Goal: Task Accomplishment & Management: Manage account settings

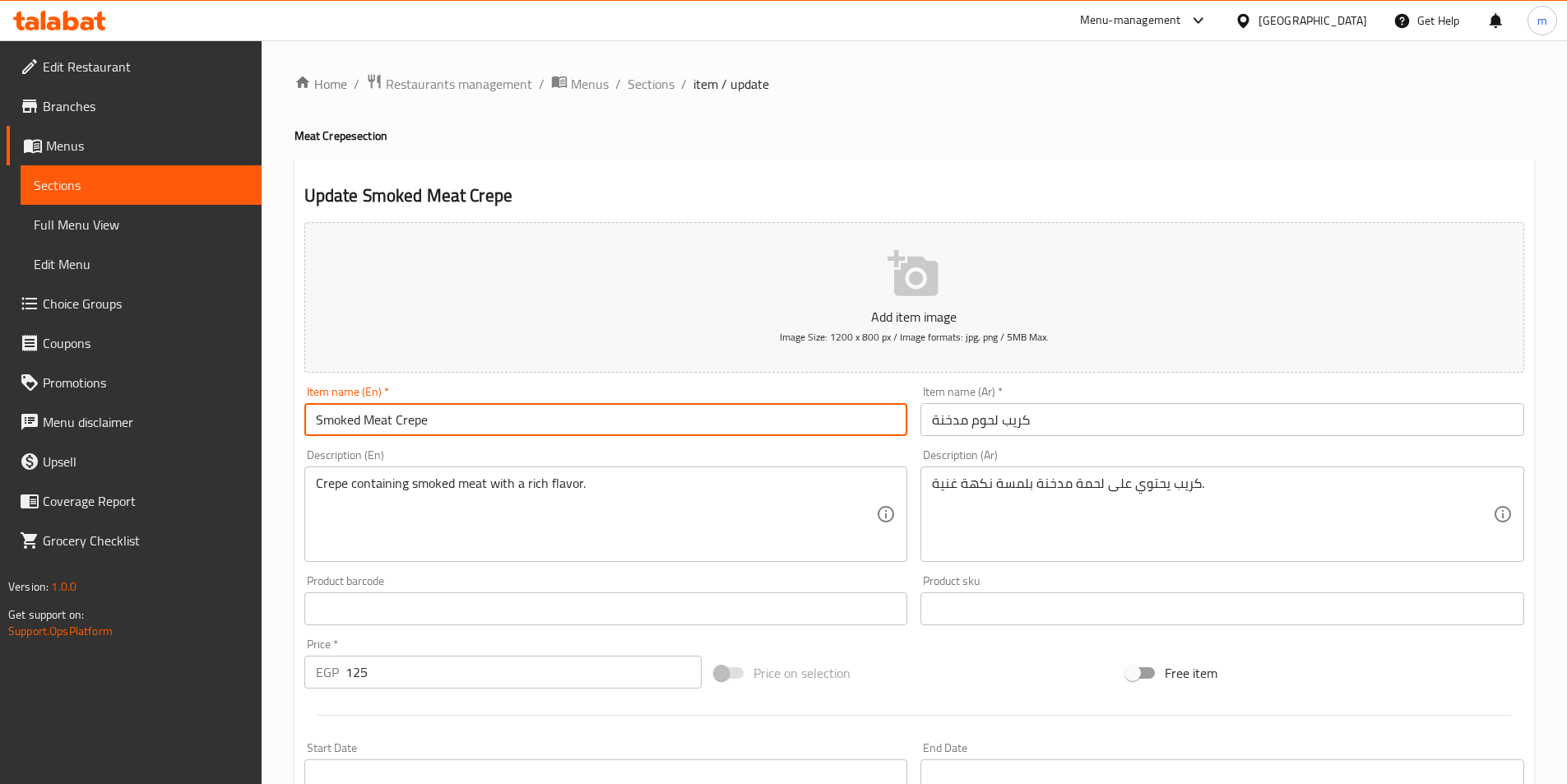
click at [396, 424] on input "Smoked Meat Crepe" at bounding box center [605, 419] width 604 height 33
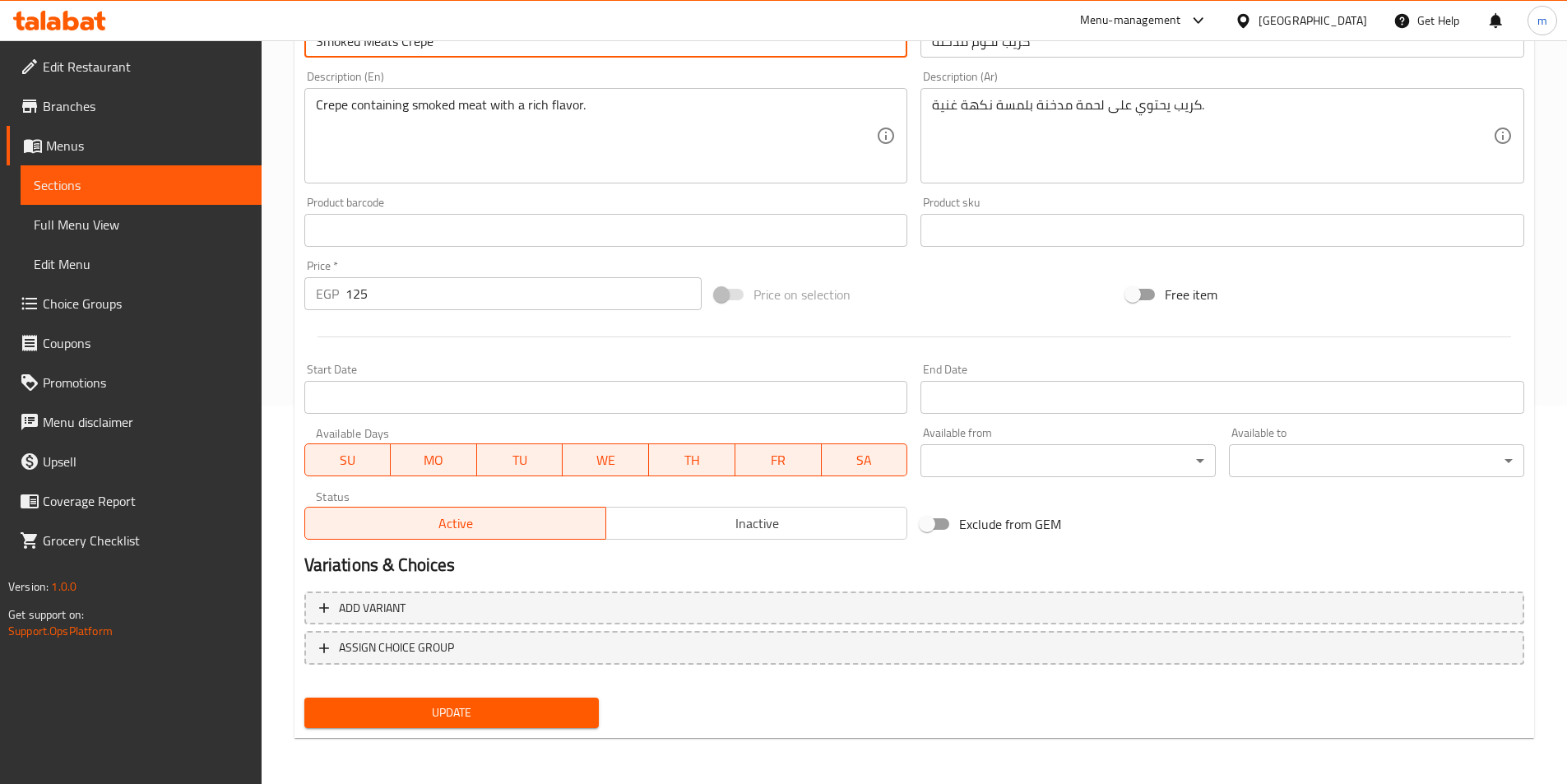
type input "Smoked Meats Crepe"
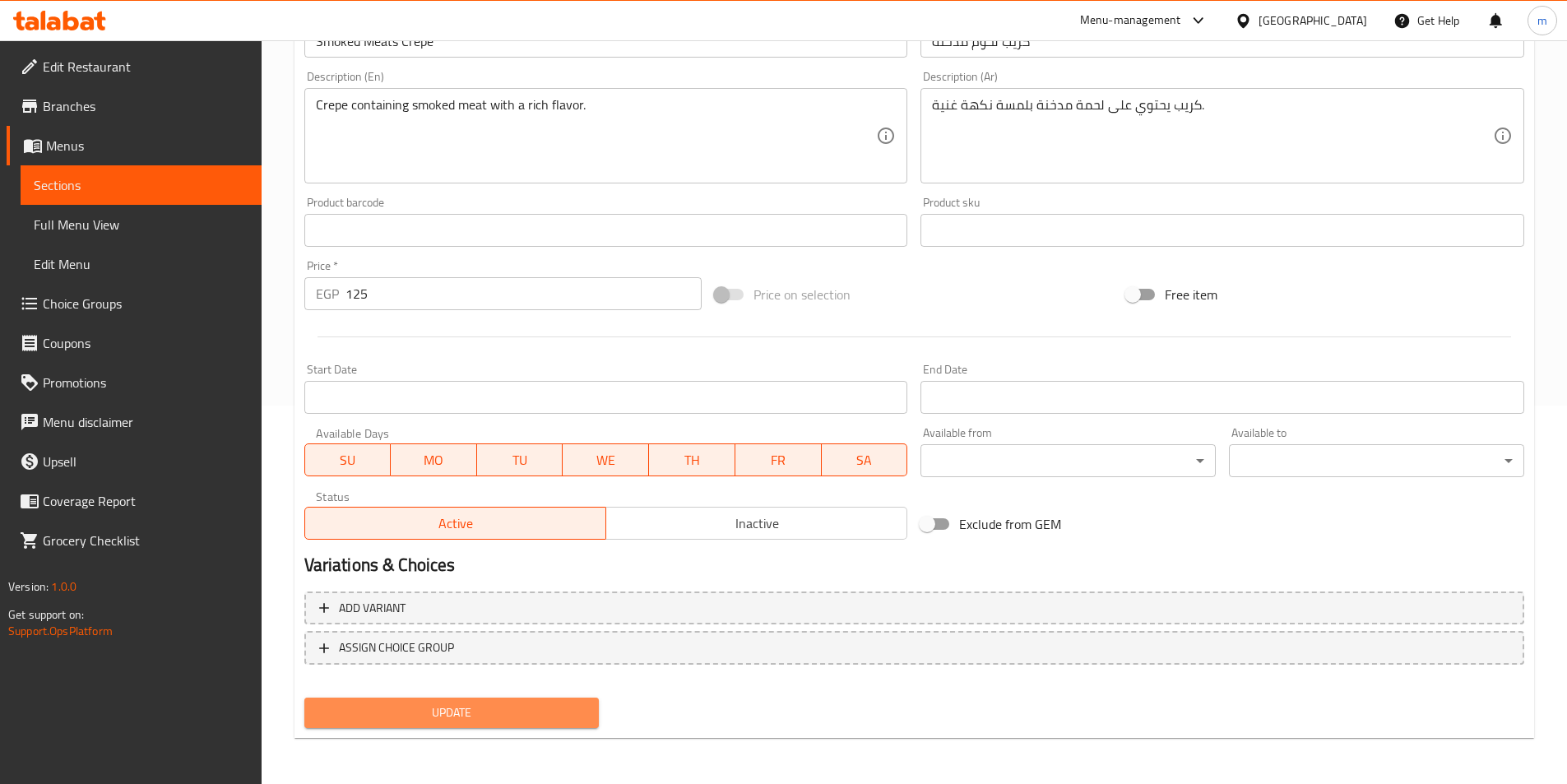
click at [539, 710] on span "Update" at bounding box center [452, 712] width 269 height 20
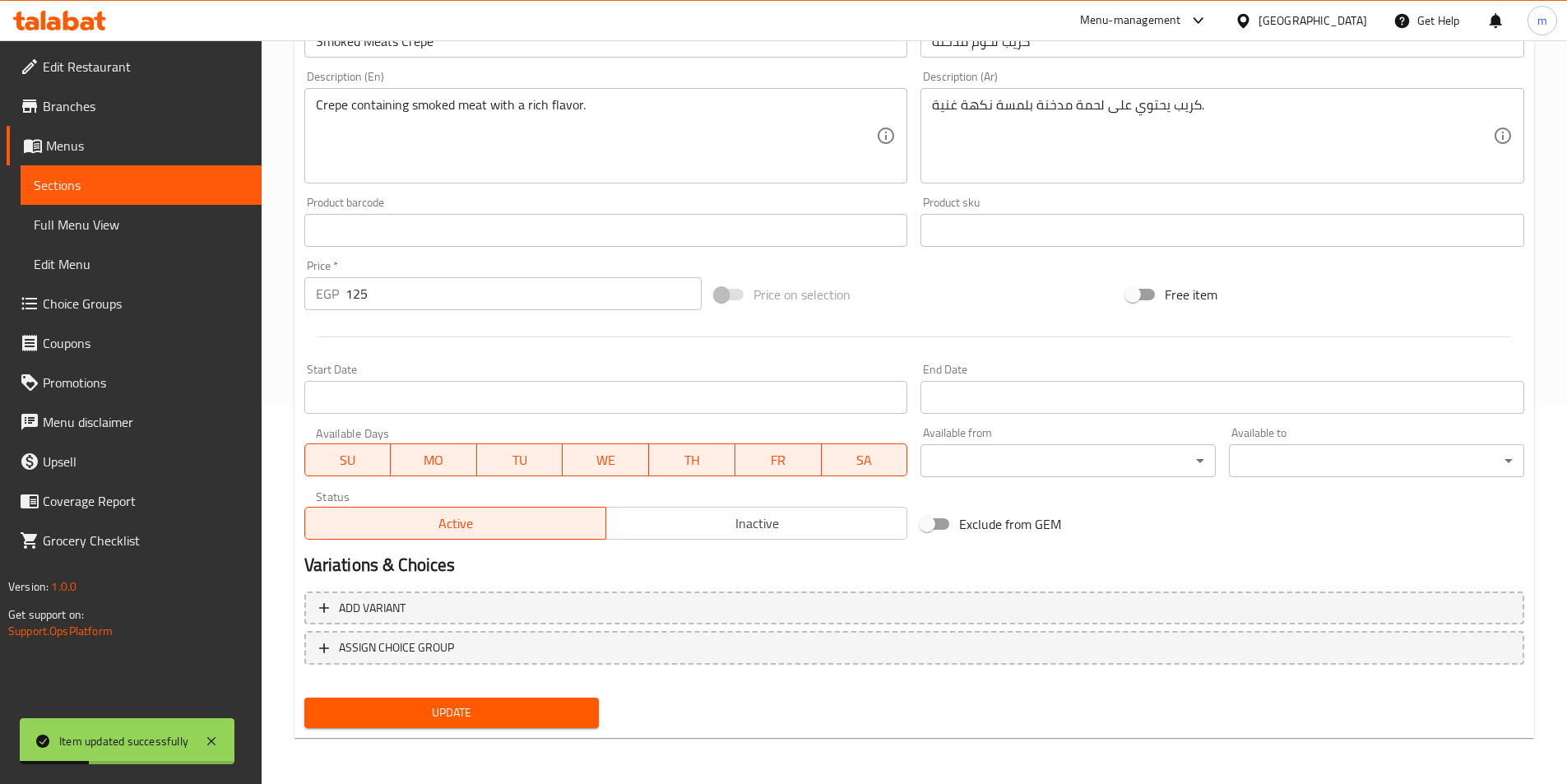
scroll to position [0, 0]
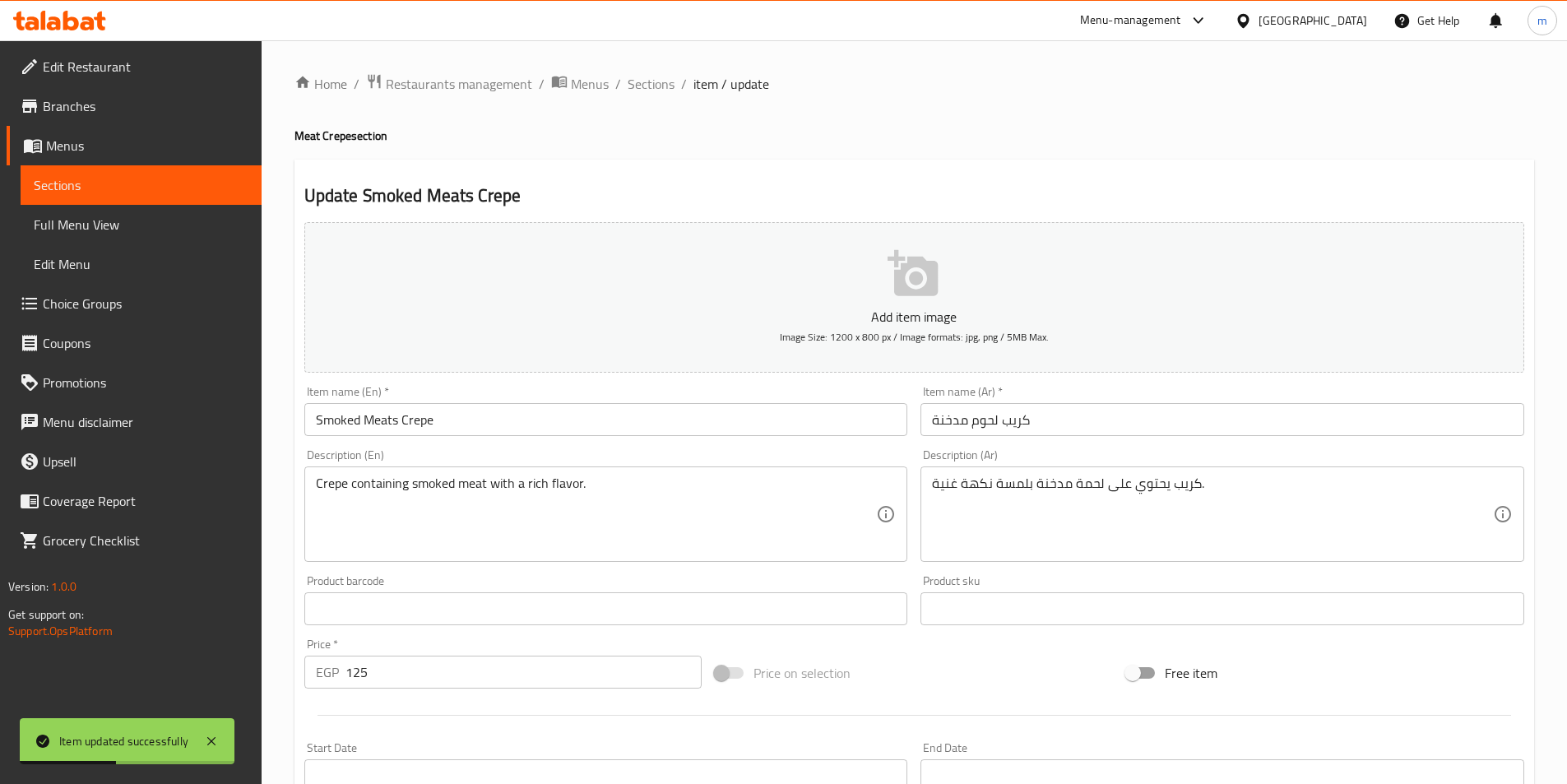
click at [657, 97] on div "Home / Restaurants management / Menus / Sections / item / update Meat Crepe sec…" at bounding box center [914, 602] width 1240 height 1056
click at [659, 74] on span "Sections" at bounding box center [651, 84] width 47 height 19
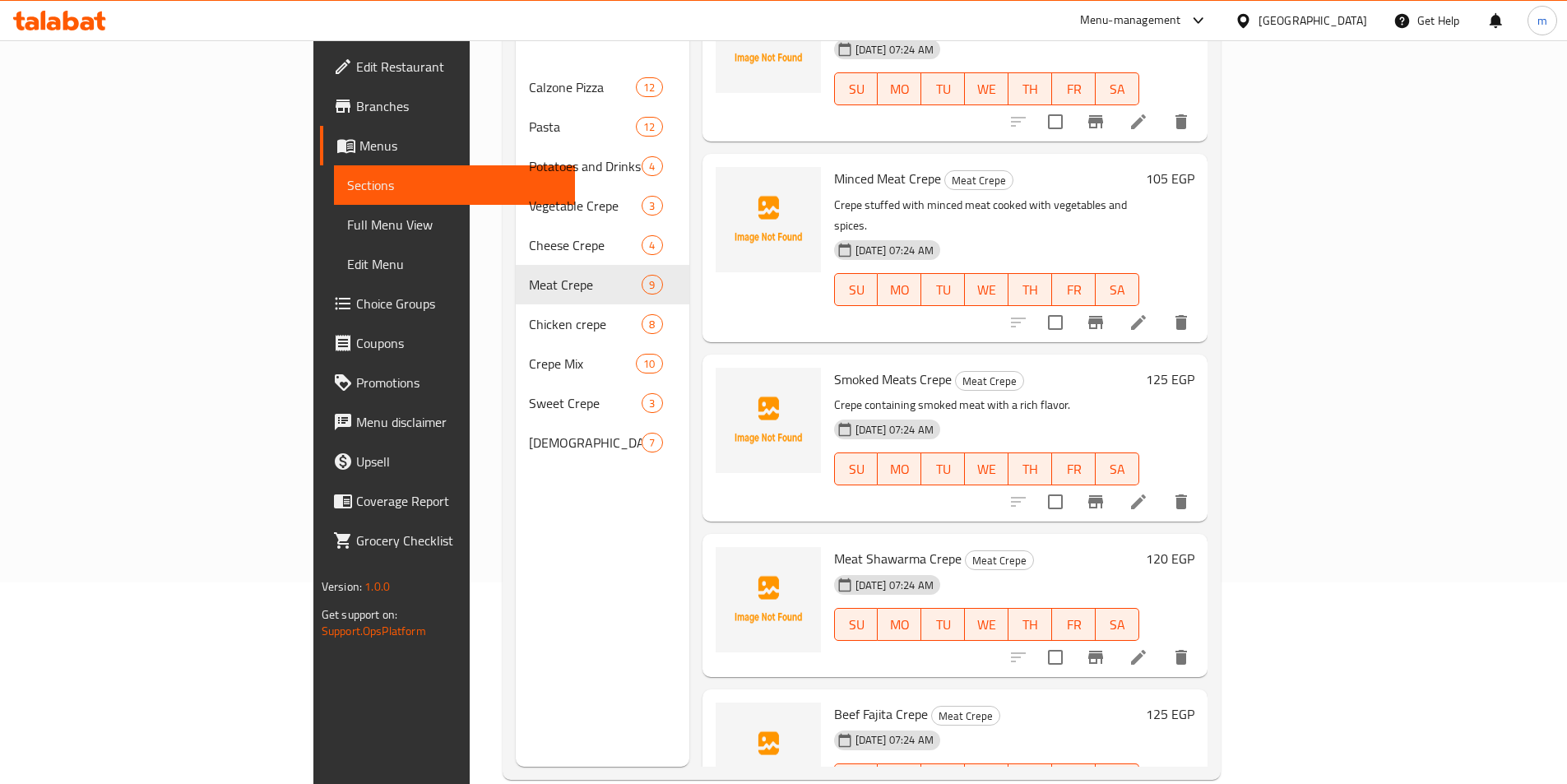
scroll to position [230, 0]
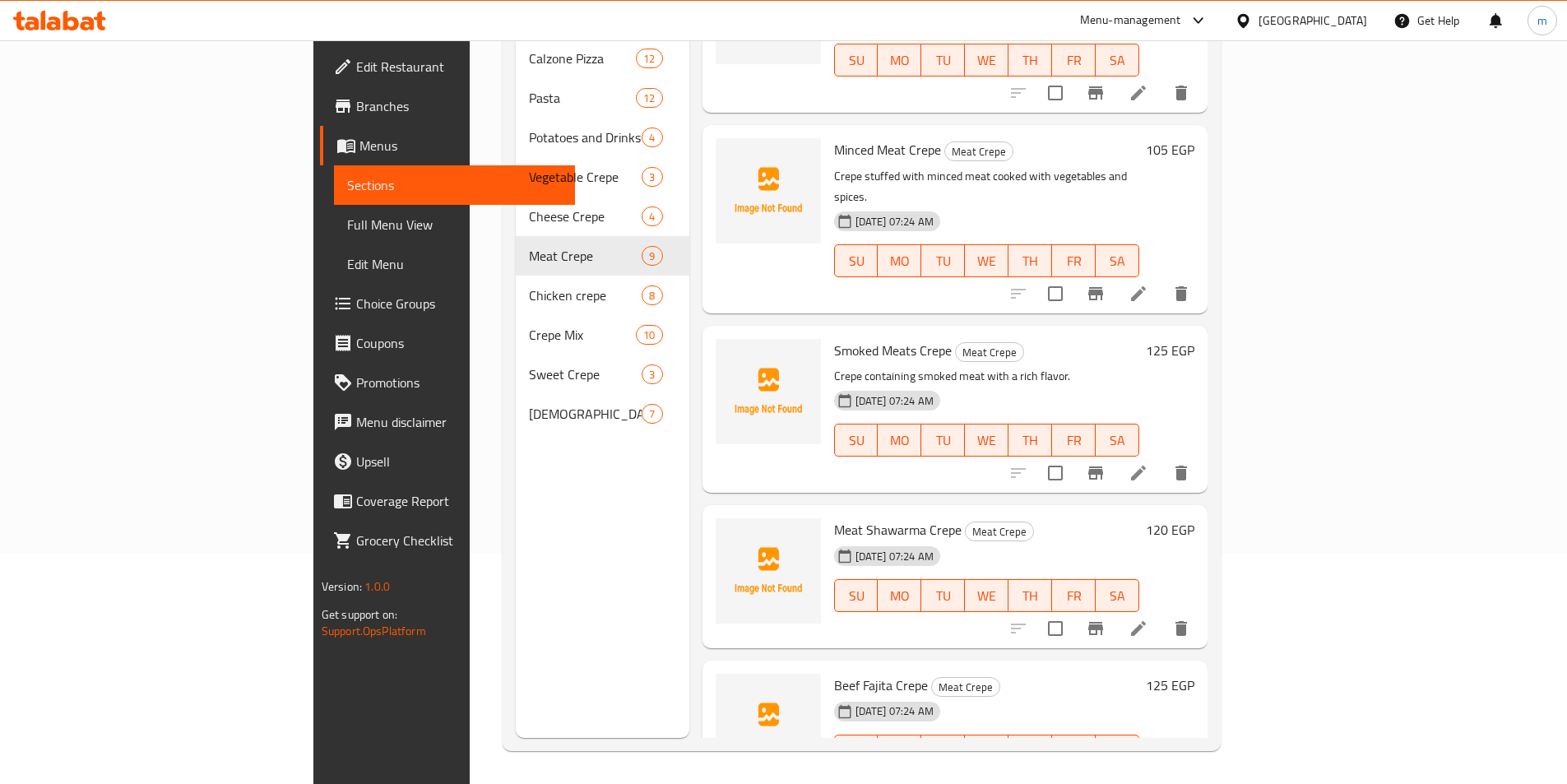
click at [1149, 618] on icon at bounding box center [1138, 628] width 19 height 19
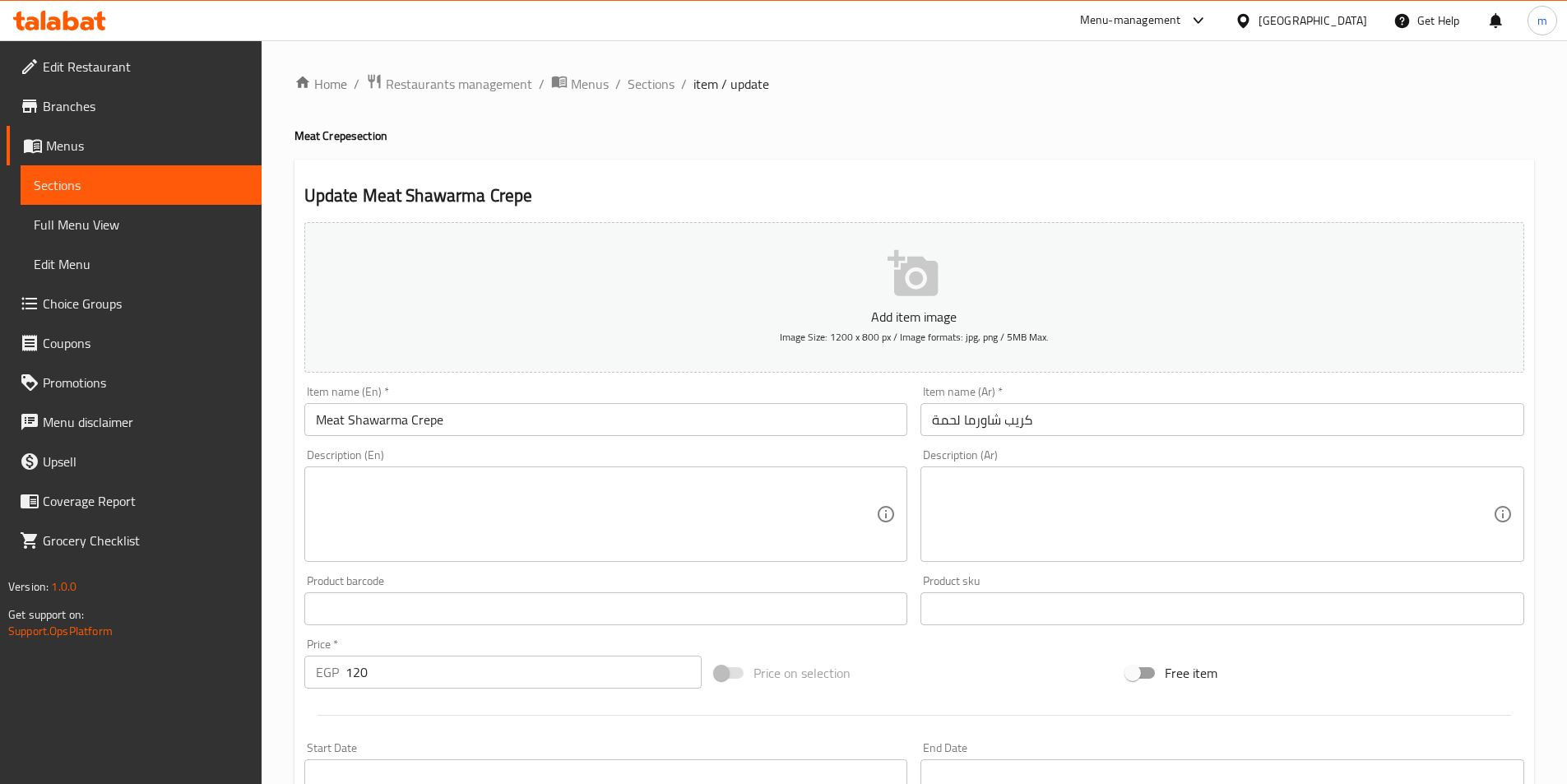
click at [1072, 508] on textarea at bounding box center [1212, 514] width 561 height 78
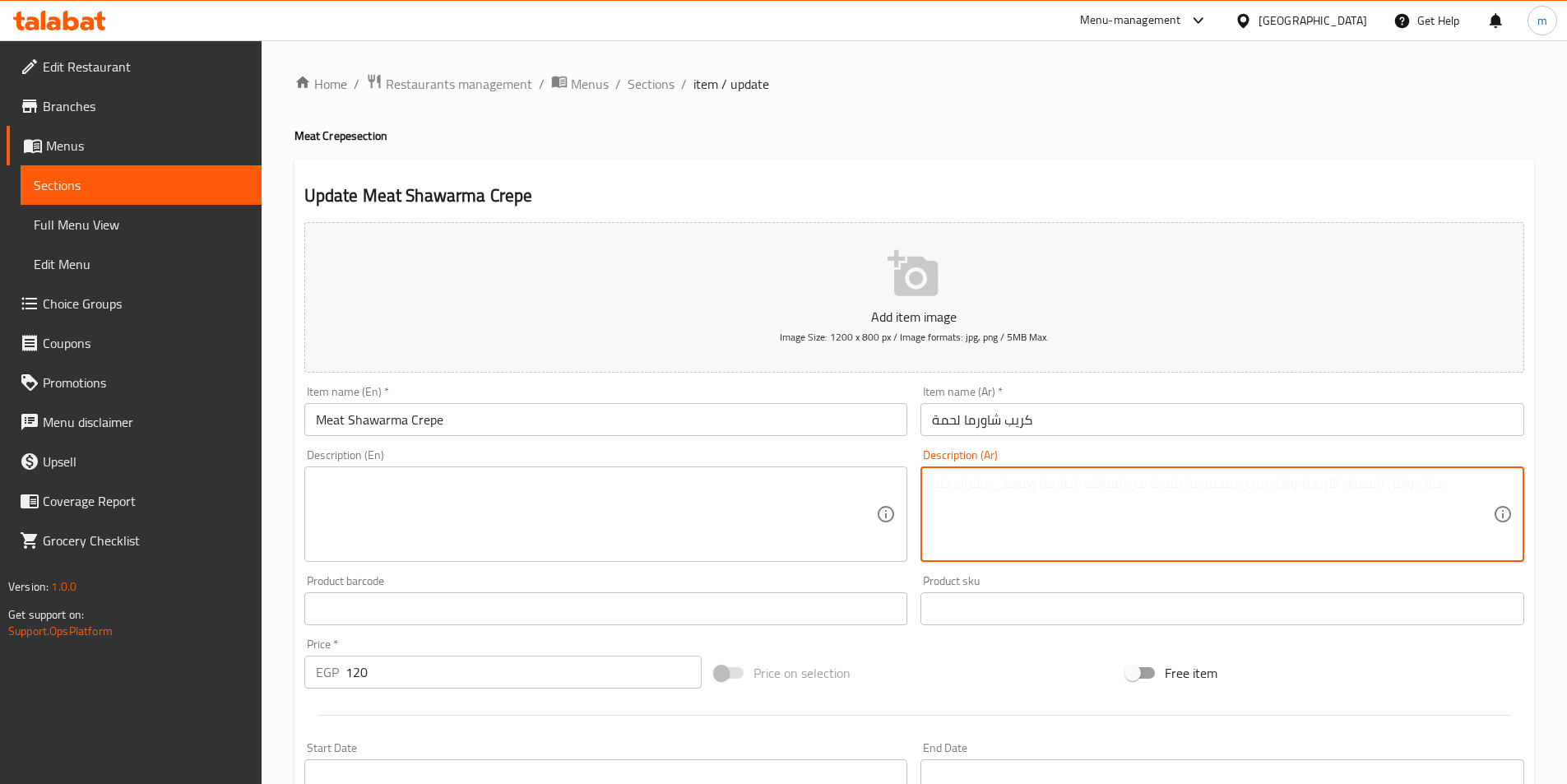
paste textarea "كريب محشو بشاورما اللحم مع الصوص والخضروات الطازجة."
type textarea "كريب محشو بشاورما اللحم مع الصوص والخضروات الطازجة."
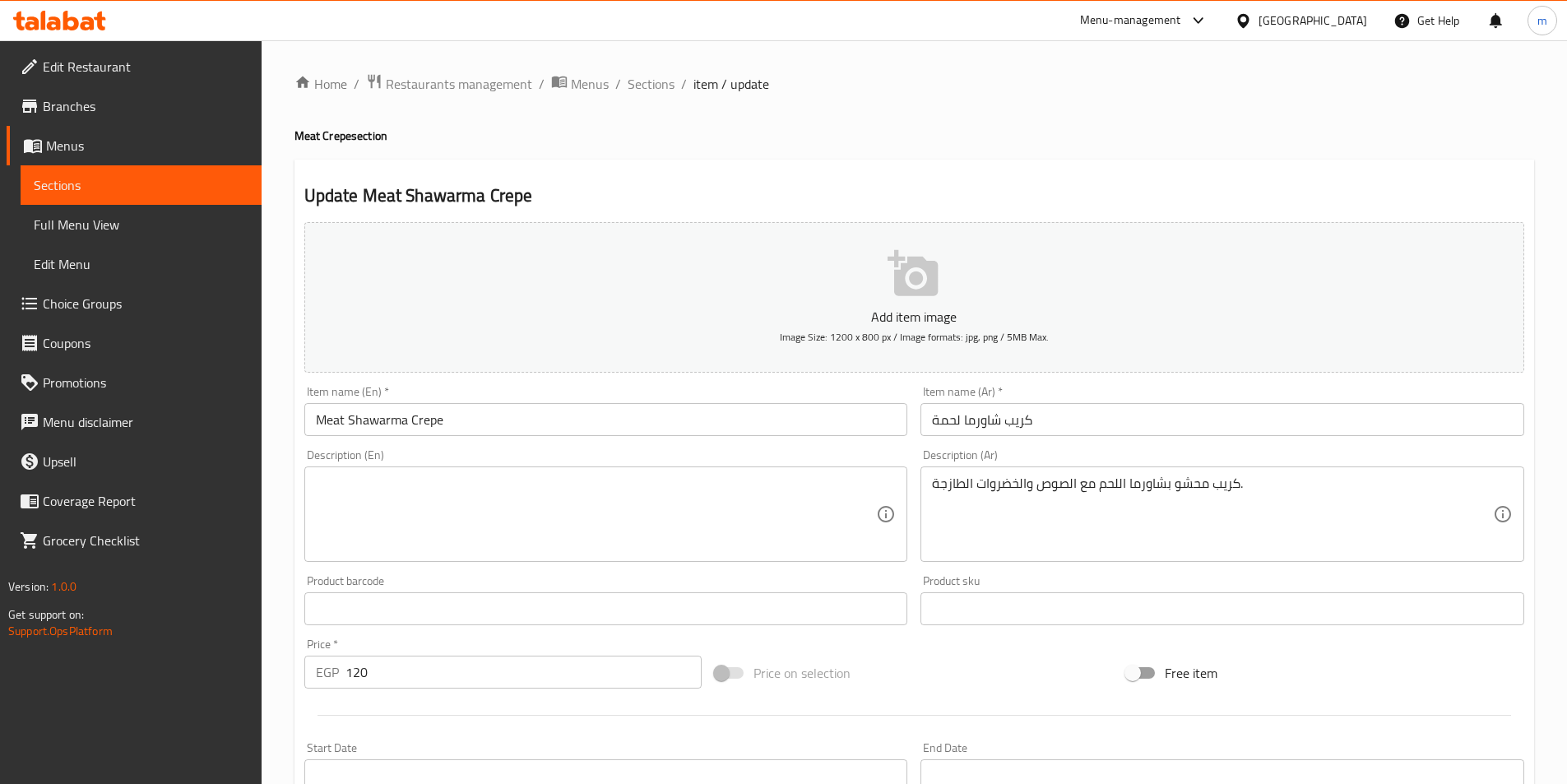
click at [494, 470] on div "Description (En)" at bounding box center [605, 514] width 604 height 96
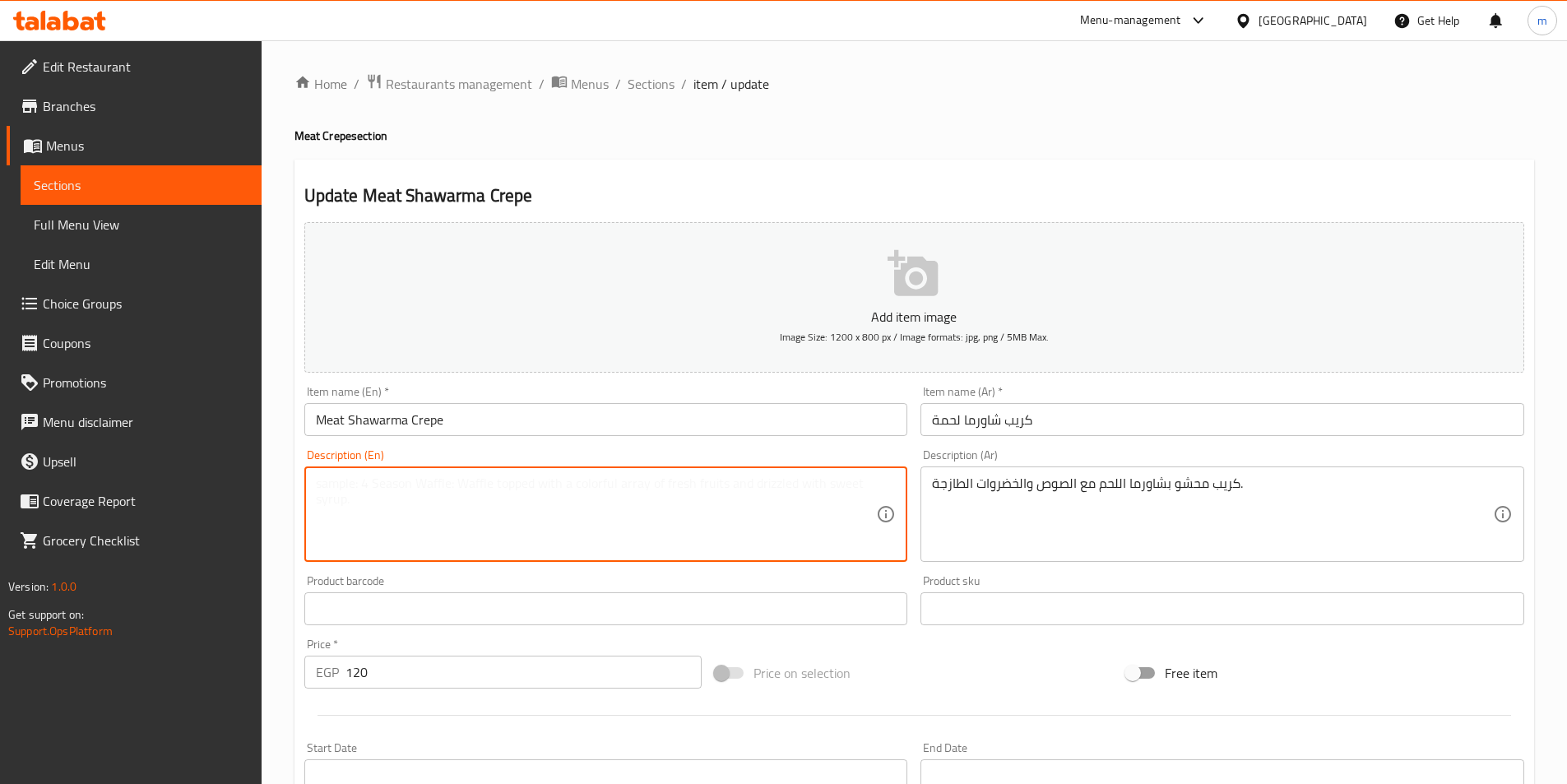
paste textarea "Crepe stuffed with meat shawarma with sauce and fresh vegetables."
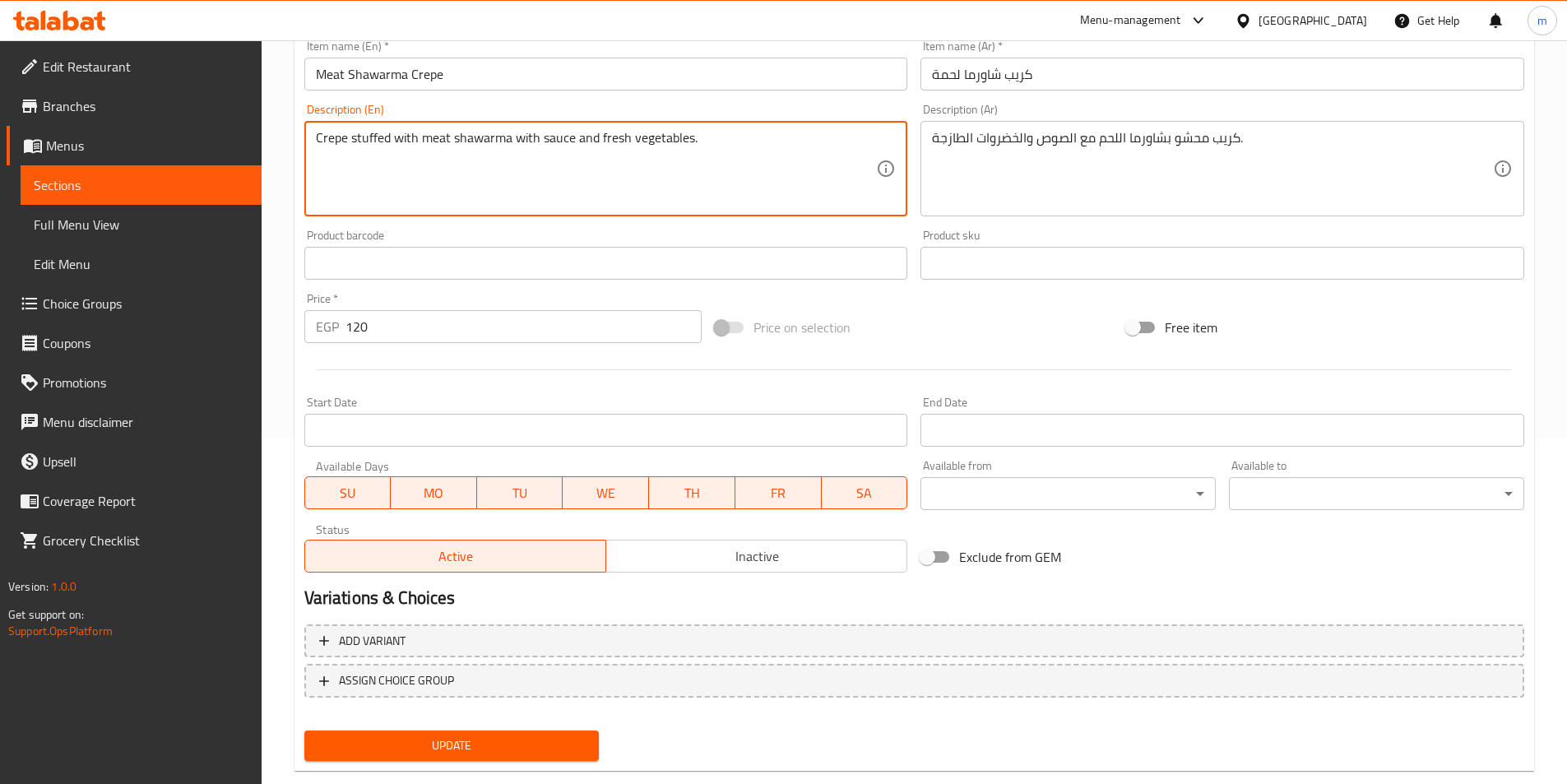
scroll to position [378, 0]
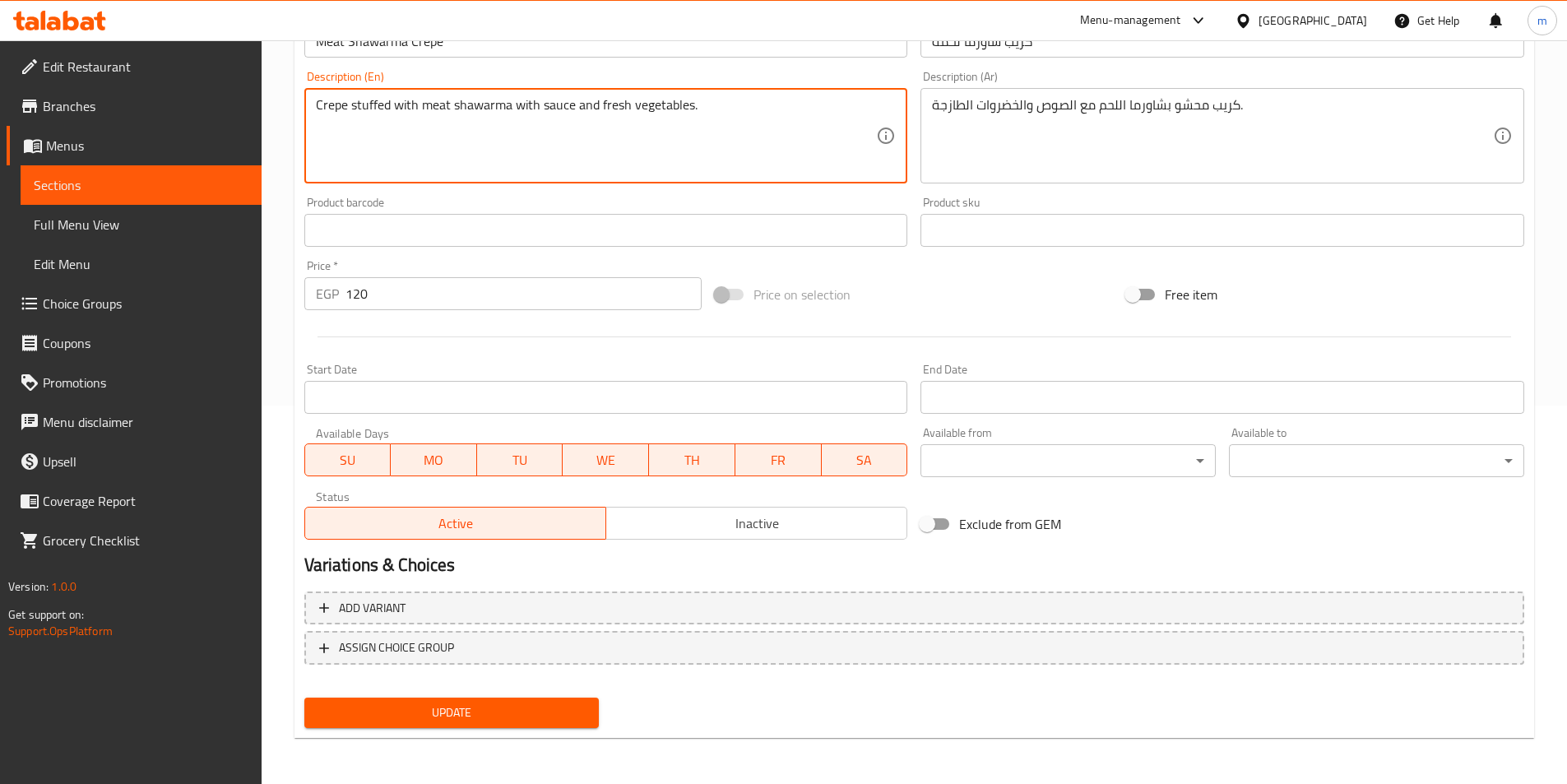
type textarea "Crepe stuffed with meat shawarma with sauce and fresh vegetables."
click at [463, 708] on span "Update" at bounding box center [452, 712] width 269 height 20
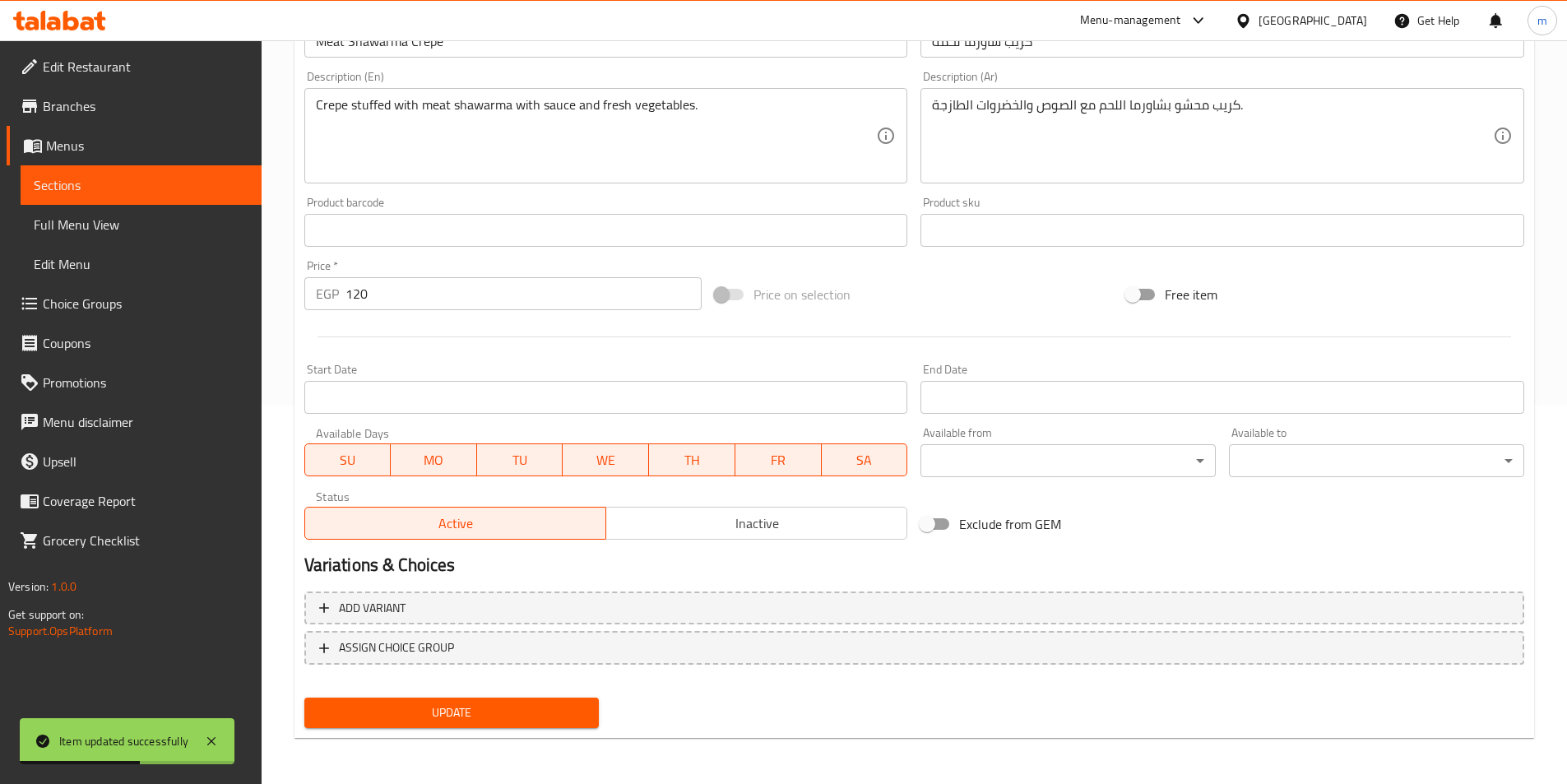
scroll to position [0, 0]
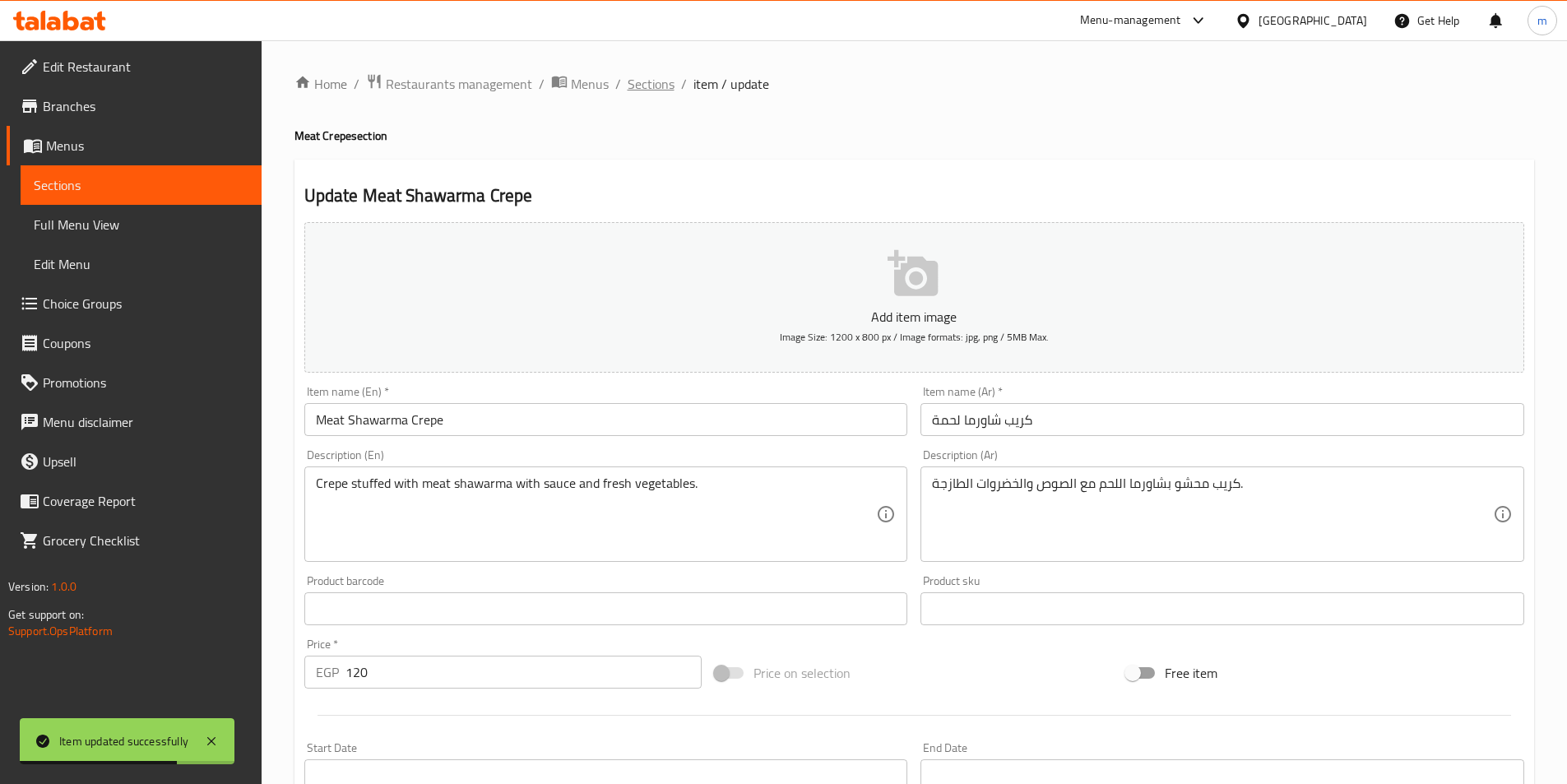
click at [645, 86] on span "Sections" at bounding box center [651, 84] width 47 height 19
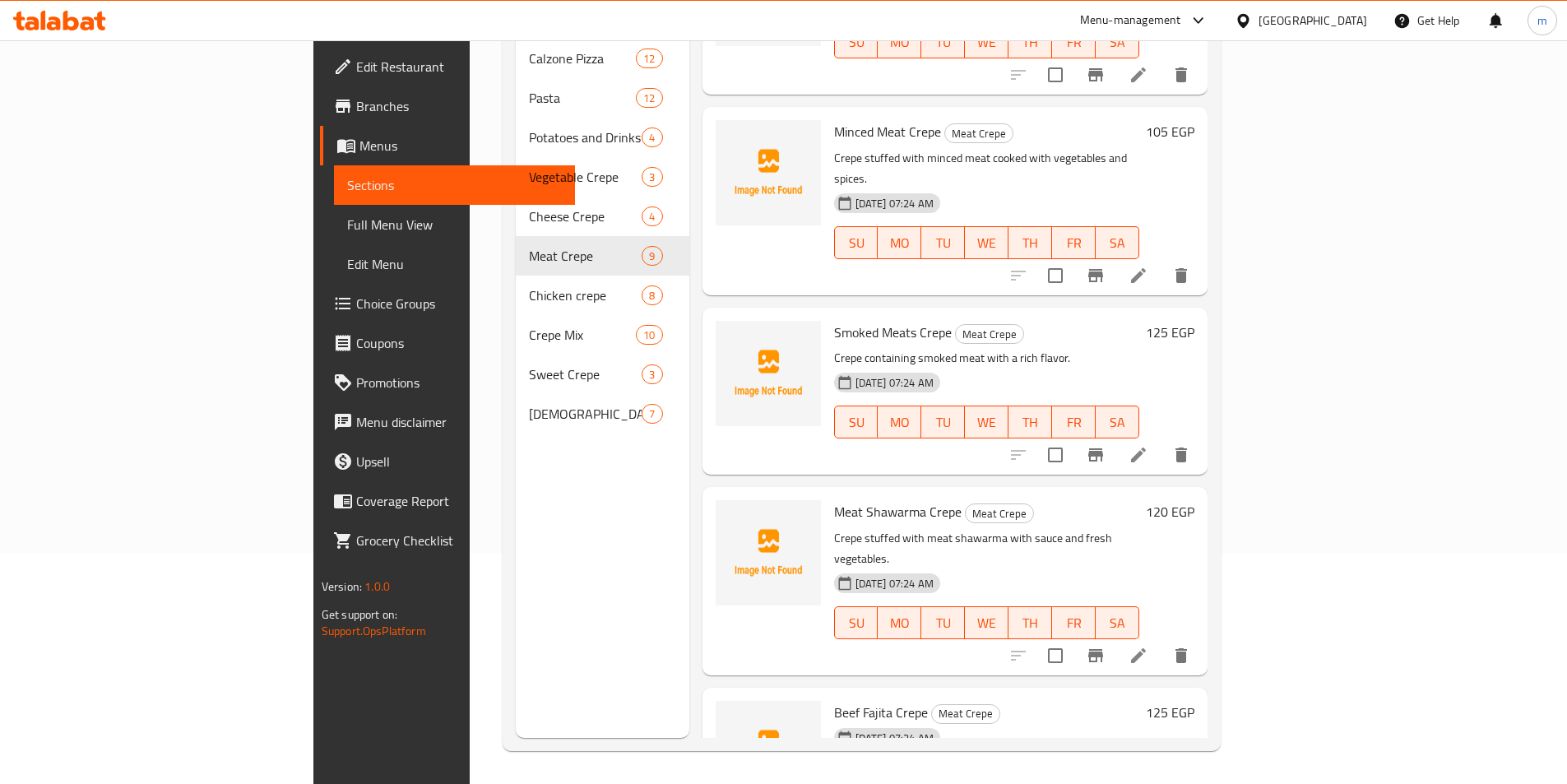
scroll to position [800, 0]
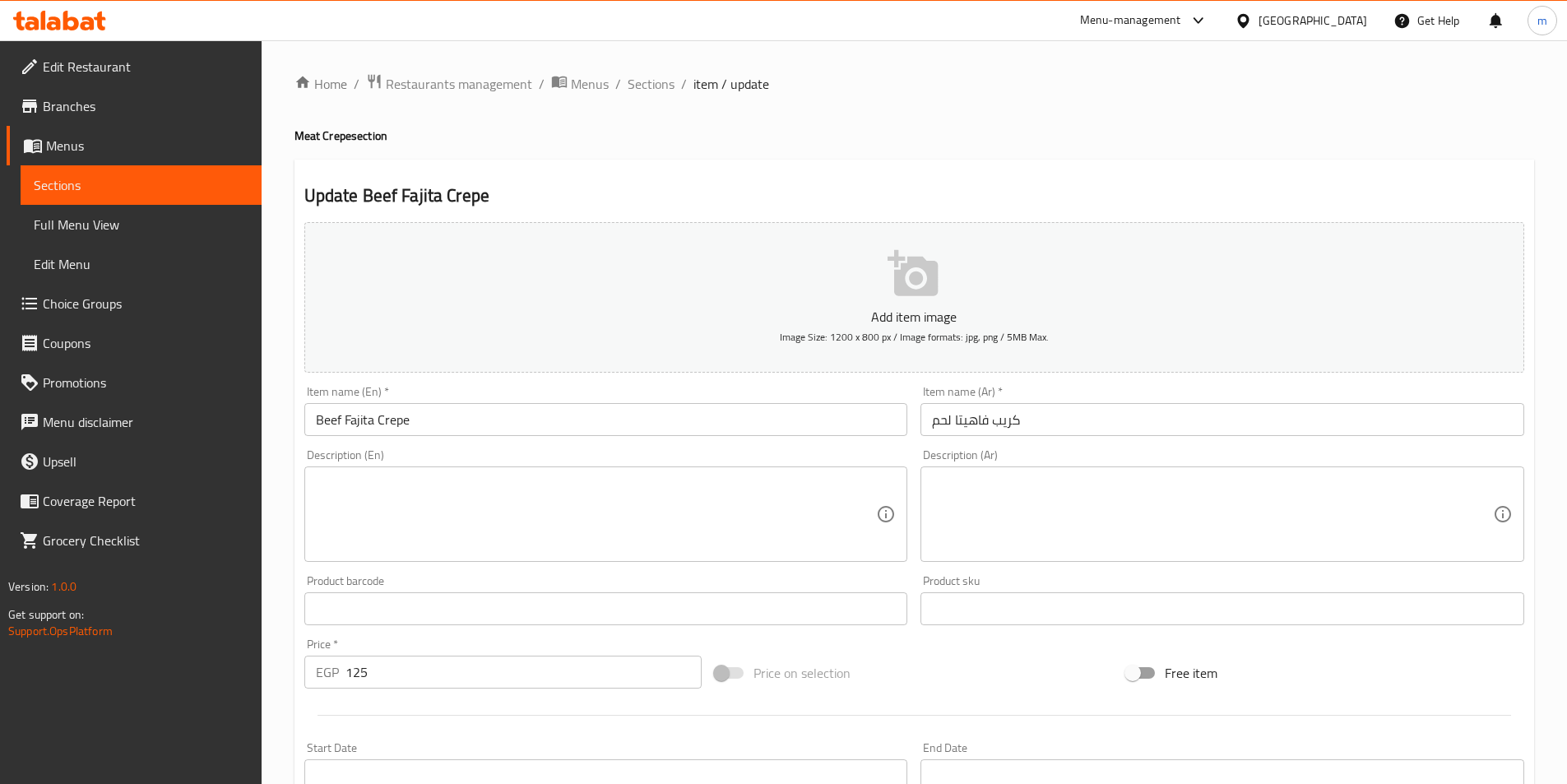
click at [1214, 560] on div "Description (Ar)" at bounding box center [1222, 514] width 604 height 96
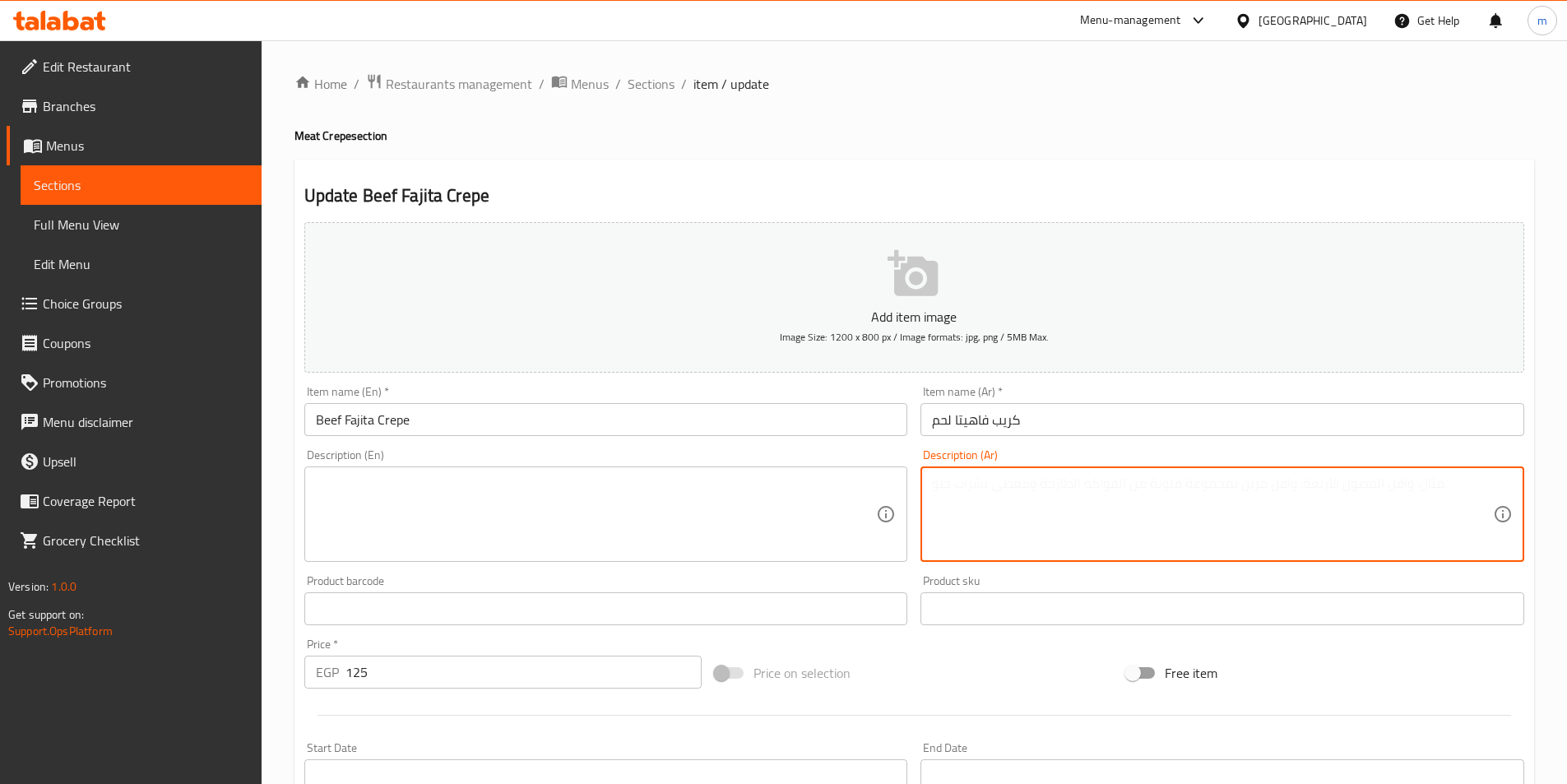
paste textarea "كريب يحتوي على فاهيتا اللحم المتبلة والمطهوة مع الفلفل والبصل."
type textarea "كريب يحتوي على فاهيتا اللحم المتبلة والمطهوة مع الفلفل والبصل."
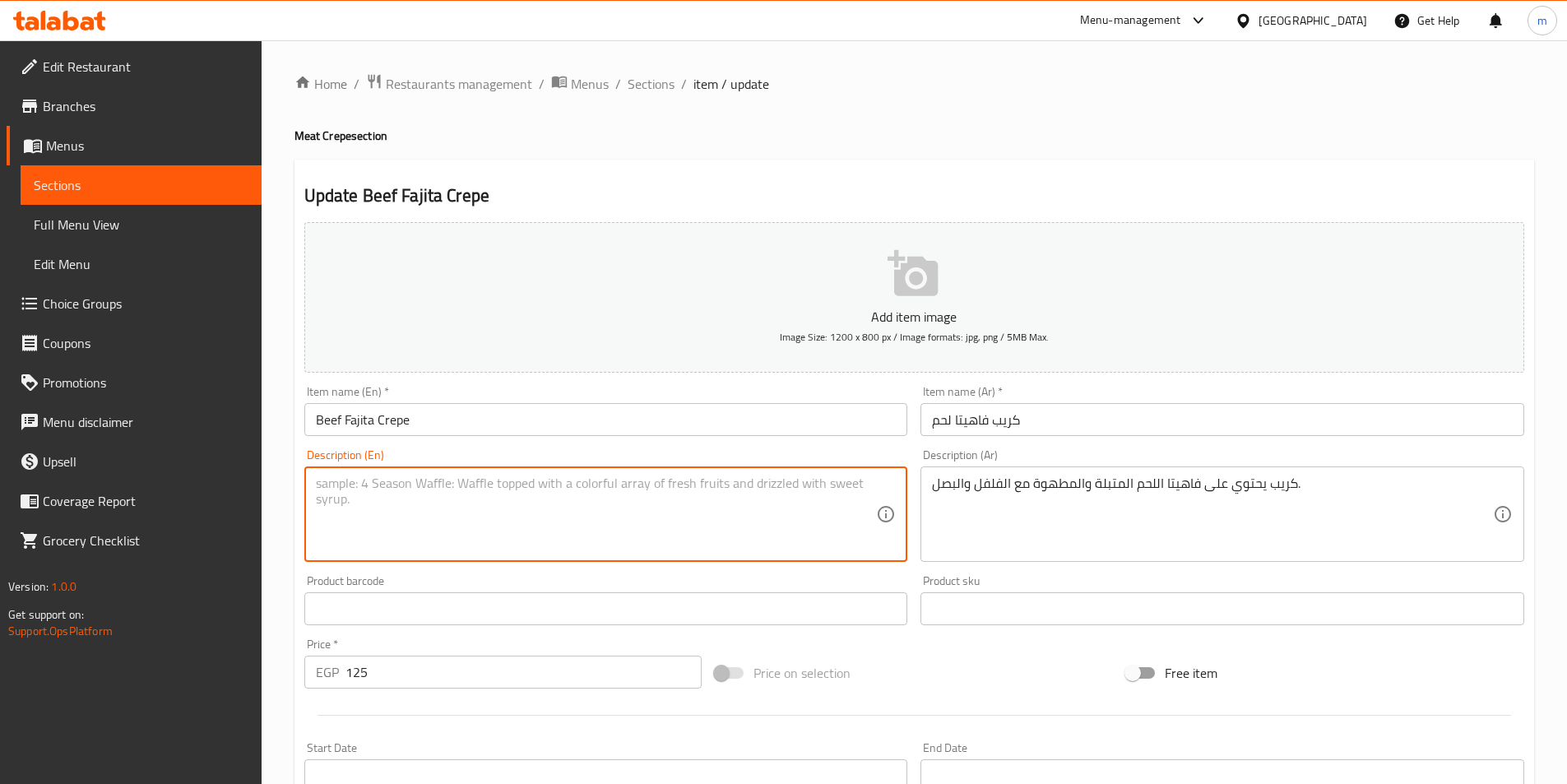
click at [739, 509] on textarea at bounding box center [596, 514] width 561 height 78
paste textarea "Crepe containing seasoned beef fajitas cooked with peppers and onions."
click at [530, 490] on textarea "Crepe containing seasoned beef fajitas cooked with peppers and onions." at bounding box center [596, 514] width 561 height 78
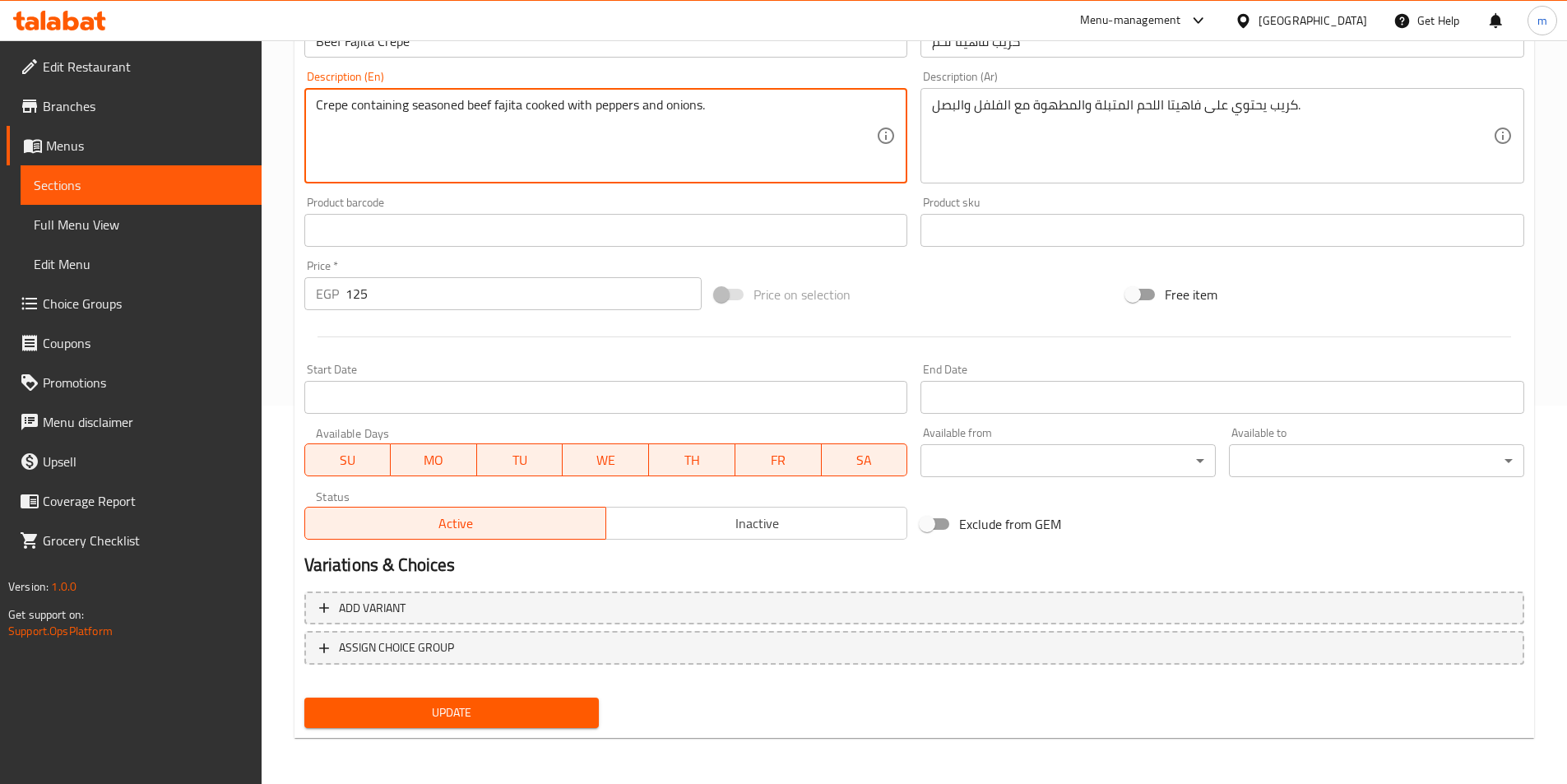
type textarea "Crepe containing seasoned beef fajita cooked with peppers and onions."
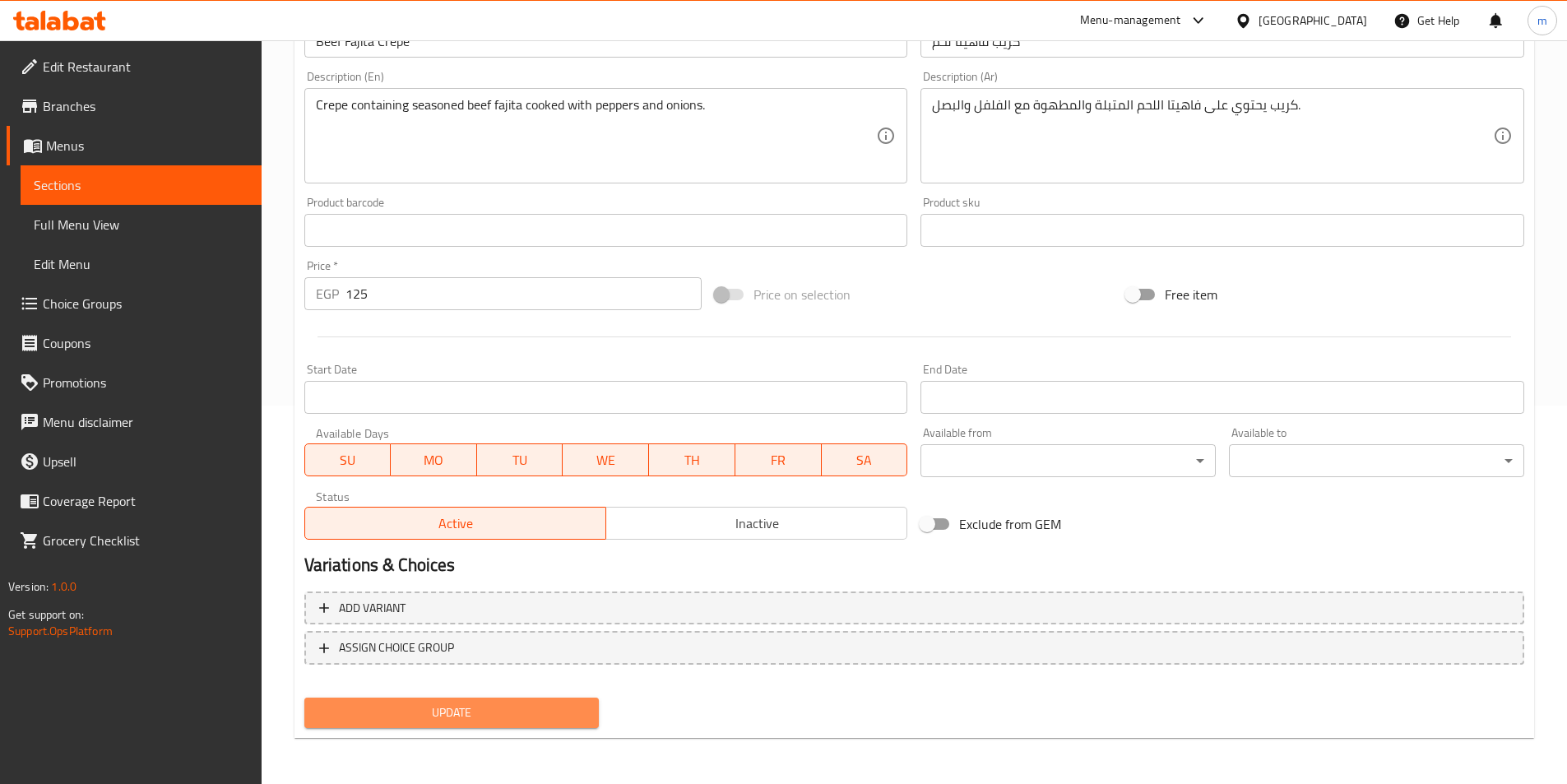
click at [542, 721] on span "Update" at bounding box center [452, 712] width 269 height 20
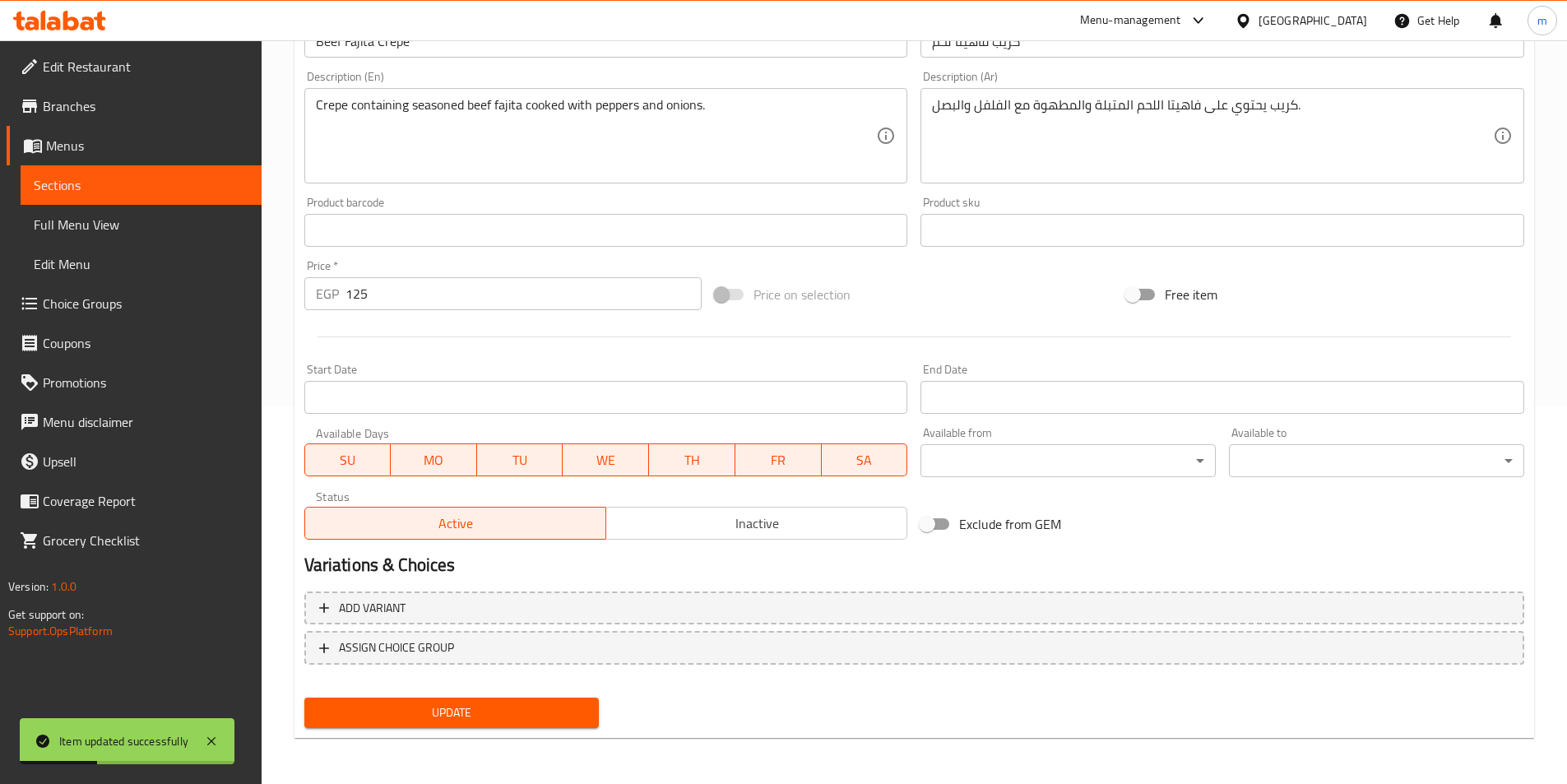
scroll to position [0, 0]
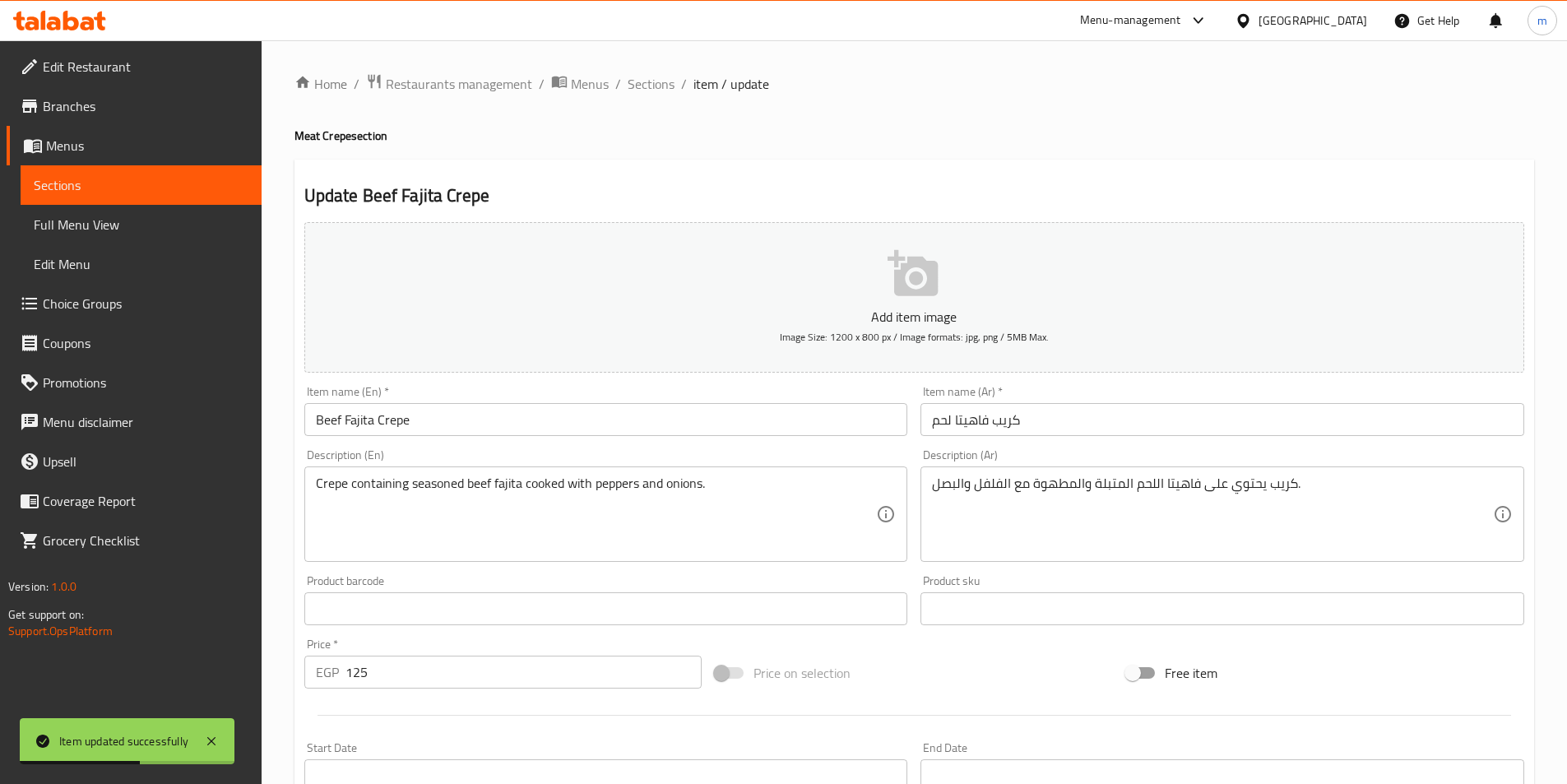
click at [402, 408] on input "Beef Fajita Crepe" at bounding box center [605, 419] width 604 height 33
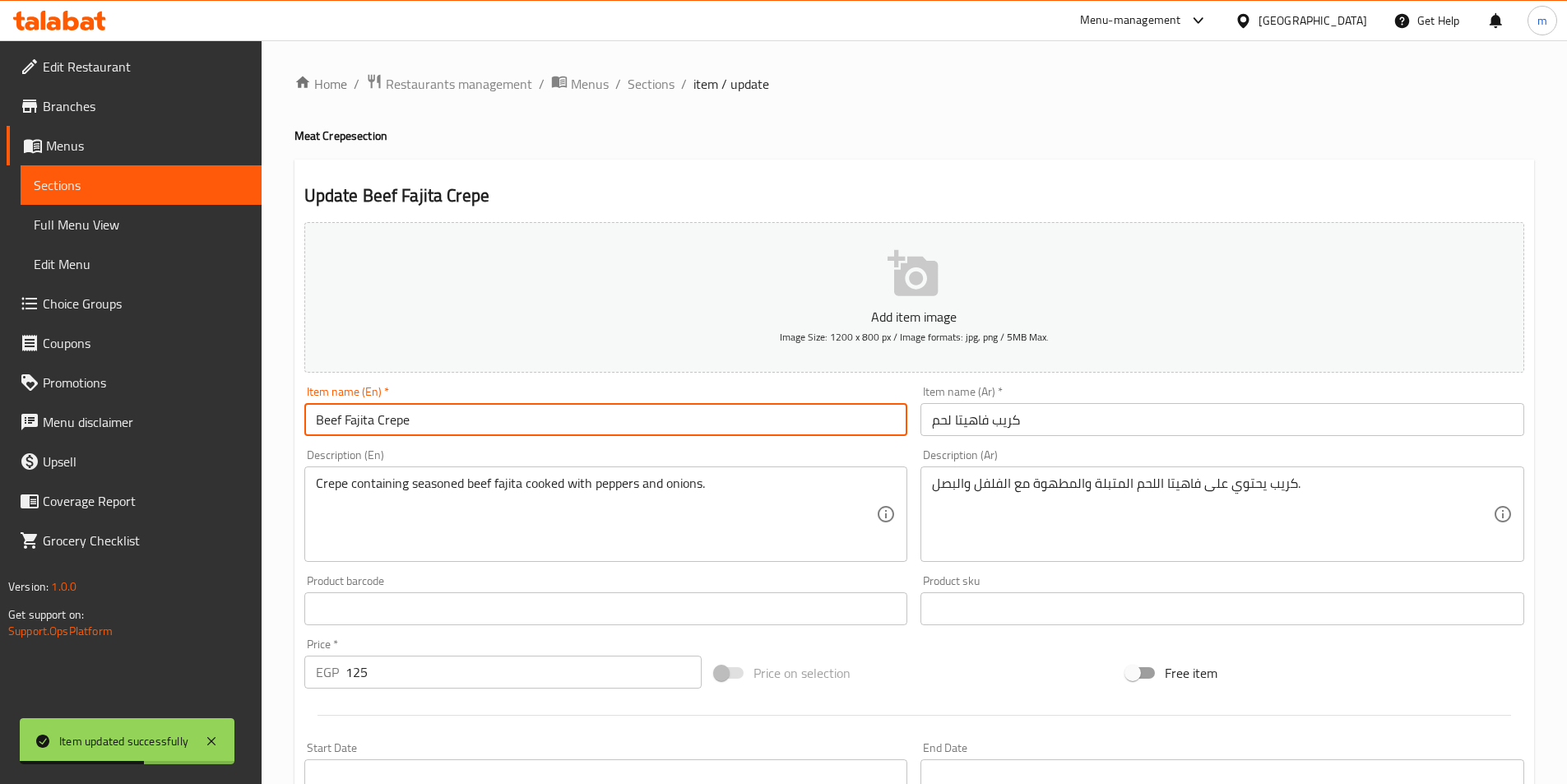
click at [402, 408] on input "Beef Fajita Crepe" at bounding box center [605, 419] width 604 height 33
click at [386, 422] on input "Beef Fajita Crepe" at bounding box center [605, 419] width 604 height 33
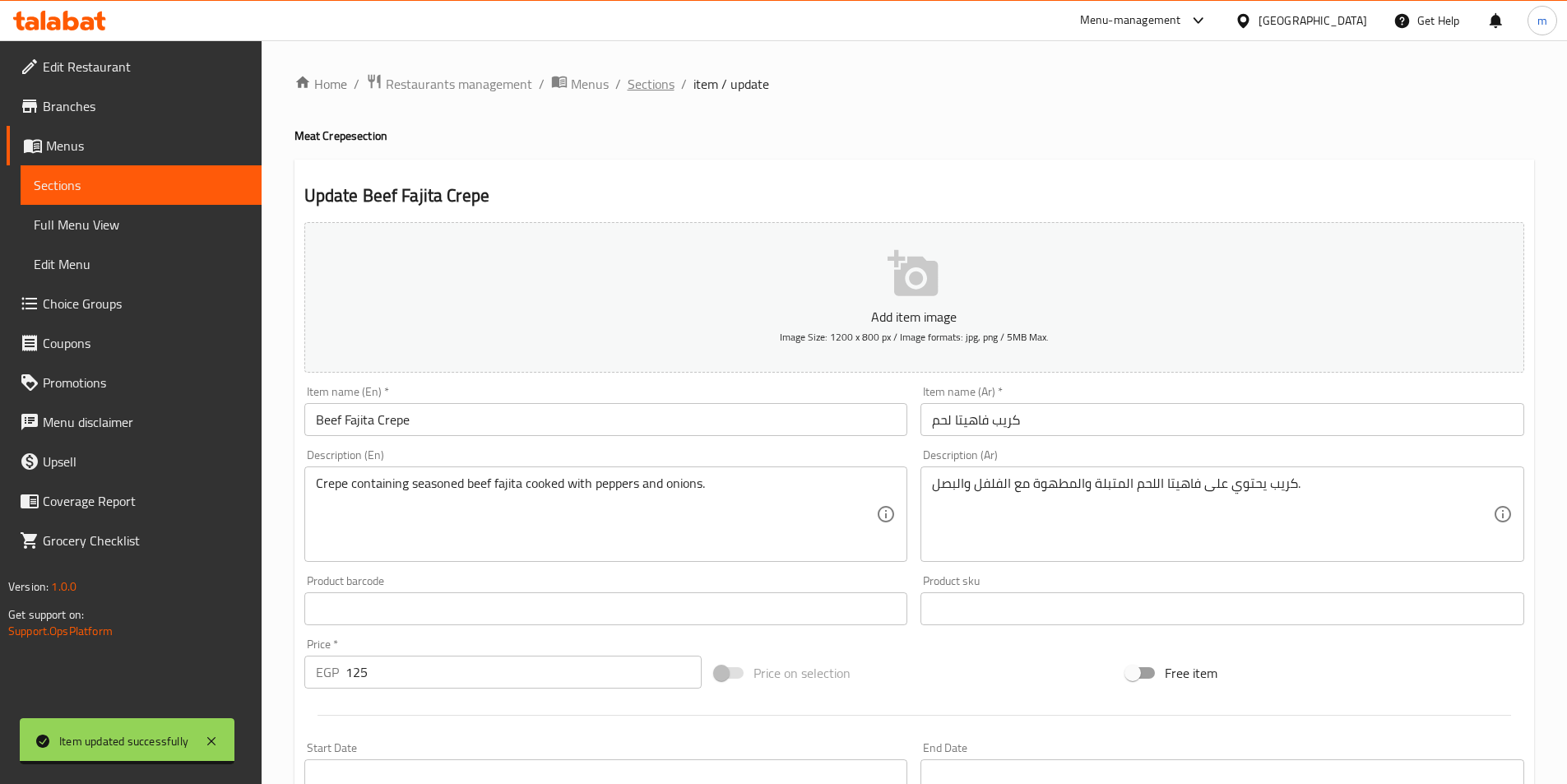
click at [643, 88] on span "Sections" at bounding box center [651, 84] width 47 height 19
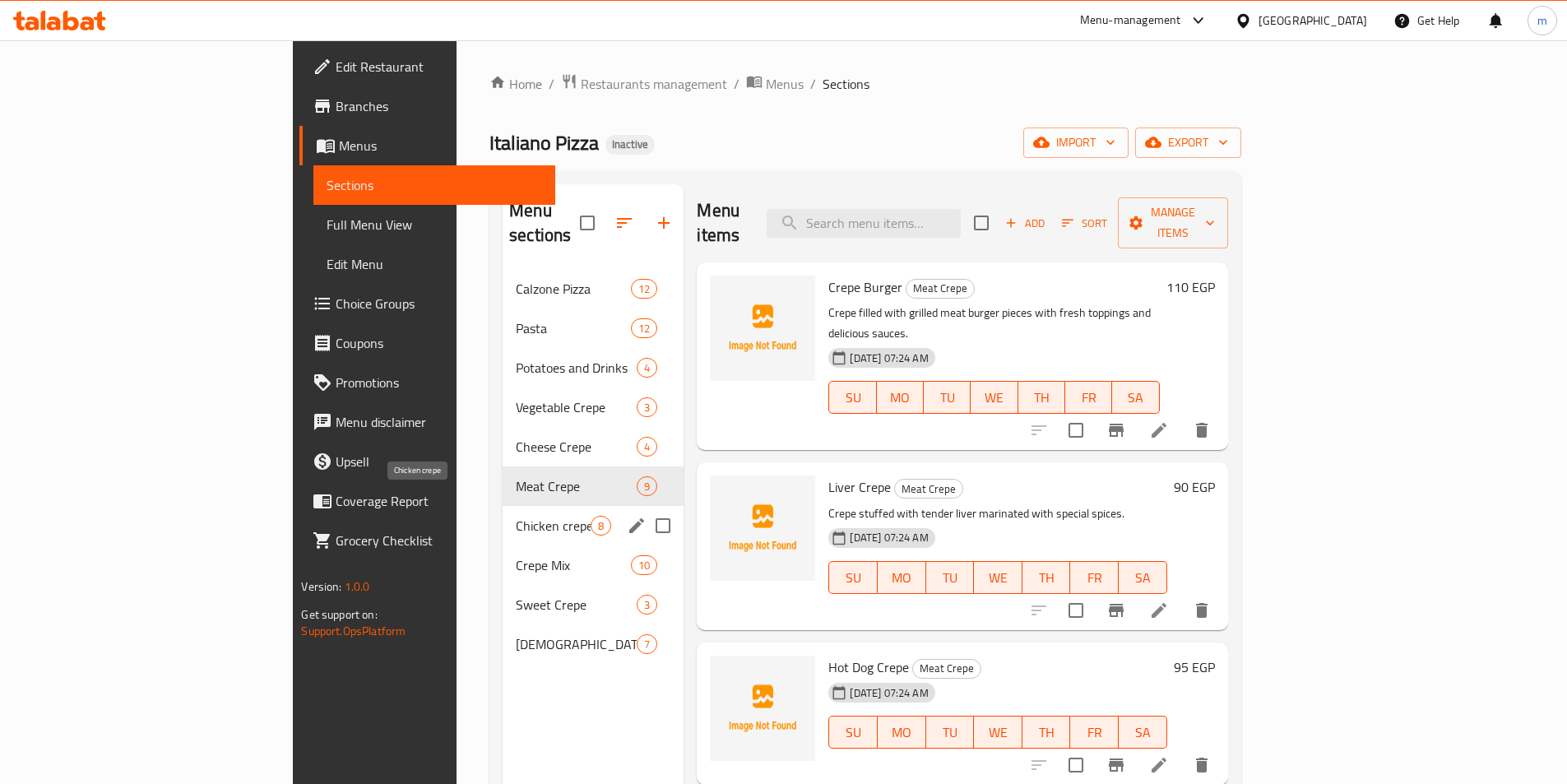
click at [516, 516] on span "Chicken crepe" at bounding box center [553, 525] width 74 height 19
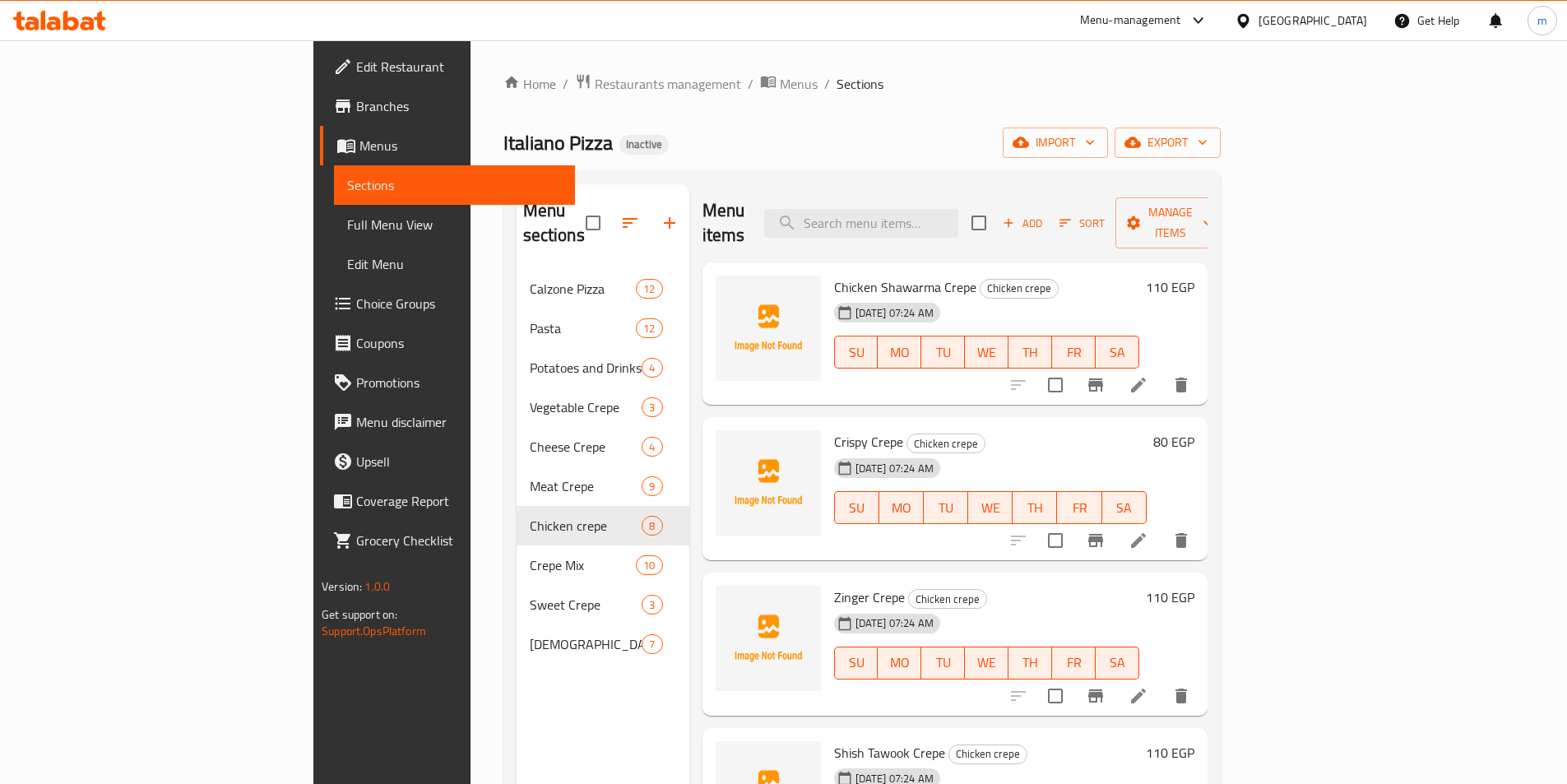
click at [1162, 370] on li at bounding box center [1139, 384] width 46 height 29
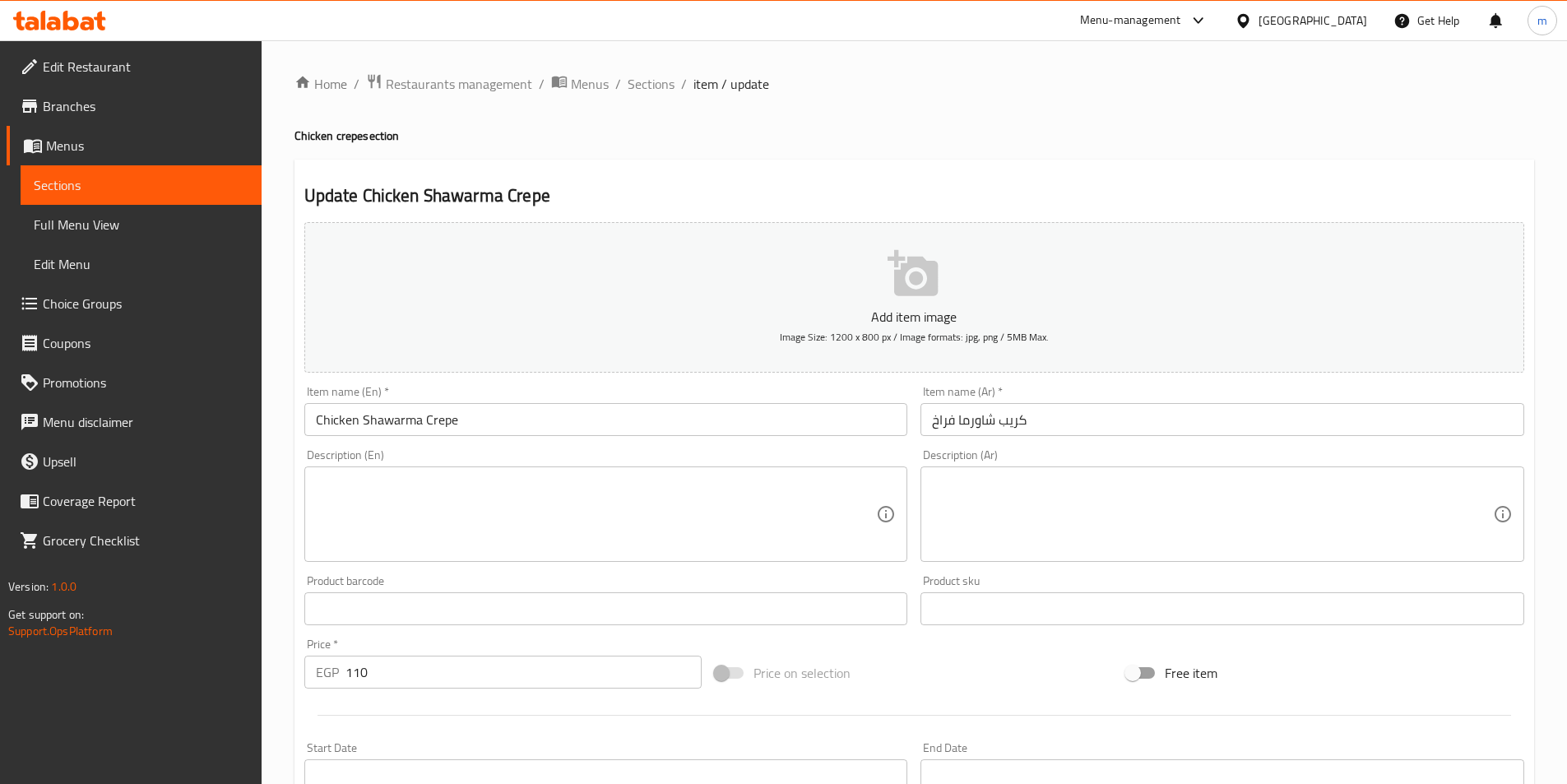
click at [1079, 478] on textarea at bounding box center [1212, 514] width 561 height 78
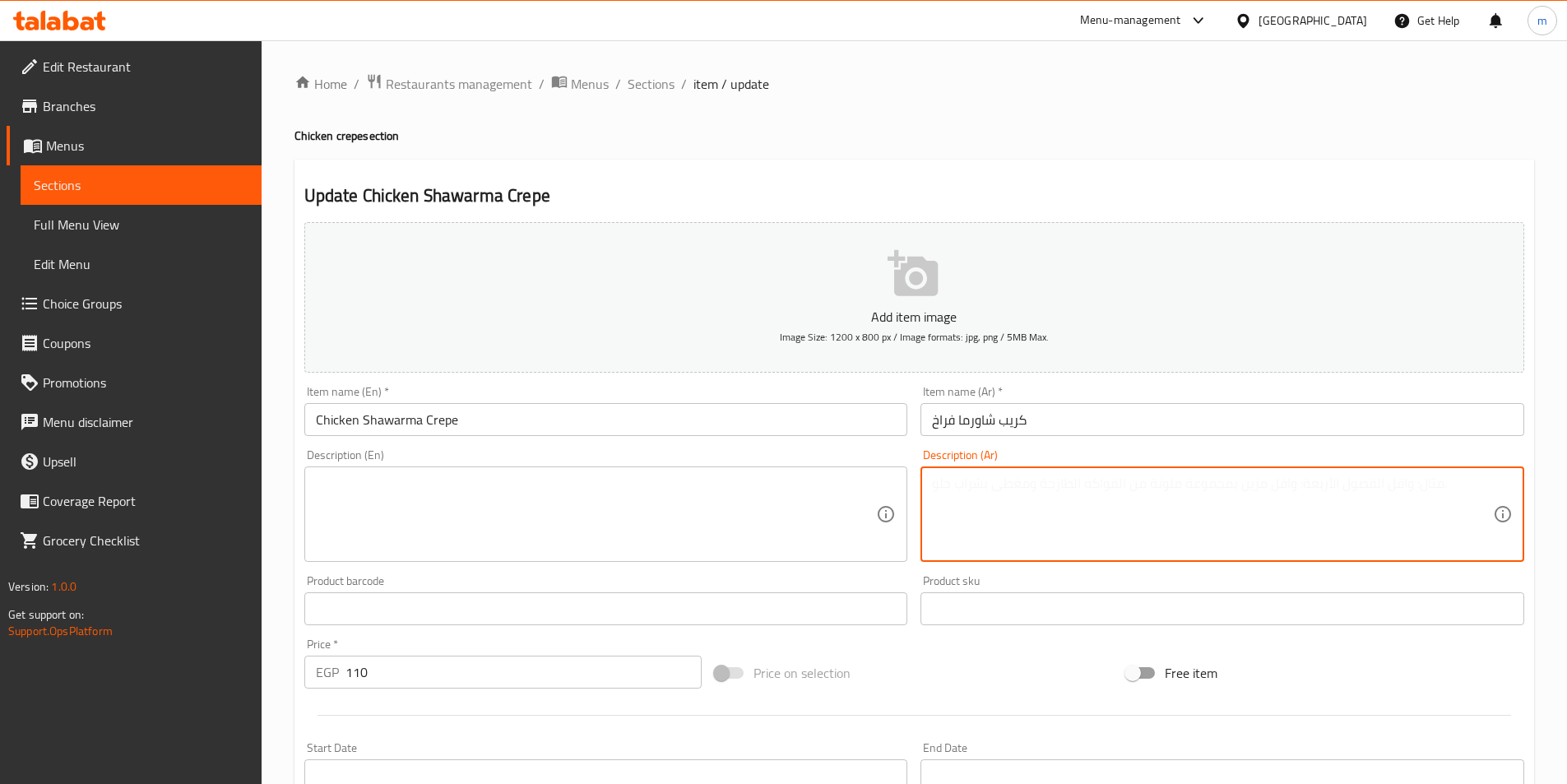
paste textarea "كريب طازج محشو بقطع شاورما الفراخ المتبلة على الطريقة الشرقية، مع الخضار الطازج…"
type textarea "كريب طازج محشو بقطع شاورما الفراخ المتبلة على الطريقة الشرقية، مع الخضار الطازج…"
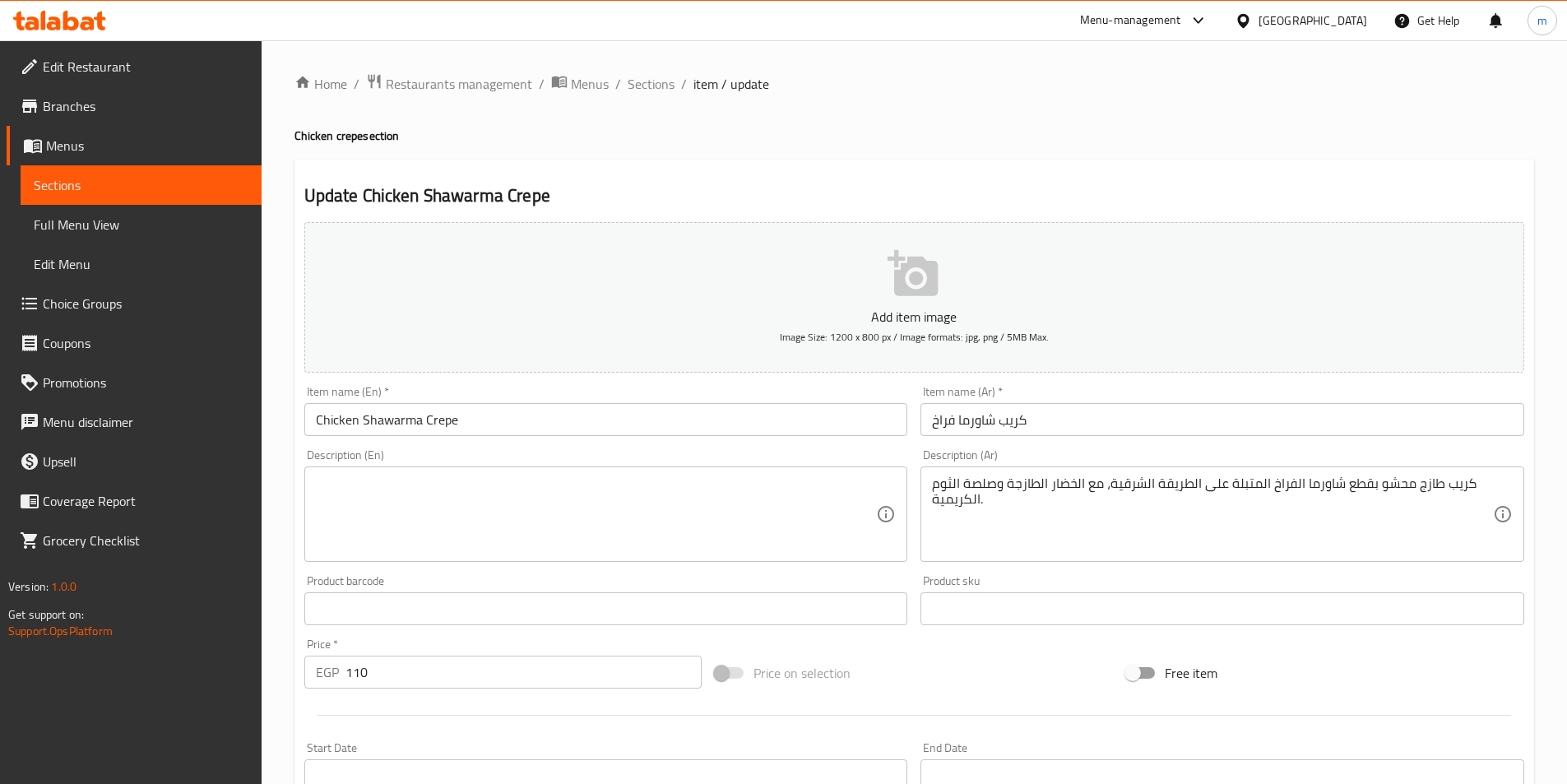
click at [597, 486] on textarea at bounding box center [596, 514] width 561 height 78
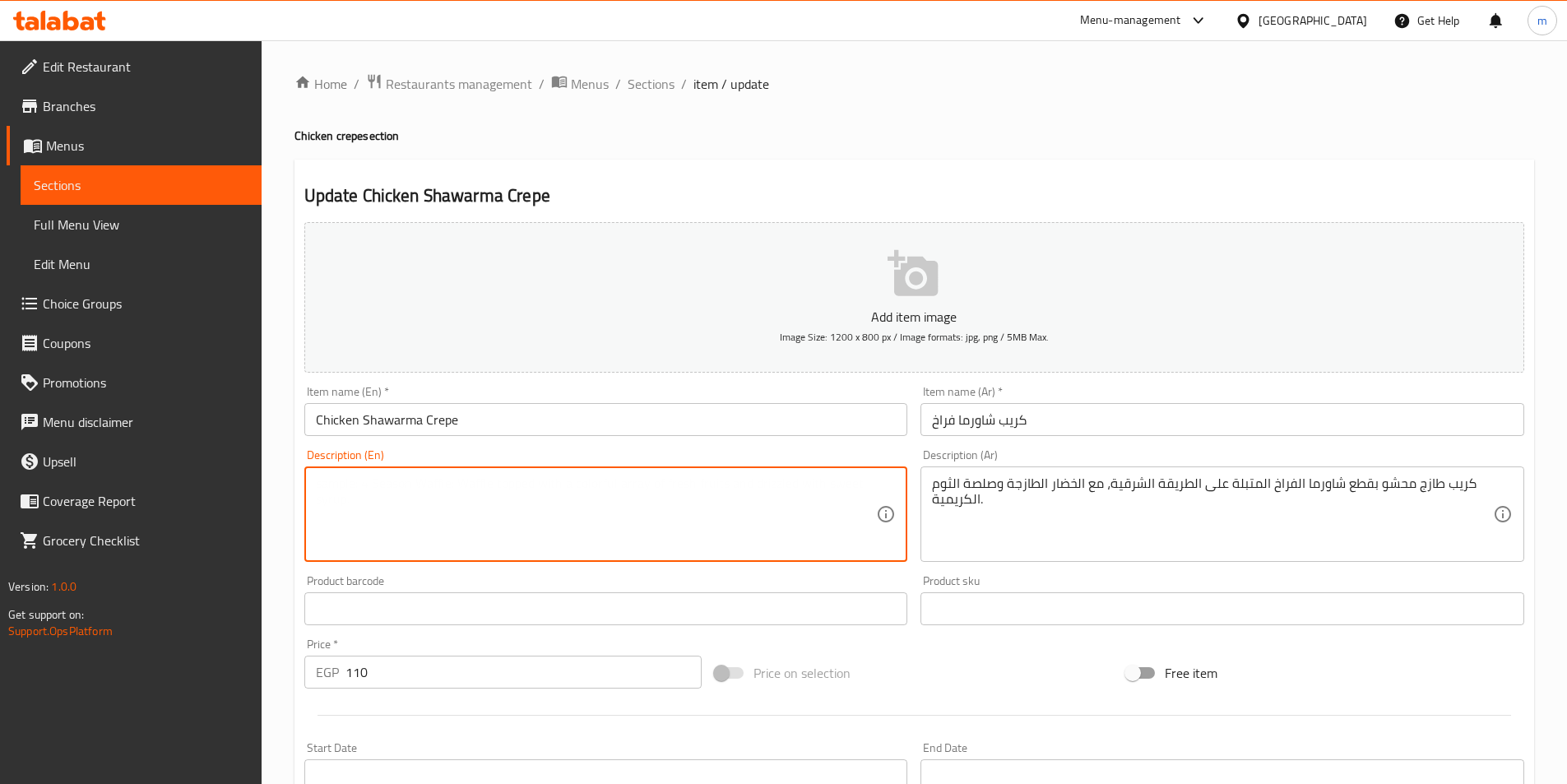
paste textarea "Fresh crepe filled with oriental-style marinated chicken shawarma pieces, fresh…"
type textarea "Fresh crepe filled with oriental-style marinated chicken shawarma pieces, fresh…"
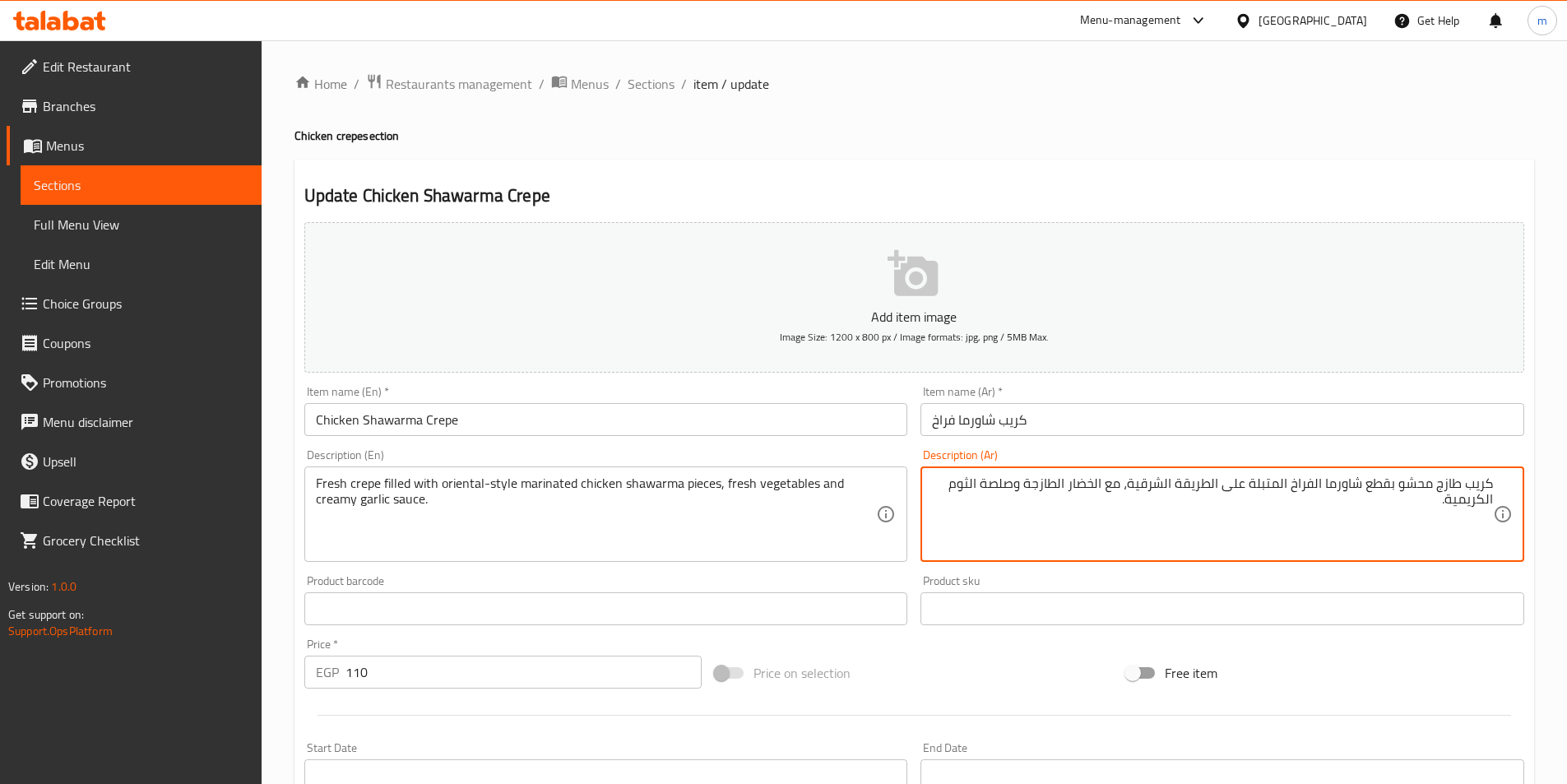
scroll to position [378, 0]
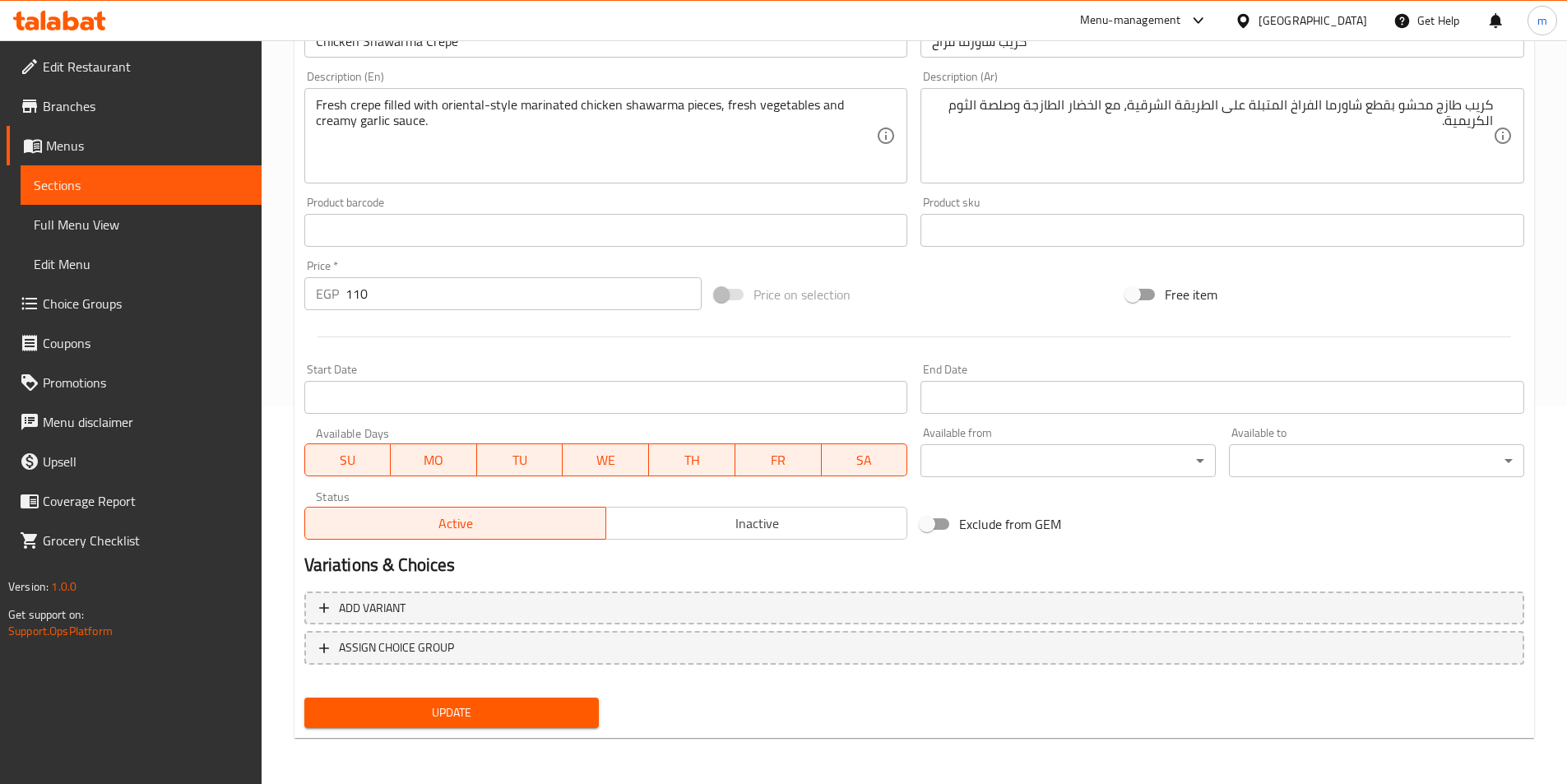
click at [513, 703] on span "Update" at bounding box center [452, 712] width 269 height 20
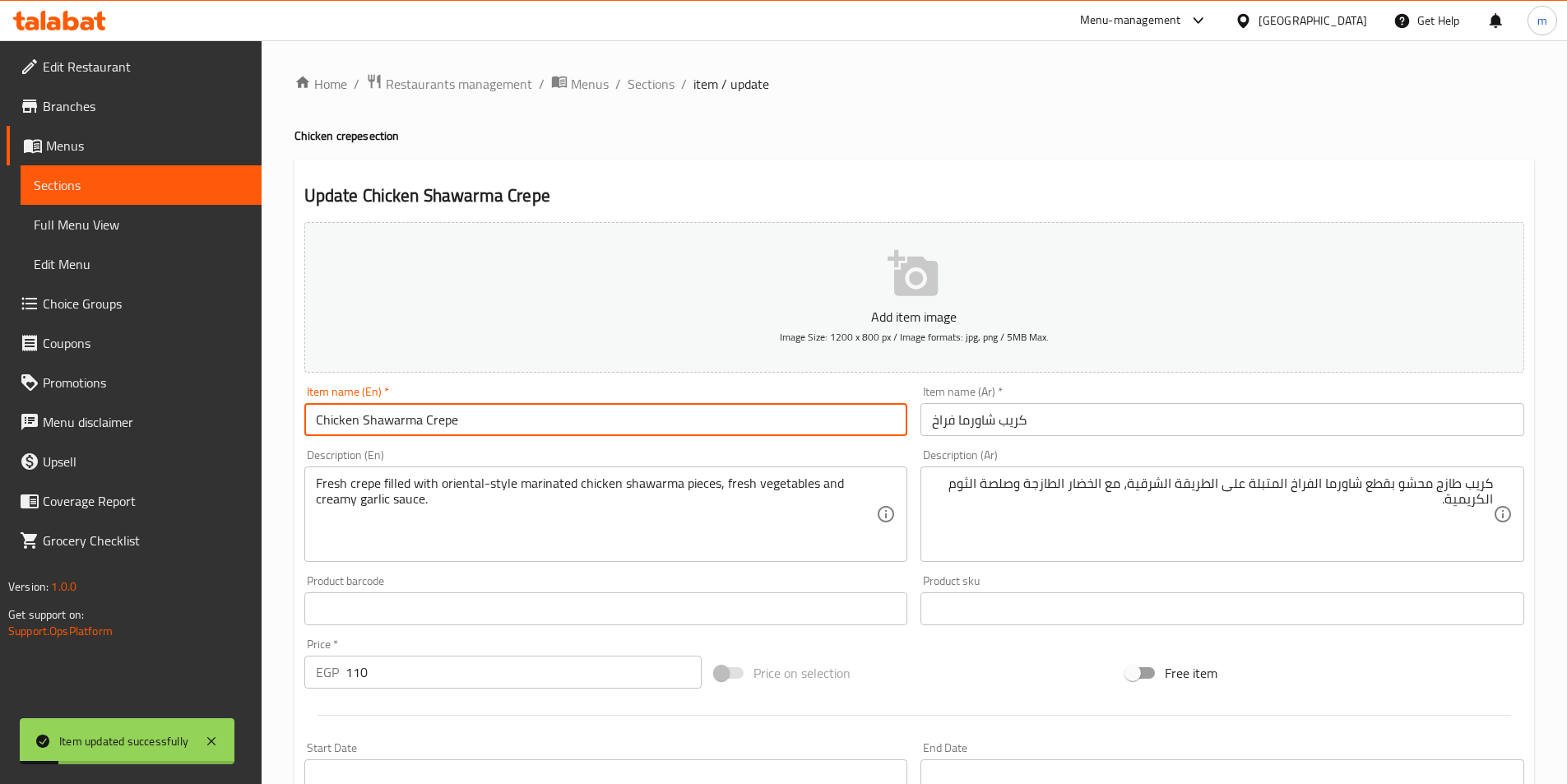
click at [372, 421] on input "Chicken Shawarma Crepe" at bounding box center [605, 419] width 604 height 33
click at [647, 91] on span "Sections" at bounding box center [651, 84] width 47 height 19
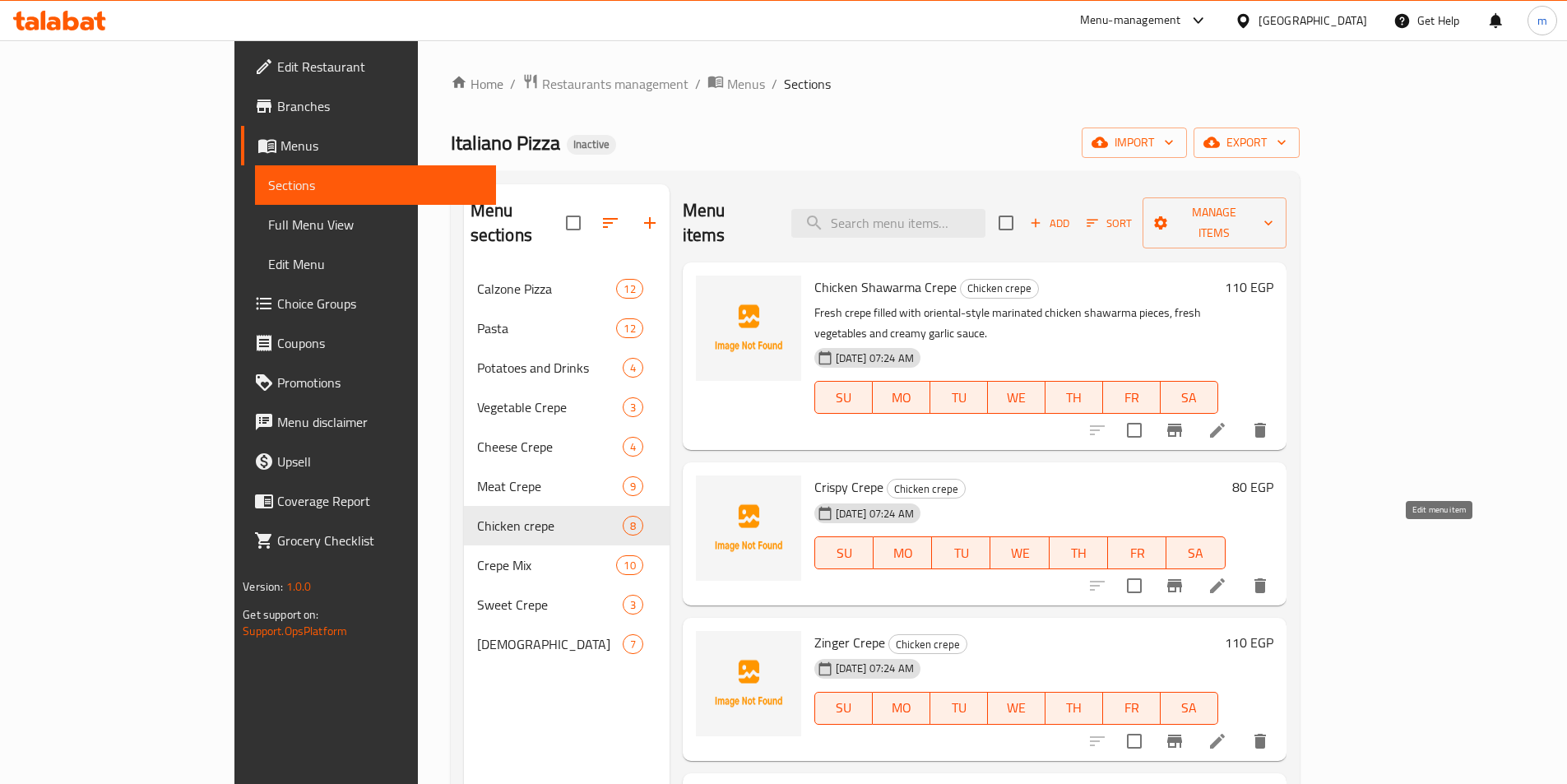
click at [1228, 576] on icon at bounding box center [1218, 586] width 19 height 19
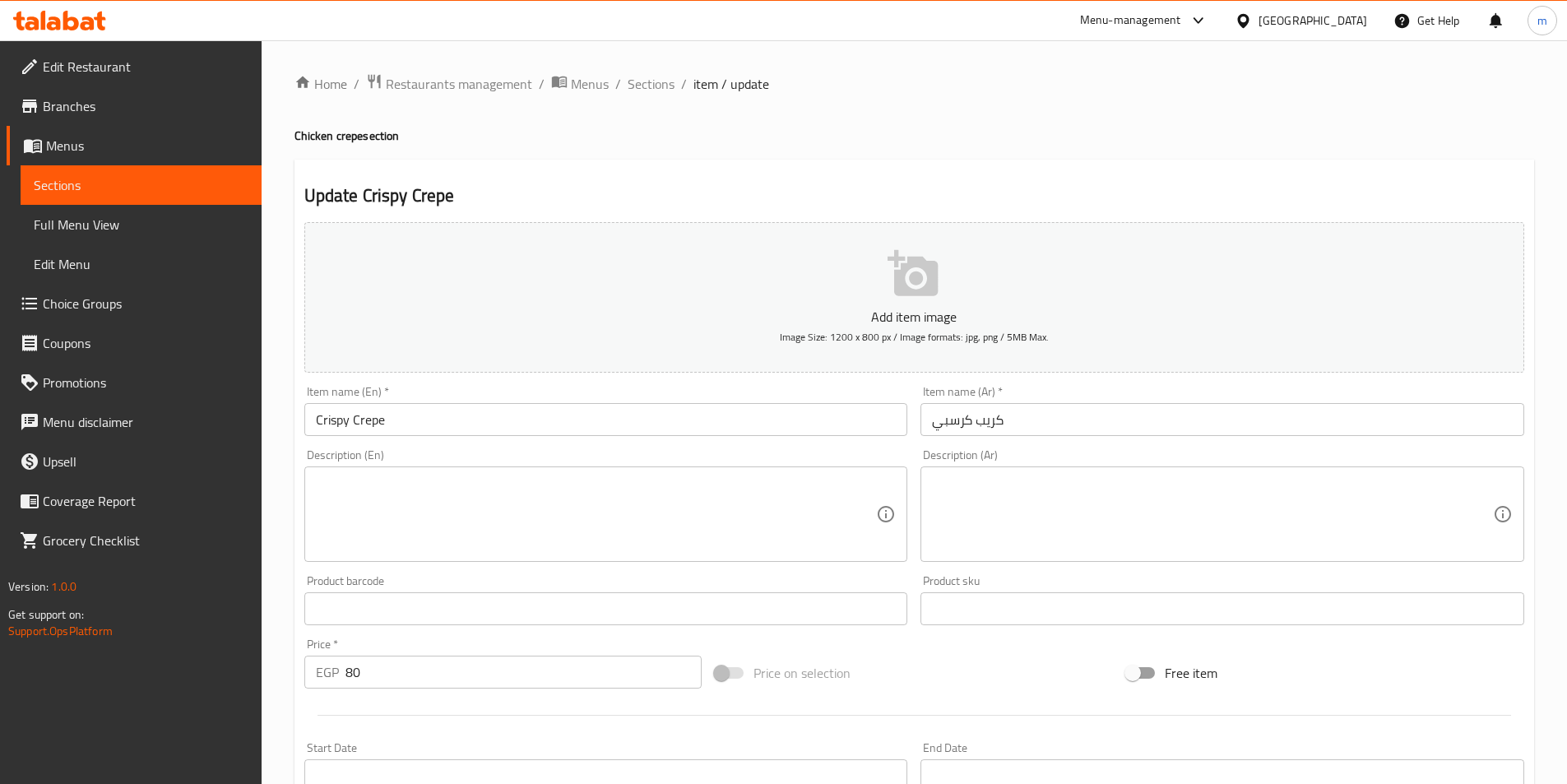
click at [1166, 462] on div "Description (Ar) Description (Ar)" at bounding box center [1222, 505] width 604 height 113
click at [1166, 477] on textarea at bounding box center [1212, 514] width 561 height 78
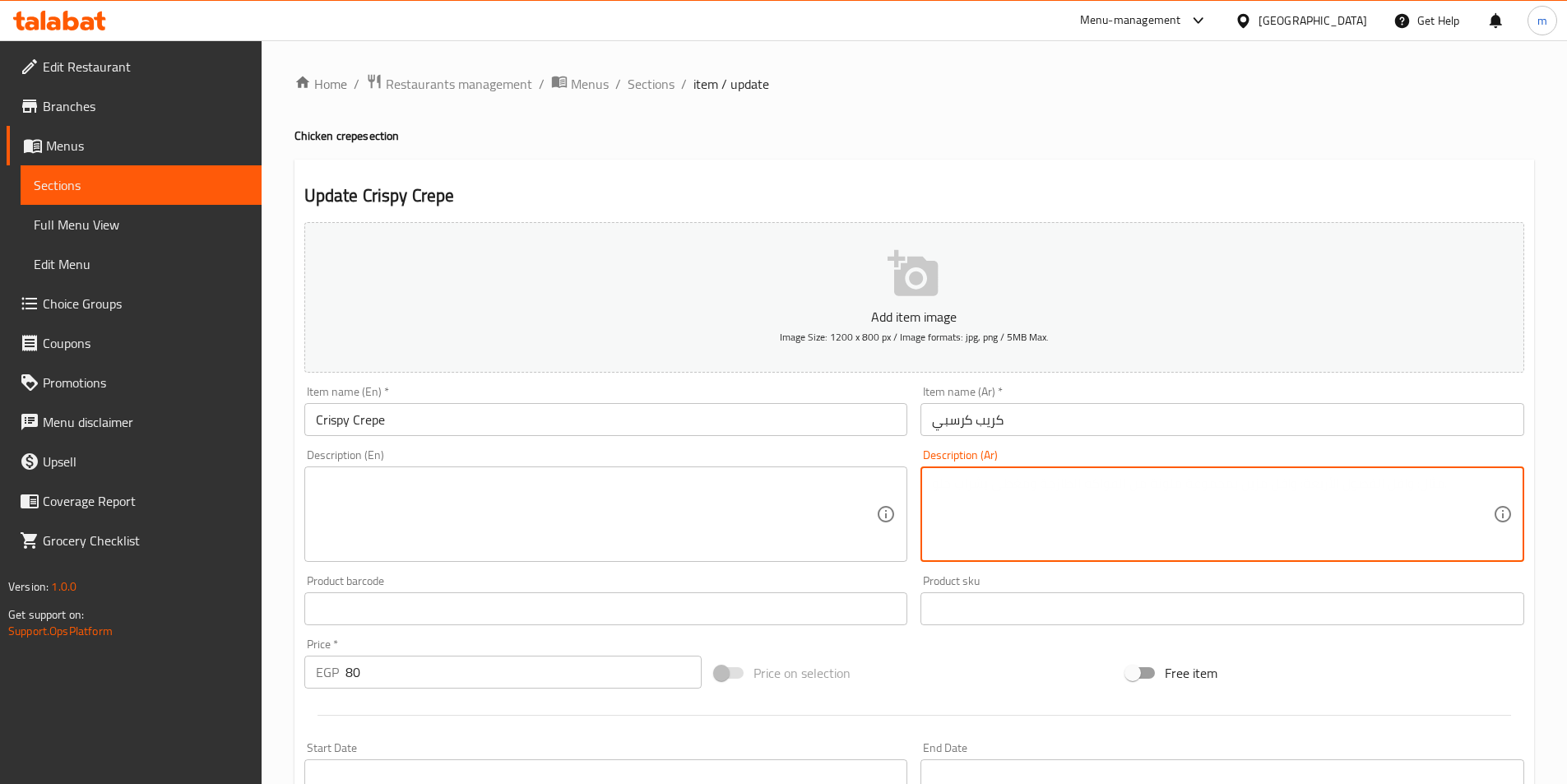
paste textarea "طبقة كريب ذهبية تحتوي على دجاج مقرمش مع الجبن الذائب والخضار الطازجة وصوصات ممي…"
type textarea "طبقة كريب ذهبية تحتوي على دجاج مقرمش مع الجبن الذائب والخضار الطازجة وصوصات ممي…"
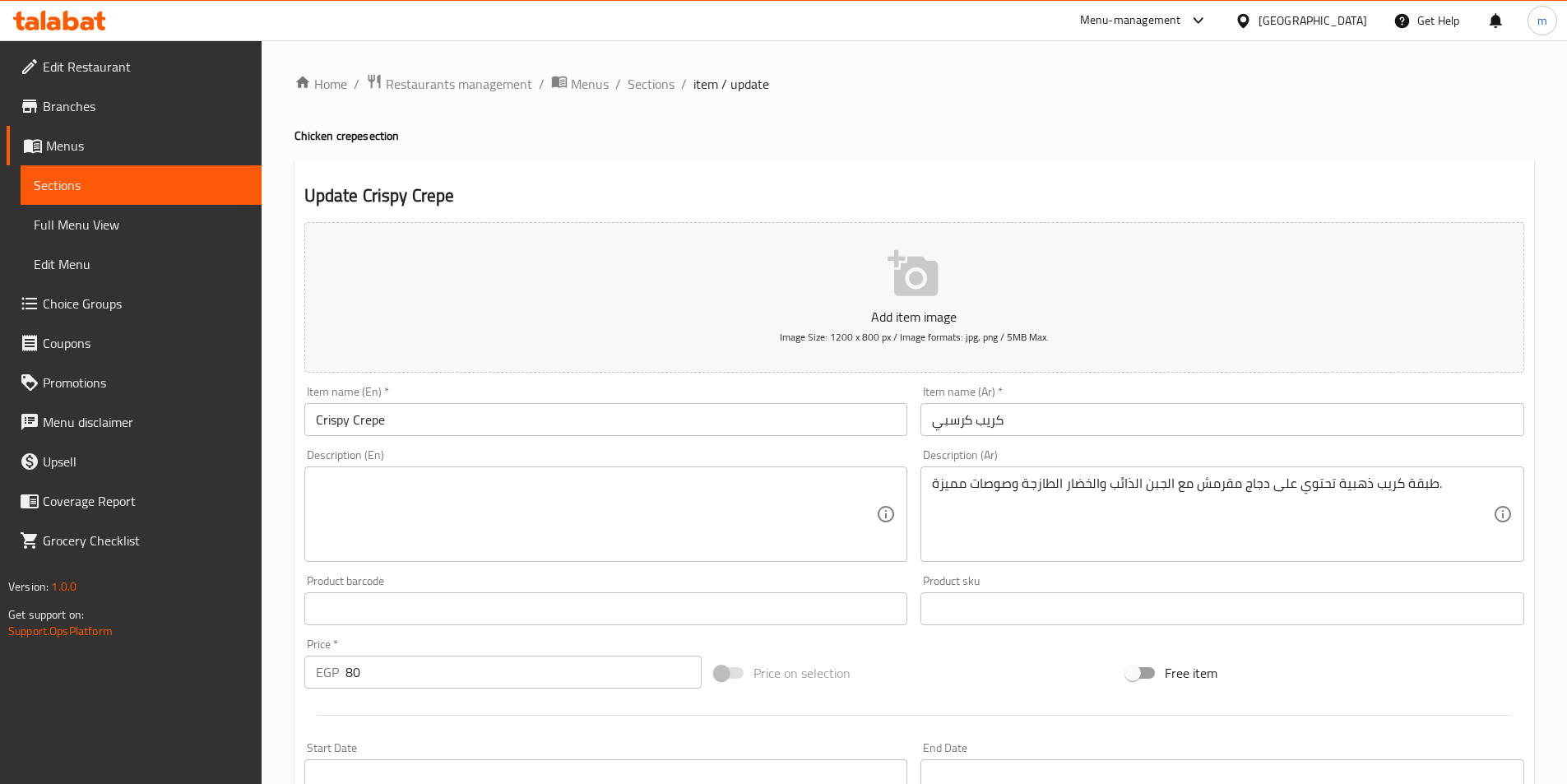
click at [773, 495] on textarea at bounding box center [596, 514] width 561 height 78
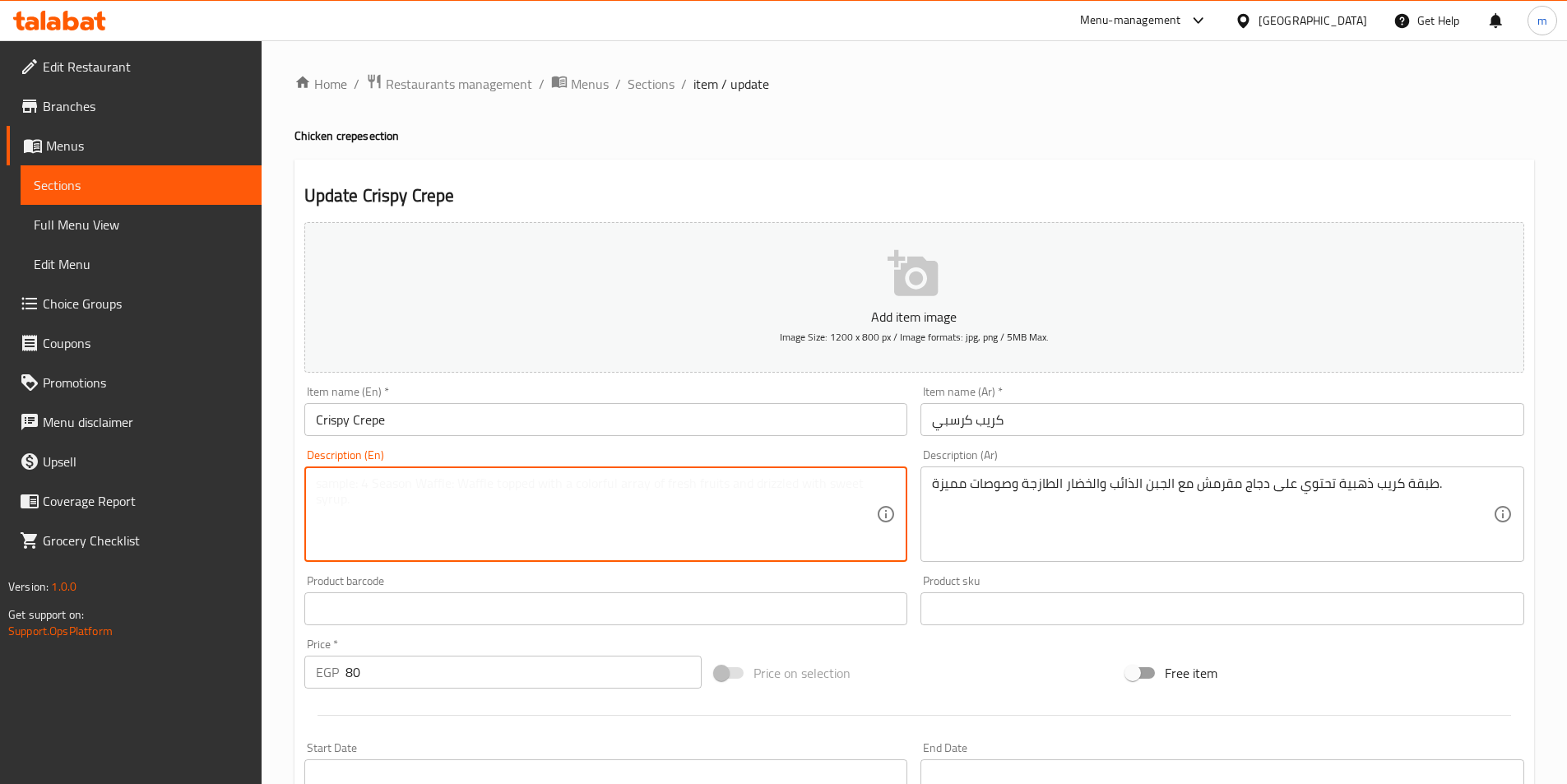
paste textarea "A golden crepe layer containing crispy chicken with melted cheese, fresh vegeta…"
type textarea "A golden crepe layer containing crispy chicken with melted cheese, fresh vegeta…"
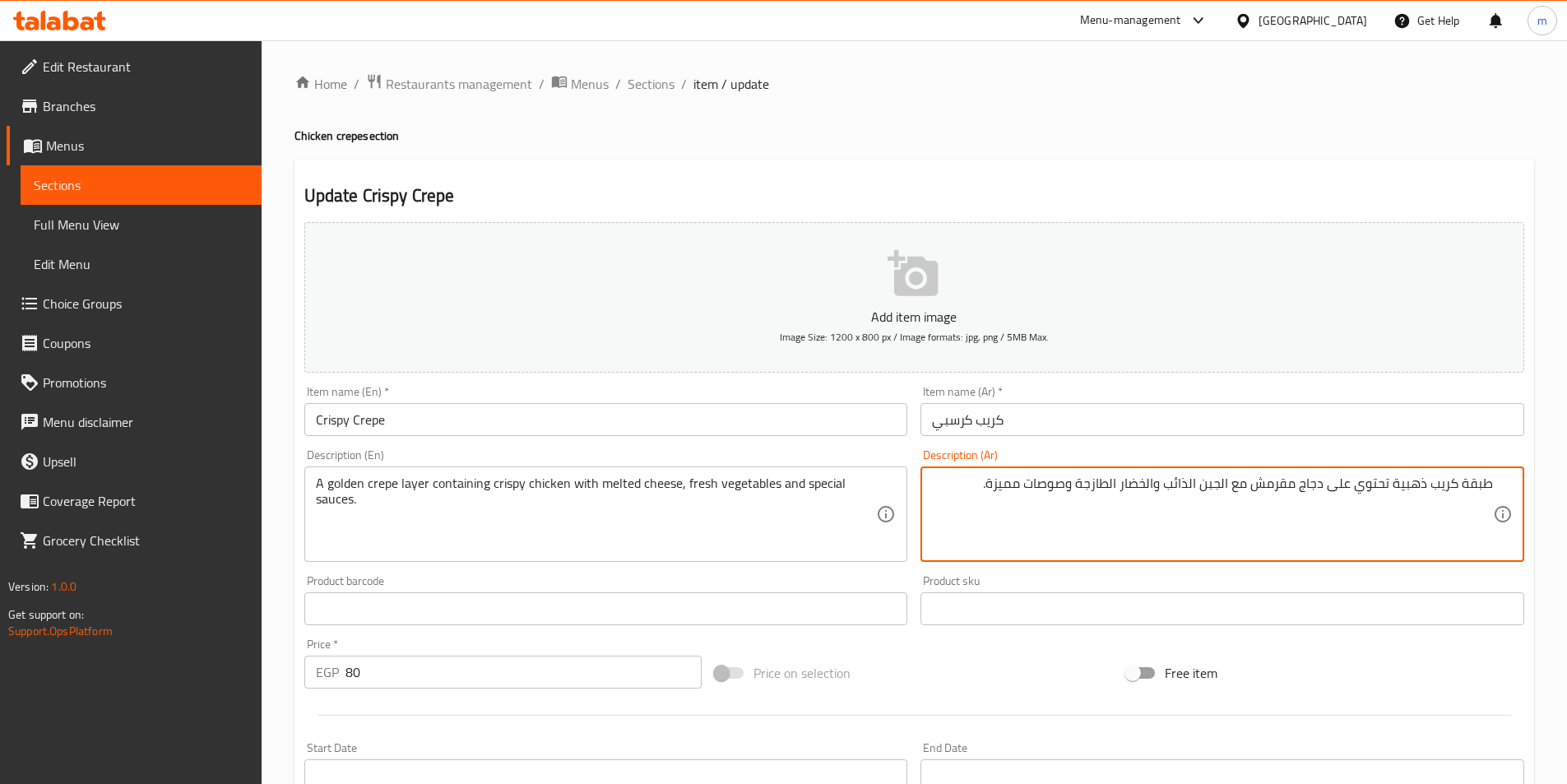
scroll to position [378, 0]
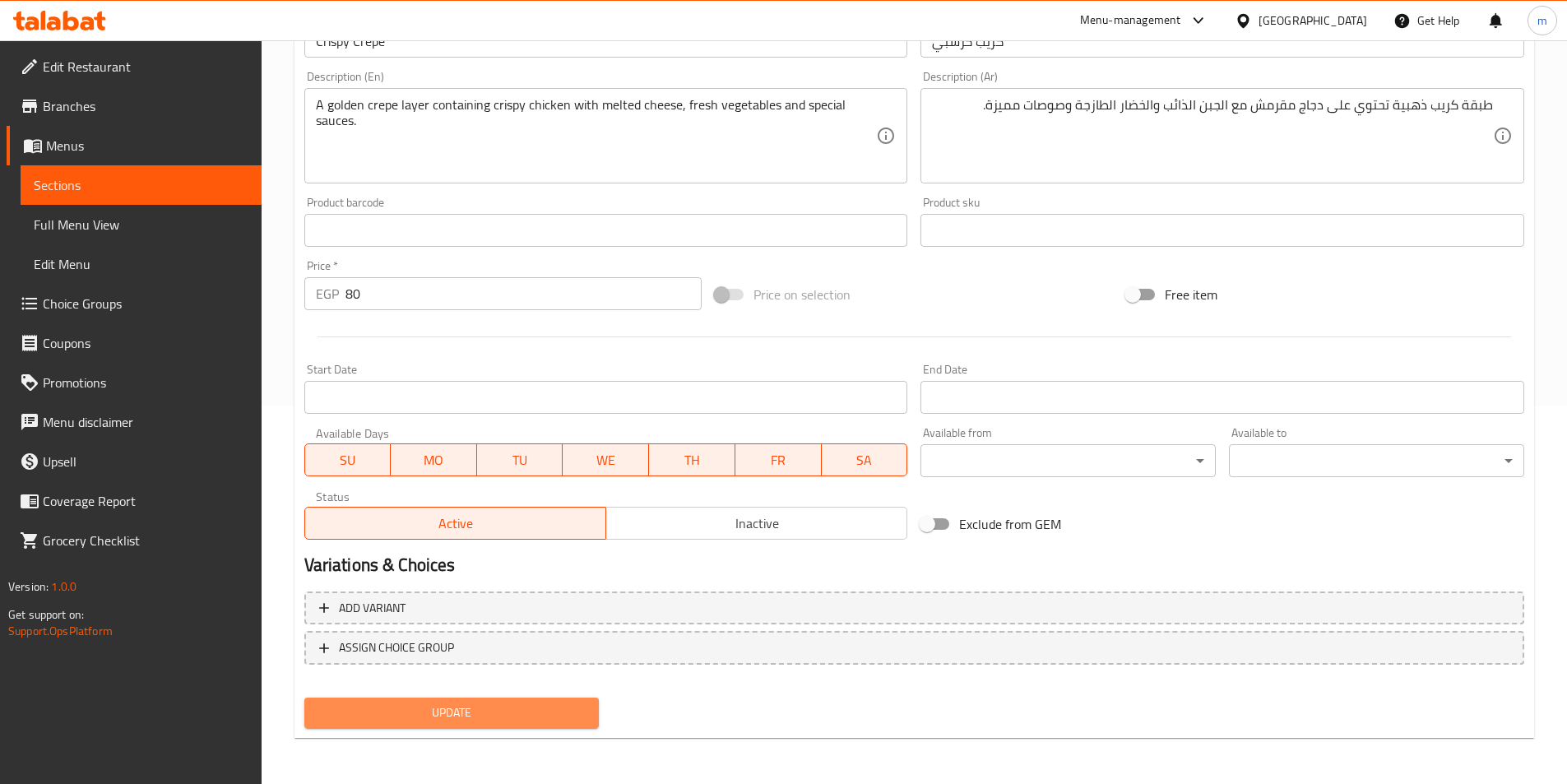
click at [586, 722] on span "Update" at bounding box center [452, 712] width 269 height 20
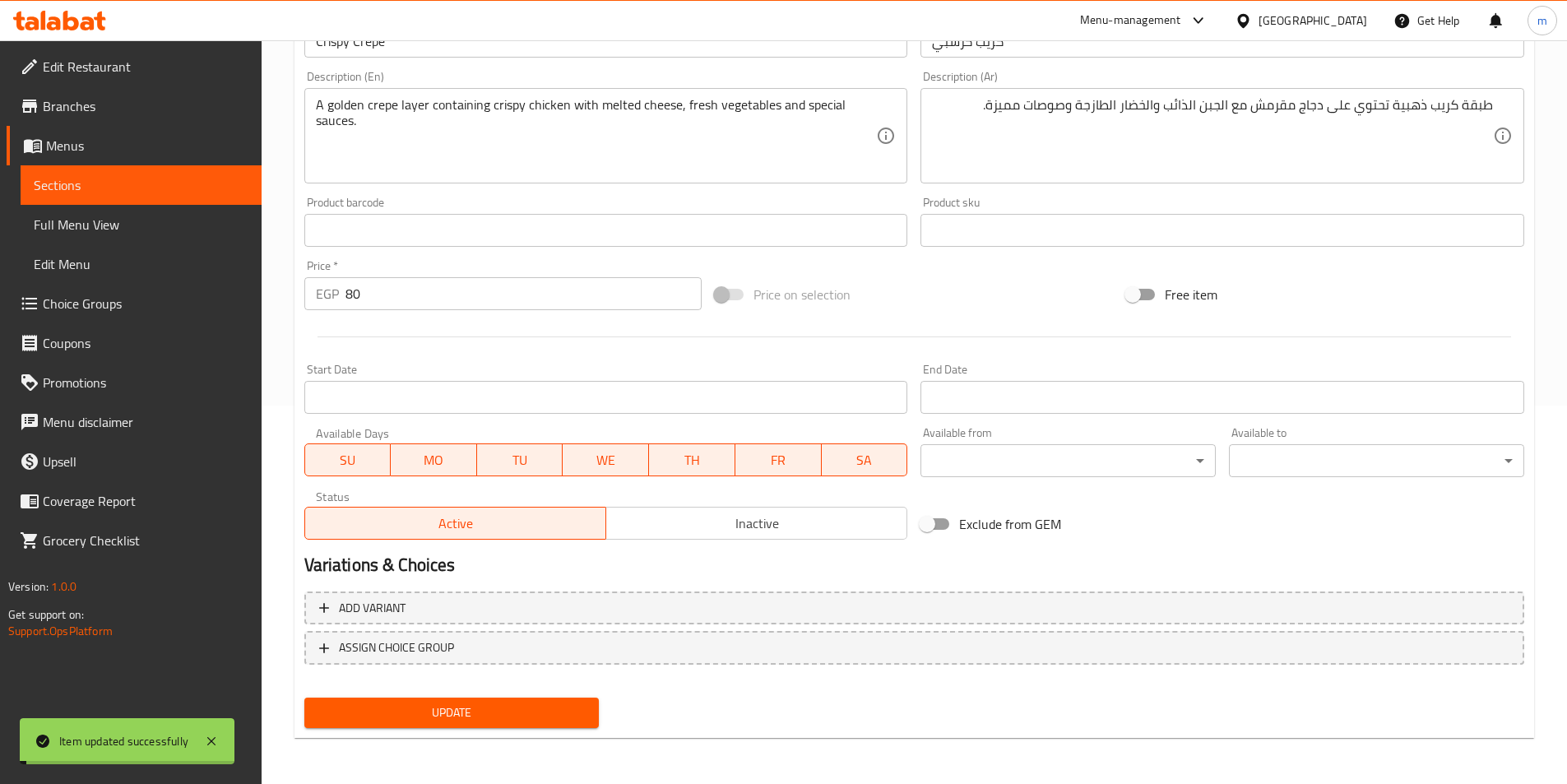
scroll to position [0, 0]
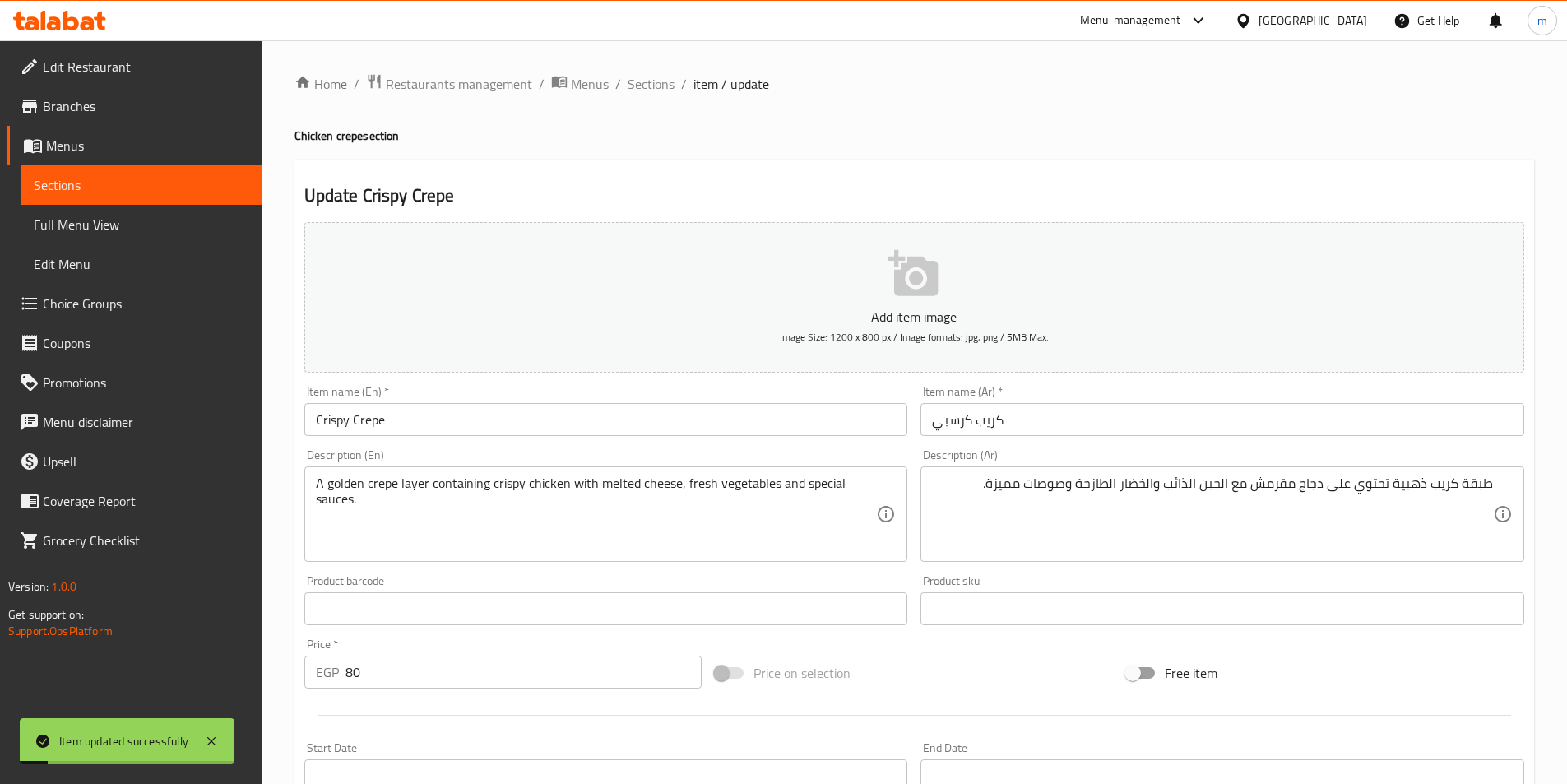
click at [372, 425] on input "Crispy Crepe" at bounding box center [605, 419] width 604 height 33
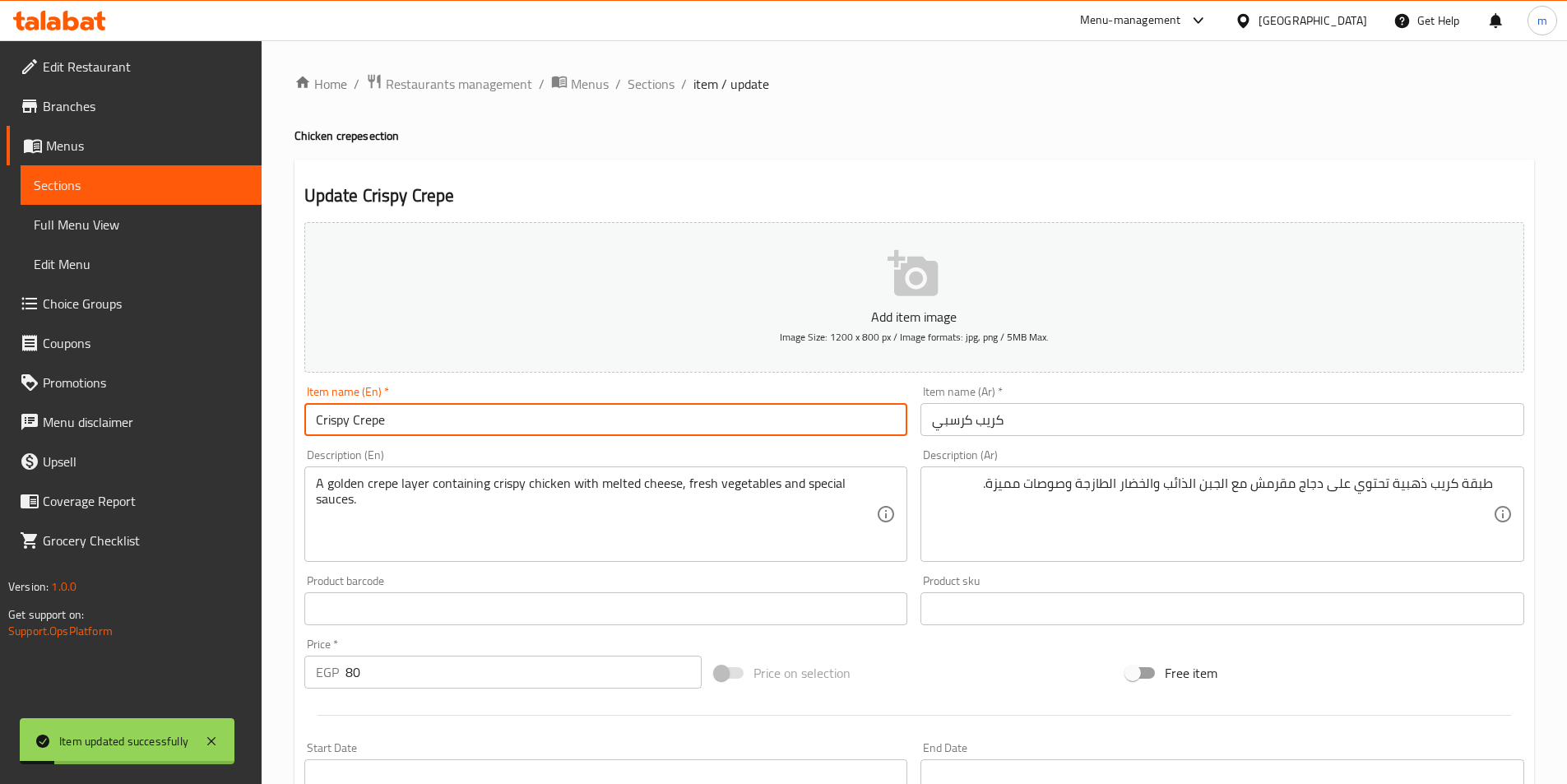
click at [376, 423] on input "Crispy Crepe" at bounding box center [605, 419] width 604 height 33
click at [645, 84] on span "Sections" at bounding box center [651, 84] width 47 height 19
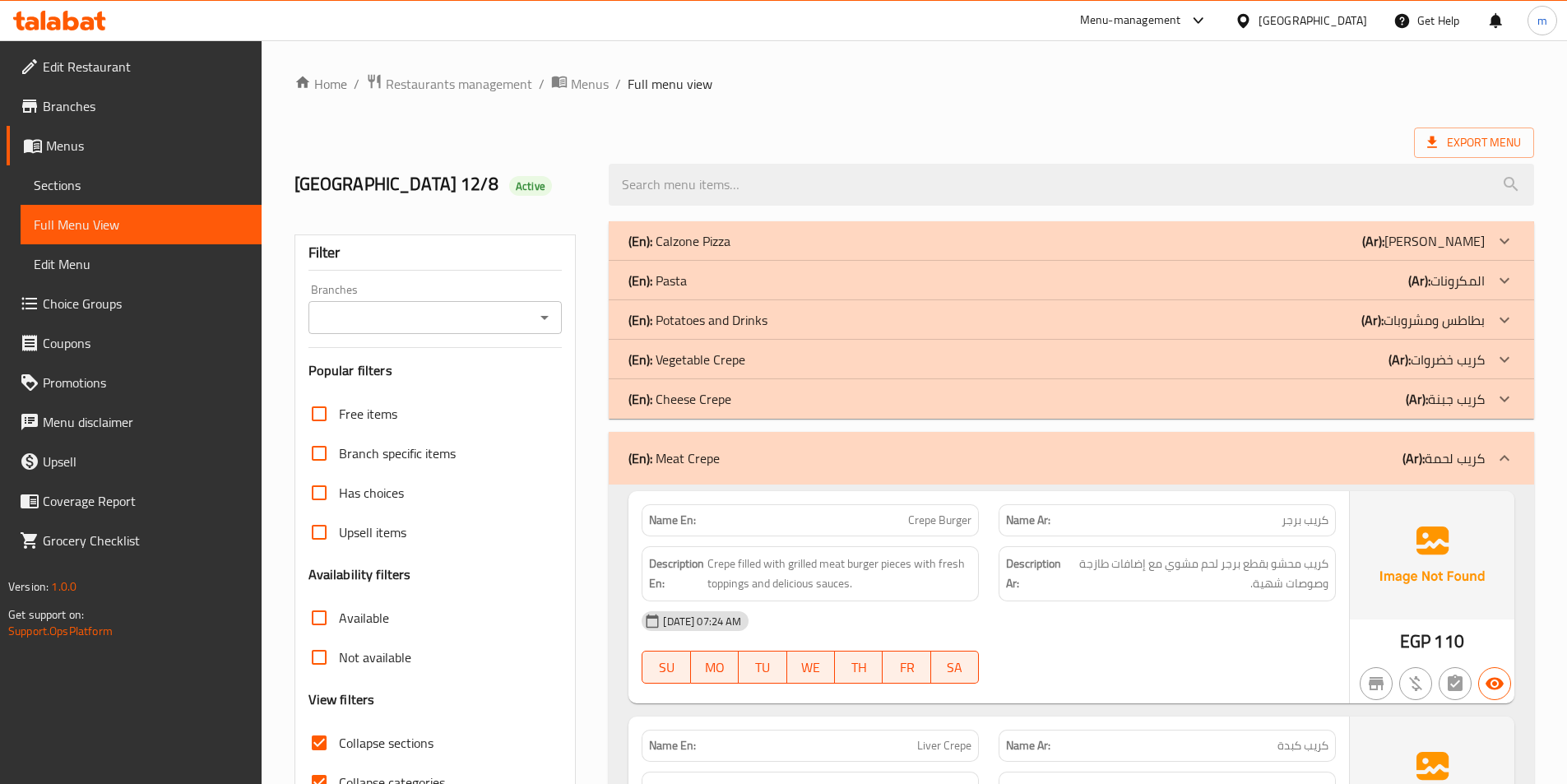
scroll to position [1233, 0]
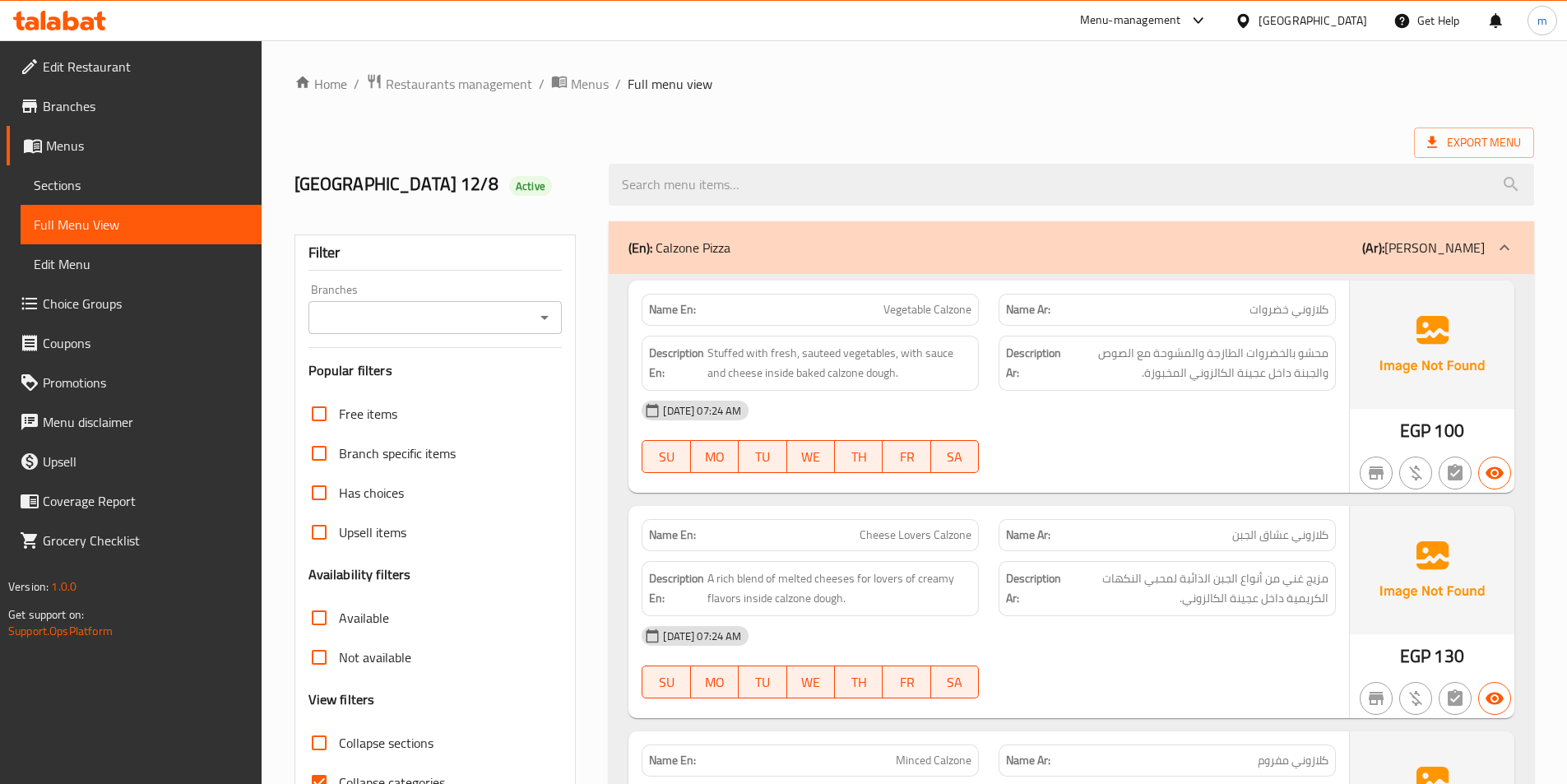
click at [370, 750] on span "Collapse sections" at bounding box center [386, 742] width 95 height 19
click at [339, 750] on input "Collapse sections" at bounding box center [319, 742] width 40 height 40
checkbox input "true"
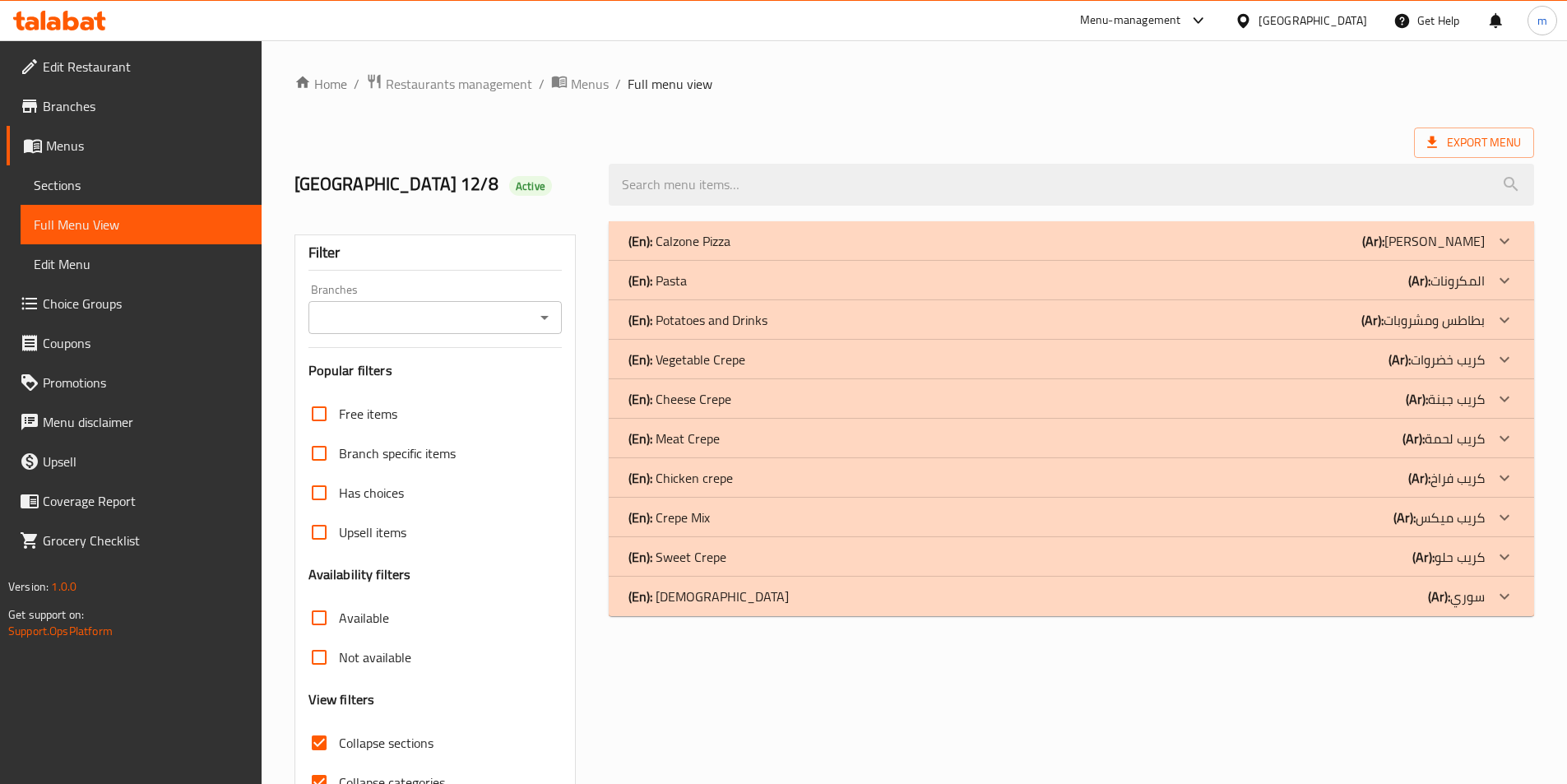
click at [1391, 251] on div "(En): Meat Crepe (Ar): كريب لحمة" at bounding box center [1056, 241] width 856 height 19
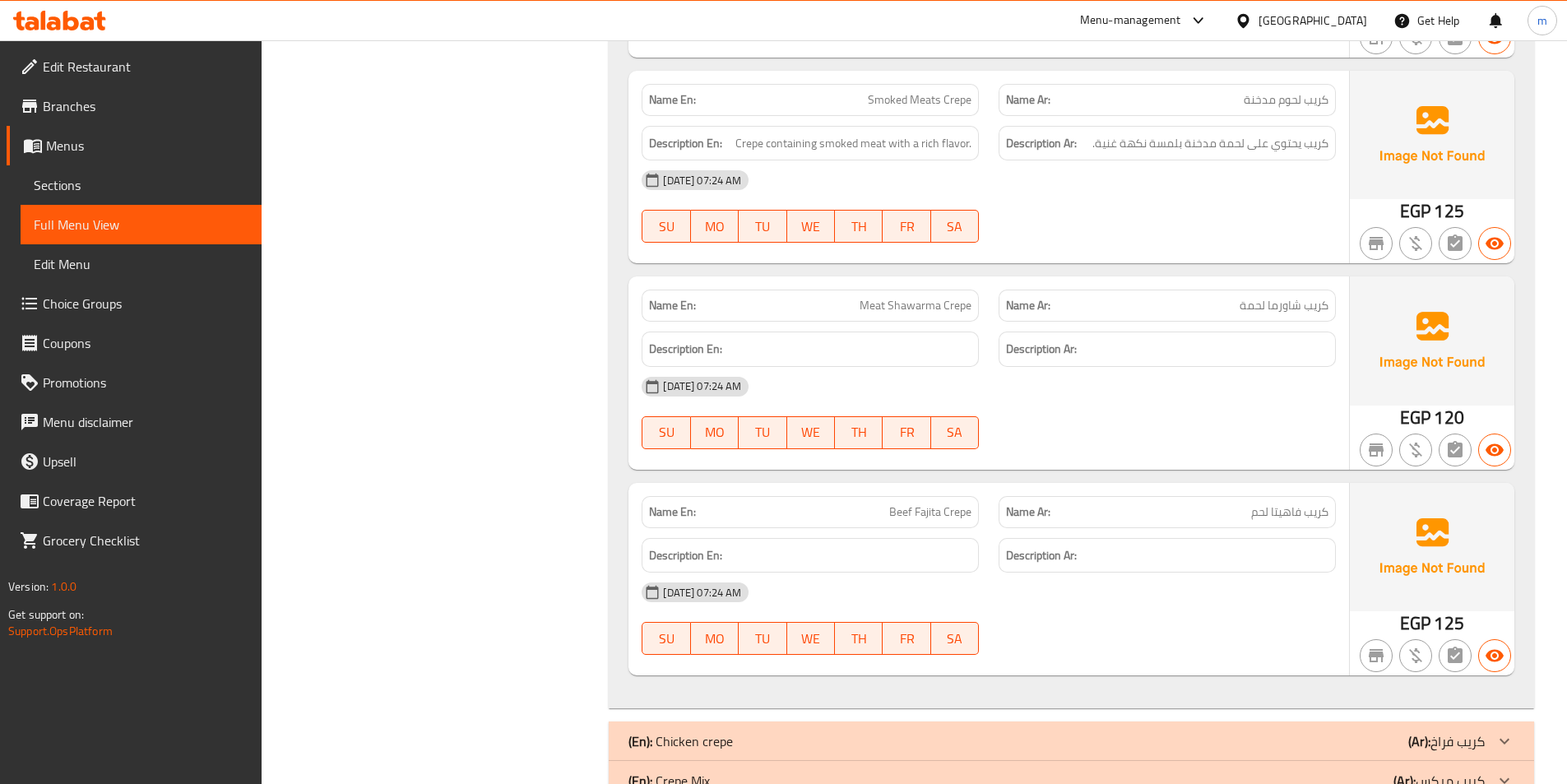
scroll to position [1842, 0]
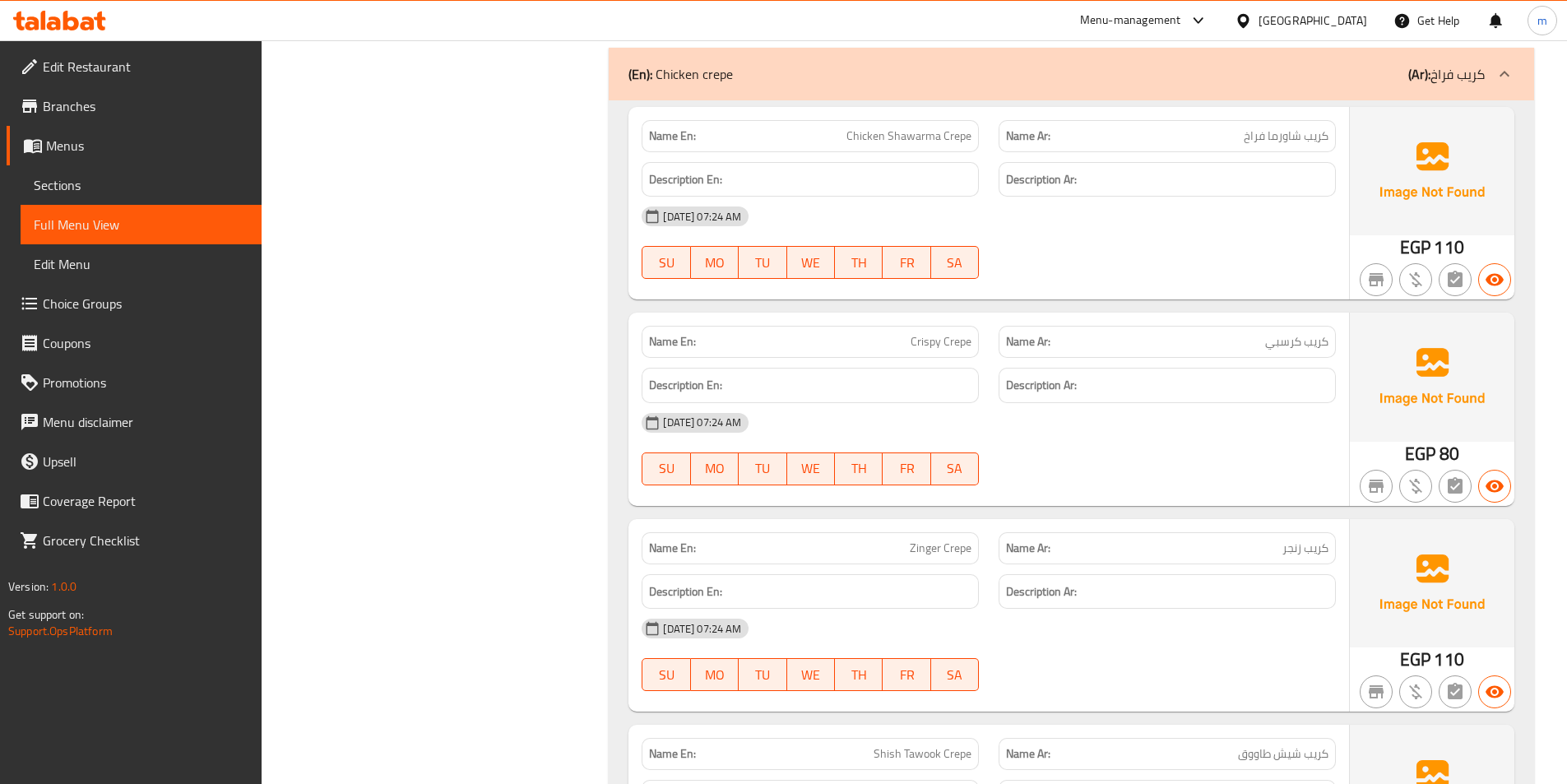
scroll to position [11923, 0]
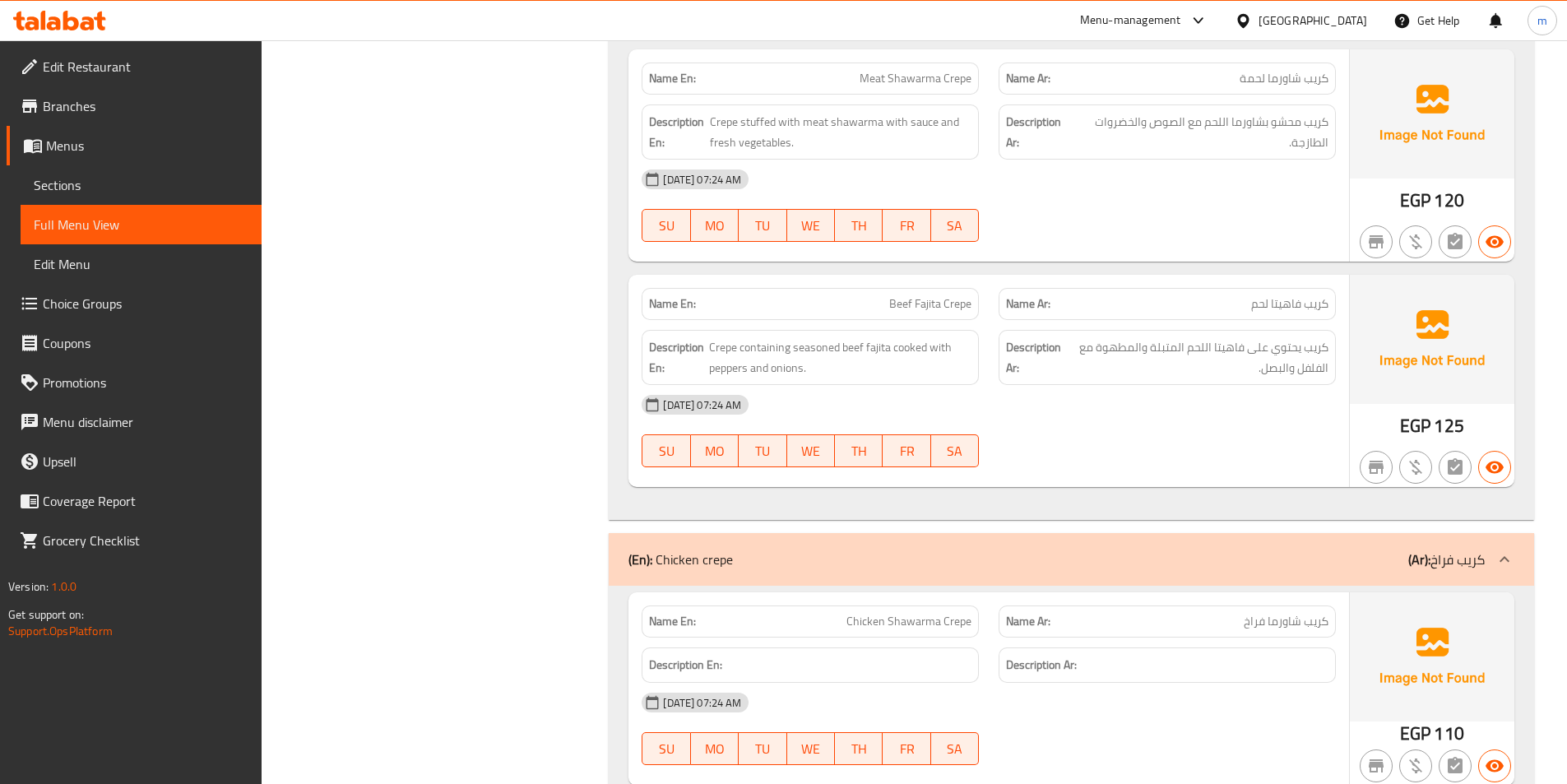
scroll to position [10522, 0]
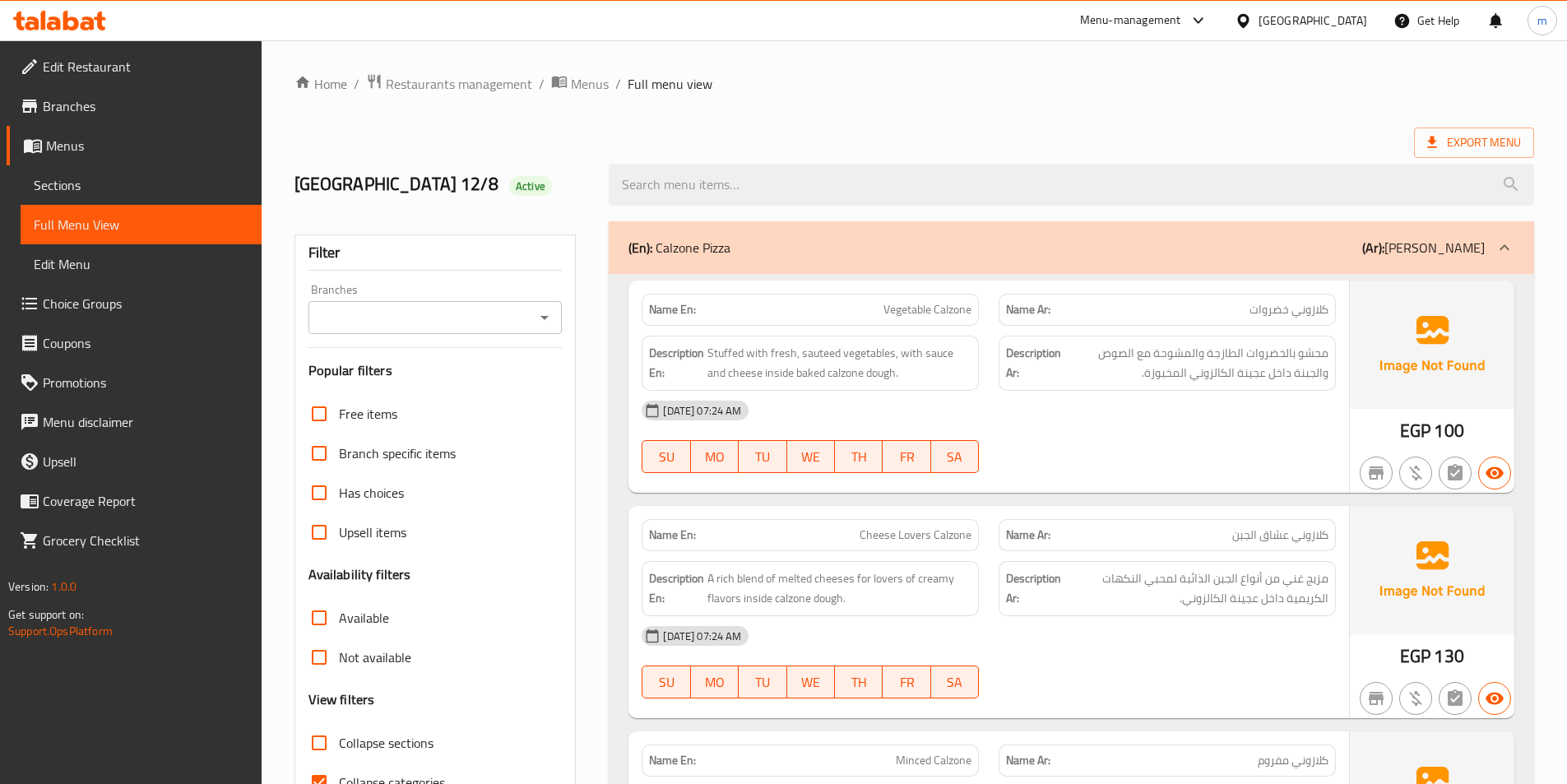
scroll to position [10428, 0]
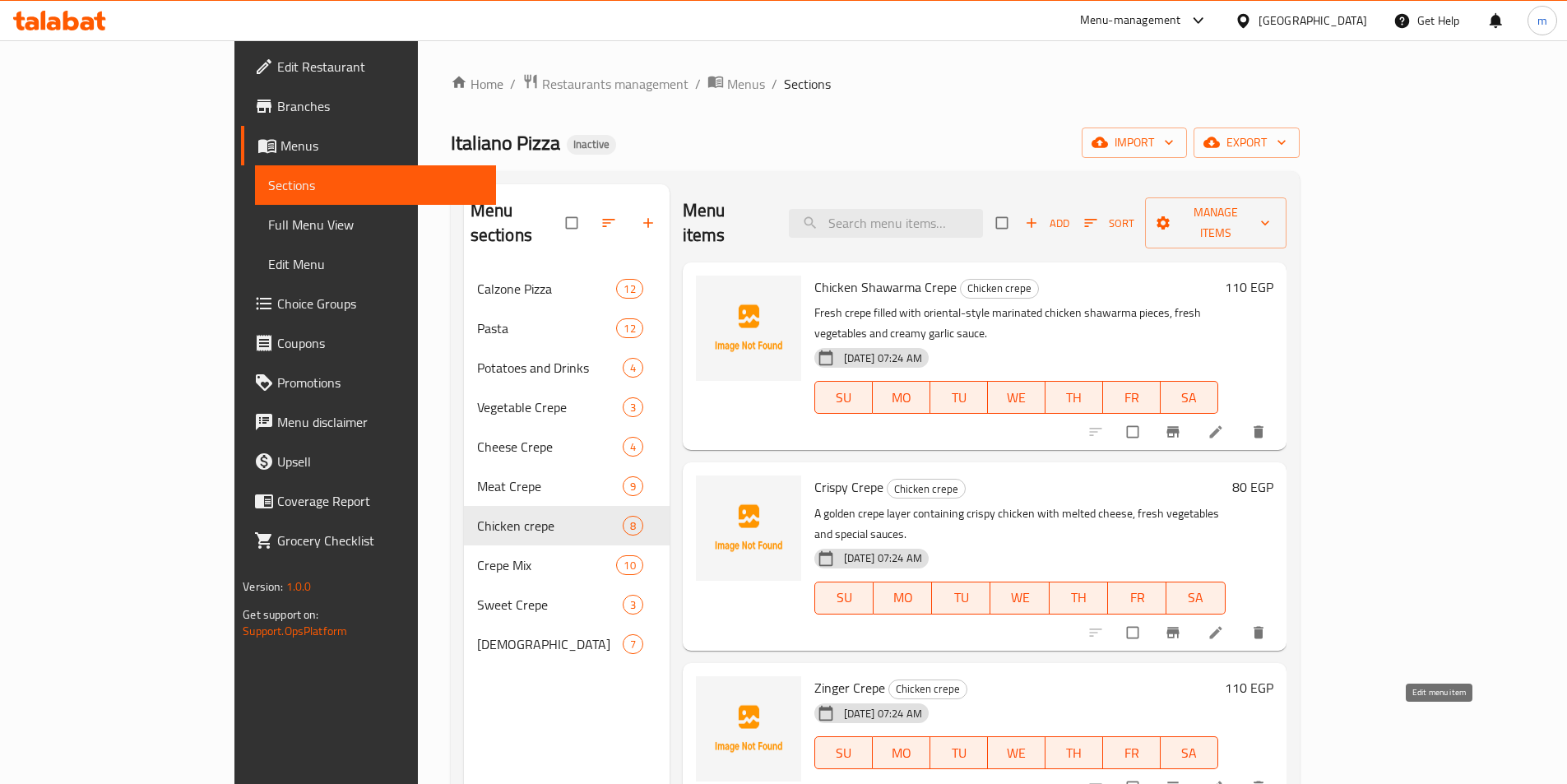
click at [1224, 779] on icon at bounding box center [1216, 787] width 17 height 17
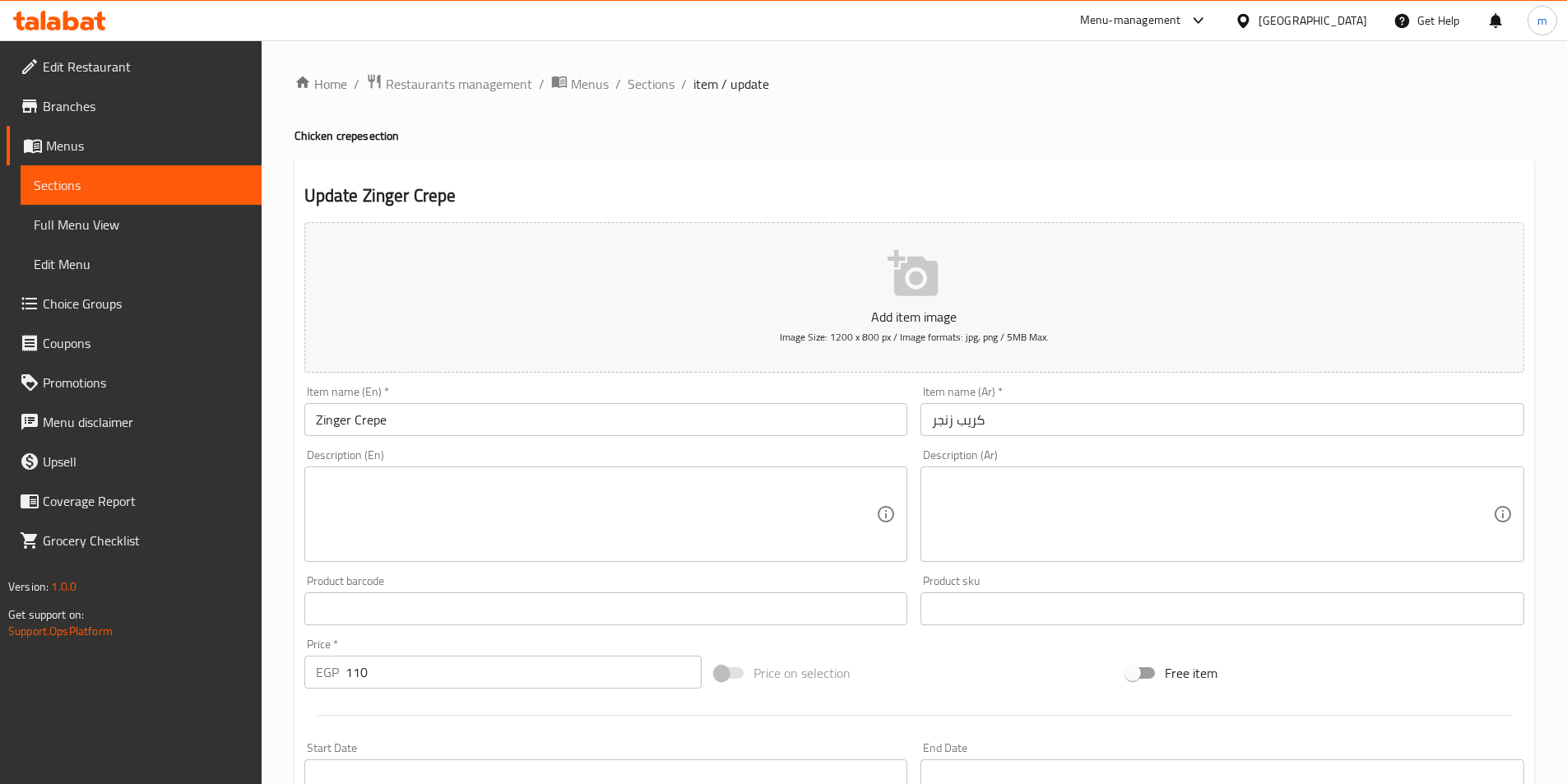
click at [1079, 498] on textarea at bounding box center [1212, 514] width 561 height 78
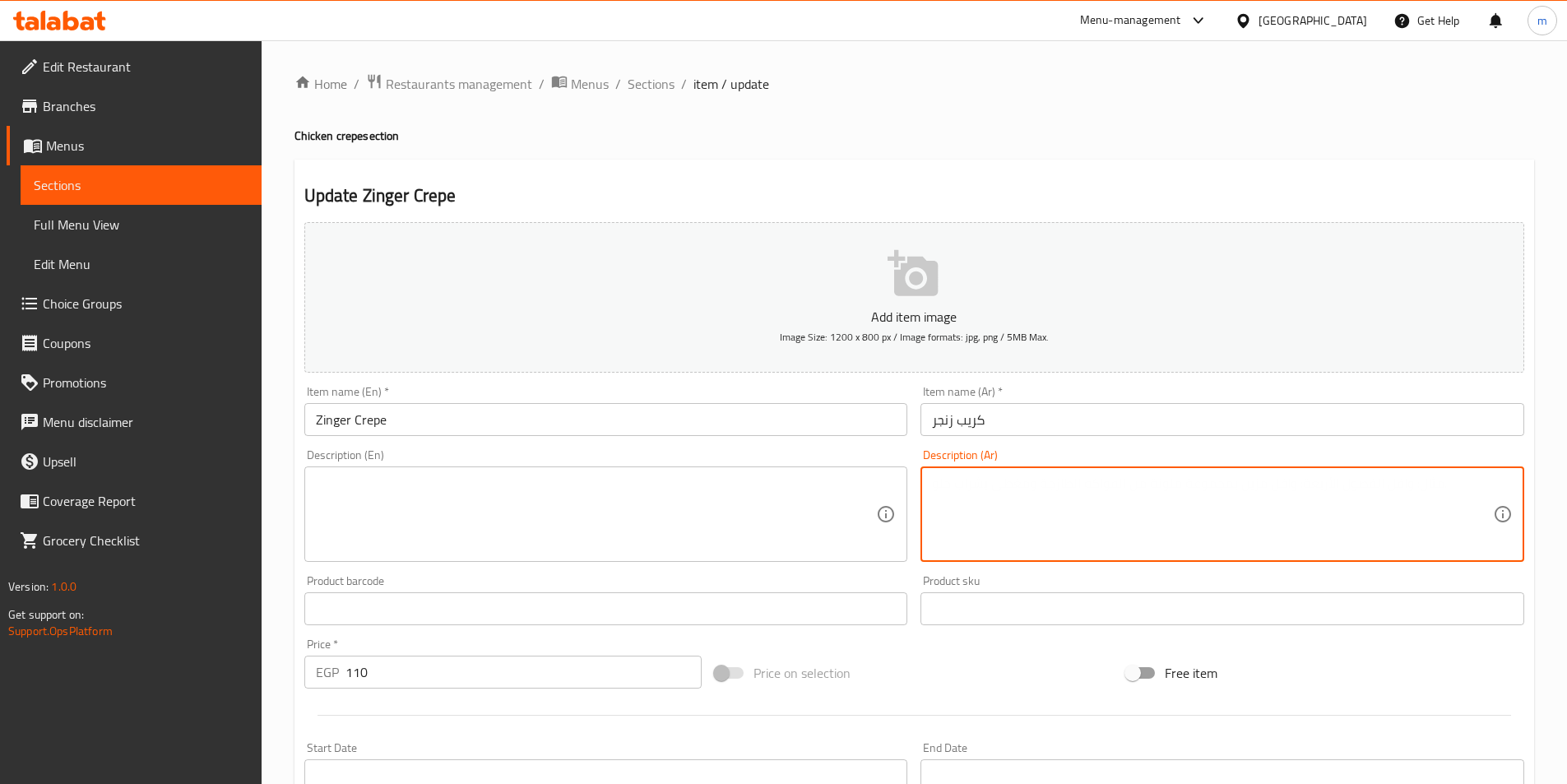
paste textarea "مزيج فريد من كريب طري محشو ببرجر لحم مشوي، جبنة شيدر، وخضار طازجة مع الصوص الخا…"
click at [1363, 504] on textarea "مزيج فريد من كريب طري محشو ببرجر لحم مشوي، جبنة شيدر، وخضار طازجة مع الصوص الخا…" at bounding box center [1212, 514] width 561 height 78
type textarea "مزيج فريد من كريب طري محشو ببرجر لحم مشوي، جبنة شيدر، وخضار طازجة مع الصوص الخا…"
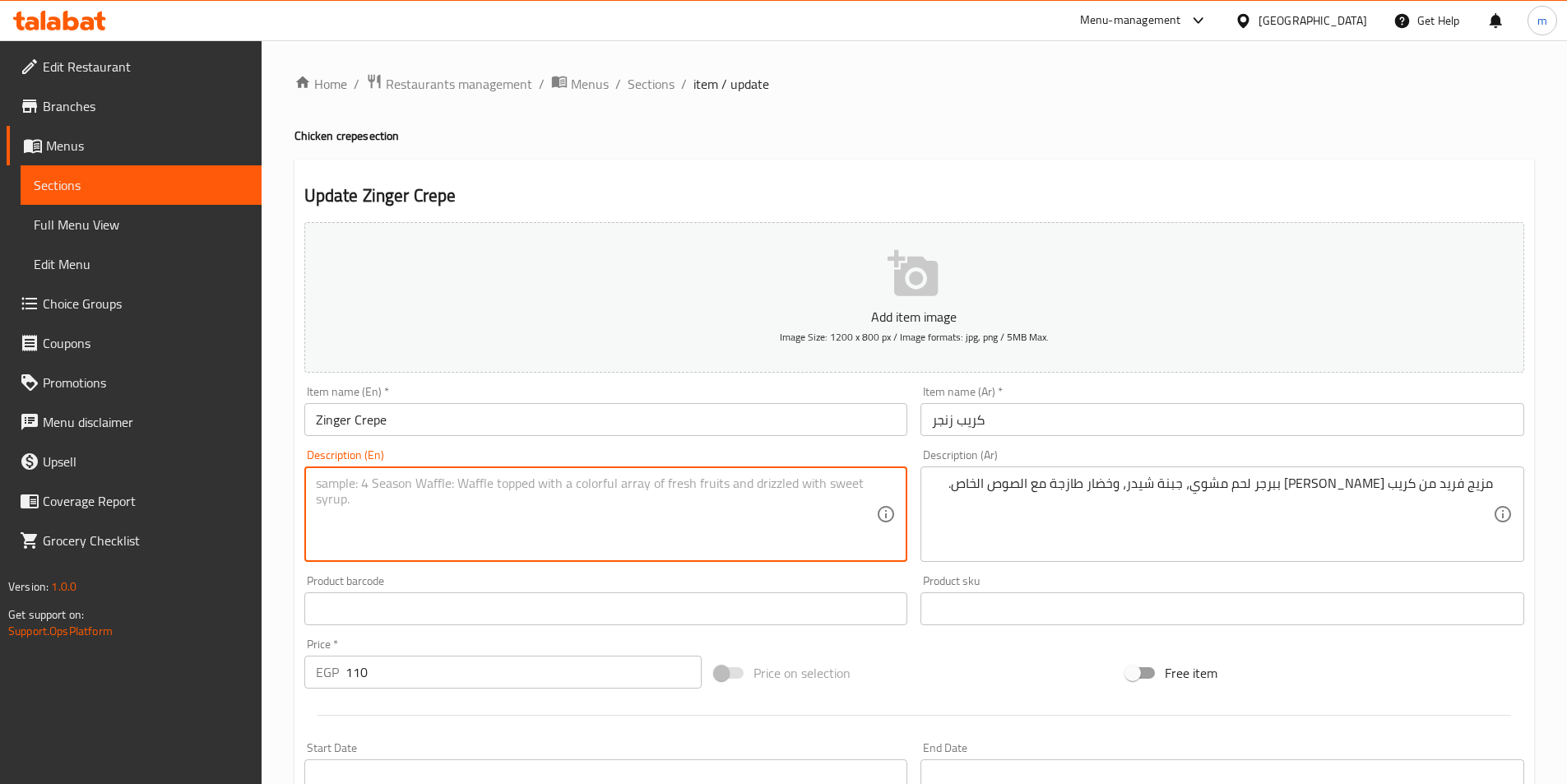
click at [795, 500] on textarea at bounding box center [596, 514] width 561 height 78
paste textarea "A unique combination of soft crepe filled with grilled beef burger, cheddar che…"
click at [407, 478] on textarea "A unique combination of soft crepe filled with grilled beef burger, cheddar che…" at bounding box center [596, 514] width 561 height 78
click at [589, 481] on textarea "A unique blend of soft crepe filled with grilled beef burger, cheddar cheese, f…" at bounding box center [596, 514] width 561 height 78
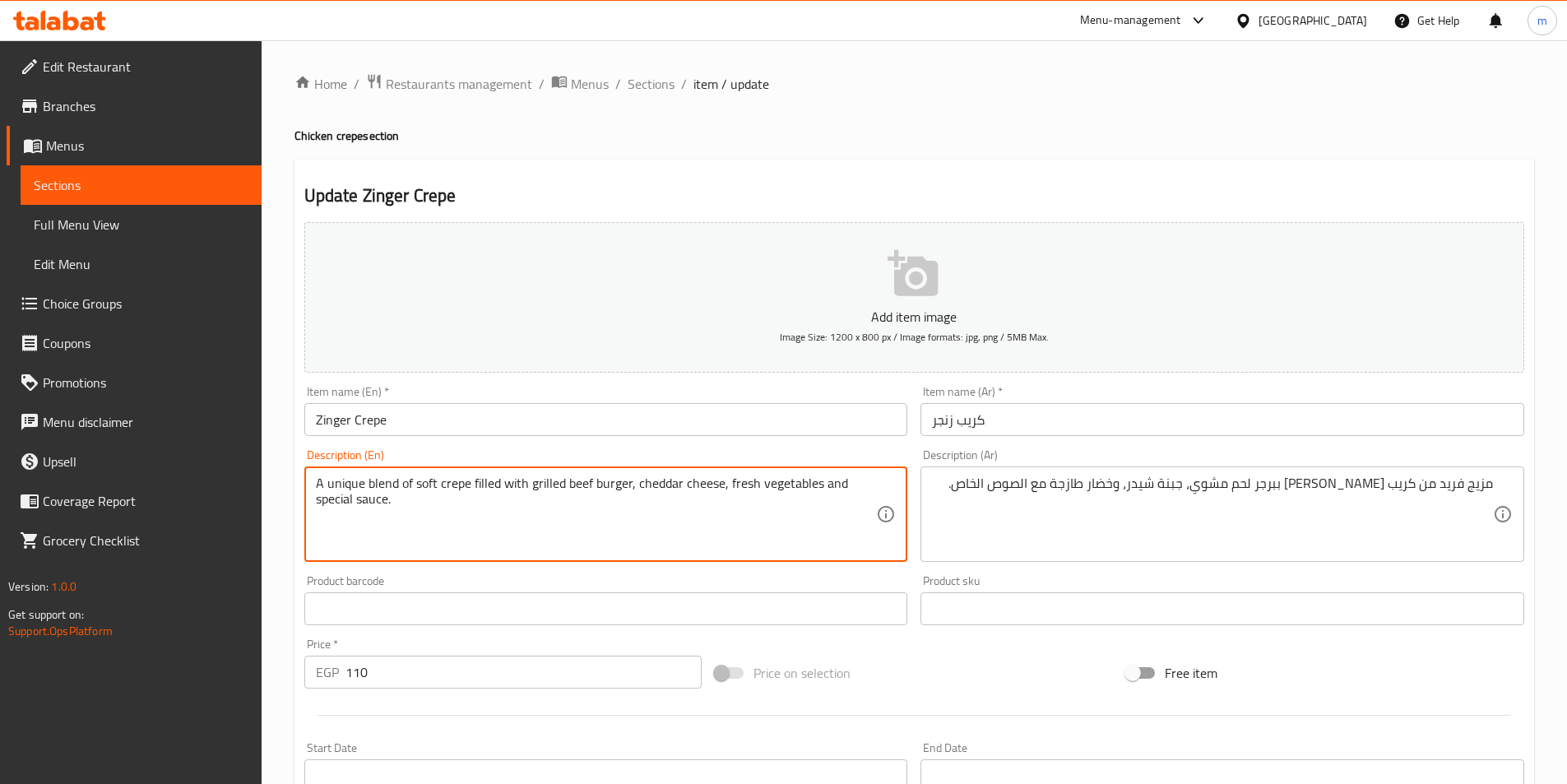
click at [589, 481] on textarea "A unique blend of soft crepe filled with grilled beef burger, cheddar cheese, f…" at bounding box center [596, 514] width 561 height 78
type textarea "A unique blend of soft crepe filled with grilled meat burger, cheddar cheese, f…"
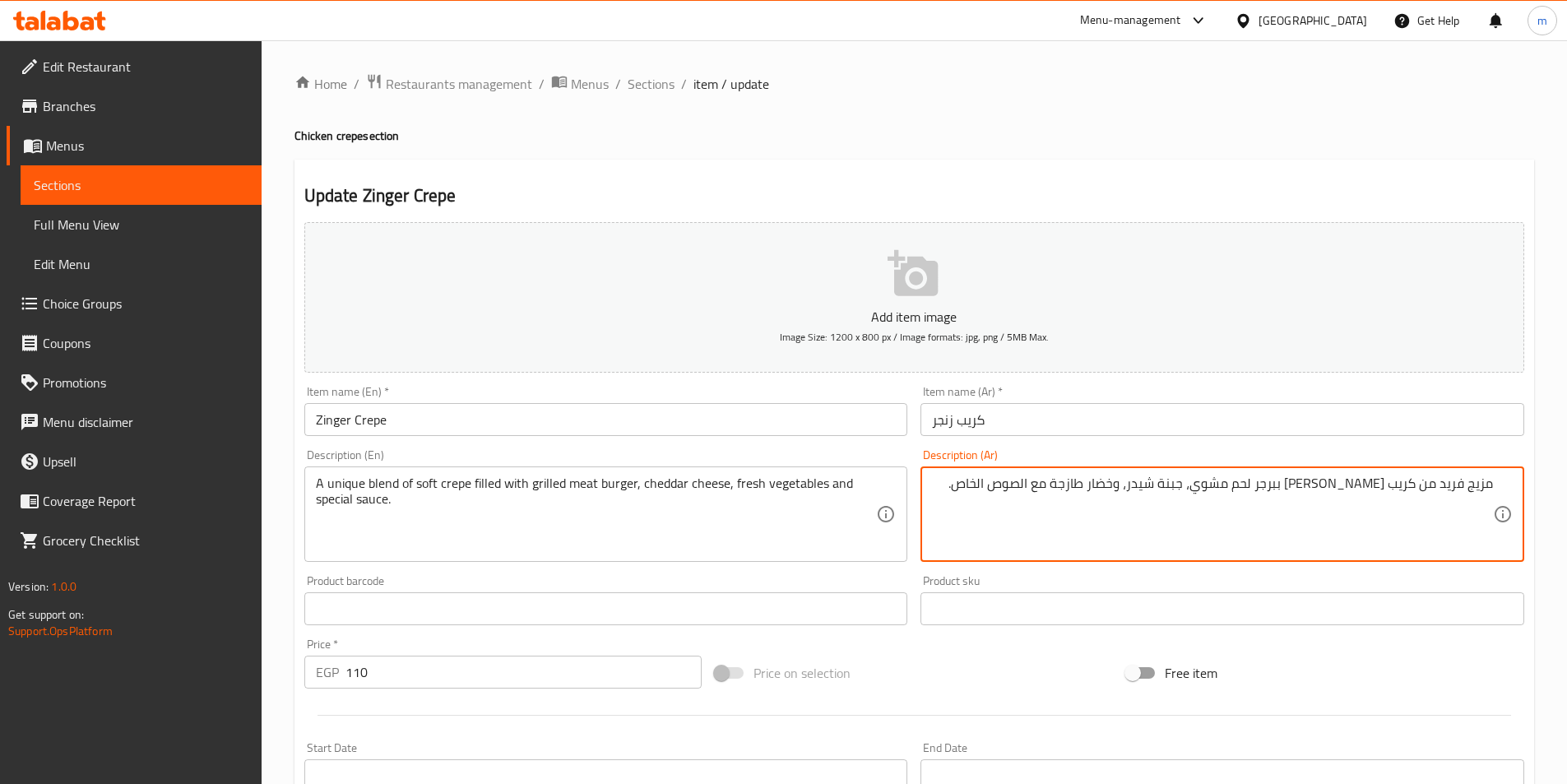
click at [1166, 482] on textarea "مزيج فريد من كريب طري محشو ببرجر لحم مشوي، جبنة شيدر، وخضار طازجة مع الصوص الخا…" at bounding box center [1212, 514] width 561 height 78
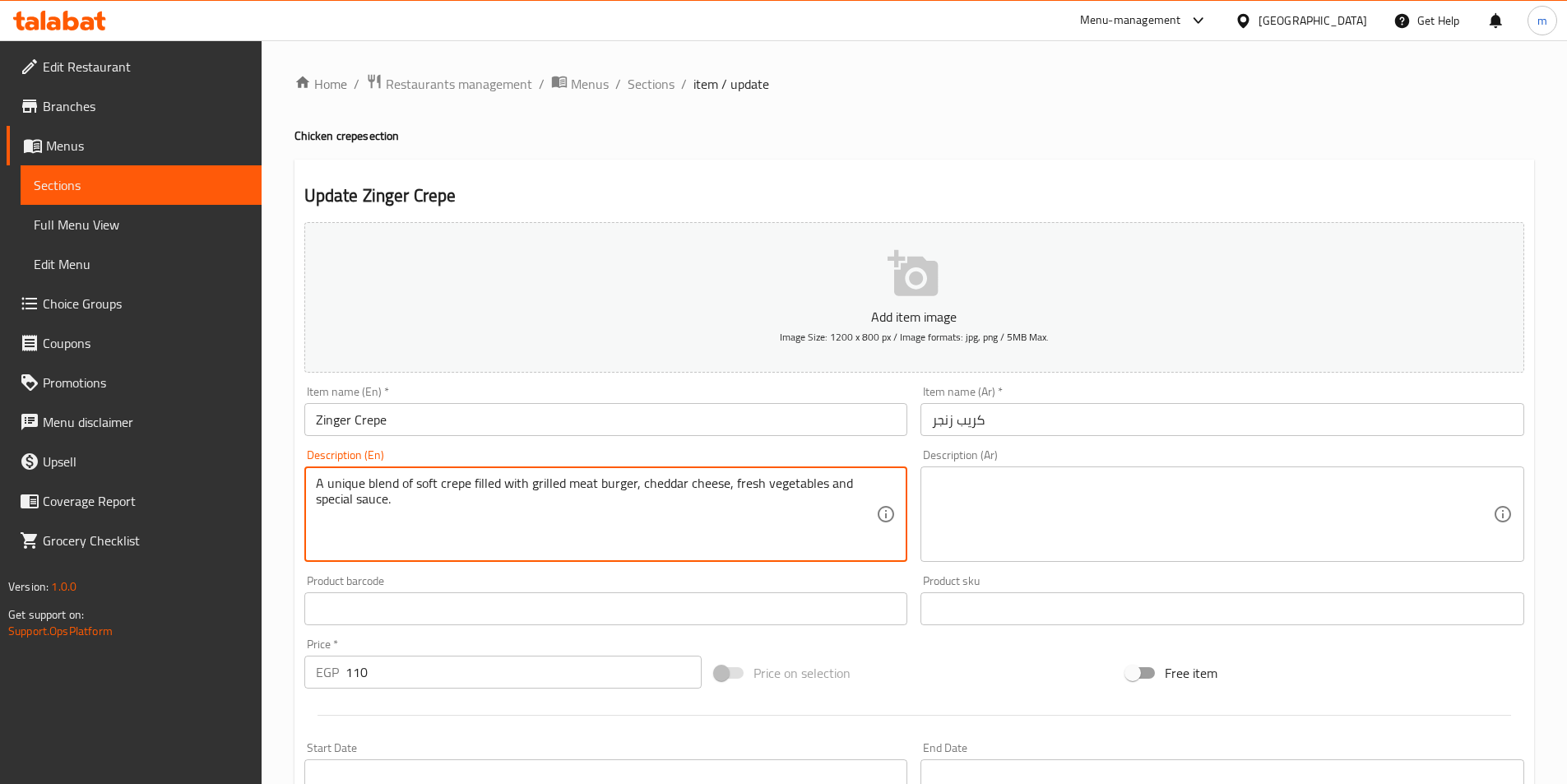
click at [556, 485] on textarea "A unique blend of soft crepe filled with grilled meat burger, cheddar cheese, f…" at bounding box center [596, 514] width 561 height 78
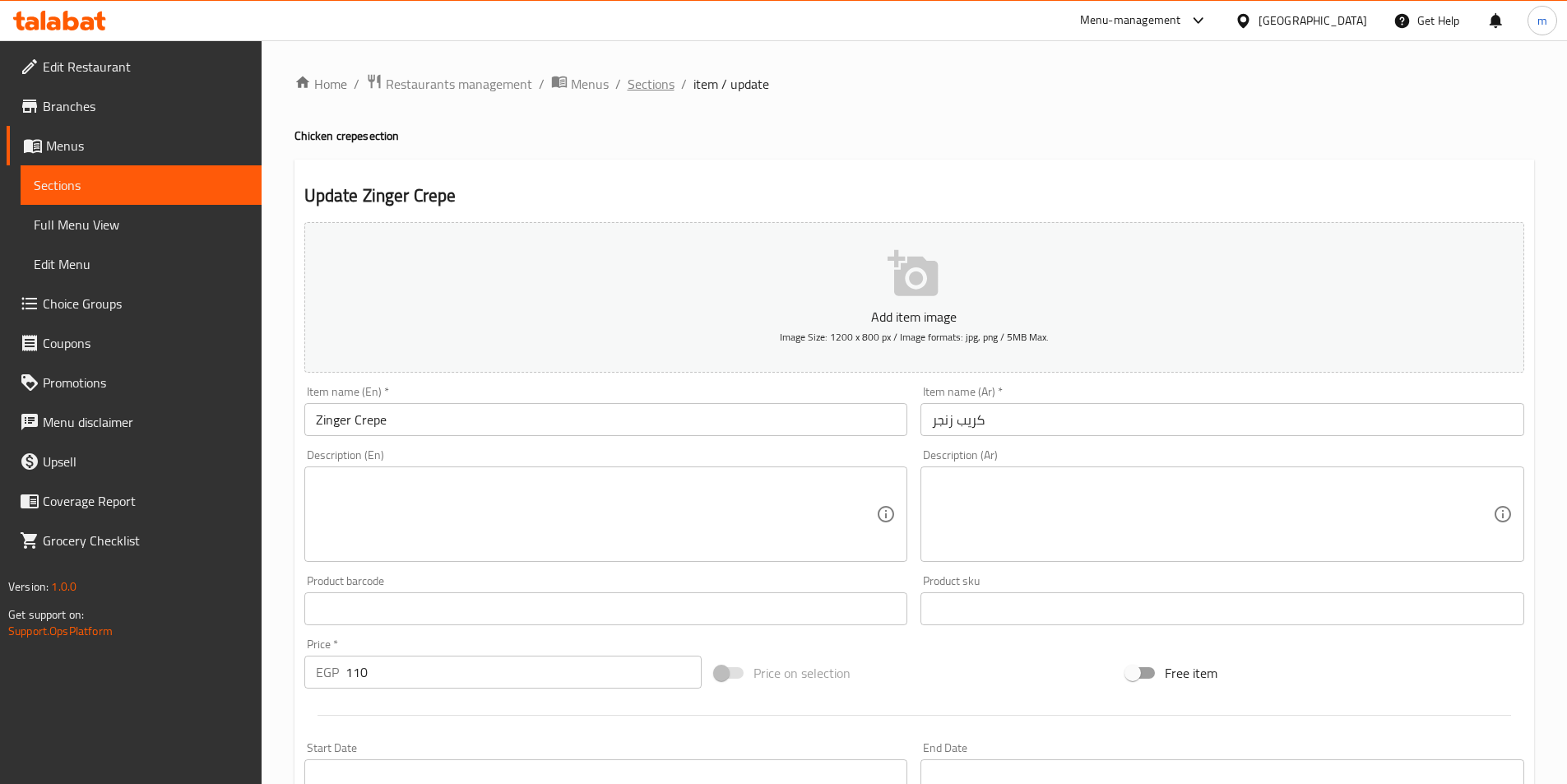
click at [636, 85] on span "Sections" at bounding box center [651, 84] width 47 height 19
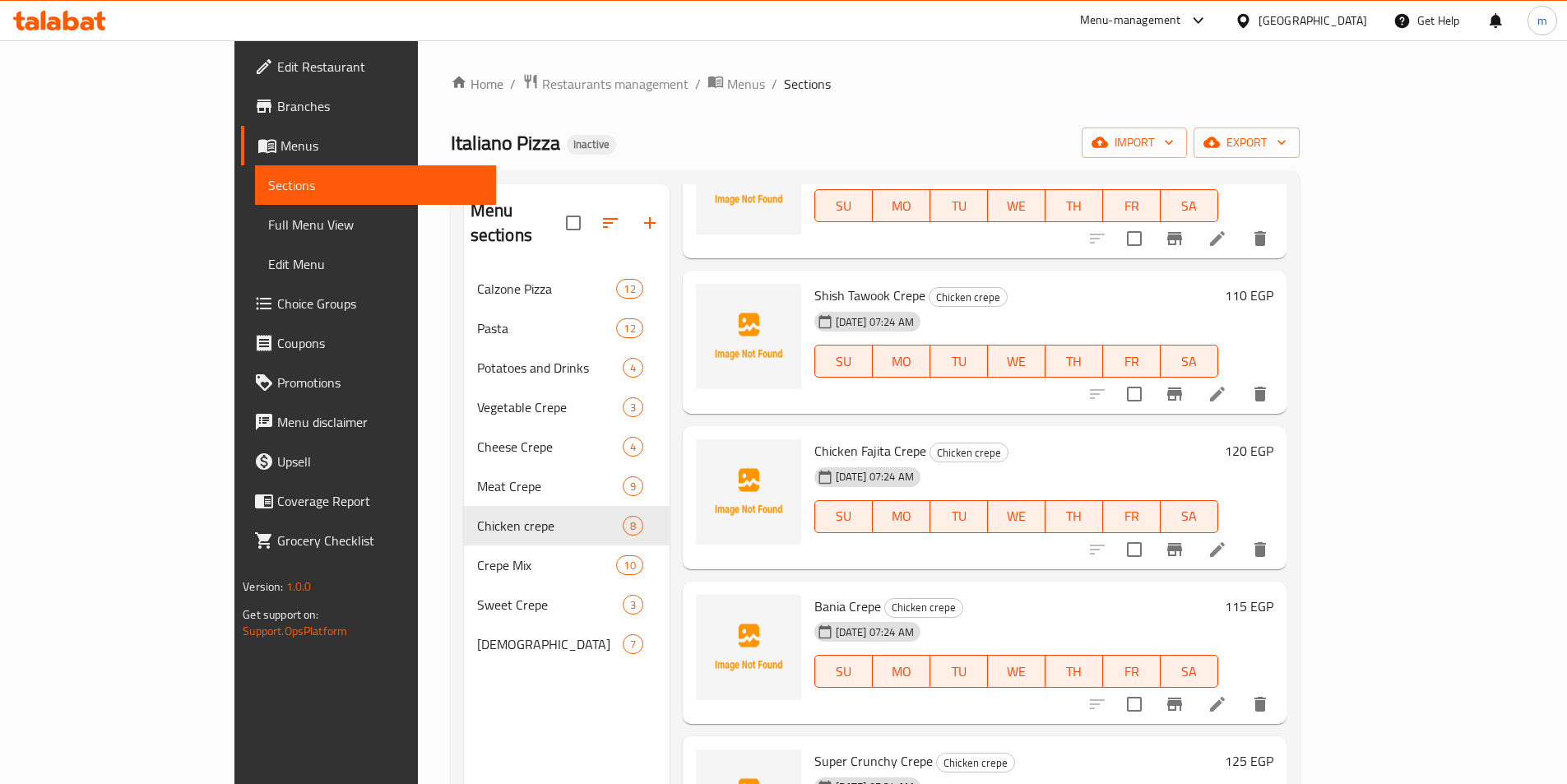
scroll to position [136, 0]
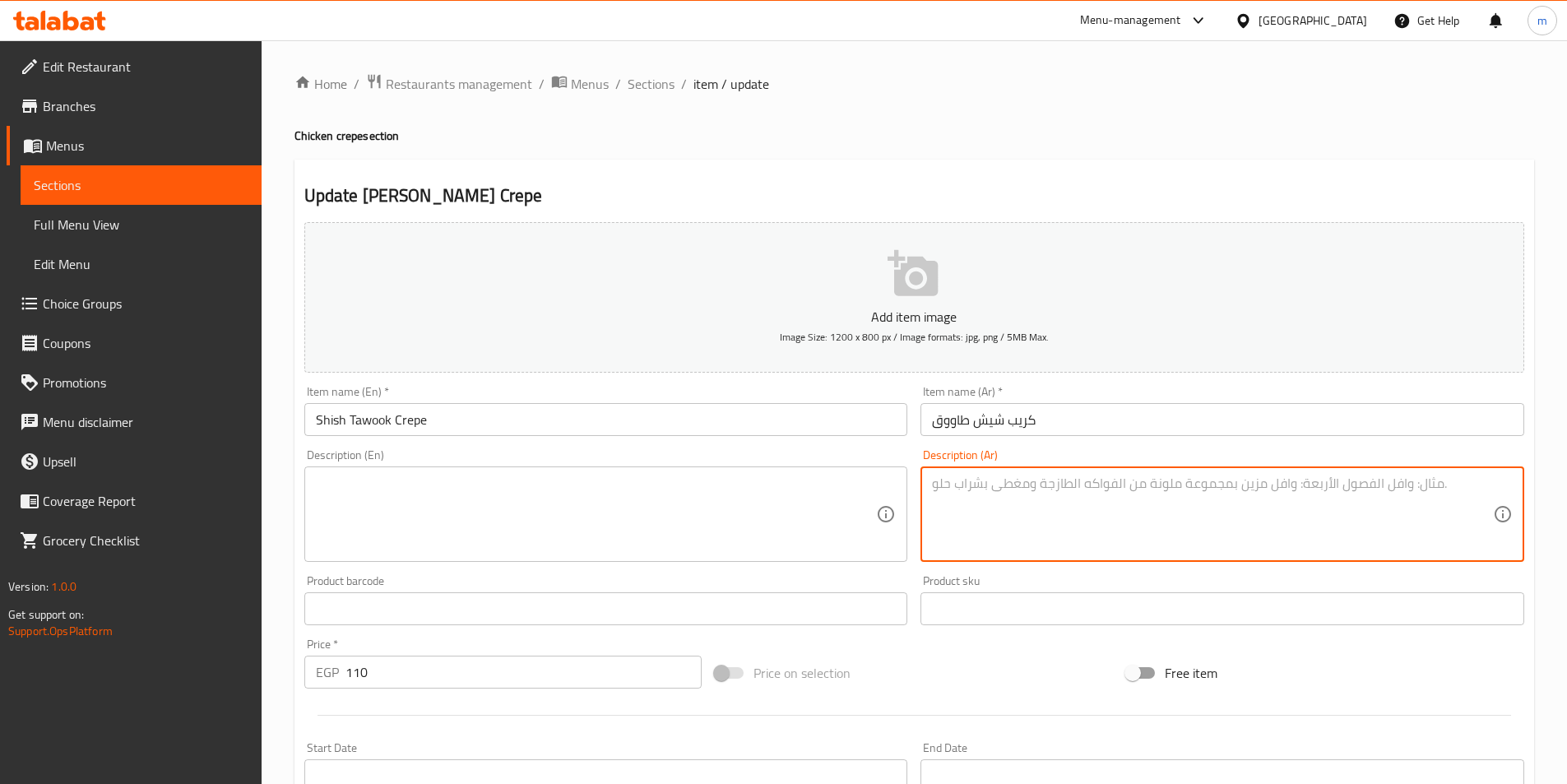
click at [1282, 546] on textarea at bounding box center [1212, 514] width 561 height 78
paste textarea "كريب زينجر"
click at [977, 477] on textarea "كريب زينجر" at bounding box center [1212, 514] width 561 height 78
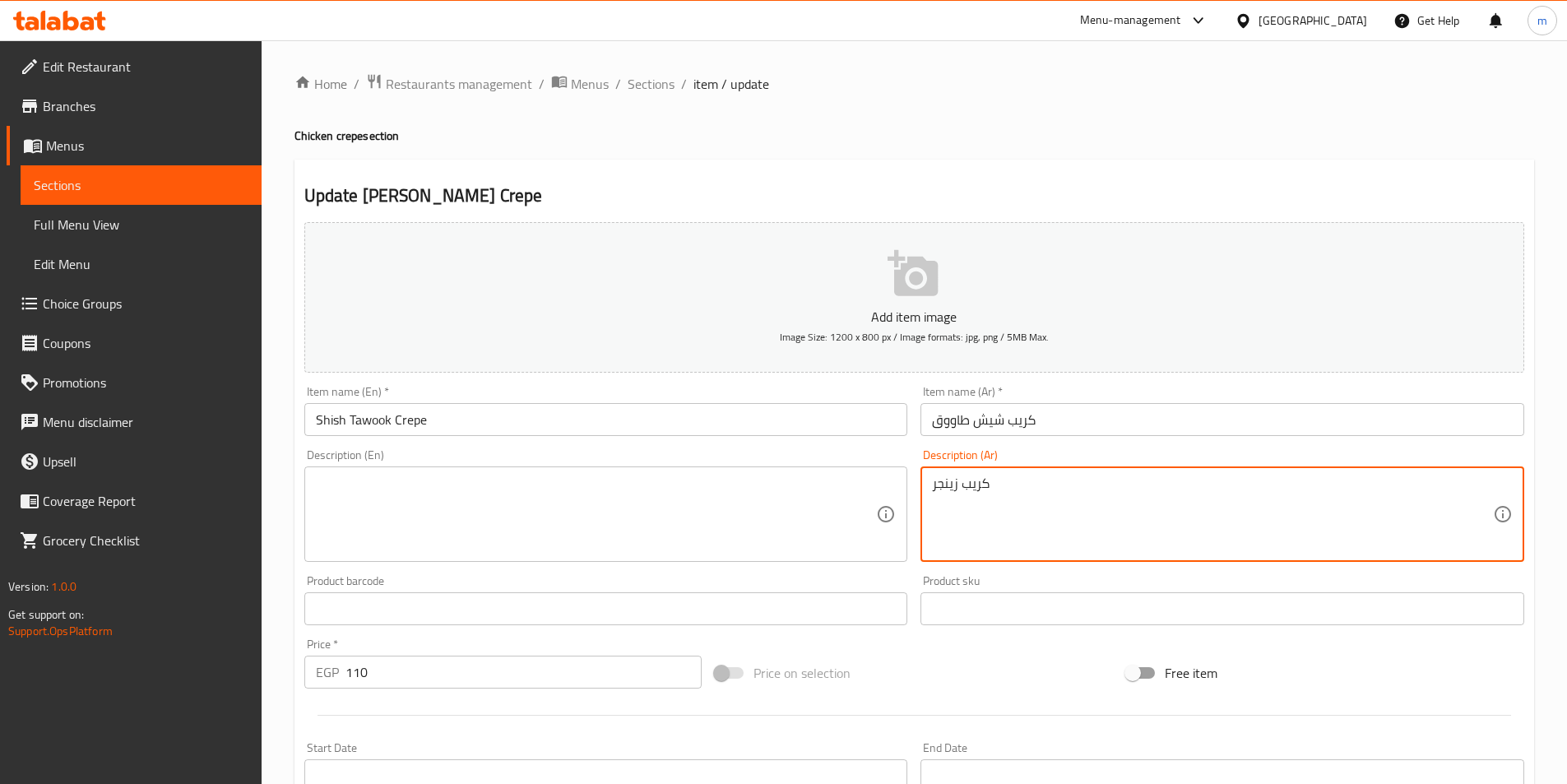
paste textarea "طع شيش طاووق مشوية ومتبلّة، ملفوفة داخل كريب مع الخضار المشوية وصوص الزبادي بال…"
type textarea "قطع شيش طاووق مشوية ومتبلّة، ملفوفة داخل كريب مع الخضار المشوية وصوص الزبادي با…"
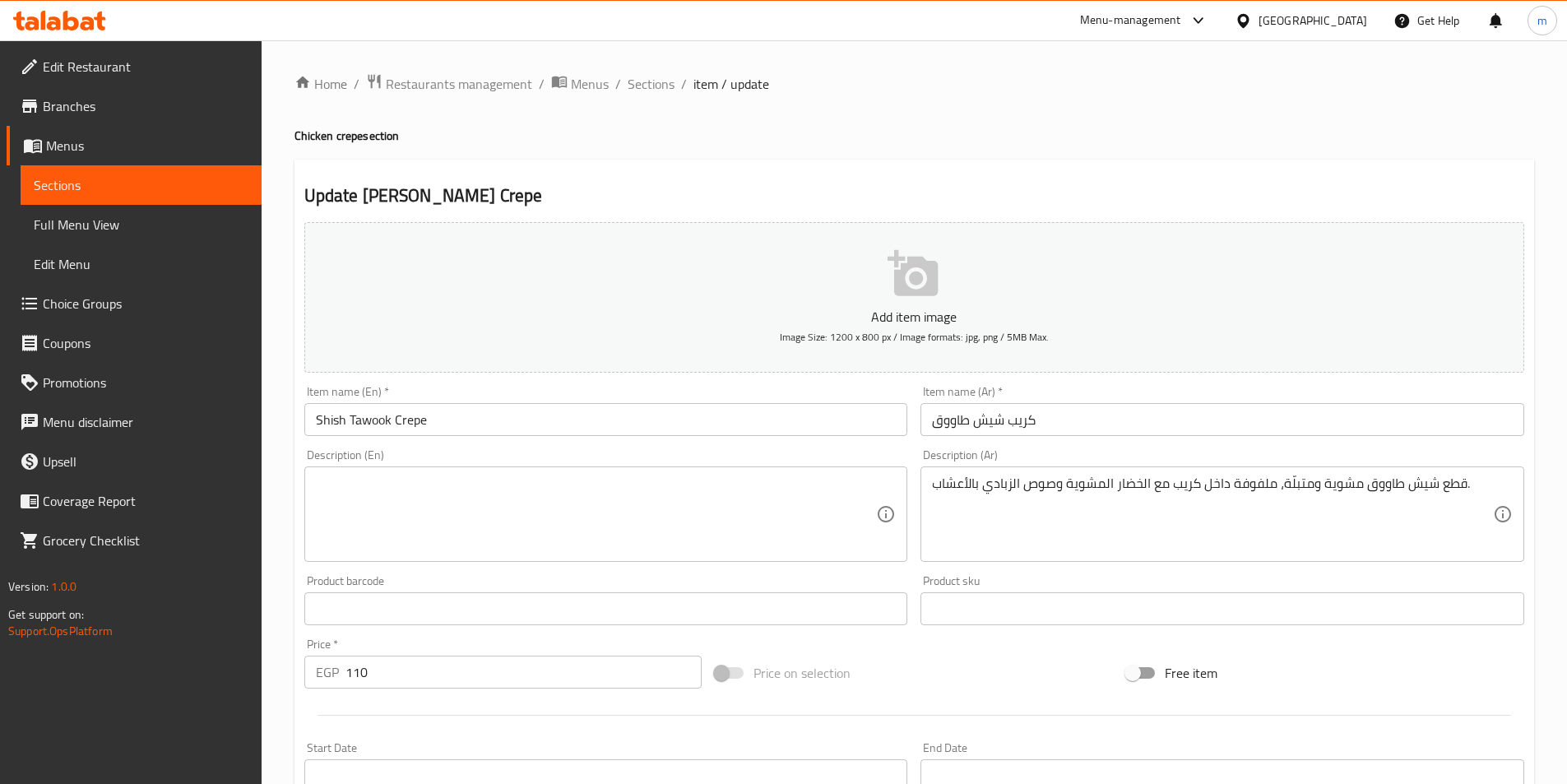
click at [479, 516] on textarea at bounding box center [596, 514] width 561 height 78
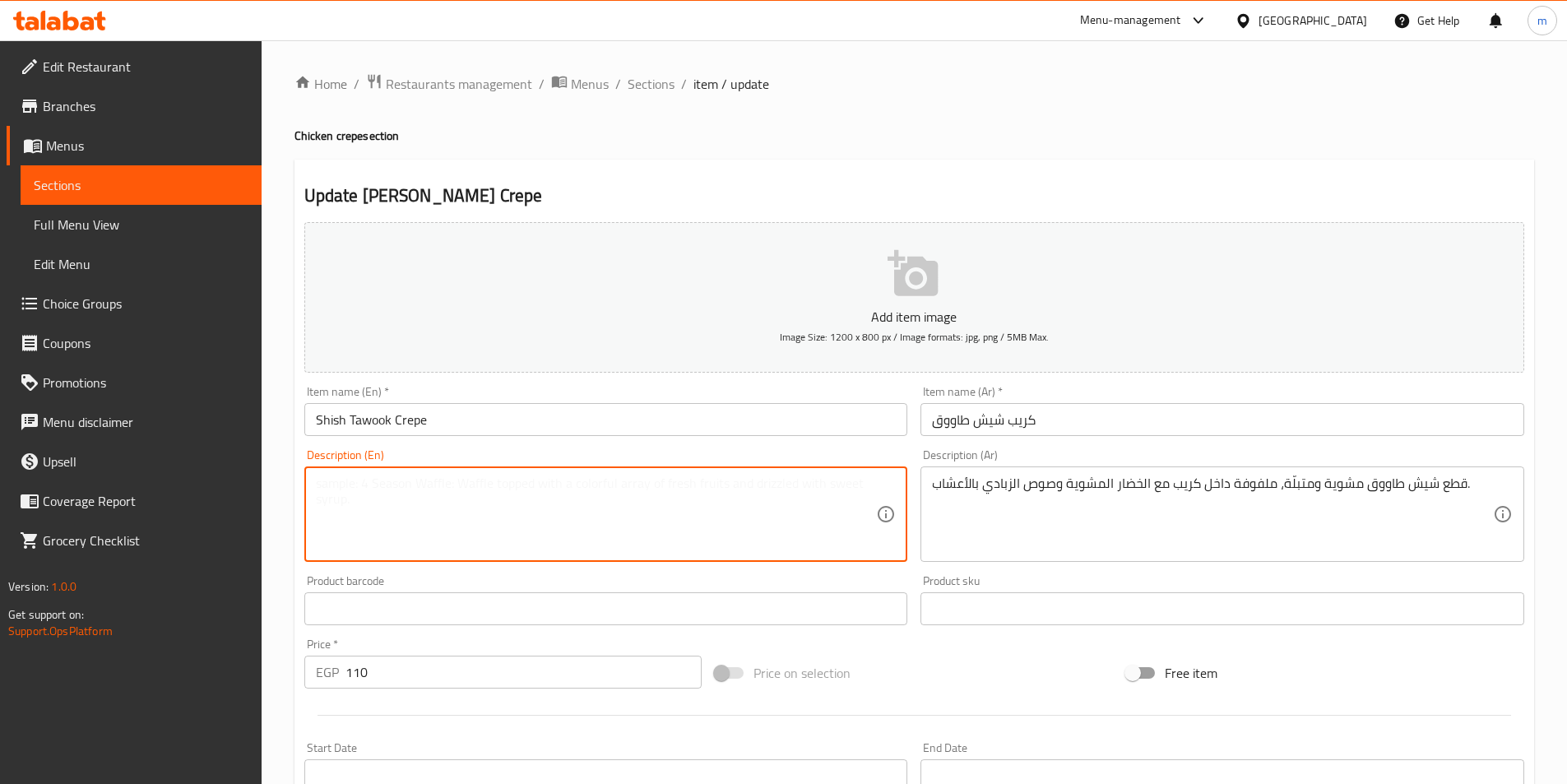
paste textarea "Grilled and marinated chicken shish tawook pieces wrapped in a crepe with grill…"
click at [464, 493] on textarea "Grilled and marinated chicken shish tawook pieces wrapped in a crepe with grill…" at bounding box center [596, 514] width 561 height 78
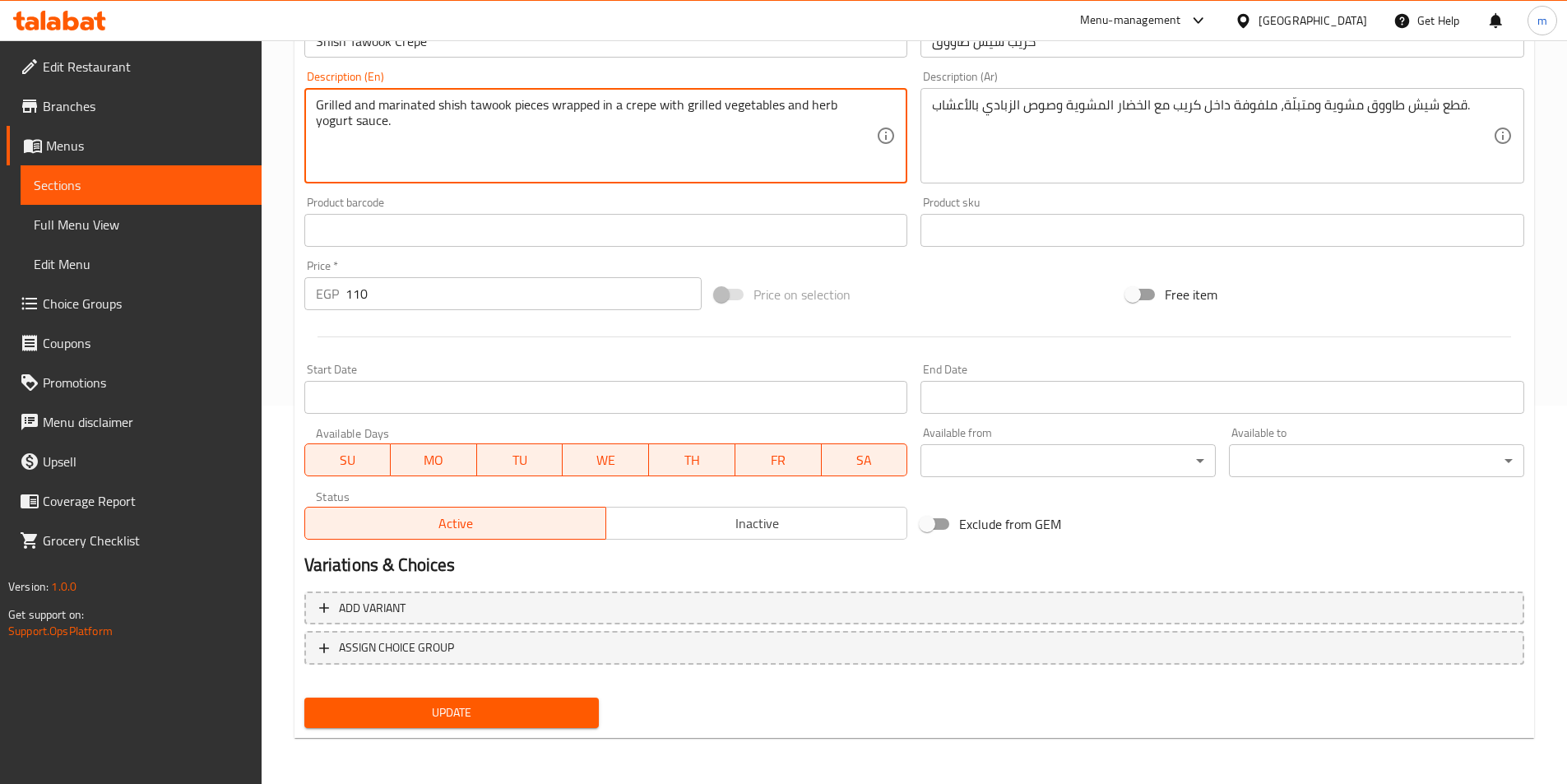
type textarea "Grilled and marinated shish tawook pieces wrapped in a crepe with grilled veget…"
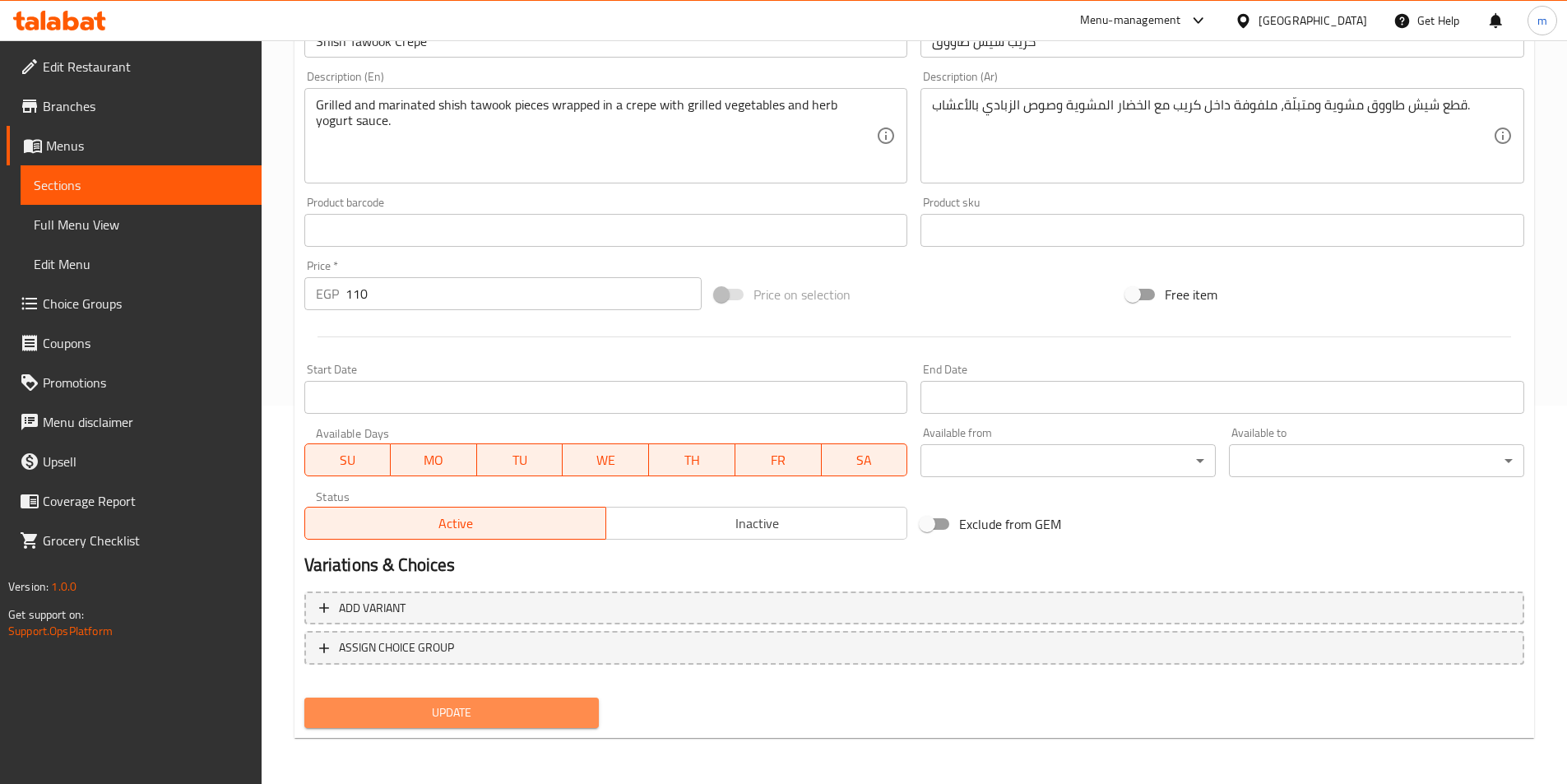
click at [384, 707] on span "Update" at bounding box center [452, 712] width 269 height 20
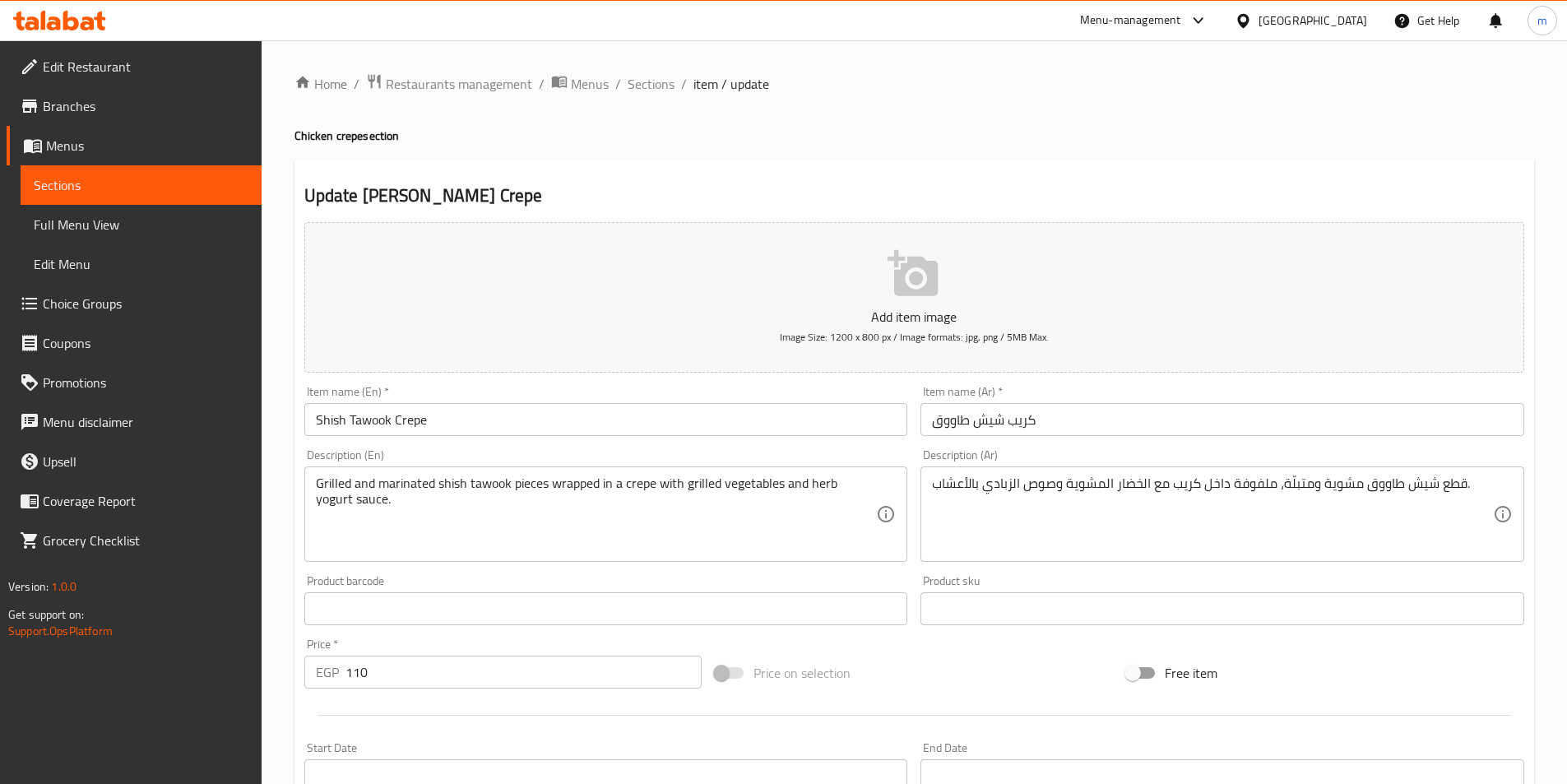
click at [357, 428] on input "Shish Tawook Crepe" at bounding box center [605, 419] width 604 height 33
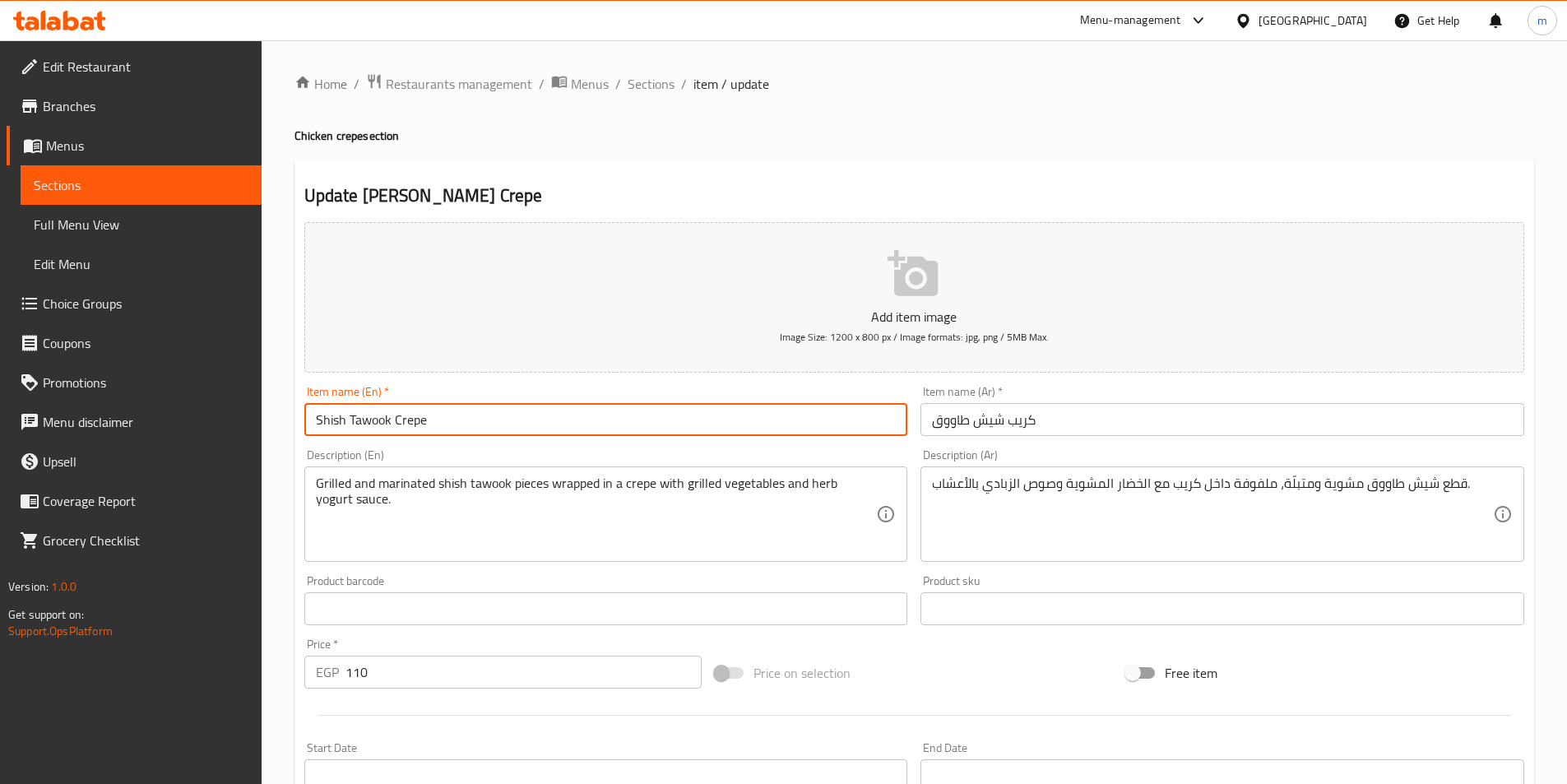
click at [357, 428] on input "Shish Tawook Crepe" at bounding box center [605, 419] width 604 height 33
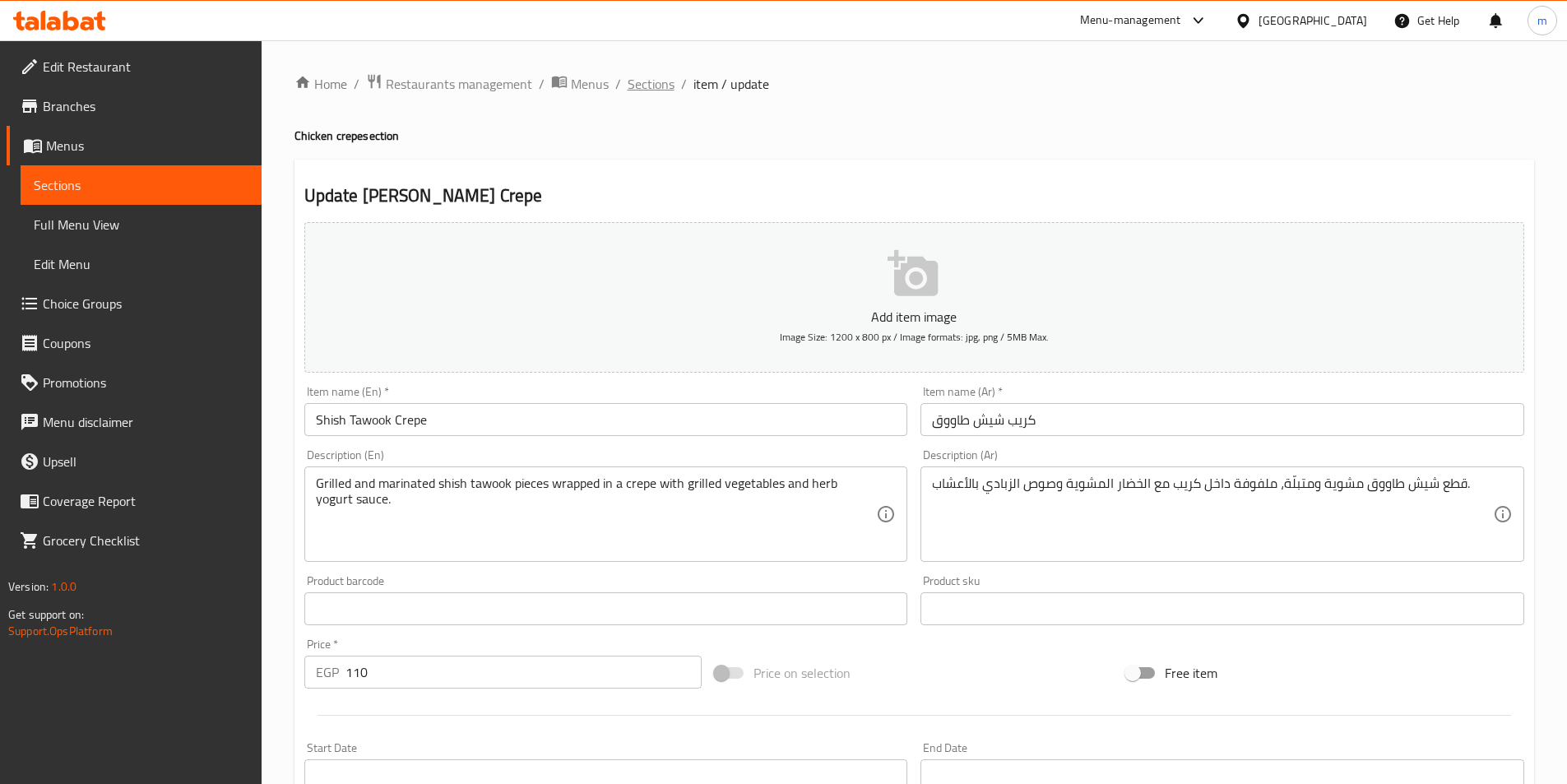
click at [660, 80] on span "Sections" at bounding box center [651, 84] width 47 height 19
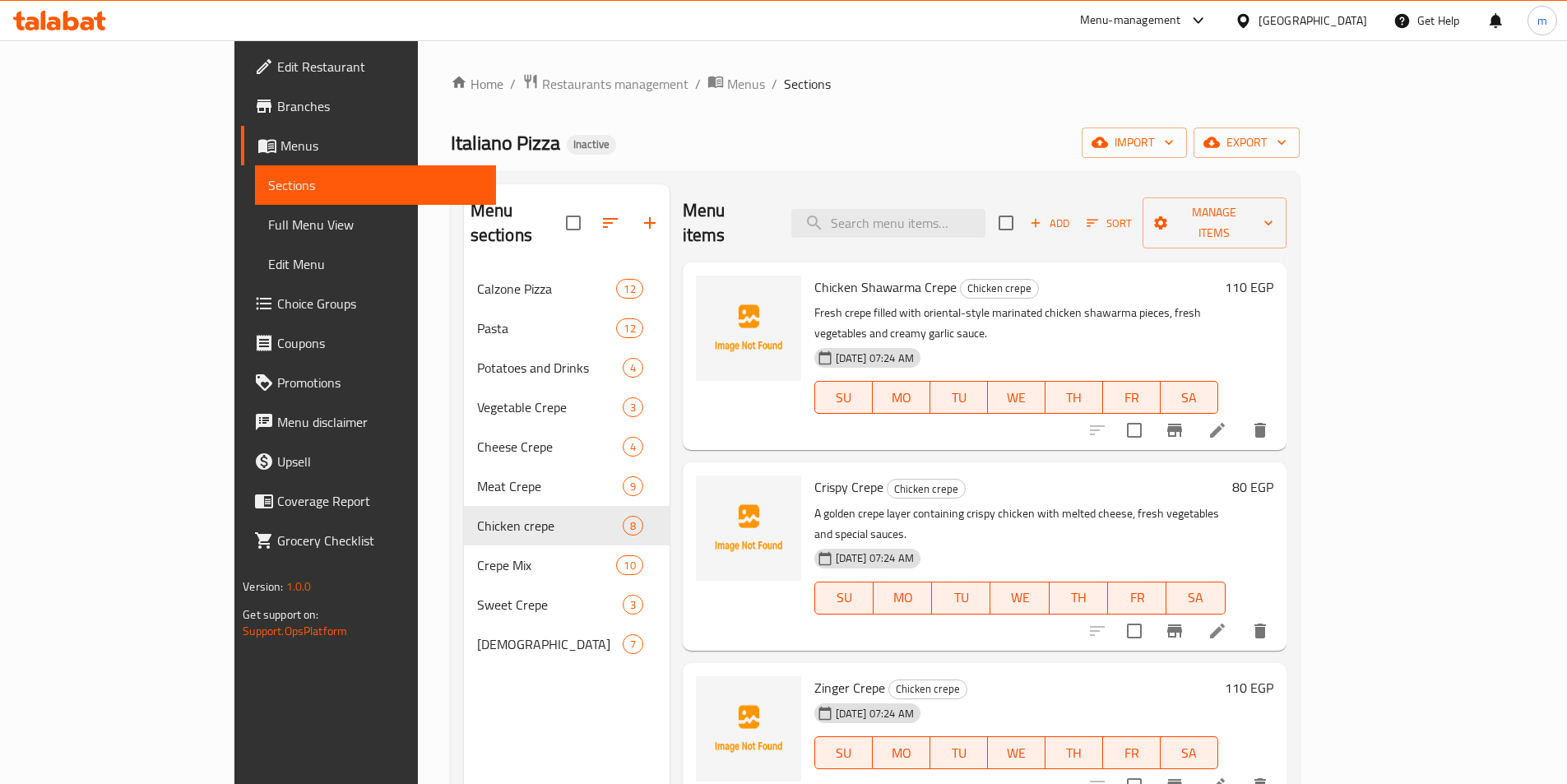
click at [1033, 81] on ol "Home / Restaurants management / Menus / Sections" at bounding box center [876, 84] width 849 height 21
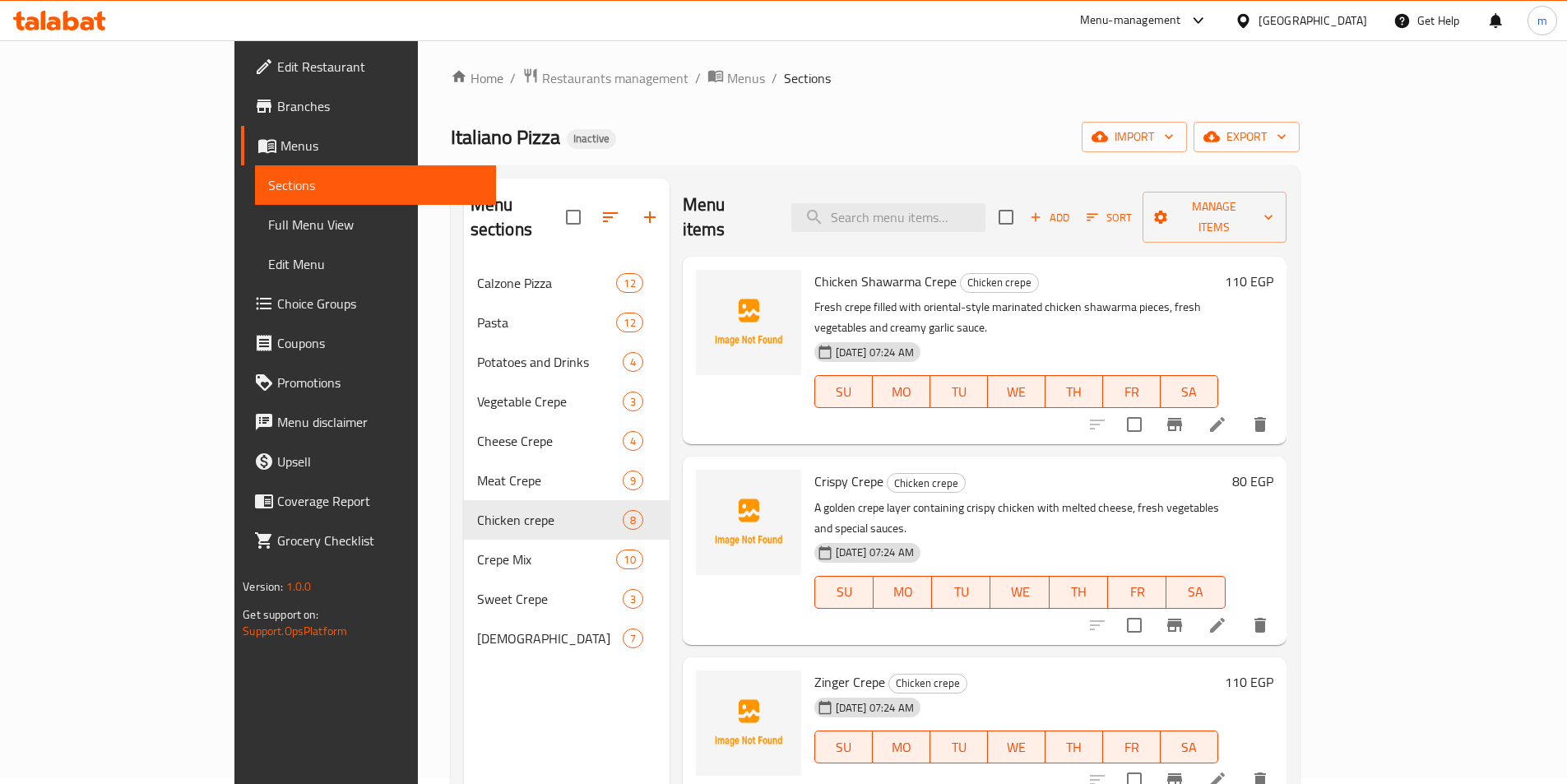
scroll to position [411, 0]
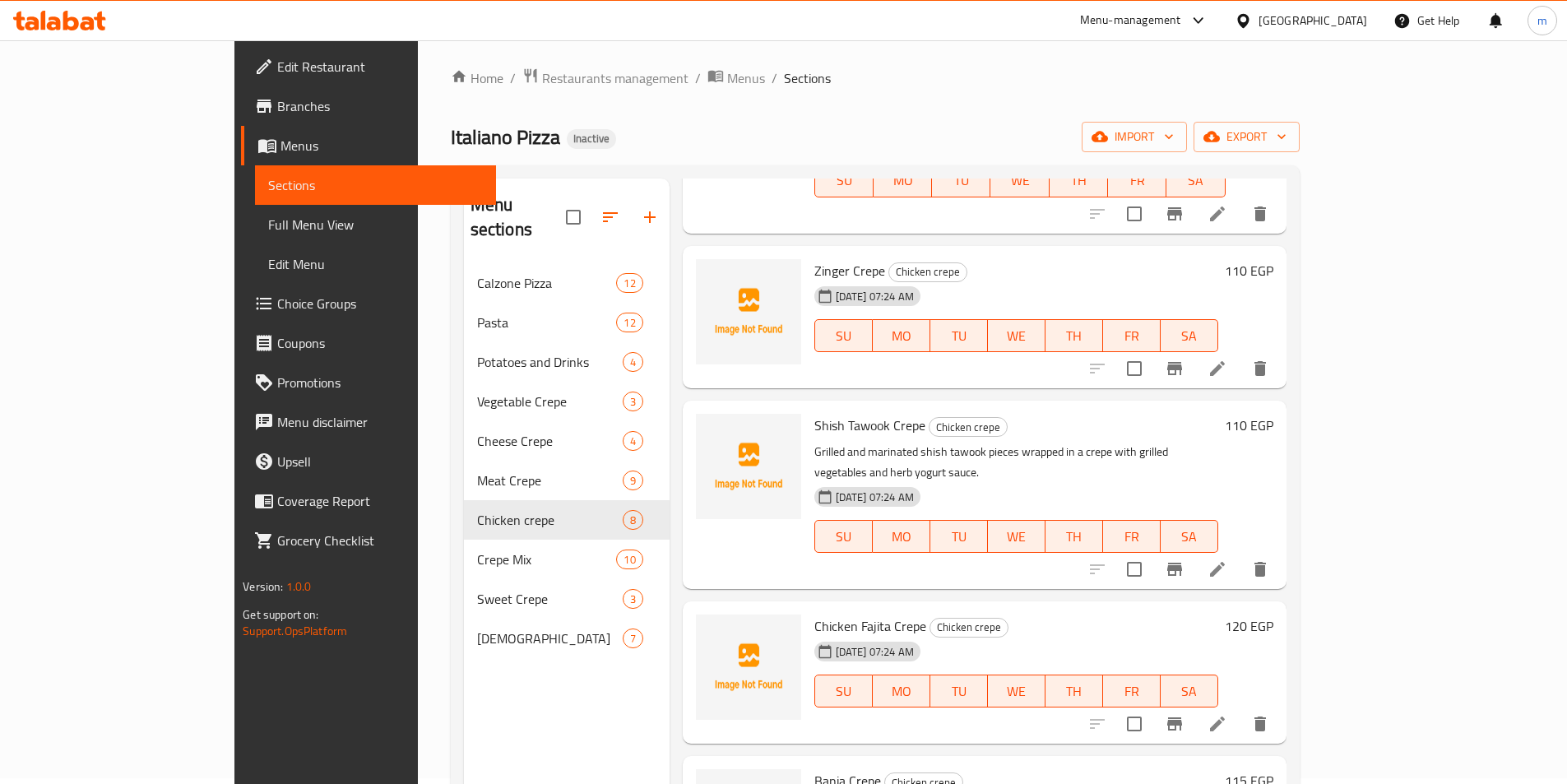
click at [1225, 716] on icon at bounding box center [1217, 723] width 15 height 15
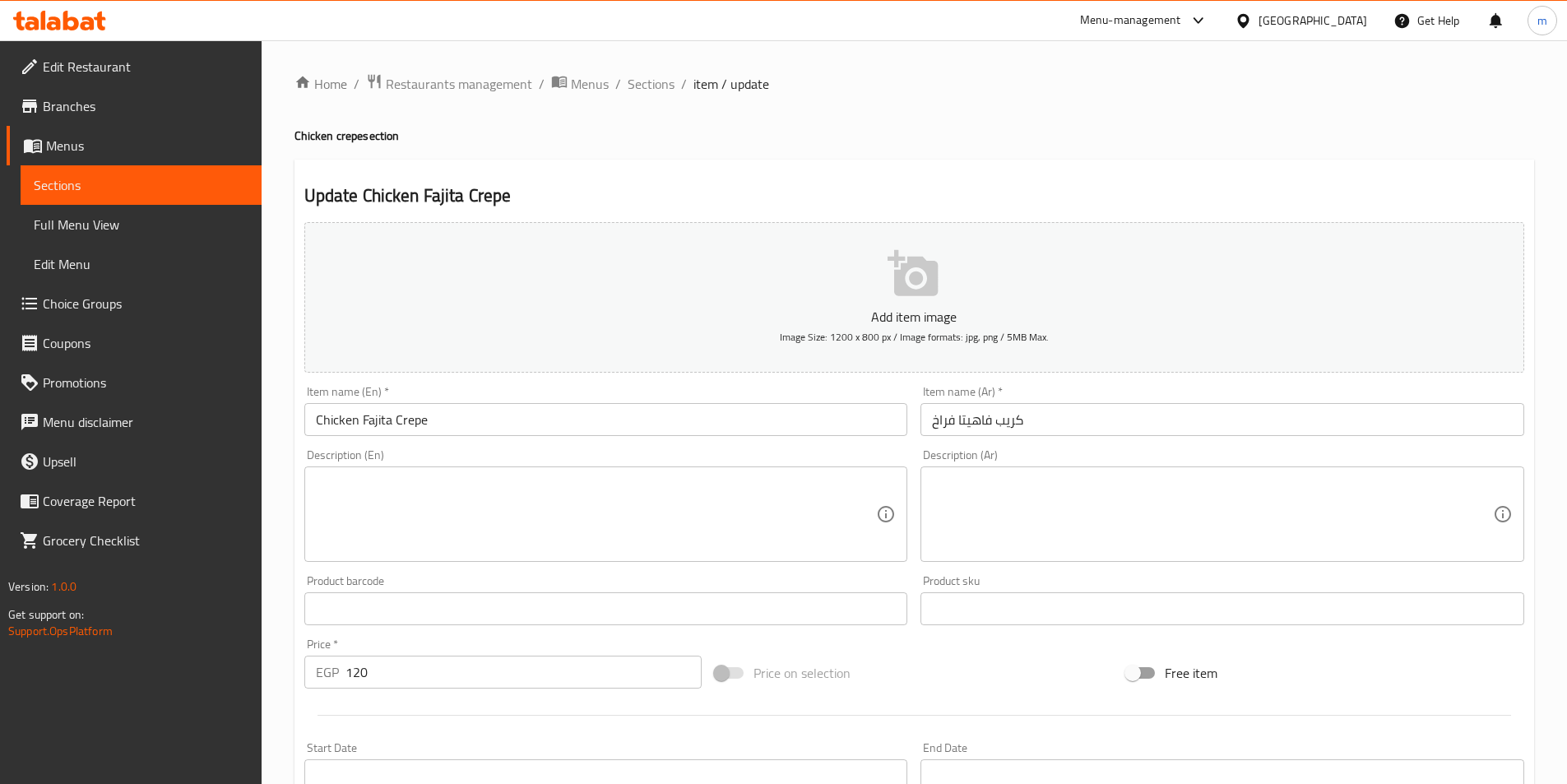
click at [999, 524] on textarea at bounding box center [1212, 514] width 561 height 78
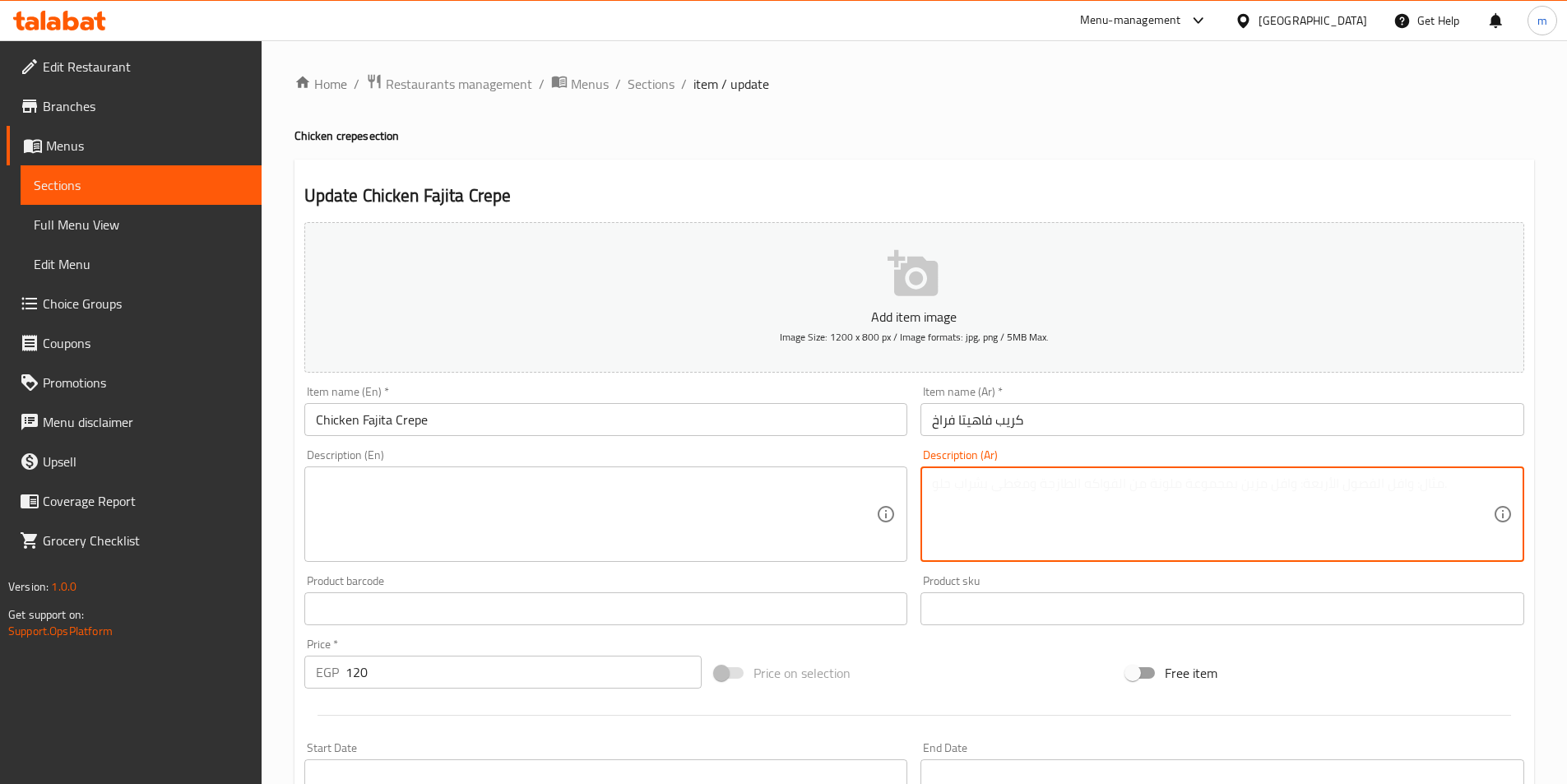
paste textarea "شرائح فراخ مشوحة مع الفلفل والبصل على طريقة الفاهيتا المكسيكية، داخل كريب مع صو…"
type textarea "شرائح فراخ مشوحة مع الفلفل والبصل على طريقة الفاهيتا المكسيكية، داخل كريب مع صو…"
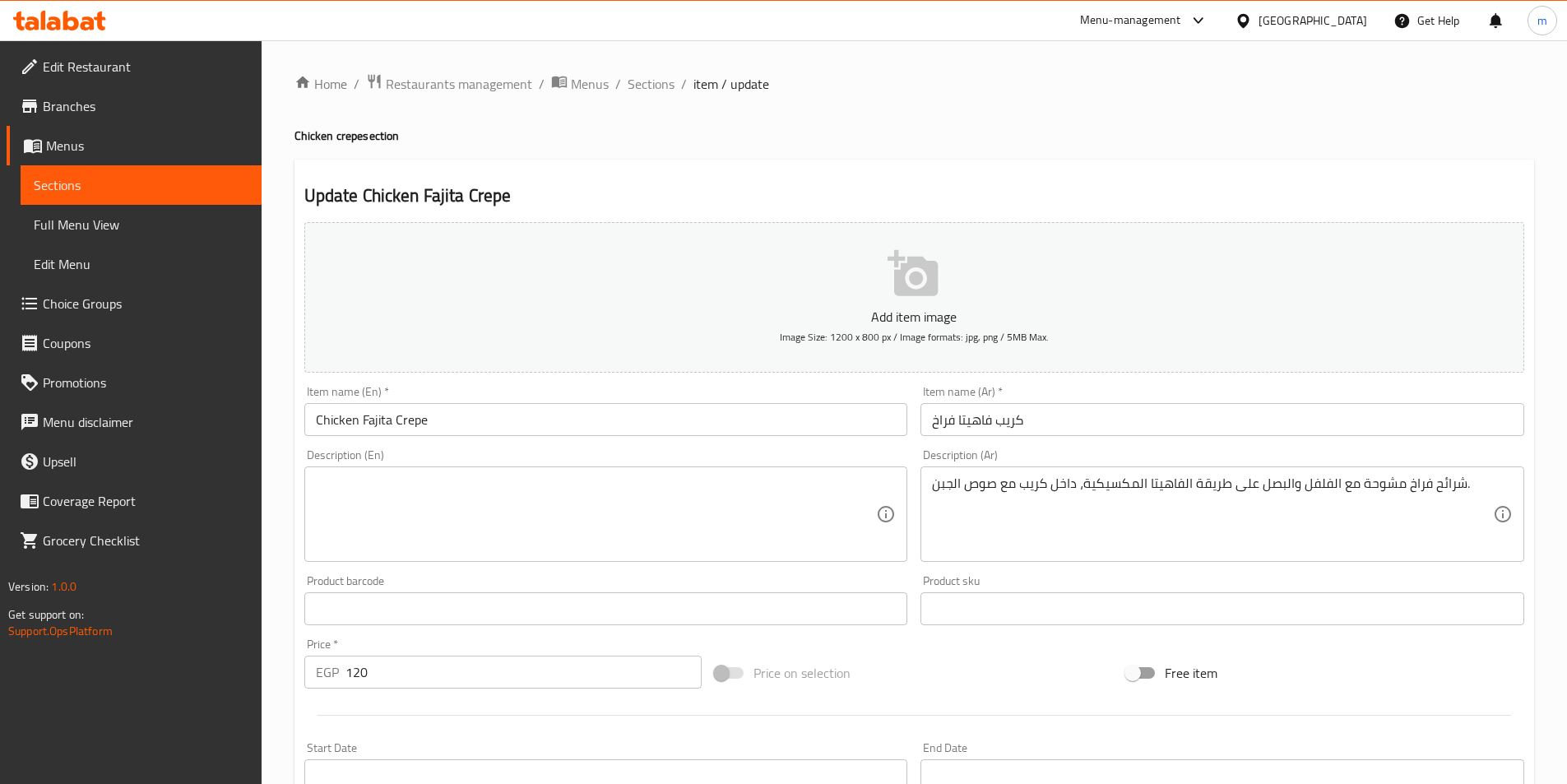
click at [795, 493] on textarea at bounding box center [596, 514] width 561 height 78
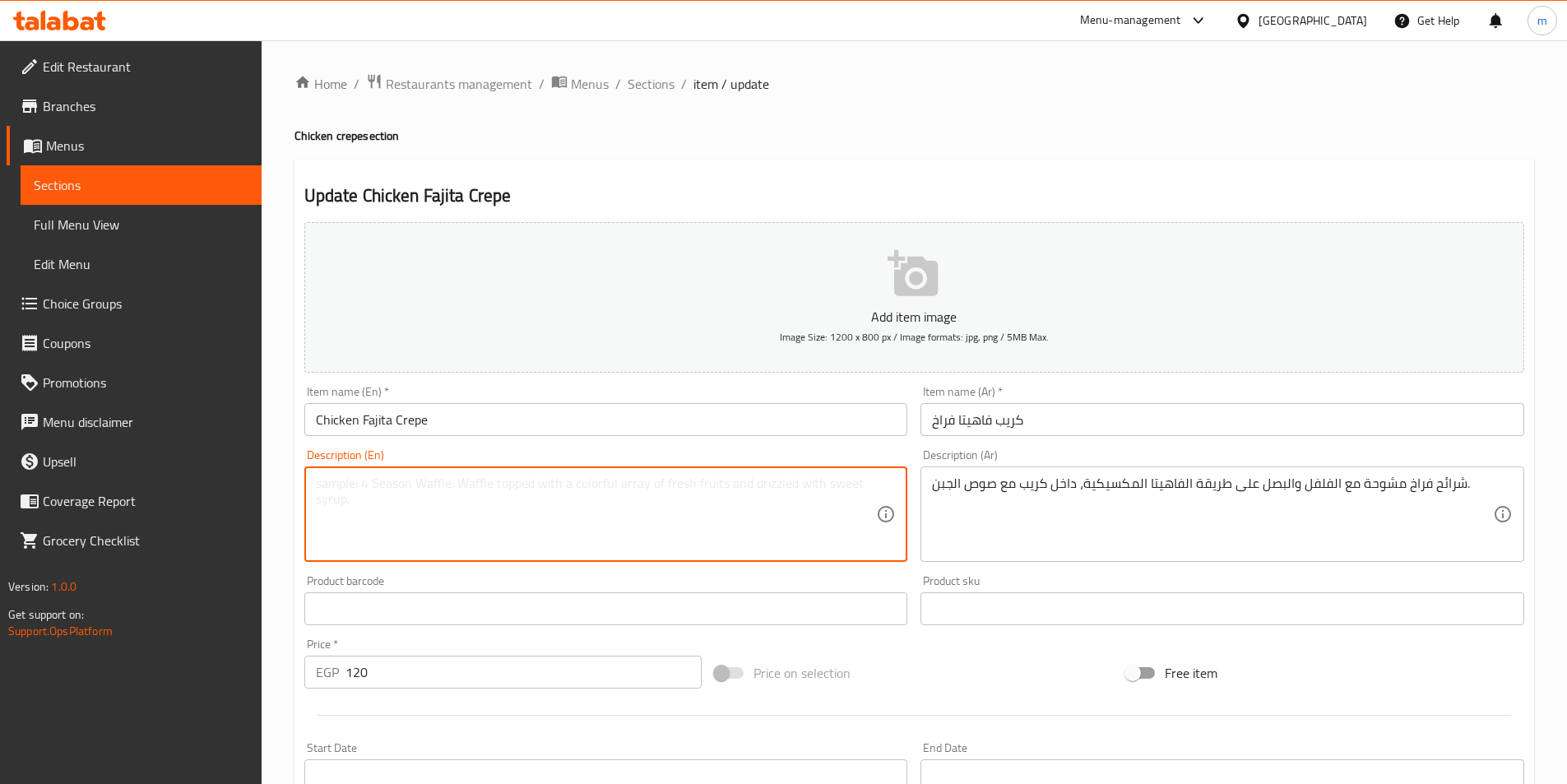
paste textarea "Grilled chicken strips with peppers and onions, Mexican fajita style, inside a …"
click at [404, 491] on textarea "Grilled chicken strips with peppers and onions, Mexican fajita style, inside a …" at bounding box center [596, 514] width 561 height 78
click at [339, 487] on textarea "Grilled chicken slice with peppers and onions, Mexican fajita style, inside a c…" at bounding box center [596, 514] width 561 height 78
click at [437, 492] on textarea "sauteed chicken slice with peppers and onions, Mexican fajita style, inside a c…" at bounding box center [596, 514] width 561 height 78
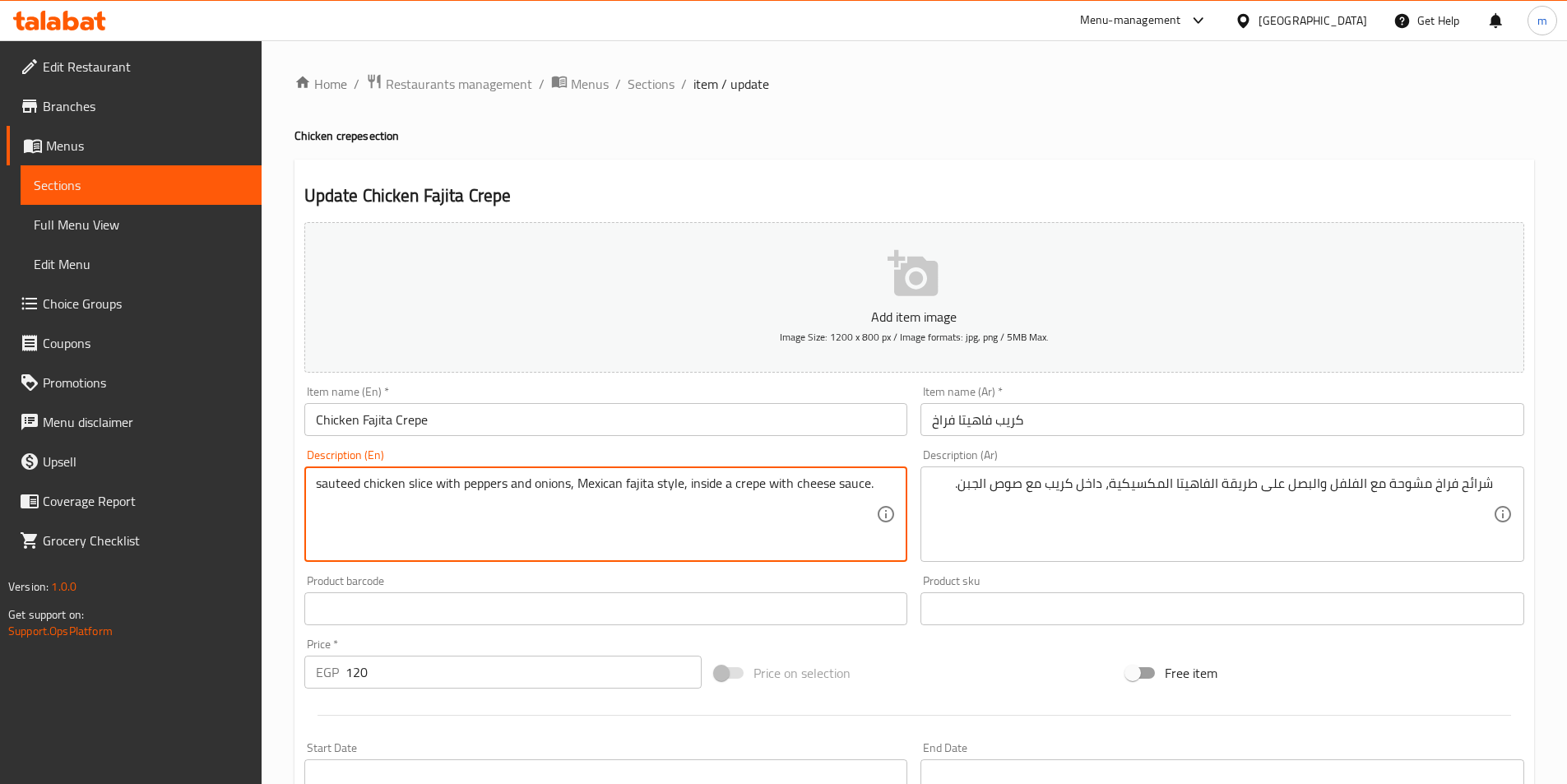
click at [433, 490] on textarea "sauteed chicken slice with peppers and onions, Mexican fajita style, inside a c…" at bounding box center [596, 514] width 561 height 78
click at [425, 483] on textarea "sauteed chicken slices with peppers and onions, Mexican fajita style, inside a …" at bounding box center [596, 514] width 561 height 78
type textarea "sauteed chicken slices with peppers and onions, Mexican fajita style, inside a …"
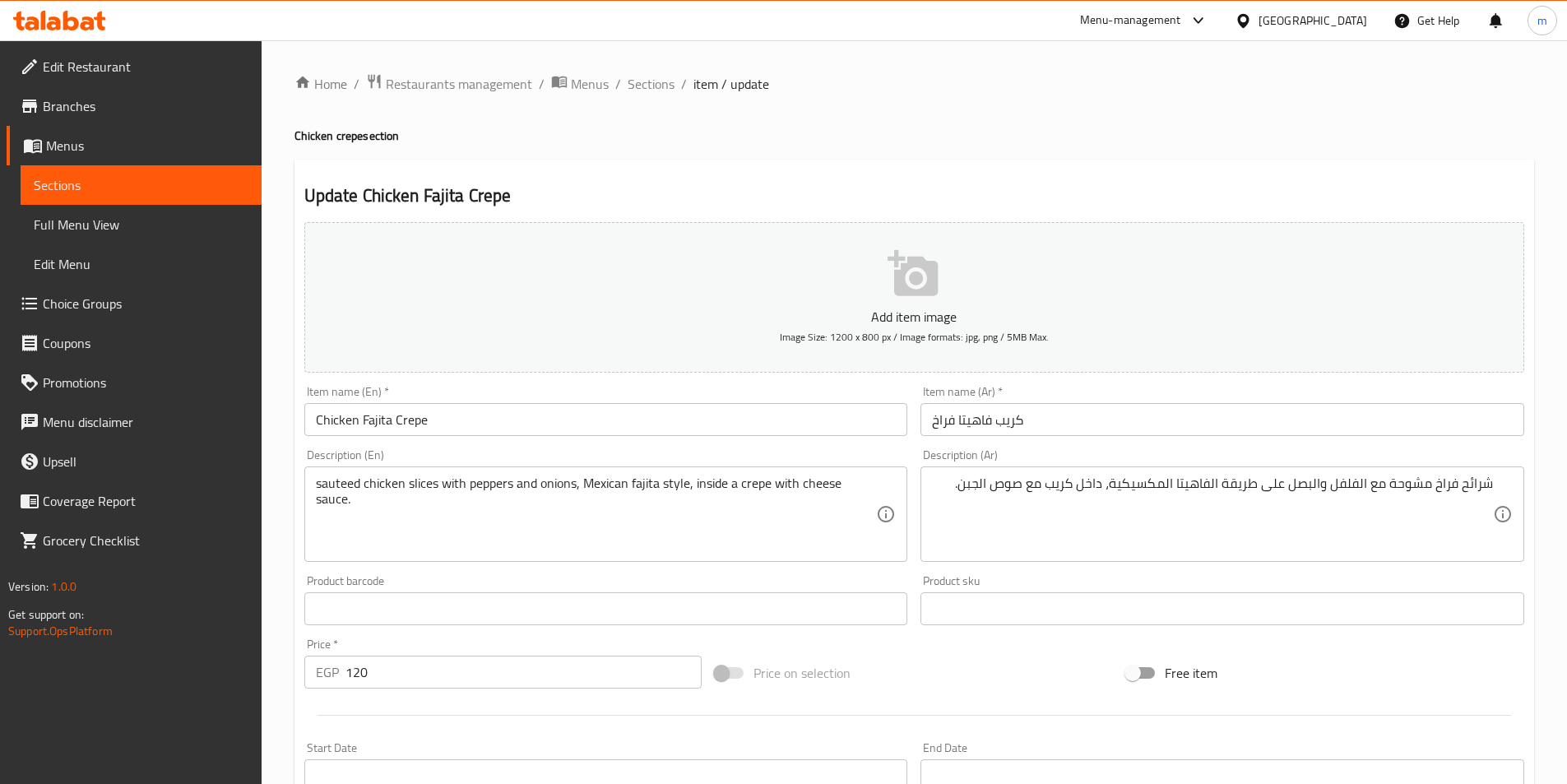
scroll to position [378, 0]
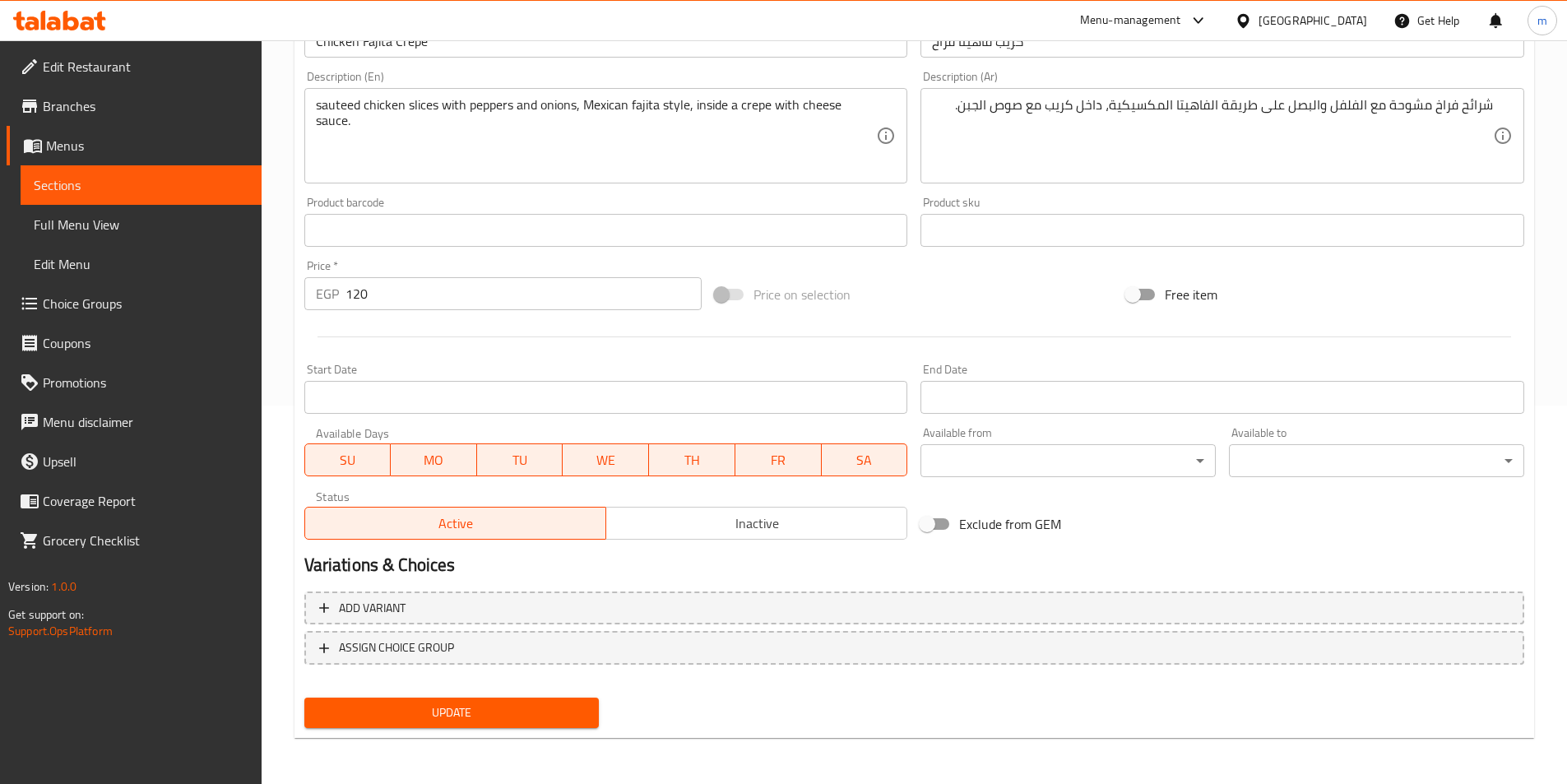
click at [466, 704] on span "Update" at bounding box center [452, 712] width 269 height 20
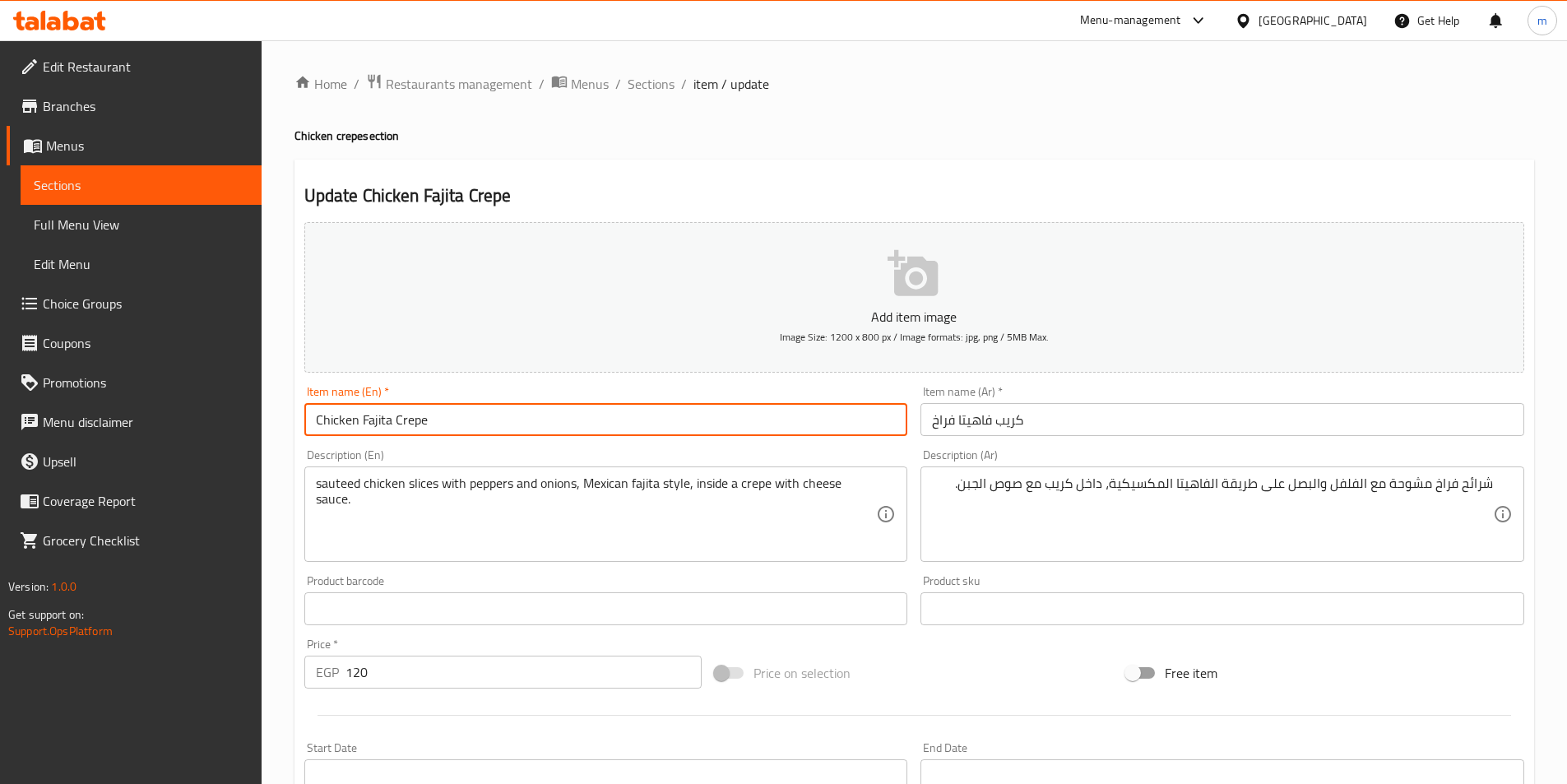
click at [389, 415] on input "Chicken Fajita Crepe" at bounding box center [605, 419] width 604 height 33
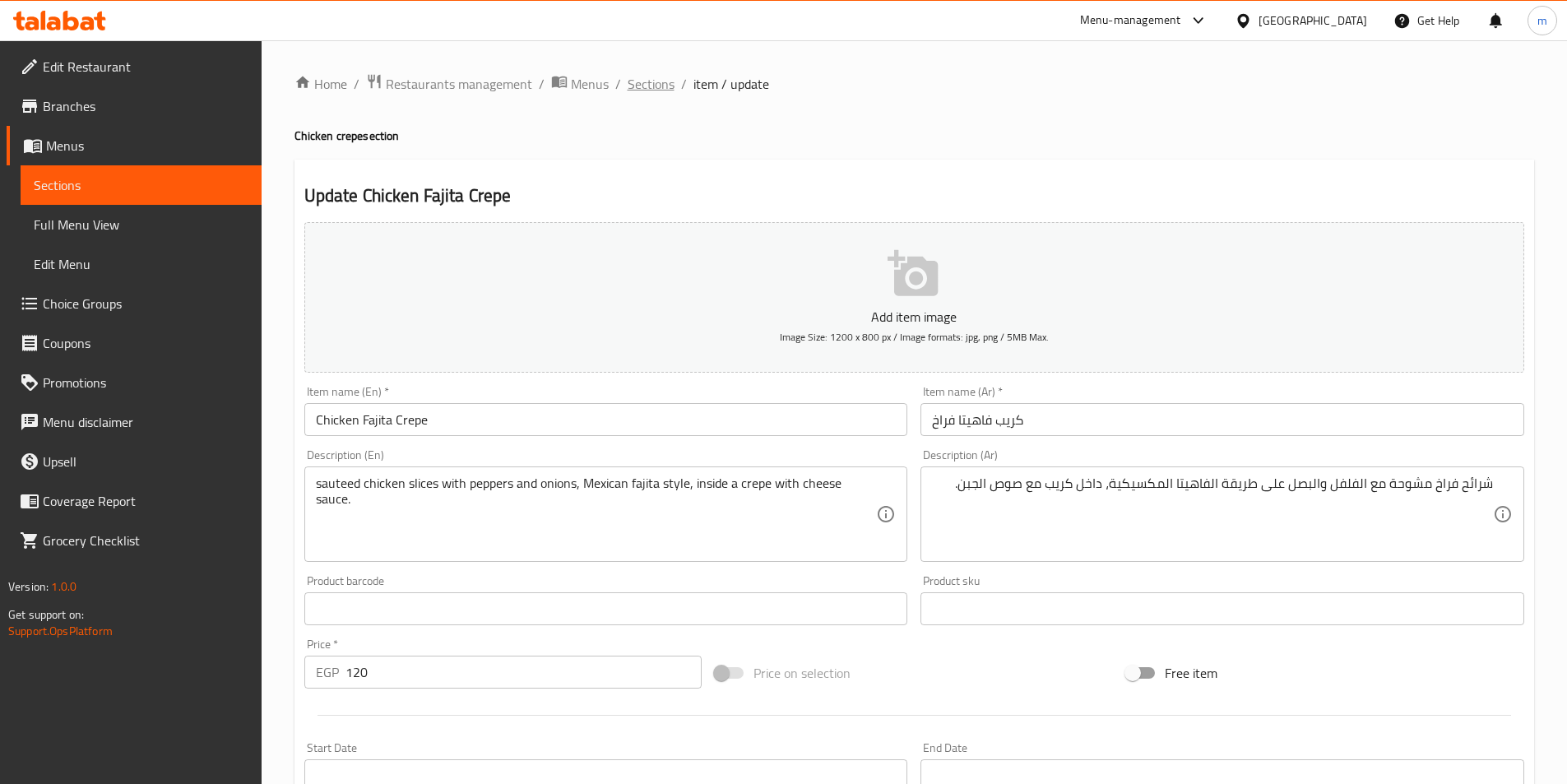
click at [639, 89] on span "Sections" at bounding box center [651, 84] width 47 height 19
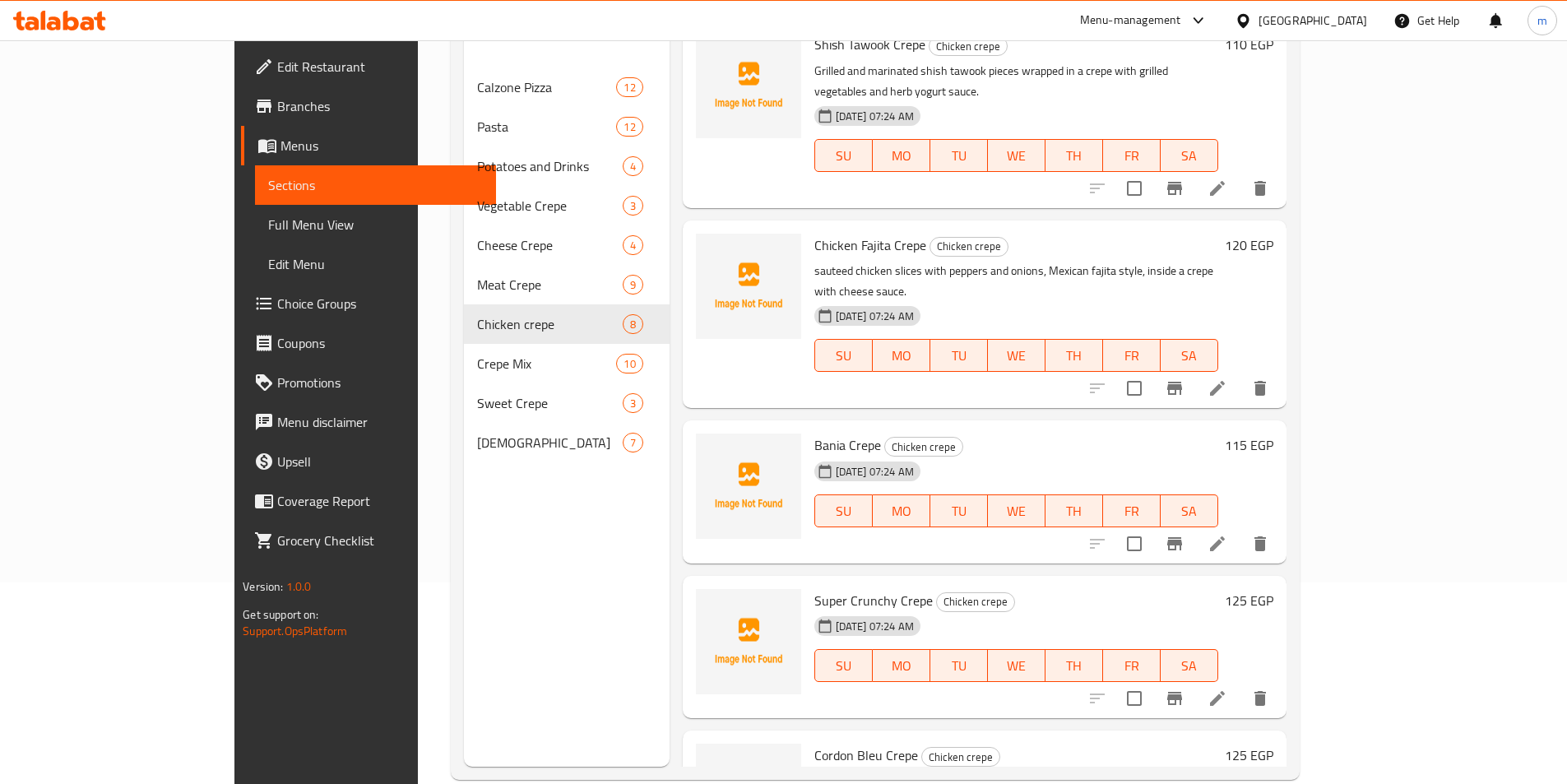
scroll to position [230, 0]
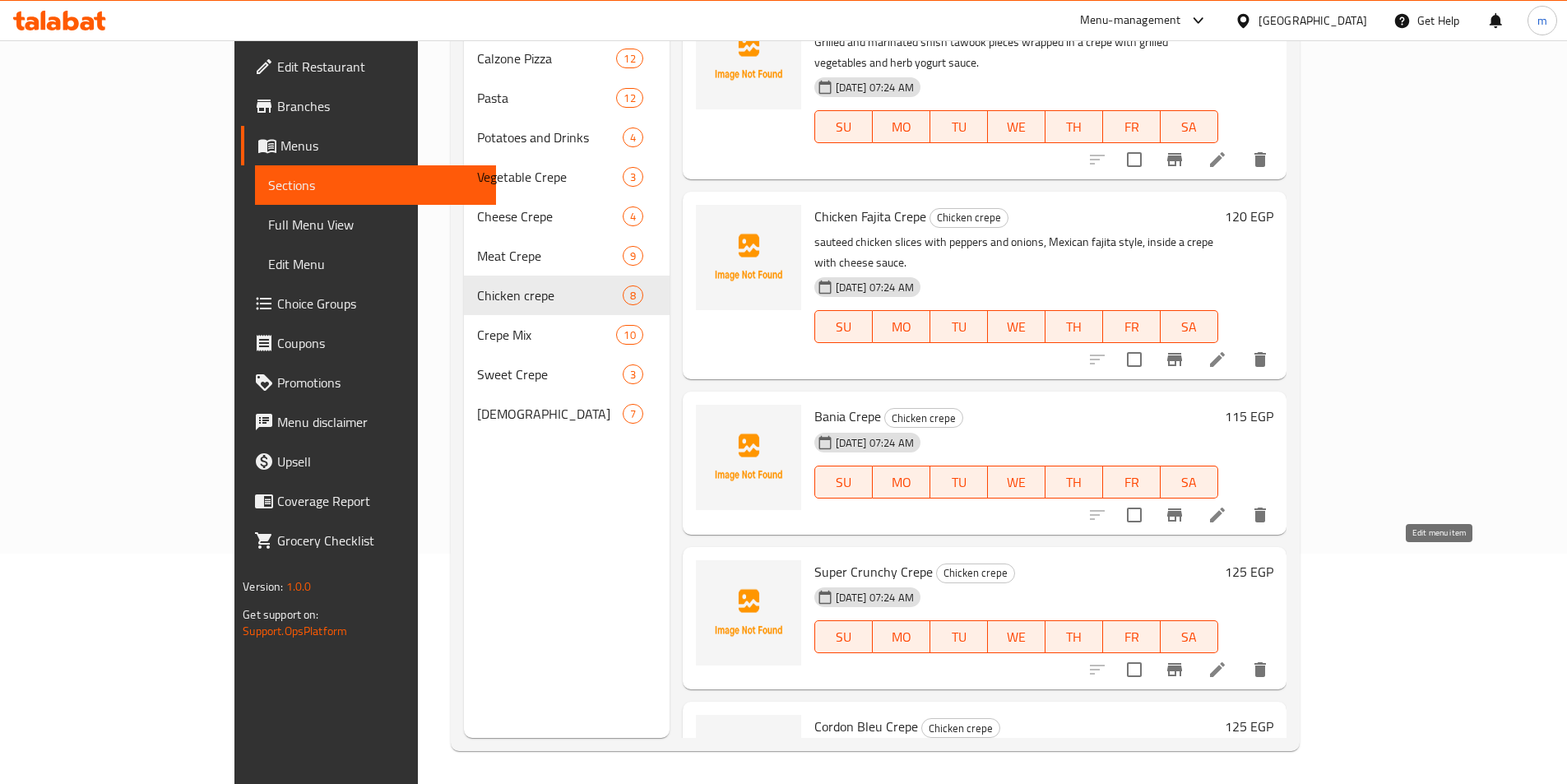
click at [1228, 659] on icon at bounding box center [1218, 669] width 19 height 19
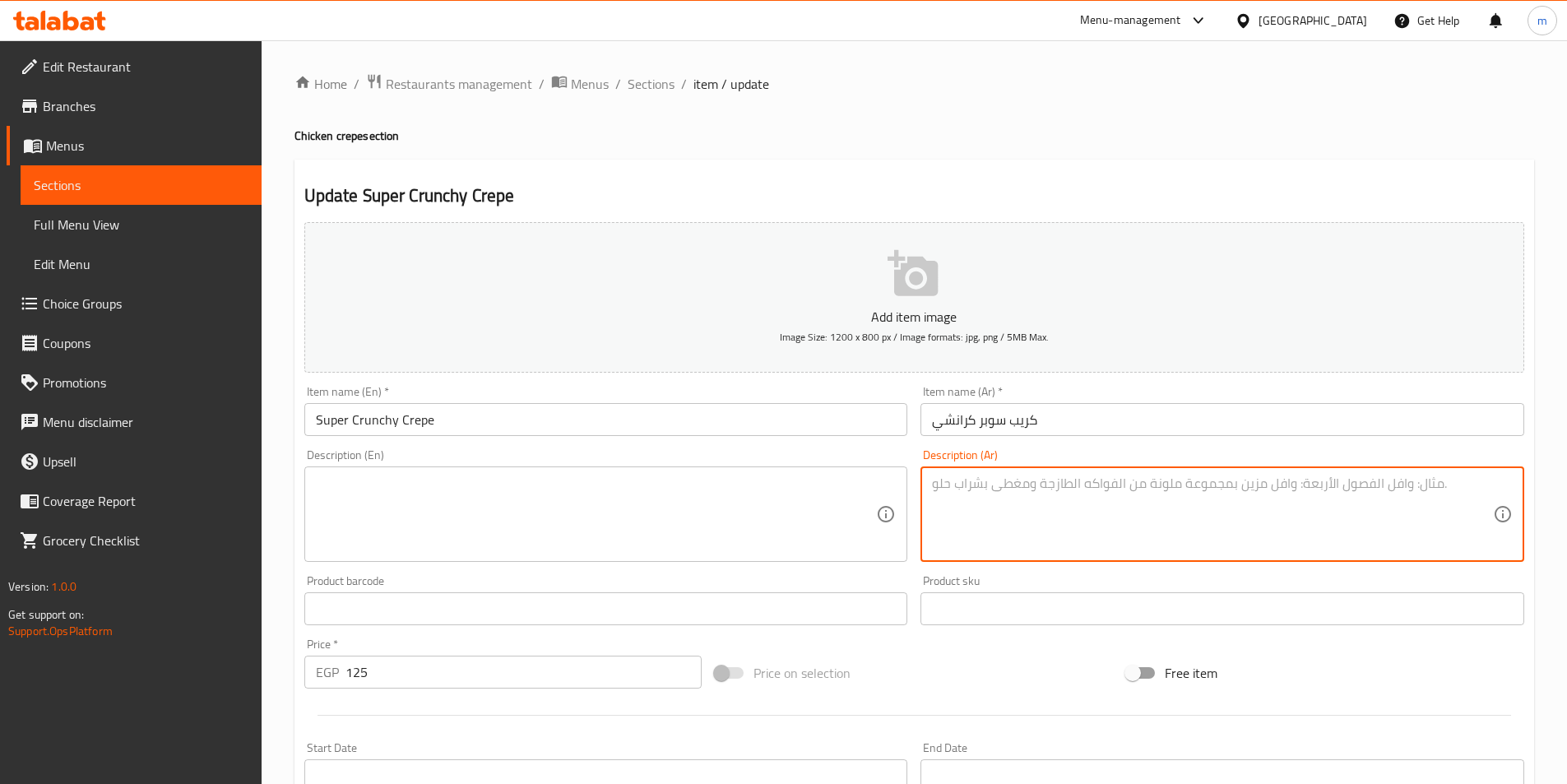
click at [1159, 516] on textarea at bounding box center [1212, 514] width 561 height 78
paste textarea "مزيج شهي من الدجاج المقرمش المزدوج، الجبن، الخضار الطازجة، وصوصات خاصة تمنحك قر…"
type textarea "مزيج شهي من الدجاج المقرمش المزدوج، الجبن، الخضار الطازجة، وصوصات خاصة تمنحك قر…"
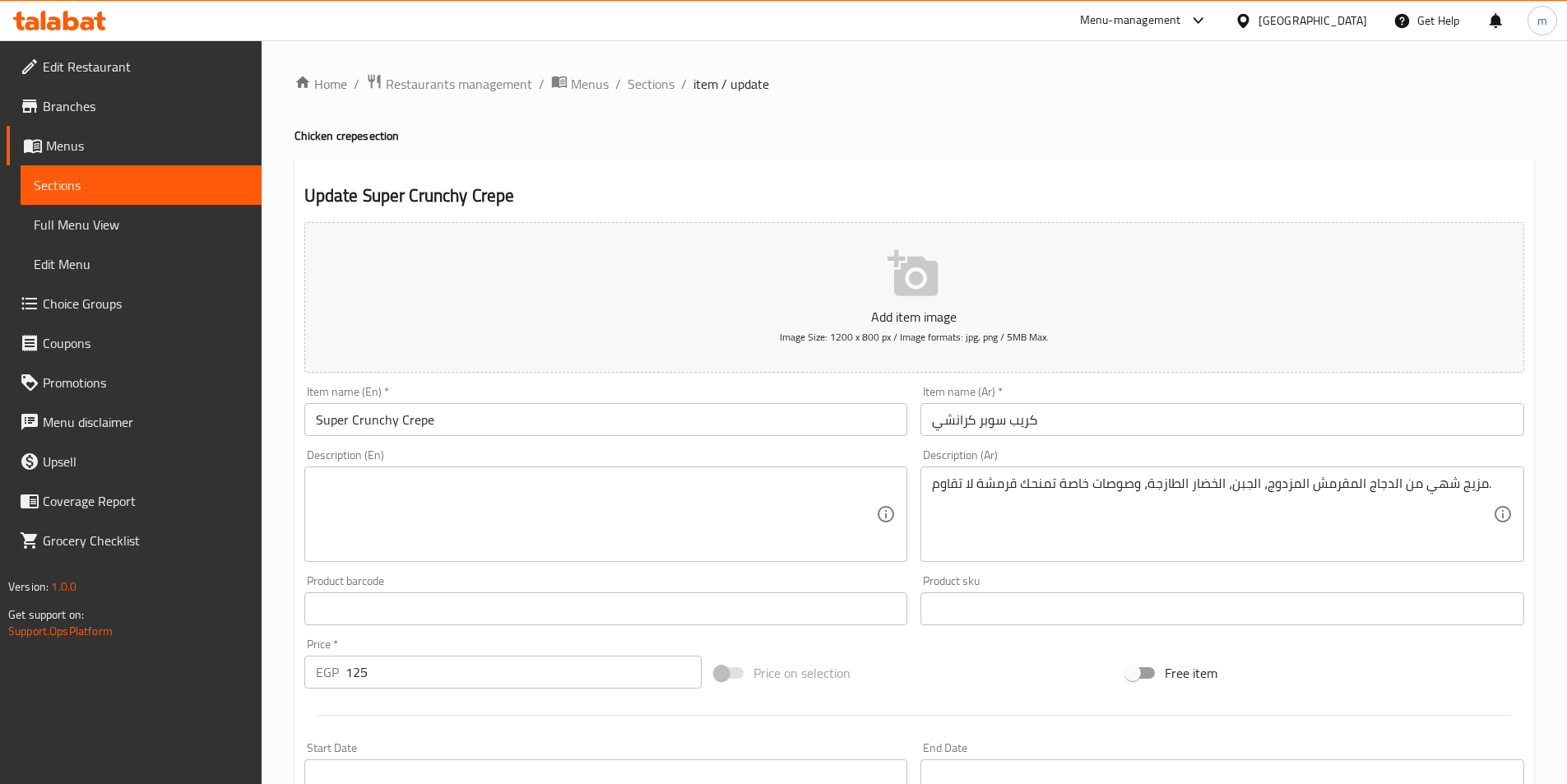
click at [462, 519] on textarea at bounding box center [596, 514] width 561 height 78
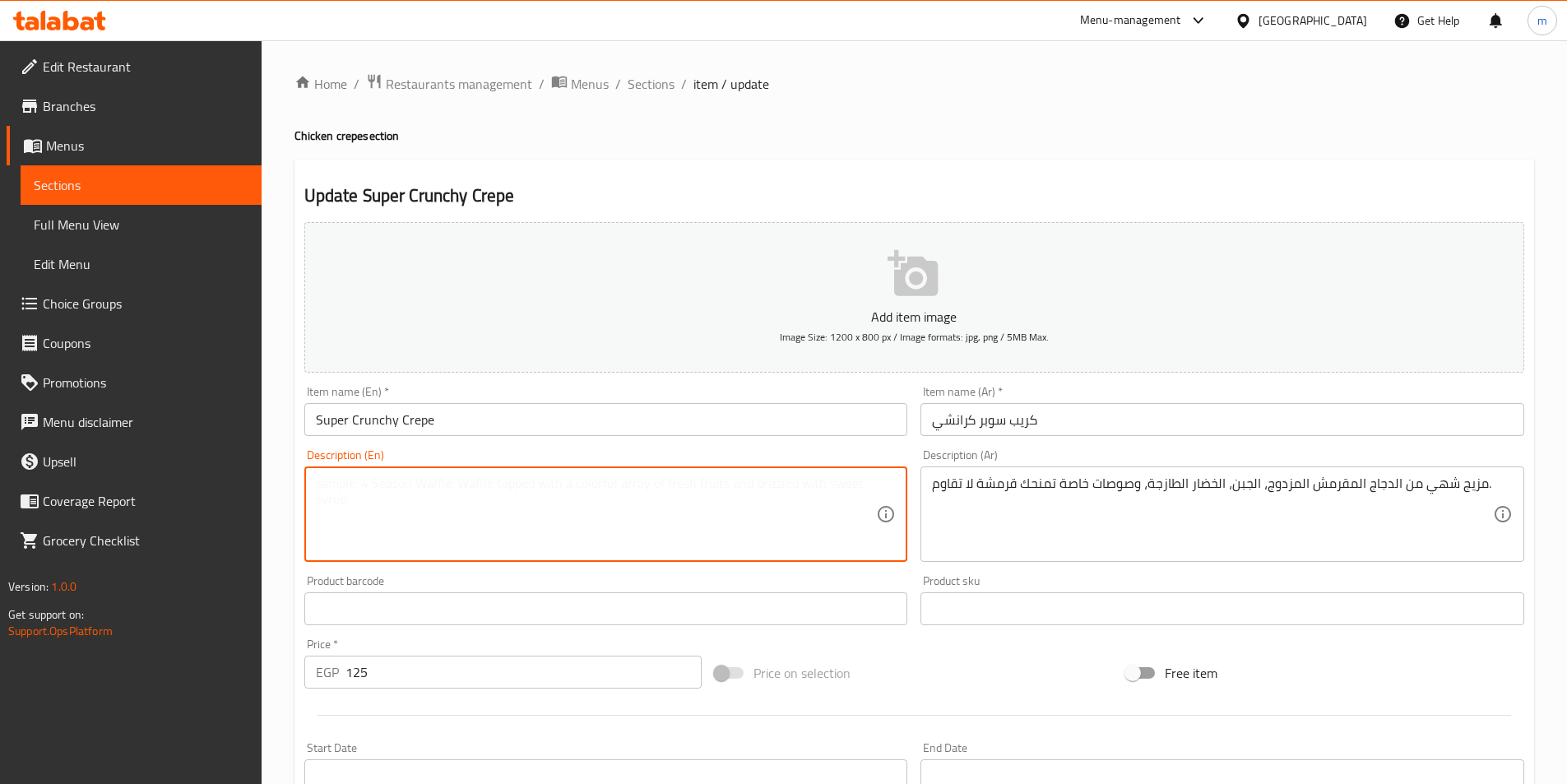
paste textarea "خليط شهي من الدجاج المقرمش، الجبن، البطاطس المقلية، وصوصات خاصة بك قرمشة لا تقا…"
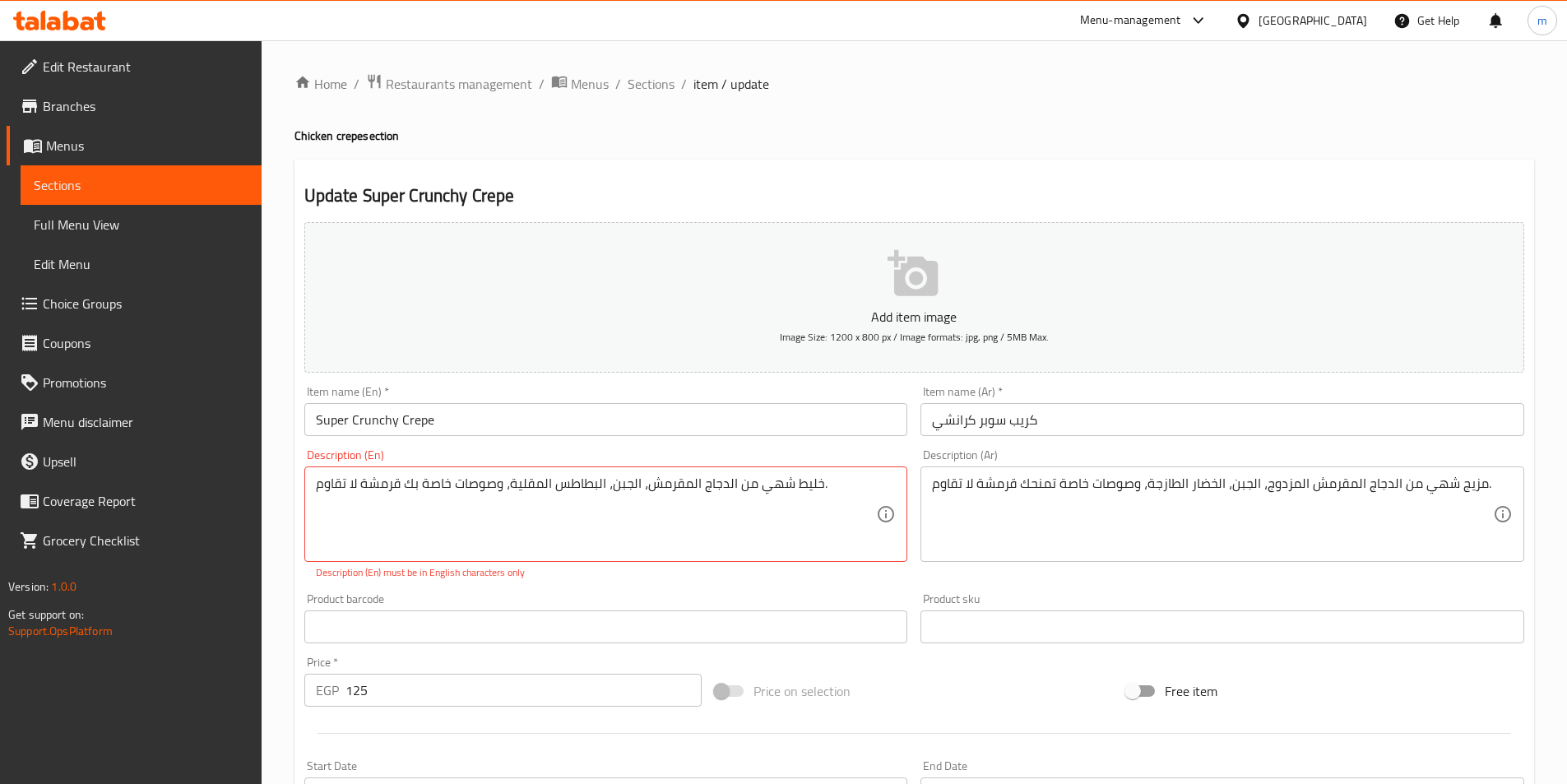
click at [401, 490] on textarea "خليط شهي من الدجاج المقرمش، الجبن، البطاطس المقلية، وصوصات خاصة بك قرمشة لا تقا…" at bounding box center [596, 514] width 561 height 78
paste textarea "A delicious mix of crispy chicken, cheese, French fries, and your own sauces fo…"
click at [415, 483] on textarea "A delicious mix of crispy chicken, cheese, French fries, and your own sauces fo…" at bounding box center [596, 514] width 561 height 78
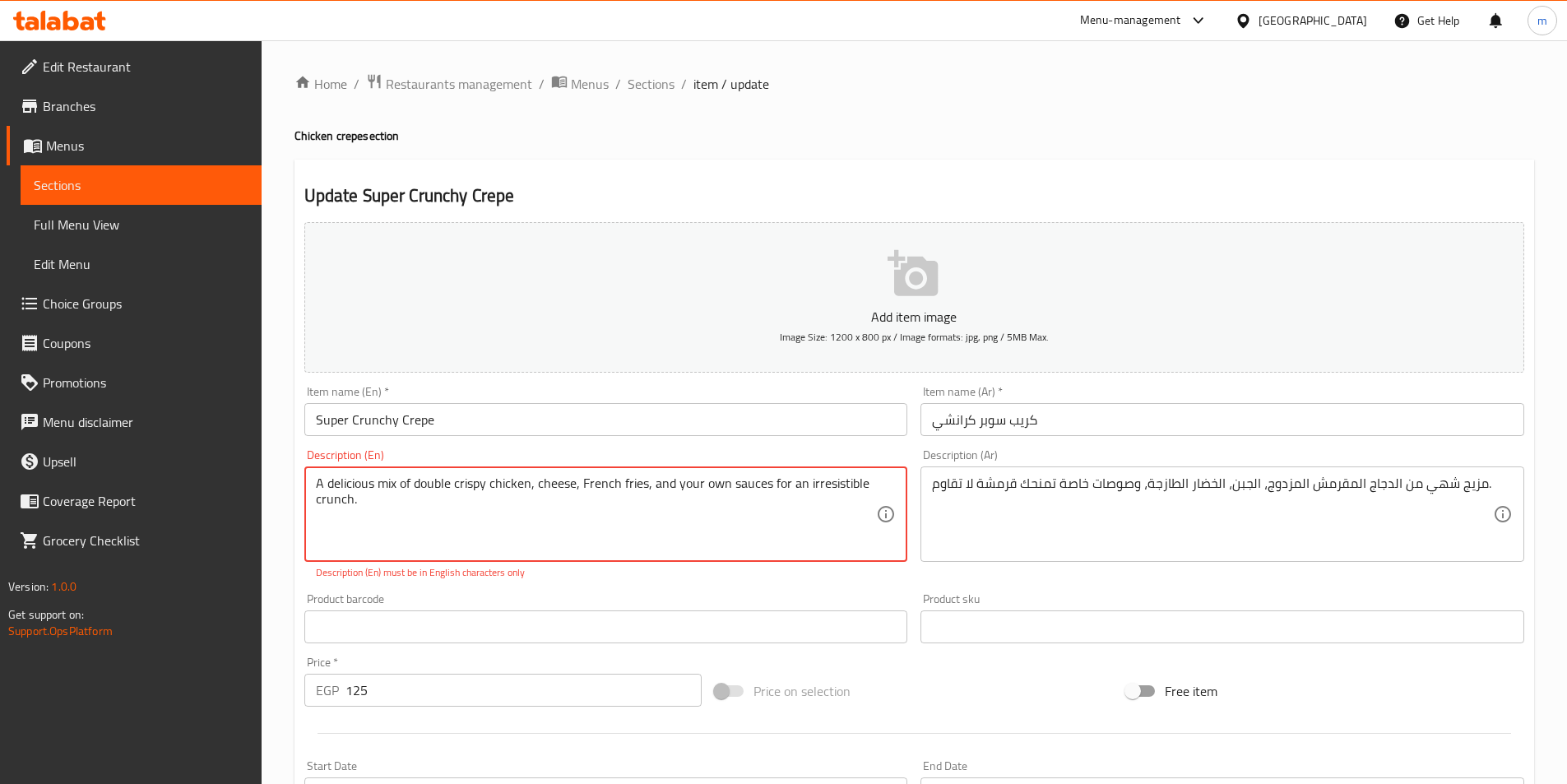
type textarea "A delicious mix of double crispy chicken, cheese, French fries, and your own sa…"
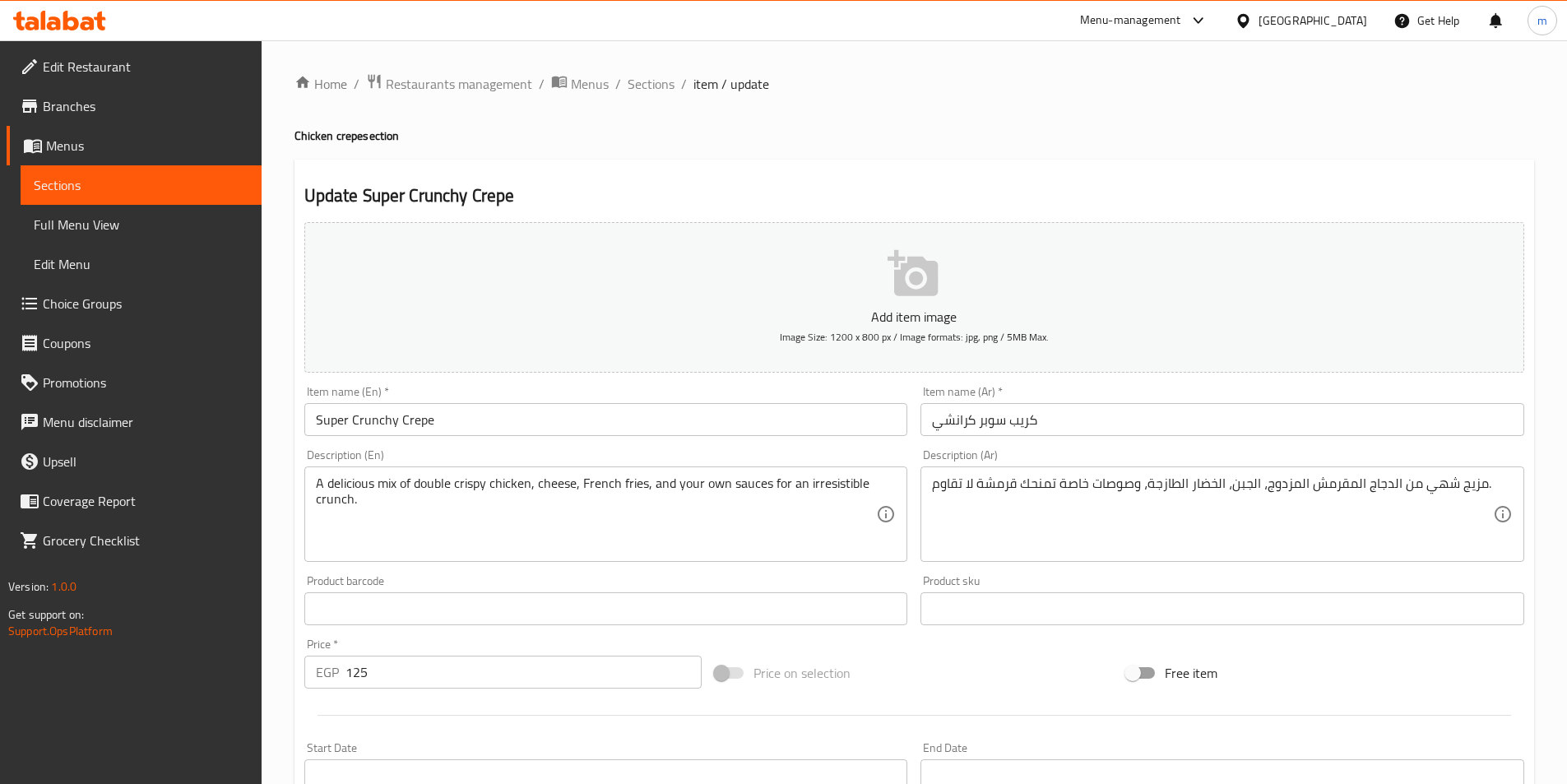
scroll to position [378, 0]
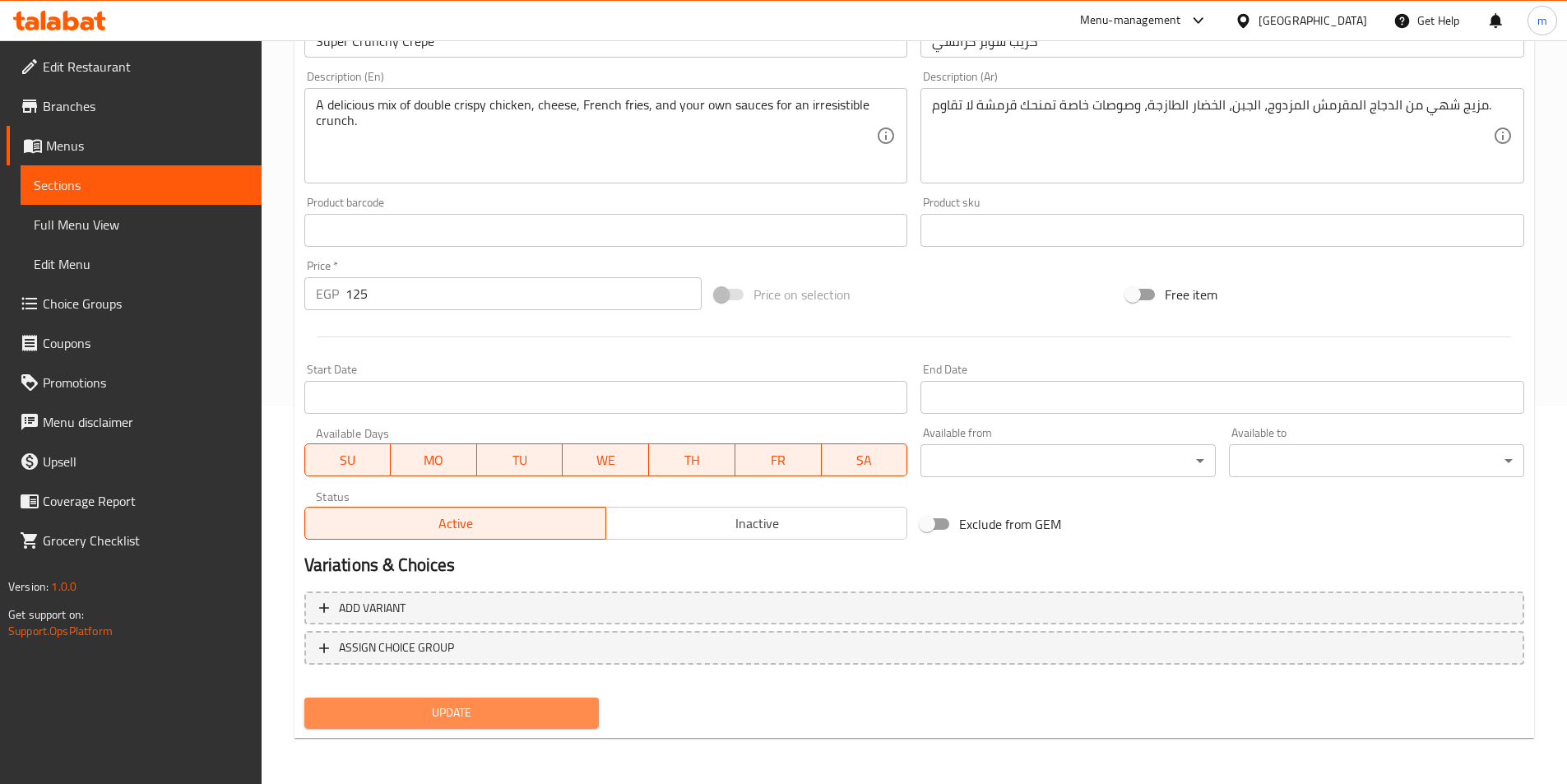
click at [515, 722] on span "Update" at bounding box center [452, 712] width 269 height 20
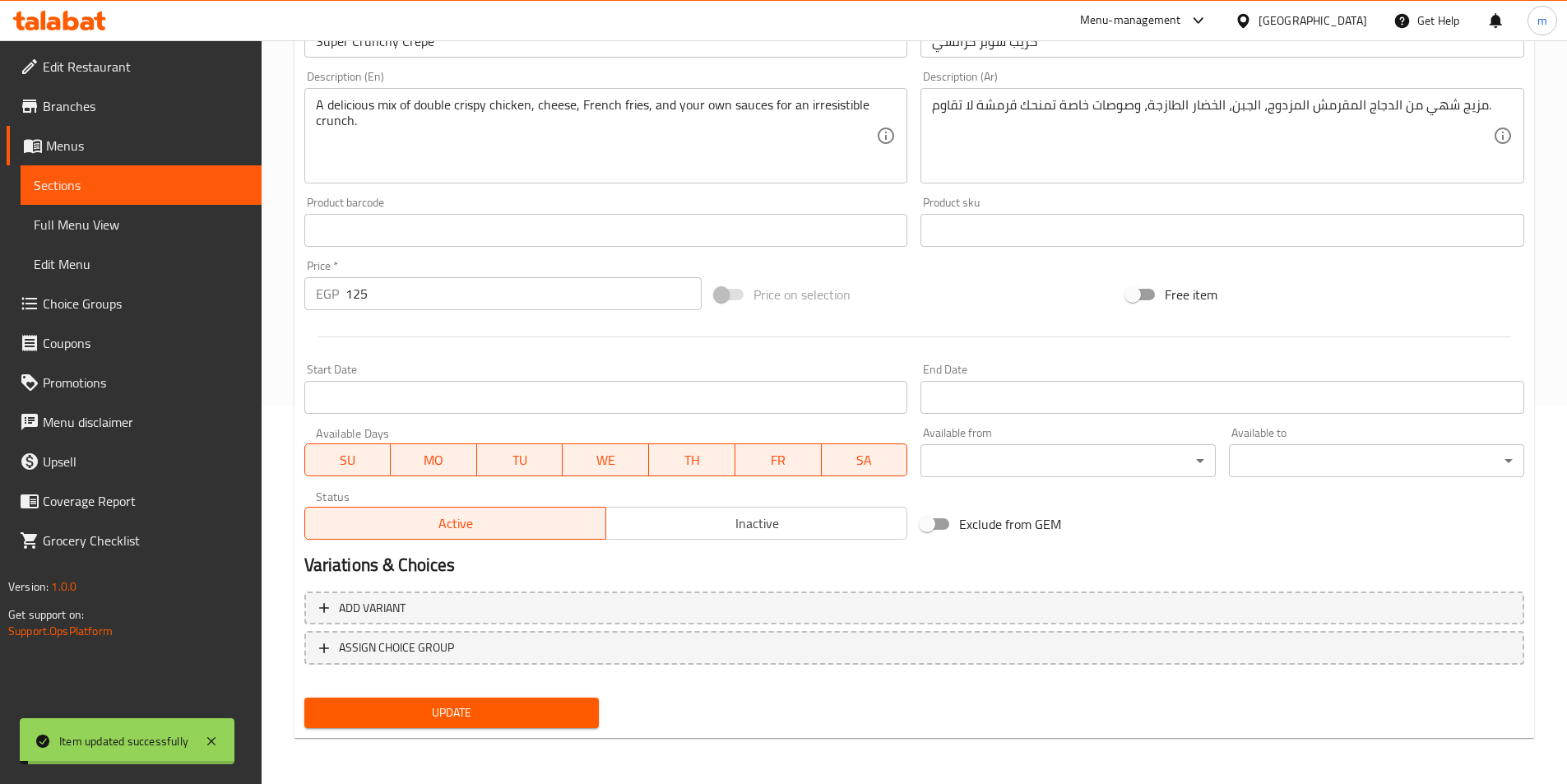
scroll to position [0, 0]
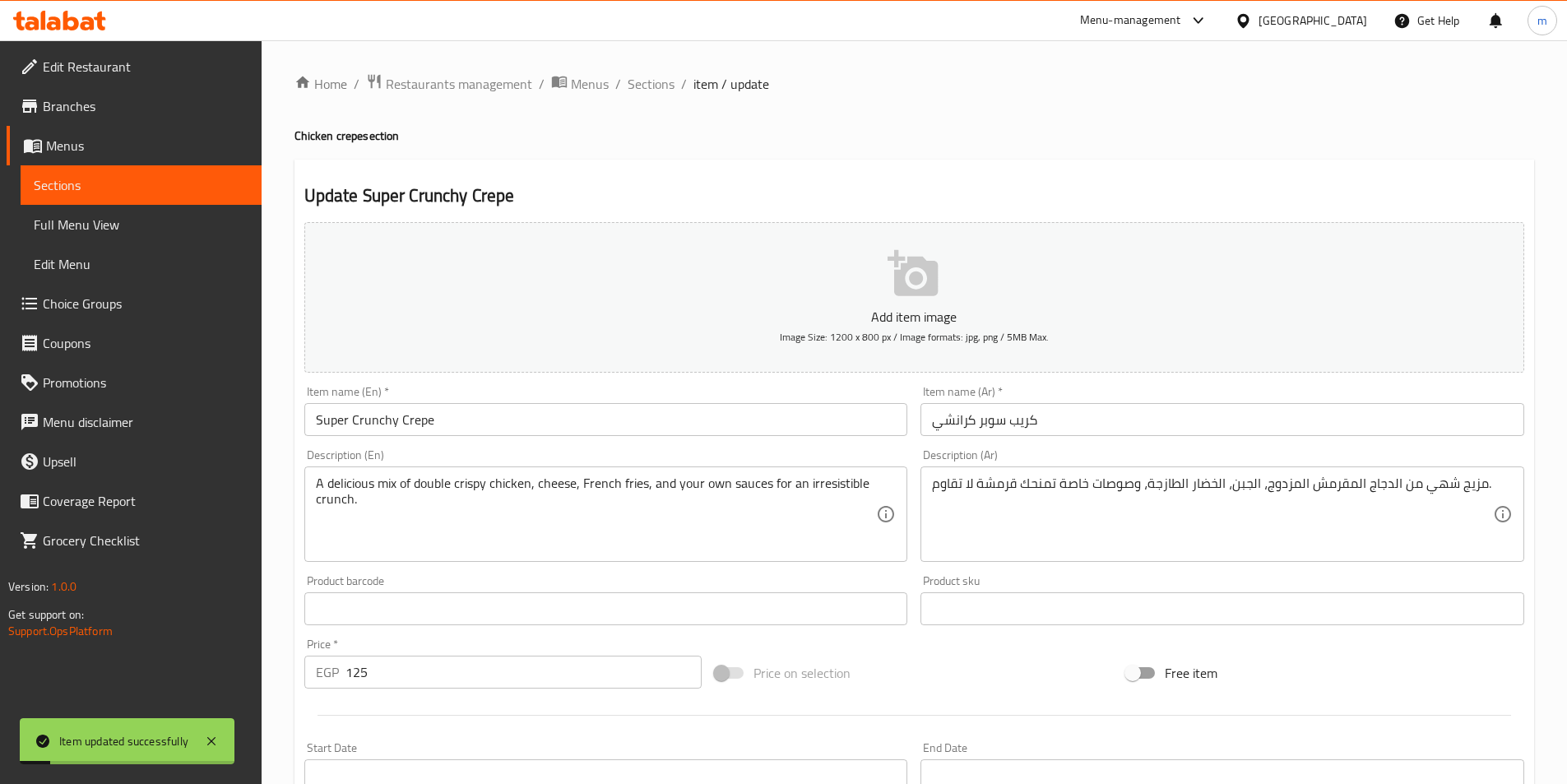
click at [409, 428] on input "Super Crunchy Crepe" at bounding box center [605, 419] width 604 height 33
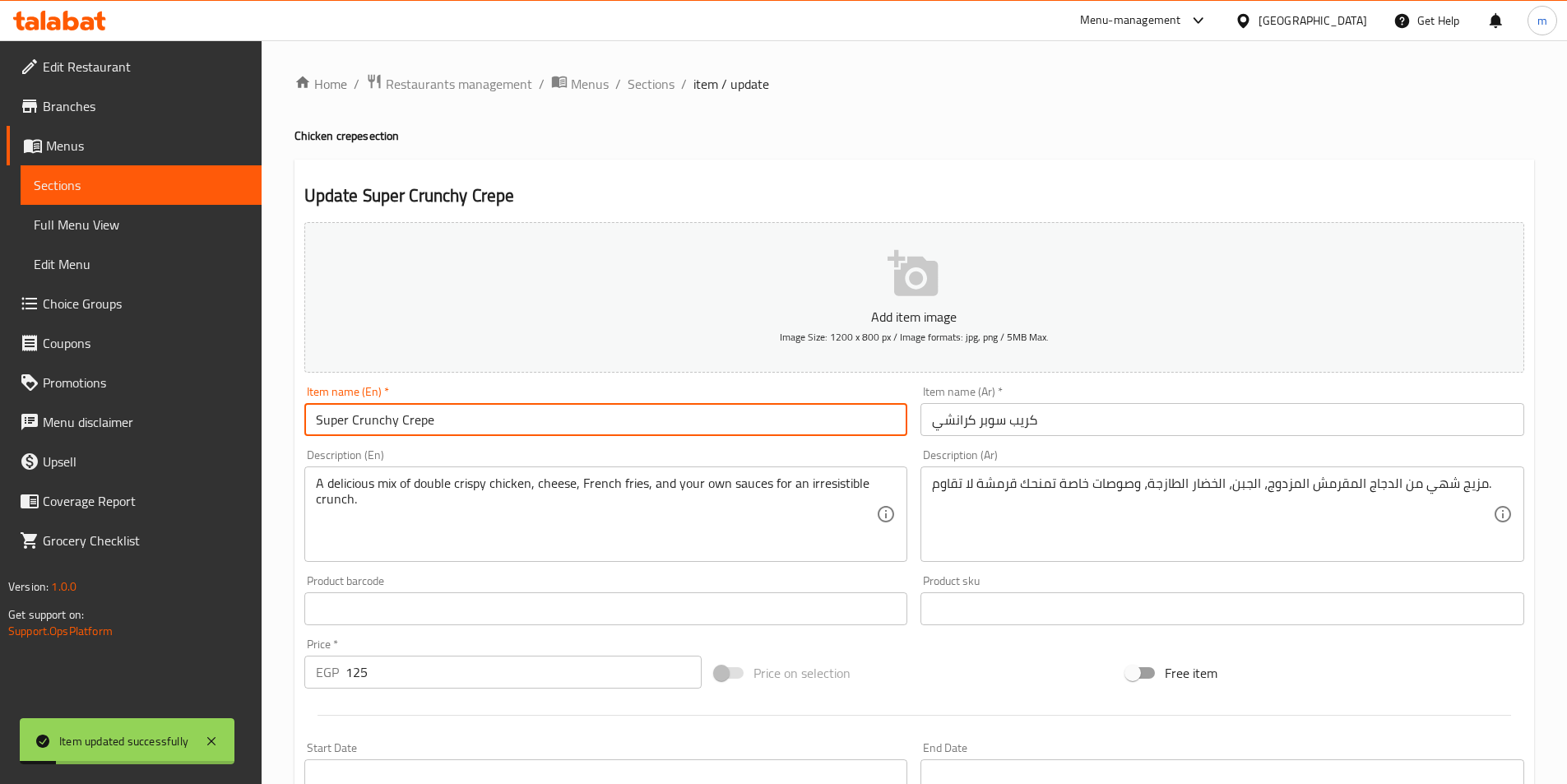
click at [409, 428] on input "Super Crunchy Crepe" at bounding box center [605, 419] width 604 height 33
click at [656, 84] on span "Sections" at bounding box center [651, 84] width 47 height 19
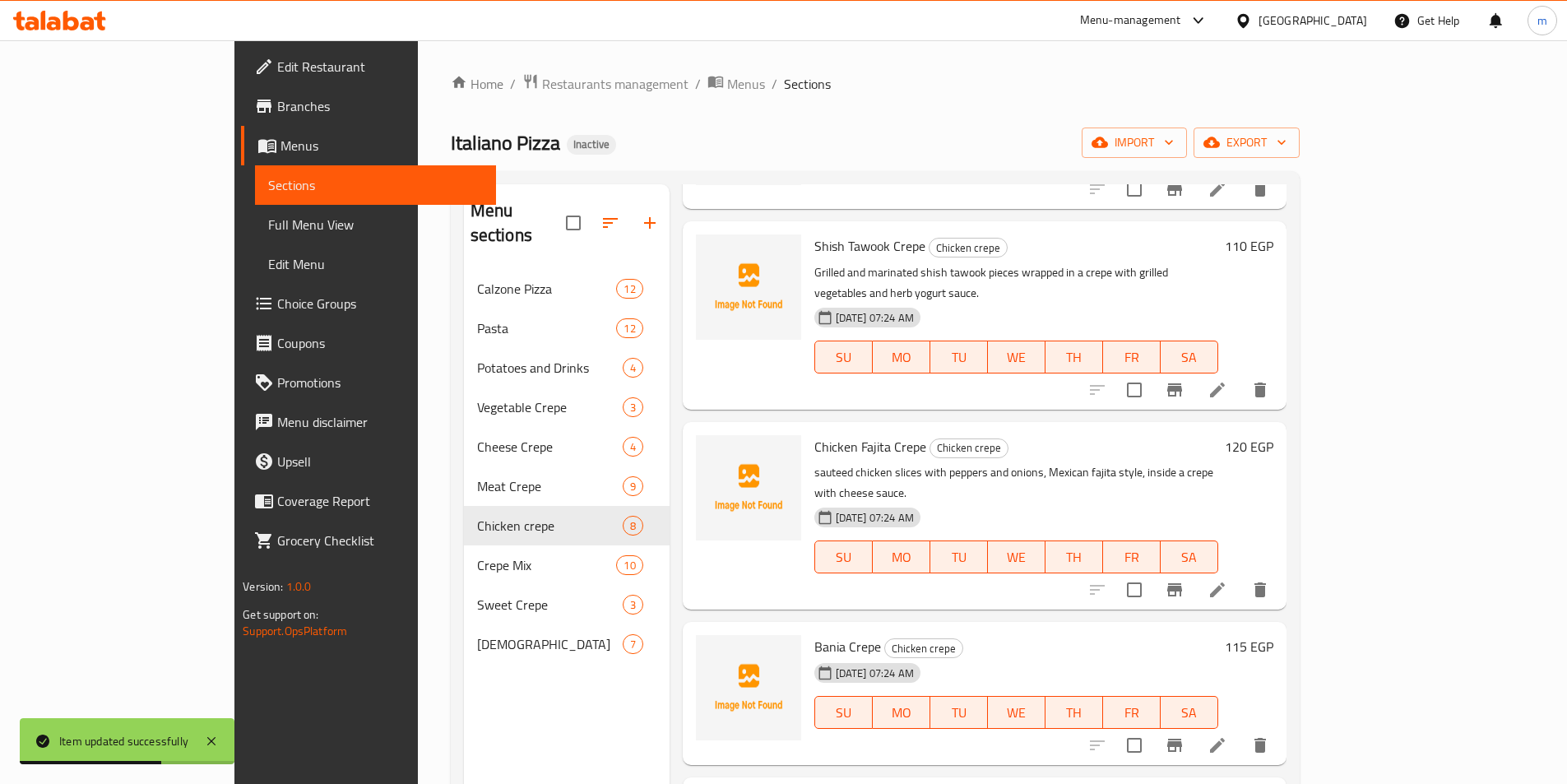
scroll to position [230, 0]
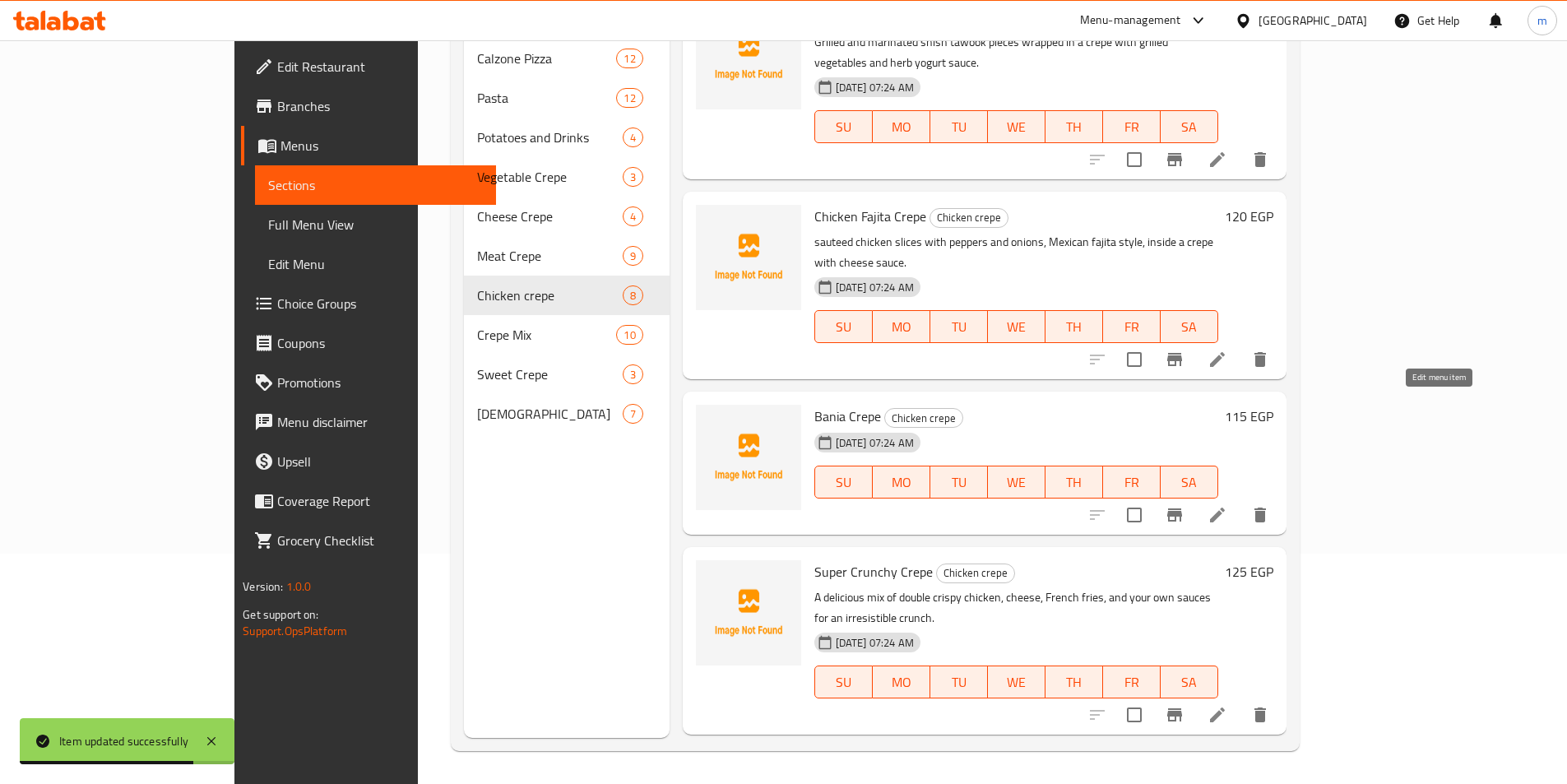
click at [1228, 505] on icon at bounding box center [1218, 515] width 19 height 19
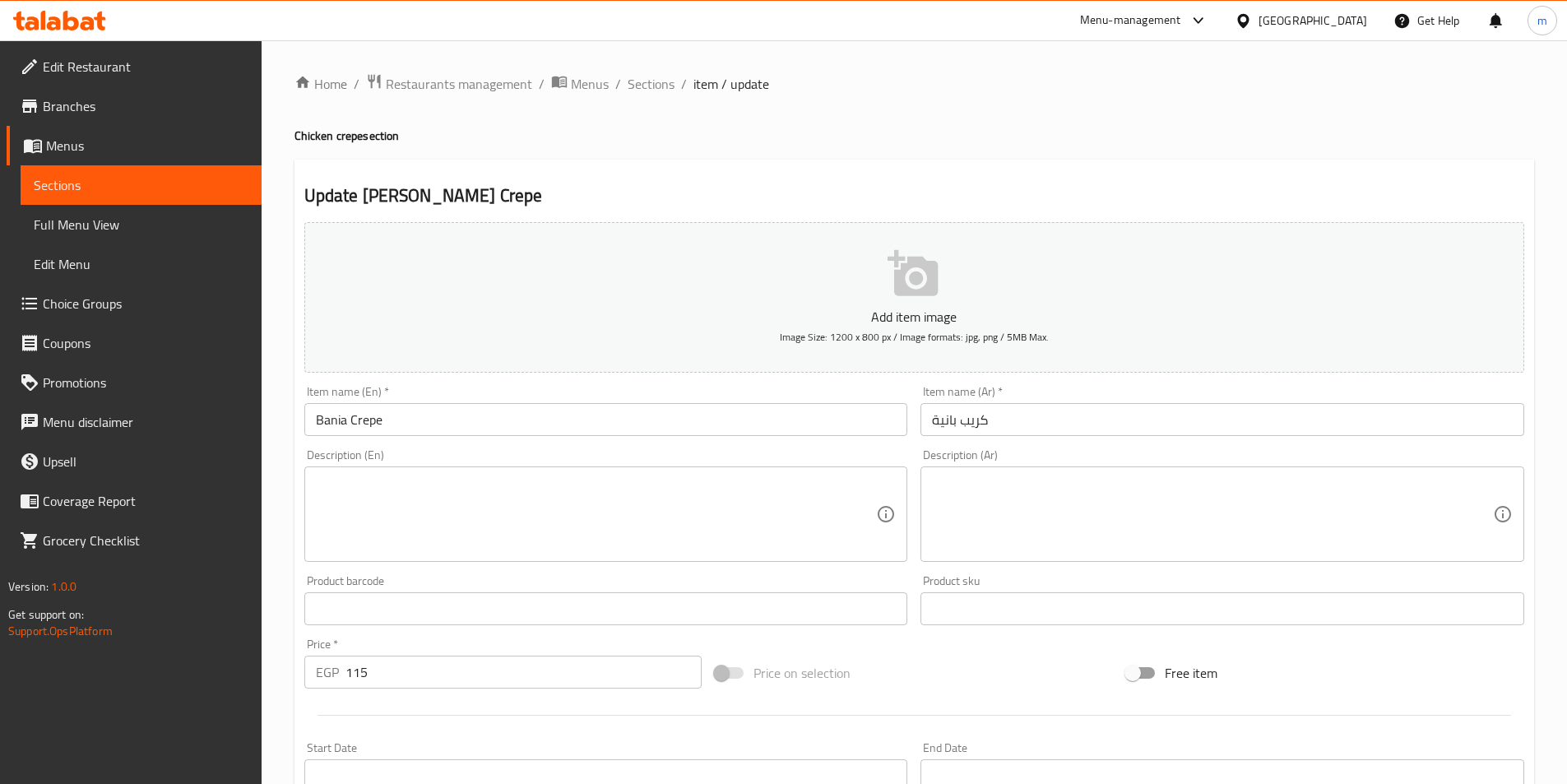
click at [952, 421] on input "كريب بانية" at bounding box center [1222, 419] width 604 height 33
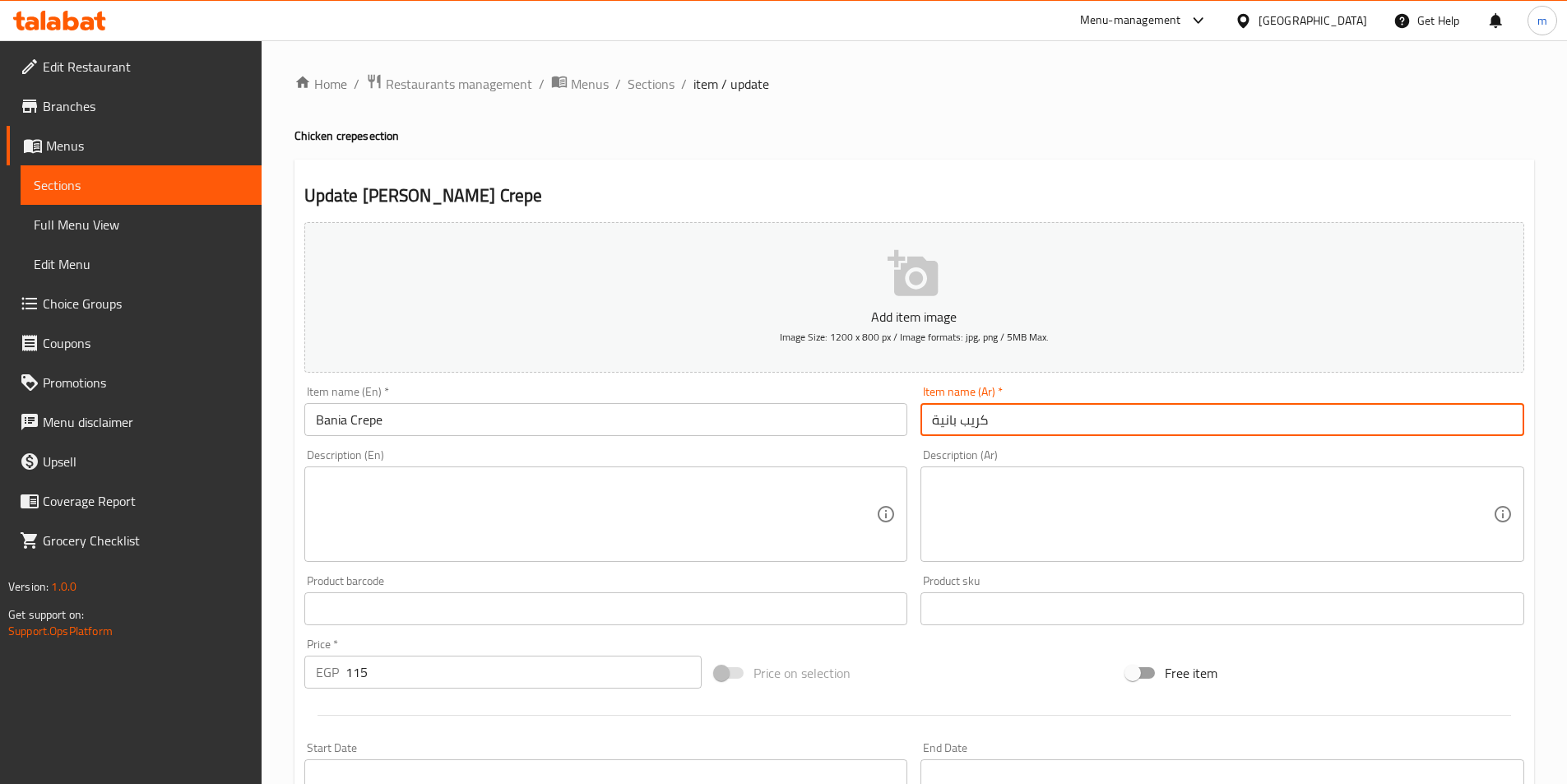
click at [952, 421] on input "كريب بانية" at bounding box center [1222, 419] width 604 height 33
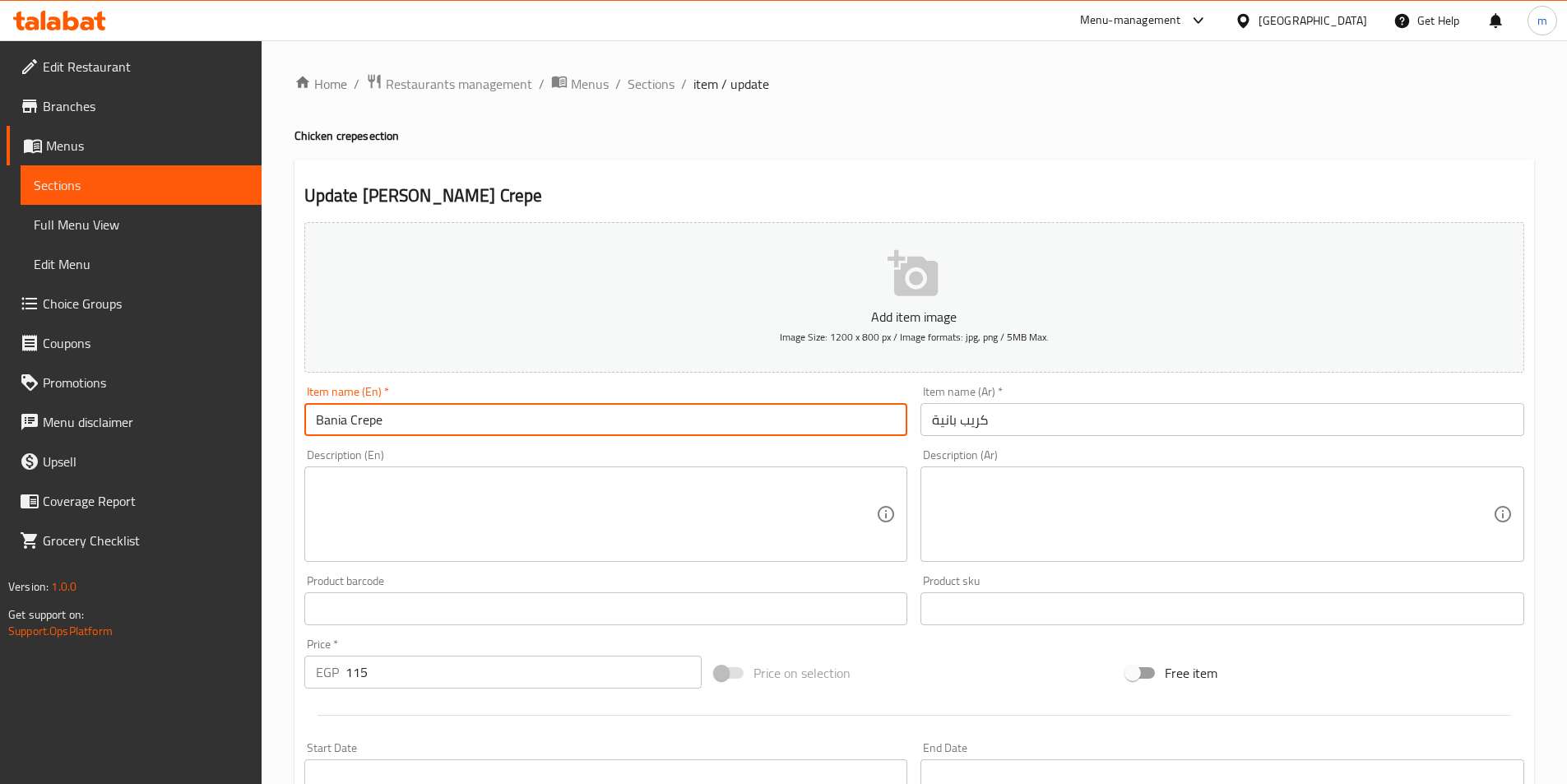
click at [321, 420] on input "Bania Crepe" at bounding box center [605, 419] width 604 height 33
paste input "Pane"
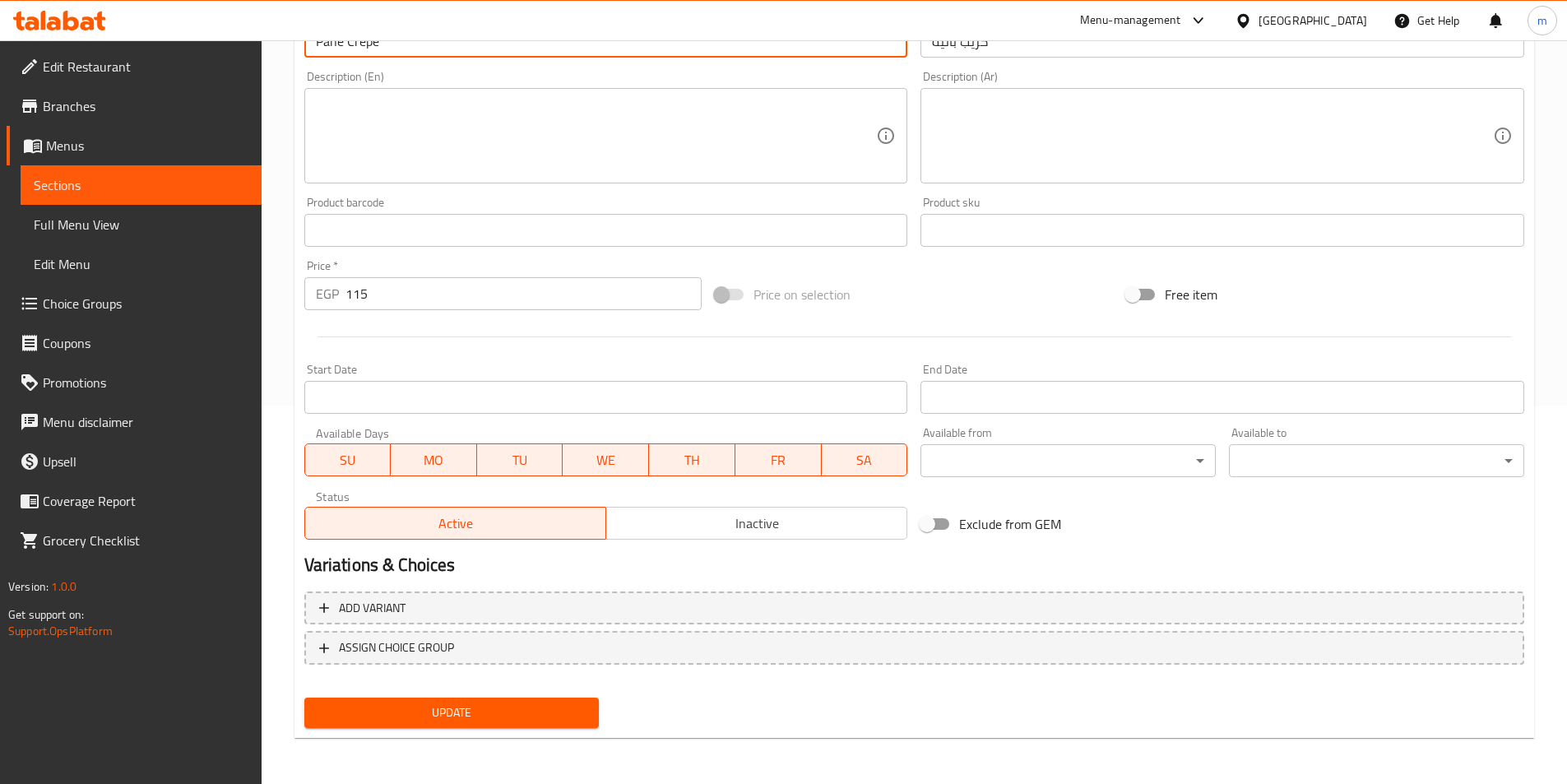
type input "Pane Crepe"
click at [469, 723] on span "Update" at bounding box center [452, 712] width 269 height 20
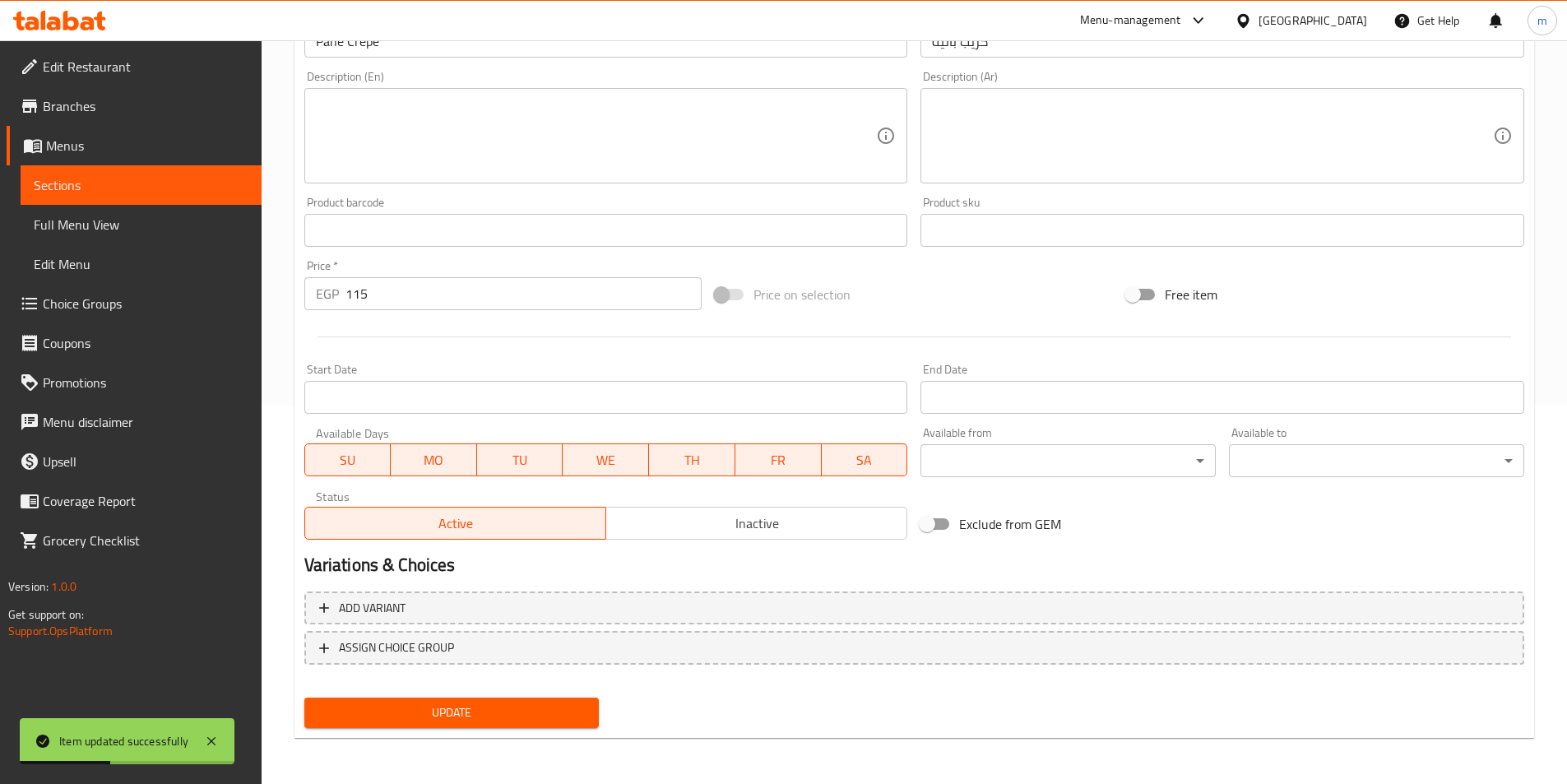
scroll to position [0, 0]
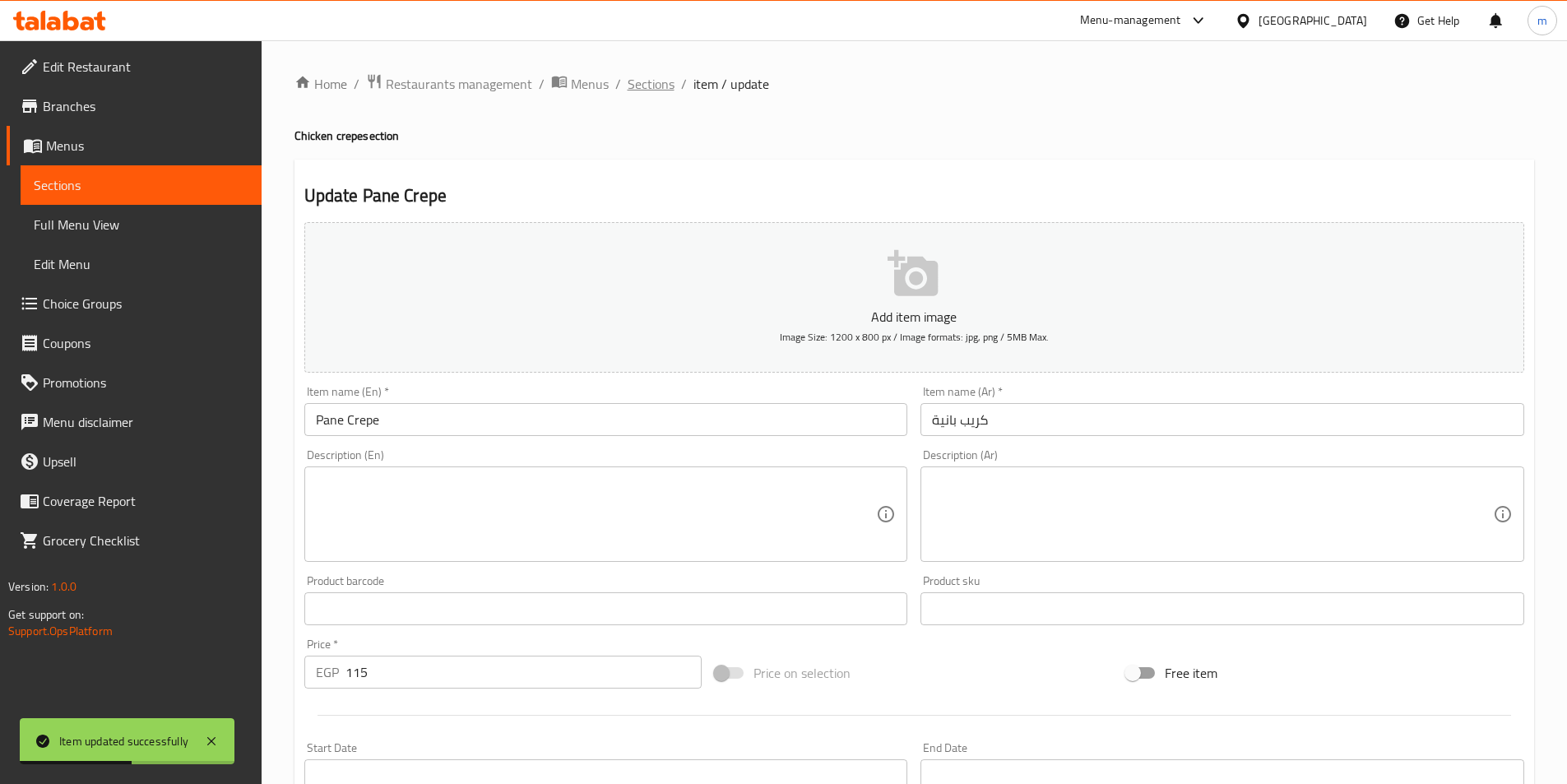
click at [652, 79] on span "Sections" at bounding box center [651, 84] width 47 height 19
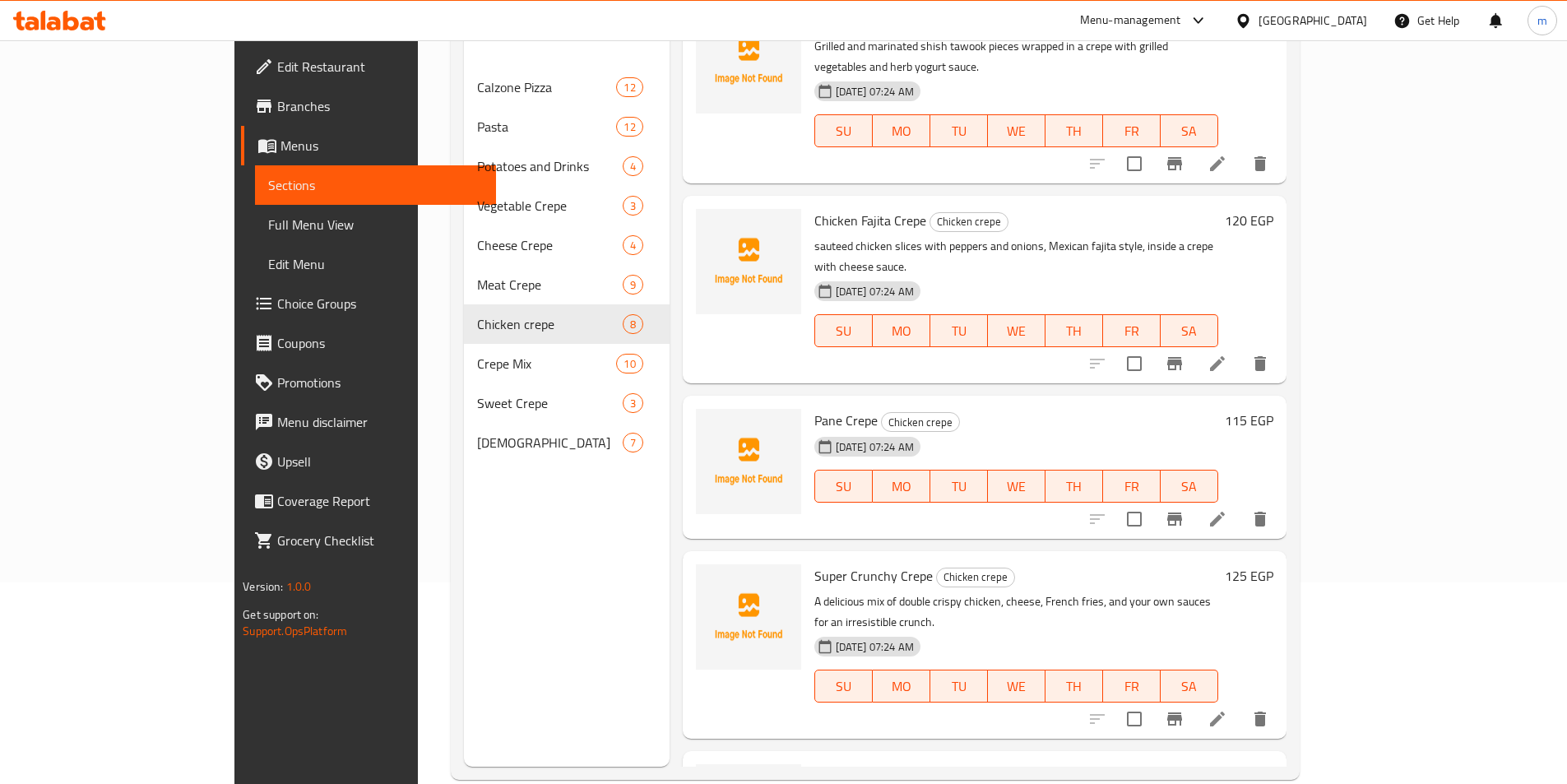
scroll to position [230, 0]
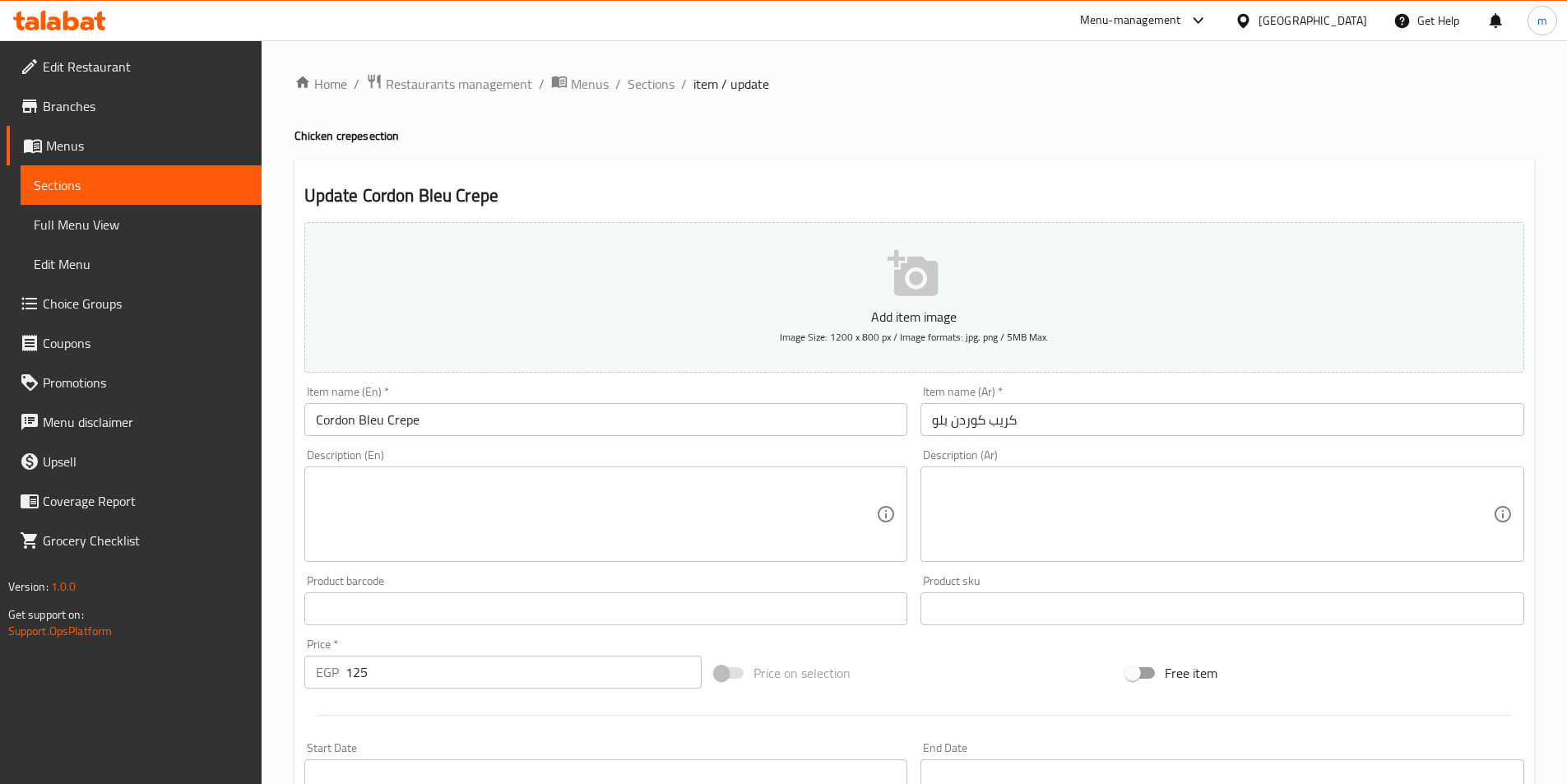
click at [1084, 507] on textarea at bounding box center [1212, 514] width 561 height 78
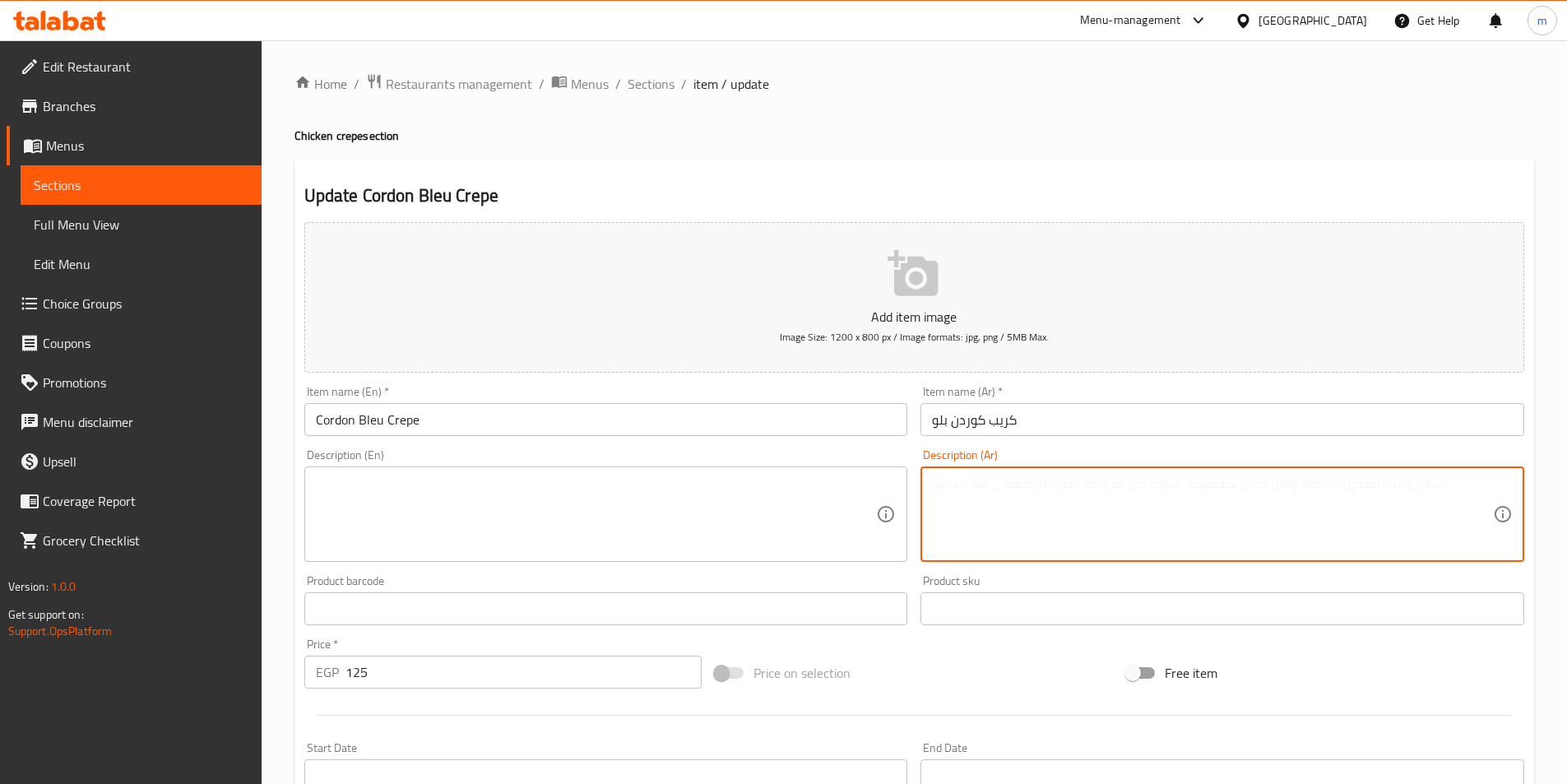
paste textarea "شرائح دجاج كوردن بلو المحشوة بالجبن واللانشون، داخل كريب طري مع صوص الكريمة الغ…"
type textarea "شرائح دجاج كوردن بلو المحشوة بالجبن واللانشون، داخل كريب طري مع صوص الكريمة الغ…"
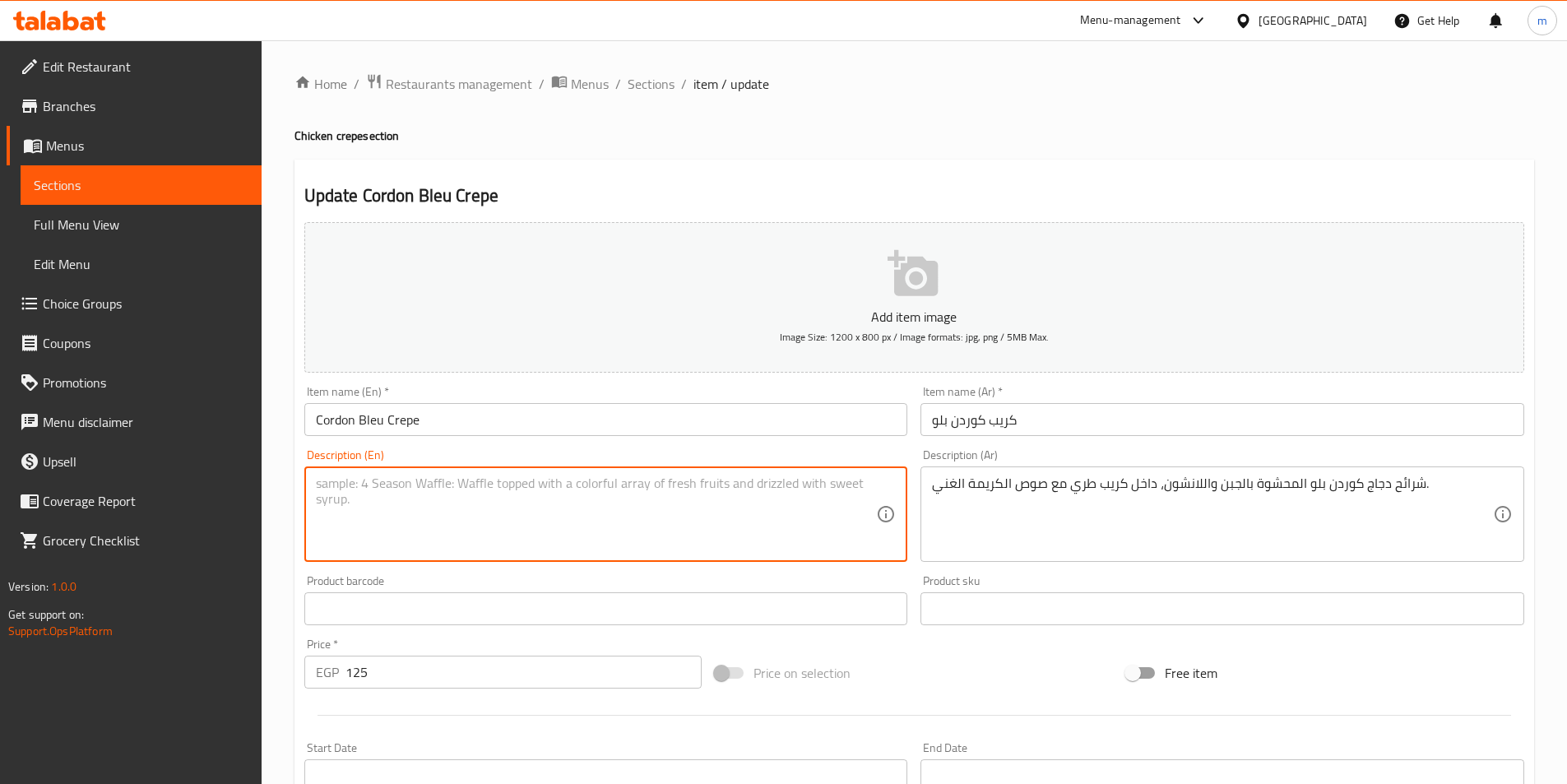
click at [641, 484] on textarea at bounding box center [596, 514] width 561 height 78
paste textarea "Cordon Bleu chicken slices stuffed with cheese and luncheon meat, inside a soft…"
click at [395, 486] on textarea "Cordon Bleu chicken slices stuffed with cheese and luncheon meat, inside a soft…" at bounding box center [596, 514] width 561 height 78
click at [670, 486] on textarea "Cordon Bleu chicken slices stuffed with cheese and luncheon meat, inside a soft…" at bounding box center [596, 514] width 561 height 78
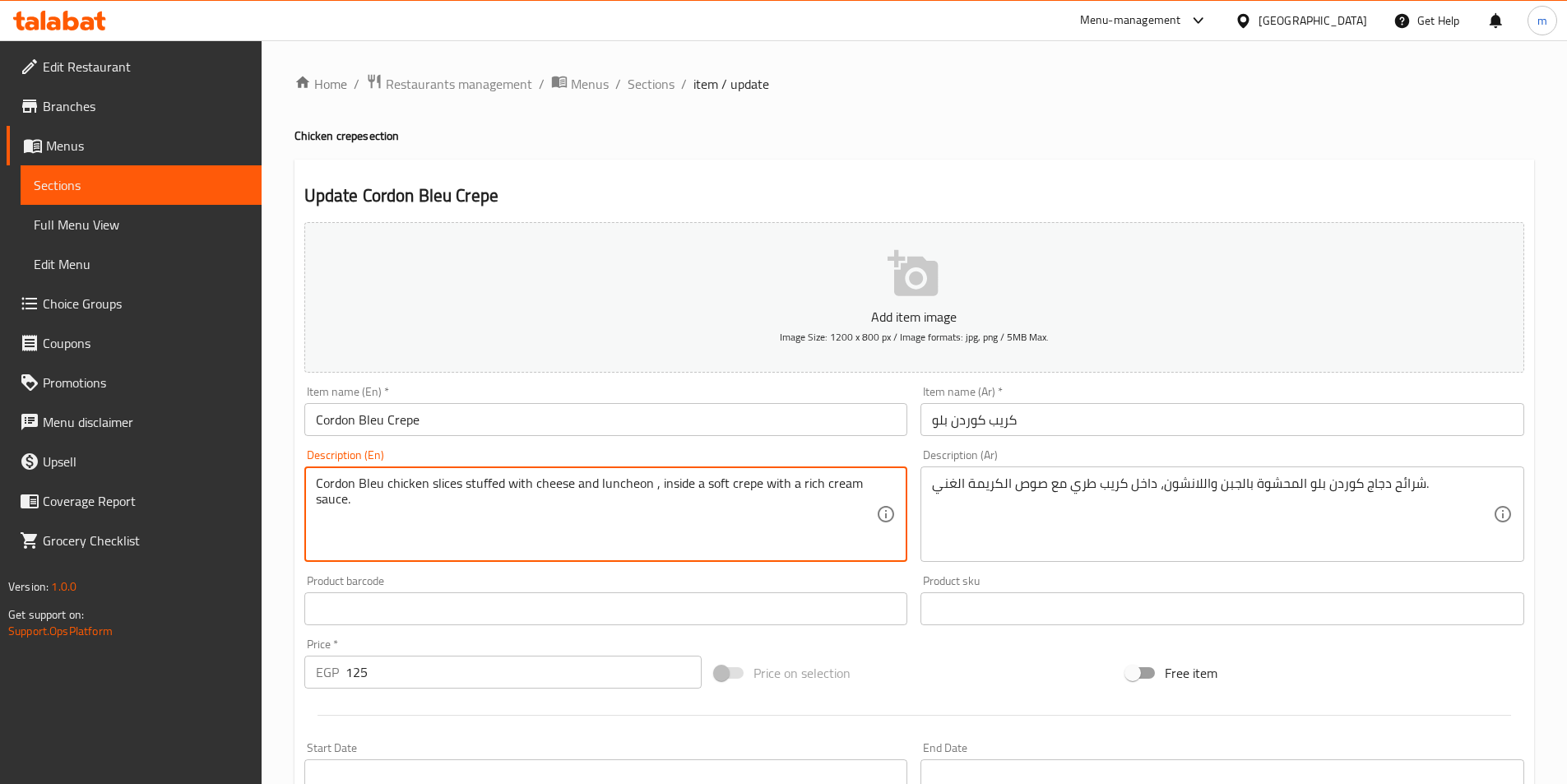
click at [654, 486] on textarea "Cordon Bleu chicken slices stuffed with cheese and luncheon , inside a soft cre…" at bounding box center [596, 514] width 561 height 78
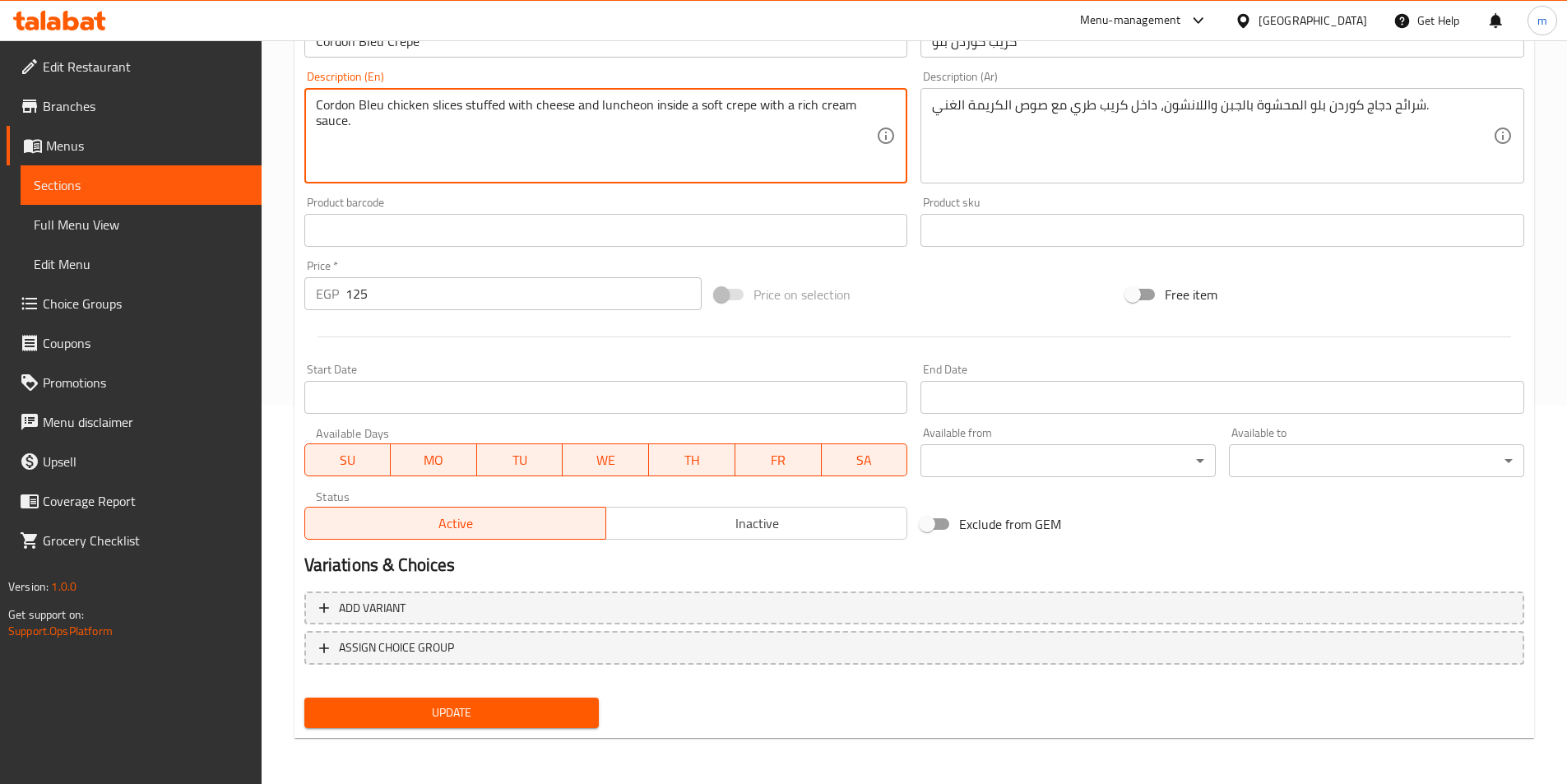
type textarea "Cordon Bleu chicken slices stuffed with cheese and luncheon inside a soft crepe…"
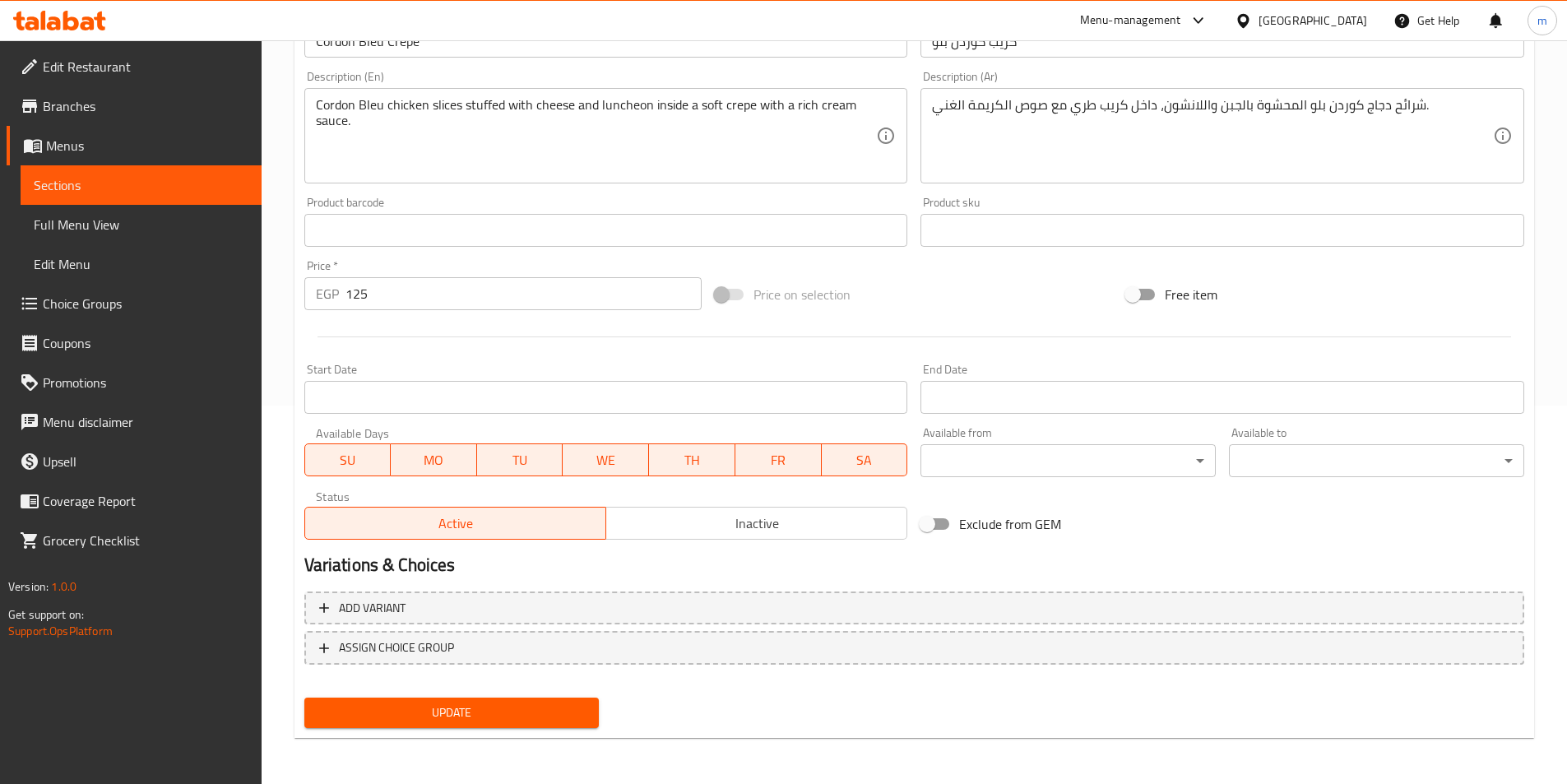
click at [563, 708] on span "Update" at bounding box center [452, 712] width 269 height 20
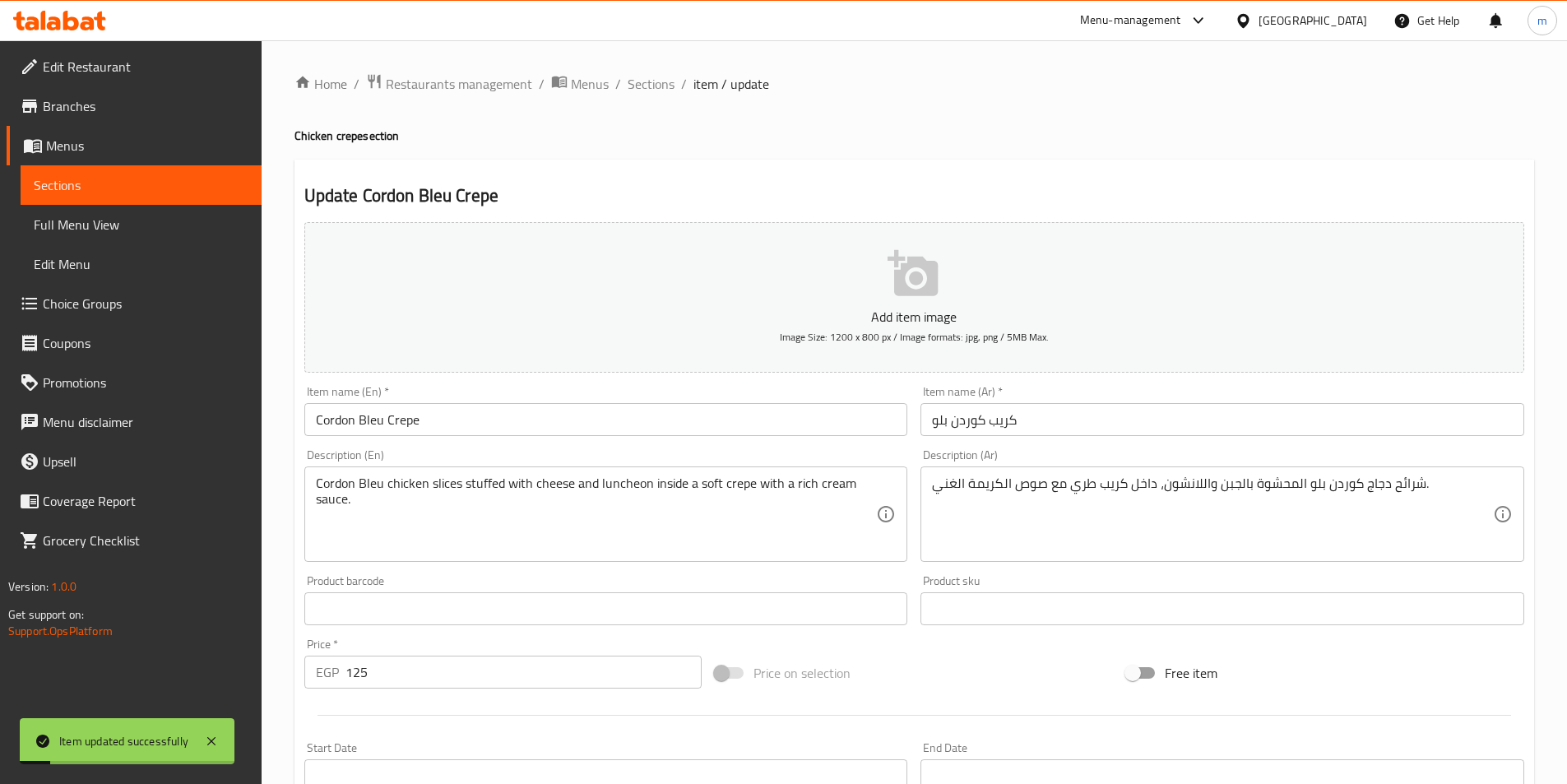
click at [386, 429] on input "Cordon Bleu Crepe" at bounding box center [605, 419] width 604 height 33
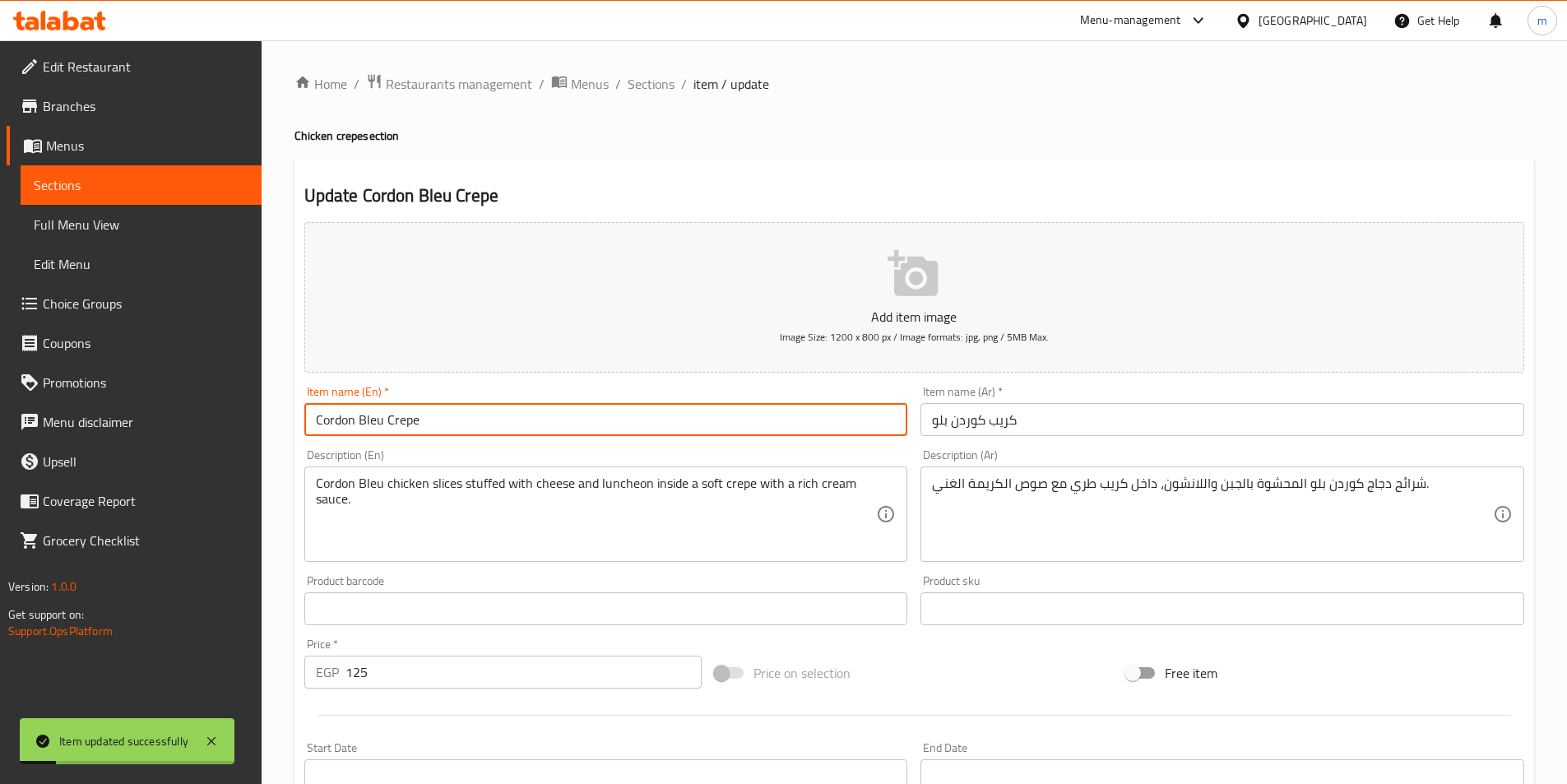
click at [386, 429] on input "Cordon Bleu Crepe" at bounding box center [605, 419] width 604 height 33
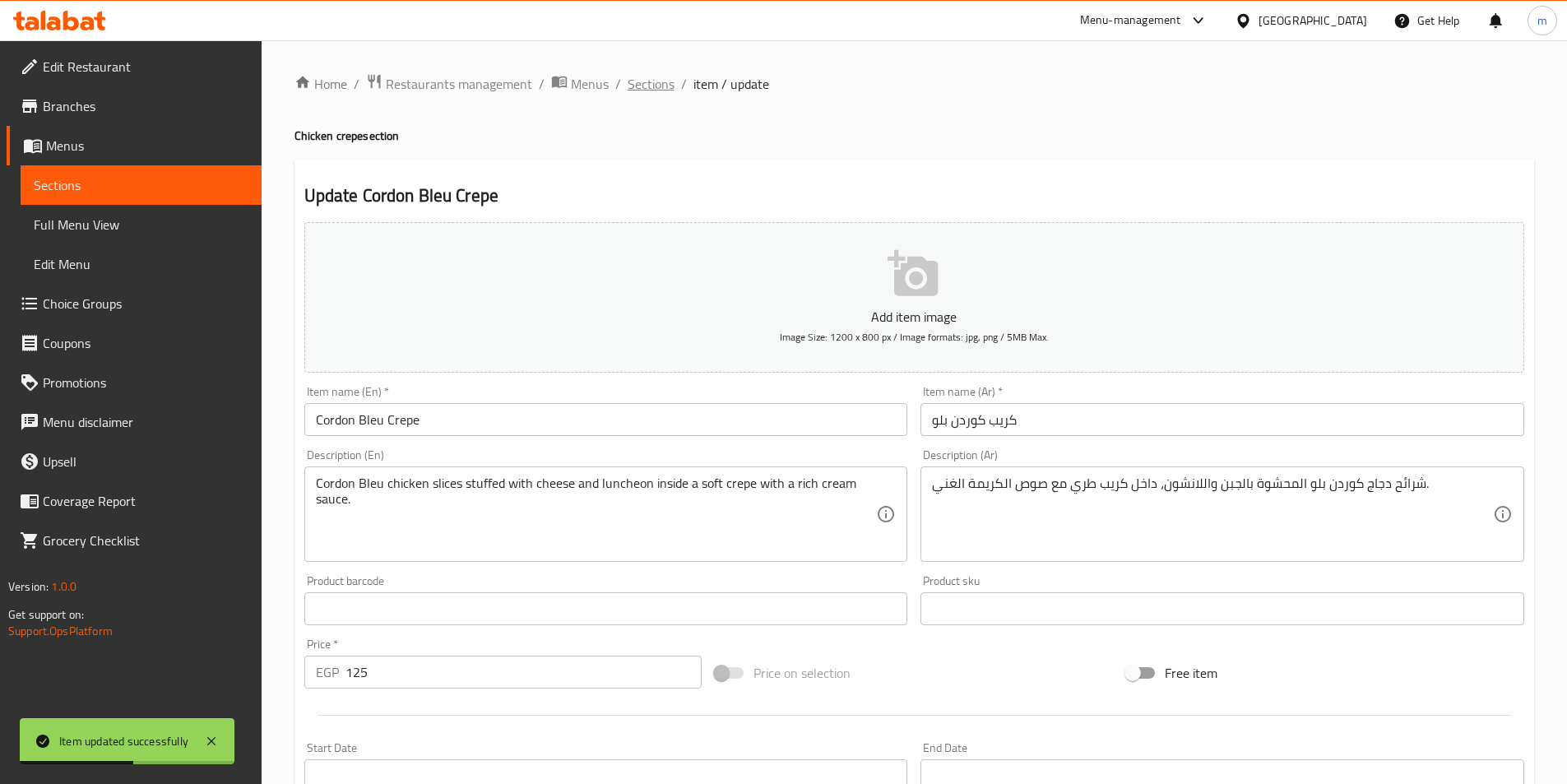
click at [666, 82] on span "Sections" at bounding box center [651, 84] width 47 height 19
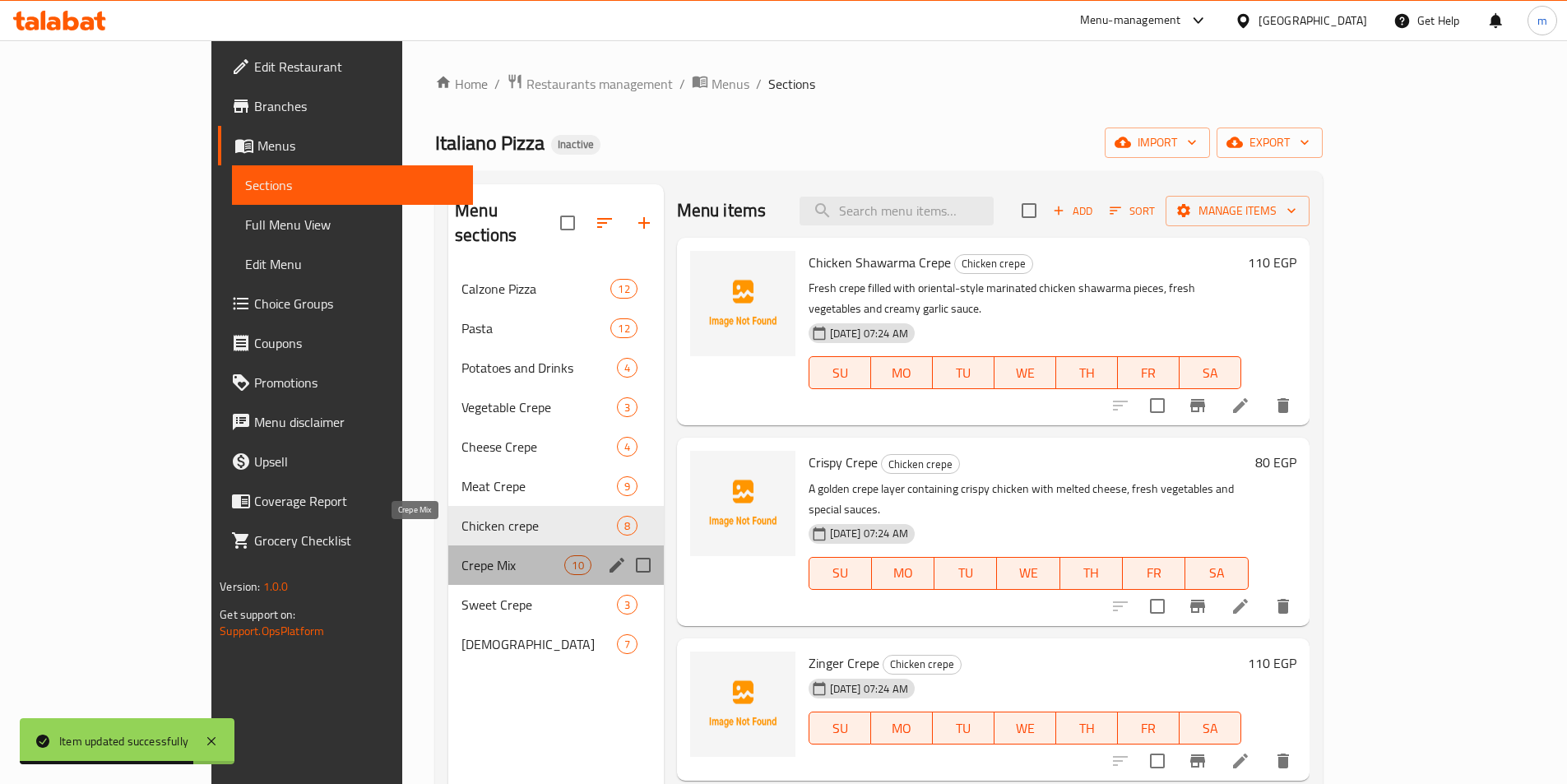
click at [462, 555] on span "Crepe Mix" at bounding box center [513, 565] width 103 height 19
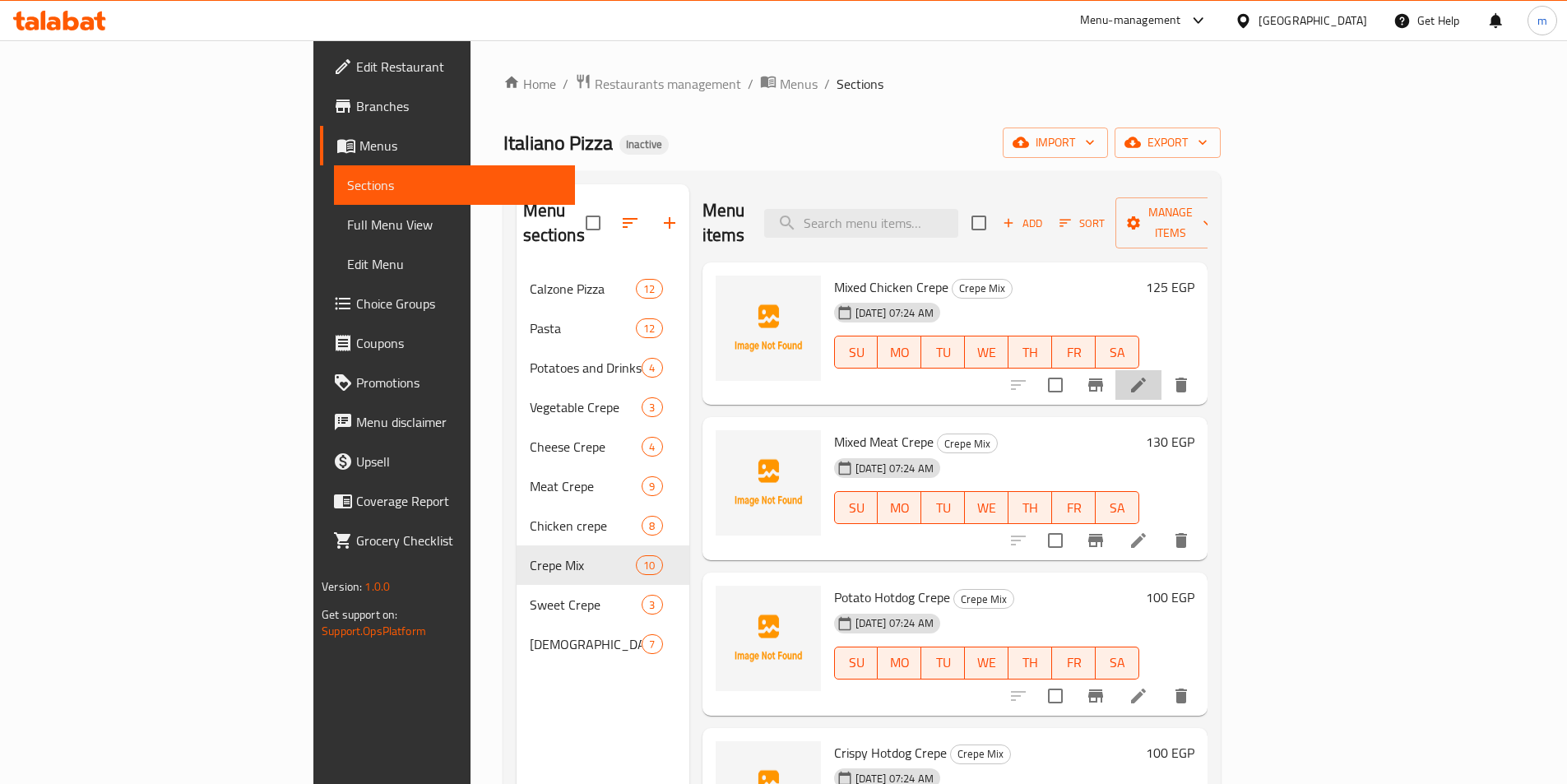
click at [1162, 372] on li at bounding box center [1139, 384] width 46 height 29
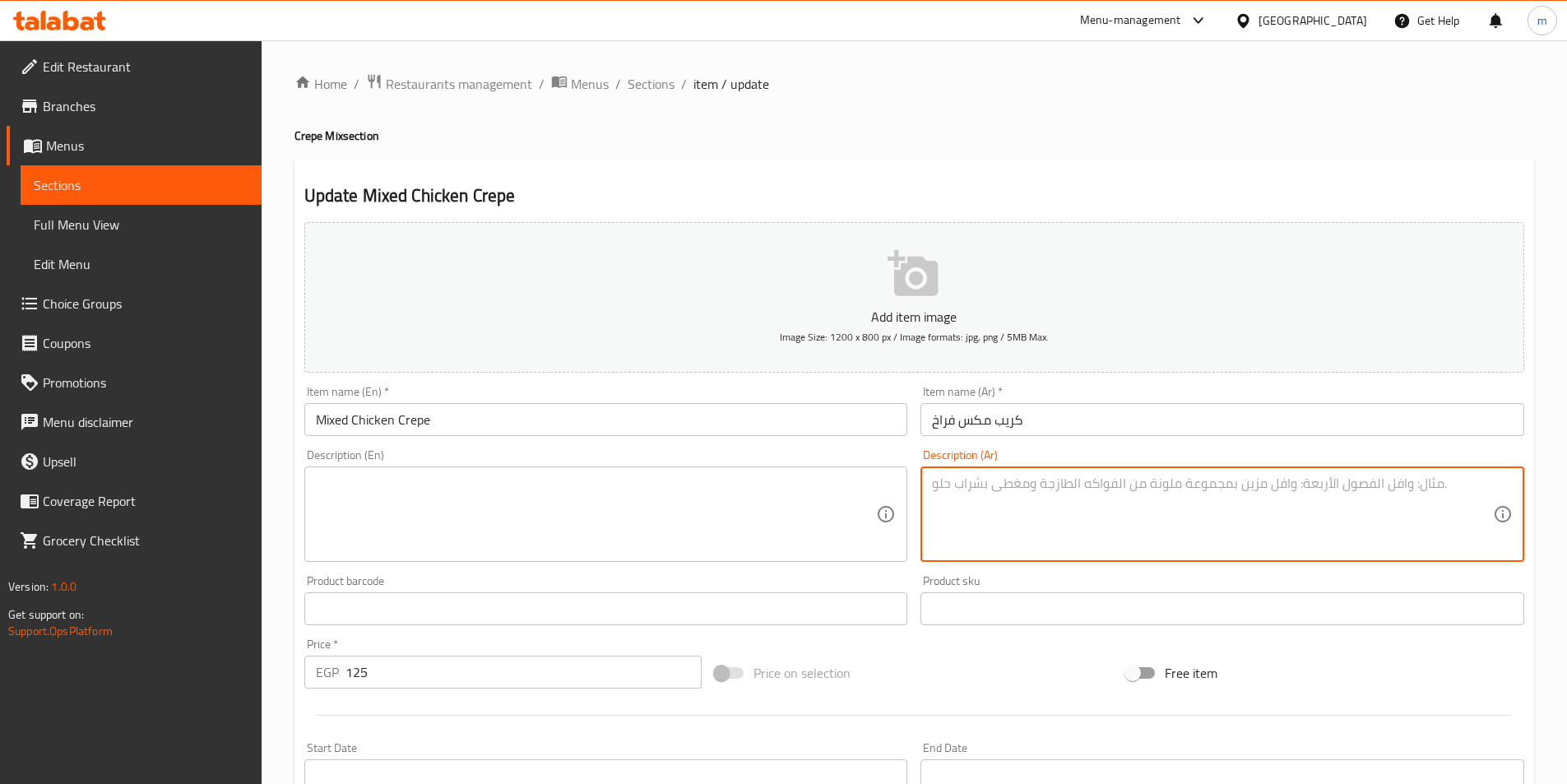
click at [1270, 532] on textarea at bounding box center [1212, 514] width 561 height 78
paste textarea "كريب يحتوي على تشكيلة من أنواع الدجاج المختلفة مع الخضروات والصوصات."
type textarea "كريب يحتوي على تشكيلة من أنواع الدجاج المختلفة مع الخضروات والصوصات."
click at [348, 424] on input "Mixed Chicken Crepe" at bounding box center [605, 419] width 604 height 33
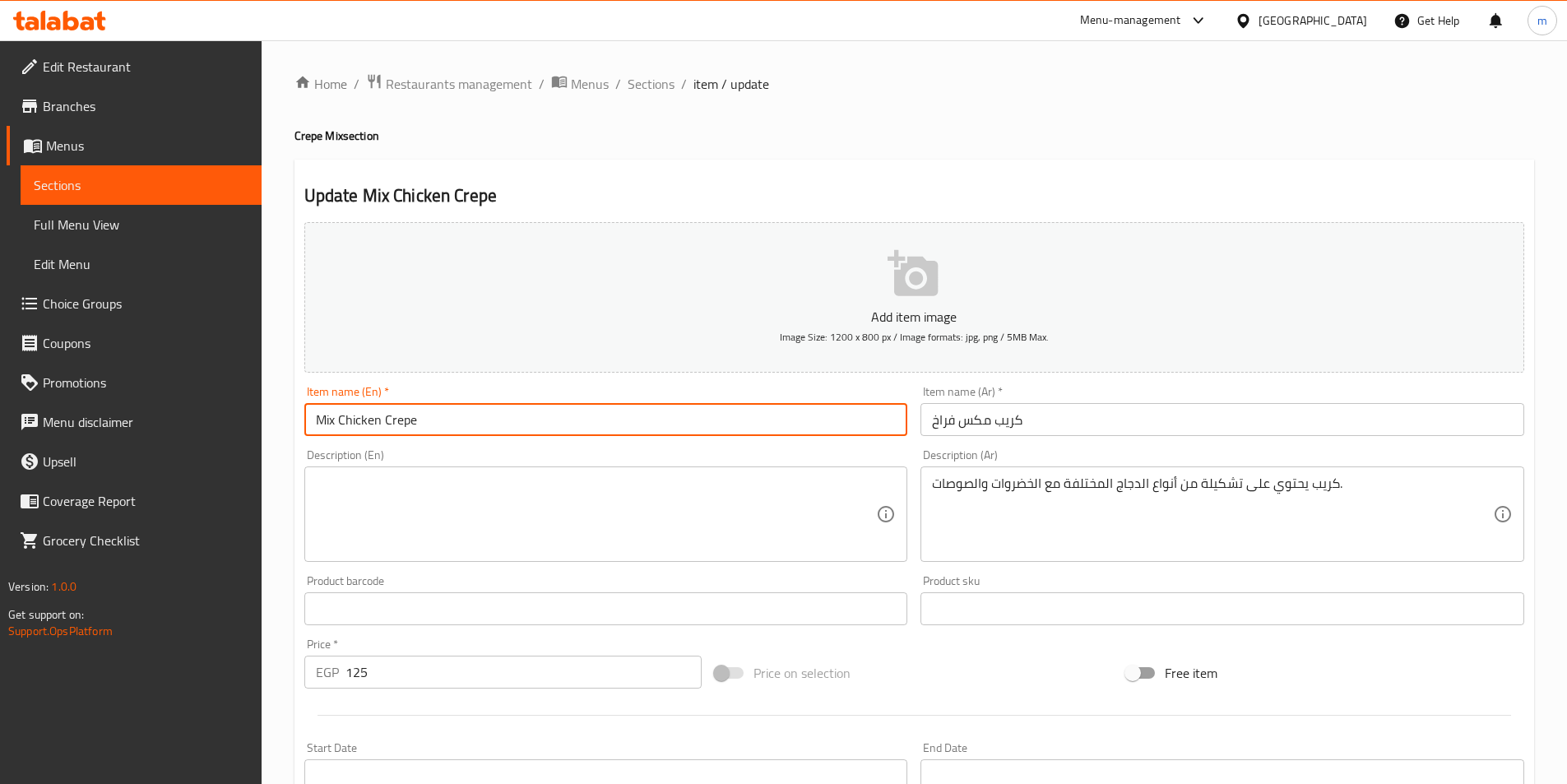
type input "Mix Chicken Crepe"
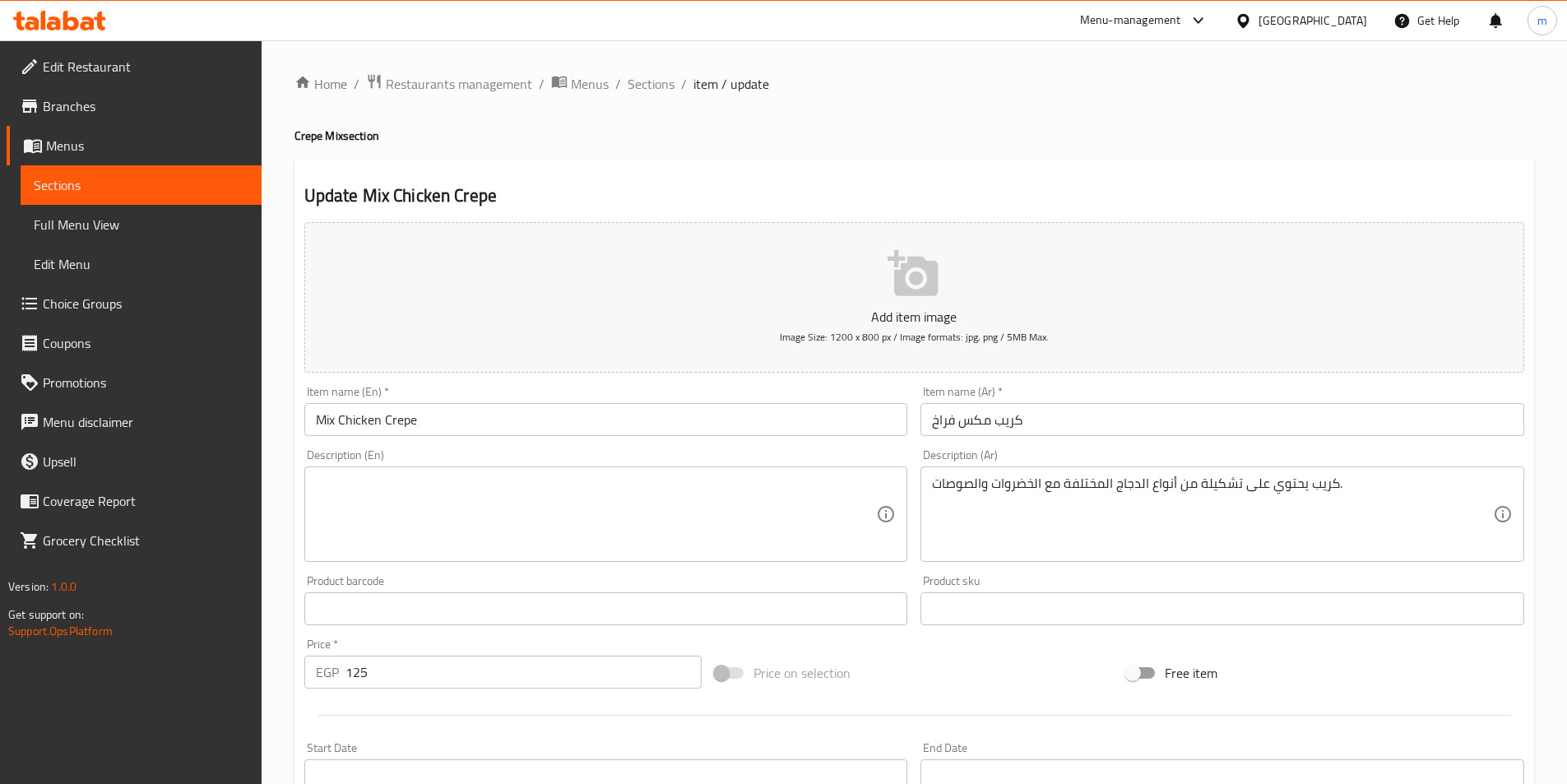
click at [773, 501] on textarea at bounding box center [596, 514] width 561 height 78
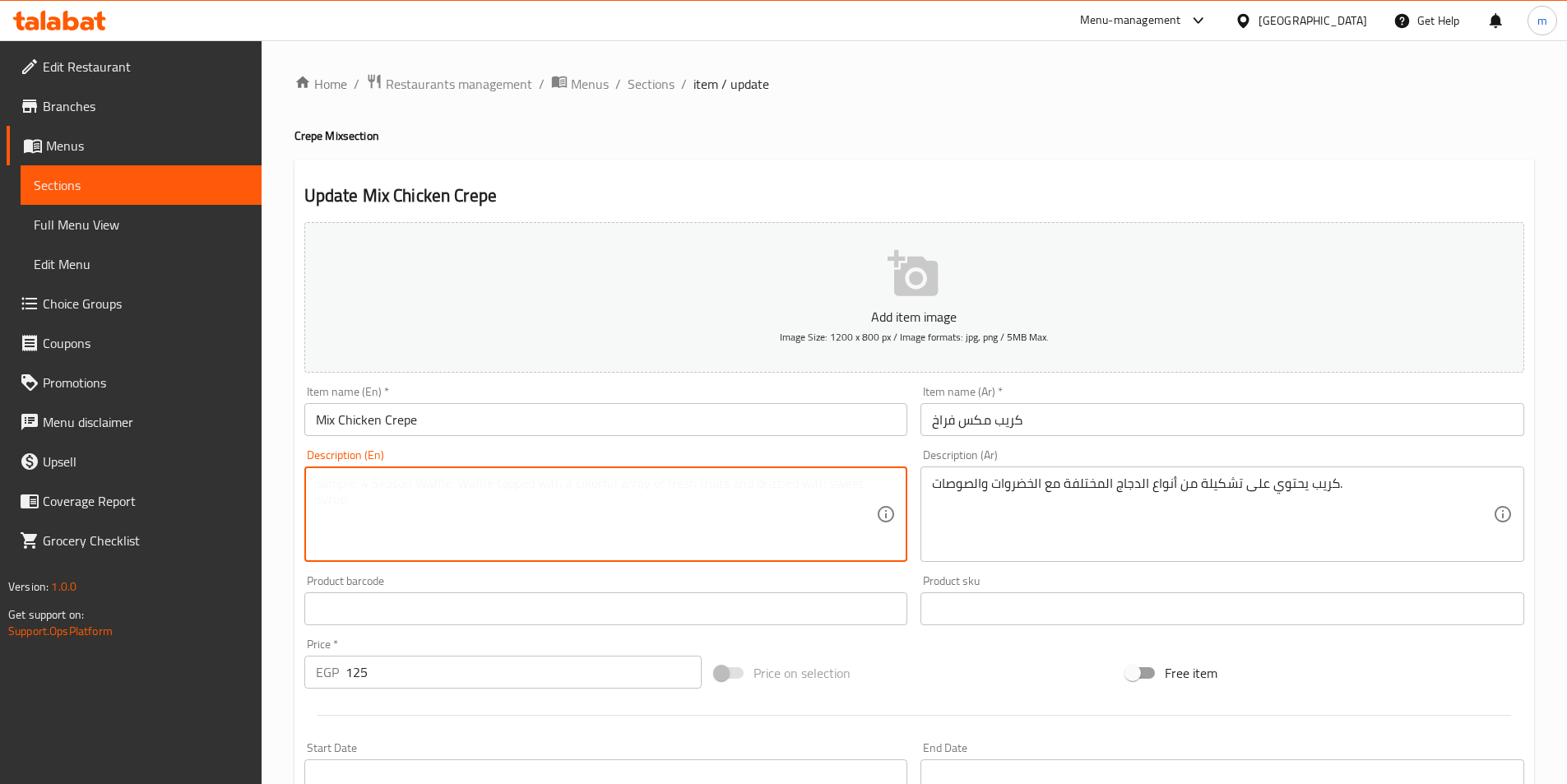
paste textarea "Crepe containing a selection of different types of chicken with vegetables and …"
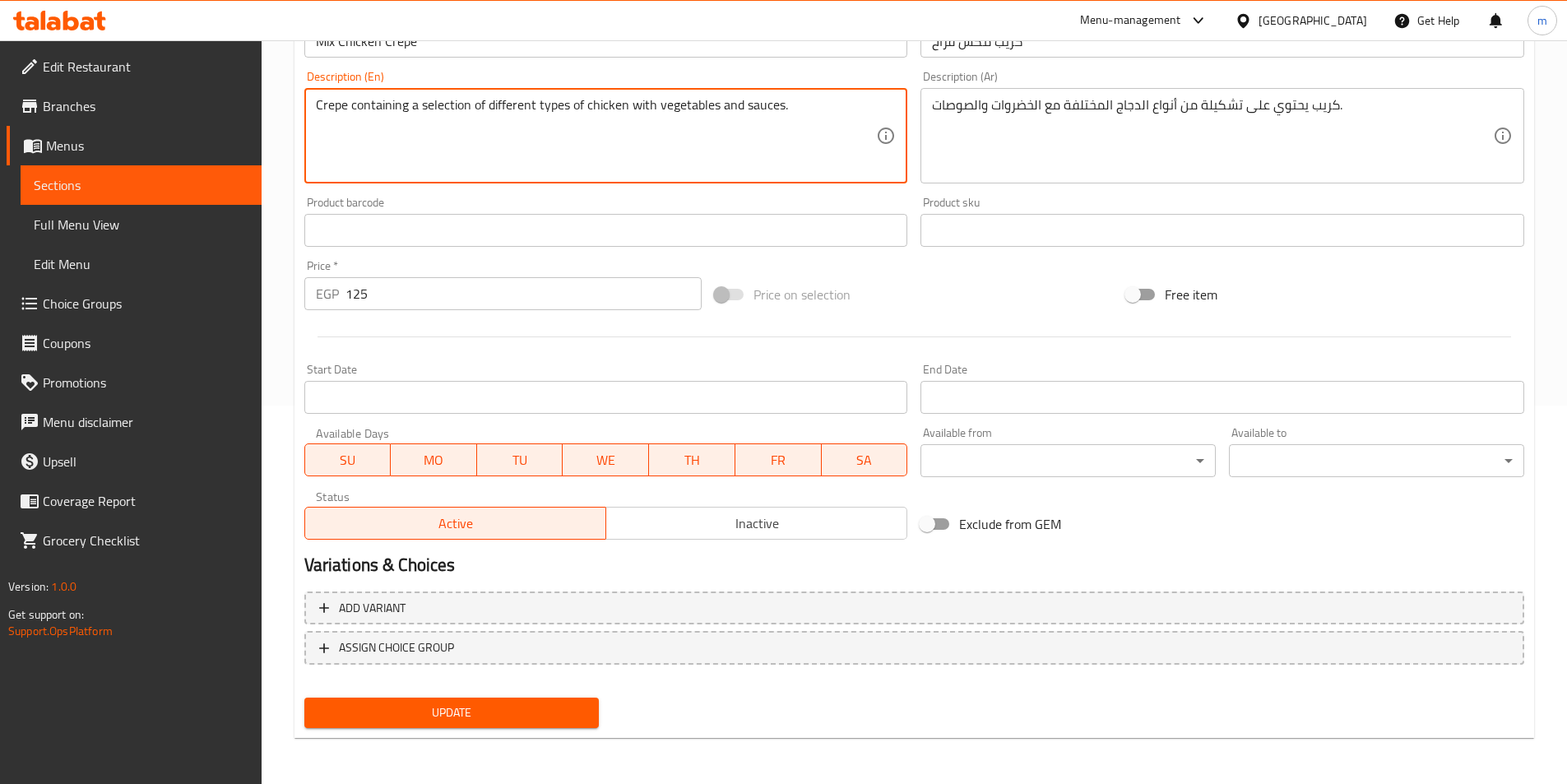
type textarea "Crepe containing a selection of different types of chicken with vegetables and …"
click at [548, 718] on span "Update" at bounding box center [452, 712] width 269 height 20
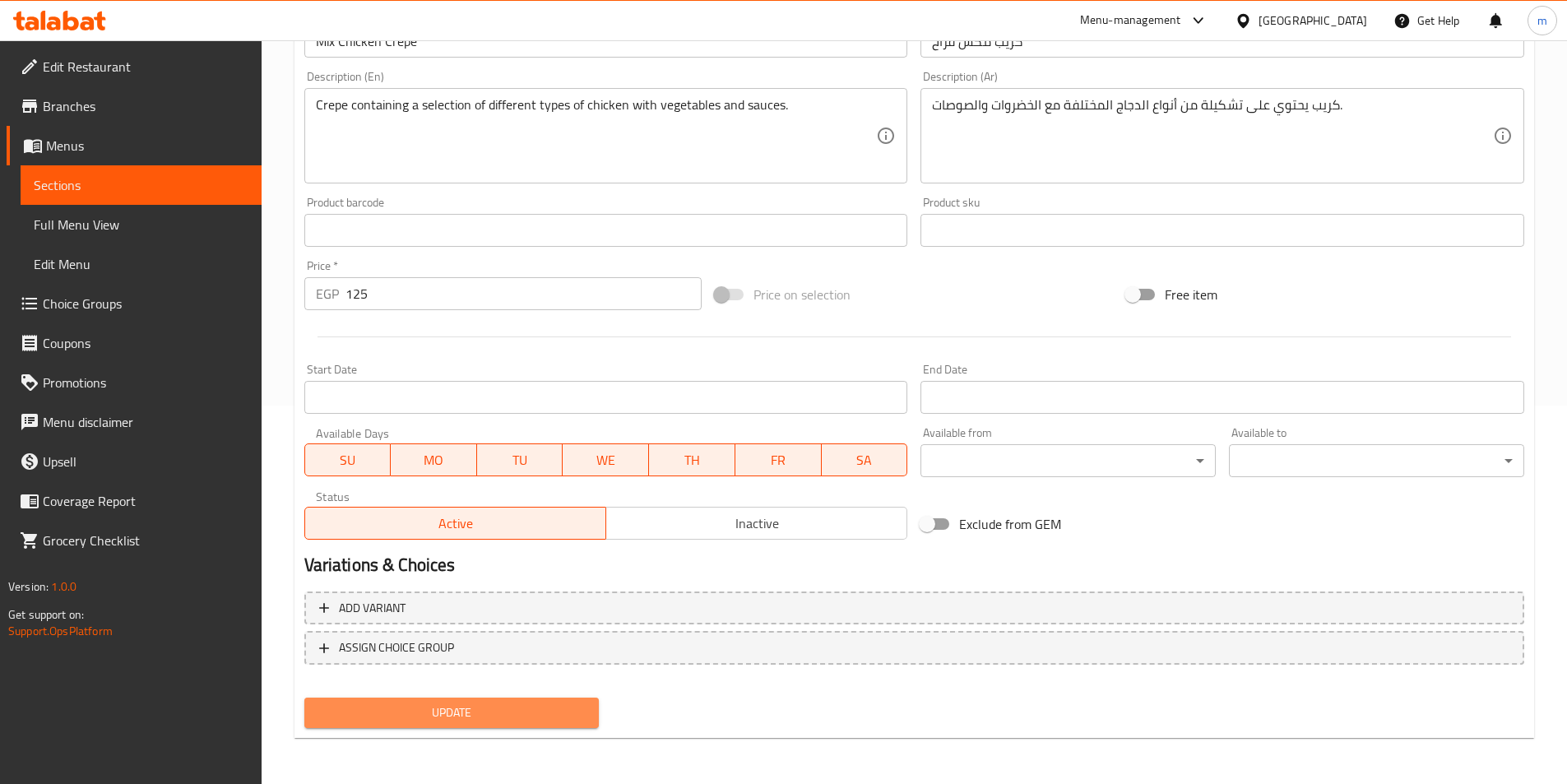
click at [525, 718] on span "Update" at bounding box center [452, 712] width 269 height 20
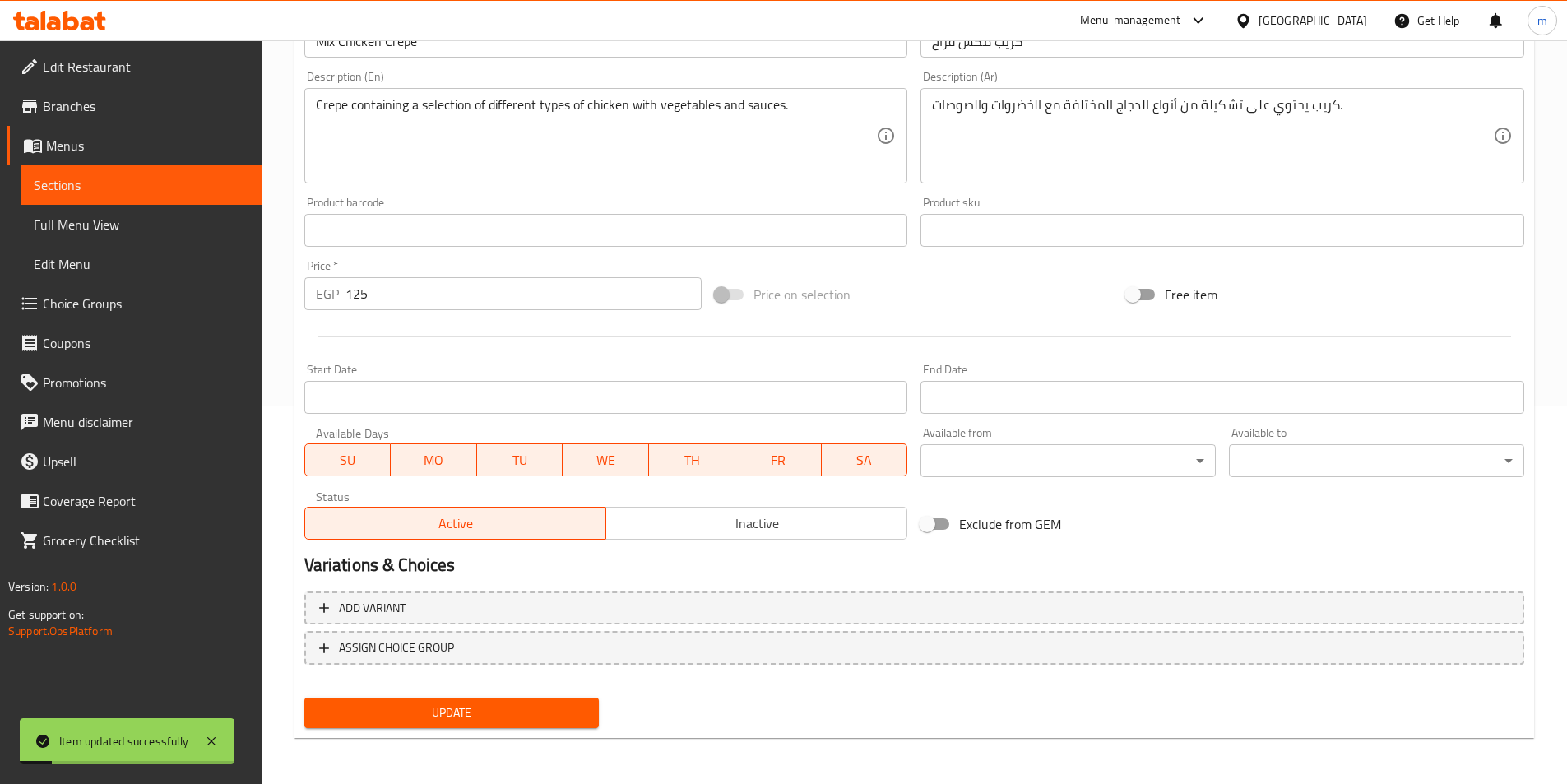
scroll to position [0, 0]
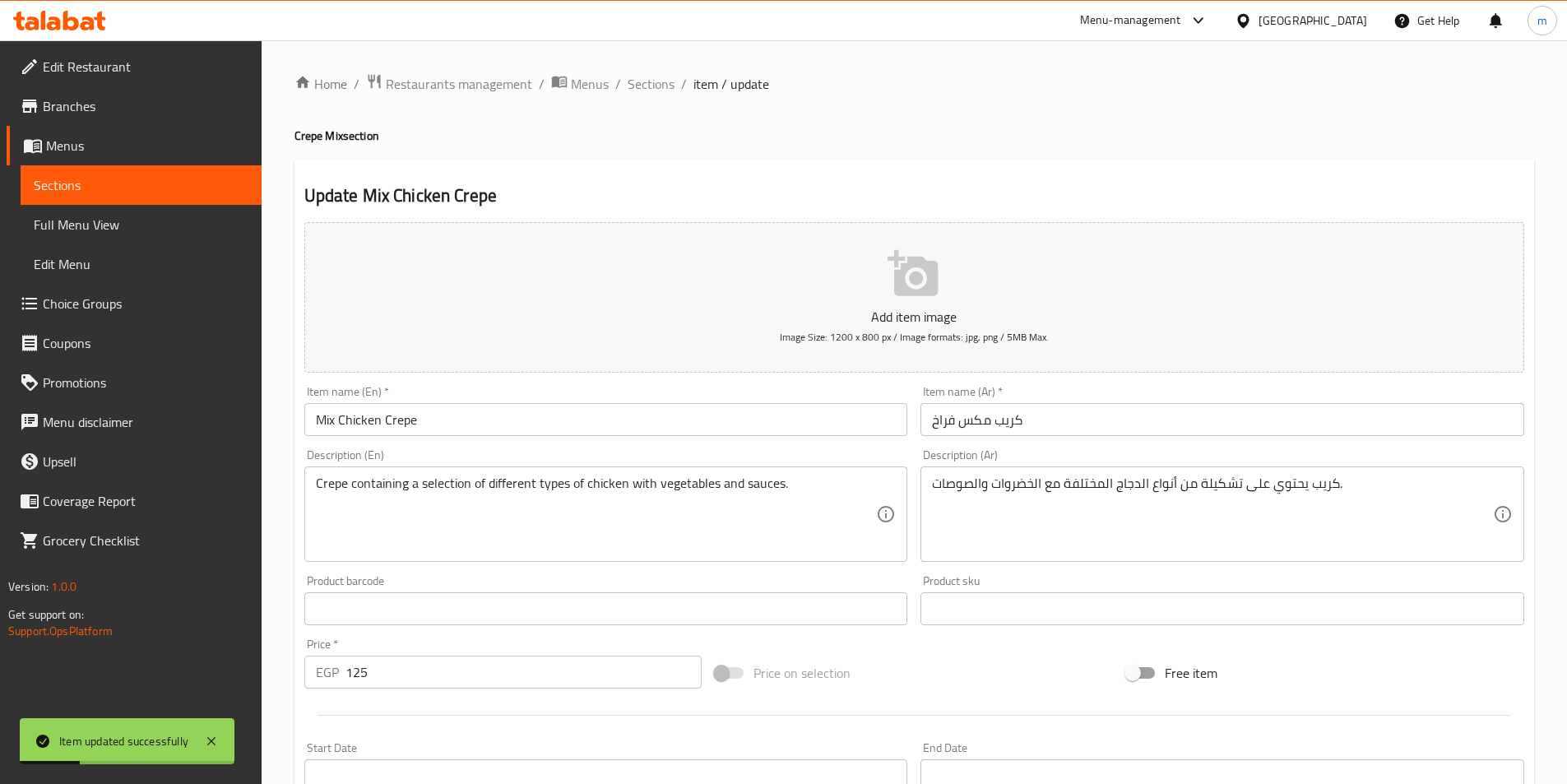
click at [366, 431] on input "Mix Chicken Crepe" at bounding box center [605, 419] width 604 height 33
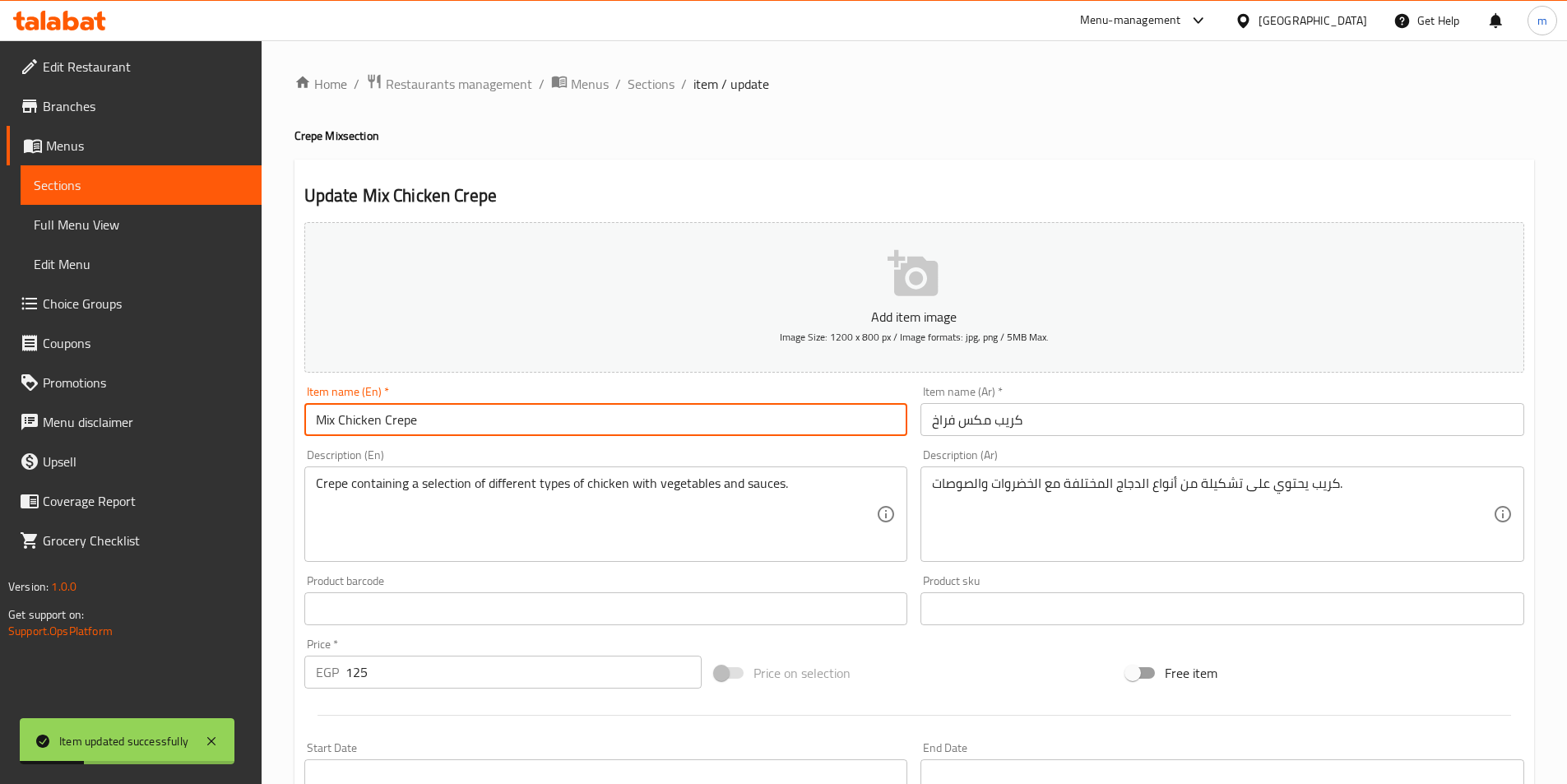
click at [366, 431] on input "Mix Chicken Crepe" at bounding box center [605, 419] width 604 height 33
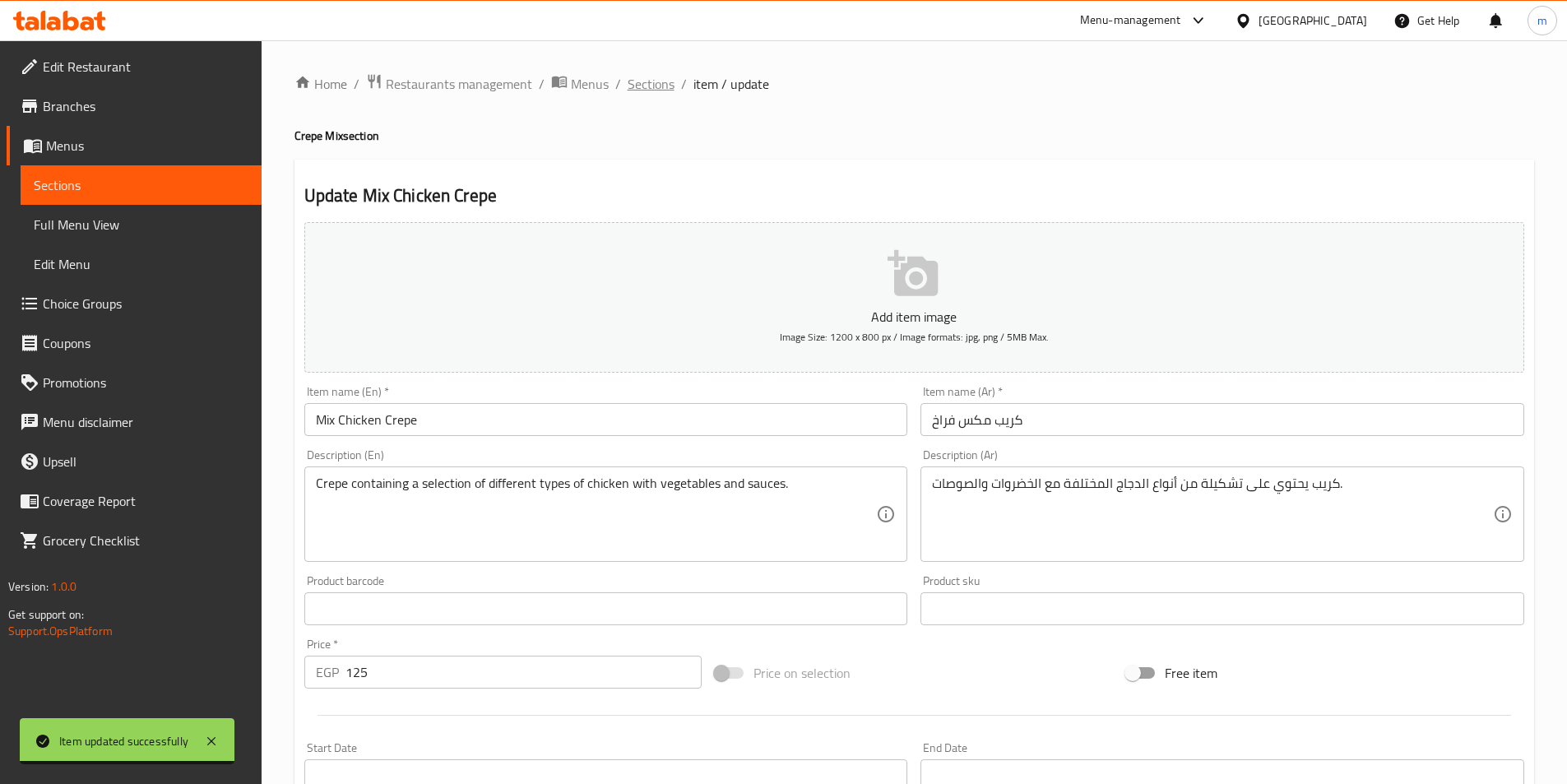
click at [666, 78] on span "Sections" at bounding box center [651, 84] width 47 height 19
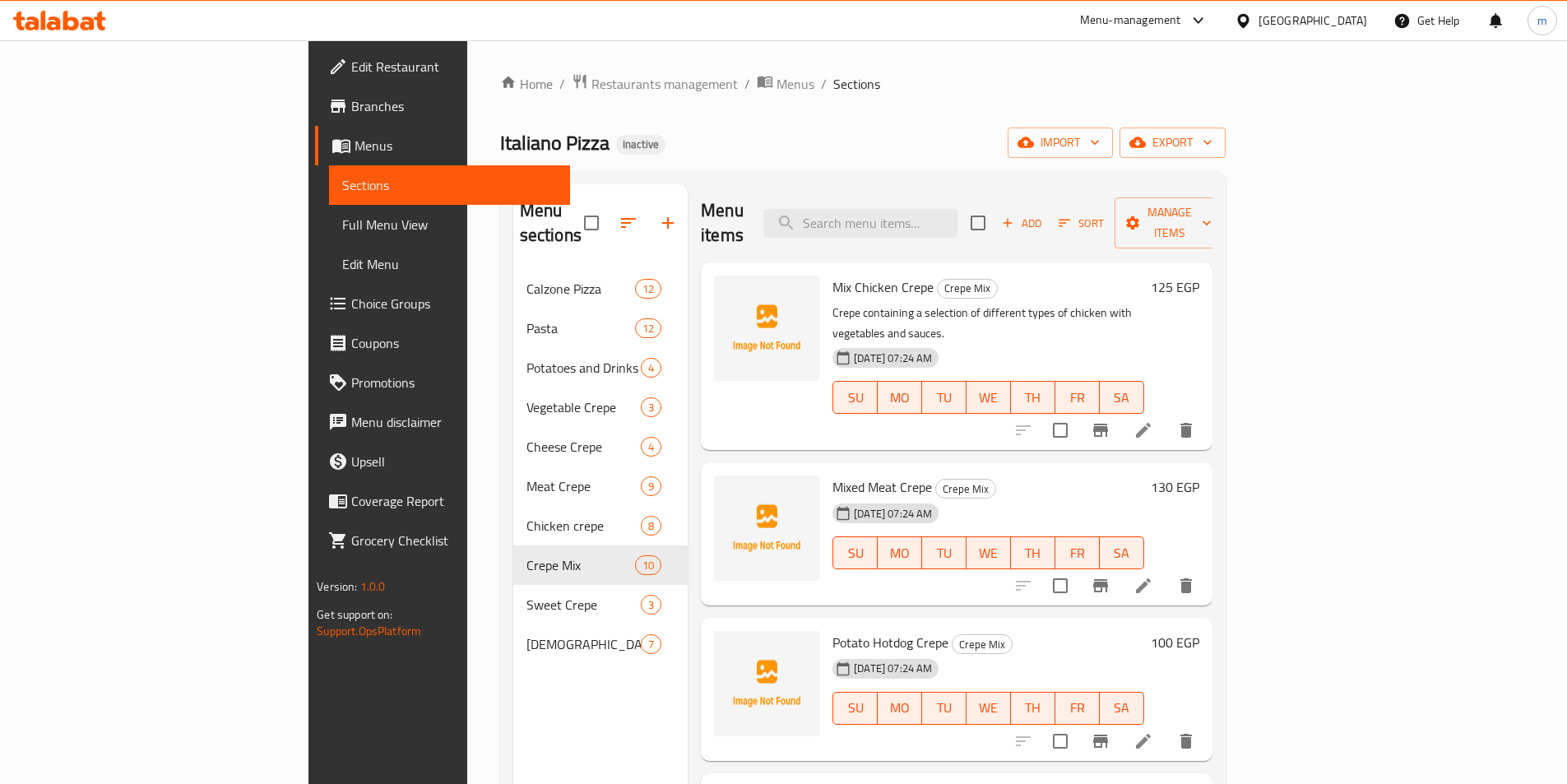
click at [999, 112] on div "Home / Restaurants management / Menus / Sections Italiano Pizza Inactive import…" at bounding box center [862, 527] width 726 height 908
click at [1166, 571] on li at bounding box center [1143, 585] width 46 height 29
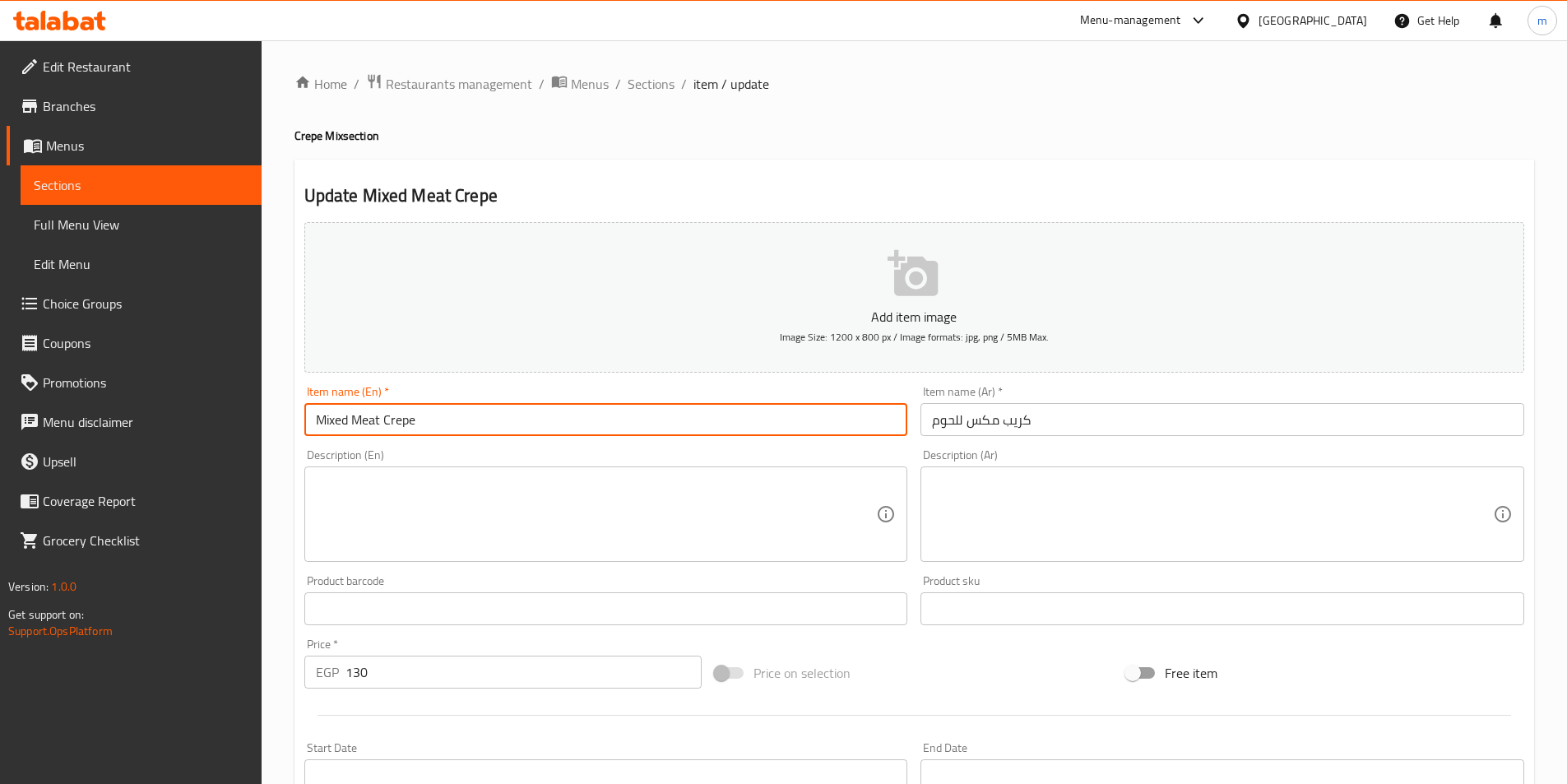
drag, startPoint x: 347, startPoint y: 425, endPoint x: 337, endPoint y: 419, distance: 11.7
click at [337, 419] on input "Mixed Meat Crepe" at bounding box center [605, 419] width 604 height 33
type input "Mix Meat Crepe"
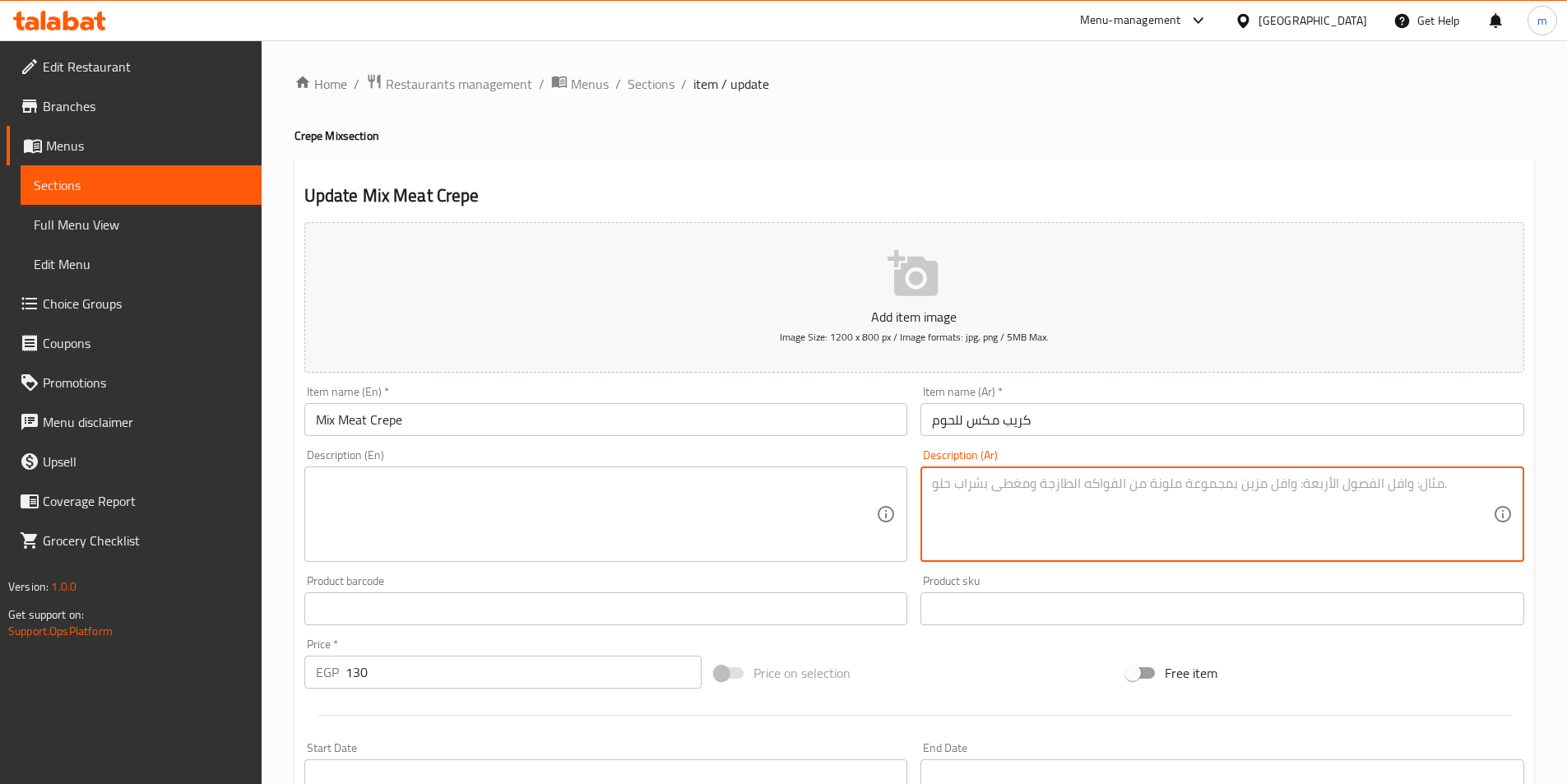
click at [1146, 518] on textarea at bounding box center [1212, 514] width 561 height 78
paste textarea "كريب محشو بمزيج من اللحوم المتنوعة مع بهارات مميزة."
type textarea "كريب محشو بمزيج من اللحوم المتنوعة مع بهارات مميزة."
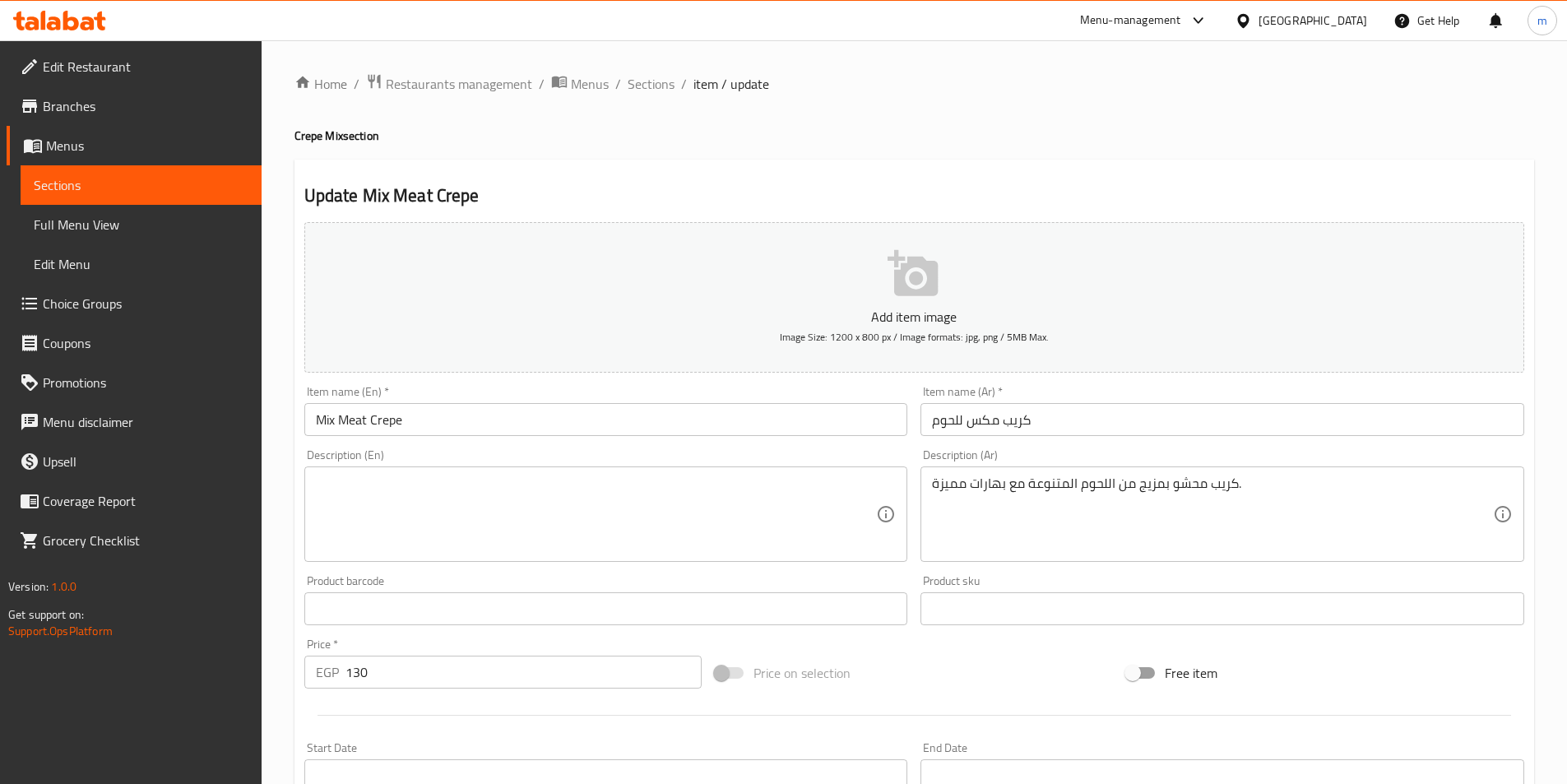
click at [601, 492] on textarea at bounding box center [596, 514] width 561 height 78
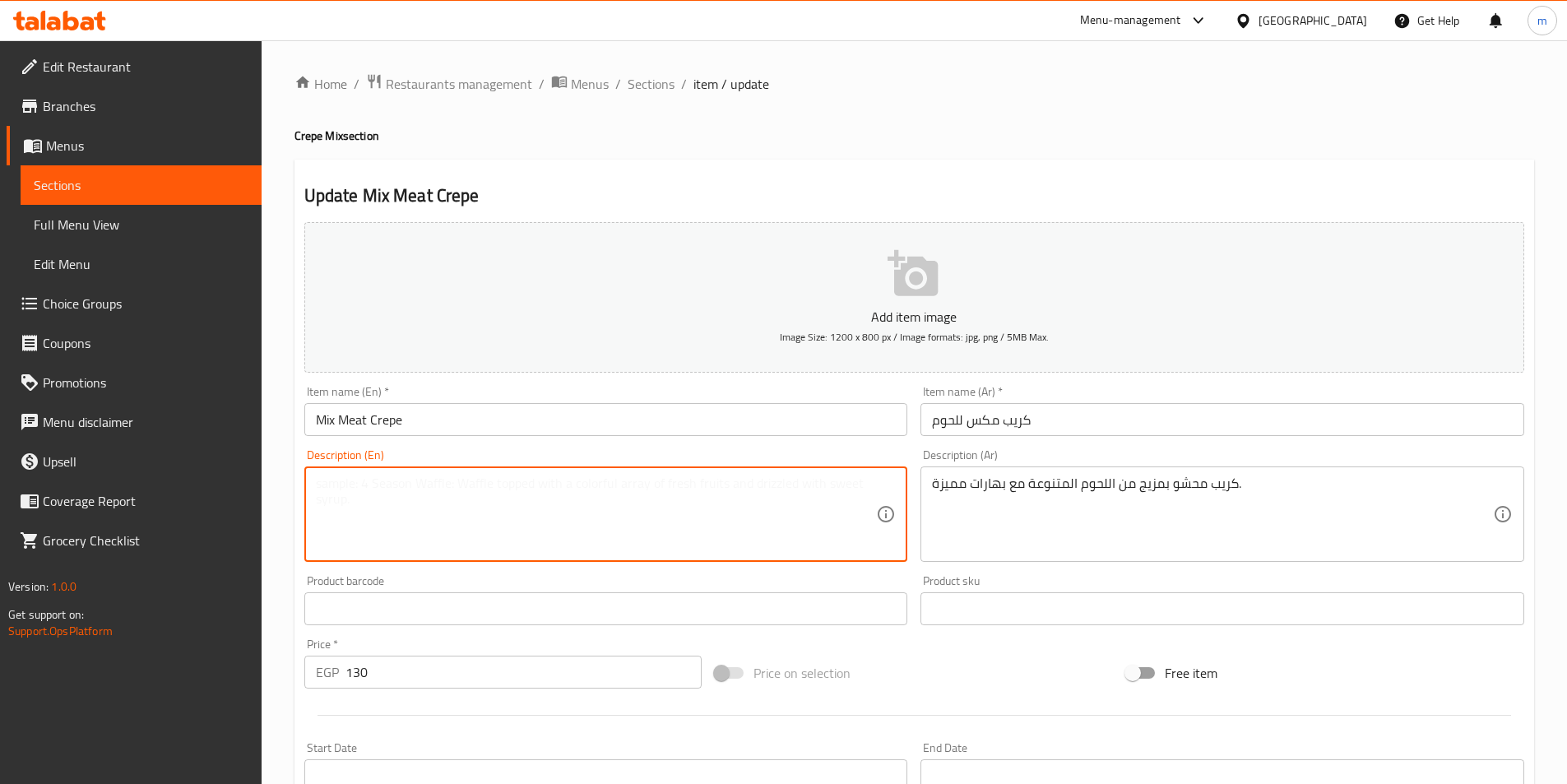
paste textarea "Crepe stuffed with a mixture of assorted meats and distinctive spices."
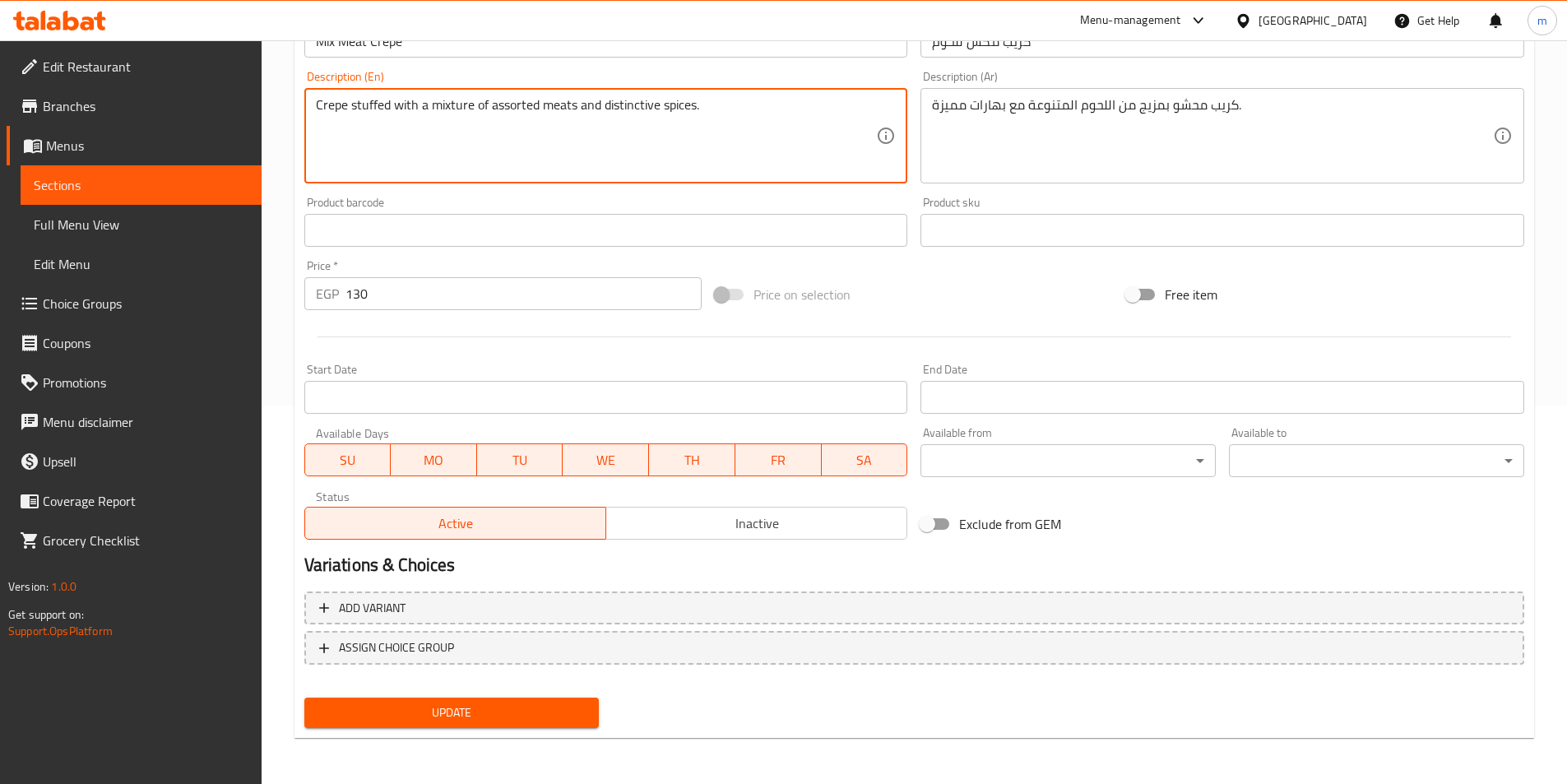
type textarea "Crepe stuffed with a mixture of assorted meats and distinctive spices."
click at [547, 719] on span "Update" at bounding box center [452, 712] width 269 height 20
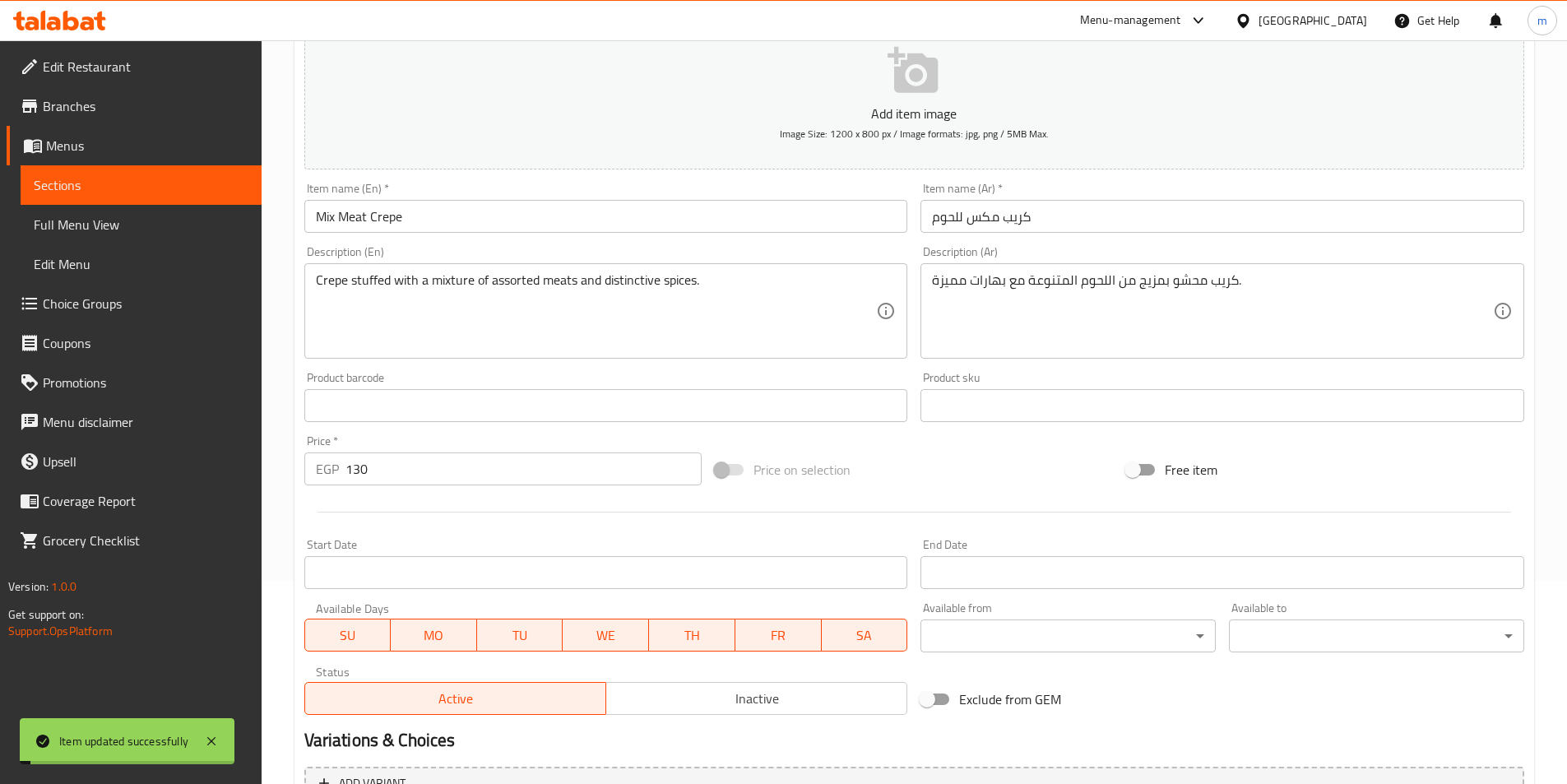
scroll to position [0, 0]
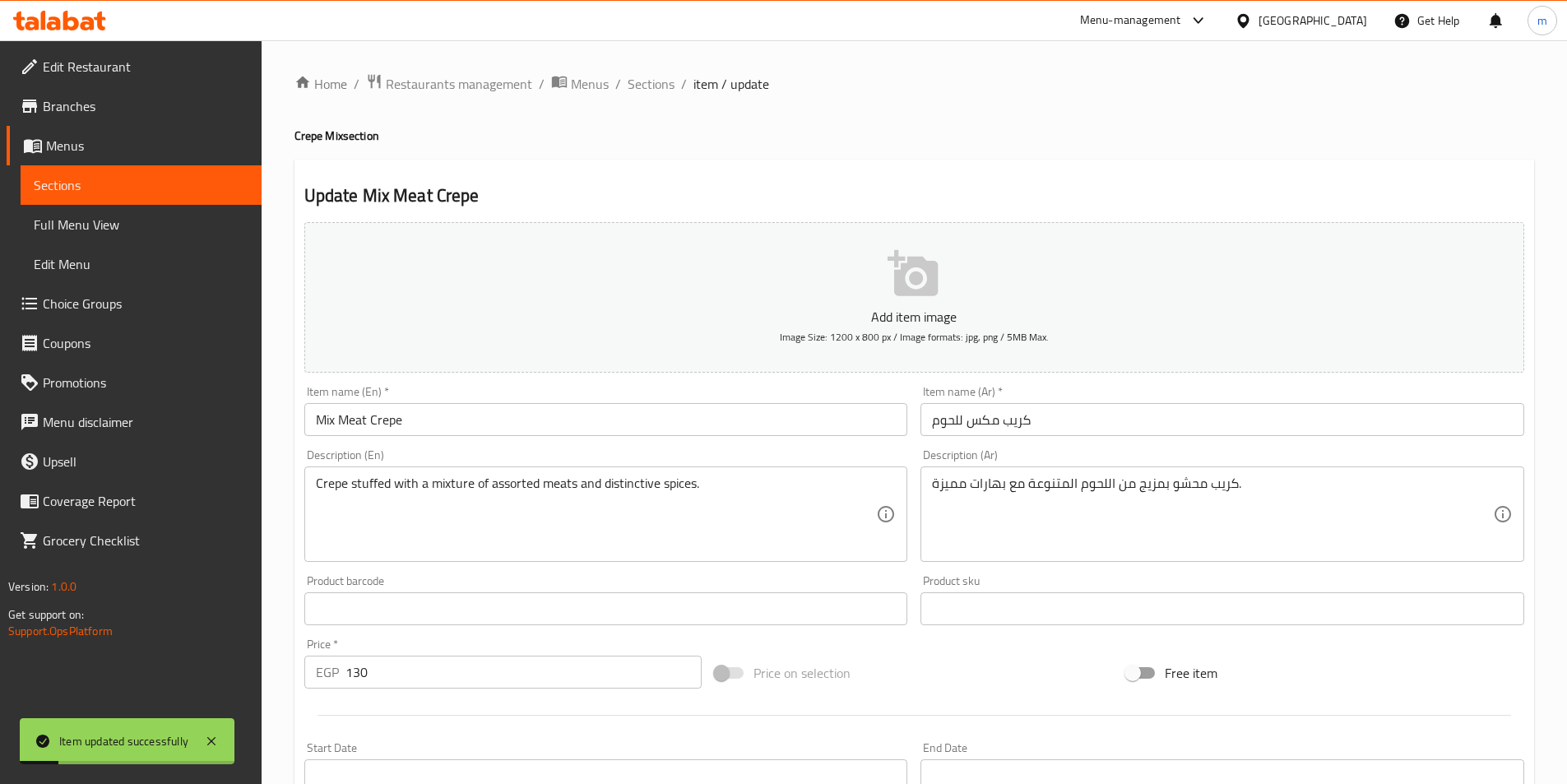
click at [362, 424] on input "Mix Meat Crepe" at bounding box center [605, 419] width 604 height 33
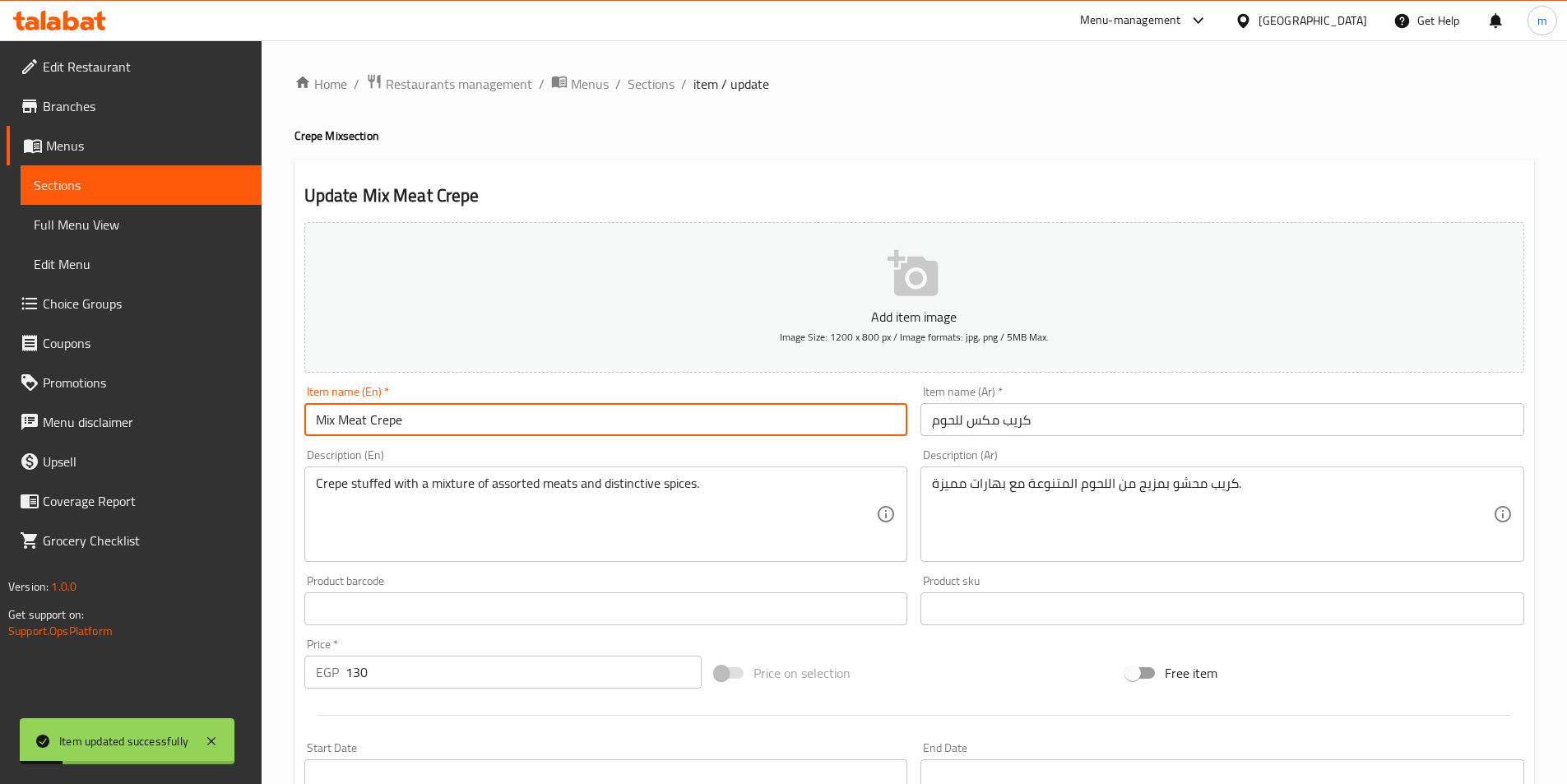
click at [362, 424] on input "Mix Meat Crepe" at bounding box center [605, 419] width 604 height 33
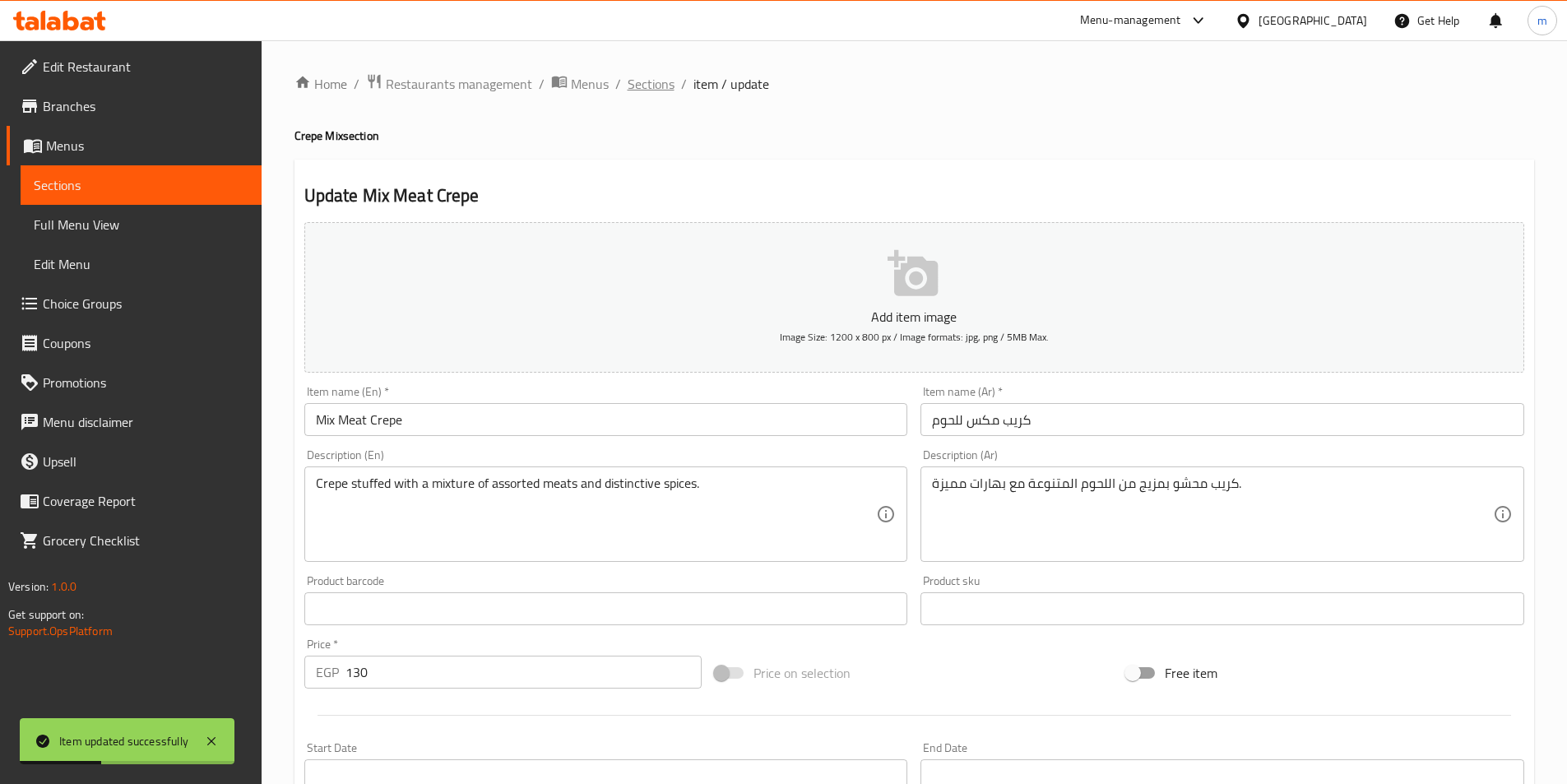
click at [649, 92] on span "Sections" at bounding box center [651, 84] width 47 height 19
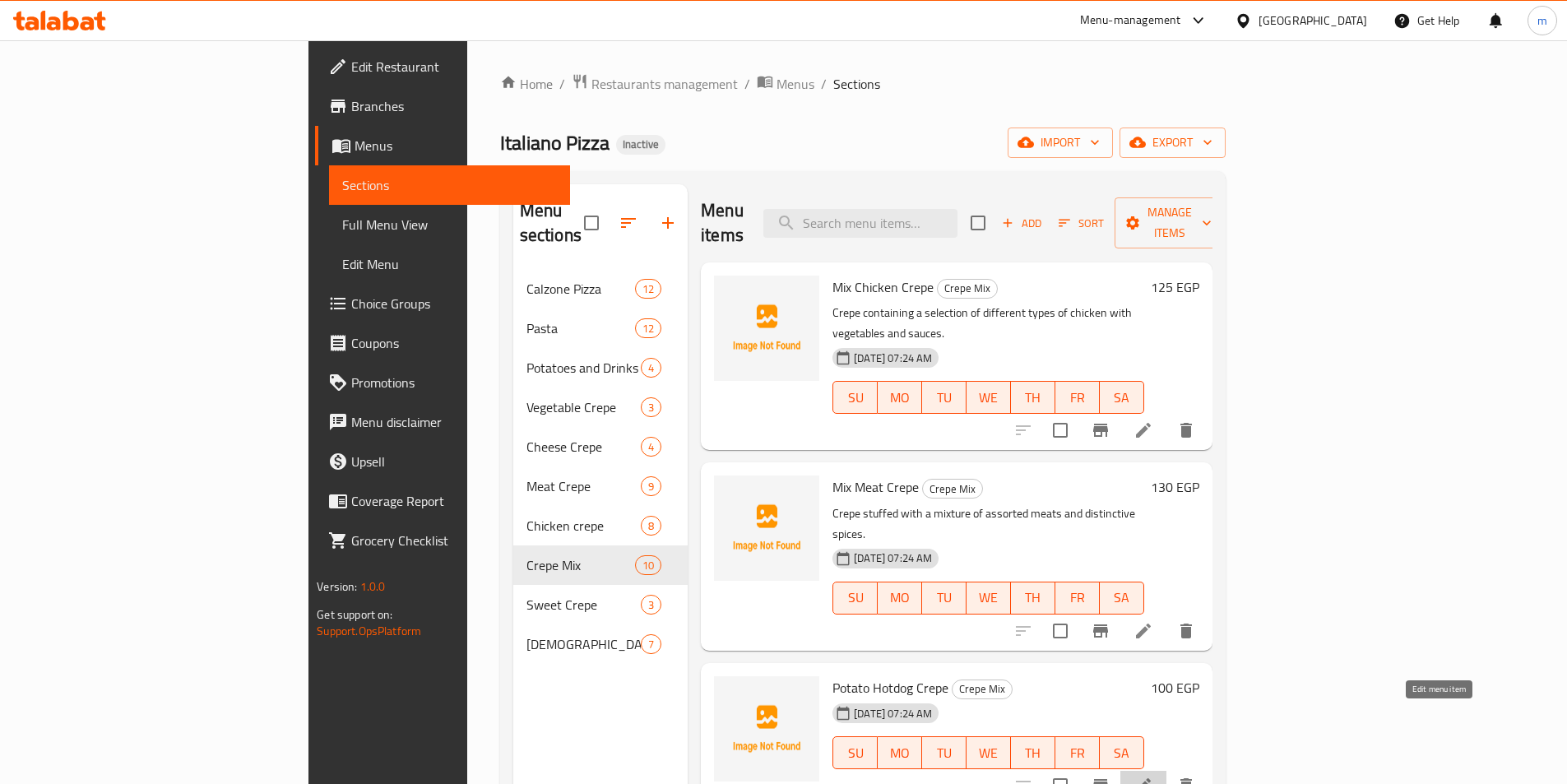
click at [1151, 778] on icon at bounding box center [1143, 785] width 15 height 15
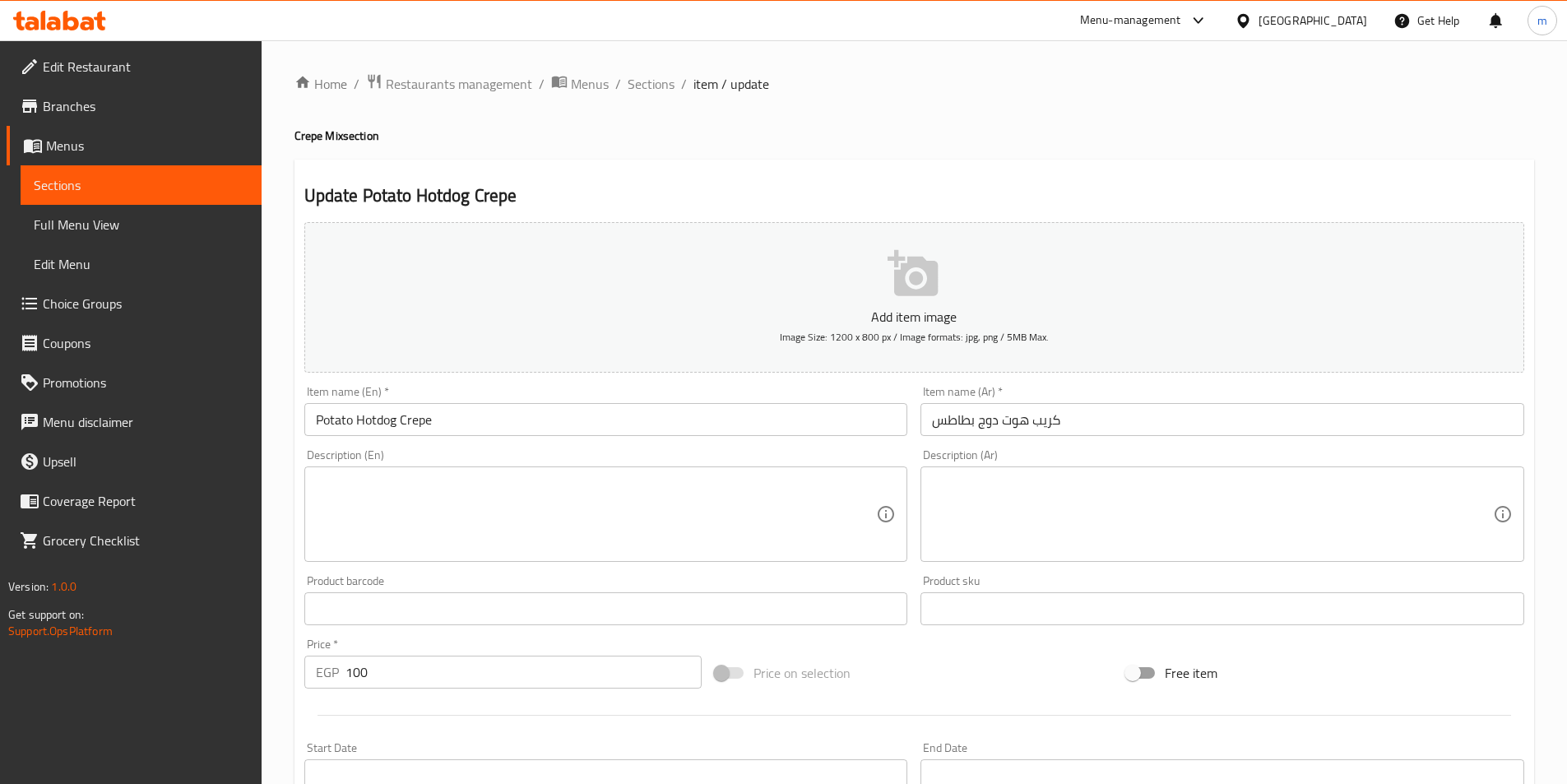
click at [1180, 483] on textarea at bounding box center [1212, 514] width 561 height 78
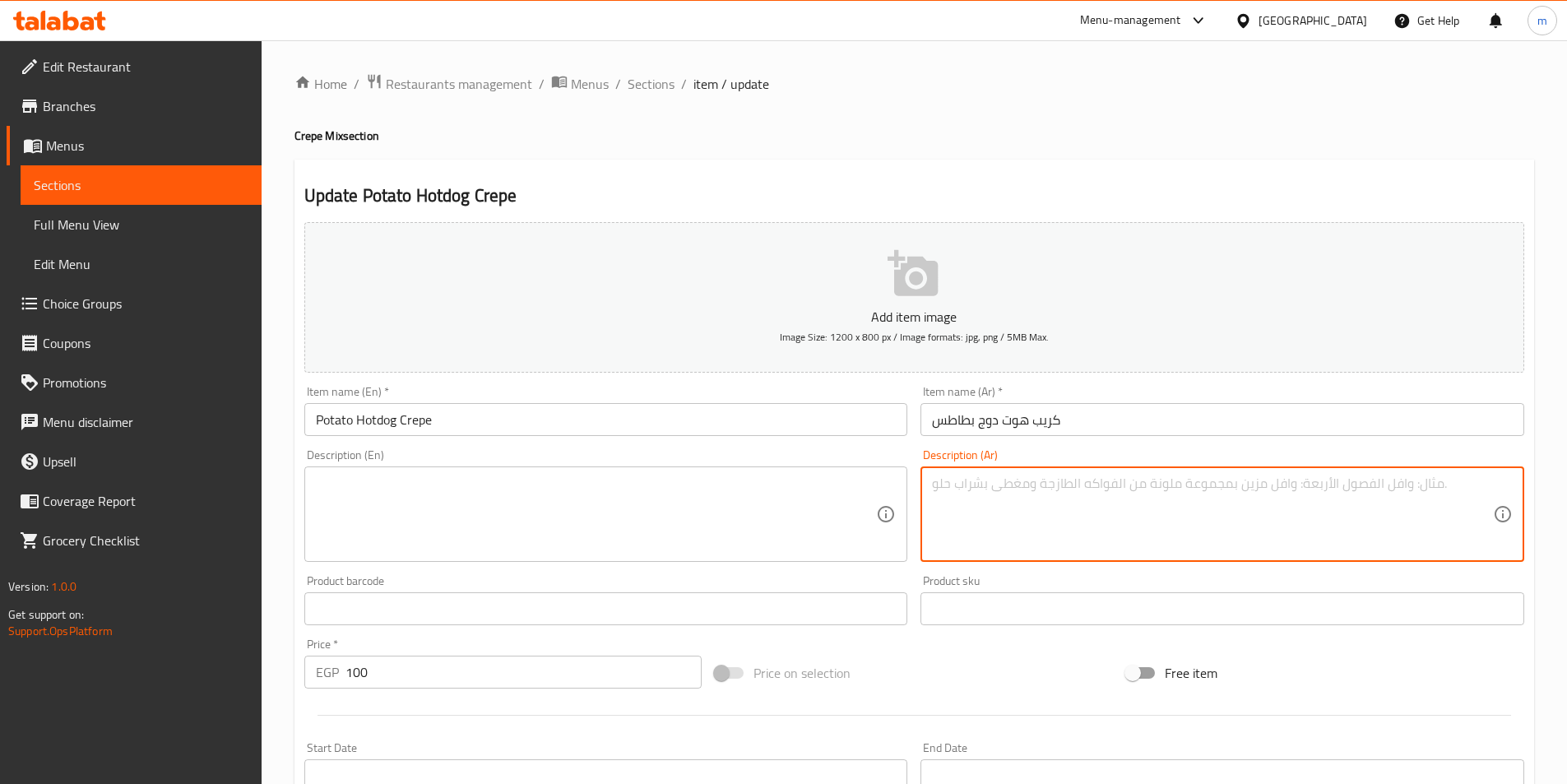
paste textarea "Crepe containing a hot dog mix with crispy fries."
type textarea "Crepe containing a hot dog mix with crispy fries."
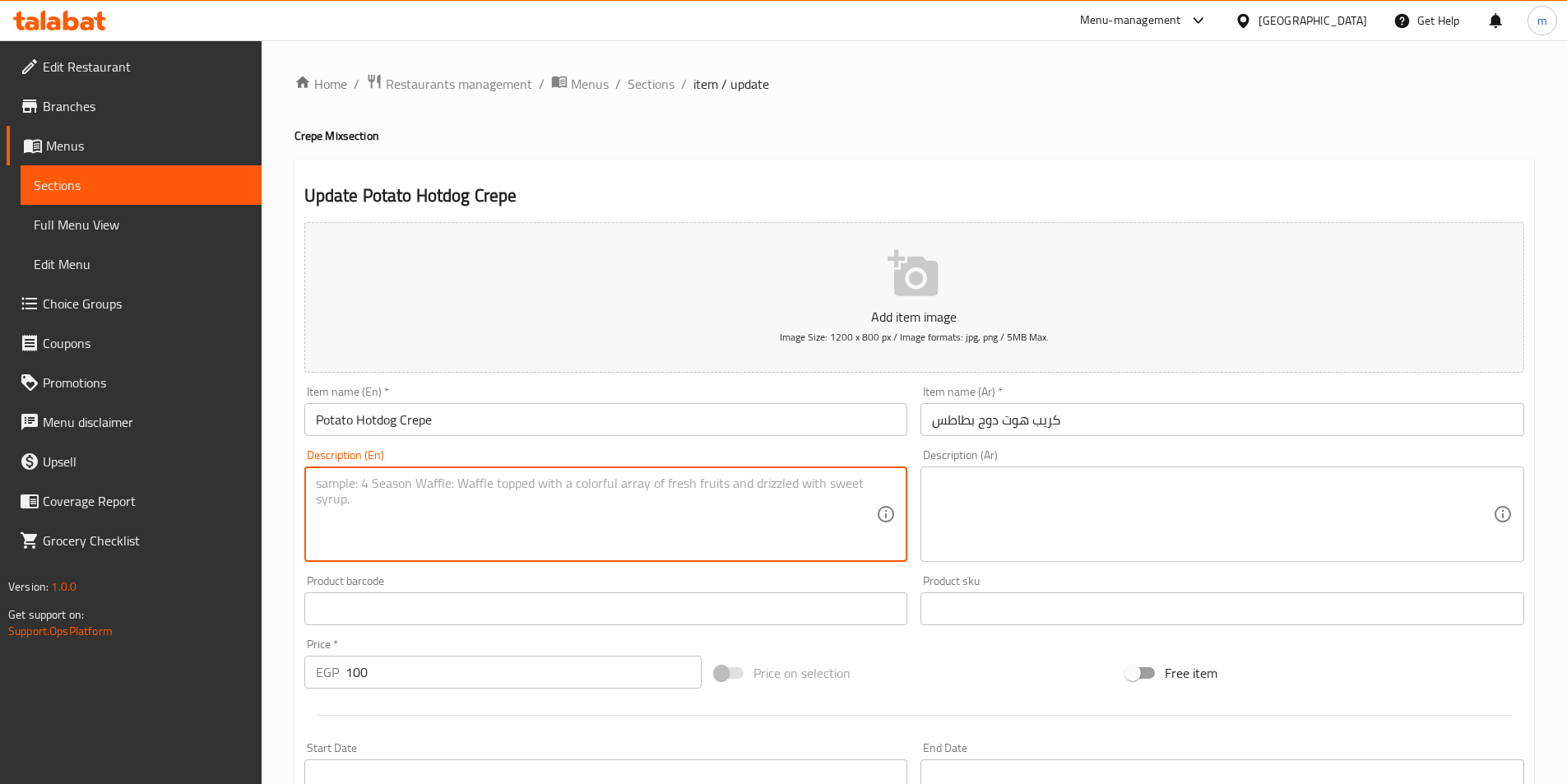
click at [833, 496] on textarea at bounding box center [596, 514] width 561 height 78
paste textarea "Crepe containing a hot dog mix with crispy fries."
type textarea "Crepe containing a hot dog mix with crispy fries."
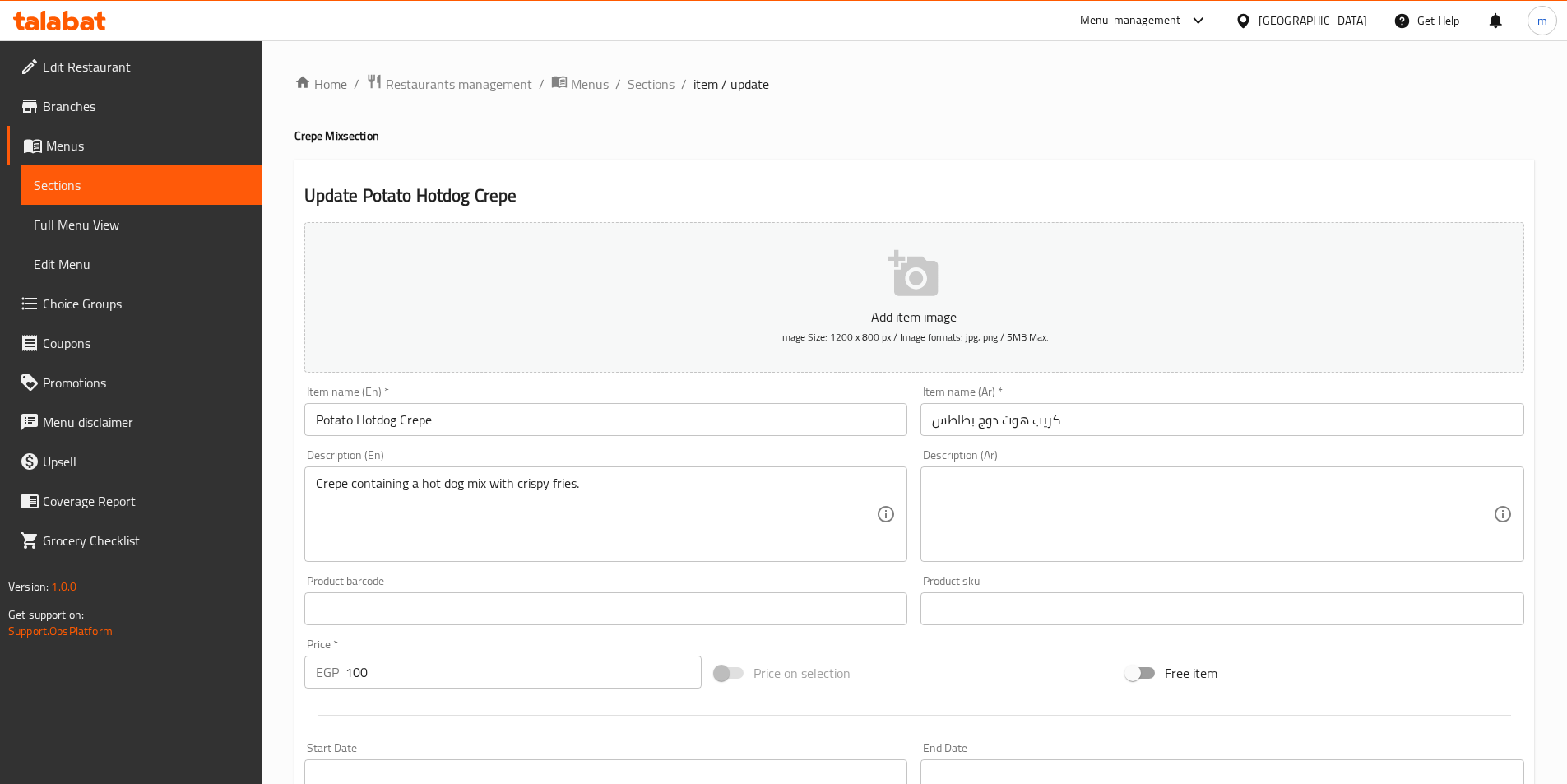
click at [1128, 498] on textarea at bounding box center [1212, 514] width 561 height 78
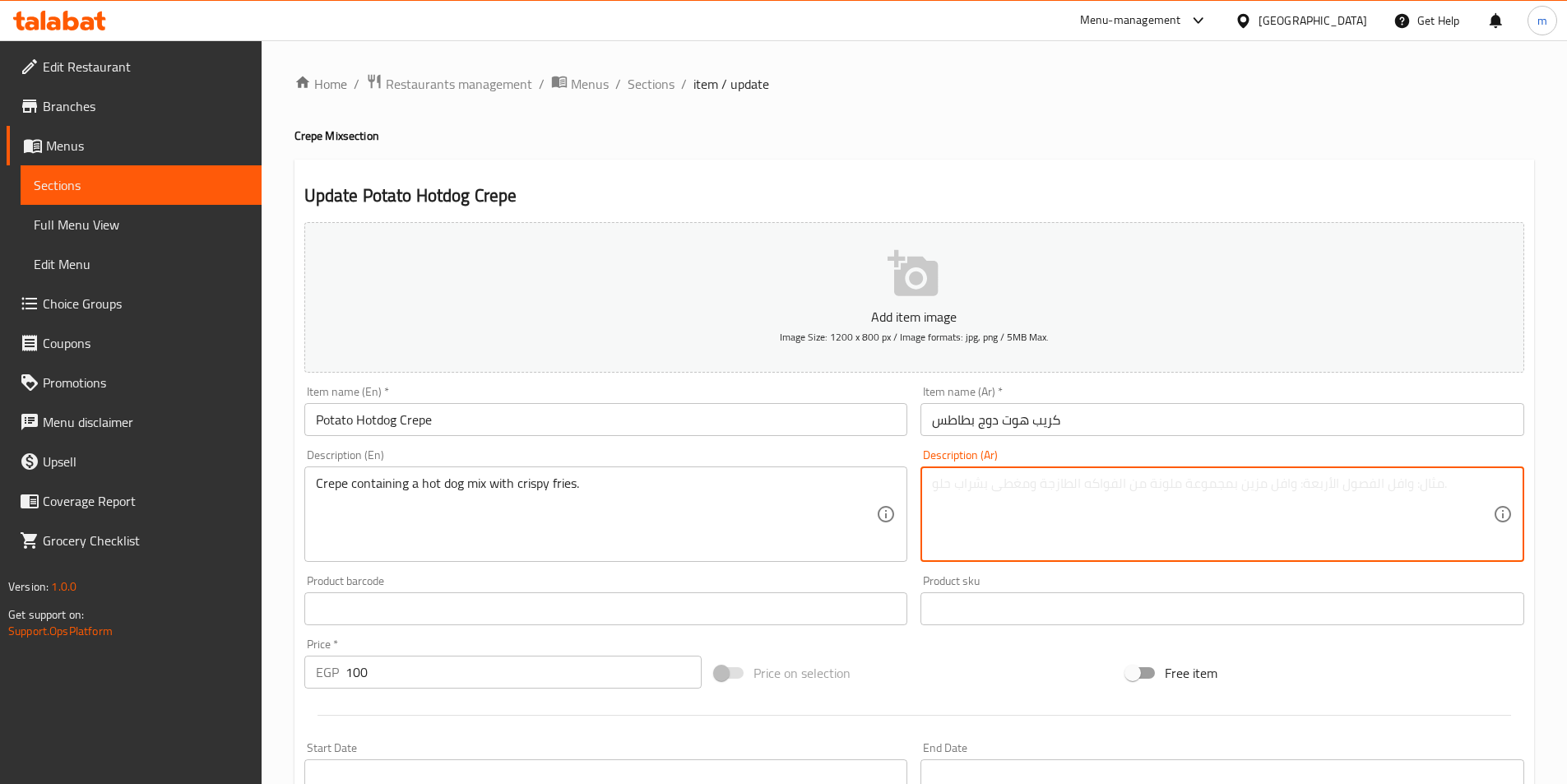
paste textarea "كريب يحتوي على مزيج هوت دوج مع البطاطس المقرمشة."
click at [1393, 486] on textarea "كريب يحتوي على مزيج هوت دوج مع البطاطس المقرمشة." at bounding box center [1212, 514] width 561 height 78
type textarea "كريب يحتوي على مزيج هوت دوج مع البطاطس المقرمشة."
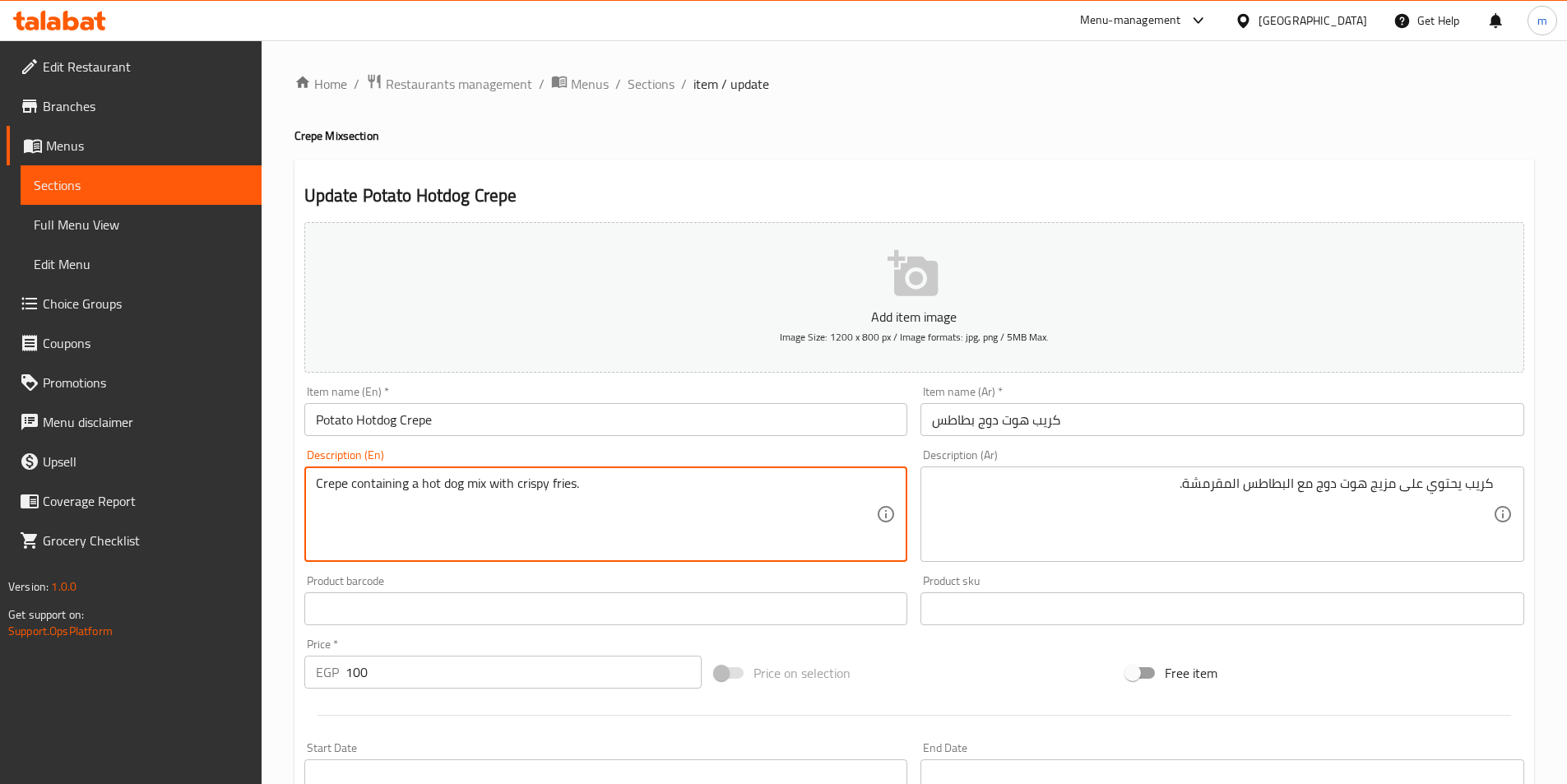
click at [474, 485] on textarea "Crepe containing a hot dog mix with crispy fries." at bounding box center [596, 514] width 561 height 78
paste textarea "blend"
click at [344, 425] on input "Potato Hotdog Crepe" at bounding box center [605, 419] width 604 height 33
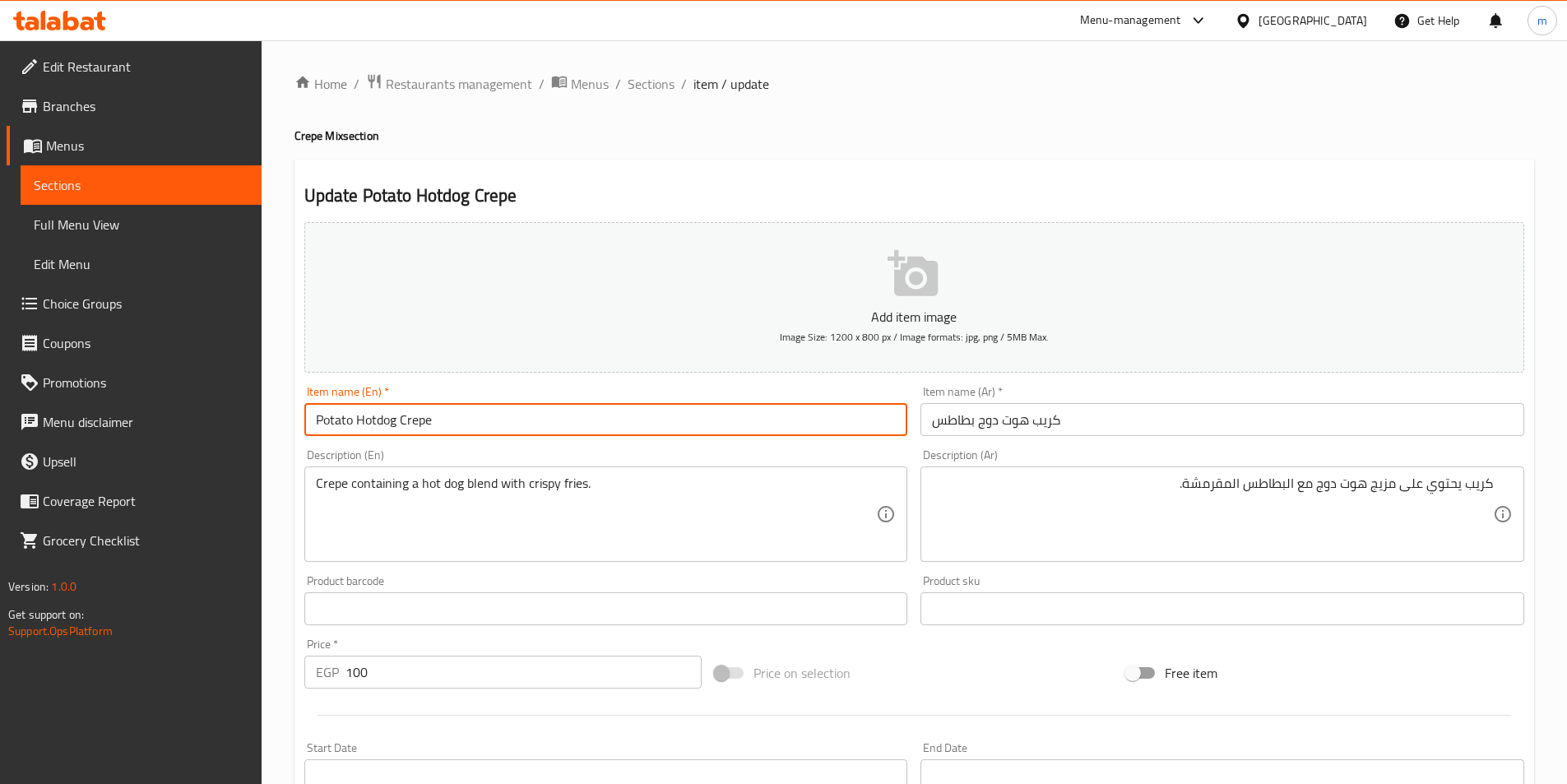
click at [344, 425] on input "Potato Hotdog Crepe" at bounding box center [605, 419] width 604 height 33
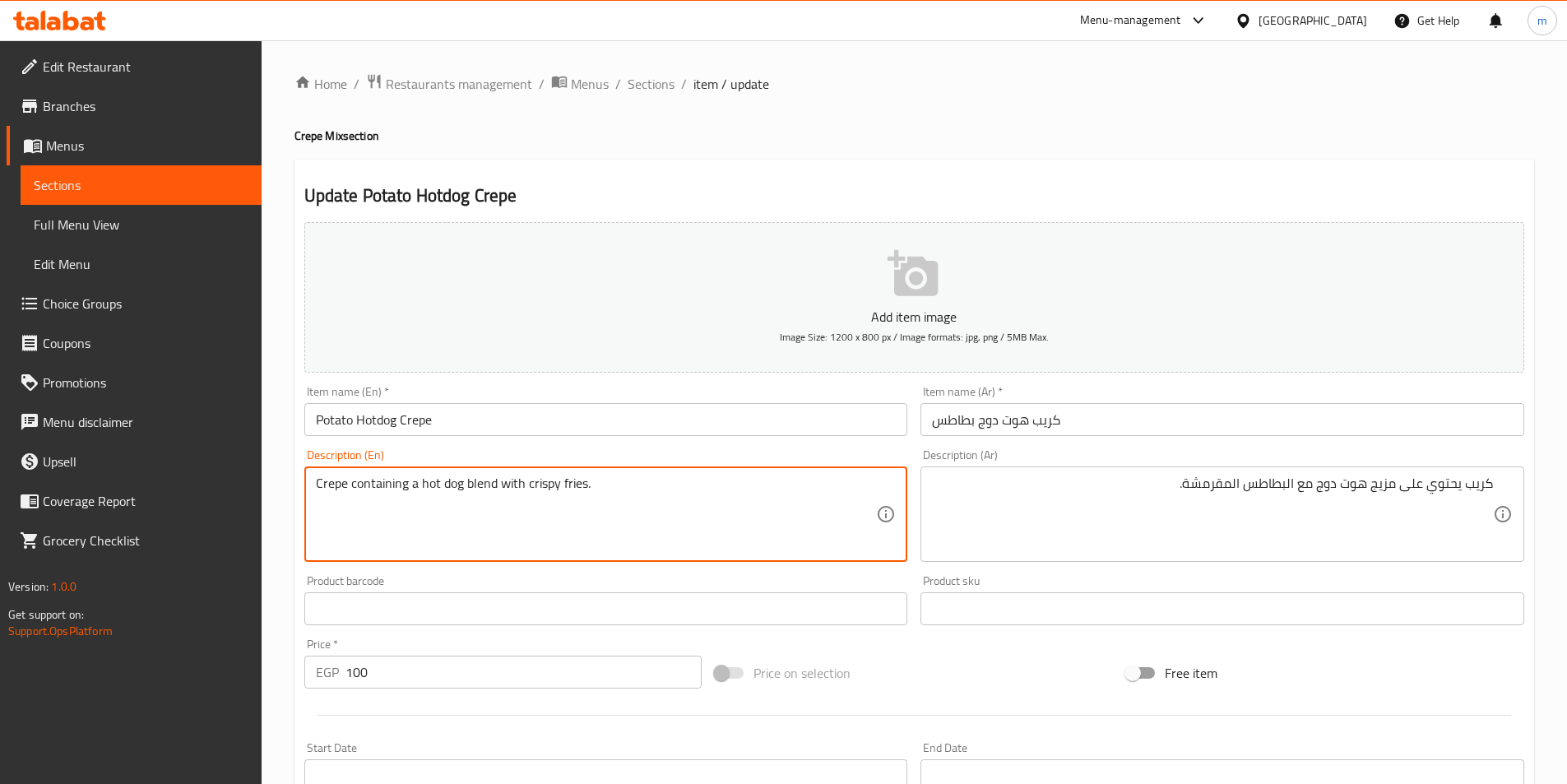
click at [579, 489] on textarea "Crepe containing a hot dog blend with crispy fries." at bounding box center [596, 514] width 561 height 78
paste textarea "Potato"
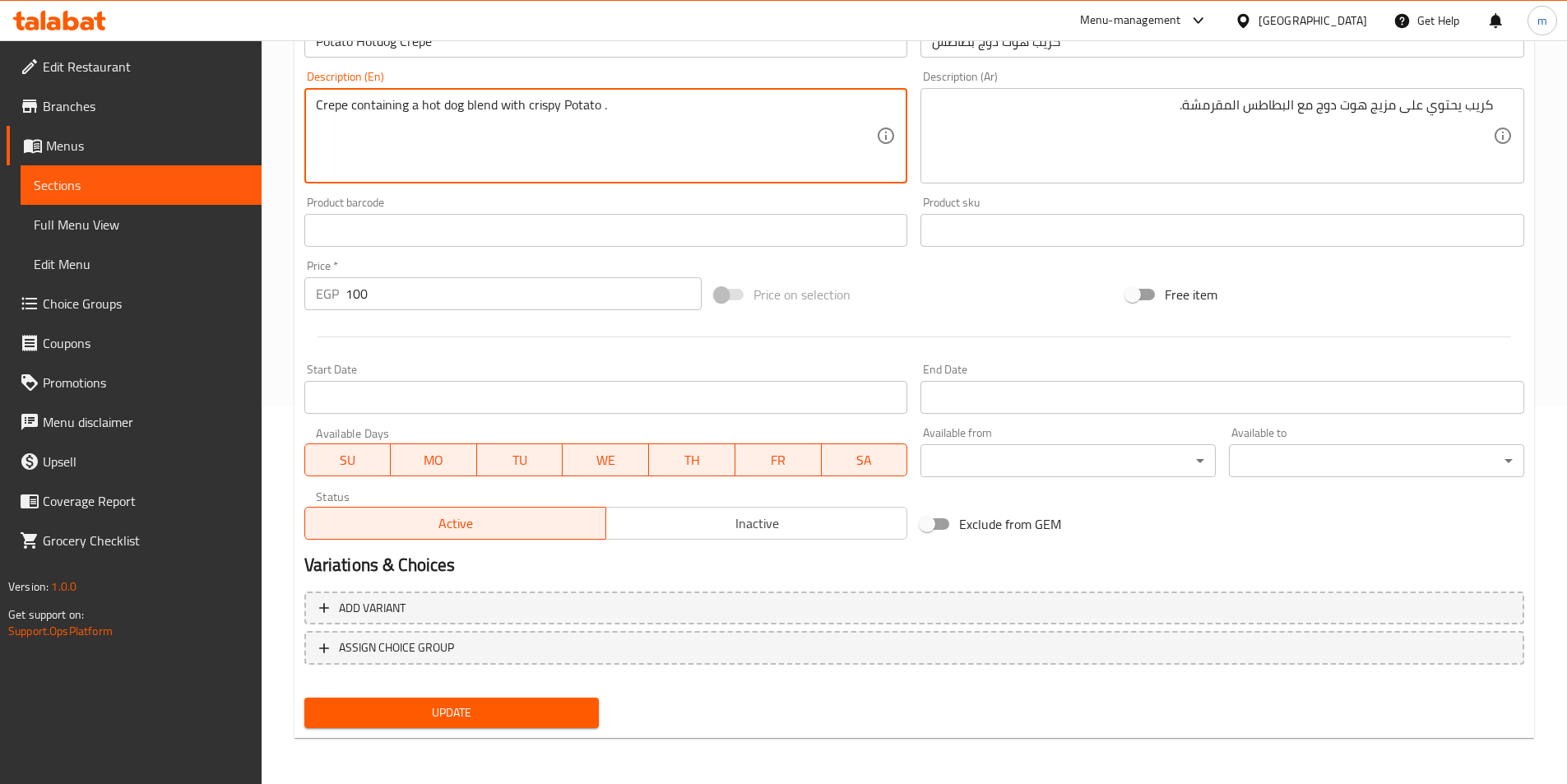
type textarea "Crepe containing a hot dog blend with crispy Potato ."
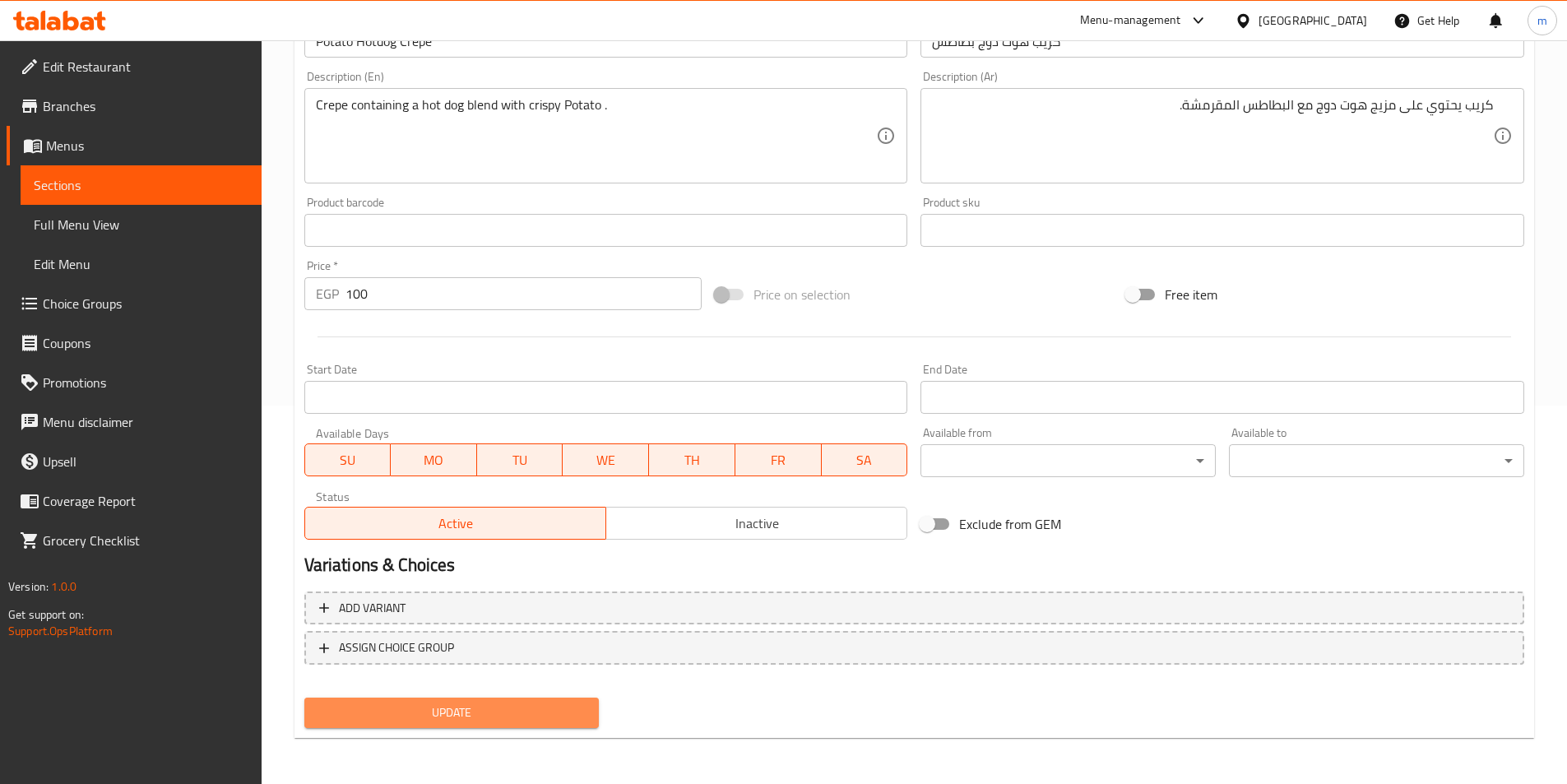
click at [485, 720] on span "Update" at bounding box center [452, 712] width 269 height 20
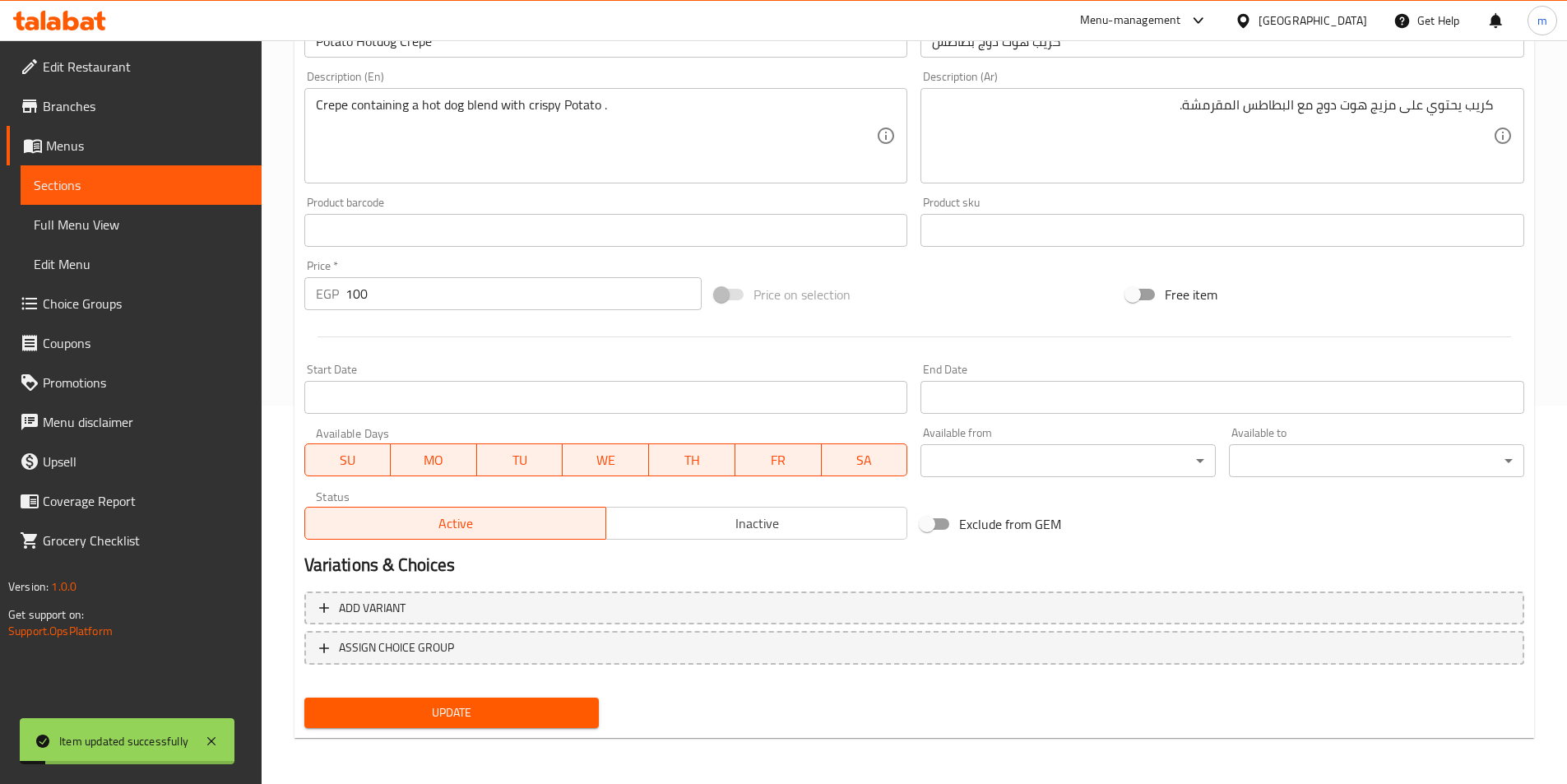
scroll to position [0, 0]
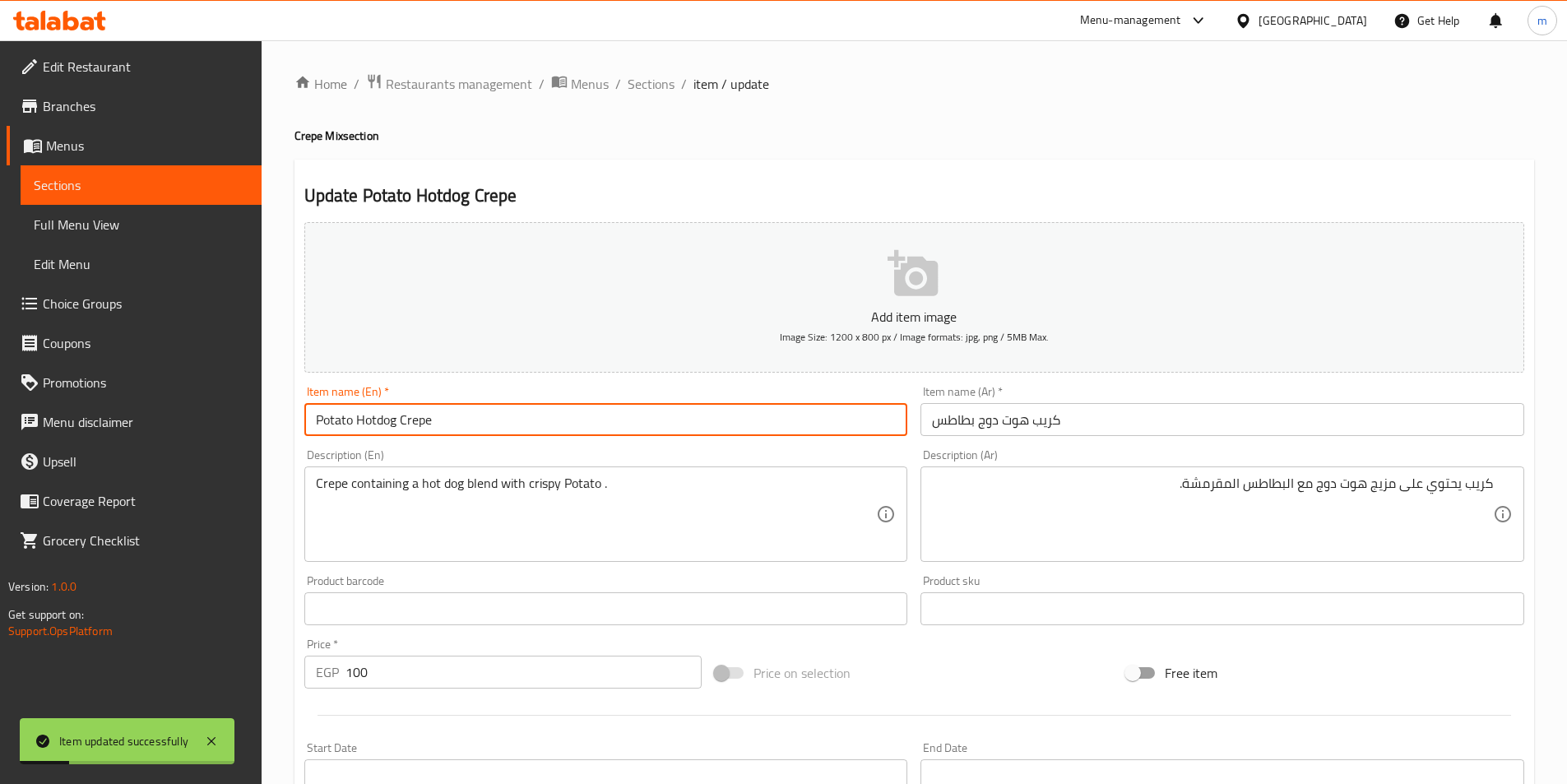
click at [487, 404] on input "Potato Hotdog Crepe" at bounding box center [605, 419] width 604 height 33
click at [663, 82] on span "Sections" at bounding box center [651, 84] width 47 height 19
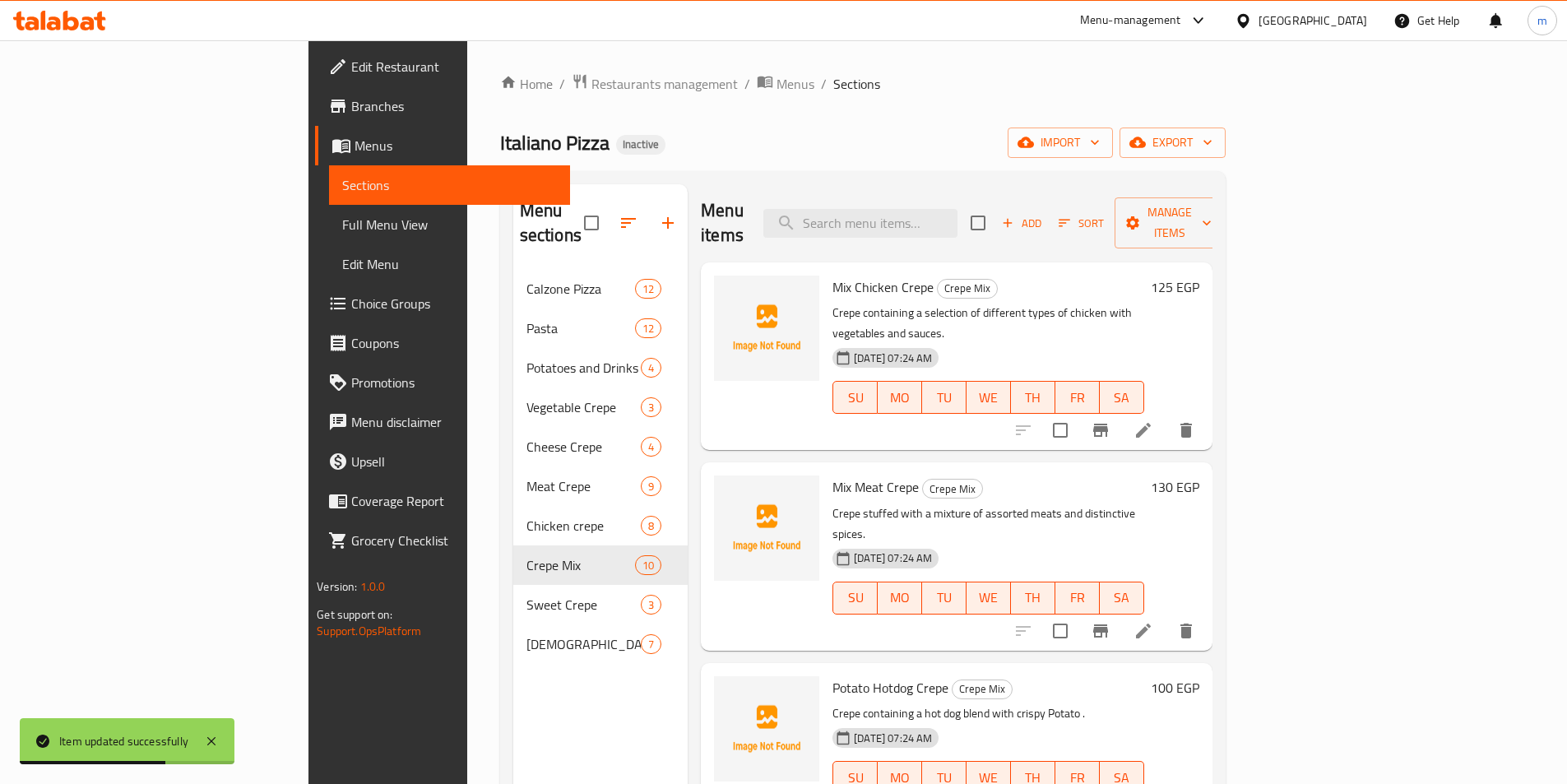
click at [993, 54] on div "Home / Restaurants management / Menus / Sections Italiano Pizza Inactive import…" at bounding box center [862, 526] width 791 height 974
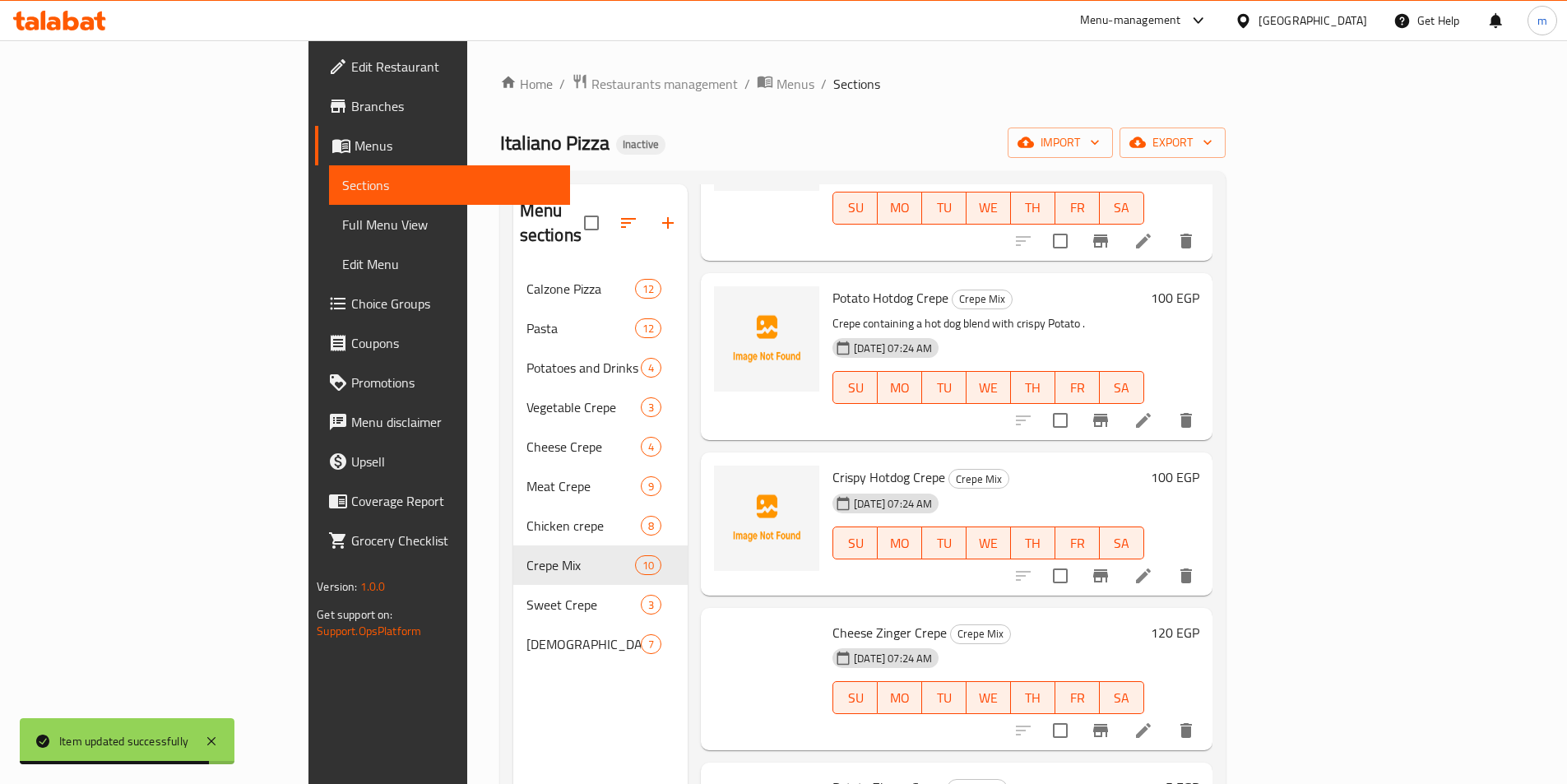
scroll to position [411, 0]
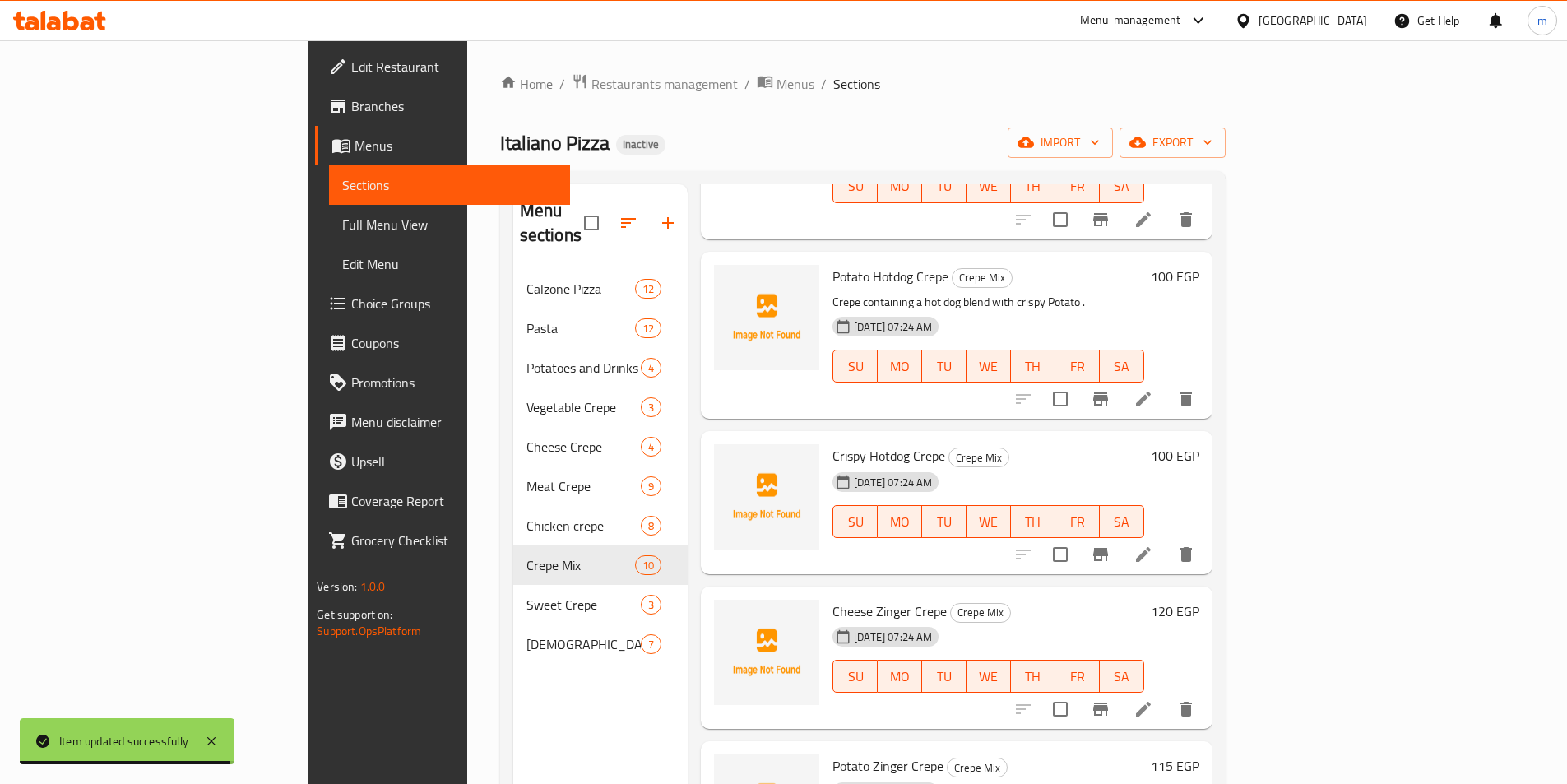
click at [1151, 547] on icon at bounding box center [1143, 554] width 15 height 15
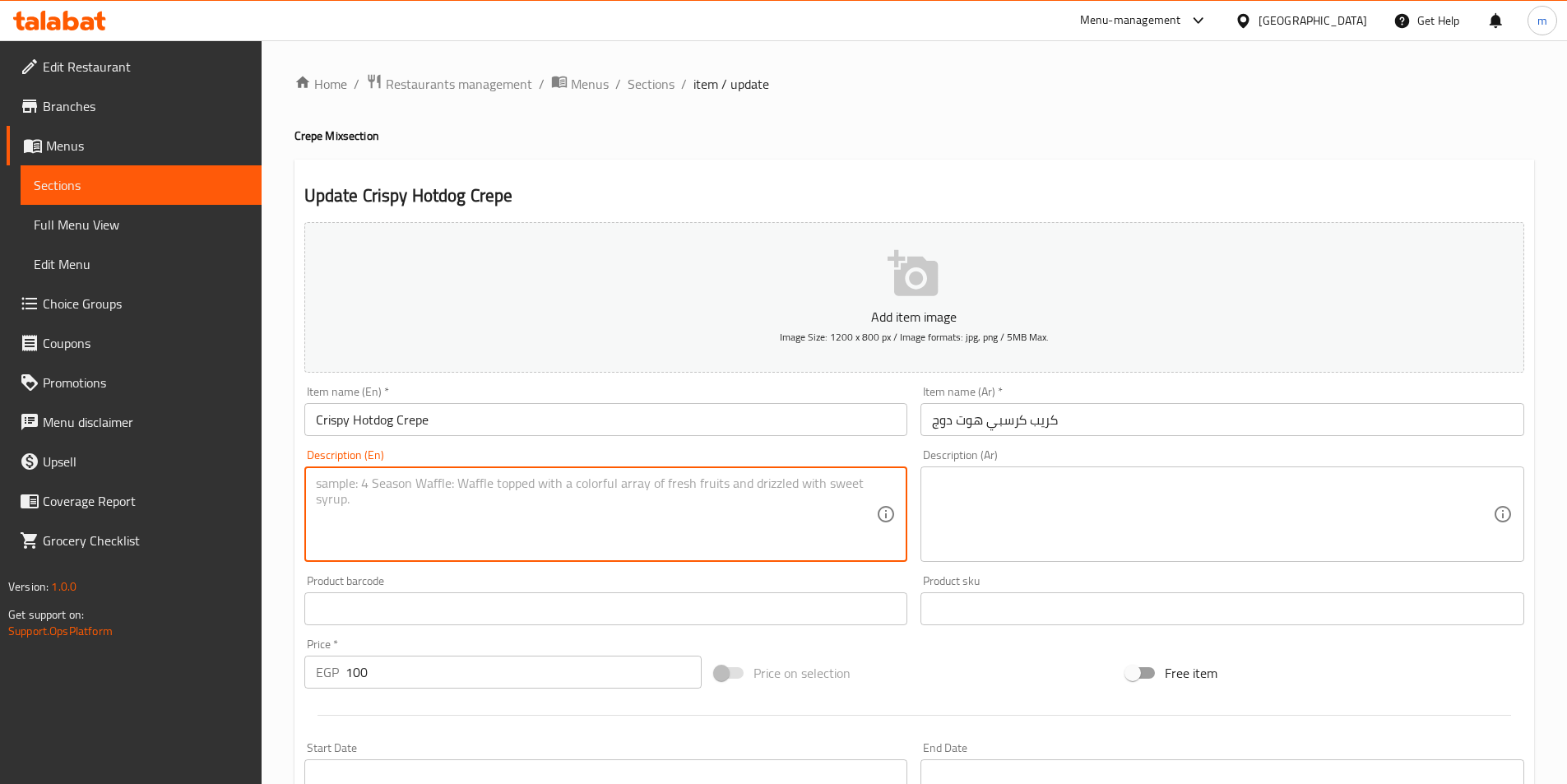
click at [620, 530] on textarea at bounding box center [596, 514] width 561 height 78
paste textarea "Crepe with hot dog mix without the added potatoes."
type textarea "Crepe with hot dog mix without the added potatoes."
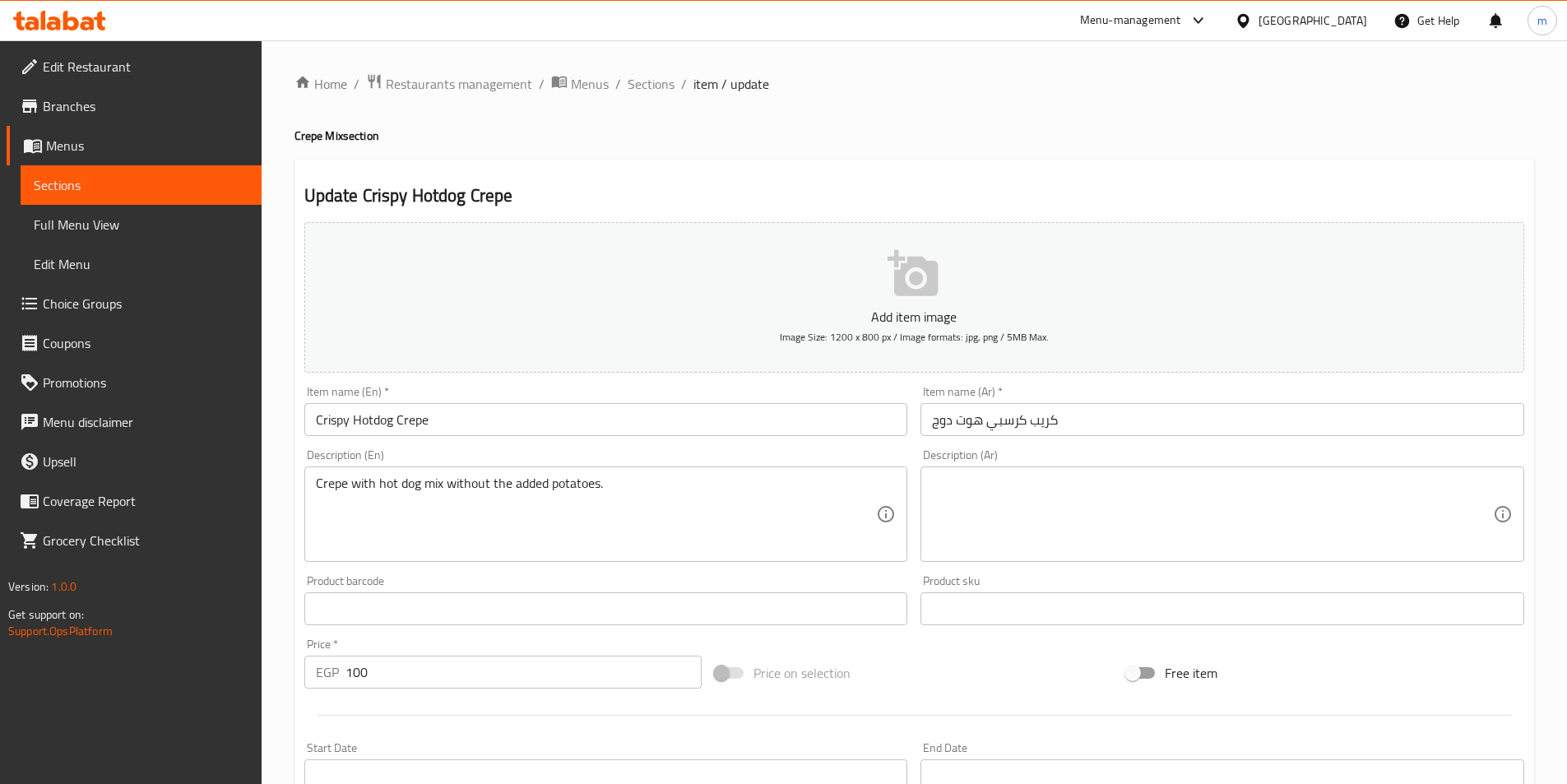
click at [1104, 534] on textarea at bounding box center [1212, 514] width 561 height 78
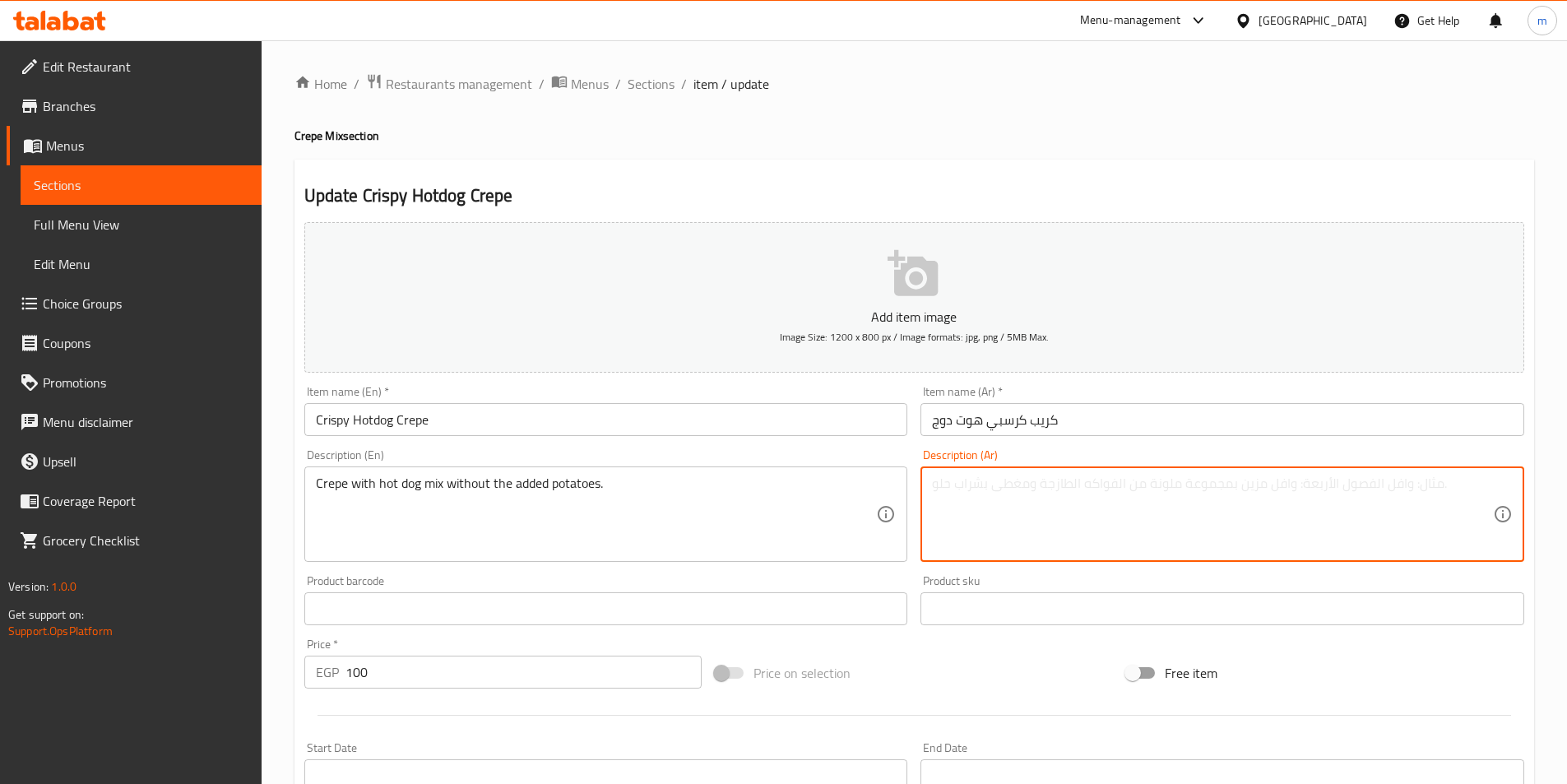
paste textarea "كريب بمزيج هوت دوج بدون إضافات البطاطس."
type textarea "كريب بمزيج هوت دوج بدون إضافات البطاطس."
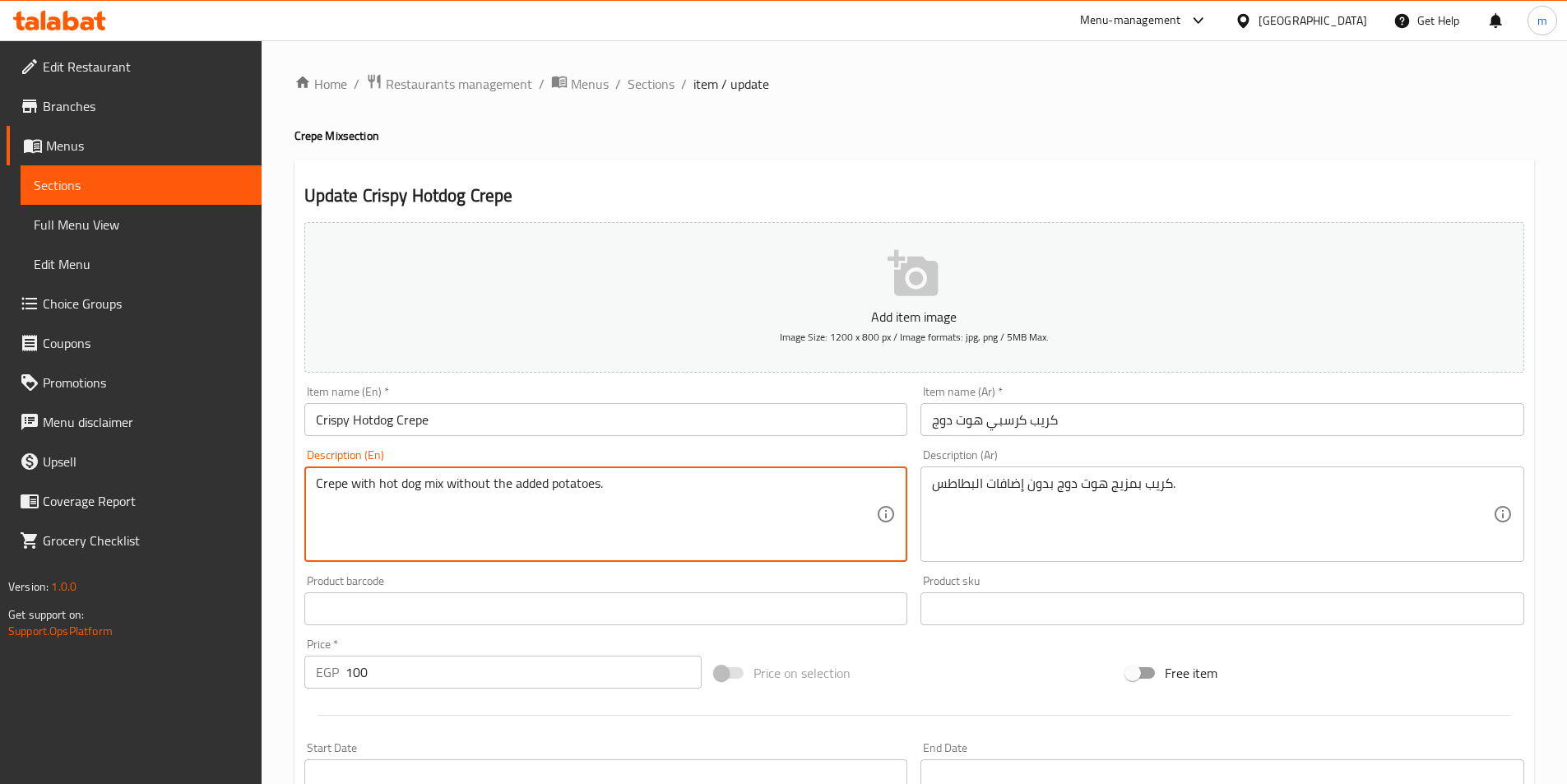
click at [437, 480] on textarea "Crepe with hot dog mix without the added potatoes." at bounding box center [596, 514] width 561 height 78
paste textarea "blend"
click at [646, 519] on textarea "Crepe with hot dog blend without the added potatoes." at bounding box center [596, 514] width 561 height 78
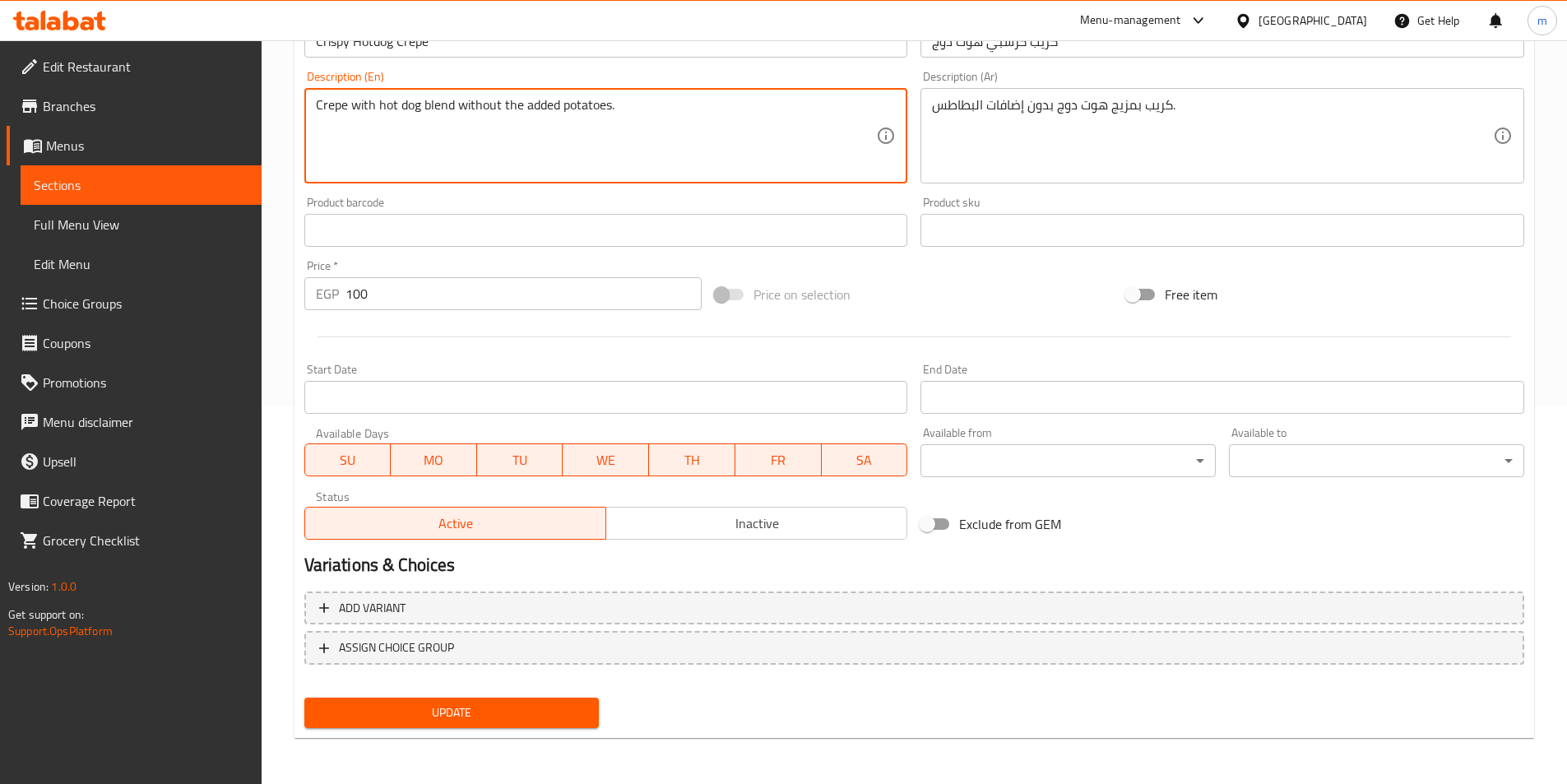
type textarea "Crepe with hot dog blend without the added potatoes."
click at [535, 701] on button "Update" at bounding box center [451, 712] width 295 height 30
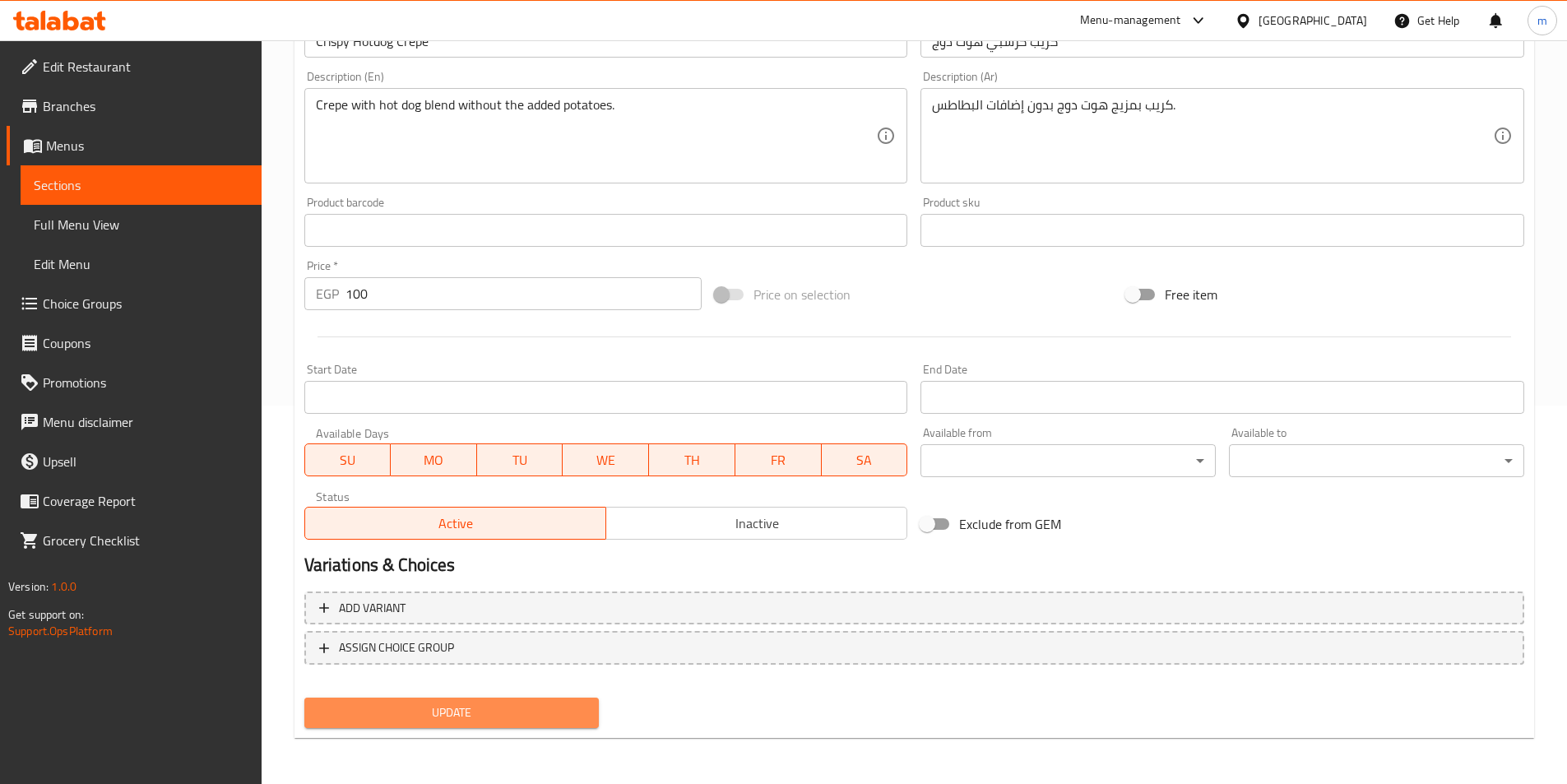
click at [532, 709] on span "Update" at bounding box center [452, 712] width 269 height 20
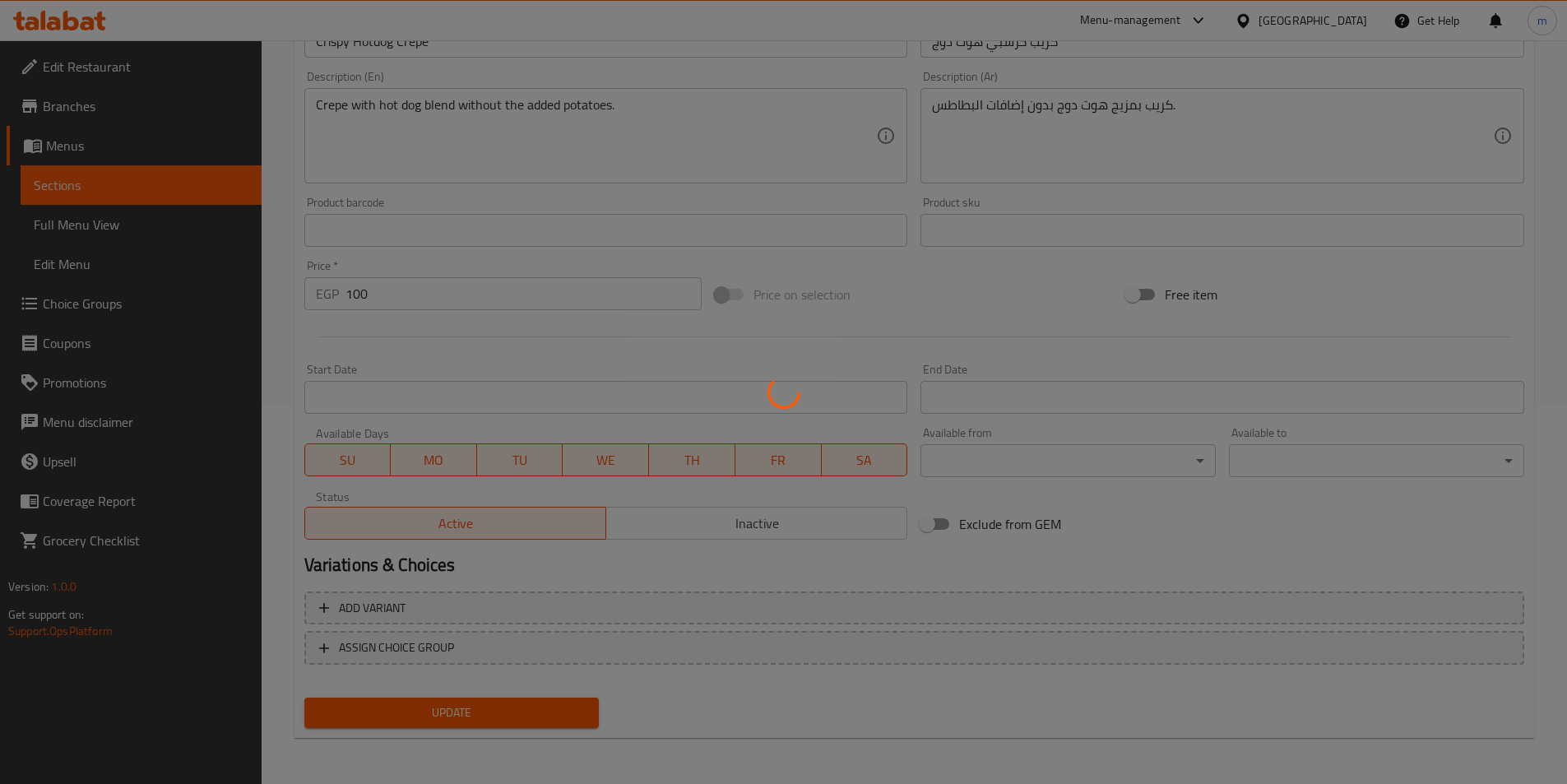
scroll to position [0, 0]
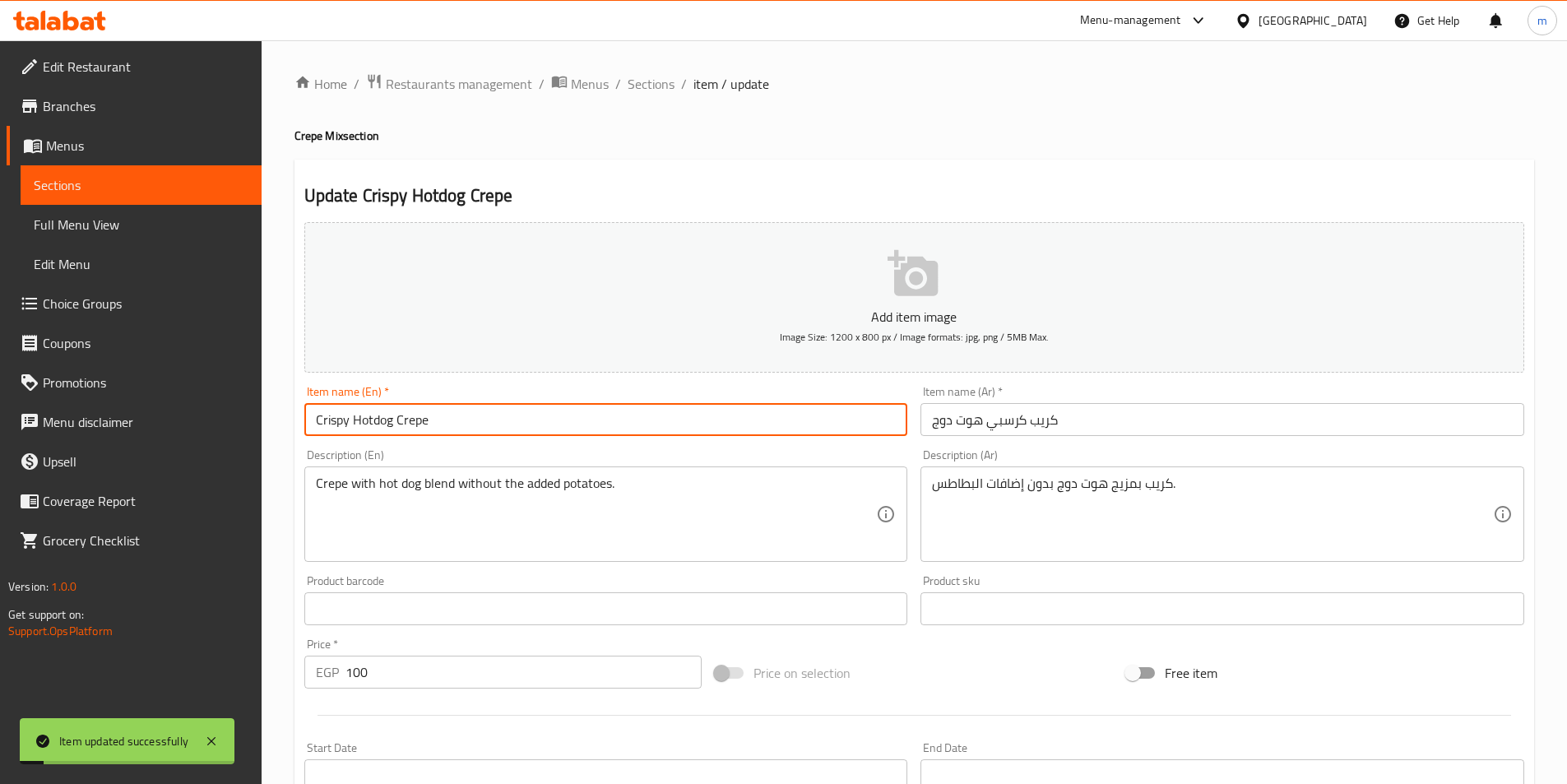
click at [417, 413] on input "Crispy Hotdog Crepe" at bounding box center [605, 419] width 604 height 33
click at [660, 82] on span "Sections" at bounding box center [651, 84] width 47 height 19
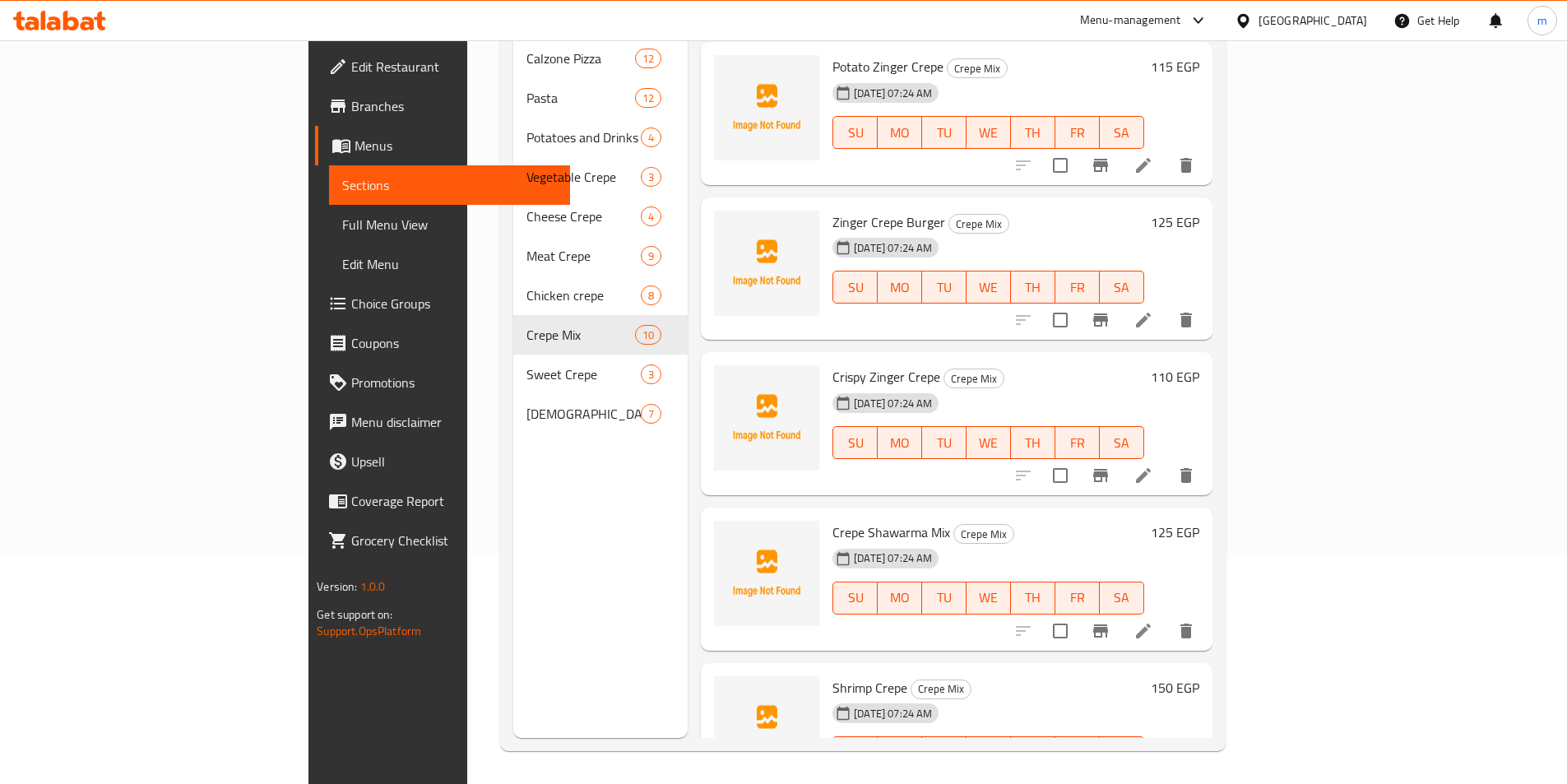
scroll to position [906, 0]
click at [1153, 619] on icon at bounding box center [1143, 629] width 19 height 19
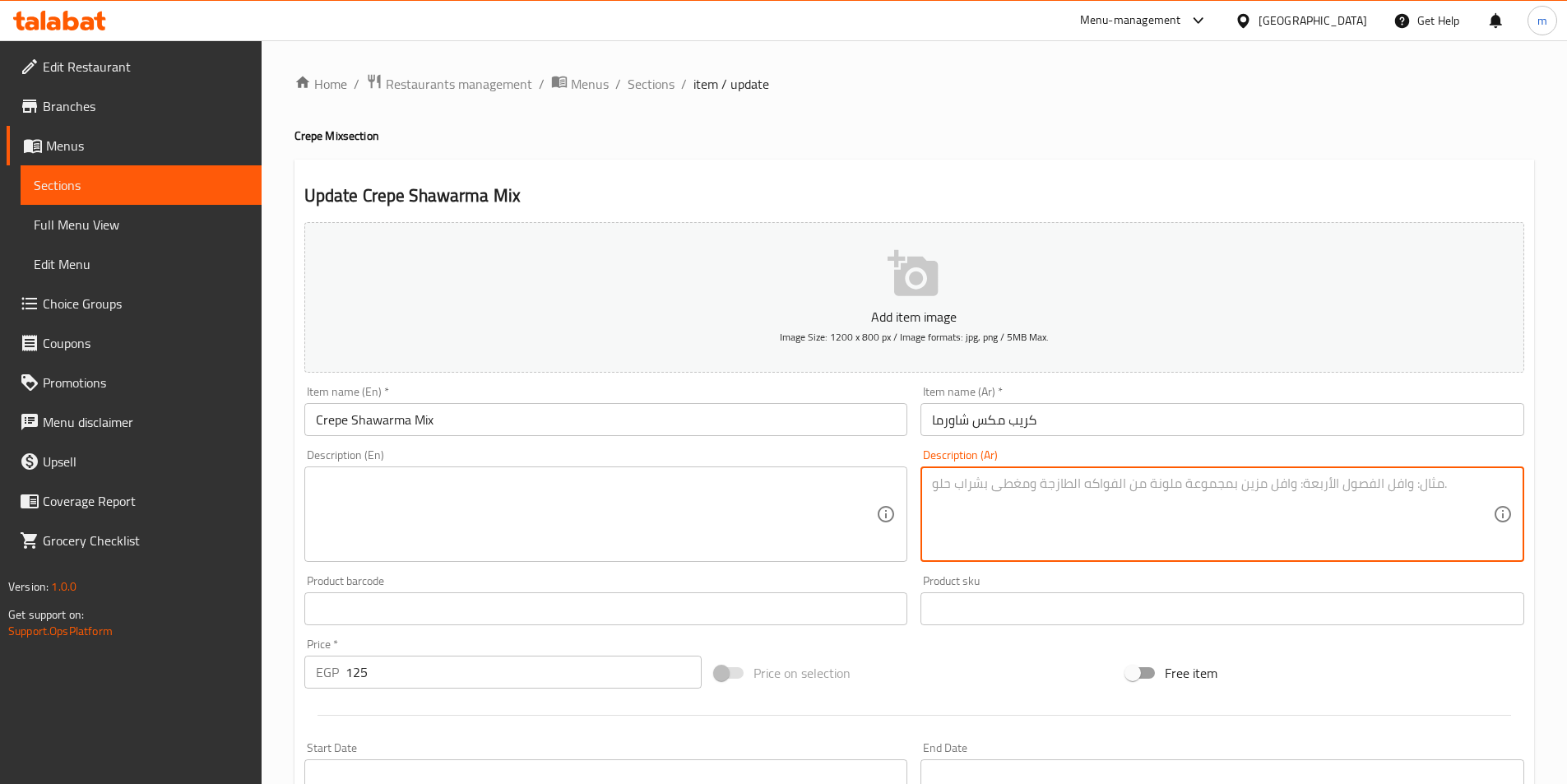
click at [1037, 481] on textarea at bounding box center [1212, 514] width 561 height 78
paste textarea "كريب برجر كرسبي مقرمش مع إضافات لذيذة."
type textarea "كريب برجر كرسبي مقرمش مع إضافات لذيذة."
click at [1119, 498] on textarea "كريب برجر كرسبي مقرمش مع إضافات لذيذة." at bounding box center [1212, 514] width 561 height 78
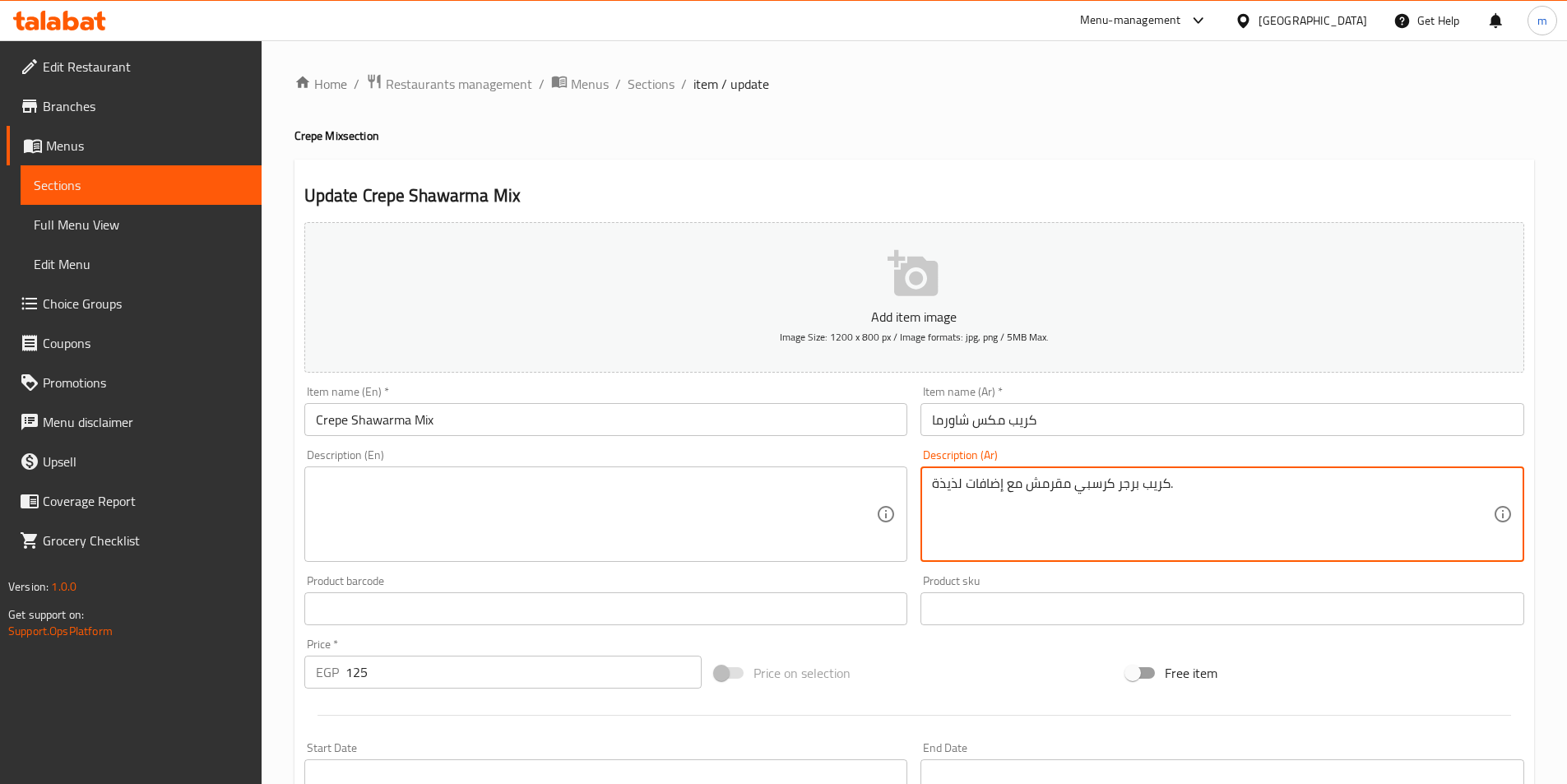
click at [1119, 498] on textarea "كريب برجر كرسبي مقرمش مع إضافات لذيذة." at bounding box center [1212, 514] width 561 height 78
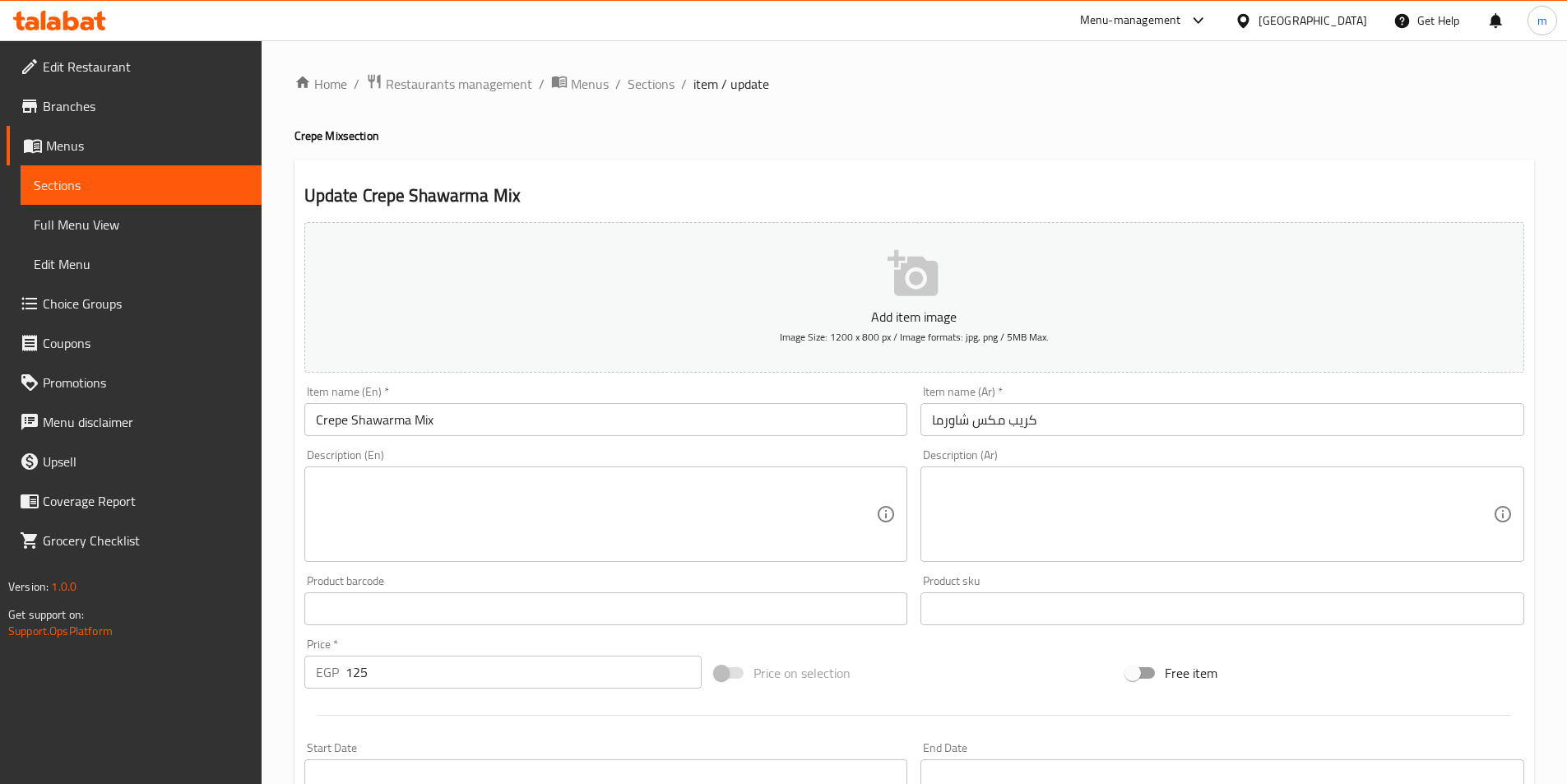
drag, startPoint x: 751, startPoint y: 613, endPoint x: 742, endPoint y: 622, distance: 12.7
click at [751, 613] on input "text" at bounding box center [605, 608] width 604 height 33
drag, startPoint x: 662, startPoint y: 85, endPoint x: 639, endPoint y: 108, distance: 32.5
click at [662, 85] on span "Sections" at bounding box center [651, 84] width 47 height 19
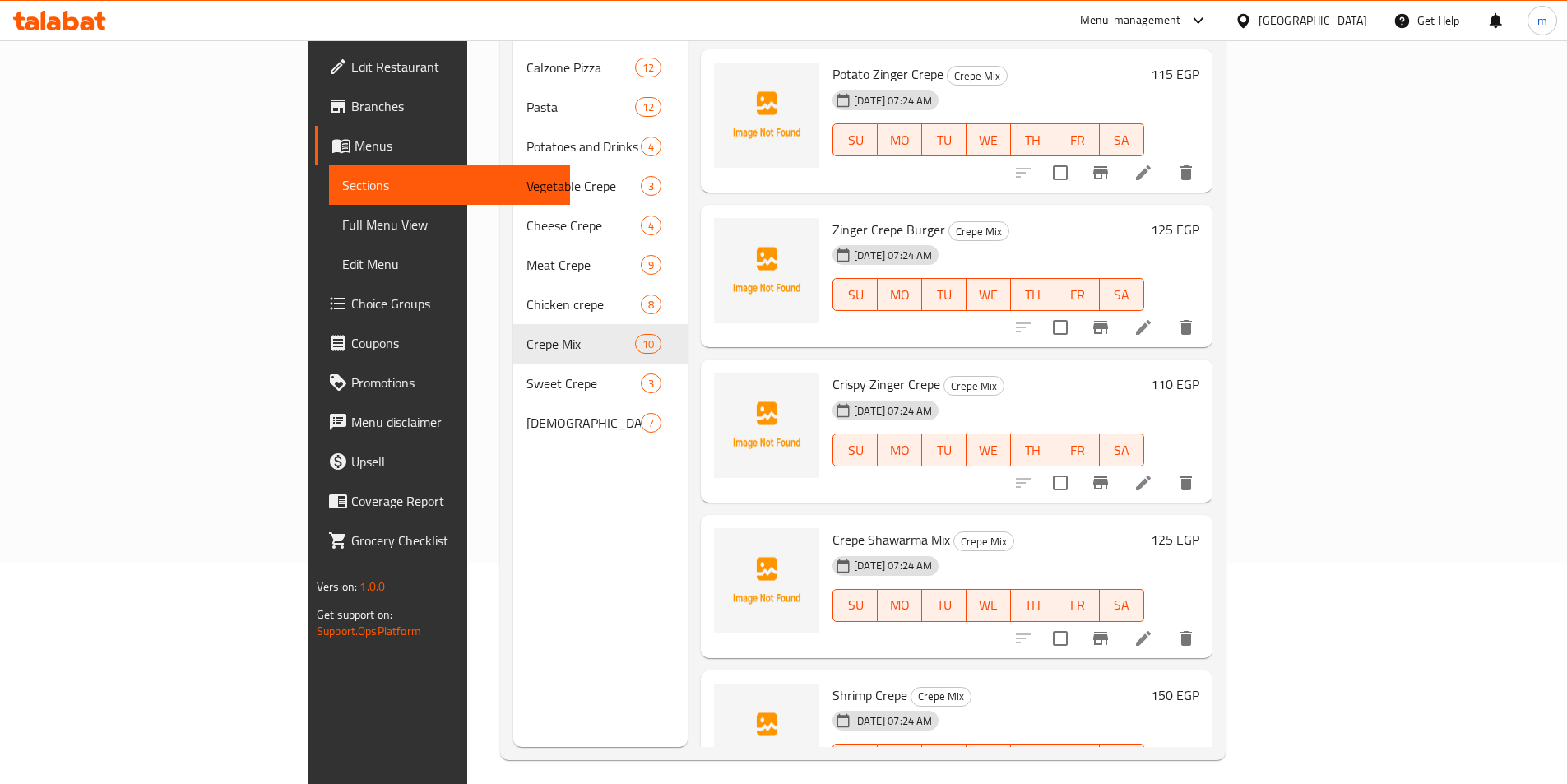
scroll to position [230, 0]
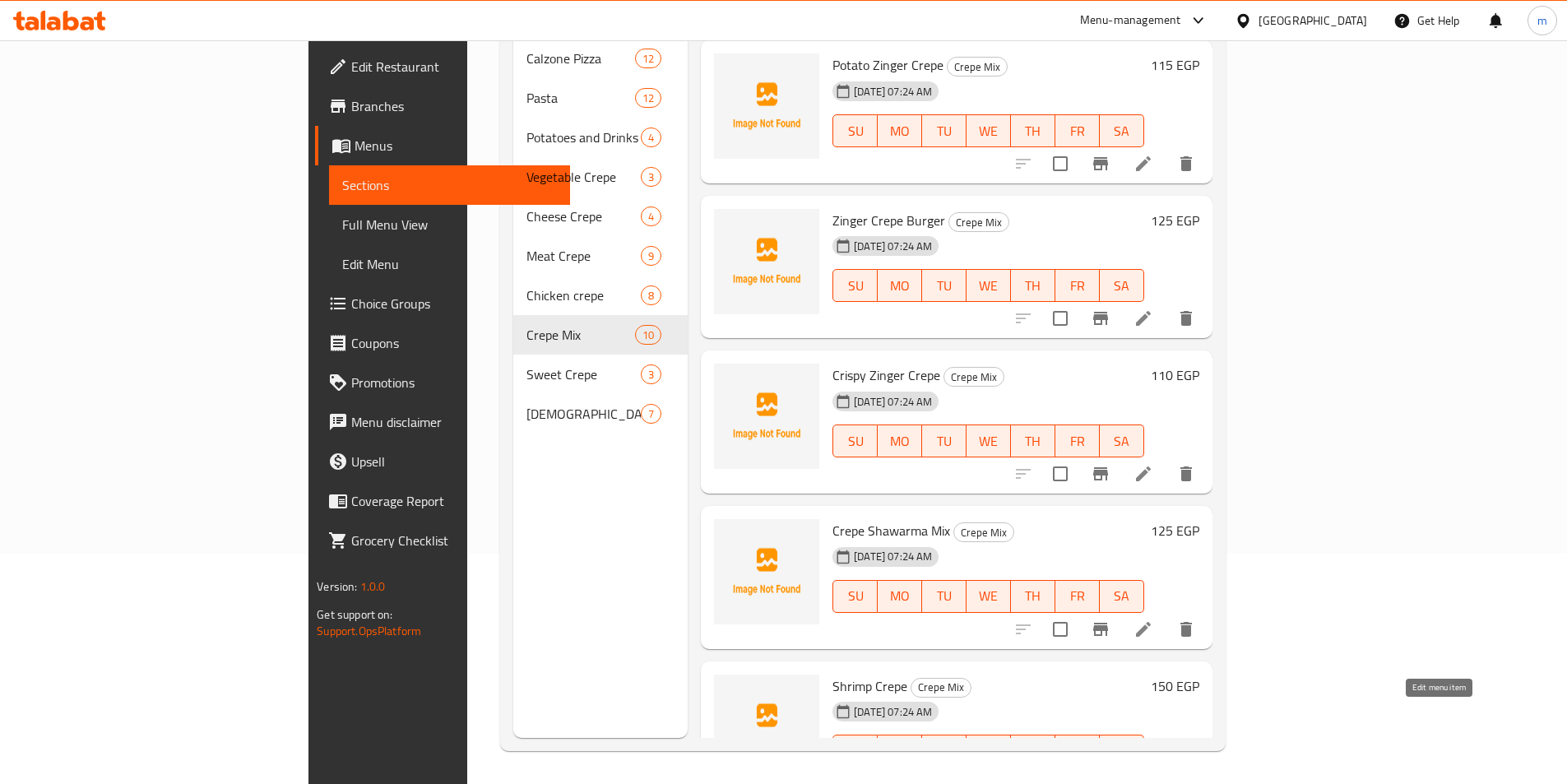
click at [1153, 773] on icon at bounding box center [1143, 783] width 19 height 19
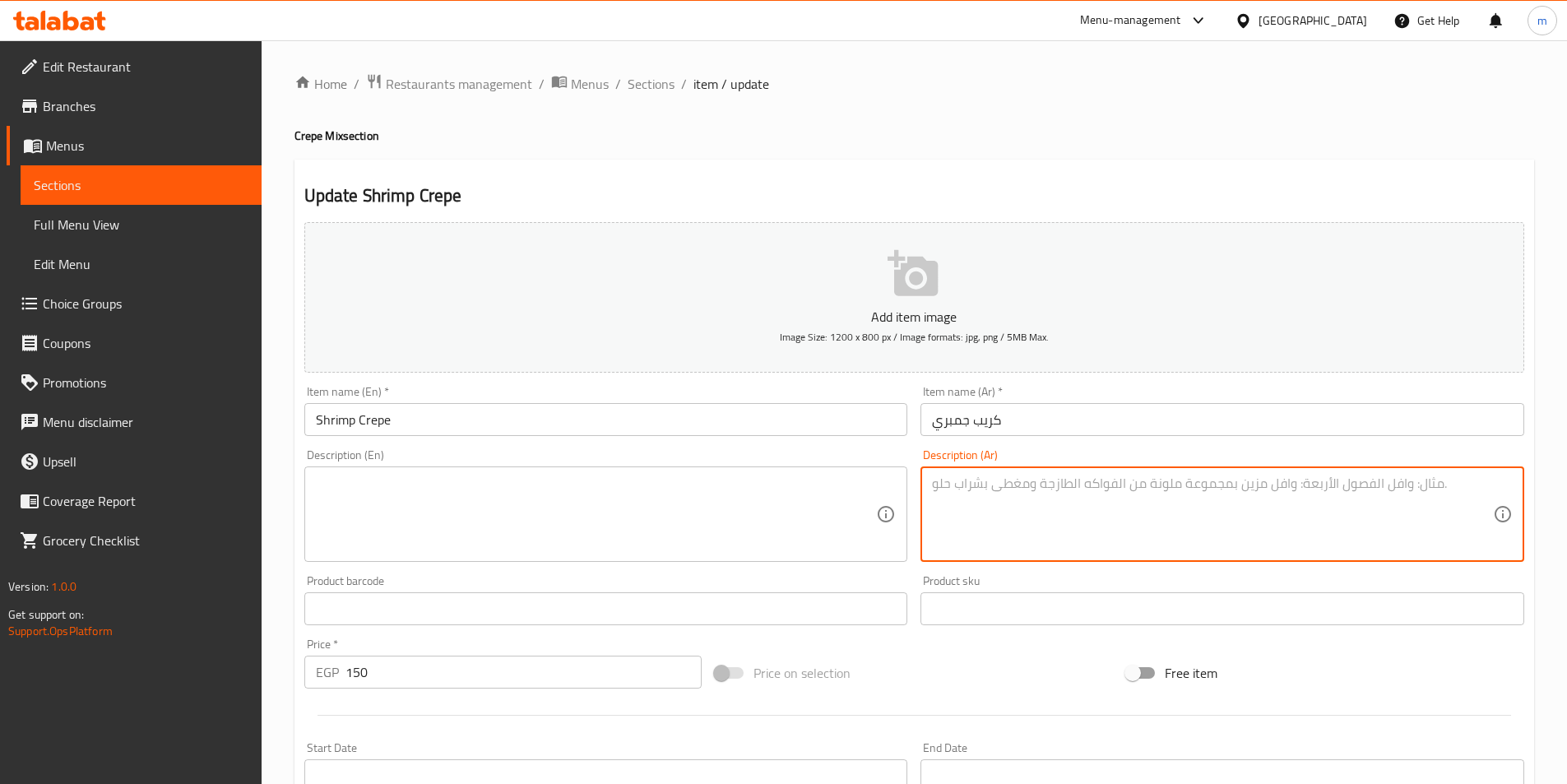
click at [1106, 493] on textarea at bounding box center [1212, 514] width 561 height 78
paste textarea "كريب محشو بجمبري متبل ومطهو بطريقة شهية."
type textarea "كريب محشو بجمبري متبل ومطهو بطريقة شهية."
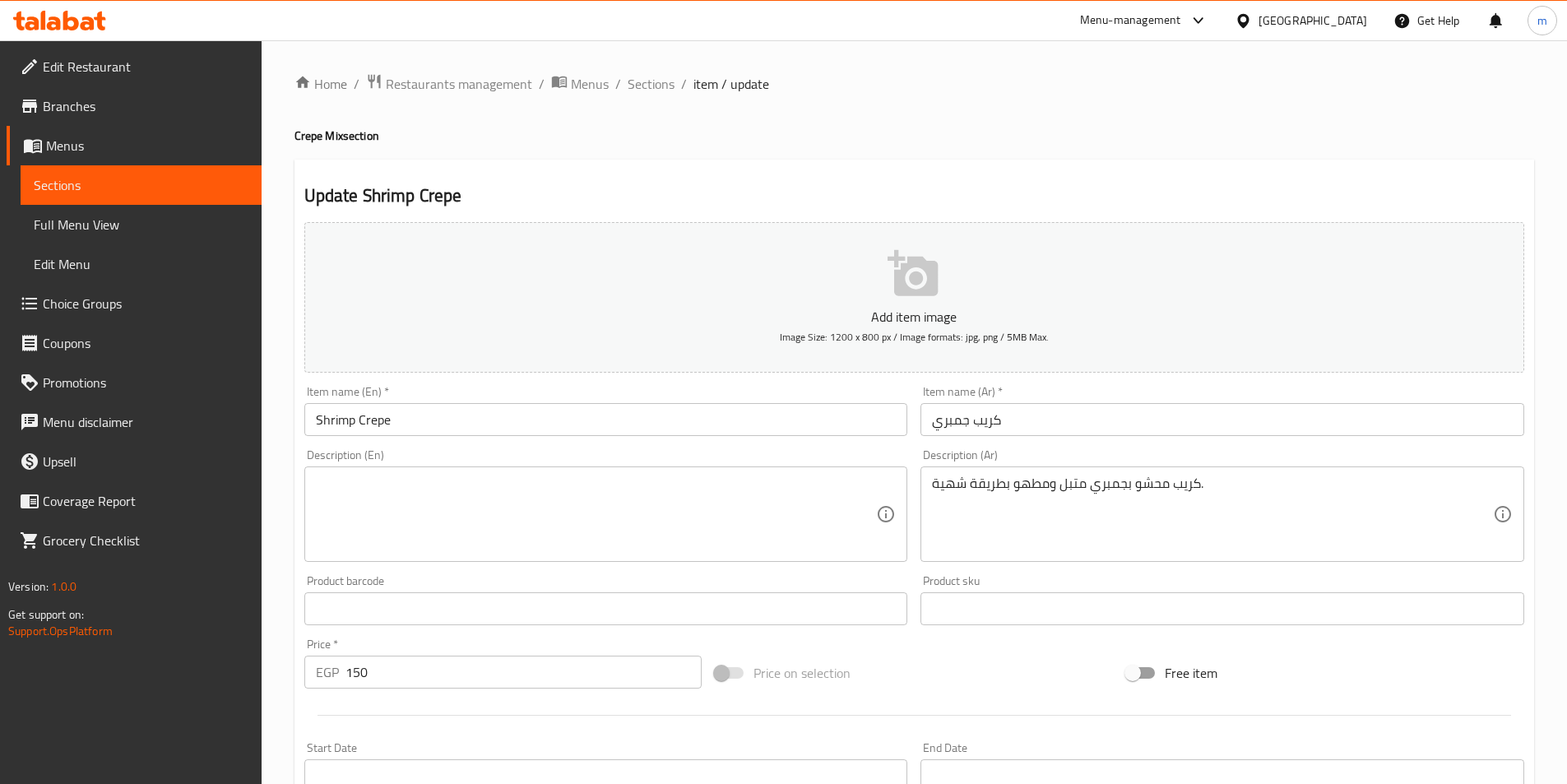
click at [425, 532] on textarea at bounding box center [596, 514] width 561 height 78
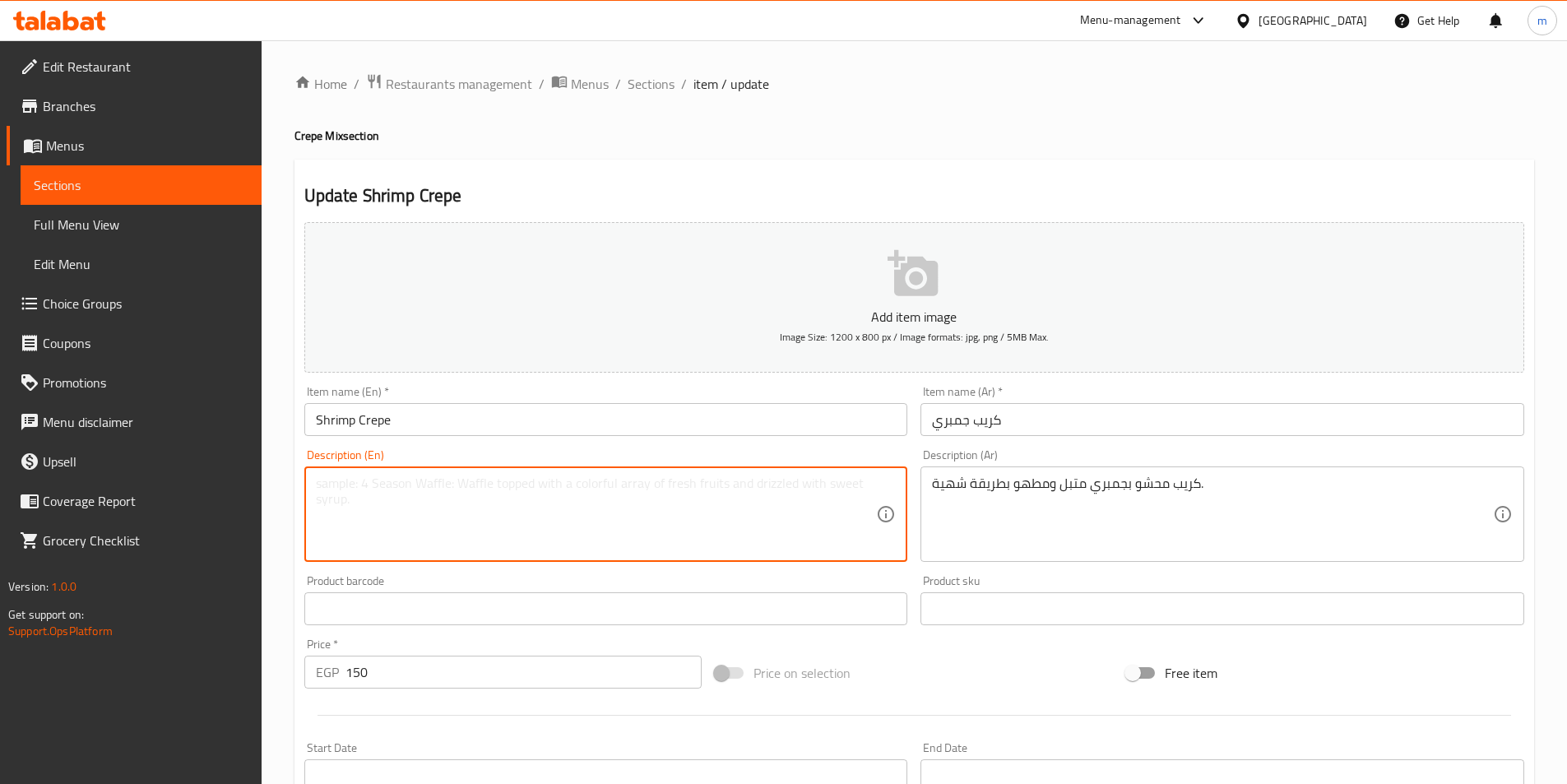
paste textarea "Crepe filled with marinated shrimp, cooked to perfection."
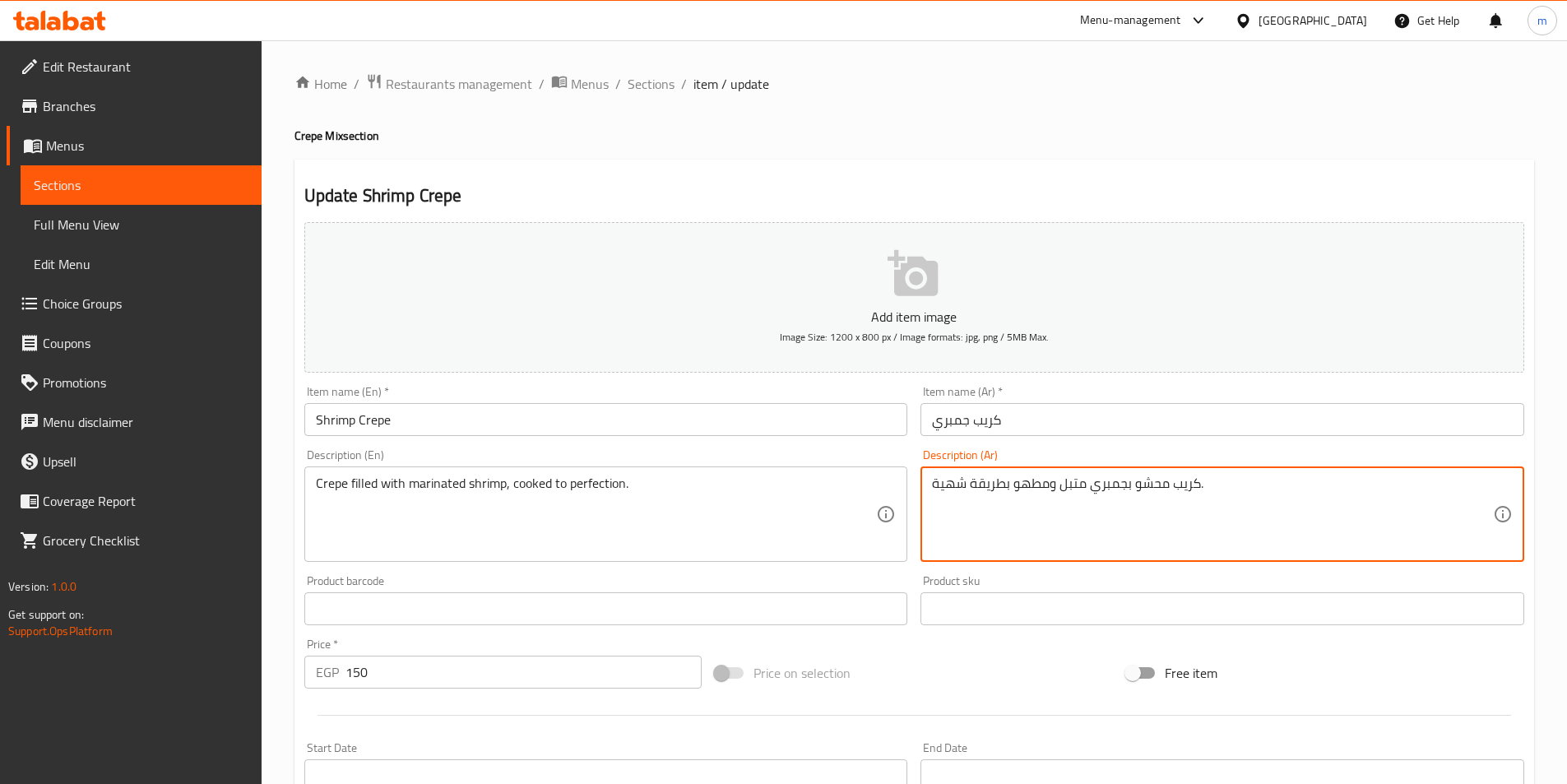
click at [961, 484] on textarea "كريب محشو بجمبري متبل ومطهو بطريقة شهية." at bounding box center [1212, 514] width 561 height 78
drag, startPoint x: 1056, startPoint y: 484, endPoint x: 928, endPoint y: 493, distance: 128.3
click at [928, 493] on div "كريب محشو بجمبري متبل ومطهو بطريقة شهية. Description (Ar)" at bounding box center [1222, 514] width 604 height 96
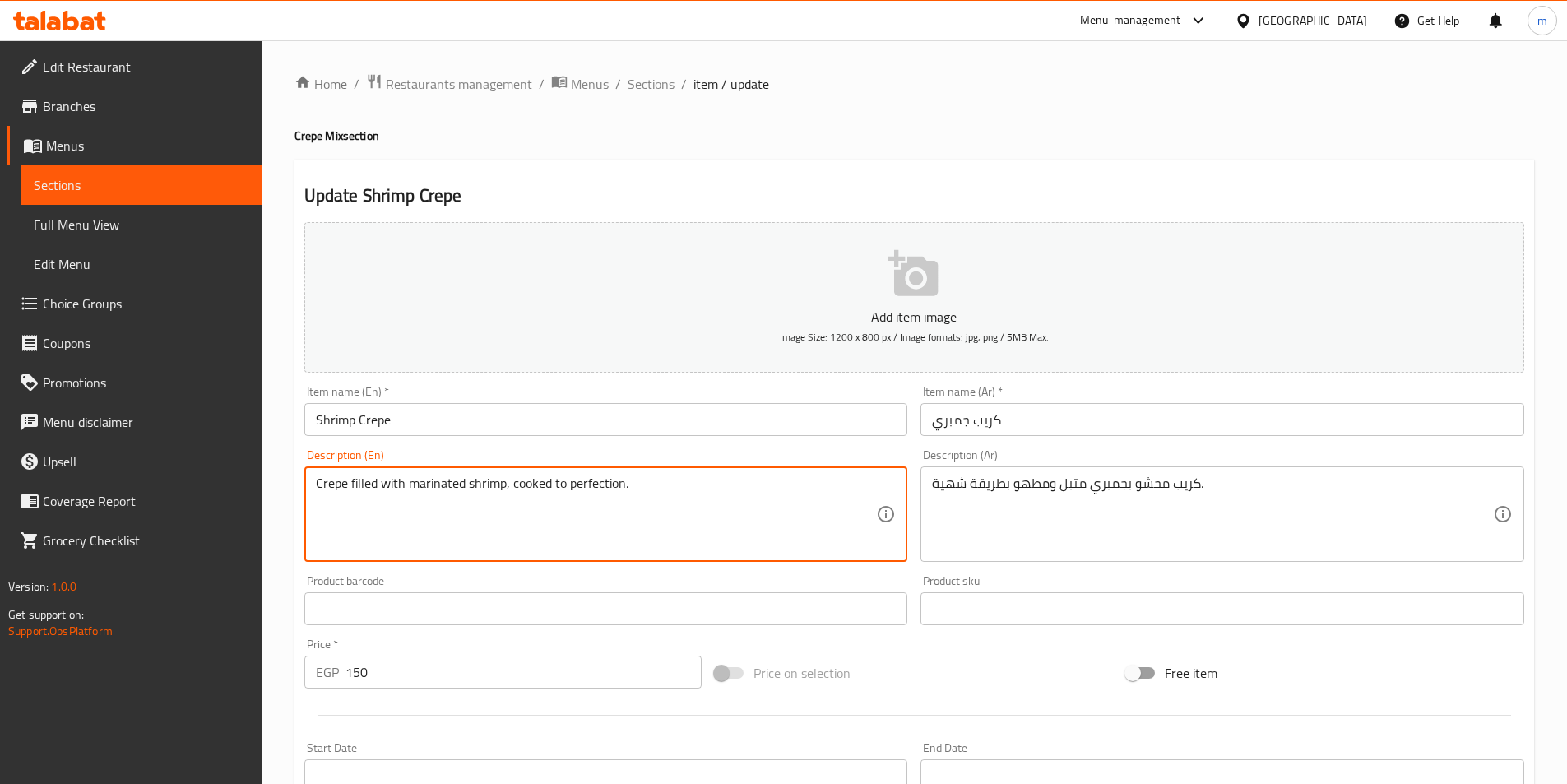
drag, startPoint x: 509, startPoint y: 477, endPoint x: 671, endPoint y: 477, distance: 162.0
paste textarea "And cooked in a delicious way"
click at [505, 482] on textarea "Crepe filled with marinated shrimp,And cooked in a delicious way" at bounding box center [596, 514] width 561 height 78
click at [525, 485] on textarea "Crepe filled with marinated shrimp ,And cooked in a delicious way" at bounding box center [596, 514] width 561 height 78
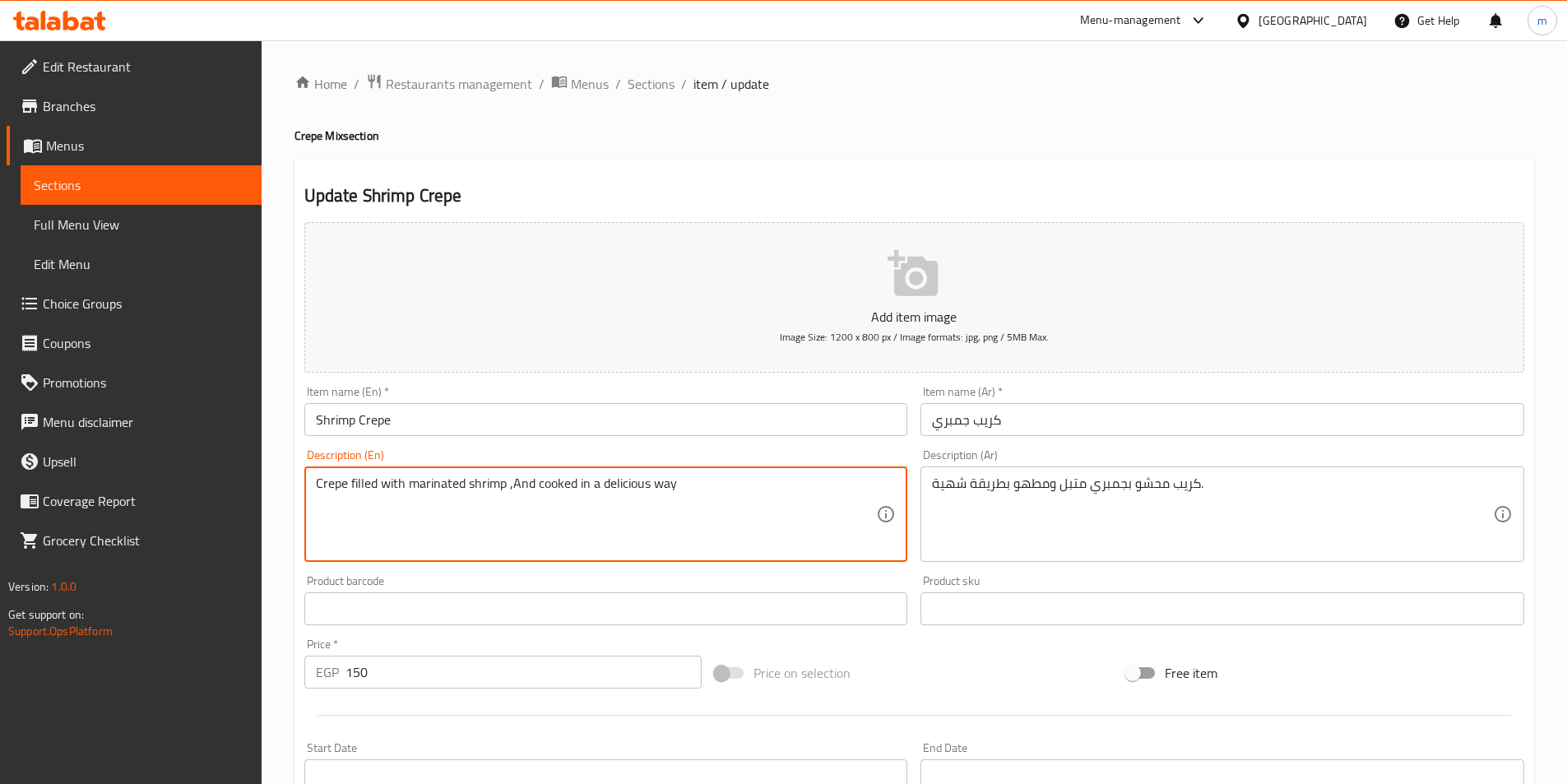
click at [525, 485] on textarea "Crepe filled with marinated shrimp ,And cooked in a delicious way" at bounding box center [596, 514] width 561 height 78
click at [487, 544] on textarea "Crepe filled with marinated shrimp ,And cooked in a delicious way" at bounding box center [596, 514] width 561 height 78
click at [514, 483] on textarea "Crepe filled with marinated shrimp ,And cooked in a delicious way" at bounding box center [596, 514] width 561 height 78
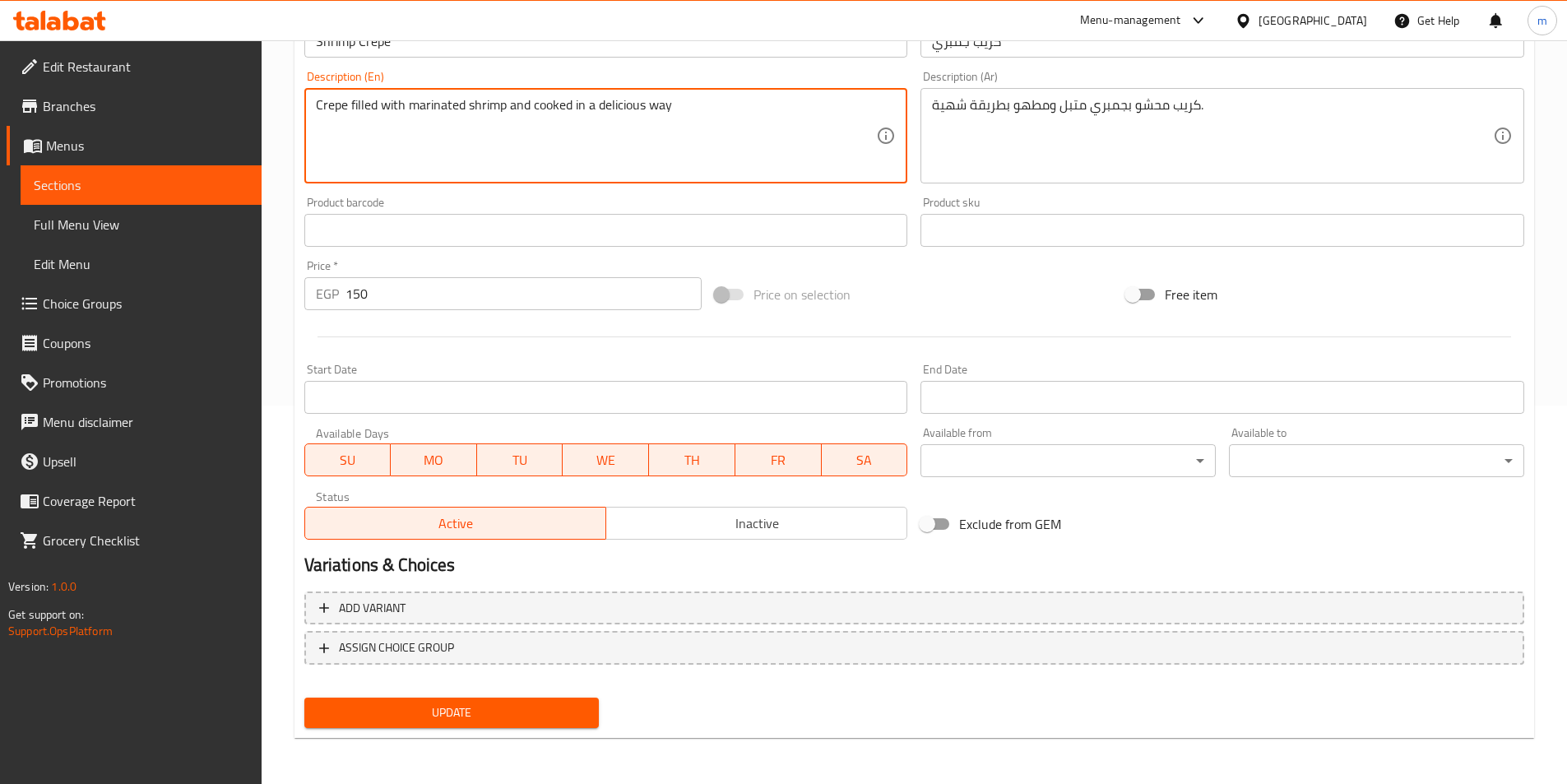
type textarea "Crepe filled with marinated shrimp and cooked in a delicious way"
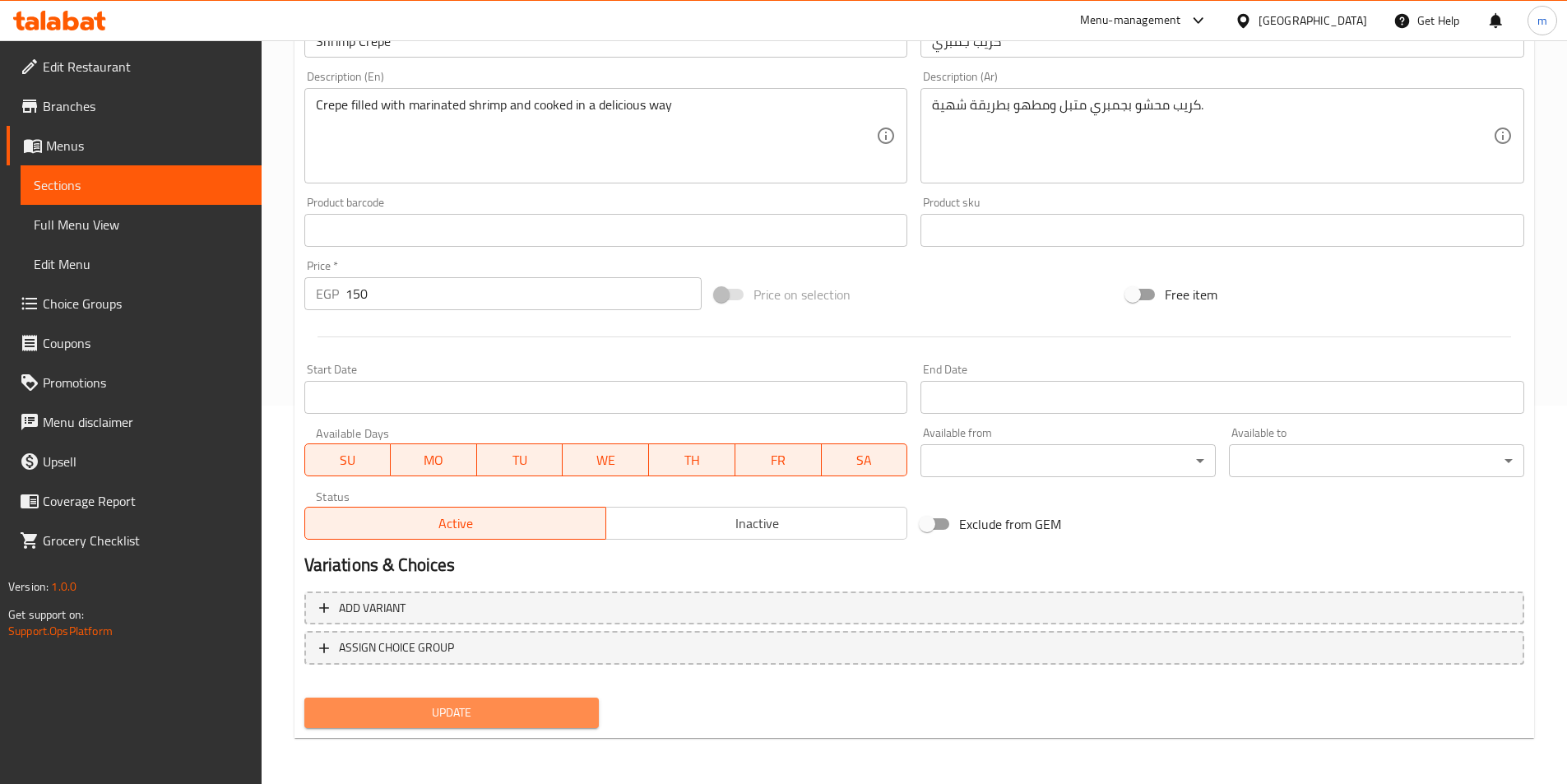
click at [456, 713] on span "Update" at bounding box center [452, 712] width 269 height 20
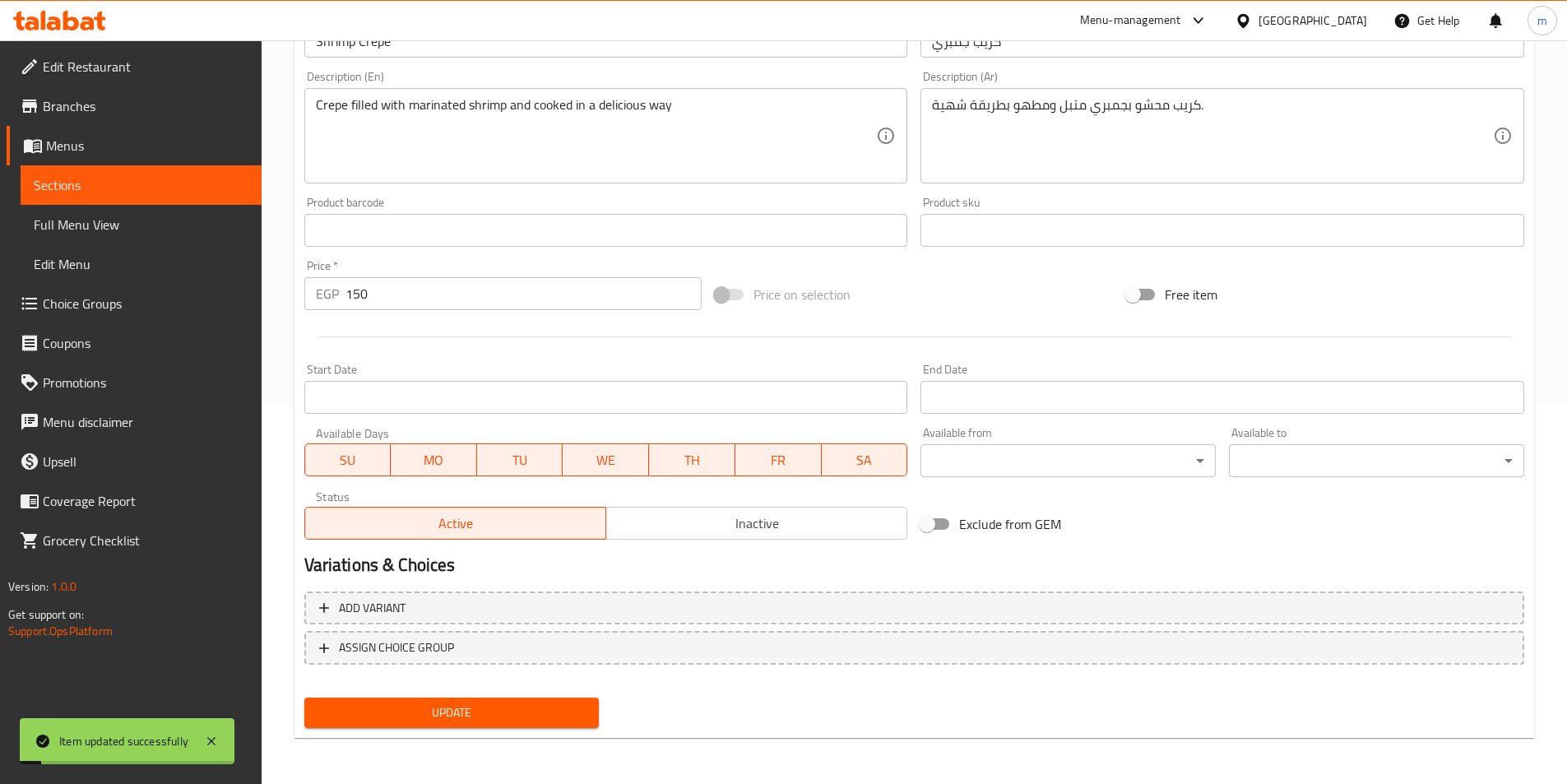
scroll to position [0, 0]
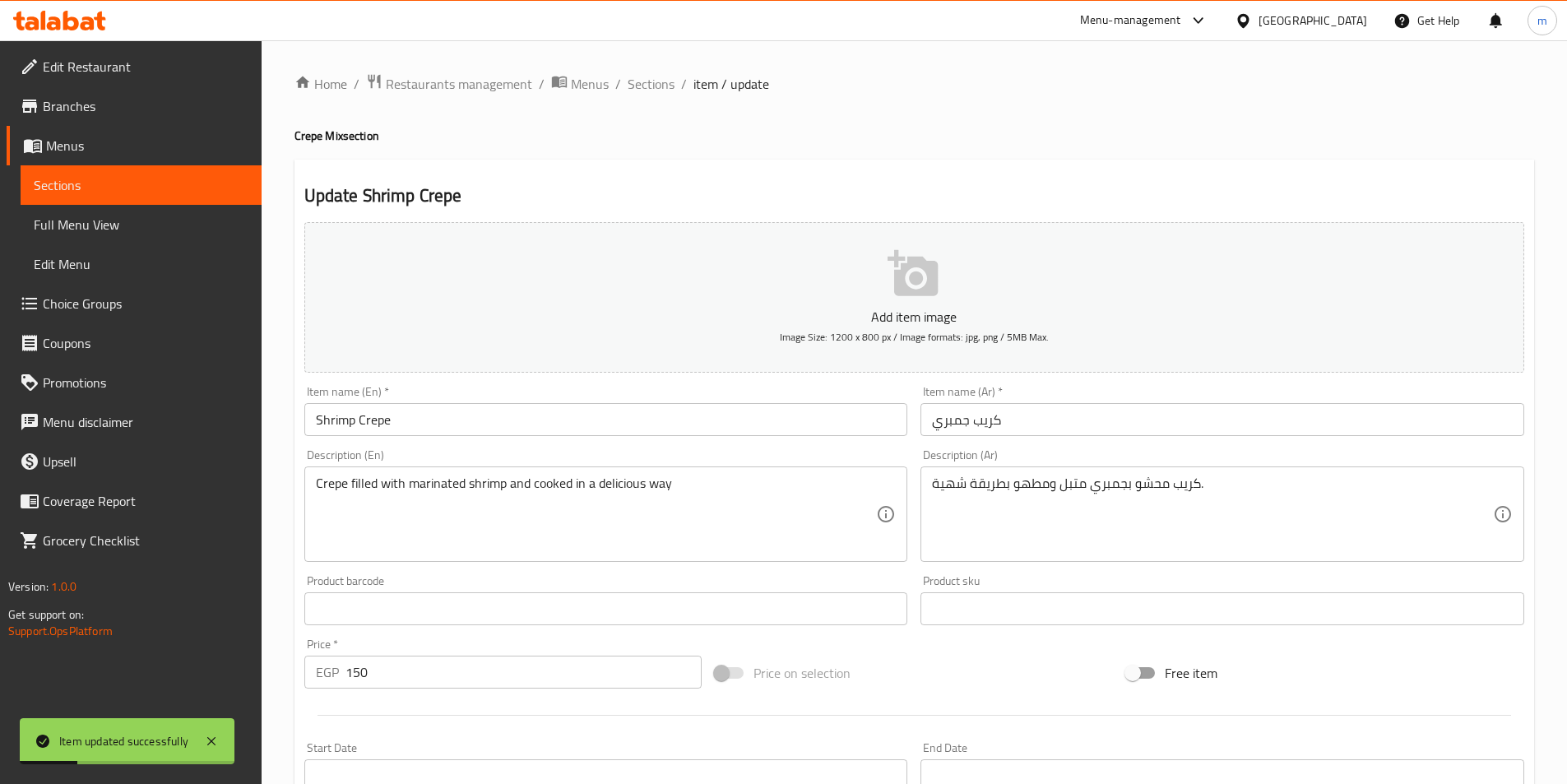
click at [394, 417] on input "Shrimp Crepe" at bounding box center [605, 419] width 604 height 33
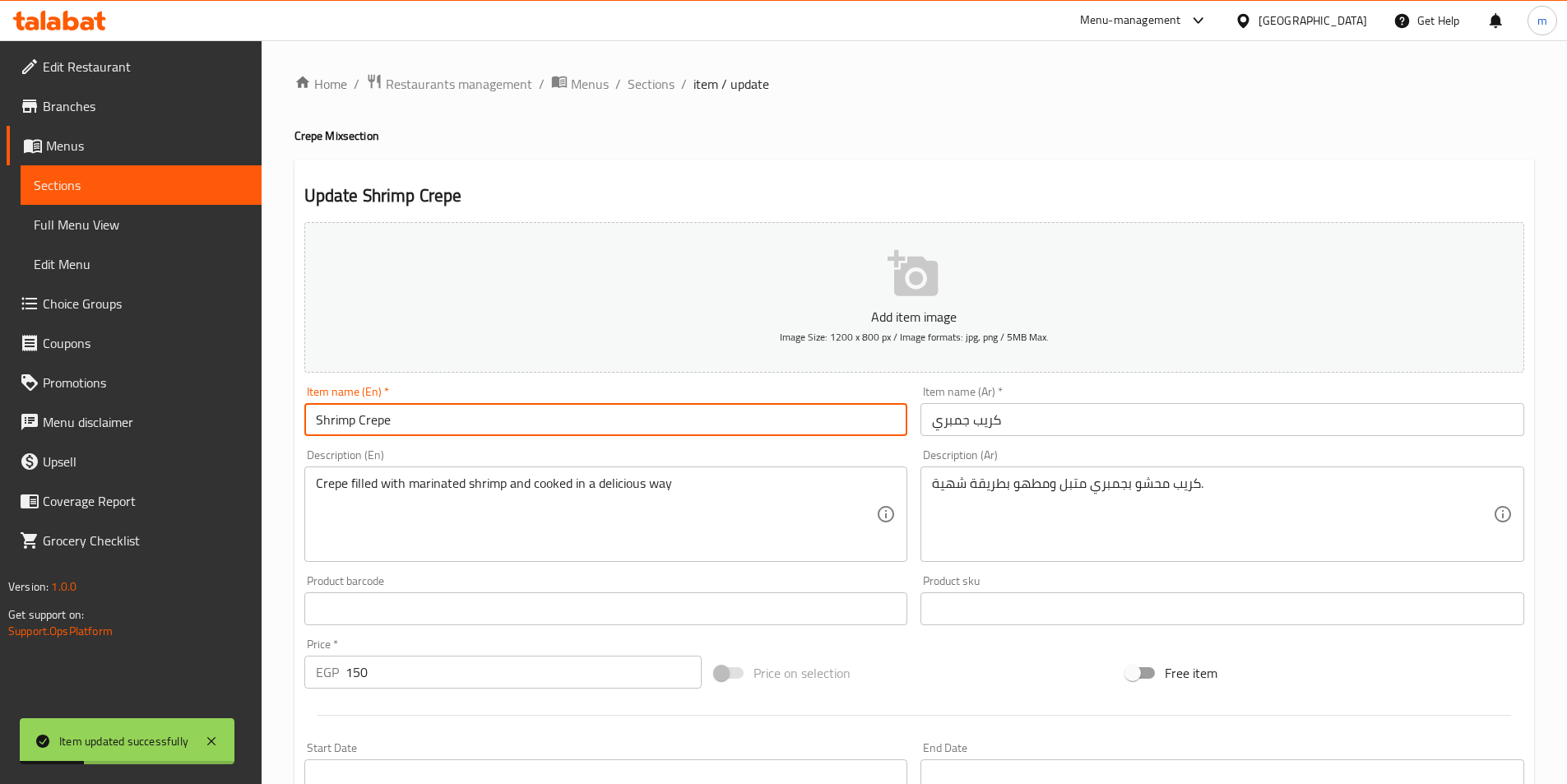
click at [394, 417] on input "Shrimp Crepe" at bounding box center [605, 419] width 604 height 33
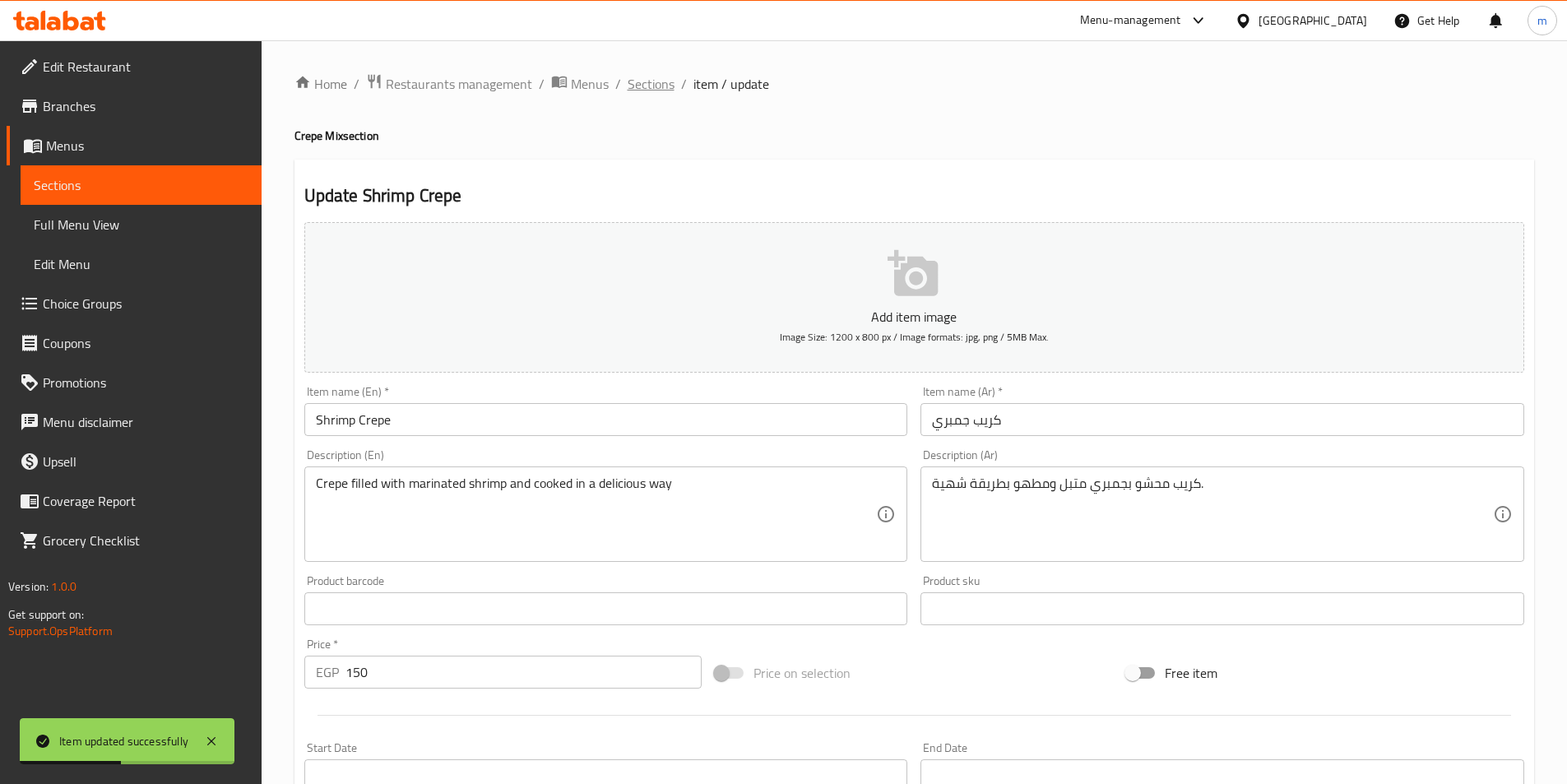
click at [659, 87] on span "Sections" at bounding box center [651, 84] width 47 height 19
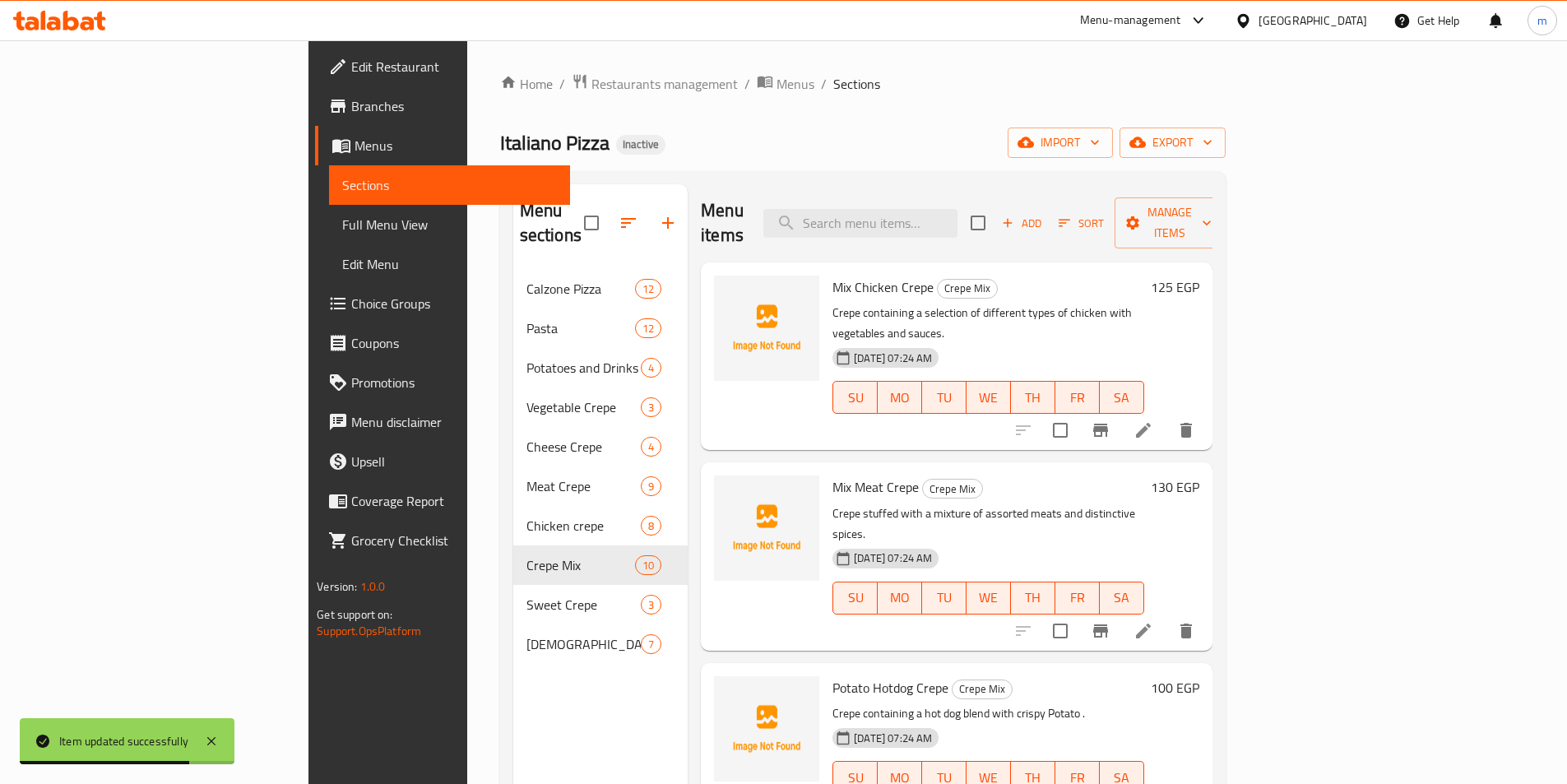
scroll to position [230, 0]
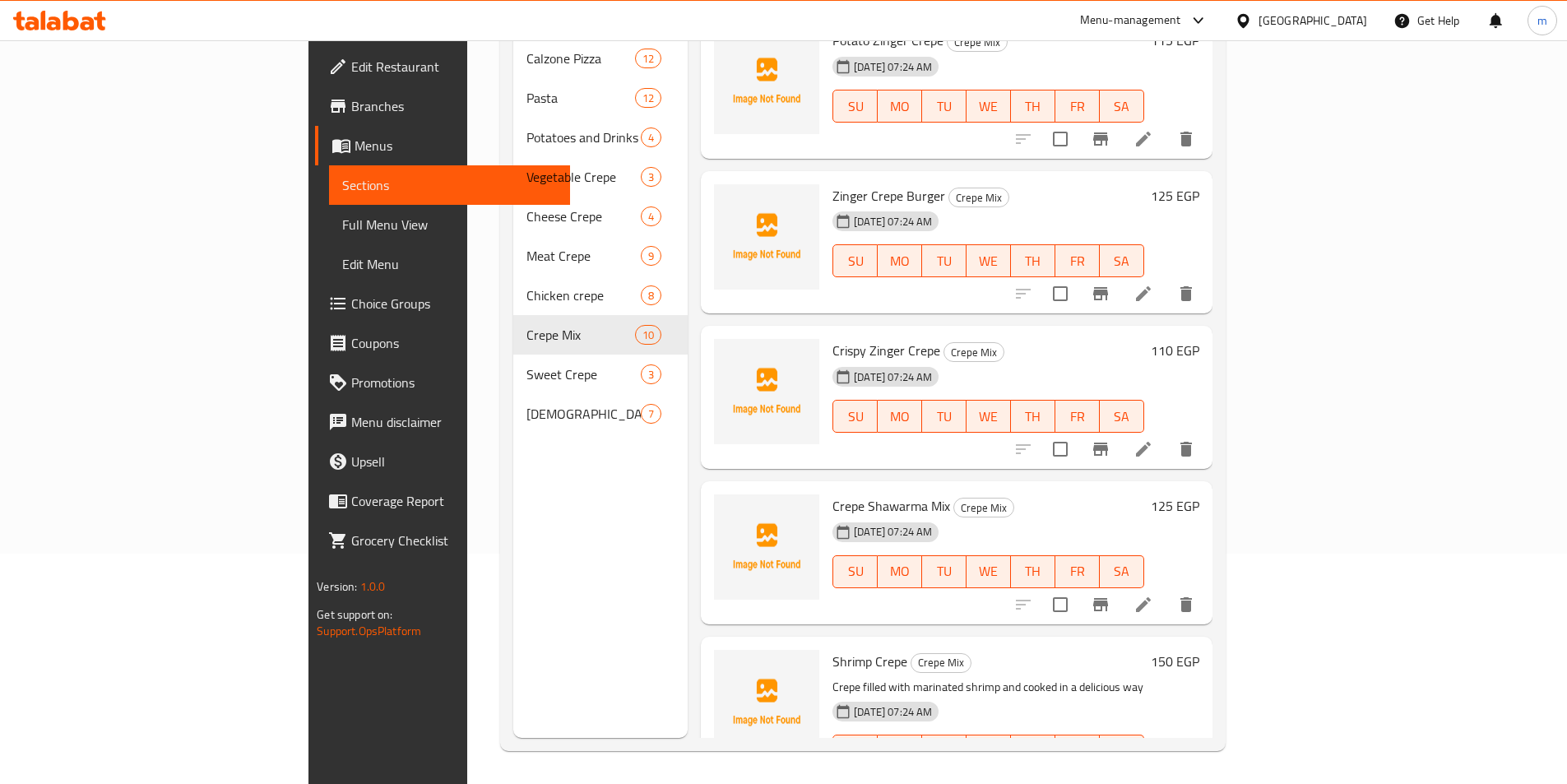
click at [1199, 494] on h6 "125 EGP" at bounding box center [1175, 506] width 49 height 23
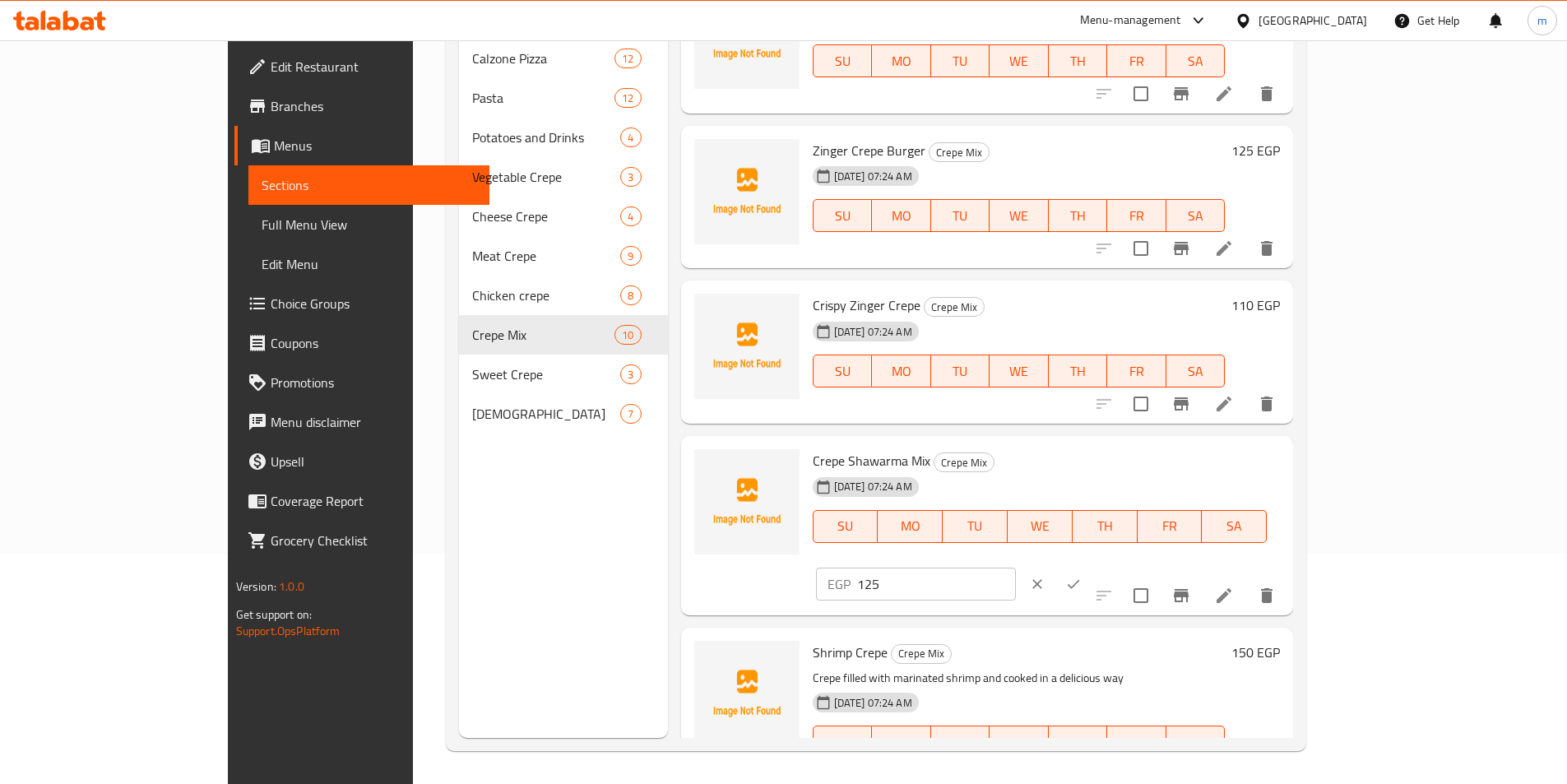
click at [1046, 576] on icon "clear" at bounding box center [1037, 584] width 17 height 17
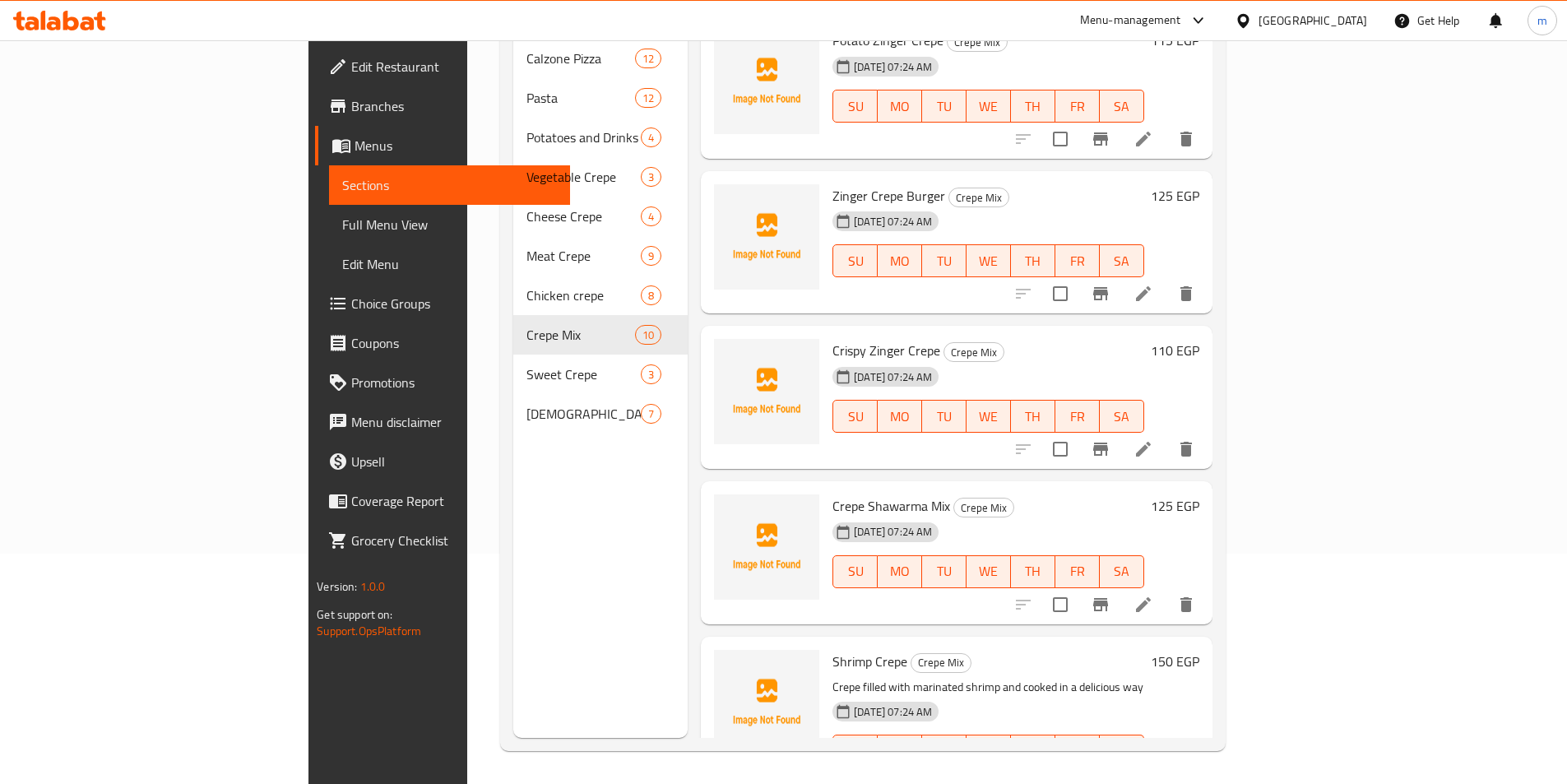
click at [1199, 494] on h6 "125 EGP" at bounding box center [1175, 506] width 49 height 23
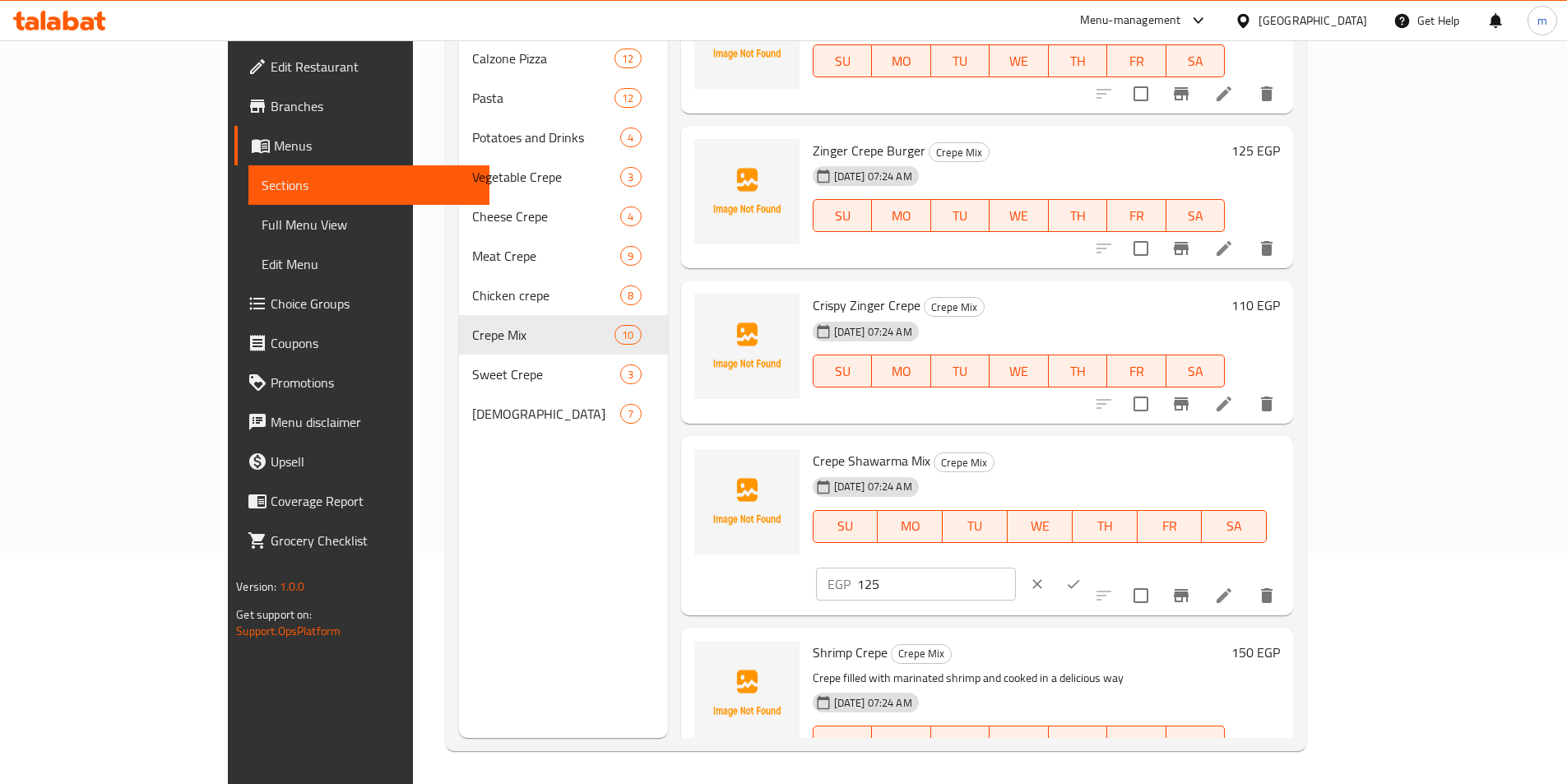
click at [1092, 566] on button "ok" at bounding box center [1073, 584] width 36 height 36
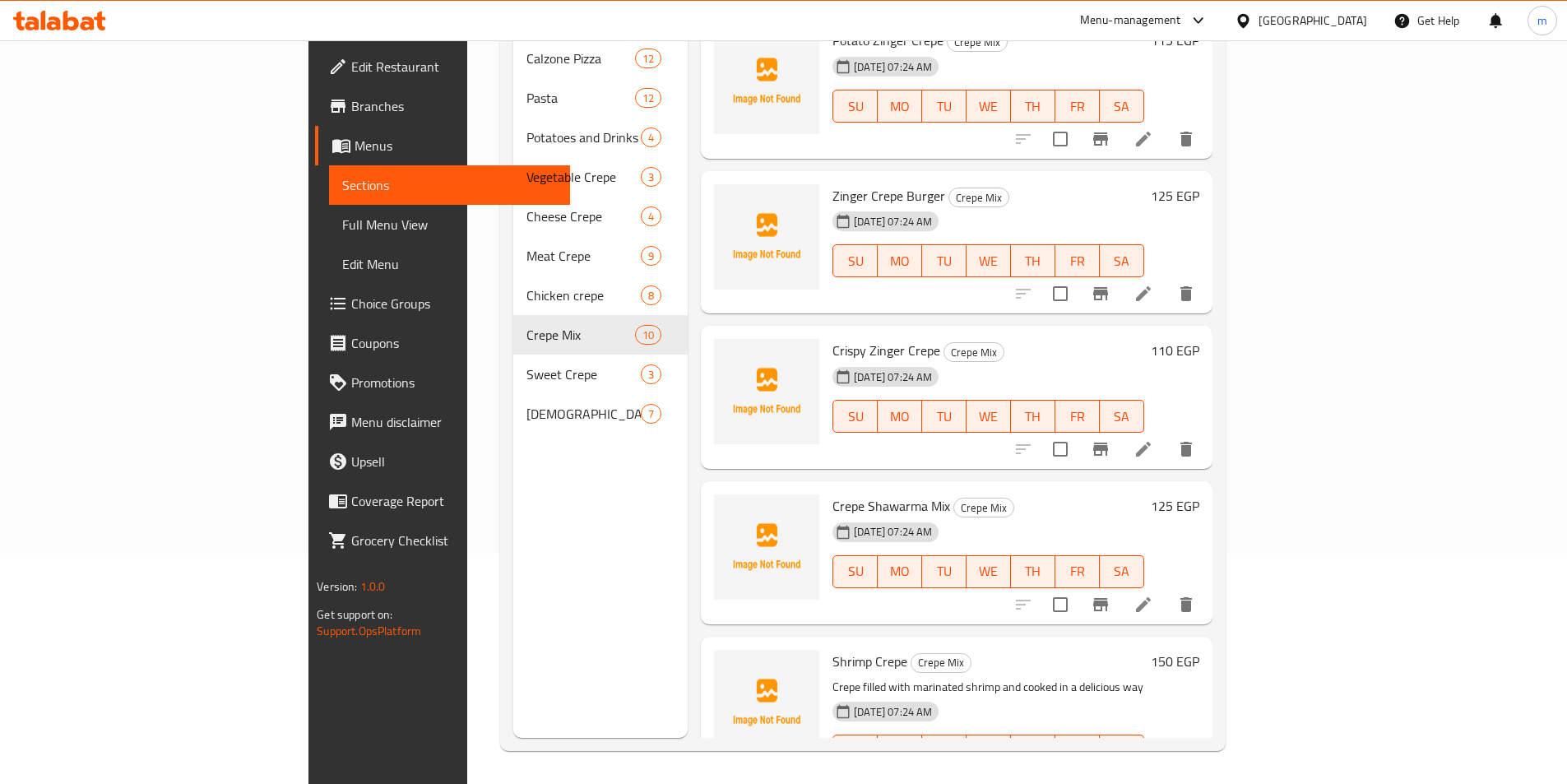
click at [1199, 494] on h6 "125 EGP" at bounding box center [1175, 506] width 49 height 23
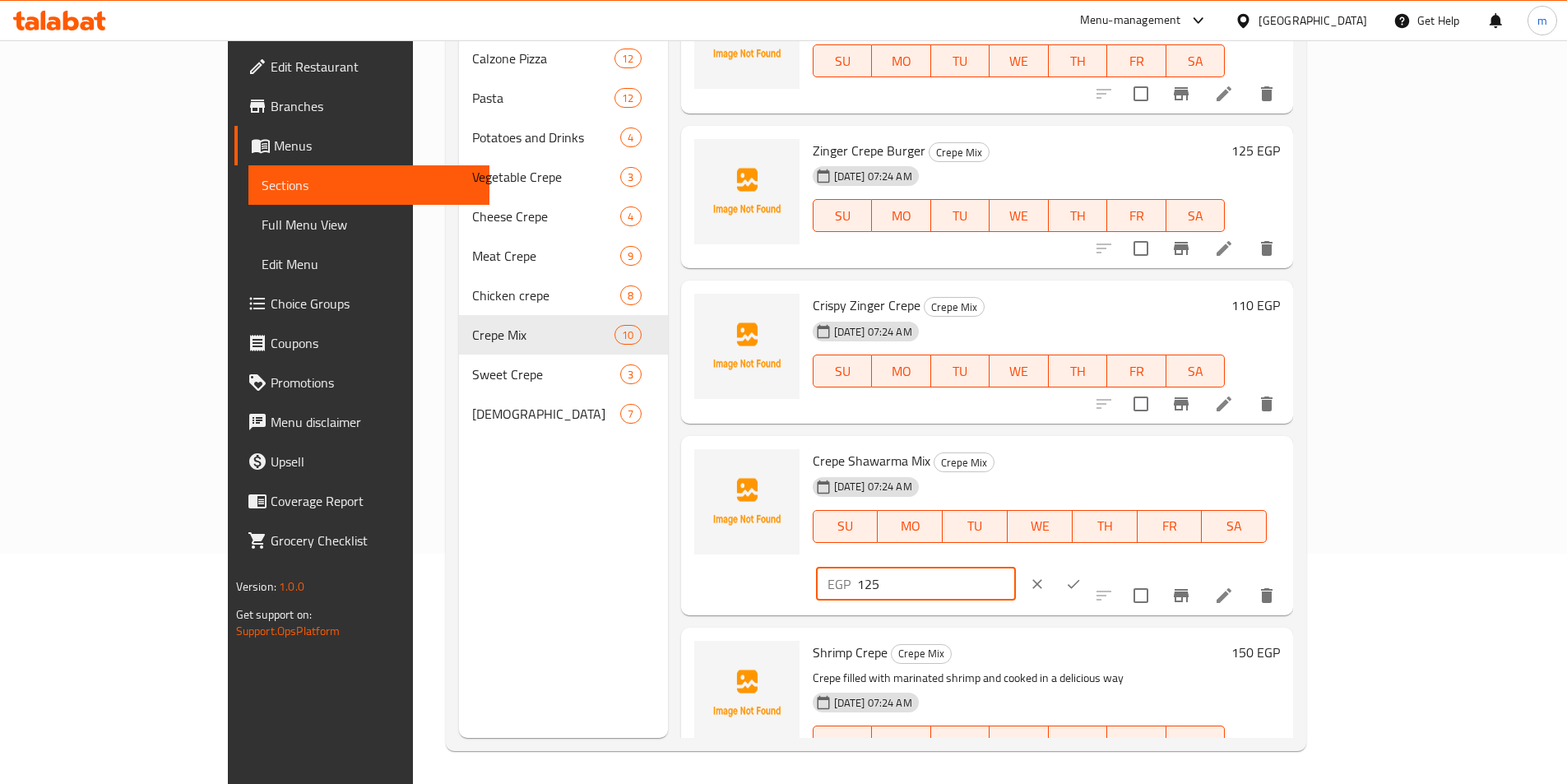
click at [1016, 567] on input "125" at bounding box center [936, 583] width 159 height 33
drag, startPoint x: 1298, startPoint y: 448, endPoint x: 1288, endPoint y: 444, distance: 10.8
click at [1016, 567] on input "125" at bounding box center [936, 583] width 159 height 33
click at [1181, 470] on div "12-08-2025 07:24 AM SU MO TU WE TH FR SA" at bounding box center [1041, 515] width 468 height 89
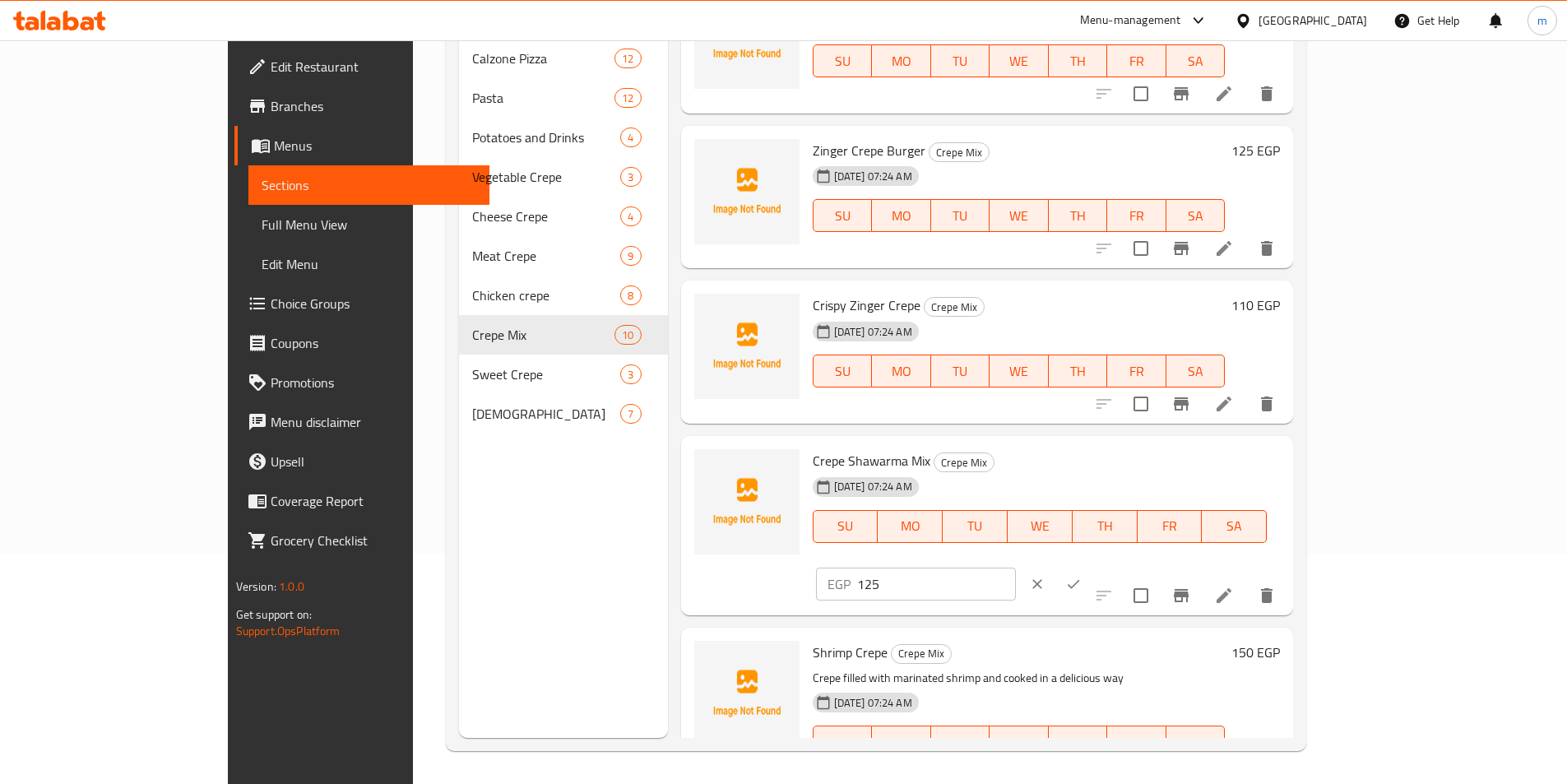
click at [1056, 566] on button "clear" at bounding box center [1037, 584] width 36 height 36
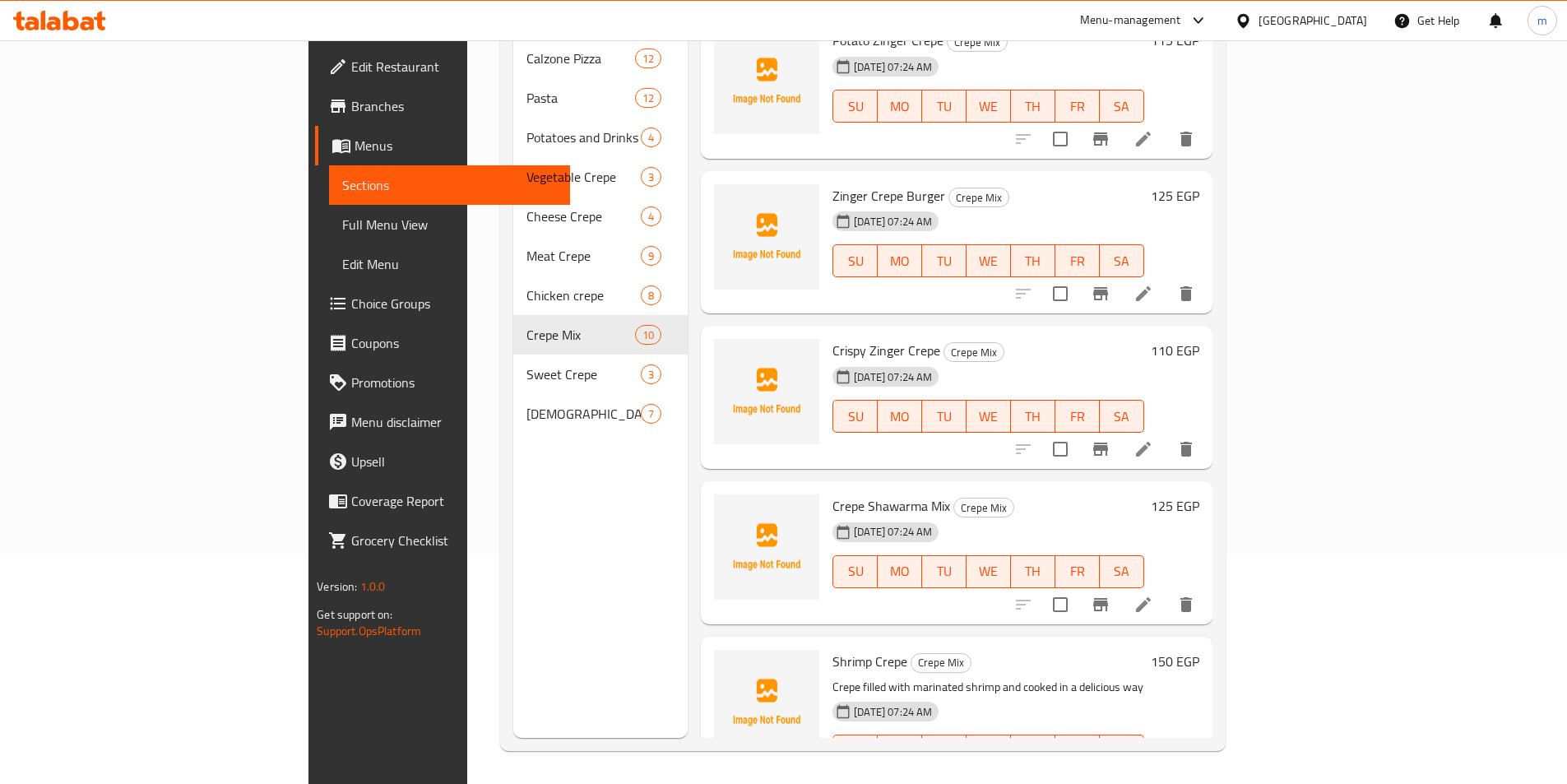
scroll to position [520, 0]
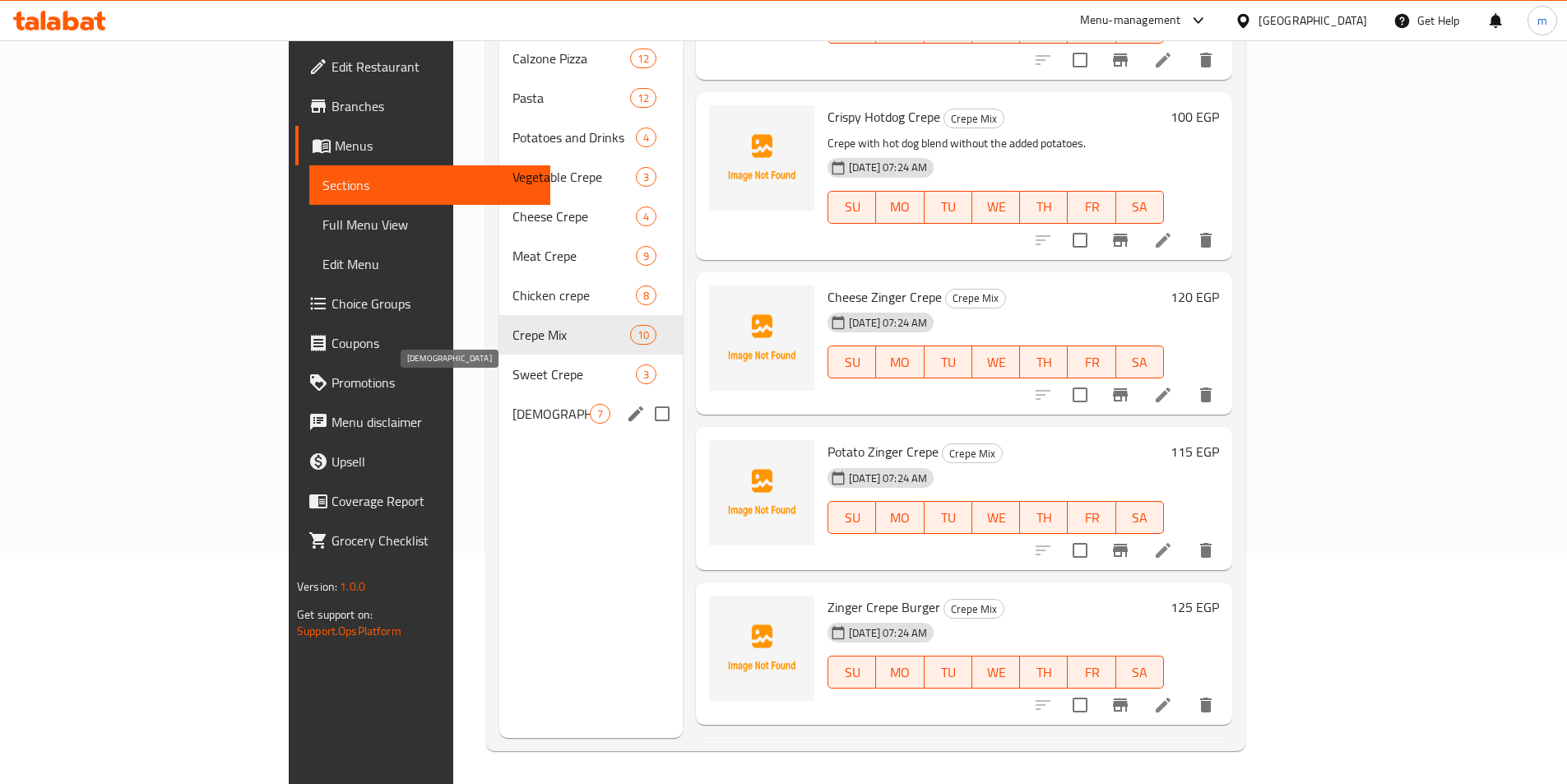
click at [512, 404] on span "[DEMOGRAPHIC_DATA]" at bounding box center [550, 414] width 77 height 19
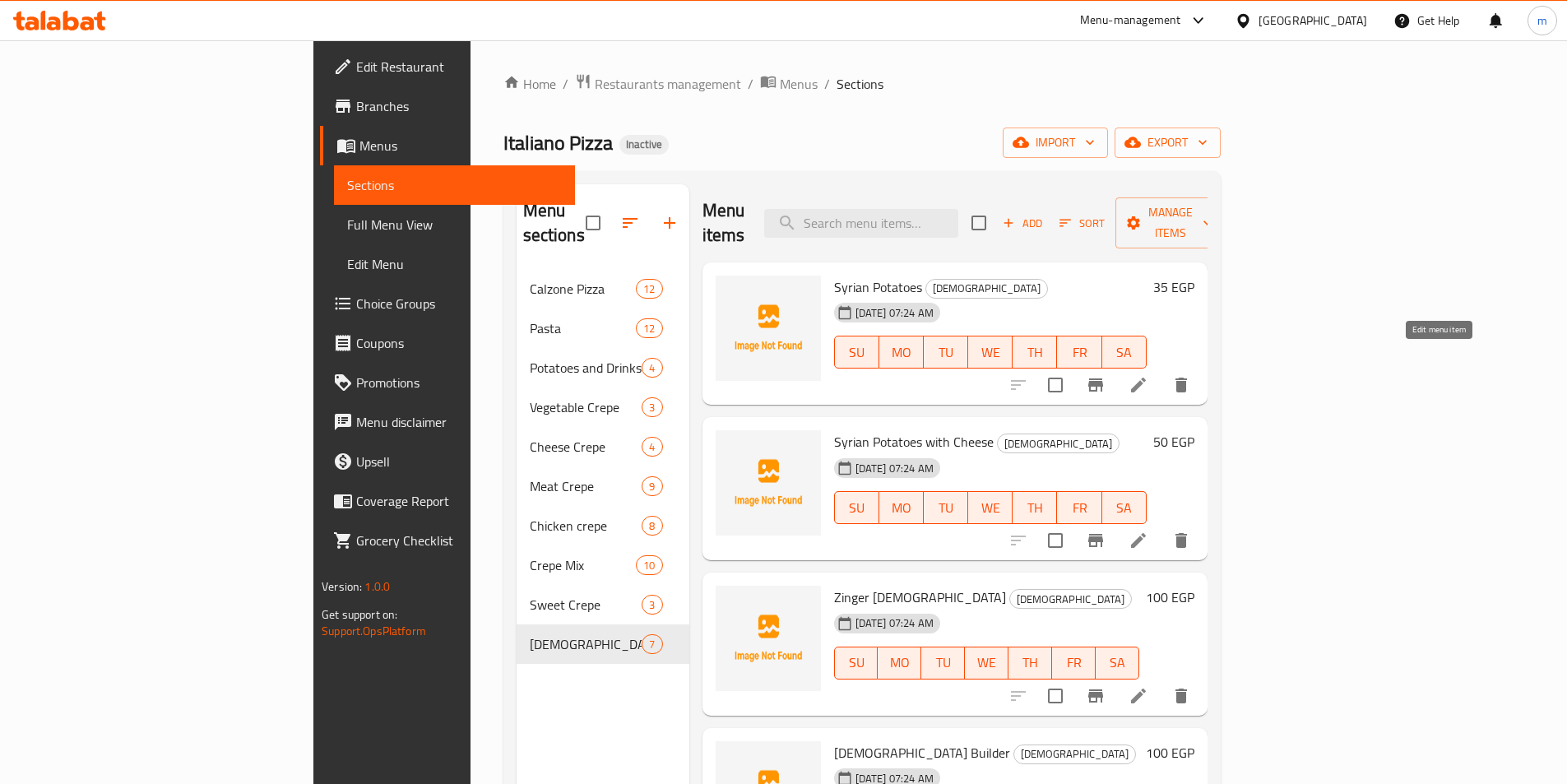
click at [1149, 375] on icon at bounding box center [1138, 384] width 19 height 19
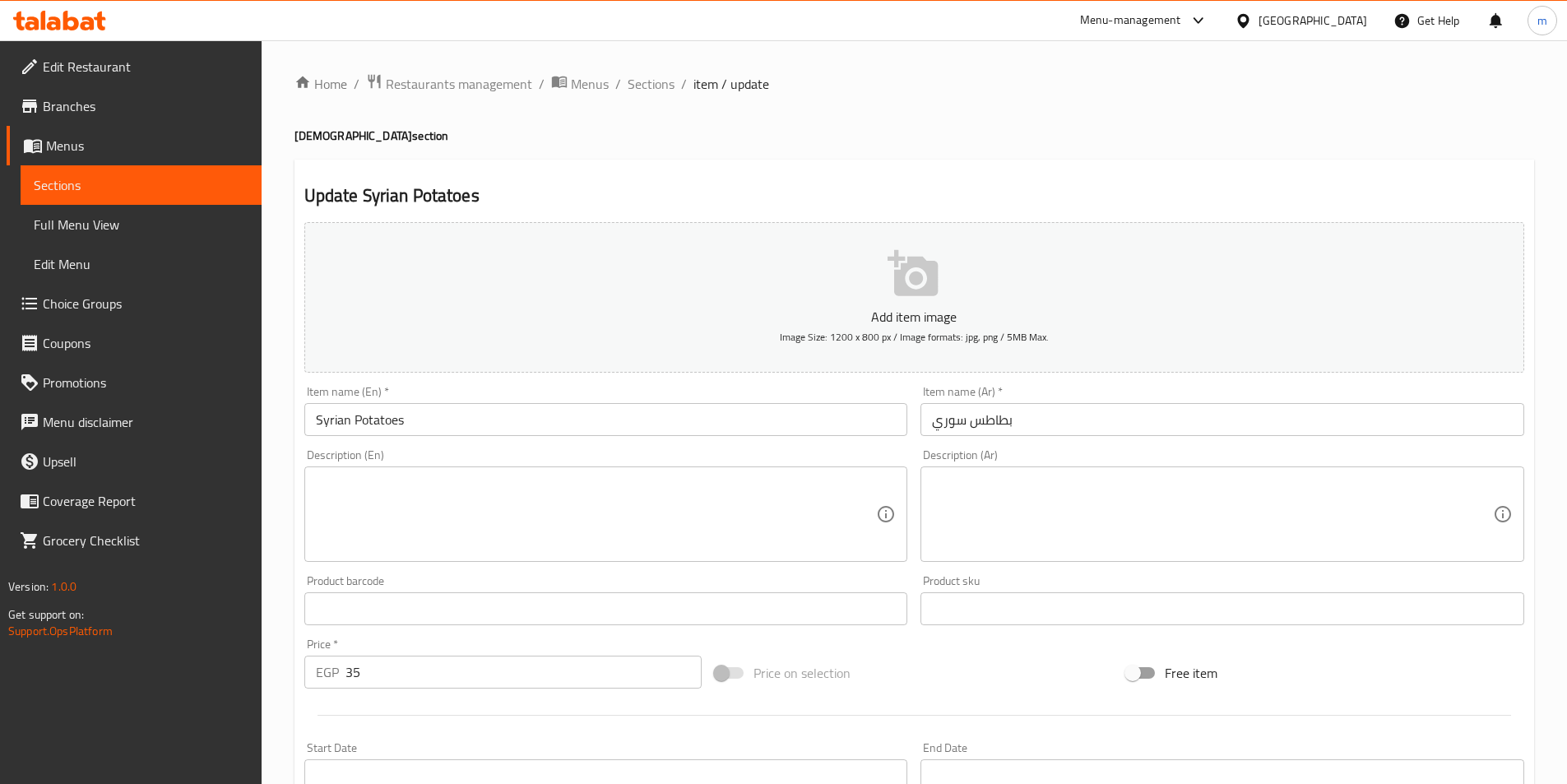
click at [1058, 499] on textarea at bounding box center [1212, 514] width 561 height 78
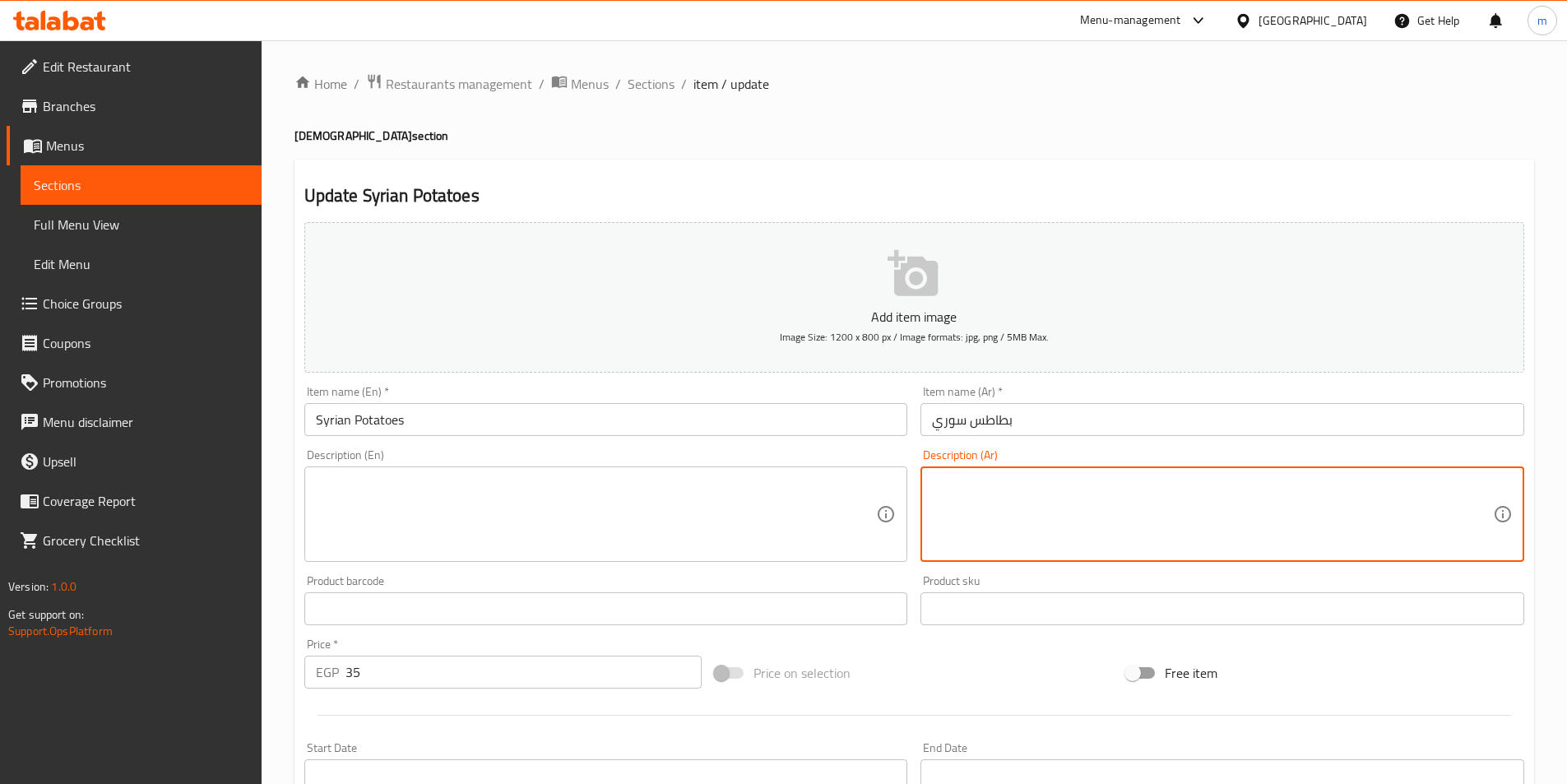
paste textarea "بطاطس مقلية مقرمشة ملفوفة في خبز سوري مع صوصات وخضار طازجة."
type textarea "بطاطس مقلية مقرمشة ملفوفة في خبز سوري مع صوصات وخضار طازجة."
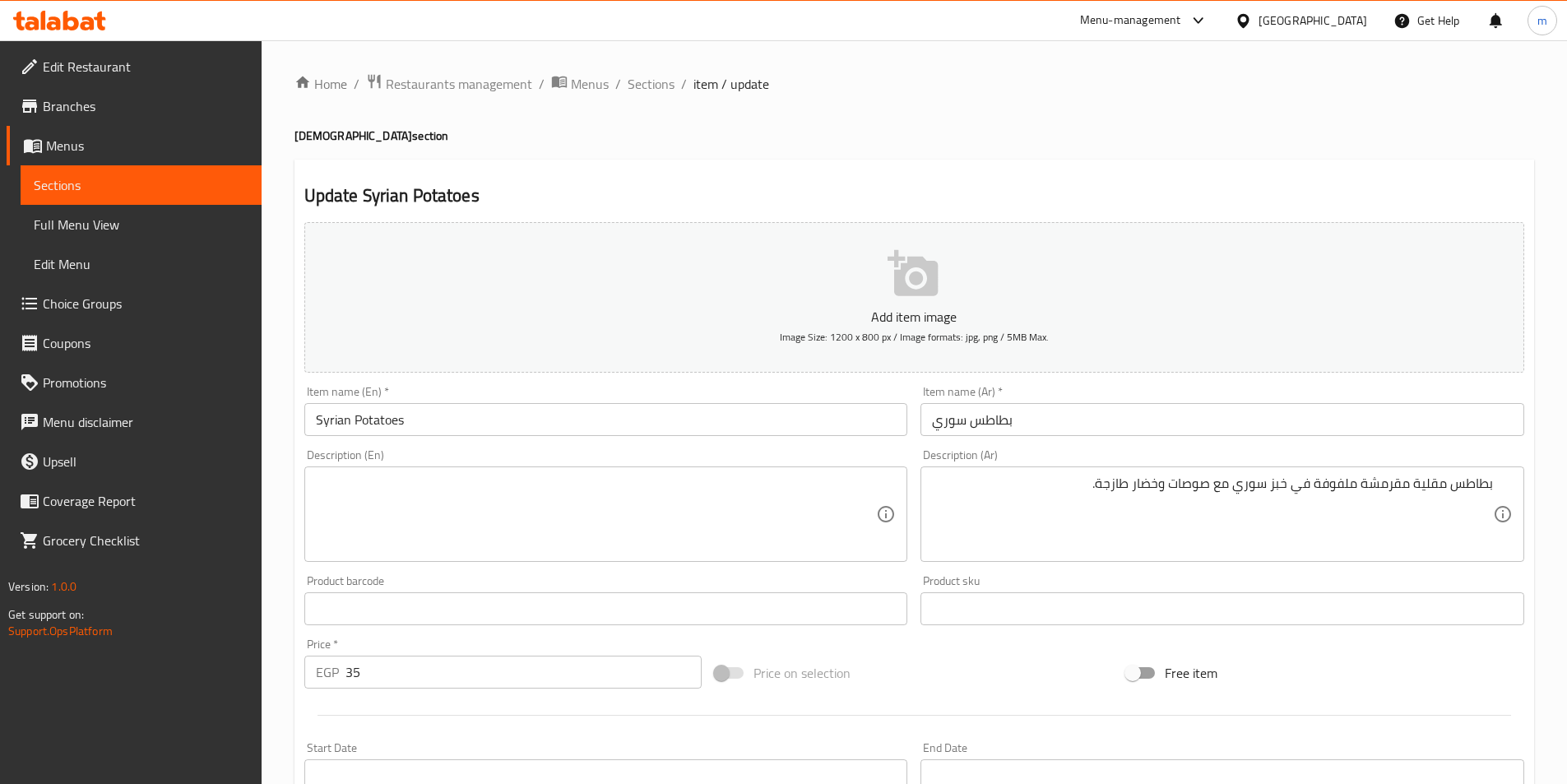
click at [614, 510] on textarea at bounding box center [596, 514] width 561 height 78
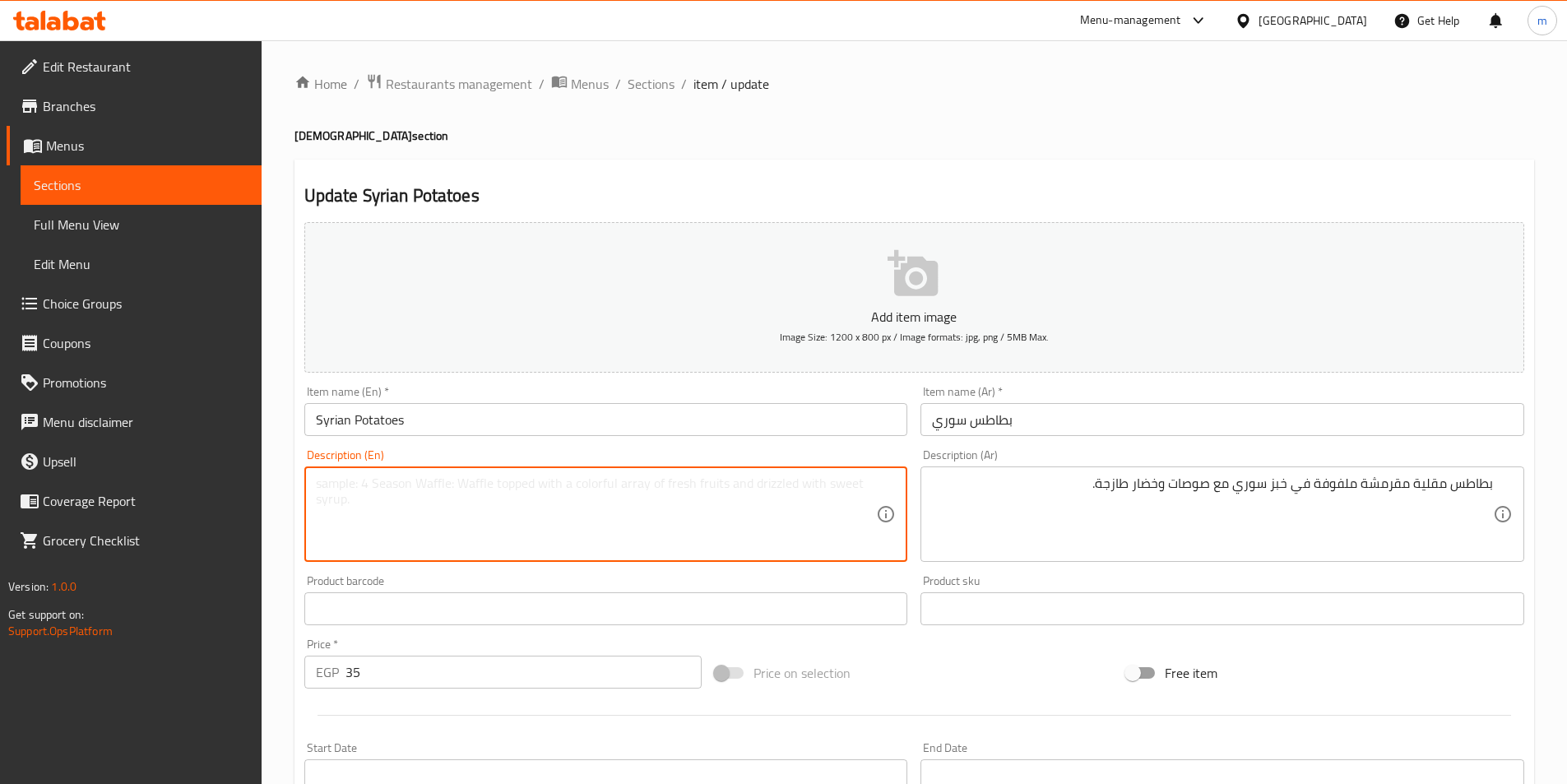
paste textarea "Crispy french fries wrapped in Syrian bread with sauces and fresh vegetables."
type textarea "Crispy french fries wrapped in Syrian bread with sauces and fresh vegetables."
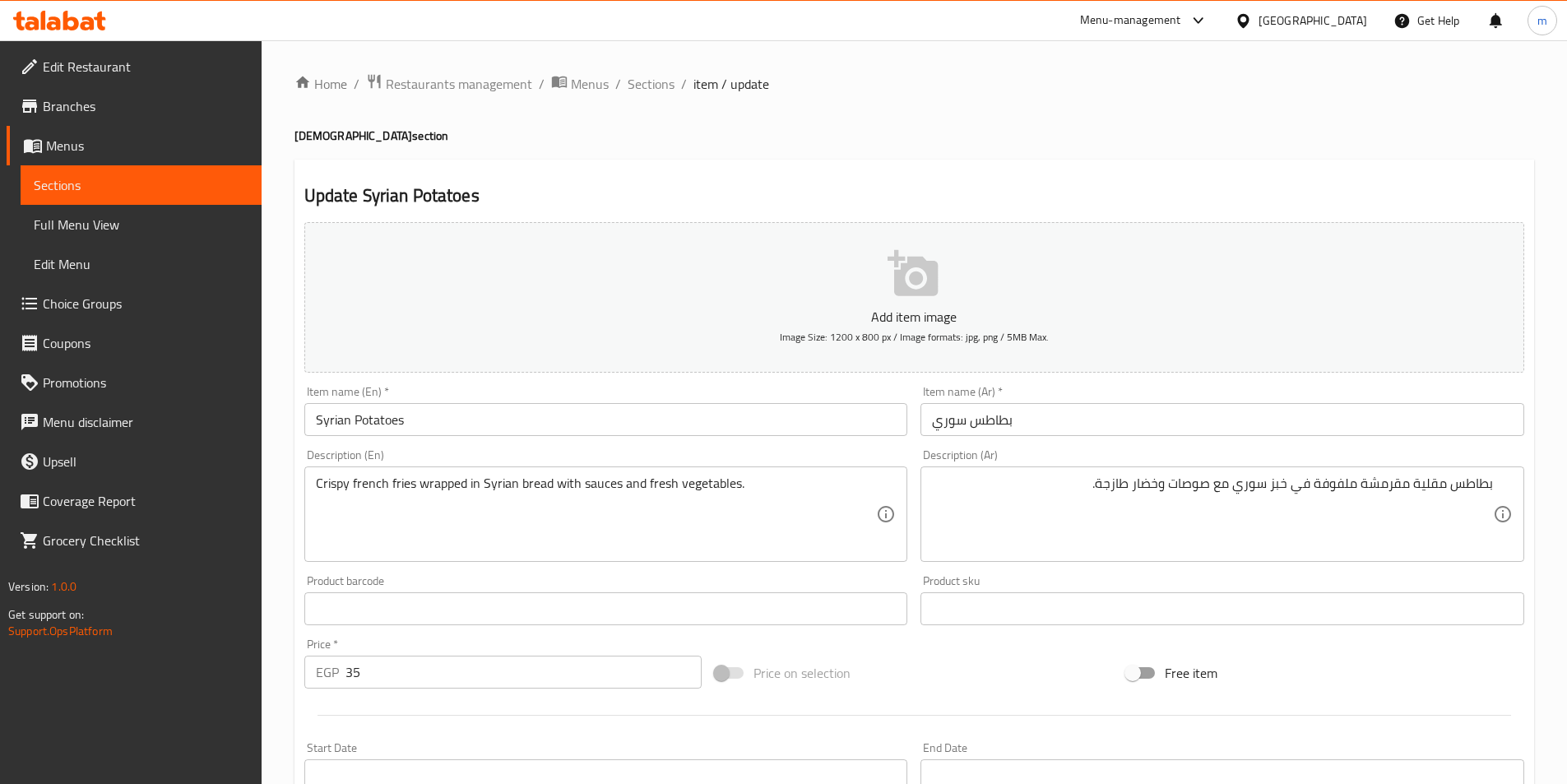
scroll to position [378, 0]
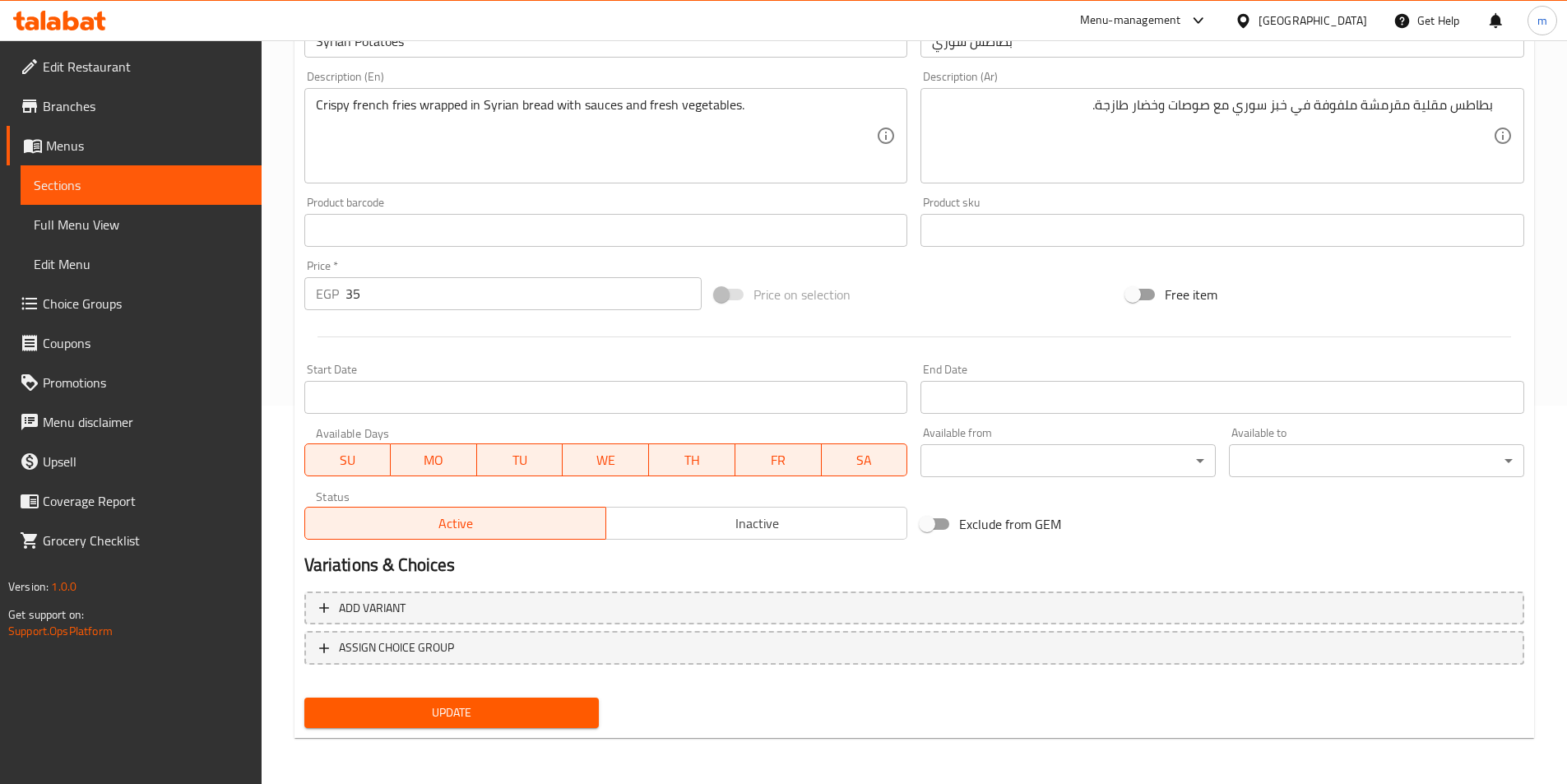
click at [445, 711] on span "Update" at bounding box center [452, 712] width 269 height 20
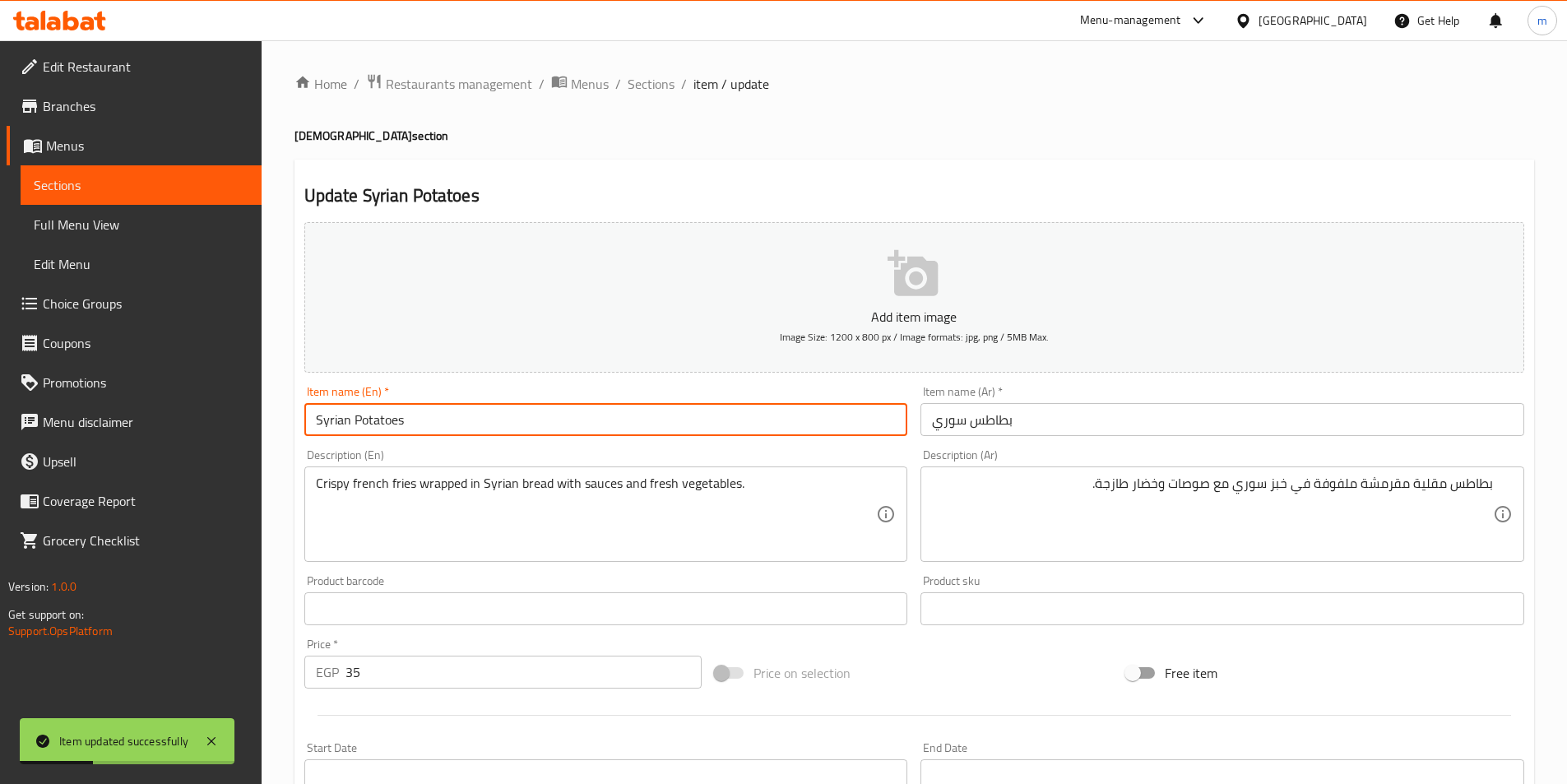
click at [359, 419] on input "Syrian Potatoes" at bounding box center [605, 419] width 604 height 33
click at [654, 80] on span "Sections" at bounding box center [651, 84] width 47 height 19
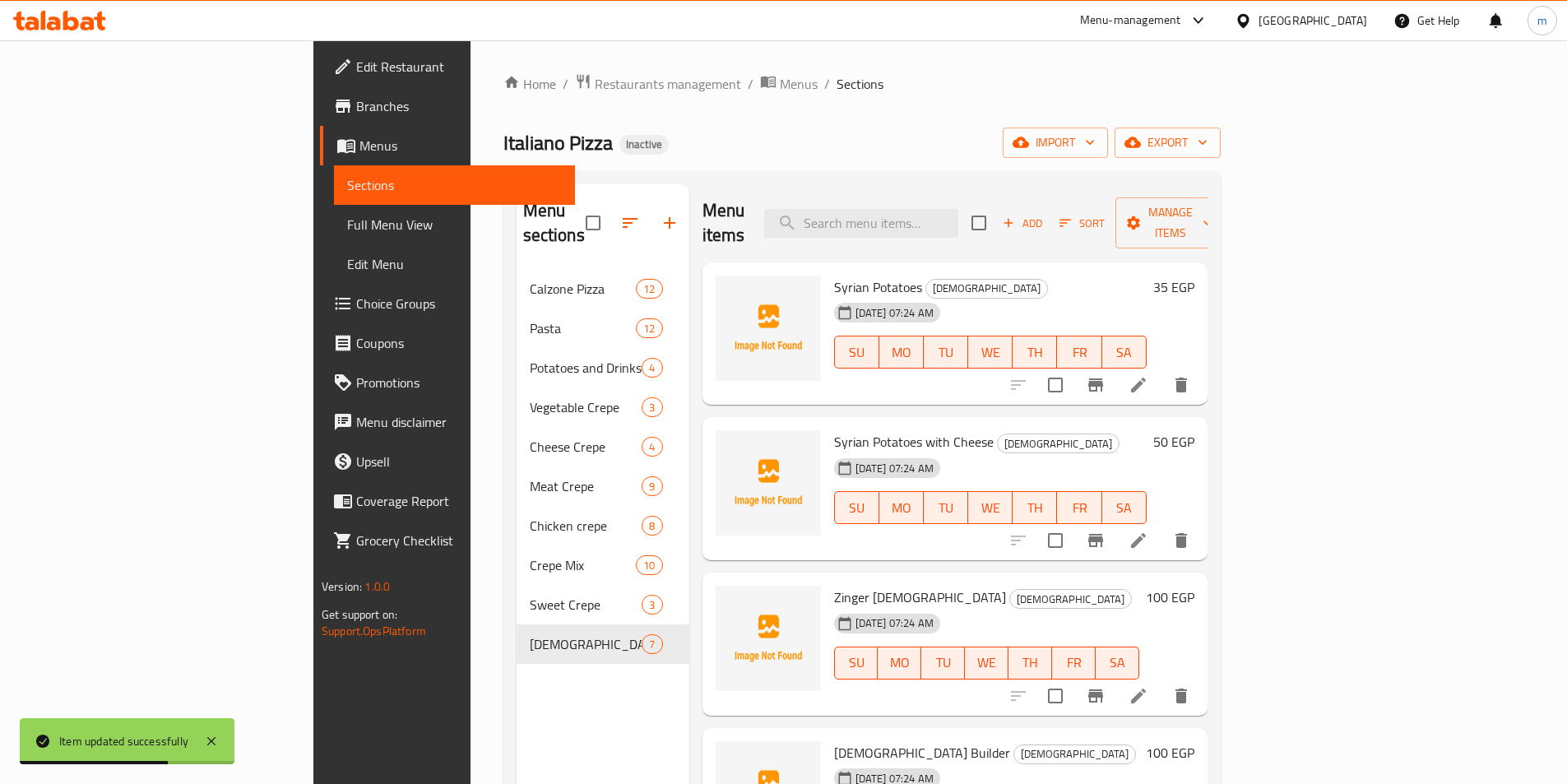
click at [730, 162] on div "Home / Restaurants management / Menus / Sections Italiano Pizza Inactive import…" at bounding box center [861, 527] width 717 height 908
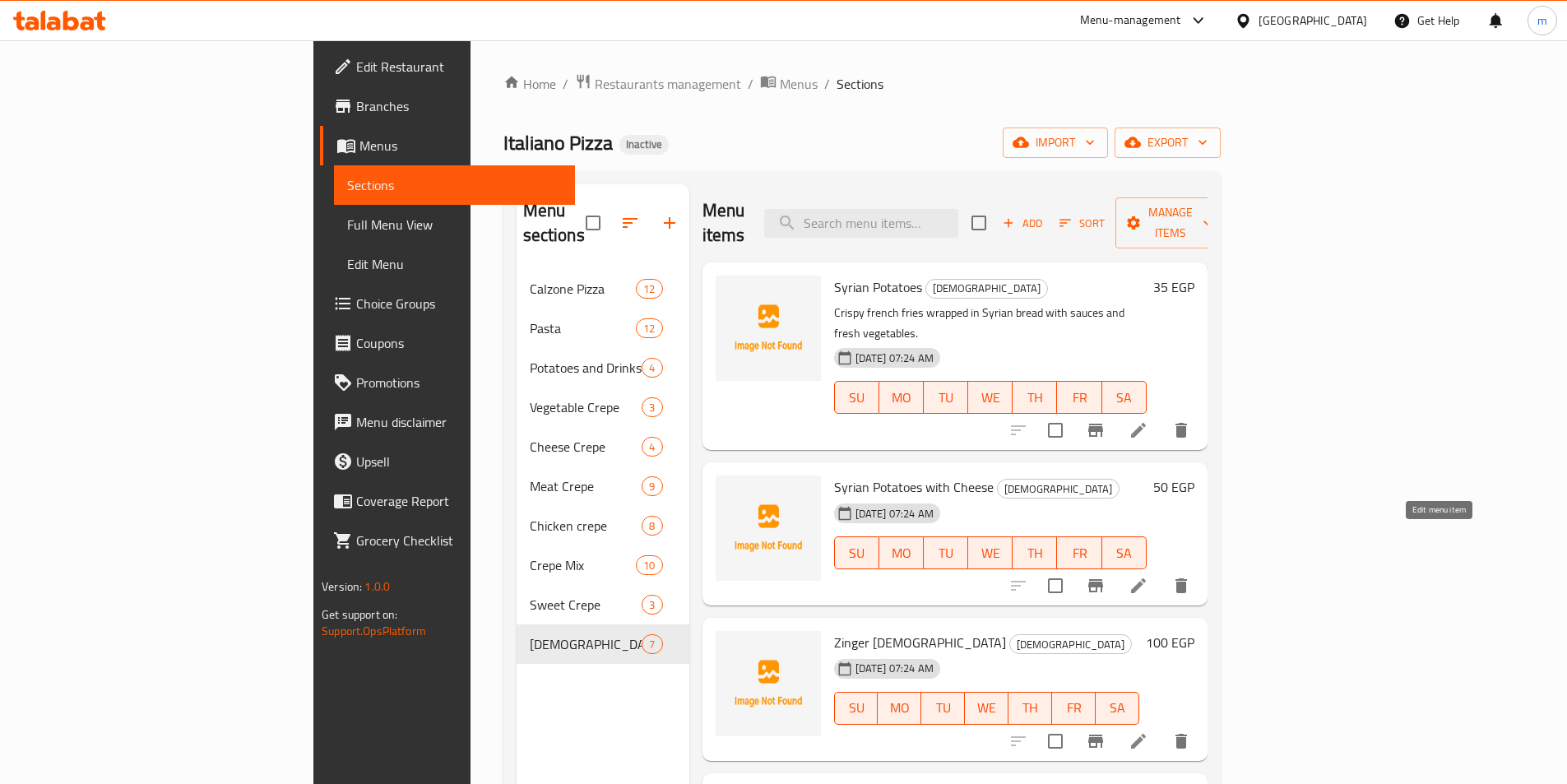
click at [1149, 576] on icon at bounding box center [1138, 586] width 19 height 19
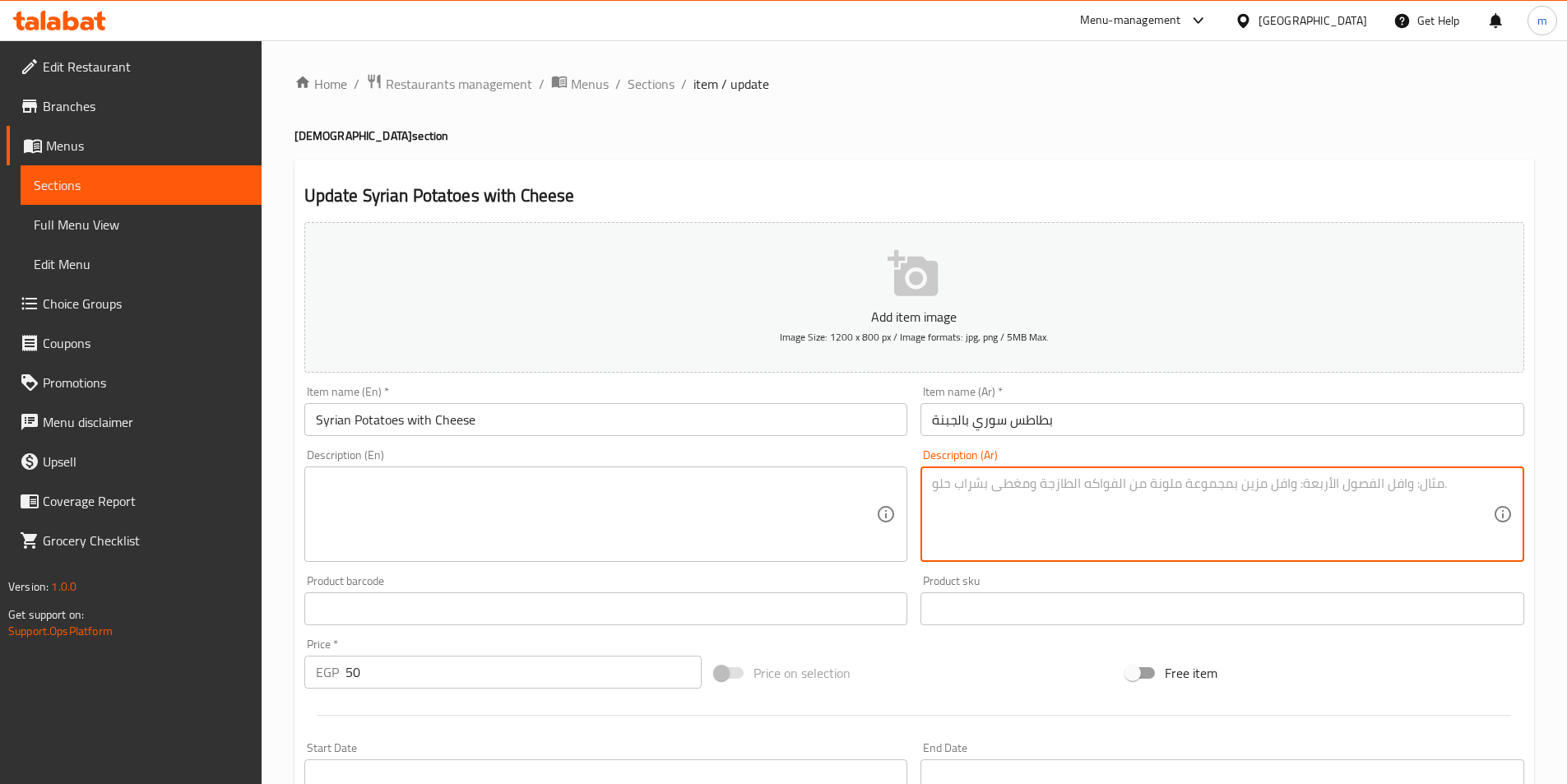
click at [1193, 503] on textarea at bounding box center [1212, 514] width 561 height 78
paste textarea "بطاطس مقلية مقرمشة مع الجبنة الذائبة، ملفوفة في خبز سوري مع صوصات وخضار."
type textarea "بطاطس مقلية مقرمشة مع الجبنة الذائبة، ملفوفة في خبز سوري مع صوصات وخضار."
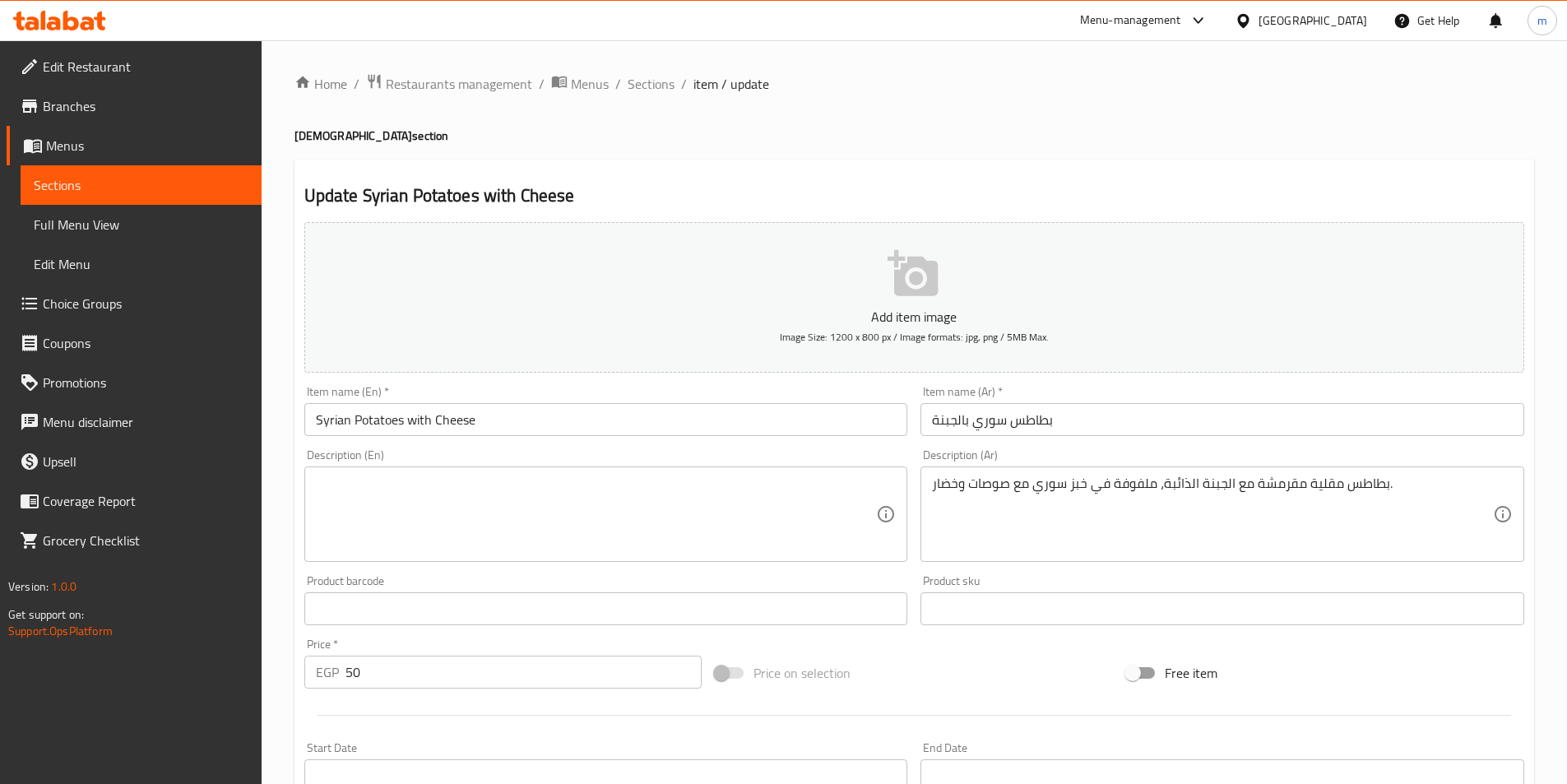
click at [468, 458] on div "Description (En) Description (En)" at bounding box center [605, 505] width 604 height 113
click at [468, 475] on textarea at bounding box center [596, 514] width 561 height 78
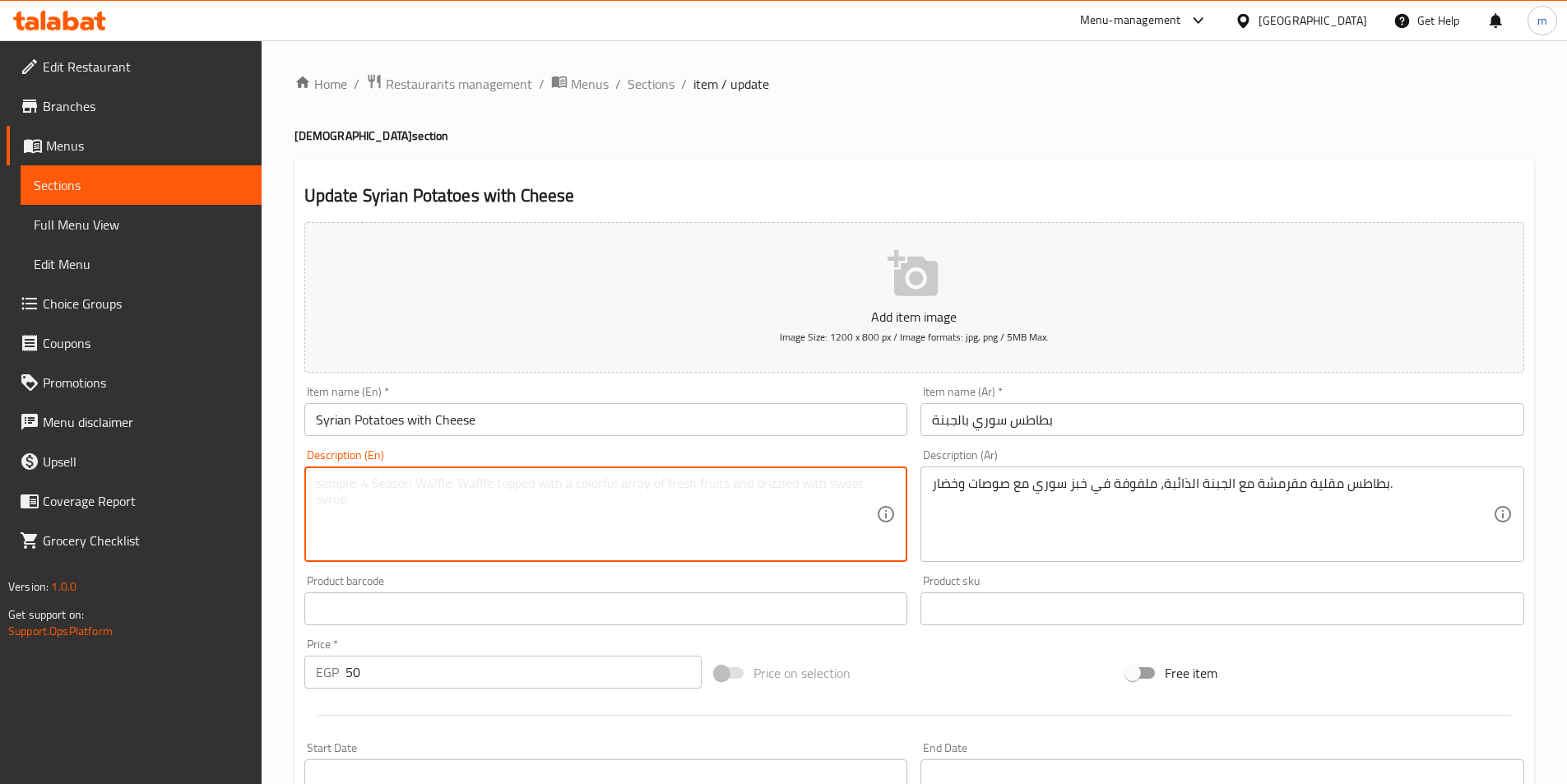
paste textarea "Crispy fries with melted cheese, wrapped in Syrian bread with sauces and vegeta…"
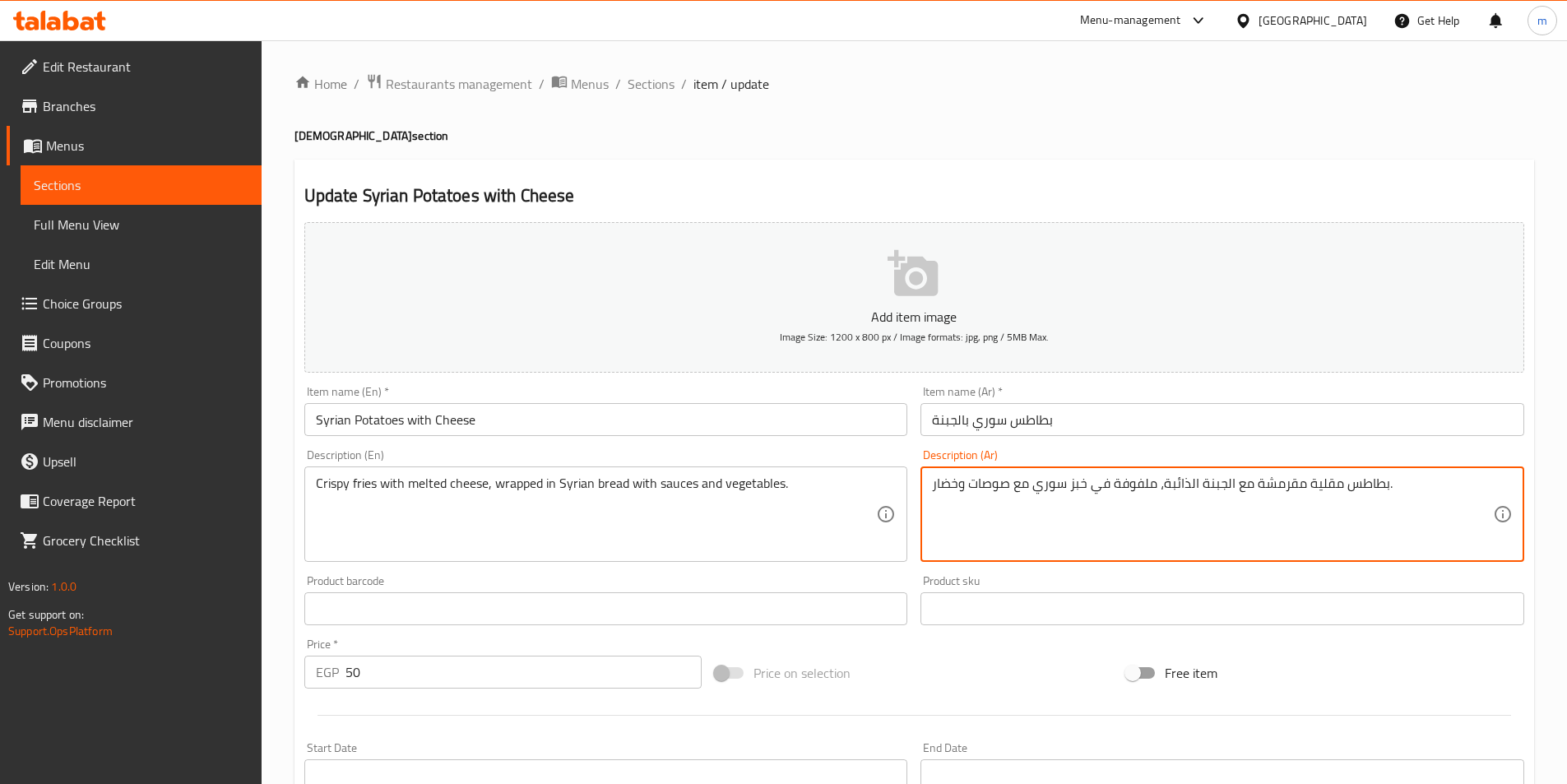
drag, startPoint x: 1304, startPoint y: 491, endPoint x: 1466, endPoint y: 491, distance: 162.0
click at [1399, 498] on textarea "بطاطس مقلية مقرمشة مع الجبنة الذائبة، ملفوفة في خبز سوري مع صوصات وخضار." at bounding box center [1212, 514] width 561 height 78
drag, startPoint x: 1414, startPoint y: 484, endPoint x: 1540, endPoint y: 473, distance: 126.5
click at [1540, 473] on div "Home / Restaurants management / Menus / Sections / item / update Syrian section…" at bounding box center [914, 601] width 1306 height 1122
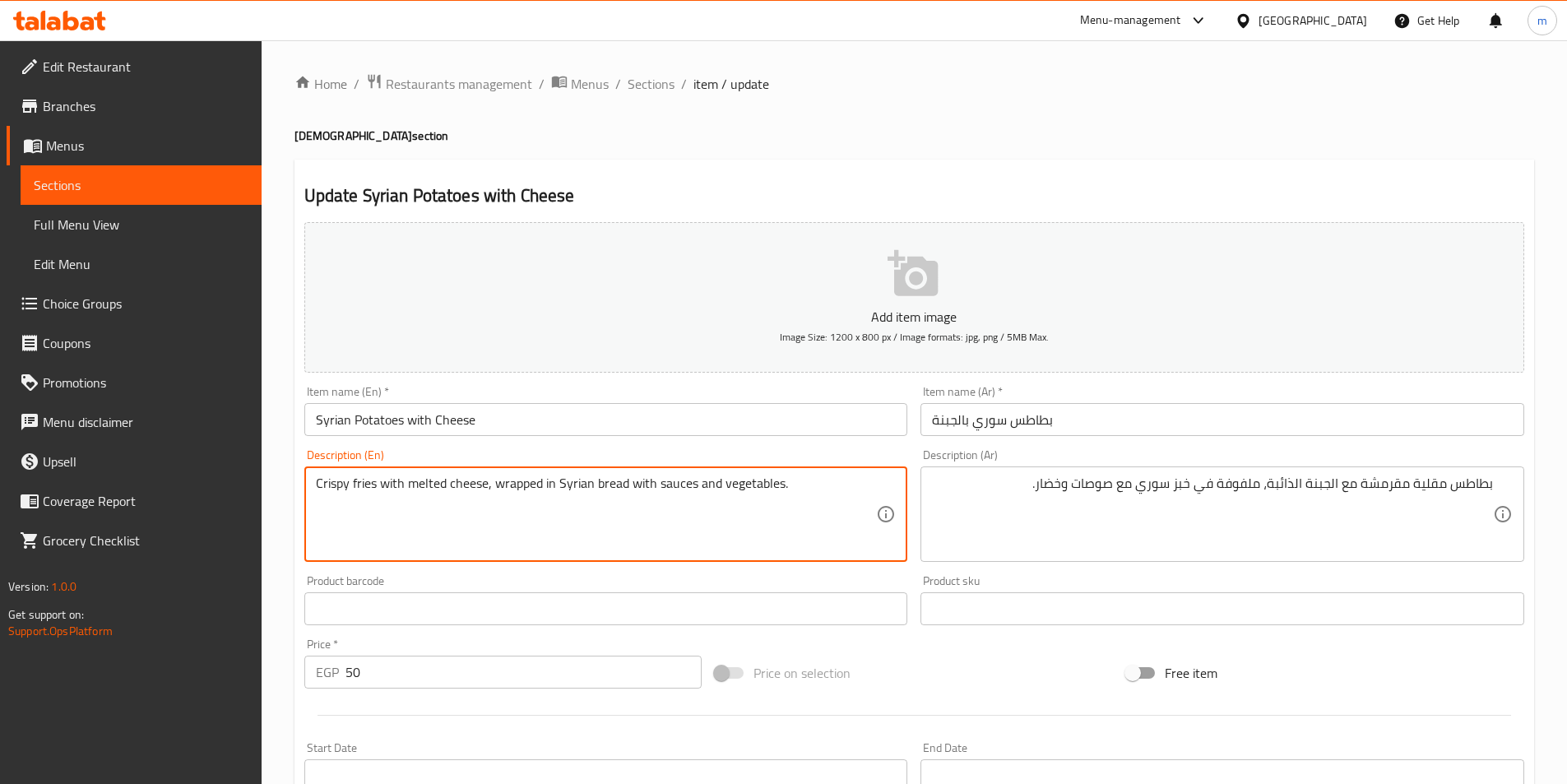
paste textarea "French"
click at [347, 490] on textarea "CrispyFrench fries with melted cheese, wrapped in Syrian bread with sauces and …" at bounding box center [596, 514] width 561 height 78
click at [350, 490] on textarea "Crispy French fries with melted cheese, wrapped in Syrian bread with sauces and…" at bounding box center [596, 514] width 561 height 78
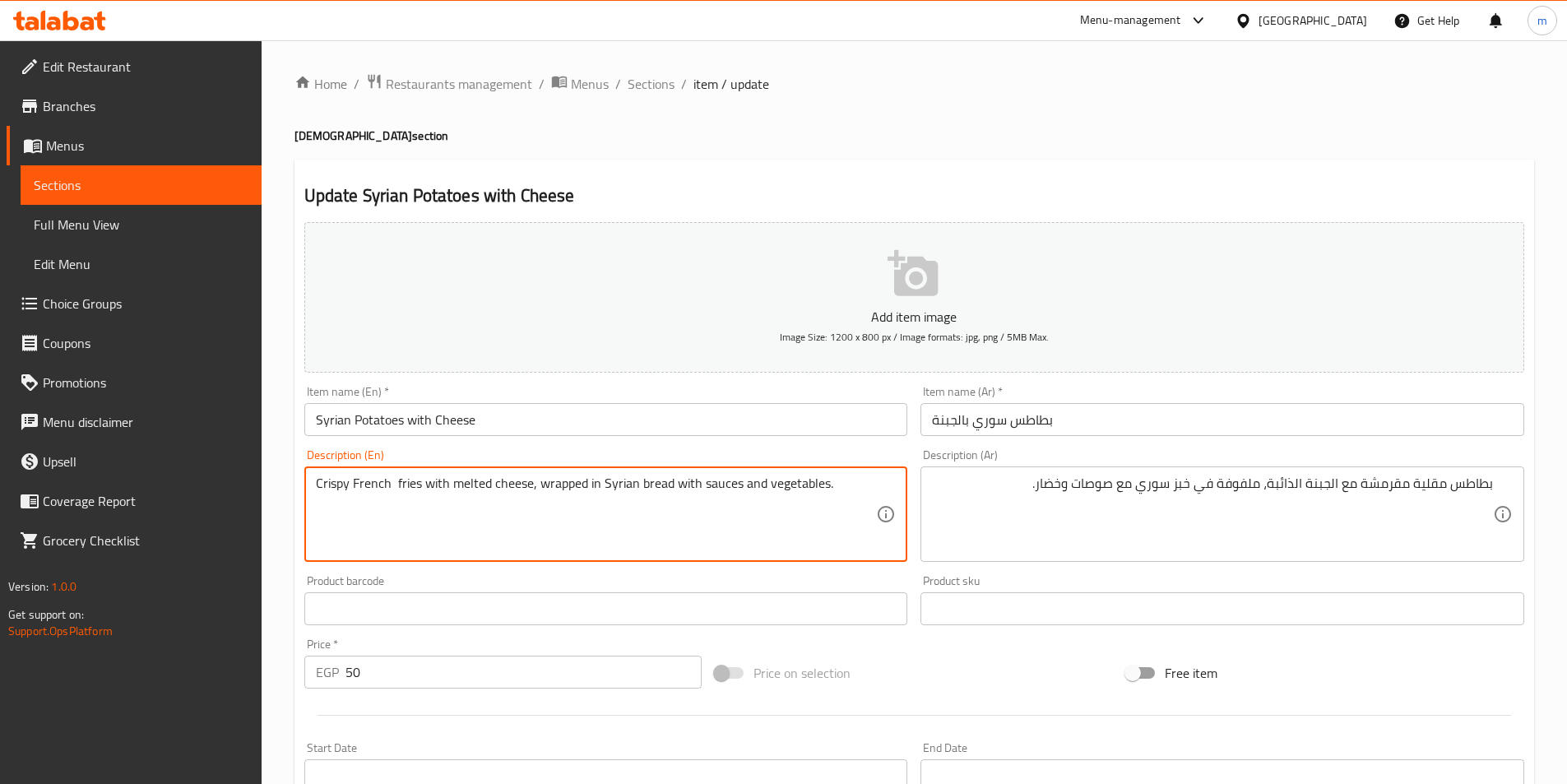
click at [395, 492] on textarea "Crispy French fries with melted cheese, wrapped in Syrian bread with sauces and…" at bounding box center [596, 514] width 561 height 78
click at [410, 510] on textarea "Crispy french fries with melted cheese, wrapped in syrian bread with sauces and…" at bounding box center [596, 514] width 561 height 78
type textarea "Crispy french fries with melted cheese, wrapped in syrian bread with sauces and…"
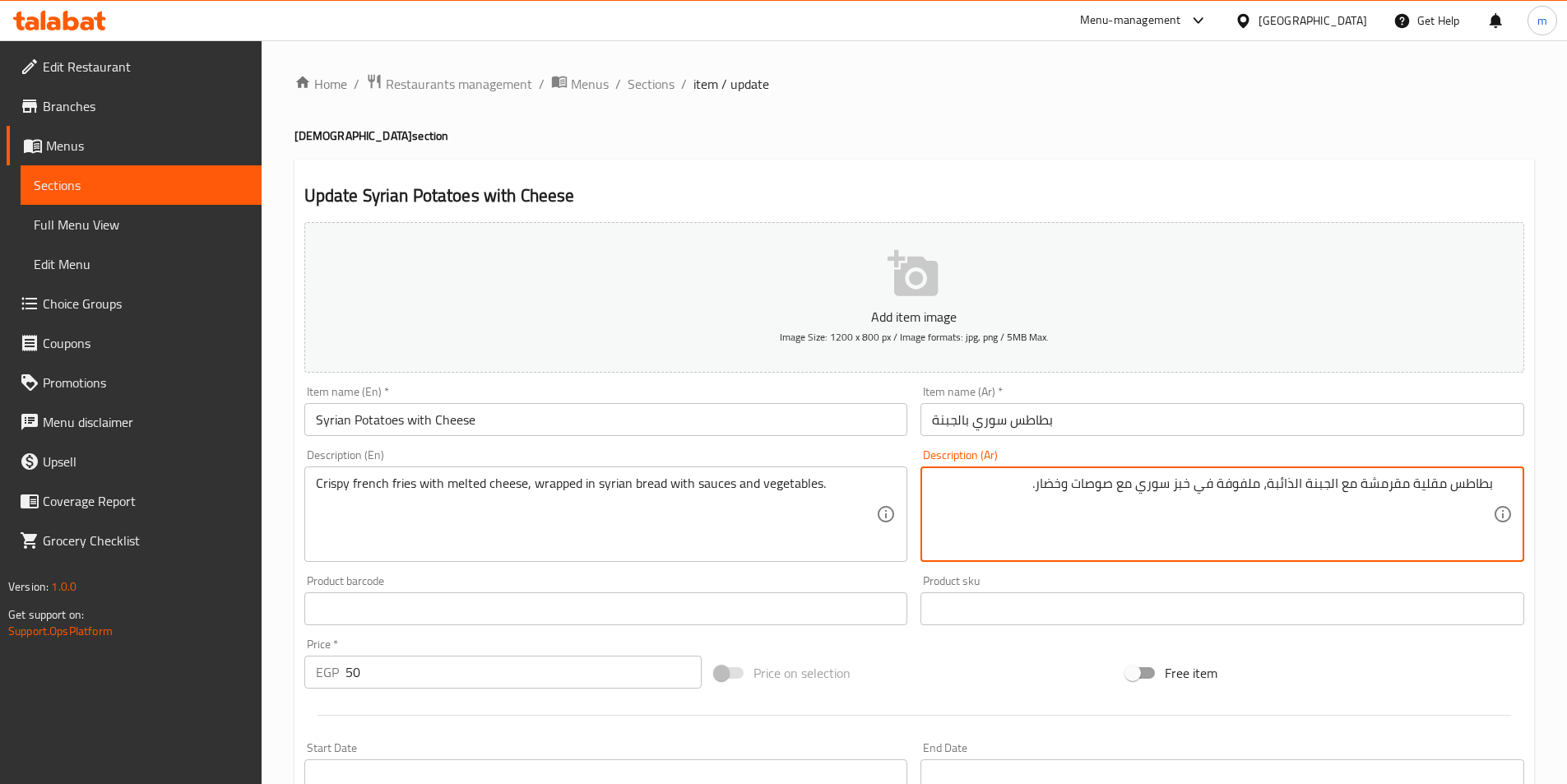
drag, startPoint x: 1142, startPoint y: 491, endPoint x: 1195, endPoint y: 490, distance: 53.0
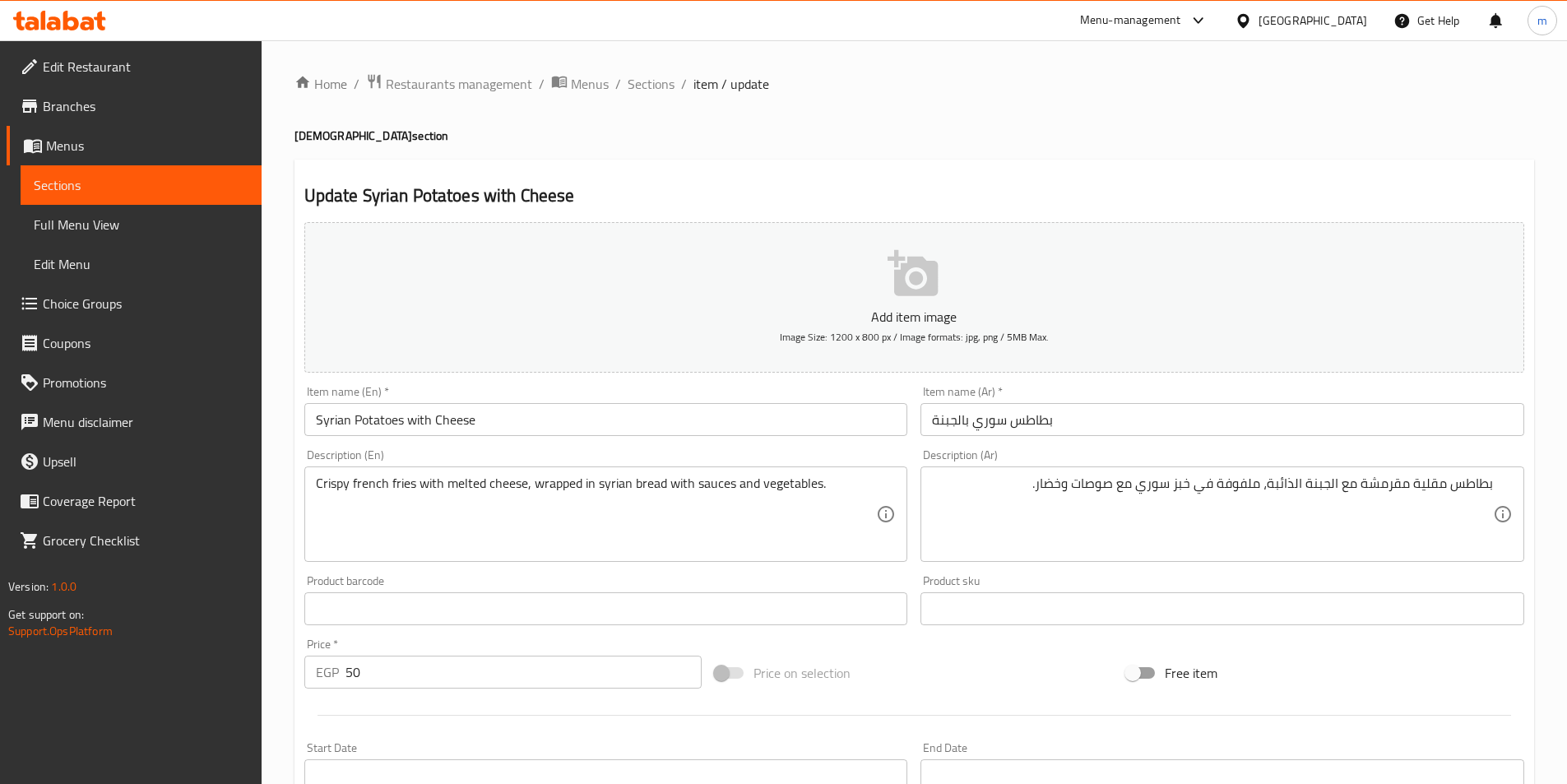
click at [1094, 154] on div "Home / Restaurants management / Menus / Sections / item / update Syrian section…" at bounding box center [914, 602] width 1240 height 1056
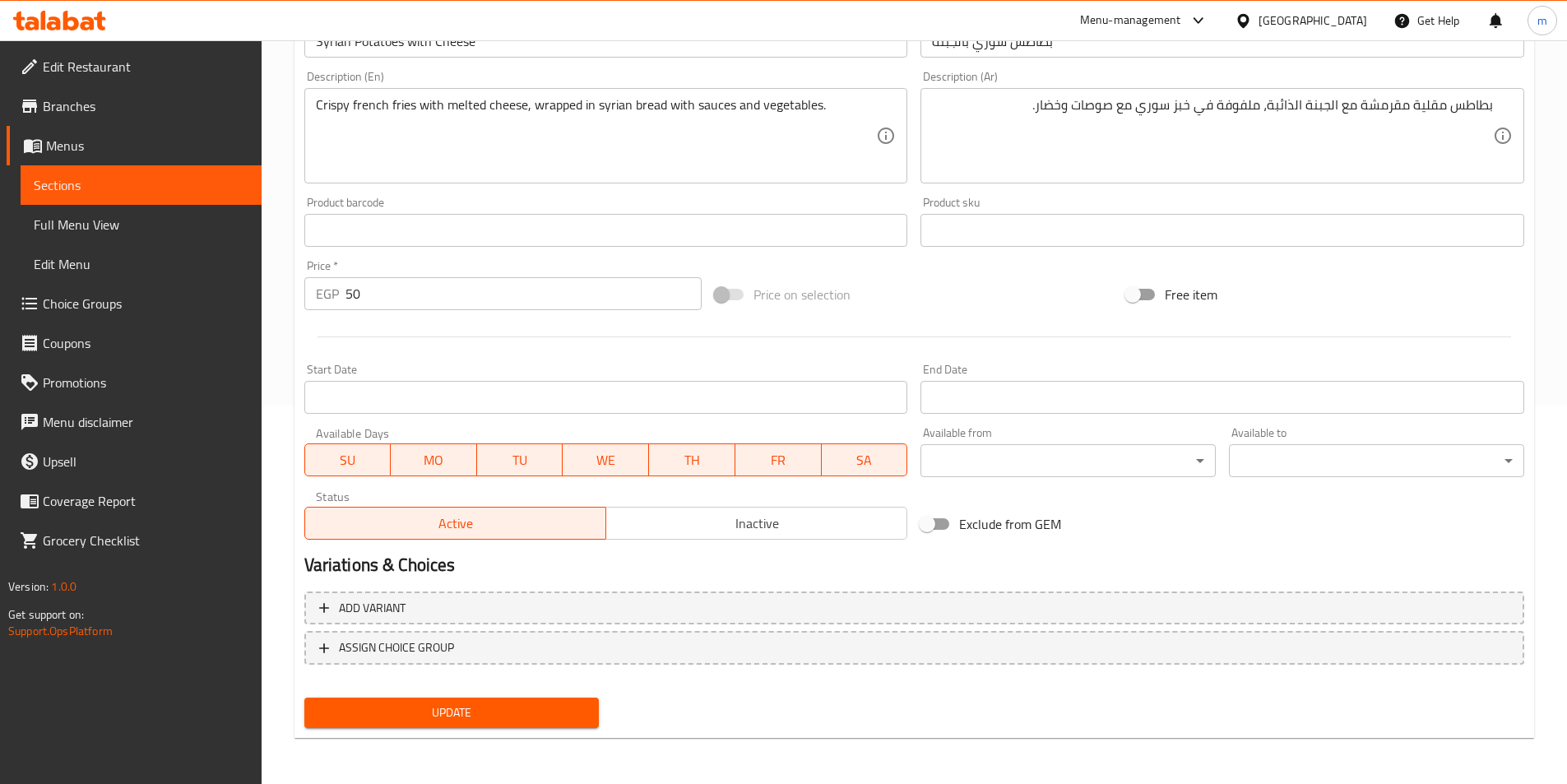
click at [534, 704] on span "Update" at bounding box center [452, 712] width 269 height 20
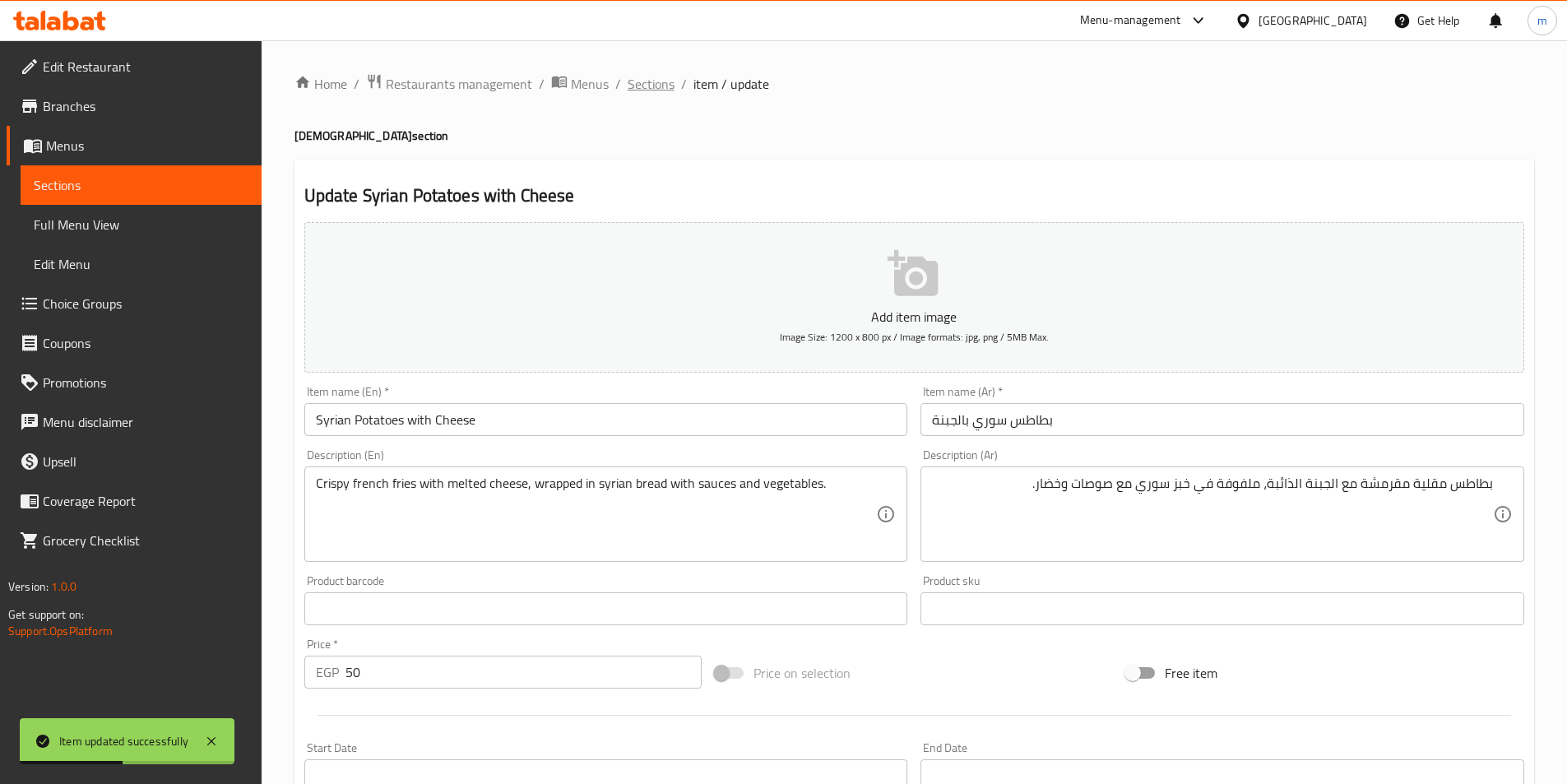
click at [647, 78] on span "Sections" at bounding box center [651, 84] width 47 height 19
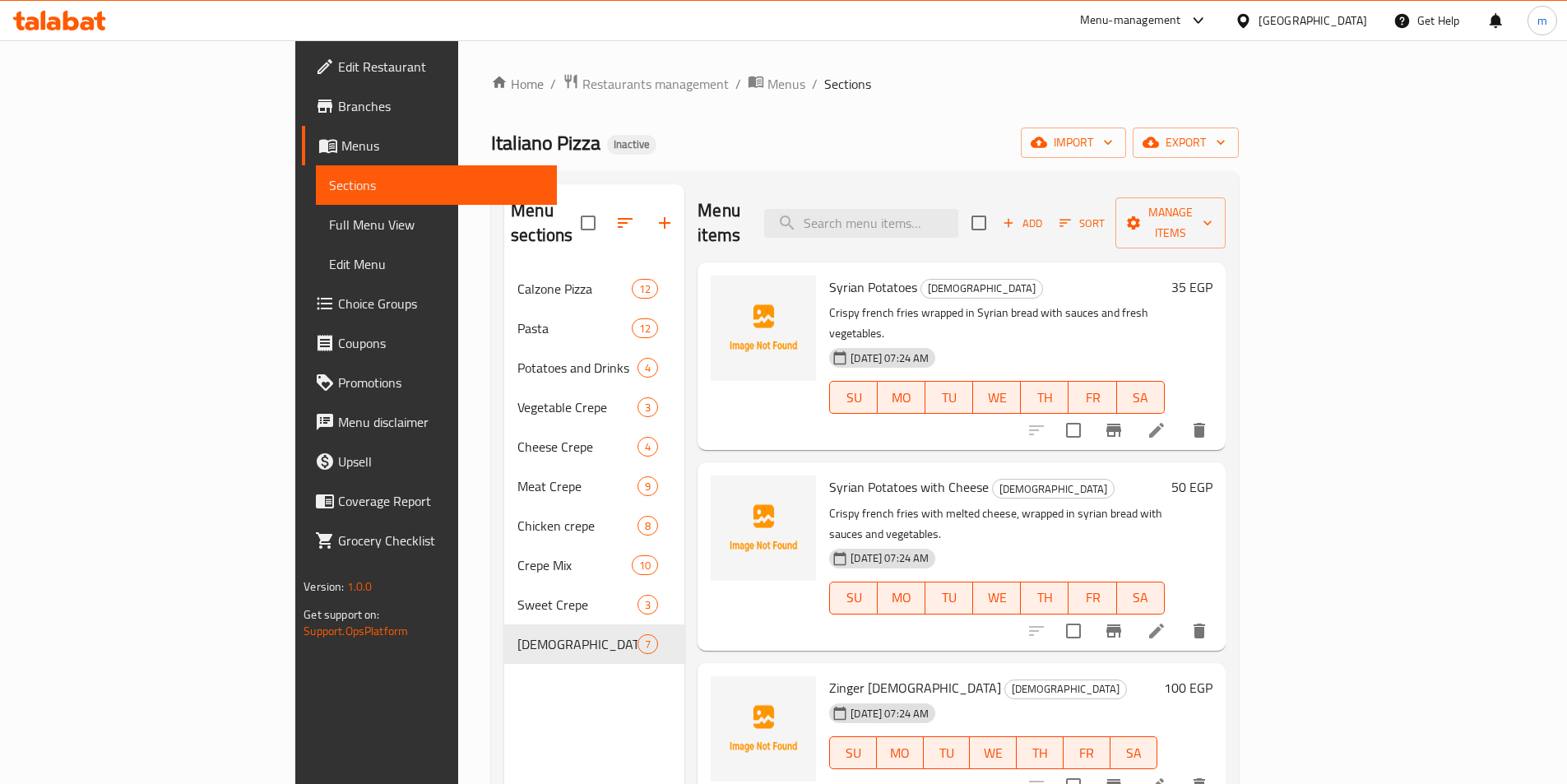
click at [849, 147] on div "Italiano Pizza Inactive import export" at bounding box center [865, 143] width 748 height 30
click at [1166, 775] on icon at bounding box center [1157, 785] width 19 height 19
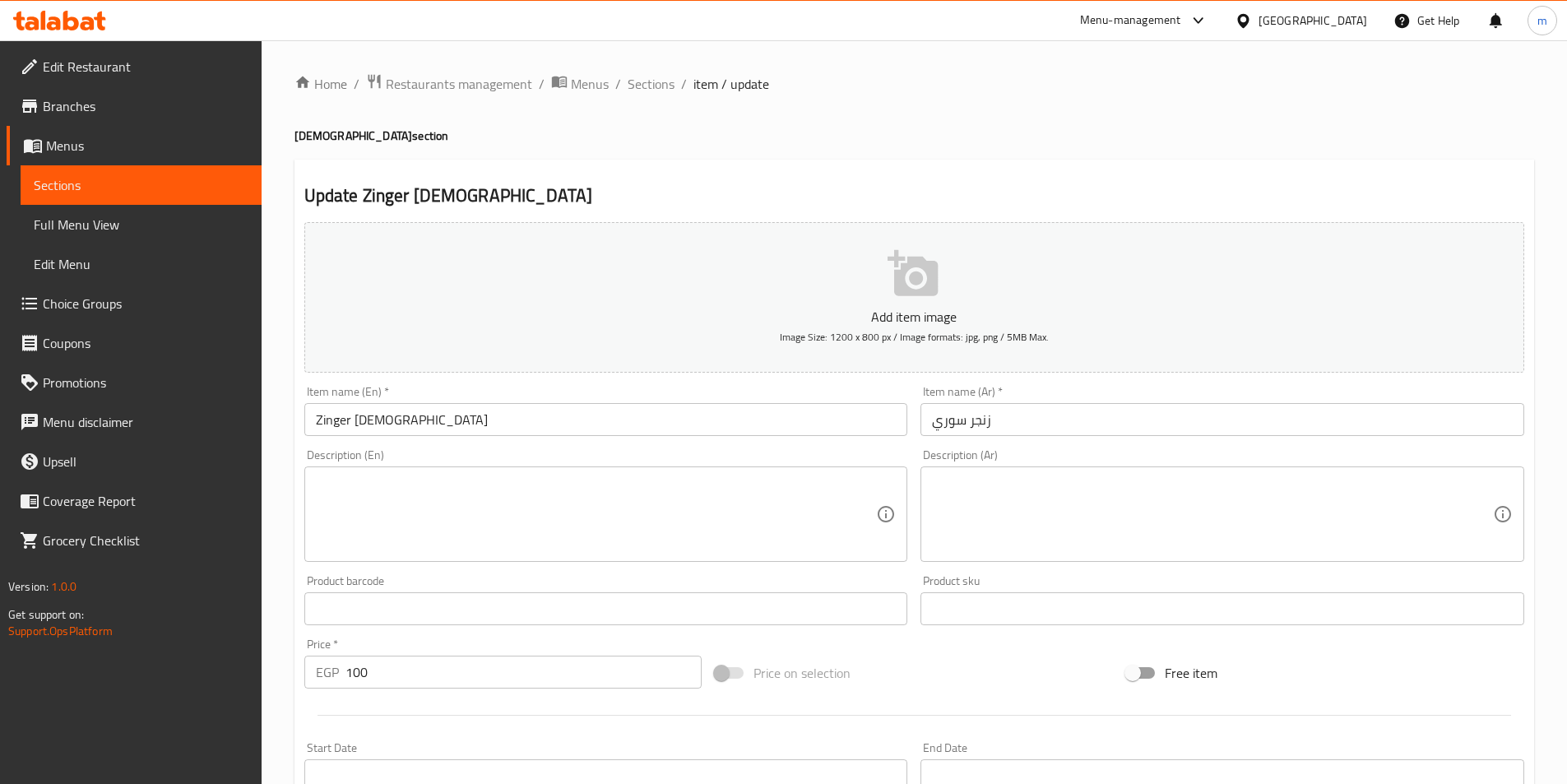
click at [1049, 508] on textarea at bounding box center [1212, 514] width 561 height 78
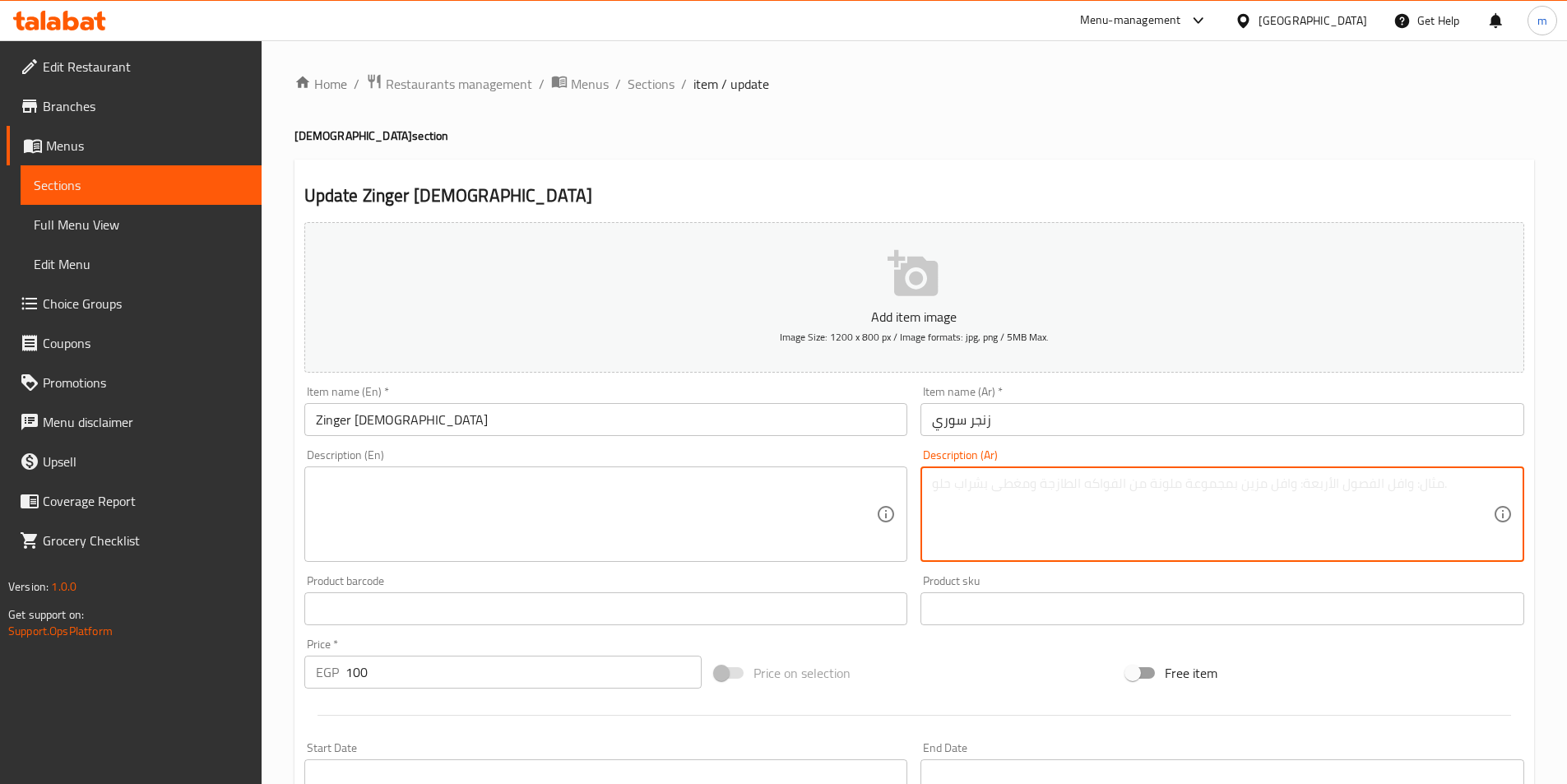
paste textarea "قطع دجاج زنجر حارة مقرمشة ملفوفة في خبز سوري مع الصوص والخضار."
type textarea "قطع دجاج زنجر حارة مقرمشة ملفوفة في خبز سوري مع الصوص والخضار."
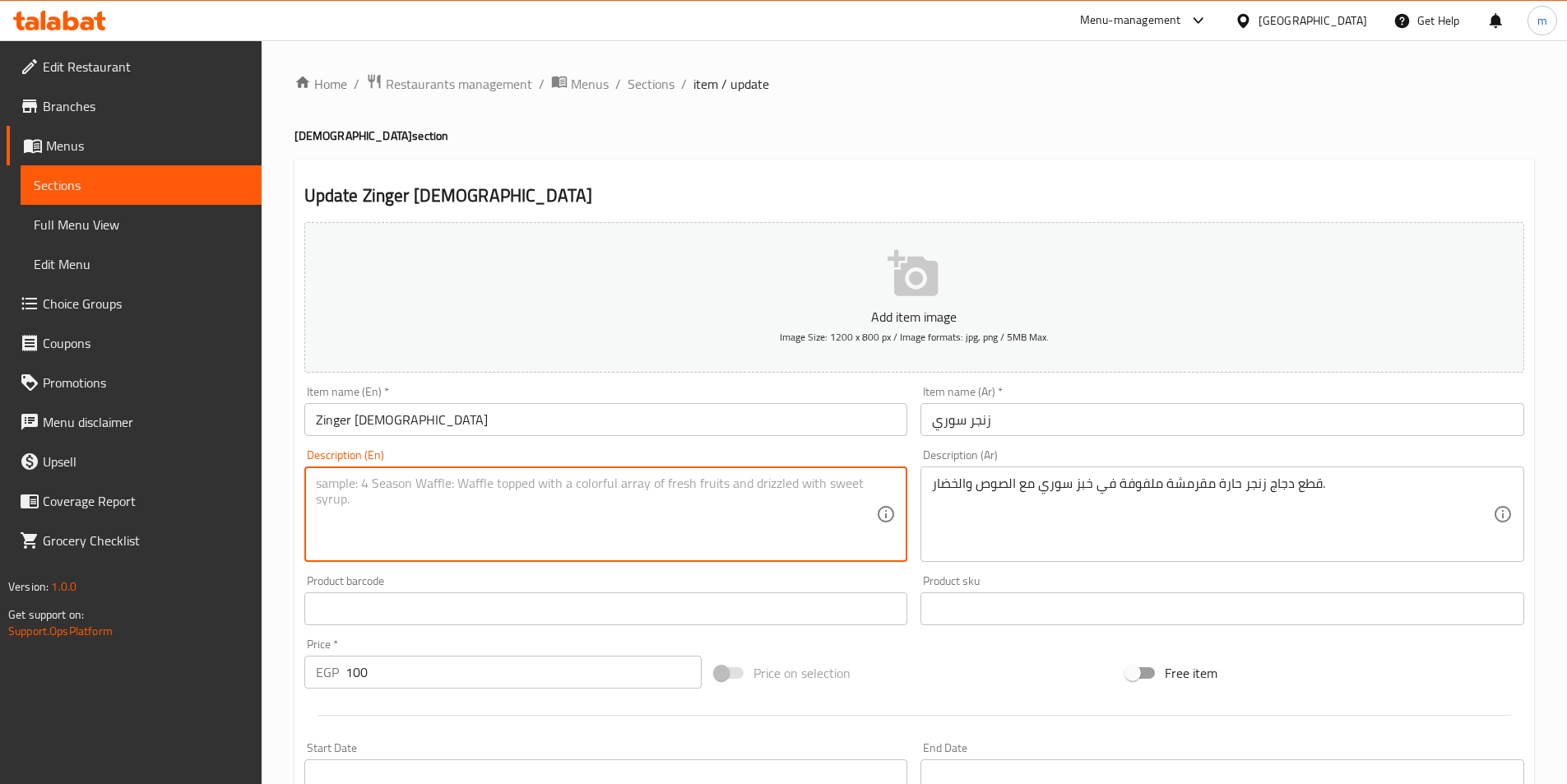
click at [534, 486] on textarea at bounding box center [596, 514] width 561 height 78
paste textarea "Crispy spicy zinger chicken pieces wrapped in Syrian bread with sauce and veget…"
type textarea "Crispy spicy zinger chicken pieces wrapped in Syrian bread with sauce and veget…"
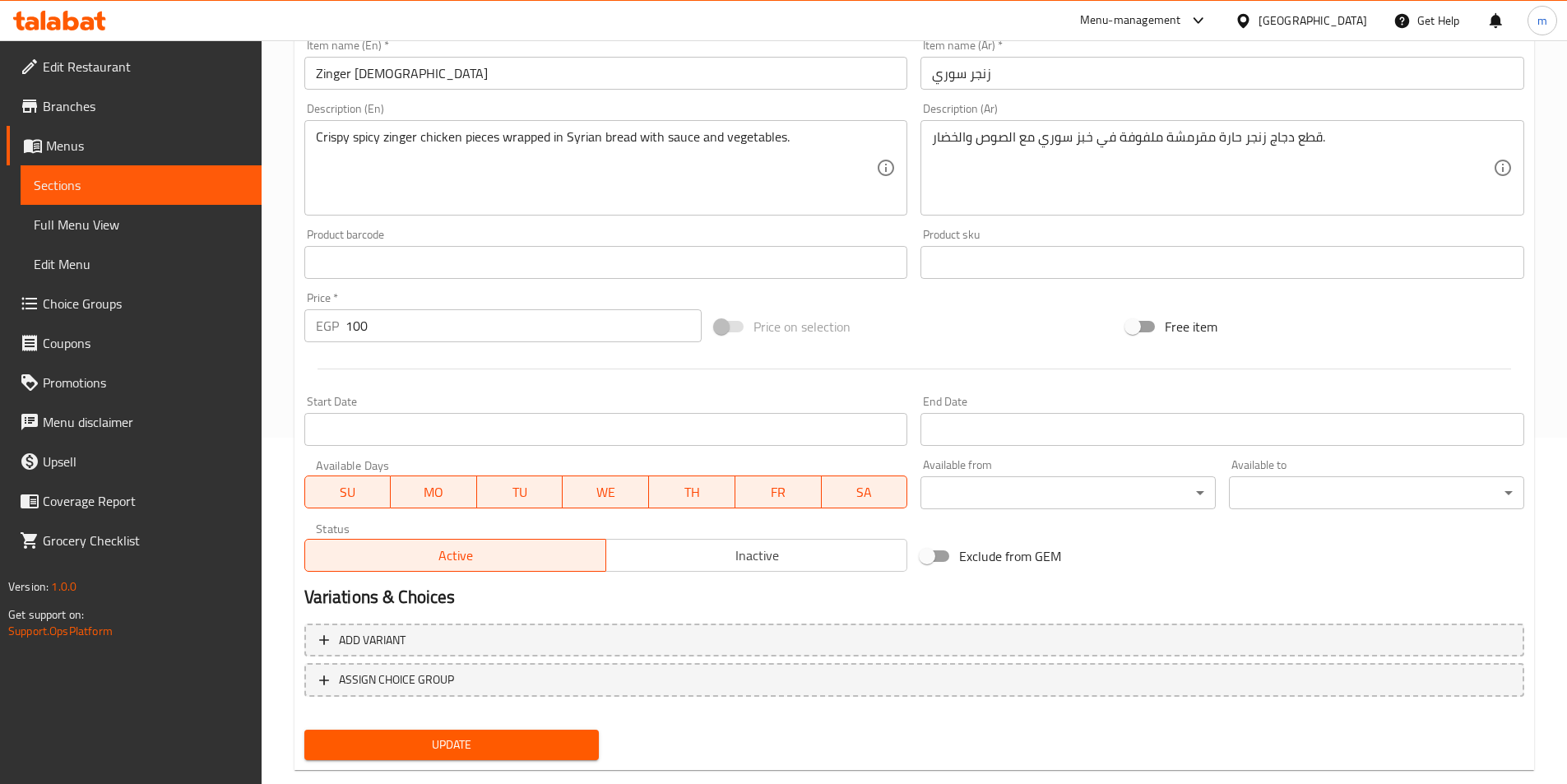
scroll to position [378, 0]
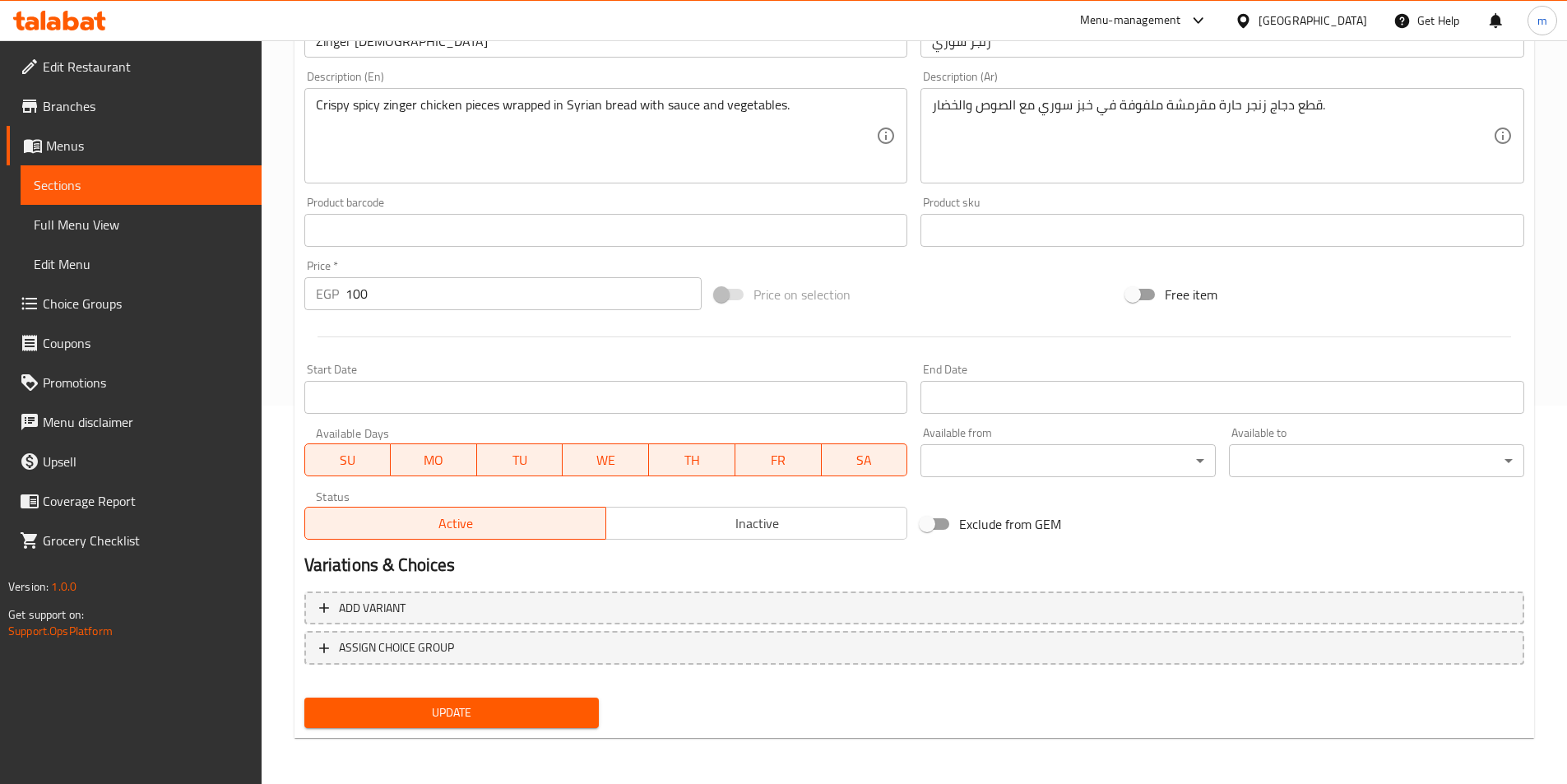
click at [439, 724] on button "Update" at bounding box center [451, 712] width 295 height 30
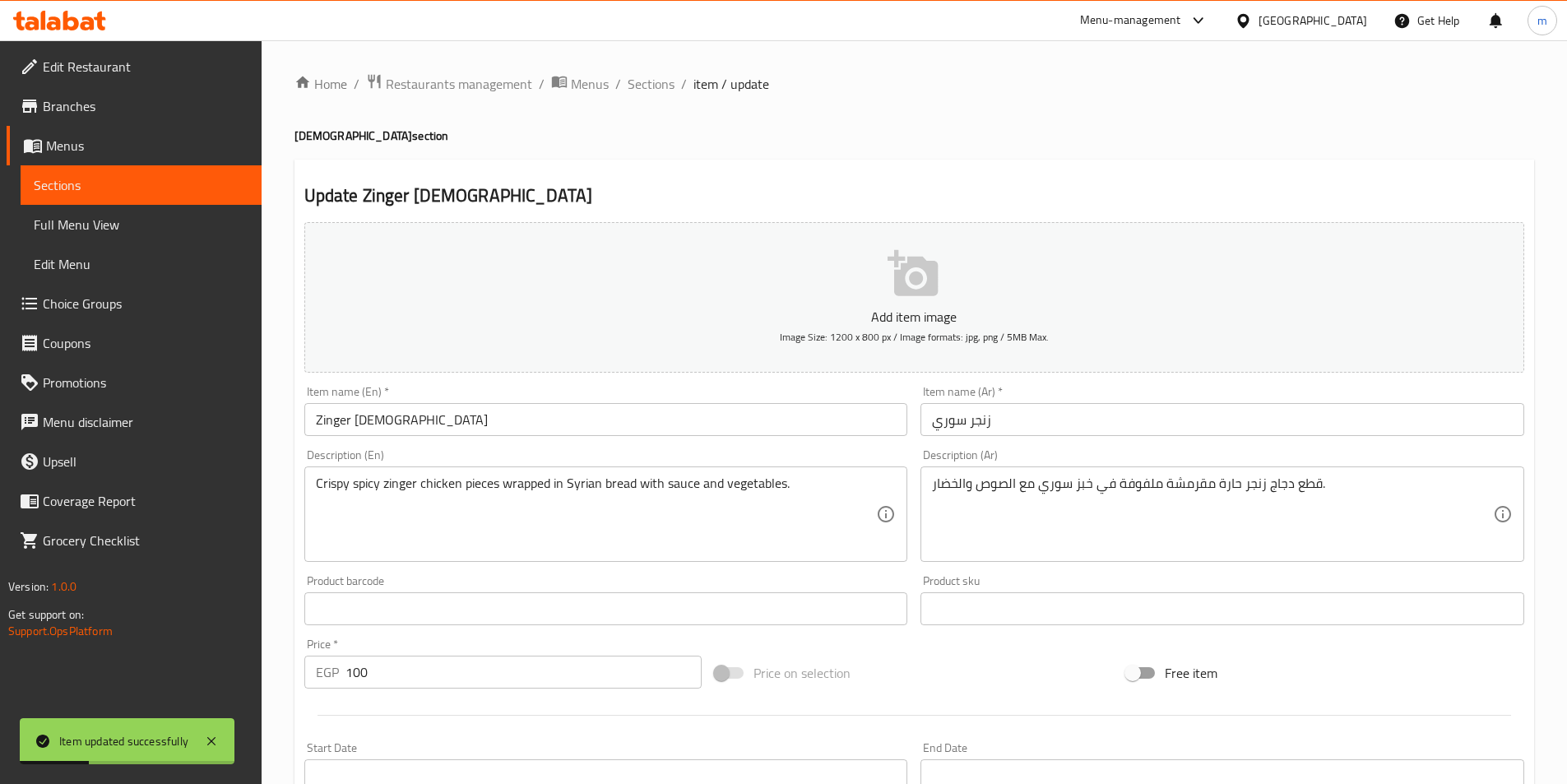
click at [376, 429] on input "Zinger [DEMOGRAPHIC_DATA]" at bounding box center [605, 419] width 604 height 33
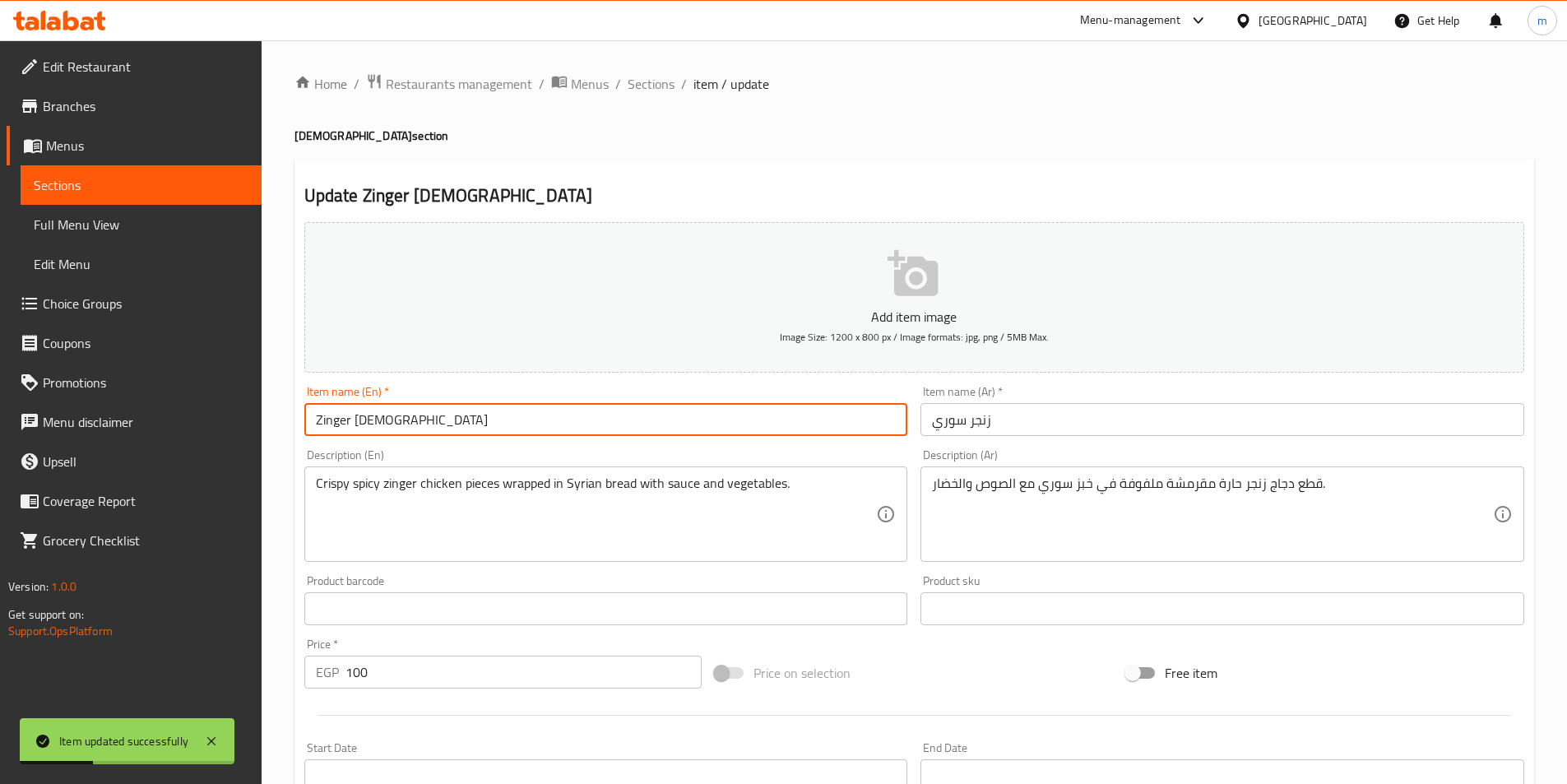
click at [376, 429] on input "Zinger [DEMOGRAPHIC_DATA]" at bounding box center [605, 419] width 604 height 33
click at [648, 83] on span "Sections" at bounding box center [651, 84] width 47 height 19
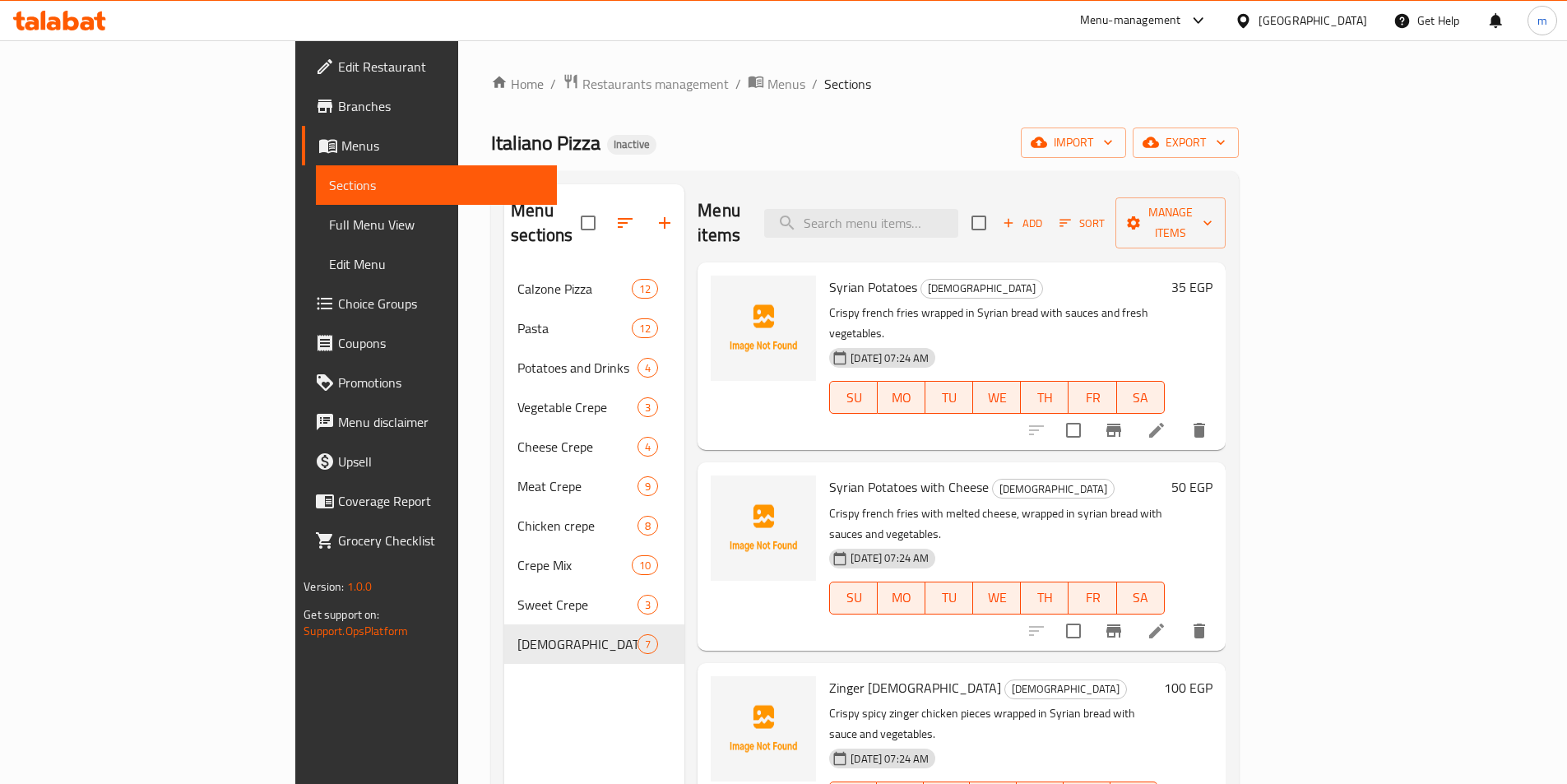
scroll to position [411, 0]
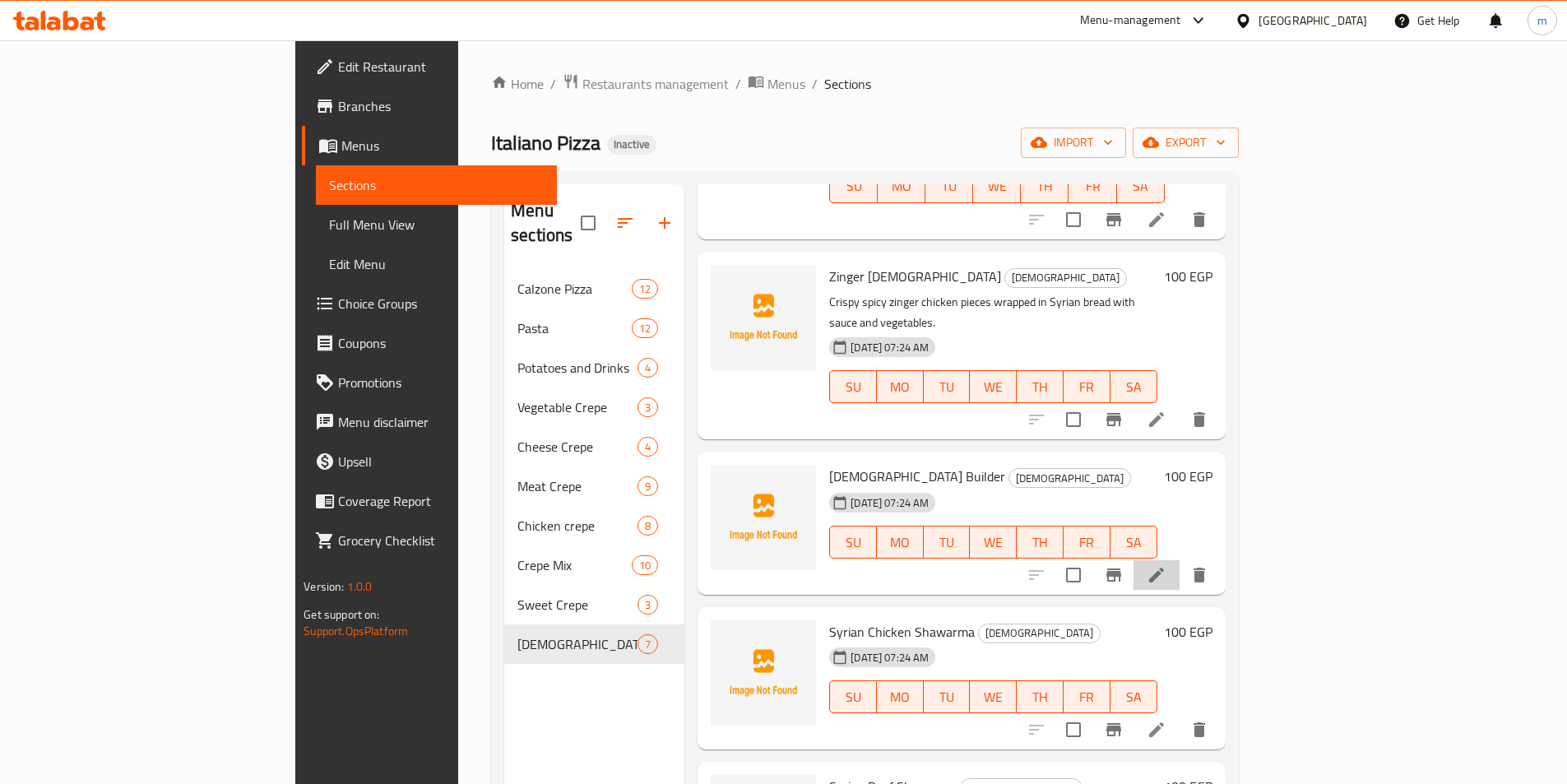
click at [1180, 560] on li at bounding box center [1157, 574] width 46 height 29
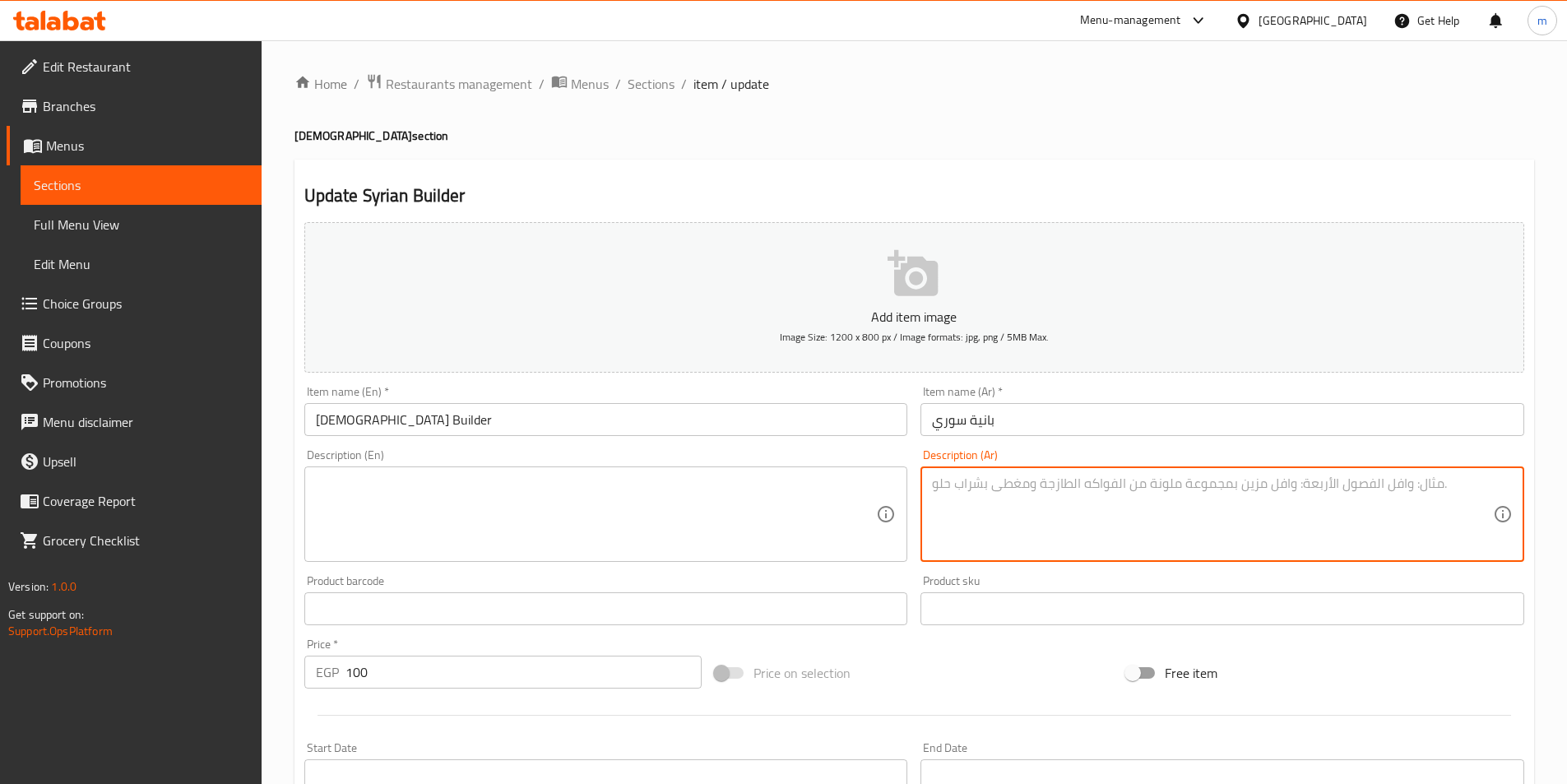
click at [1084, 522] on textarea at bounding box center [1212, 514] width 561 height 78
paste textarea "شرائح دجاج بانية مقرمشة ملفوفة في خبز سوري مع صوصات وخضار."
type textarea "شرائح دجاج بانية مقرمشة ملفوفة في خبز سوري مع صوصات وخضار."
click at [989, 422] on input "بانية سوري" at bounding box center [1222, 419] width 604 height 33
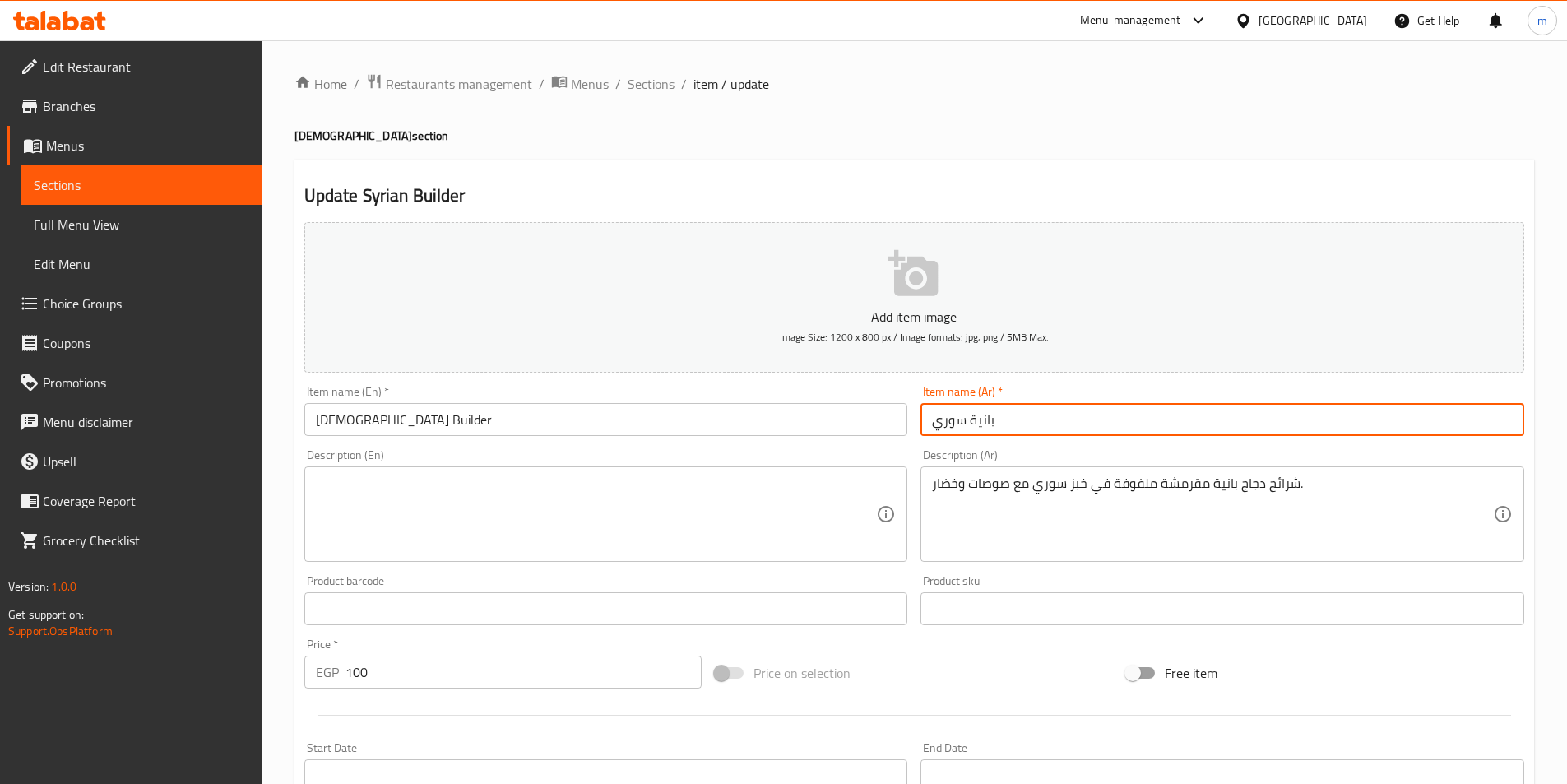
click at [989, 422] on input "بانية سوري" at bounding box center [1222, 419] width 604 height 33
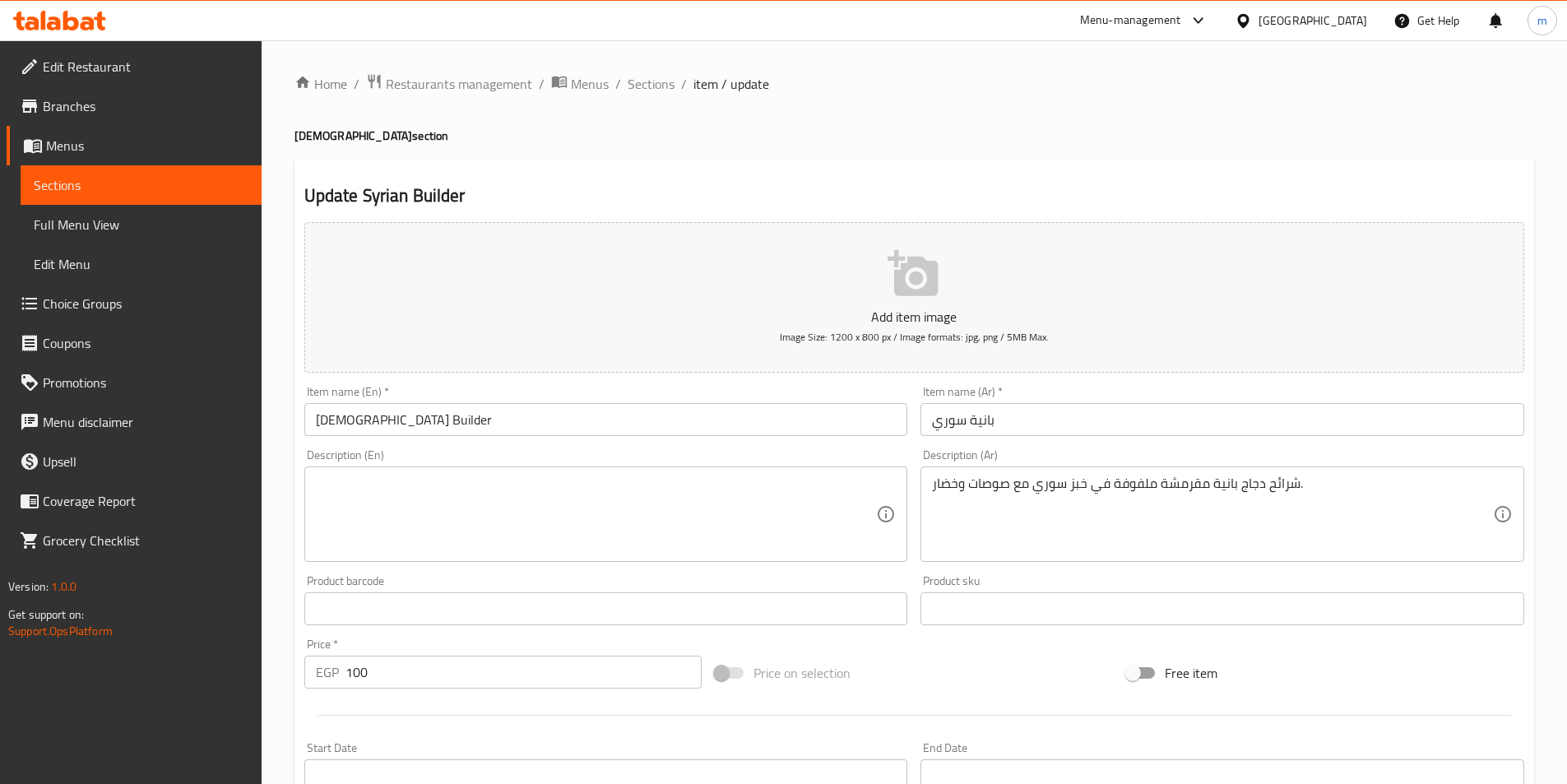
click at [384, 412] on input "Syrian Builder" at bounding box center [605, 419] width 604 height 33
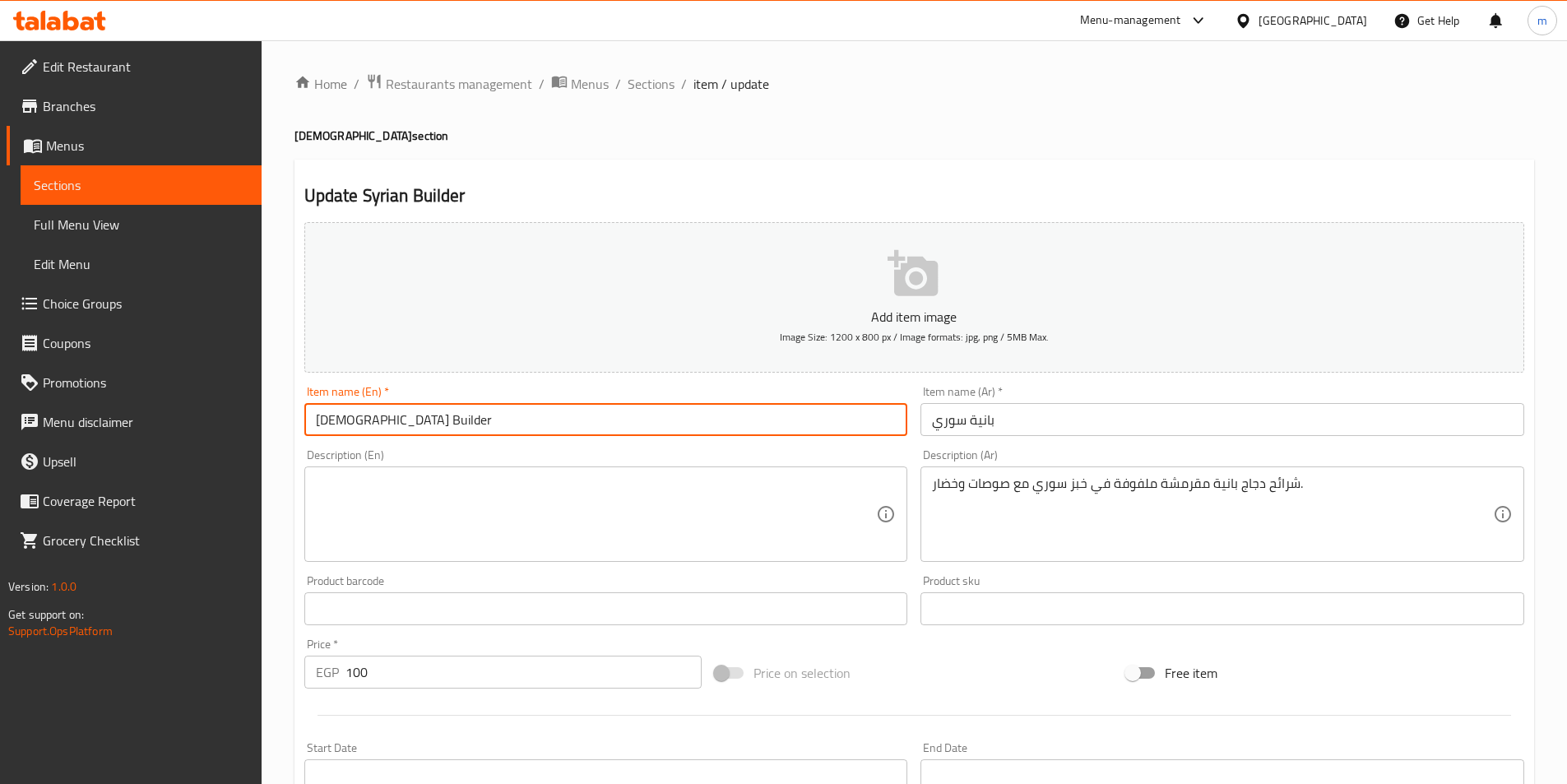
click at [384, 412] on input "Syrian Builder" at bounding box center [605, 419] width 604 height 33
paste input "Pane"
type input "Syrian Pane"
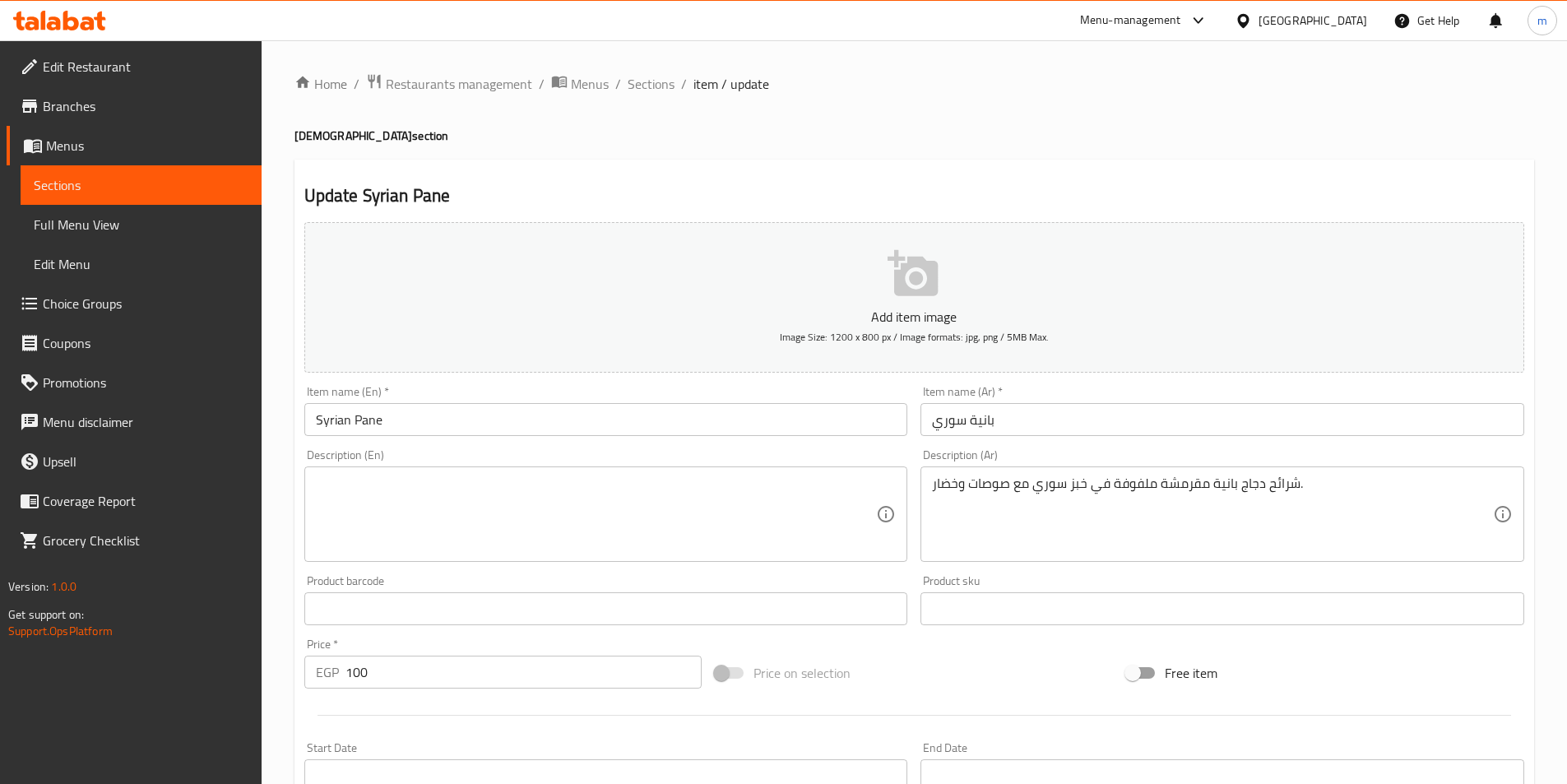
click at [1080, 469] on div "شرائح دجاج بانية مقرمشة ملفوفة في خبز سوري مع صوصات وخضار. Description (Ar)" at bounding box center [1222, 514] width 604 height 96
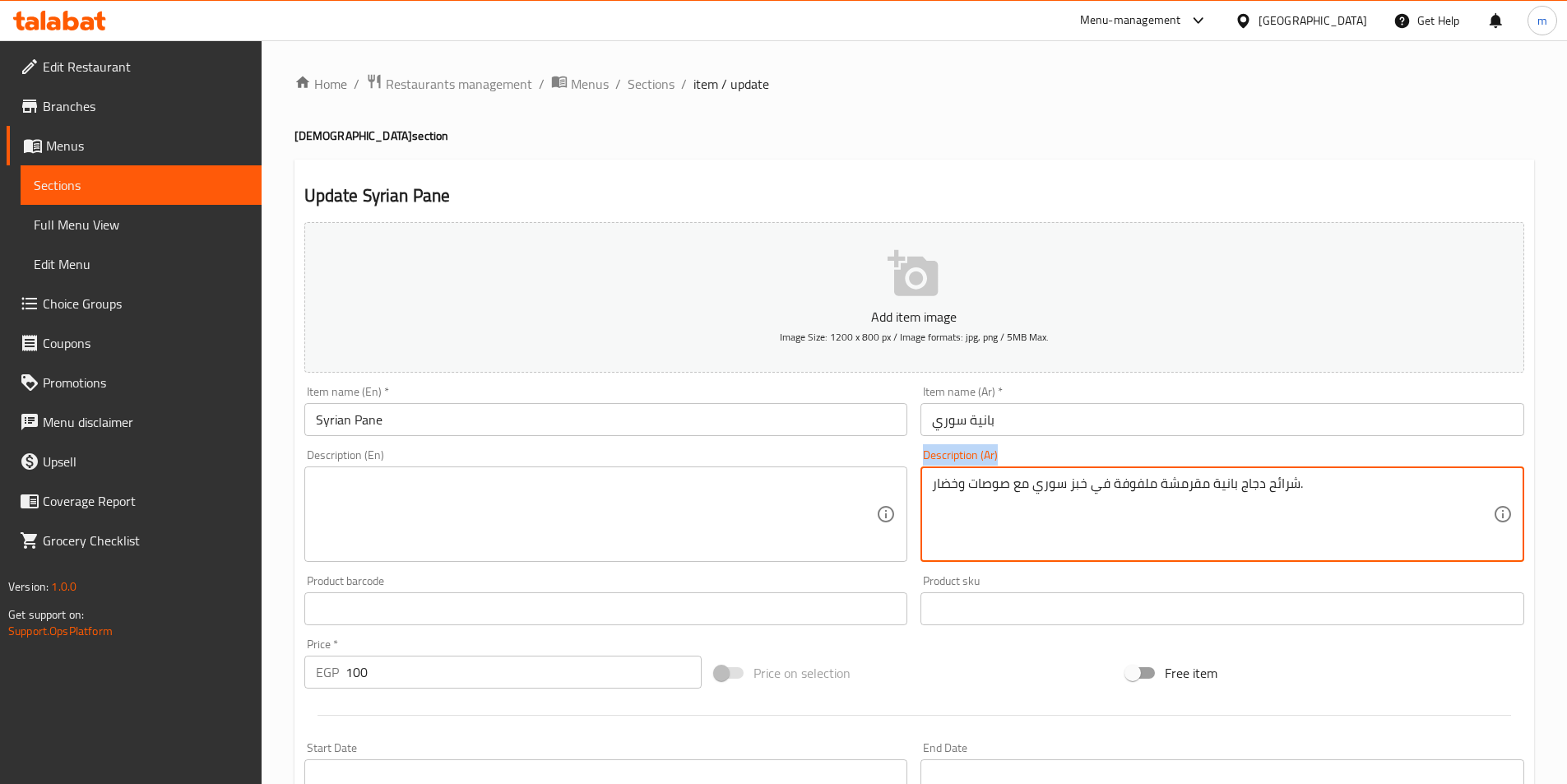
click at [1080, 469] on div "شرائح دجاج بانية مقرمشة ملفوفة في خبز سوري مع صوصات وخضار. Description (Ar)" at bounding box center [1222, 514] width 604 height 96
click at [1085, 487] on textarea "شرائح دجاج بانية مقرمشة ملفوفة في خبز سوري مع صوصات وخضار." at bounding box center [1212, 514] width 561 height 78
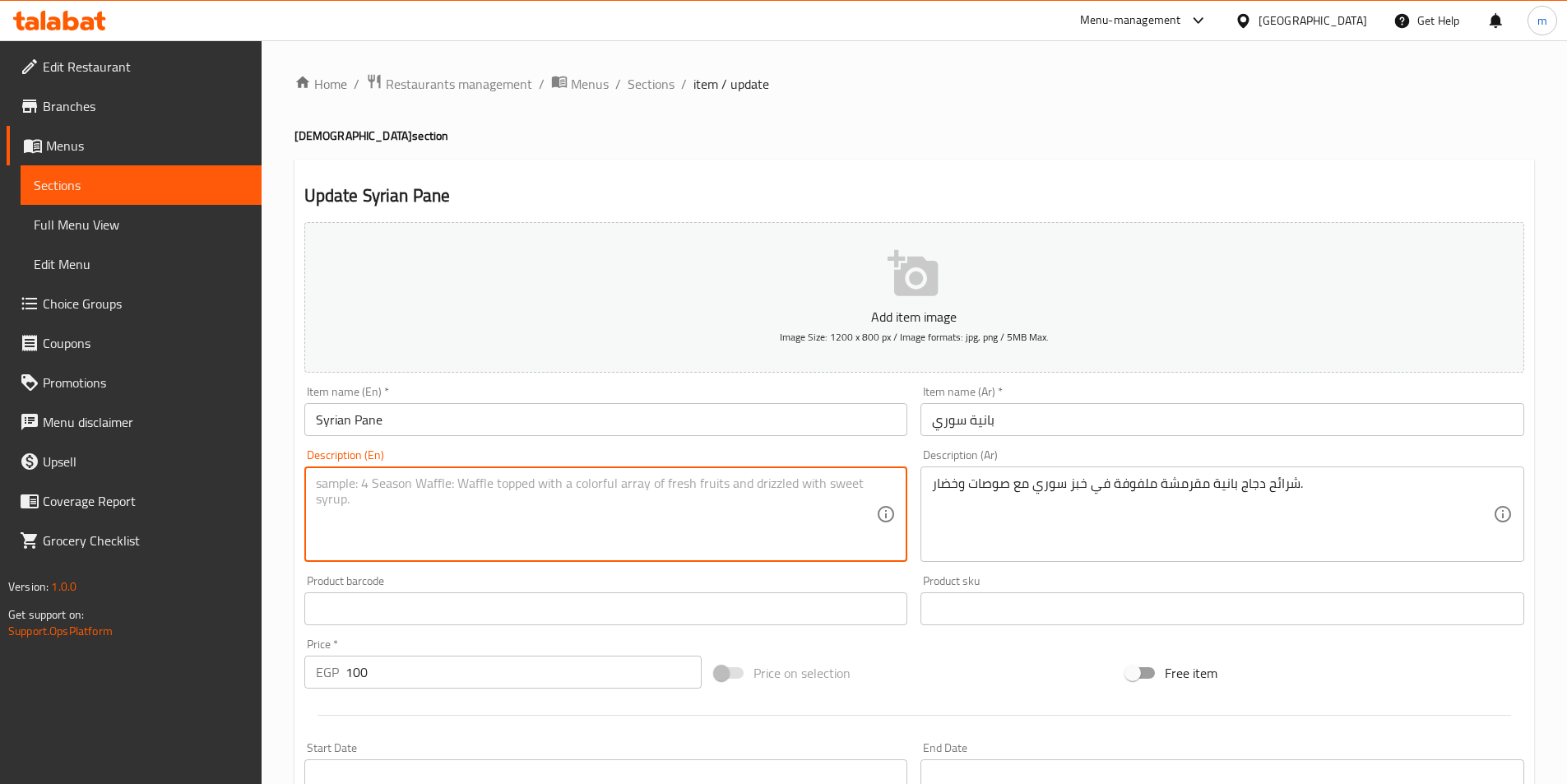
click at [529, 531] on textarea at bounding box center [596, 514] width 561 height 78
paste textarea "Crispy breaded chicken strips wrapped in Syrian bread with sauces and vegetable…"
click at [462, 492] on textarea "Crispy breaded chicken strips wrapped in Syrian bread with sauces and vegetable…" at bounding box center [596, 514] width 561 height 78
click at [373, 493] on textarea "Crispy breaded chicken slices wrapped in Syrian bread with sauces and vegetable…" at bounding box center [596, 514] width 561 height 78
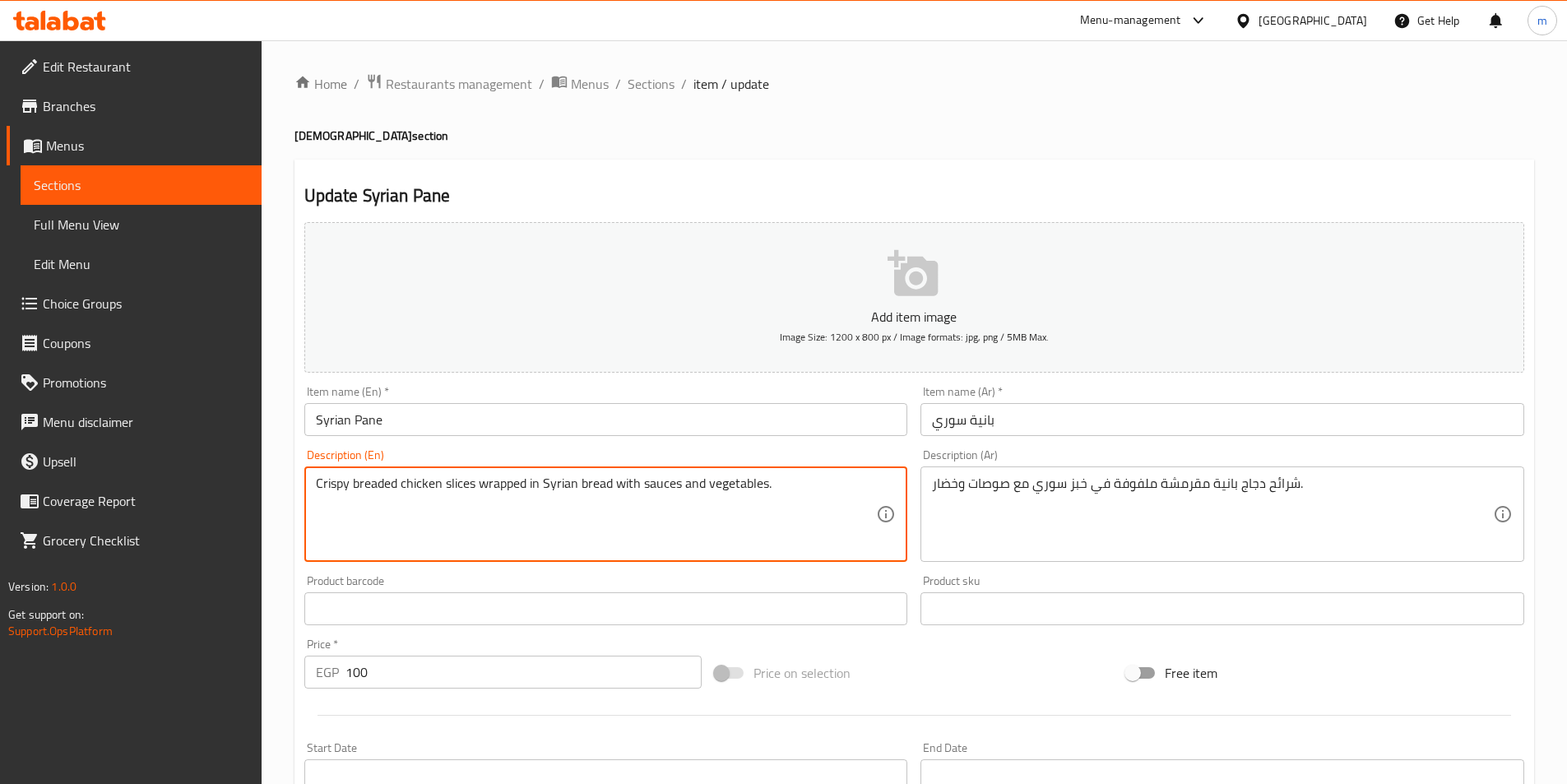
click at [373, 493] on textarea "Crispy breaded chicken slices wrapped in Syrian bread with sauces and vegetable…" at bounding box center [596, 514] width 561 height 78
click at [403, 483] on textarea "Crispy pane chicken slices wrapped in Syrian bread with sauces and vegetables." at bounding box center [596, 514] width 561 height 78
click at [349, 488] on textarea "Crispy pane slices wrapped in Syrian bread with sauces and vegetables." at bounding box center [596, 514] width 561 height 78
paste textarea "chicken"
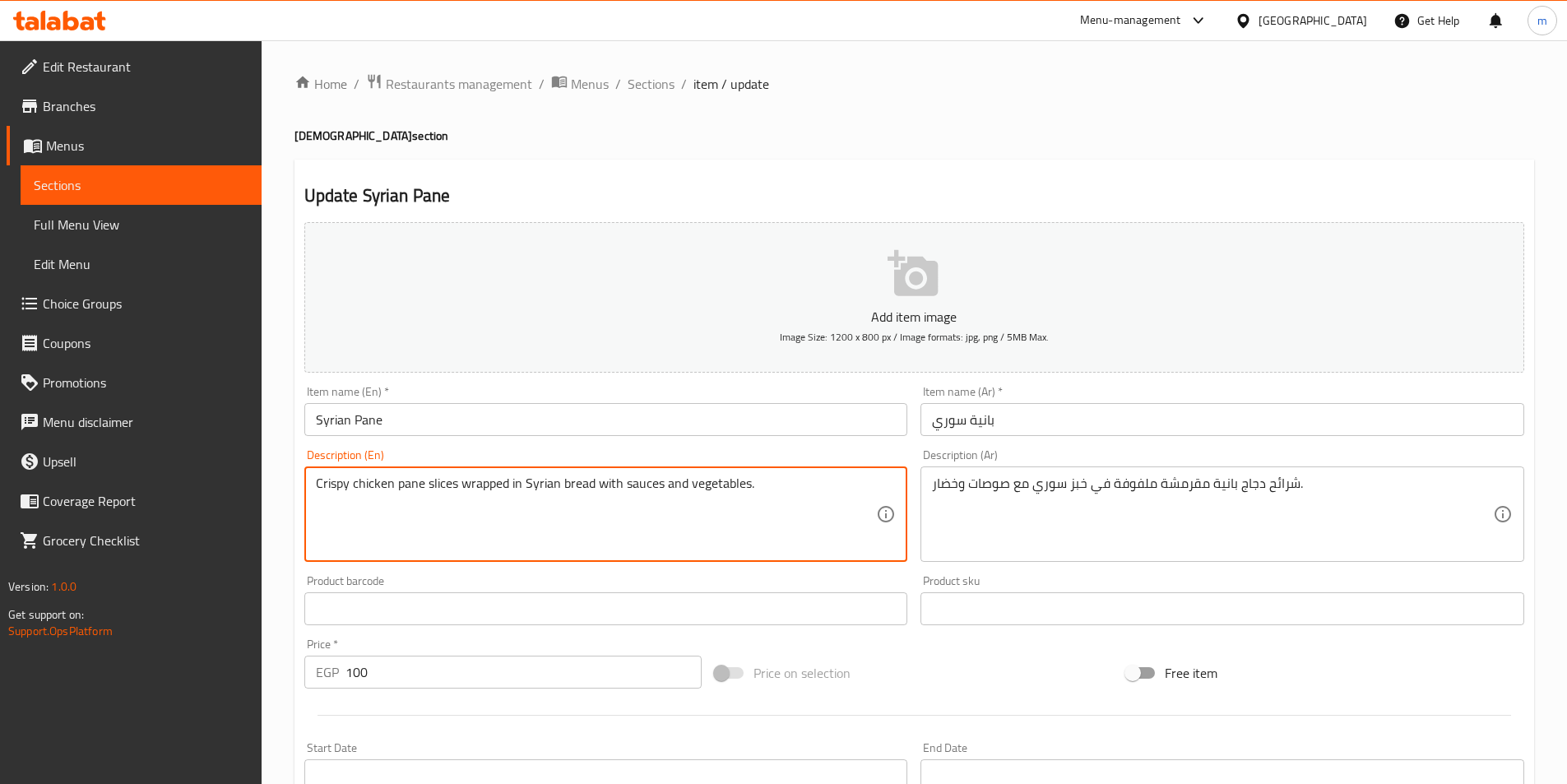
click at [463, 482] on textarea "Crispy chicken pane slices wrapped in Syrian bread with sauces and vegetables." at bounding box center [596, 514] width 561 height 78
type textarea "Crispy chicken pane slices wrapped in Syrian bread with sauces and vegetables."
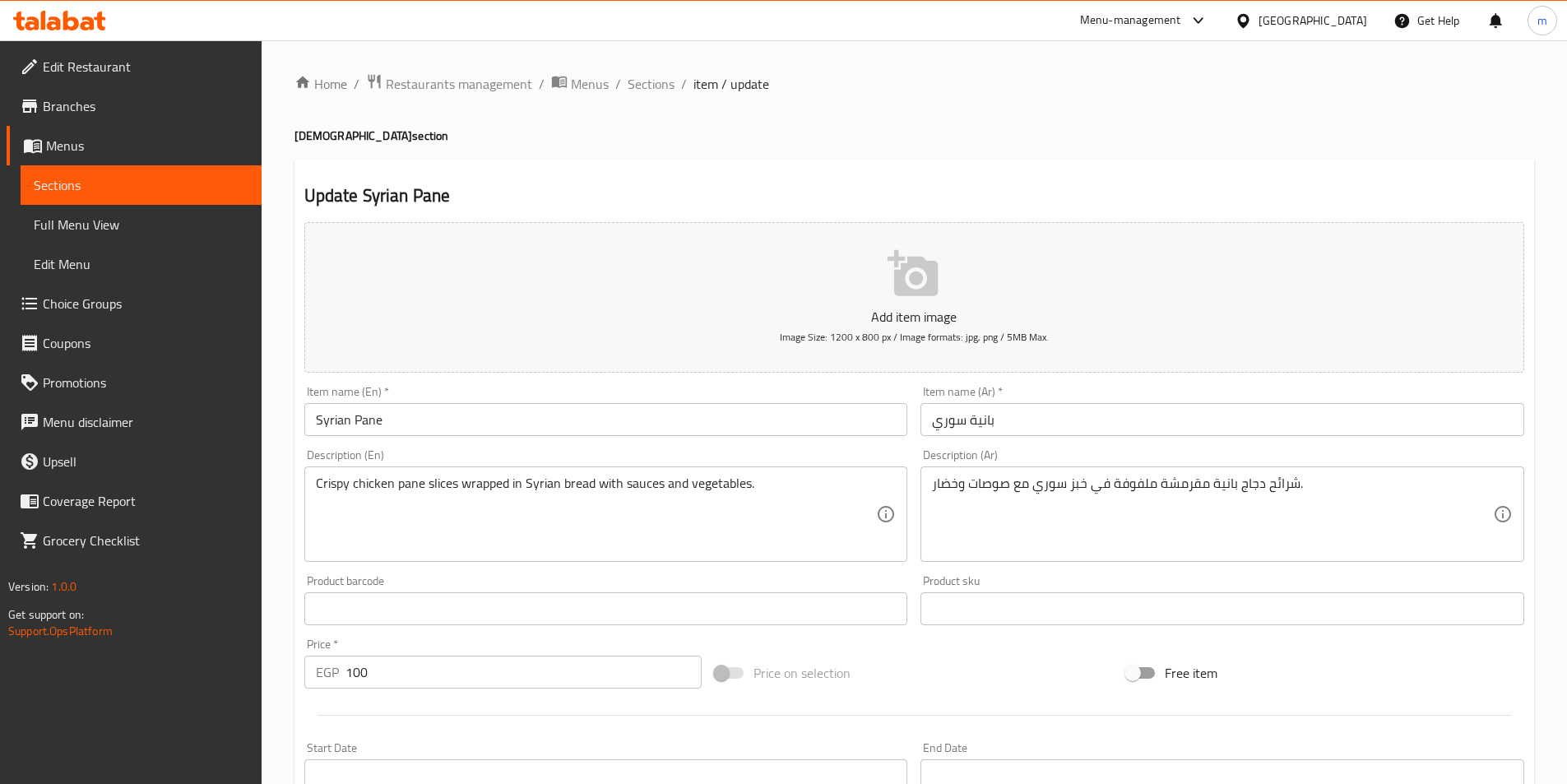
scroll to position [378, 0]
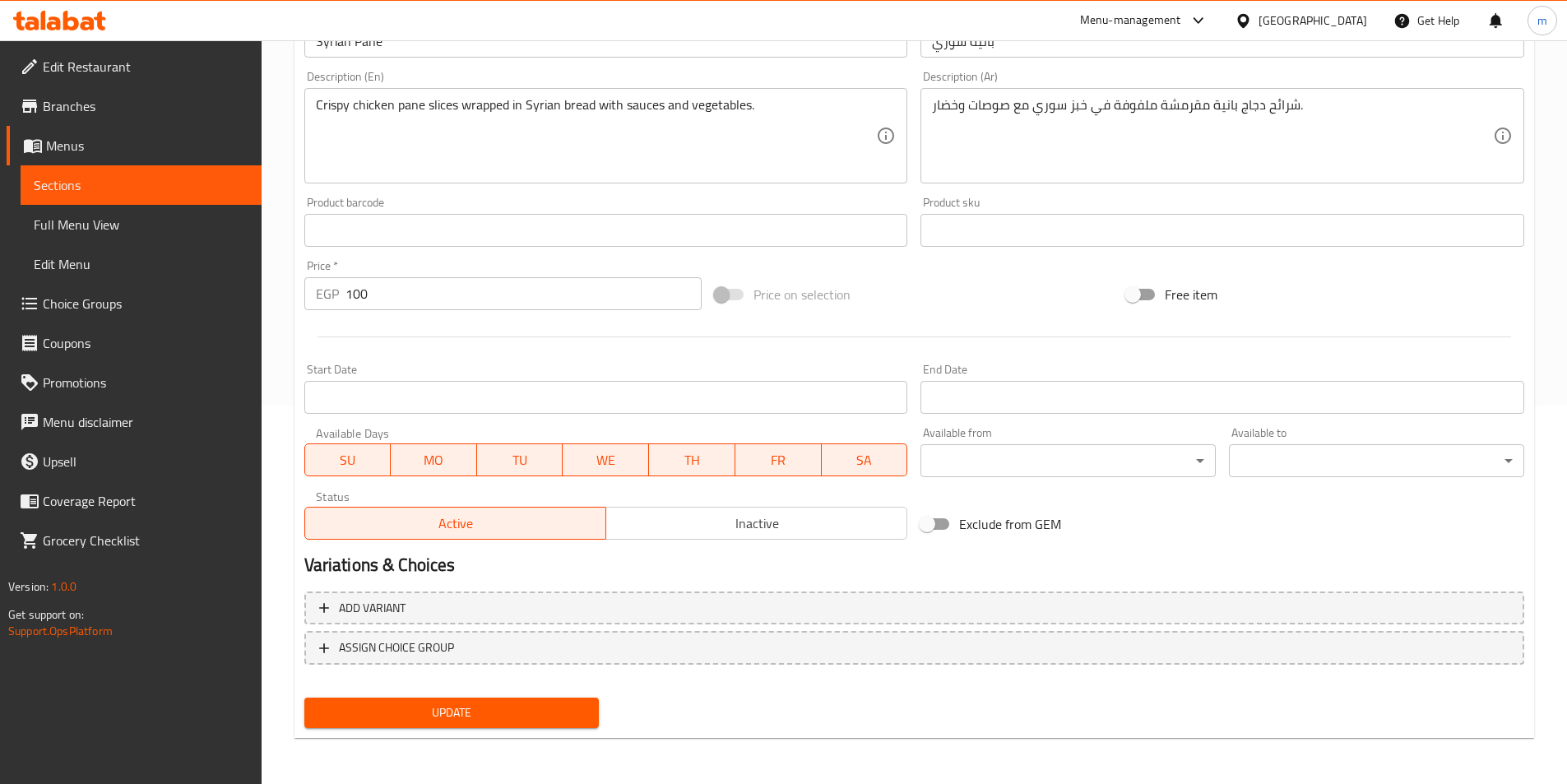
click at [584, 716] on span "Update" at bounding box center [452, 712] width 269 height 20
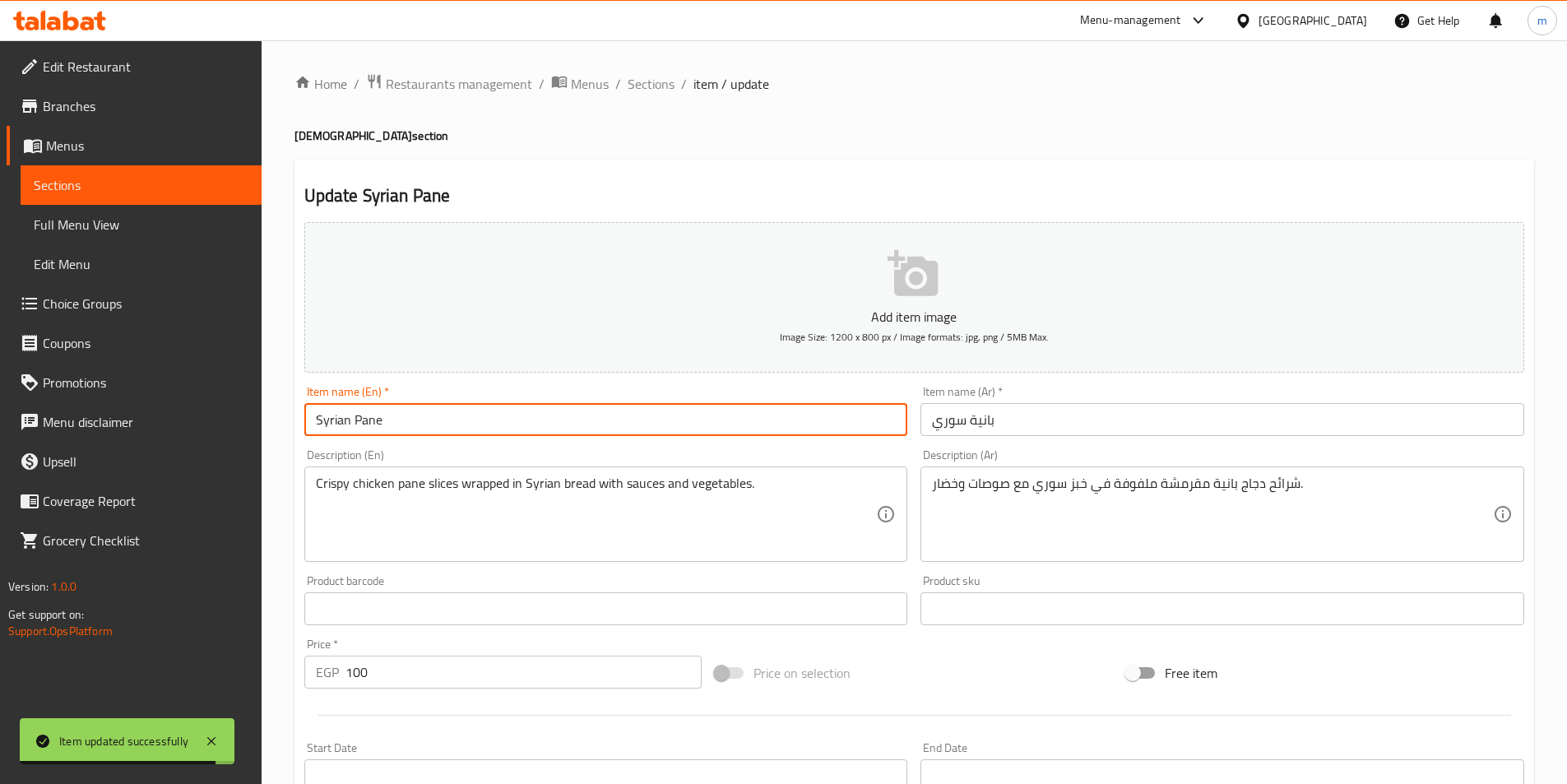
click at [370, 427] on input "Syrian Pane" at bounding box center [605, 419] width 604 height 33
click at [647, 89] on span "Sections" at bounding box center [651, 84] width 47 height 19
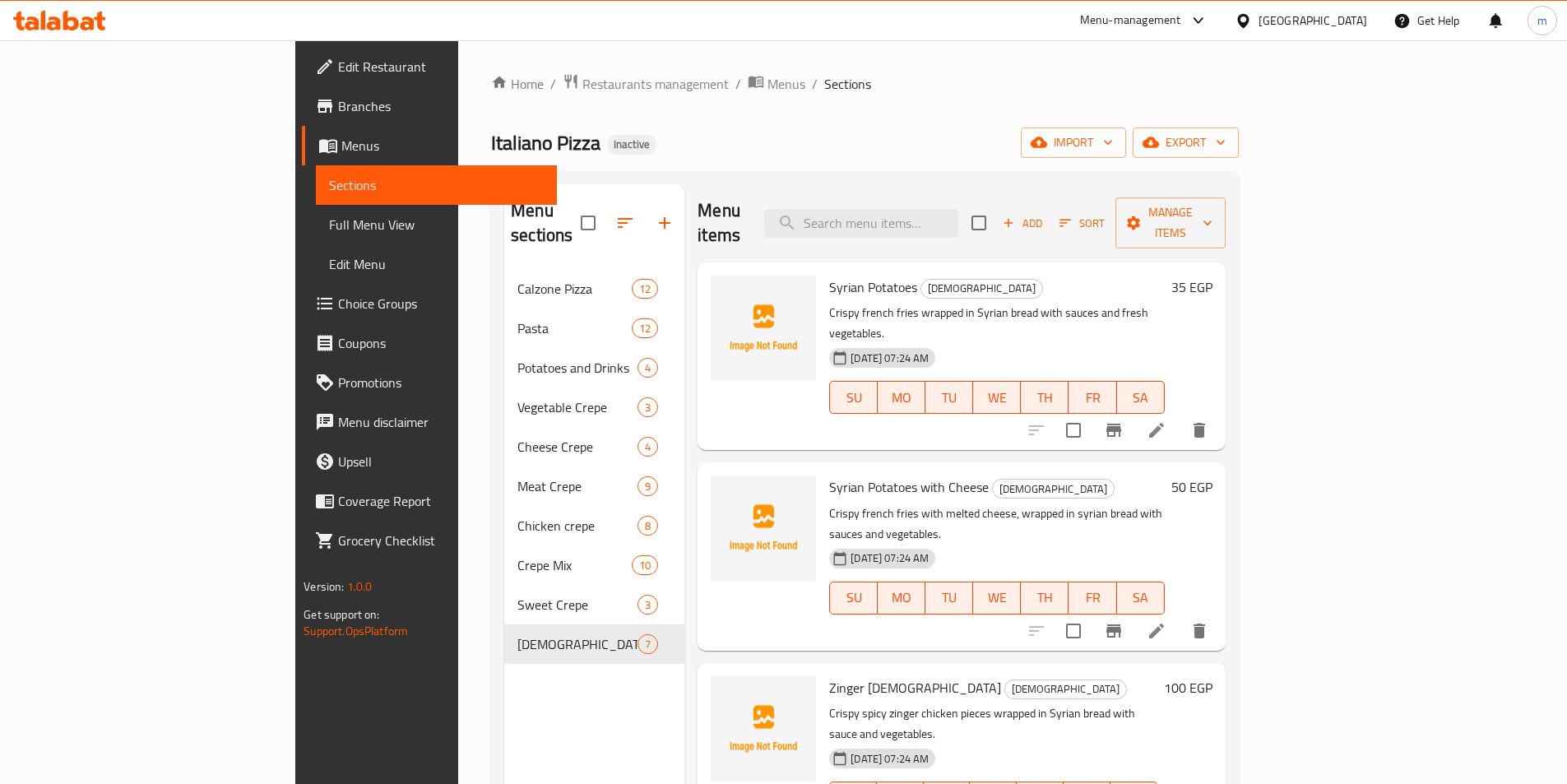
scroll to position [441, 0]
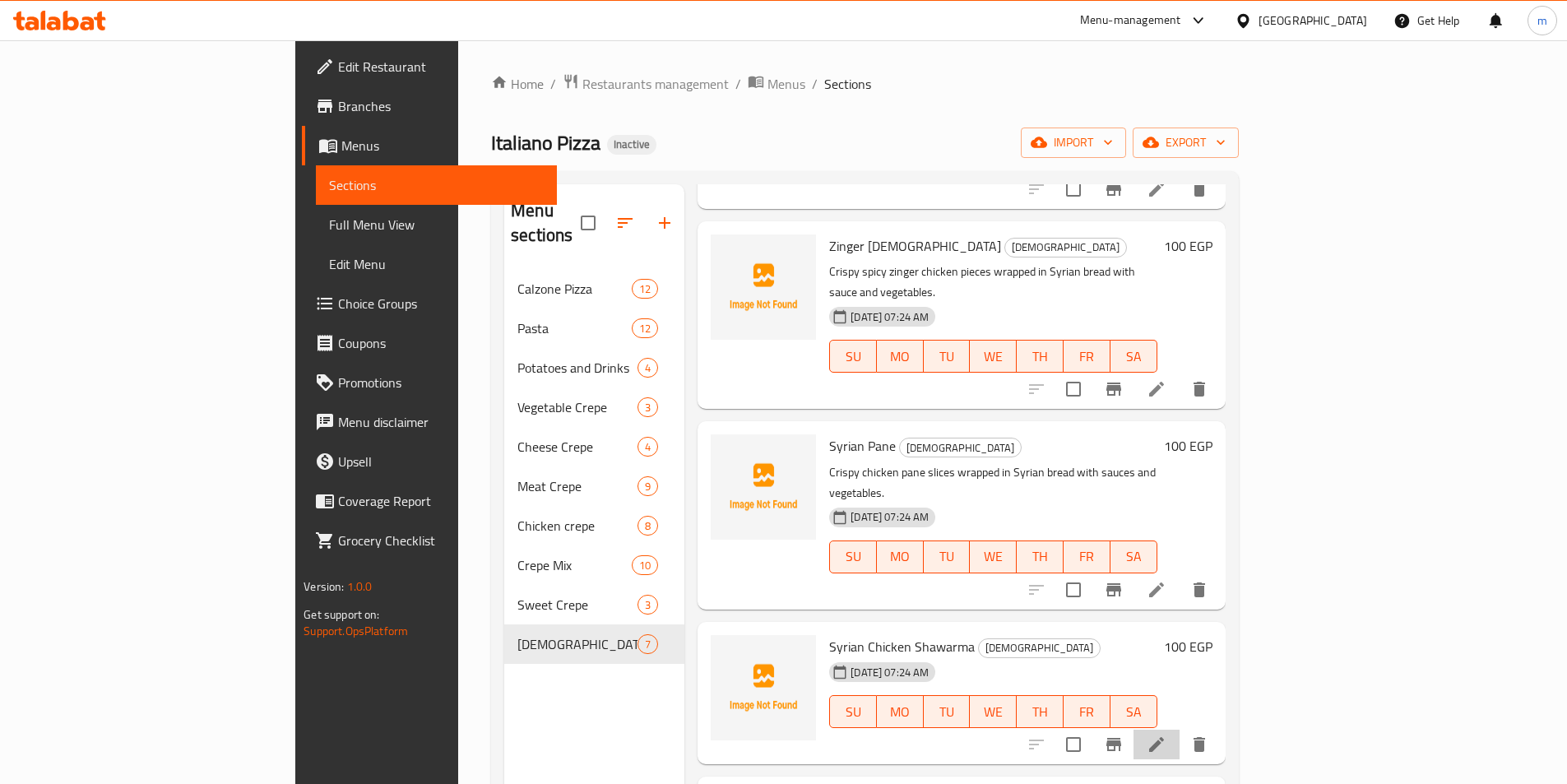
click at [1180, 729] on li at bounding box center [1157, 743] width 46 height 29
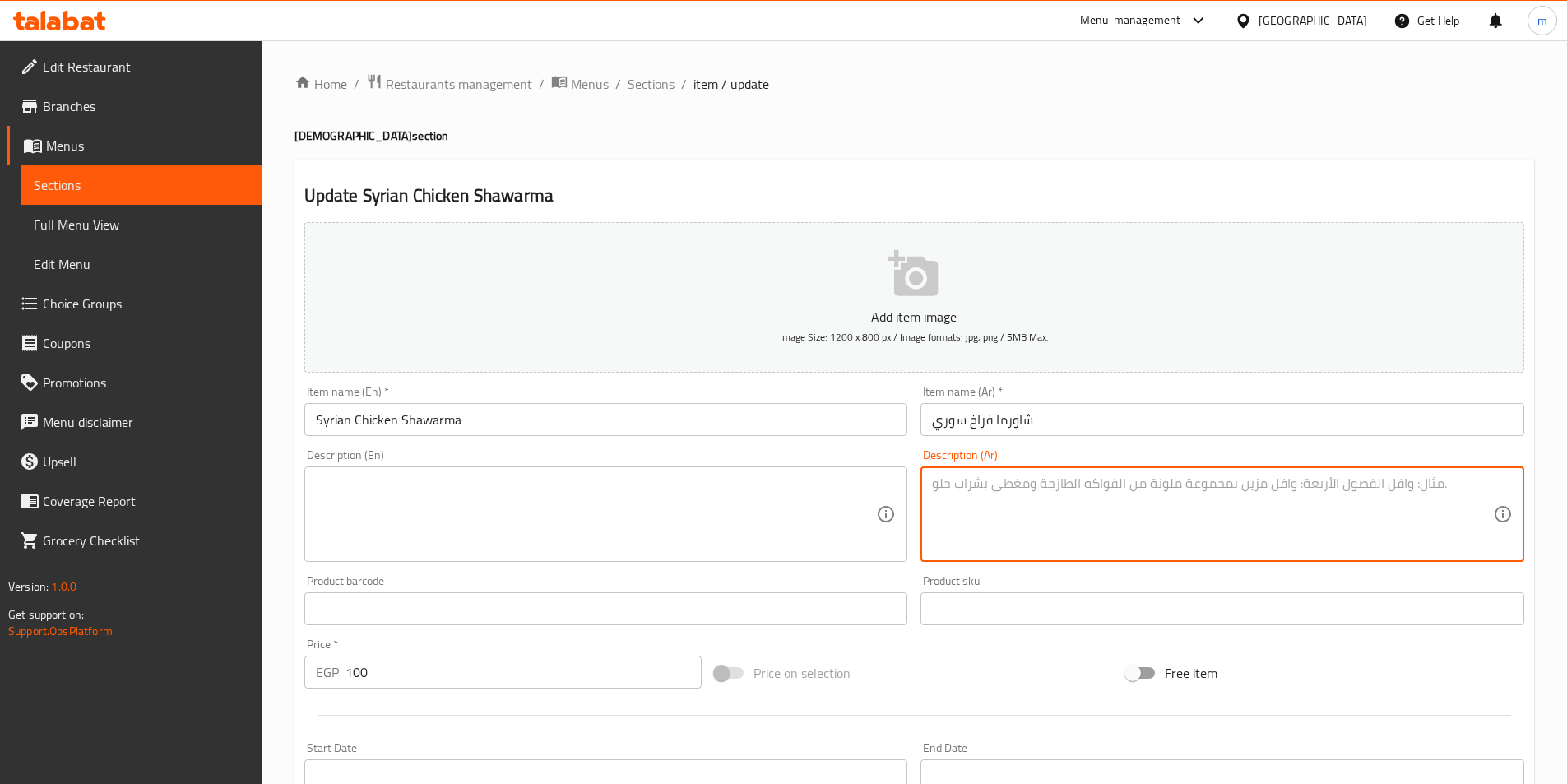
click at [1094, 509] on textarea at bounding box center [1212, 514] width 561 height 78
paste textarea "شرائح شاورما الدجاج المتبلة على الطريقة السورية مع الصوص والخضار في خبز سوري."
type textarea "شرائح شاورما الدجاج المتبلة على الطريقة السورية مع الصوص والخضار في خبز سوري."
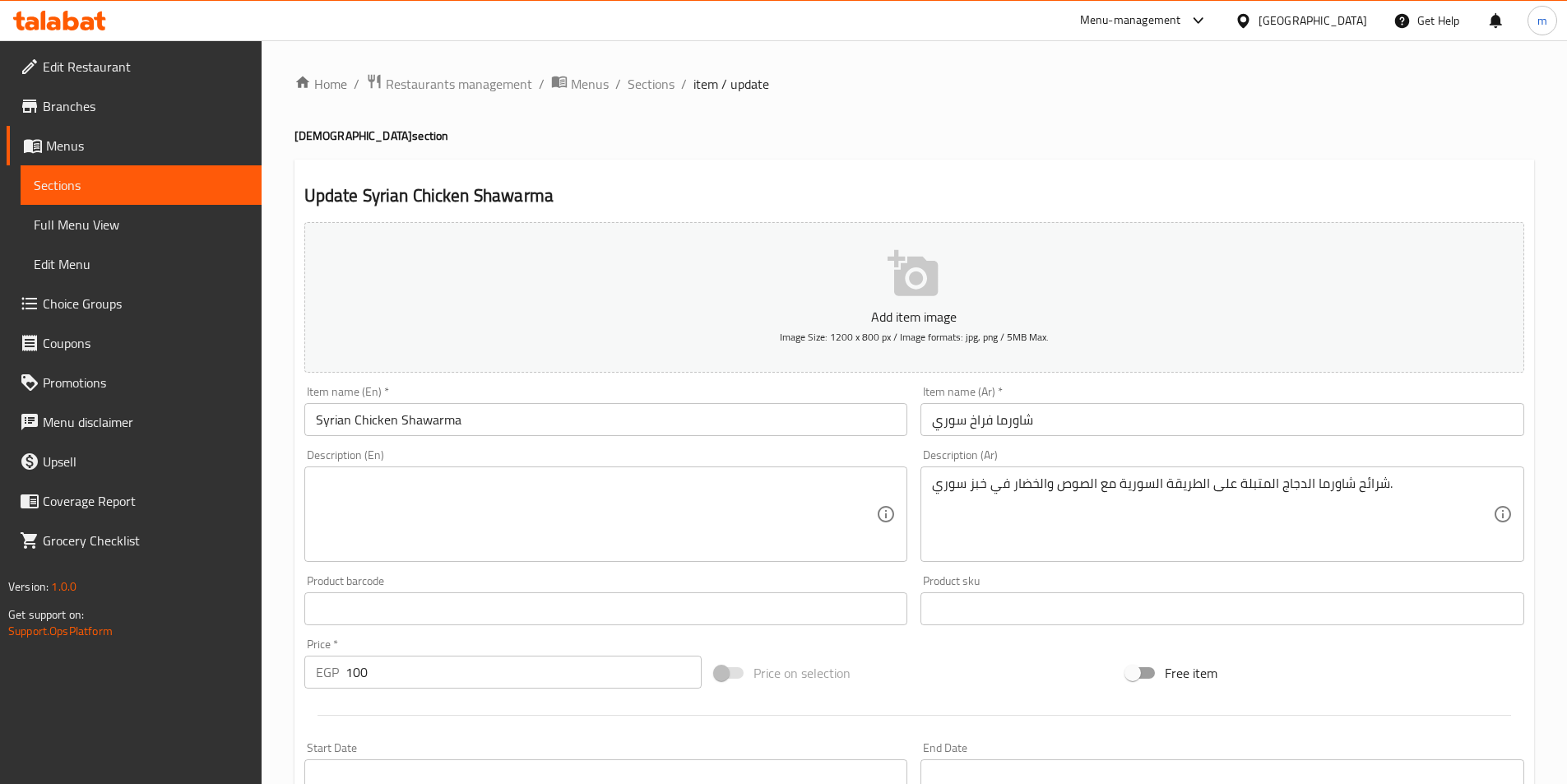
click at [678, 523] on textarea at bounding box center [596, 514] width 561 height 78
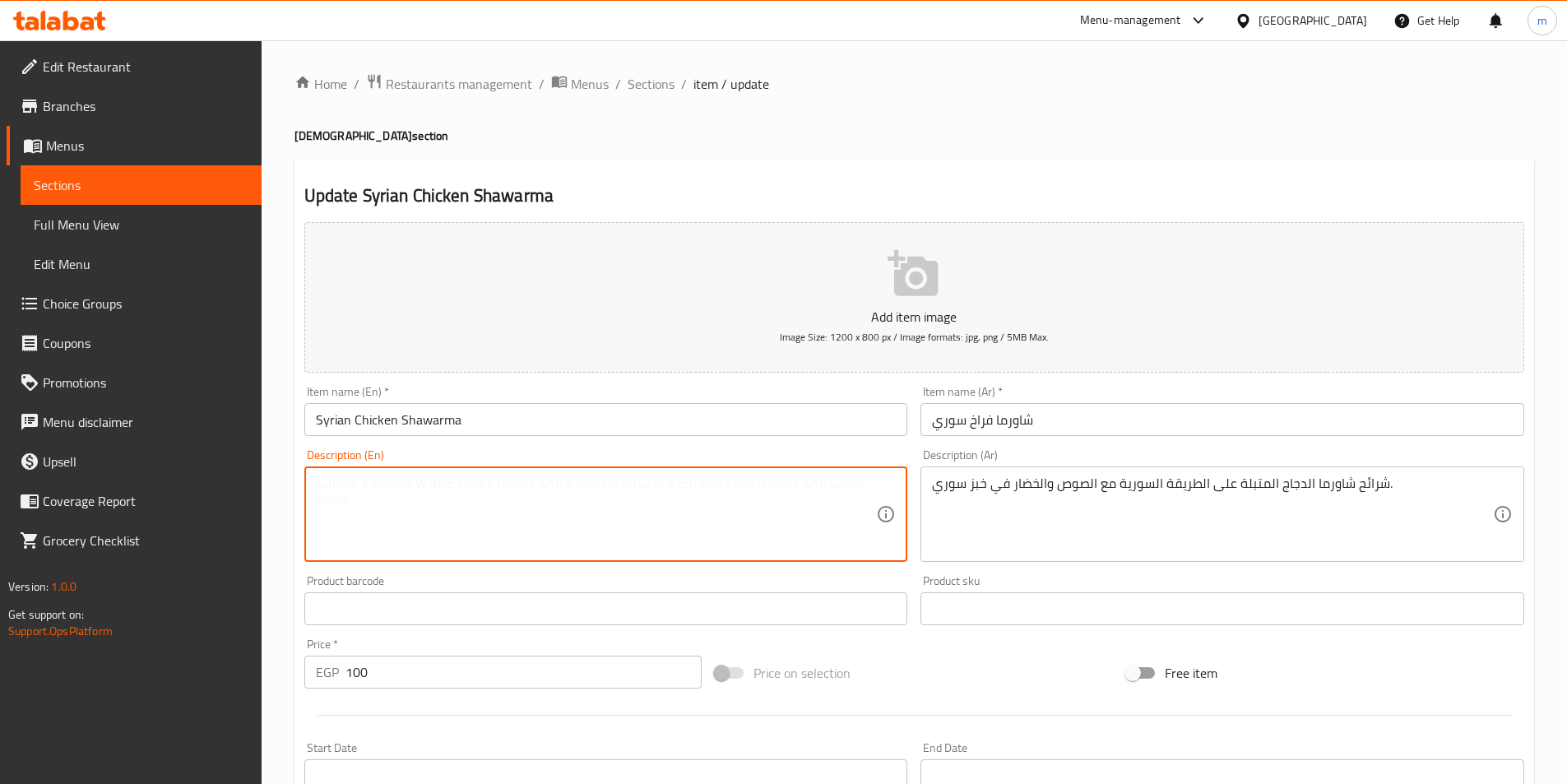
paste textarea "Syrian-style marinated chicken shawarma slices with sauce and vegetables in Syr…"
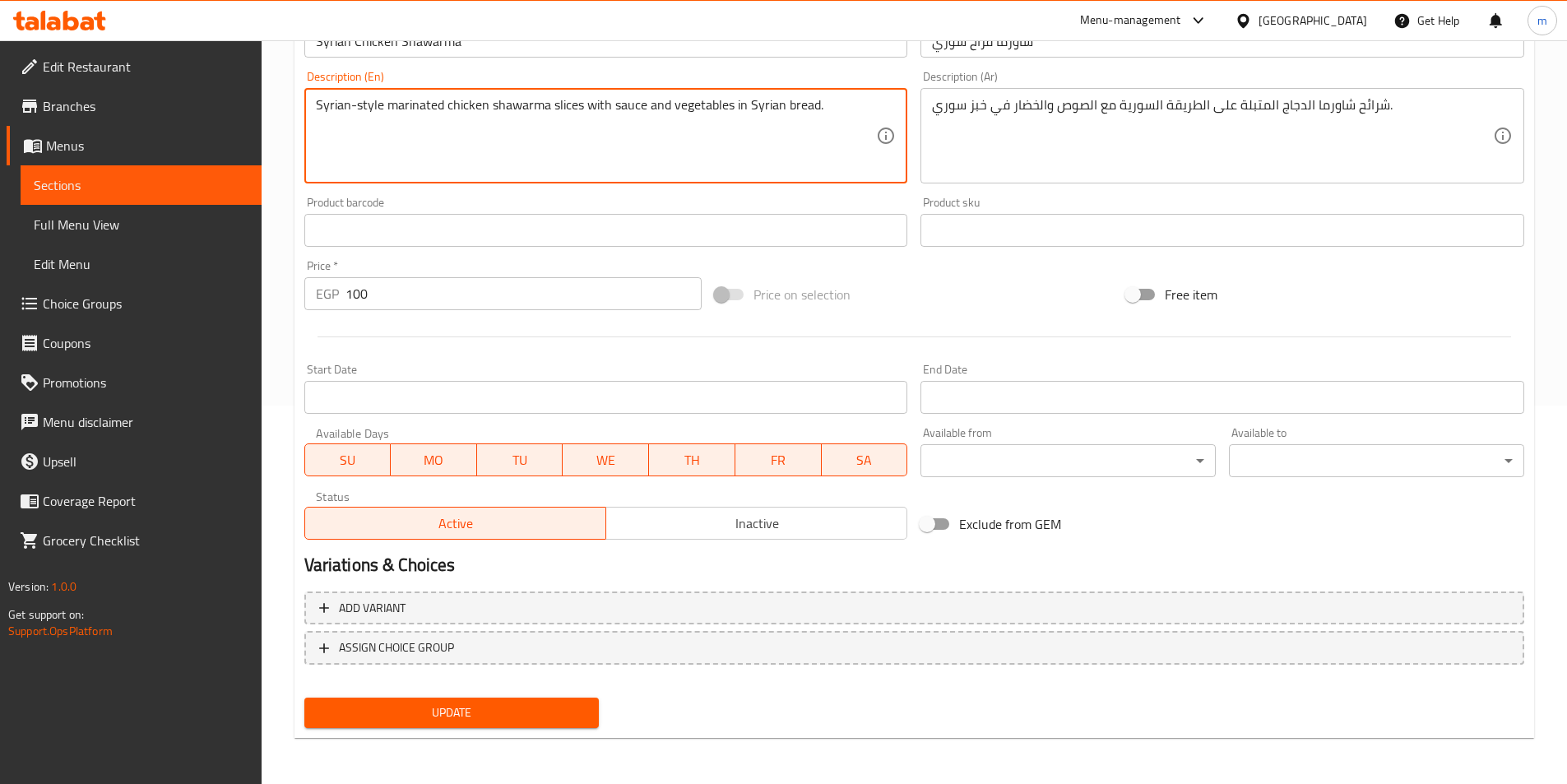
type textarea "Syrian-style marinated chicken shawarma slices with sauce and vegetables in Syr…"
click at [581, 703] on span "Update" at bounding box center [452, 712] width 269 height 20
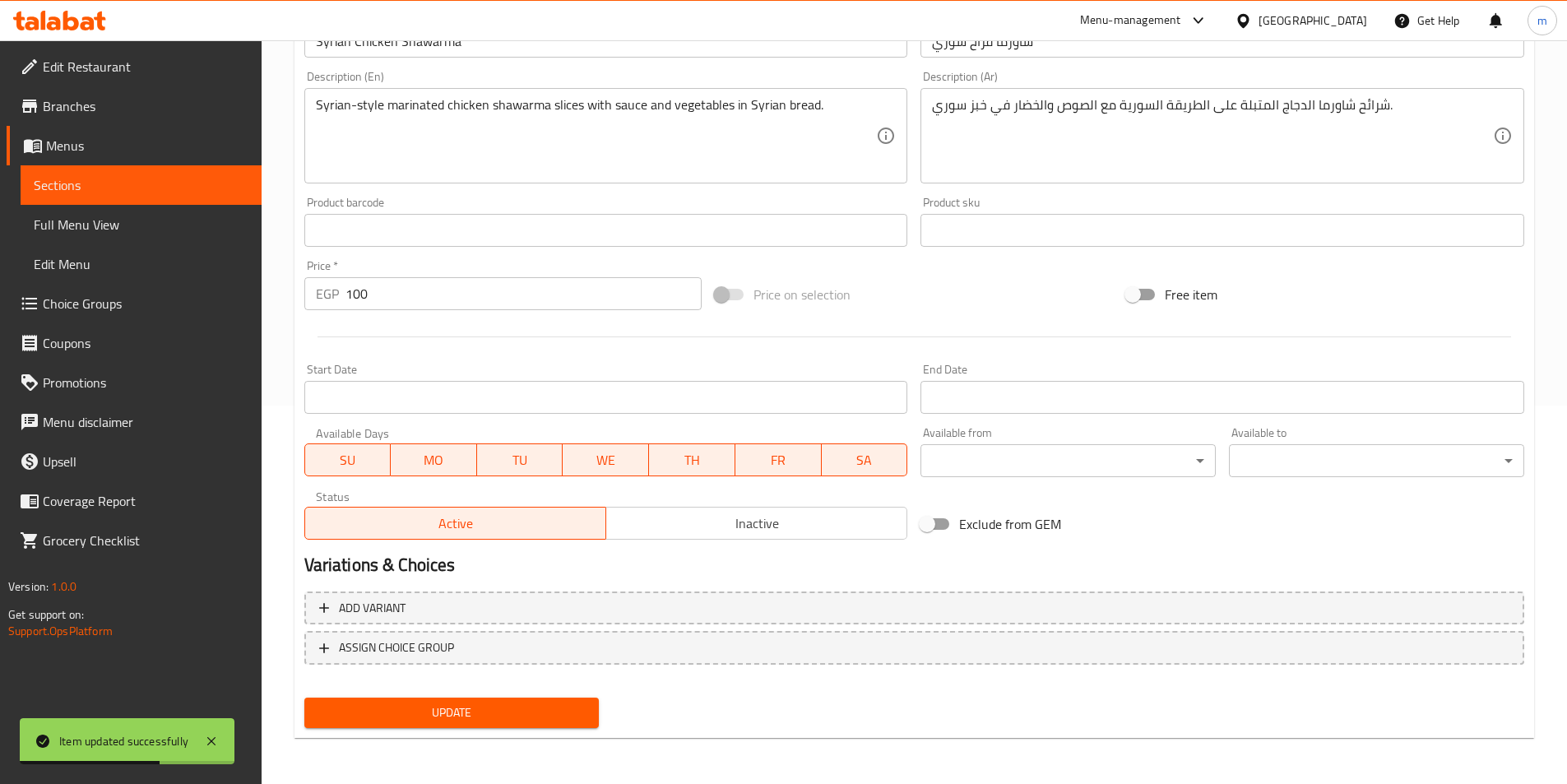
scroll to position [0, 0]
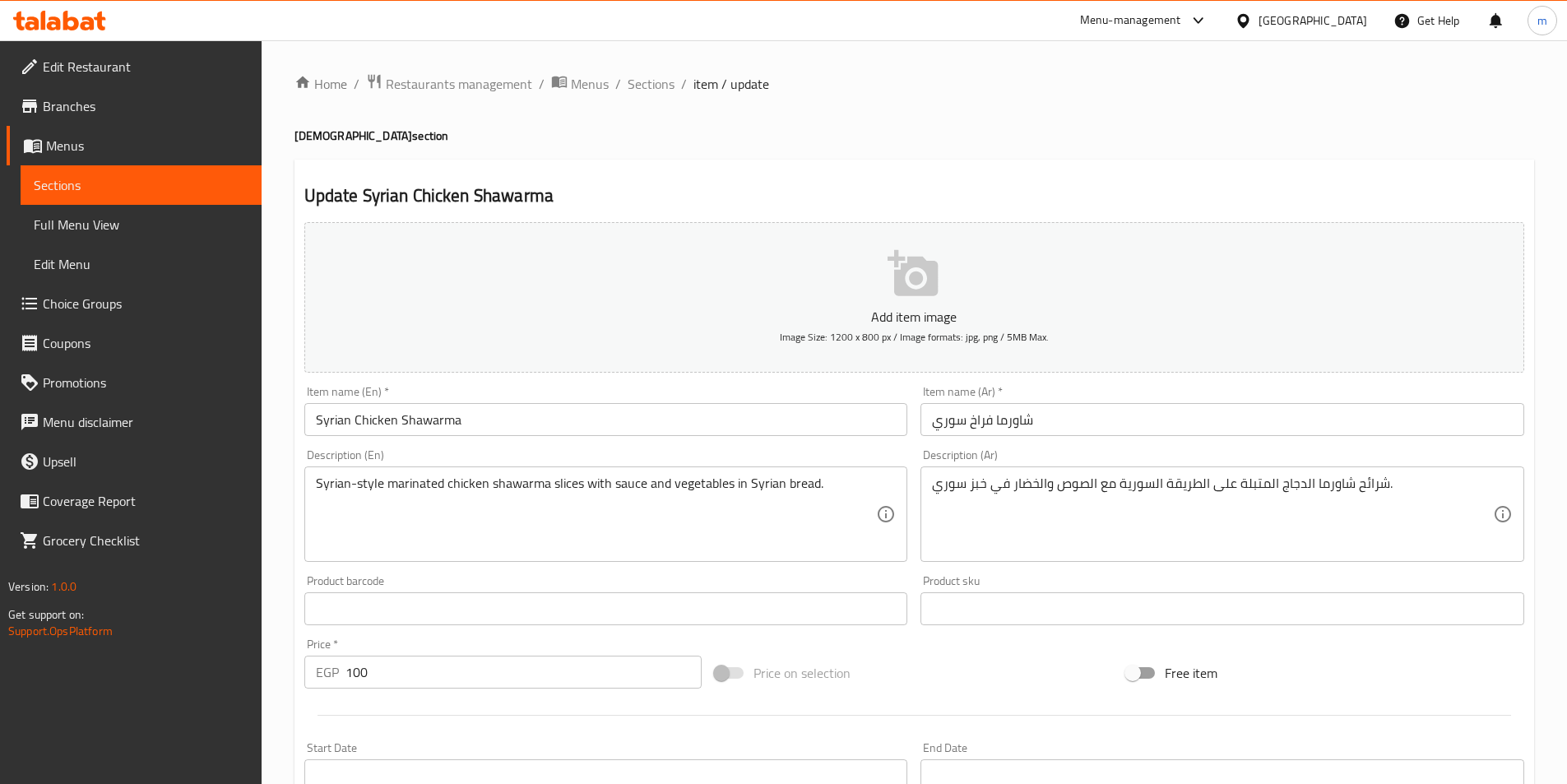
click at [407, 421] on input "Syrian Chicken Shawarma" at bounding box center [605, 419] width 604 height 33
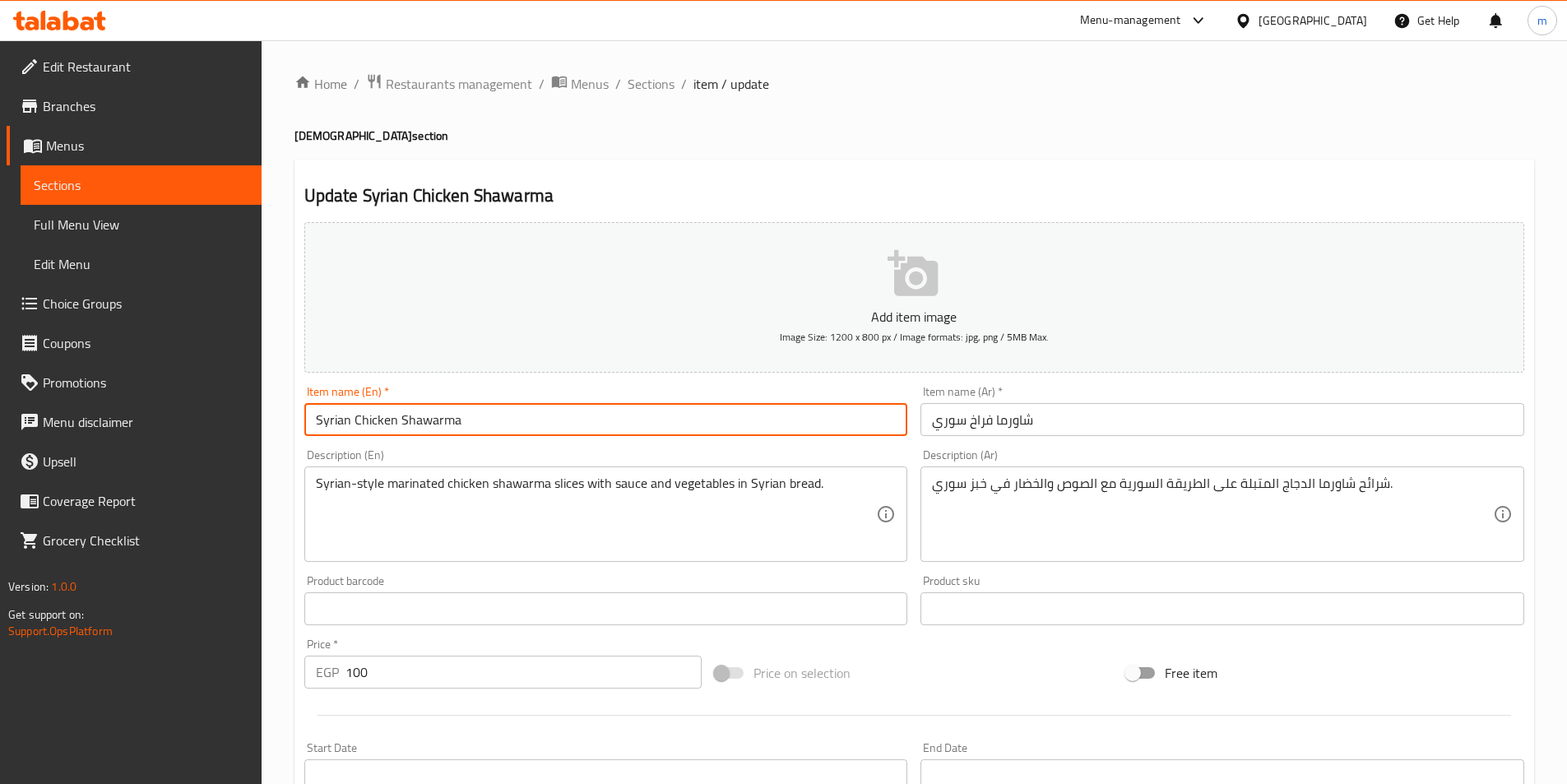
click at [407, 421] on input "Syrian Chicken Shawarma" at bounding box center [605, 419] width 604 height 33
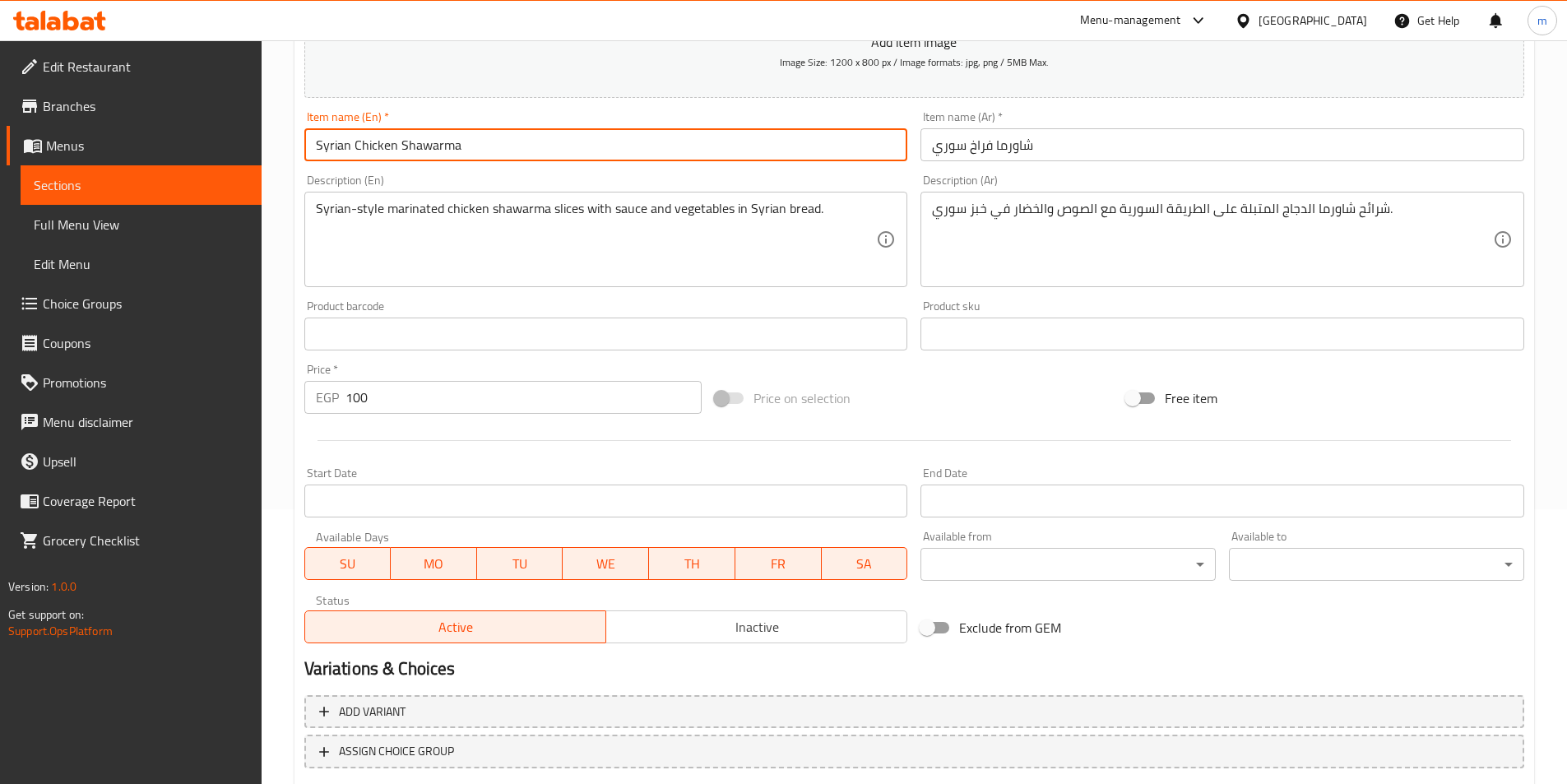
scroll to position [378, 0]
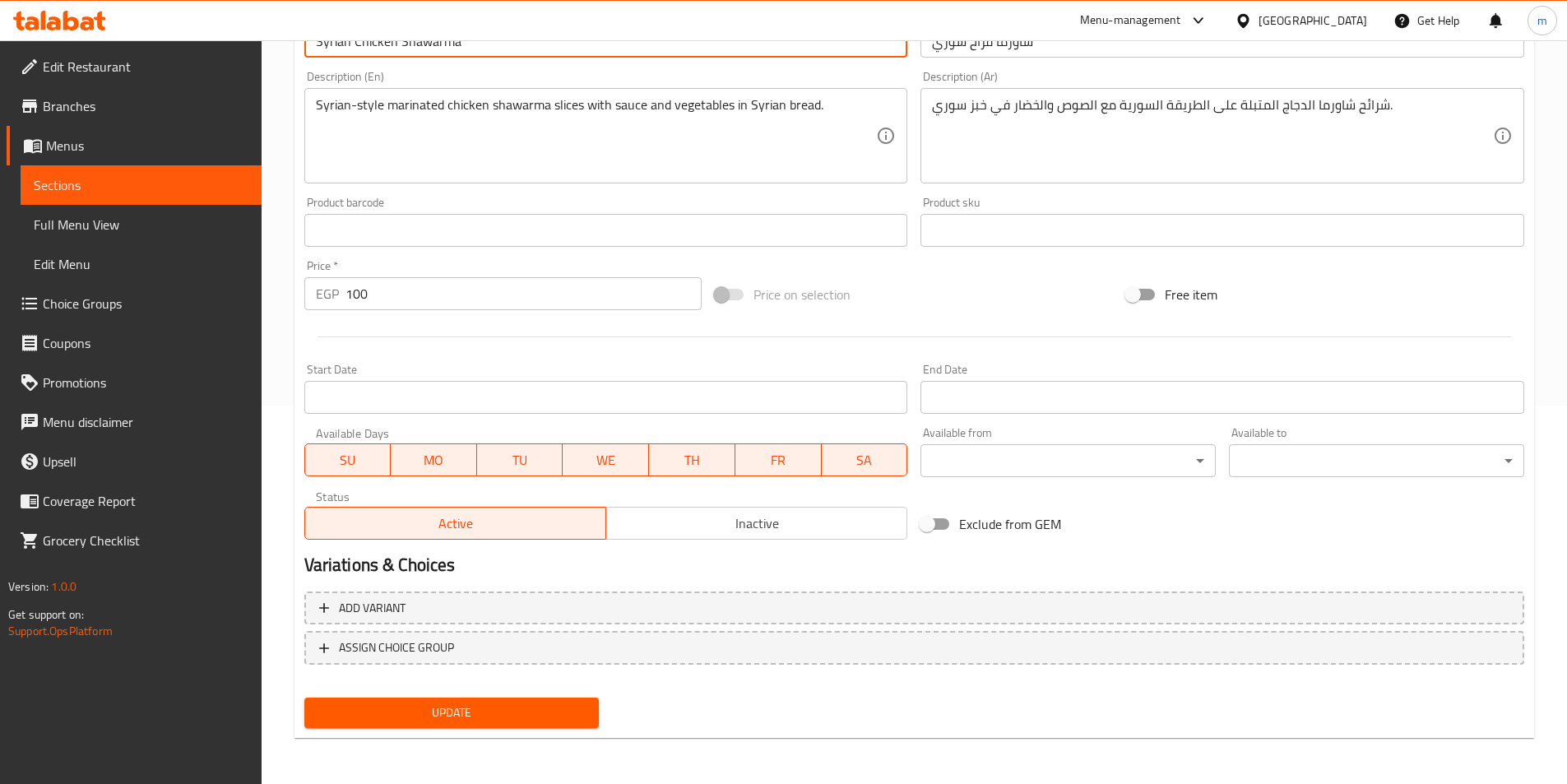
click at [563, 712] on span "Update" at bounding box center [452, 712] width 269 height 20
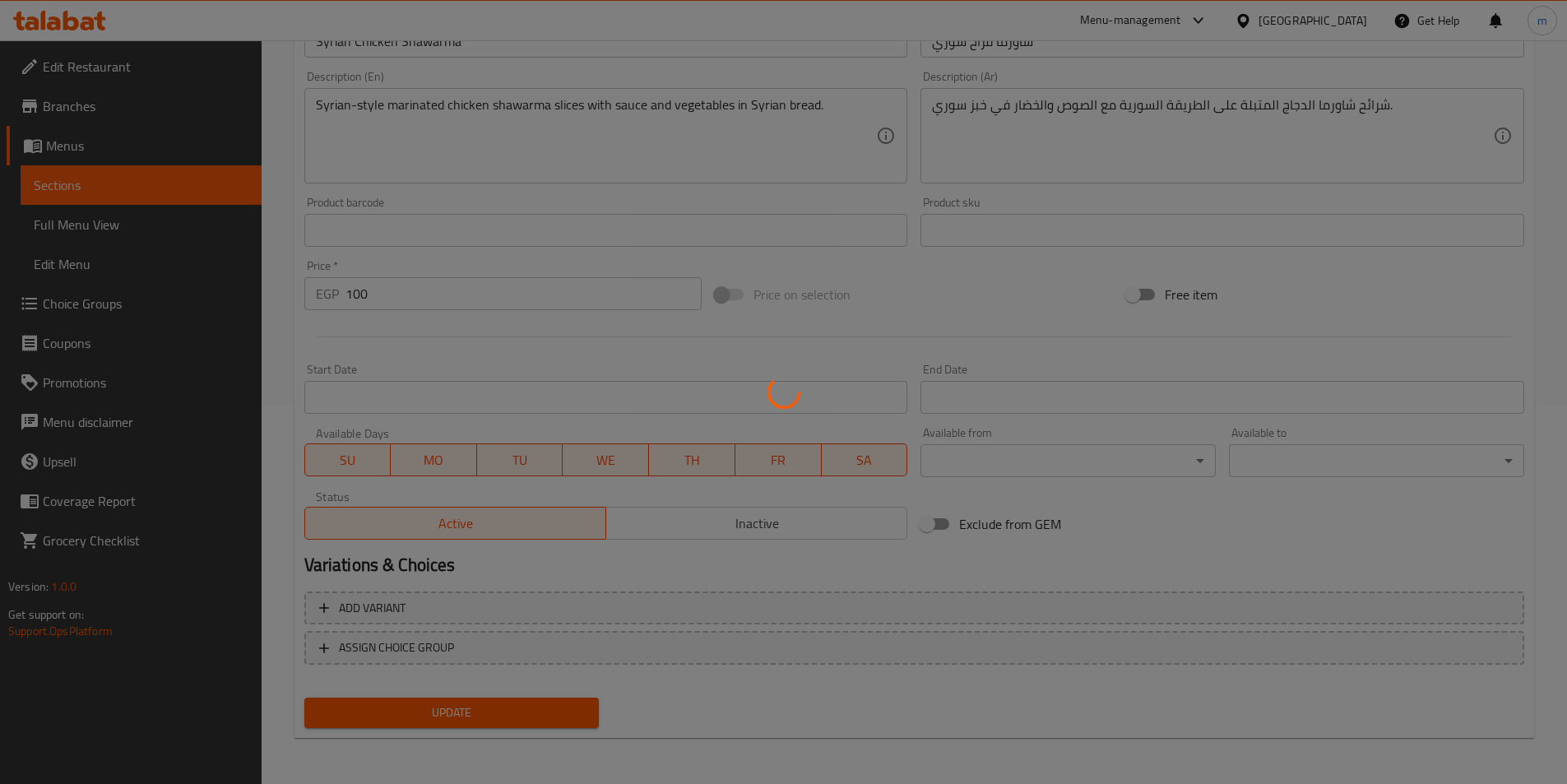
scroll to position [0, 0]
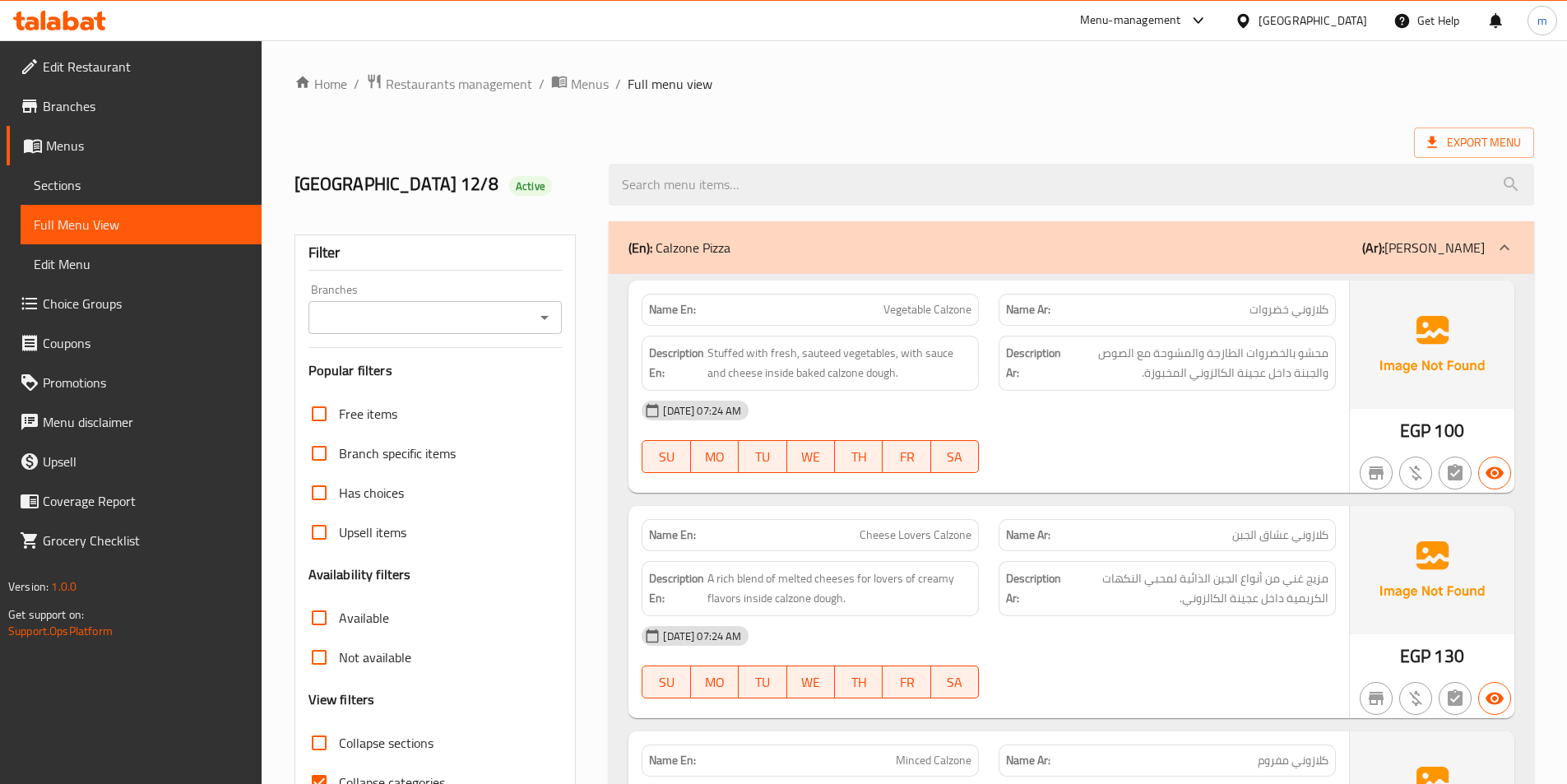
click at [1014, 94] on ol "Home / Restaurants management / Menus / Full menu view" at bounding box center [914, 84] width 1240 height 21
click at [1098, 151] on div "Tokyo 12/8 Active" at bounding box center [914, 184] width 1259 height 74
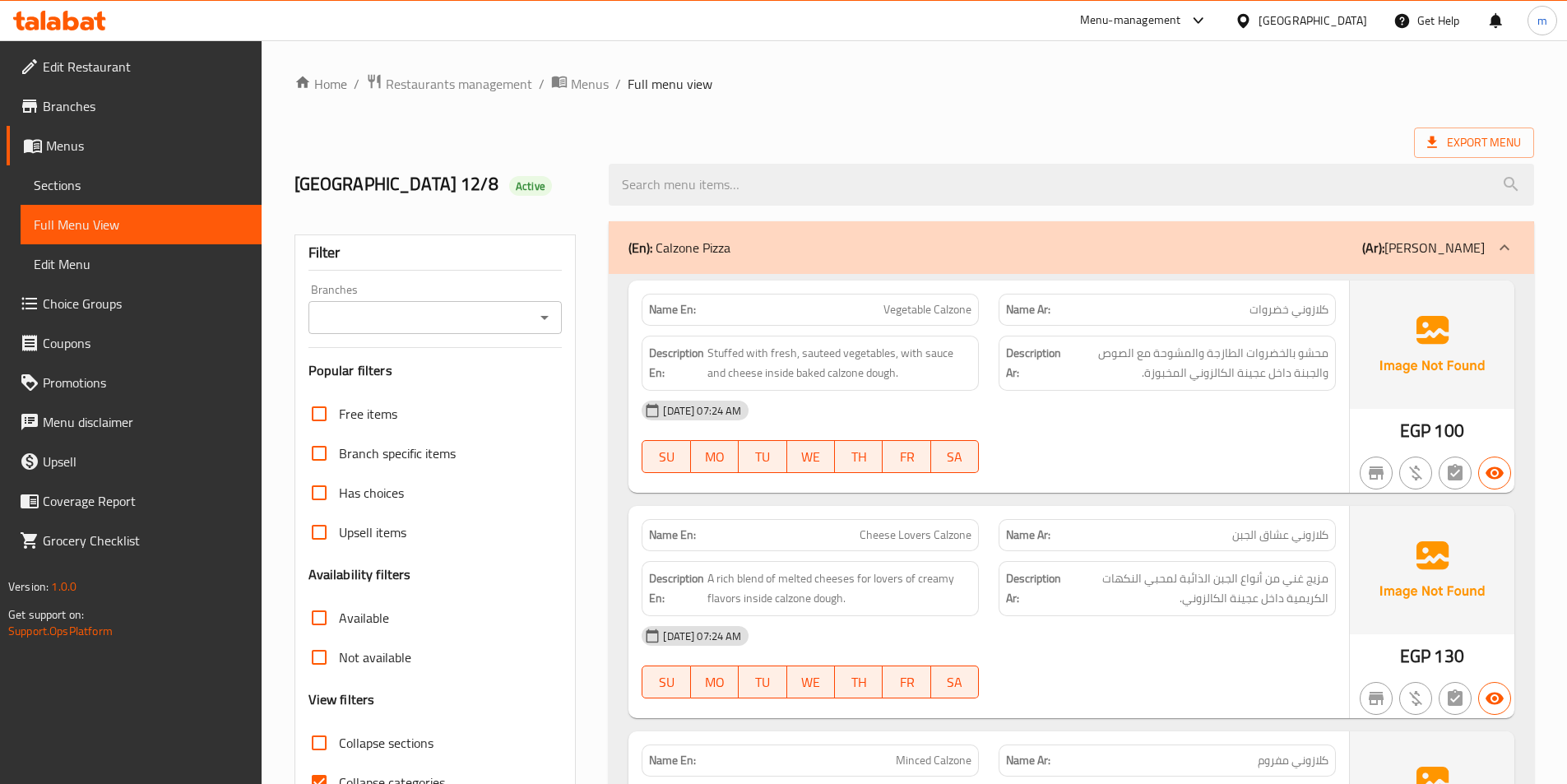
scroll to position [11759, 0]
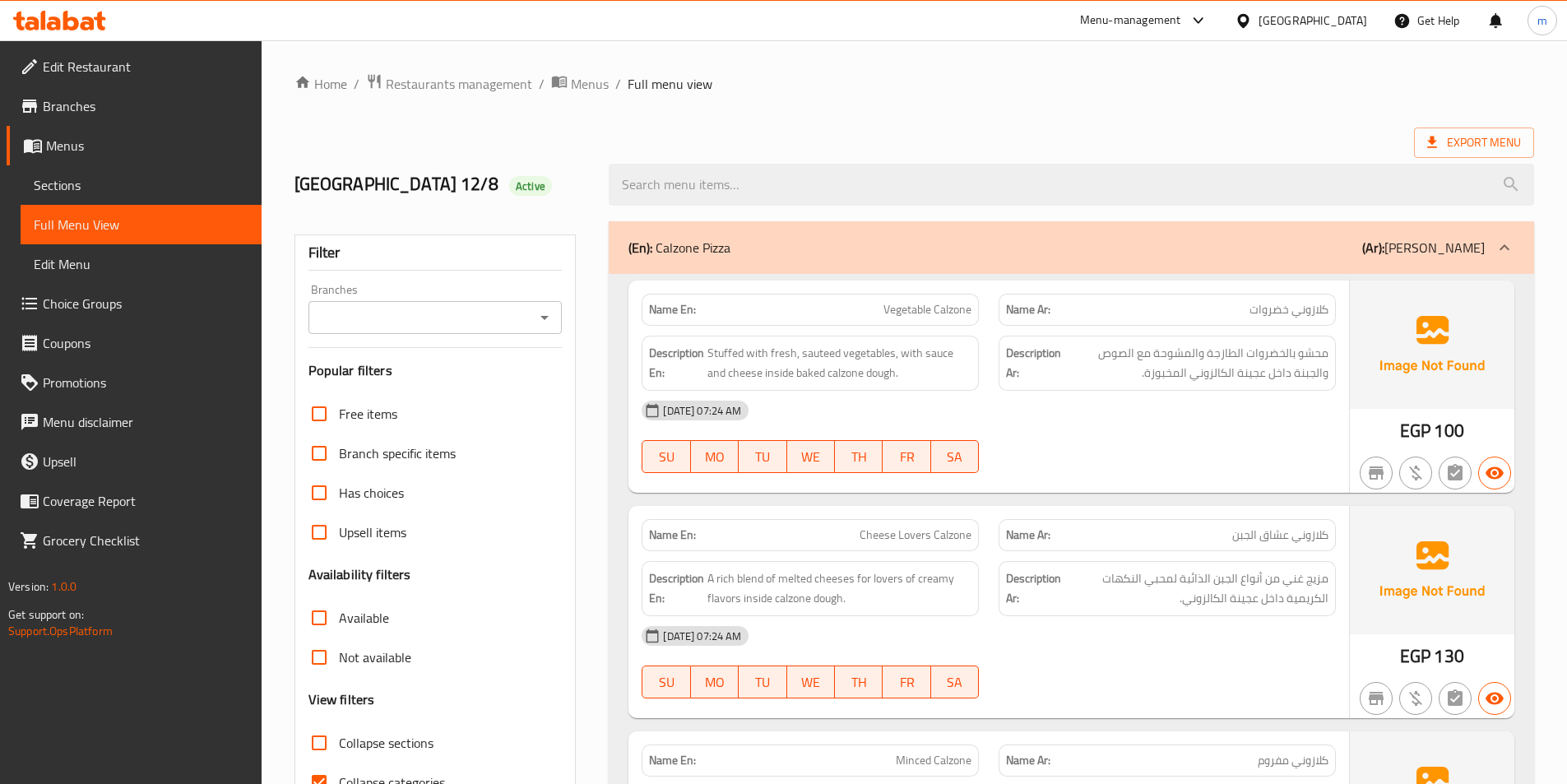
click at [1210, 129] on div "Export Menu" at bounding box center [914, 143] width 1240 height 30
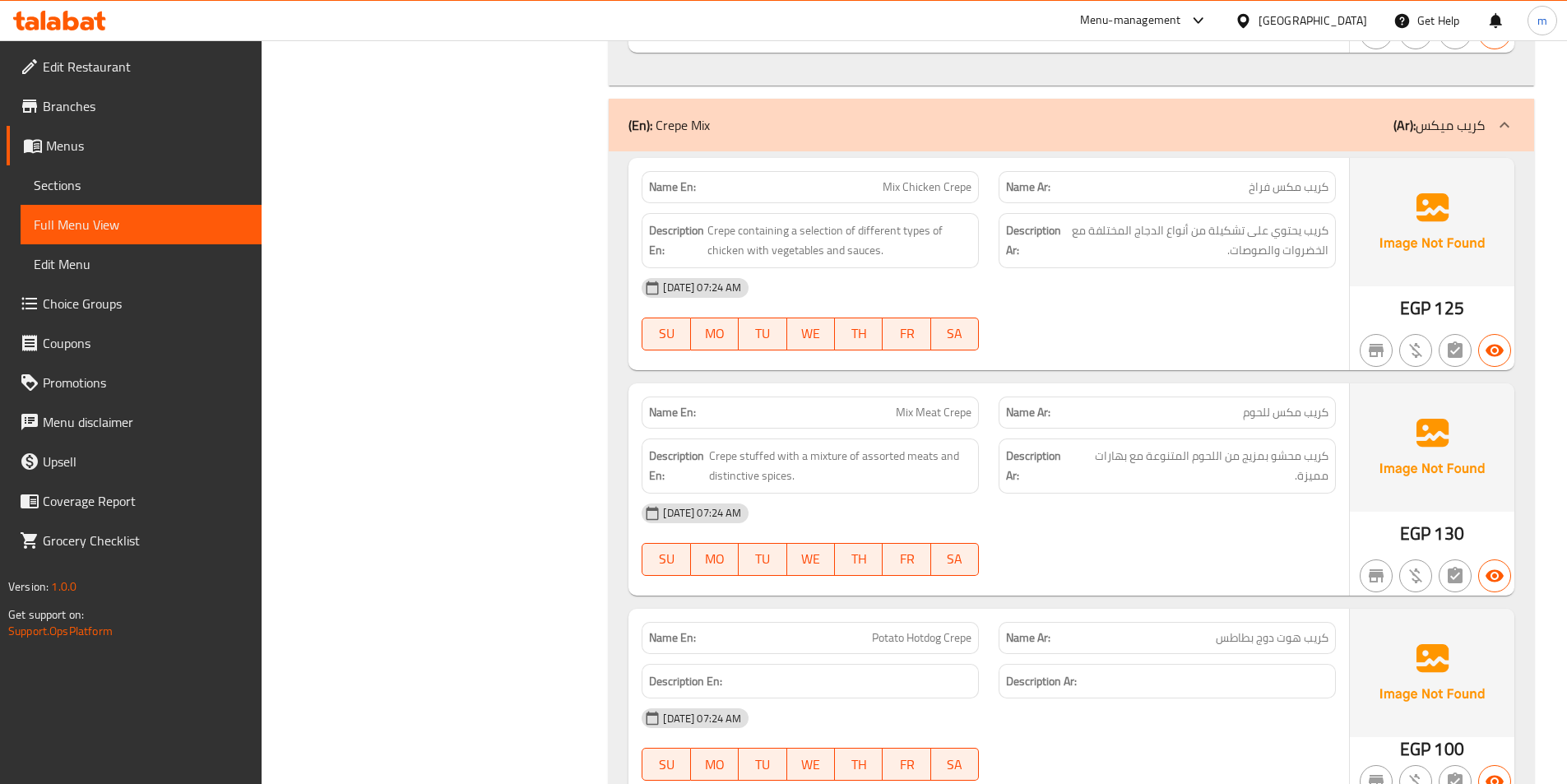
scroll to position [13370, 0]
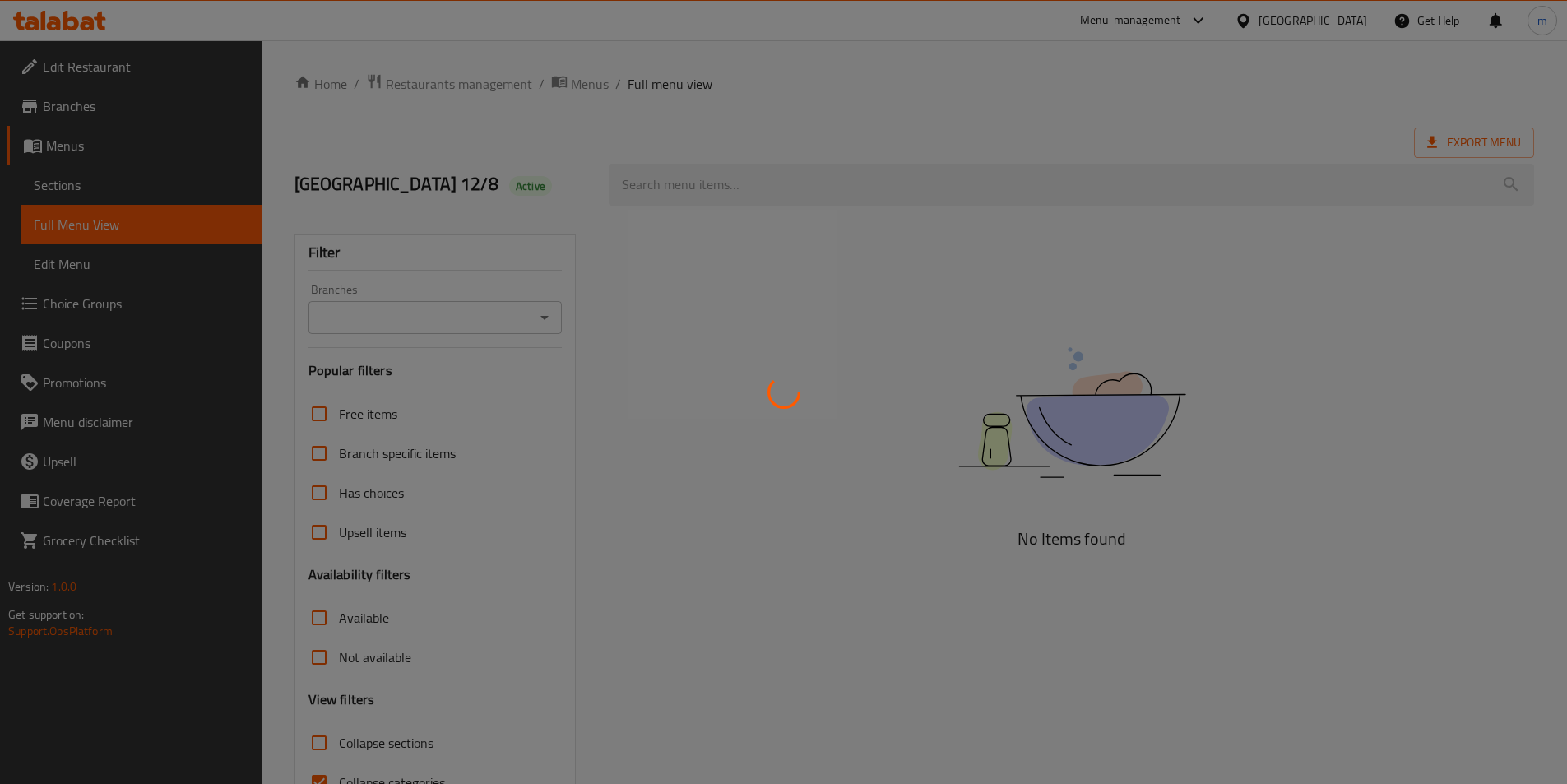
click at [992, 152] on div at bounding box center [784, 392] width 1567 height 784
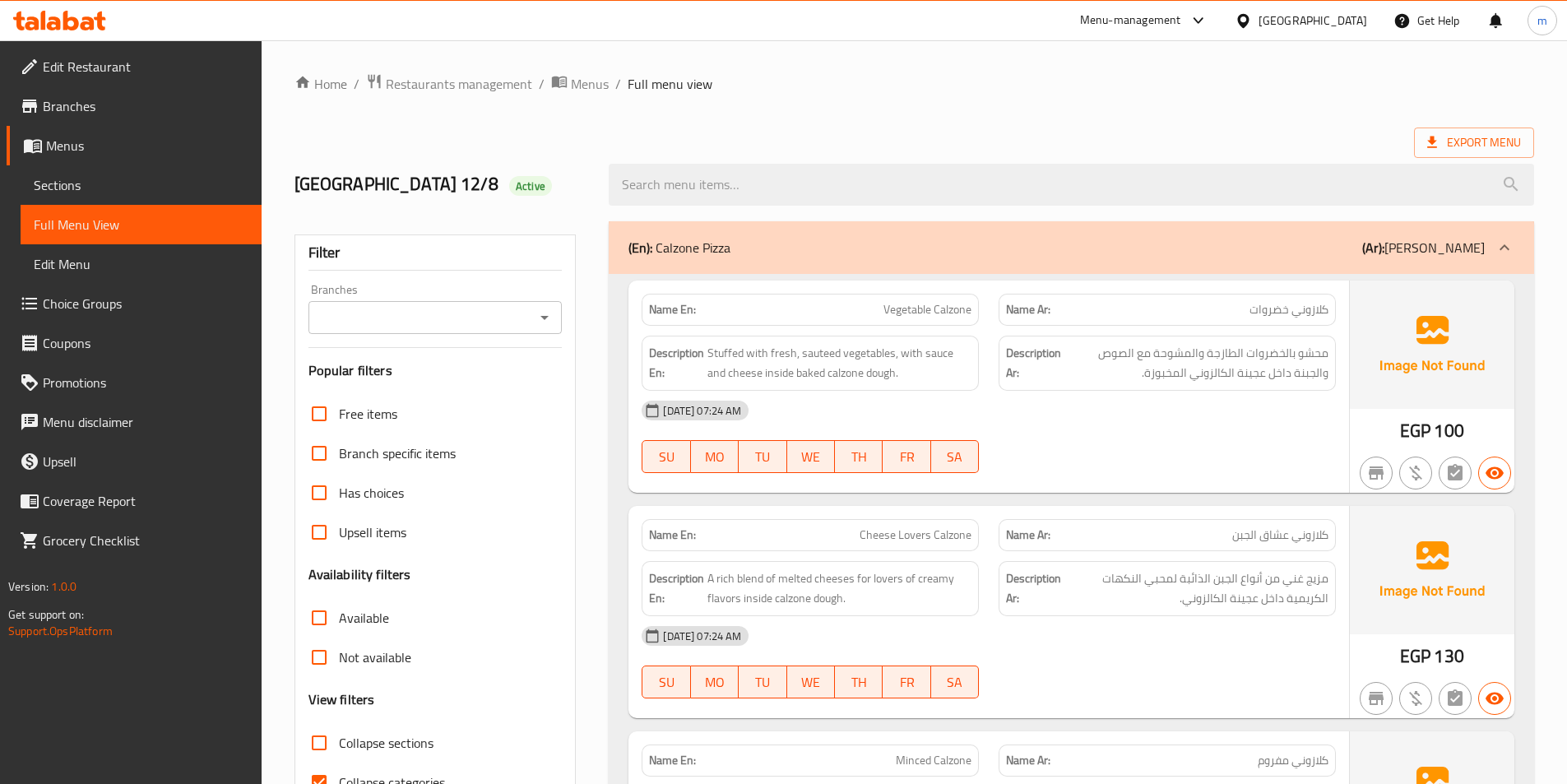
scroll to position [12773, 0]
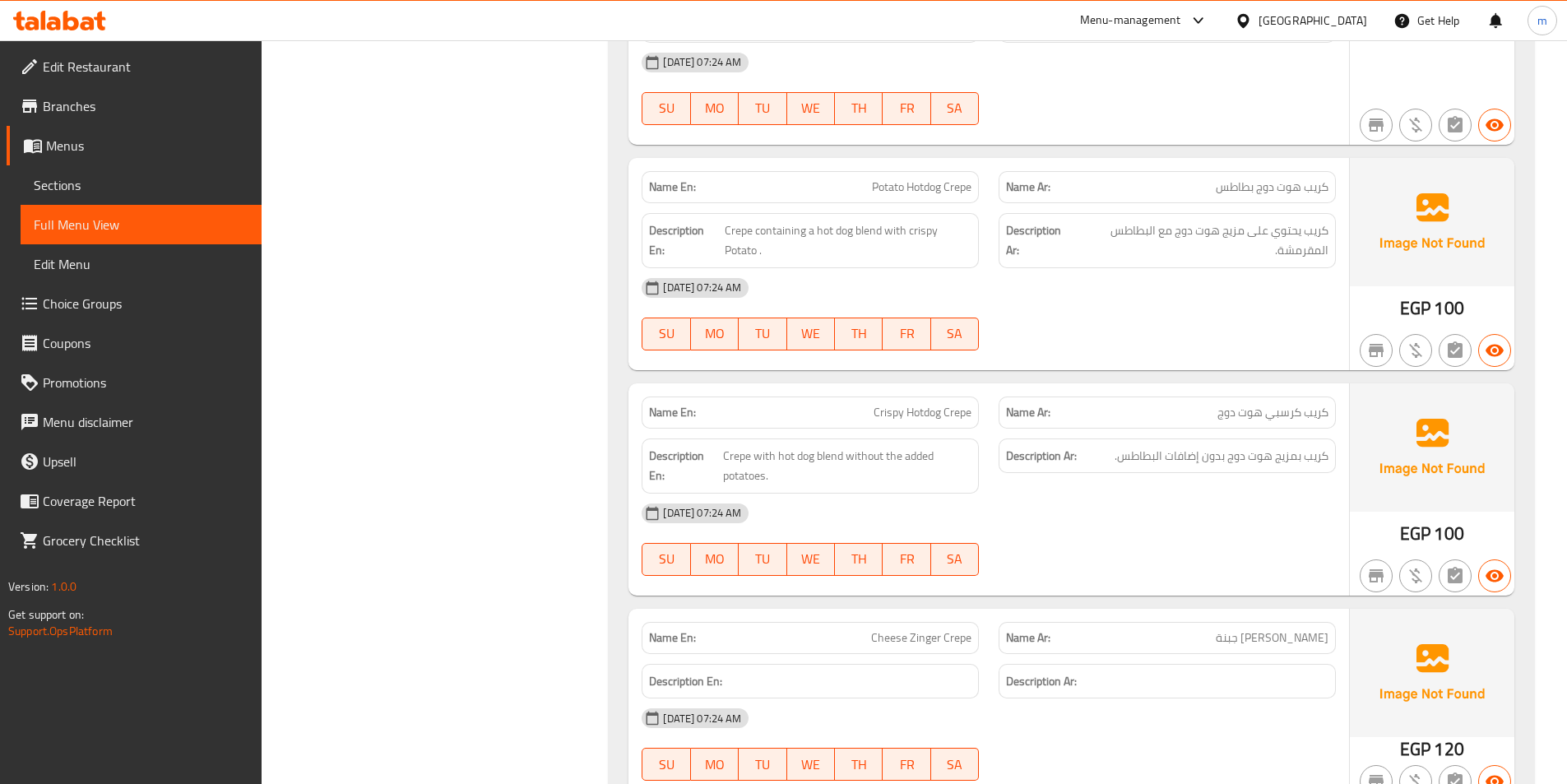
scroll to position [13821, 0]
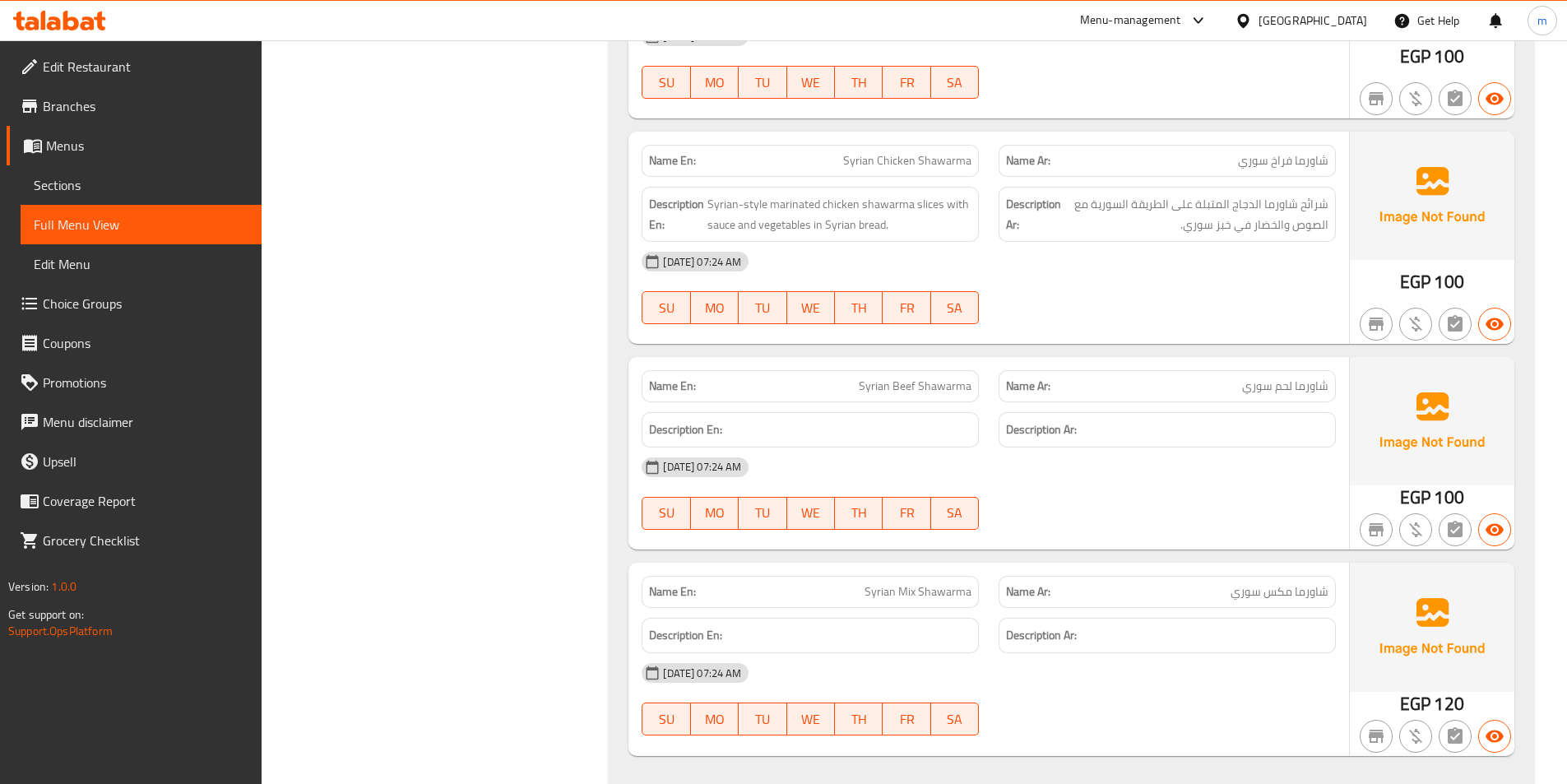
scroll to position [16464, 0]
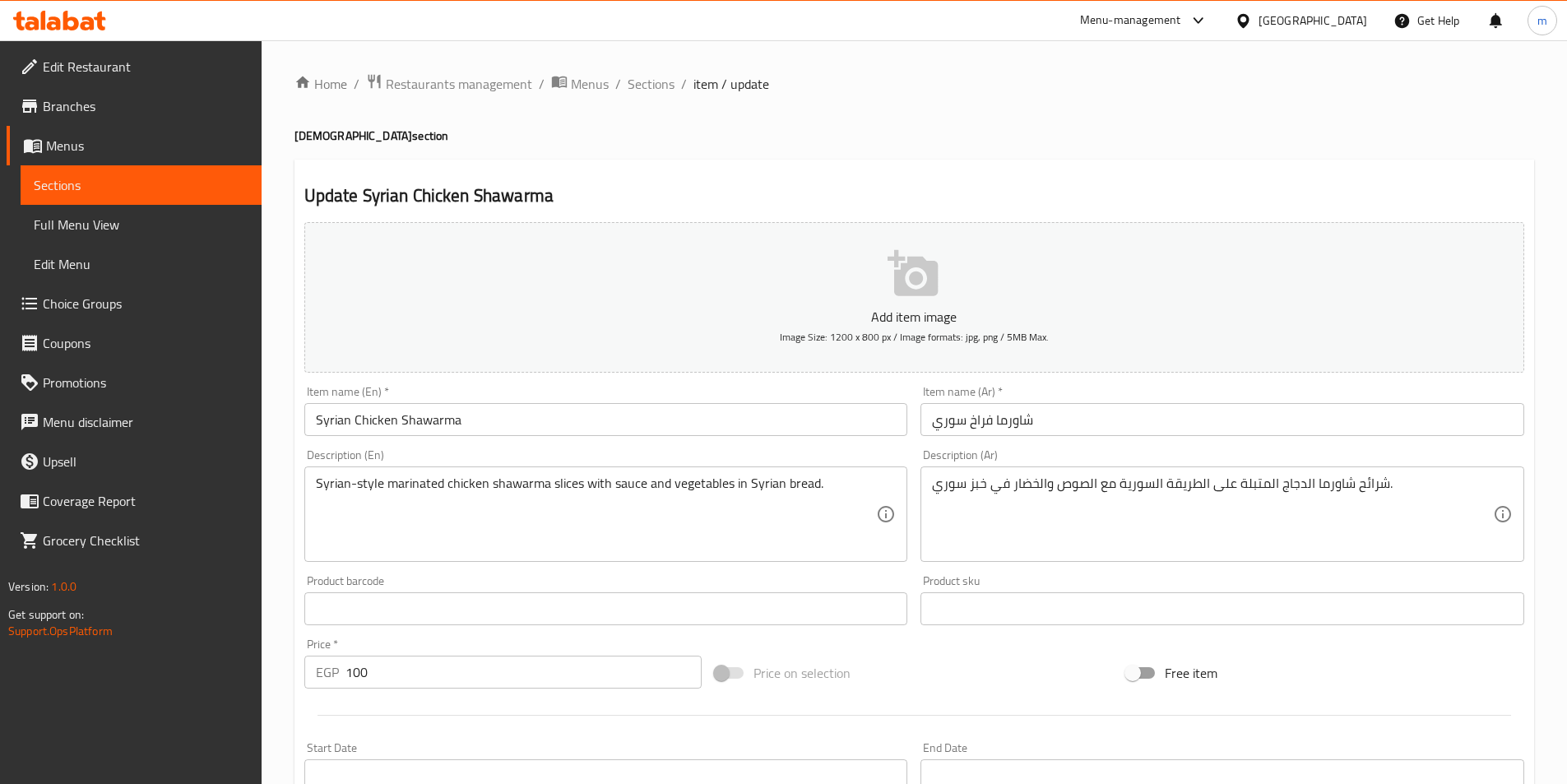
click at [636, 97] on div "Home / Restaurants management / Menus / Sections / item / update Syrian section…" at bounding box center [914, 602] width 1240 height 1056
click at [636, 91] on span "Sections" at bounding box center [651, 84] width 47 height 19
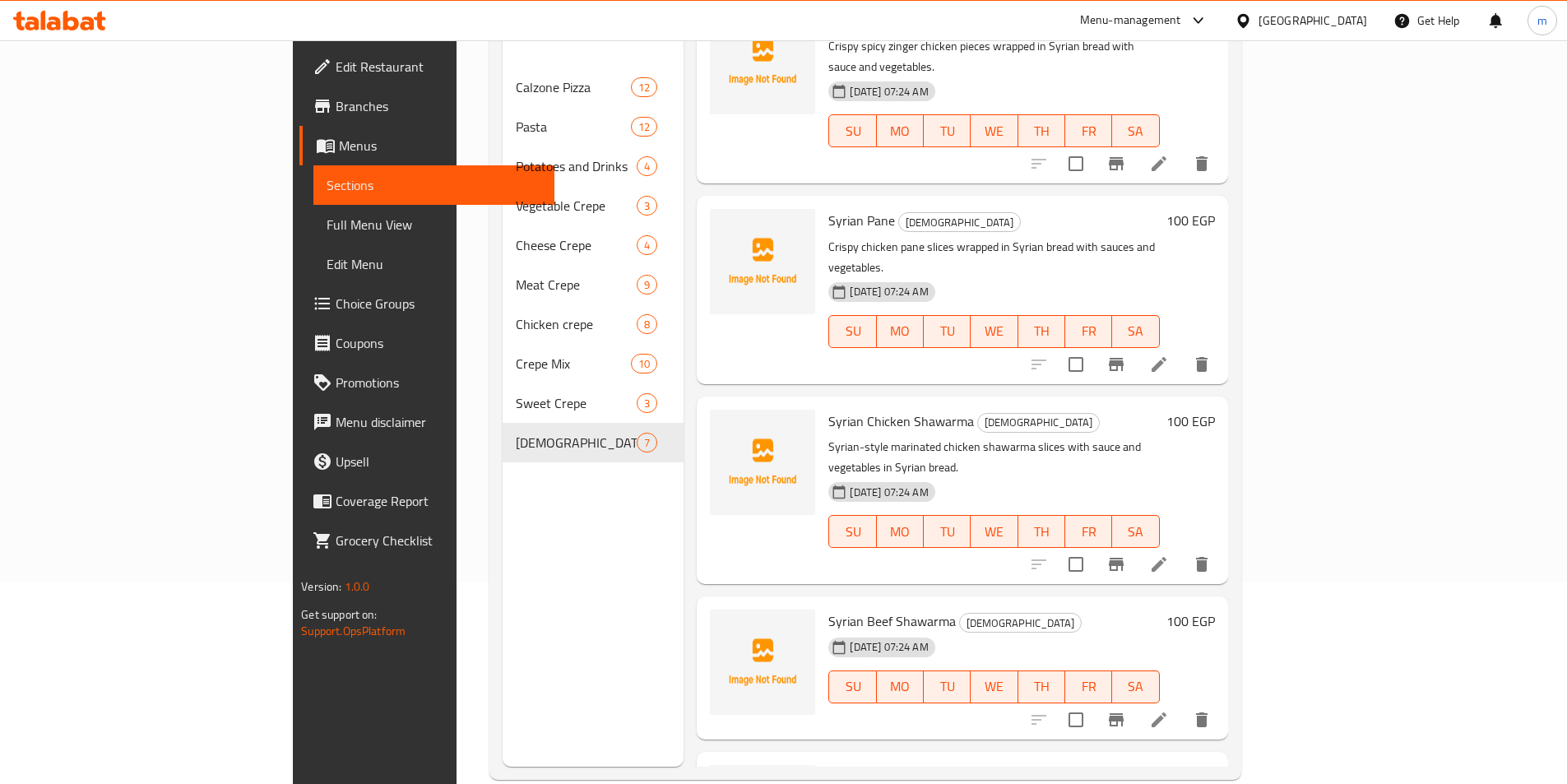
scroll to position [230, 0]
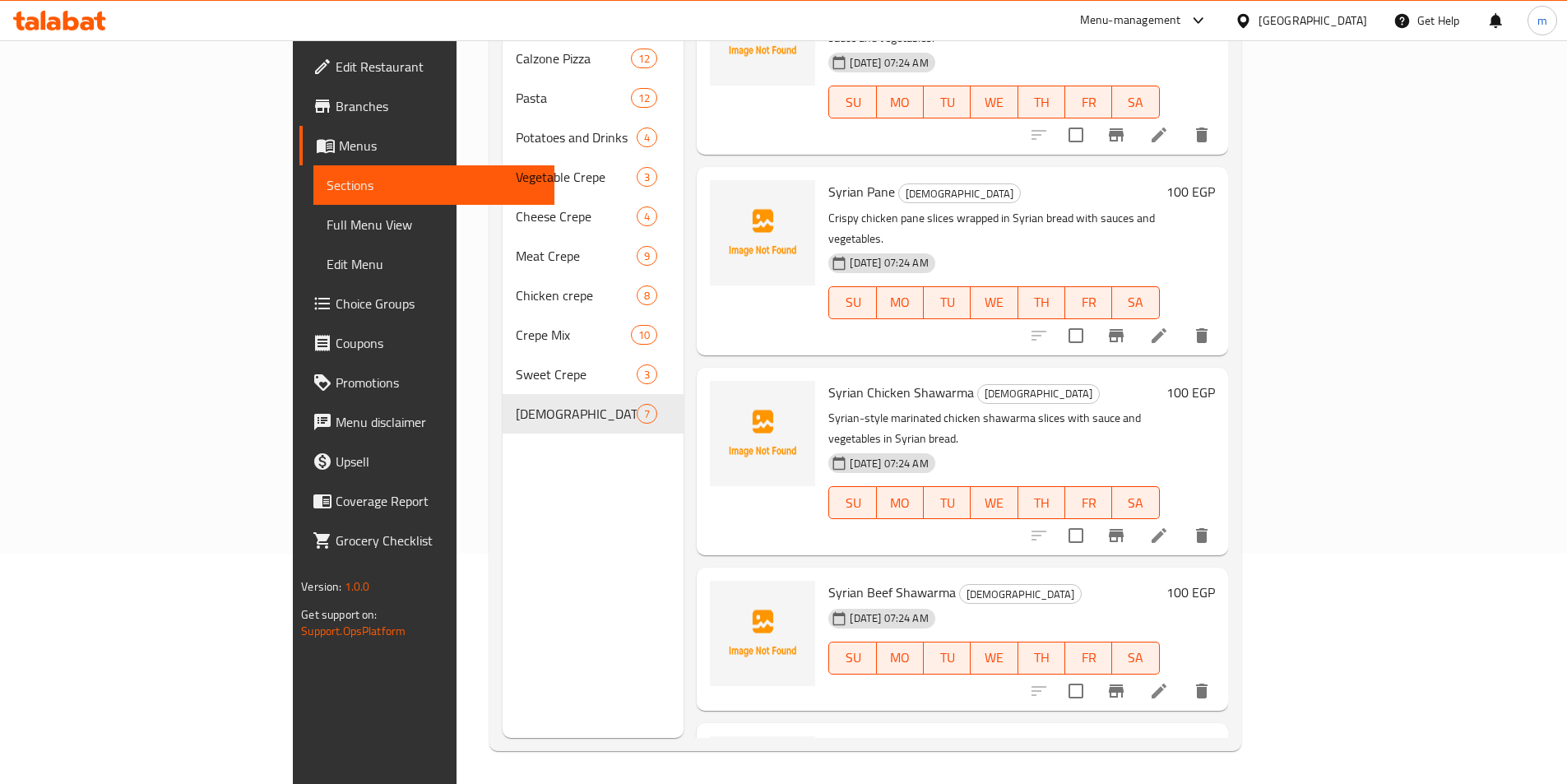
click at [1166, 683] on icon at bounding box center [1158, 690] width 15 height 15
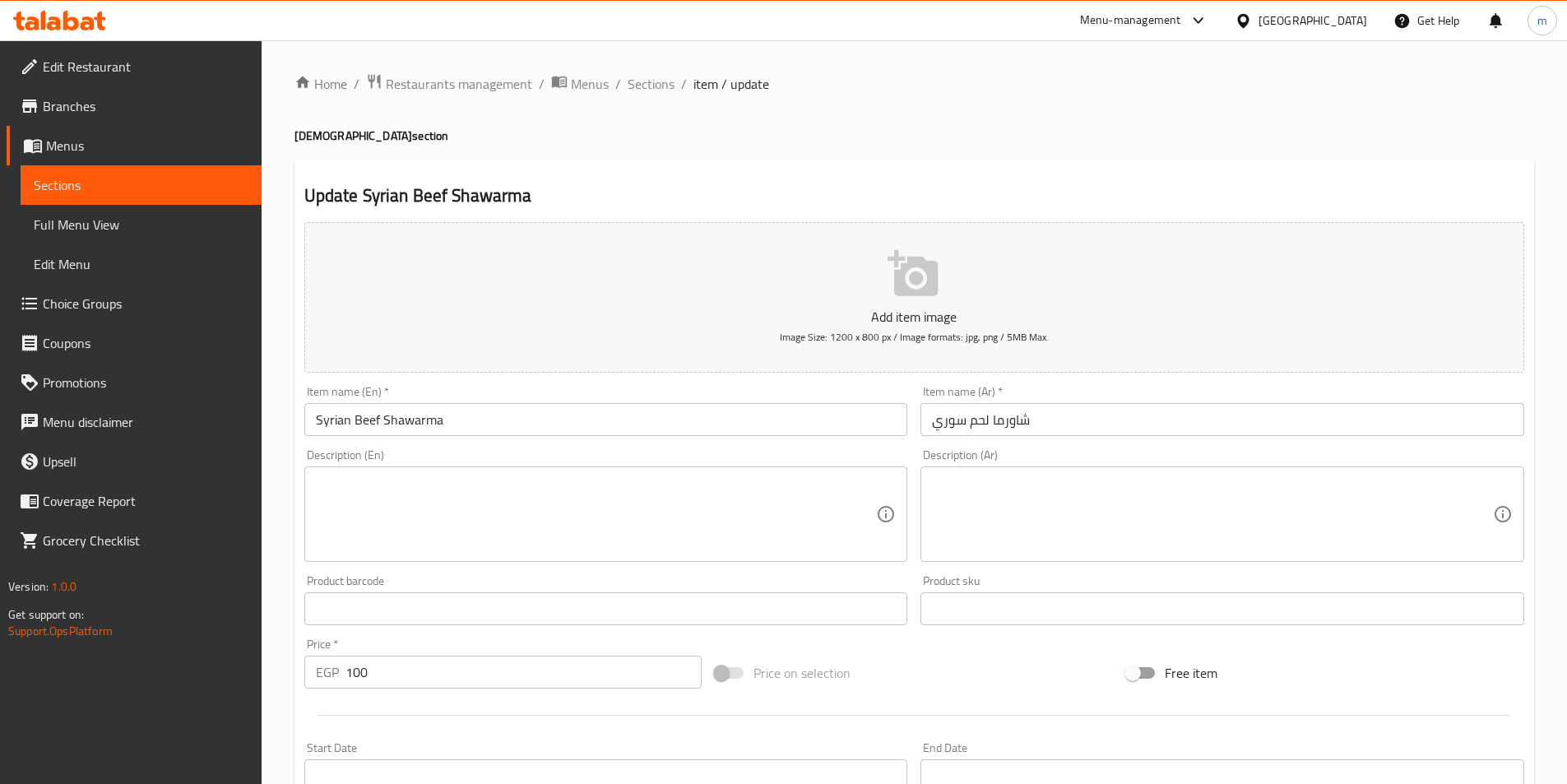
click at [1239, 488] on textarea at bounding box center [1212, 514] width 561 height 78
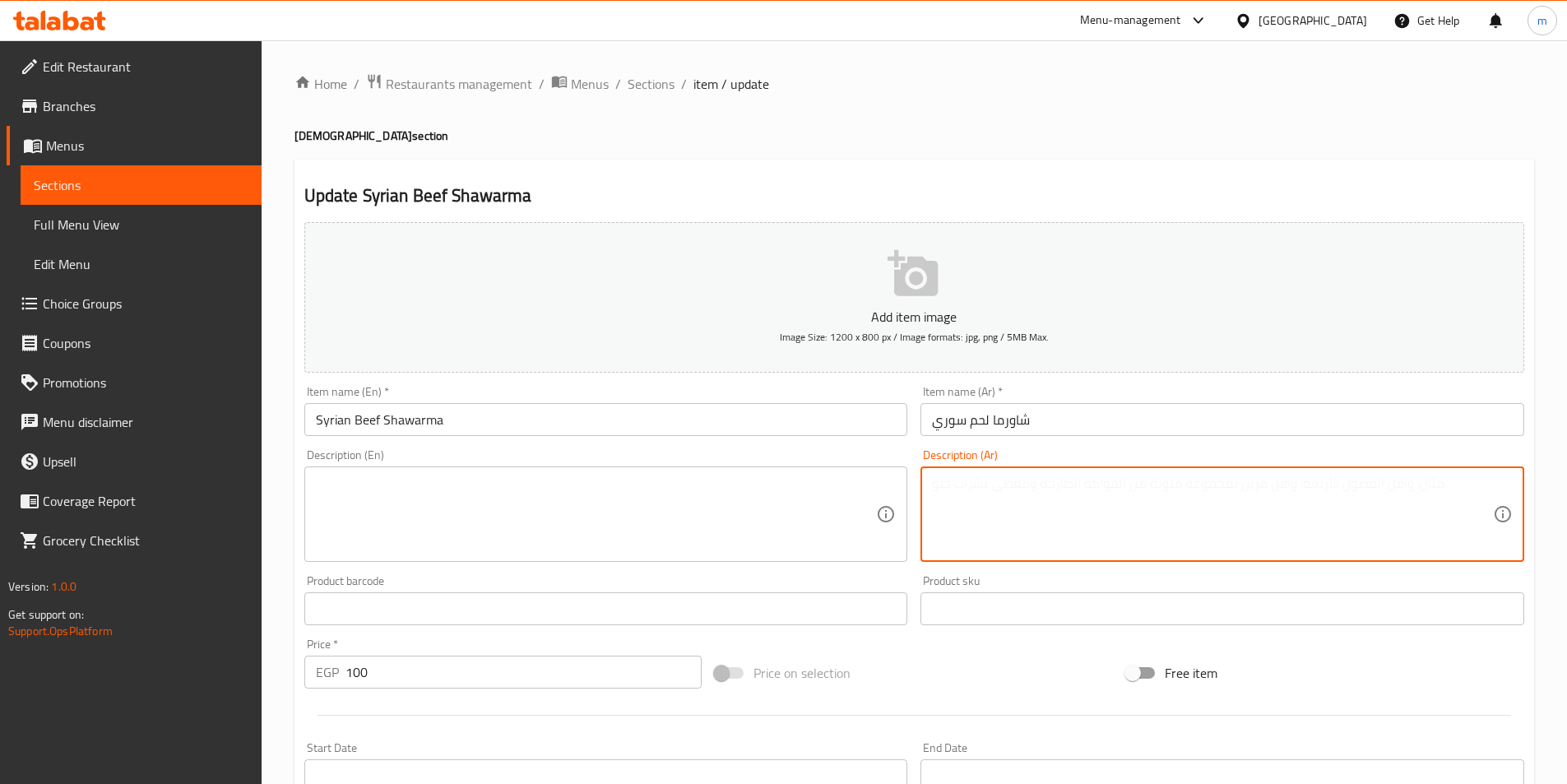
paste textarea "شرائح شاورما اللحم المتبلة على الطريقة السورية مع الصوص والخضار في خبز سوري."
type textarea "شرائح شاورما اللحم المتبلة على الطريقة السورية مع الصوص والخضار في خبز سوري."
click at [372, 420] on input "Syrian Beef Shawarma" at bounding box center [605, 419] width 604 height 33
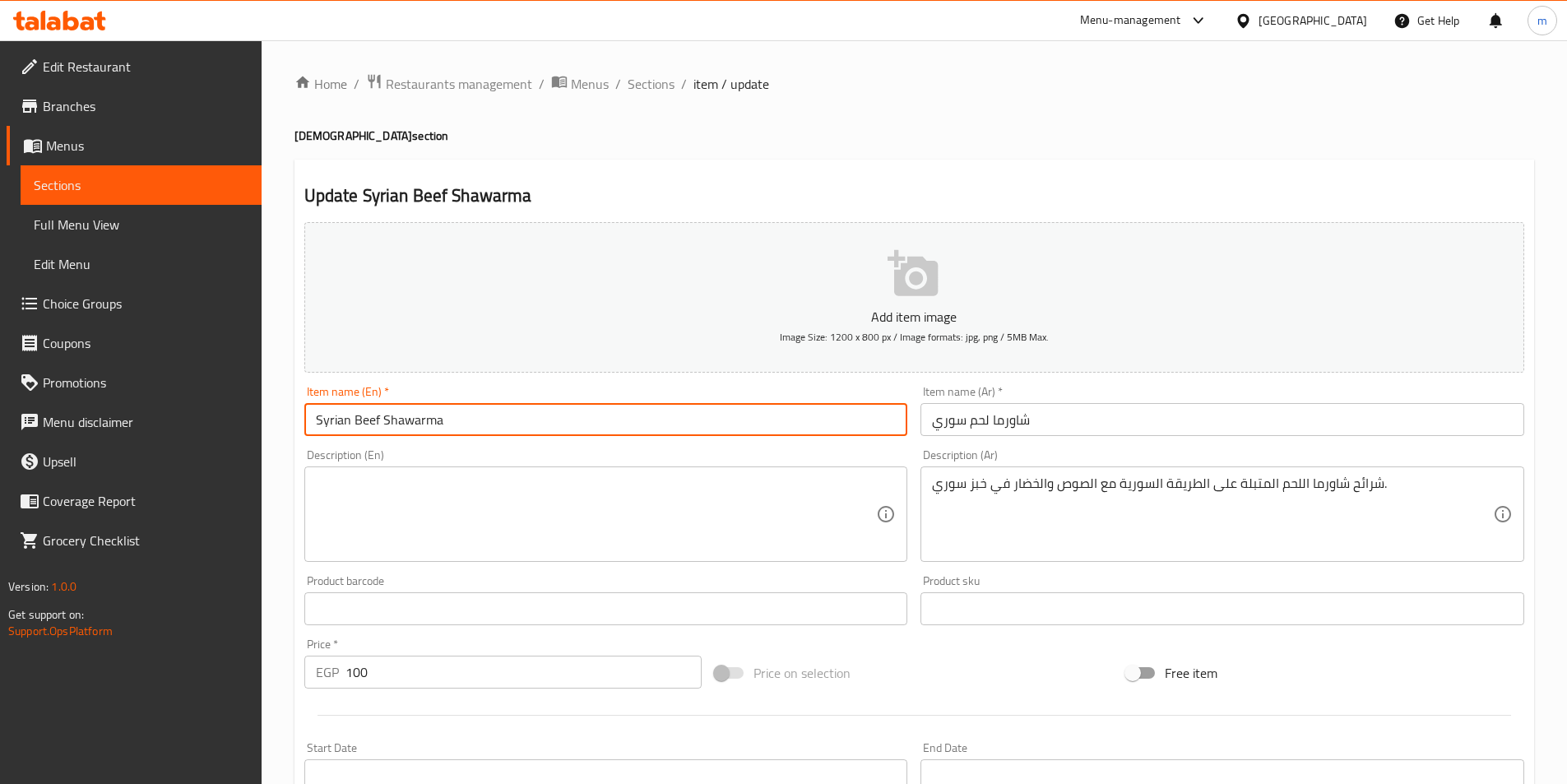
click at [372, 420] on input "Syrian Beef Shawarma" at bounding box center [605, 419] width 604 height 33
type input "Syrian Meat Shawarma"
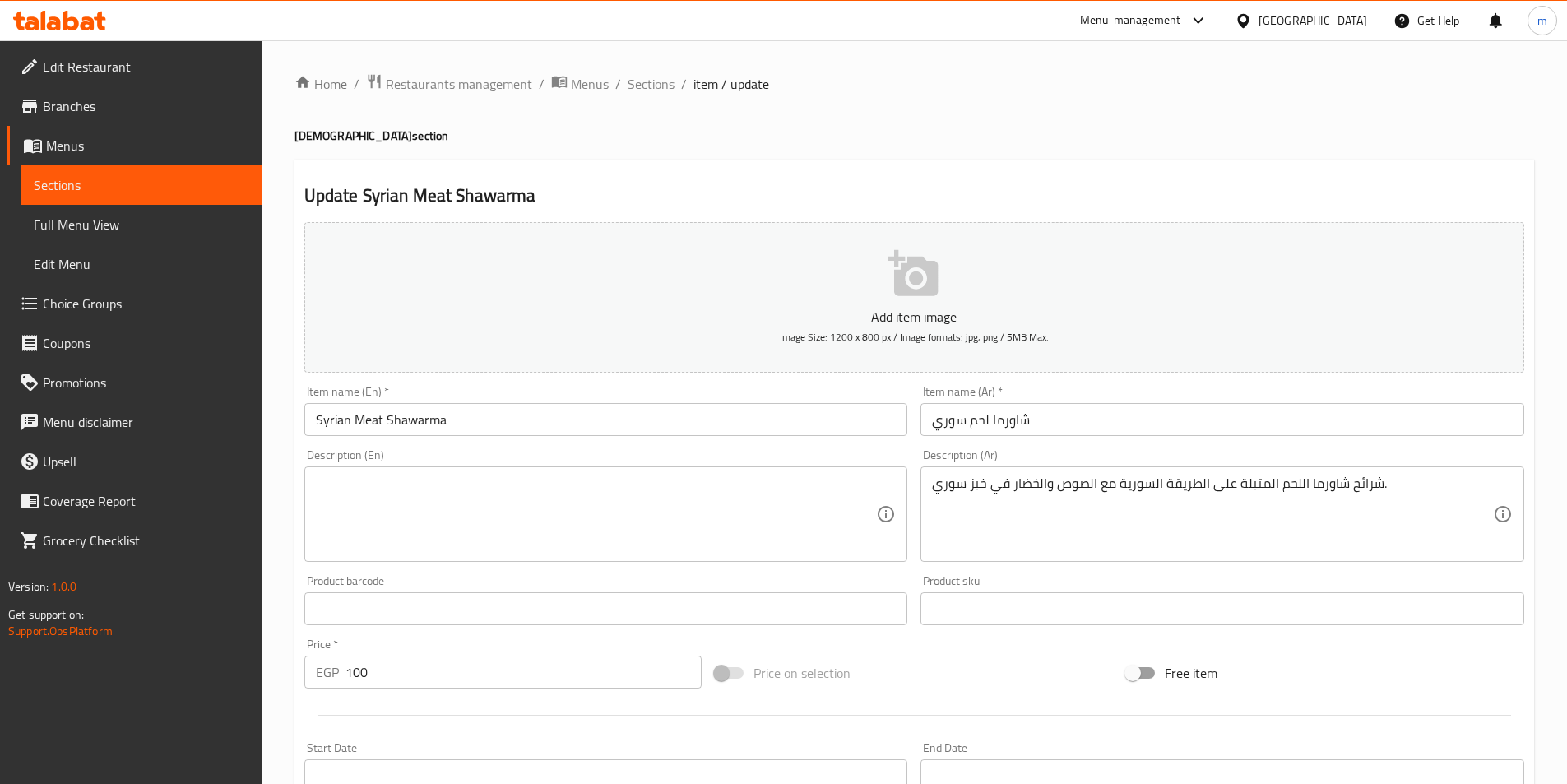
click at [441, 509] on textarea at bounding box center [596, 514] width 561 height 78
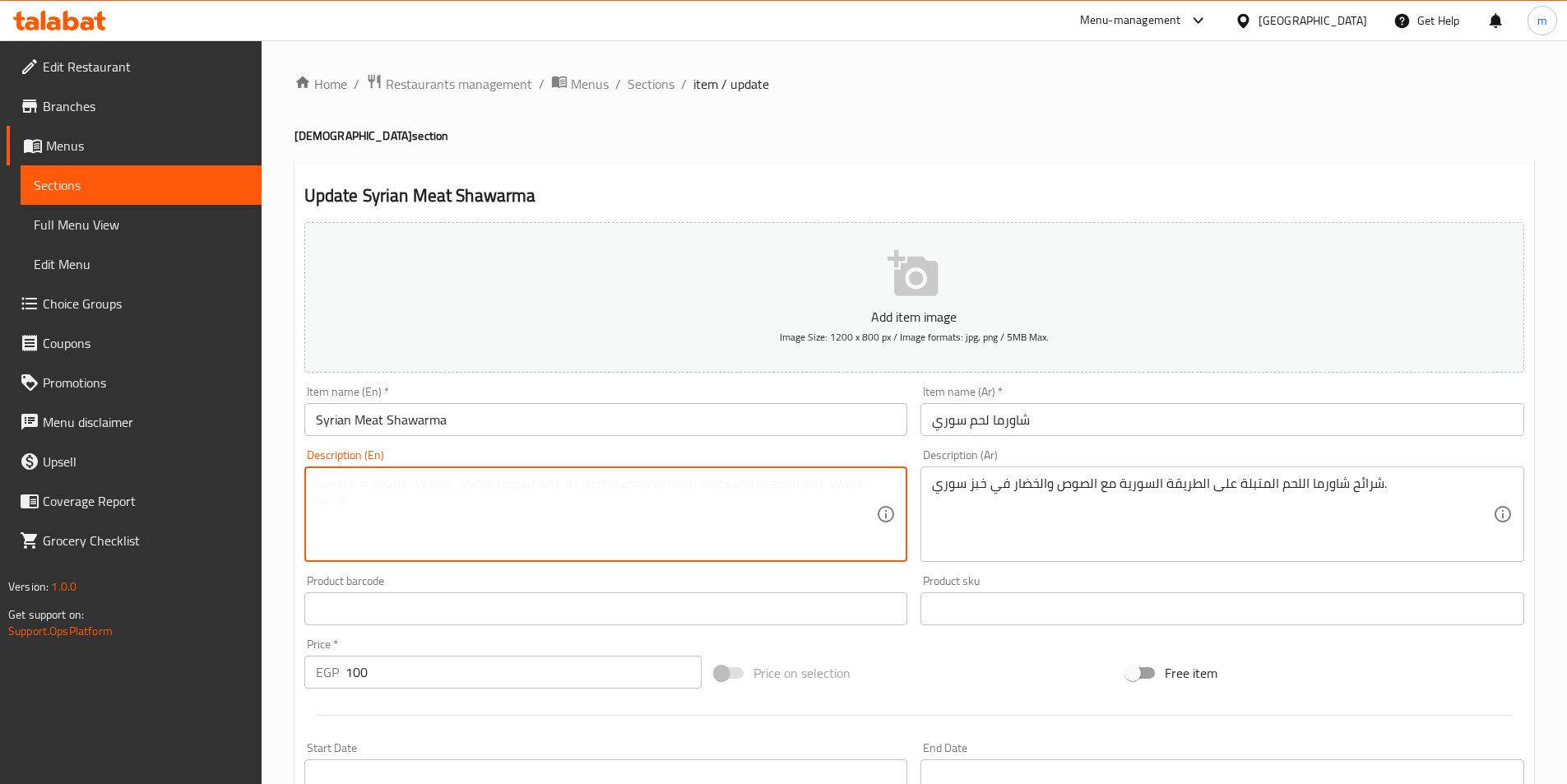
paste textarea "Syrian-style marinated shawarma meat slices with sauce and vegetables in Syrian…"
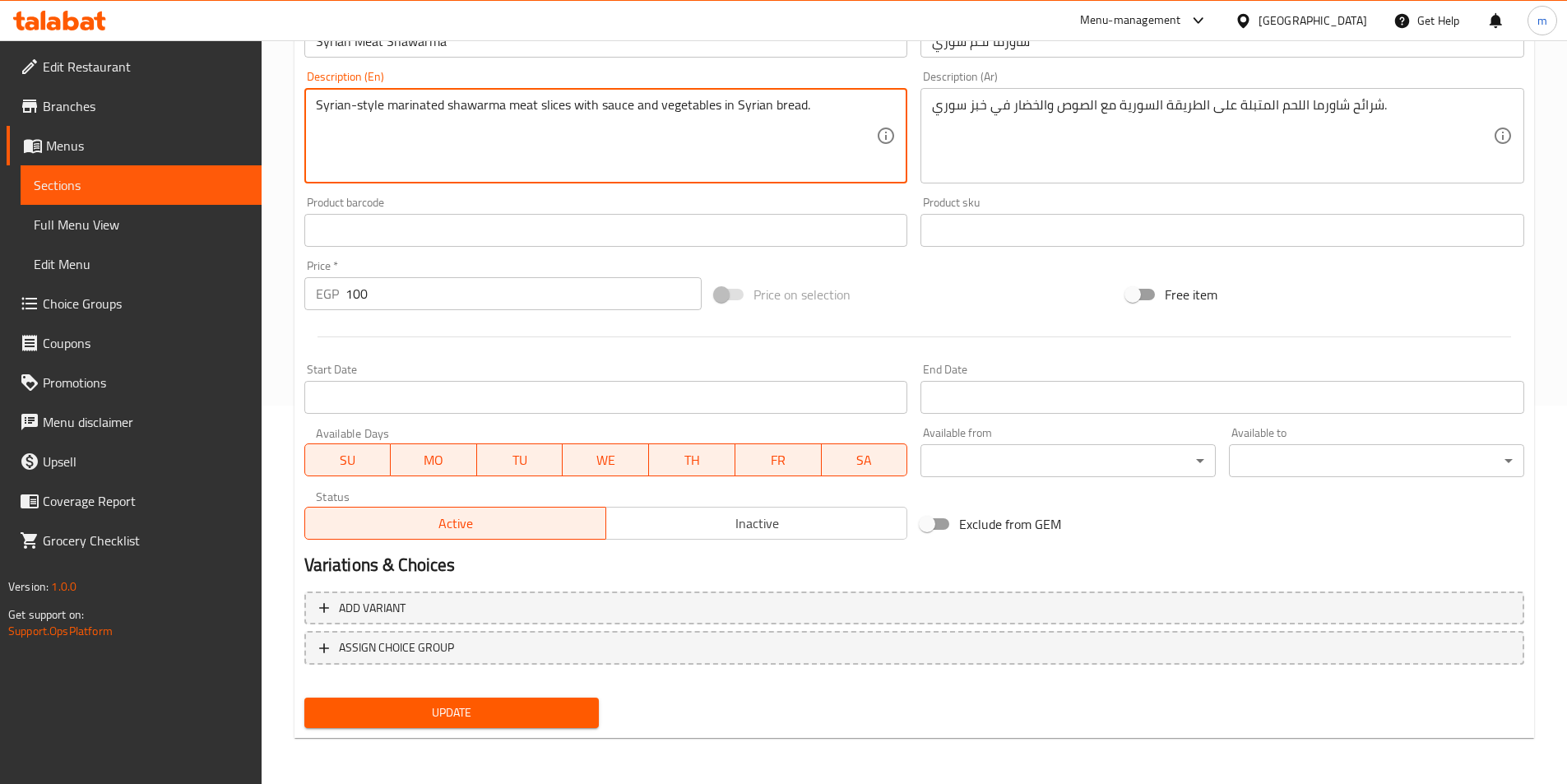
type textarea "Syrian-style marinated shawarma meat slices with sauce and vegetables in Syrian…"
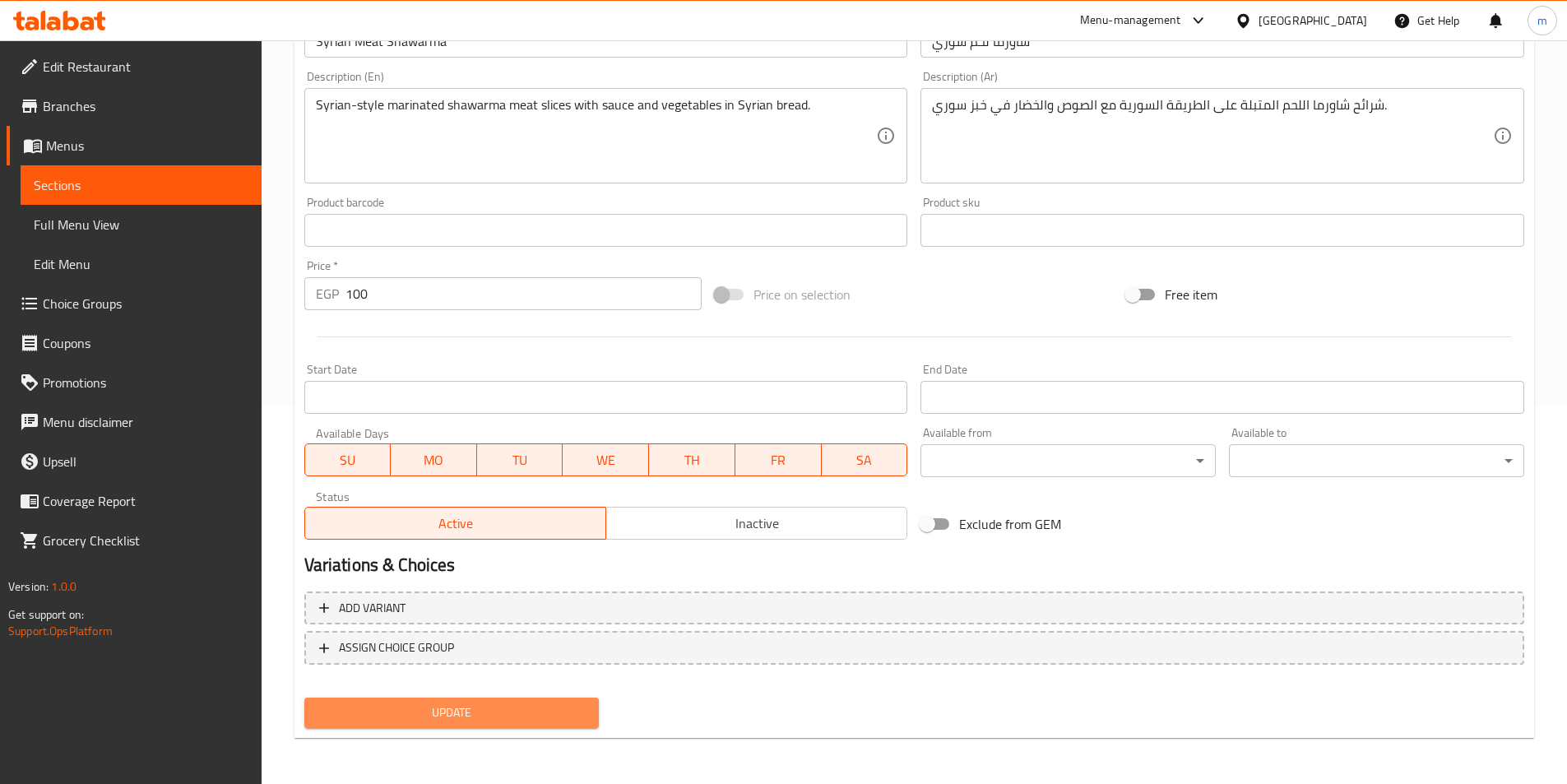
click at [579, 698] on button "Update" at bounding box center [451, 712] width 295 height 30
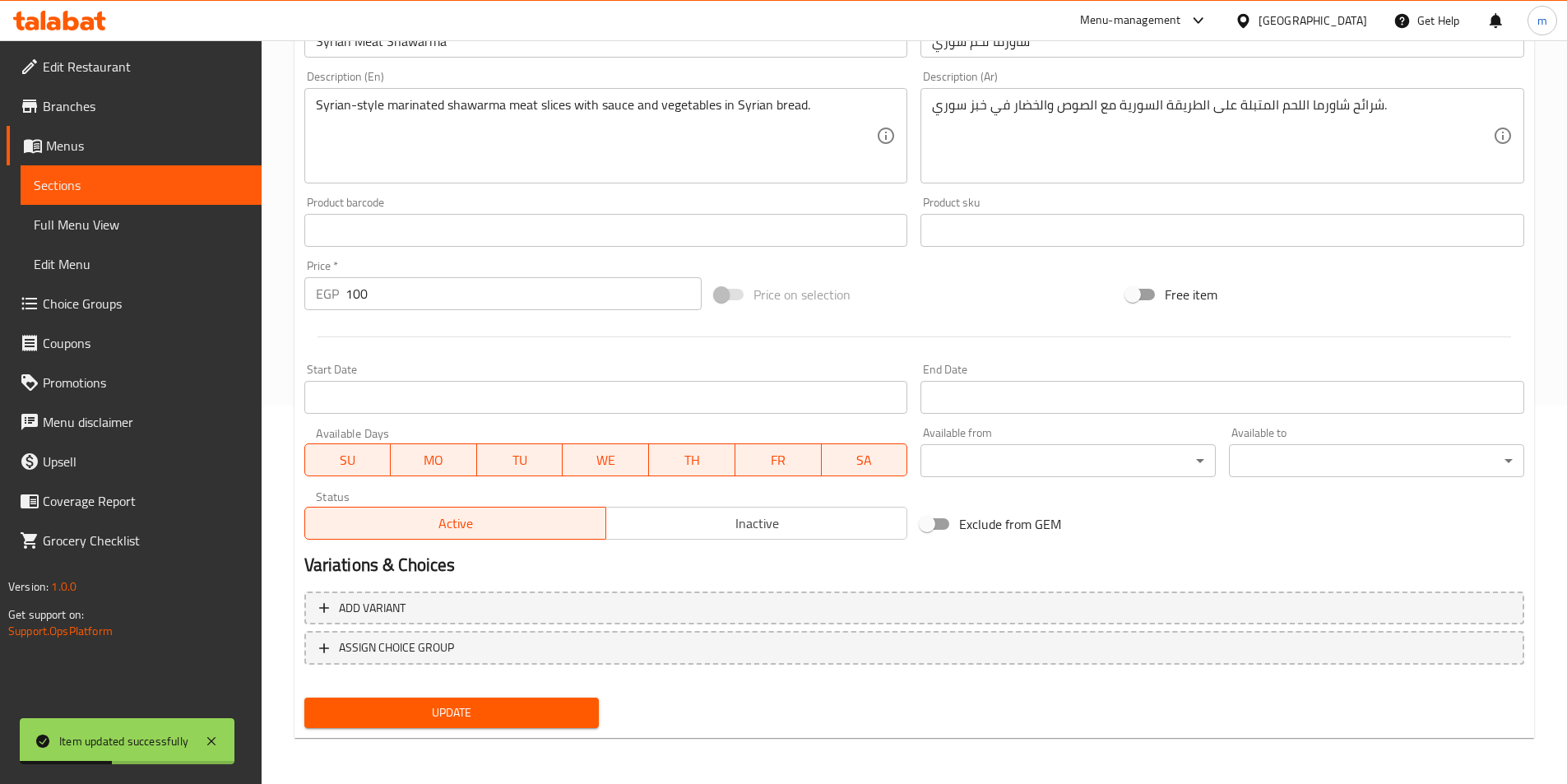
scroll to position [0, 0]
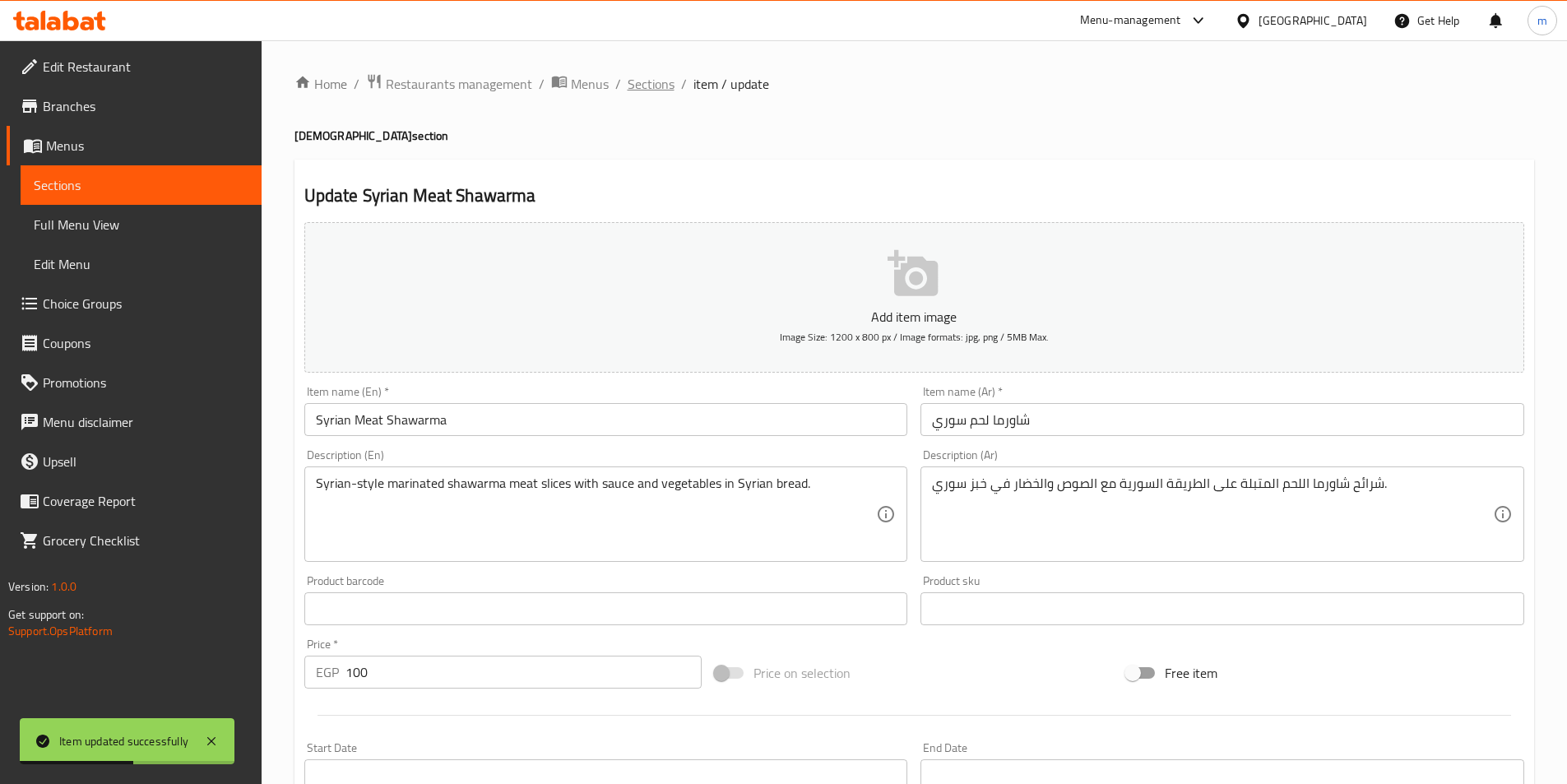
click at [656, 80] on span "Sections" at bounding box center [651, 84] width 47 height 19
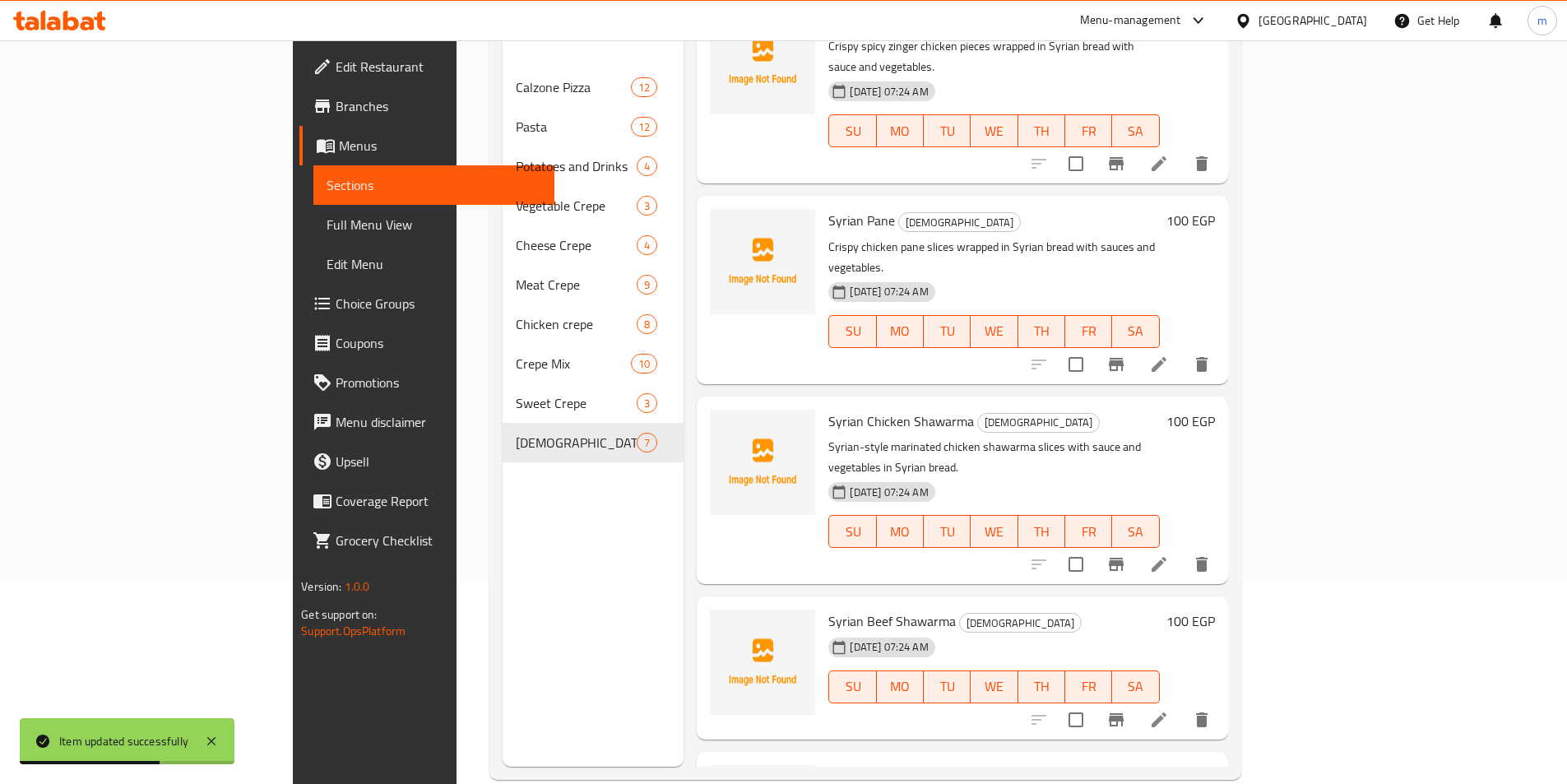
scroll to position [230, 0]
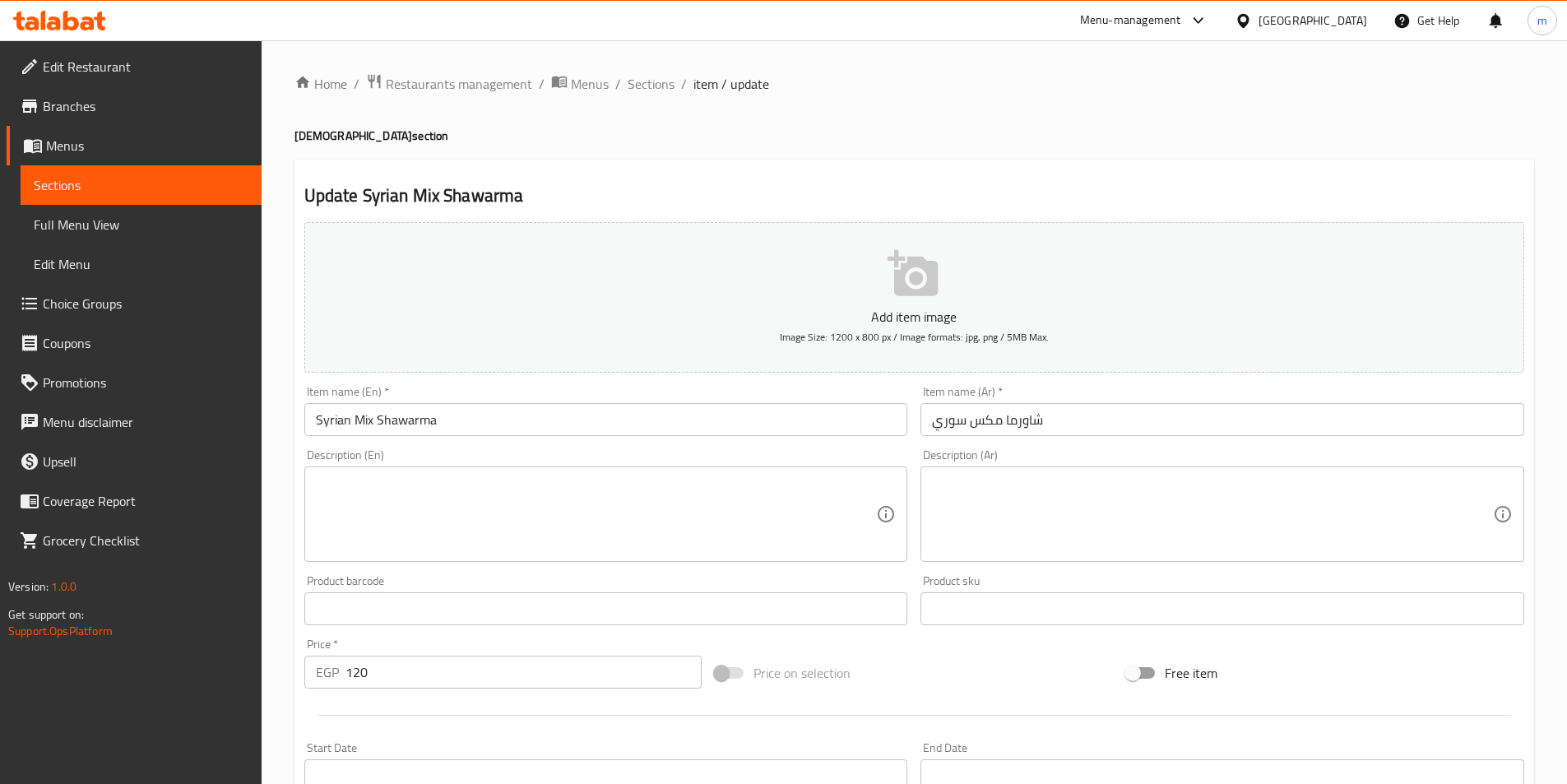
click at [1429, 498] on textarea at bounding box center [1212, 514] width 561 height 78
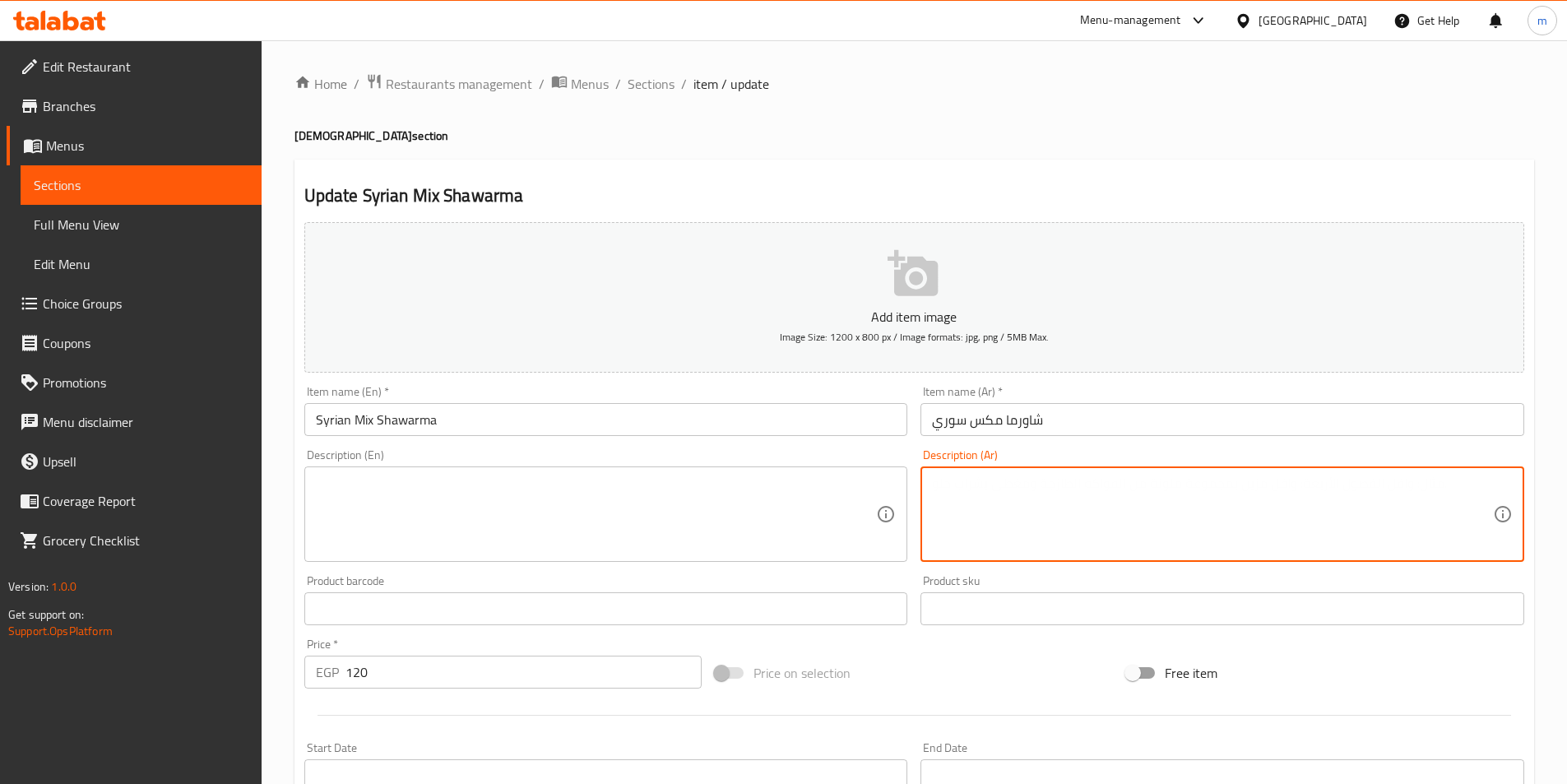
paste textarea "مزيج من شاورما الدجاج واللحم على الطريقة السورية مع الصوص والخضار في خبز سوري."
type textarea "مزيج من شاورما الدجاج واللحم على الطريقة السورية مع الصوص والخضار في خبز سوري."
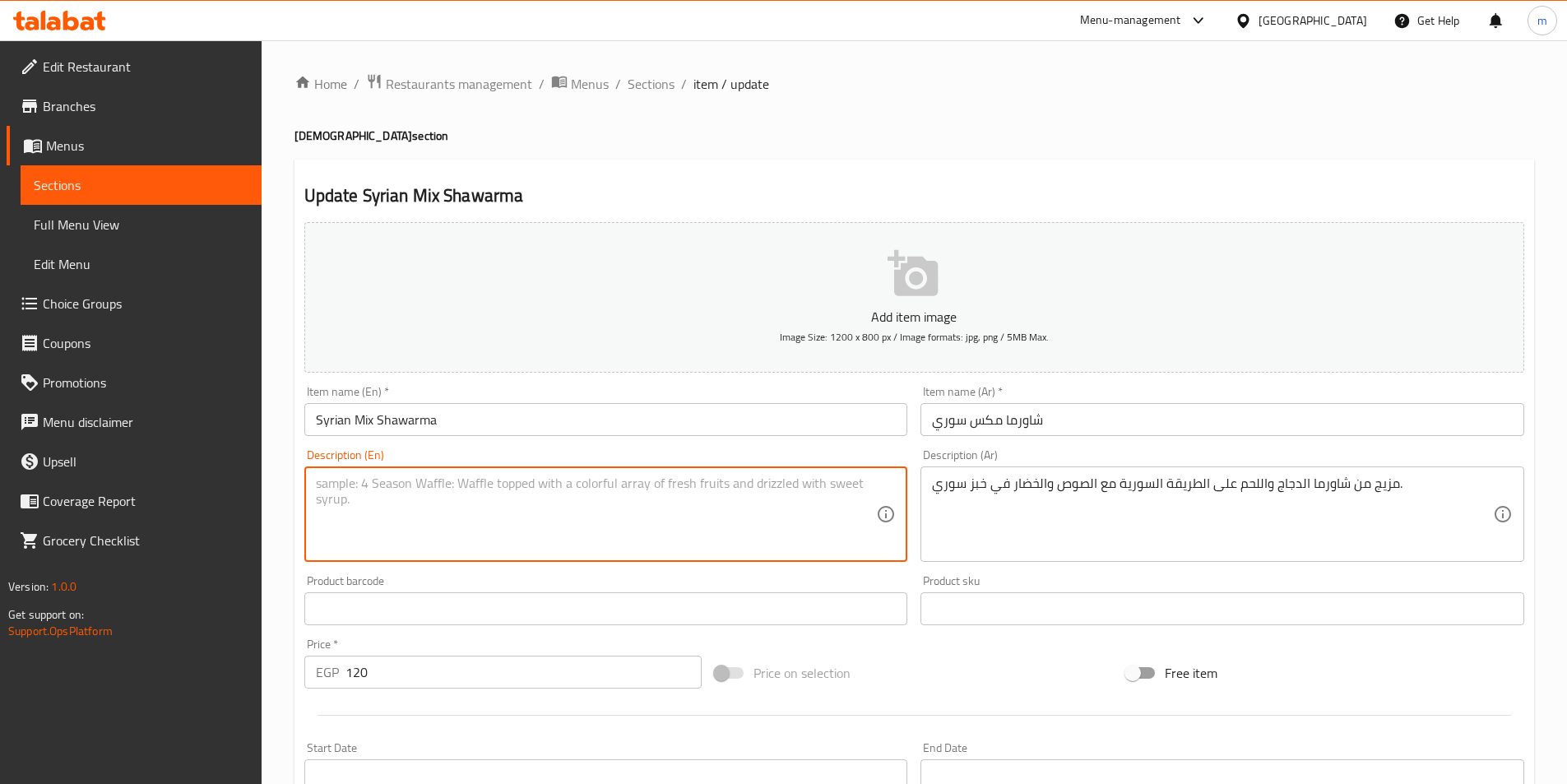
click at [395, 506] on textarea at bounding box center [596, 514] width 561 height 78
paste textarea "A mix of Syrian-style chicken and meat shawarma with sauce and vegetables in Sy…"
click at [336, 485] on textarea "A mix of Syrian-style chicken and meat shawarma with sauce and vegetables in Sy…" at bounding box center [596, 514] width 561 height 78
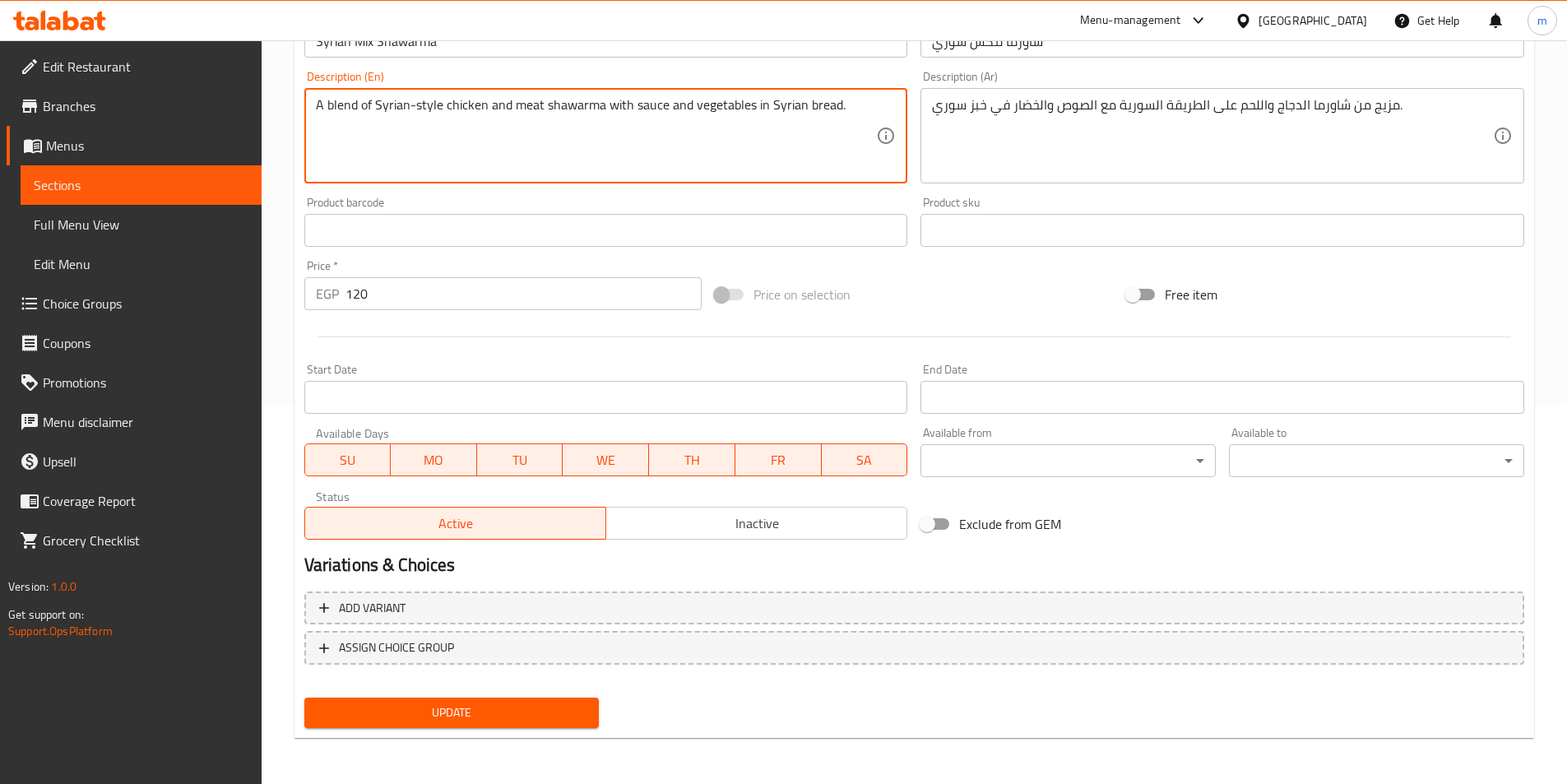
type textarea "A blend of Syrian-style chicken and meat shawarma with sauce and vegetables in …"
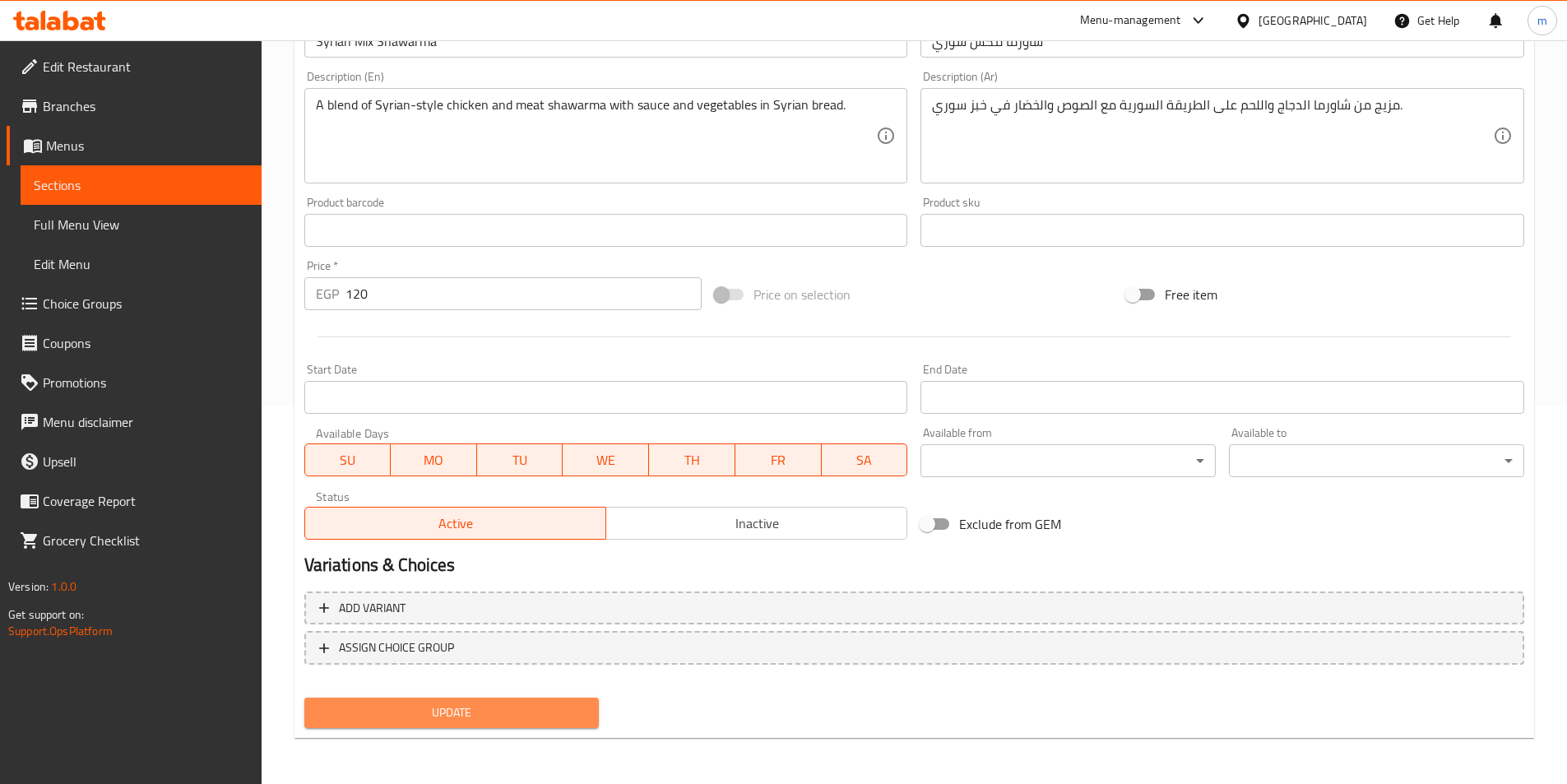
click at [542, 705] on span "Update" at bounding box center [452, 712] width 269 height 20
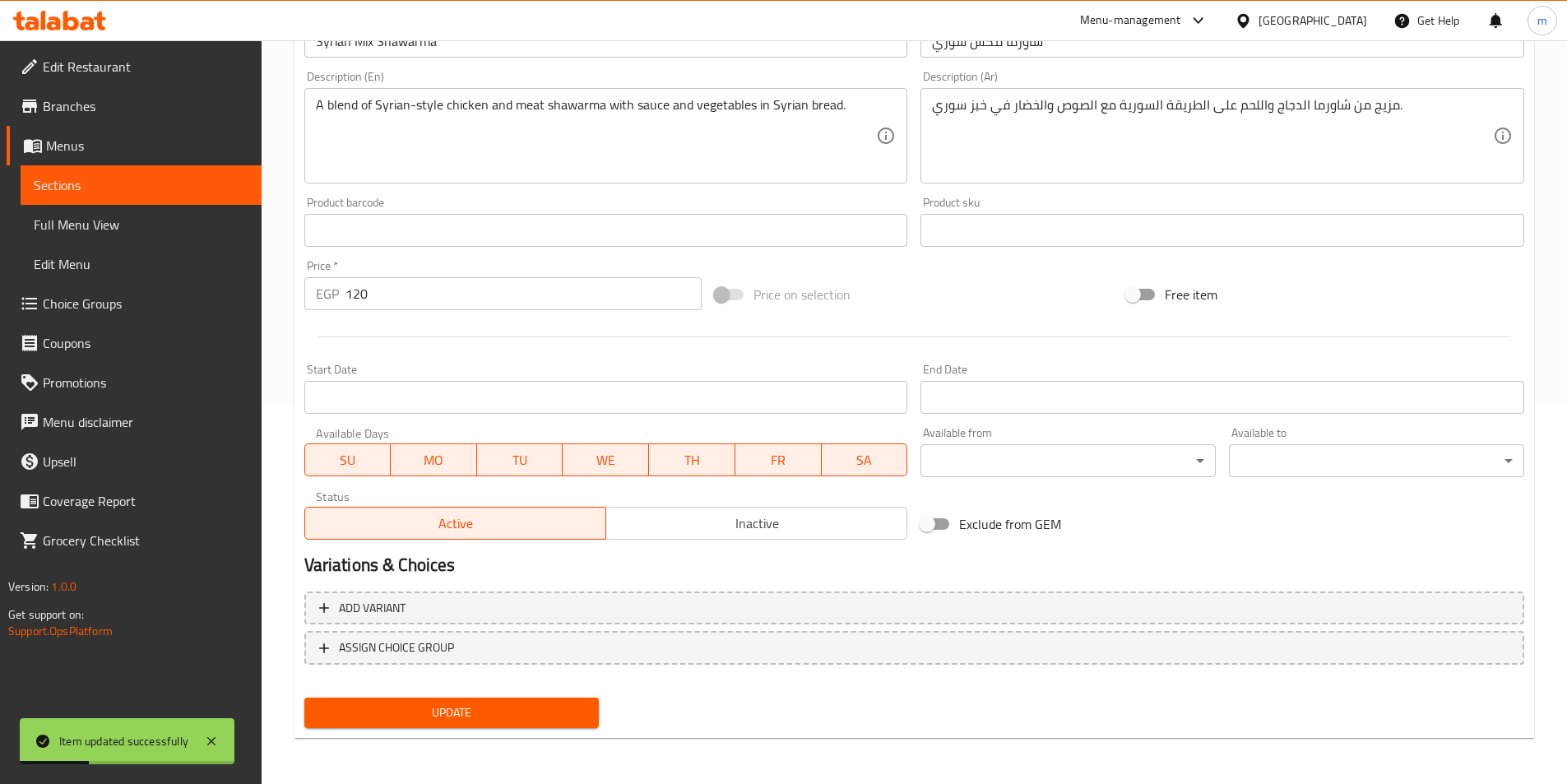
scroll to position [0, 0]
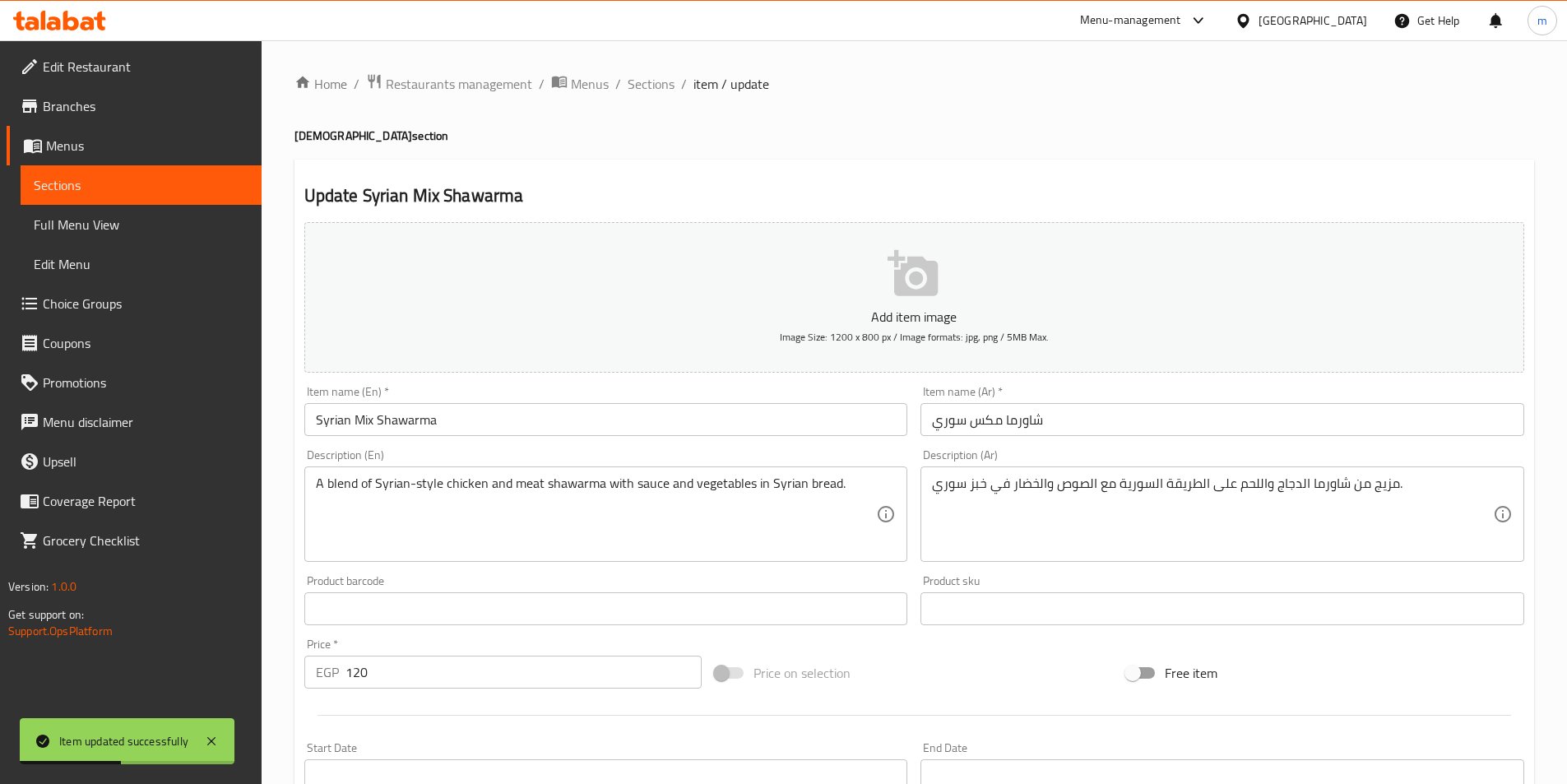
click at [368, 415] on input "Syrian Mix Shawarma" at bounding box center [605, 419] width 604 height 33
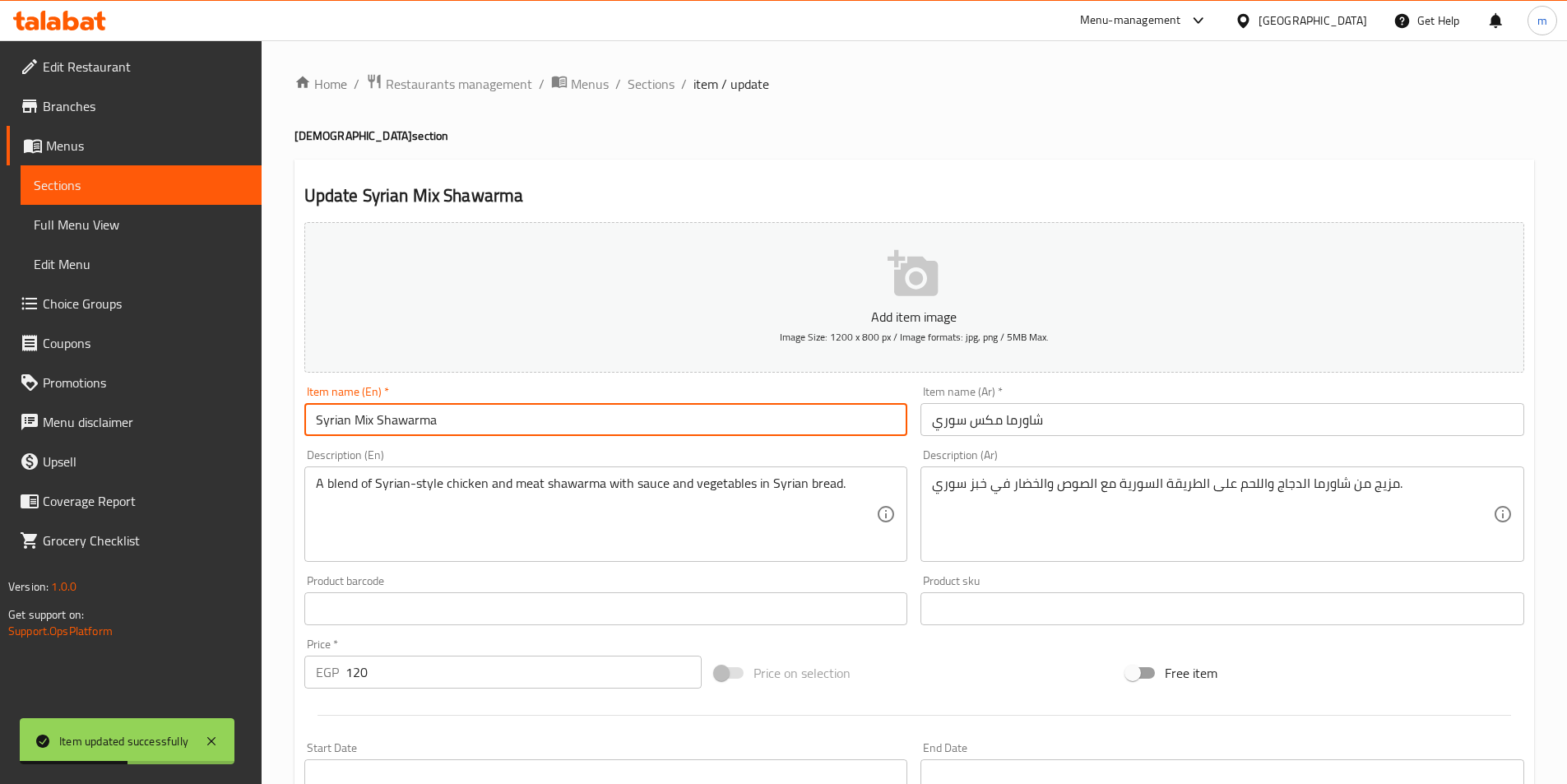
click at [368, 415] on input "Syrian Mix Shawarma" at bounding box center [605, 419] width 604 height 33
click at [667, 82] on span "Sections" at bounding box center [651, 84] width 47 height 19
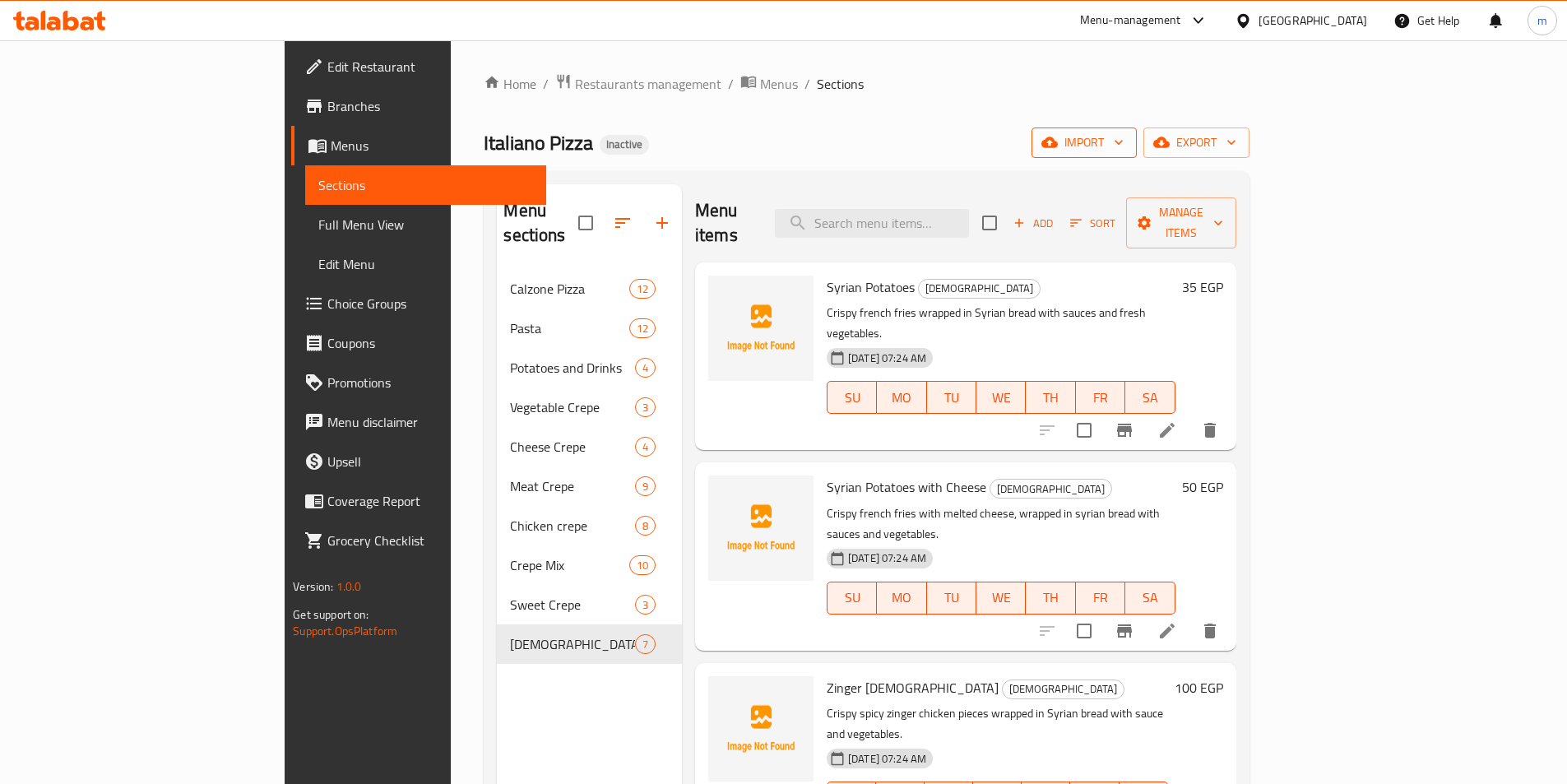
click at [1124, 145] on span "import" at bounding box center [1084, 142] width 79 height 20
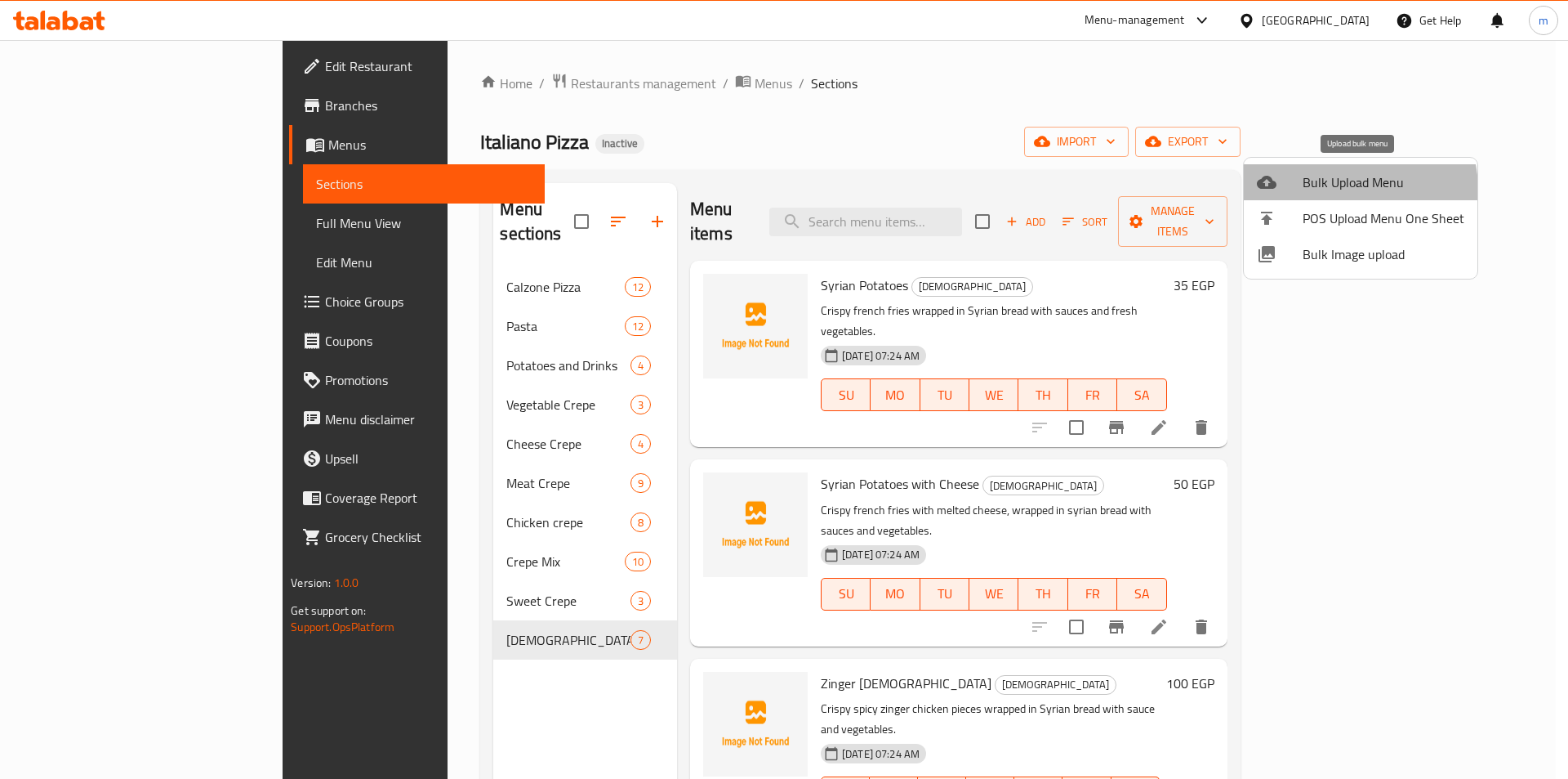
click at [1345, 189] on span "Bulk Upload Menu" at bounding box center [1383, 182] width 162 height 19
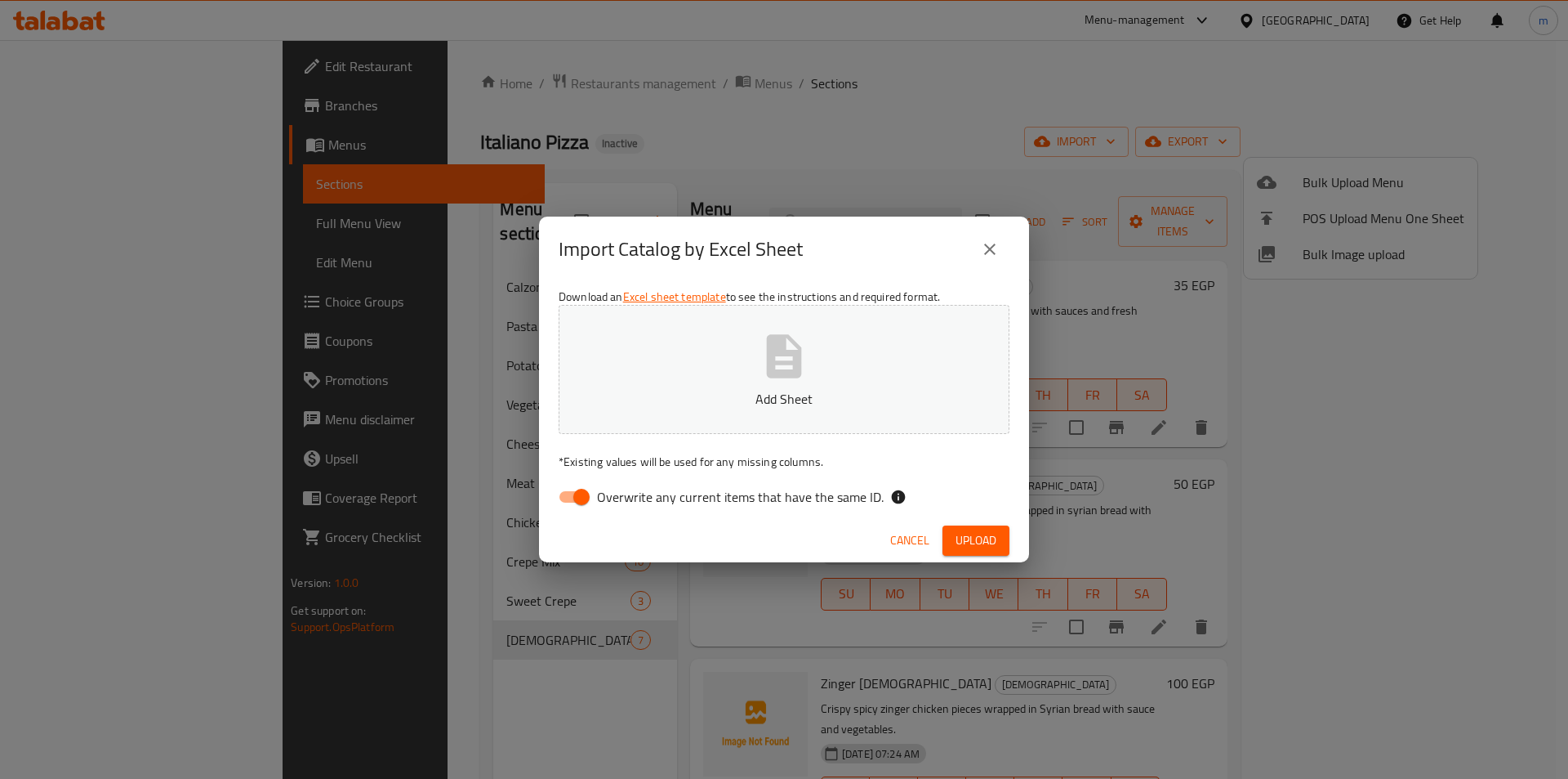
click at [573, 503] on input "Overwrite any current items that have the same ID." at bounding box center [582, 496] width 93 height 31
checkbox input "false"
click at [995, 548] on span "Upload" at bounding box center [976, 540] width 40 height 20
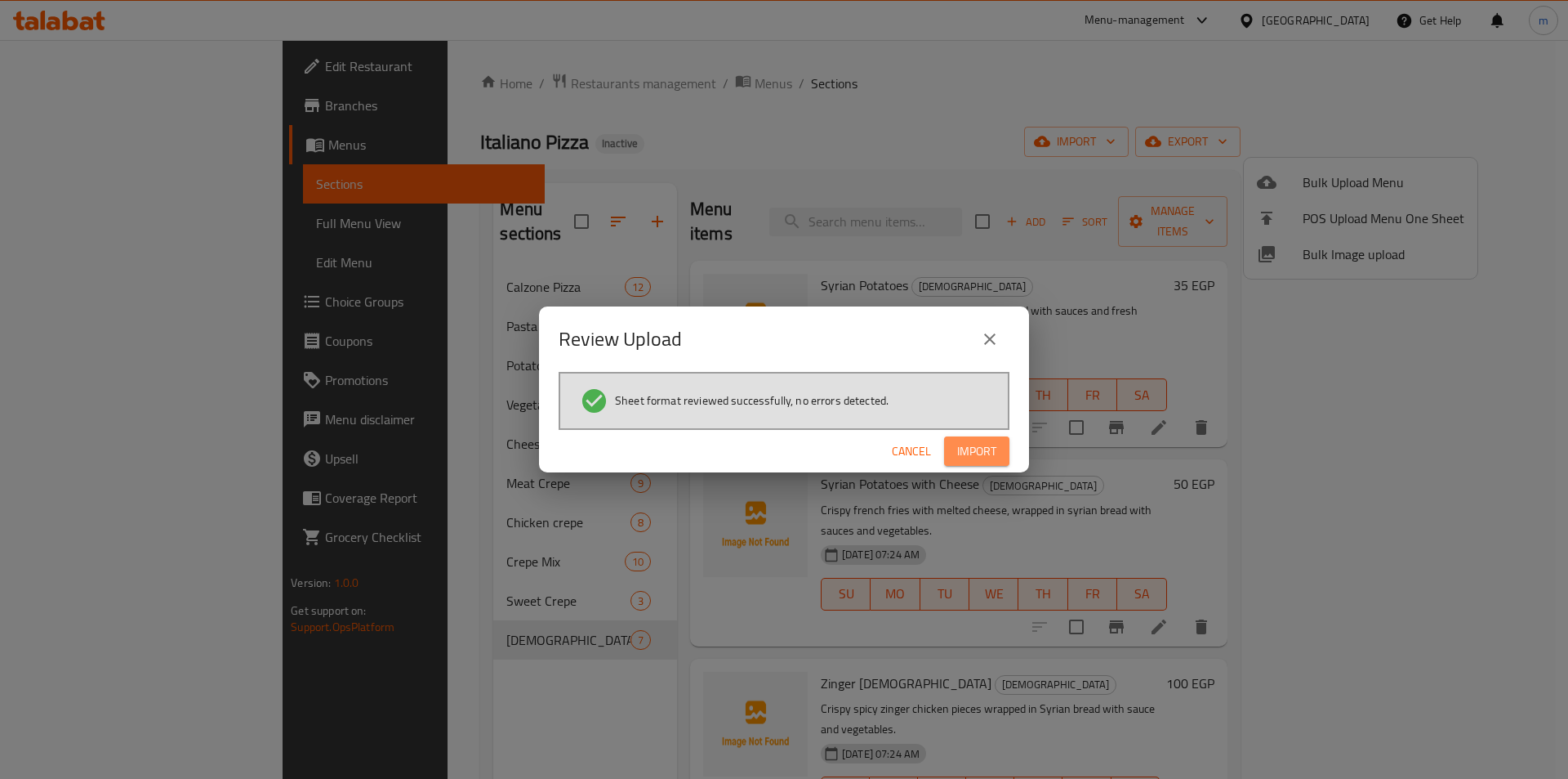
click at [994, 452] on span "Import" at bounding box center [977, 451] width 40 height 20
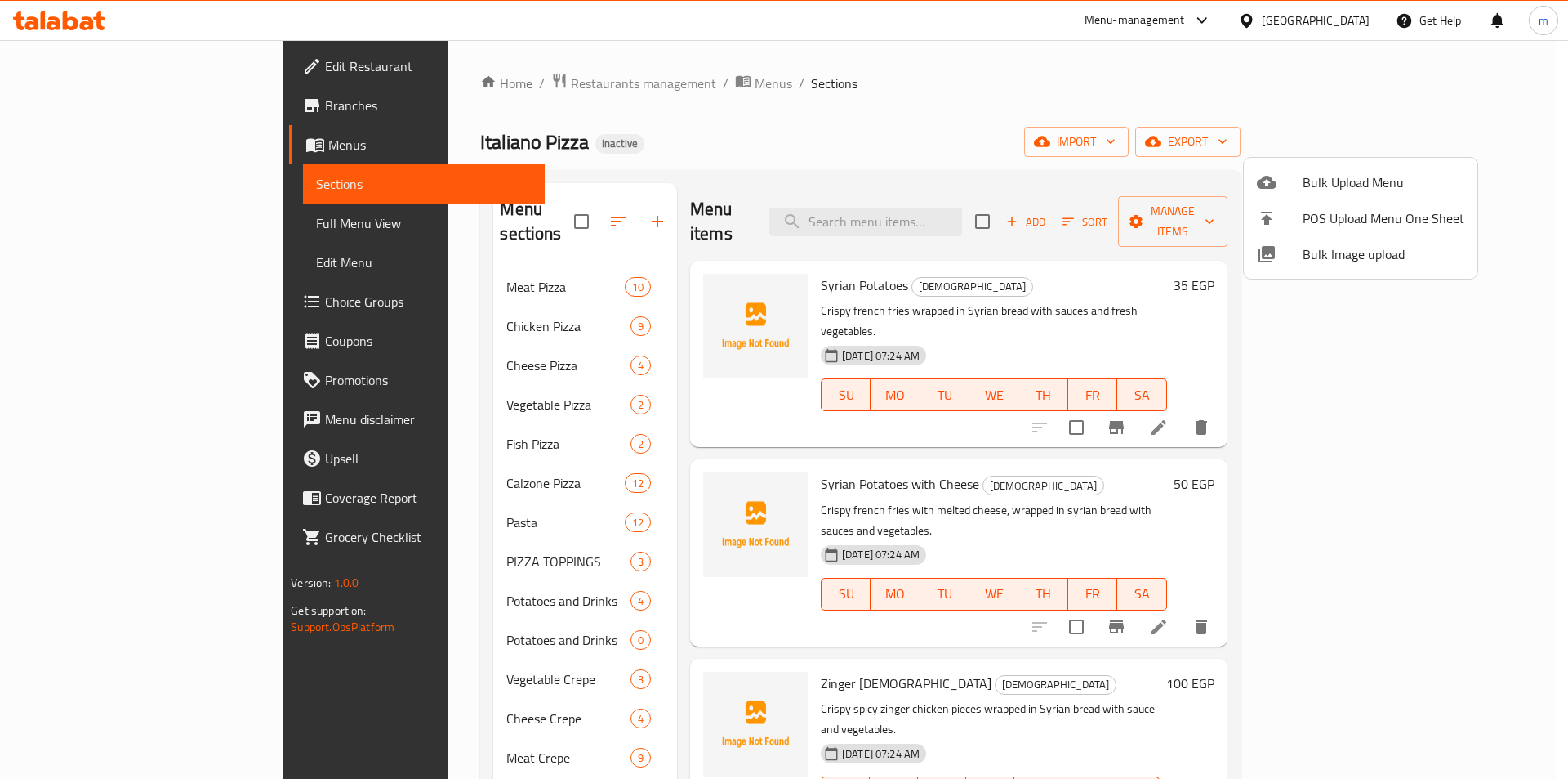
click at [438, 547] on div at bounding box center [784, 389] width 1568 height 779
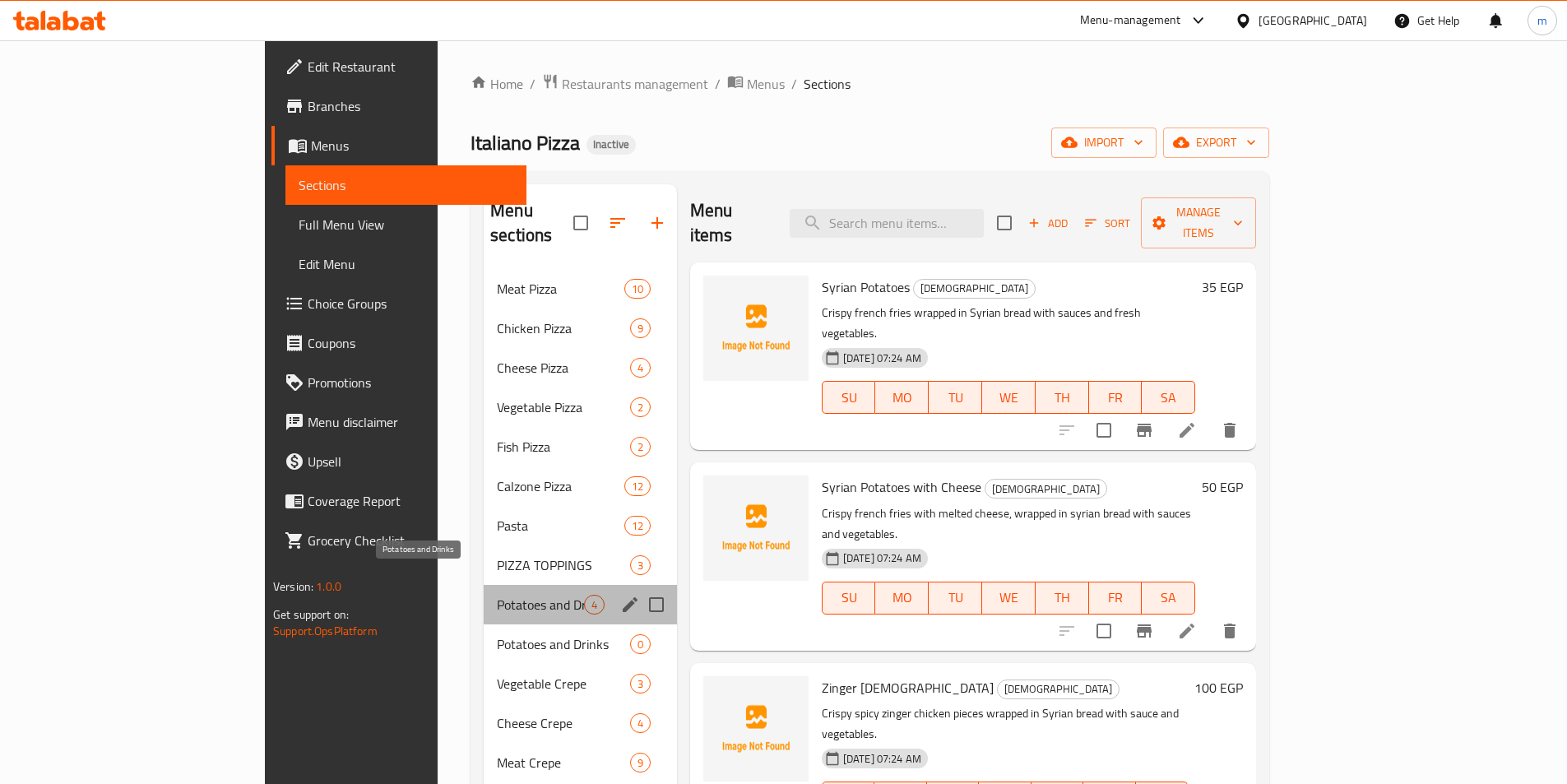
click at [497, 594] on span "Potatoes and Drinks" at bounding box center [541, 604] width 87 height 19
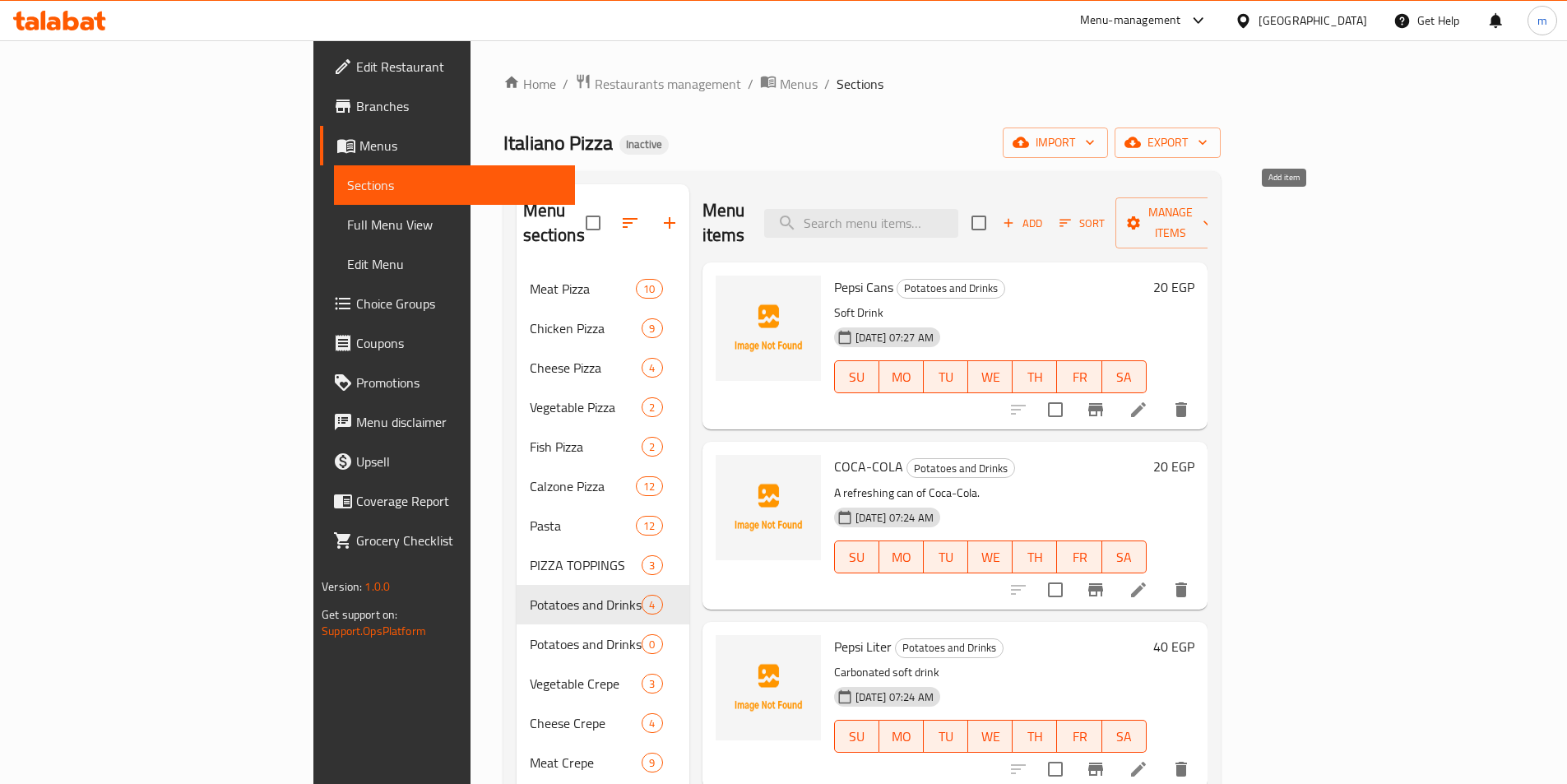
click at [1045, 217] on span "Add" at bounding box center [1023, 222] width 44 height 19
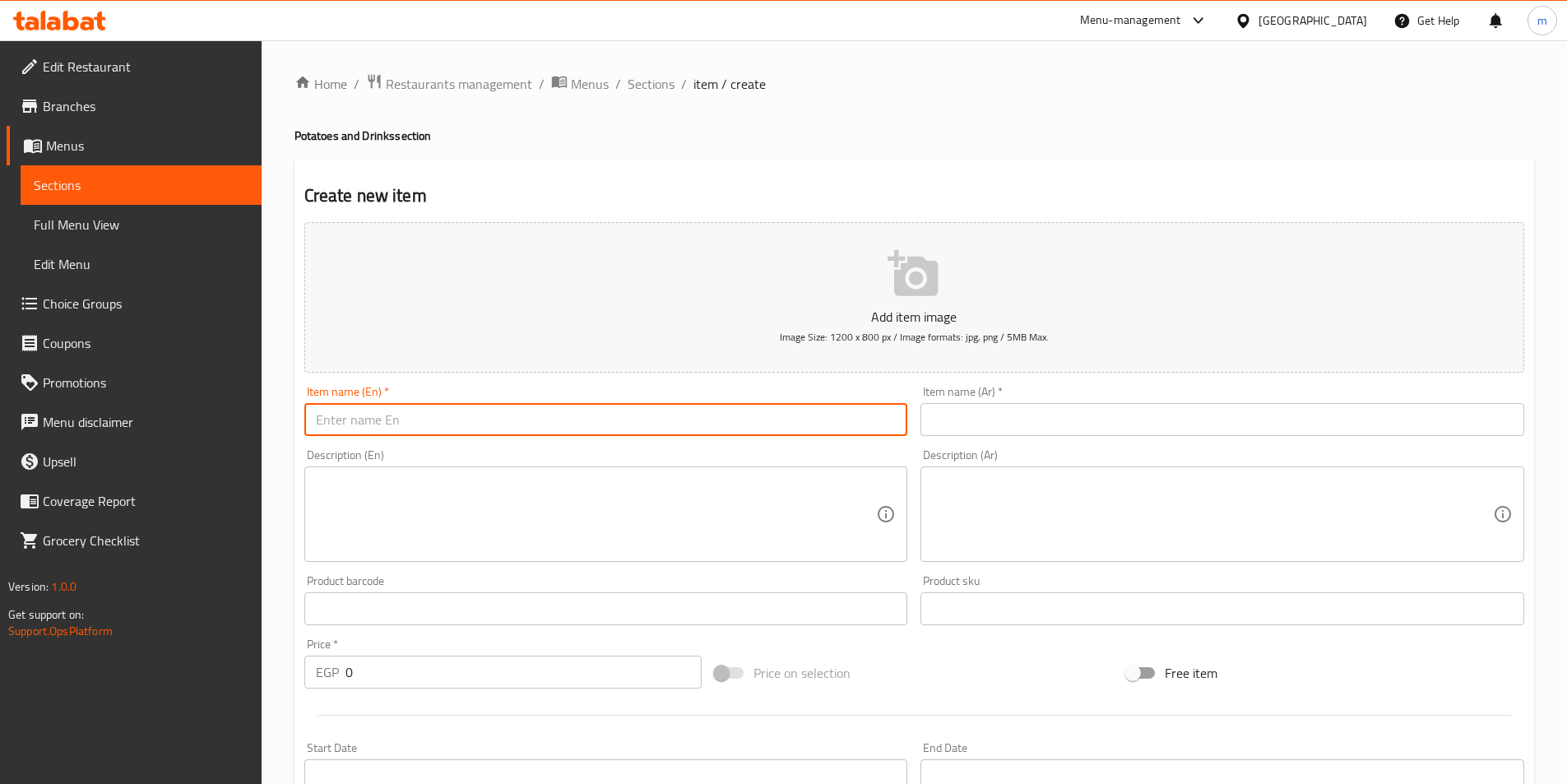
click at [749, 414] on input "text" at bounding box center [605, 419] width 604 height 33
type input "ح"
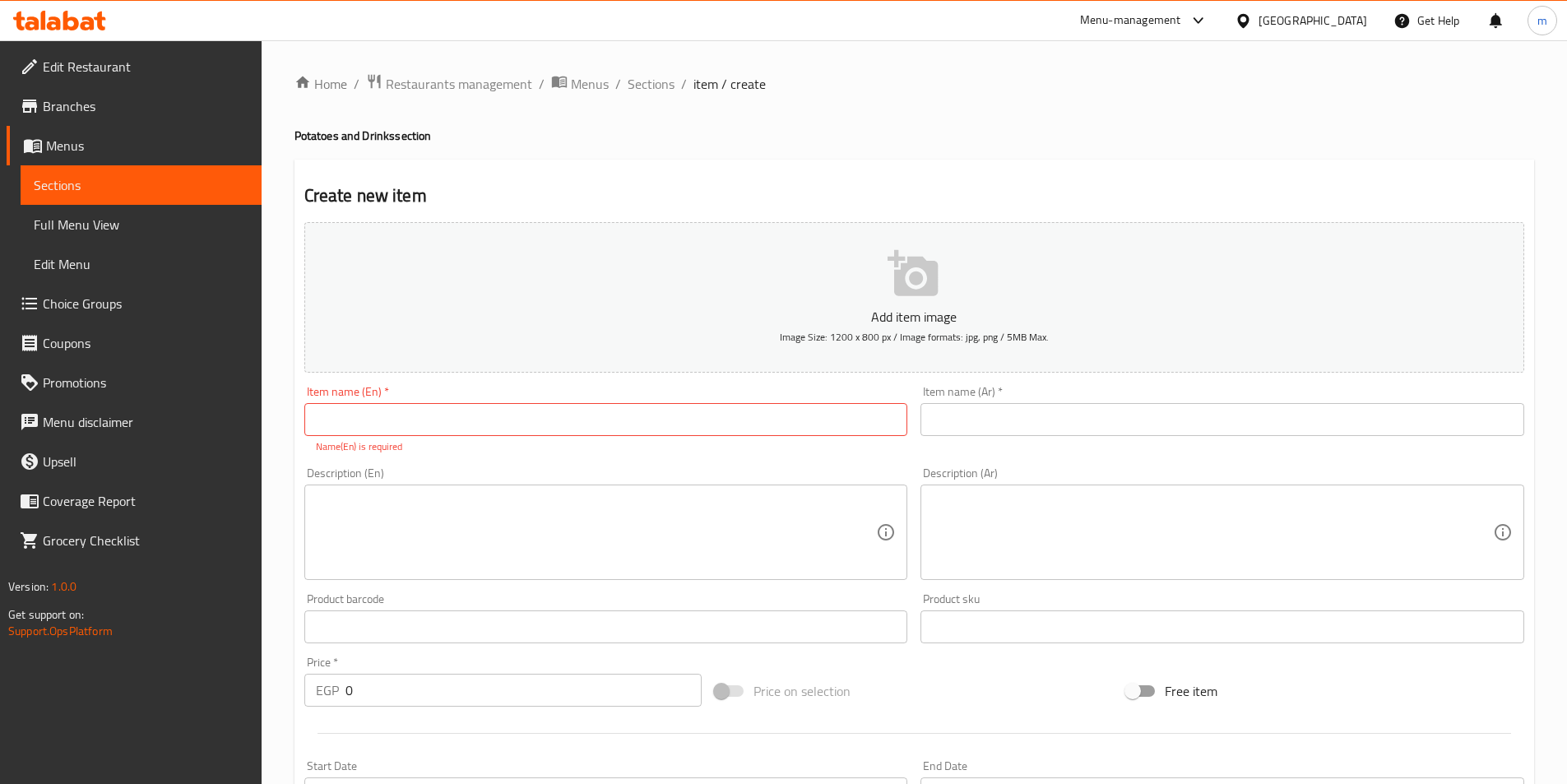
click at [530, 423] on input "text" at bounding box center [605, 419] width 604 height 33
click at [551, 417] on input "text" at bounding box center [605, 419] width 604 height 33
paste input "packet of potatoes"
type input "packet of potatoes"
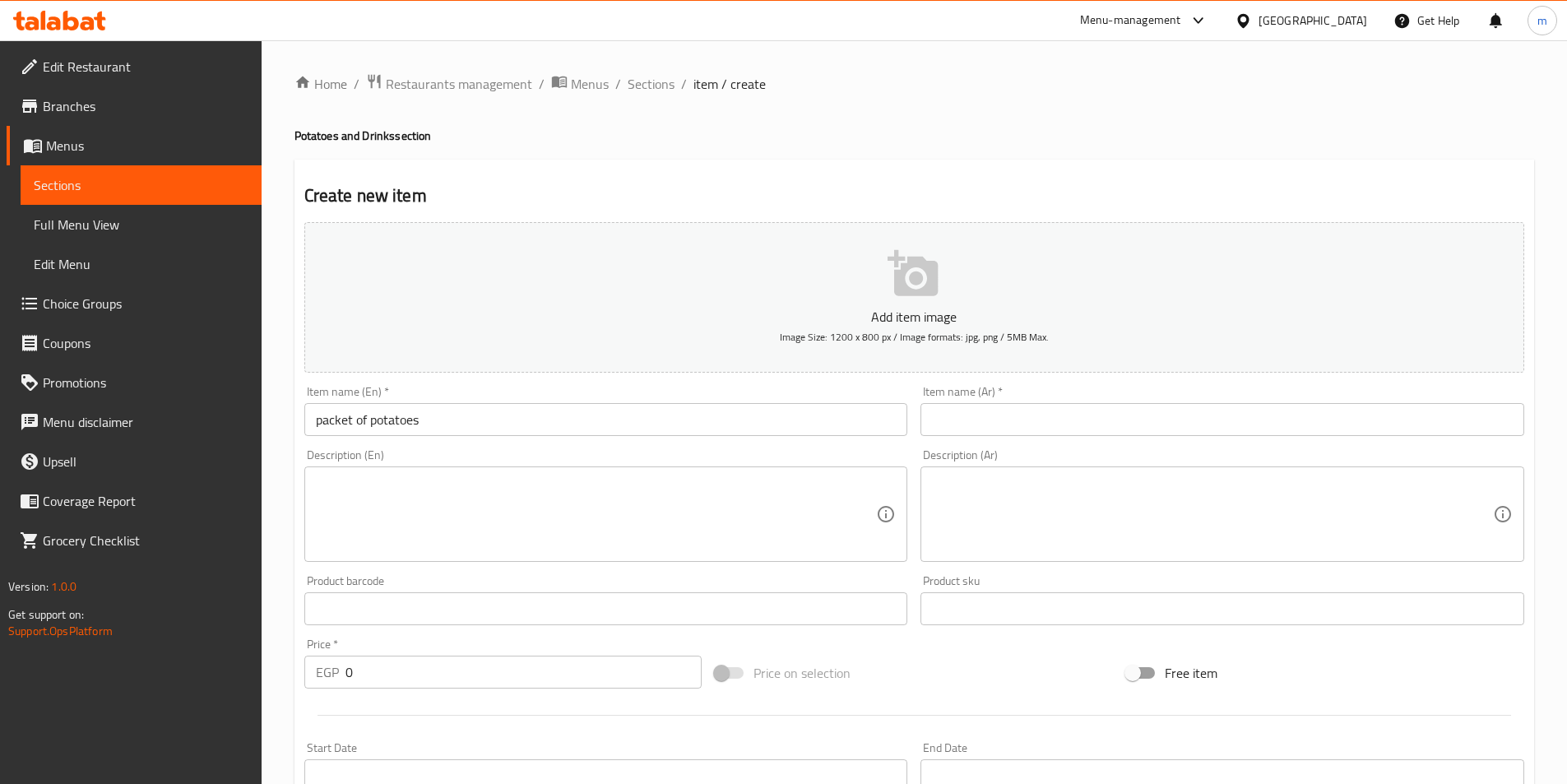
click at [1146, 408] on input "text" at bounding box center [1222, 419] width 604 height 33
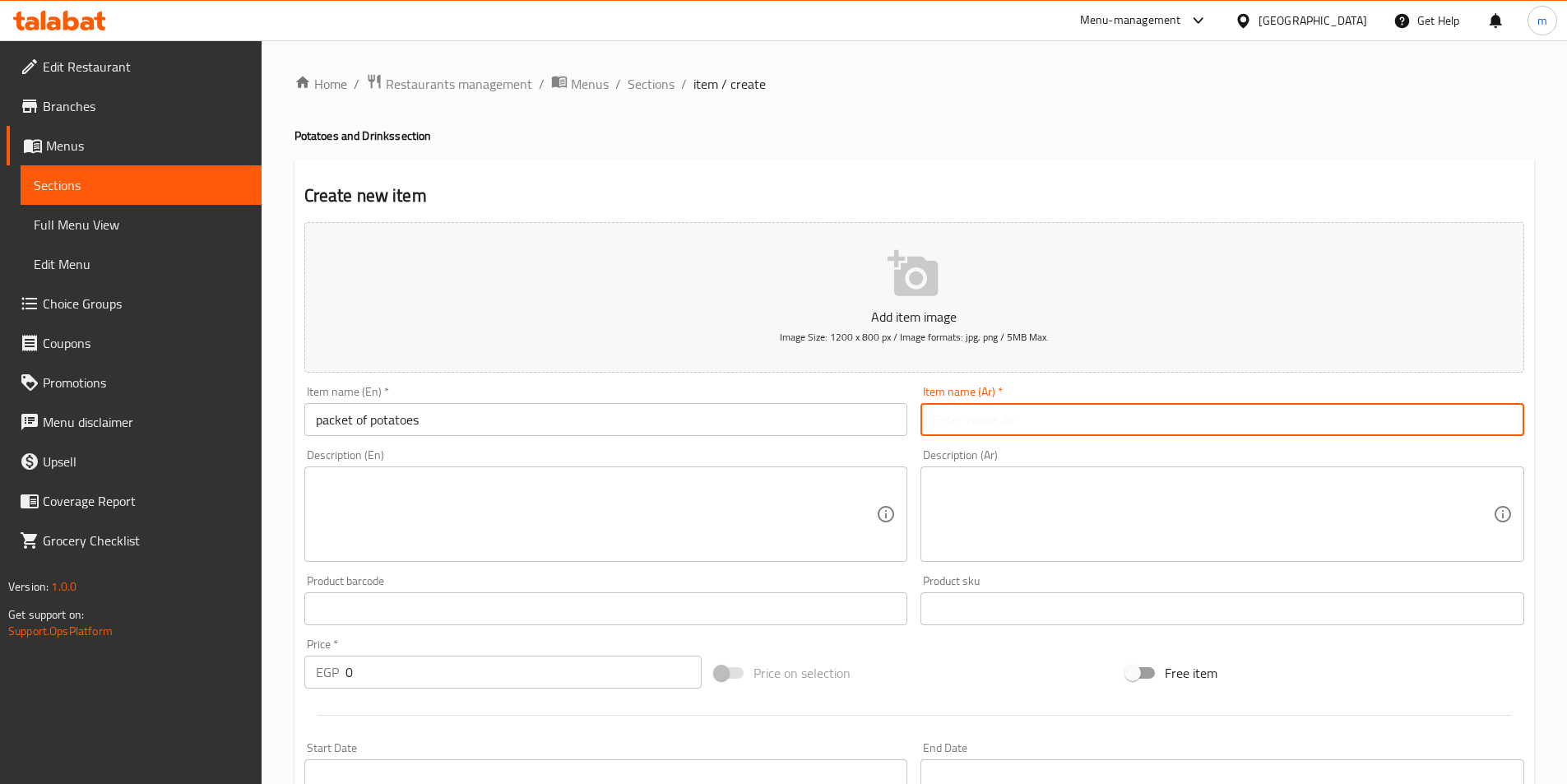
paste input "باكيت بطاطس"
type input "باكيت بطاطس"
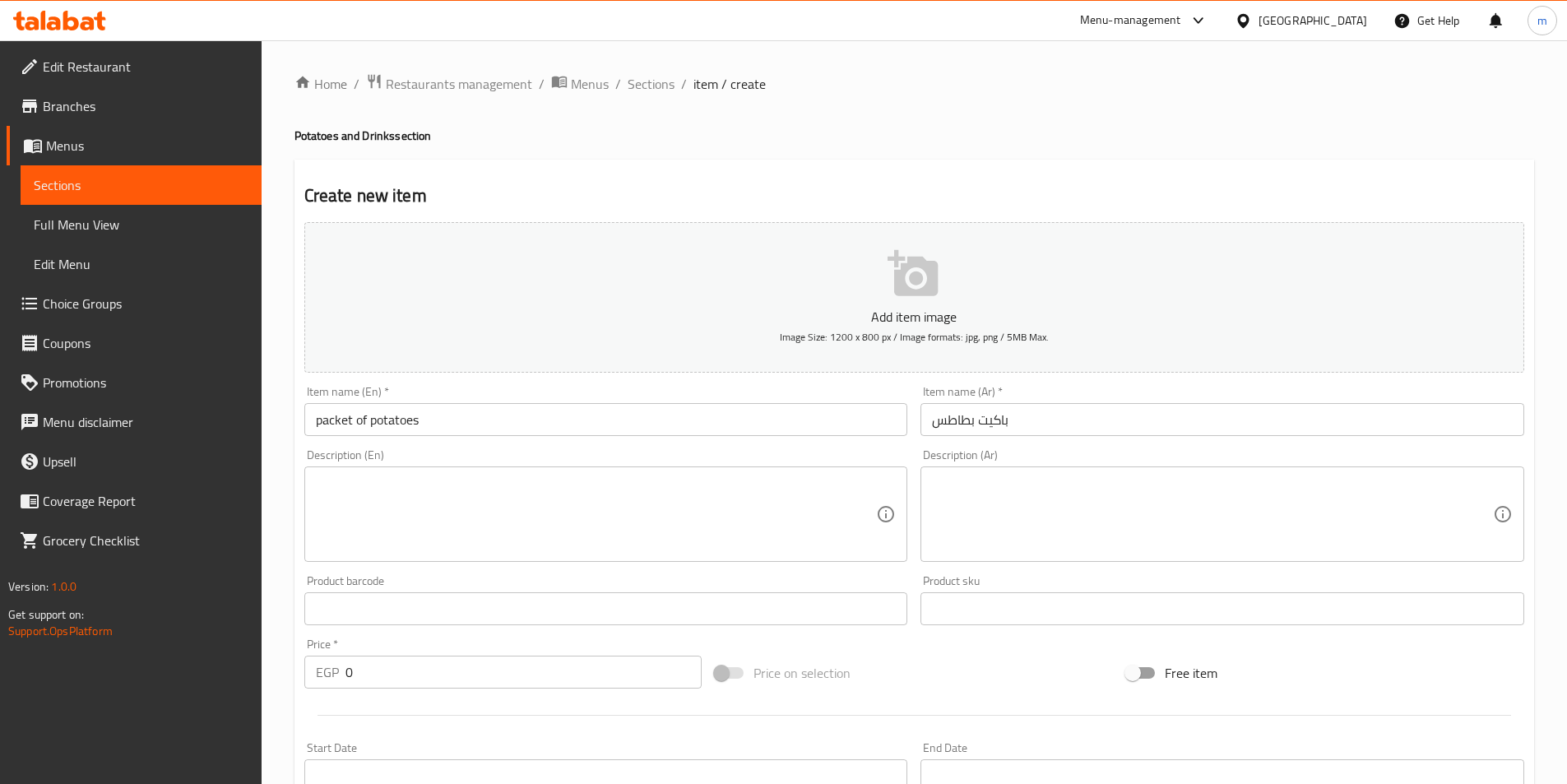
scroll to position [378, 0]
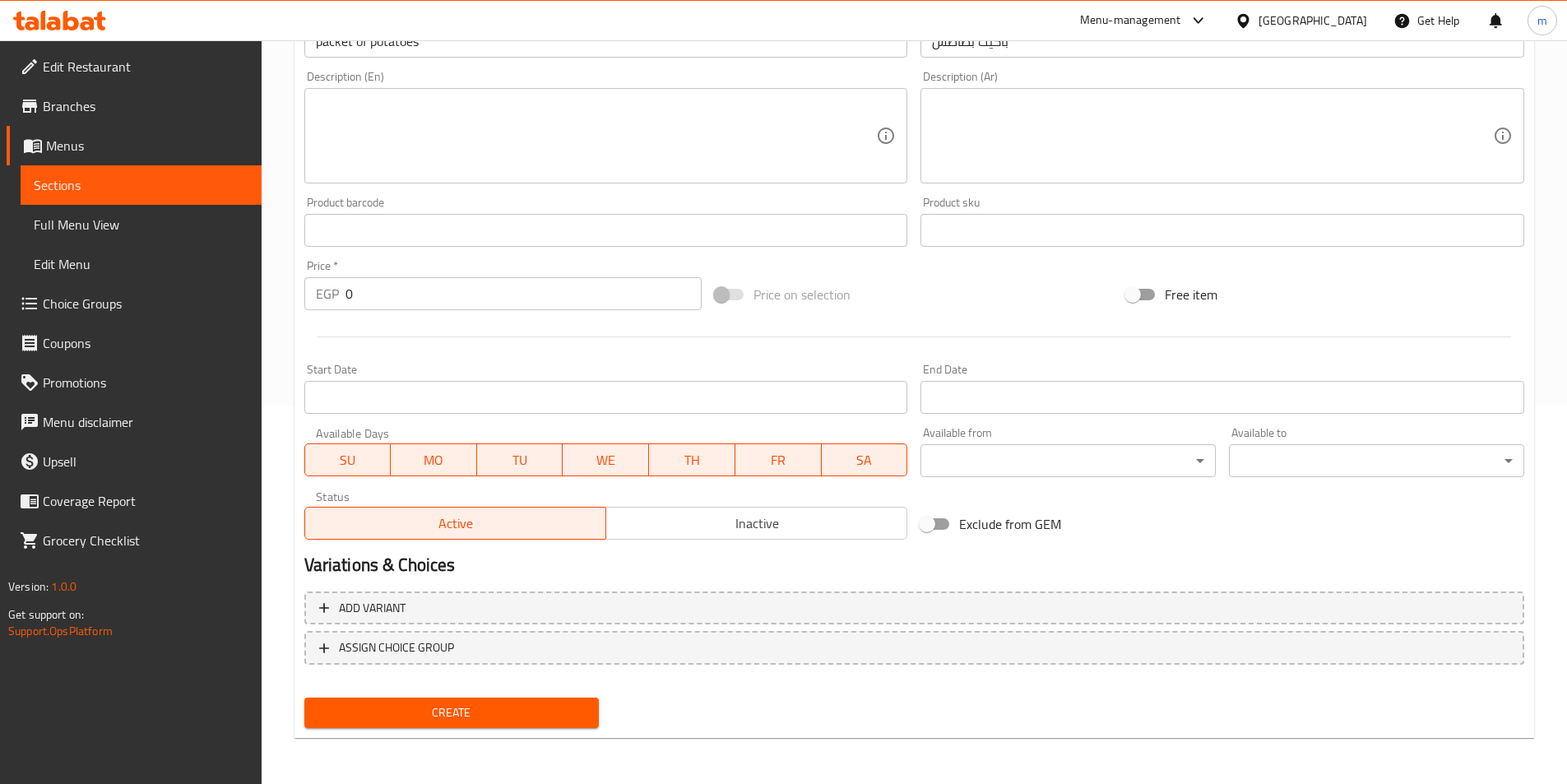
click at [986, 51] on input "باكيت بطاطس" at bounding box center [1222, 41] width 604 height 33
click at [697, 609] on span "Add variant" at bounding box center [914, 608] width 1190 height 20
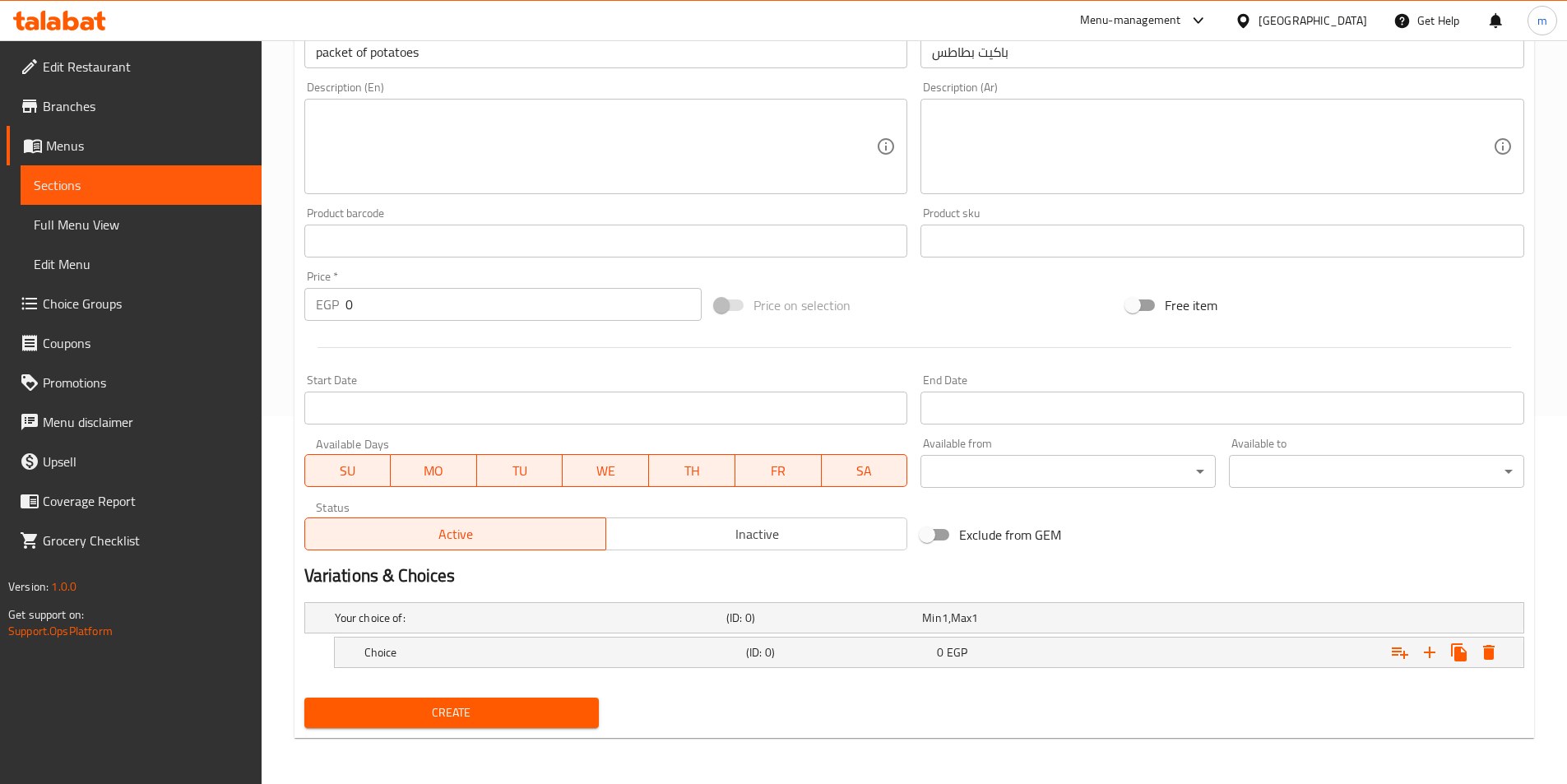
scroll to position [368, 0]
click at [501, 625] on h5 "Choice" at bounding box center [527, 617] width 385 height 17
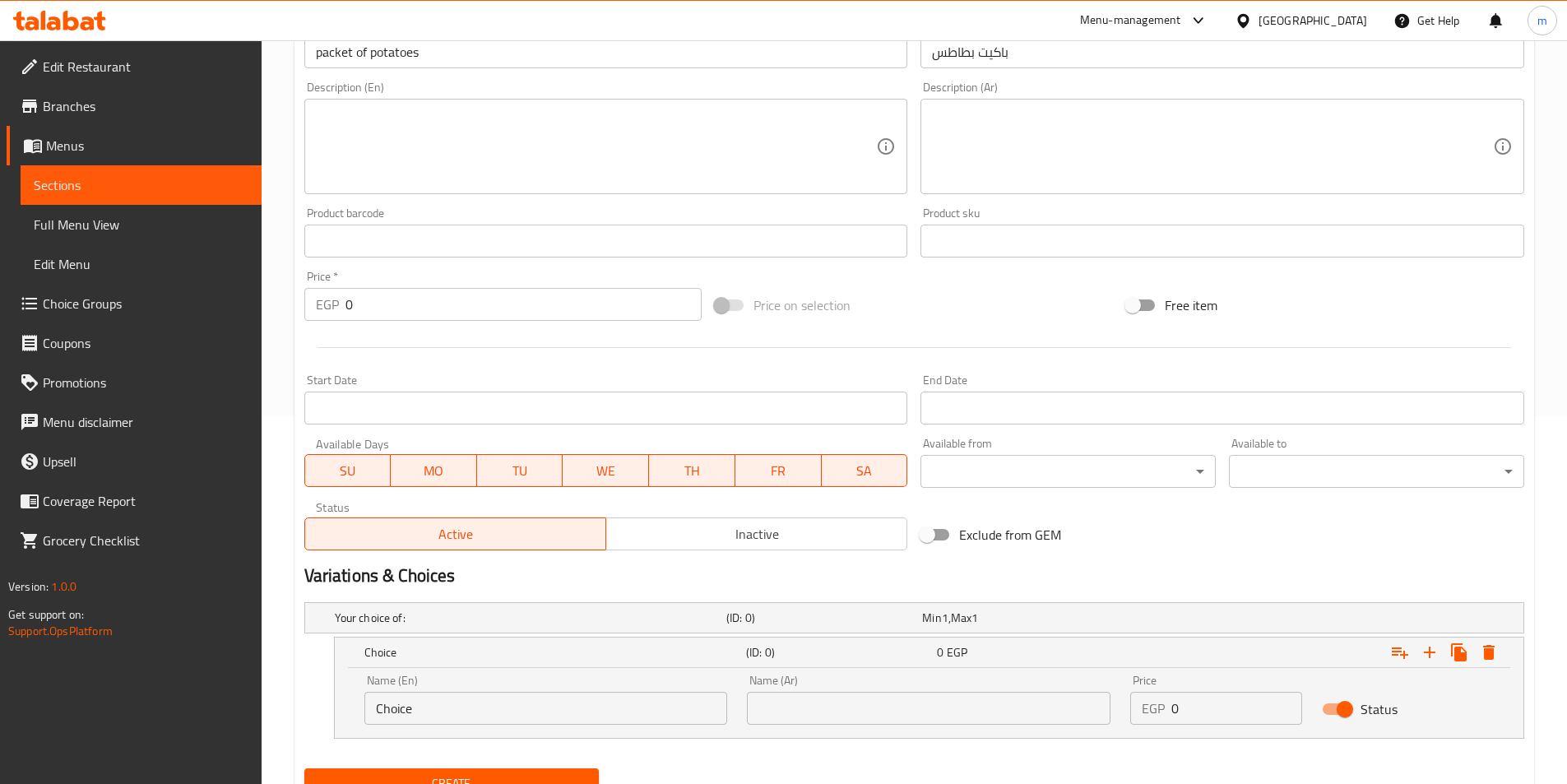
click at [396, 726] on div "Name (En) Choice Name (En)" at bounding box center [546, 699] width 384 height 70
click at [420, 708] on input "Choice" at bounding box center [546, 708] width 363 height 33
click at [422, 710] on input "Choice" at bounding box center [546, 708] width 363 height 33
type input "ة"
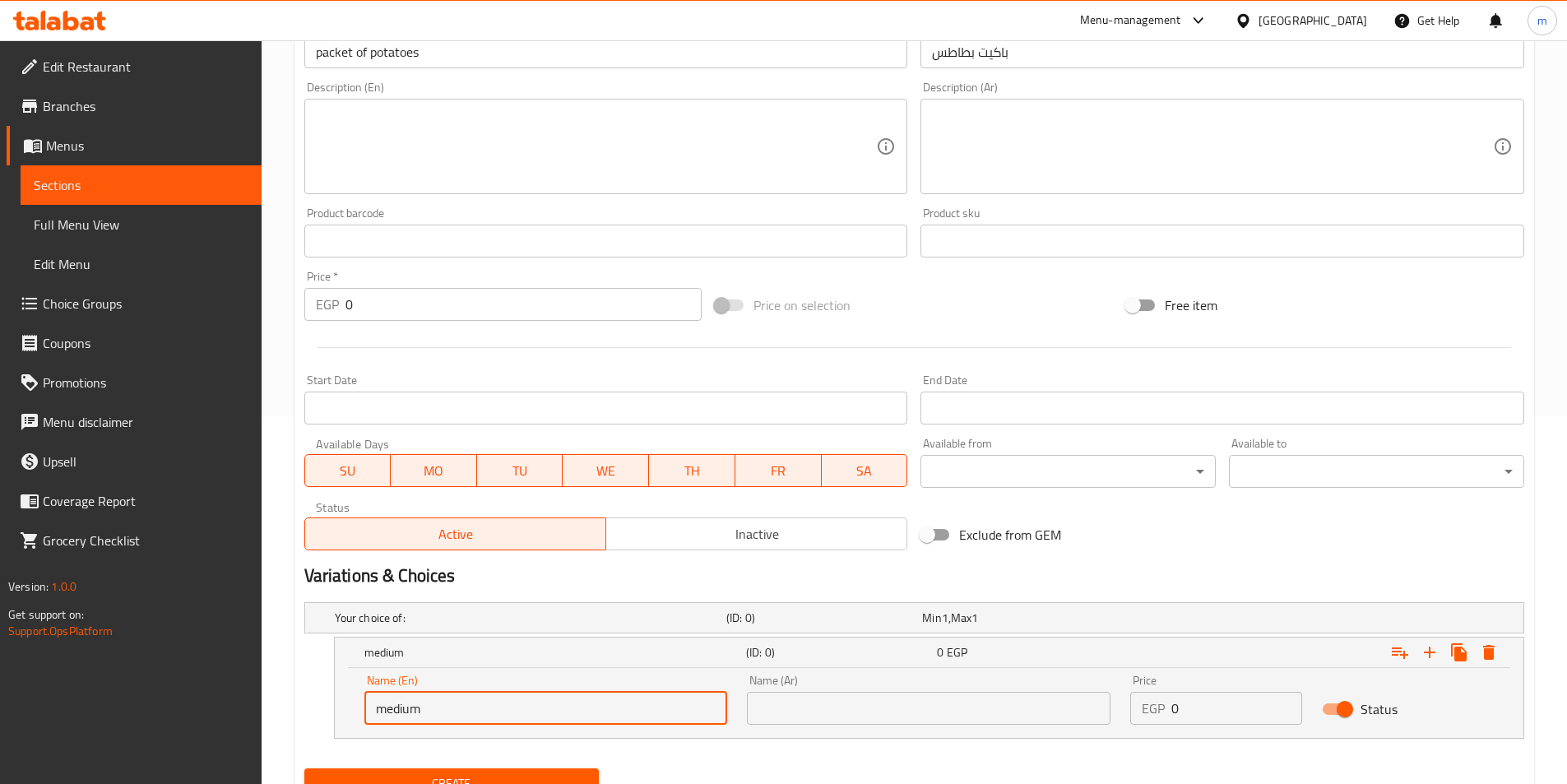
type input "Medium"
click at [836, 715] on input "text" at bounding box center [929, 708] width 363 height 33
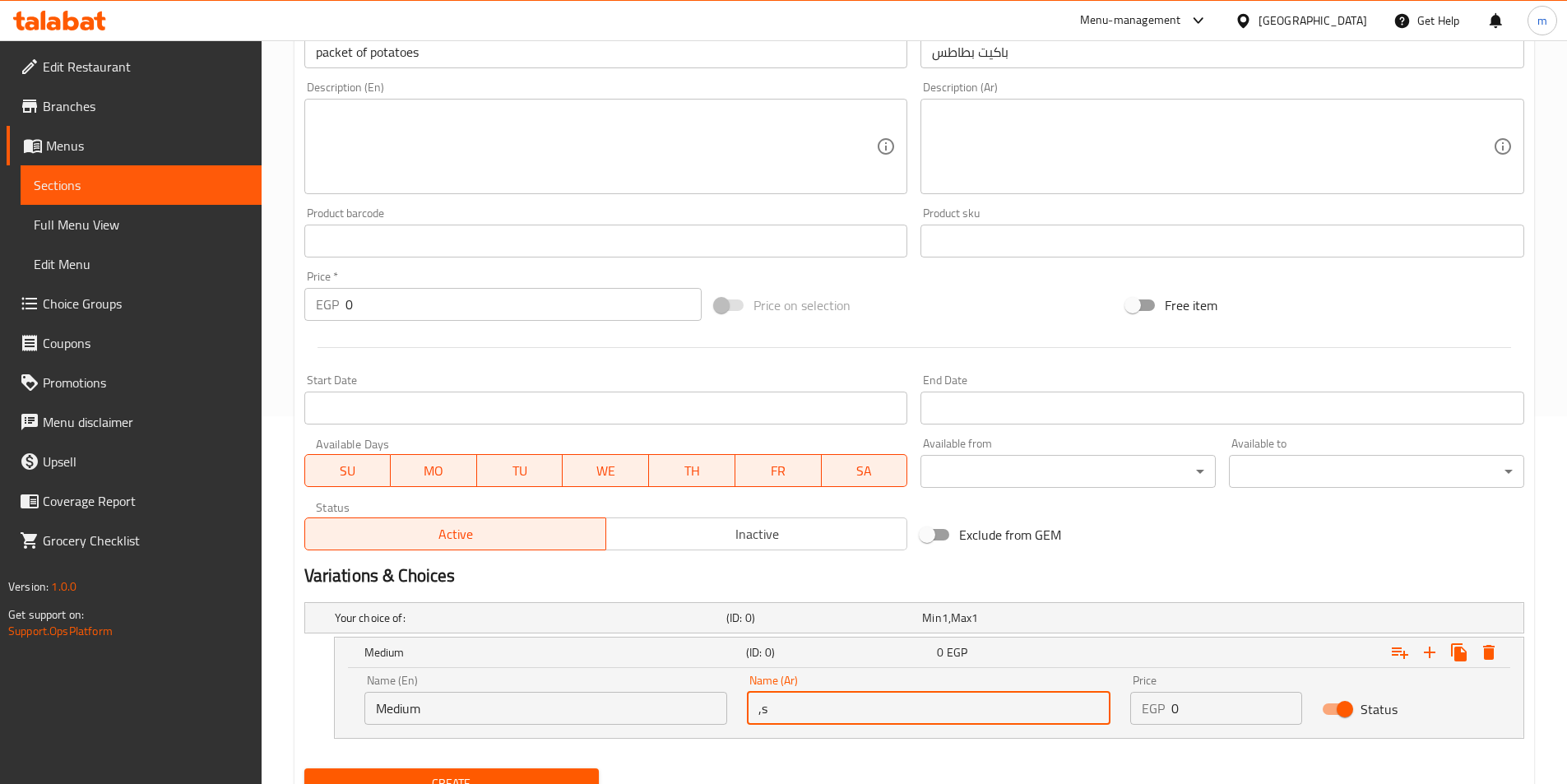
type input ","
type input "وسط"
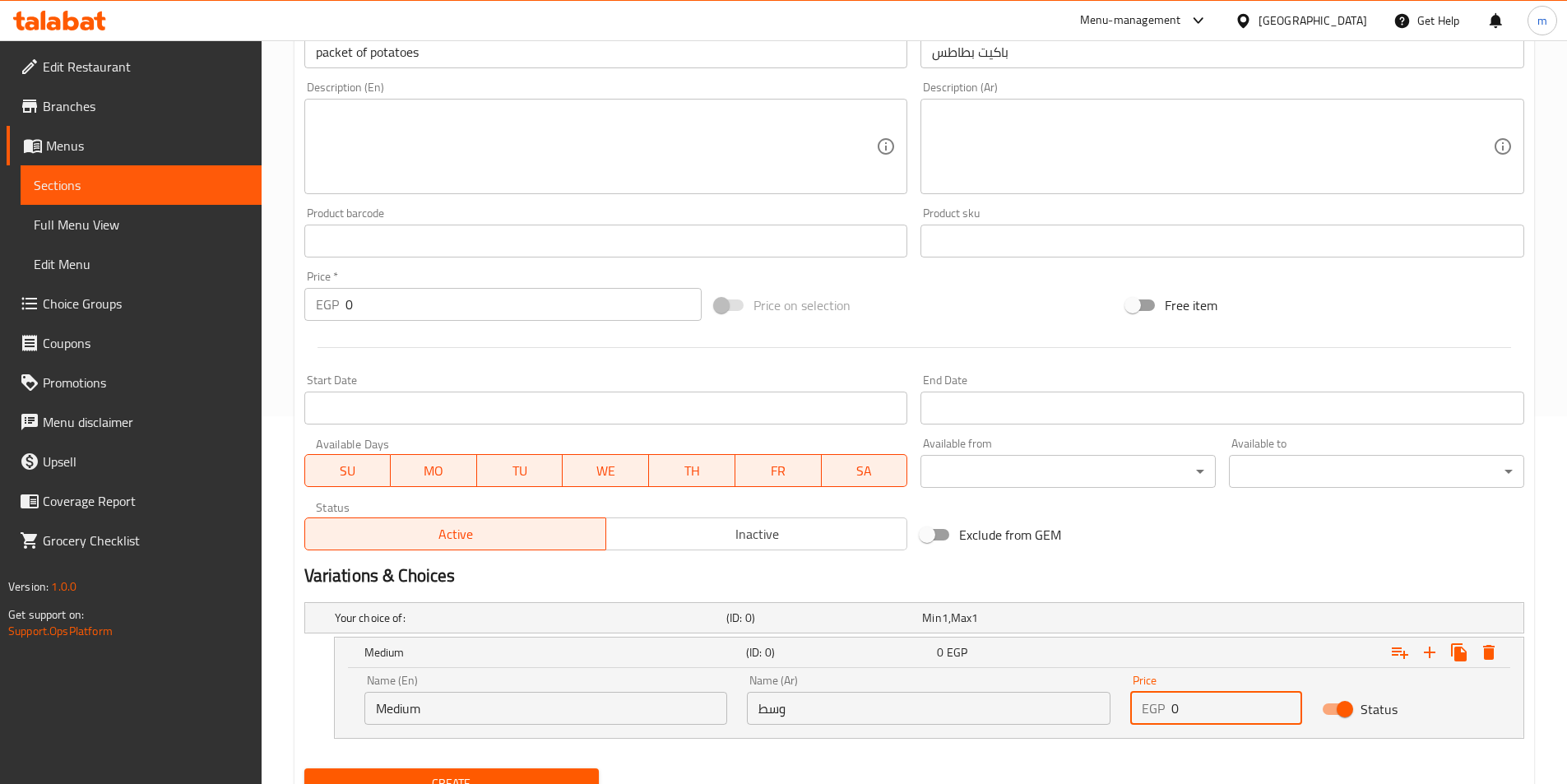
drag, startPoint x: 1217, startPoint y: 716, endPoint x: 1159, endPoint y: 710, distance: 58.3
click at [1159, 710] on div "EGP 0 Price" at bounding box center [1216, 708] width 172 height 33
type input "20"
click at [1432, 651] on icon "Expand" at bounding box center [1430, 652] width 12 height 12
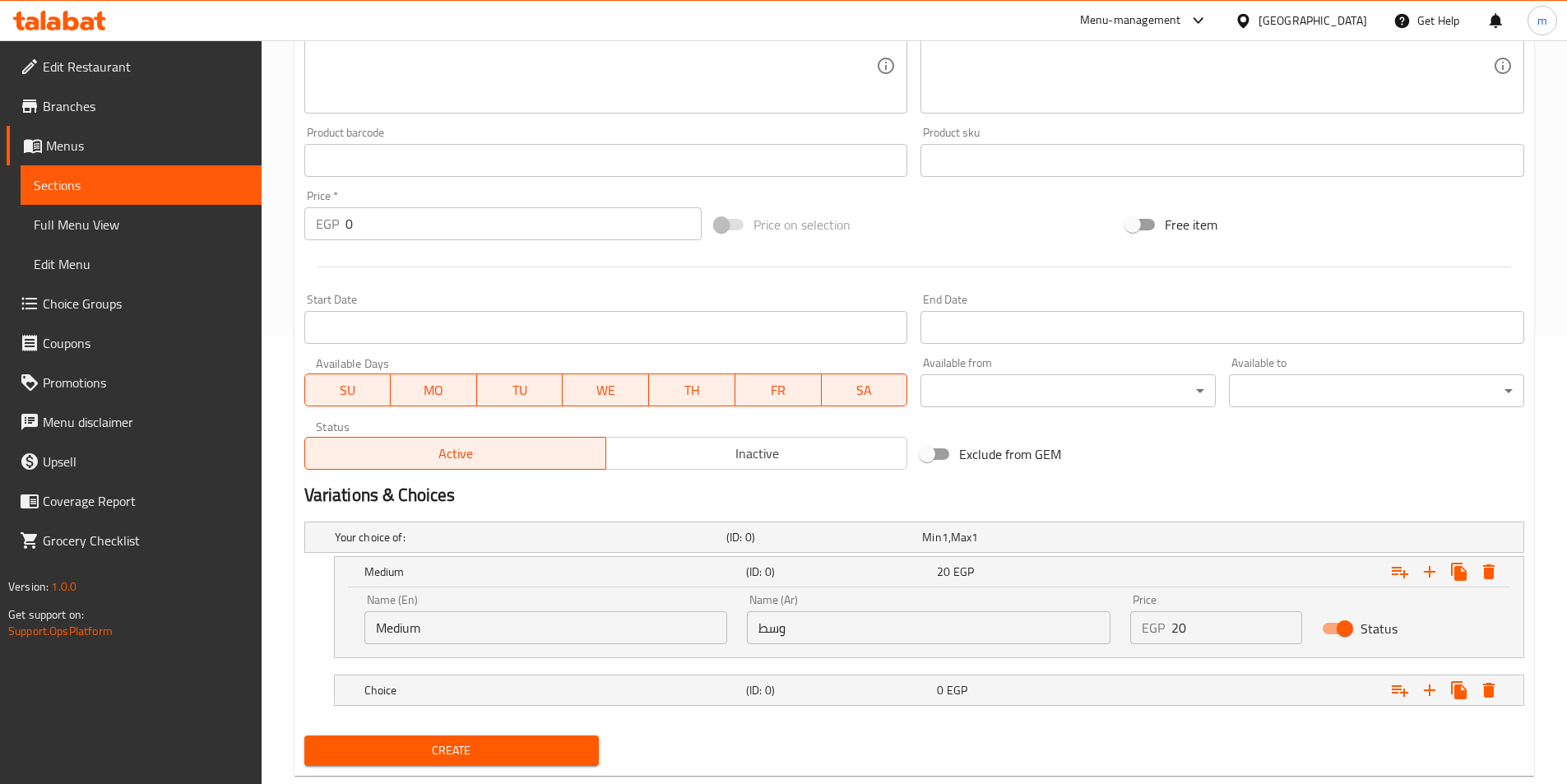
scroll to position [486, 0]
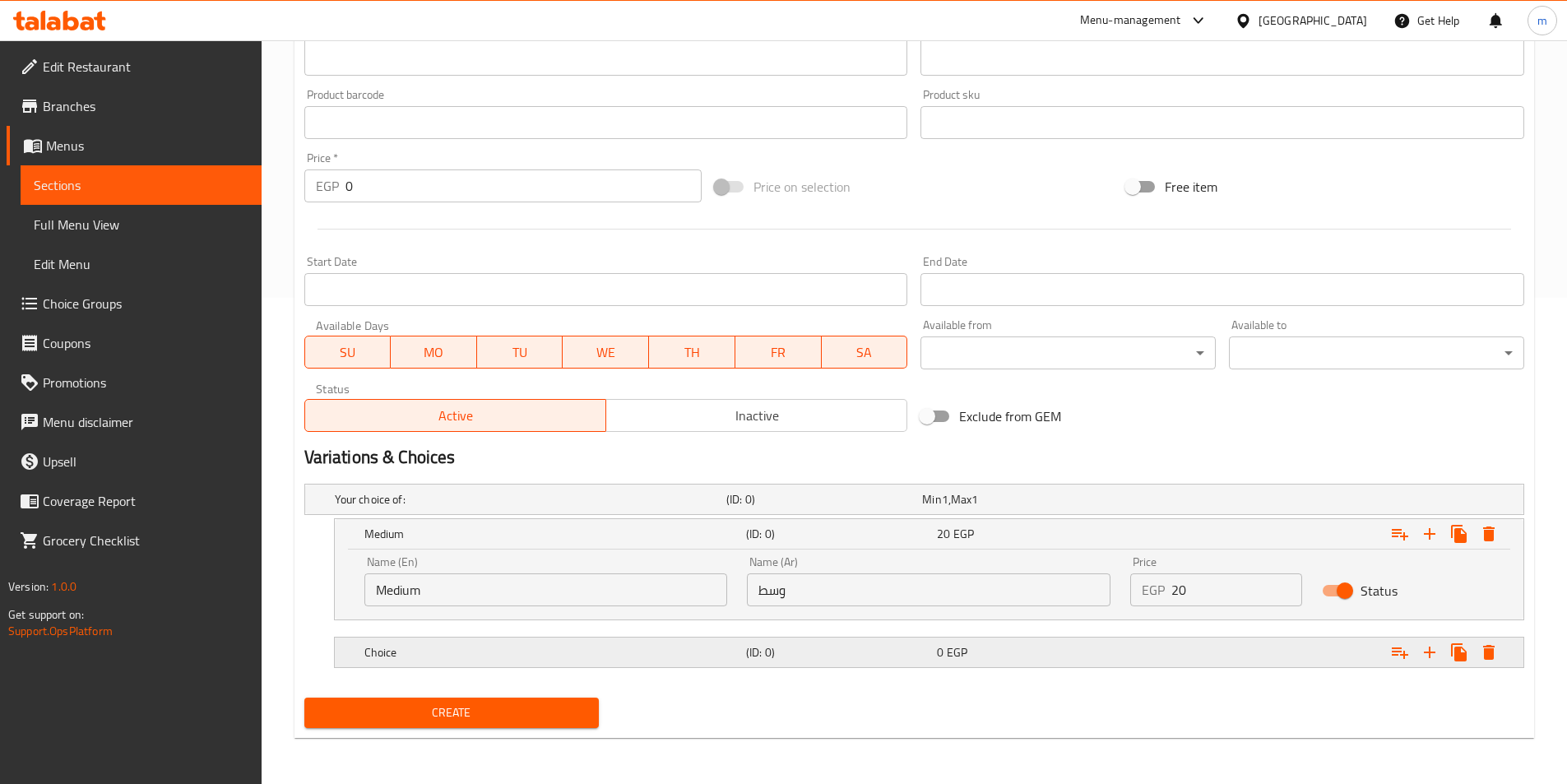
click at [479, 508] on h5 "Choice" at bounding box center [527, 499] width 385 height 17
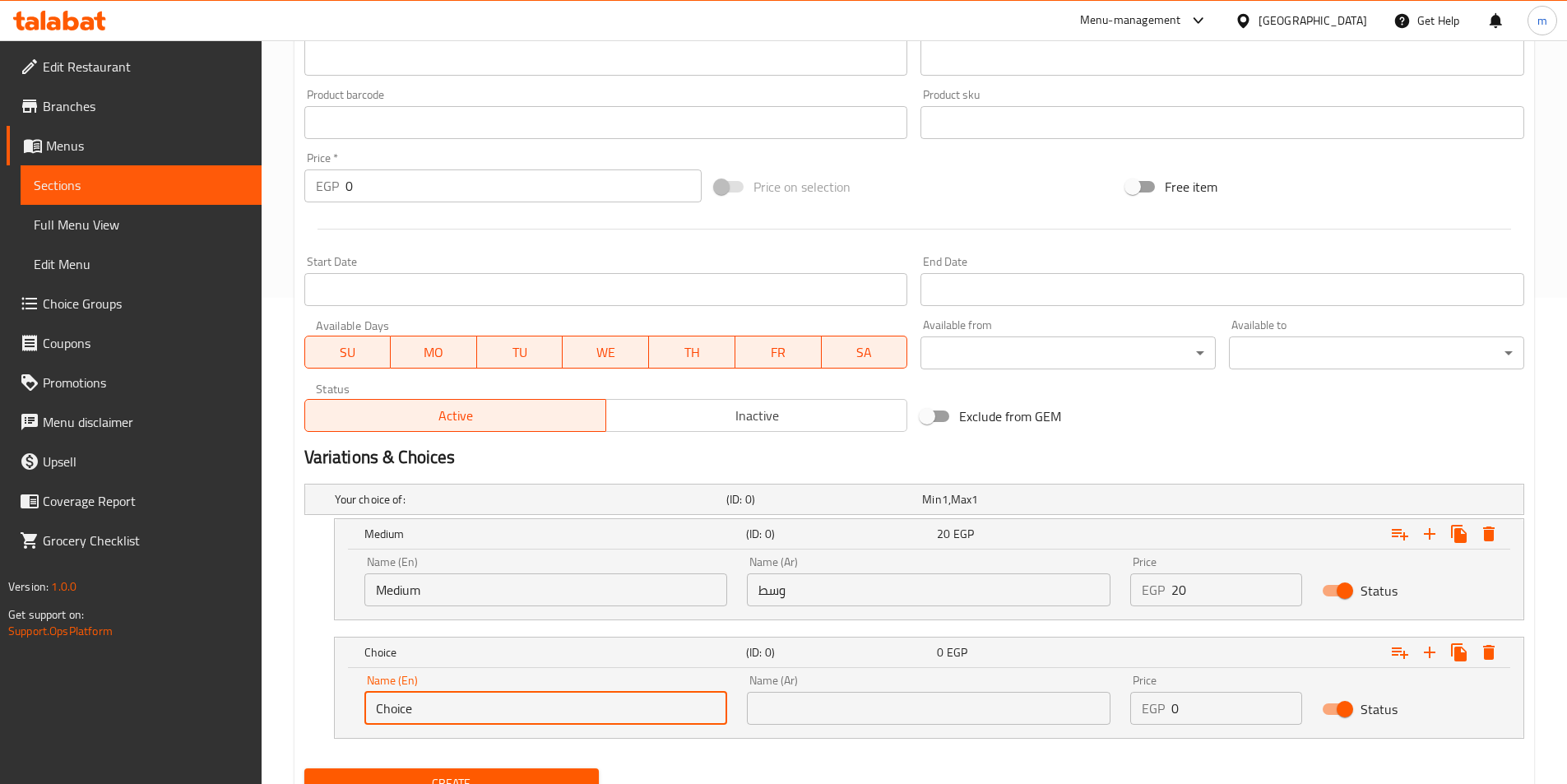
drag, startPoint x: 452, startPoint y: 710, endPoint x: 358, endPoint y: 695, distance: 95.2
click at [358, 695] on div "Name (En) Choice Name (En)" at bounding box center [546, 699] width 384 height 70
type input "م"
type input "Large"
click at [904, 716] on input "text" at bounding box center [929, 708] width 363 height 33
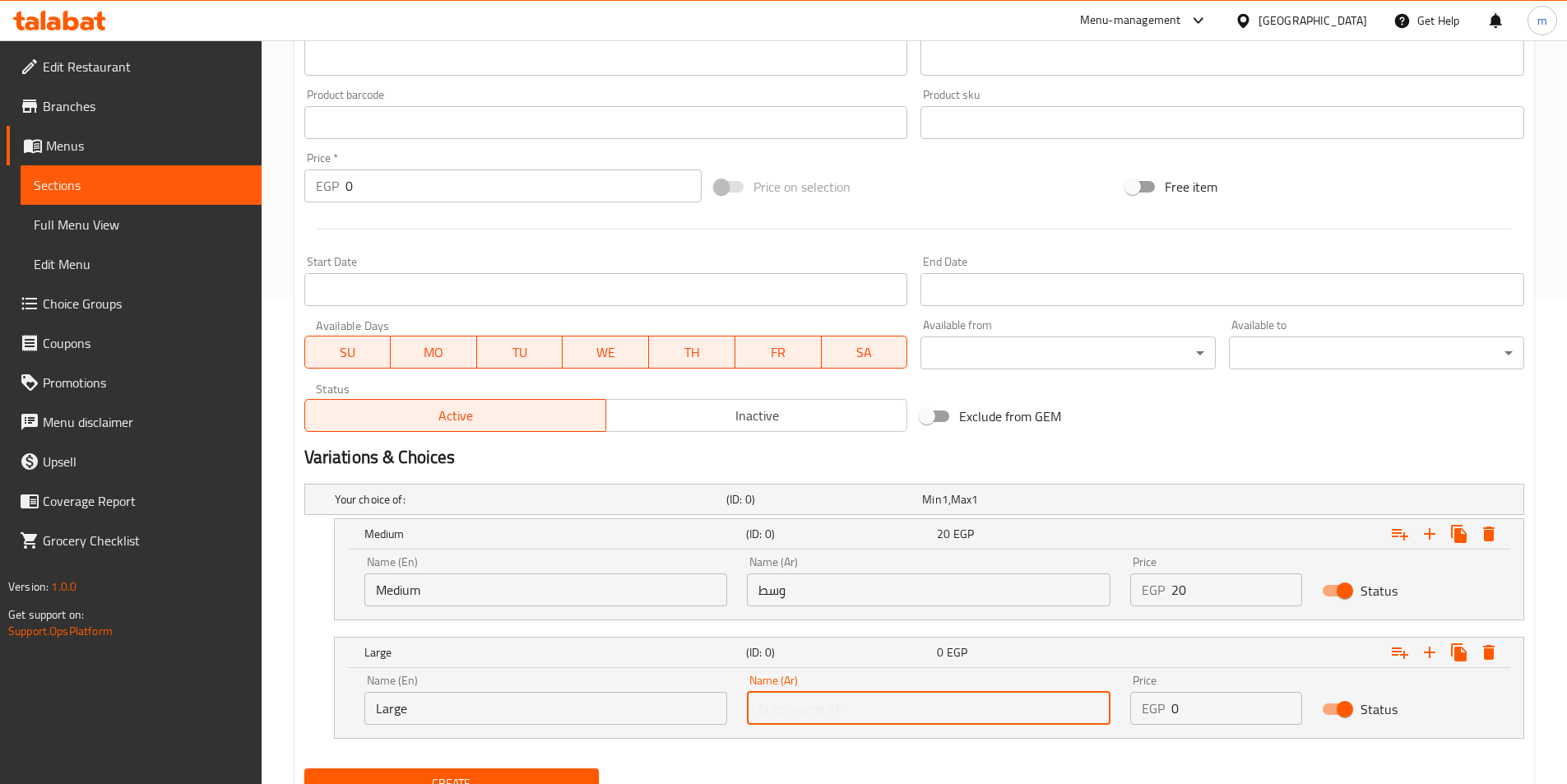
type input "كبير"
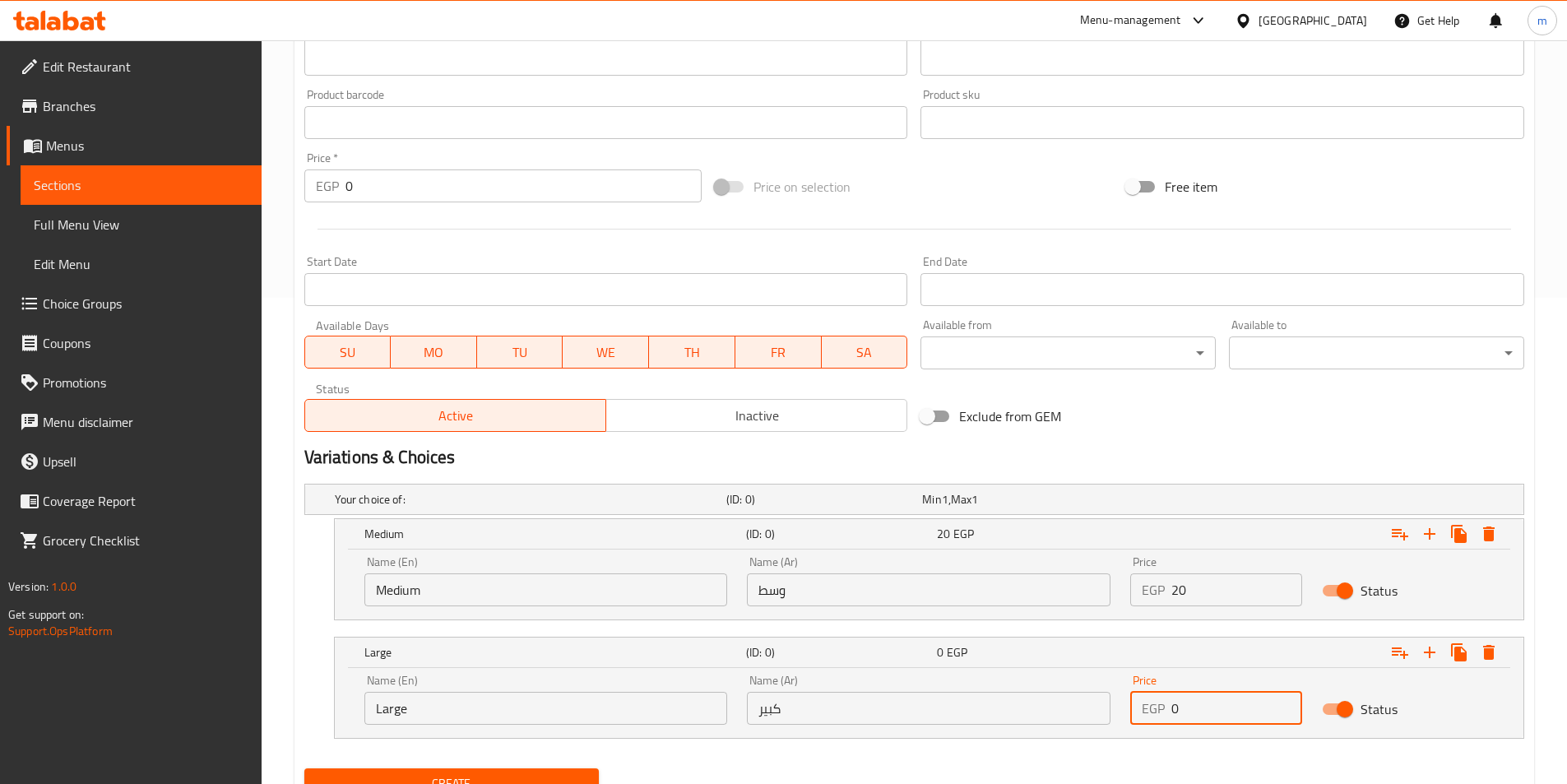
drag, startPoint x: 1195, startPoint y: 707, endPoint x: 1165, endPoint y: 716, distance: 31.3
click at [1165, 716] on div "EGP 0 Price" at bounding box center [1216, 708] width 172 height 33
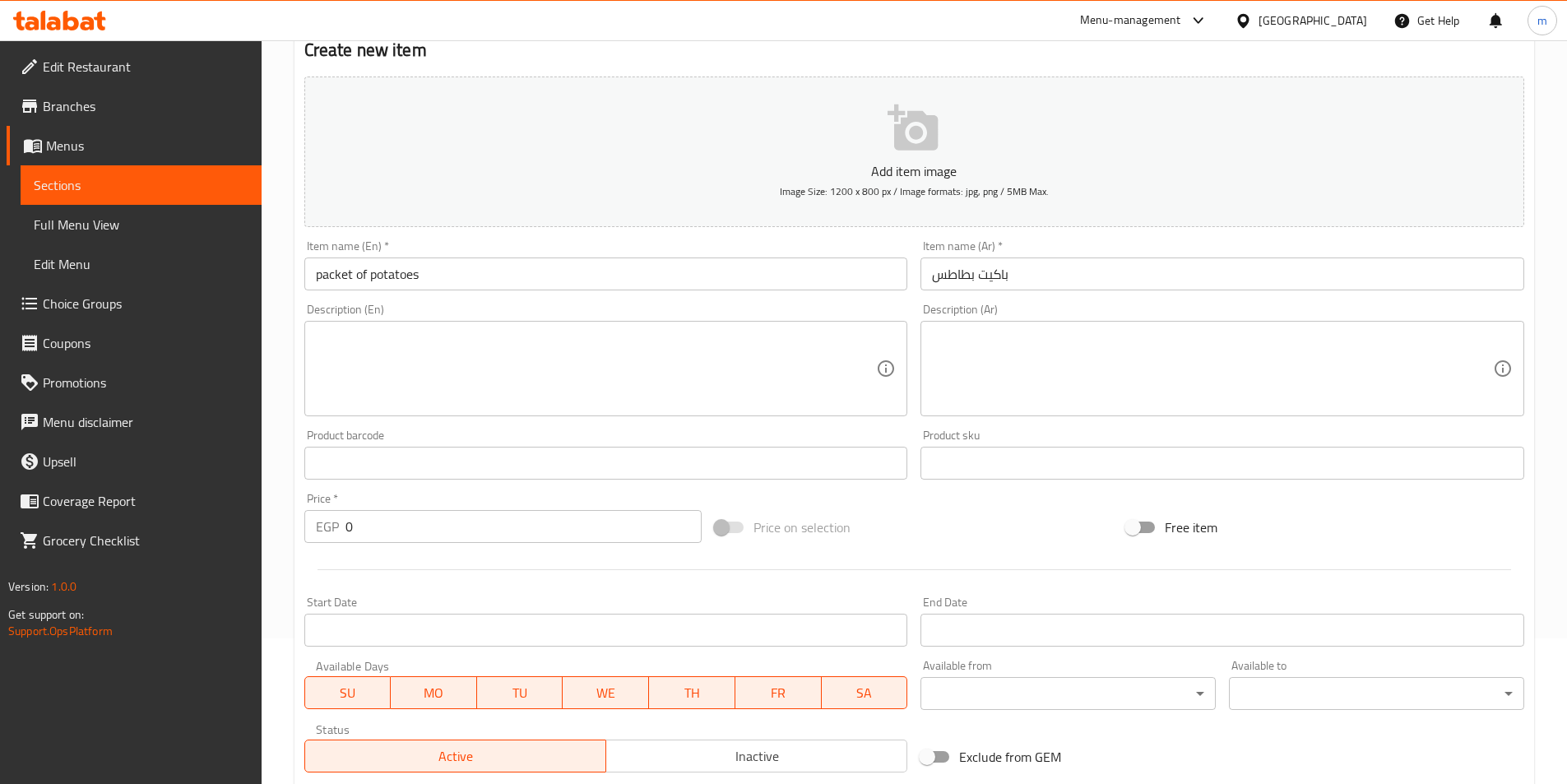
scroll to position [556, 0]
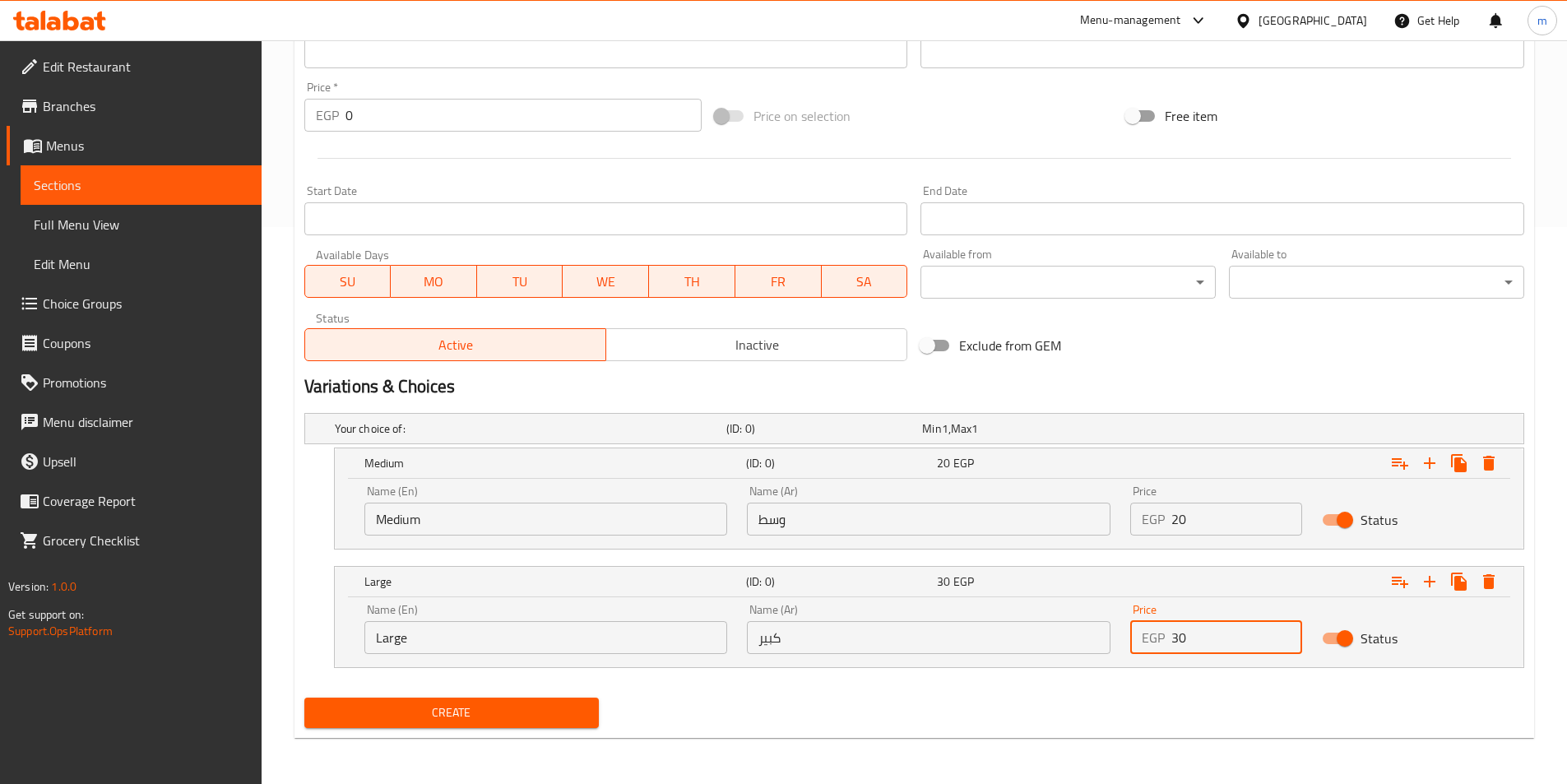
type input "30"
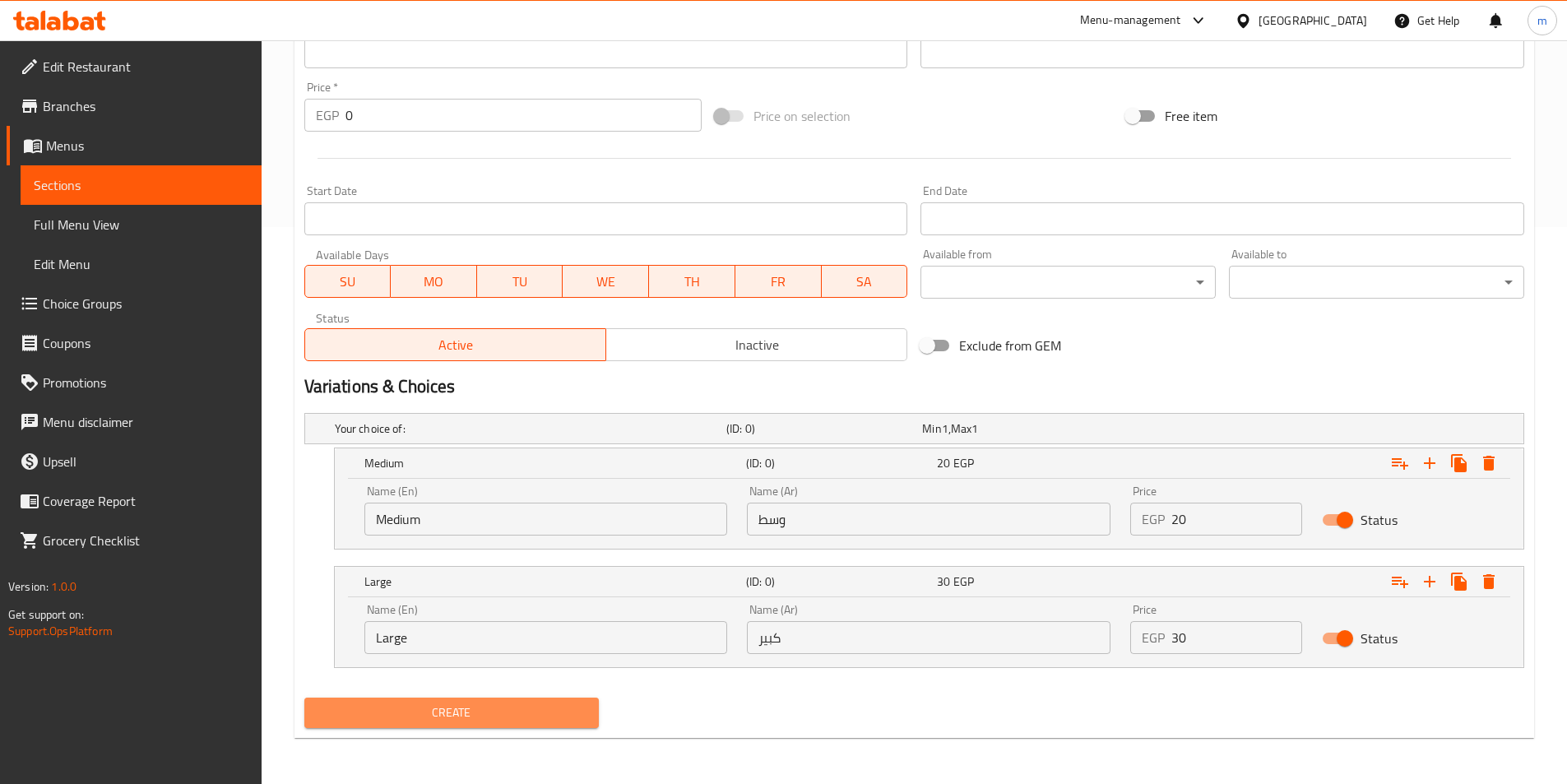
click at [536, 719] on span "Create" at bounding box center [452, 712] width 269 height 20
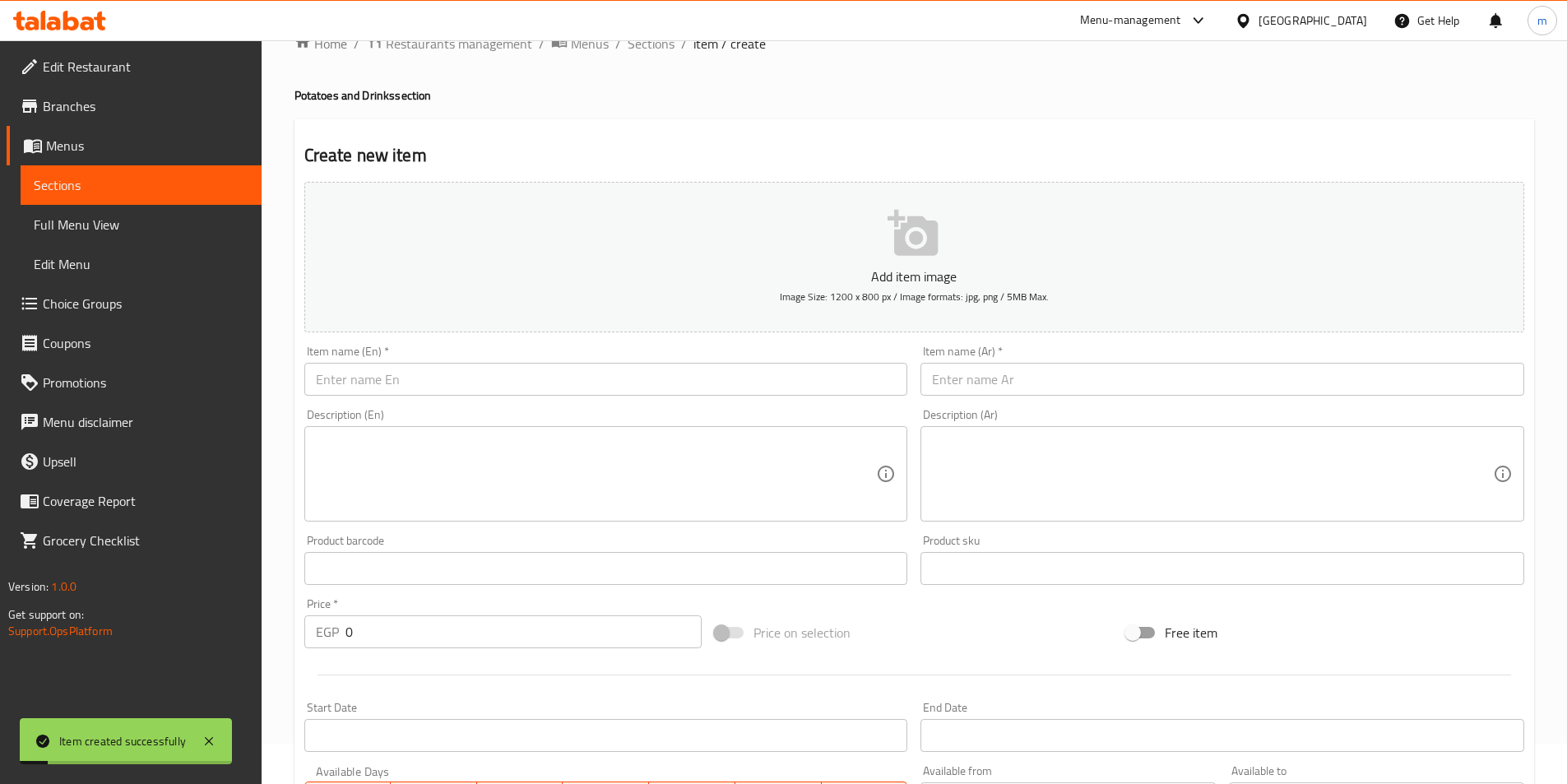
scroll to position [0, 0]
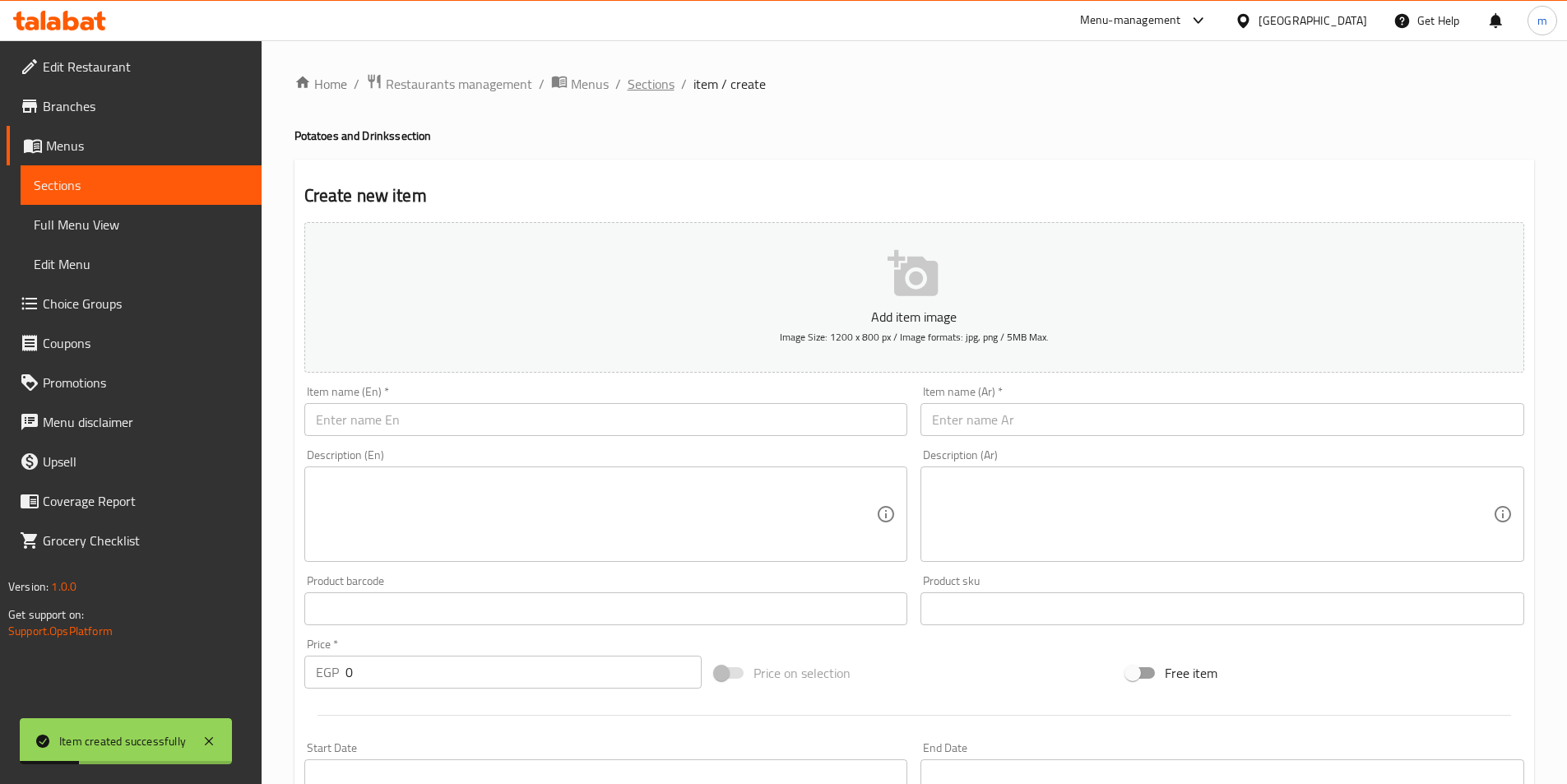
click at [646, 90] on span "Sections" at bounding box center [651, 84] width 47 height 19
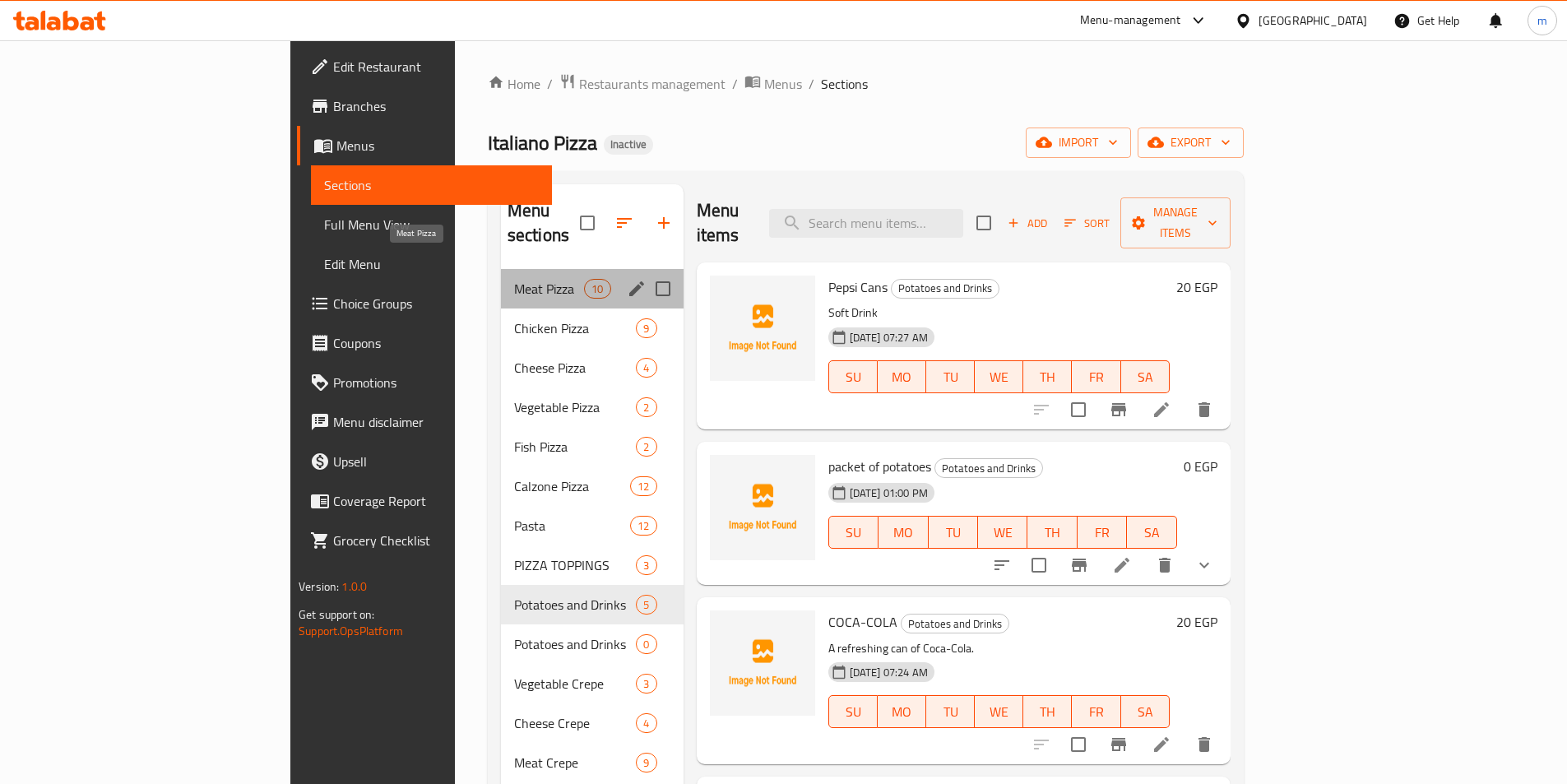
click at [514, 279] on span "Meat Pizza" at bounding box center [549, 289] width 70 height 19
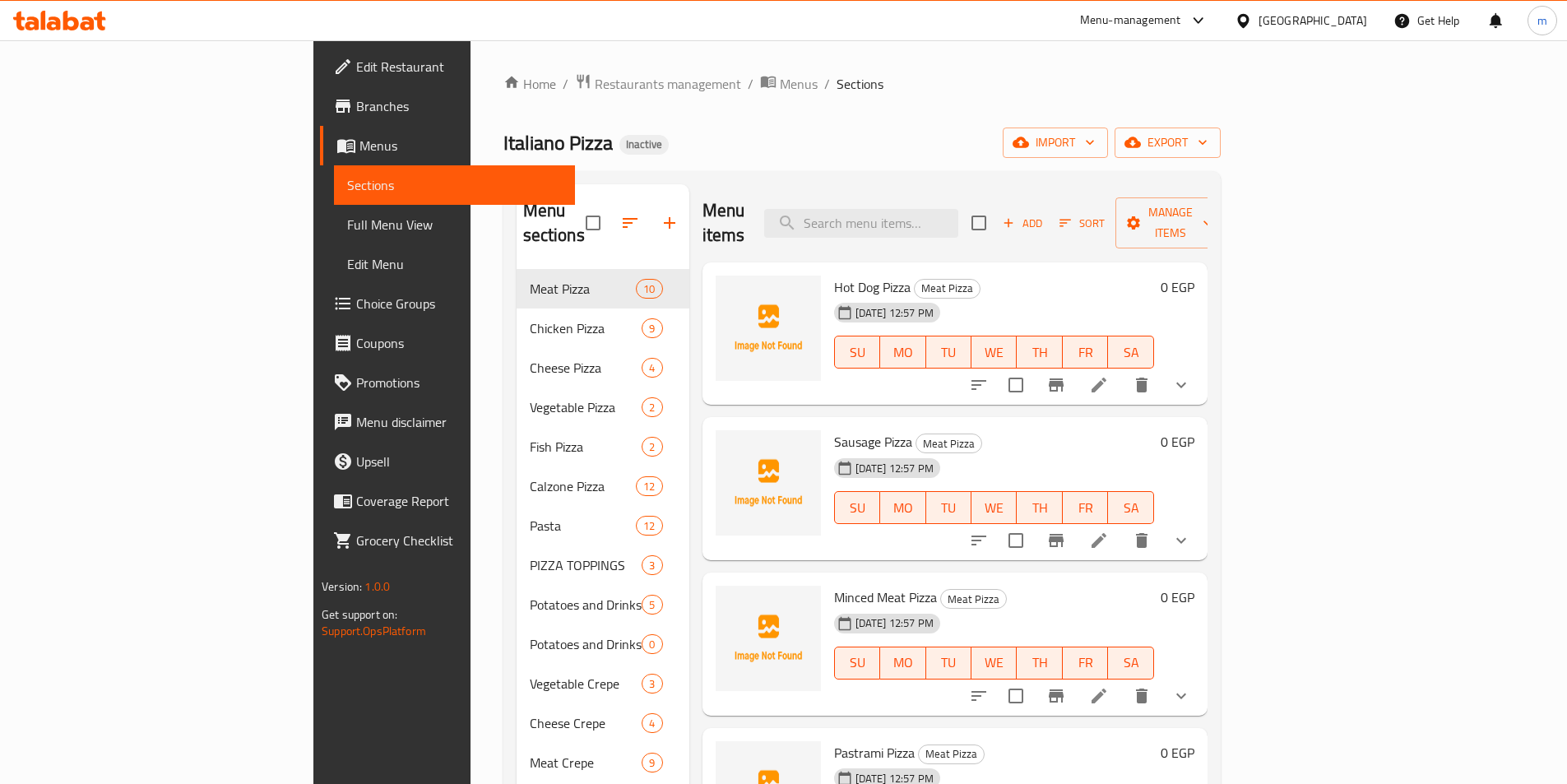
click at [1122, 370] on li at bounding box center [1099, 384] width 46 height 29
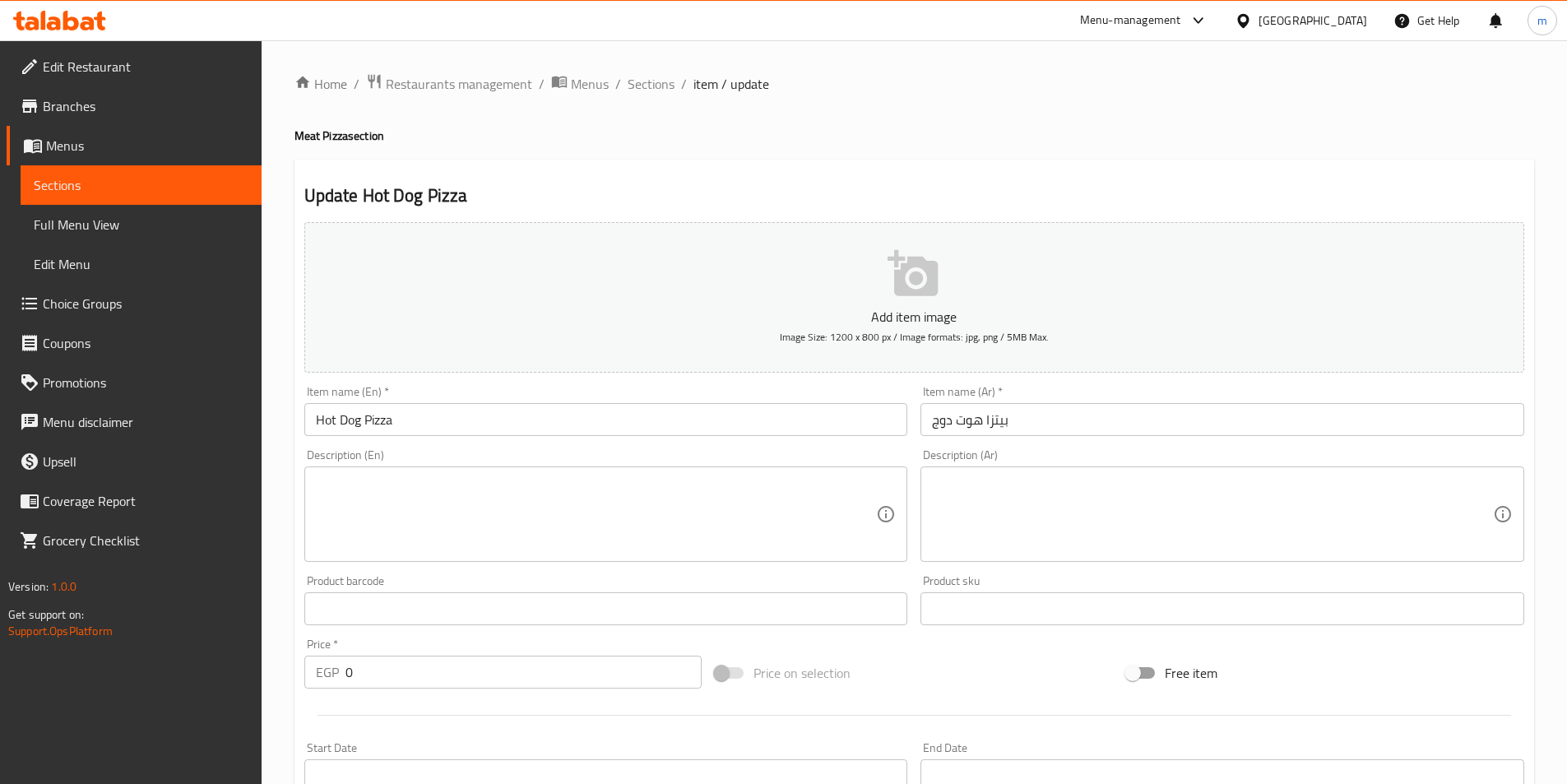
click at [1049, 501] on textarea at bounding box center [1212, 514] width 561 height 78
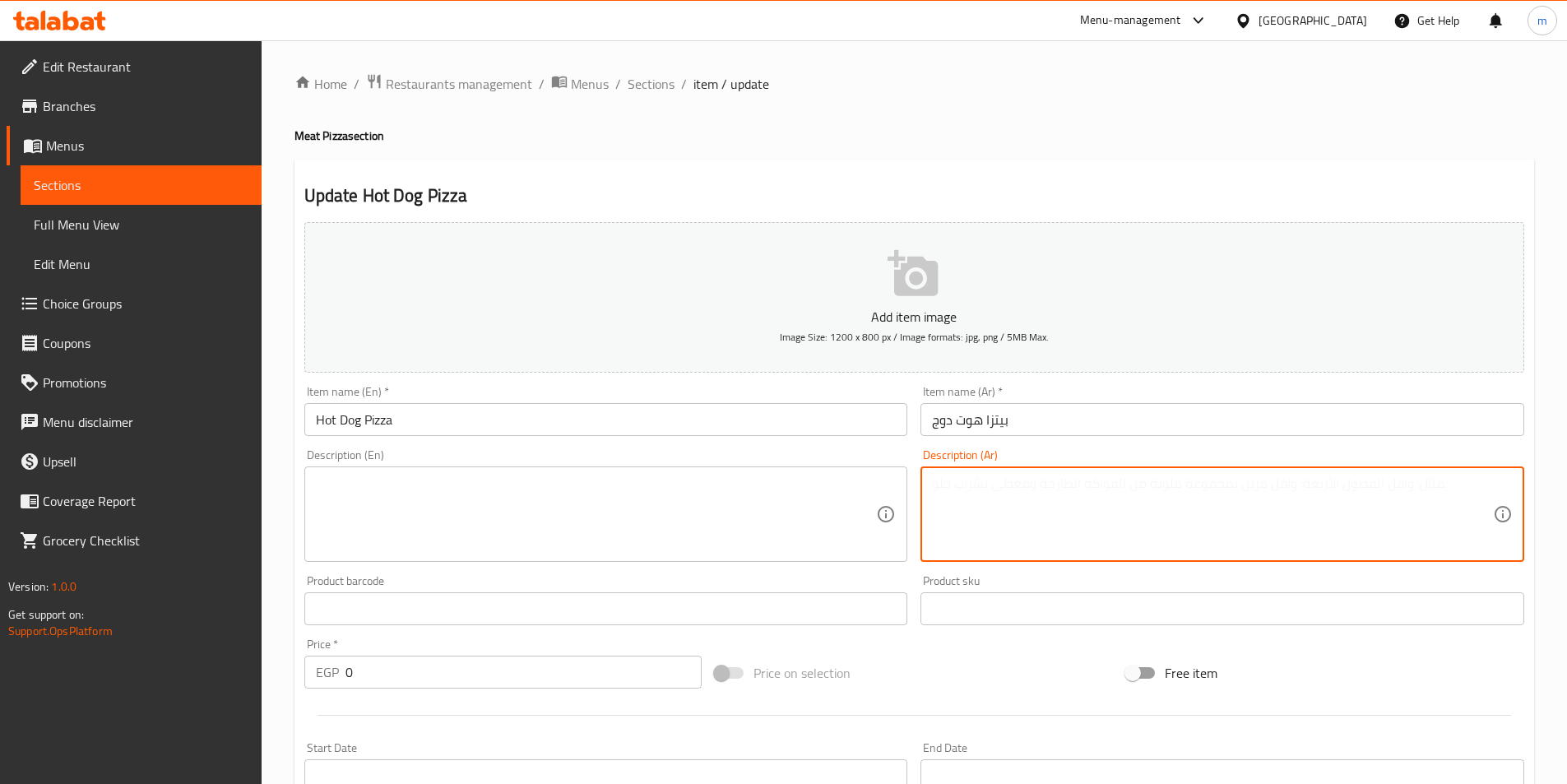
paste textarea "بيتزا هوت دوج: متعة أمريكية بلمسة إيطالية! قطع الهوت دوج الشهية مع الجبن الذائب."
type textarea "بيتزا هوت دوج: متعة أمريكية بلمسة إيطالية! قطع الهوت دوج الشهية مع الجبن الذائب."
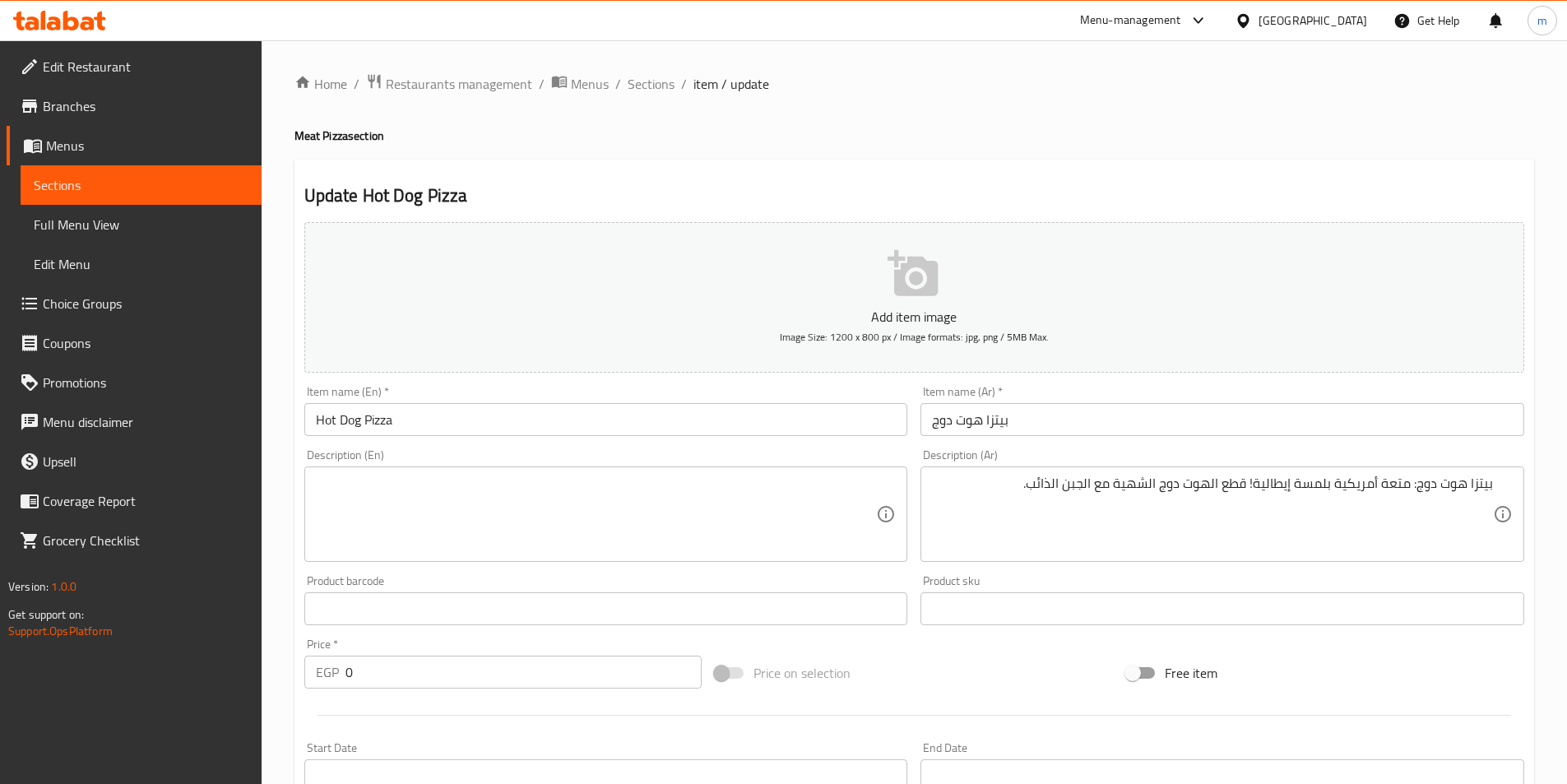
click at [753, 499] on textarea at bounding box center [596, 514] width 561 height 78
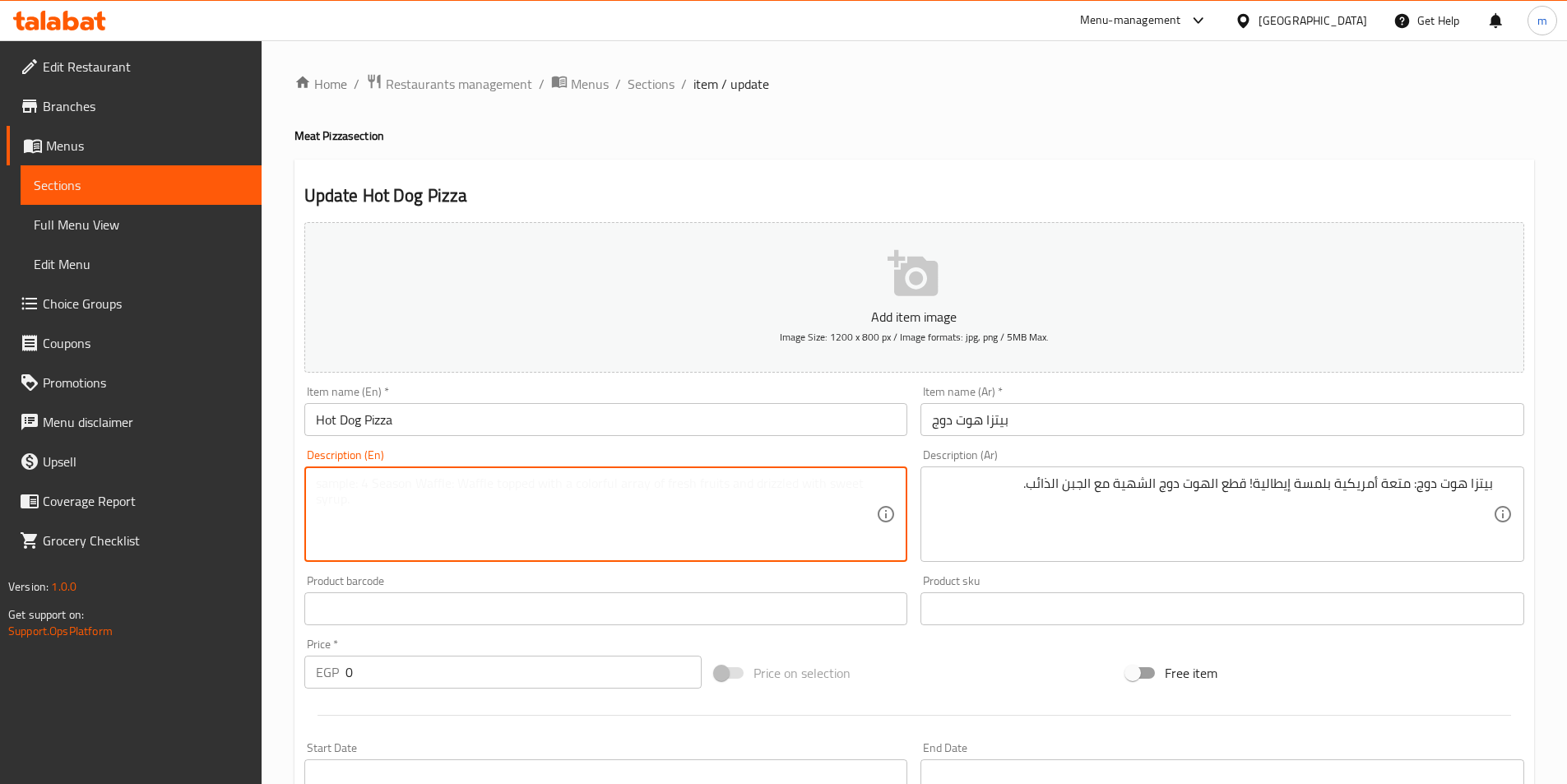
paste textarea "Hot Dog Pizza: An American treat with an Italian twist! Delicious hot dog bites…"
click at [1224, 470] on div "بيتزا هوت دوج: متعة أمريكية بلمسة إيطالية! قطع الهوت دوج الشهية مع الجبن الذائب…" at bounding box center [1222, 514] width 604 height 96
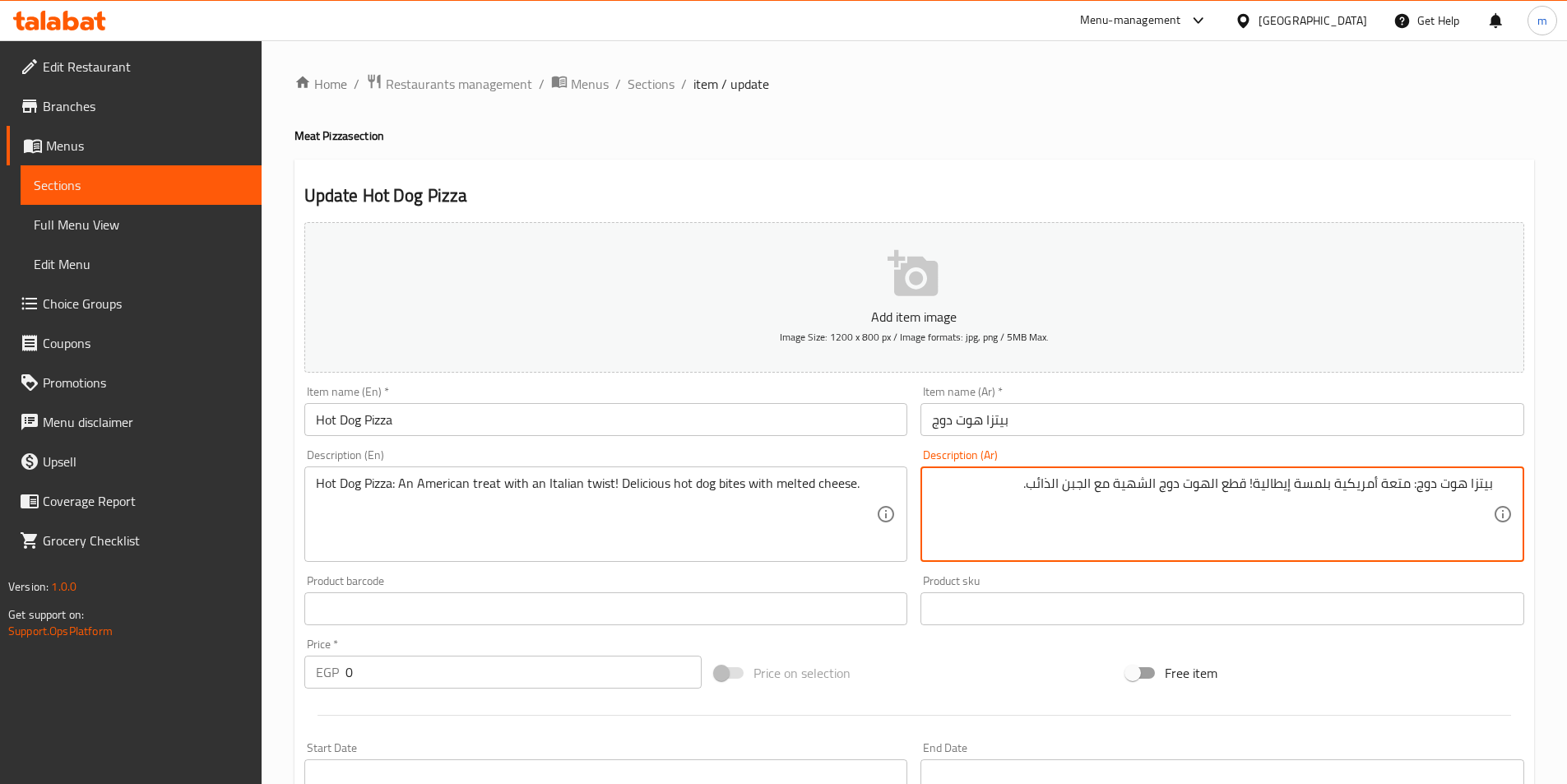
click at [1232, 486] on textarea "بيتزا هوت دوج: متعة أمريكية بلمسة إيطالية! قطع الهوت دوج الشهية مع الجبن الذائب." at bounding box center [1212, 514] width 561 height 78
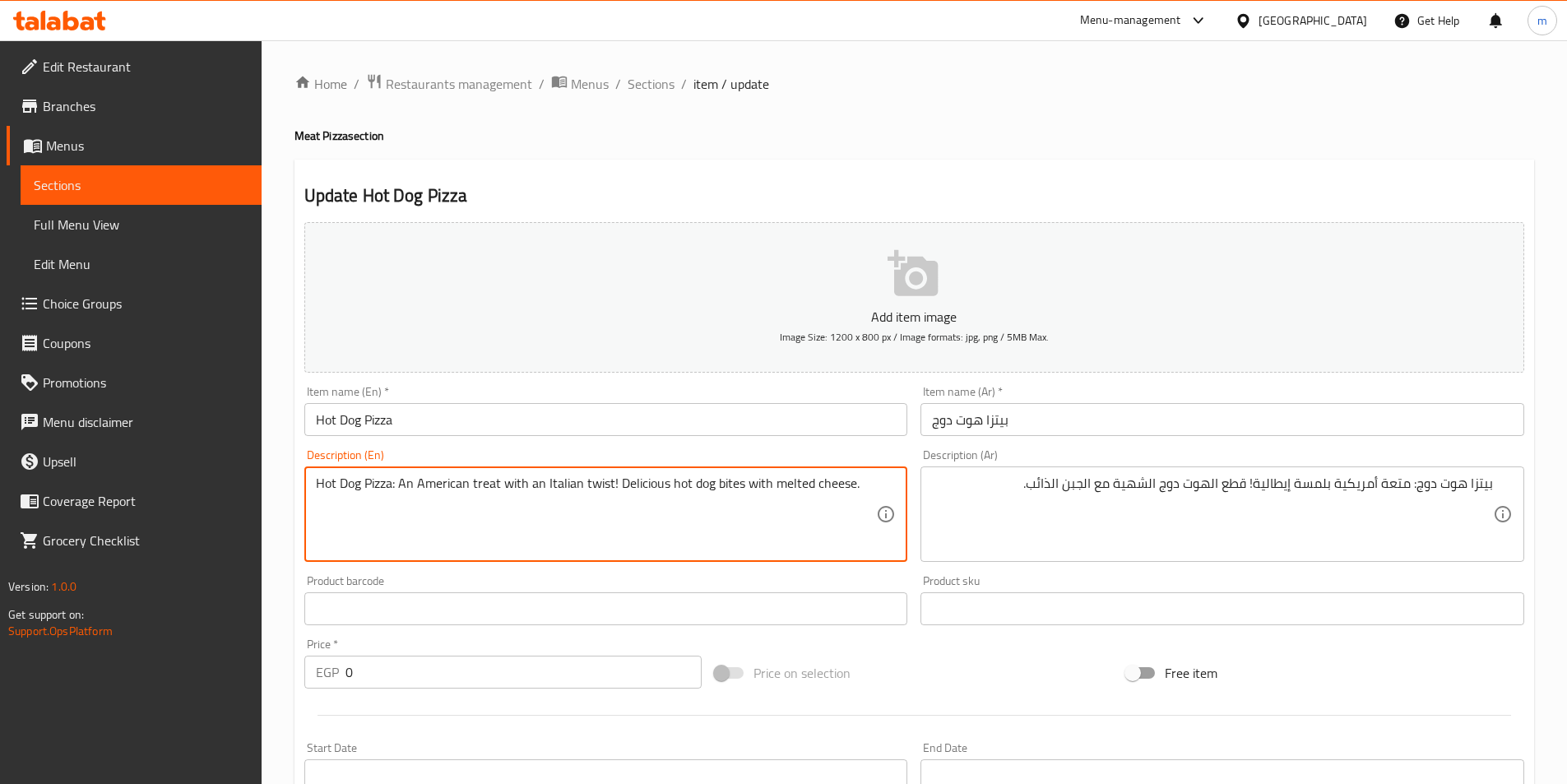
click at [721, 485] on textarea "Hot Dog Pizza: An American treat with an Italian twist! Delicious hot dog bites…" at bounding box center [596, 514] width 561 height 78
drag, startPoint x: 710, startPoint y: 484, endPoint x: 731, endPoint y: 488, distance: 21.4
click at [731, 488] on textarea "Hot Dog Pizza: An American treat with an Italian twist! Delicious hot dog bites…" at bounding box center [596, 514] width 561 height 78
paste textarea "قطع"
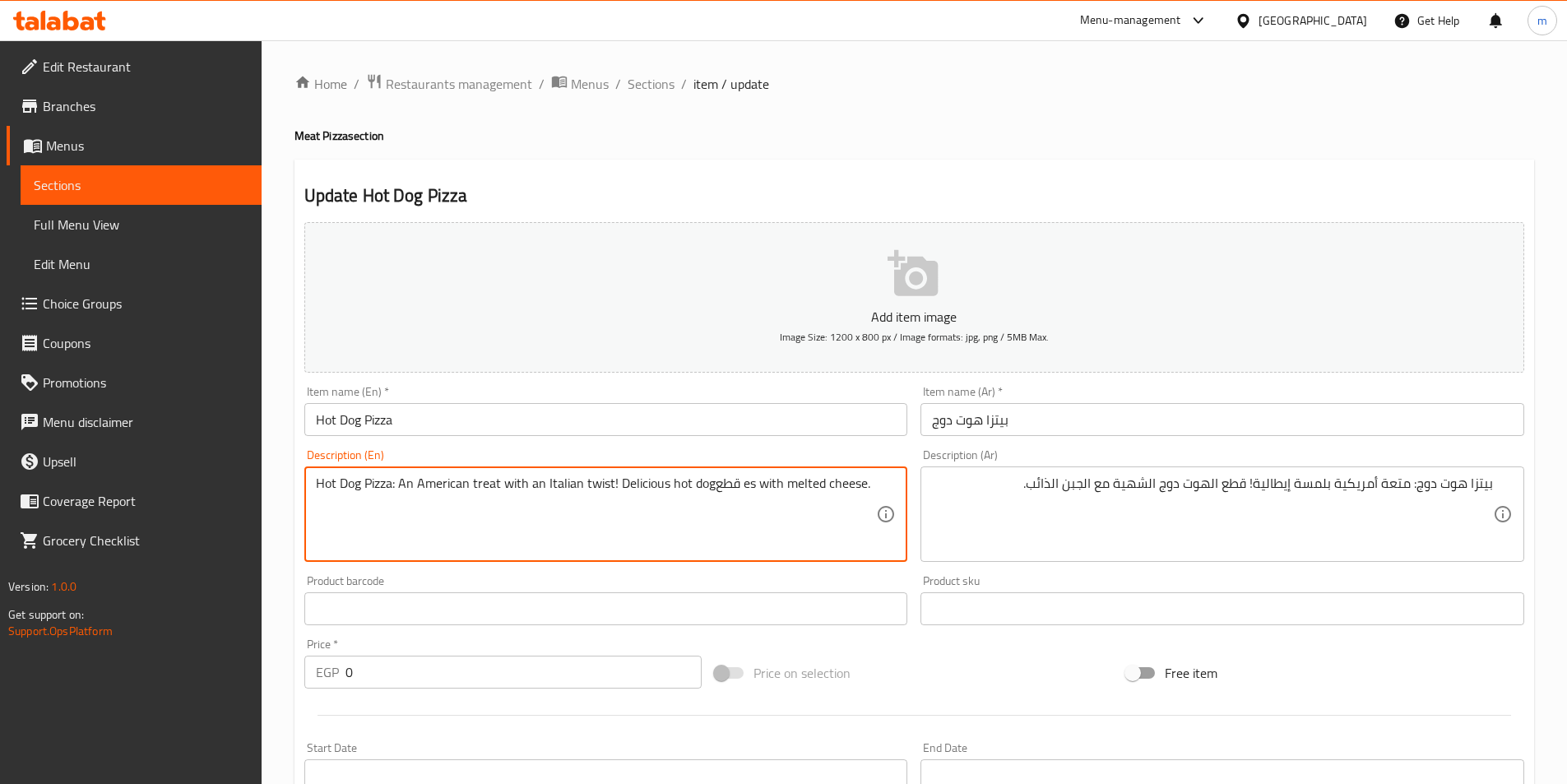
click at [721, 490] on textarea "Hot Dog Pizza: An American treat with an Italian twist! Delicious hot dogقطع es…" at bounding box center [596, 514] width 561 height 78
click at [721, 485] on textarea "Hot Dog Pizza: An American treat with an Italian twist! Delicious hot dog bites…" at bounding box center [596, 514] width 561 height 78
click at [714, 488] on textarea "Hot Dog Pizza: An American treat with an Italian twist! Delicious hot dog bites…" at bounding box center [596, 514] width 561 height 78
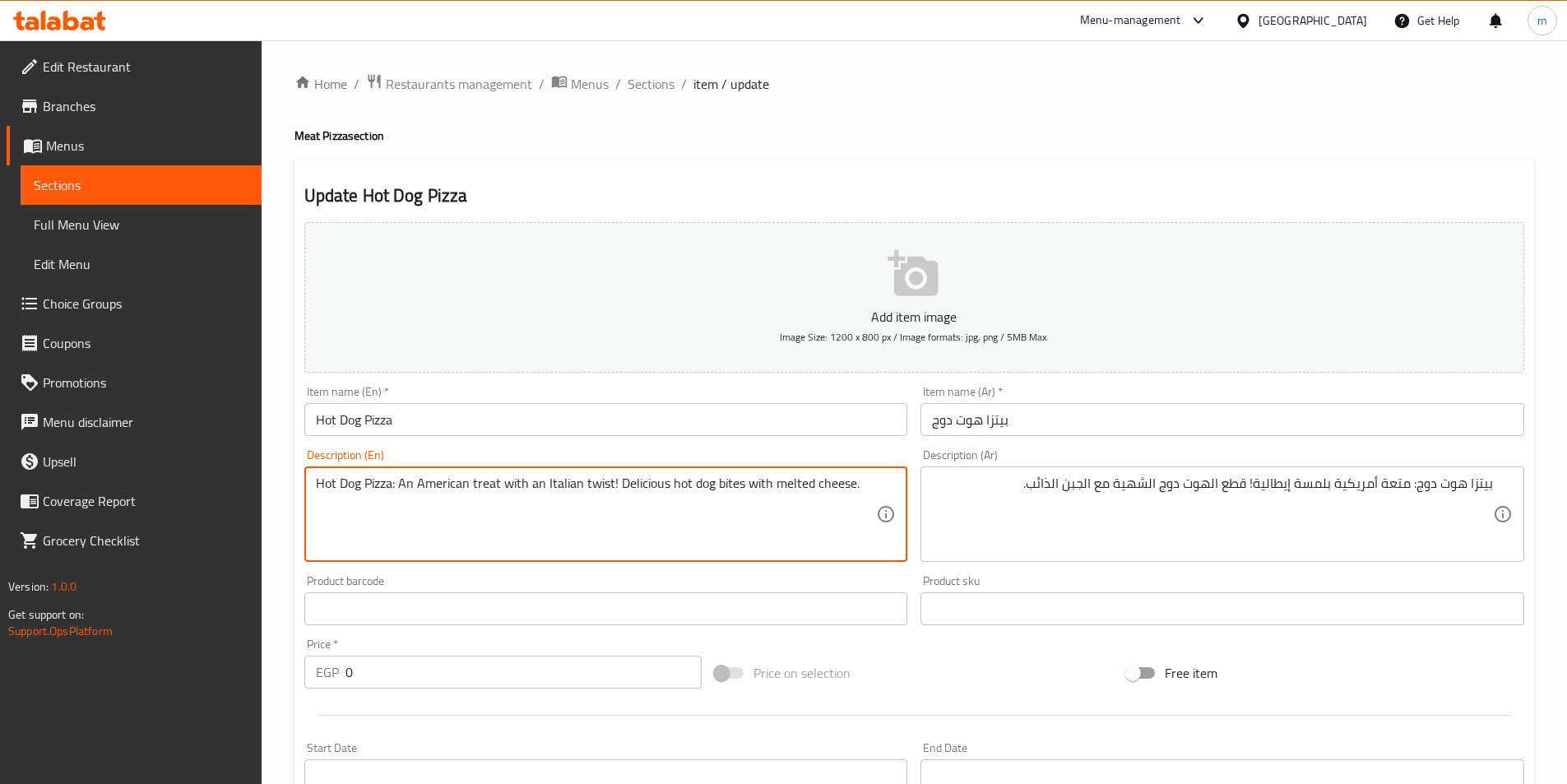
drag, startPoint x: 714, startPoint y: 488, endPoint x: 724, endPoint y: 491, distance: 10.4
click at [724, 491] on textarea "Hot Dog Pizza: An American treat with an Italian twist! Delicious hot dog bites…" at bounding box center [596, 514] width 561 height 78
click at [724, 490] on textarea "Hot Dog Pizza: An American treat with an Italian twist! Delicious hot dog bites…" at bounding box center [596, 514] width 561 height 78
drag, startPoint x: 729, startPoint y: 488, endPoint x: 712, endPoint y: 487, distance: 17.0
click at [712, 487] on textarea "Hot Dog Pizza: An American treat with an Italian twist! Delicious hot dog bites…" at bounding box center [596, 514] width 561 height 78
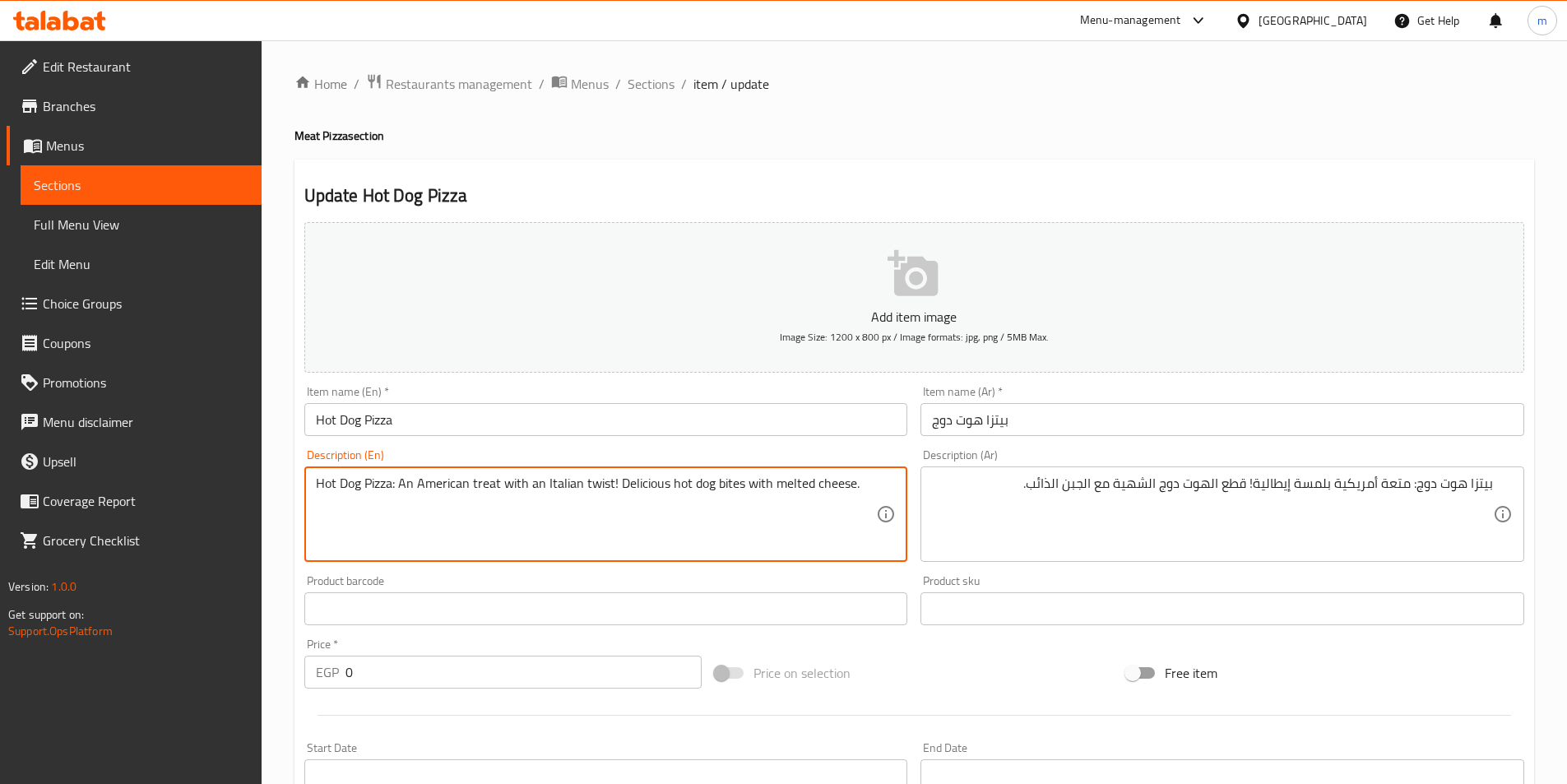
paste textarea "piece"
click at [712, 486] on textarea "Hot Dog Pizza: An American treat with an Italian twist! Delicious hot dogpiecee…" at bounding box center [596, 514] width 561 height 78
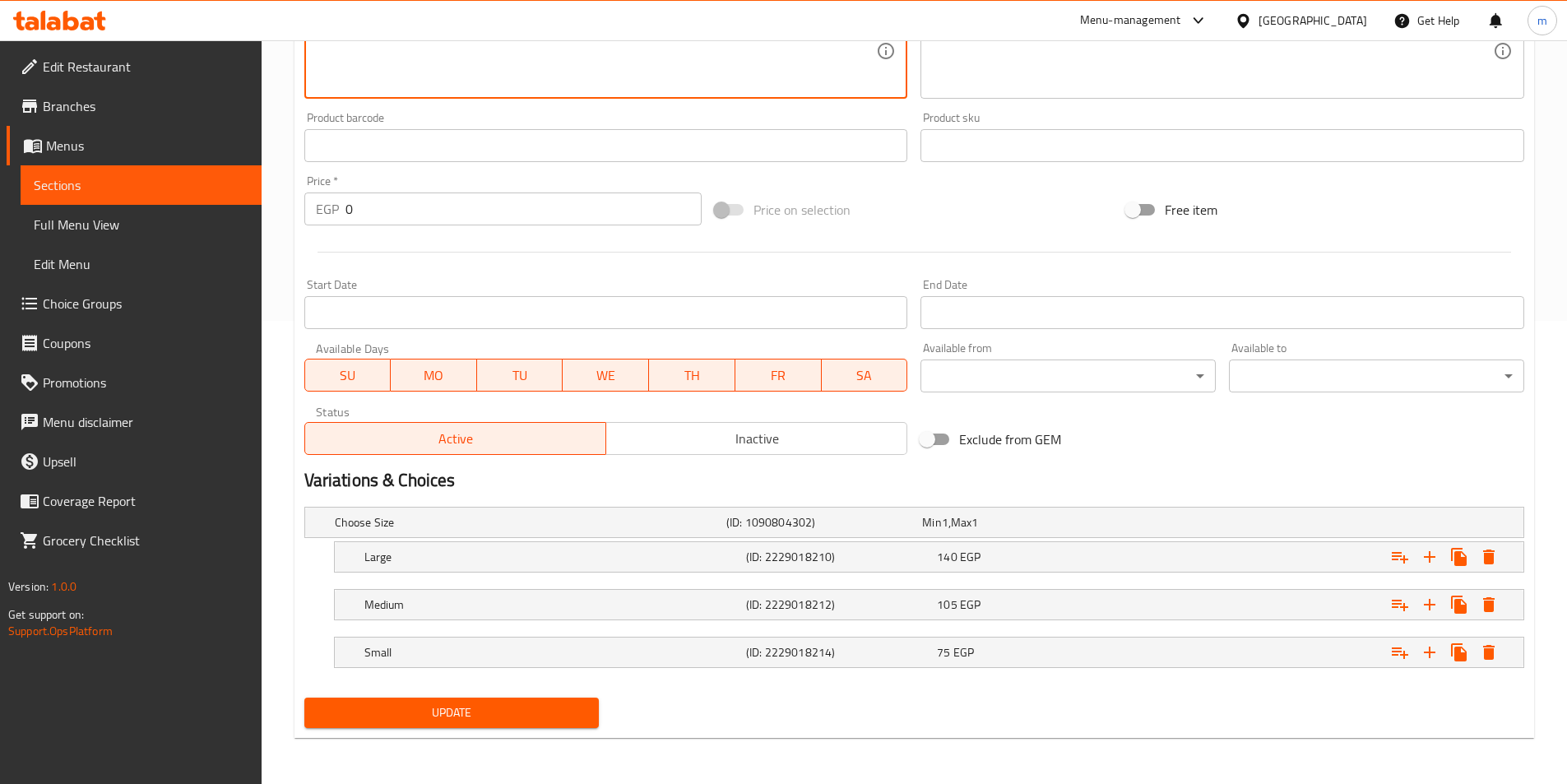
type textarea "Hot Dog Pizza: An American treat with an Italian twist! Delicious hot dog piece…"
click at [558, 709] on span "Update" at bounding box center [452, 712] width 269 height 20
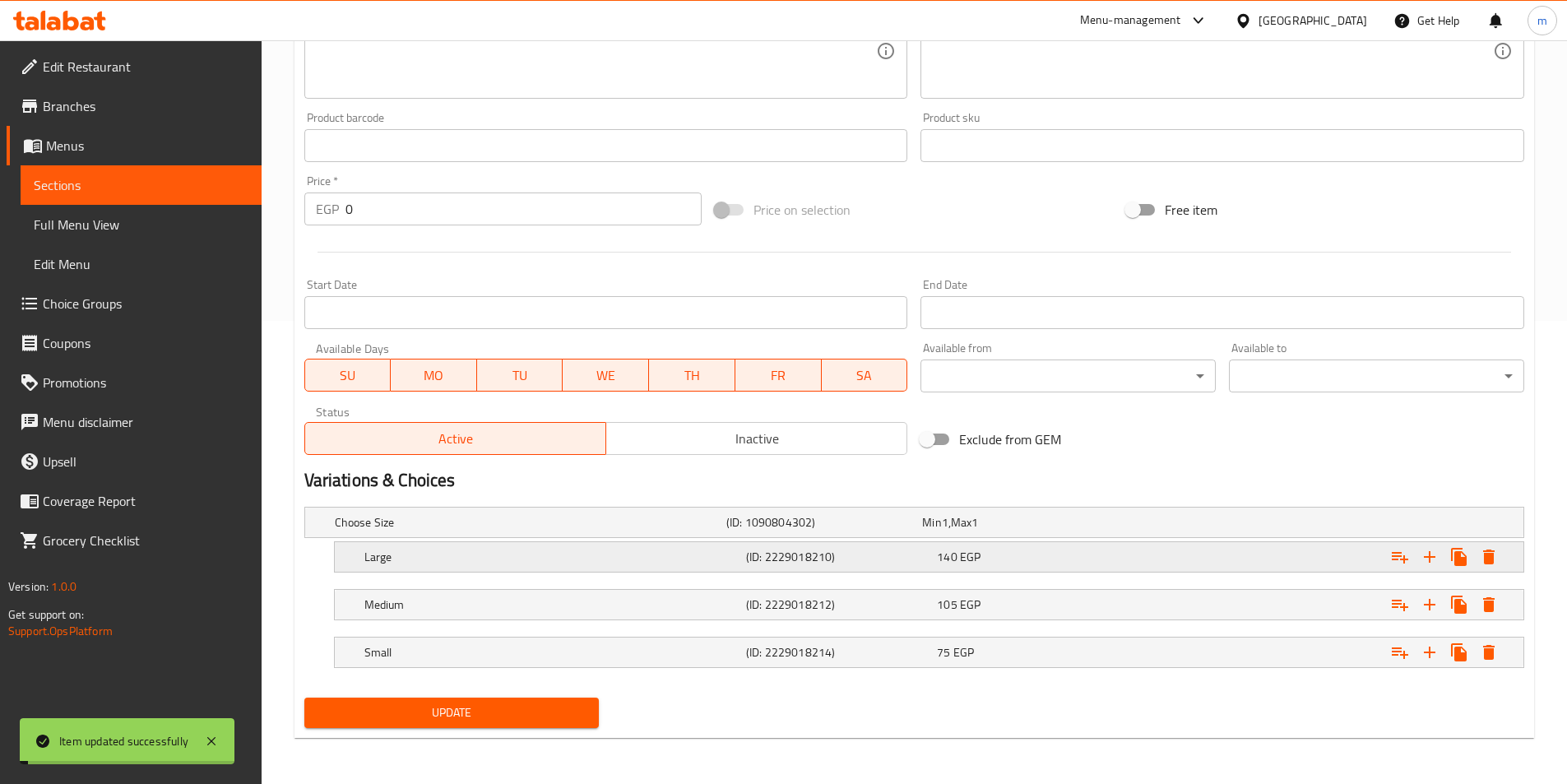
click at [694, 540] on div "Large (ID: 2229018210) 140 EGP" at bounding box center [919, 522] width 1175 height 36
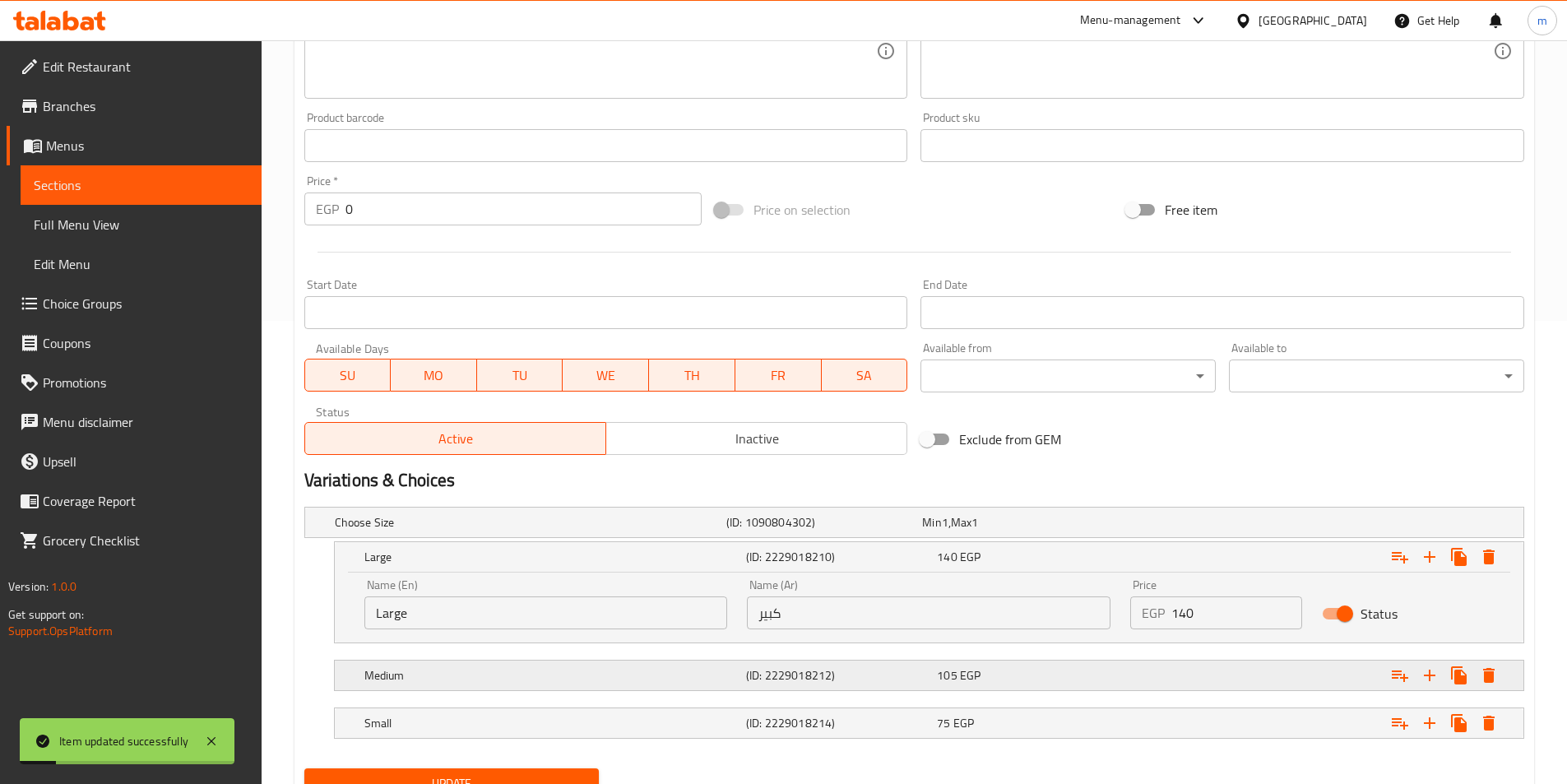
click at [670, 531] on h5 "Medium" at bounding box center [527, 522] width 385 height 17
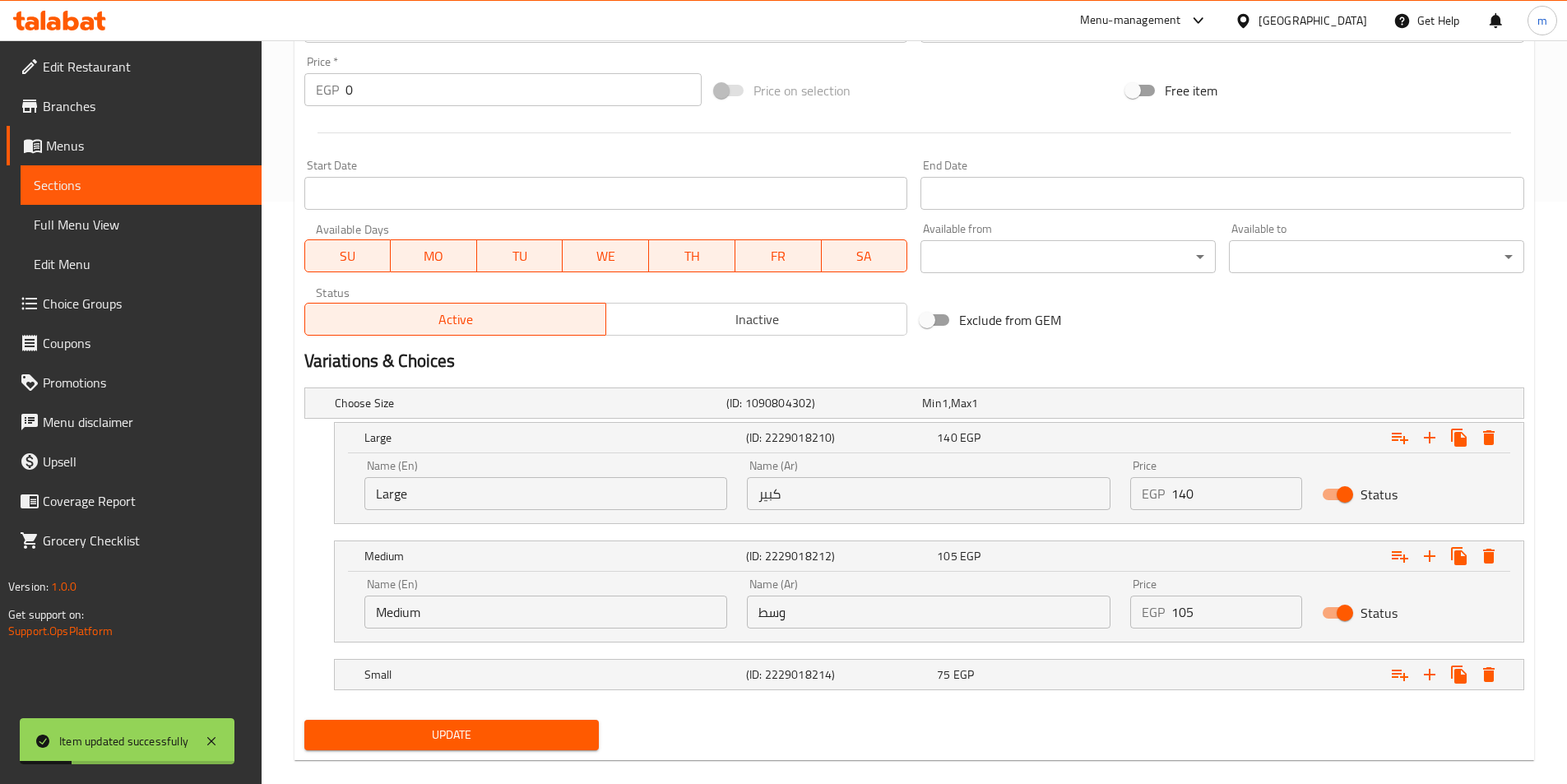
scroll to position [604, 0]
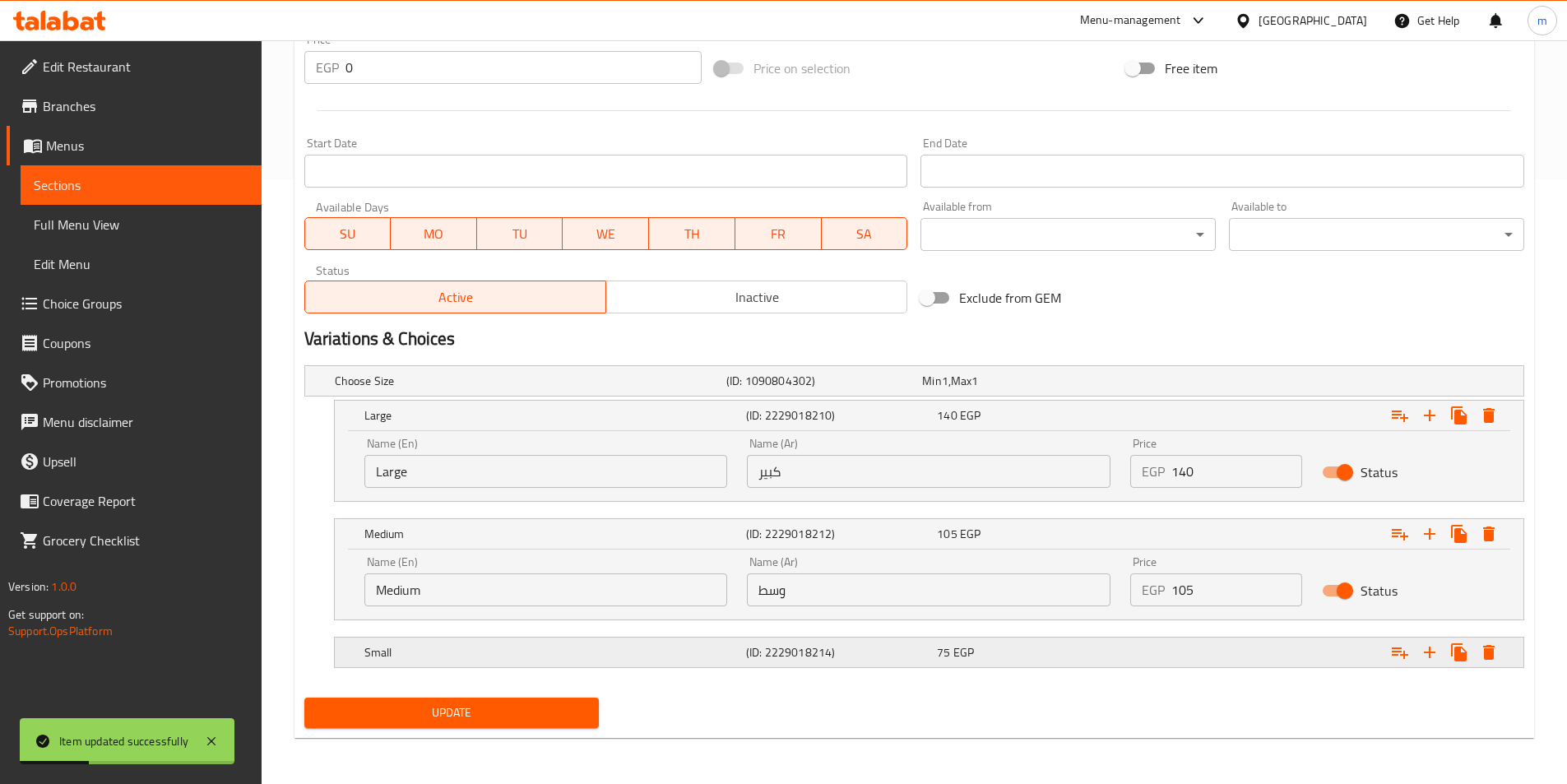
click at [696, 389] on h5 "Small" at bounding box center [527, 380] width 385 height 17
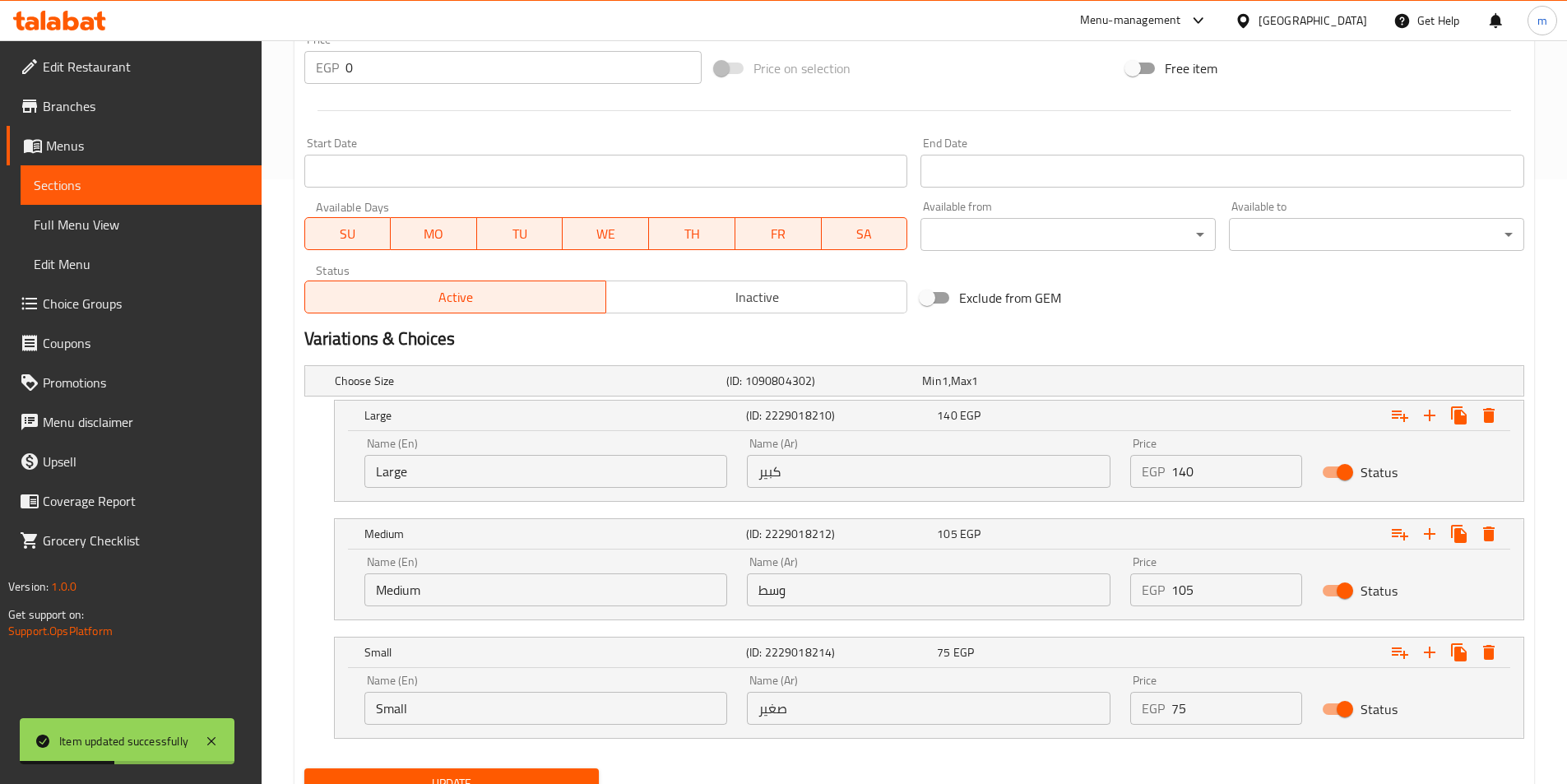
scroll to position [0, 0]
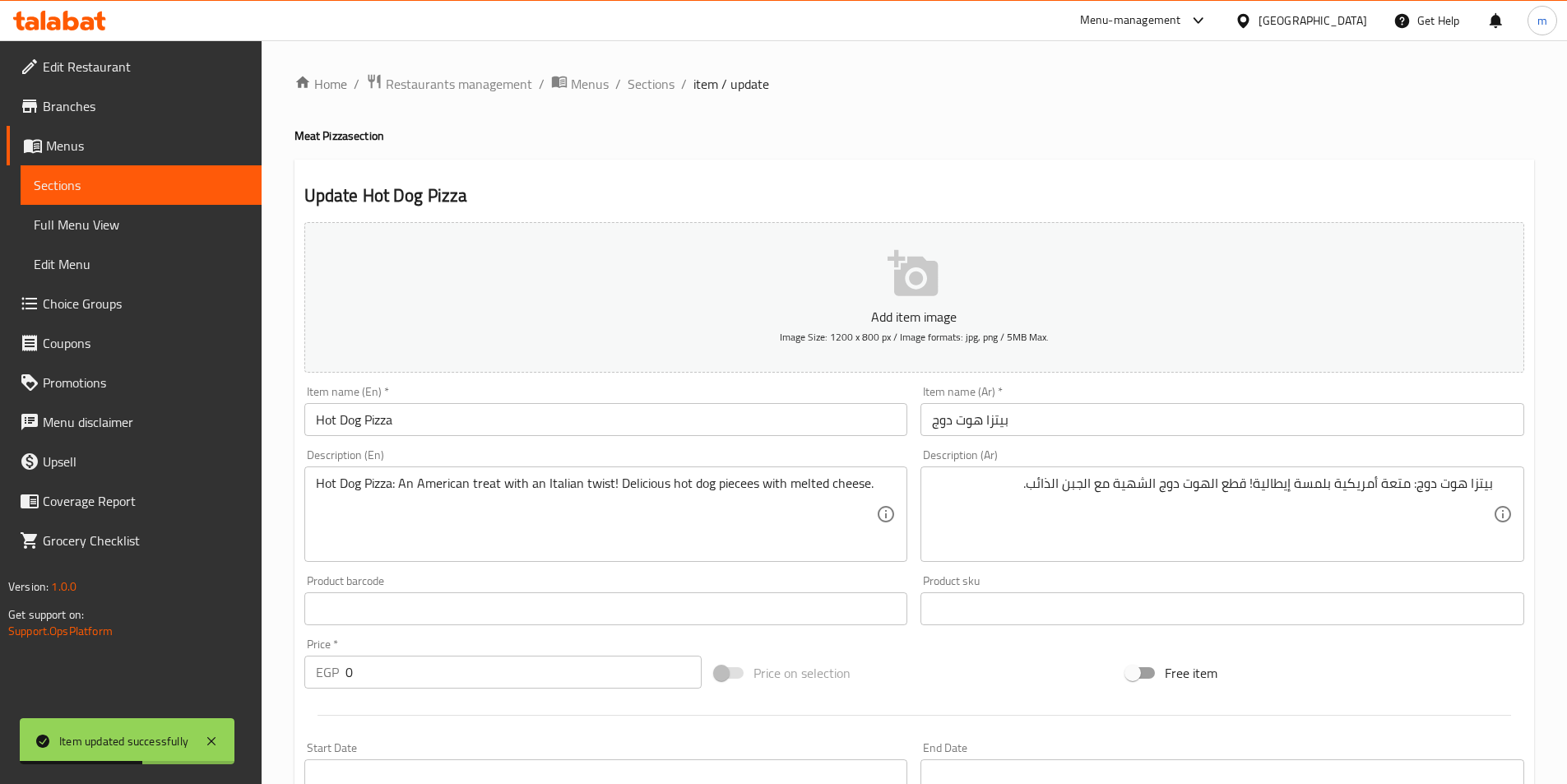
click at [384, 427] on input "Hot Dog Pizza" at bounding box center [605, 419] width 604 height 33
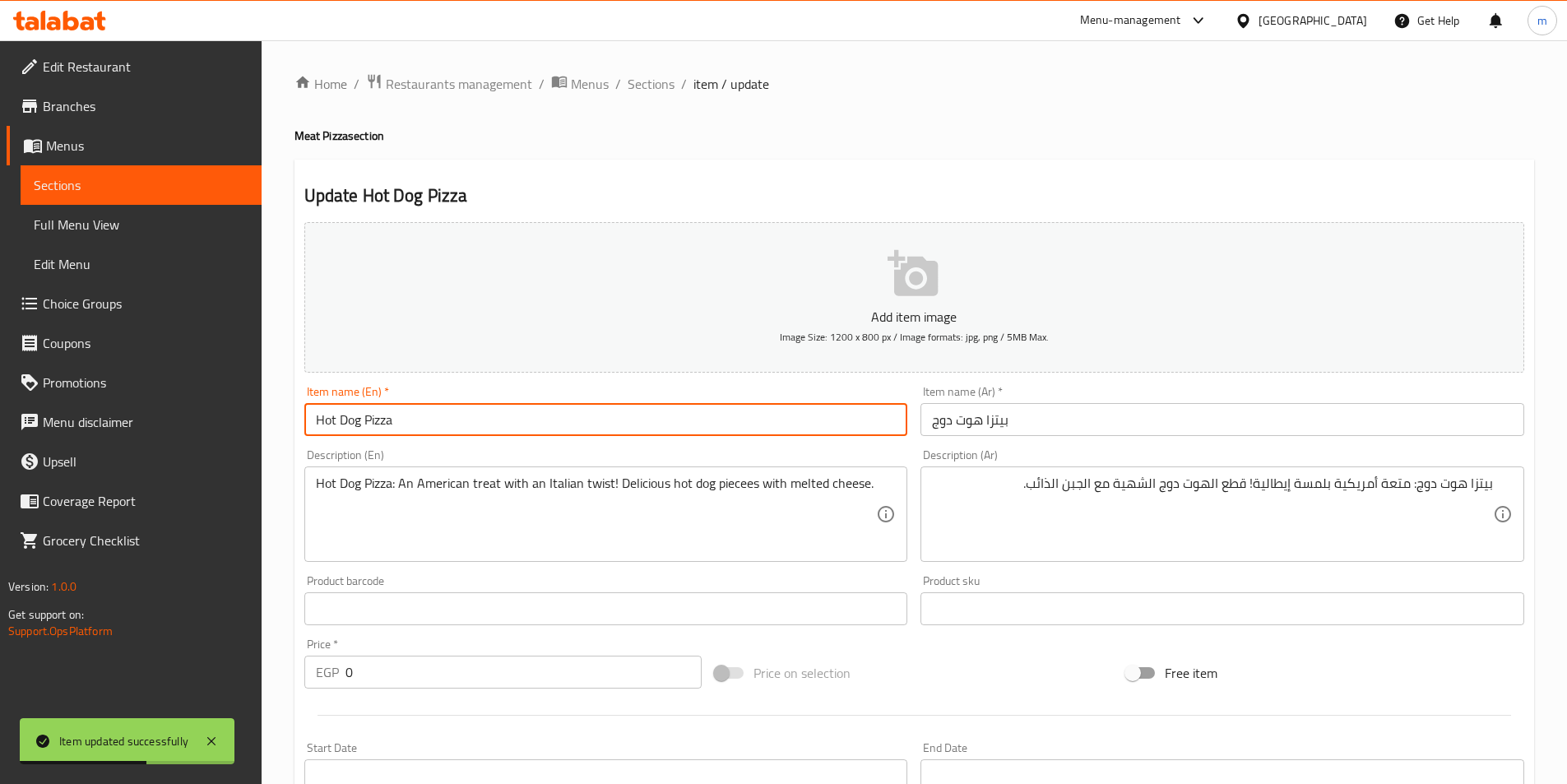
click at [384, 427] on input "Hot Dog Pizza" at bounding box center [605, 419] width 604 height 33
click at [665, 84] on span "Sections" at bounding box center [651, 84] width 47 height 19
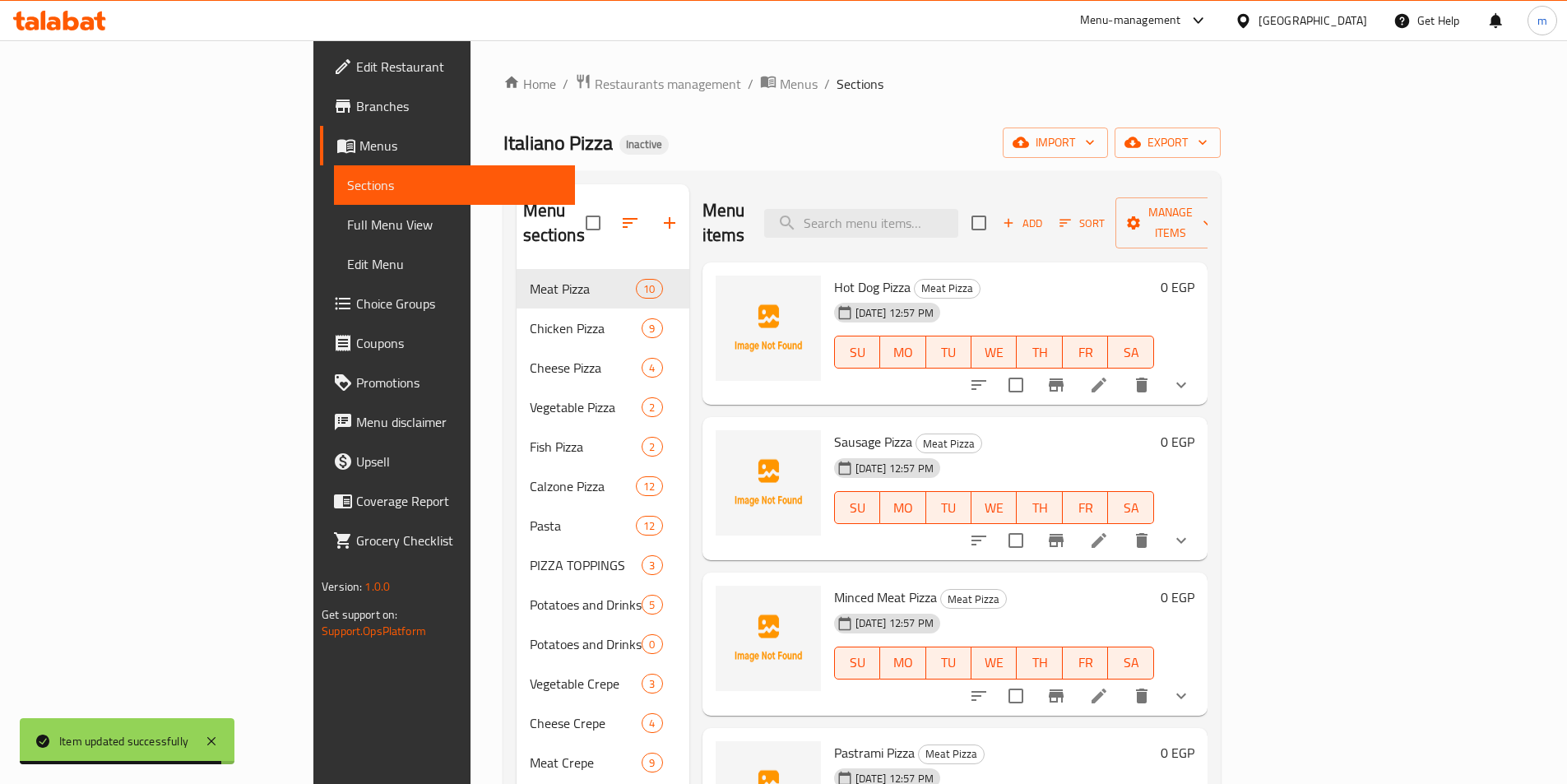
click at [1015, 81] on ol "Home / Restaurants management / Menus / Sections" at bounding box center [861, 84] width 717 height 21
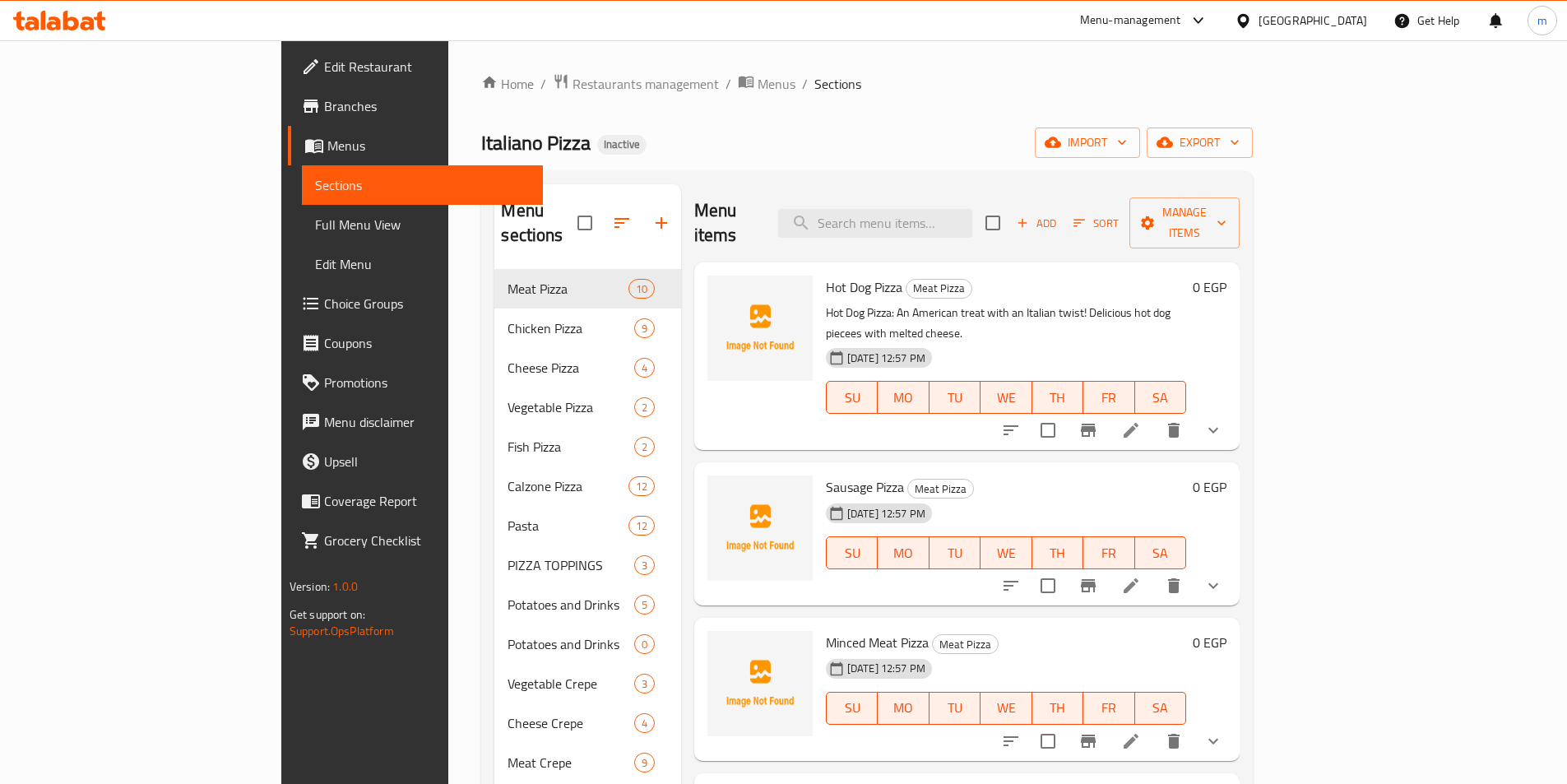
click at [1141, 576] on icon at bounding box center [1131, 586] width 19 height 19
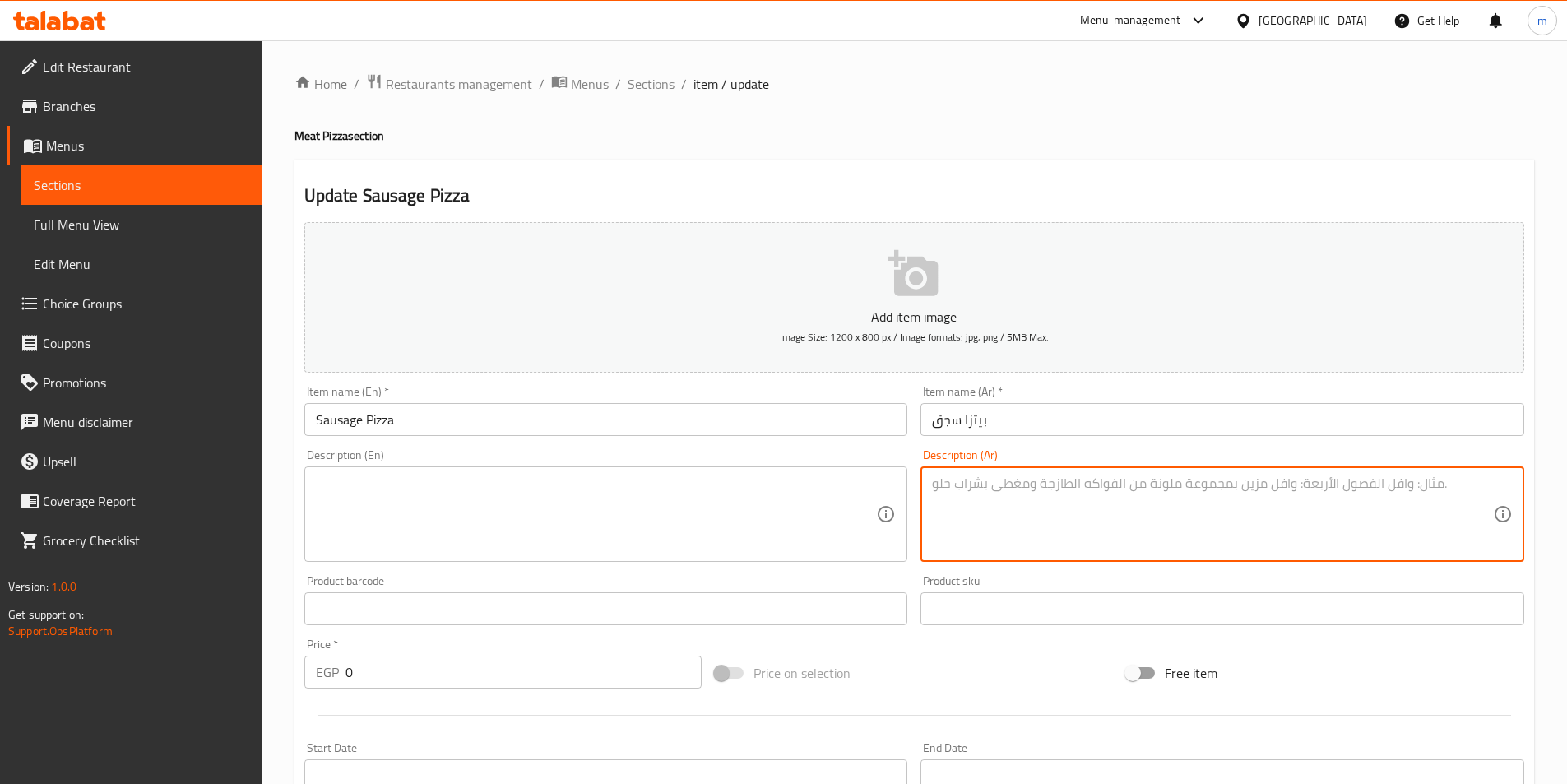
click at [1182, 532] on textarea at bounding box center [1212, 514] width 561 height 78
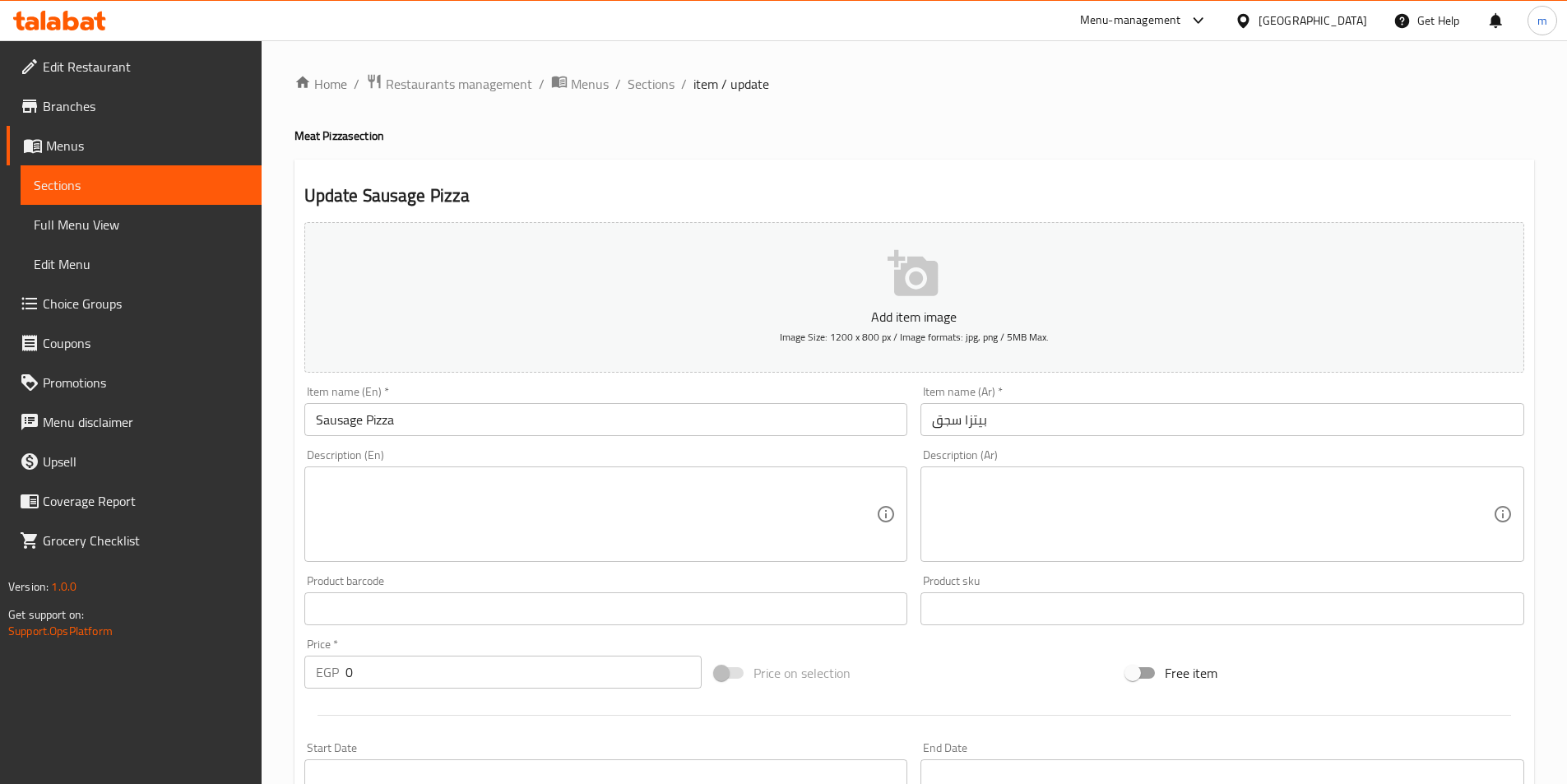
click at [1314, 550] on textarea at bounding box center [1212, 514] width 561 height 78
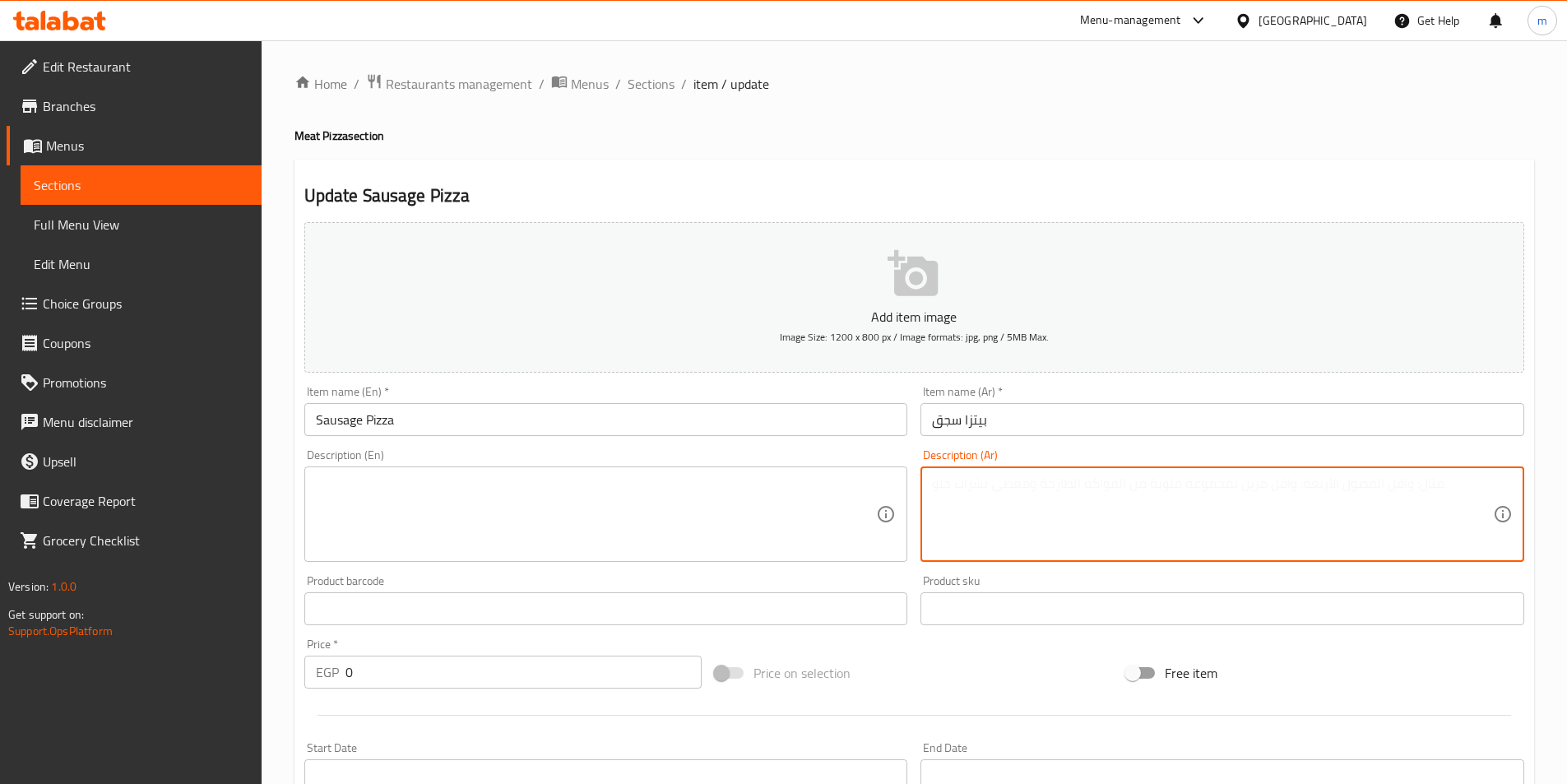
paste textarea "بيتزا سجق: نكهة شرقية أصيلة! سجق متبل بتوابلنا الخاصة مع جبنة الموزاريلا."
drag, startPoint x: 1434, startPoint y: 490, endPoint x: 1508, endPoint y: 487, distance: 74.1
click at [1508, 487] on div "بيتزا سجق: نكهة شرقية أصيلة! سجق متبل بتوابلنا الخاصة مع جبنة الموزاريلا. Descr…" at bounding box center [1222, 514] width 604 height 96
type textarea "نكهة شرقية أصيلة! سجق متبل بتوابلنا الخاصة مع جبنة الموزاريلا."
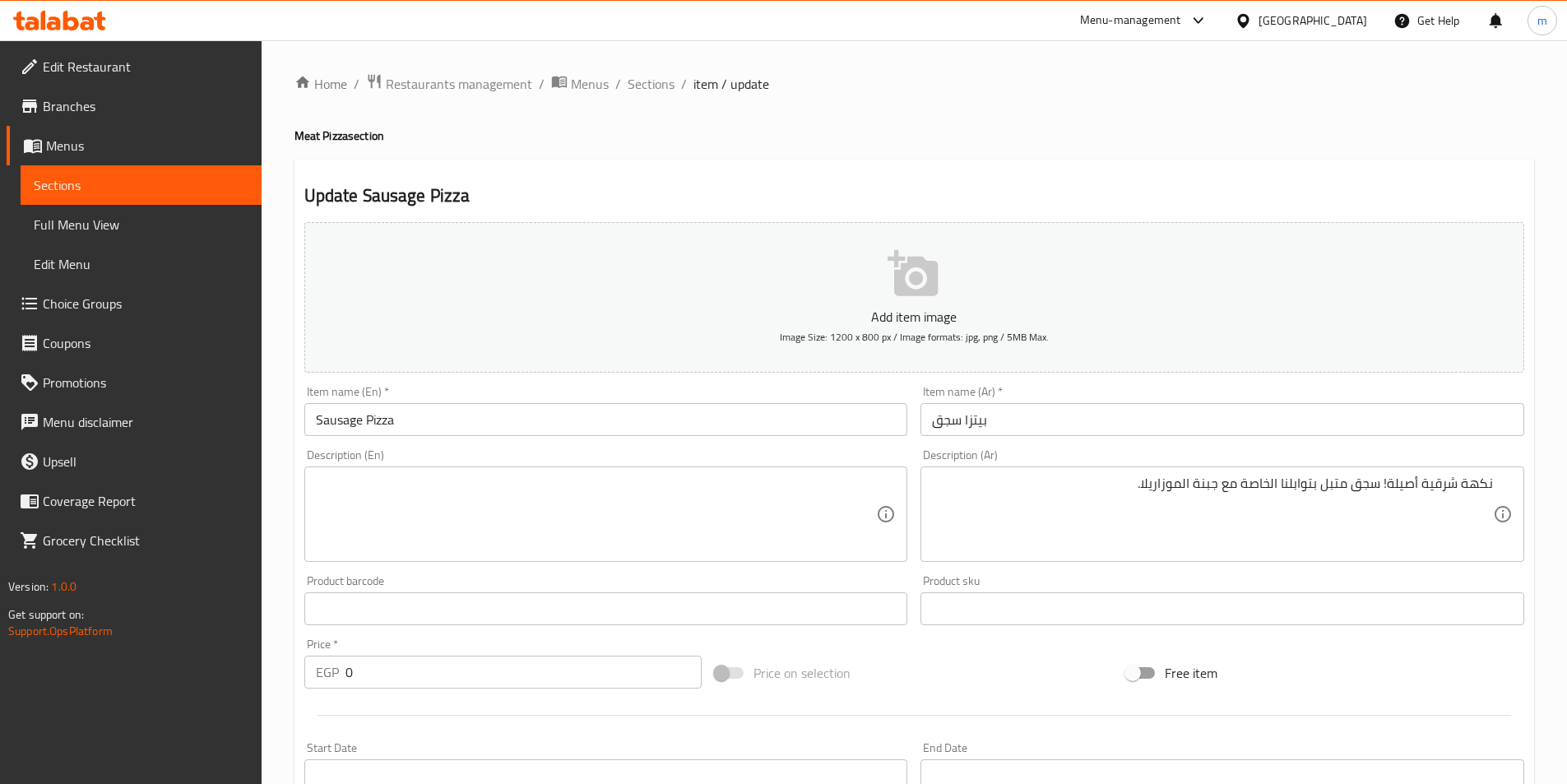
click at [682, 525] on textarea at bounding box center [596, 514] width 561 height 78
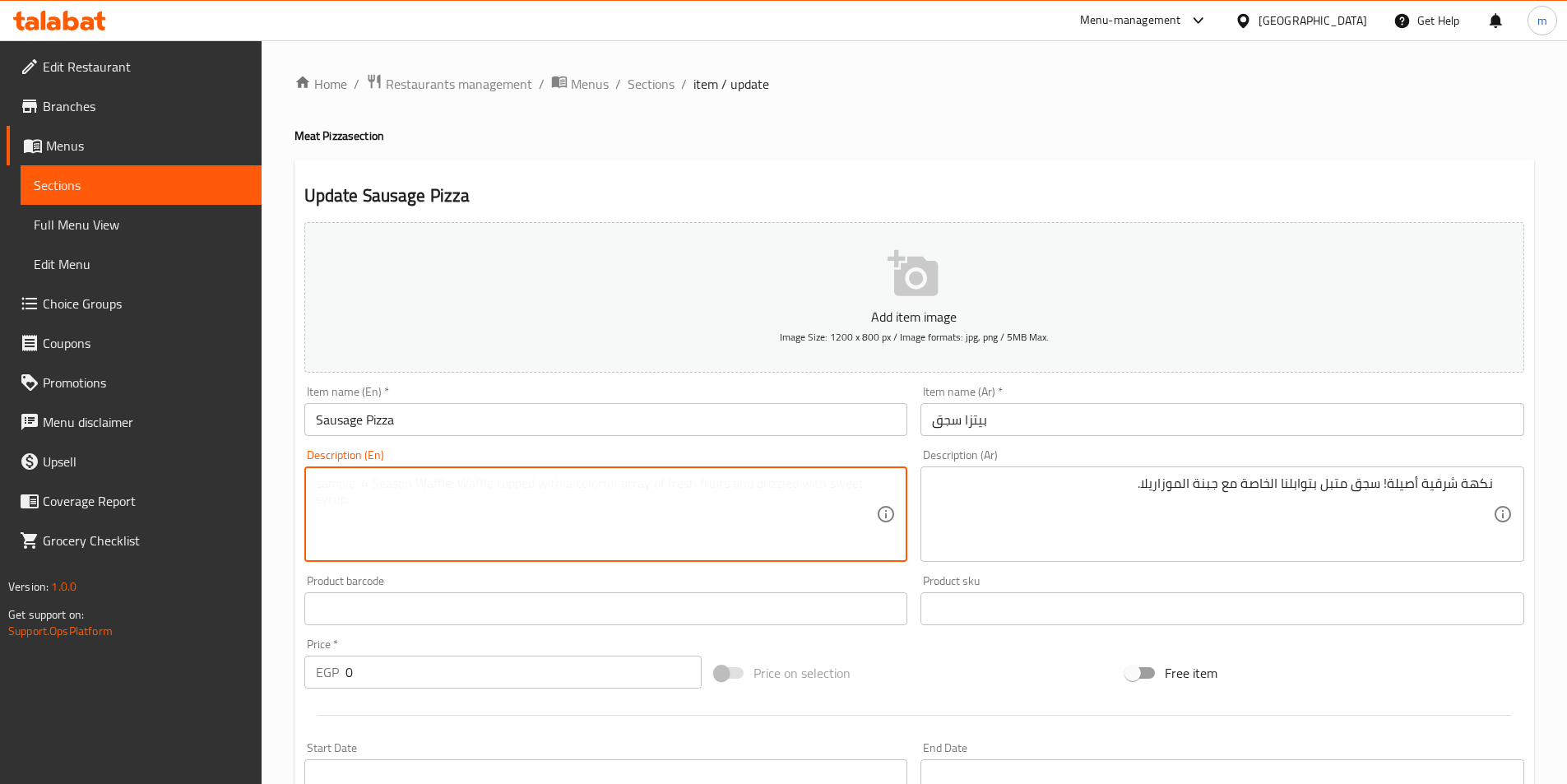
paste textarea "Sausage Pizza: An authentic oriental flavor! Sausage marinated in our special s…"
drag, startPoint x: 397, startPoint y: 489, endPoint x: 304, endPoint y: 475, distance: 94.0
click at [304, 475] on div "Sausage Pizza: An authentic oriental flavor! Sausage marinated in our special s…" at bounding box center [605, 514] width 604 height 96
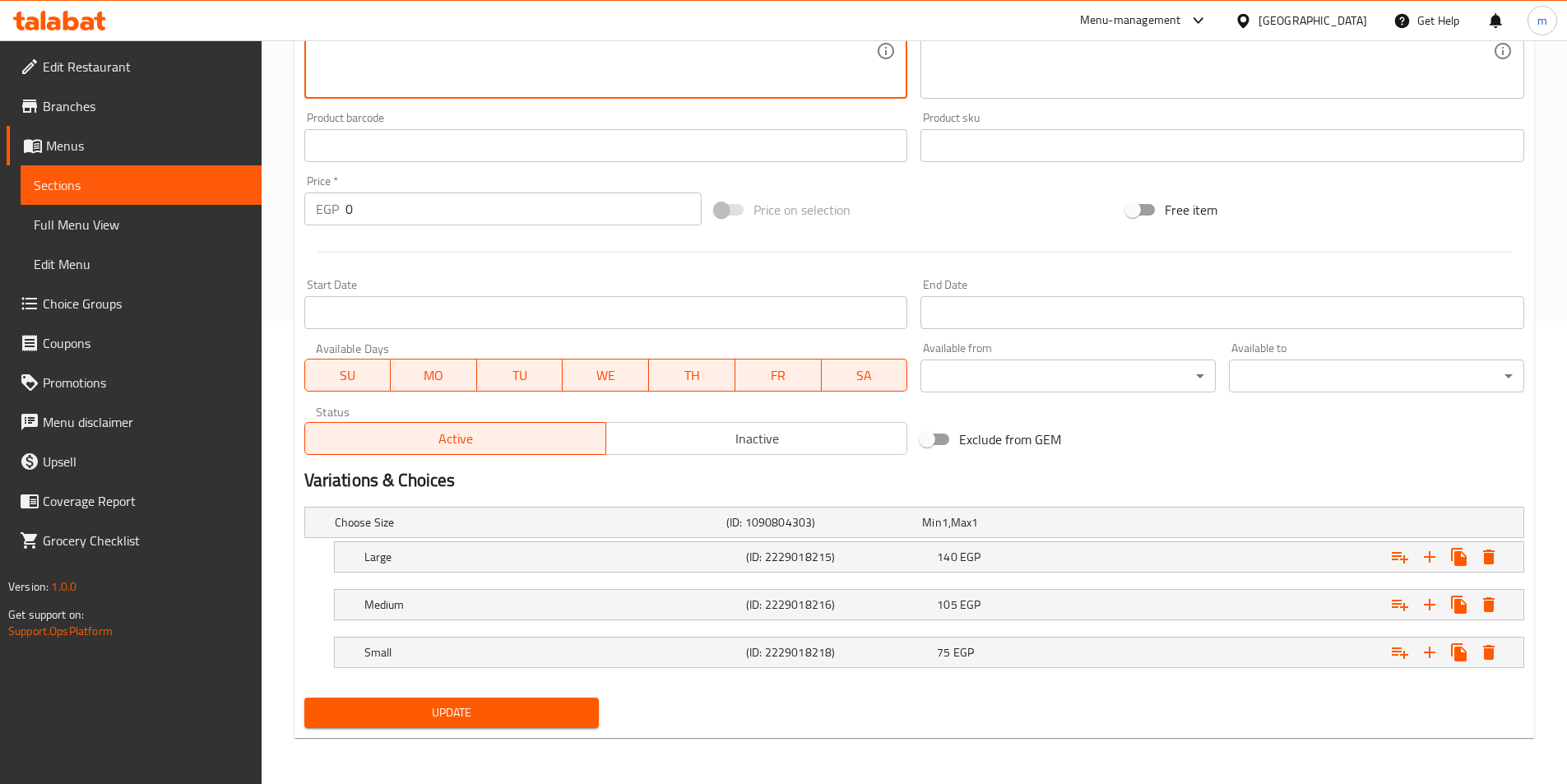
type textarea "An authentic oriental flavor! Sausage marinated in our special spices with mozz…"
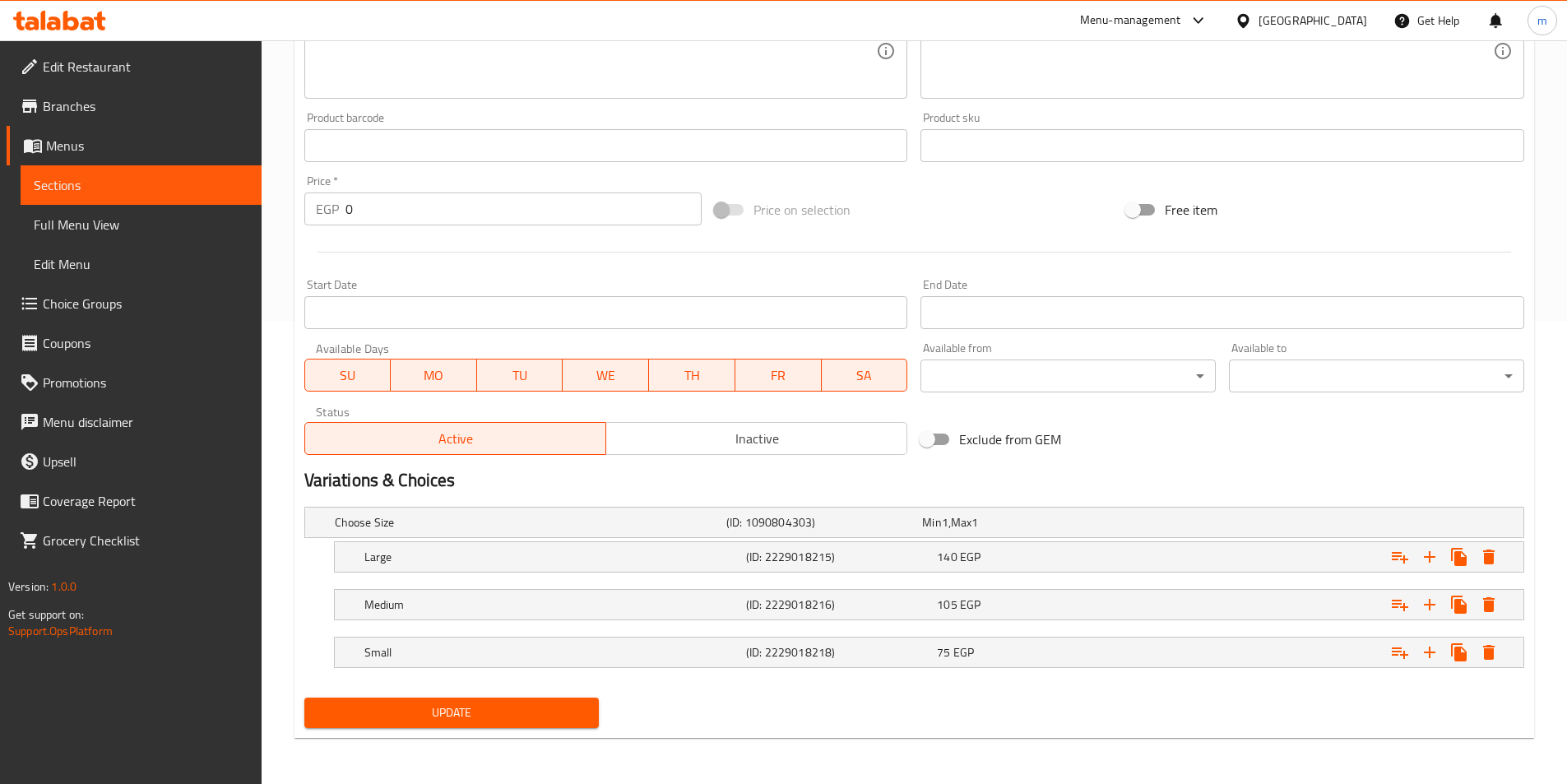
click at [544, 706] on span "Update" at bounding box center [452, 712] width 269 height 20
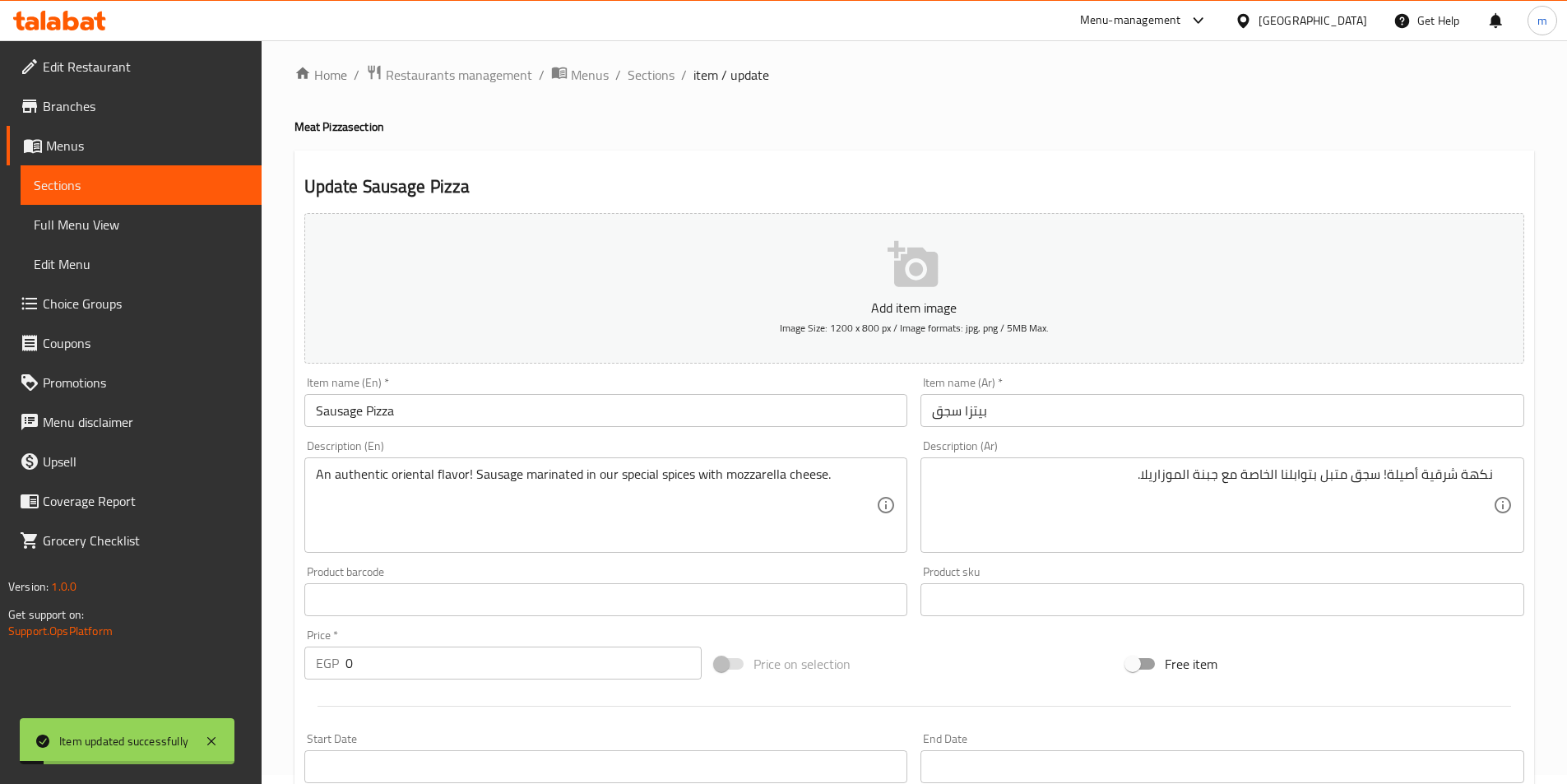
scroll to position [0, 0]
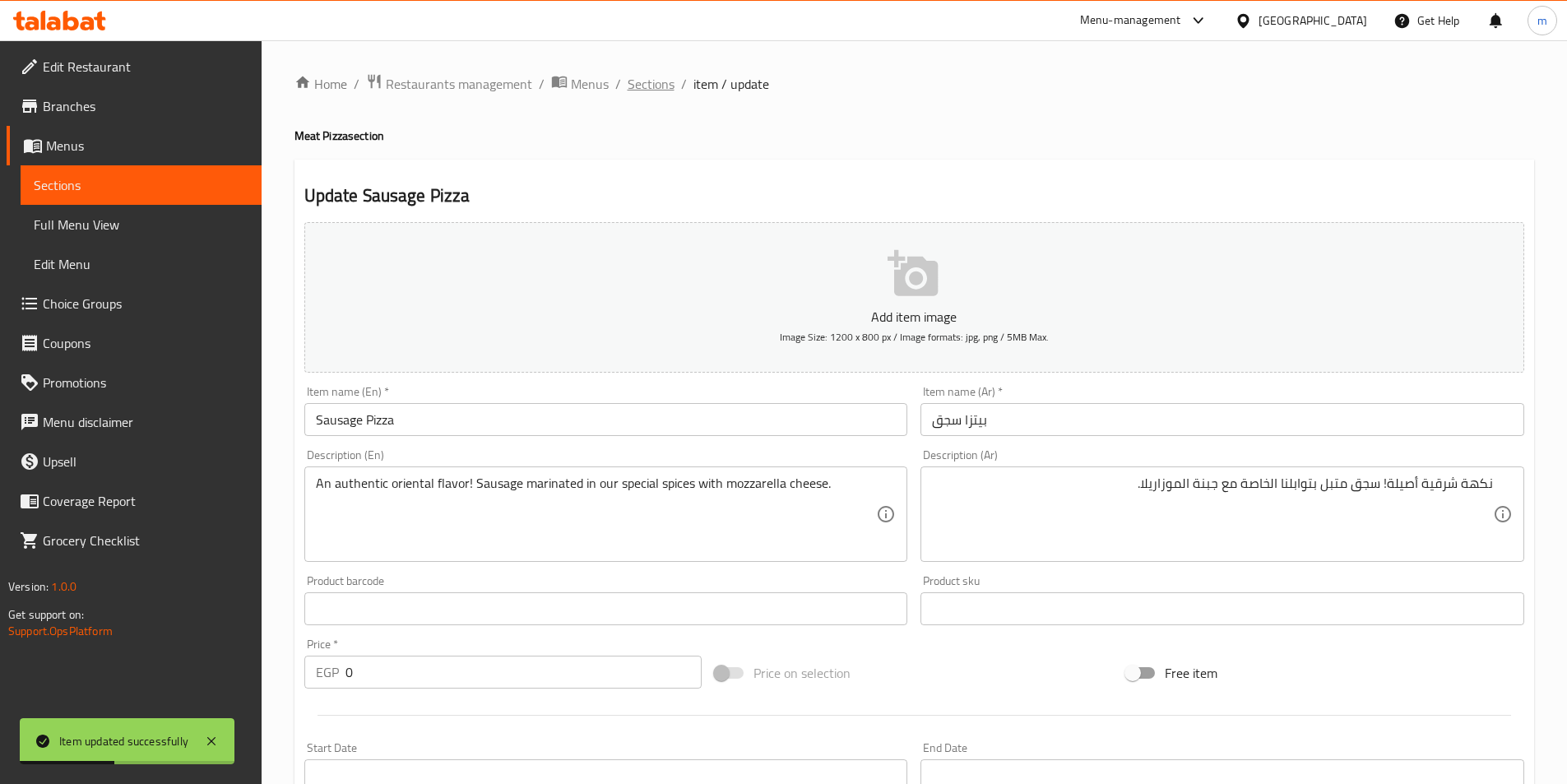
click at [651, 80] on span "Sections" at bounding box center [651, 84] width 47 height 19
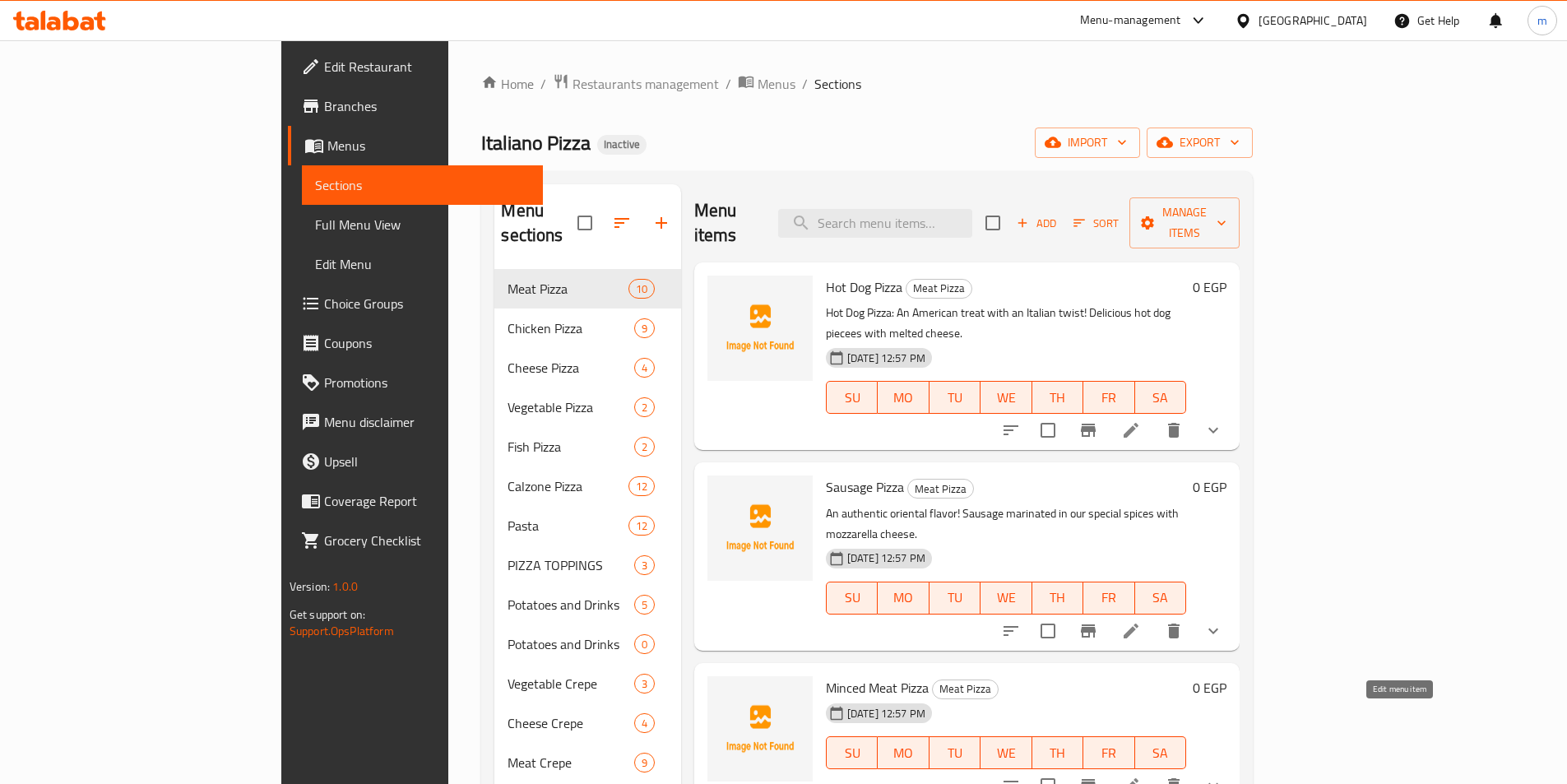
click at [1139, 778] on icon at bounding box center [1131, 785] width 15 height 15
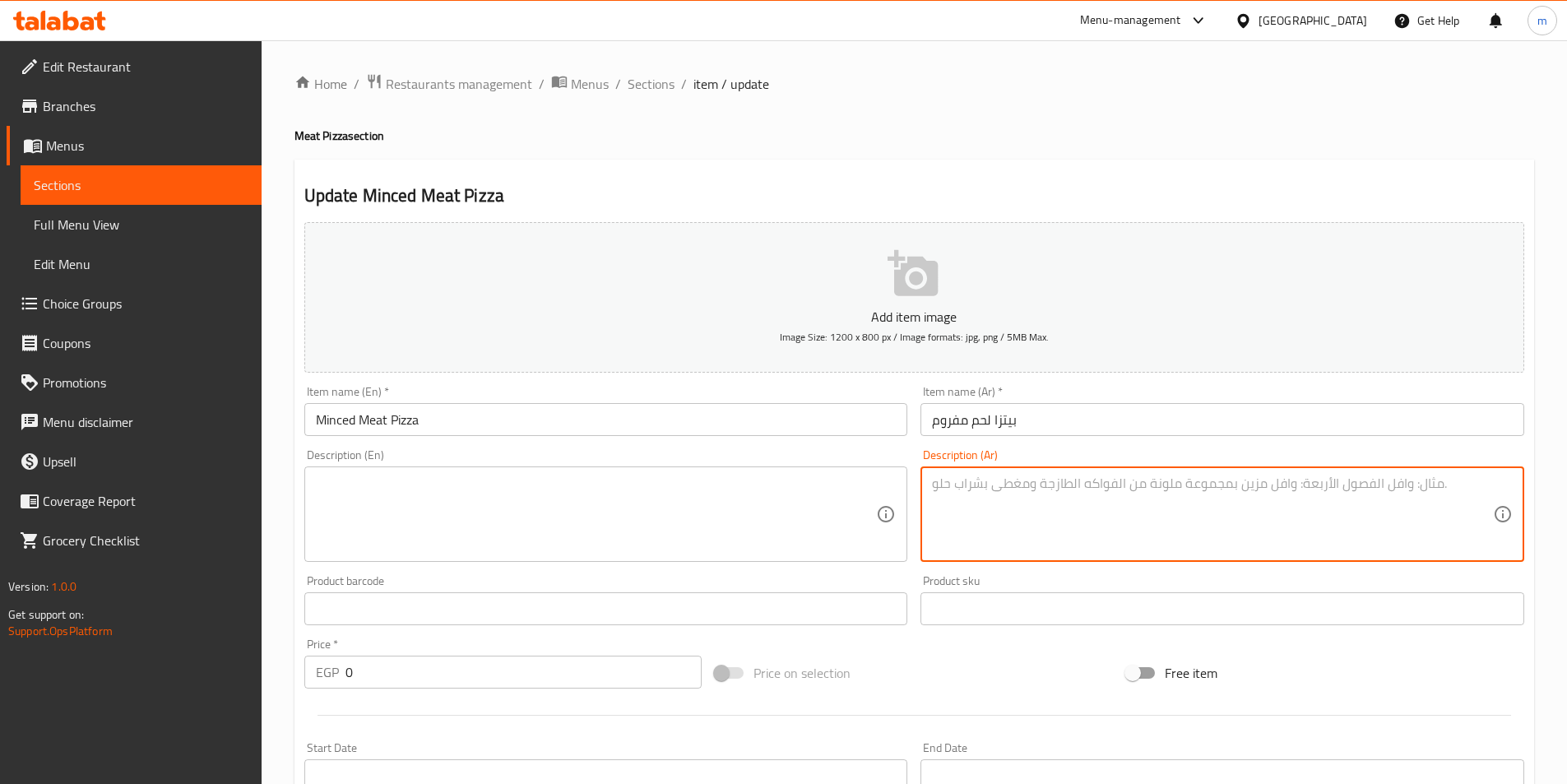
click at [1271, 493] on textarea at bounding box center [1212, 514] width 561 height 78
paste textarea "بيتزا لحم مفروم: غنى المذاق الكلاسيكي! لحم مفروم طازج مع صلصة الطماطم الغنية."
drag, startPoint x: 1301, startPoint y: 485, endPoint x: 1464, endPoint y: 492, distance: 163.2
click at [1464, 492] on textarea "بيتزا لحم مفروم: غنى المذاق الكلاسيكي! لحم مفروم طازج مع صلصة الطماطم الغنية." at bounding box center [1212, 514] width 561 height 78
click at [1358, 498] on textarea "بيتزا لحم مفروم: غنى المذاق الكلاسيكي! لحم مفروم طازج مع صلصة الطماطم الغنية." at bounding box center [1212, 514] width 561 height 78
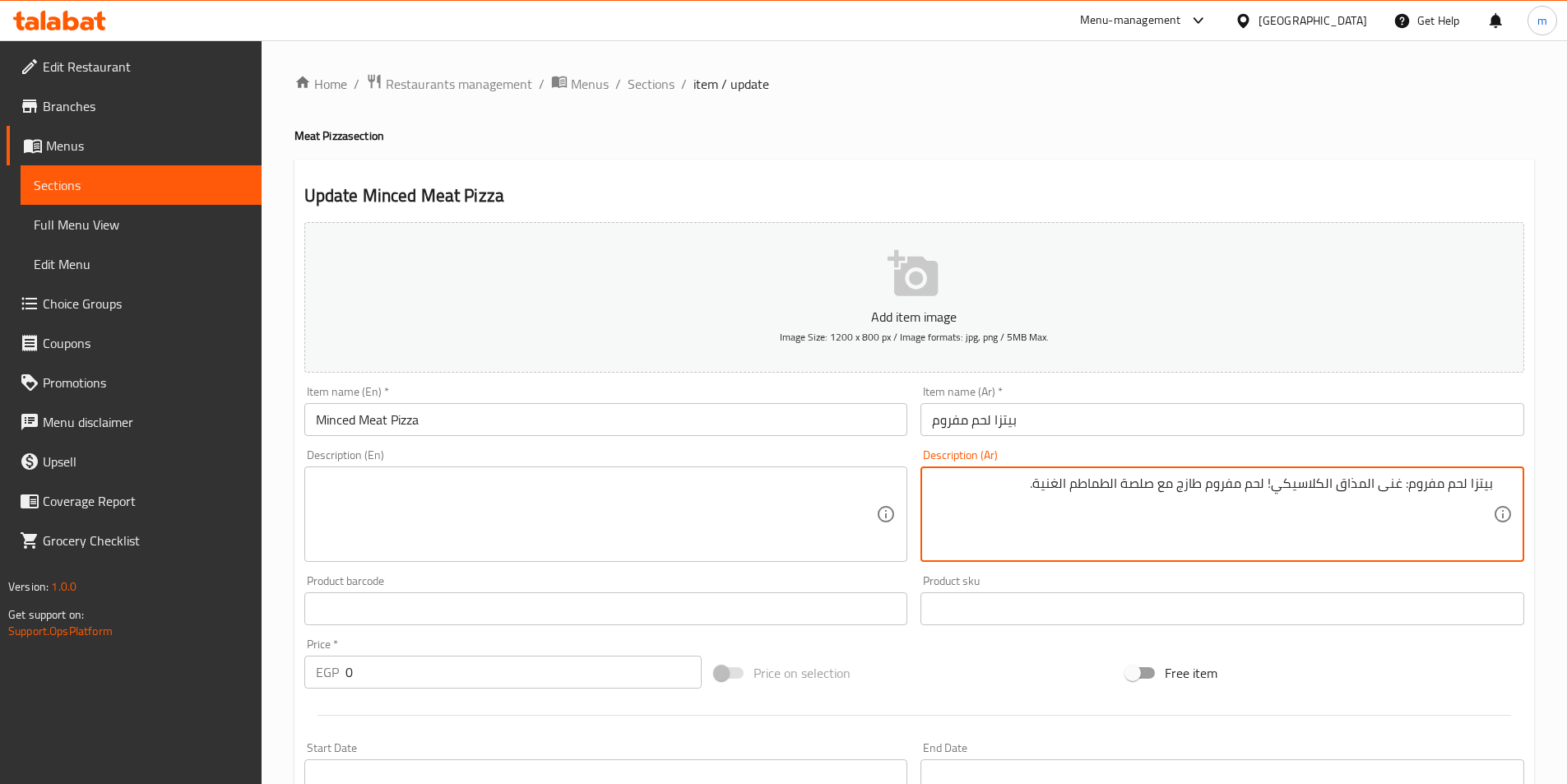
drag, startPoint x: 1406, startPoint y: 485, endPoint x: 1507, endPoint y: 485, distance: 101.0
click at [1507, 485] on div "بيتزا لحم مفروم: غنى المذاق الكلاسيكي! لحم مفروم طازج مع صلصة الطماطم الغنية. D…" at bounding box center [1222, 514] width 604 height 96
type textarea "غنى المذاق الكلاسيكي! لحم مفروم طازج مع صلصة الطماطم الغنية."
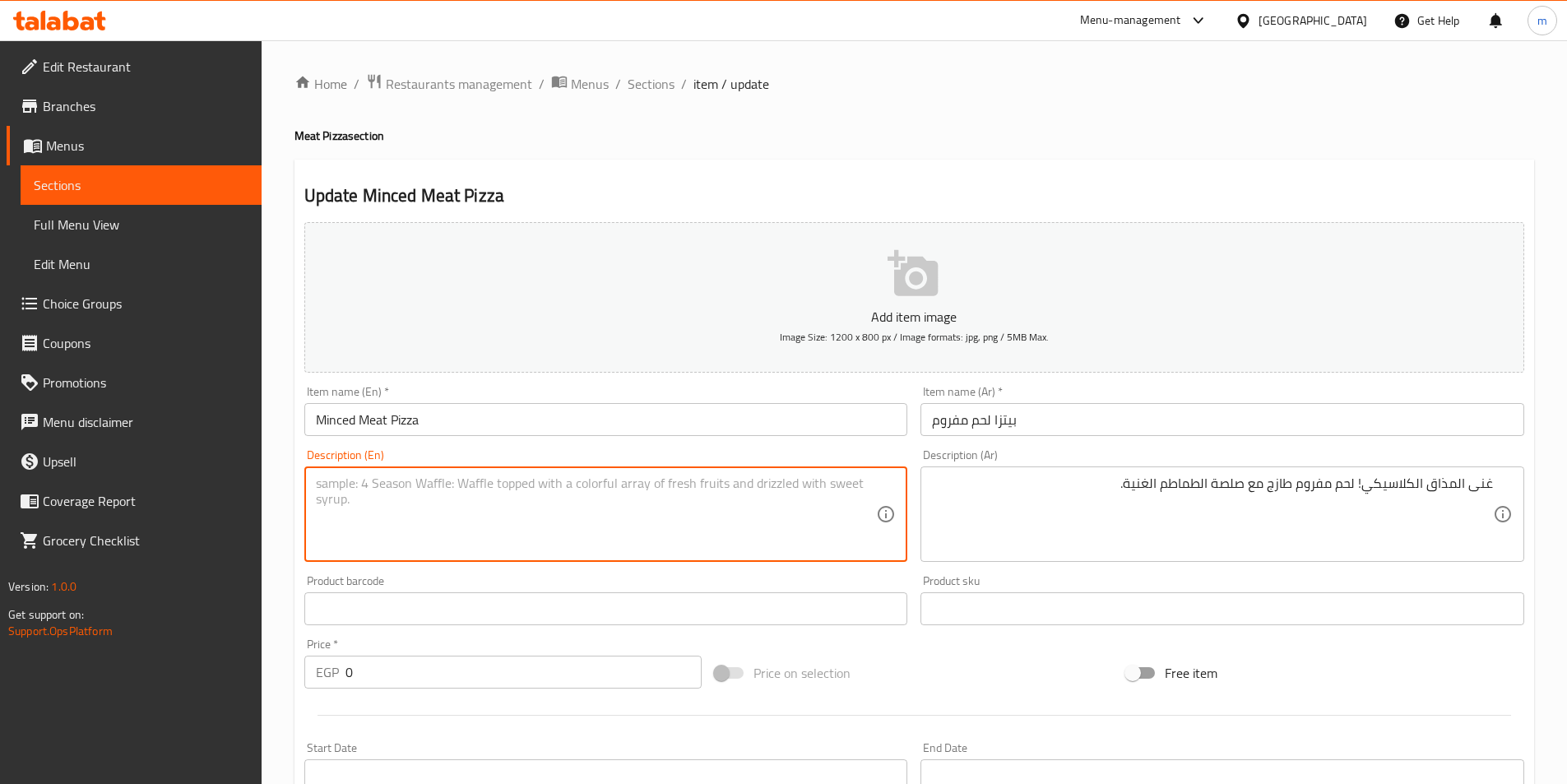
click at [790, 504] on textarea at bounding box center [596, 514] width 561 height 78
paste textarea "Minced Meat Pizza: A rich take on the classic flavor! Fresh minced meat with ri…"
drag, startPoint x: 422, startPoint y: 485, endPoint x: 267, endPoint y: 493, distance: 155.2
click at [267, 493] on div "Home / Restaurants management / Menus / Sections / item / update Meat Pizza sec…" at bounding box center [914, 643] width 1306 height 1207
drag, startPoint x: 352, startPoint y: 489, endPoint x: 414, endPoint y: 488, distance: 62.0
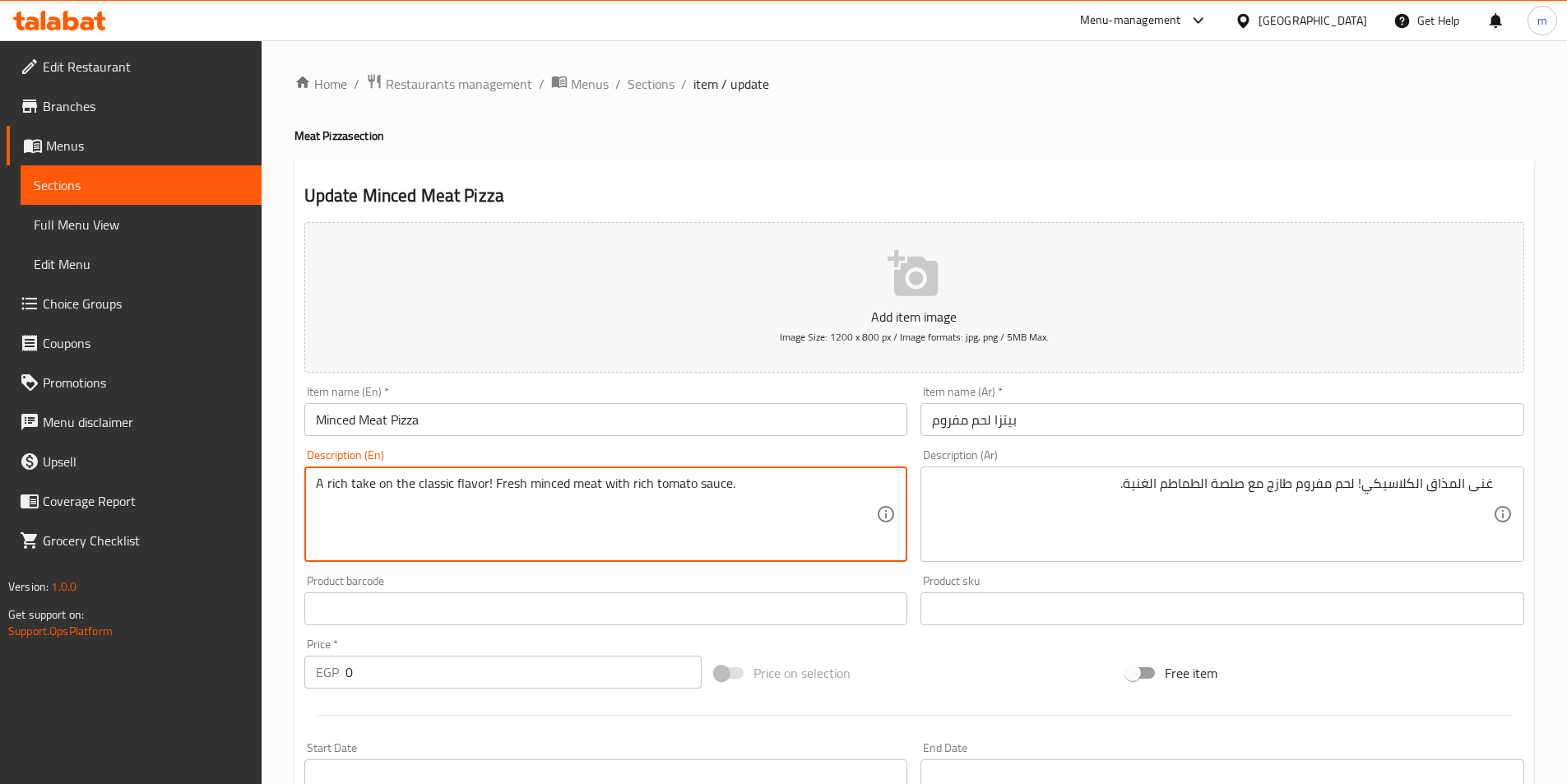
click at [414, 488] on textarea "A rich take on the classic flavor! Fresh minced meat with rich tomato sauce." at bounding box center [596, 514] width 561 height 78
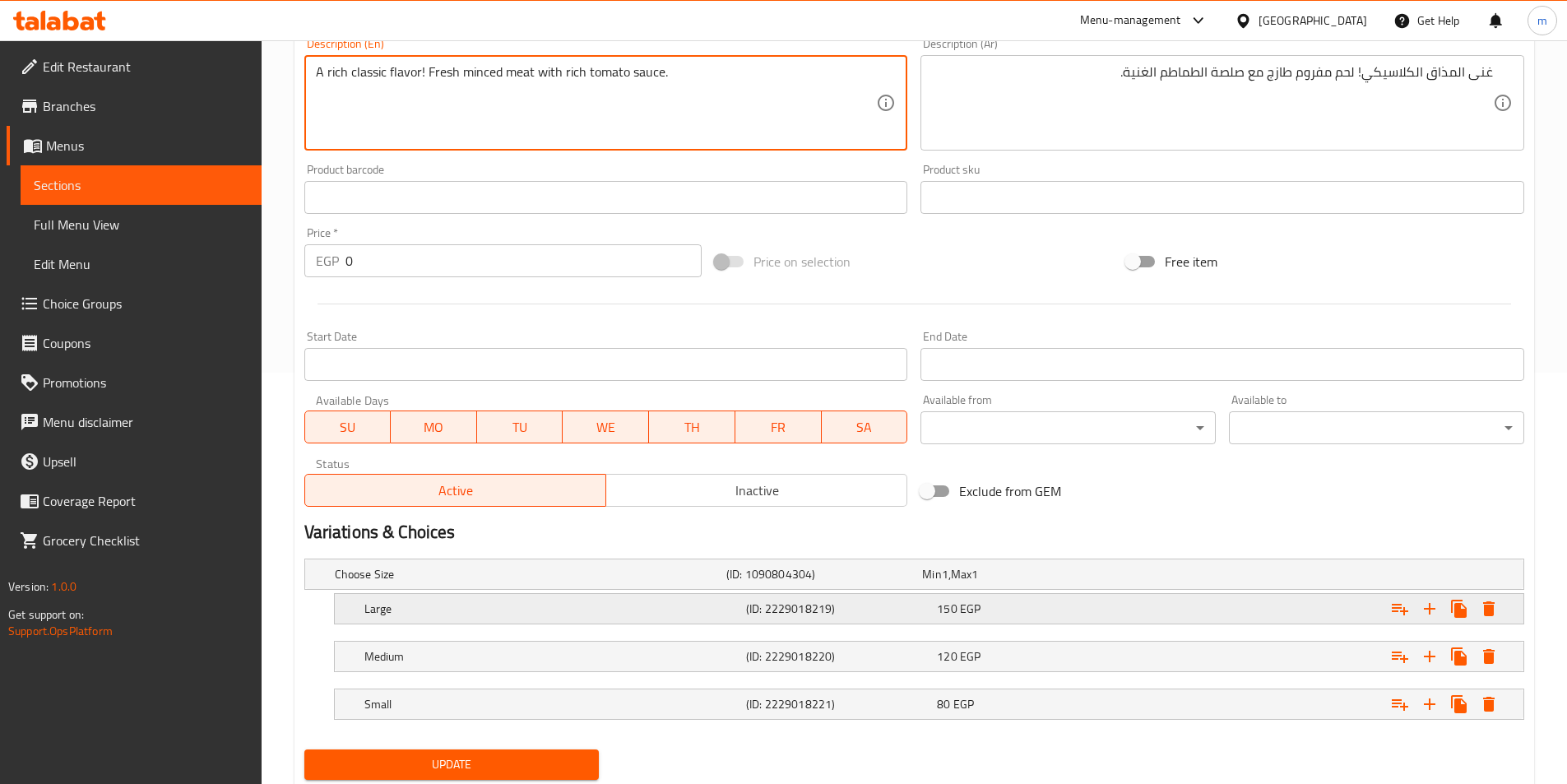
type textarea "A rich classic flavor! Fresh minced meat with rich tomato sauce."
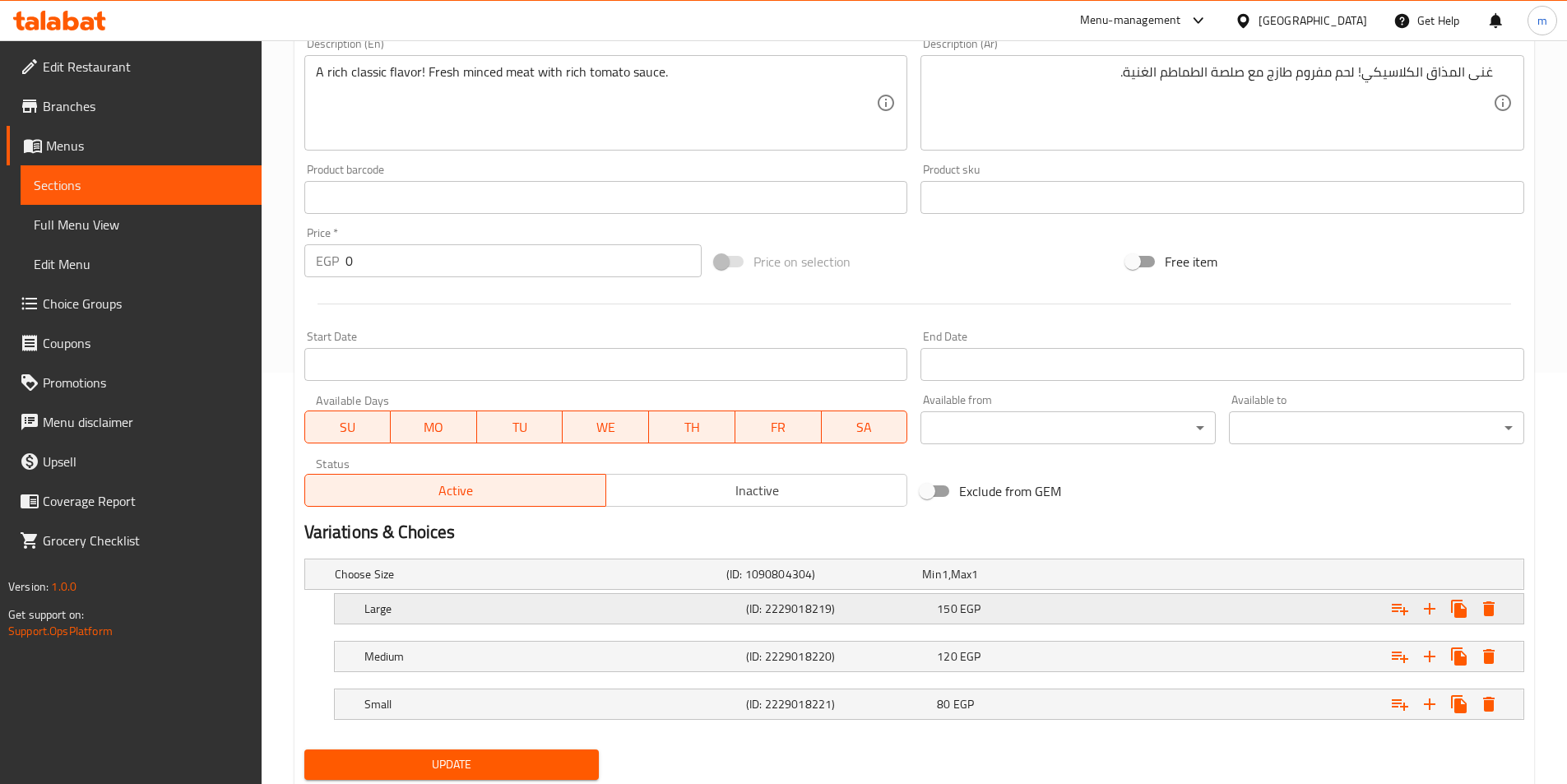
click at [630, 582] on h5 "Large" at bounding box center [527, 574] width 385 height 17
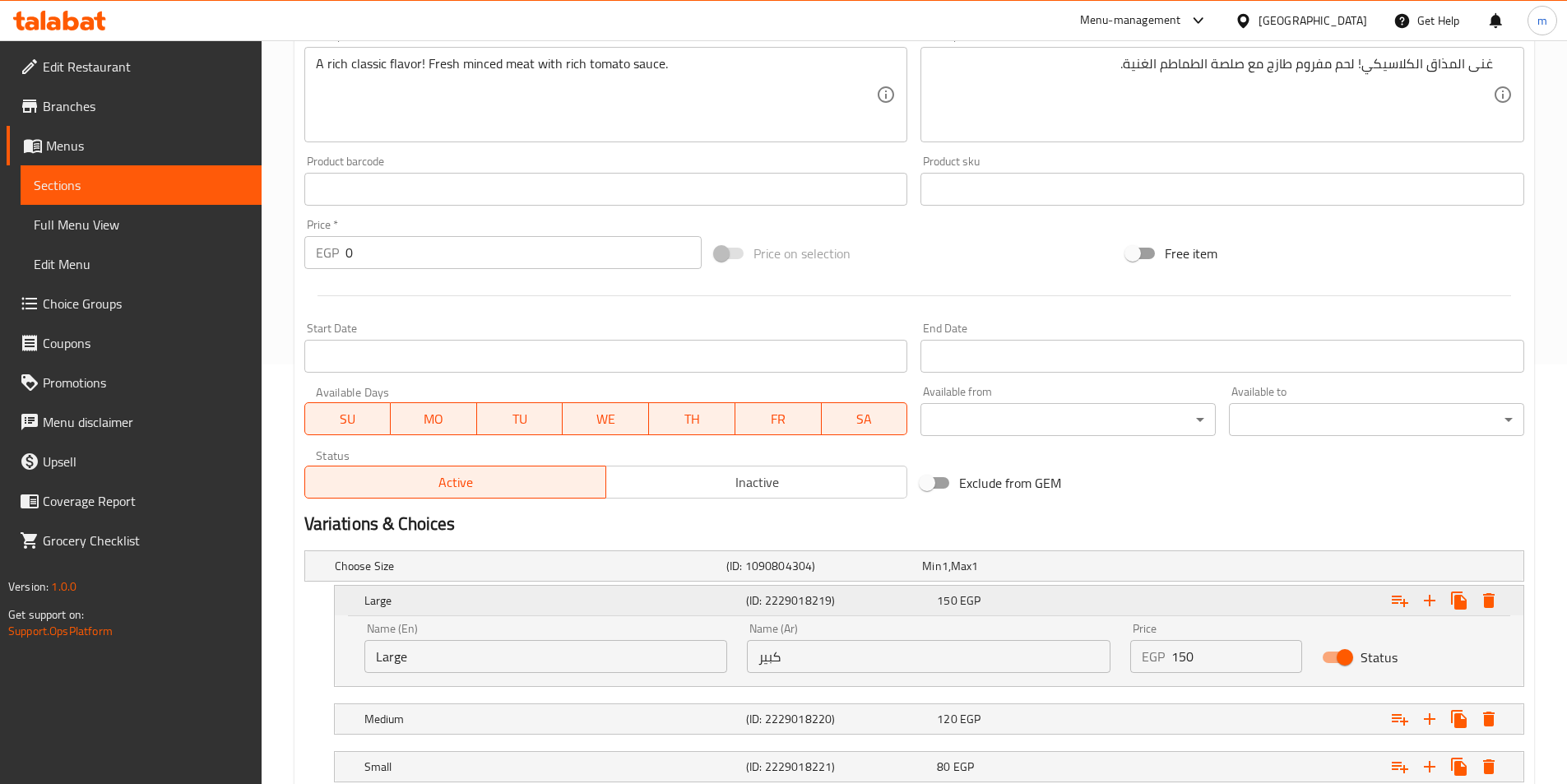
scroll to position [533, 0]
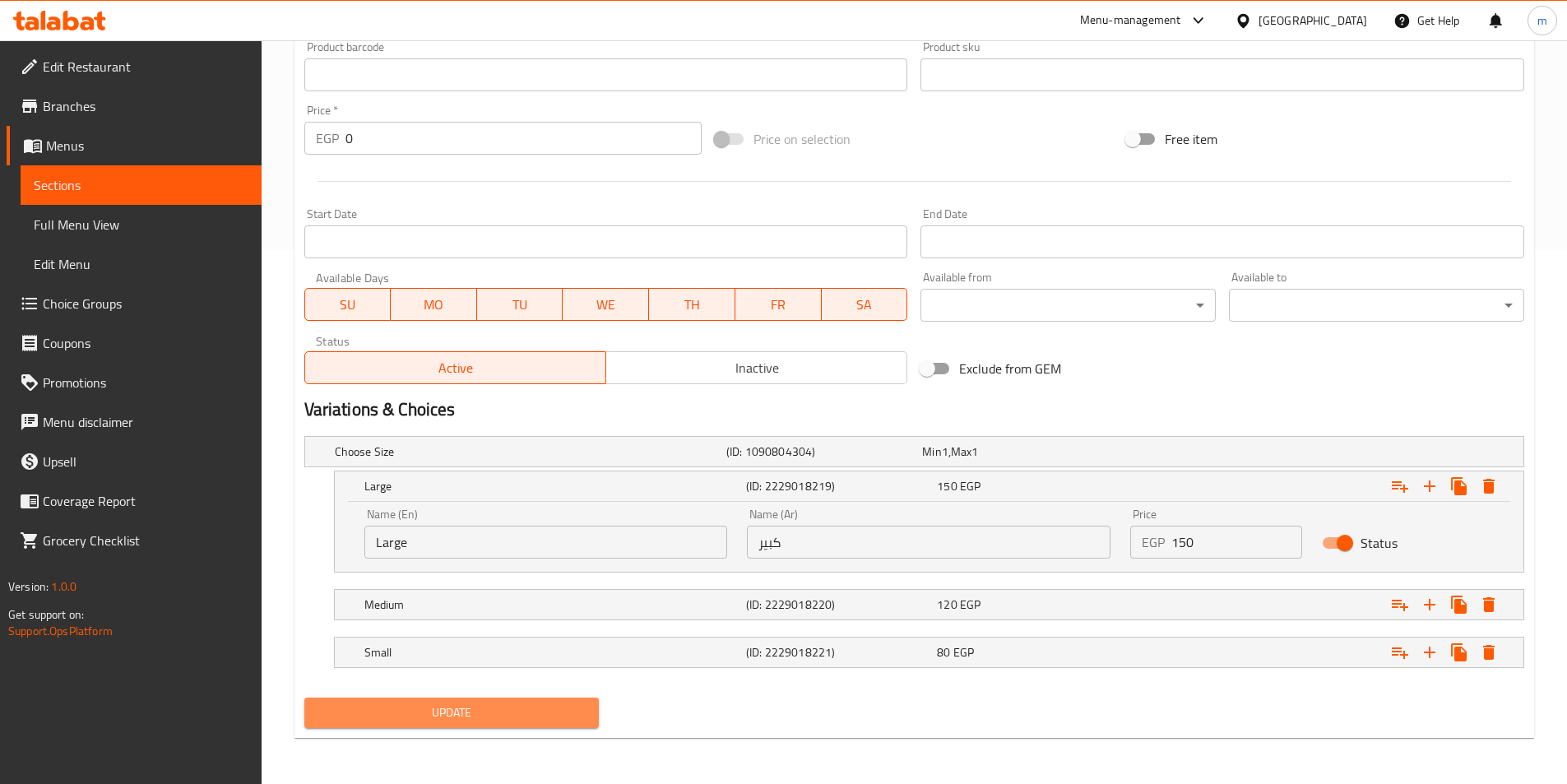
click at [432, 726] on button "Update" at bounding box center [451, 712] width 295 height 30
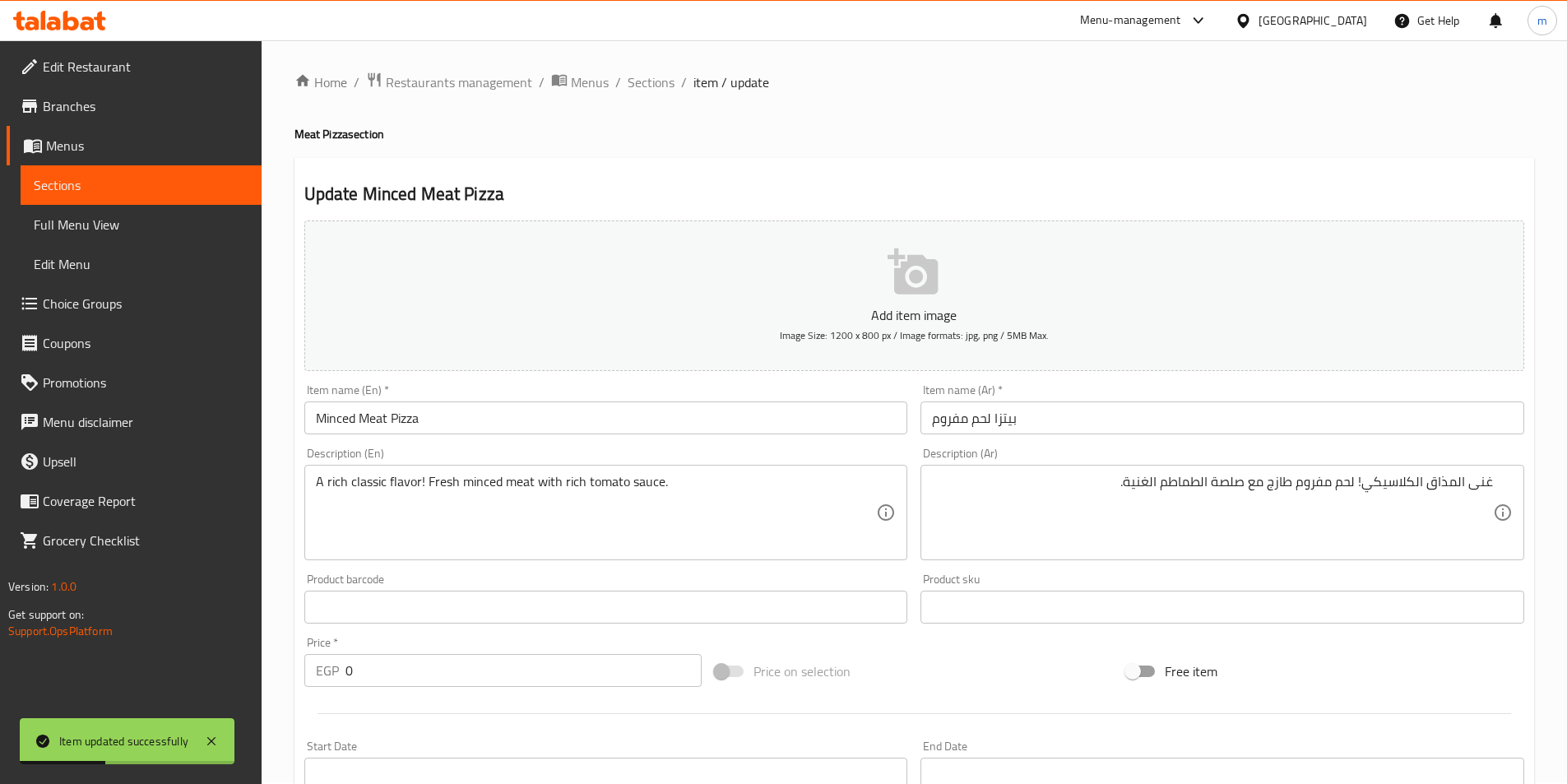
scroll to position [0, 0]
click at [473, 425] on input "Minced Meat Pizza" at bounding box center [605, 419] width 604 height 33
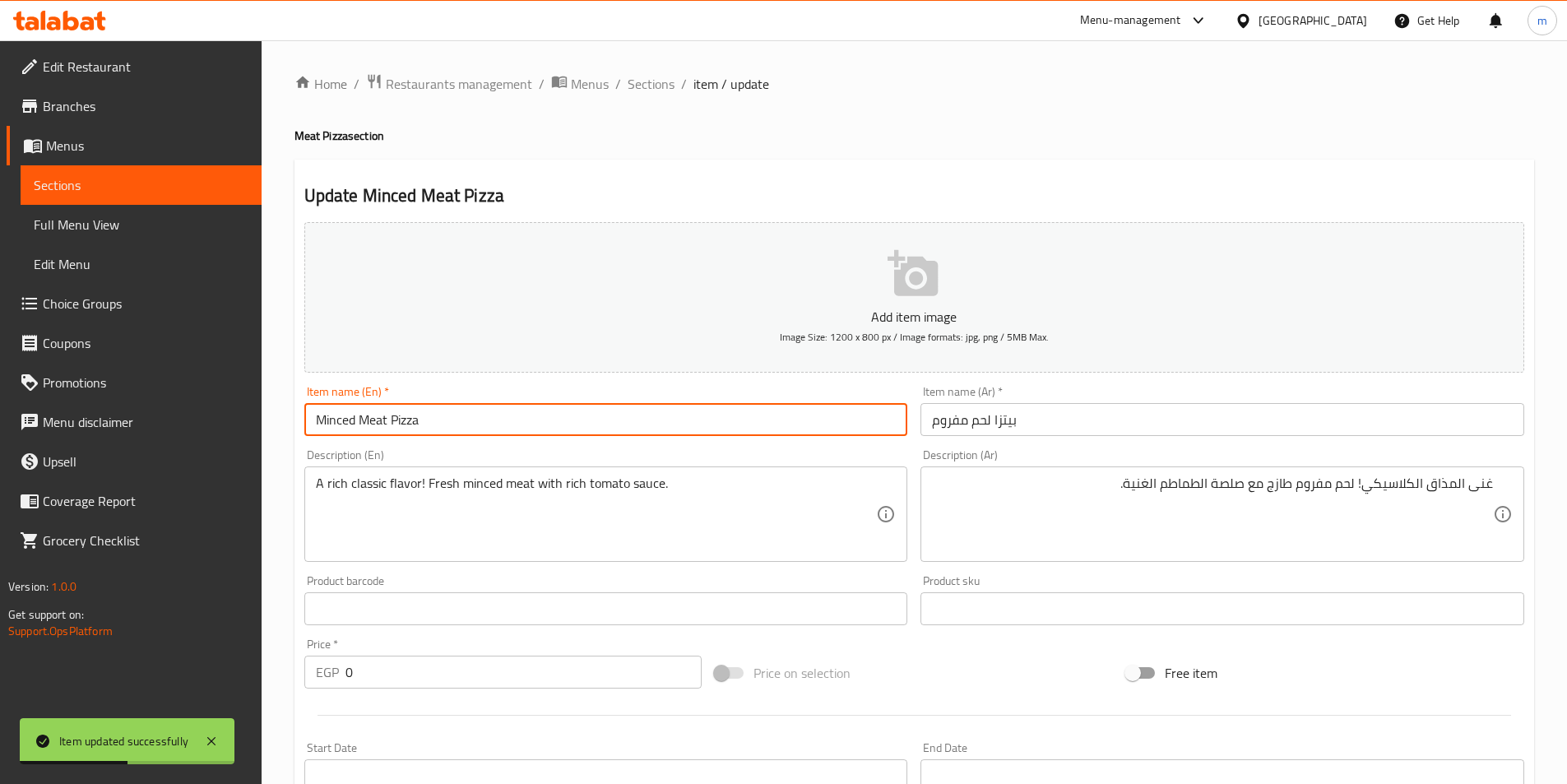
click at [473, 425] on input "Minced Meat Pizza" at bounding box center [605, 419] width 604 height 33
click at [666, 91] on span "Sections" at bounding box center [651, 84] width 47 height 19
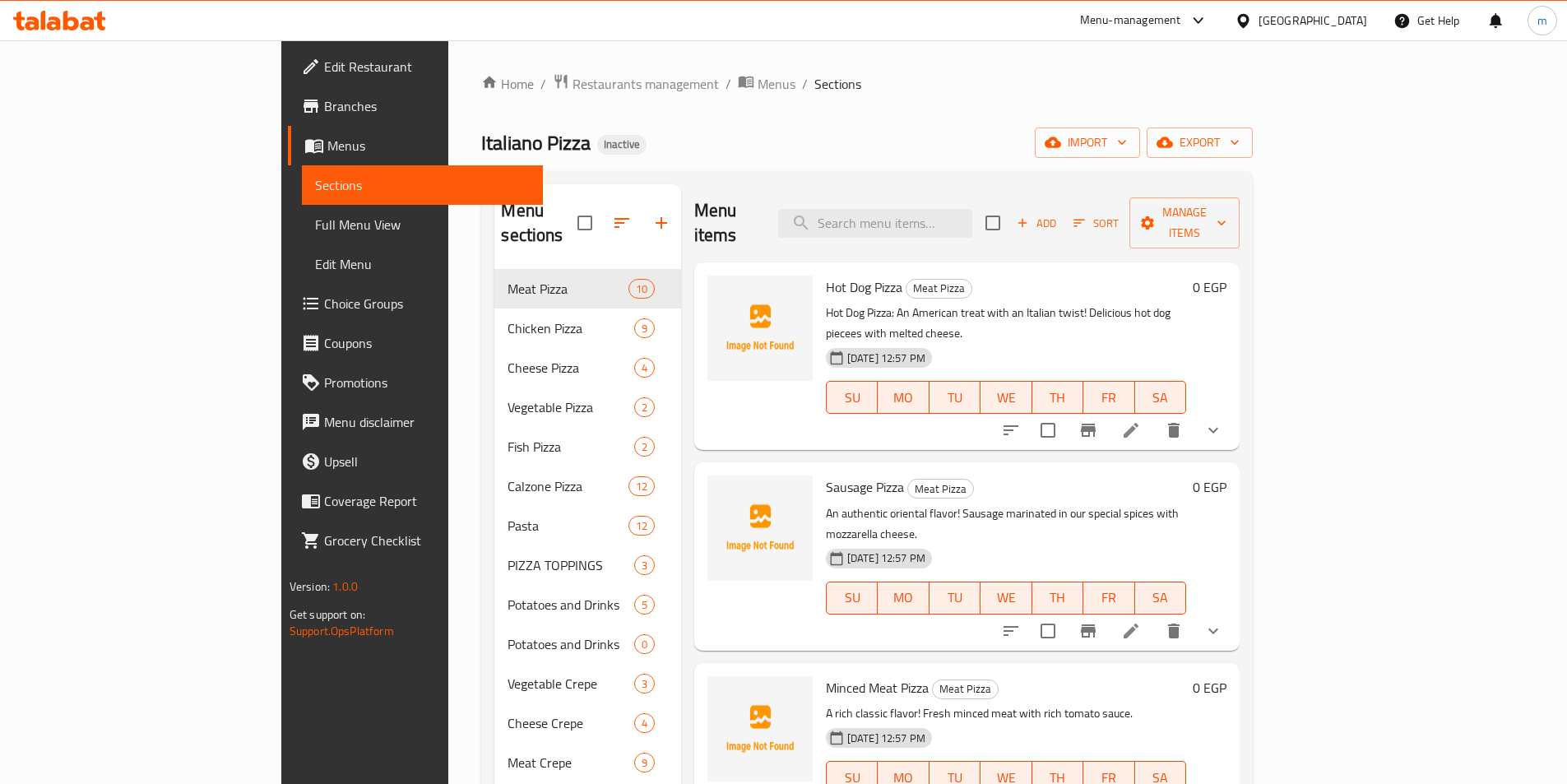
scroll to position [411, 0]
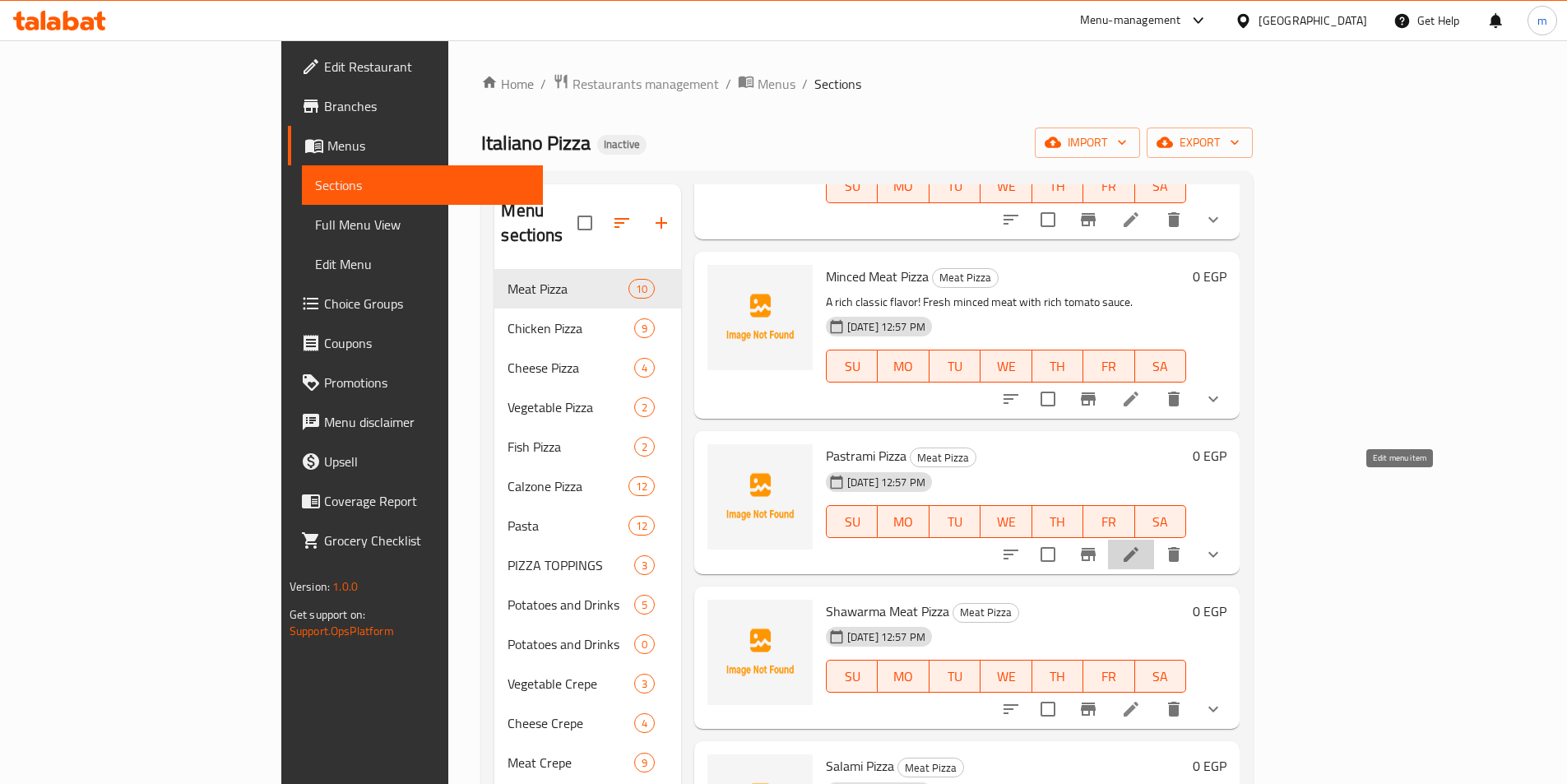
click at [1141, 544] on icon at bounding box center [1131, 554] width 19 height 19
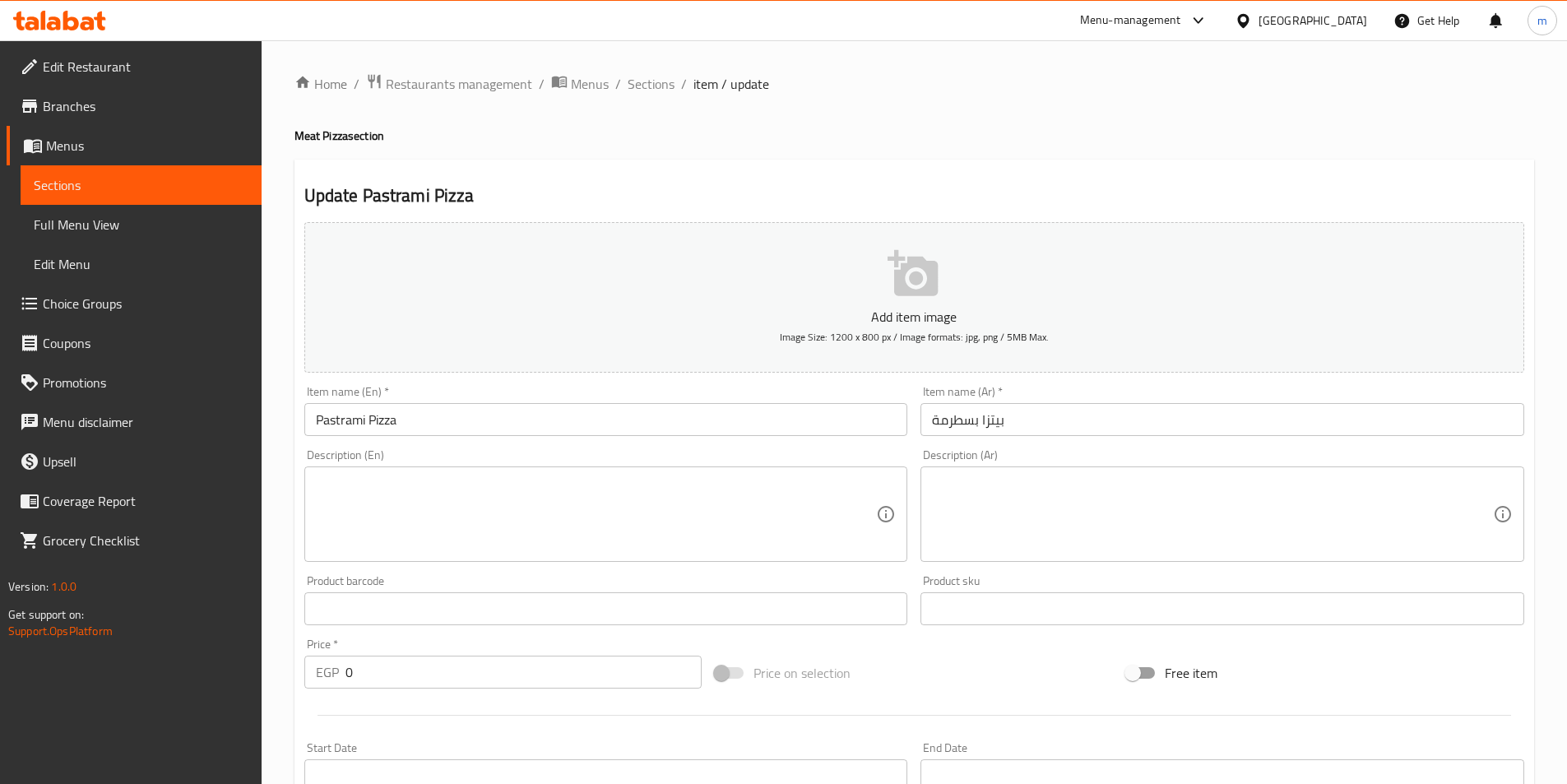
click at [1105, 520] on textarea at bounding box center [1212, 514] width 561 height 78
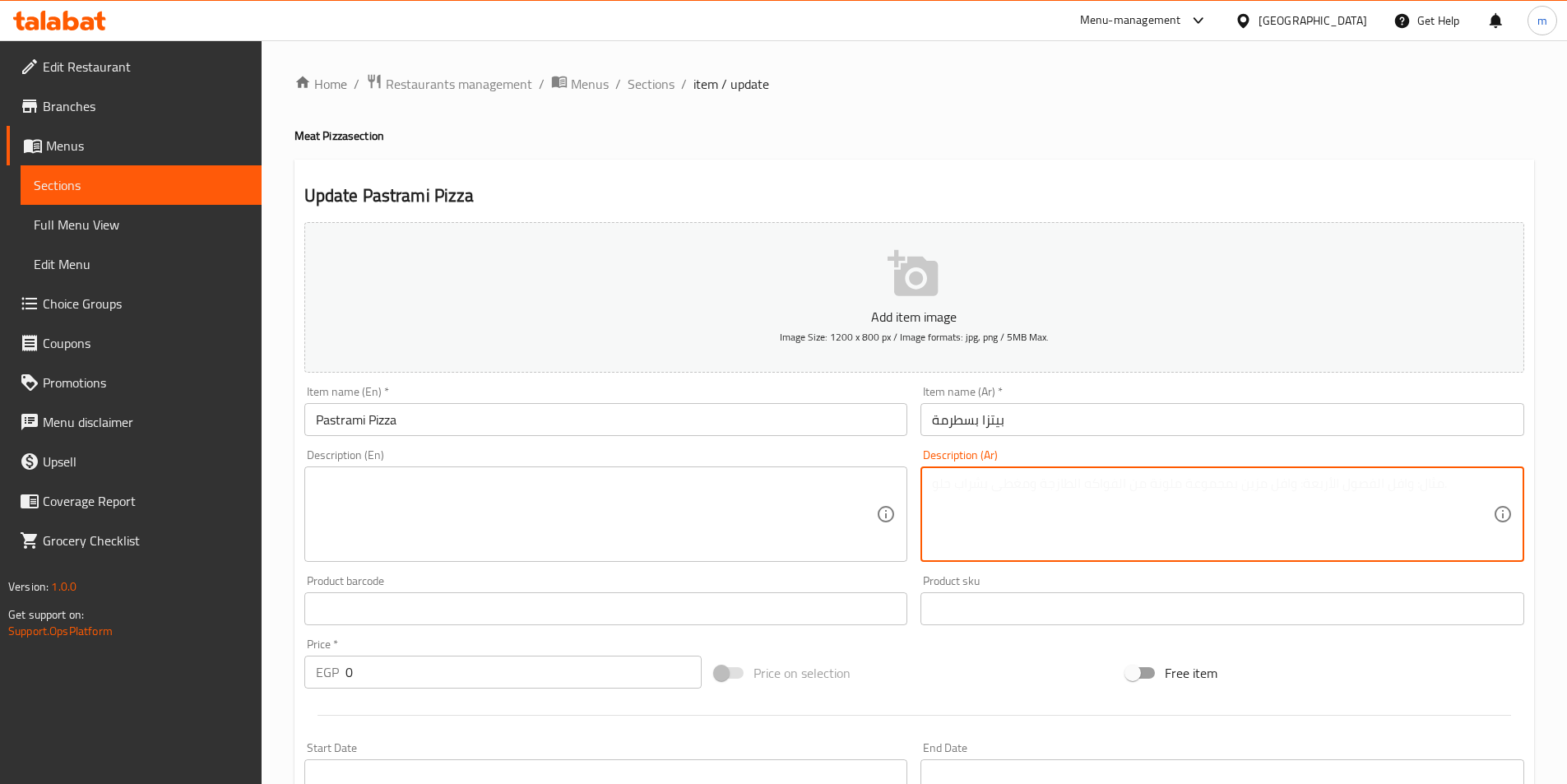
paste textarea "بيتزا بسترمة: فخامة المذاق! قطع البسطرمة المدخنة مع الجبن الفاخر."
drag, startPoint x: 1234, startPoint y: 485, endPoint x: 1405, endPoint y: 479, distance: 171.1
click at [1405, 479] on textarea "بيتزا بسترمة: فخامة المذاق! قطع البسطرمة المدخنة مع الجبن الفاخر." at bounding box center [1212, 514] width 561 height 78
click at [1431, 484] on textarea "بيتزا بسترمة: فخامة المذاق! قطع البسطرمة المدخنة مع الجبن الفاخر." at bounding box center [1212, 514] width 561 height 78
drag, startPoint x: 1420, startPoint y: 489, endPoint x: 1507, endPoint y: 490, distance: 87.0
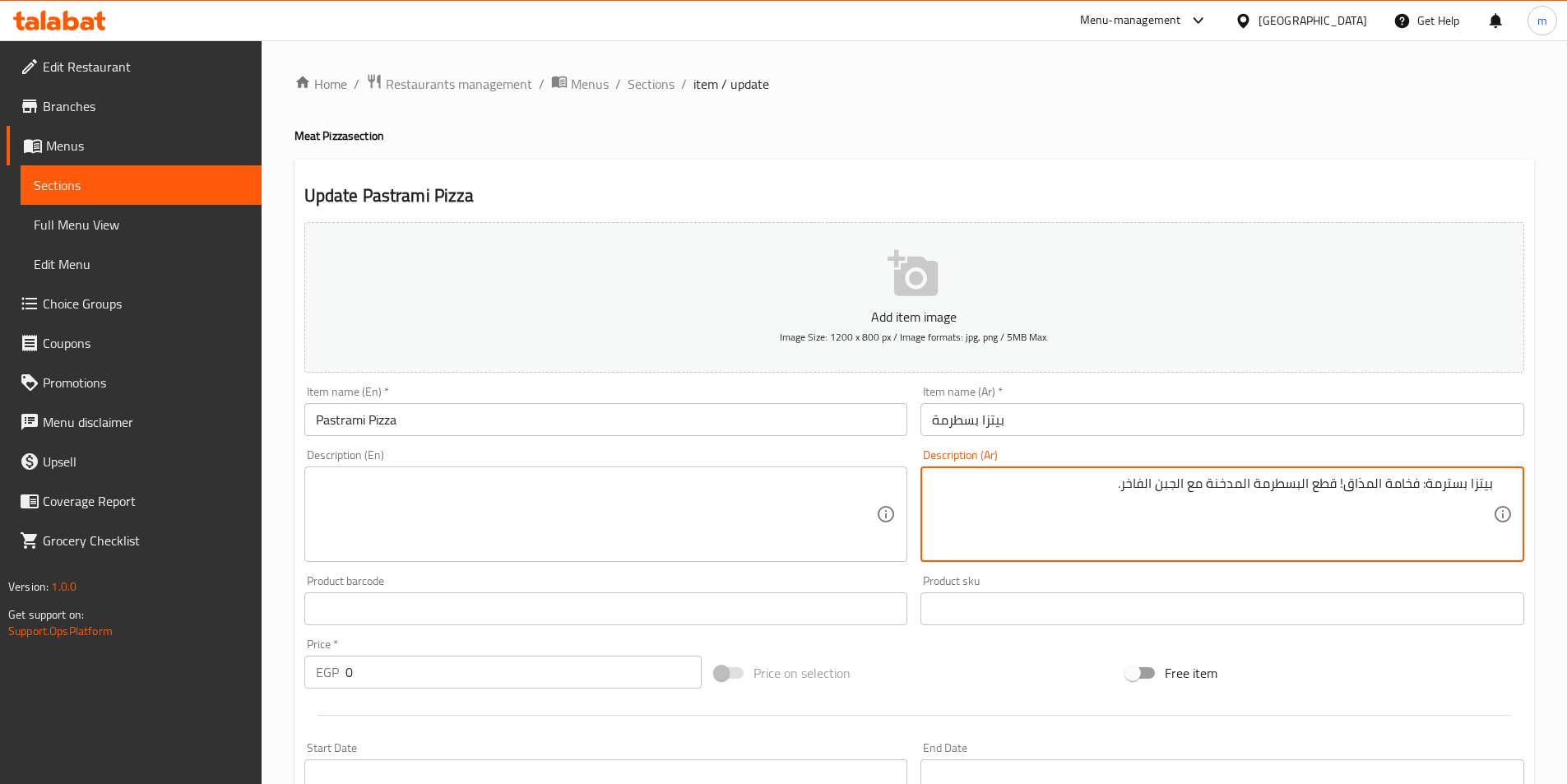
click at [1507, 491] on div "بيتزا بسترمة: فخامة المذاق! قطع البسطرمة المدخنة مع الجبن الفاخر. Description (…" at bounding box center [1222, 514] width 604 height 96
type textarea "فخامة المذاق! قطع البسطرمة المدخنة مع الجبن الفاخر."
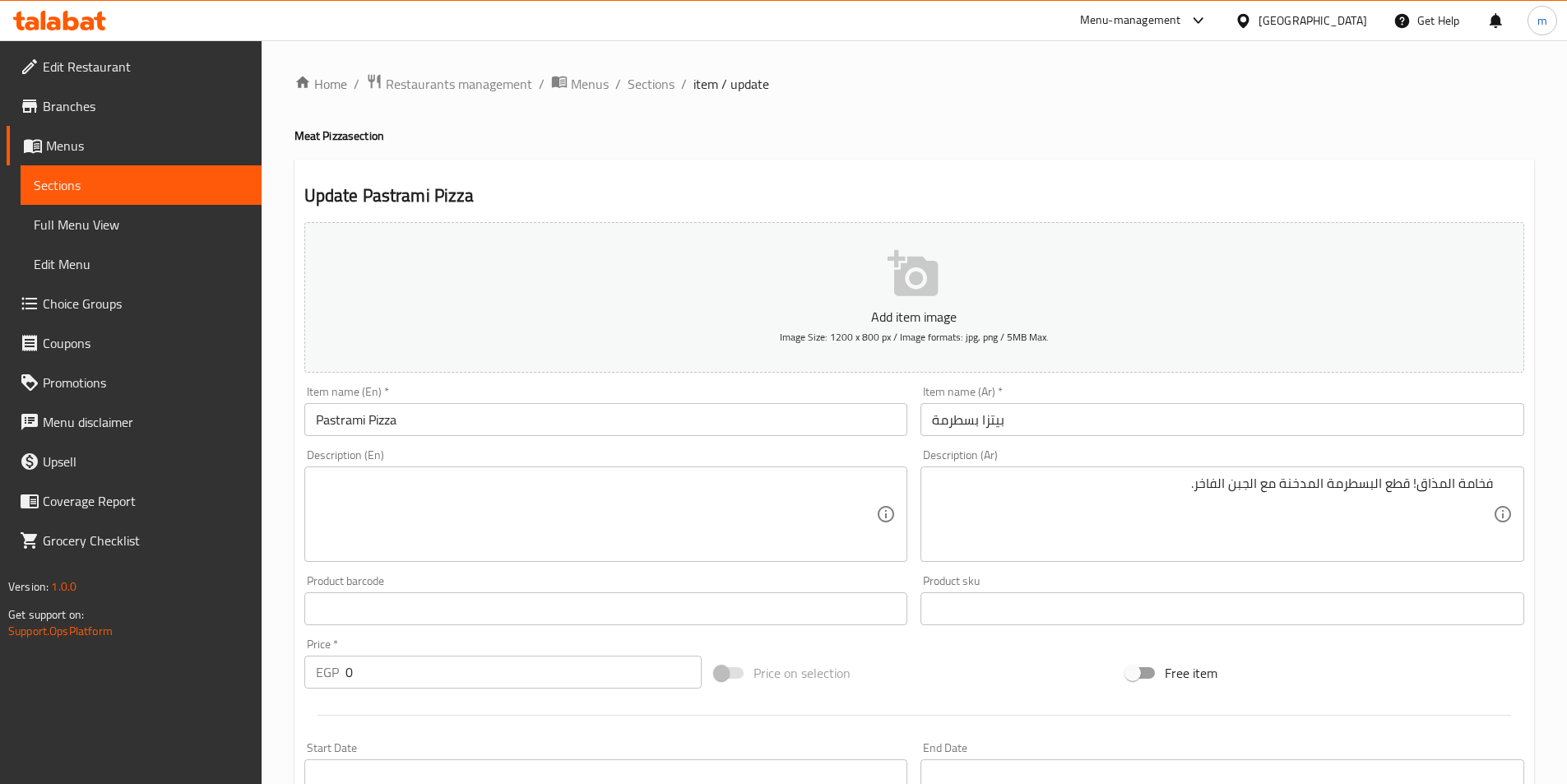
click at [773, 498] on textarea at bounding box center [596, 514] width 561 height 78
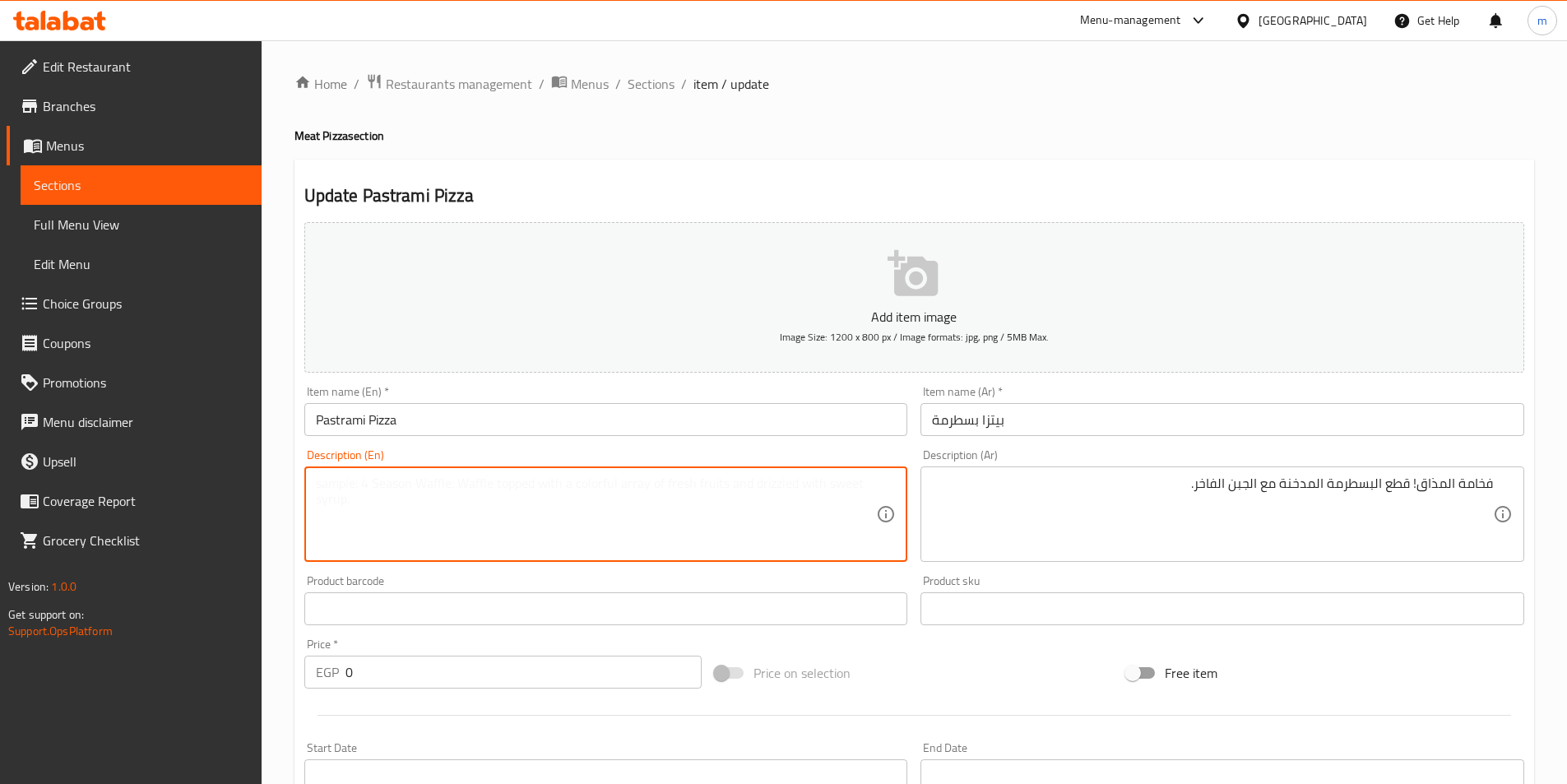
paste textarea "Pastrami Pizza: A taste of luxury! Smoked pastrami slices with premium cheese."
drag, startPoint x: 398, startPoint y: 487, endPoint x: 292, endPoint y: 497, distance: 106.5
click at [292, 497] on div "Home / Restaurants management / Menus / Sections / item / update Meat Pizza sec…" at bounding box center [914, 643] width 1306 height 1207
type textarea "A taste of luxury! Smoked pastrami slices with premium cheese."
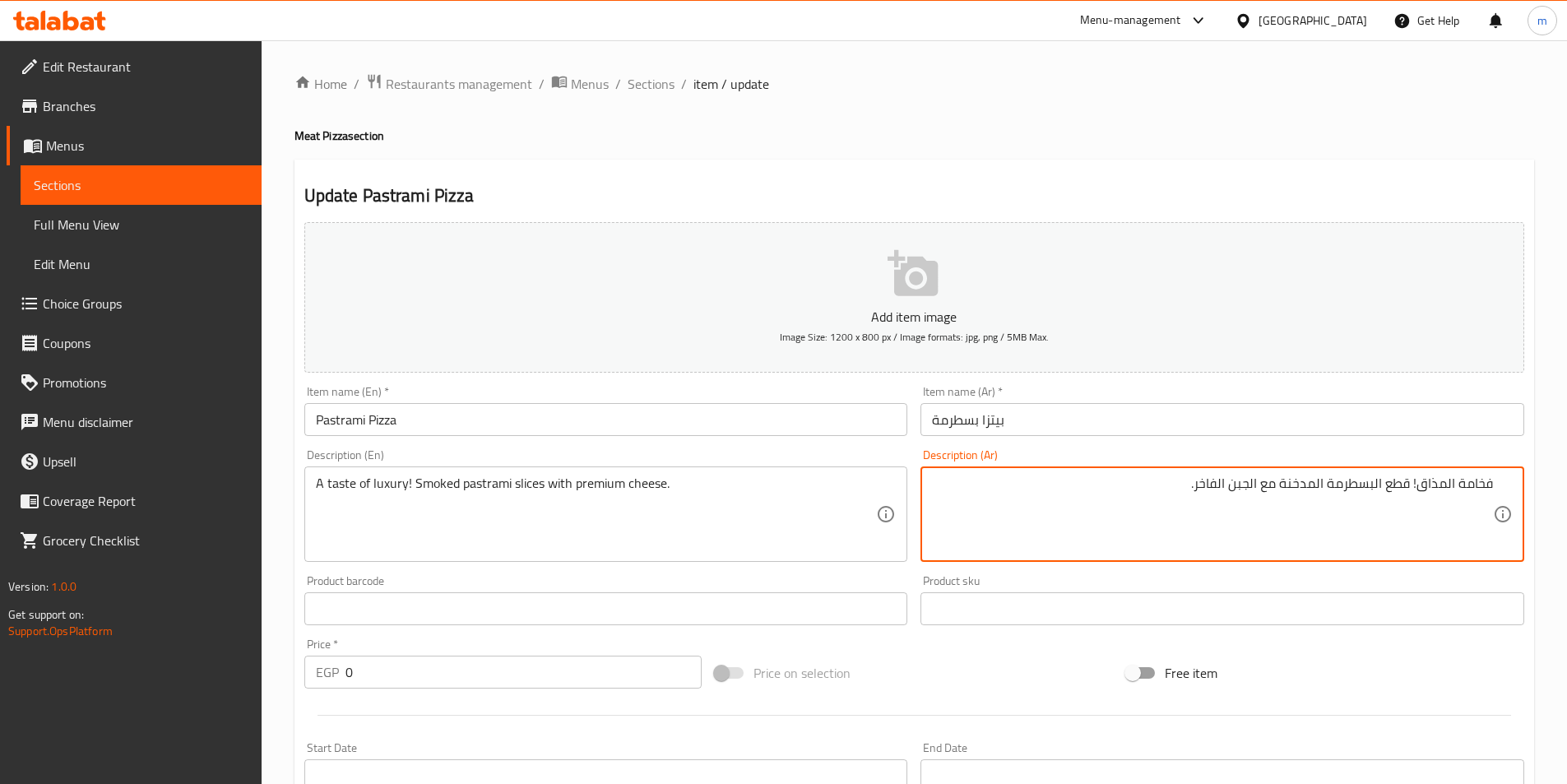
drag, startPoint x: 1413, startPoint y: 485, endPoint x: 1540, endPoint y: 486, distance: 127.0
type textarea "قطع البسطرمة المدخنة مع الجبن الفاخر."
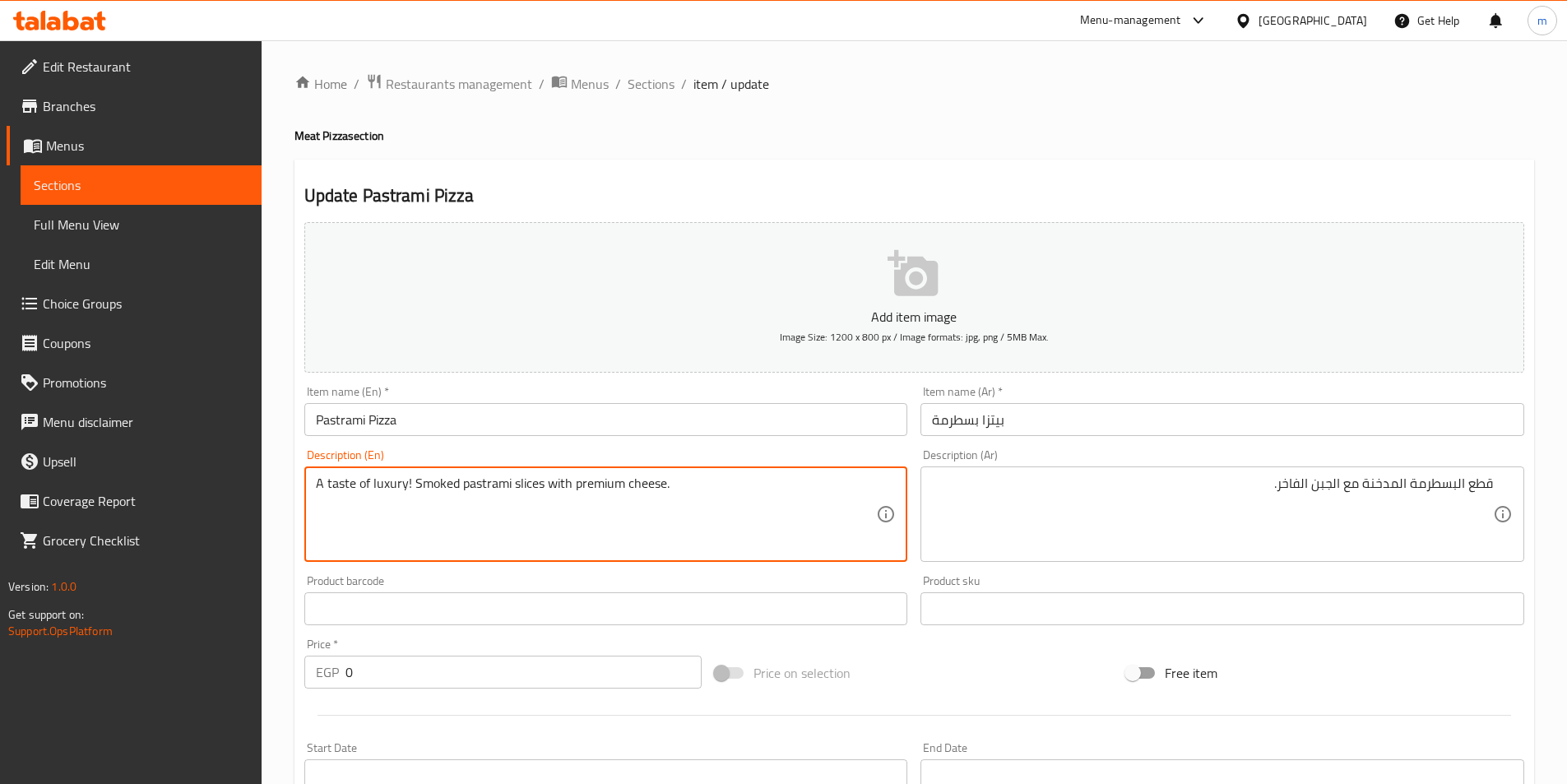
drag, startPoint x: 406, startPoint y: 486, endPoint x: 349, endPoint y: 486, distance: 57.0
click at [413, 488] on textarea "A taste of luxury! Smoked pastrami slices with premium cheese." at bounding box center [596, 514] width 561 height 78
drag, startPoint x: 411, startPoint y: 486, endPoint x: 306, endPoint y: 486, distance: 105.0
click at [306, 486] on div "A taste of luxury! Smoked pastrami slices with premium cheese. Description (En)" at bounding box center [605, 514] width 604 height 96
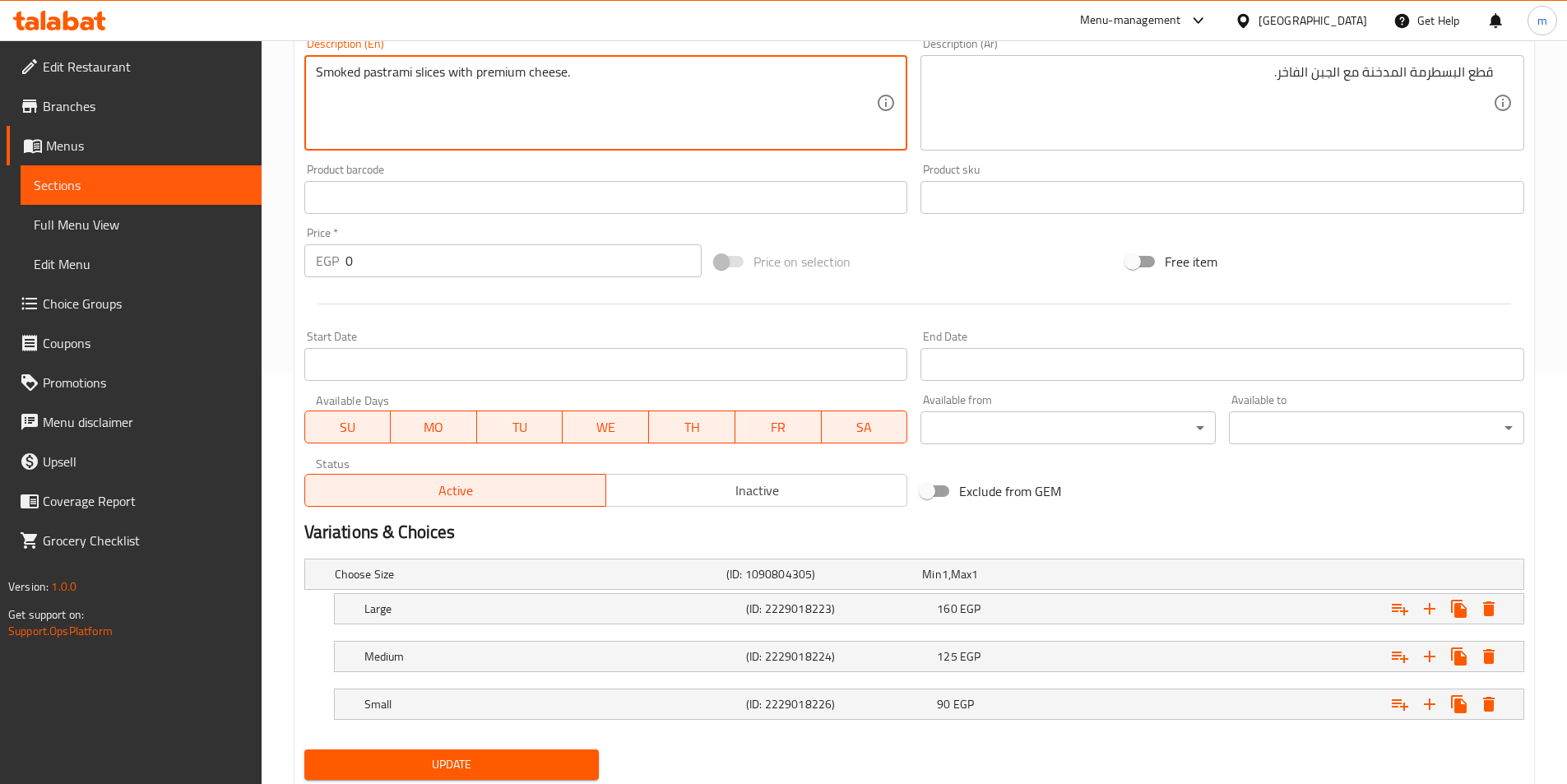
type textarea "Smoked pastrami slices with premium cheese."
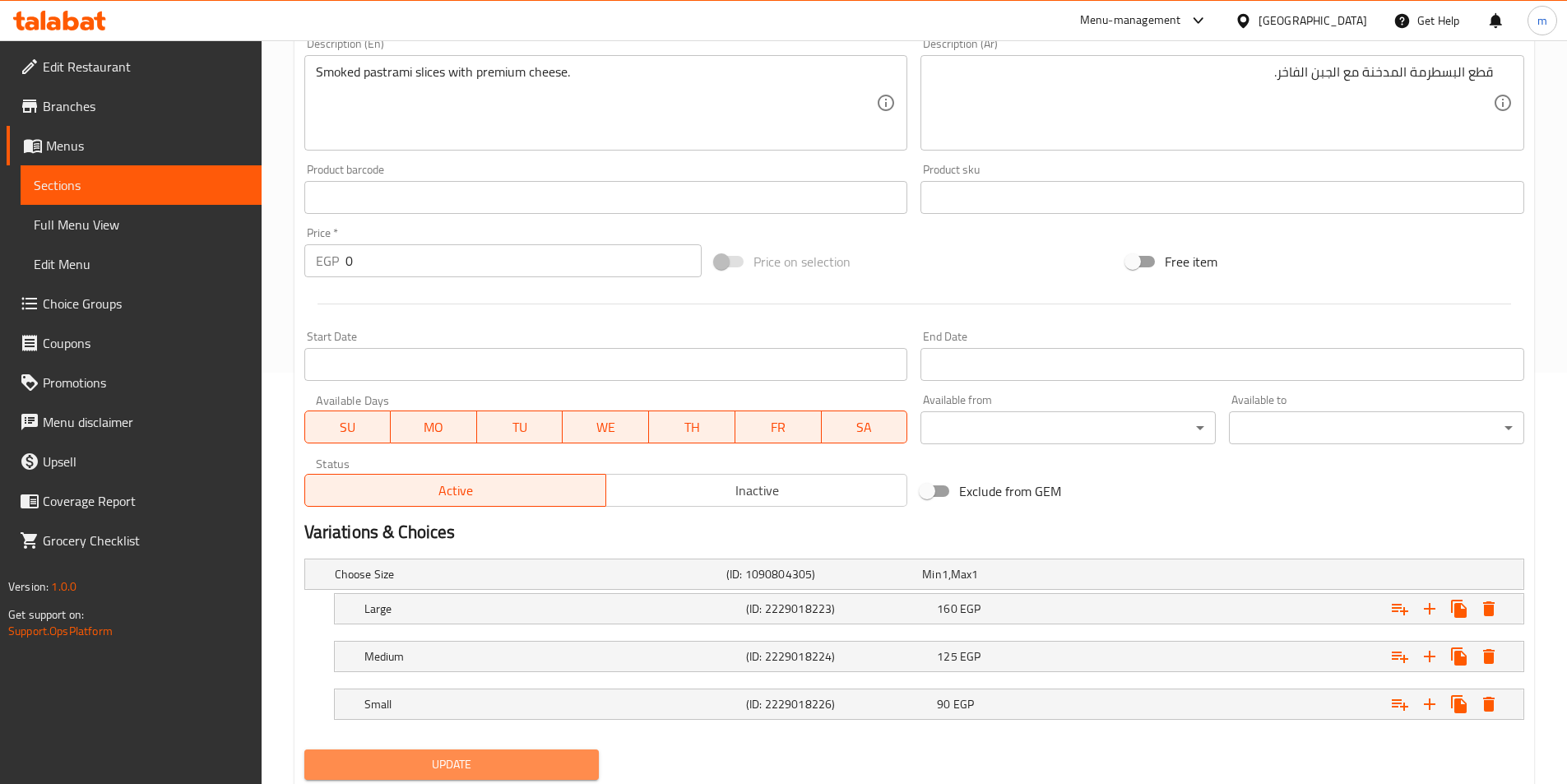
click at [526, 769] on span "Update" at bounding box center [452, 764] width 269 height 20
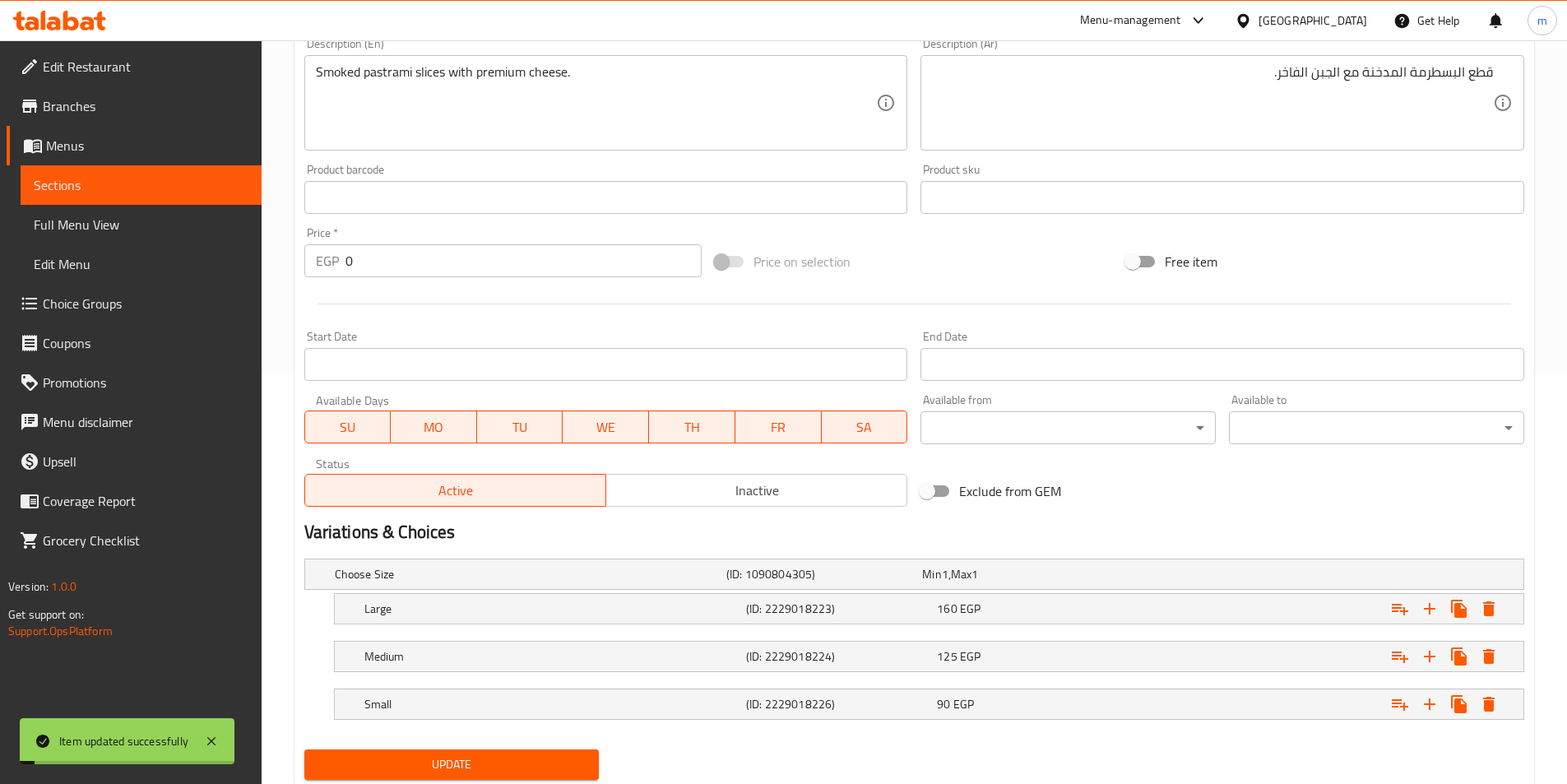
scroll to position [0, 0]
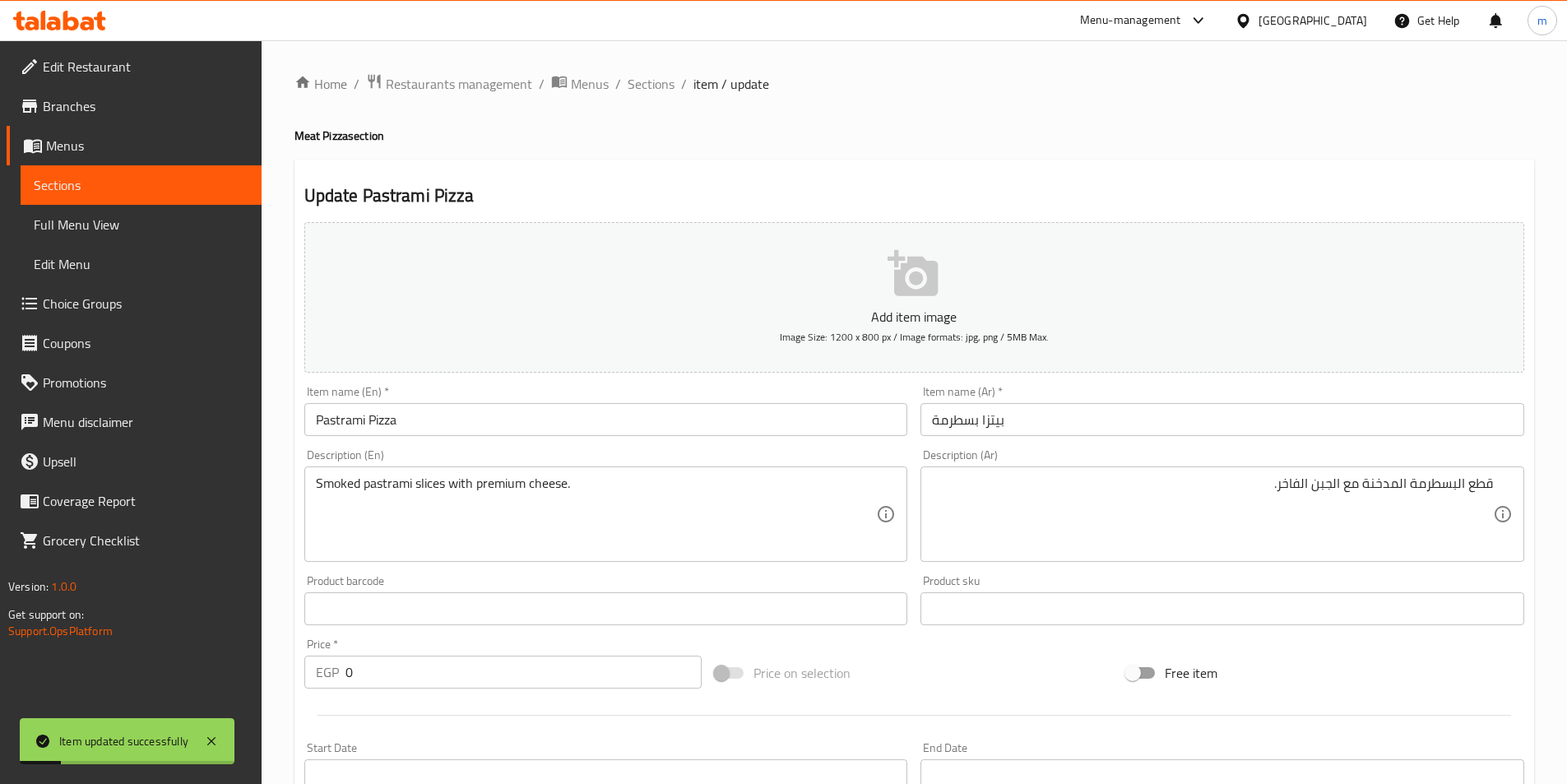
click at [398, 424] on input "Pastrami Pizza" at bounding box center [605, 419] width 604 height 33
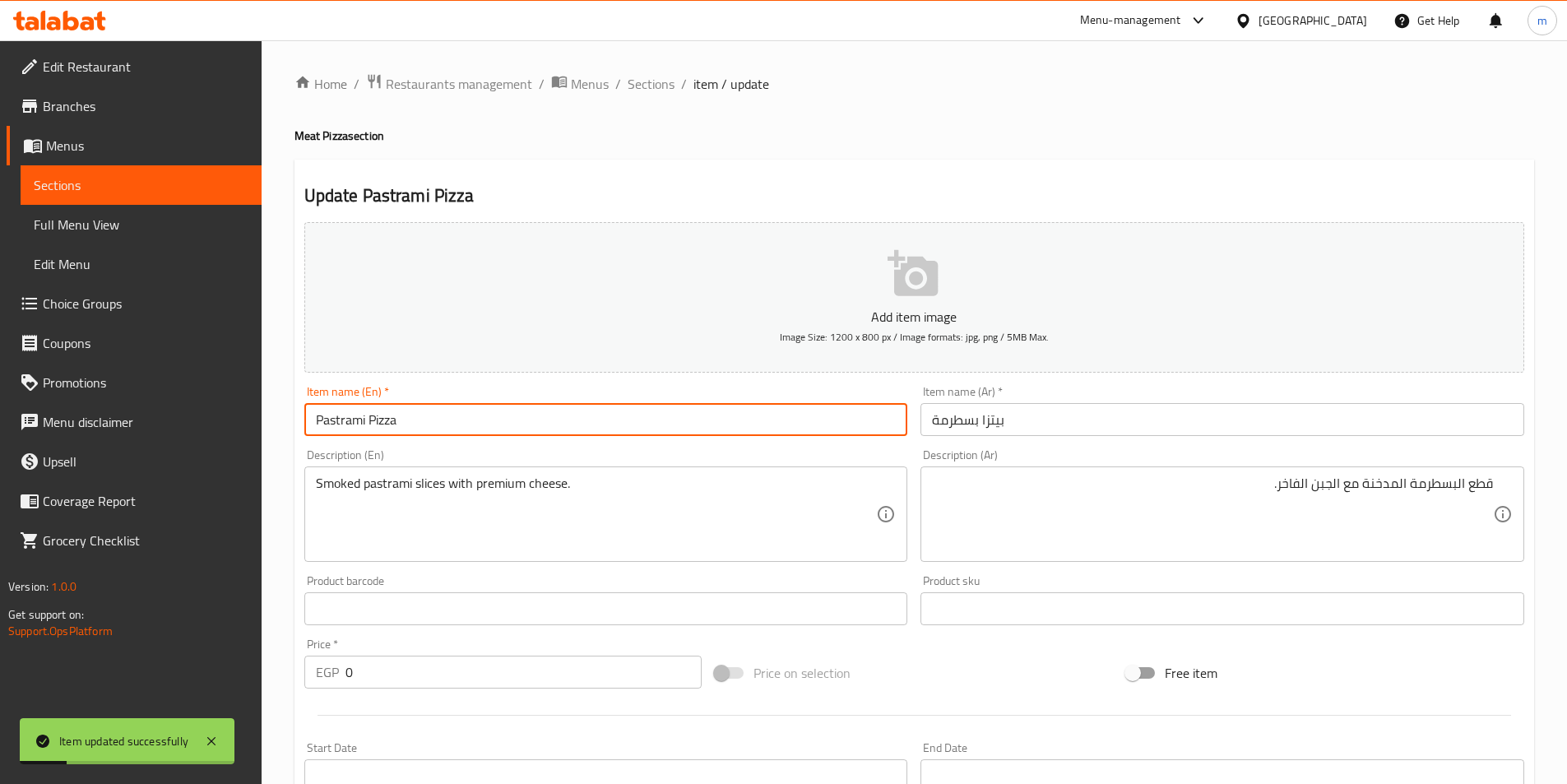
click at [398, 424] on input "Pastrami Pizza" at bounding box center [605, 419] width 604 height 33
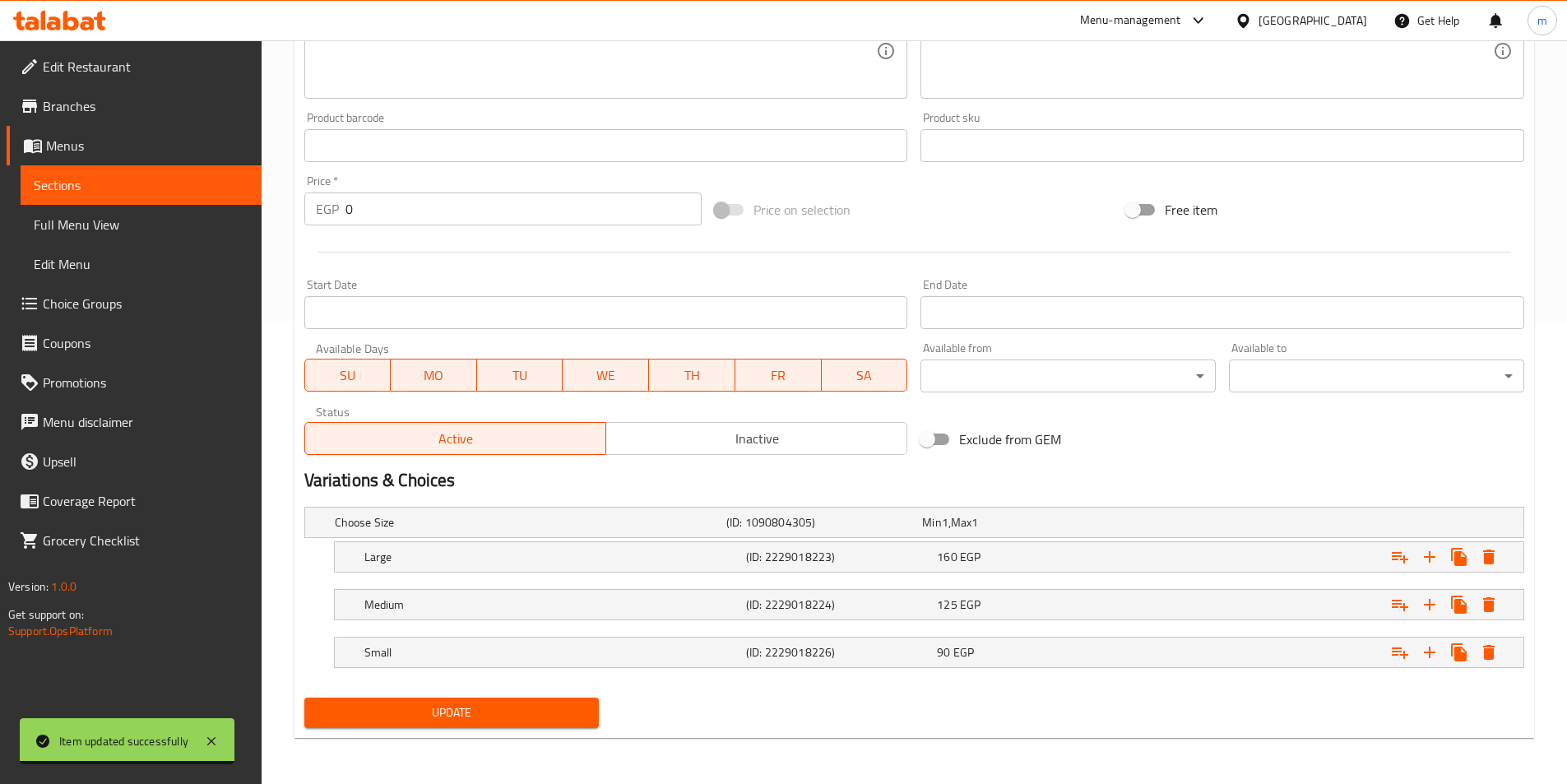
click at [566, 710] on span "Update" at bounding box center [452, 712] width 269 height 20
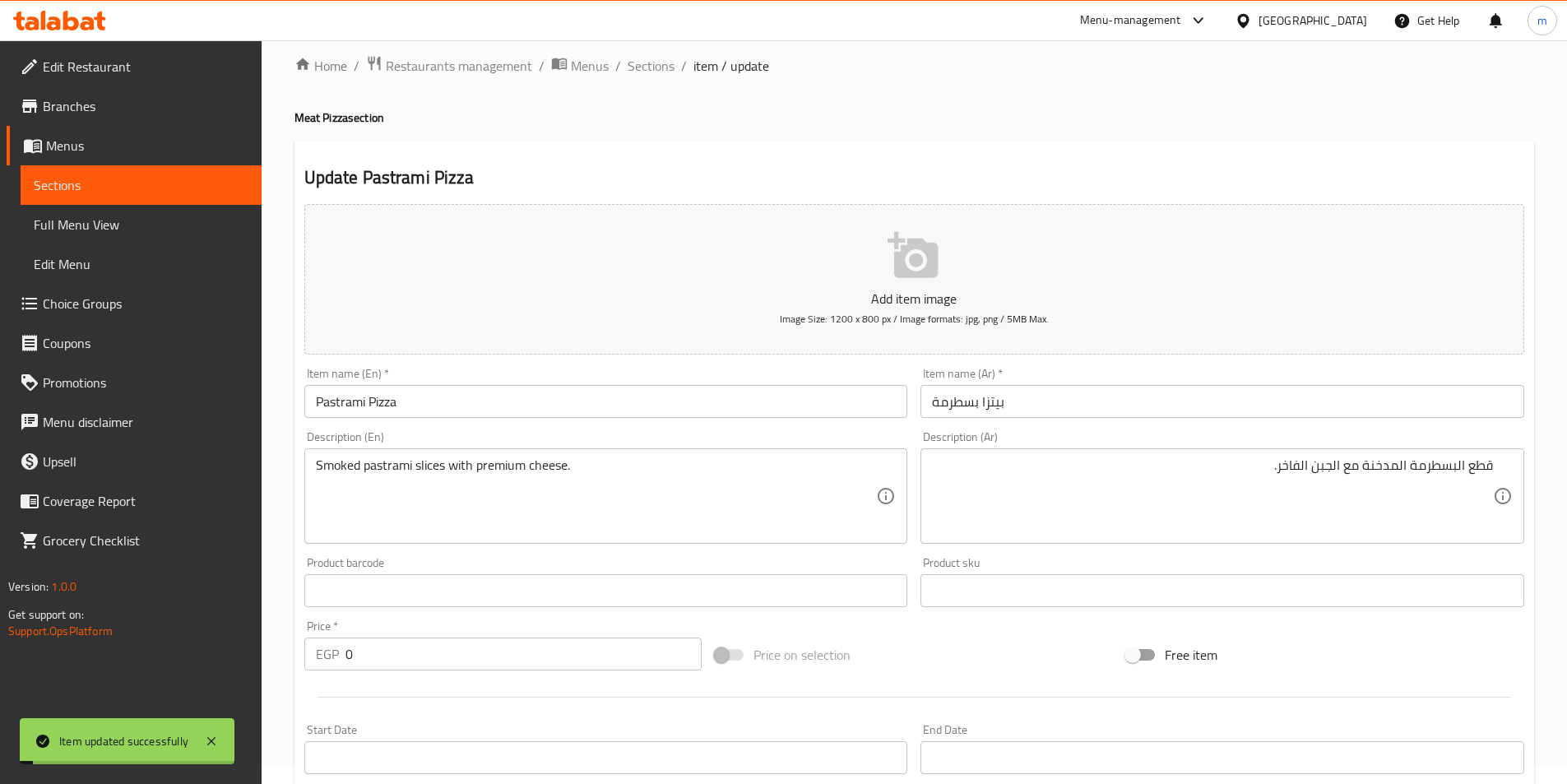
scroll to position [0, 0]
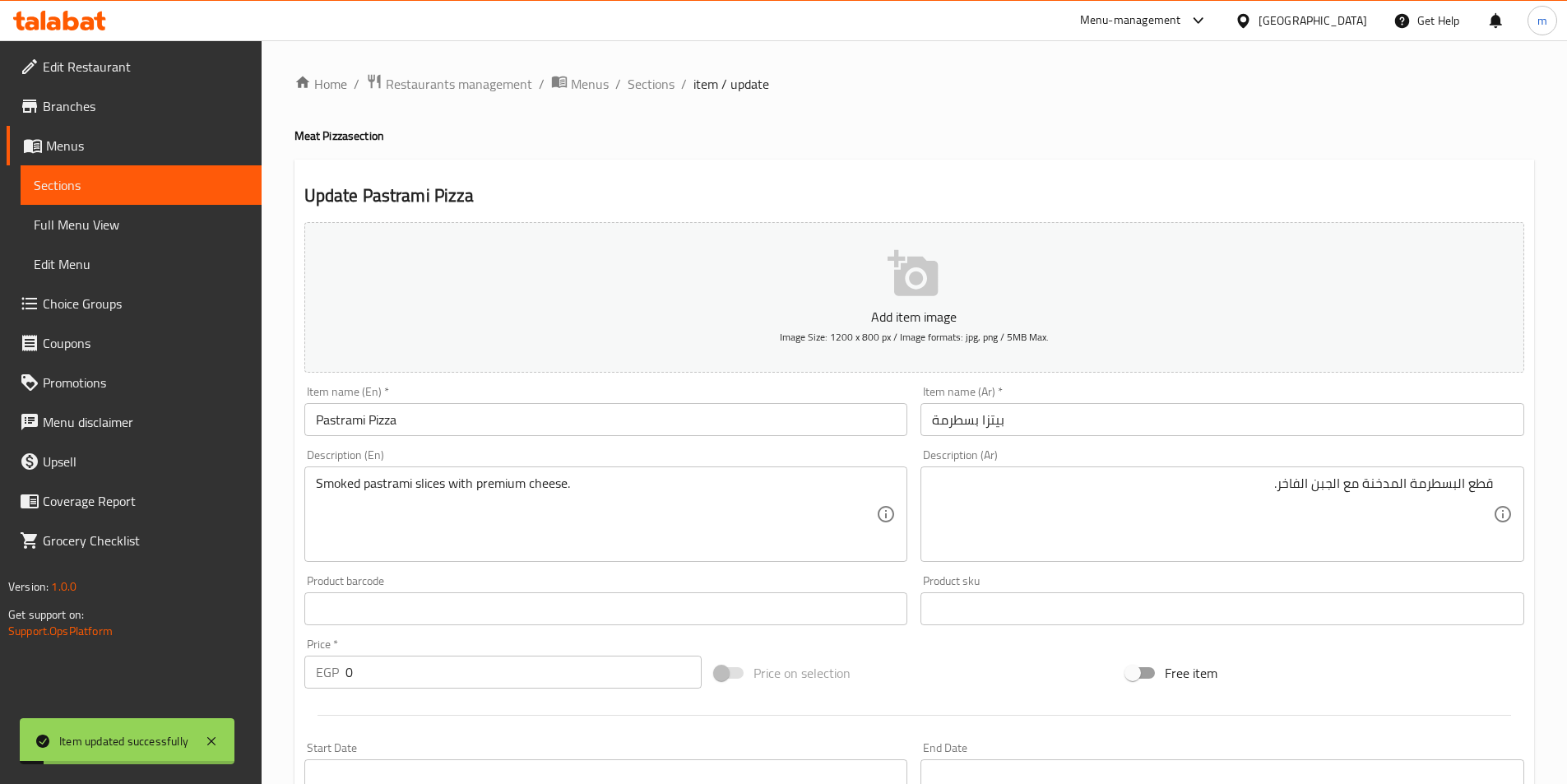
click at [635, 74] on span "Sections" at bounding box center [651, 84] width 47 height 19
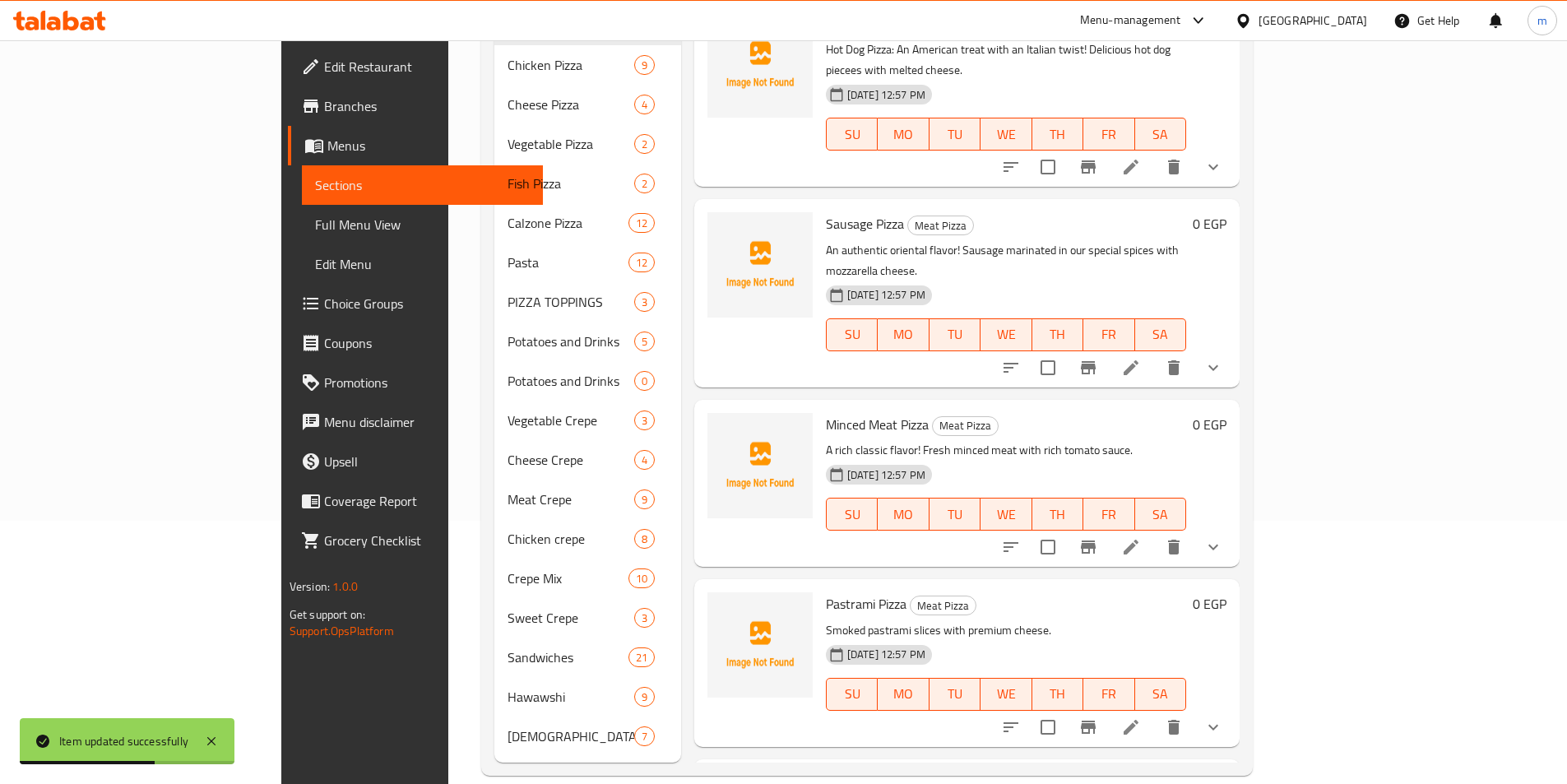
scroll to position [411, 0]
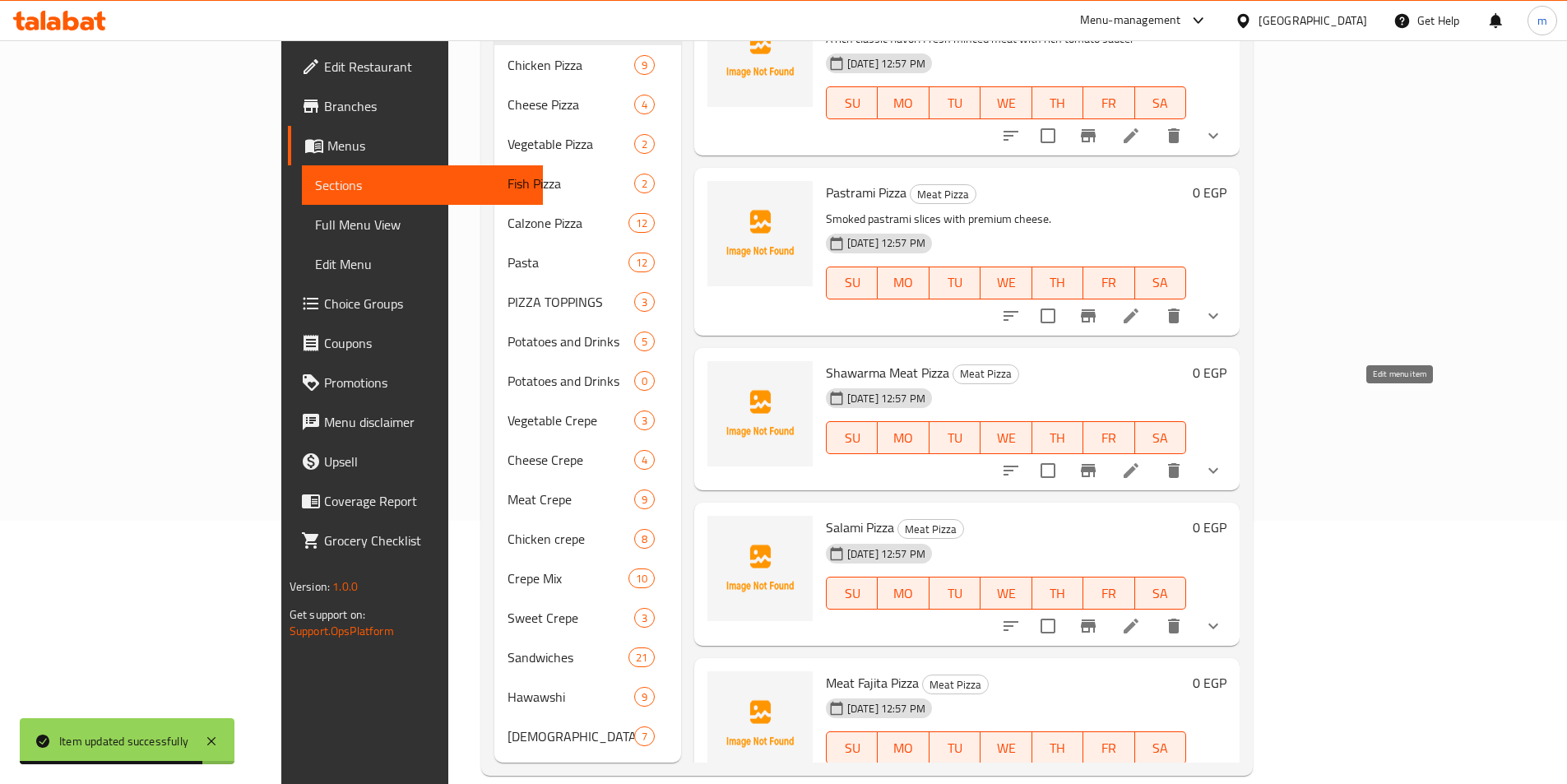
click at [1141, 461] on icon at bounding box center [1131, 470] width 19 height 19
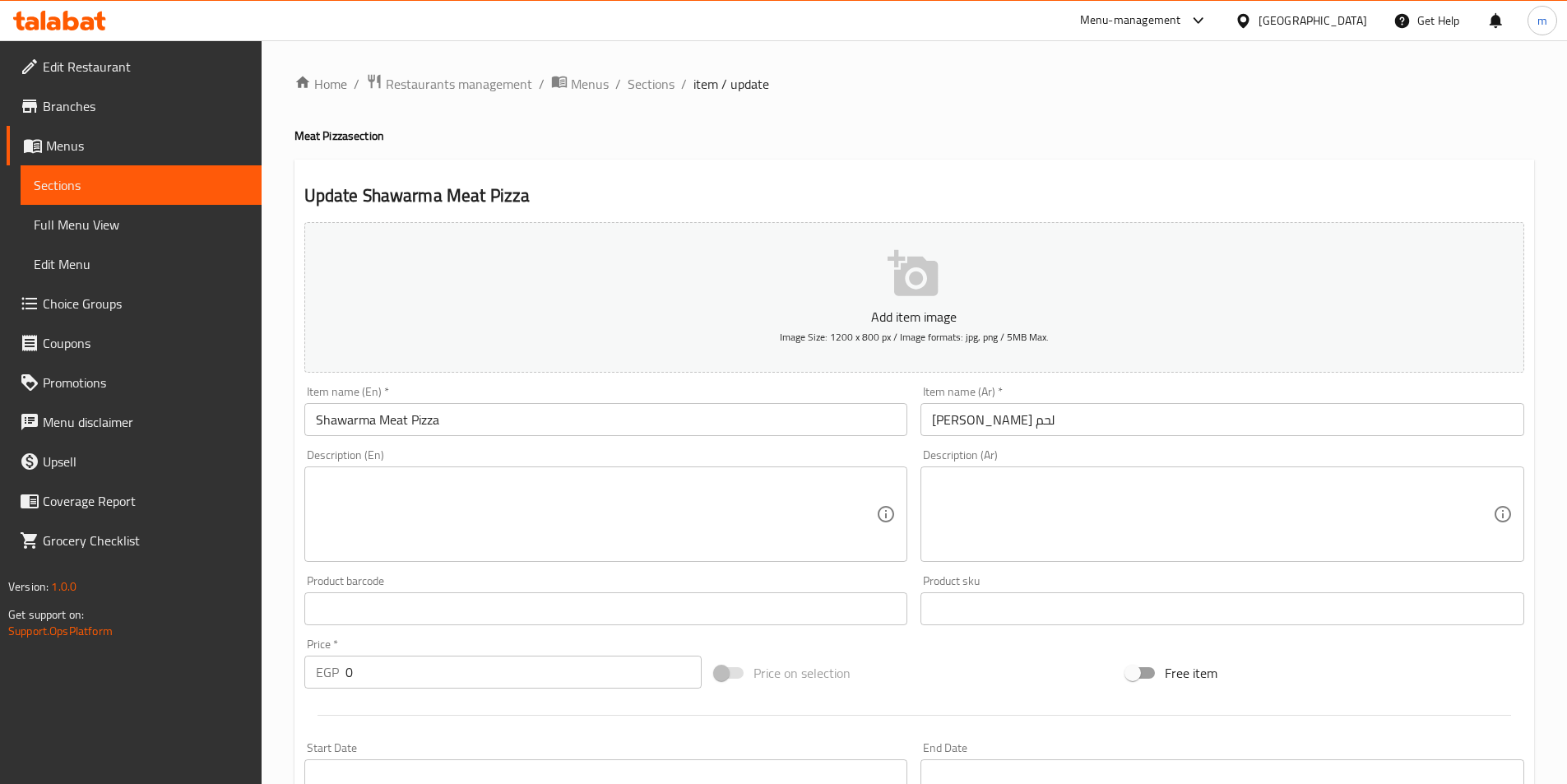
click at [1049, 501] on textarea at bounding box center [1212, 514] width 561 height 78
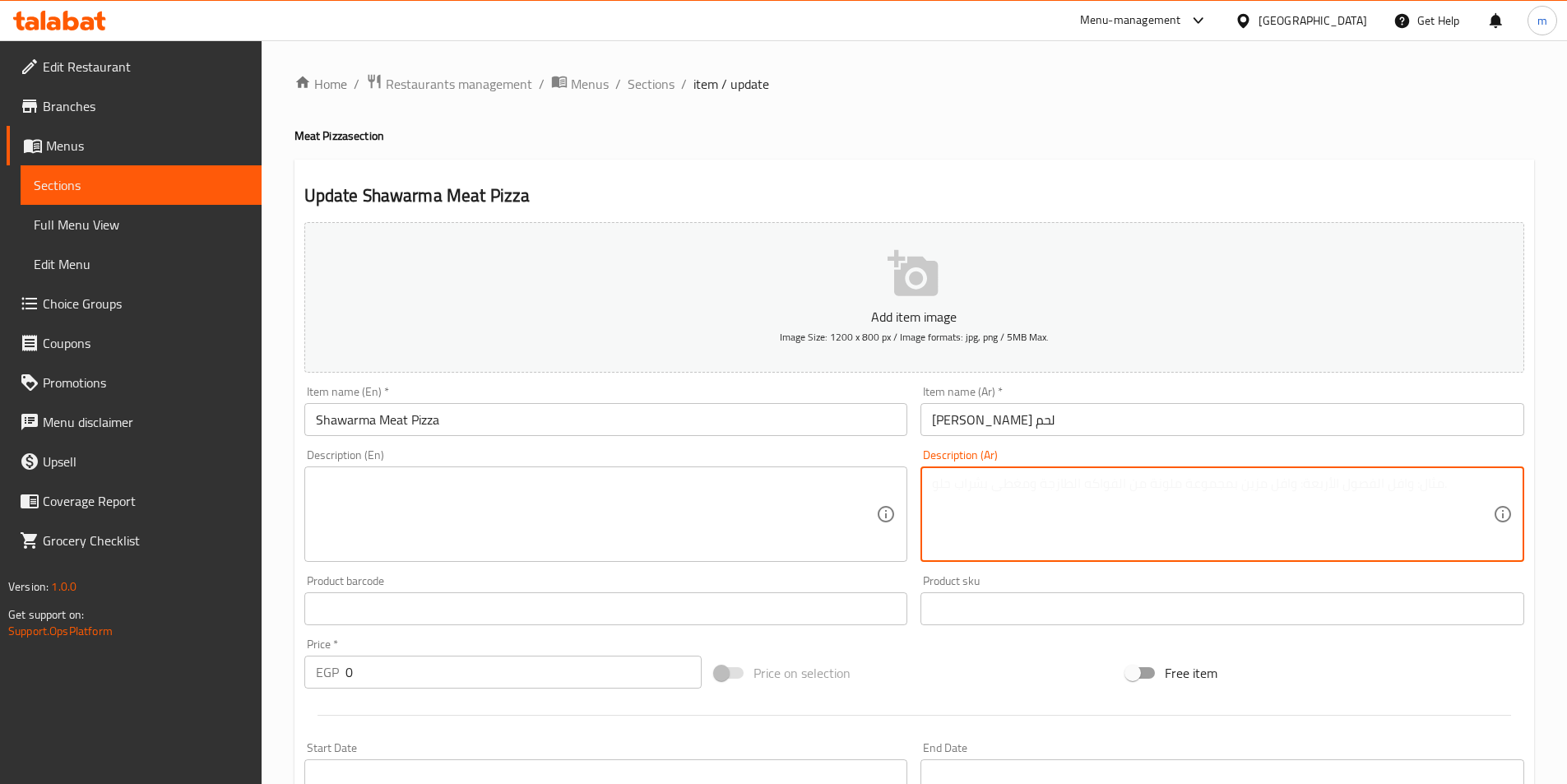
paste textarea "بيتزا شاورما لحم: أصالة المطبخ الشامي! شاورما اللحم المتبلة مع صوص الطحينة في ب…"
drag, startPoint x: 1357, startPoint y: 485, endPoint x: 1549, endPoint y: 485, distance: 192.0
click at [1549, 485] on div "Home / Restaurants management / Menus / Sections / item / update Meat Pizza sec…" at bounding box center [914, 643] width 1306 height 1207
click at [1472, 495] on textarea "بيتزا شاورما لحم: أصالة المطبخ الشامي! شاورما اللحم المتبلة مع صوص الطحينة في ب…" at bounding box center [1212, 514] width 561 height 78
drag, startPoint x: 1405, startPoint y: 492, endPoint x: 1507, endPoint y: 489, distance: 102.0
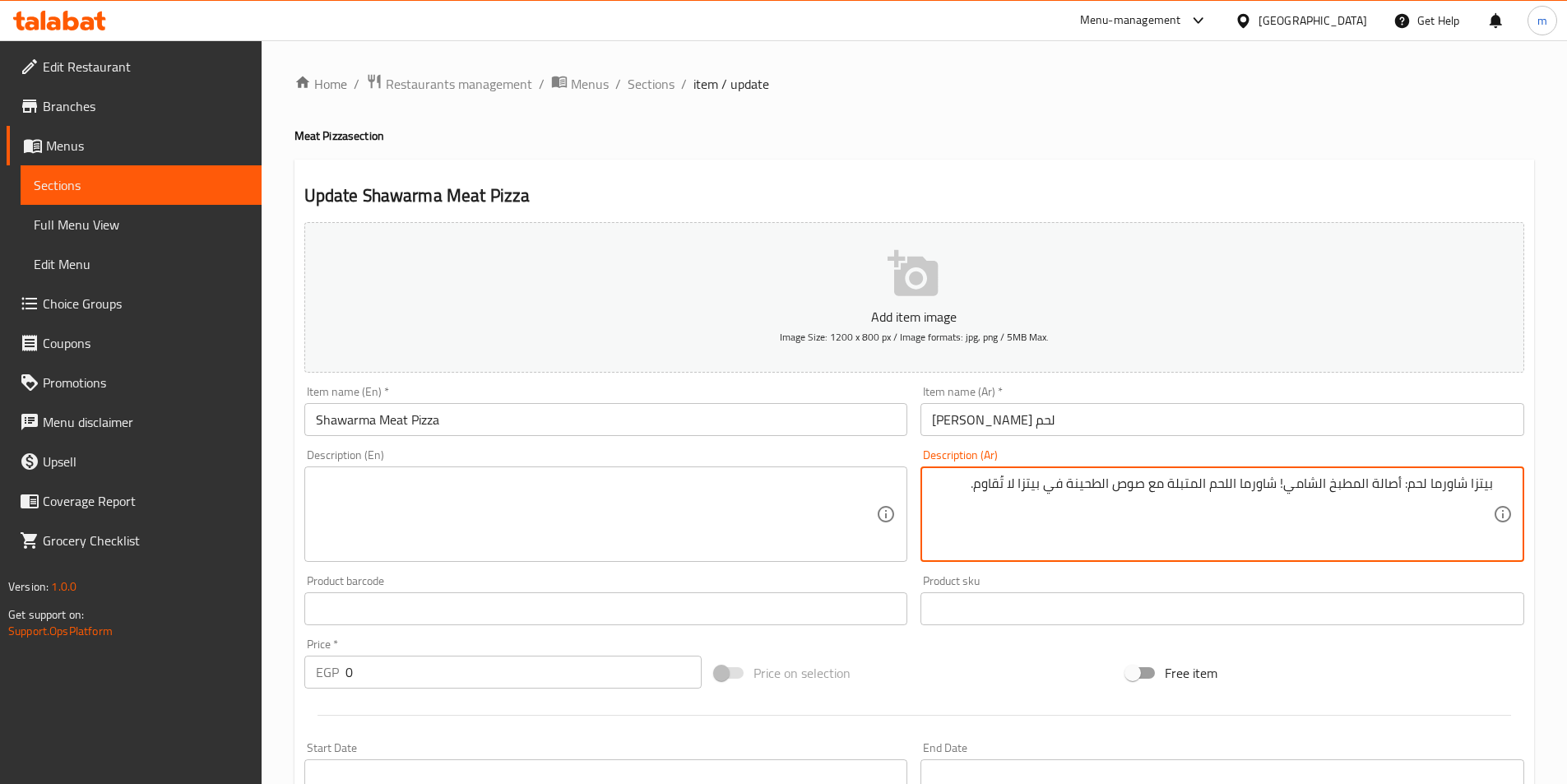
click at [1507, 489] on div "بيتزا شاورما لحم: أصالة المطبخ الشامي! شاورما اللحم المتبلة مع صوص الطحينة في ب…" at bounding box center [1222, 514] width 604 height 96
drag, startPoint x: 1105, startPoint y: 485, endPoint x: 1025, endPoint y: 479, distance: 80.2
click at [1025, 479] on textarea "أصالة المطبخ الشامي! شاورما اللحم المتبلة مع صوص الطحينة في بيتزا لا تُقاوم." at bounding box center [1212, 514] width 561 height 78
type textarea "أصالة المطبخ الشامي! شاورما اللحم المتبلة مع صوص الطحينة في بيتزا لا تُقاوم."
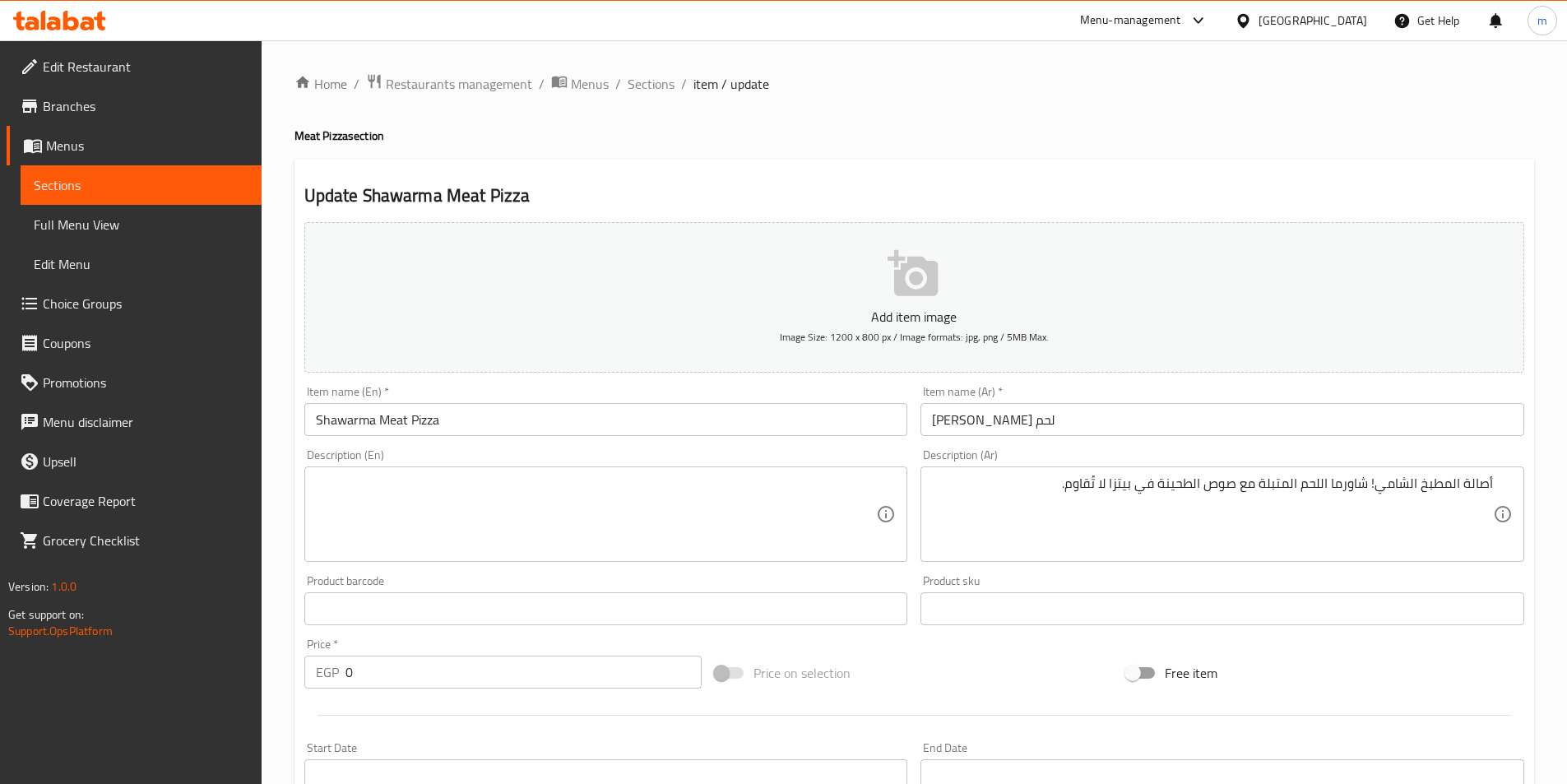
click at [673, 457] on div "Description (En) Description (En)" at bounding box center [605, 505] width 604 height 113
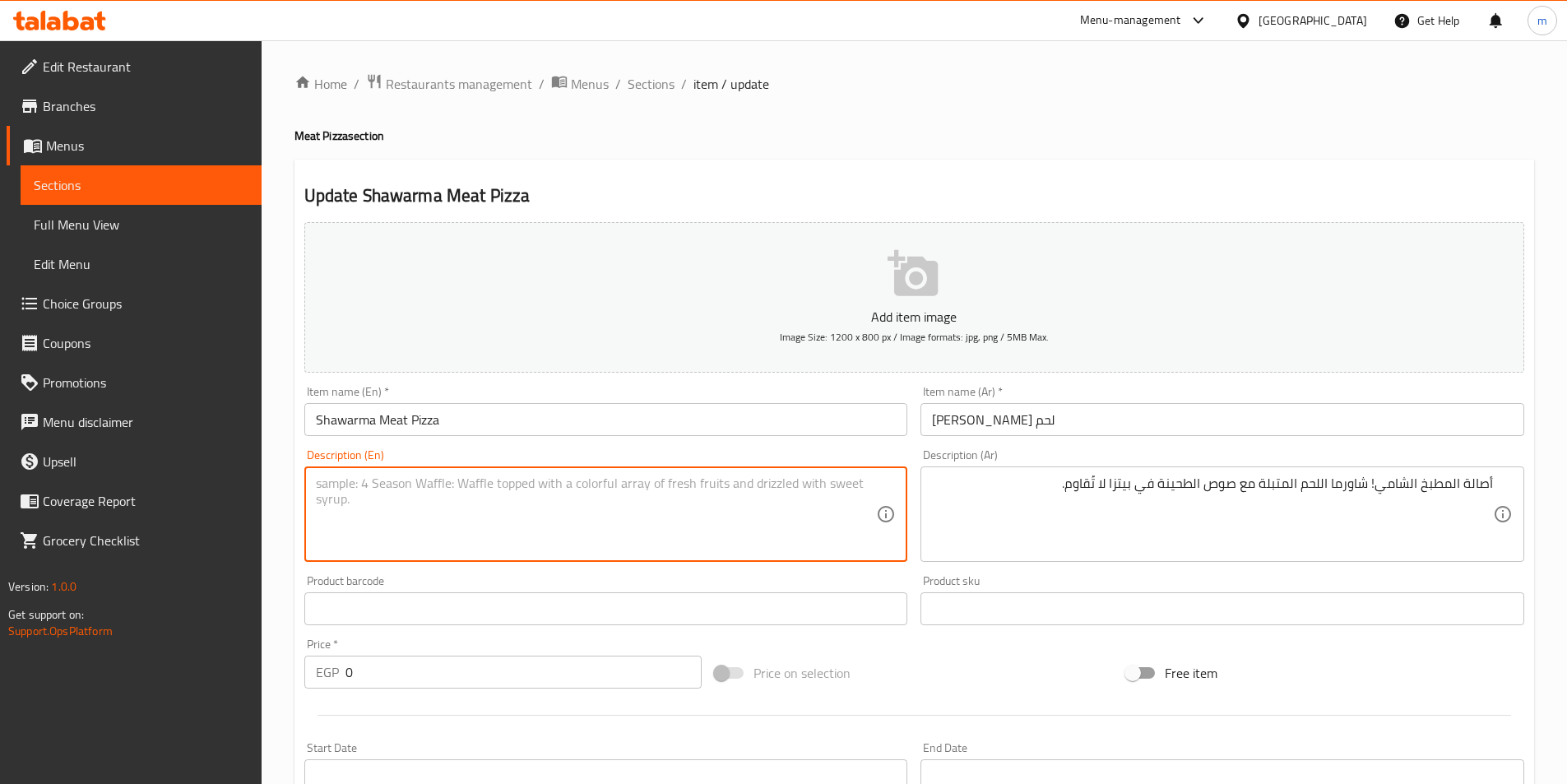
click at [682, 525] on textarea at bounding box center [596, 514] width 561 height 78
paste textarea "Meat Shawarma Pizza: The authenticity of Levantine cuisine! Seasoned meat shawa…"
drag, startPoint x: 441, startPoint y: 488, endPoint x: 314, endPoint y: 486, distance: 127.0
click at [314, 486] on div "Meat Shawarma Pizza: The authenticity of Levantine cuisine! Seasoned meat shawa…" at bounding box center [605, 514] width 604 height 96
click at [318, 485] on textarea "The authenticity of Levantine cuisine! Seasoned meat shawarma with tahini sauce…" at bounding box center [596, 514] width 561 height 78
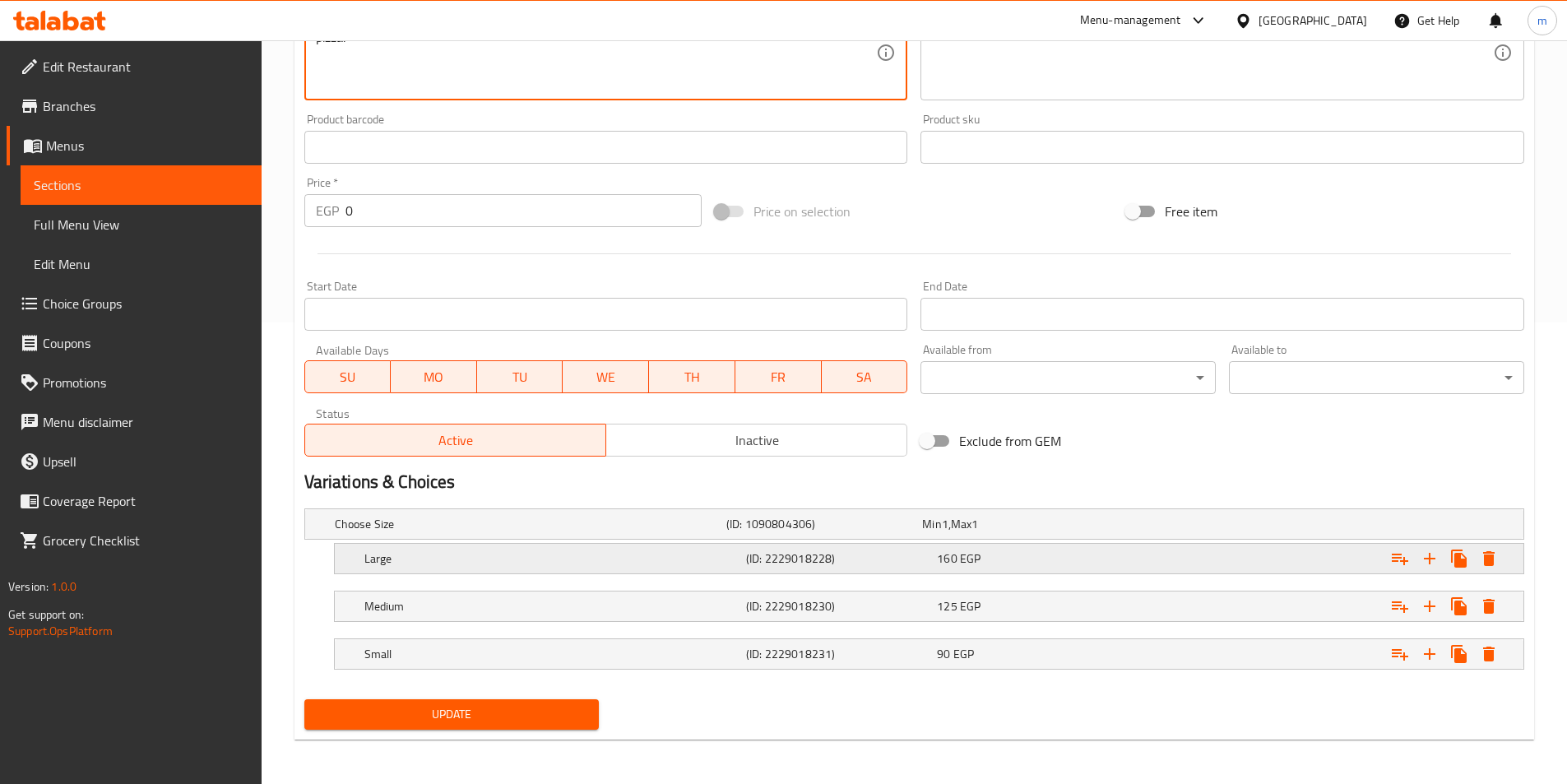
scroll to position [463, 0]
type textarea "The authenticity of Levantine cuisine! Seasoned meat shawarma with tahini sauce…"
click at [585, 531] on h5 "Large" at bounding box center [527, 522] width 385 height 17
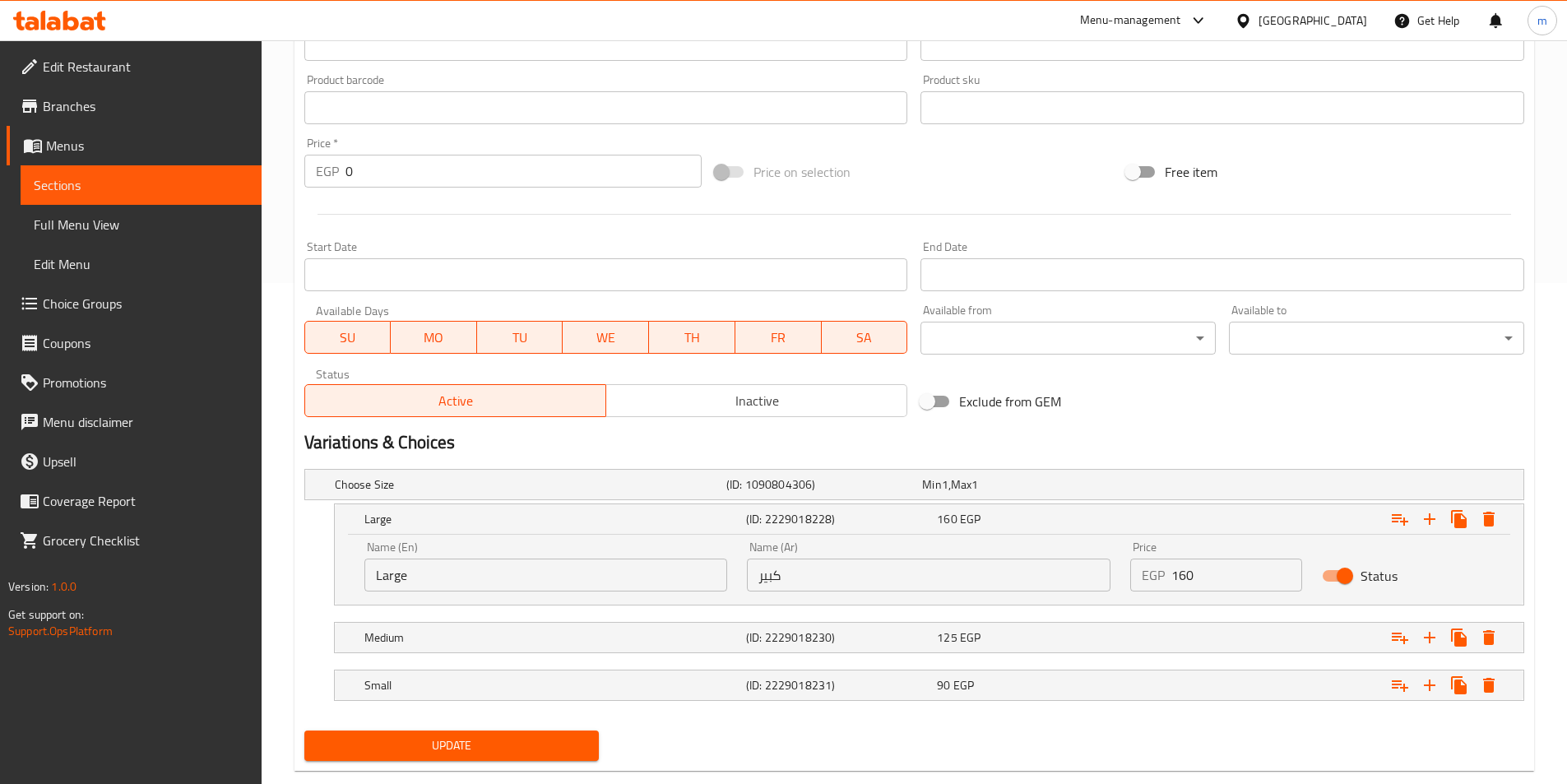
scroll to position [533, 0]
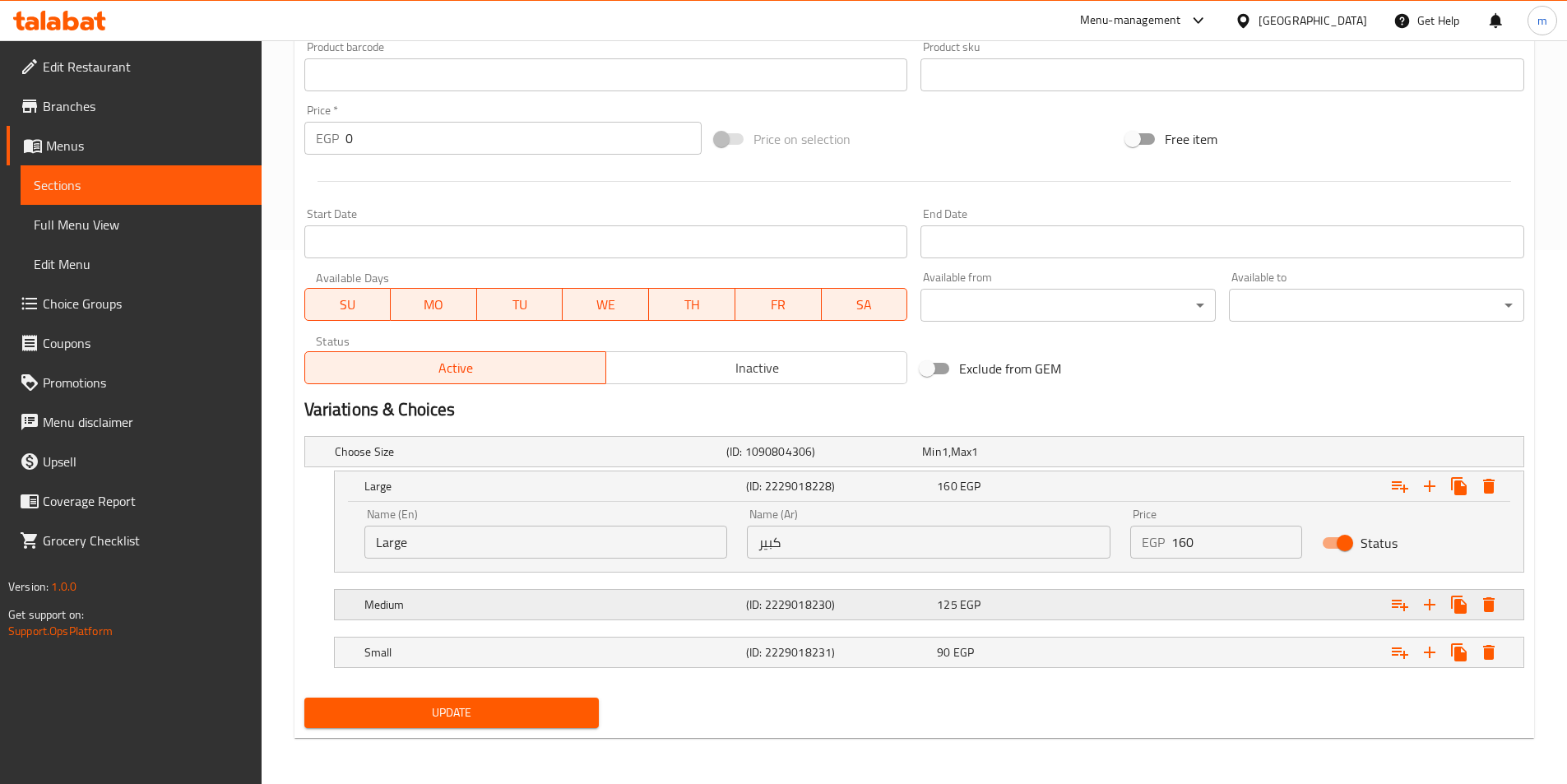
click at [587, 460] on h5 "Medium" at bounding box center [527, 451] width 385 height 17
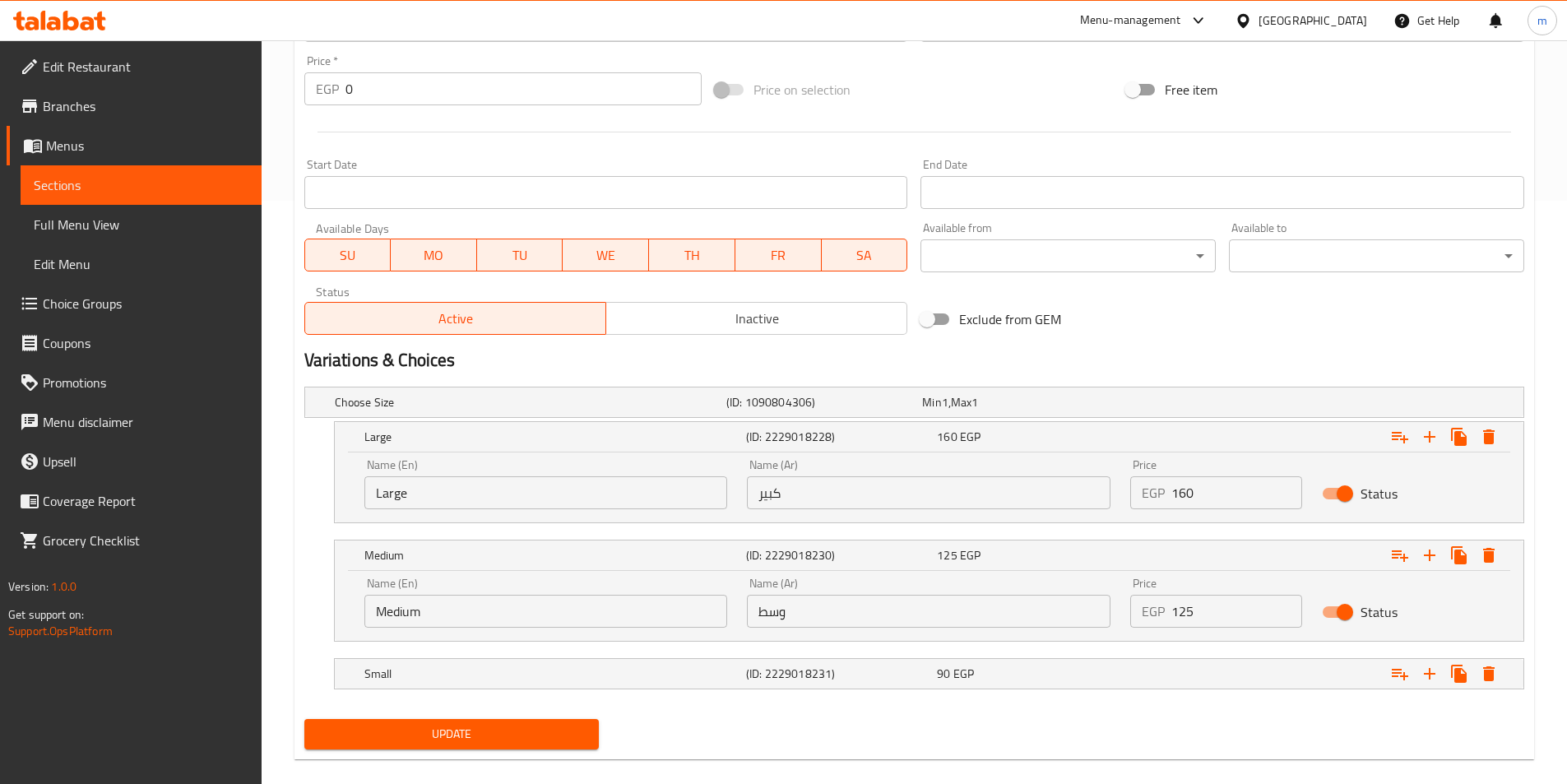
scroll to position [604, 0]
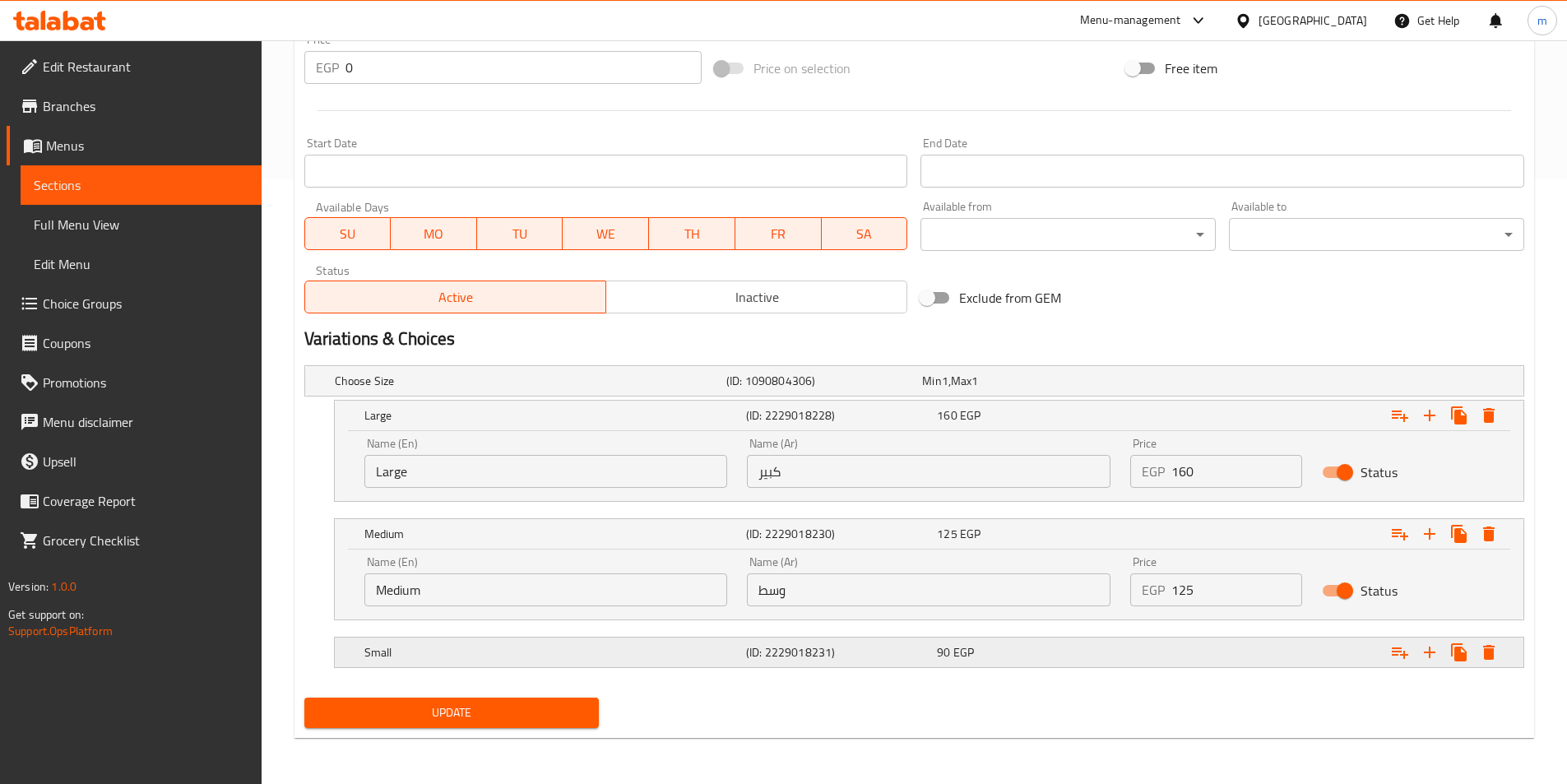
click at [587, 389] on h5 "Small" at bounding box center [527, 380] width 385 height 17
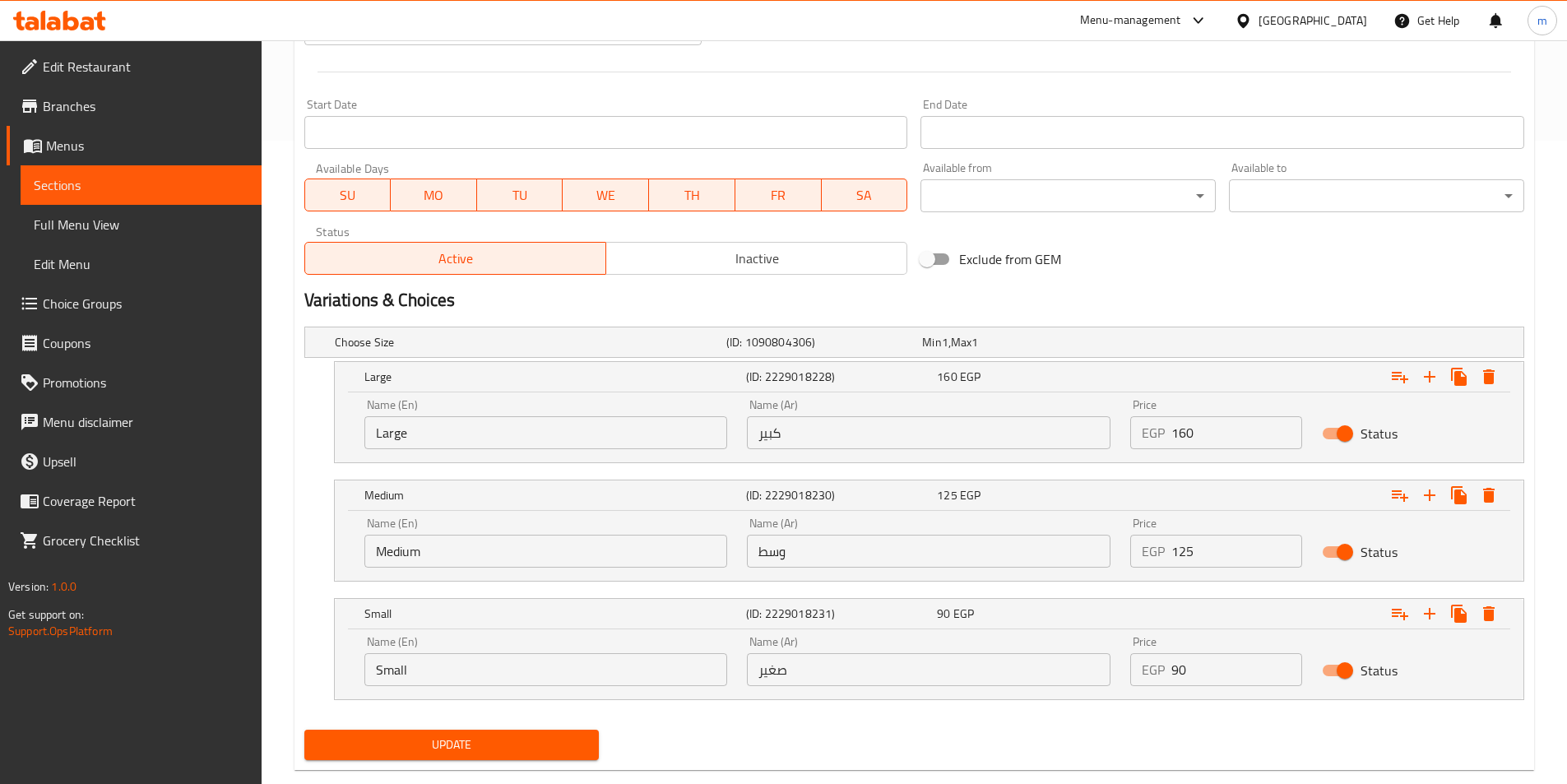
scroll to position [675, 0]
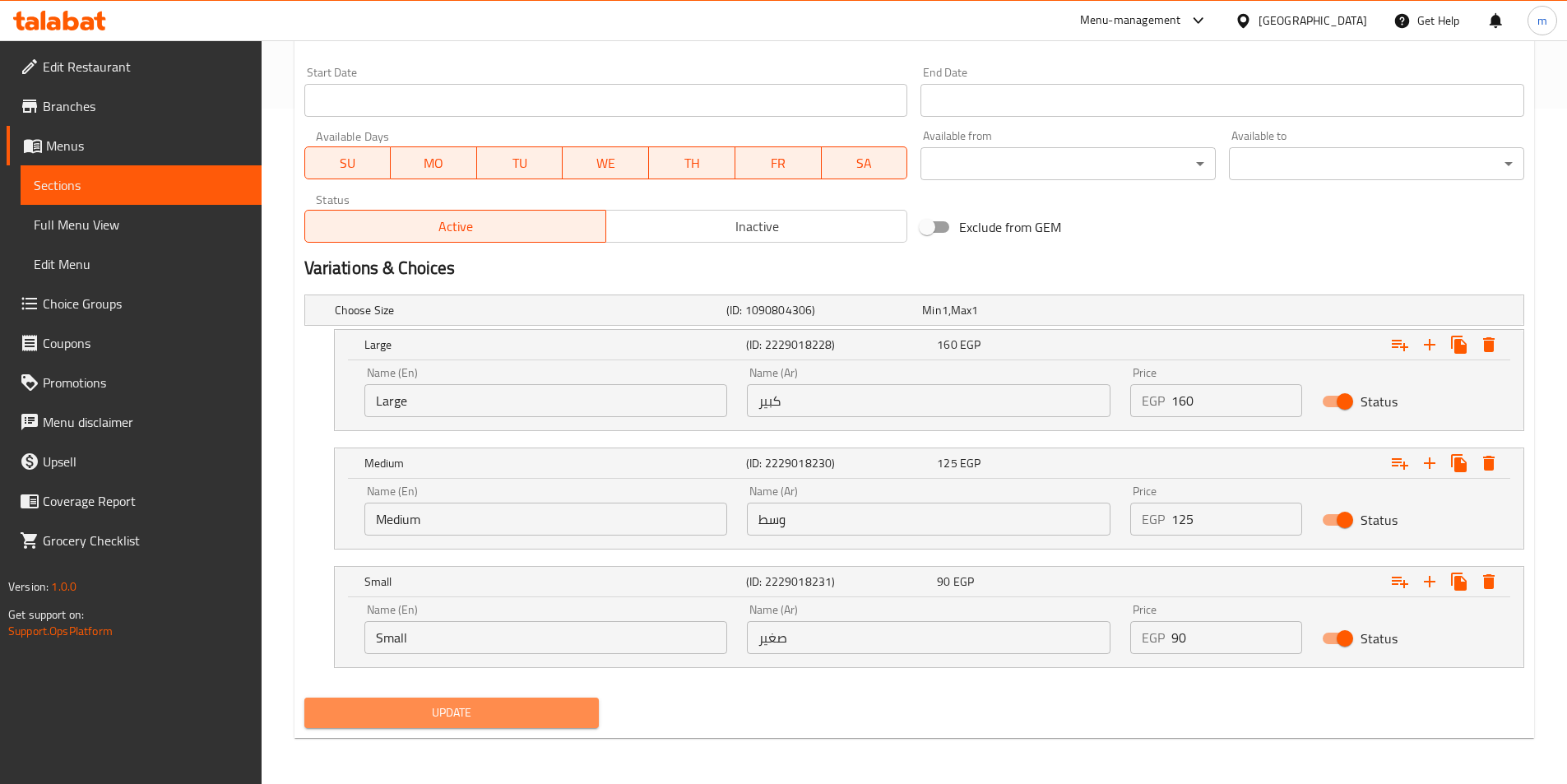
click at [542, 713] on span "Update" at bounding box center [452, 712] width 269 height 20
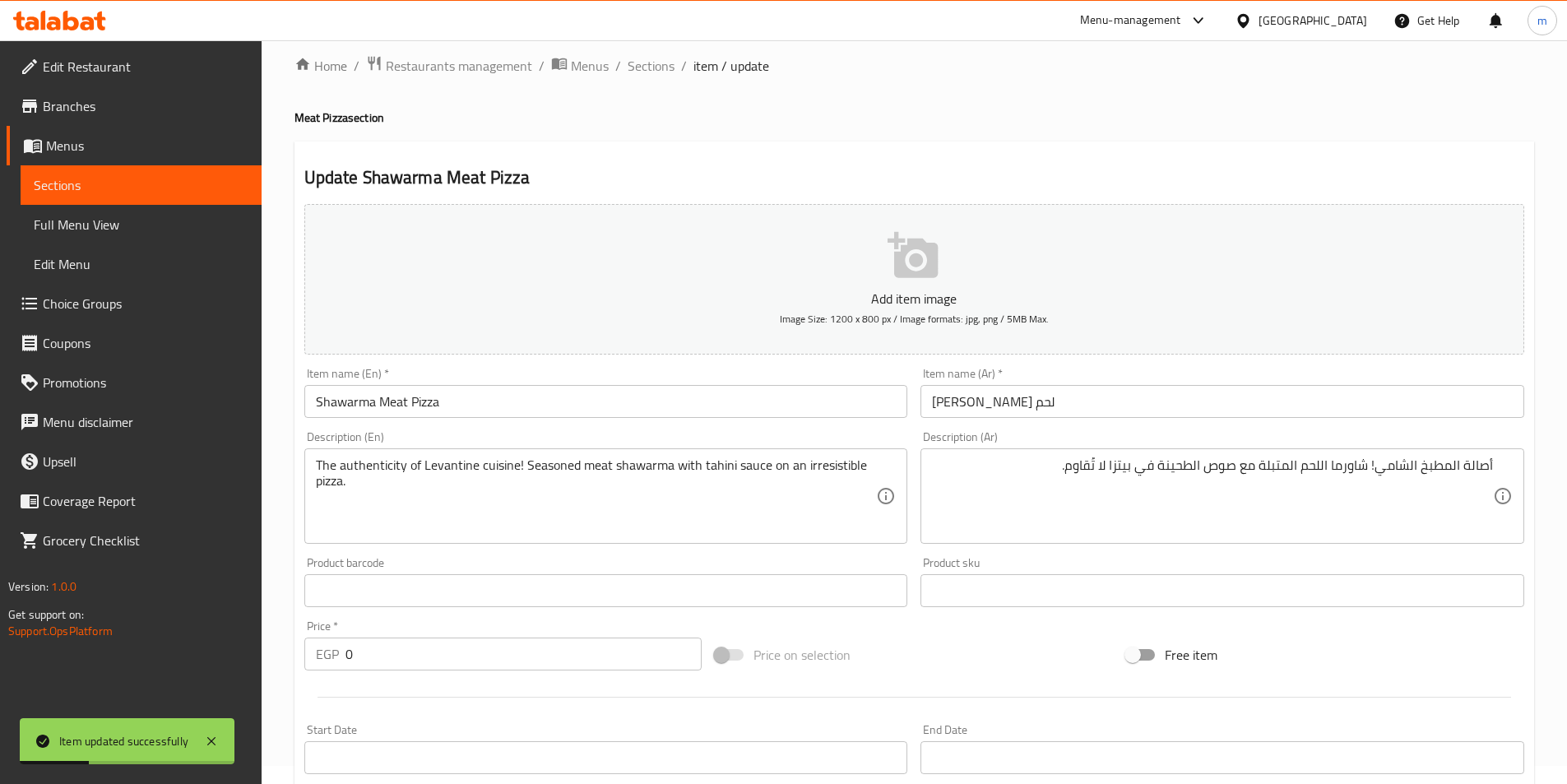
scroll to position [0, 0]
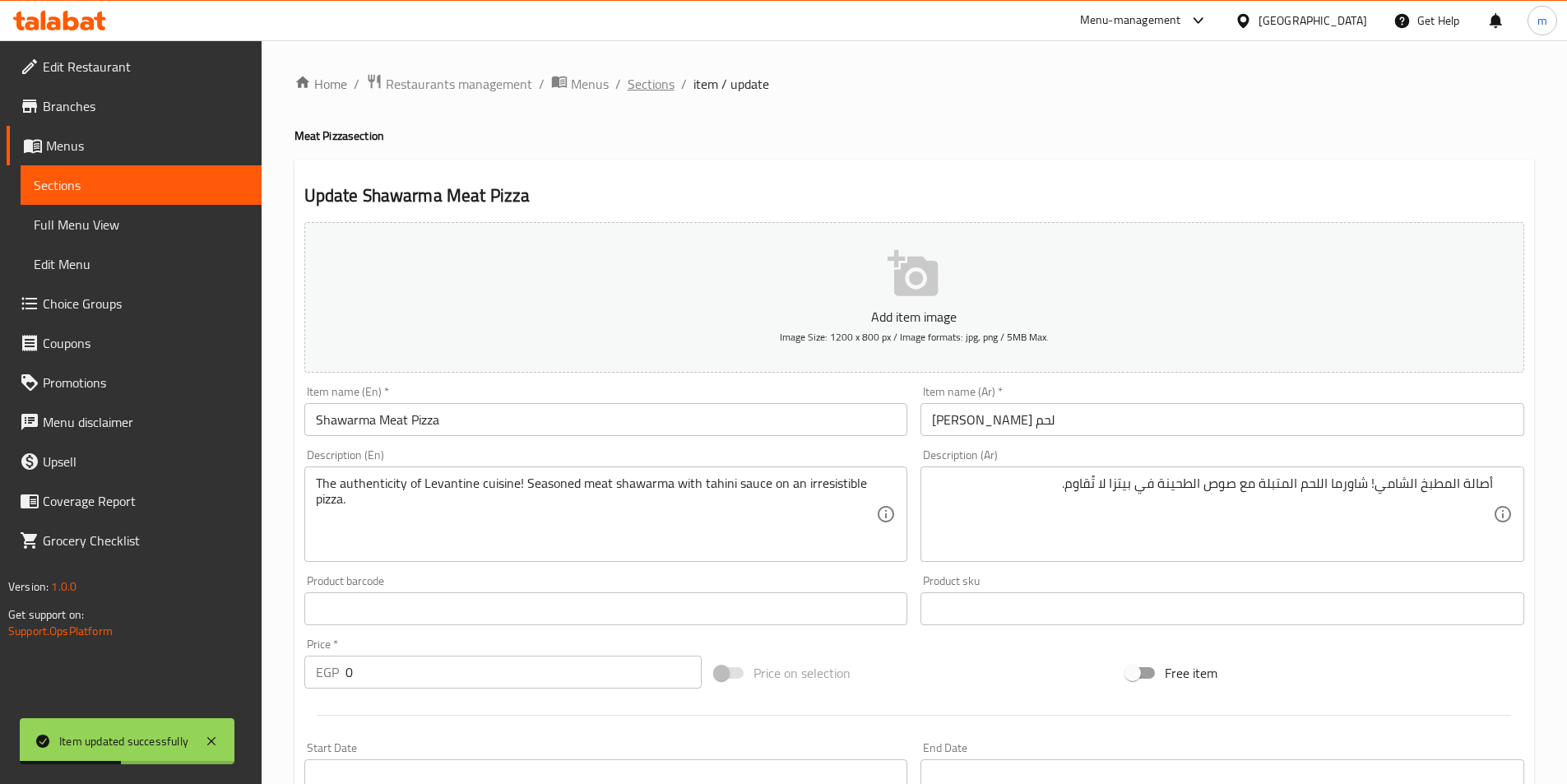
click at [649, 88] on span "Sections" at bounding box center [651, 84] width 47 height 19
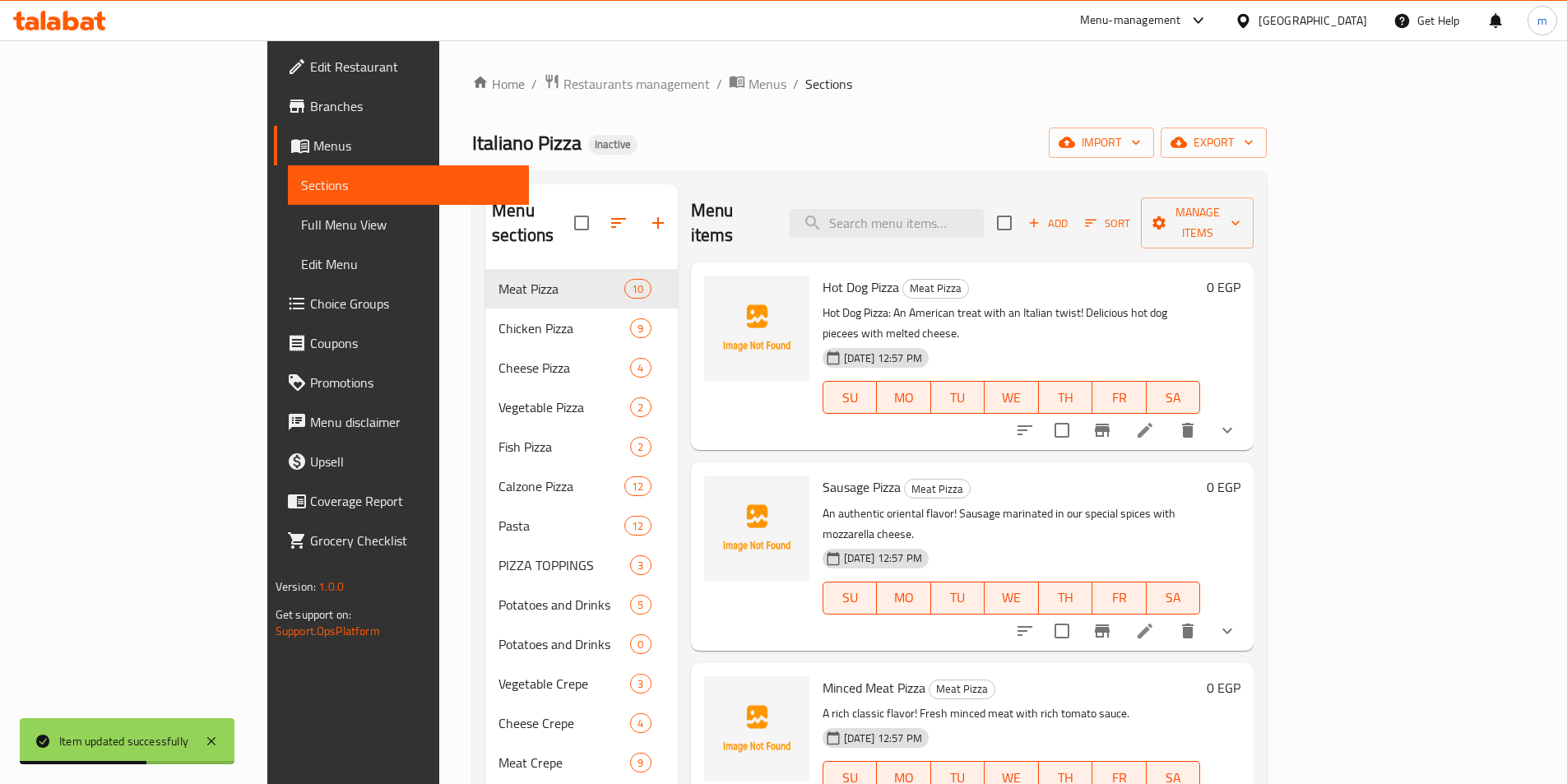
click at [882, 121] on div "Home / Restaurants management / Menus / Sections Italiano Pizza Inactive import…" at bounding box center [869, 556] width 795 height 966
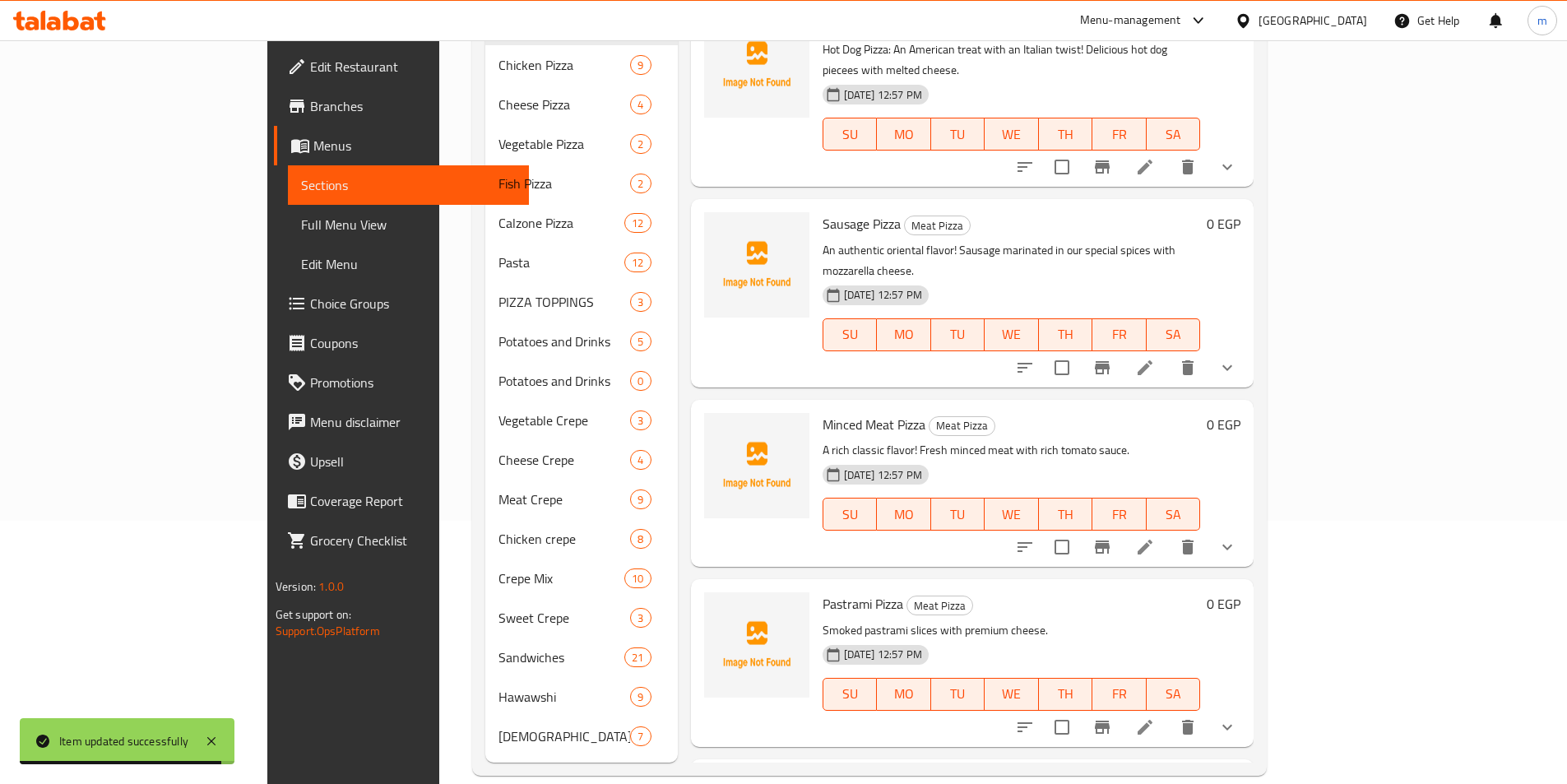
scroll to position [411, 0]
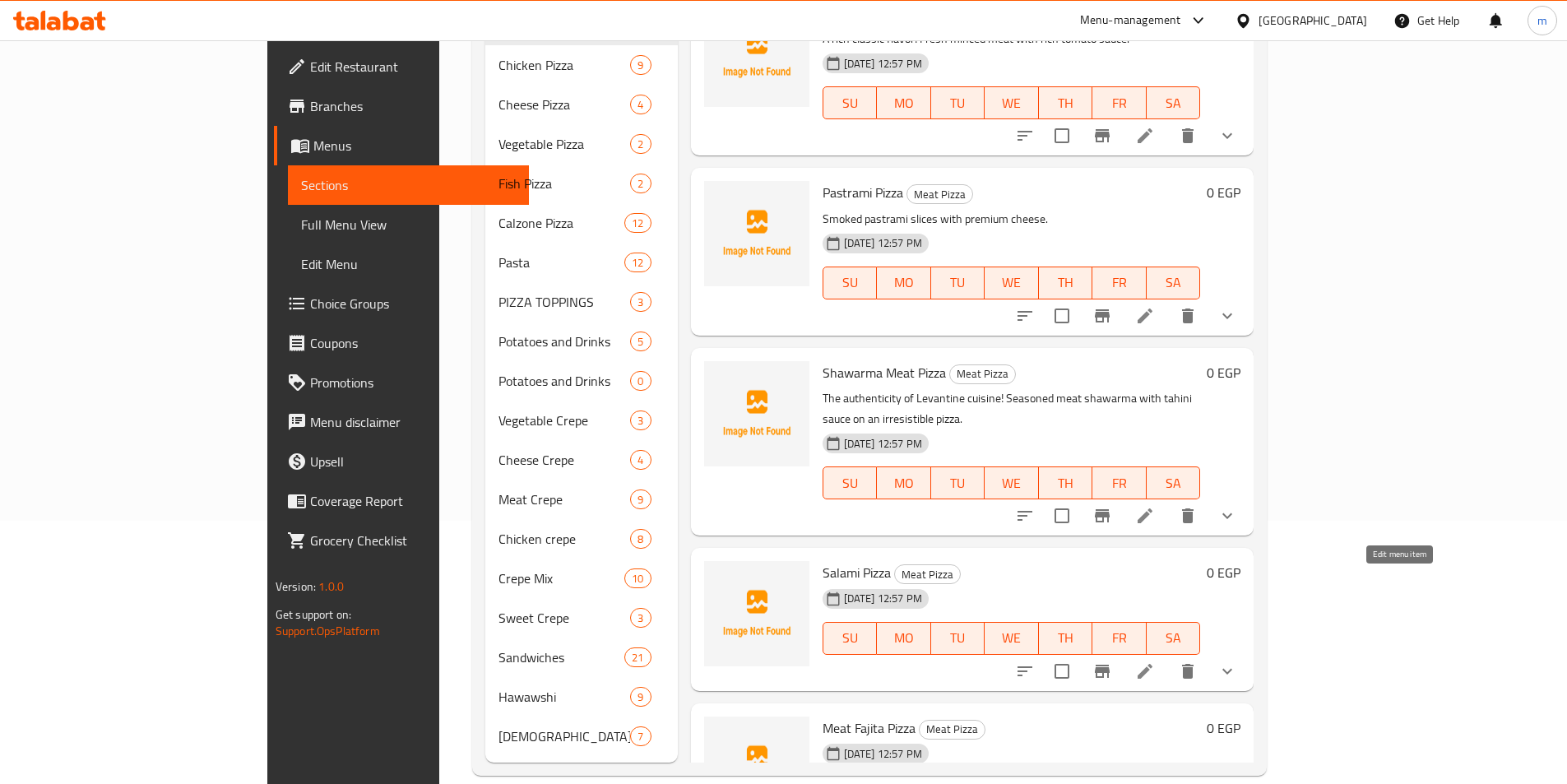
click at [1155, 661] on icon at bounding box center [1145, 671] width 19 height 19
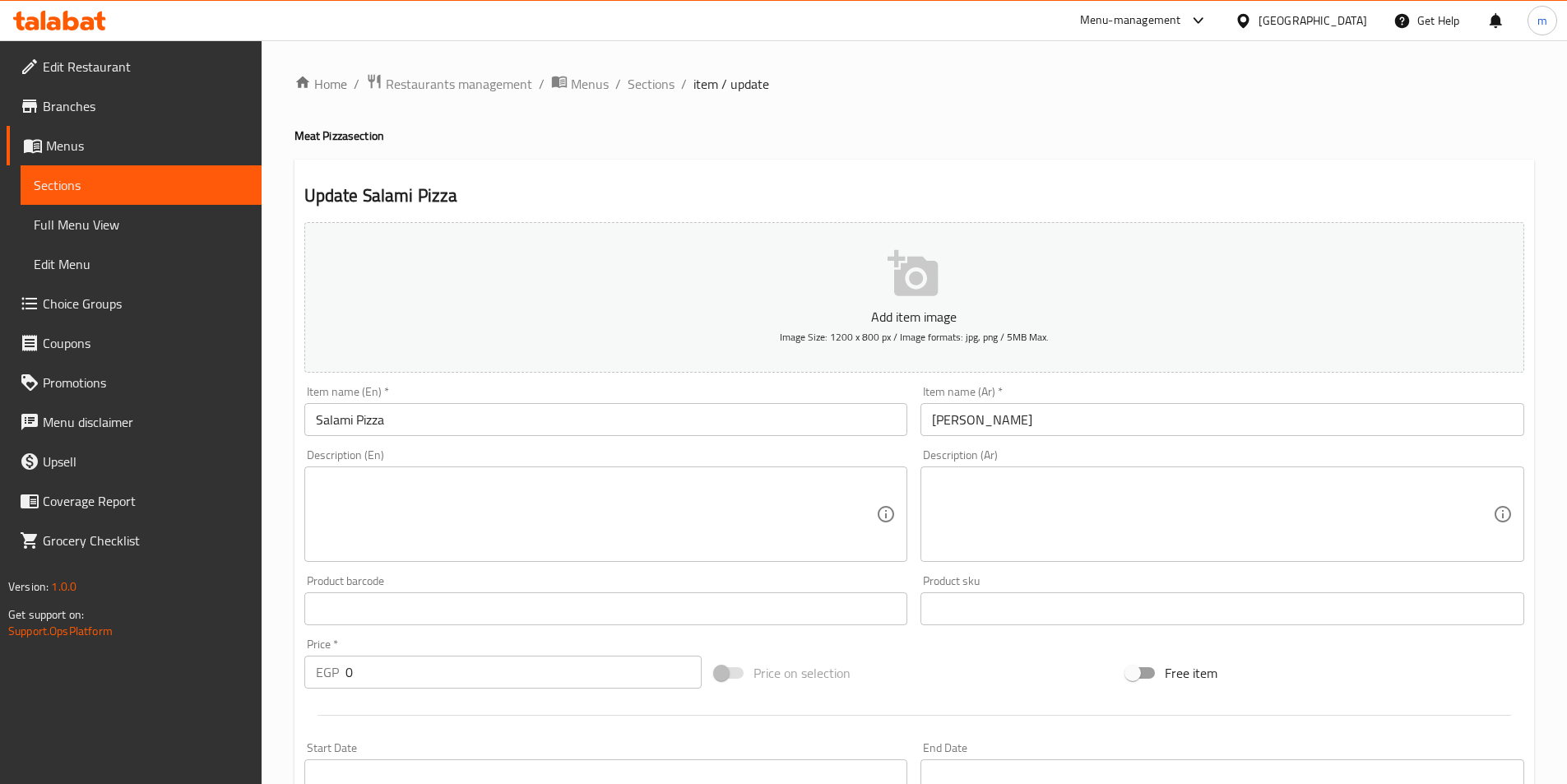
drag, startPoint x: 655, startPoint y: 83, endPoint x: 808, endPoint y: 40, distance: 158.9
click at [655, 83] on span "Sections" at bounding box center [651, 84] width 47 height 19
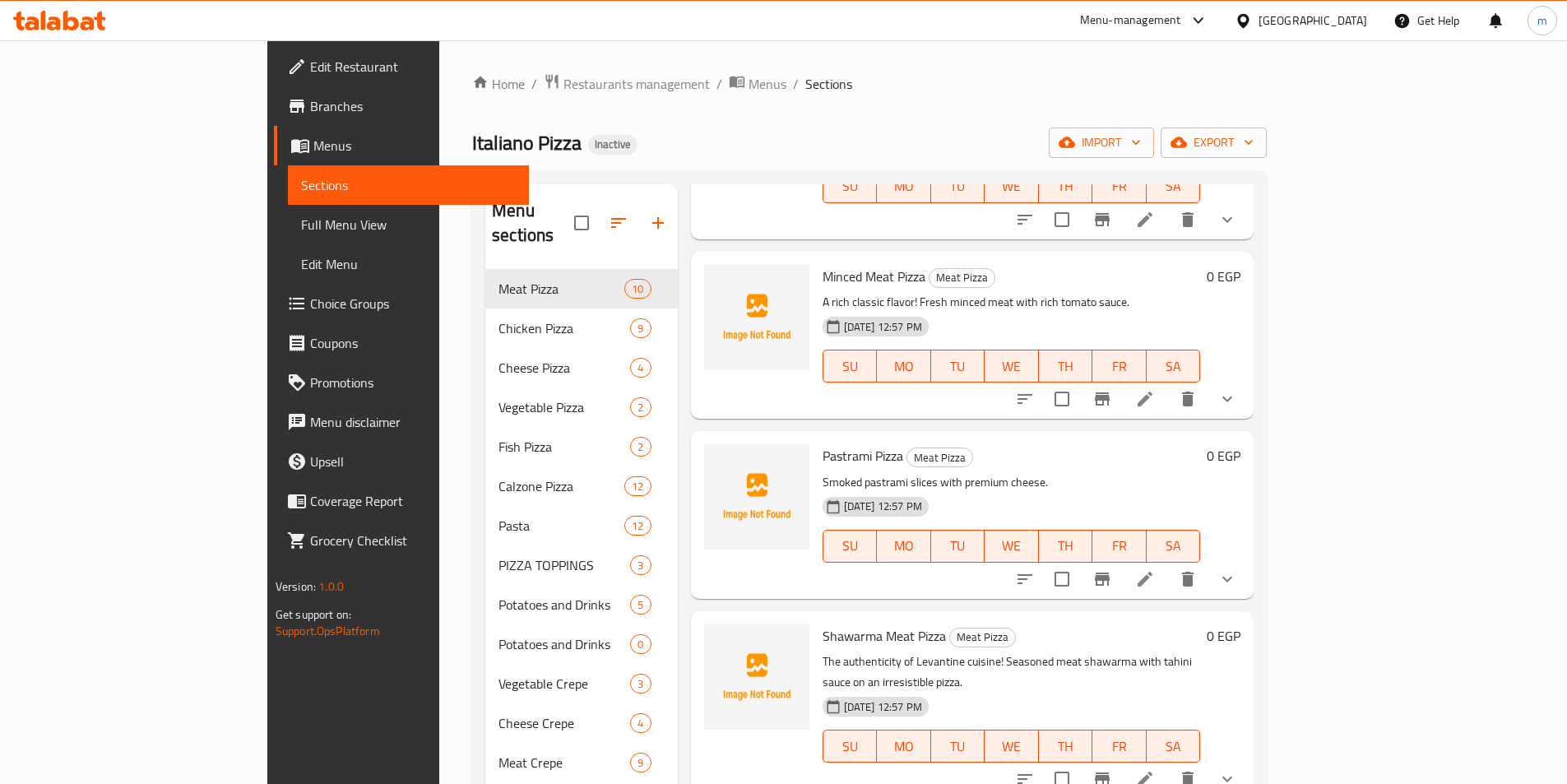
scroll to position [822, 0]
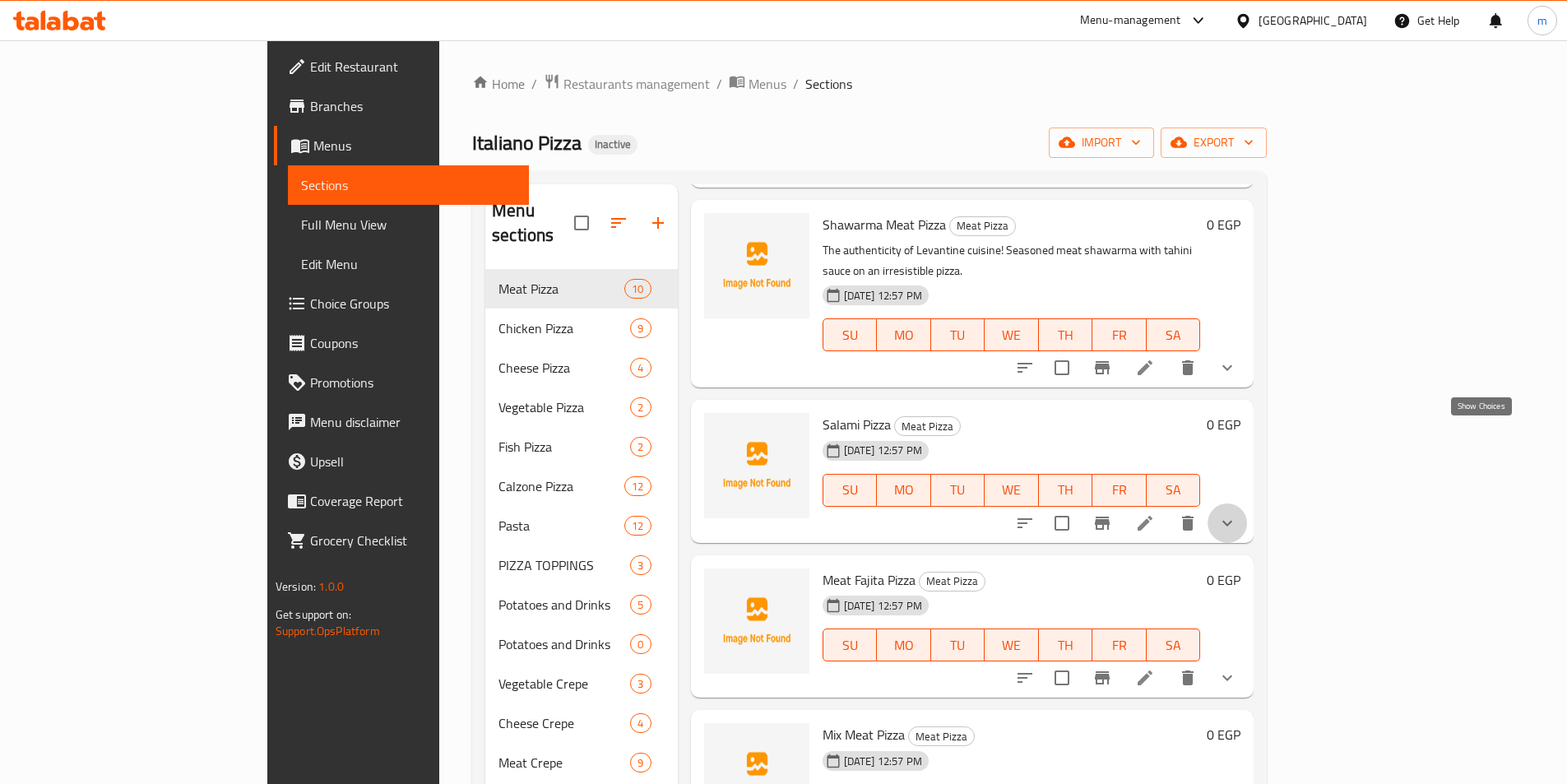
click at [1237, 513] on icon "show more" at bounding box center [1228, 523] width 19 height 19
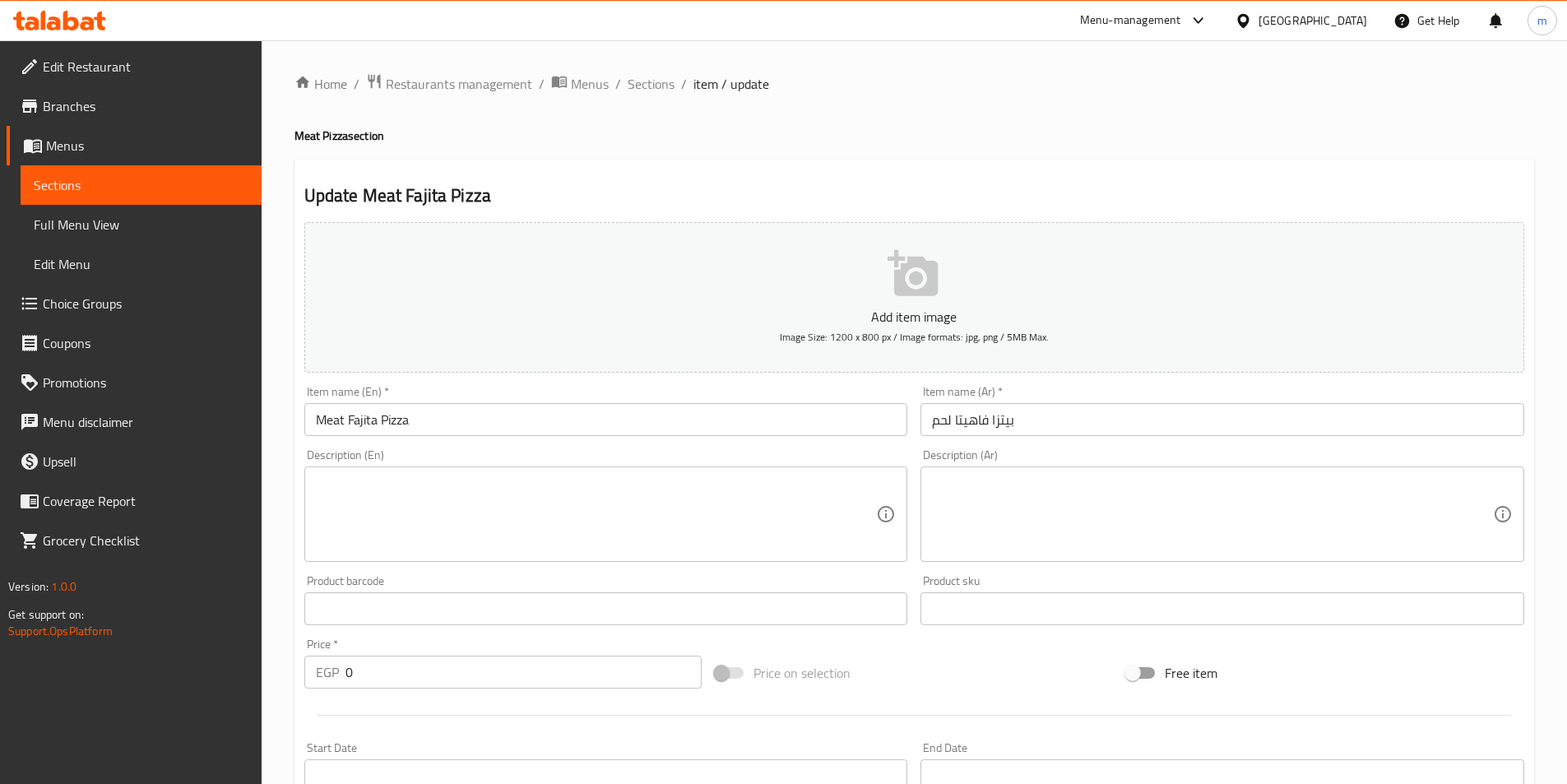
click at [1014, 521] on textarea at bounding box center [1212, 514] width 561 height 78
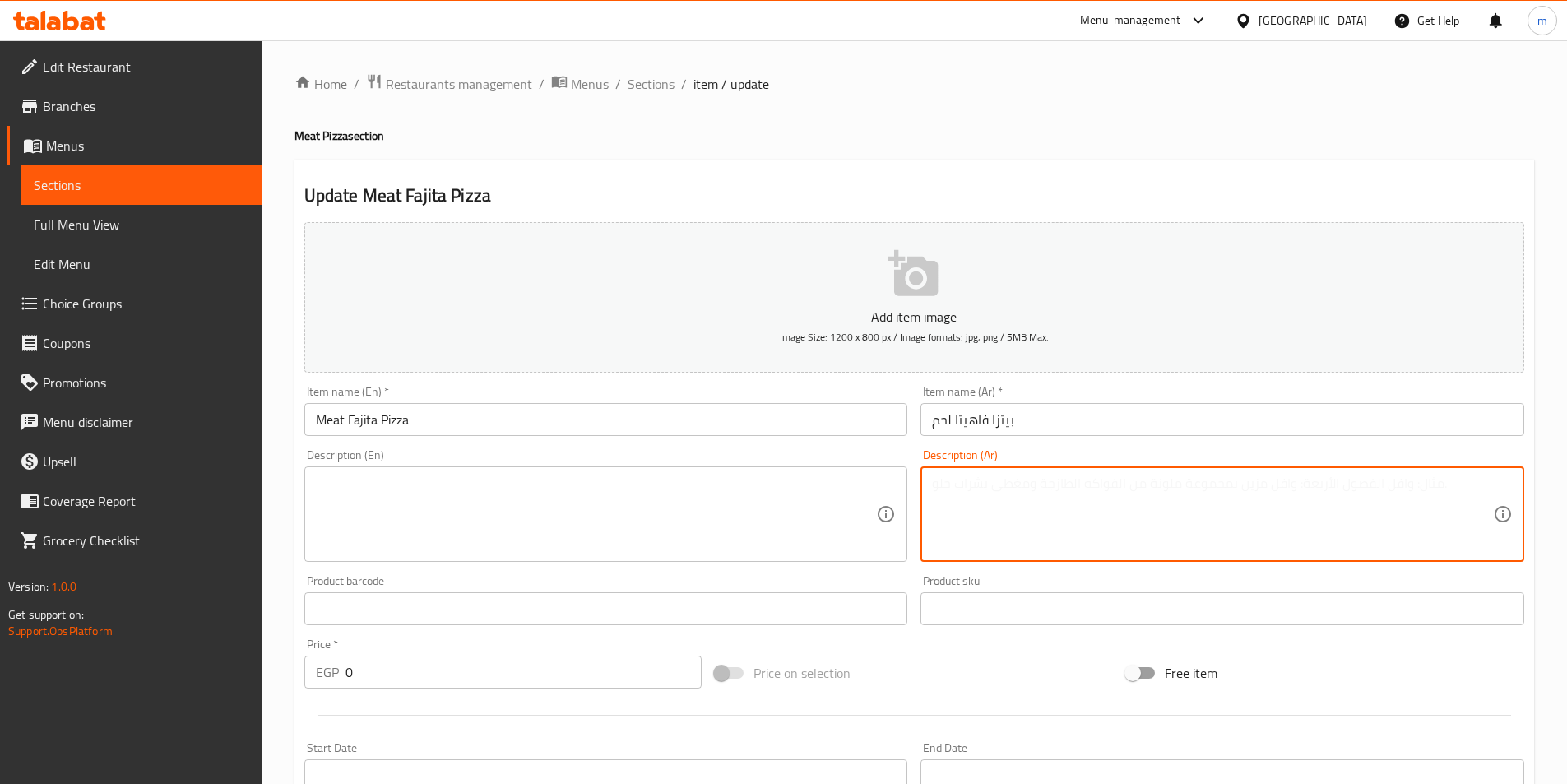
paste textarea "بيتزا فاهيتا لحم: رحلة إلى المكسيك! لحم فاهيتا متبل مع الفلفل والبصل."
type textarea "بيتزا فاهيتا لحم: رحلة إلى المكسيك! لحم فاهيتا متبل مع الفلفل والبصل."
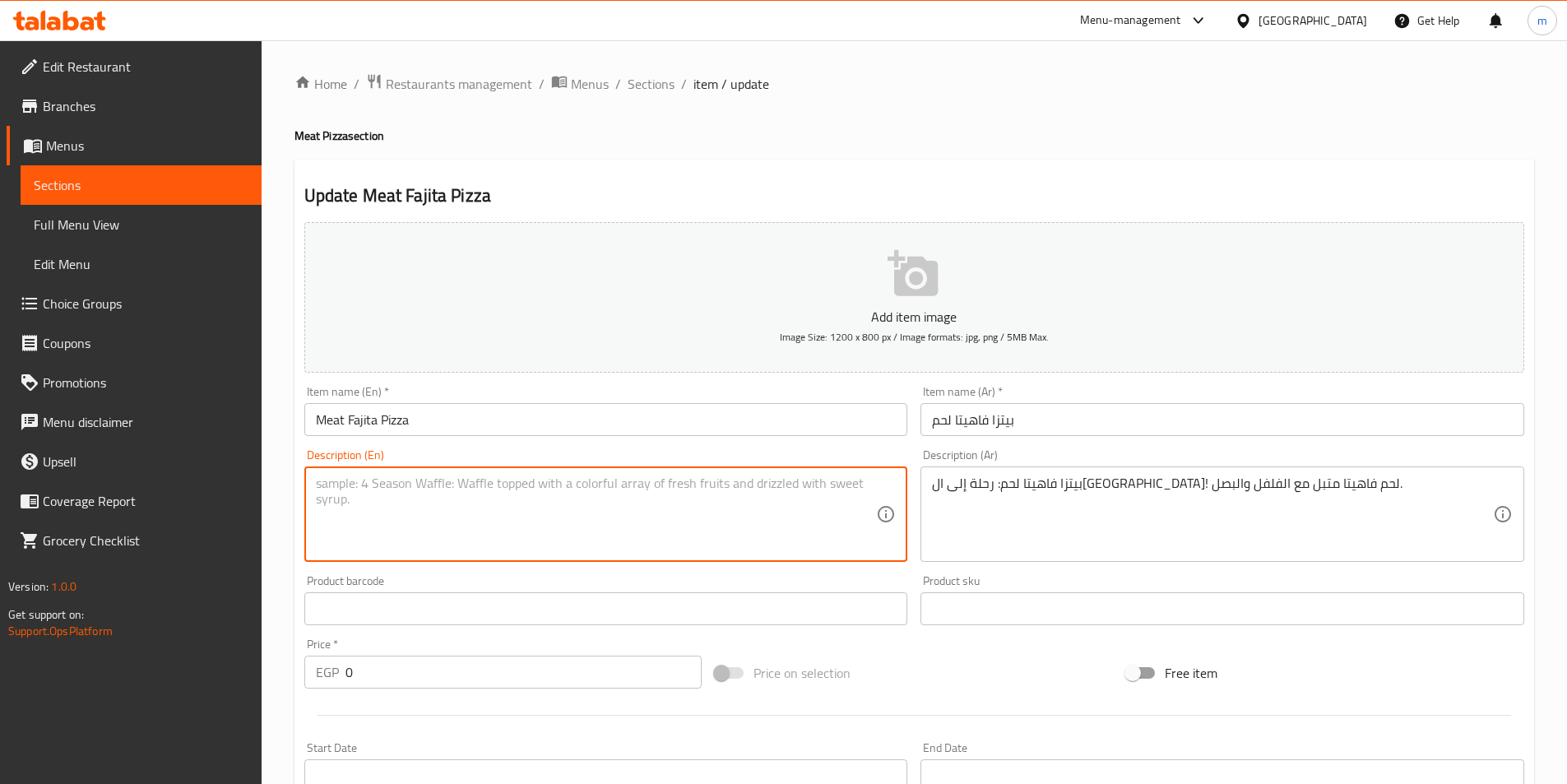
click at [844, 514] on textarea at bounding box center [596, 514] width 561 height 78
paste textarea "Beef Fajita Pizza: A trip to Mexico! Seasoned fajita beef with peppers and onio…"
drag, startPoint x: 502, startPoint y: 483, endPoint x: 303, endPoint y: 484, distance: 199.0
click at [303, 484] on div "Description (En) Beef Fajita Pizza: A trip to Mexico! Seasoned fajita beef with…" at bounding box center [606, 505] width 617 height 126
click at [316, 483] on textarea "Seasoned fajita beef with peppers and onions." at bounding box center [596, 514] width 561 height 78
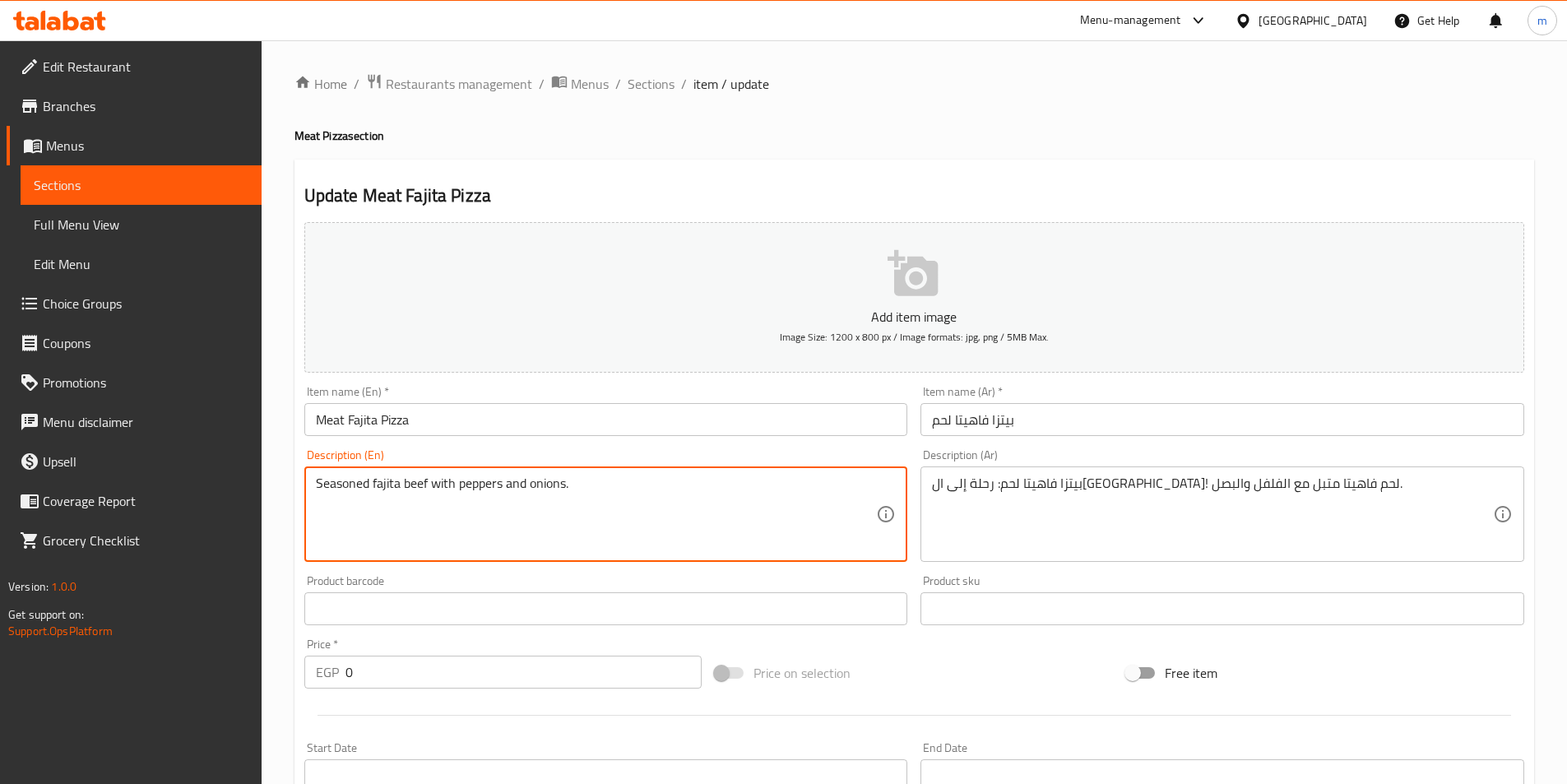
click at [322, 490] on textarea "Seasoned fajita beef with peppers and onions." at bounding box center [596, 514] width 561 height 78
type textarea "Seasoned fajita beef with peppers and onions."
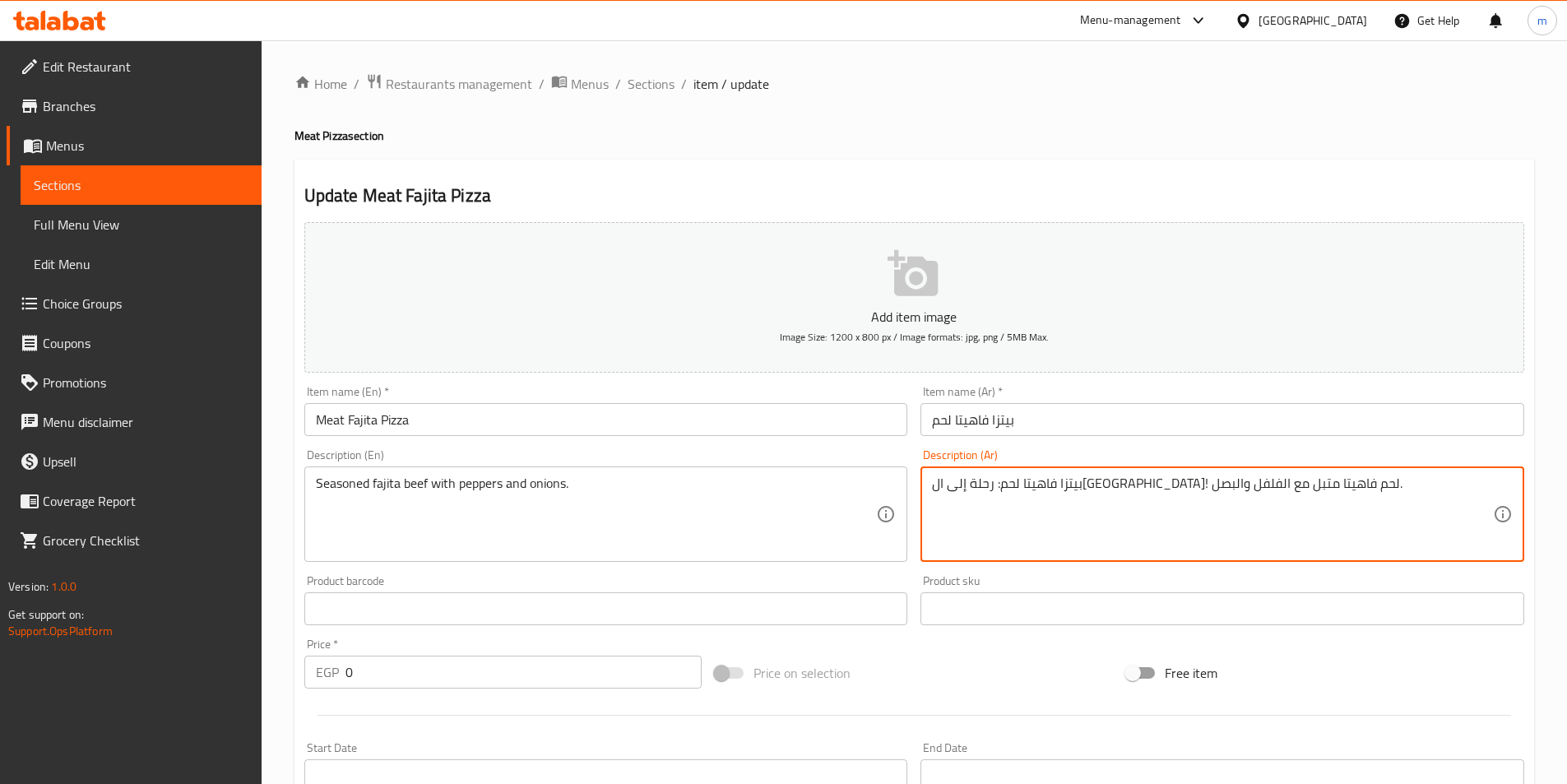
drag, startPoint x: 1125, startPoint y: 485, endPoint x: 1314, endPoint y: 481, distance: 189.0
type textarea "! لحم فاهيتا متبل مع الفلفل والبصل."
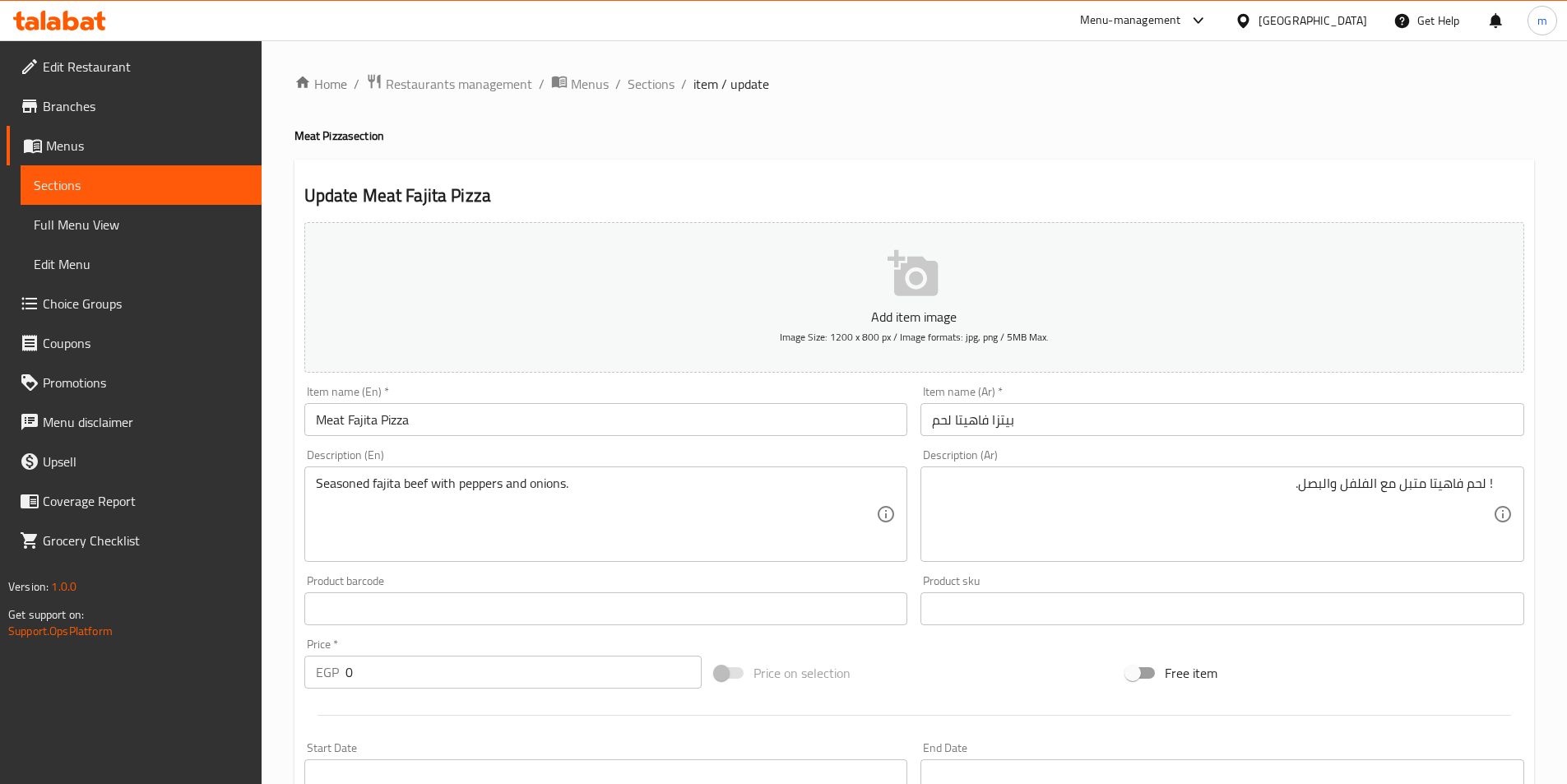
click at [419, 473] on div "Seasoned fajita beef with peppers and onions. Description (En)" at bounding box center [605, 514] width 604 height 96
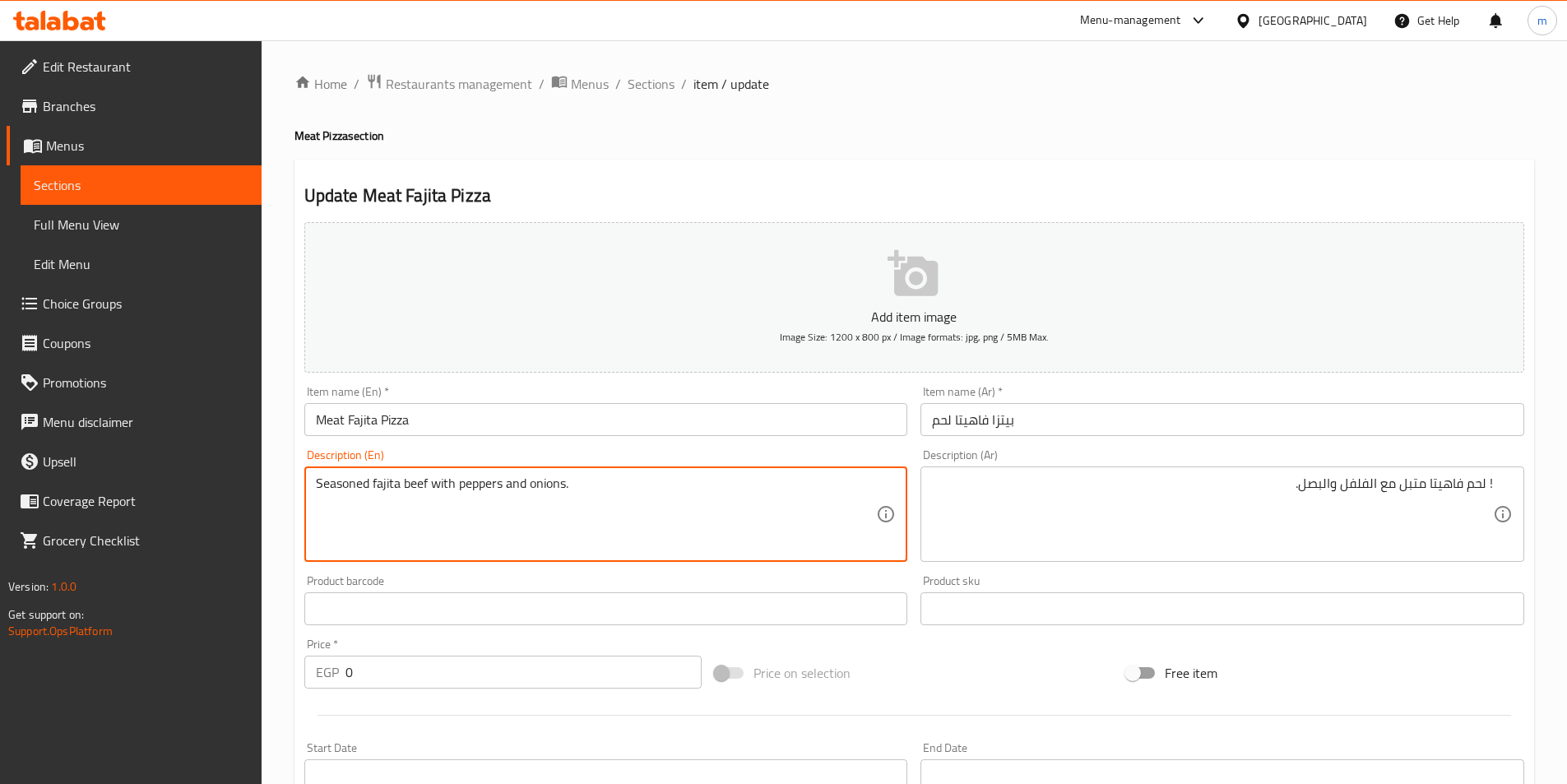
click at [334, 418] on input "Meat Fajita Pizza" at bounding box center [605, 419] width 604 height 33
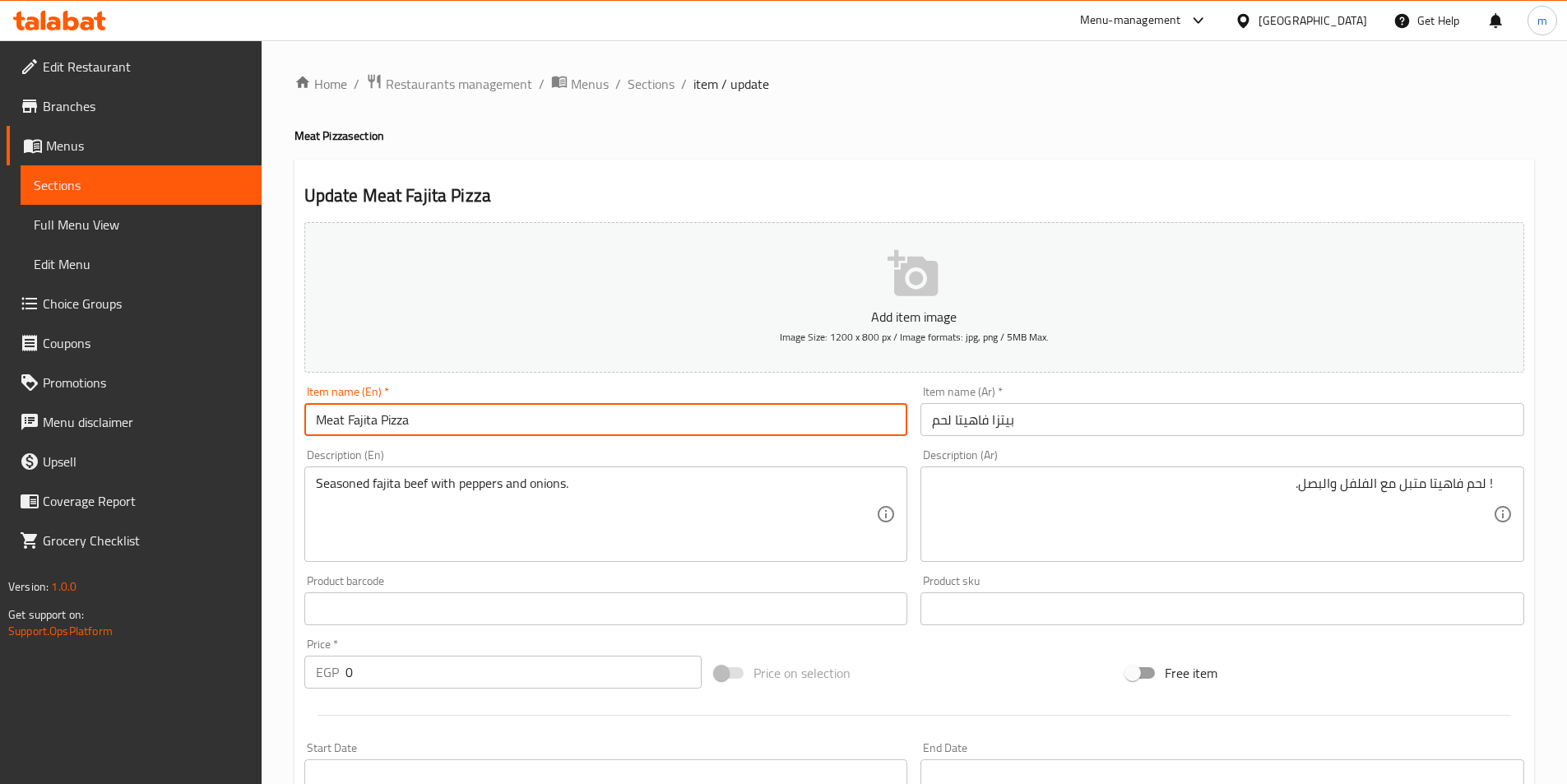
click at [334, 418] on input "Meat Fajita Pizza" at bounding box center [605, 419] width 604 height 33
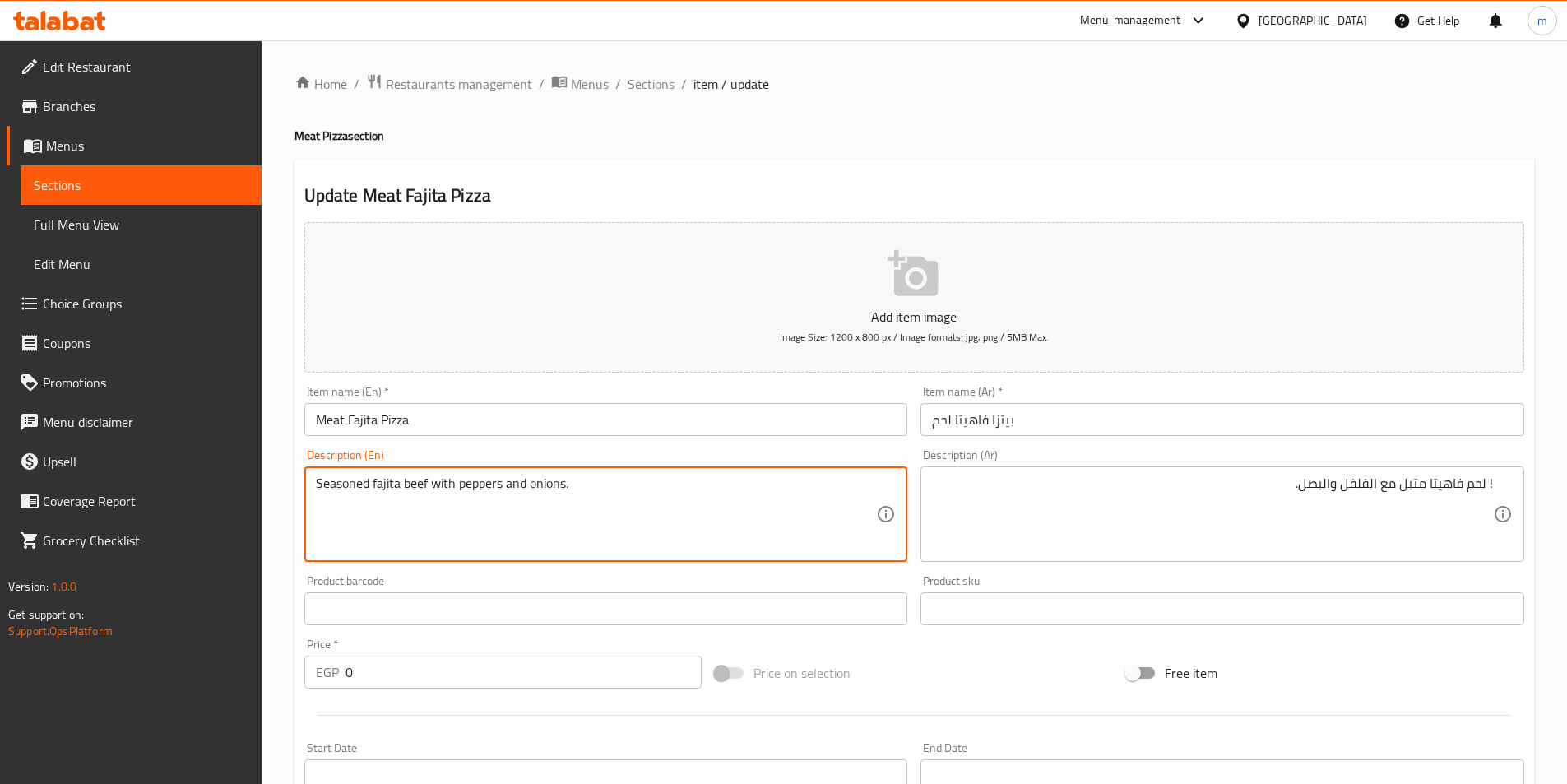
click at [422, 486] on textarea "Seasoned fajita beef with peppers and onions." at bounding box center [596, 514] width 561 height 78
paste textarea "Meat"
click at [422, 486] on textarea "Seasoned fajita Meat with peppers and onions." at bounding box center [596, 514] width 561 height 78
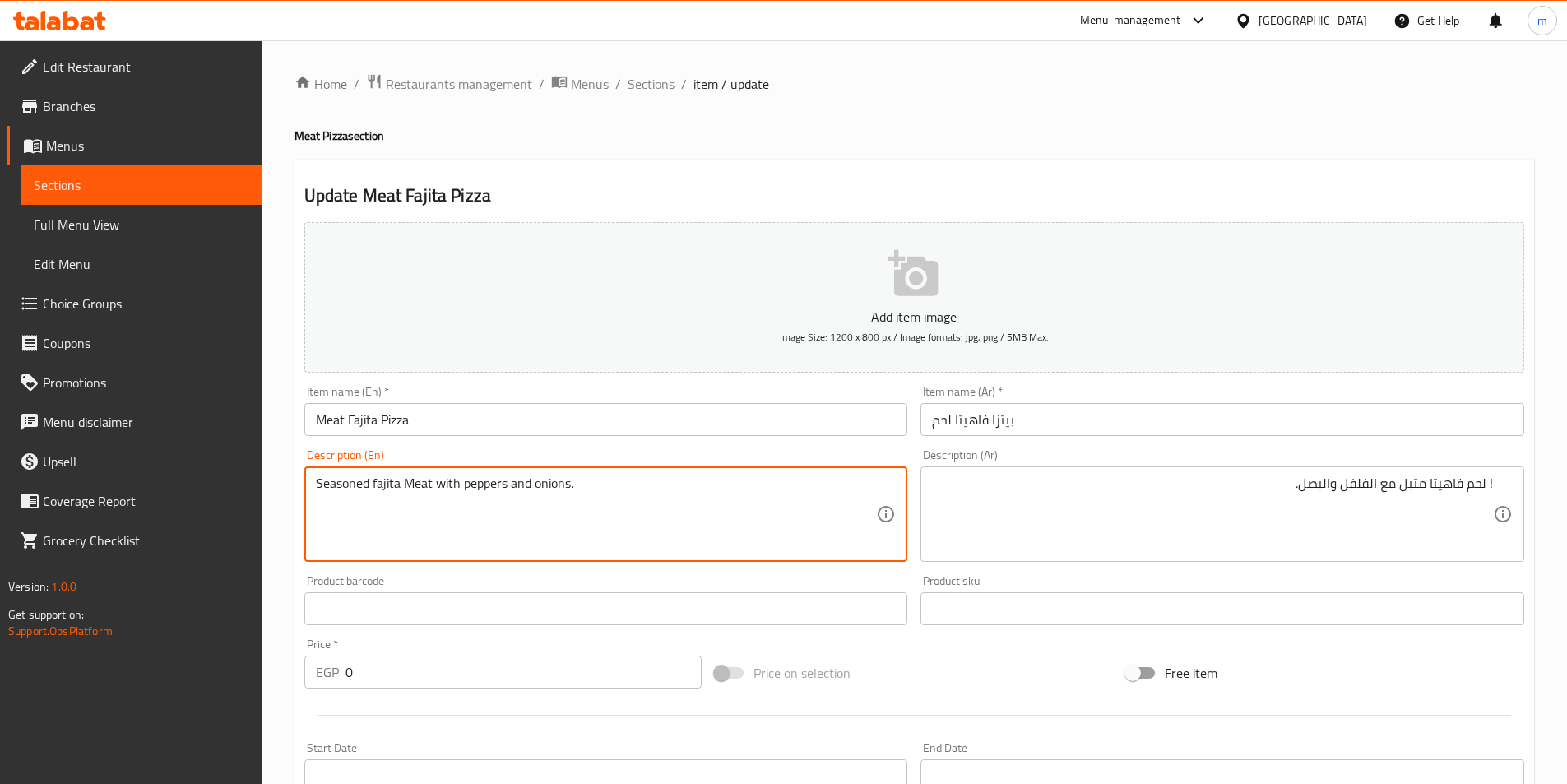
click at [422, 486] on textarea "Seasoned fajita Meat with peppers and onions." at bounding box center [596, 514] width 561 height 78
type textarea "Seasoned fajita meat with peppers and onions."
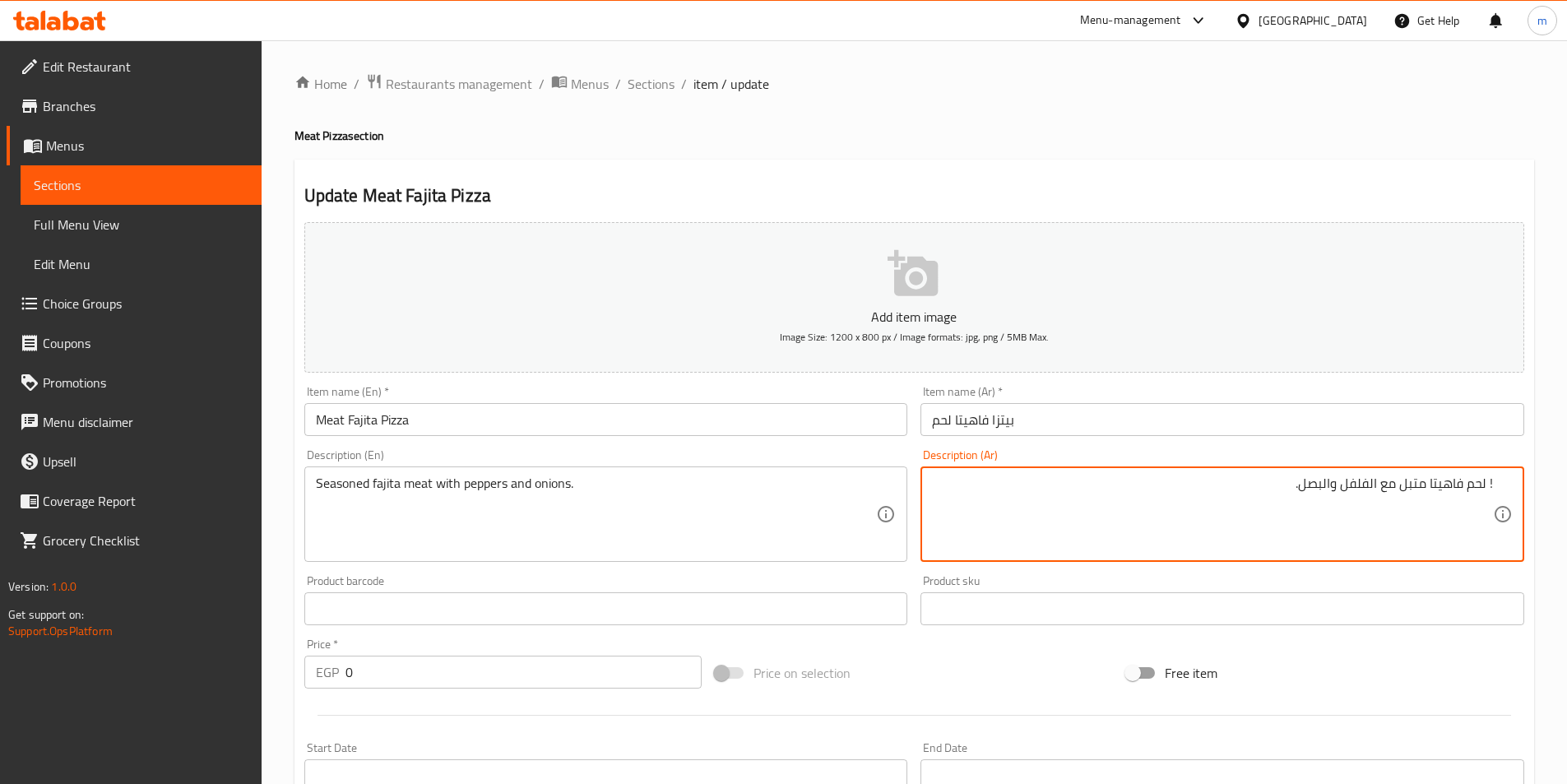
drag, startPoint x: 1490, startPoint y: 492, endPoint x: 1503, endPoint y: 492, distance: 13.0
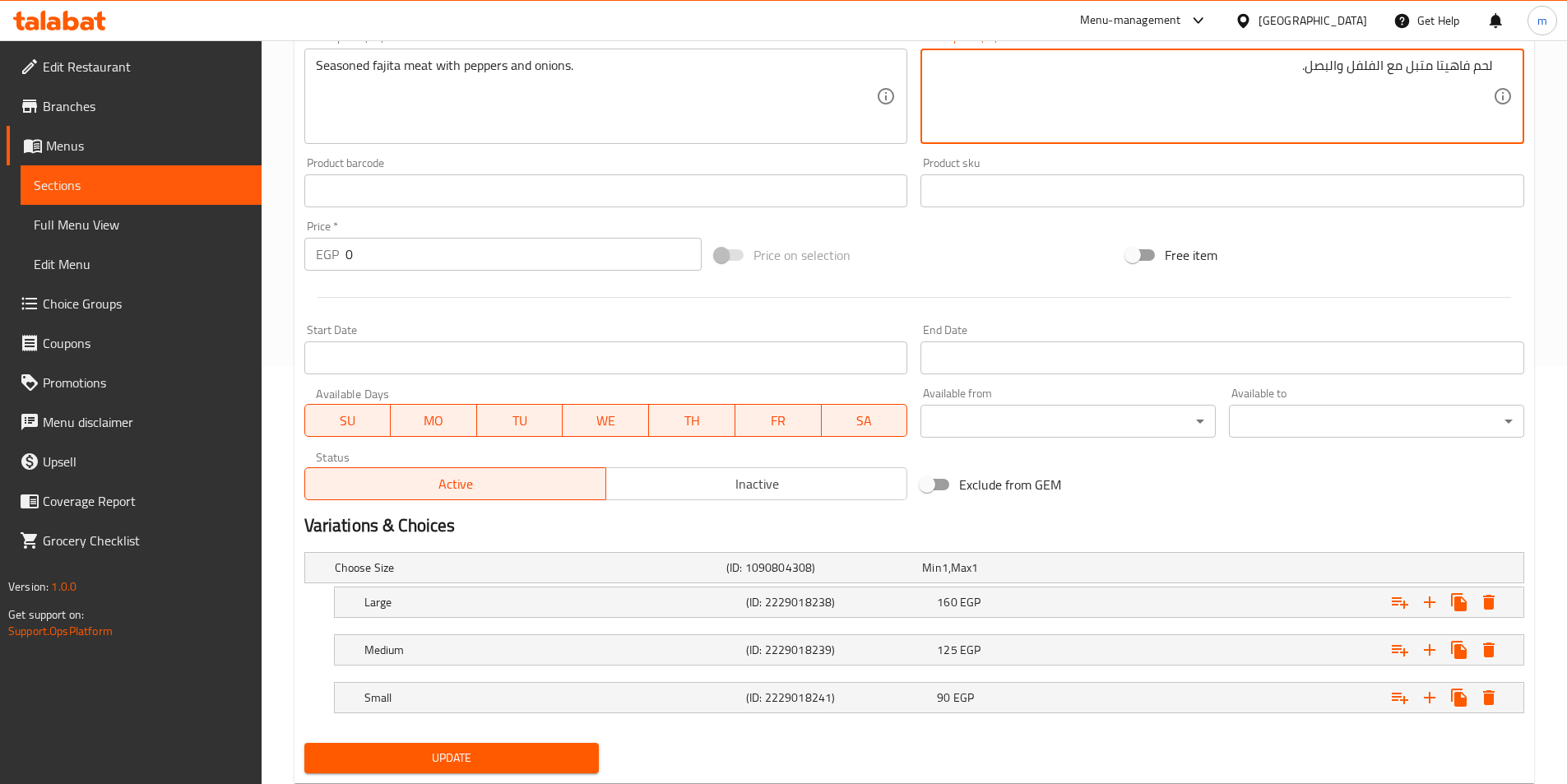
scroll to position [463, 0]
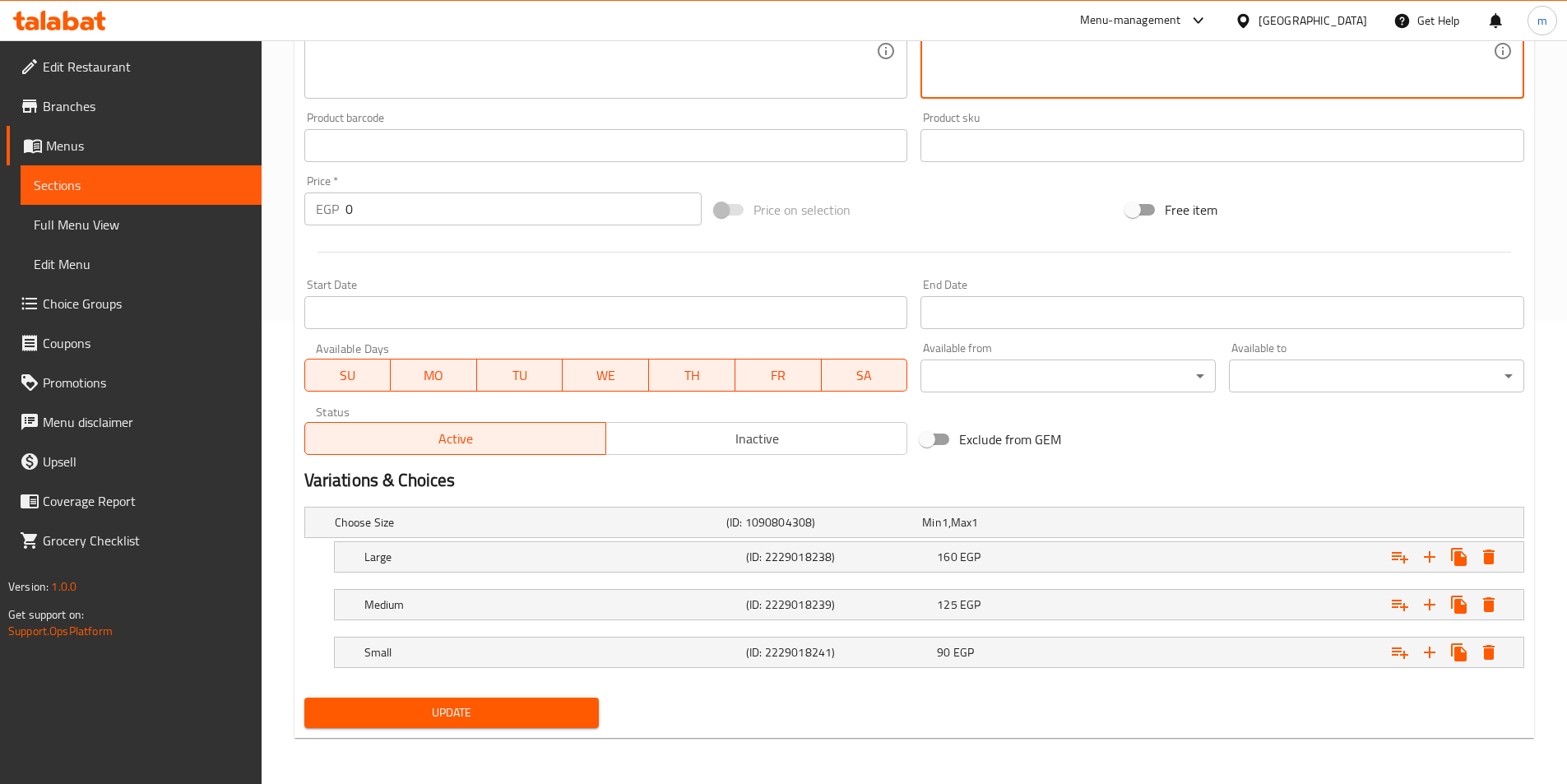
type textarea "لحم فاهيتا متبل مع الفلفل والبصل."
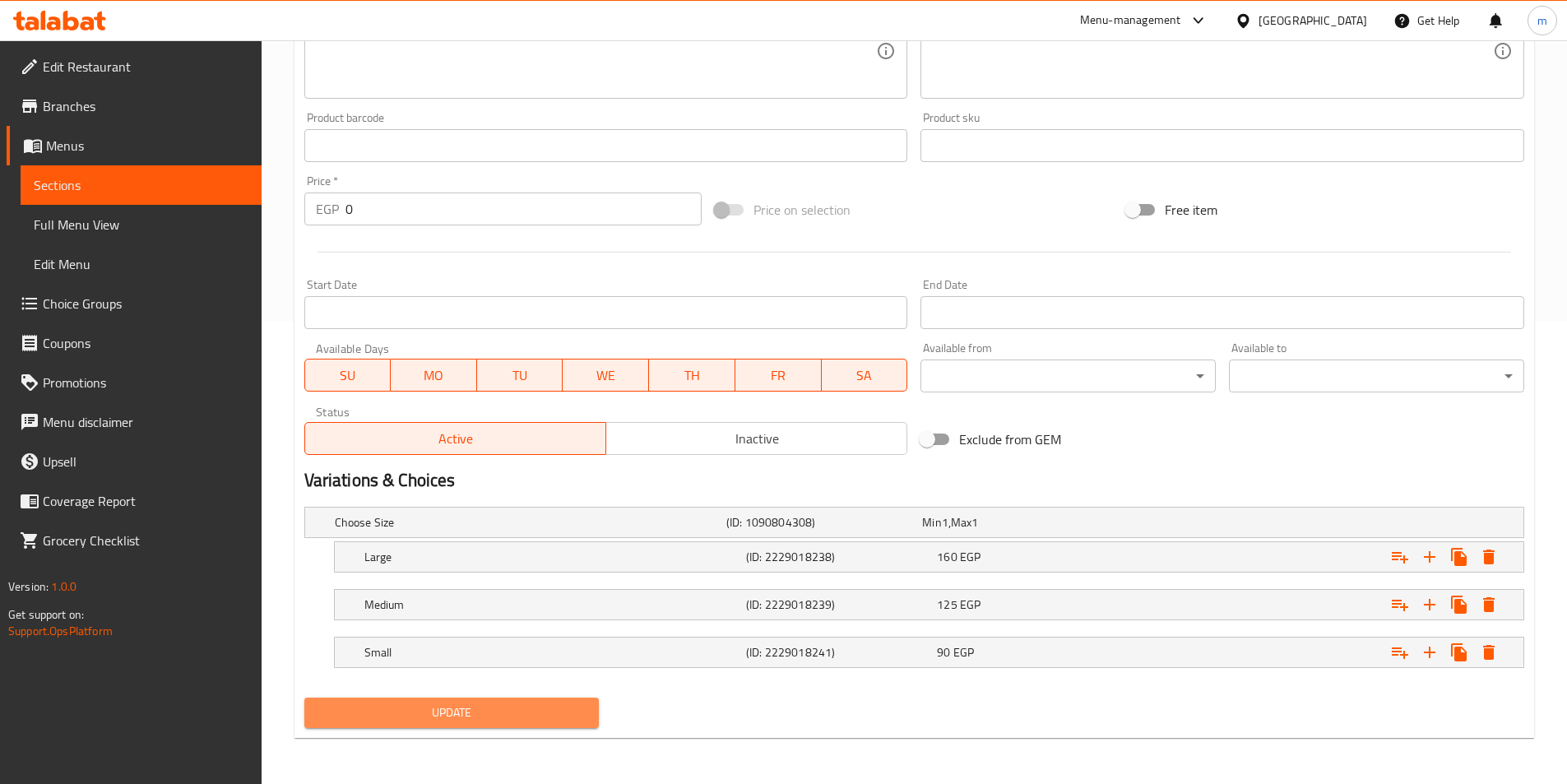
click at [547, 718] on span "Update" at bounding box center [452, 712] width 269 height 20
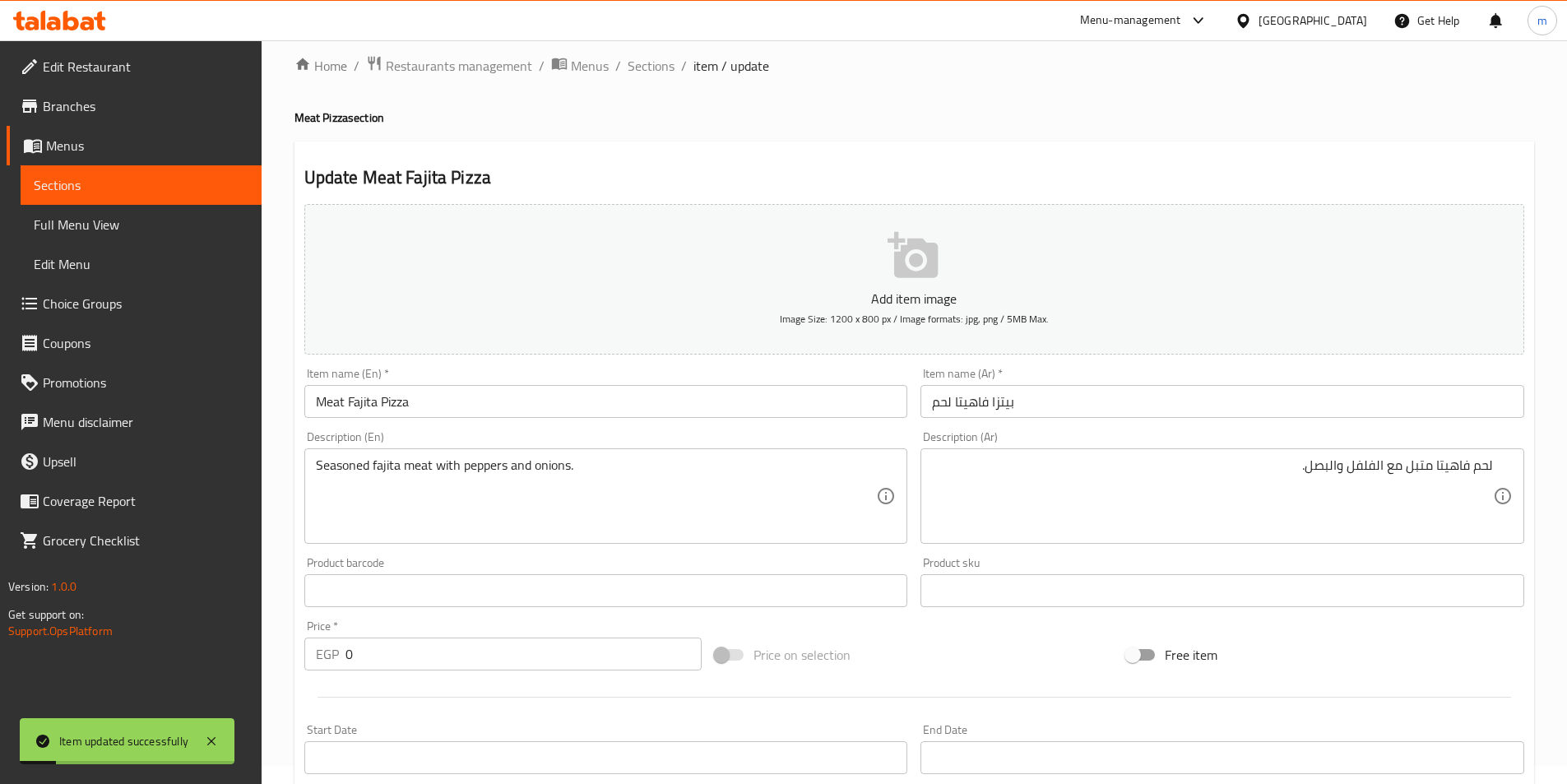
scroll to position [0, 0]
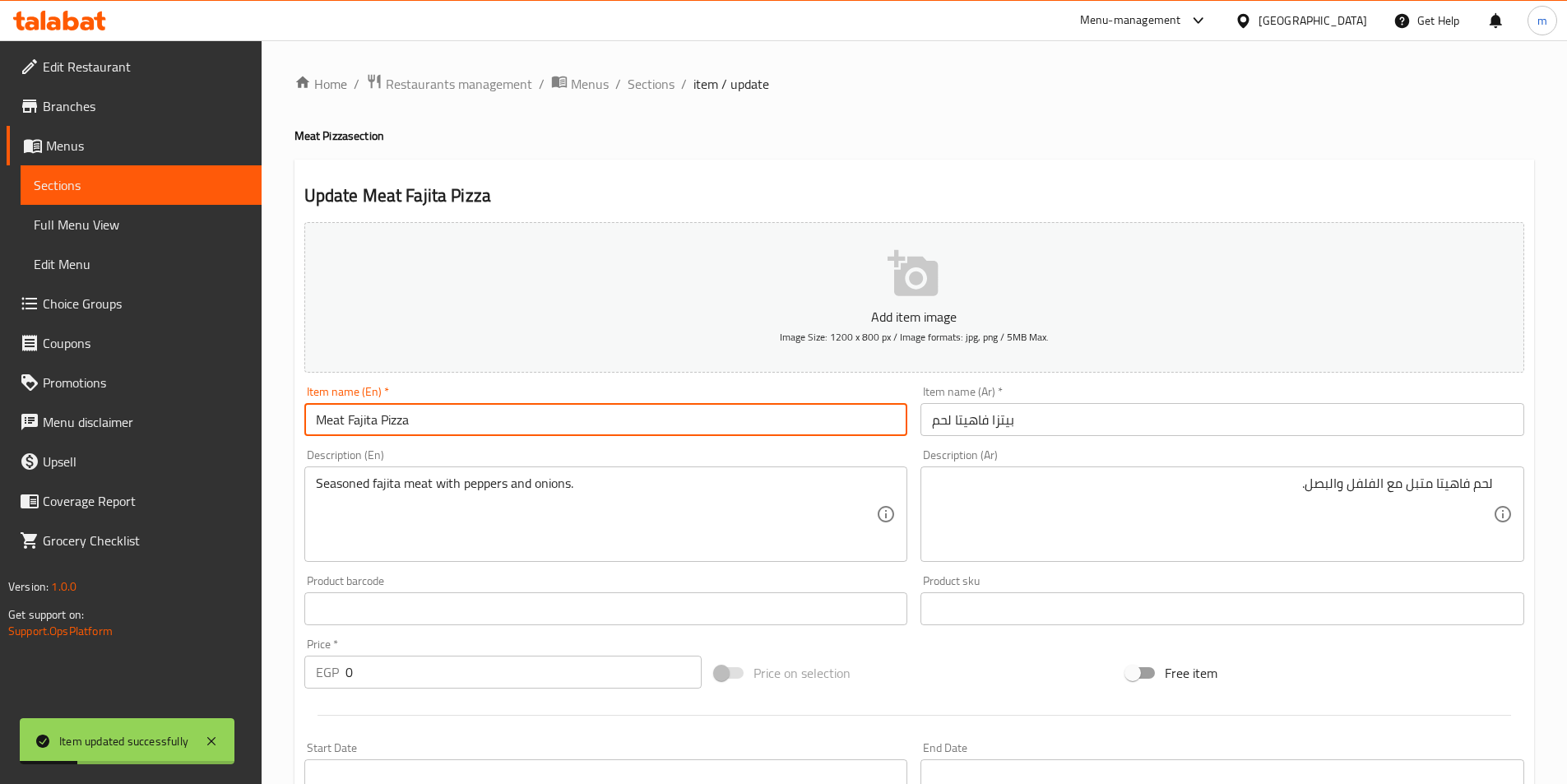
click at [385, 411] on input "Meat Fajita Pizza" at bounding box center [605, 419] width 604 height 33
click at [656, 85] on span "Sections" at bounding box center [651, 84] width 47 height 19
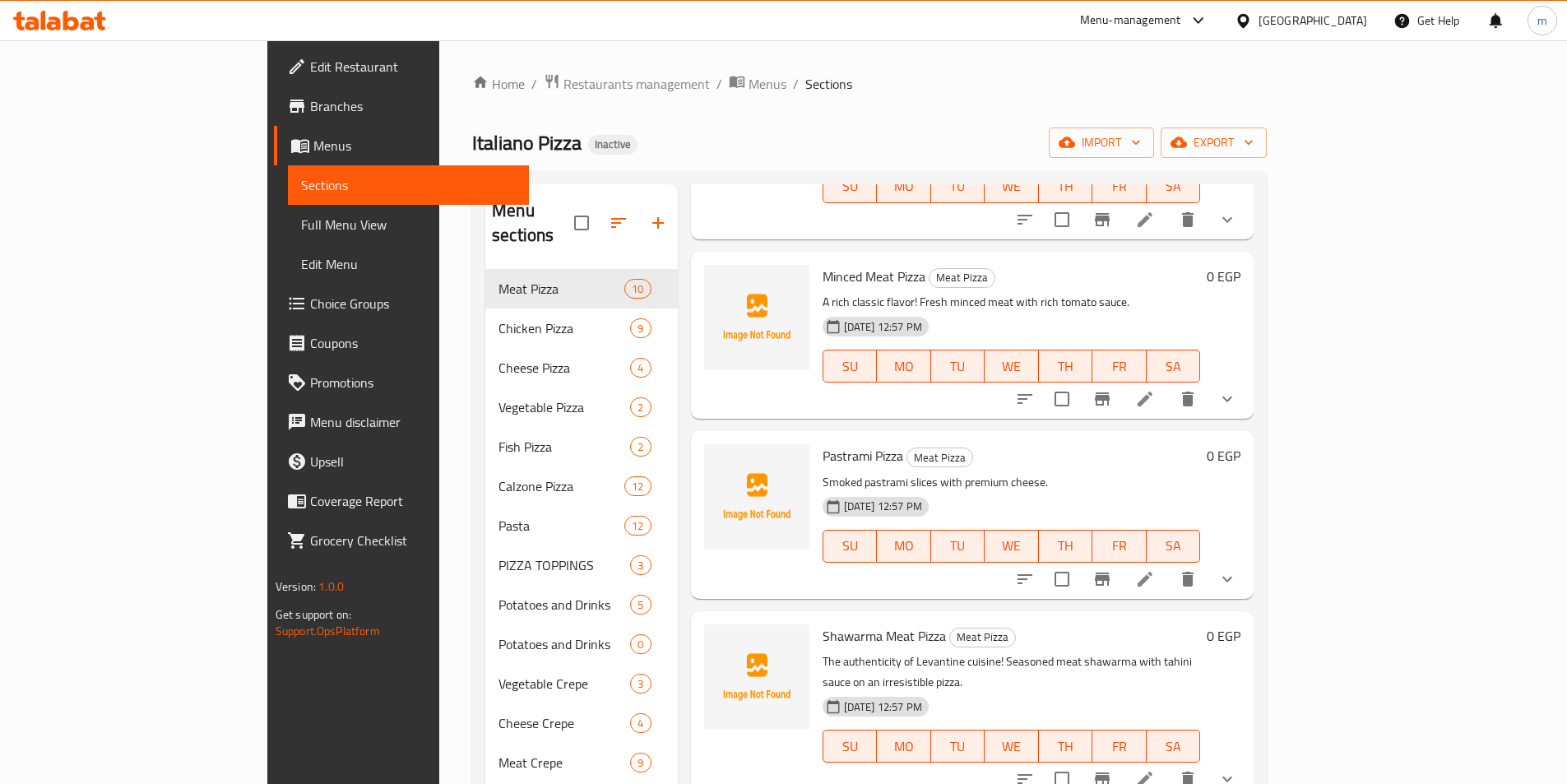
scroll to position [822, 0]
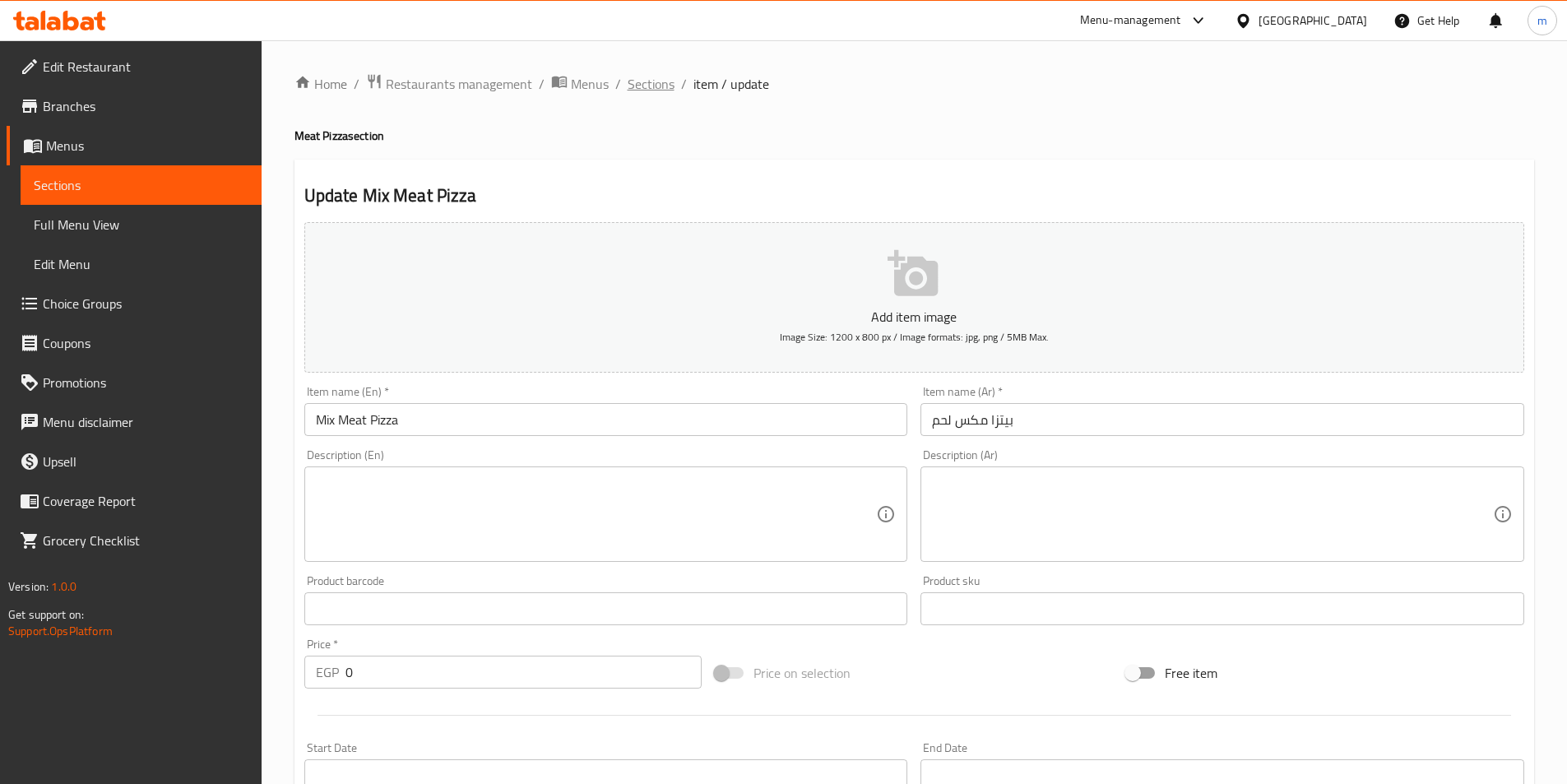
click at [655, 74] on span "Sections" at bounding box center [651, 84] width 47 height 19
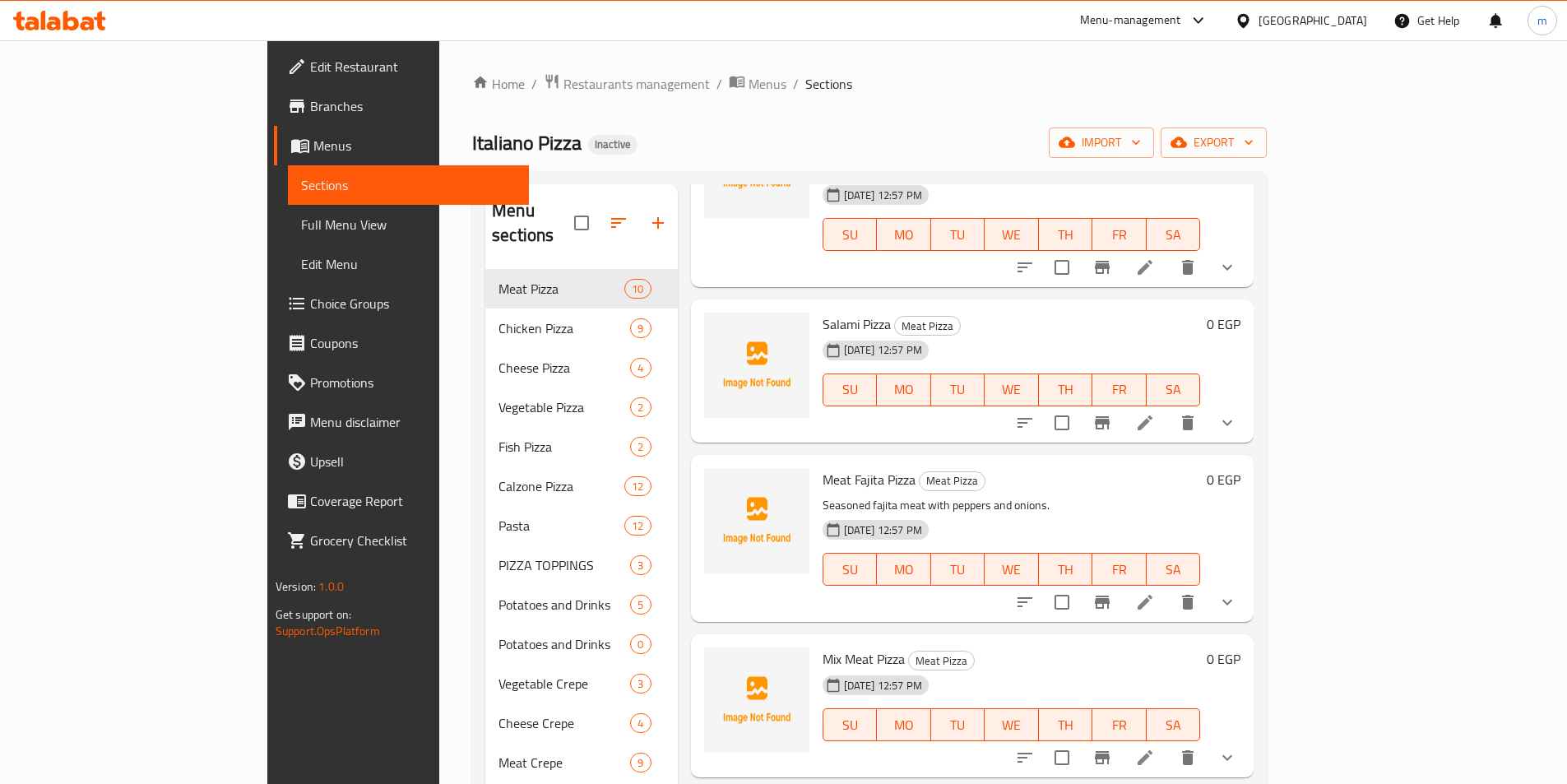
scroll to position [263, 0]
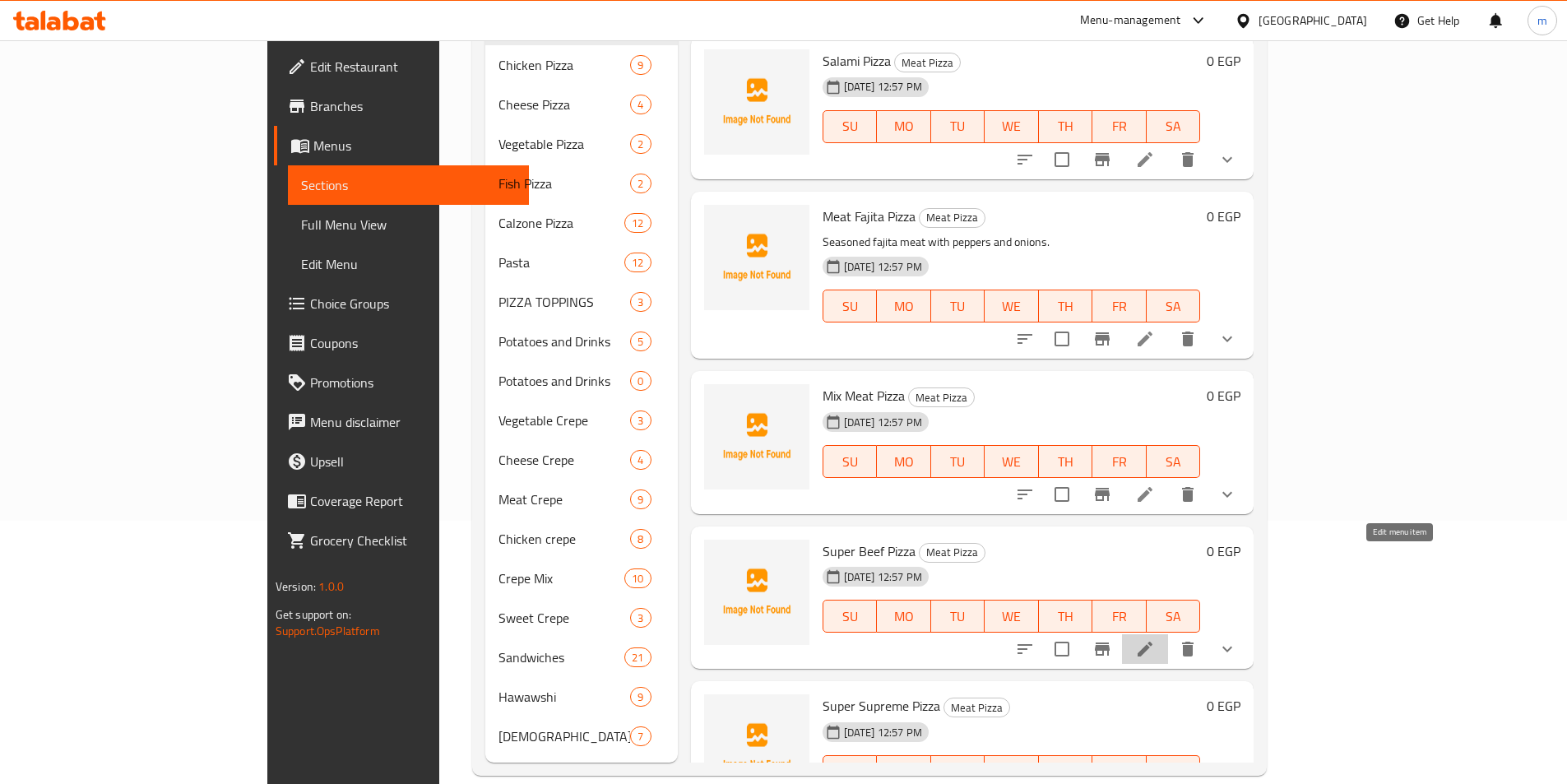
click at [1155, 639] on icon at bounding box center [1145, 648] width 19 height 19
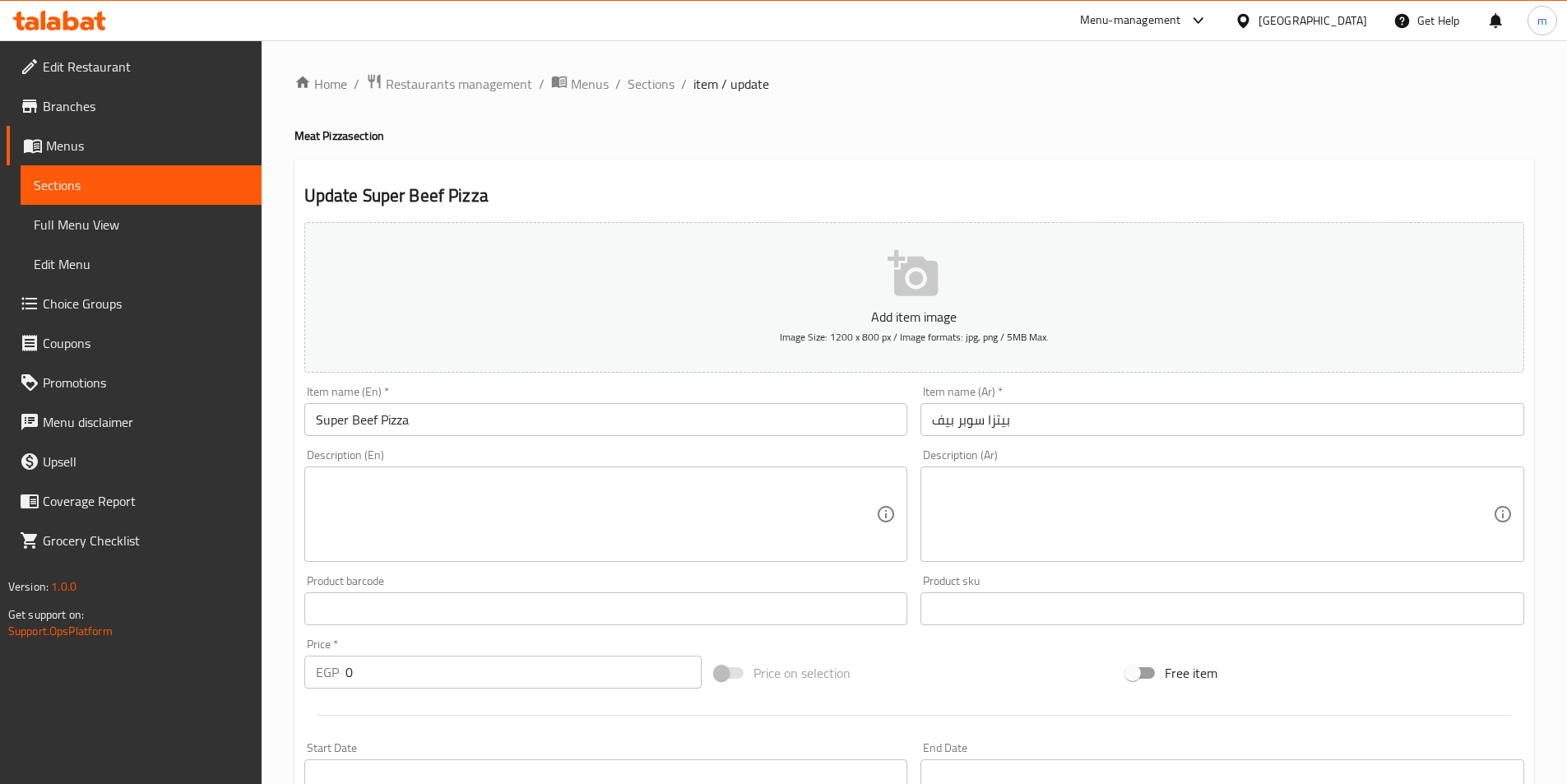
click at [1061, 475] on textarea at bounding box center [1212, 514] width 561 height 78
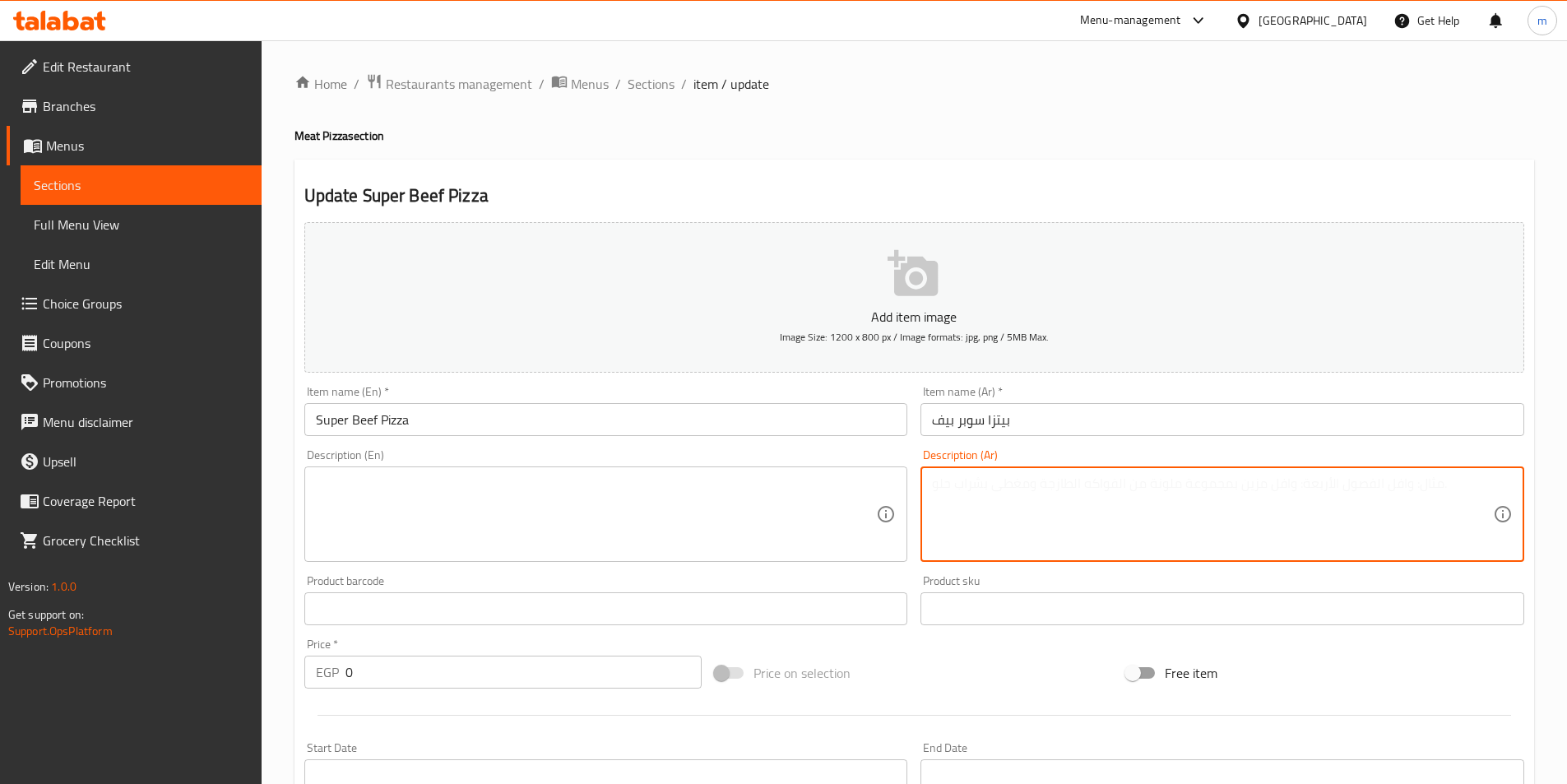
paste textarea "بيتزا سوبر بيف: وجبة متكاملة! قطع لحم طازجة مع جبن شهي."
type textarea "بيتزا سوبر بيف: وجبة متكاملة! قطع لحم طازجة مع جبن شهي."
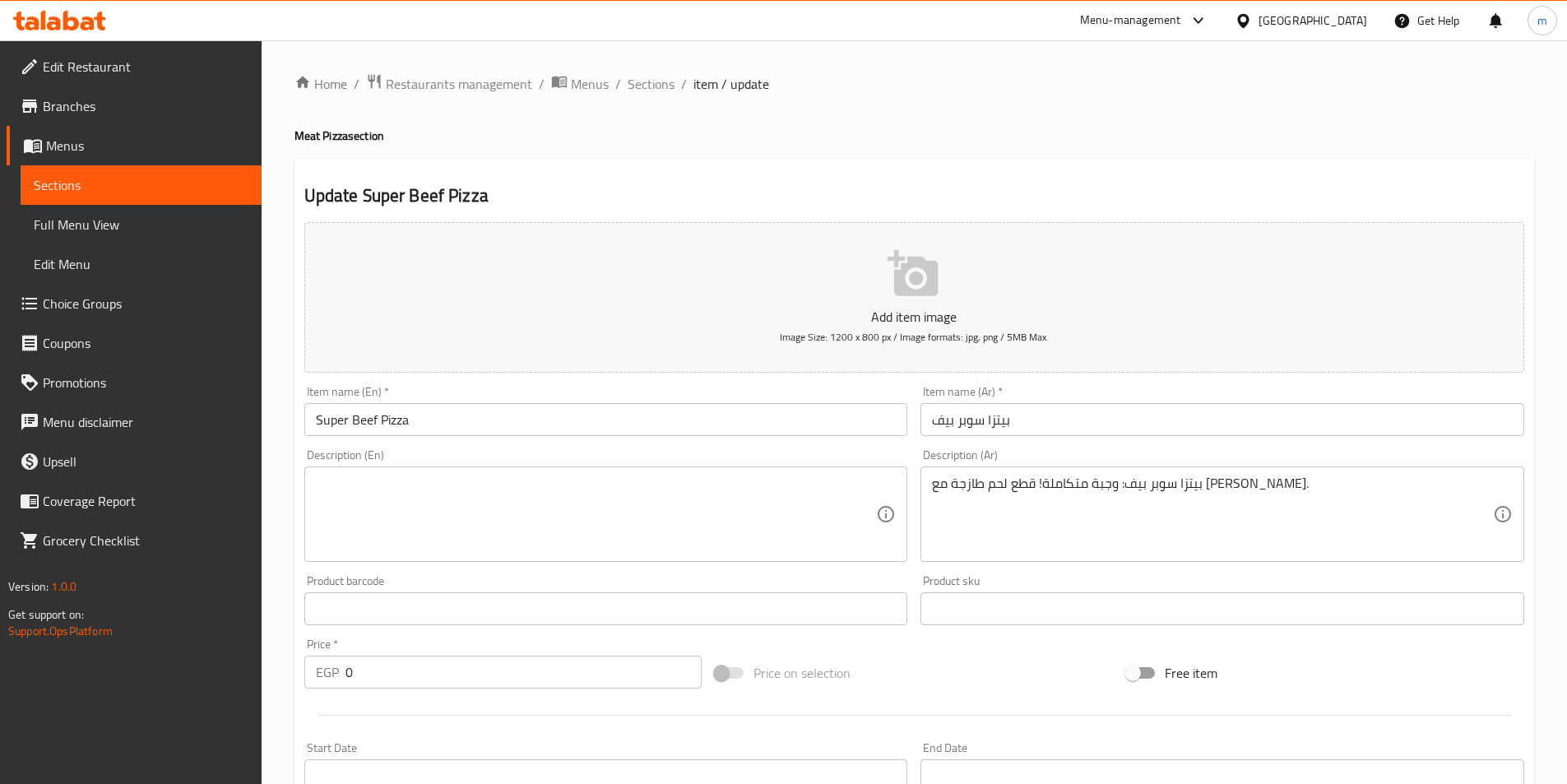
click at [580, 522] on textarea at bounding box center [596, 514] width 561 height 78
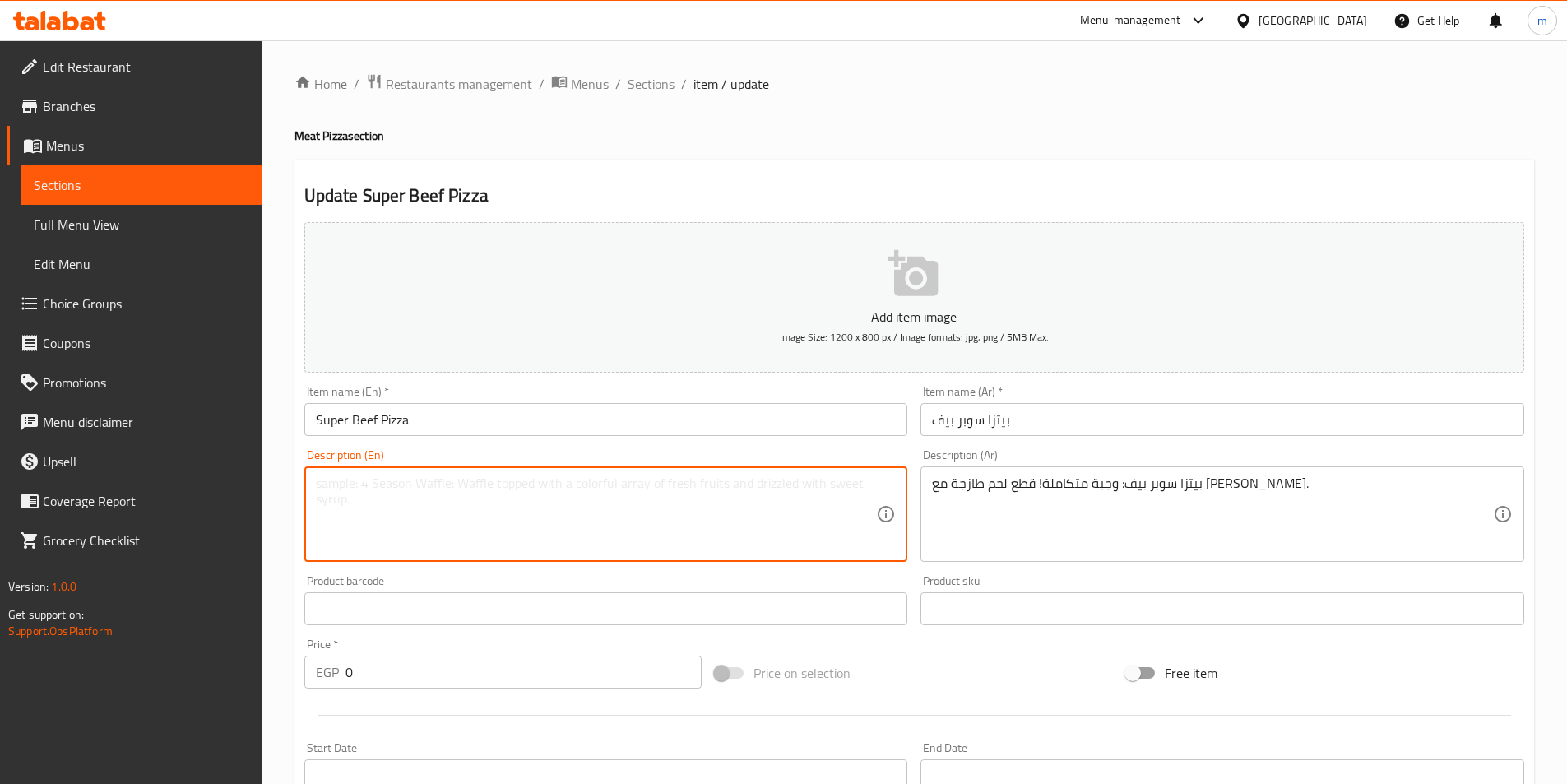
paste textarea "Super Beef Pizza: A complete meal! Fresh beef slices with delicious cheese."
drag, startPoint x: 416, startPoint y: 486, endPoint x: 216, endPoint y: 497, distance: 200.3
click at [216, 497] on div "Edit Restaurant Branches Menus Sections Full Menu View Edit Menu Choice Groups …" at bounding box center [784, 643] width 1567 height 1207
type textarea "A complete meal! Fresh beef slices with delicious cheese."
click at [1197, 461] on div "Description (Ar) بيتزا سوبر بيف: وجبة متكاملة! قطع لحم طازجة مع جبن شهي. Descri…" at bounding box center [1222, 505] width 604 height 113
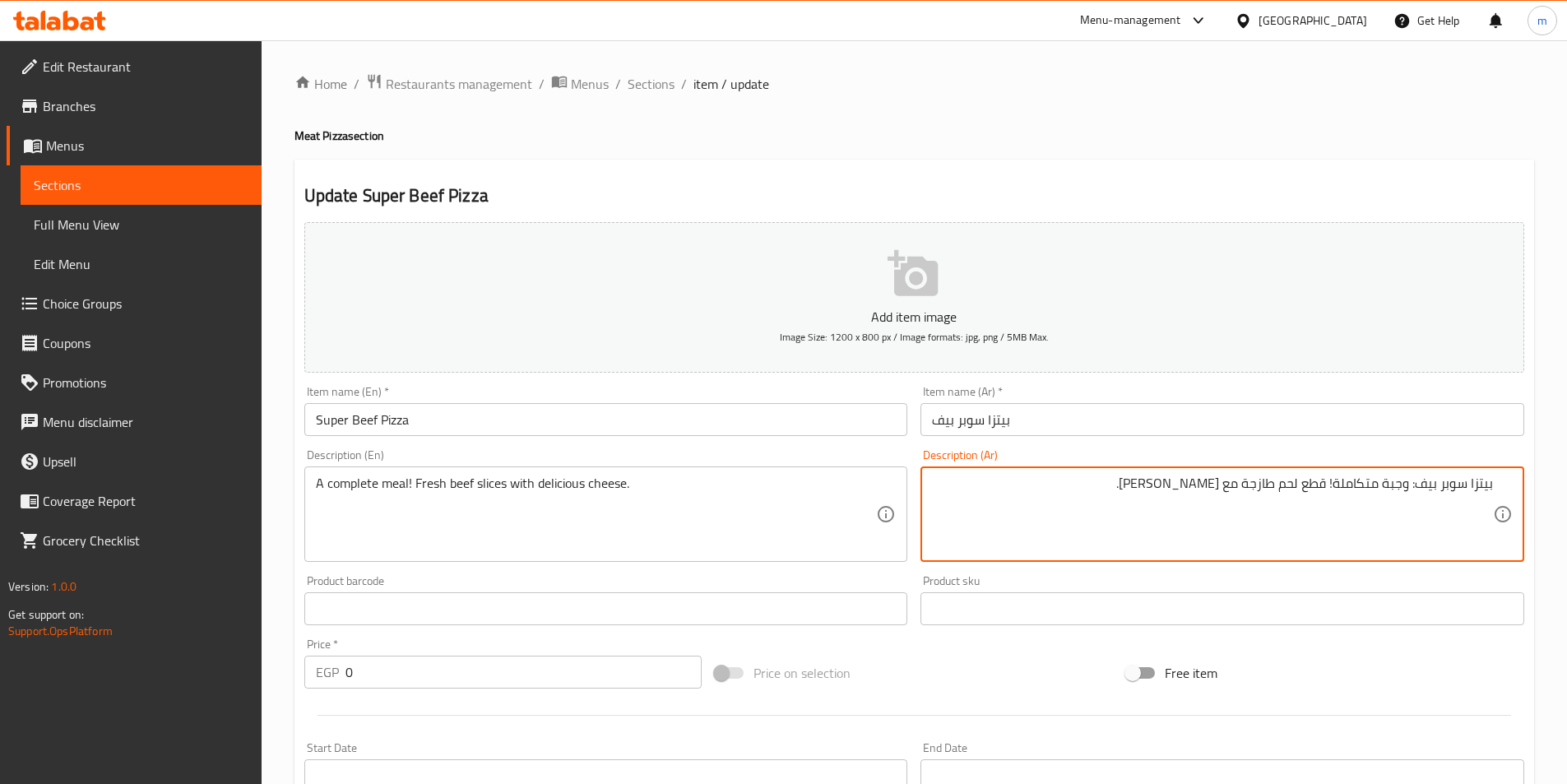
drag, startPoint x: 1408, startPoint y: 485, endPoint x: 1529, endPoint y: 485, distance: 121.0
click at [1529, 485] on div "Description (Ar) بيتزا سوبر بيف: وجبة متكاملة! قطع لحم طازجة مع جبن شهي. Descri…" at bounding box center [1222, 505] width 617 height 126
type textarea "وجبة متكاملة! قطع لحم طازجة مع جبن شهي."
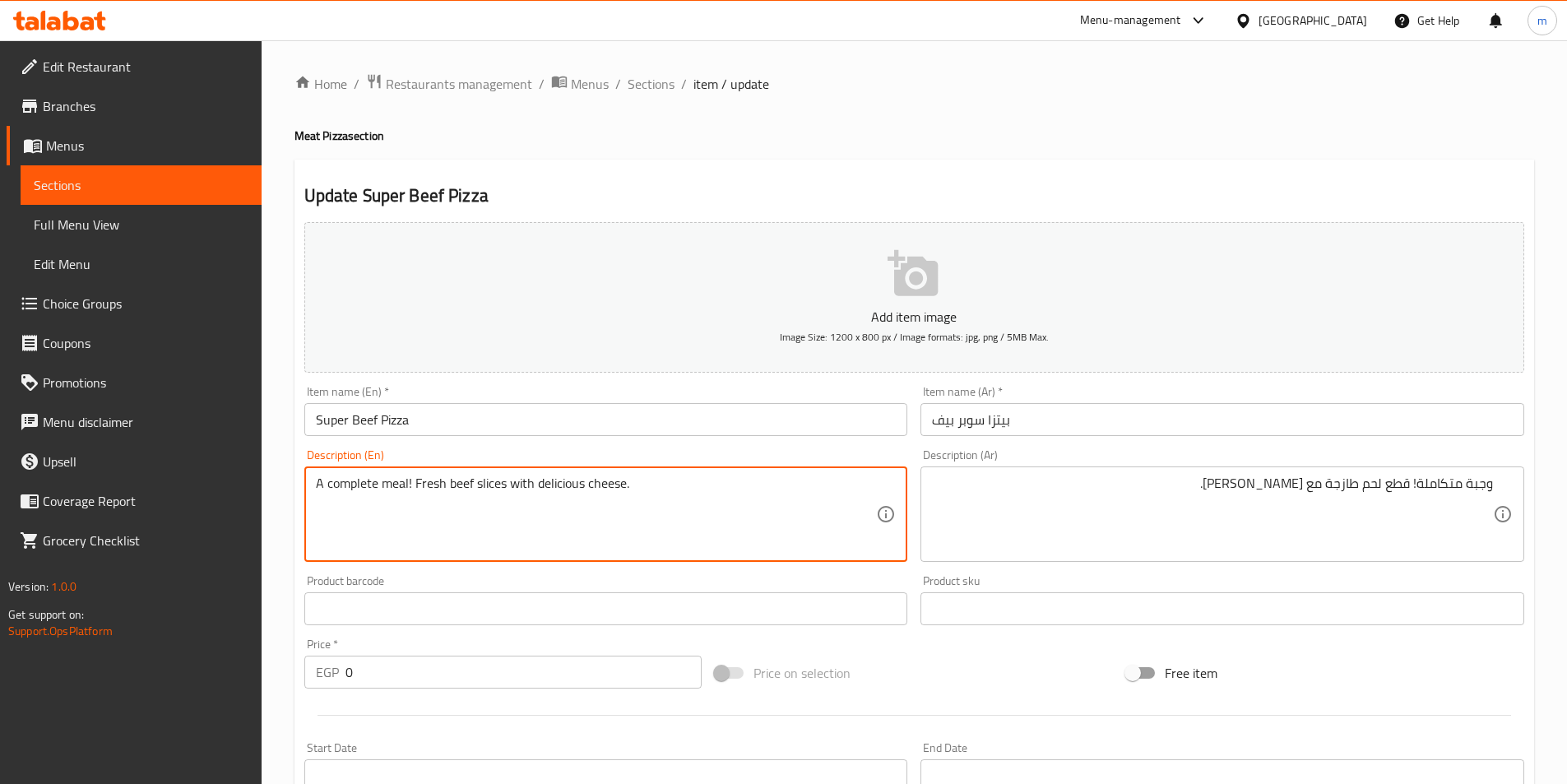
click at [464, 490] on textarea "A complete meal! Fresh beef slices with delicious cheese." at bounding box center [596, 514] width 561 height 78
click at [464, 488] on textarea "A complete meal! Fresh mrat slices with delicious cheese." at bounding box center [596, 514] width 561 height 78
click at [533, 501] on textarea "A complete meal! Fresh meat slices with delicious cheese." at bounding box center [596, 514] width 561 height 78
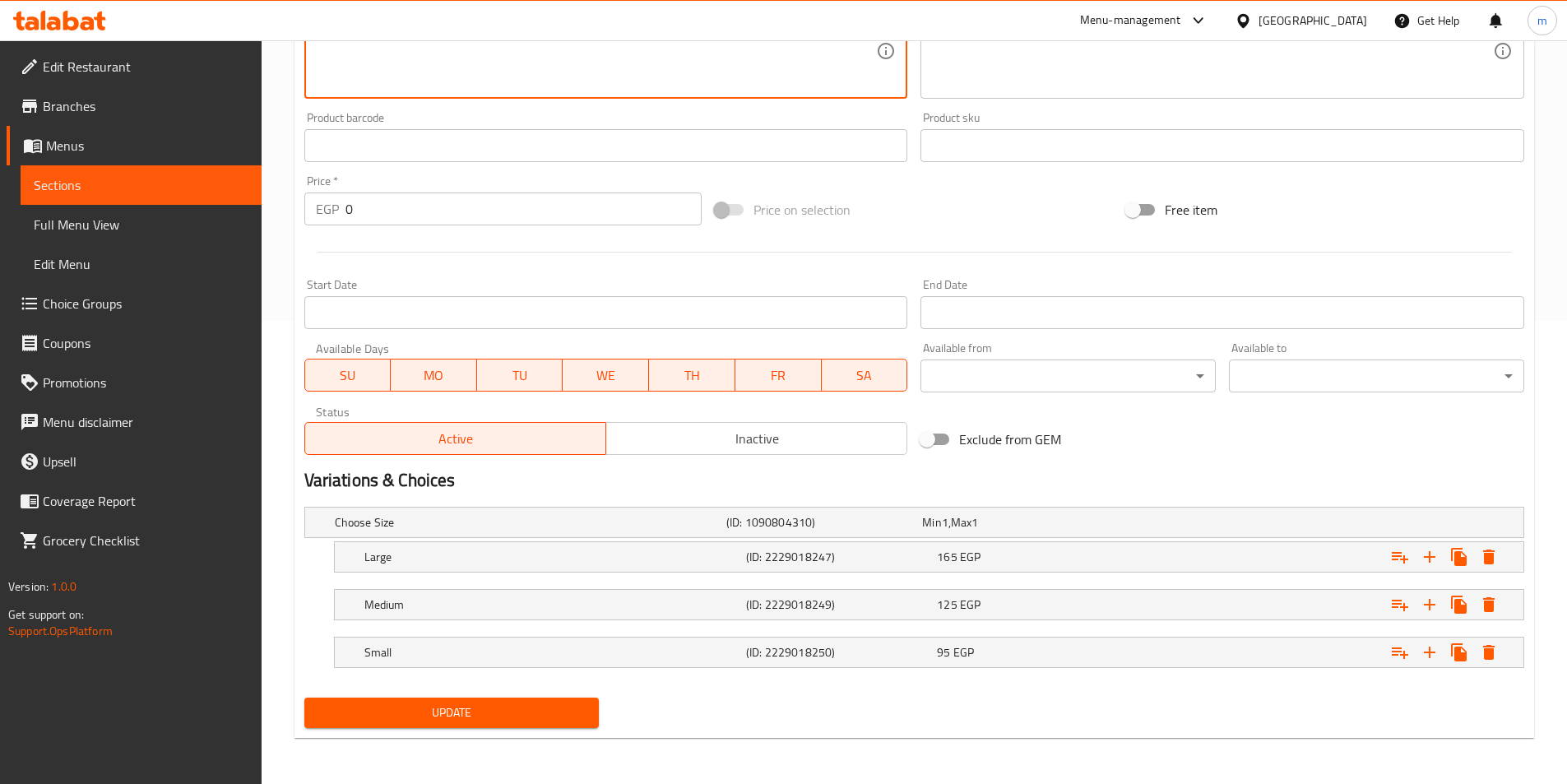
type textarea "A complete meal! Fresh meat slices with delicious cheese."
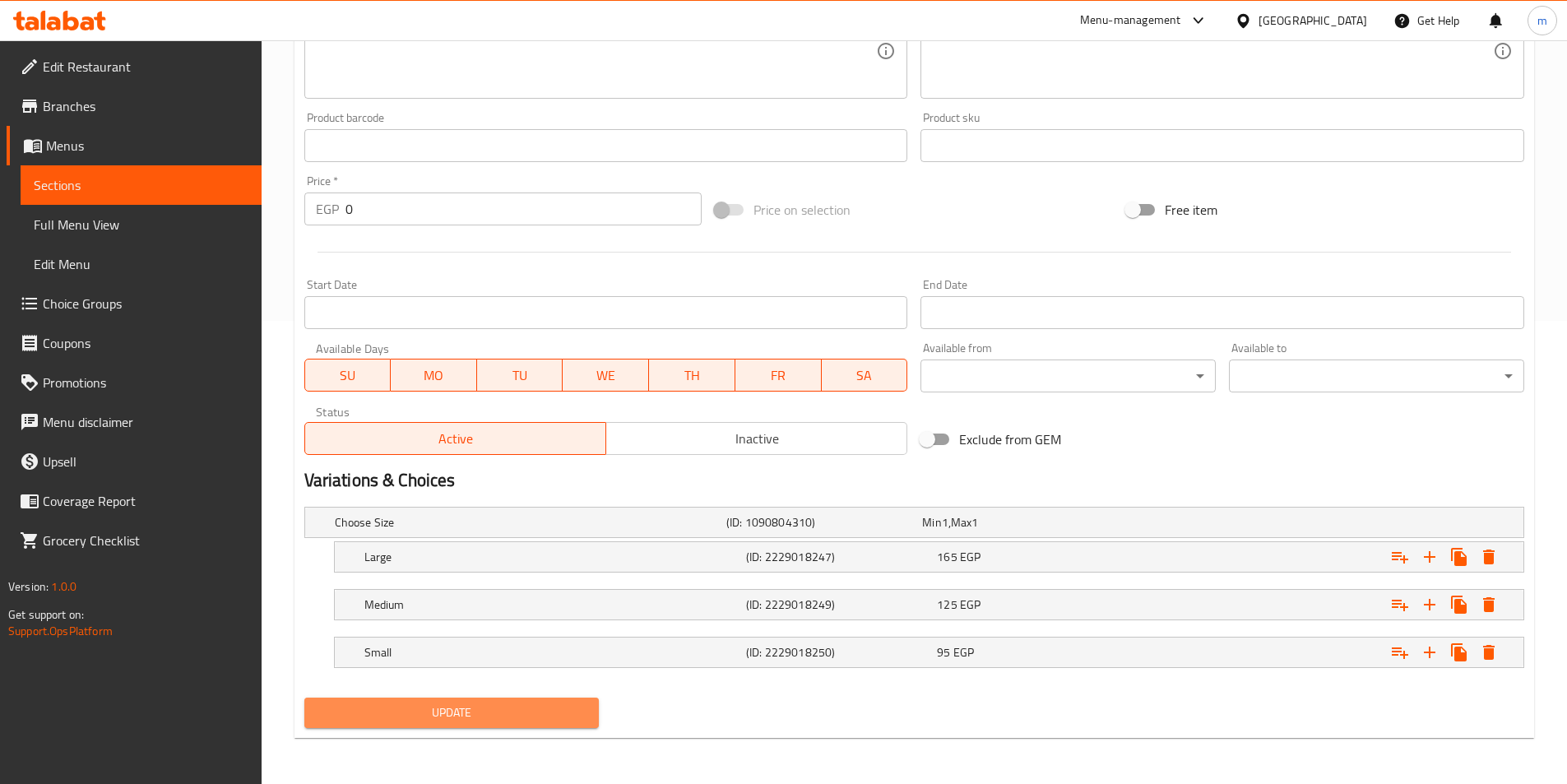
click at [533, 705] on span "Update" at bounding box center [452, 712] width 269 height 20
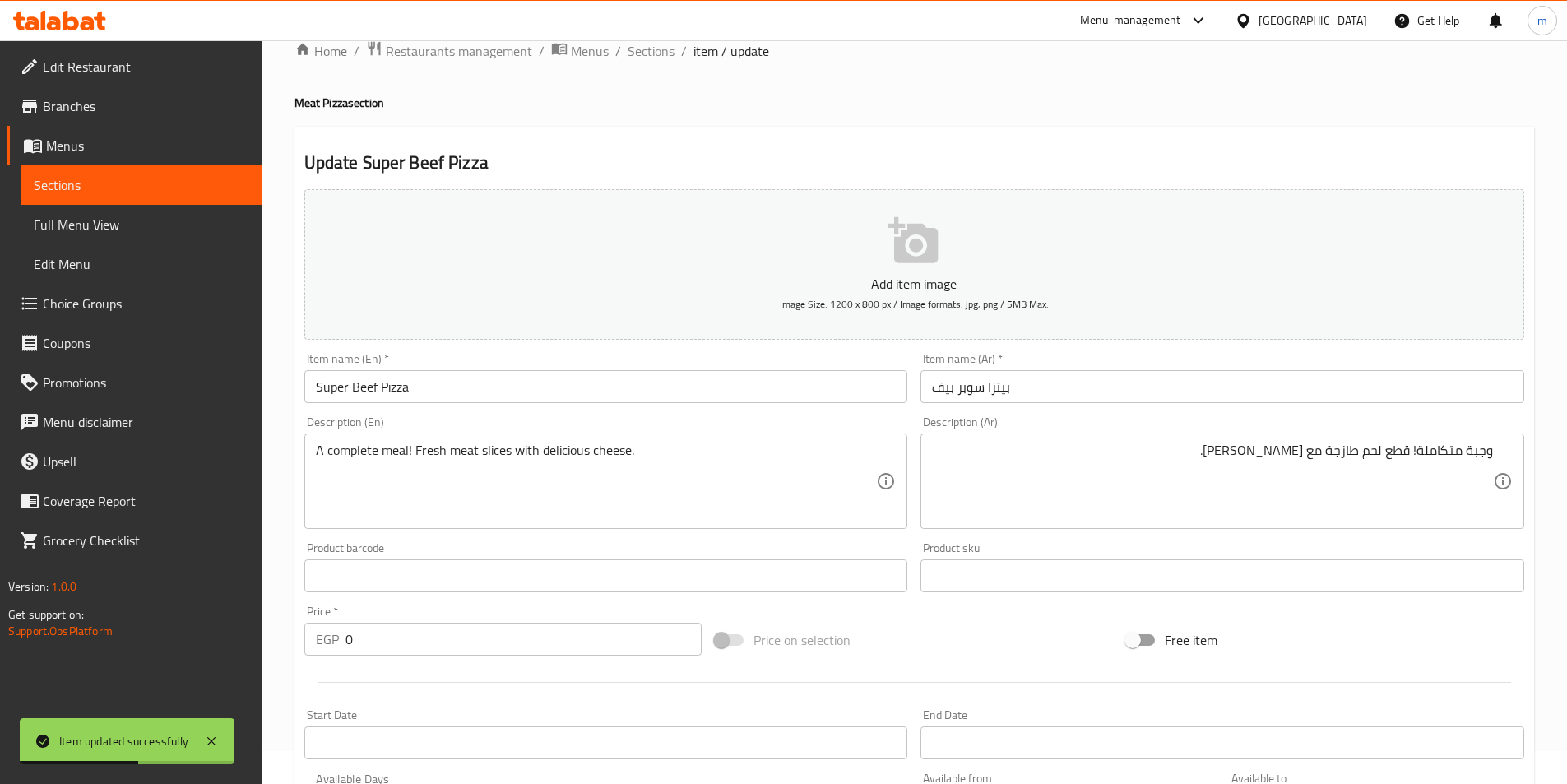
scroll to position [0, 0]
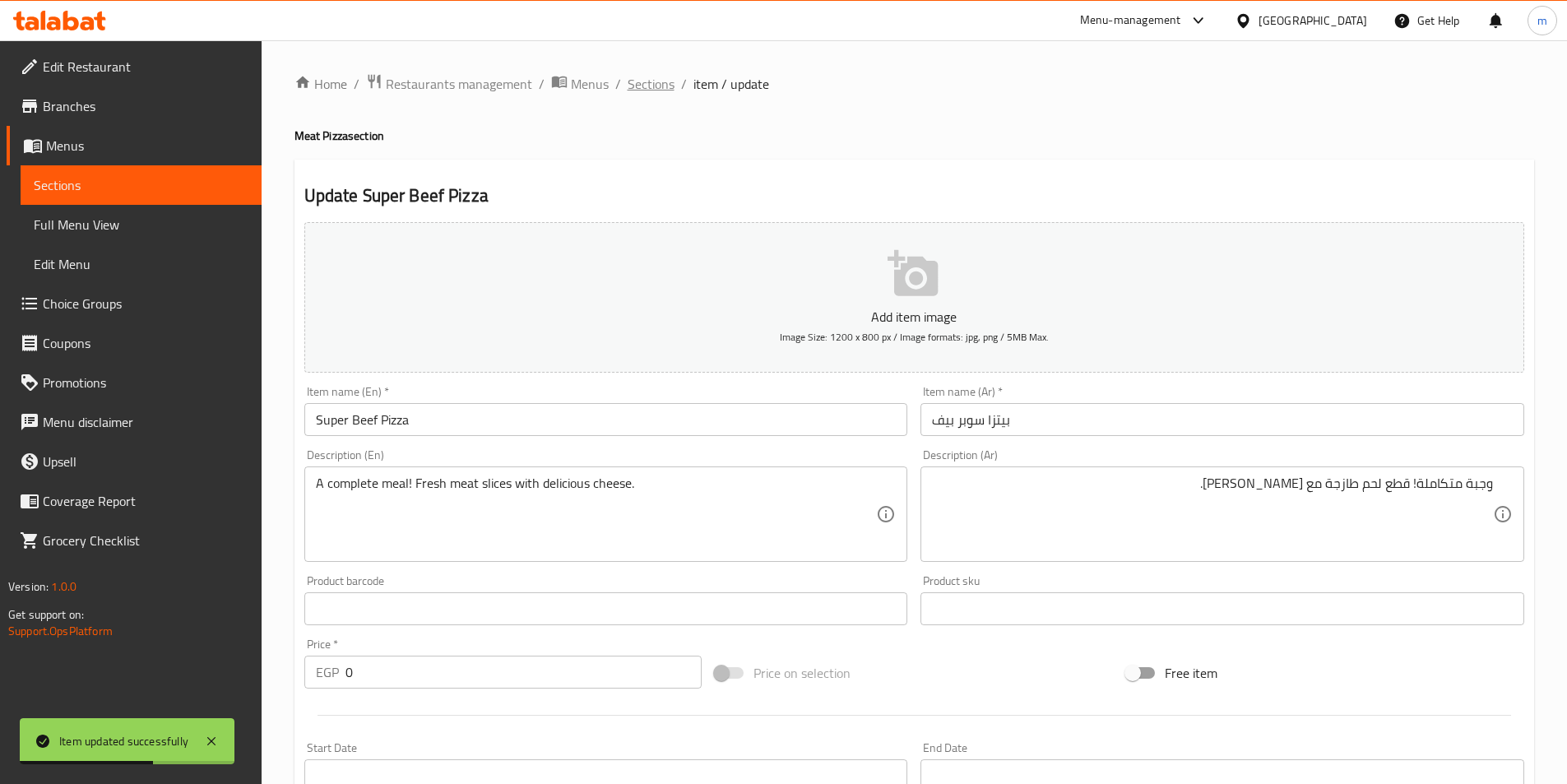
click at [657, 87] on span "Sections" at bounding box center [651, 84] width 47 height 19
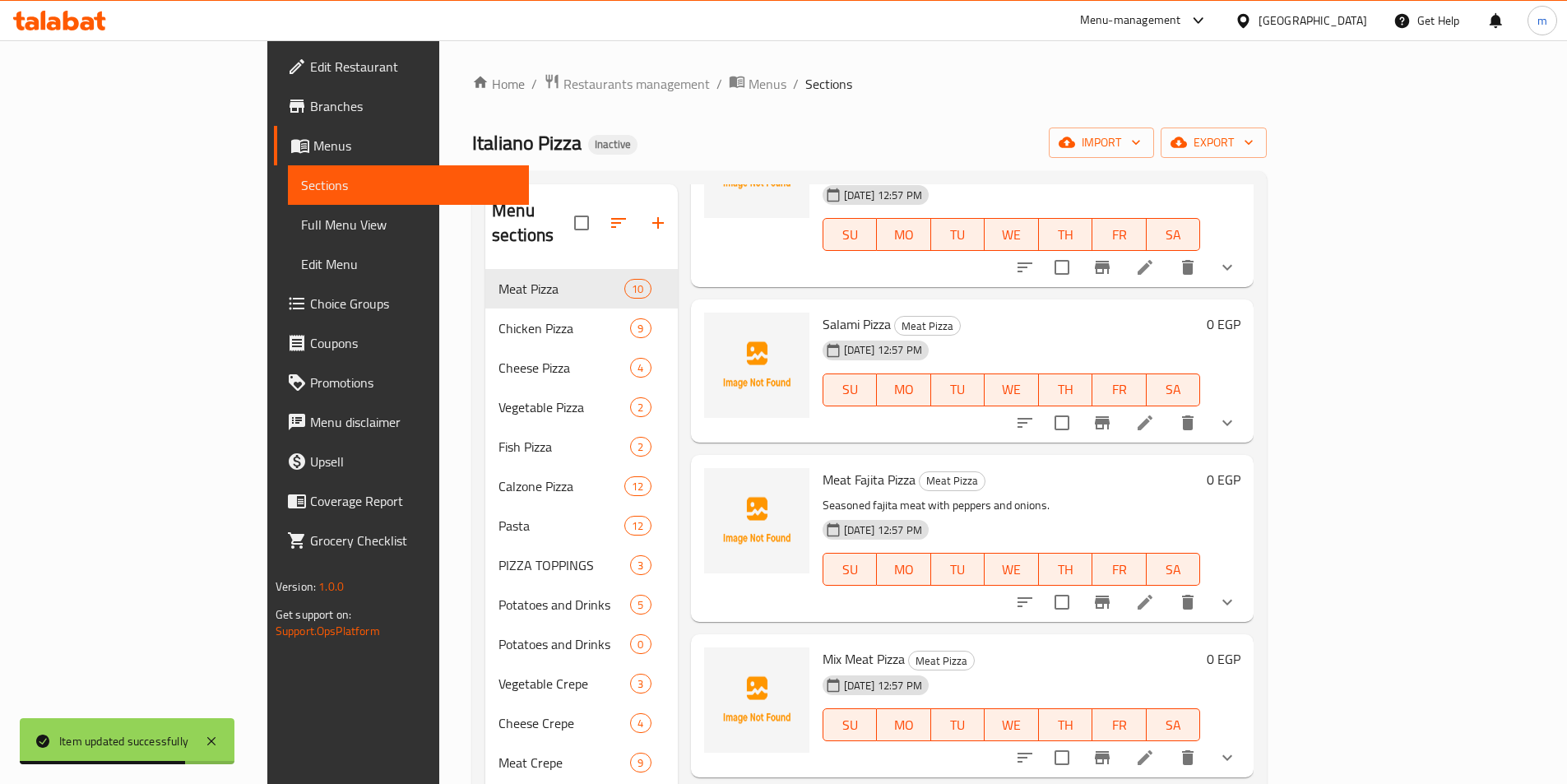
scroll to position [263, 0]
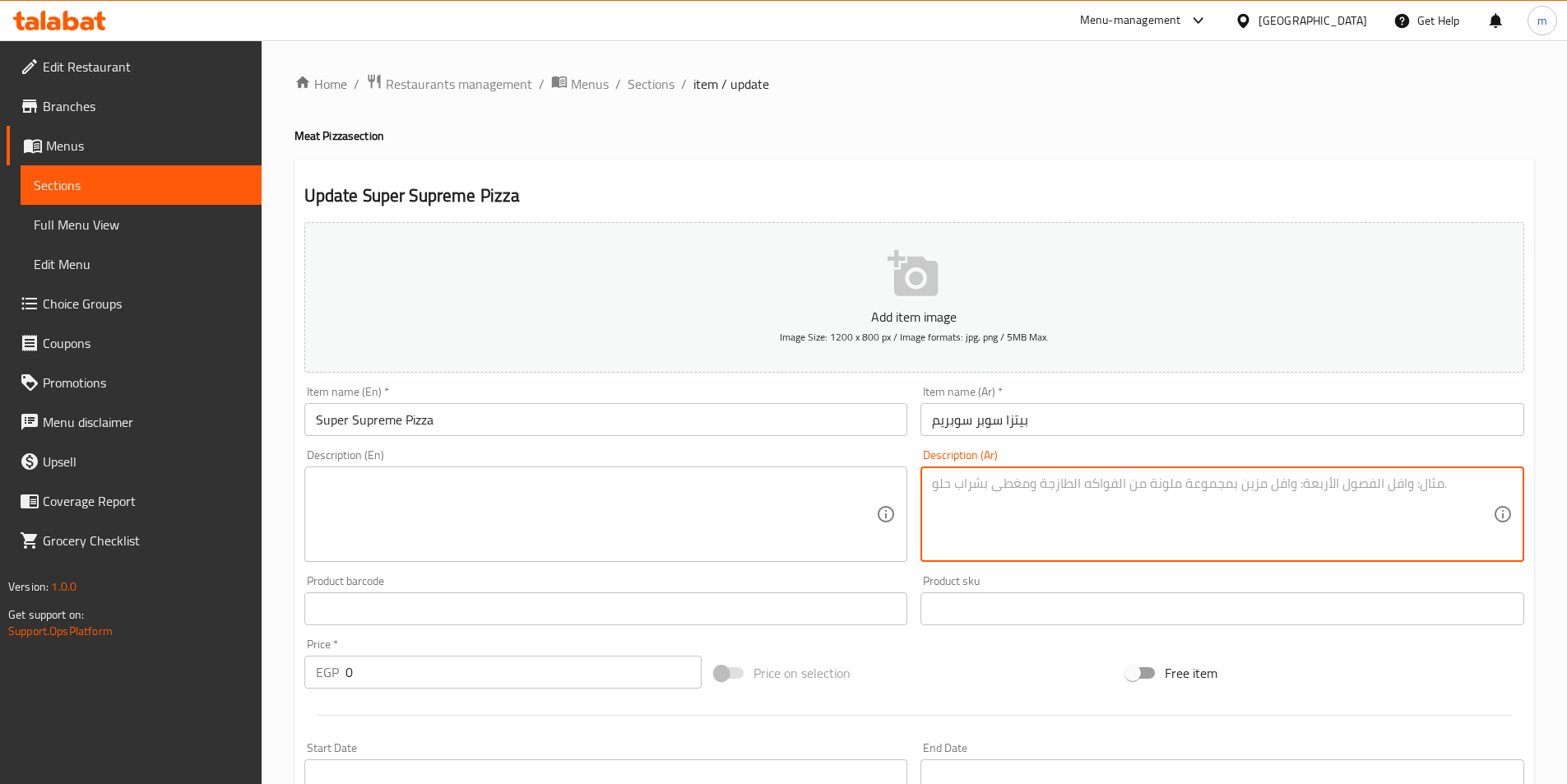
click at [1002, 498] on textarea at bounding box center [1212, 514] width 561 height 78
paste textarea "بيتزا سوبر سوبريم: قمة النكهات! مزيج من كل ما هو لذيذ في بيتزا واحدة."
type textarea "بيتزا سوبر سوبريم: قمة النكهات! مزيج من كل ما هو لذيذ في بيتزا واحدة."
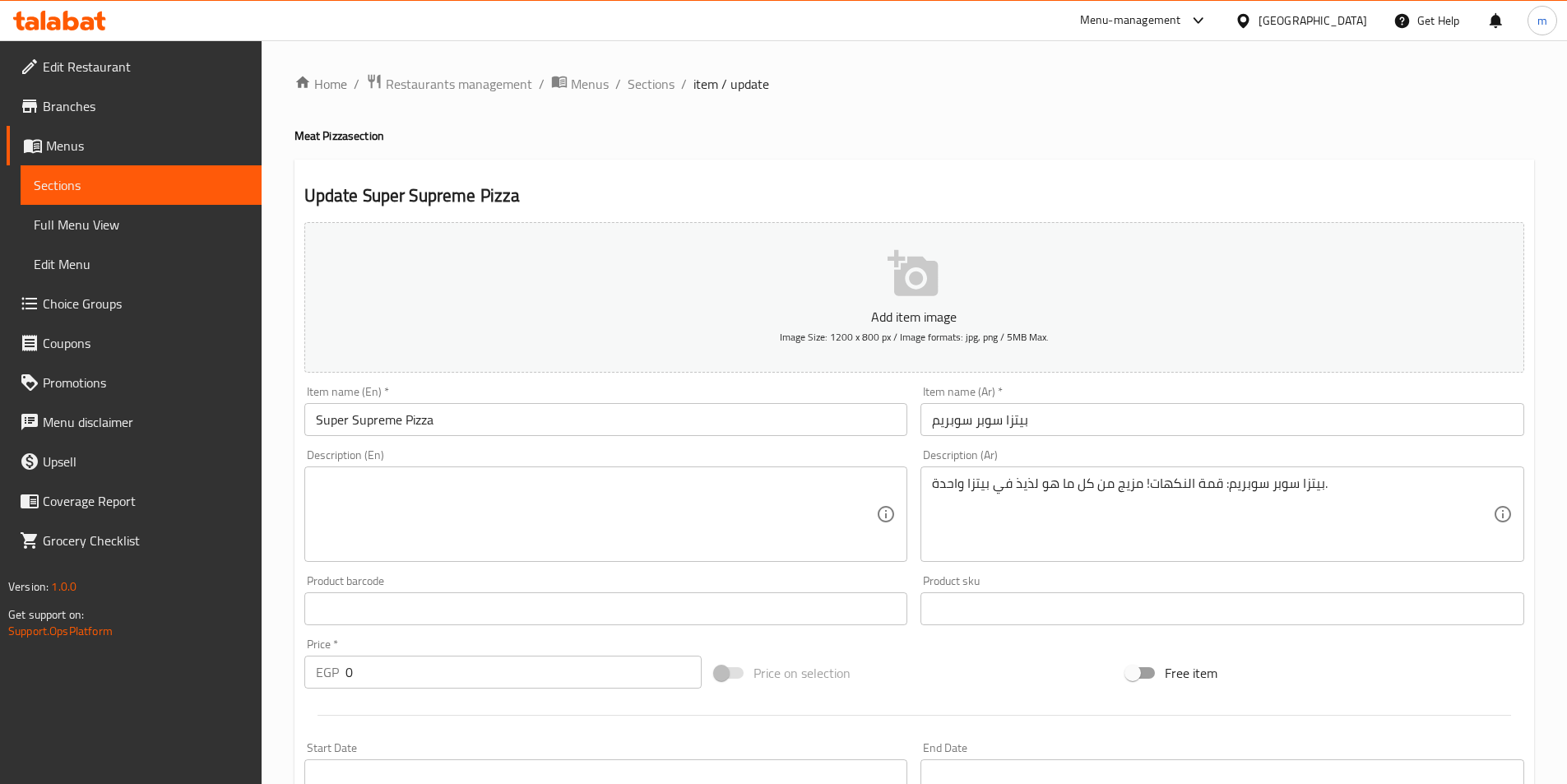
click at [425, 516] on textarea at bounding box center [596, 514] width 561 height 78
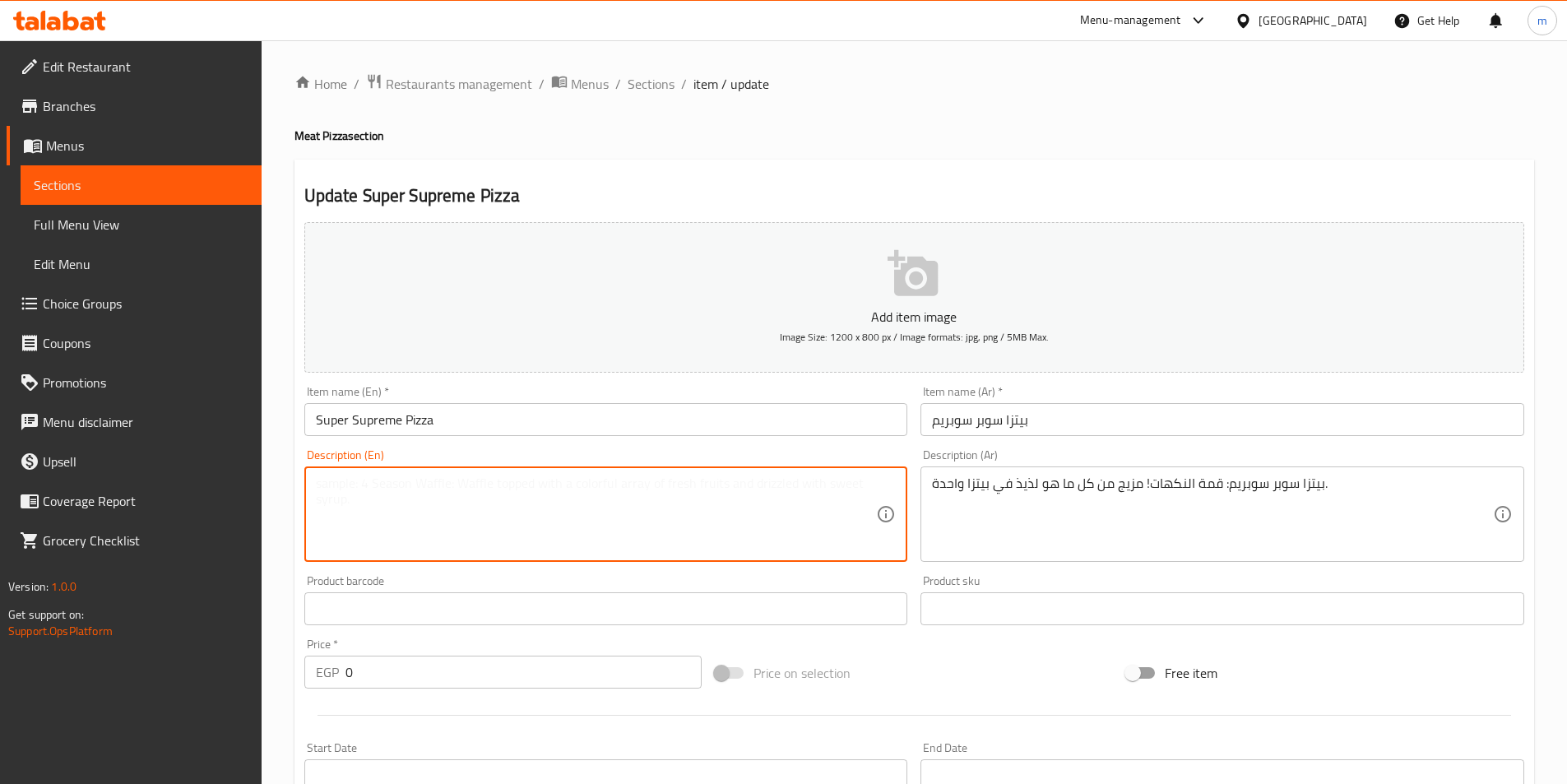
paste textarea "Super Supreme Pizza: The ultimate in flavor! A combination of everything delici…"
drag, startPoint x: 440, startPoint y: 490, endPoint x: 331, endPoint y: 485, distance: 109.1
type textarea "The ultimate in flavor! A combination of everything delicious in one pizza."
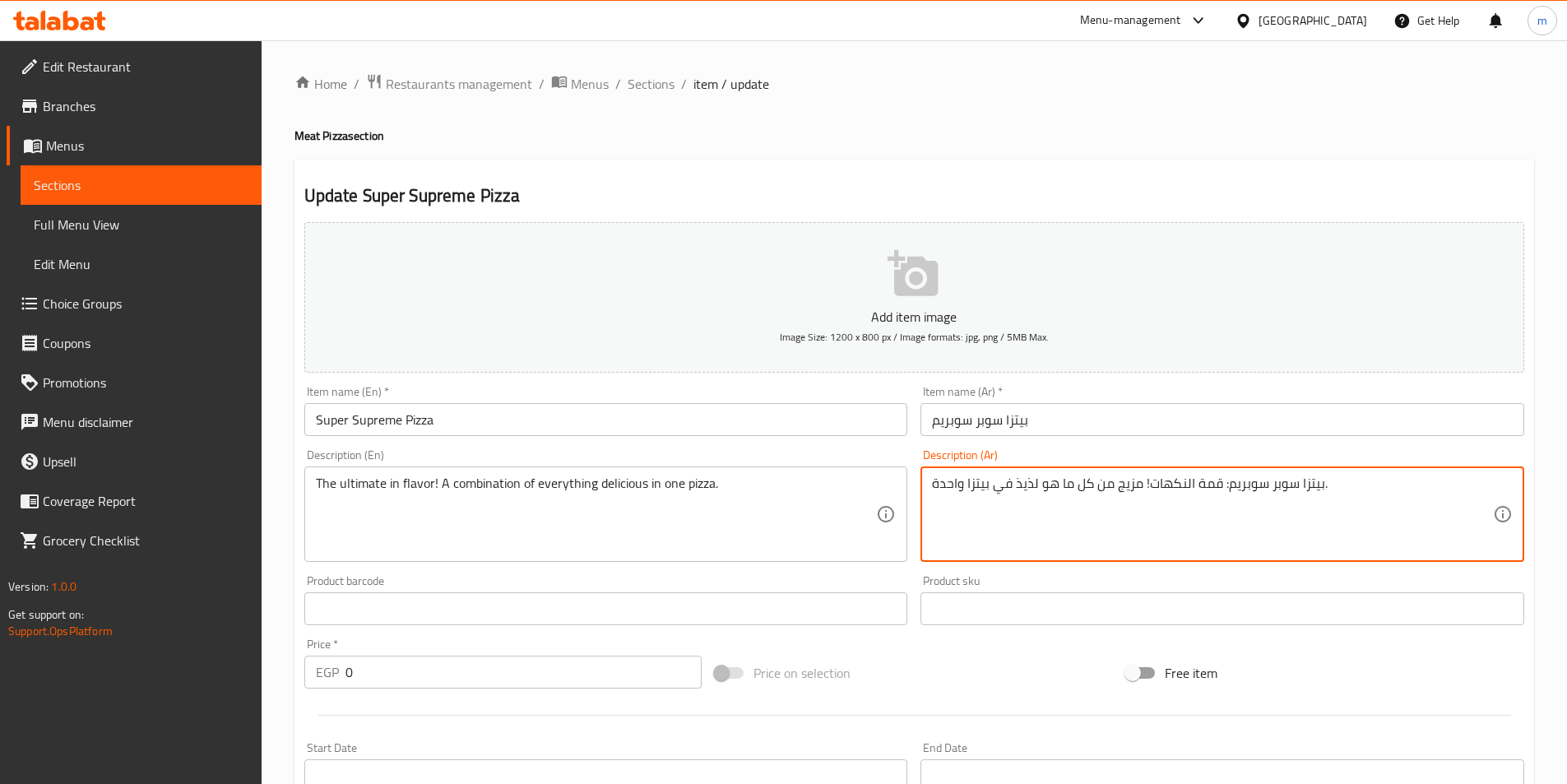
drag, startPoint x: 1220, startPoint y: 486, endPoint x: 1320, endPoint y: 477, distance: 100.4
drag, startPoint x: 1414, startPoint y: 484, endPoint x: 1508, endPoint y: 476, distance: 94.3
click at [1508, 476] on div "قمة النكهات! مزيج من كل ما هو لذيذ في بيتزا واحدة. Description (Ar)" at bounding box center [1222, 514] width 604 height 96
type textarea "مزيج من كل ما هو لذيذ في بيتزا واحدة."
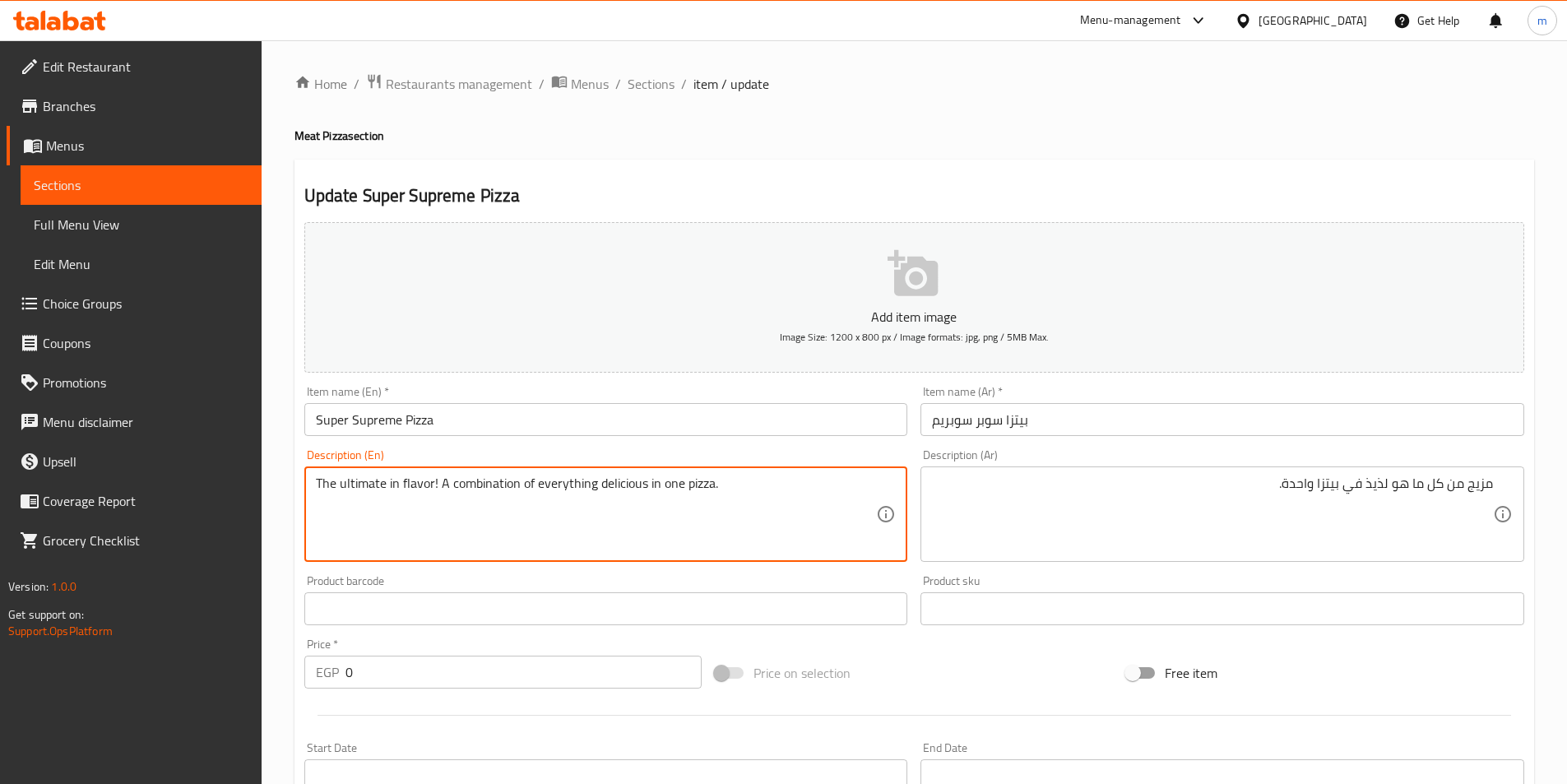
drag, startPoint x: 437, startPoint y: 486, endPoint x: 316, endPoint y: 498, distance: 121.6
click at [320, 488] on textarea "A combination of everything delicious in one pizza." at bounding box center [596, 514] width 561 height 78
type textarea "A combination of everything delicious in one pizza."
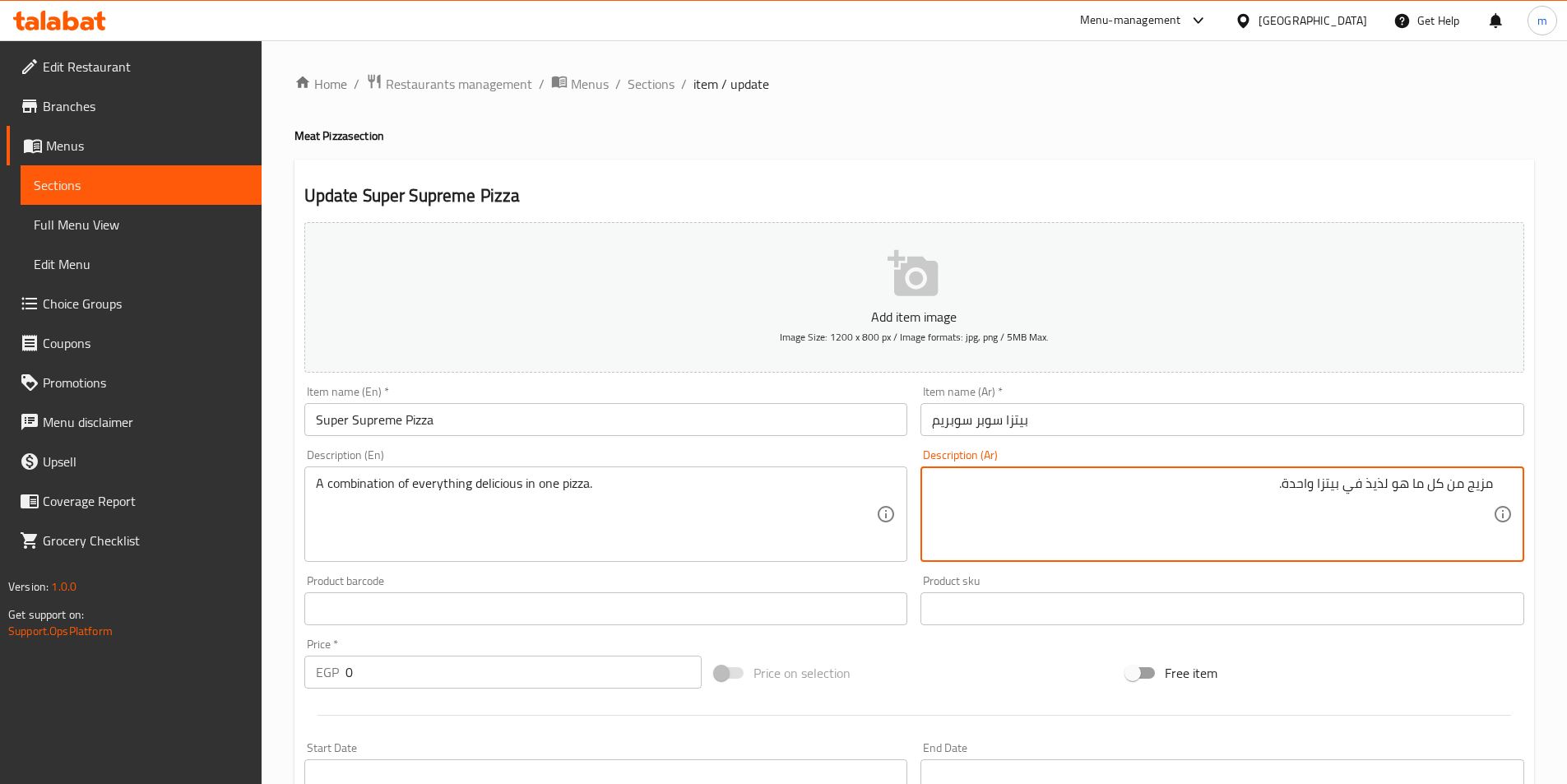
drag, startPoint x: 1282, startPoint y: 485, endPoint x: 1539, endPoint y: 485, distance: 257.0
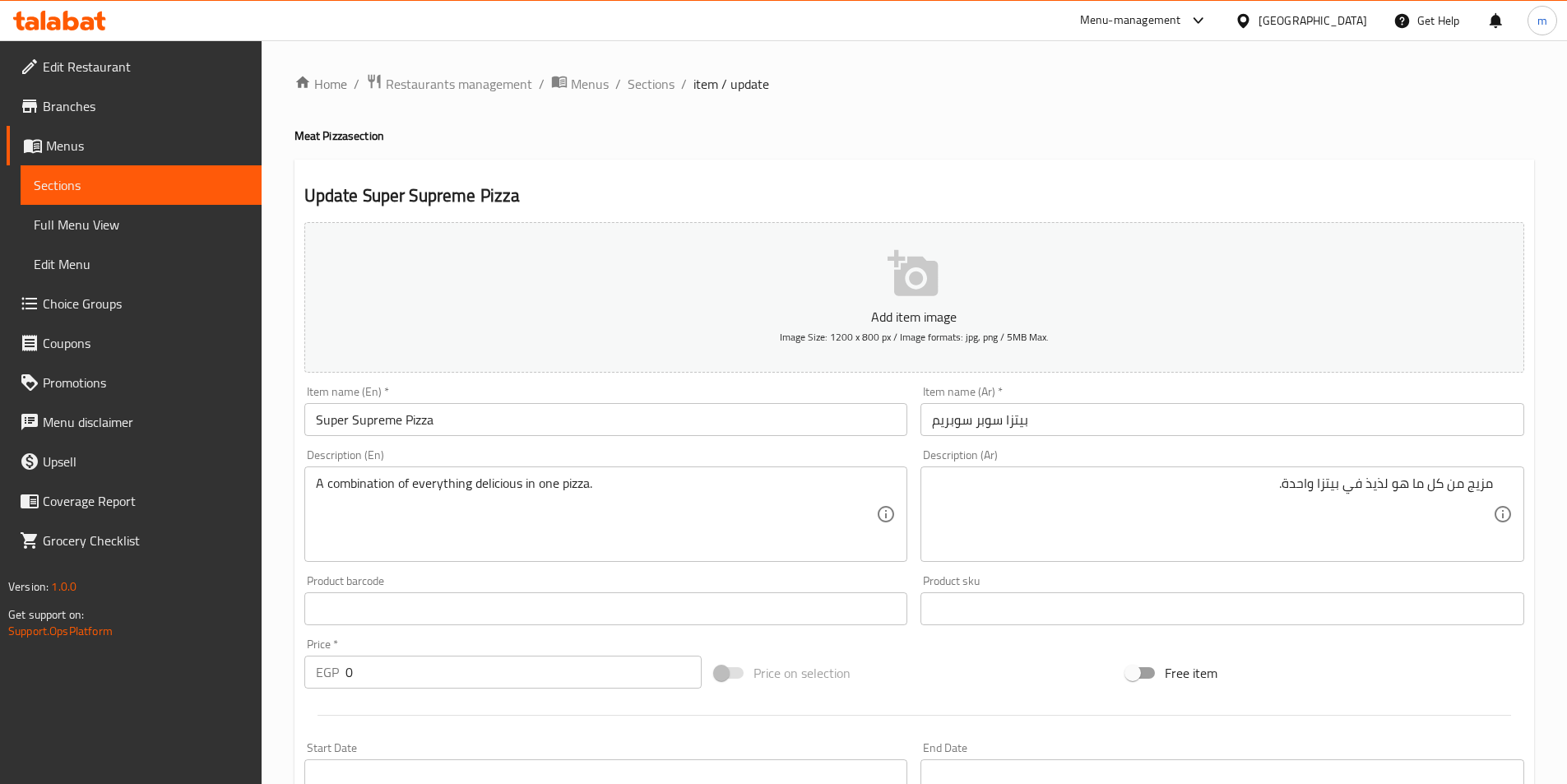
click at [1332, 500] on textarea "مزيج من كل ما هو لذيذ في بيتزا واحدة." at bounding box center [1212, 514] width 561 height 78
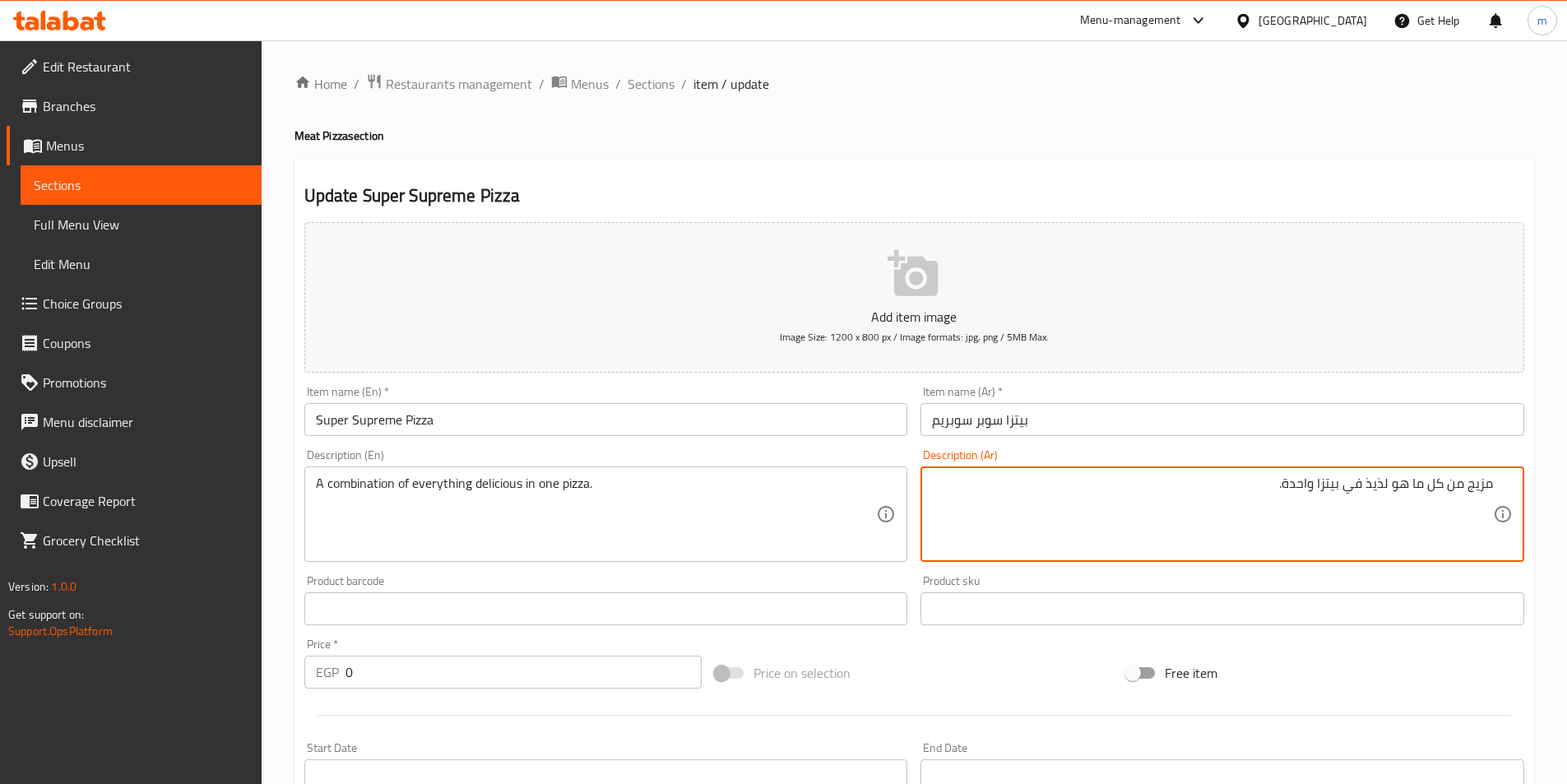
click at [1332, 498] on textarea "مزيج من كل ما هو لذيذ في بيتزا واحدة." at bounding box center [1212, 514] width 561 height 78
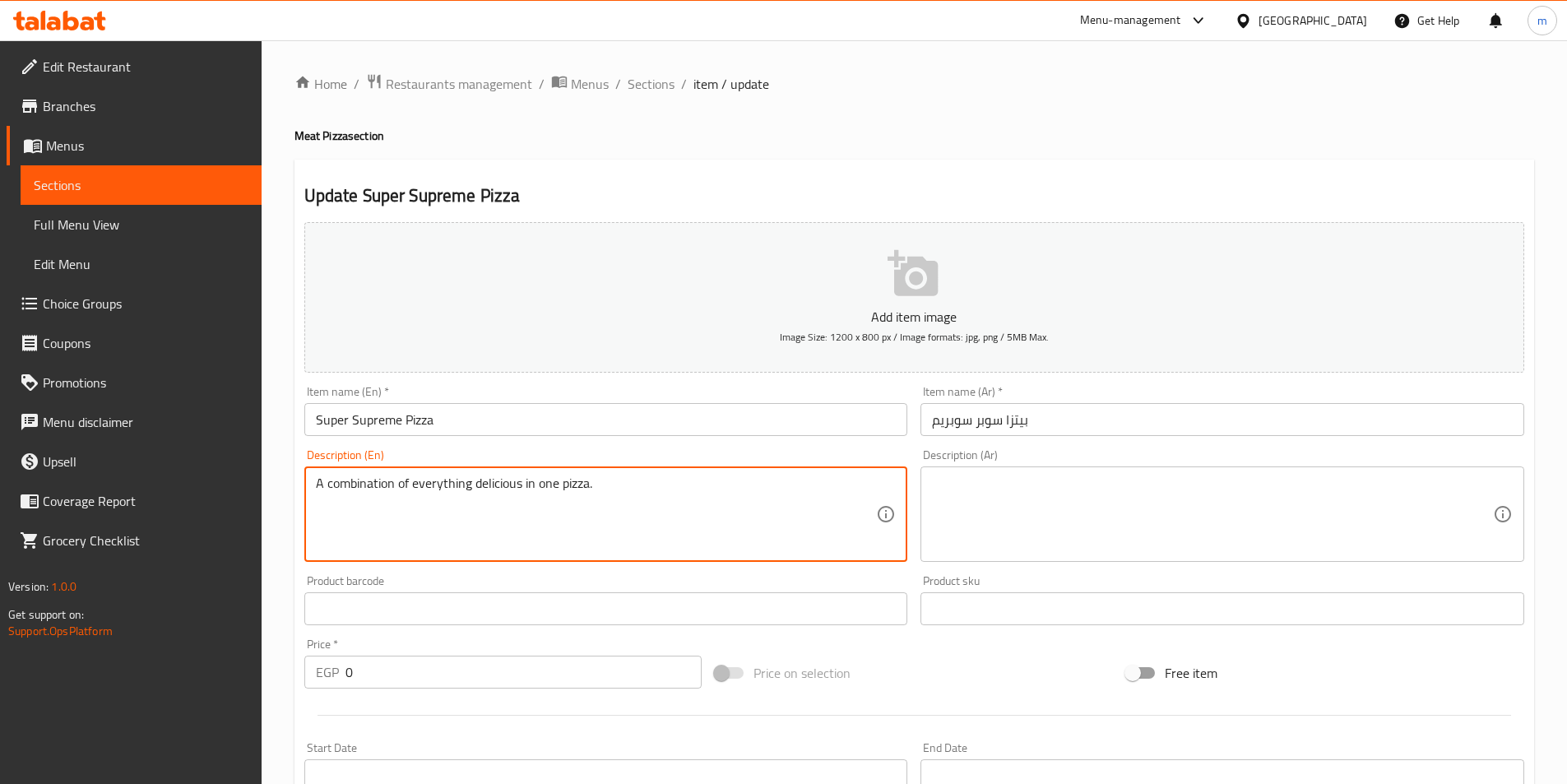
click at [386, 480] on textarea "A combination of everything delicious in one pizza." at bounding box center [596, 514] width 561 height 78
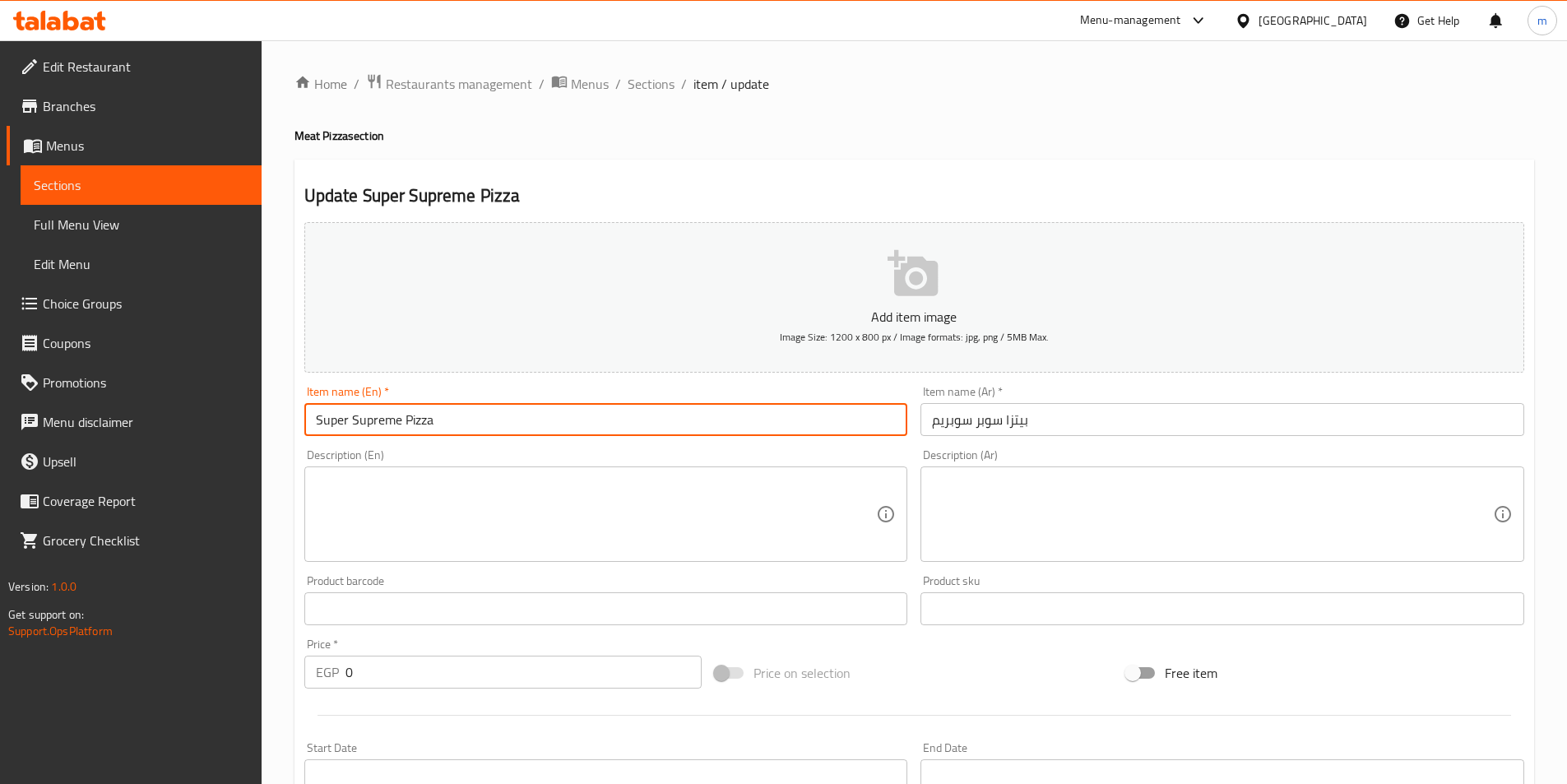
click at [379, 423] on input "Super Supreme Pizza" at bounding box center [605, 419] width 604 height 33
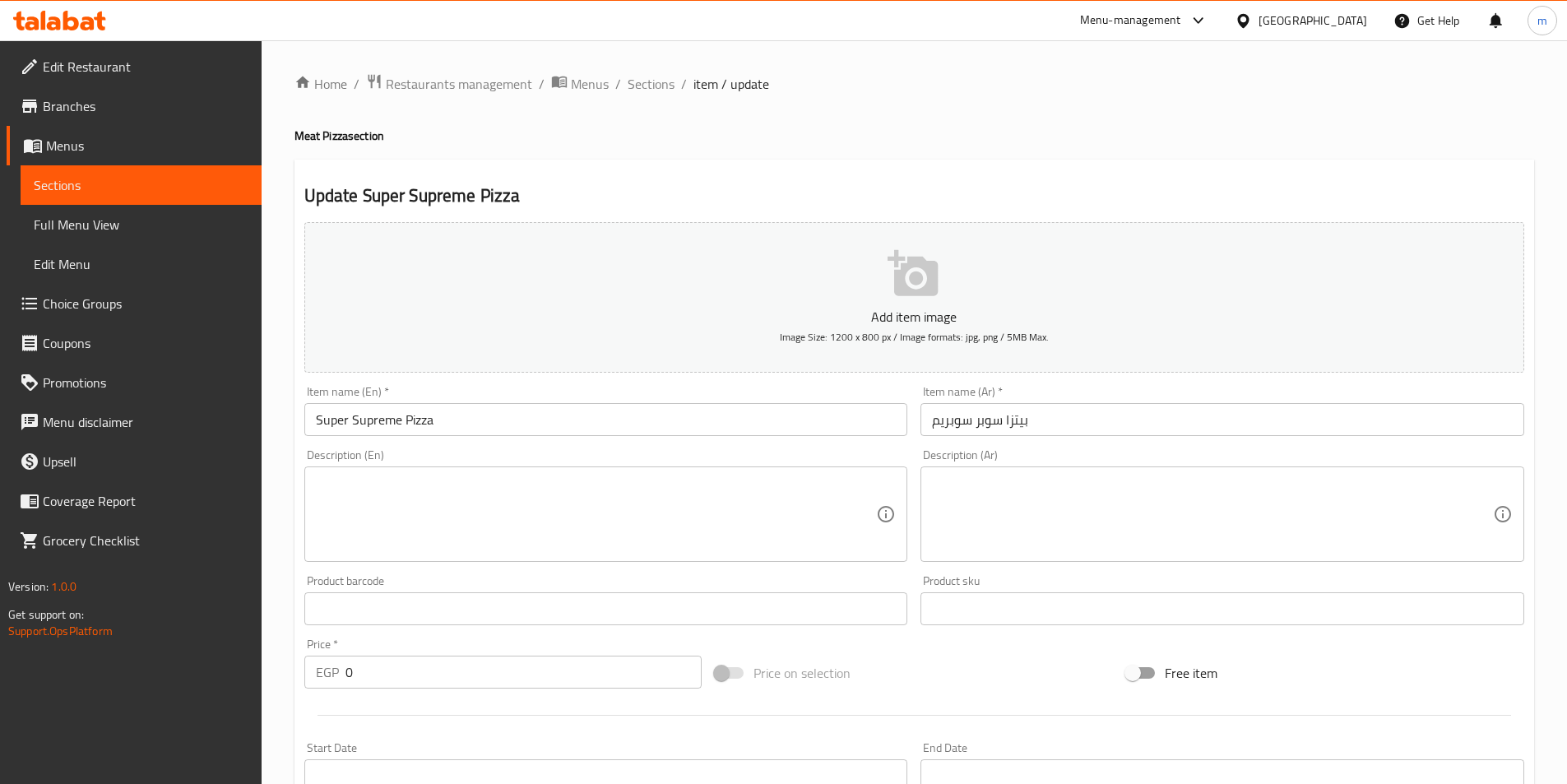
click at [408, 505] on textarea at bounding box center [596, 514] width 561 height 78
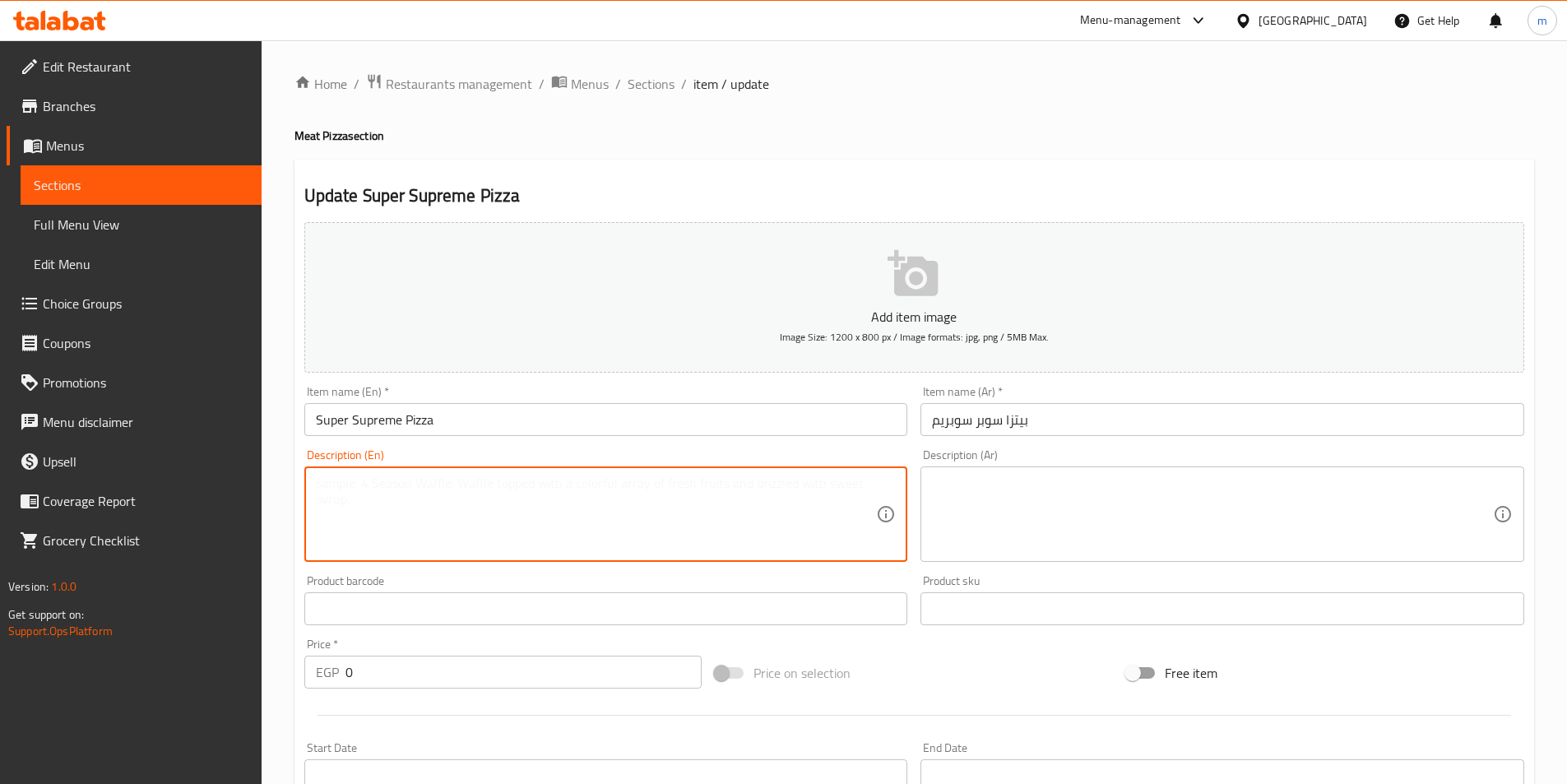
paste textarea "Pizza loaded with savory toppings, fresh veggies, and signature sauce"
type textarea "Pizza loaded with savory toppings, fresh veggies, and signature sauce"
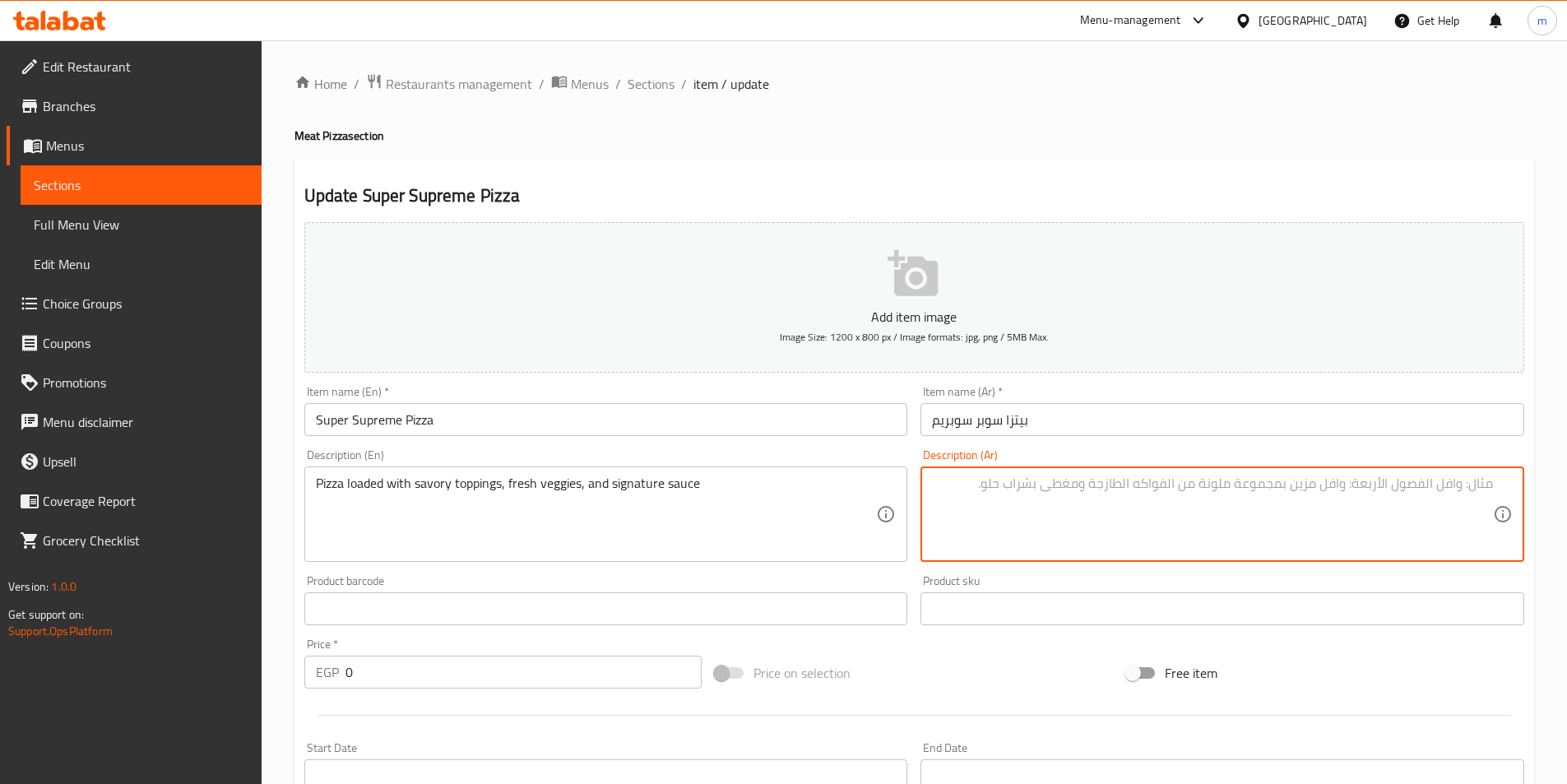
click at [1065, 502] on textarea at bounding box center [1212, 514] width 561 height 78
paste textarea "بيتزا مليئة بالإضافات اللذيذة والخضروات الطازجة والصلصة المميزة"
type textarea "بيتزا مليئة بالإضافات اللذيذة والخضروات الطازجة والصلصة المميزة"
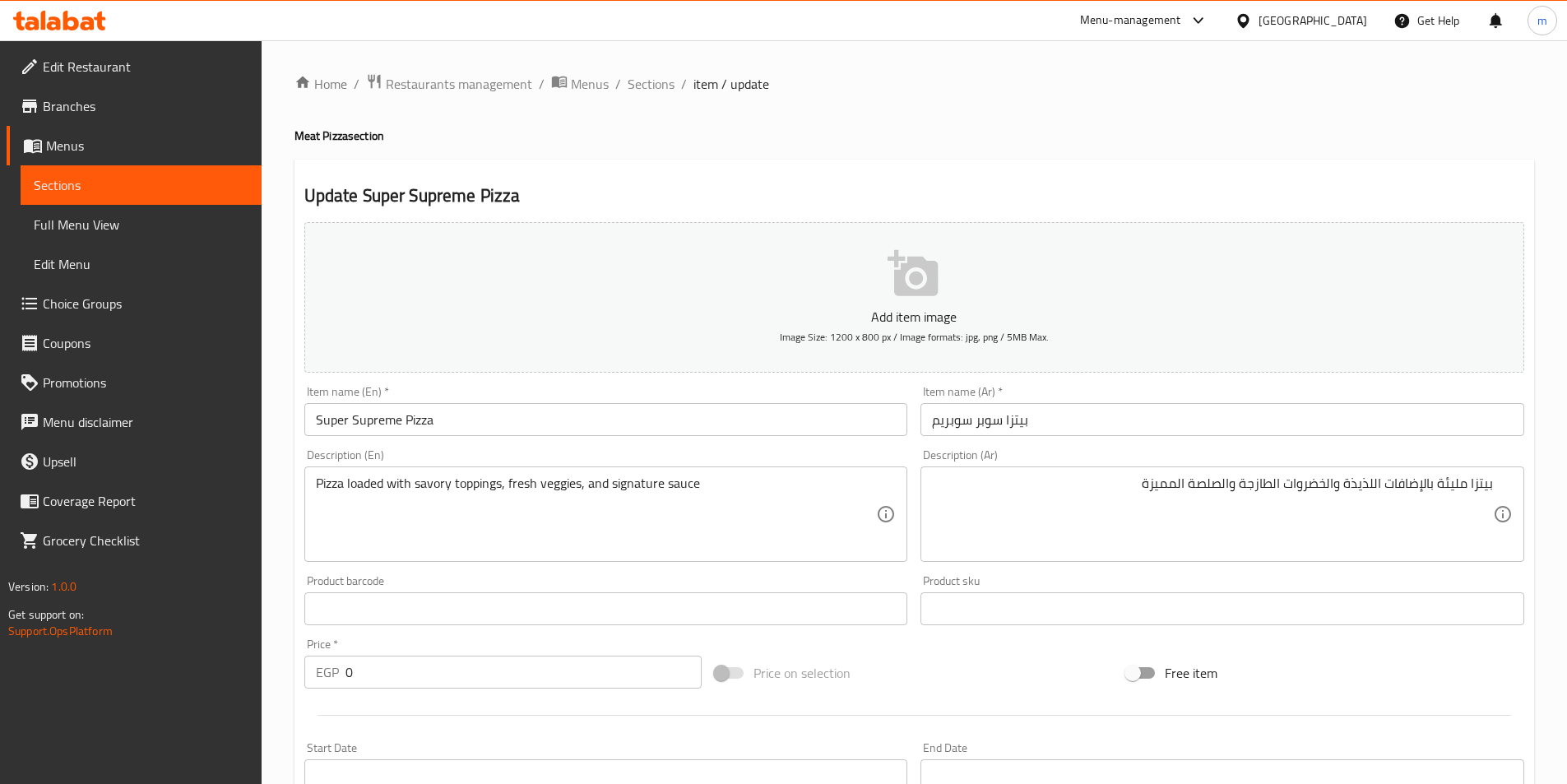
click at [1225, 97] on div "Home / Restaurants management / Menus / Sections / item / update Meat Pizza sec…" at bounding box center [914, 643] width 1240 height 1140
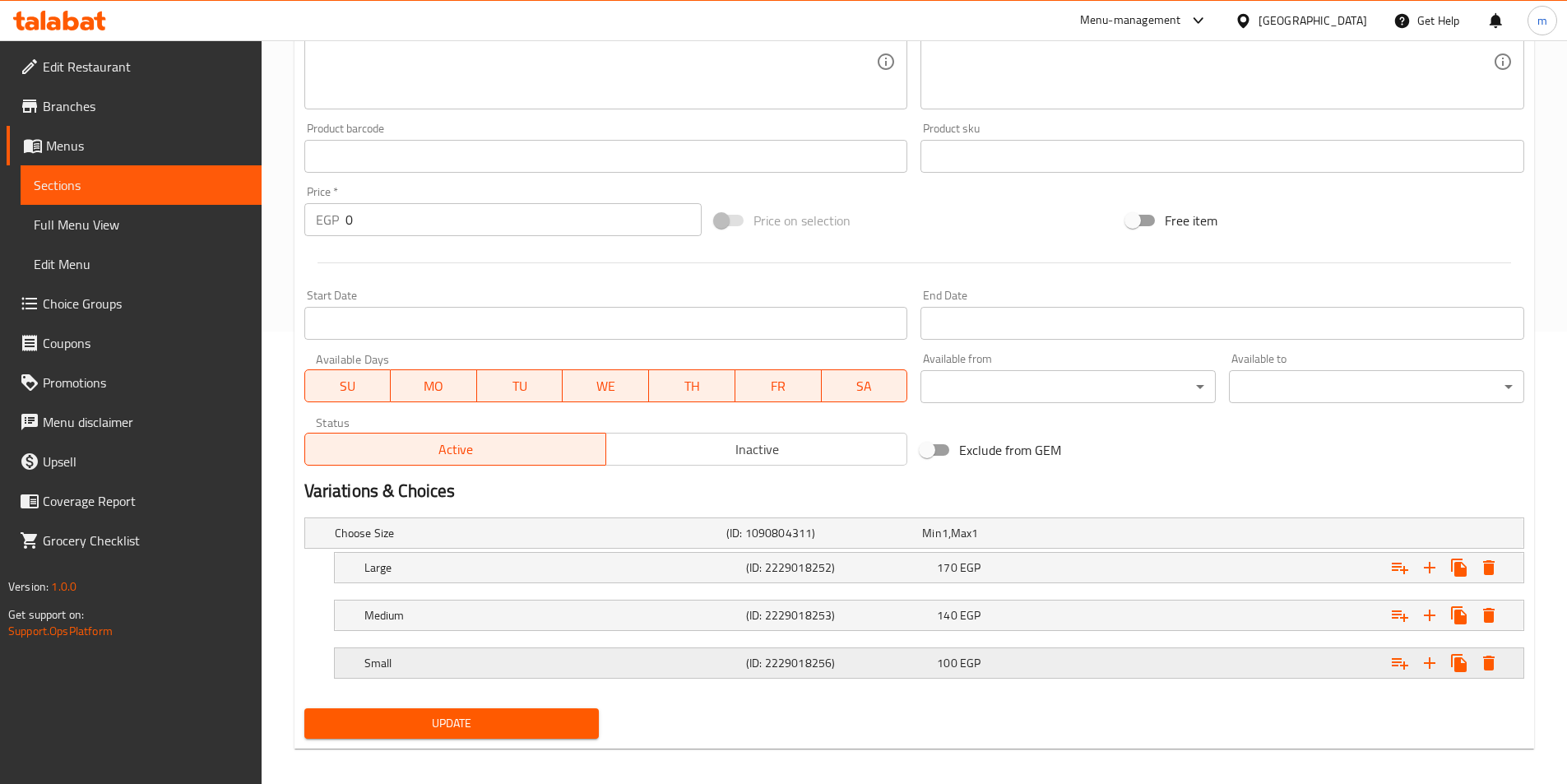
scroll to position [463, 0]
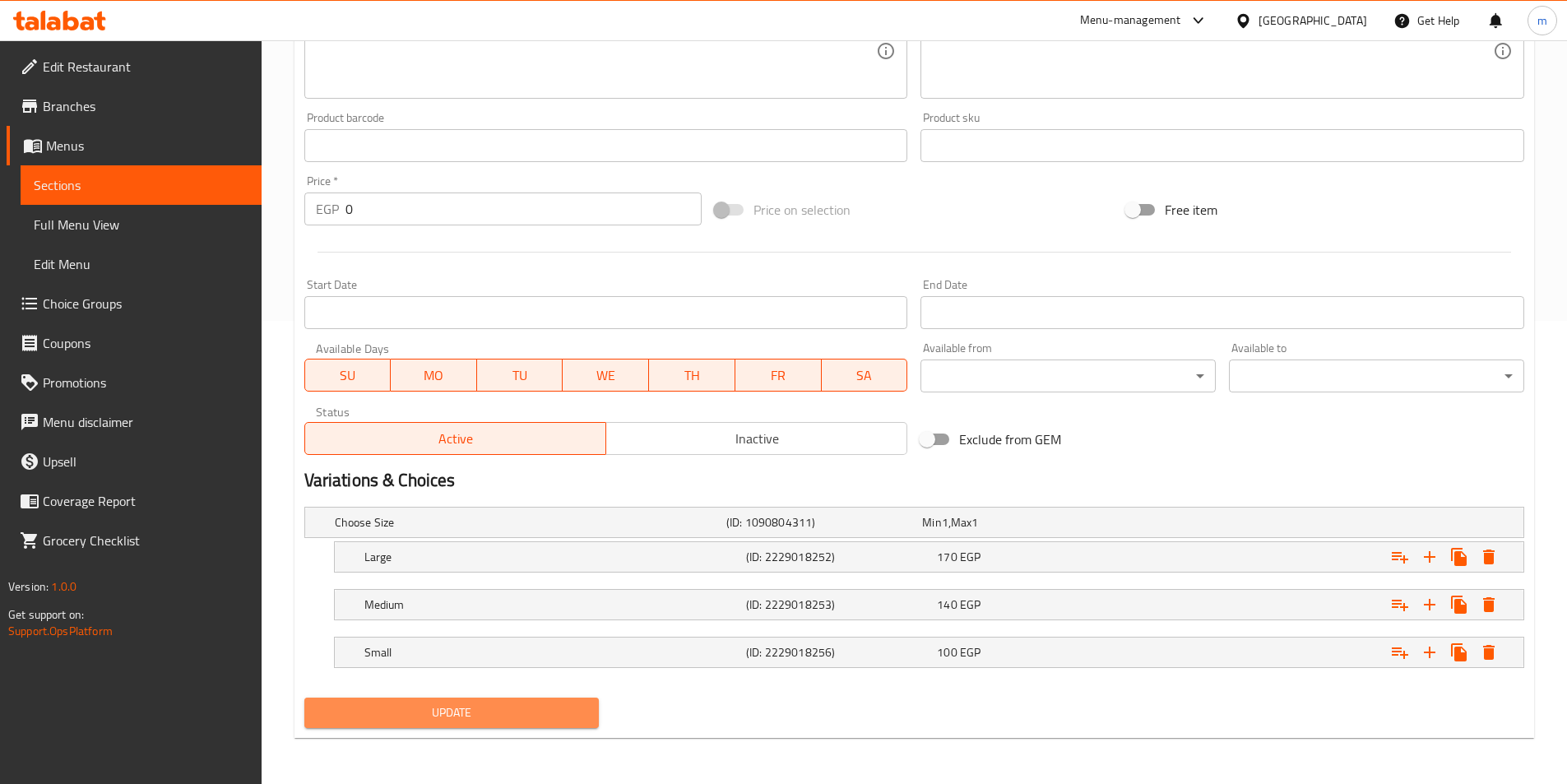
click at [429, 719] on span "Update" at bounding box center [452, 712] width 269 height 20
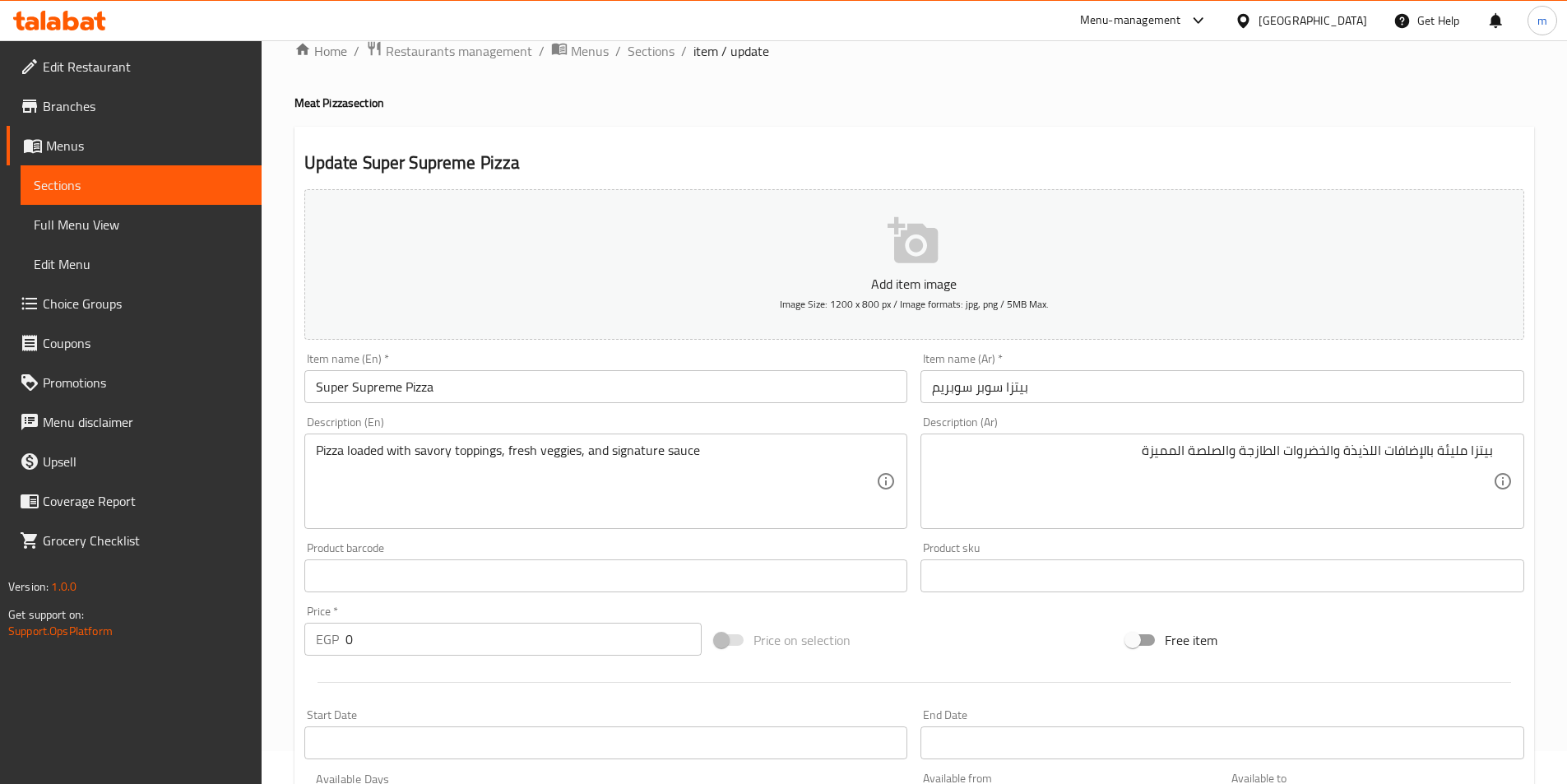
scroll to position [0, 0]
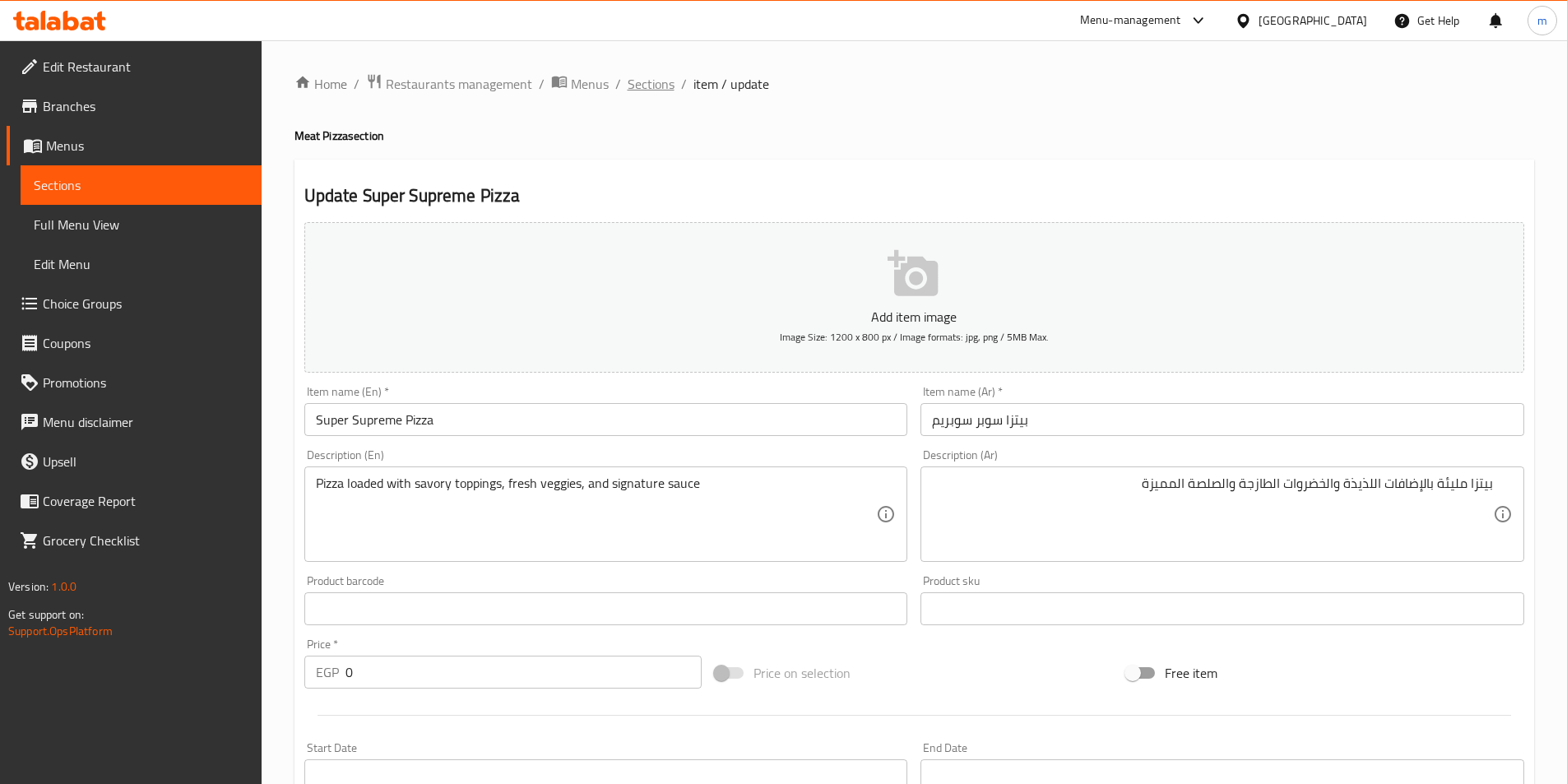
click at [628, 80] on span "Sections" at bounding box center [651, 84] width 47 height 19
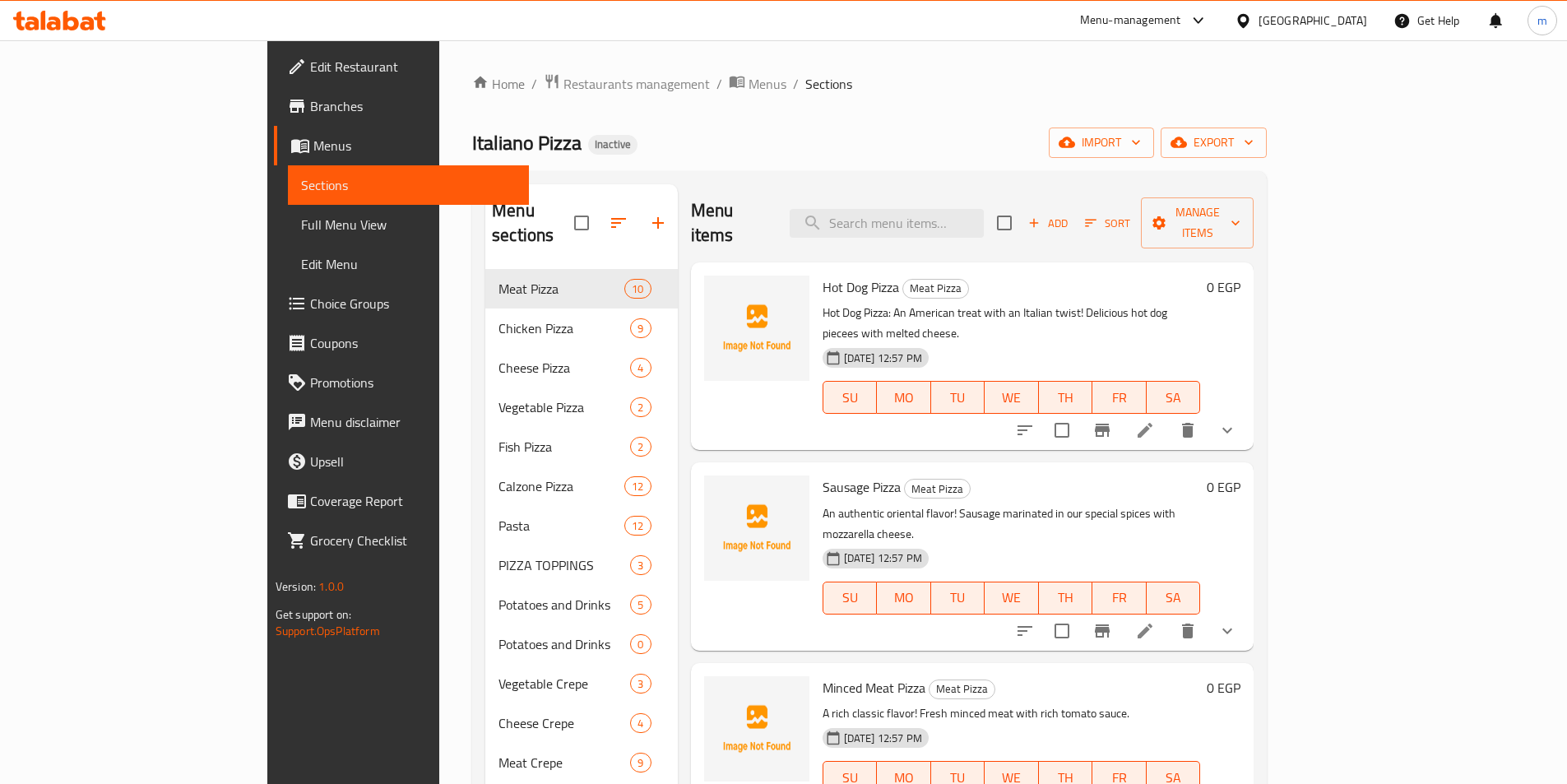
click at [1168, 415] on li at bounding box center [1145, 430] width 46 height 29
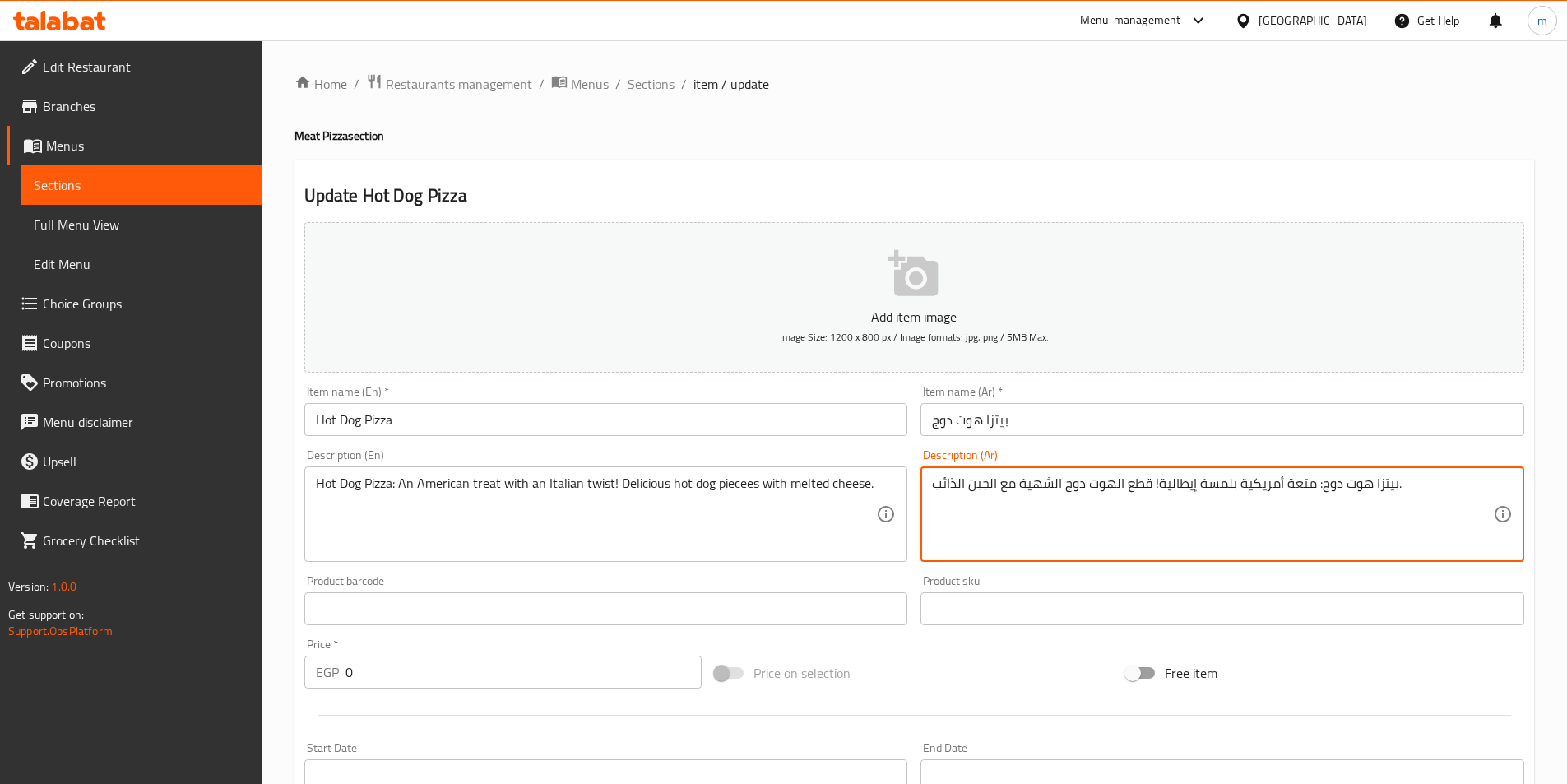
drag, startPoint x: 1314, startPoint y: 494, endPoint x: 1416, endPoint y: 494, distance: 102.0
click at [1443, 478] on textarea "بيتزا هوت دوج: متعة أمريكية بلمسة إيطالية! قطع الهوت دوج الشهية مع الجبن الذائب." at bounding box center [1212, 514] width 561 height 78
drag, startPoint x: 1409, startPoint y: 483, endPoint x: 1534, endPoint y: 483, distance: 125.0
click at [1534, 483] on div "Home / Restaurants management / Menus / Sections / item / update Meat Pizza sec…" at bounding box center [914, 643] width 1306 height 1207
type textarea "متعة أمريكية بلمسة إيطالية! قطع الهوت دوج الشهية مع الجبن الذائب."
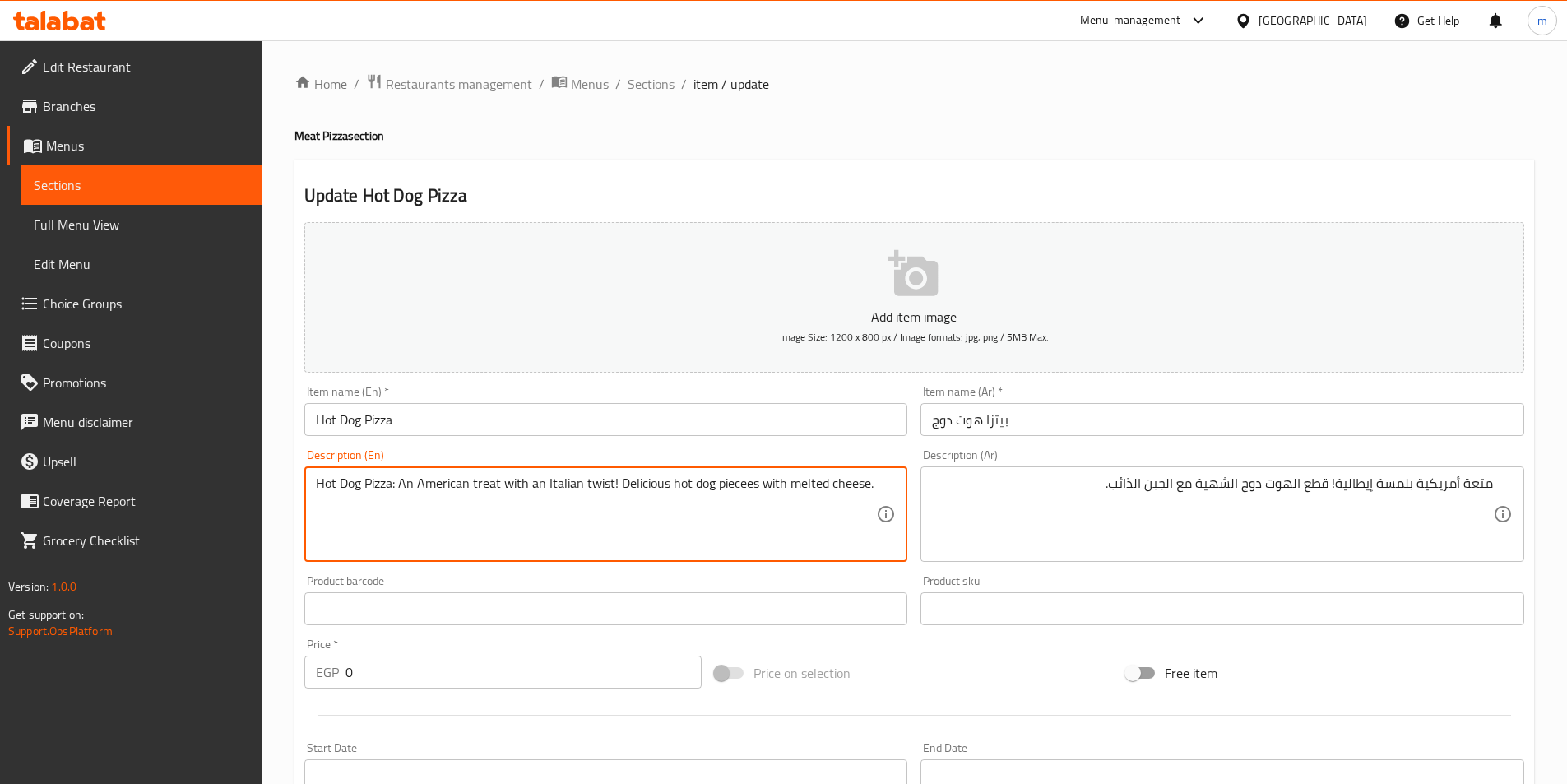
drag, startPoint x: 398, startPoint y: 486, endPoint x: 315, endPoint y: 499, distance: 84.0
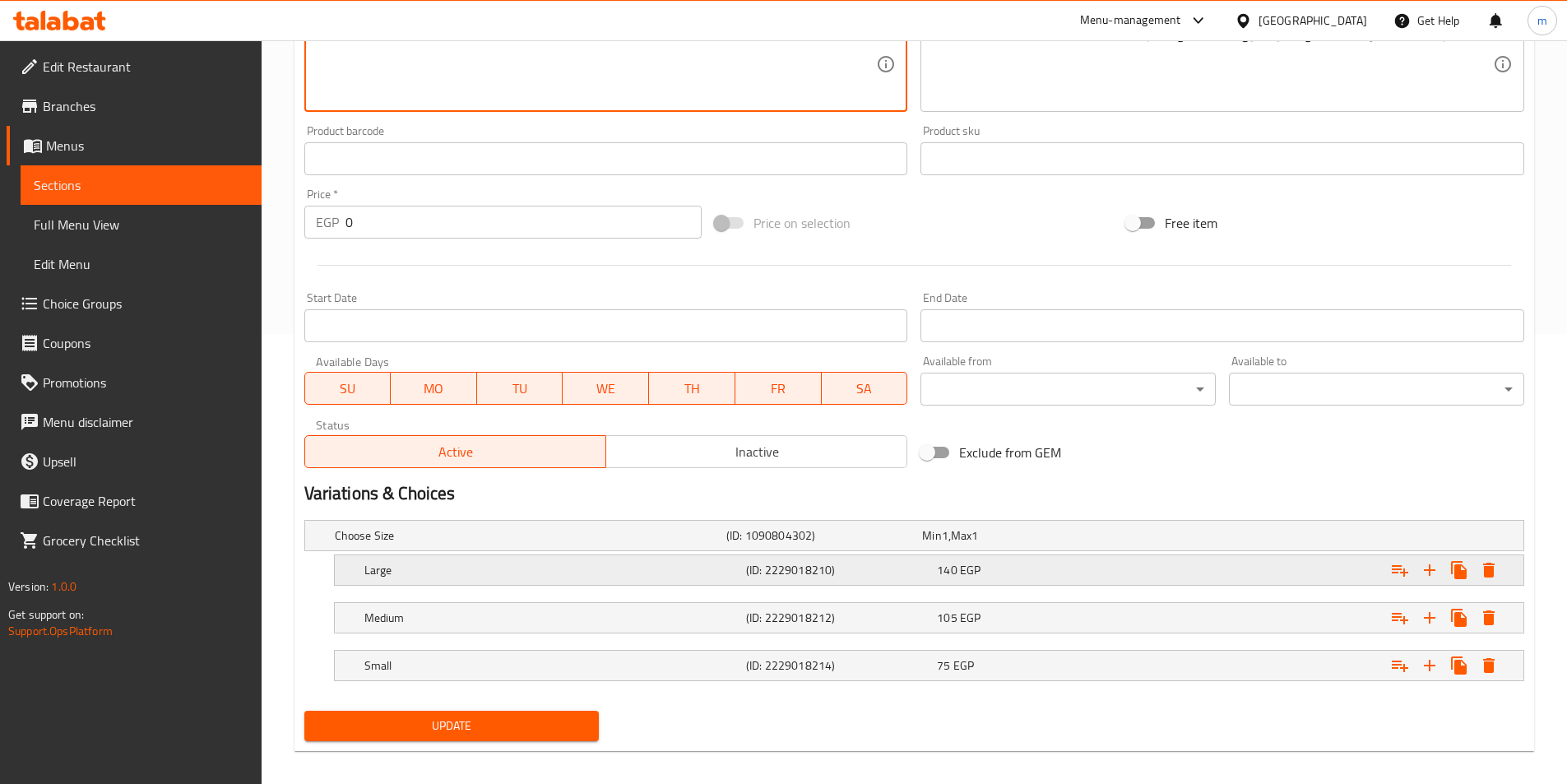
scroll to position [463, 0]
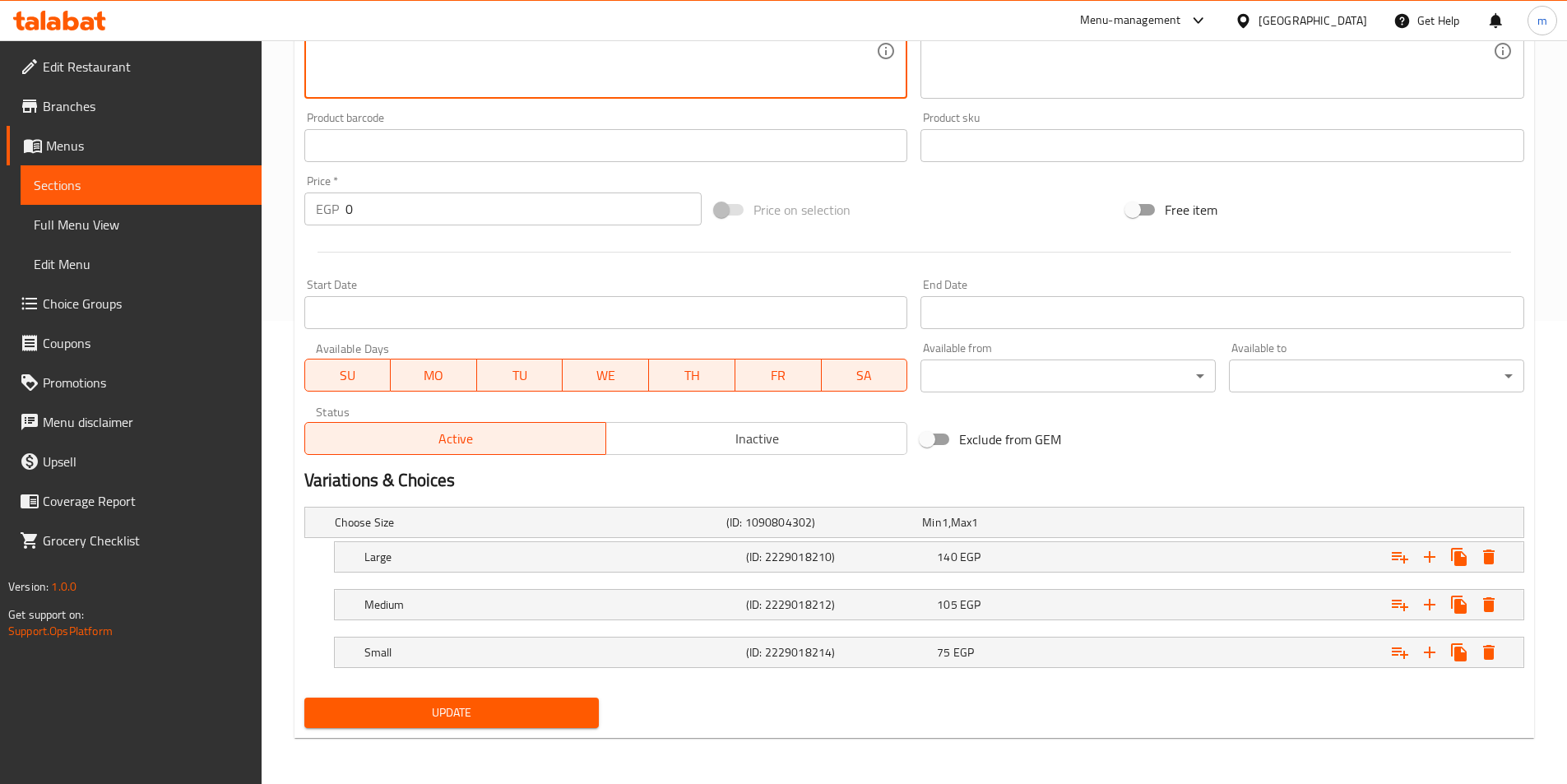
type textarea "An American treat with an Italian twist! Delicious hot dog piecees with melted …"
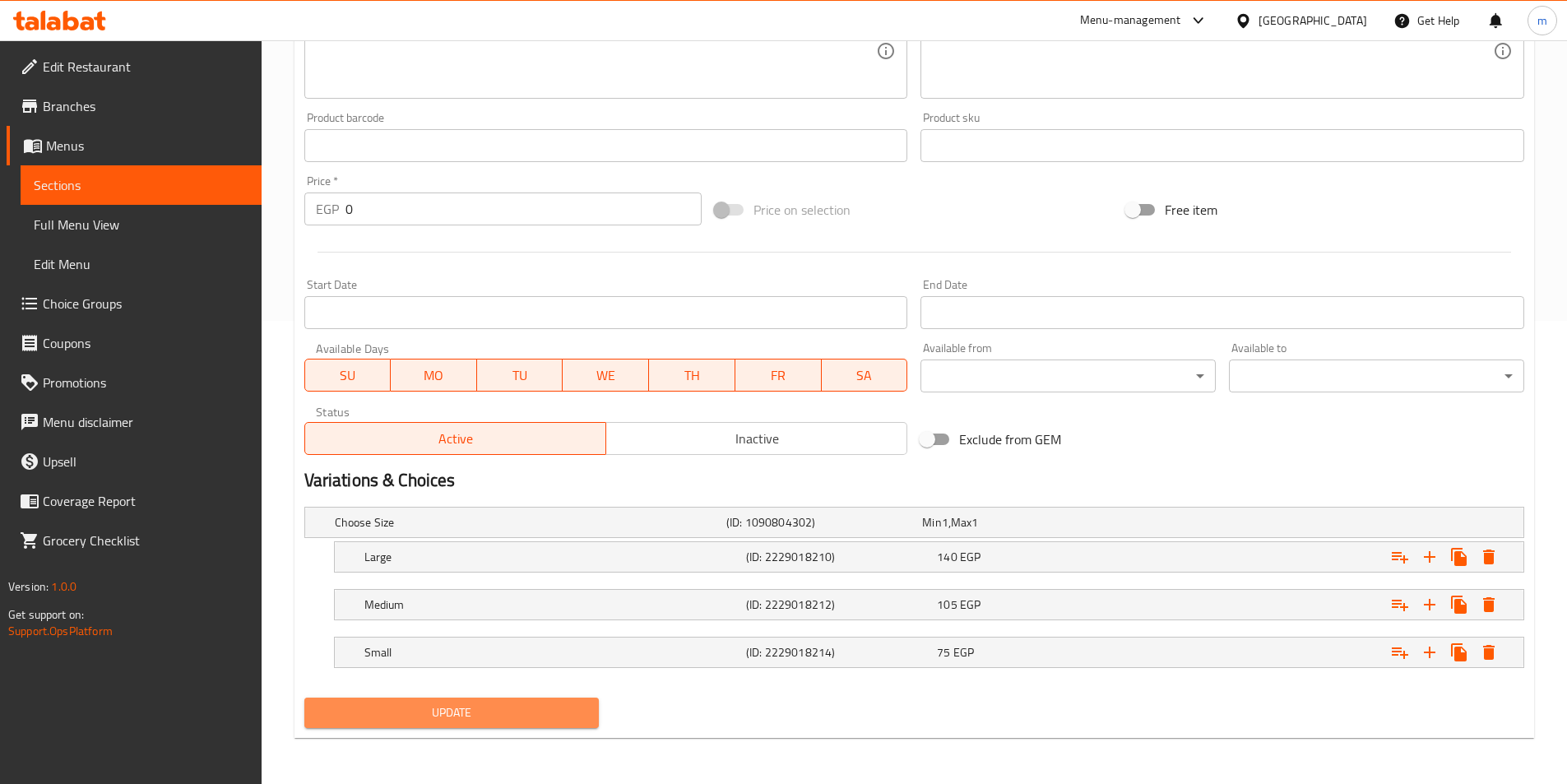
click at [510, 712] on span "Update" at bounding box center [452, 712] width 269 height 20
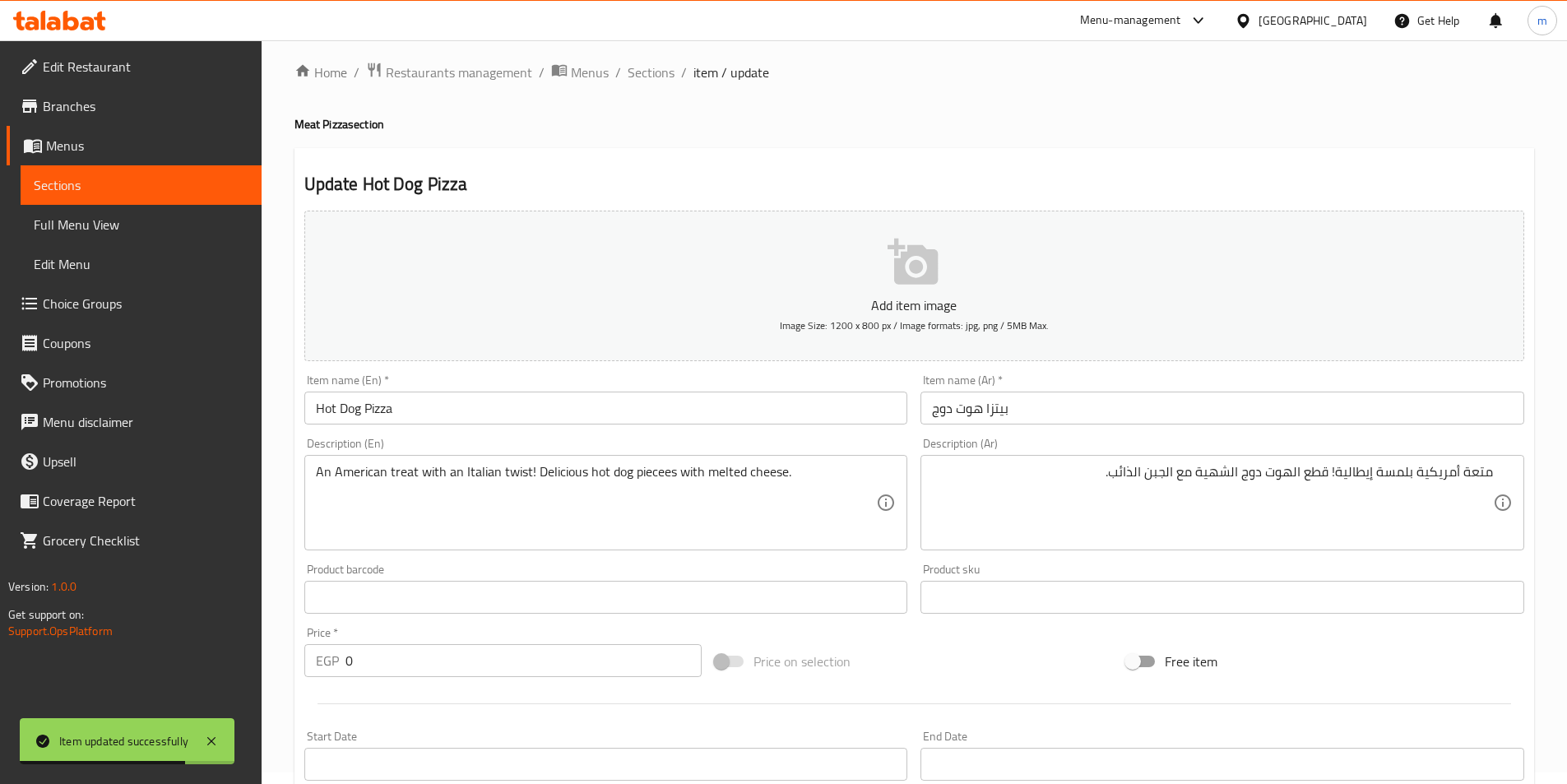
scroll to position [0, 0]
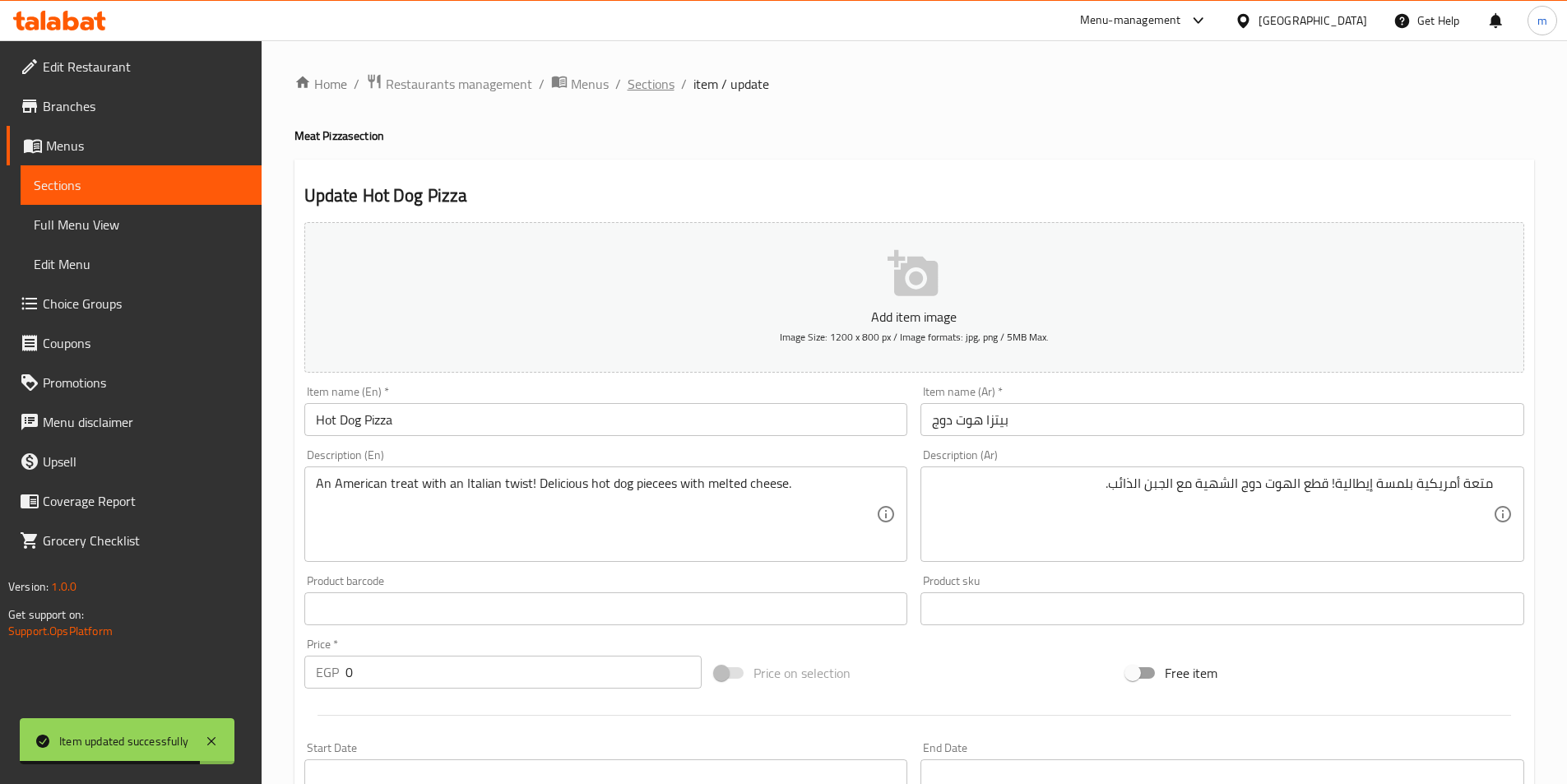
click at [654, 89] on span "Sections" at bounding box center [651, 84] width 47 height 19
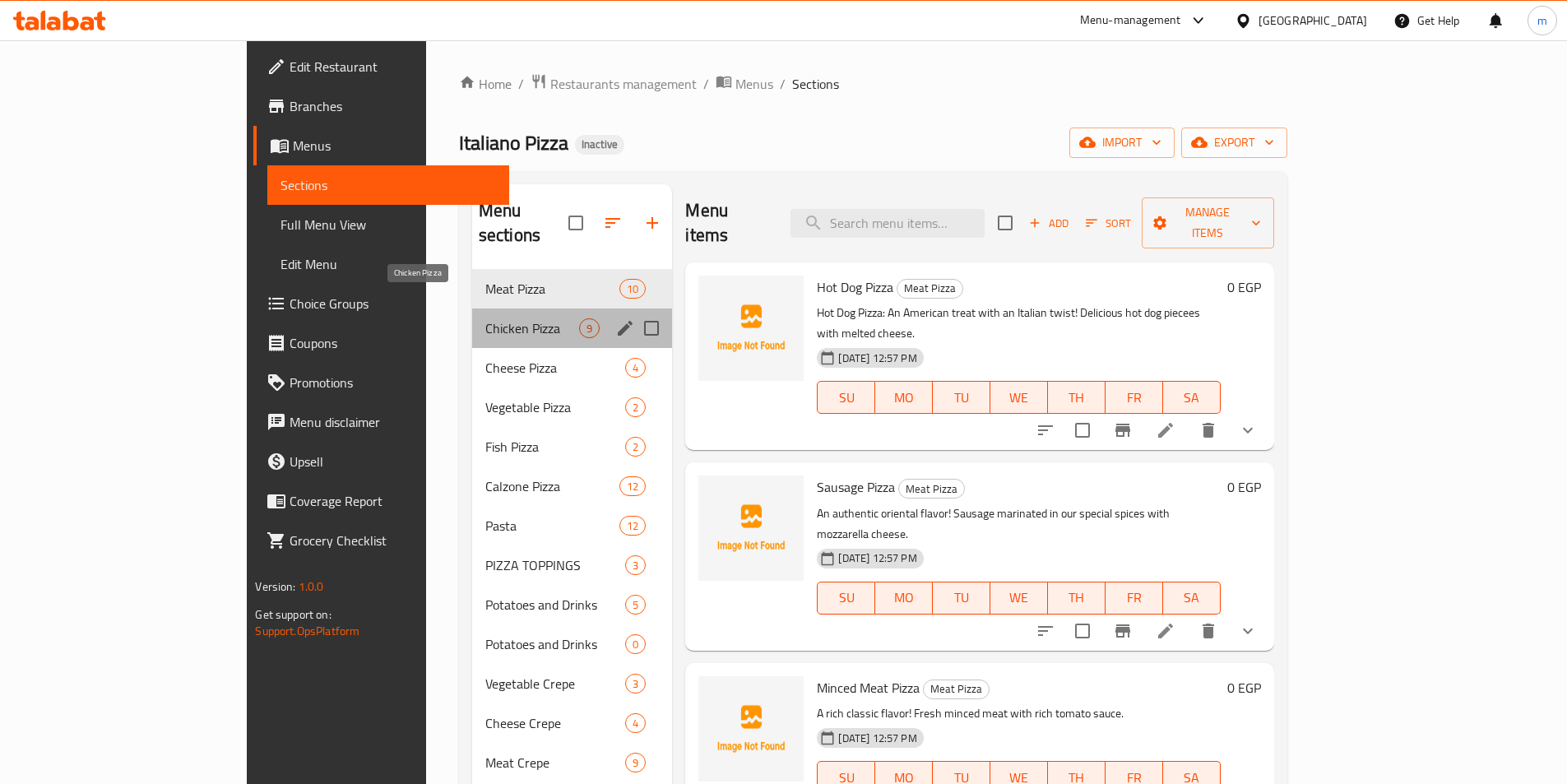
click at [486, 318] on span "Chicken Pizza" at bounding box center [533, 328] width 95 height 19
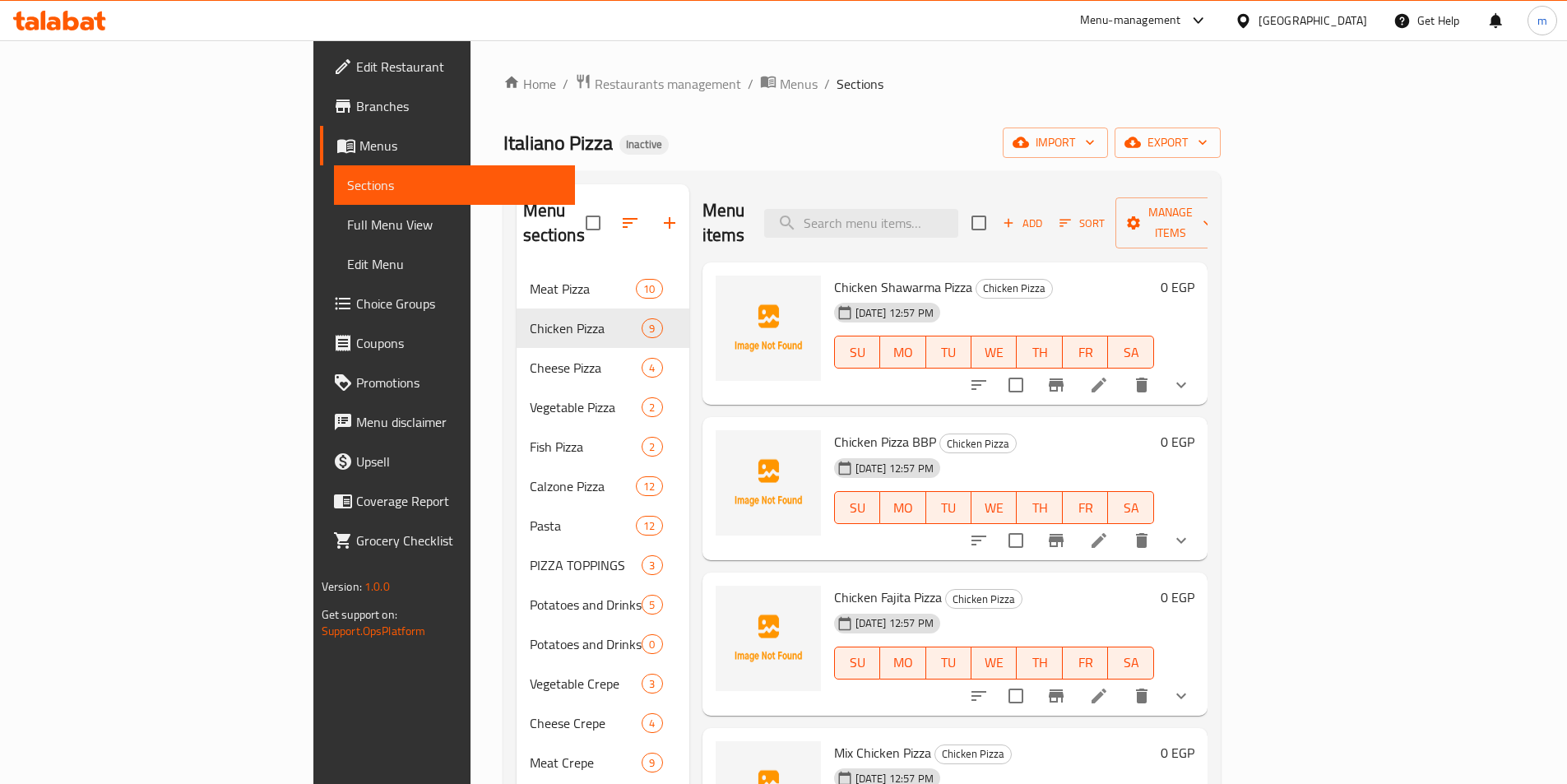
click at [517, 262] on nav "Meat Pizza 10 Chicken Pizza 9 Cheese Pizza 4 Vegetable Pizza 2 Fish Pizza 2 Cal…" at bounding box center [603, 643] width 173 height 763
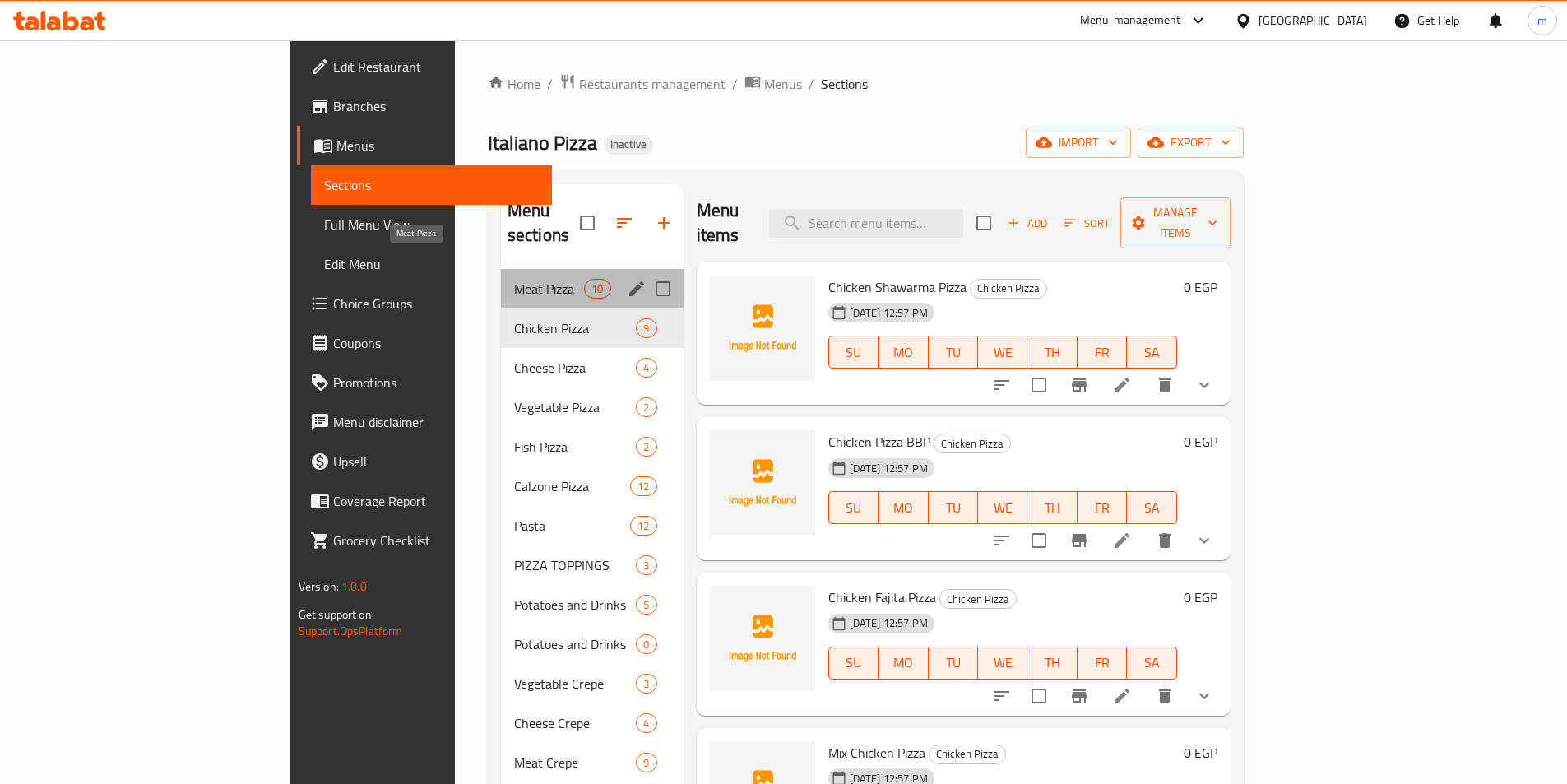
click at [514, 279] on span "Meat Pizza" at bounding box center [549, 289] width 70 height 19
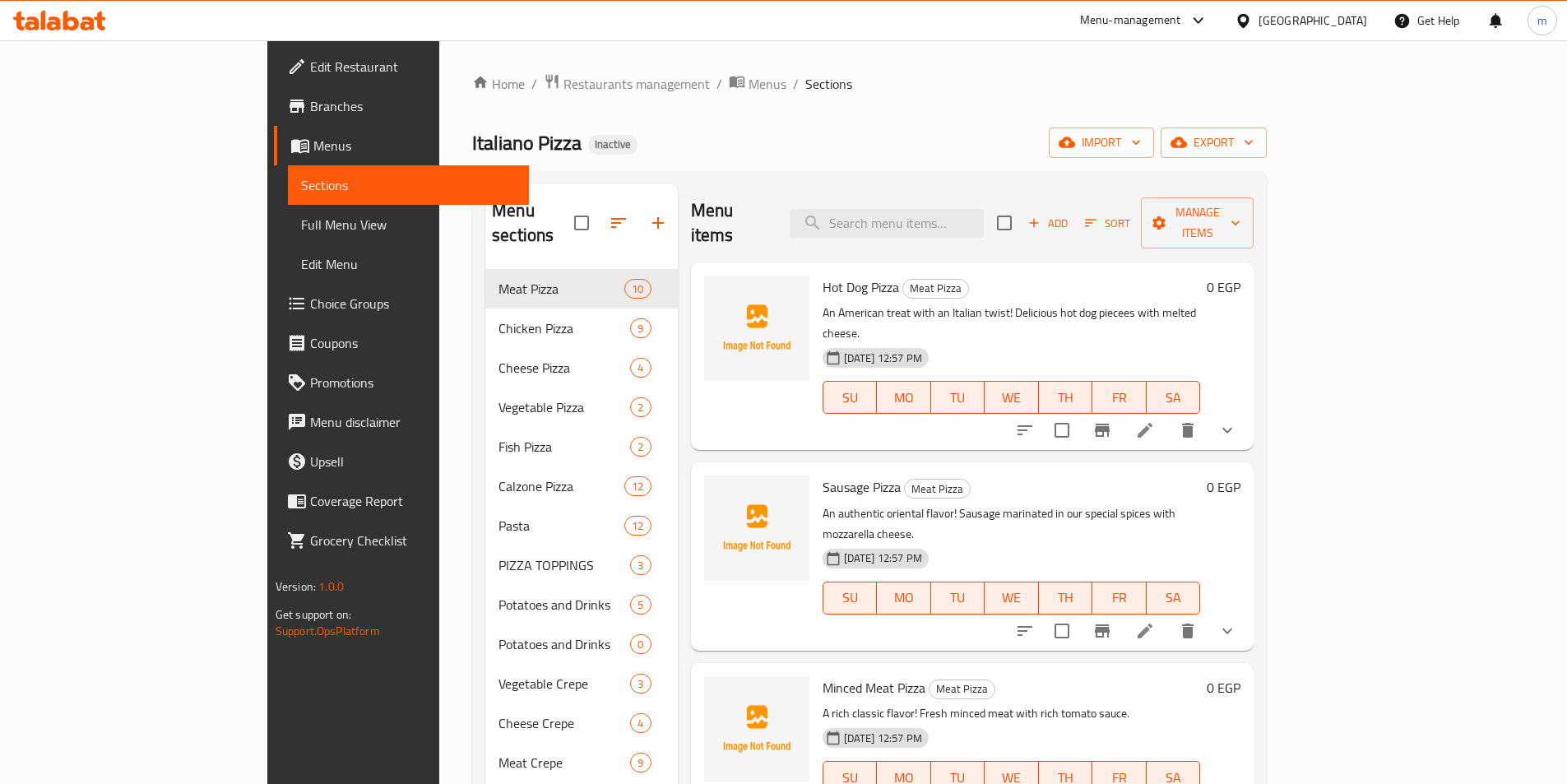
scroll to position [263, 0]
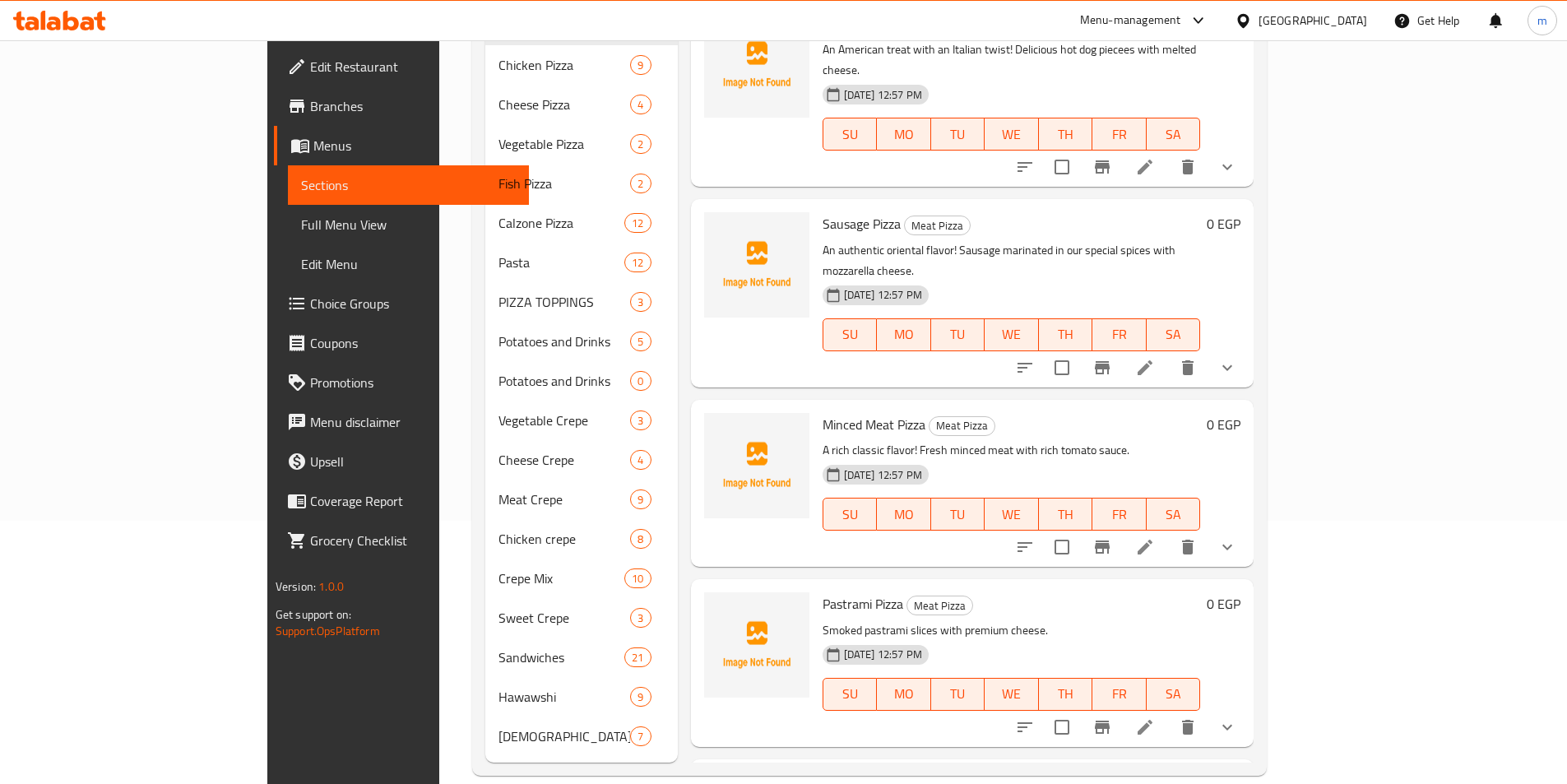
click at [1168, 712] on li at bounding box center [1145, 726] width 46 height 29
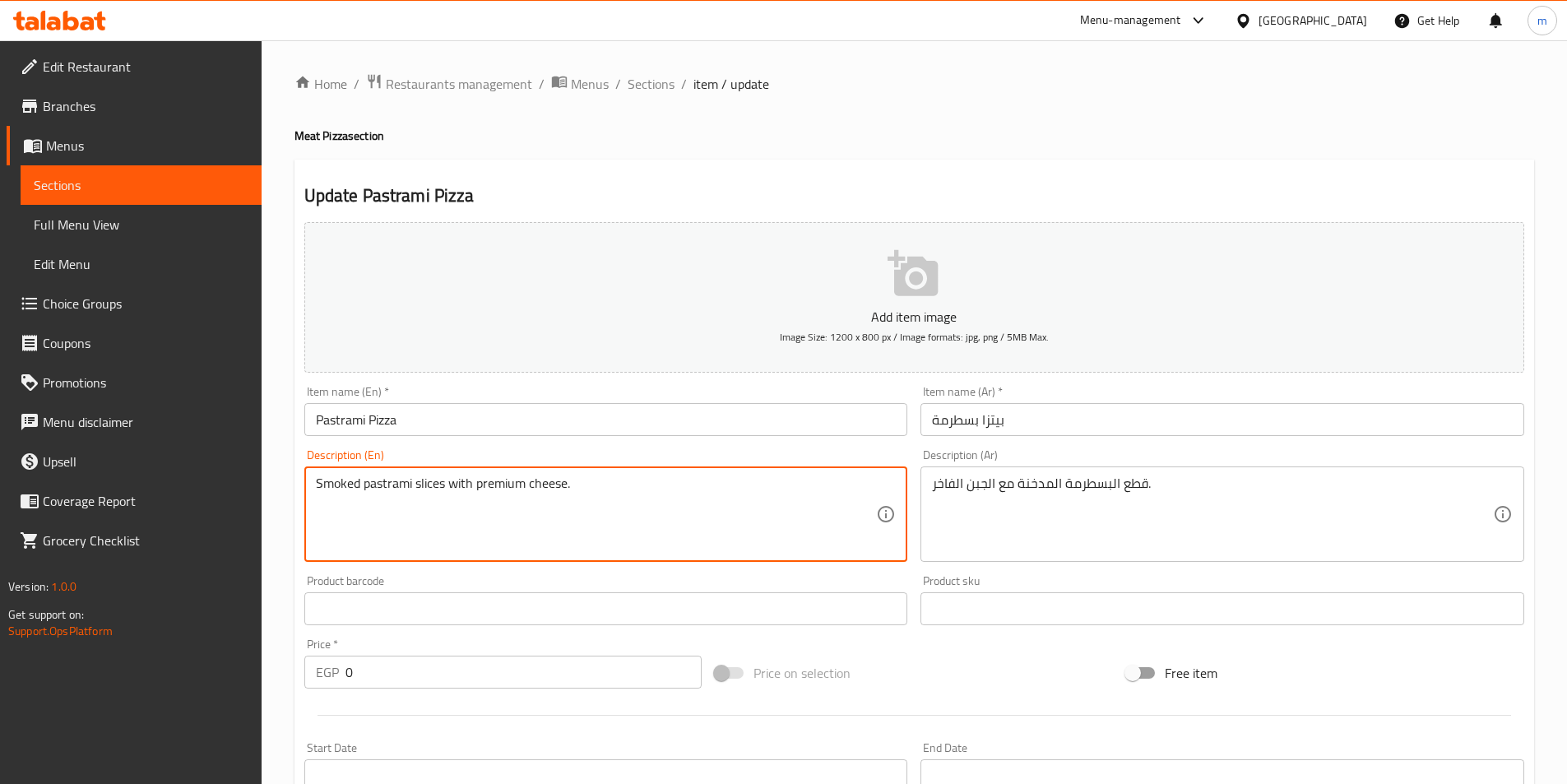
click at [431, 490] on textarea "Smoked pastrami slices with premium cheese." at bounding box center [596, 514] width 561 height 78
click at [431, 490] on textarea "Smoked pastrami pieces with premium cheese." at bounding box center [596, 514] width 561 height 78
type textarea "Smoked pastrami pieces with premium cheese."
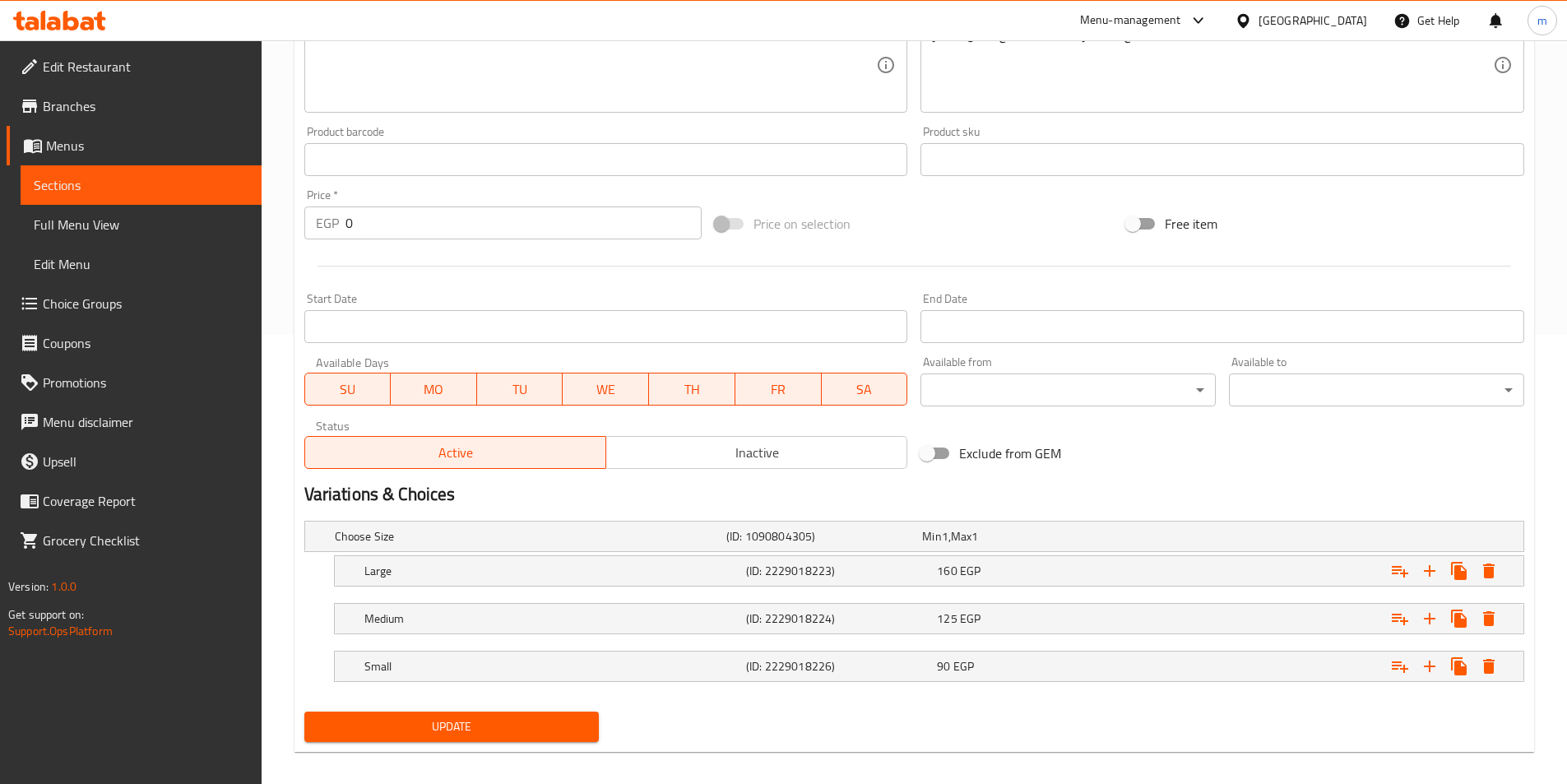
scroll to position [463, 0]
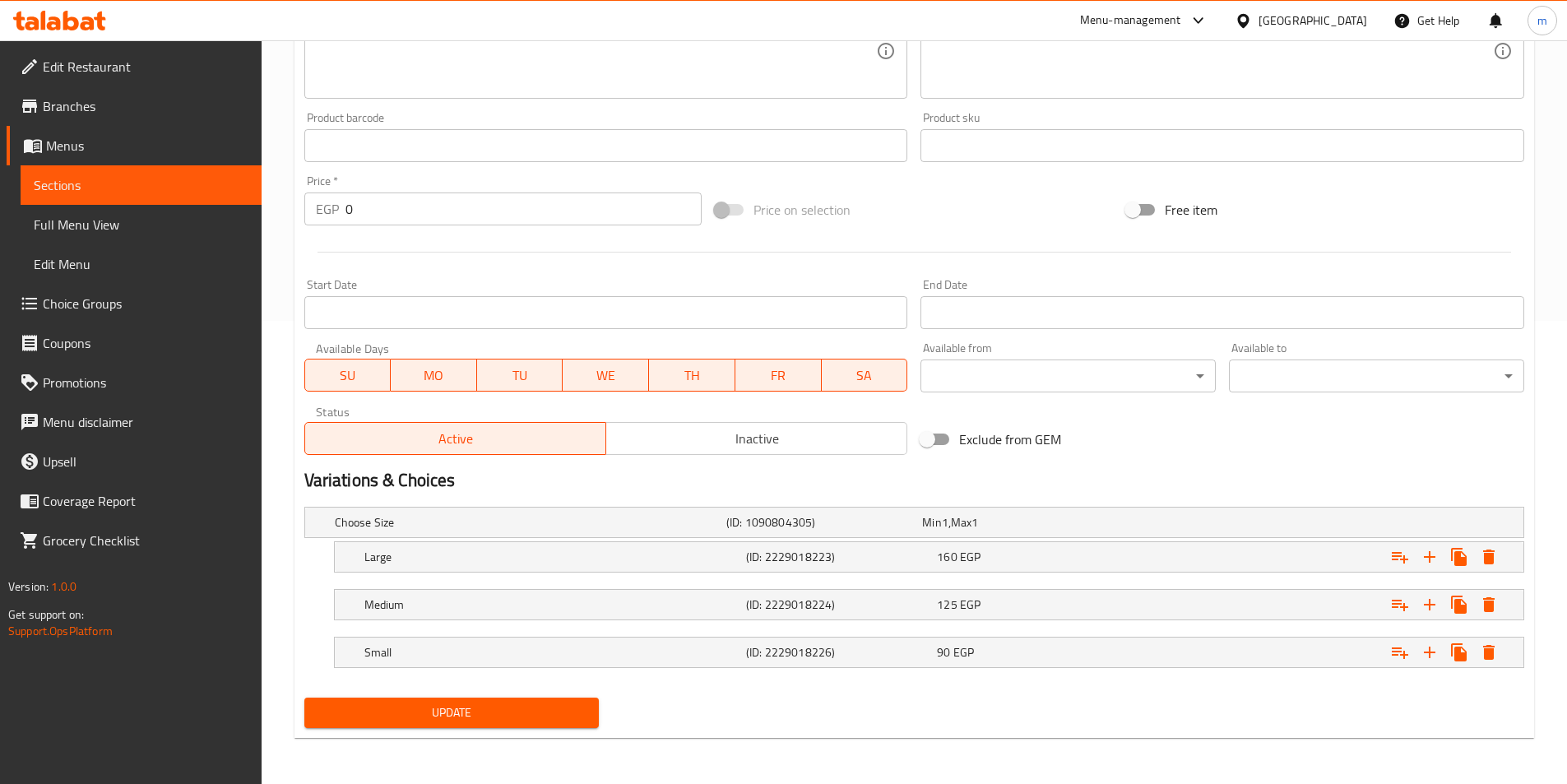
click at [493, 700] on button "Update" at bounding box center [451, 712] width 295 height 30
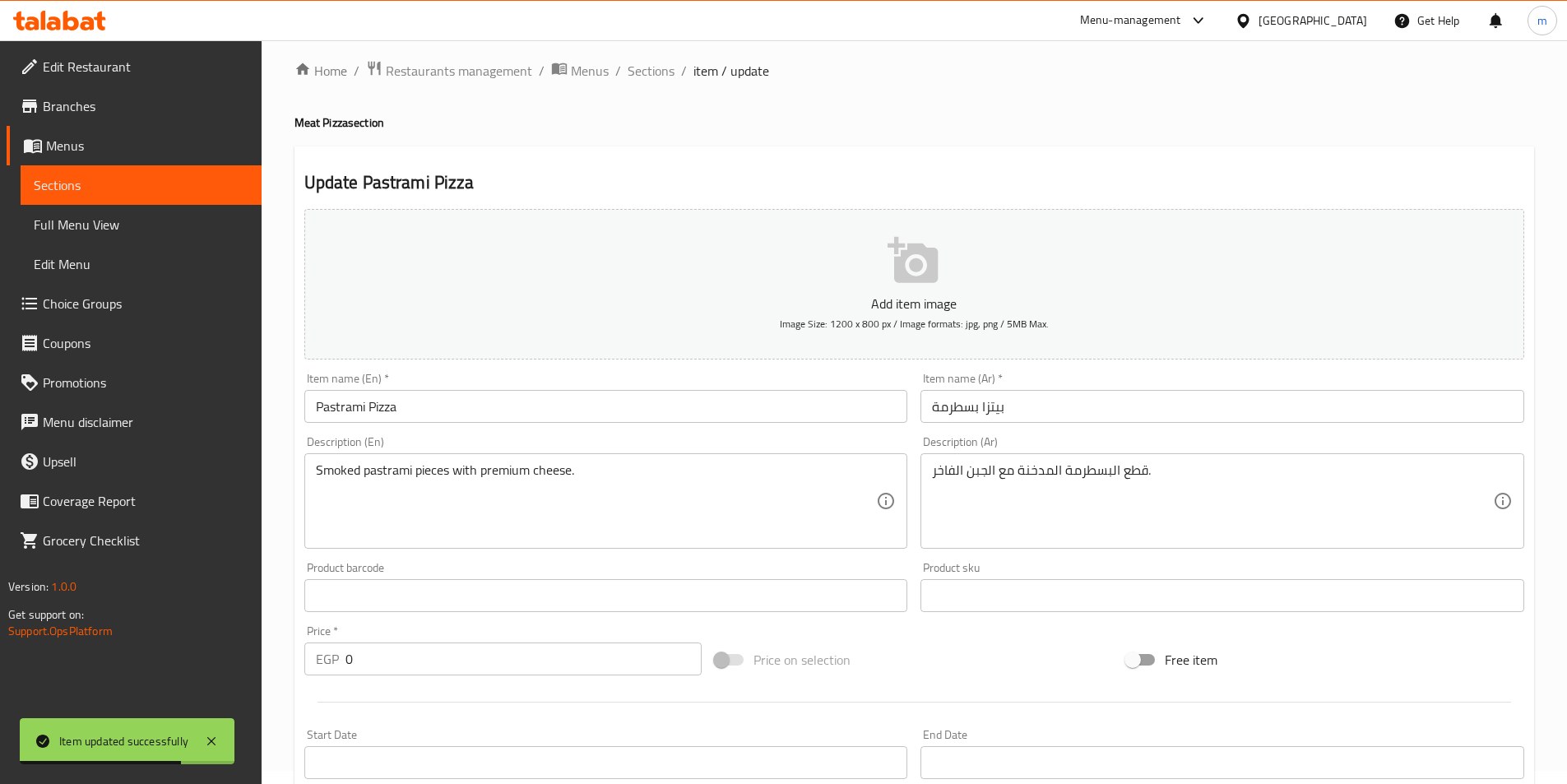
scroll to position [0, 0]
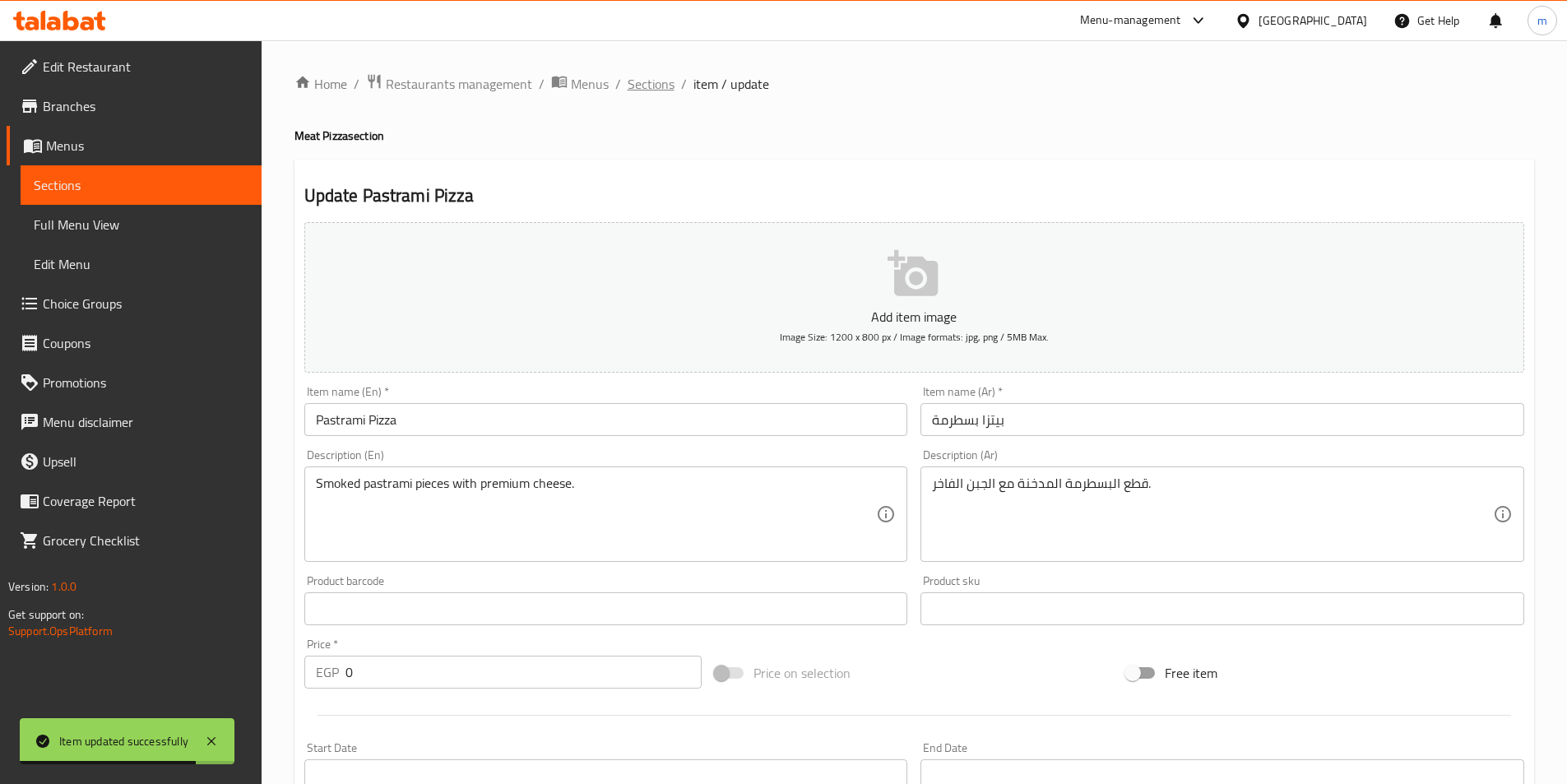
click at [651, 88] on span "Sections" at bounding box center [651, 84] width 47 height 19
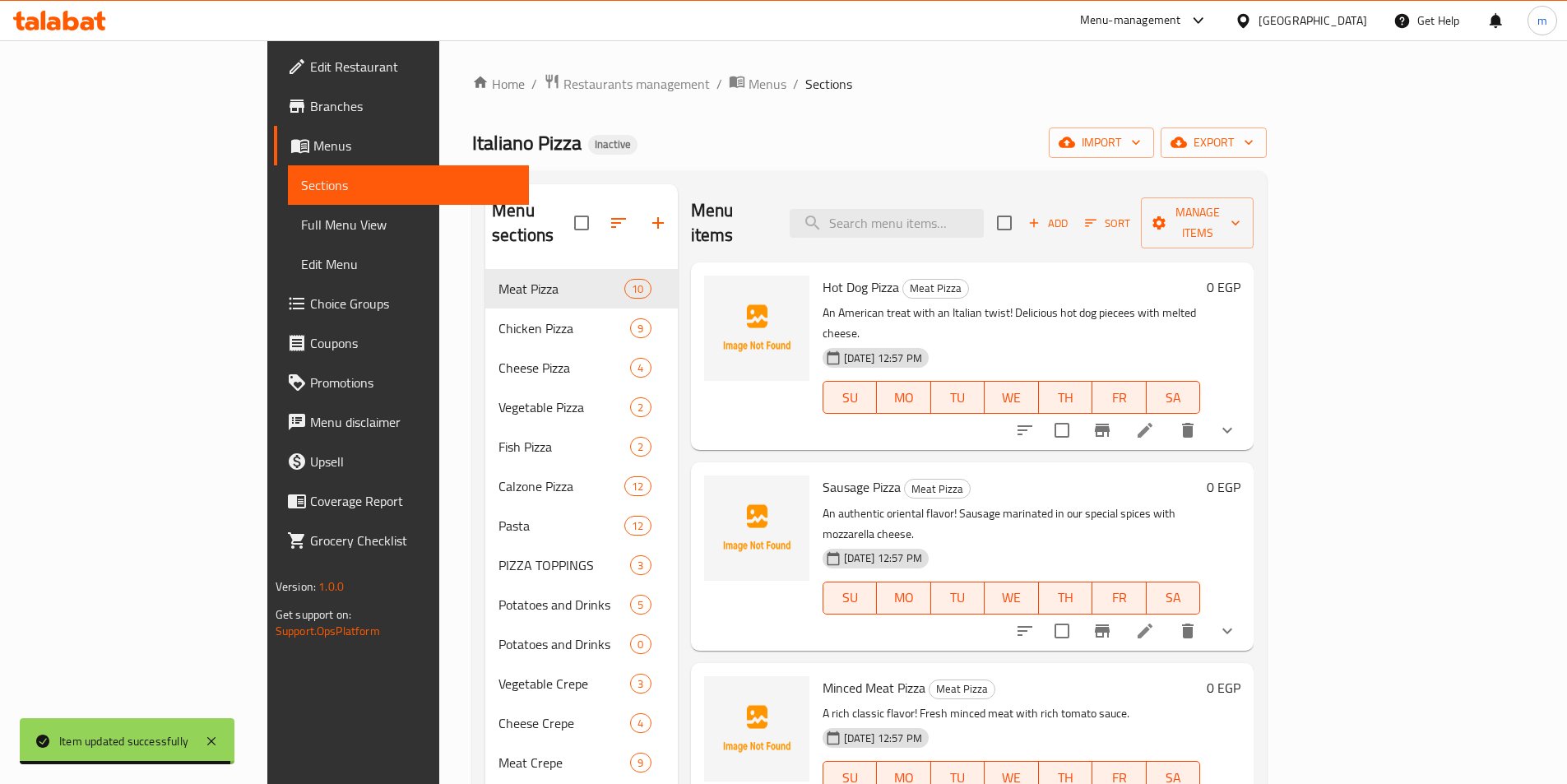
click at [829, 90] on ol "Home / Restaurants management / Menus / Sections" at bounding box center [869, 84] width 795 height 21
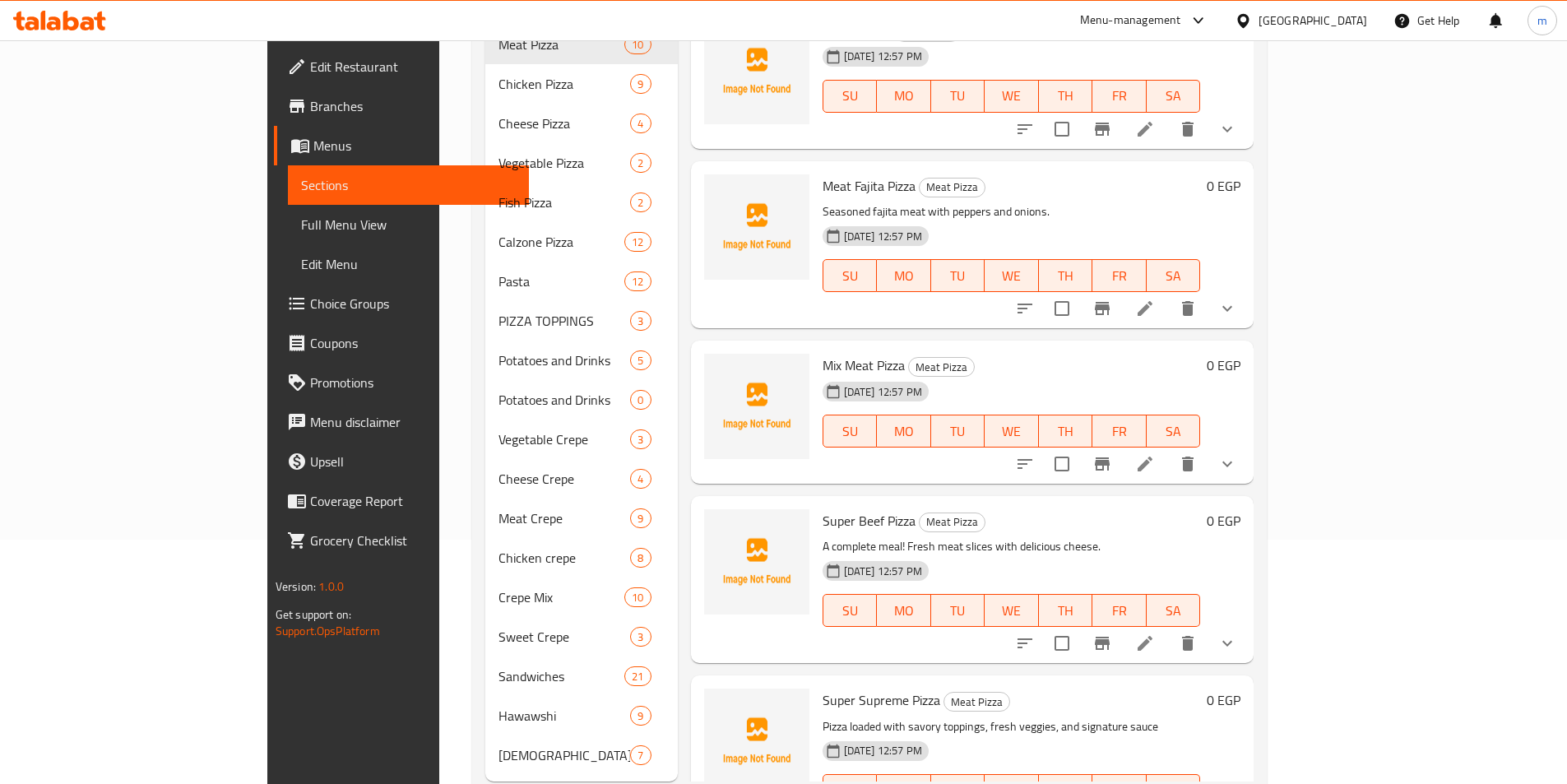
scroll to position [263, 0]
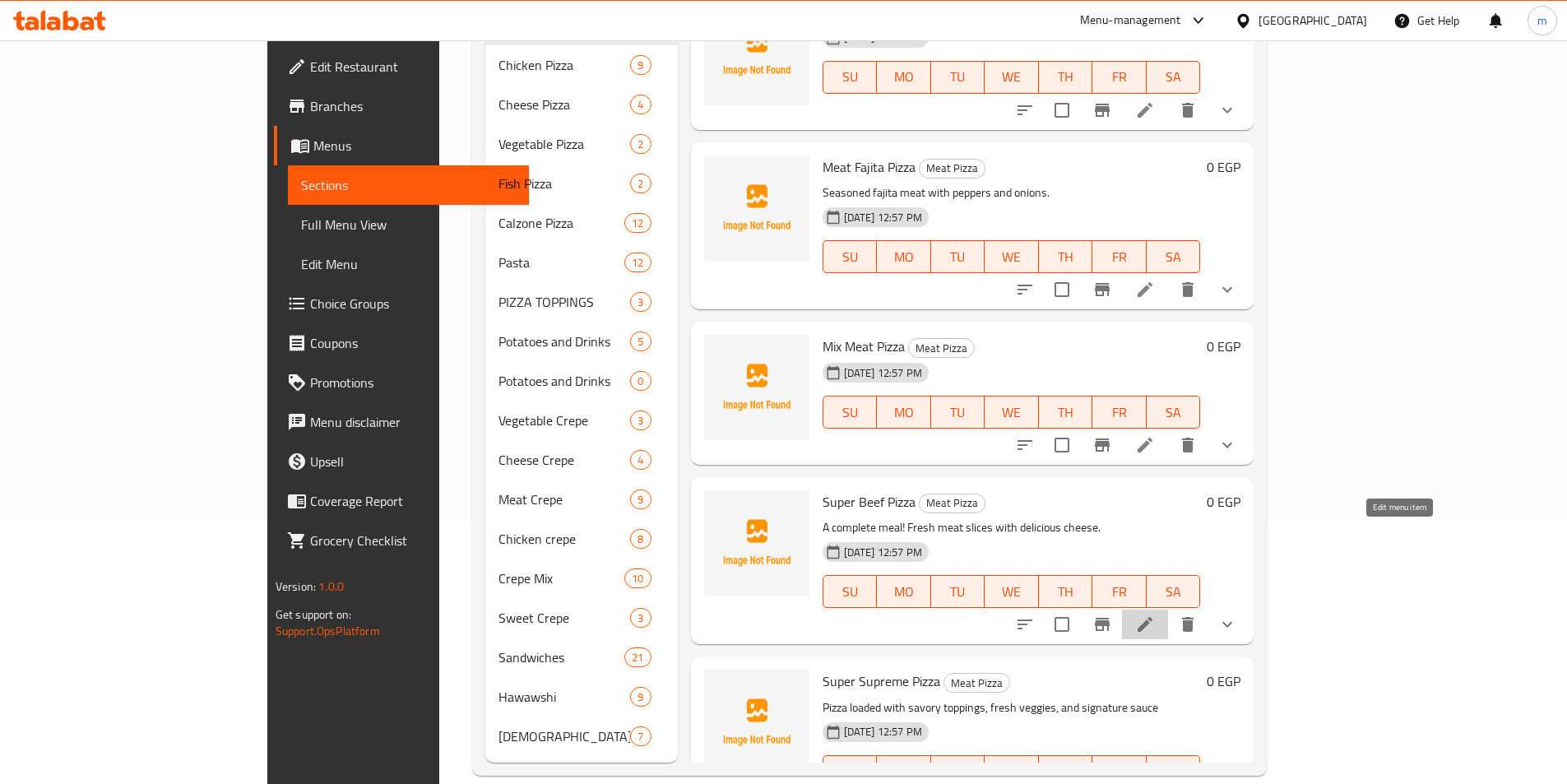
click at [1152, 617] on icon at bounding box center [1145, 624] width 15 height 15
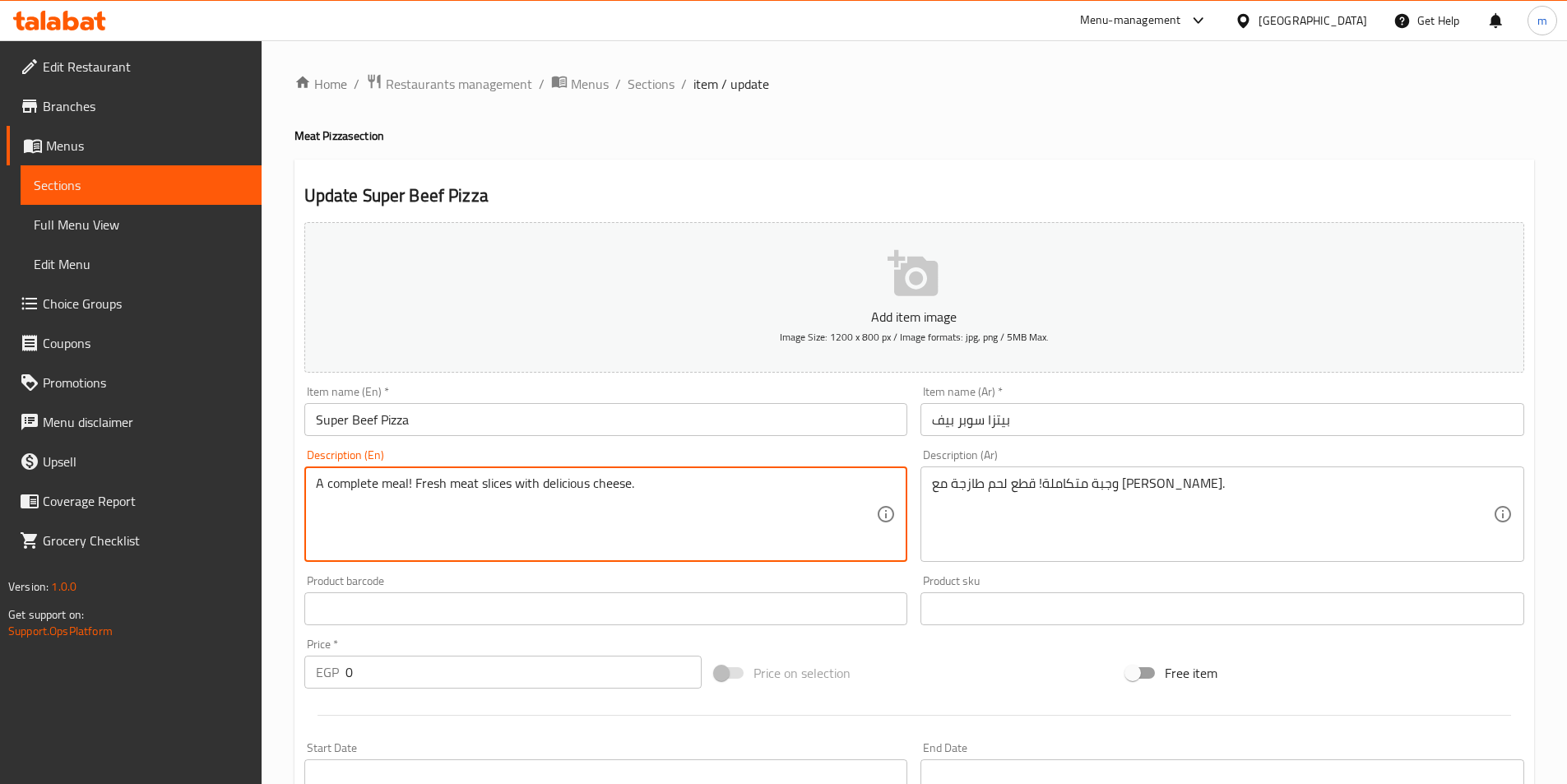
click at [483, 489] on textarea "A complete meal! Fresh meat slices with delicious cheese." at bounding box center [596, 514] width 561 height 78
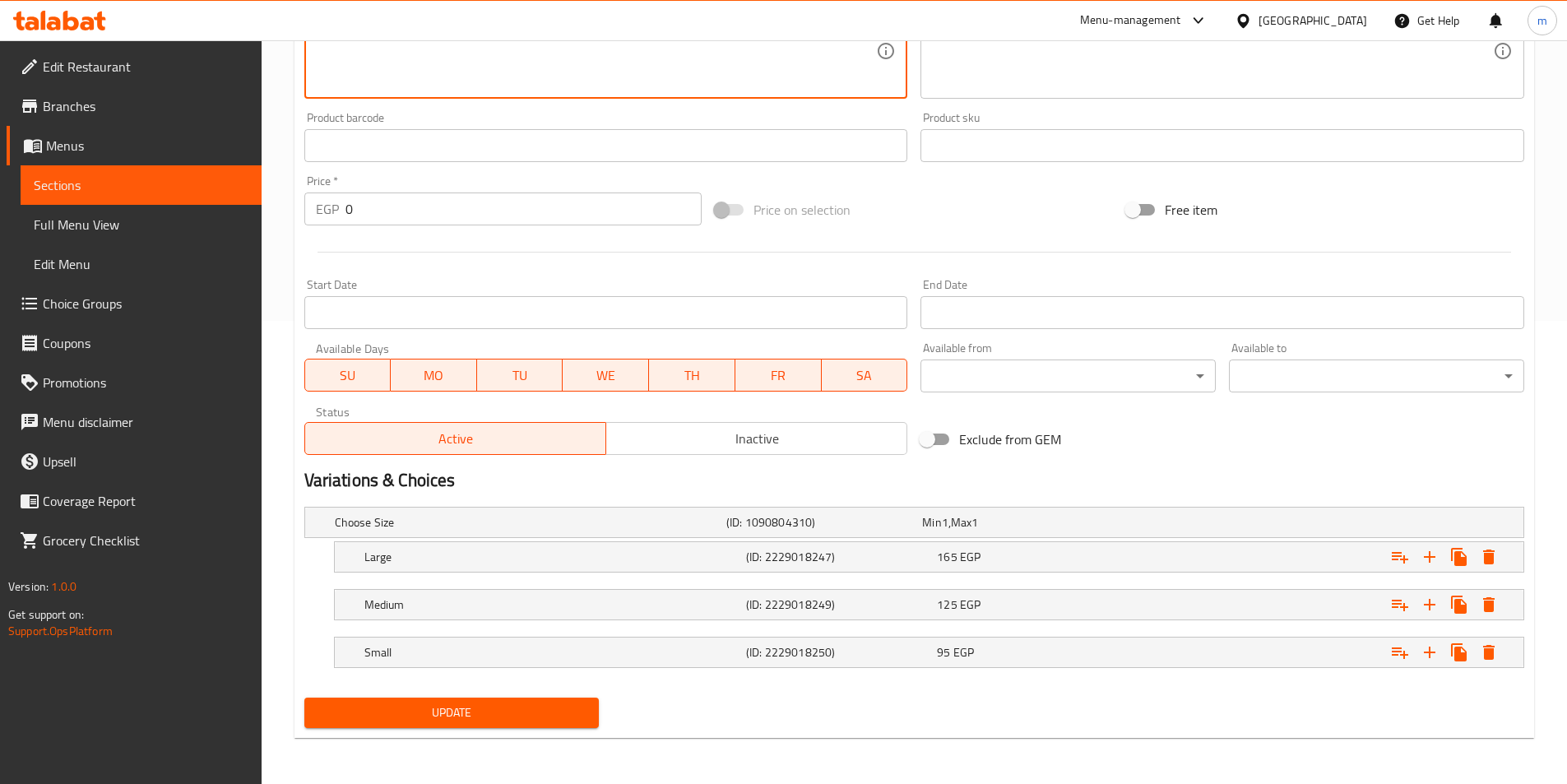
type textarea "A complete meal! Fresh meat pieces with delicious cheese."
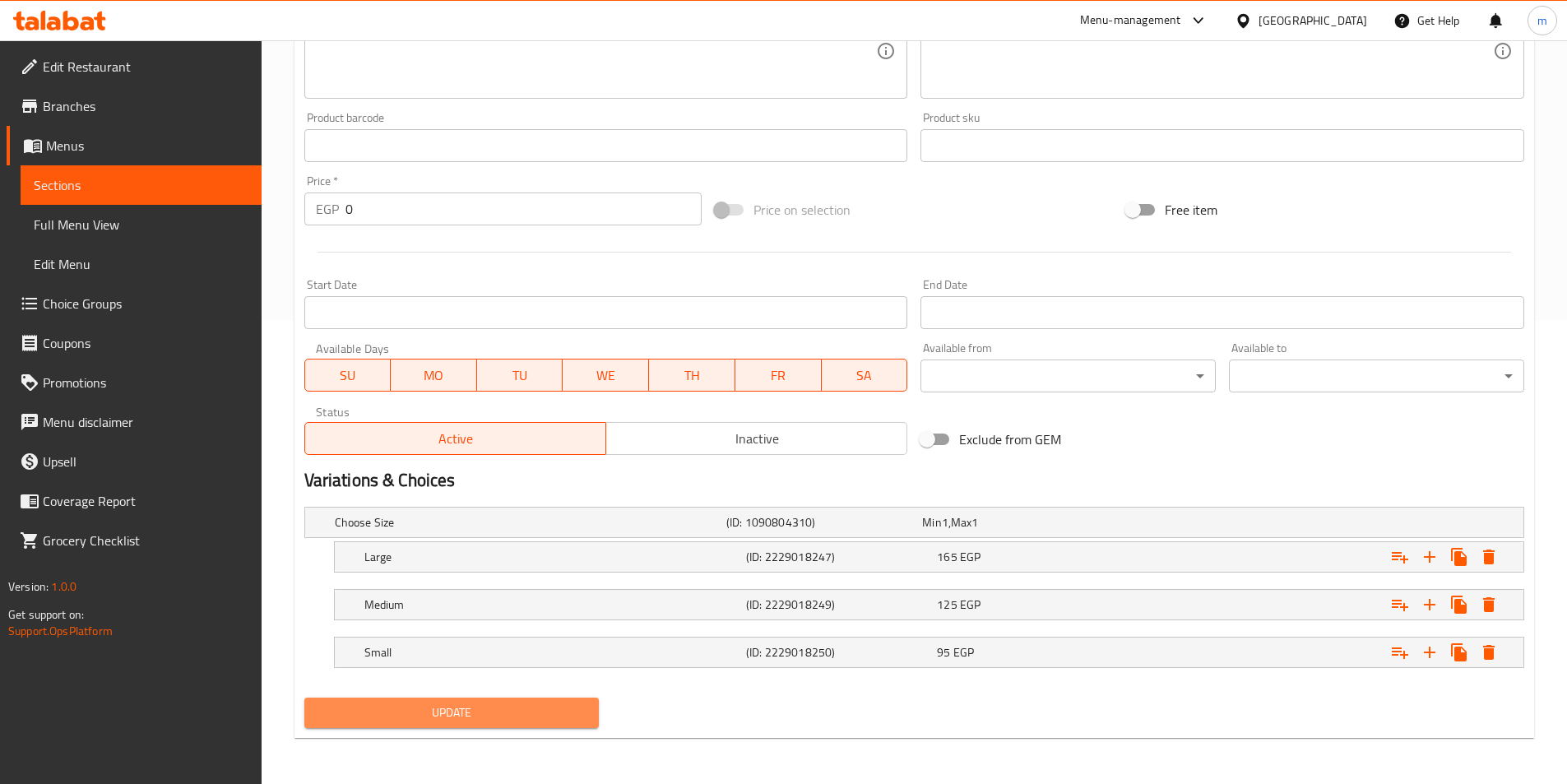
click at [443, 717] on span "Update" at bounding box center [452, 712] width 269 height 20
click at [534, 713] on span "Update" at bounding box center [452, 712] width 269 height 20
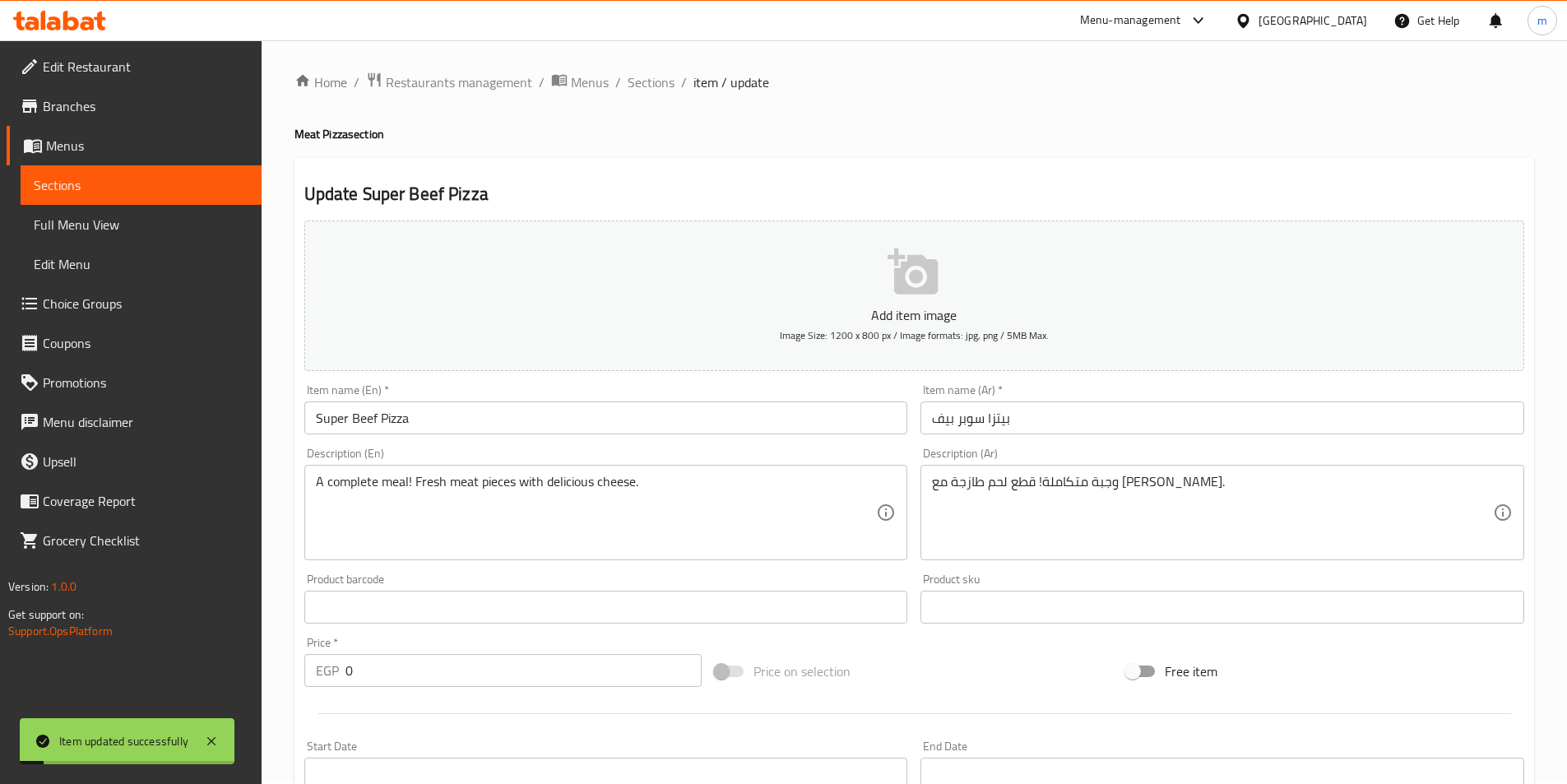
scroll to position [0, 0]
click at [655, 89] on span "Sections" at bounding box center [651, 84] width 47 height 19
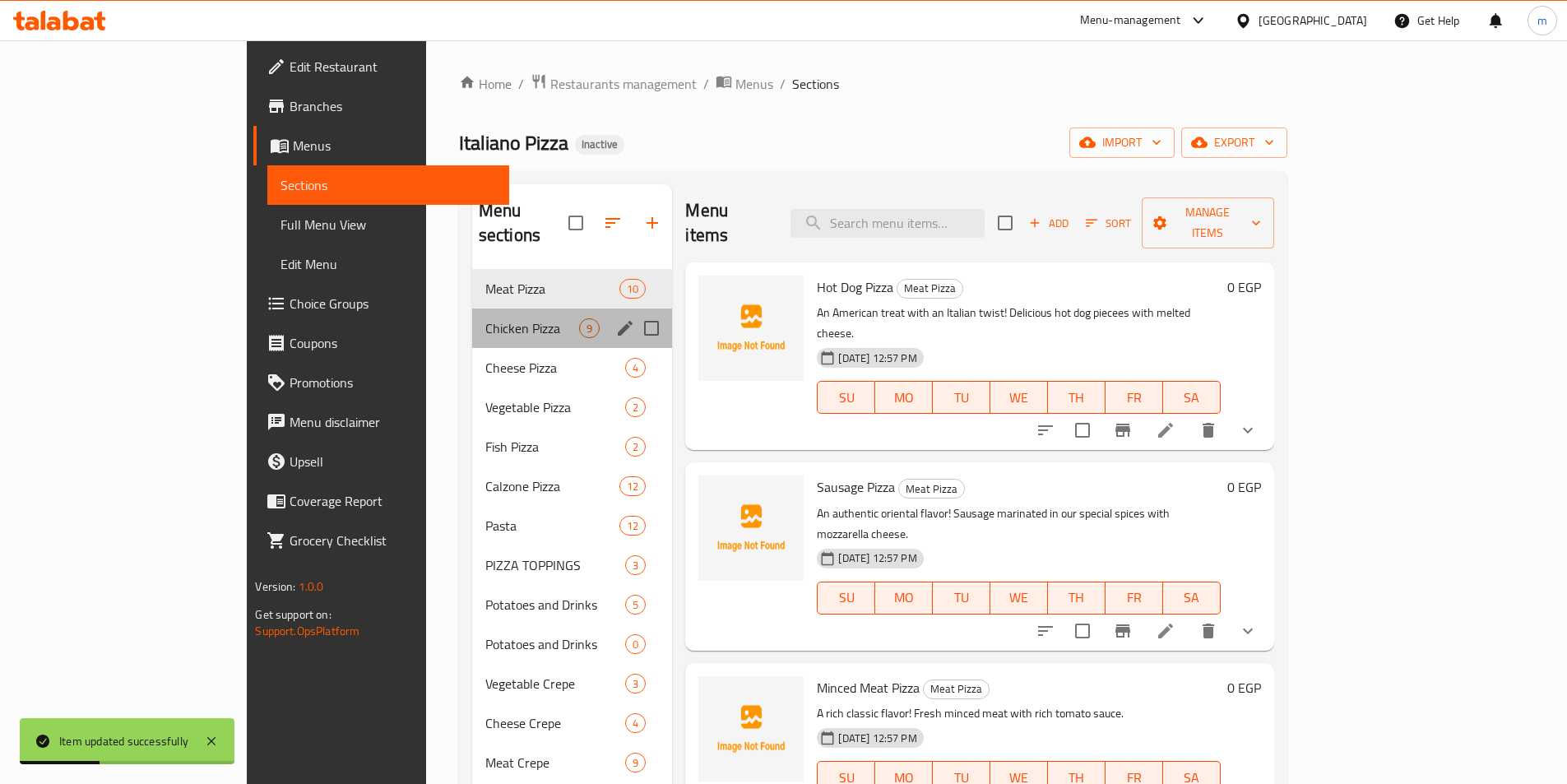
click at [472, 310] on div "Chicken Pizza 9" at bounding box center [573, 328] width 200 height 40
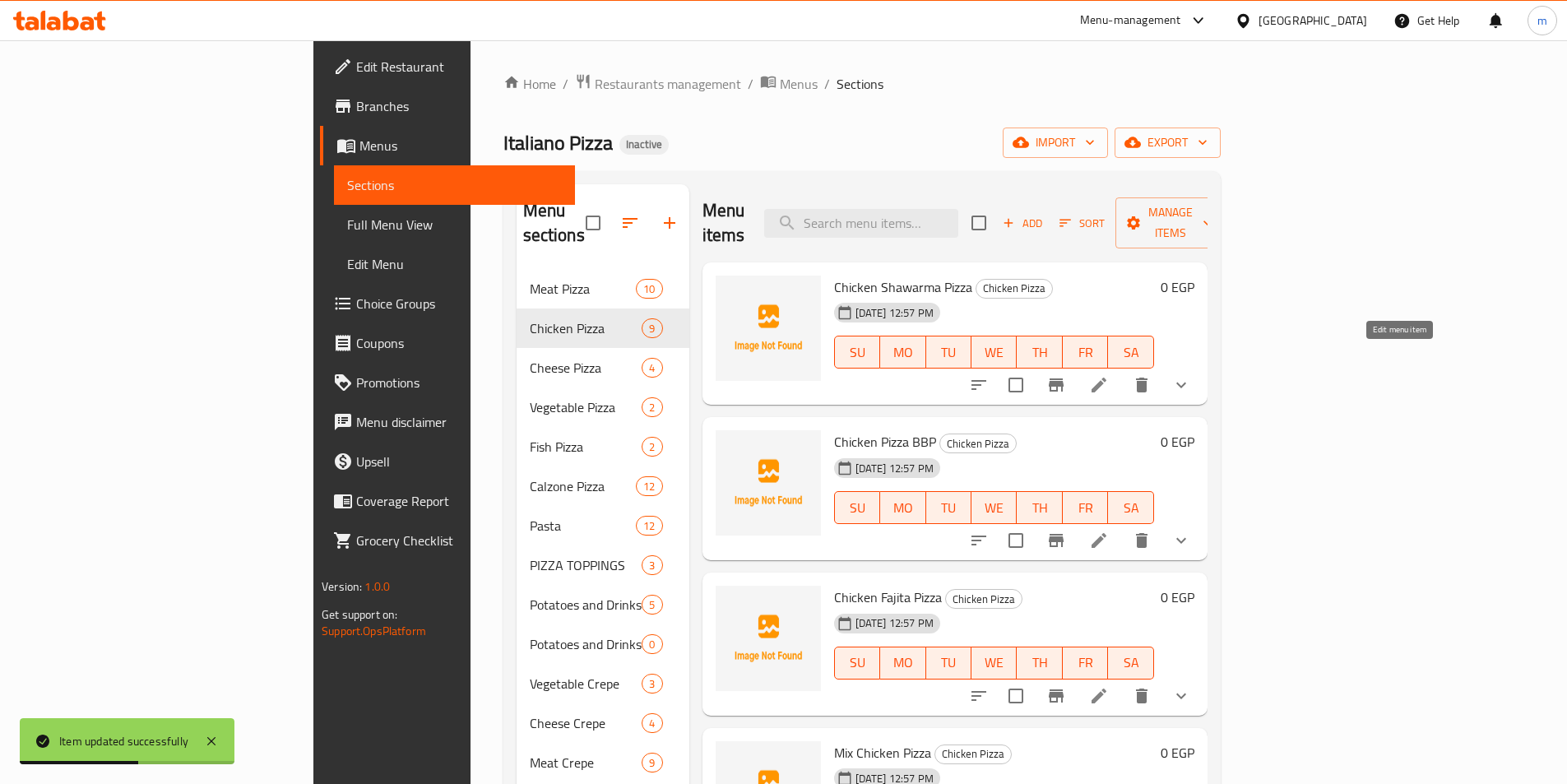
click at [1109, 375] on icon at bounding box center [1099, 384] width 19 height 19
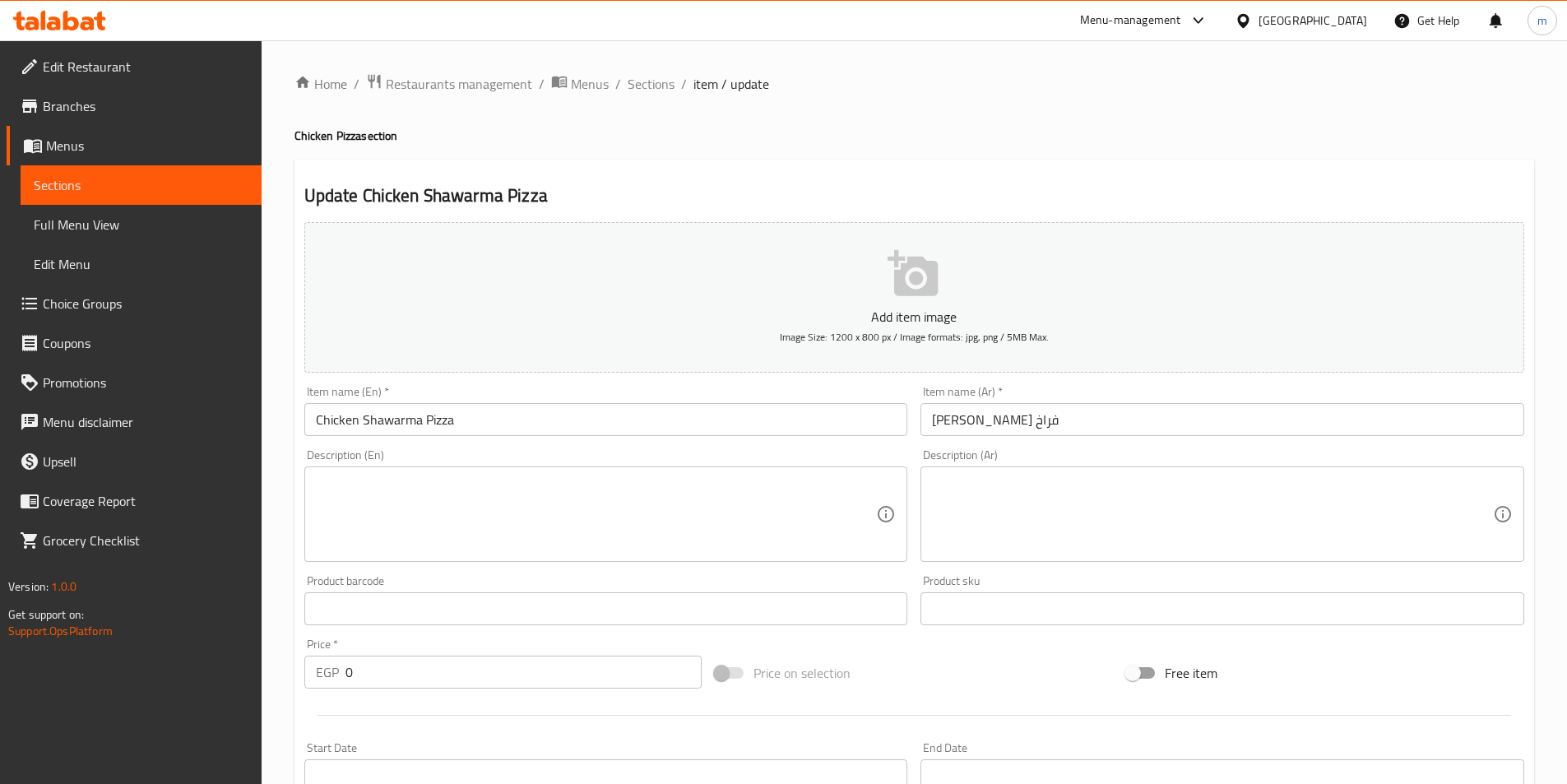
click at [1321, 482] on textarea at bounding box center [1212, 514] width 561 height 78
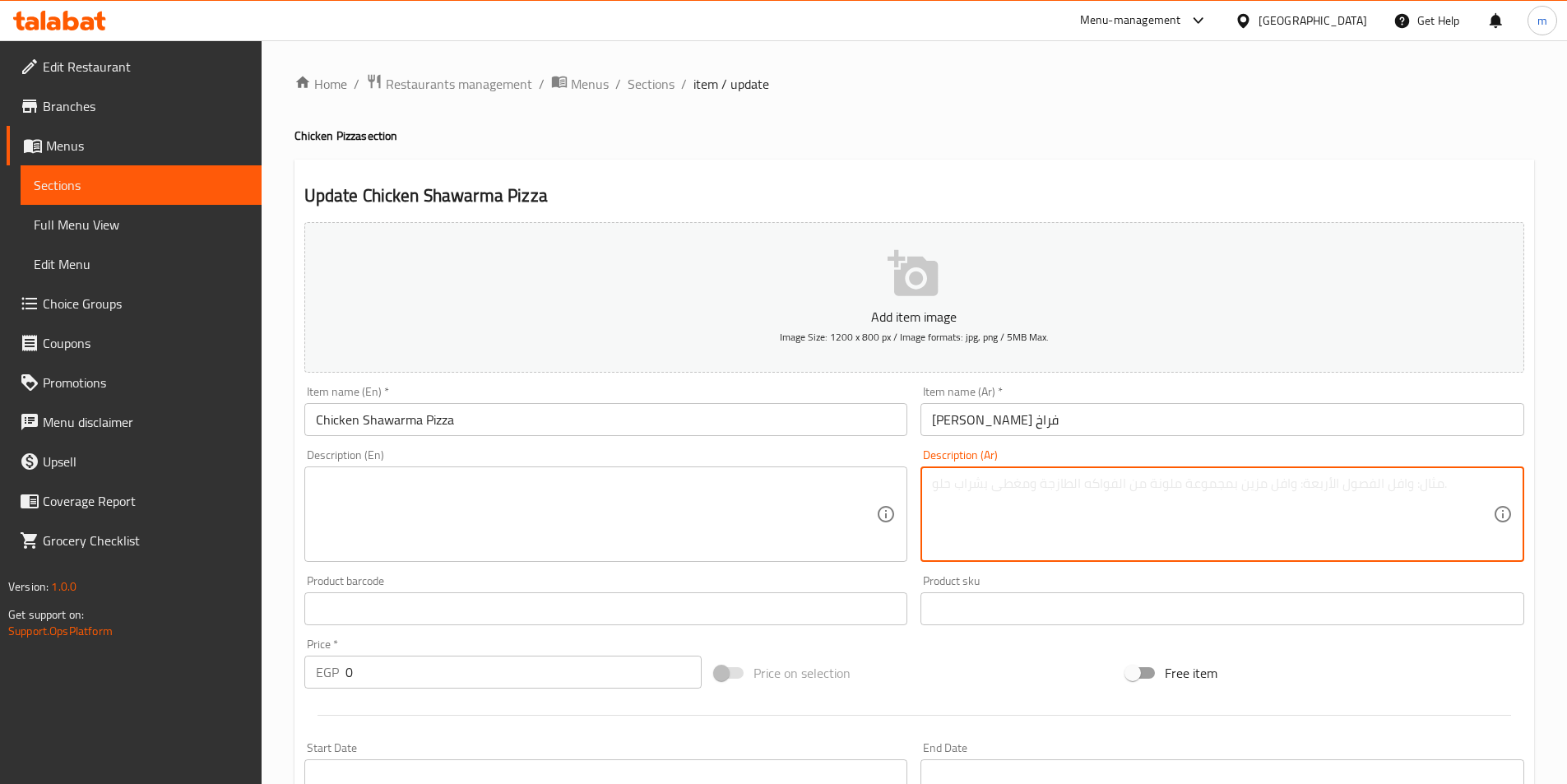
paste textarea "بيتزا شاورما فراخ: مزيج شرقي أصيل! قطع شاورما الدجاج المتبلة مع صلصة الثوم في ب…"
type textarea "بيتزا شاورما فراخ: مزيج شرقي أصيل! قطع شاورما الدجاج المتبلة مع صلصة الثوم في ب…"
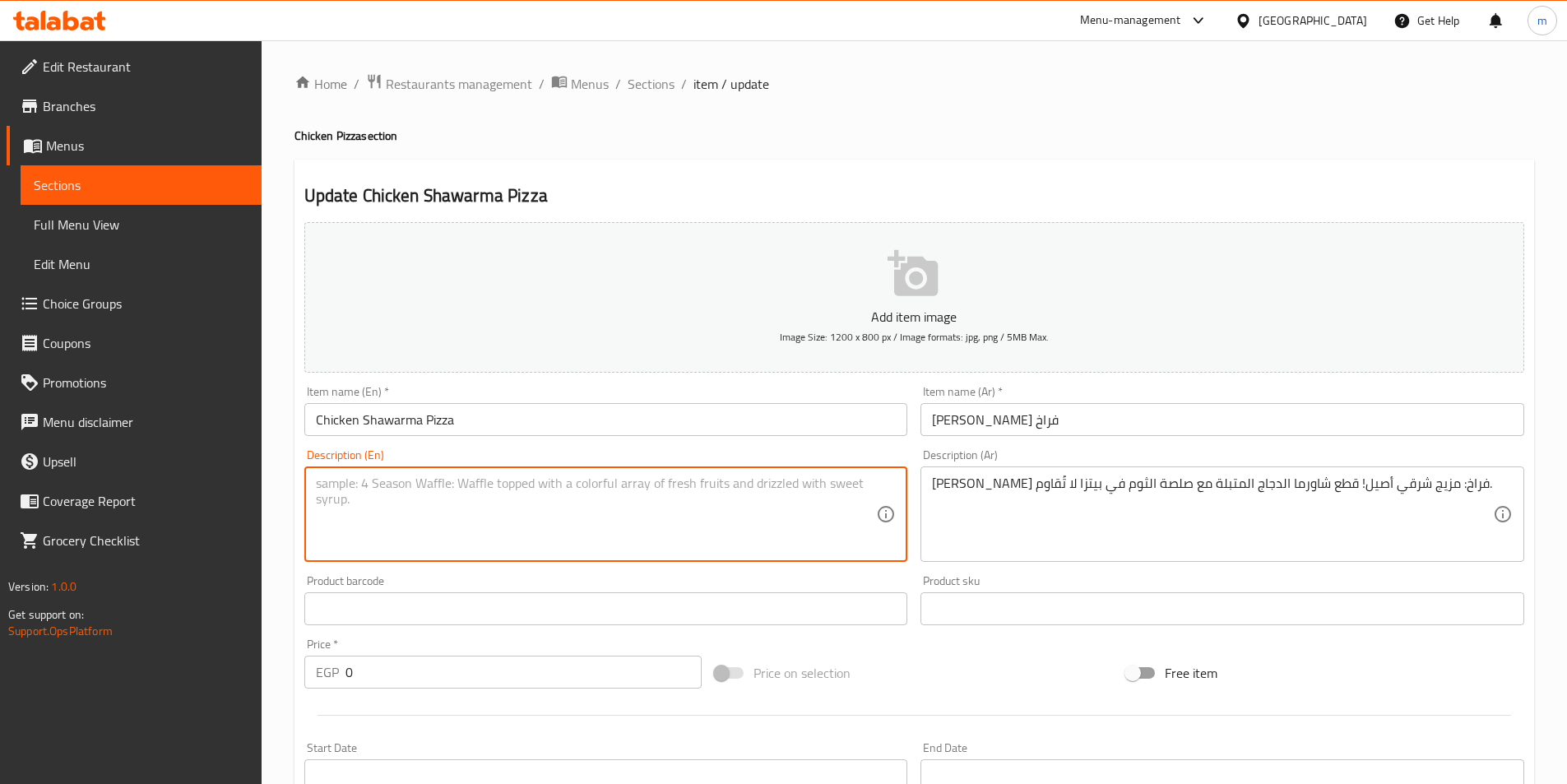
click at [721, 499] on textarea at bounding box center [596, 514] width 561 height 78
paste textarea "Chicken Shawarma Pizza: An authentic Middle Eastern fusion! Marinated chicken s…"
type textarea "Chicken Shawarma Pizza: An authentic Middle Eastern fusion! Marinated chicken s…"
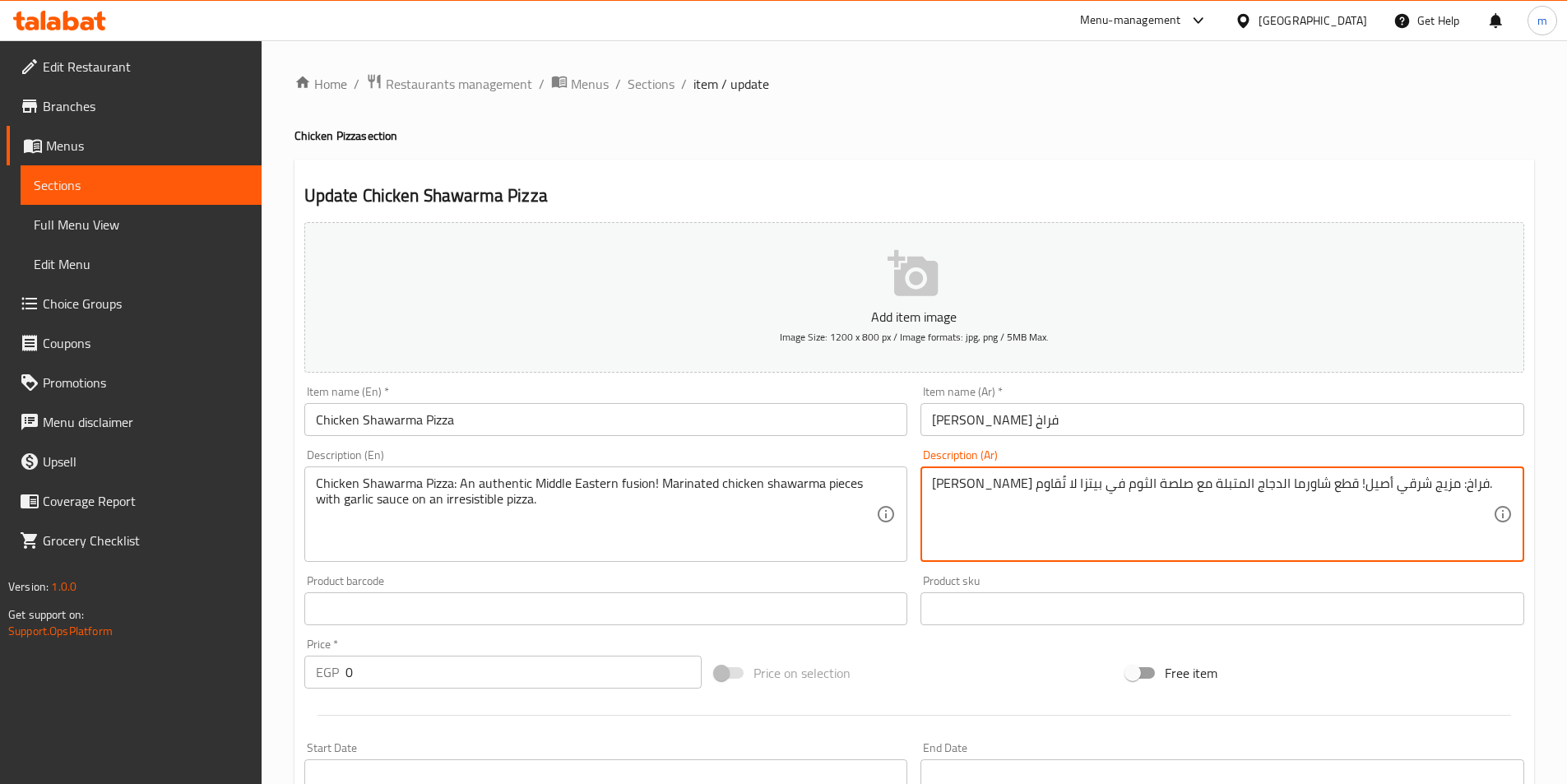
drag, startPoint x: 1355, startPoint y: 492, endPoint x: 1496, endPoint y: 475, distance: 142.0
click at [1403, 481] on textarea "بيتزا شاورما فراخ: مزيج شرقي أصيل! قطع شاورما الدجاج المتبلة مع صلصة الثوم في ب…" at bounding box center [1212, 514] width 561 height 78
drag, startPoint x: 1399, startPoint y: 486, endPoint x: 1495, endPoint y: 483, distance: 96.0
click at [1495, 483] on div "بيتزا شاورما فراخ: مزيج شرقي أصيل! قطع شاورما الدجاج المتبلة مع صلصة الثوم في ب…" at bounding box center [1222, 514] width 604 height 96
type textarea "مزيج شرقي أصيل! قطع شاورما الدجاج المتبلة مع صلصة الثوم في بيتزا لا تُقاوم."
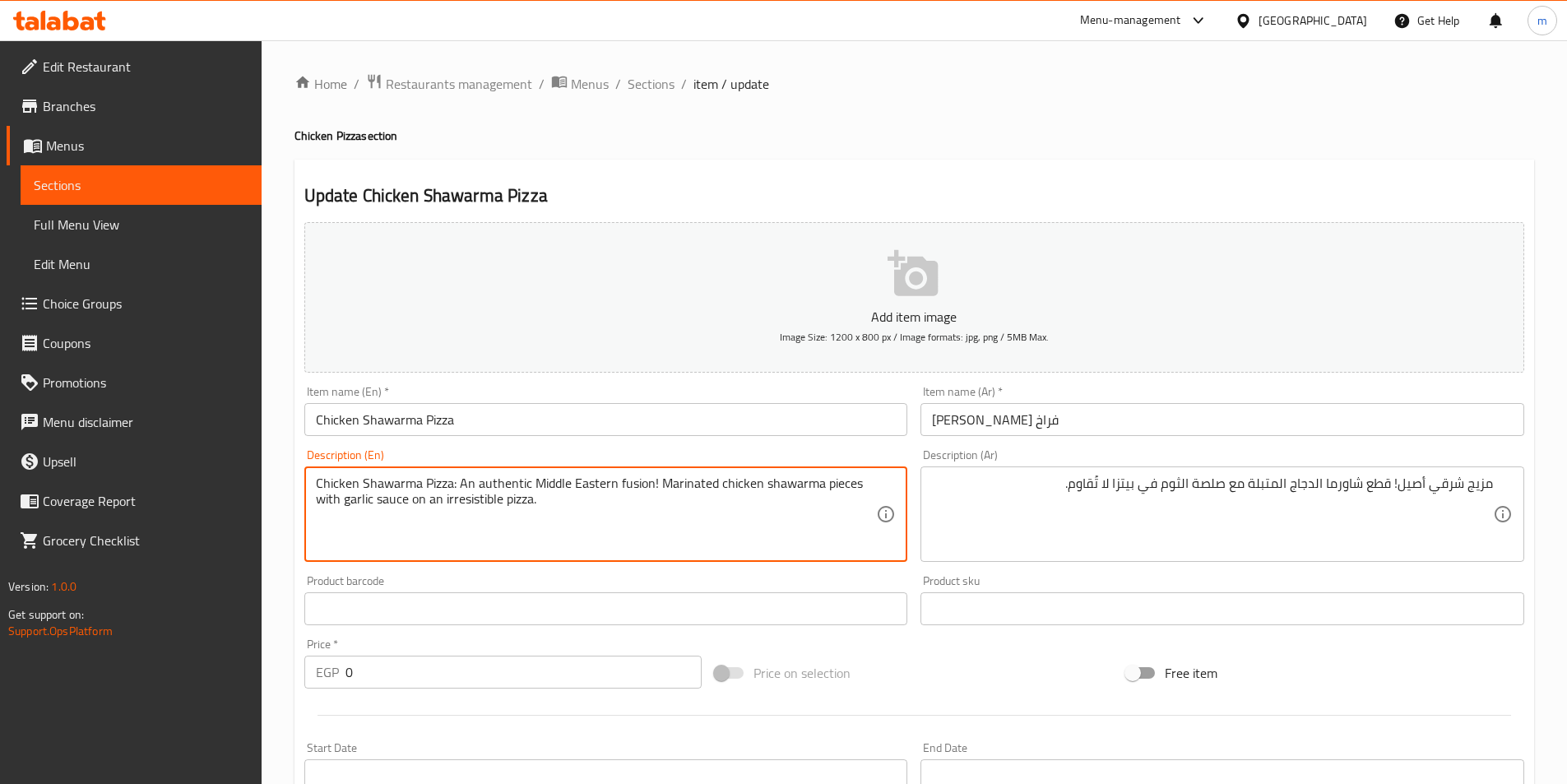
drag, startPoint x: 456, startPoint y: 486, endPoint x: 310, endPoint y: 486, distance: 146.0
click at [422, 479] on textarea "An authentic Middle Eastern fusion! Marinated chicken shawarma pieces with garl…" at bounding box center [596, 514] width 561 height 78
click at [457, 484] on textarea "An authentic Eastern fusion! Marinated chicken shawarma pieces with garlic sauc…" at bounding box center [596, 514] width 561 height 78
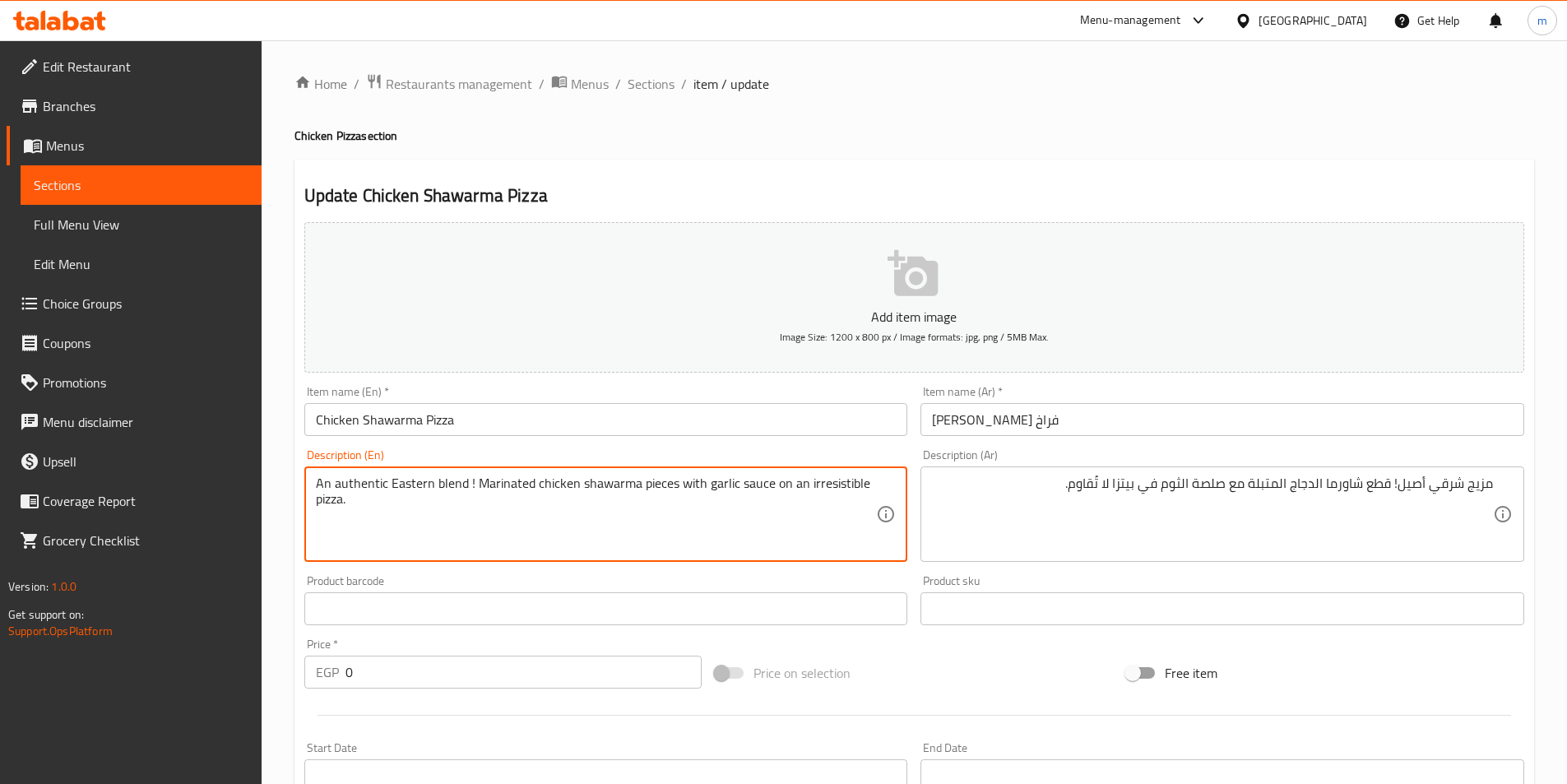
scroll to position [463, 0]
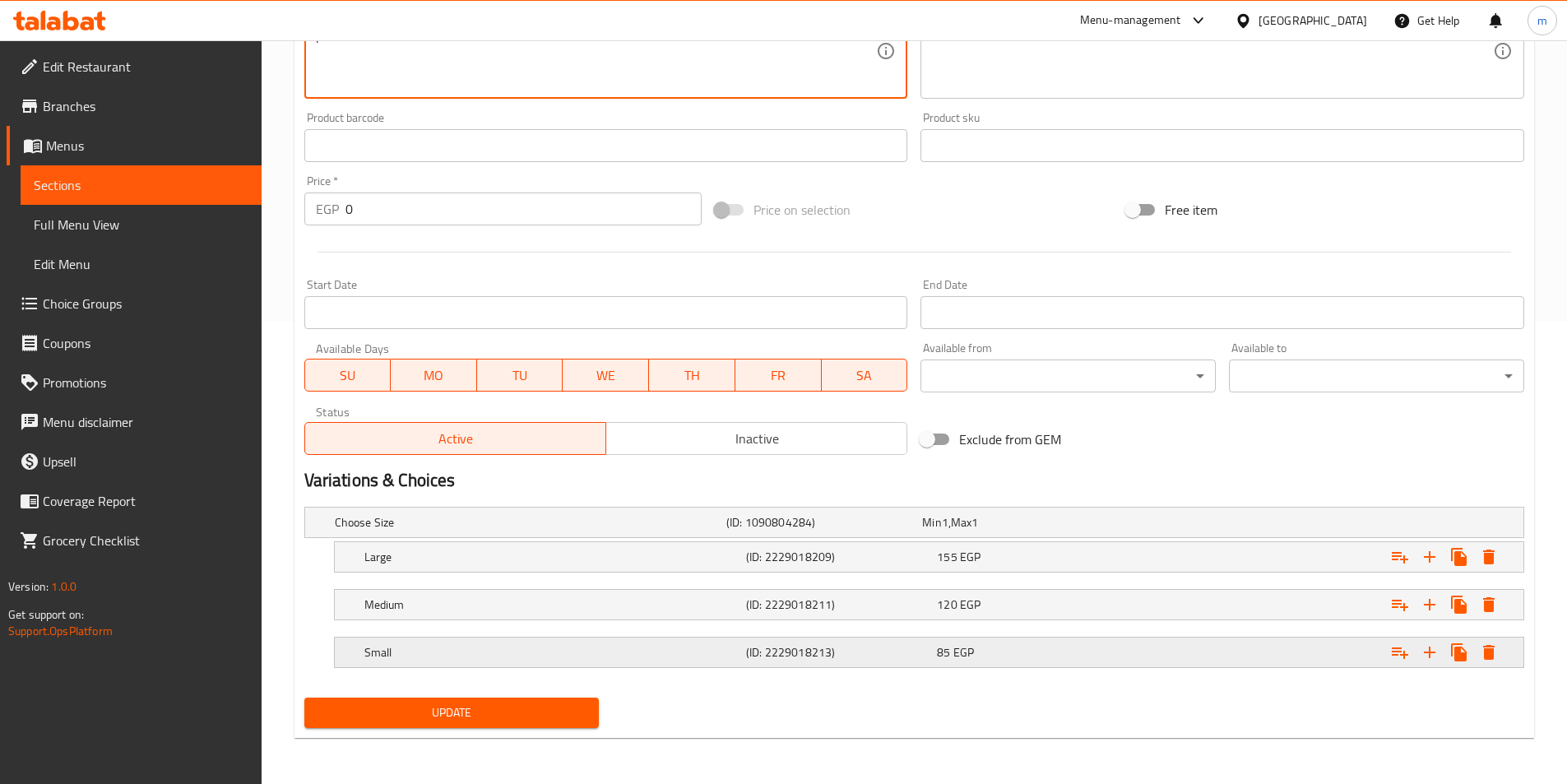
type textarea "An authentic Eastern blend ! Marinated chicken shawarma pieces with garlic sauc…"
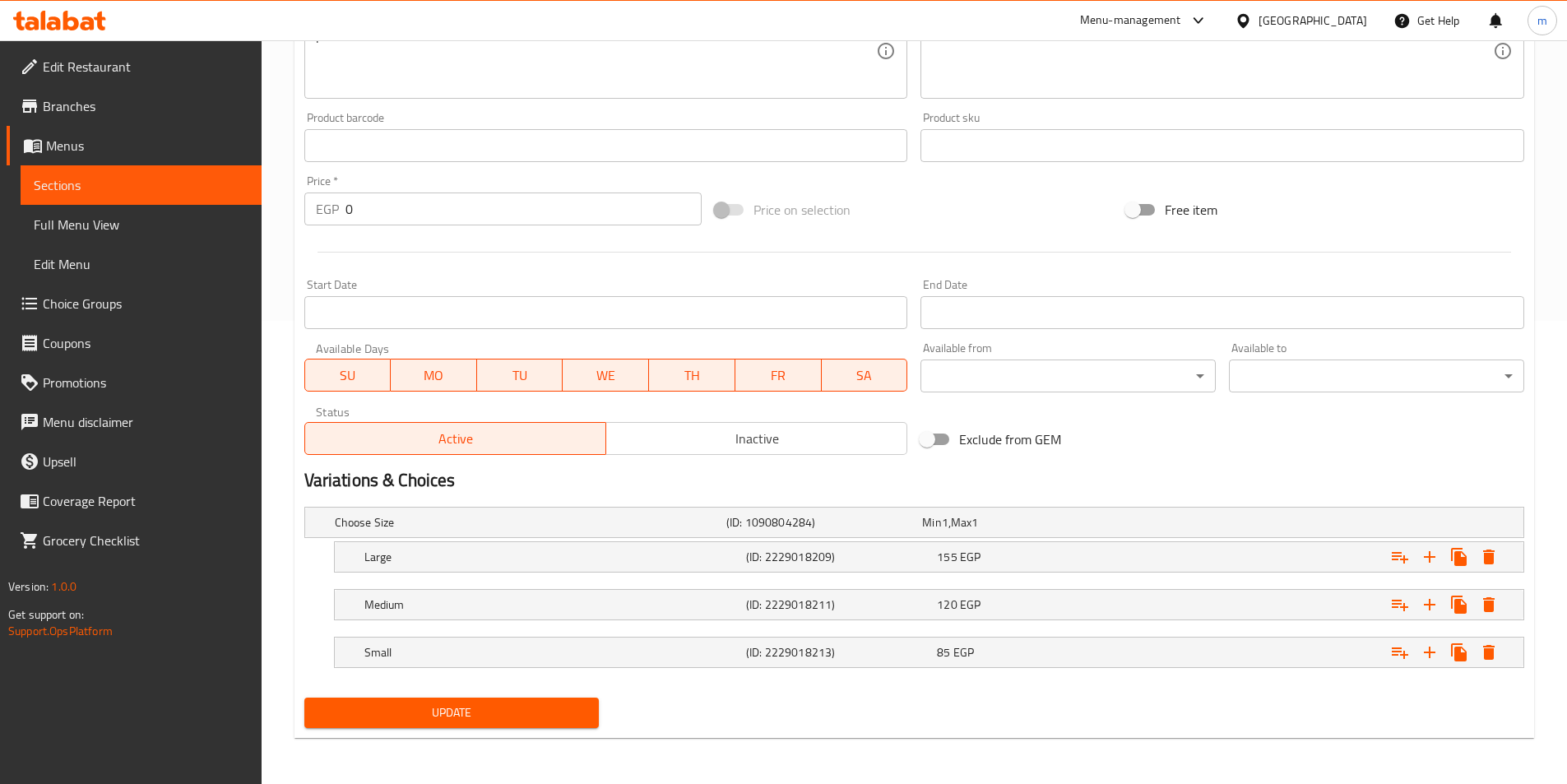
click at [507, 716] on span "Update" at bounding box center [452, 712] width 269 height 20
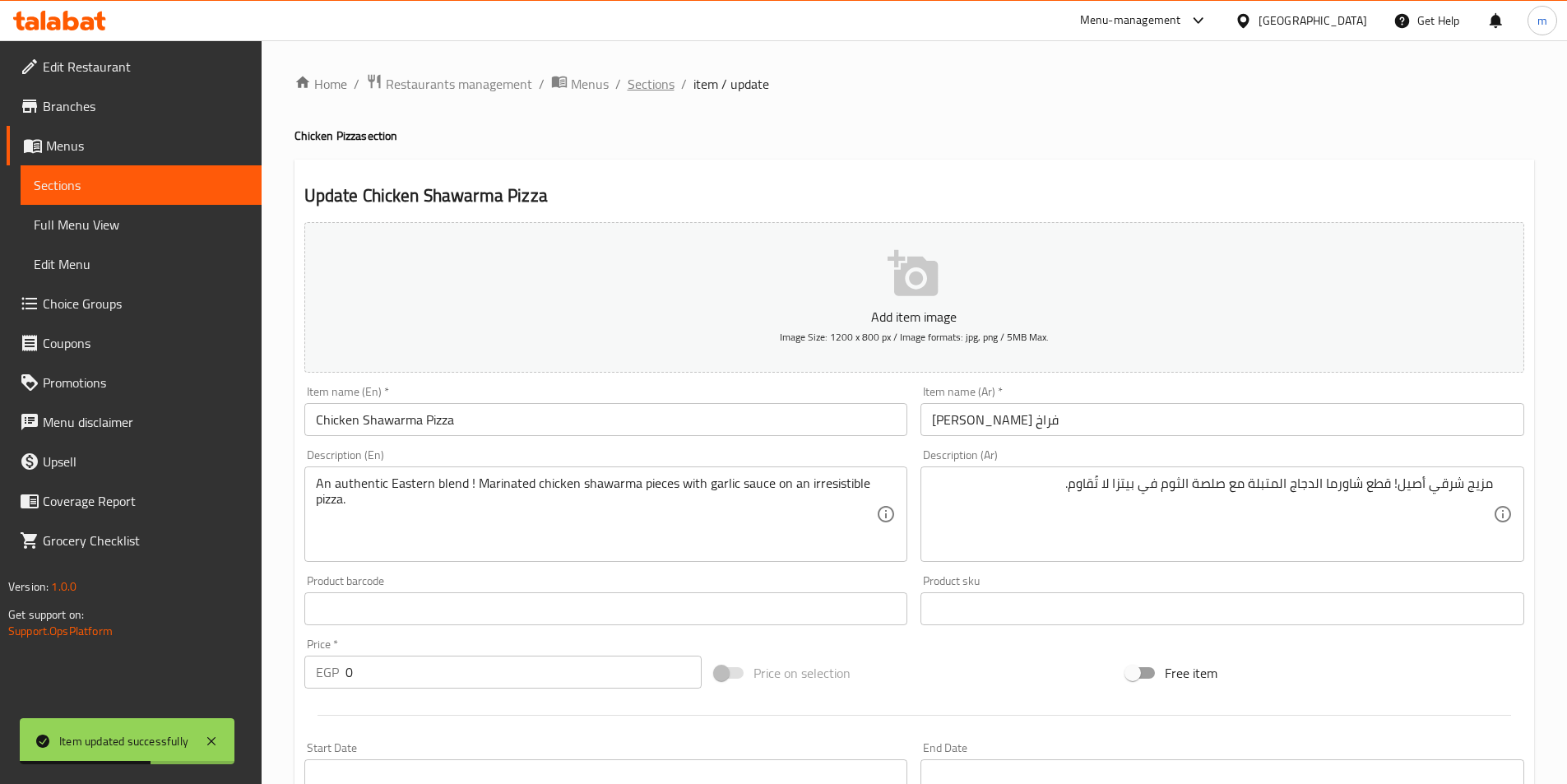
click at [667, 86] on span "Sections" at bounding box center [651, 84] width 47 height 19
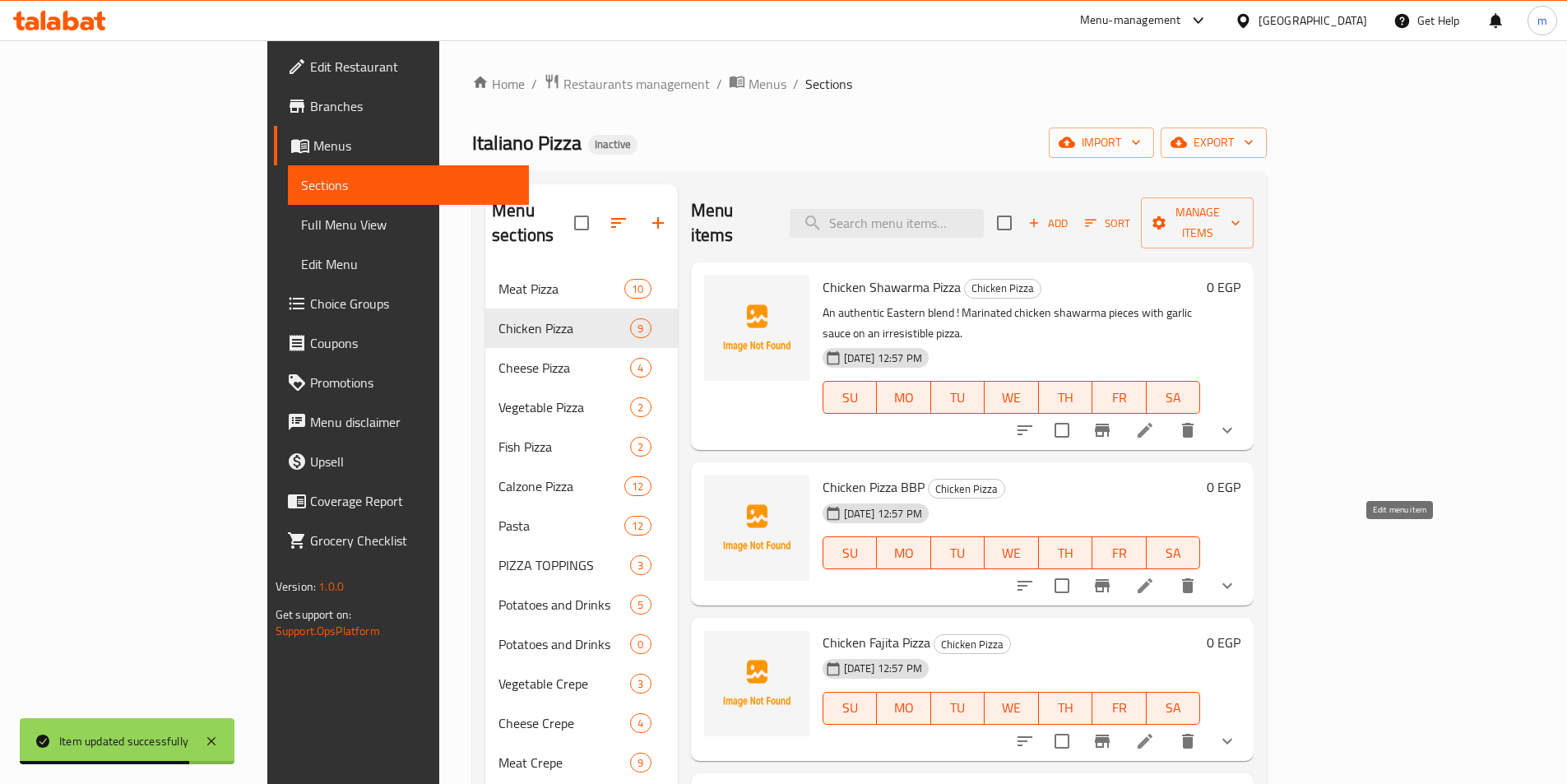
click at [1155, 576] on icon at bounding box center [1145, 586] width 19 height 19
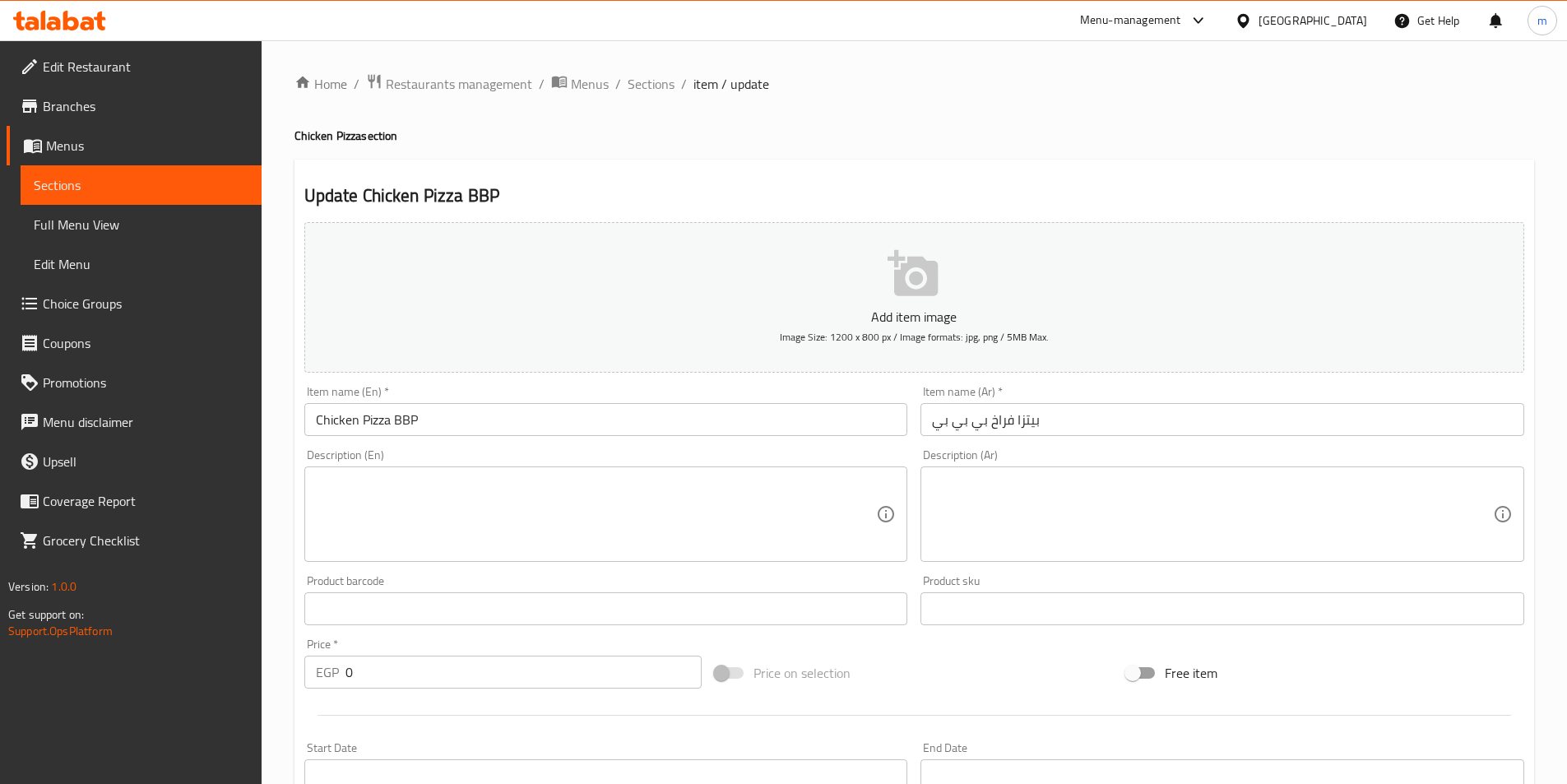
click at [1360, 520] on textarea at bounding box center [1212, 514] width 561 height 78
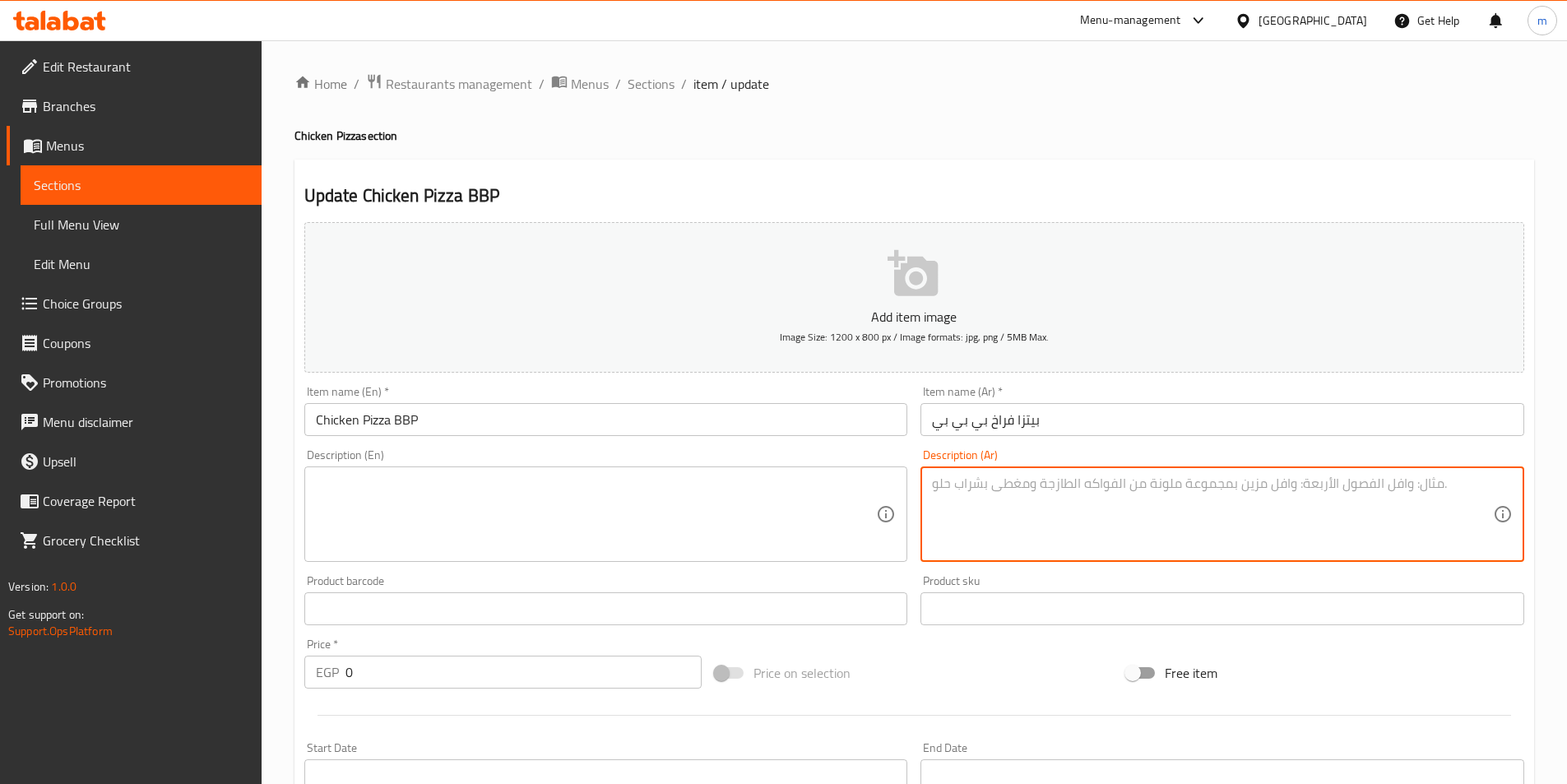
paste textarea "بيتزا تشيكن BBQ: نكهة الشواء اللذيذة! دجاج مشوي بصلصة الباربكيو الغنية مع جبنة …"
type textarea "بيتزا تشيكن BBQ: نكهة الشواء اللذيذة! دجاج مشوي بصلصة الباربكيو الغنية مع جبنة …"
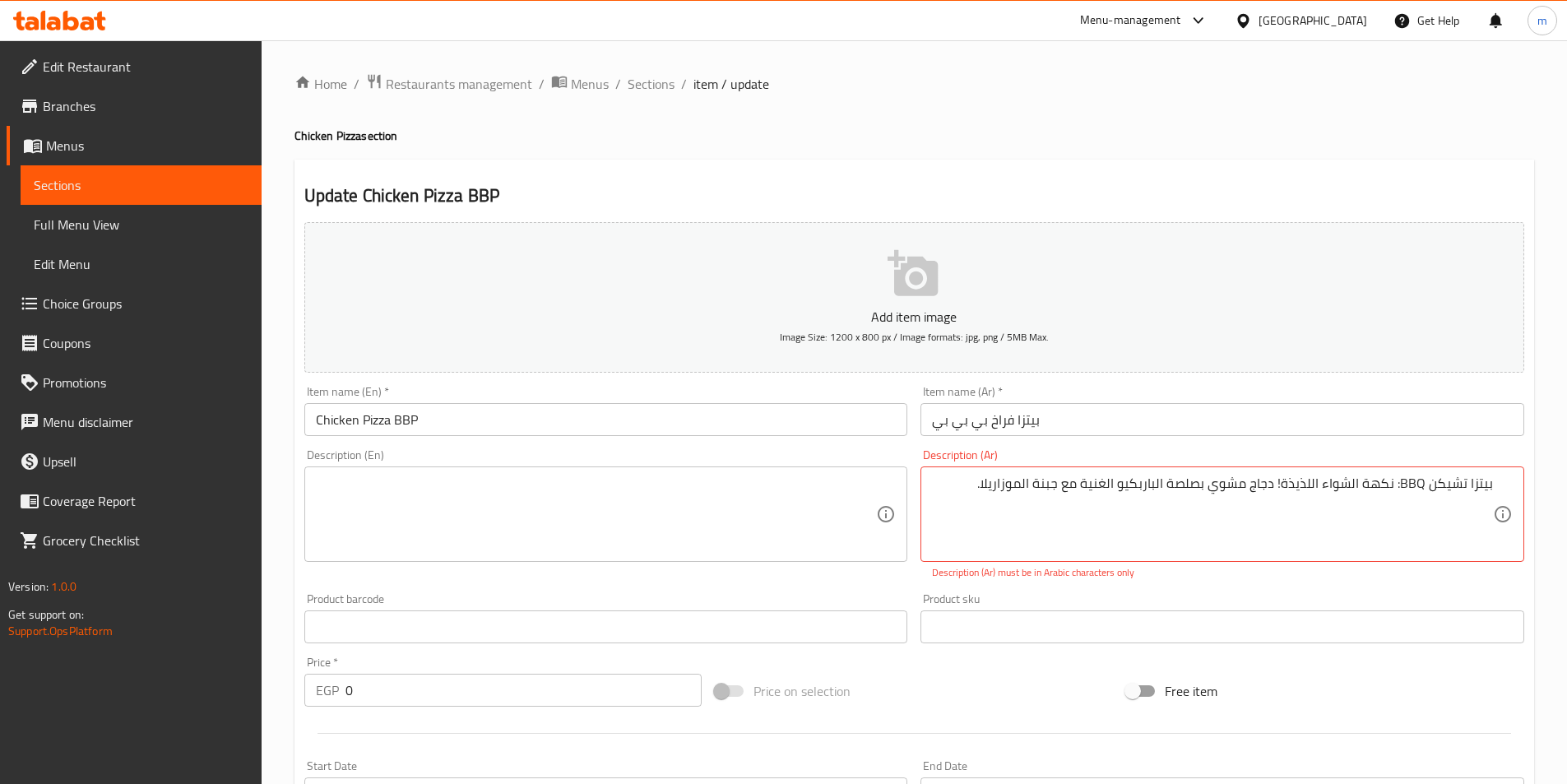
click at [451, 502] on textarea at bounding box center [596, 514] width 561 height 78
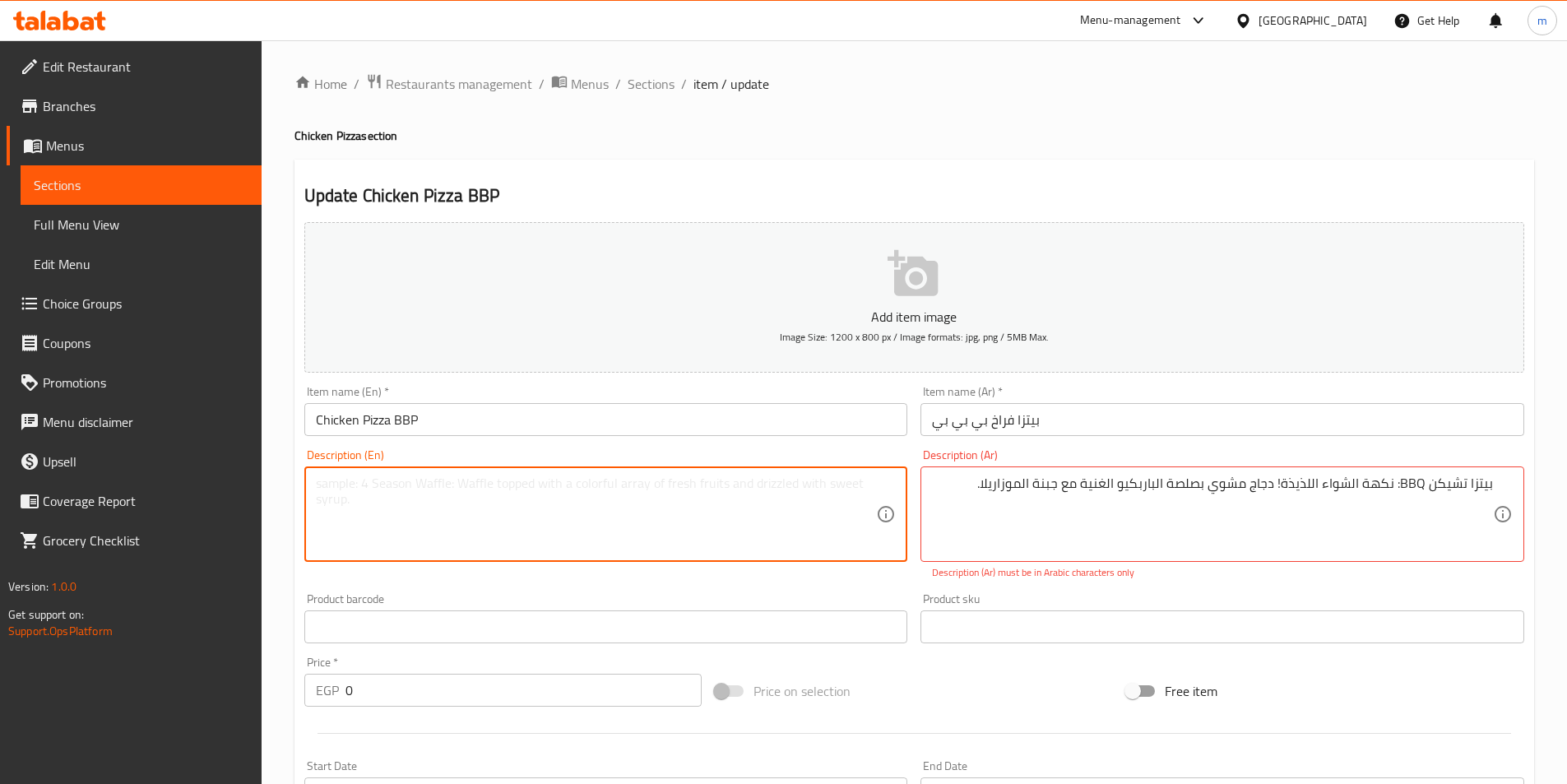
paste textarea "BBQ Chicken Pizza: Delicious barbecue flavor! Grilled chicken in a rich barbecu…"
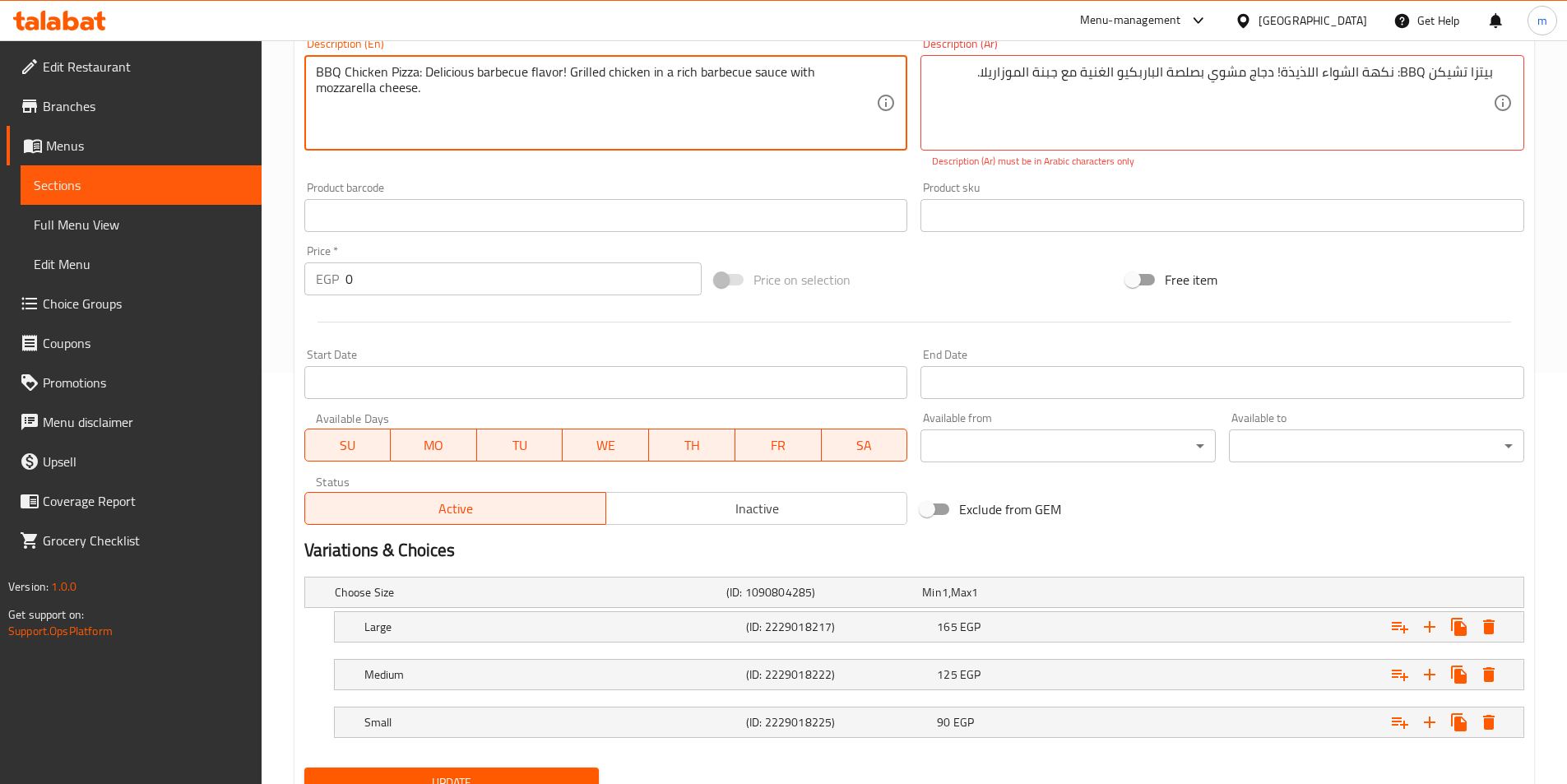
type textarea "BBQ Chicken Pizza: Delicious barbecue flavor! Grilled chicken in a rich barbecu…"
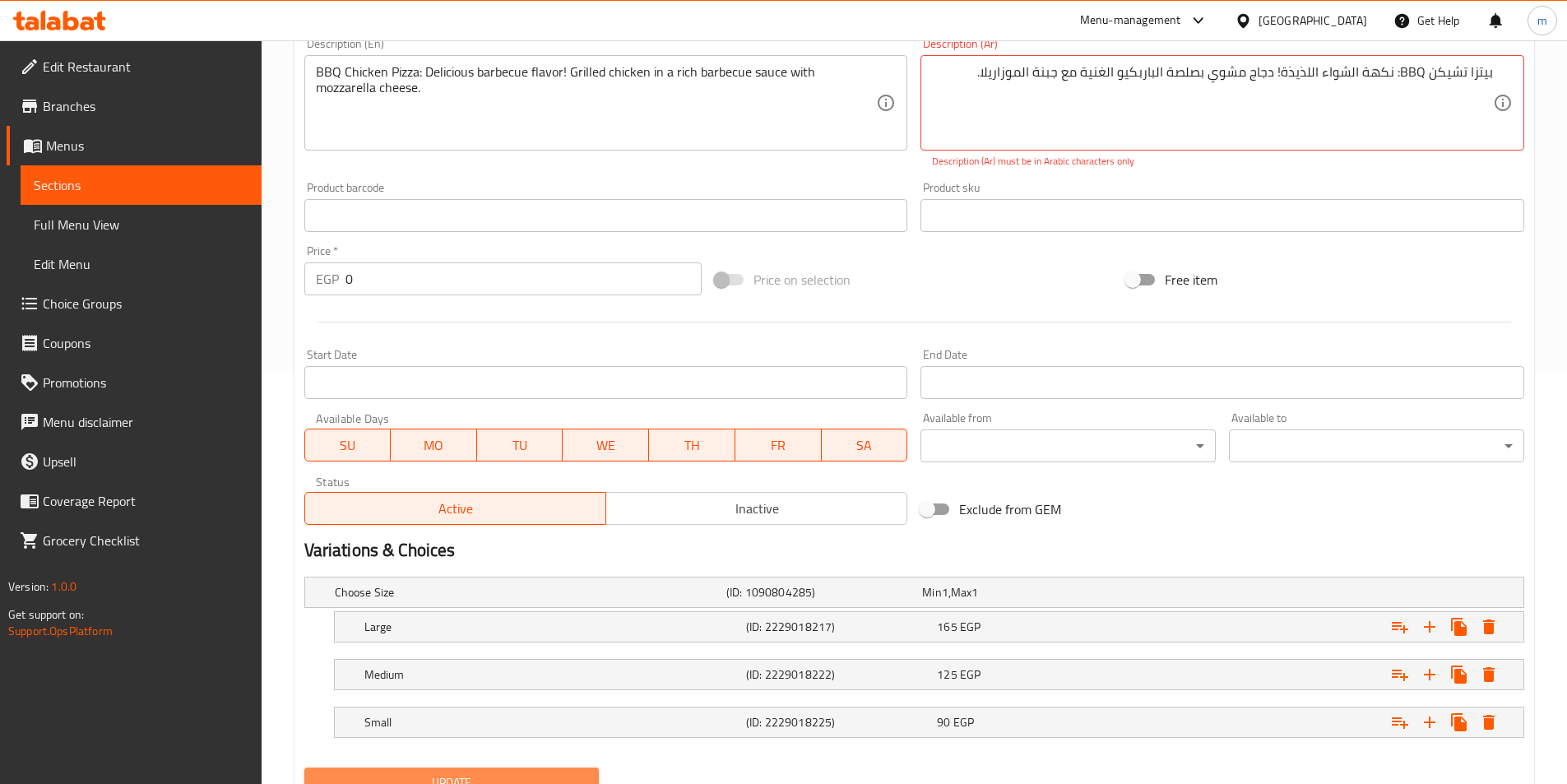
click at [370, 772] on span "Update" at bounding box center [452, 782] width 269 height 20
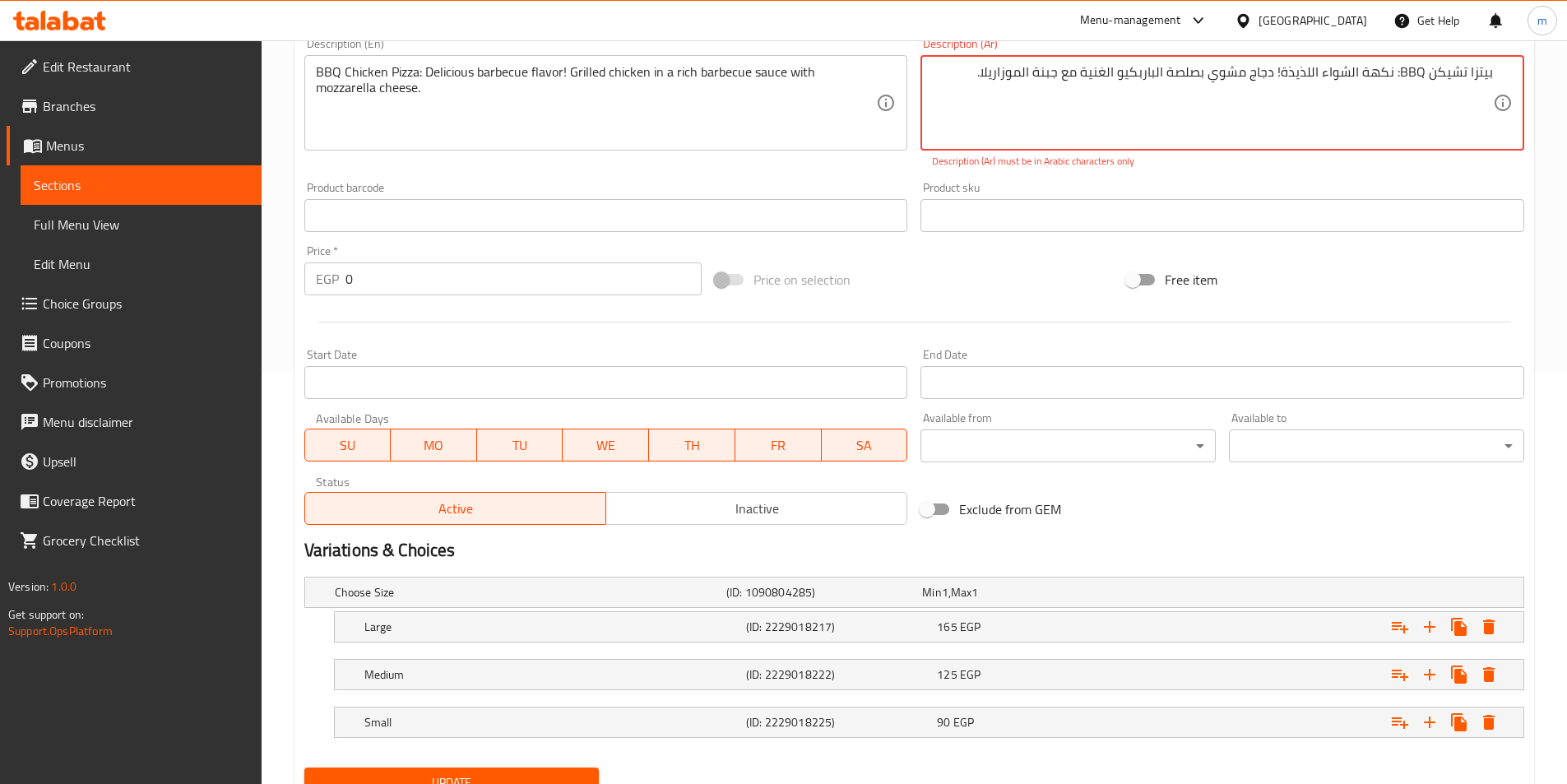
click at [469, 769] on button "Update" at bounding box center [451, 782] width 295 height 30
drag, startPoint x: 1424, startPoint y: 77, endPoint x: 1403, endPoint y: 74, distance: 21.2
click at [1403, 74] on textarea "بيتزا تشيكن BBQ: نكهة الشواء اللذيذة! دجاج مشوي بصلصة الباربكيو الغنية مع جبنة …" at bounding box center [1212, 103] width 561 height 78
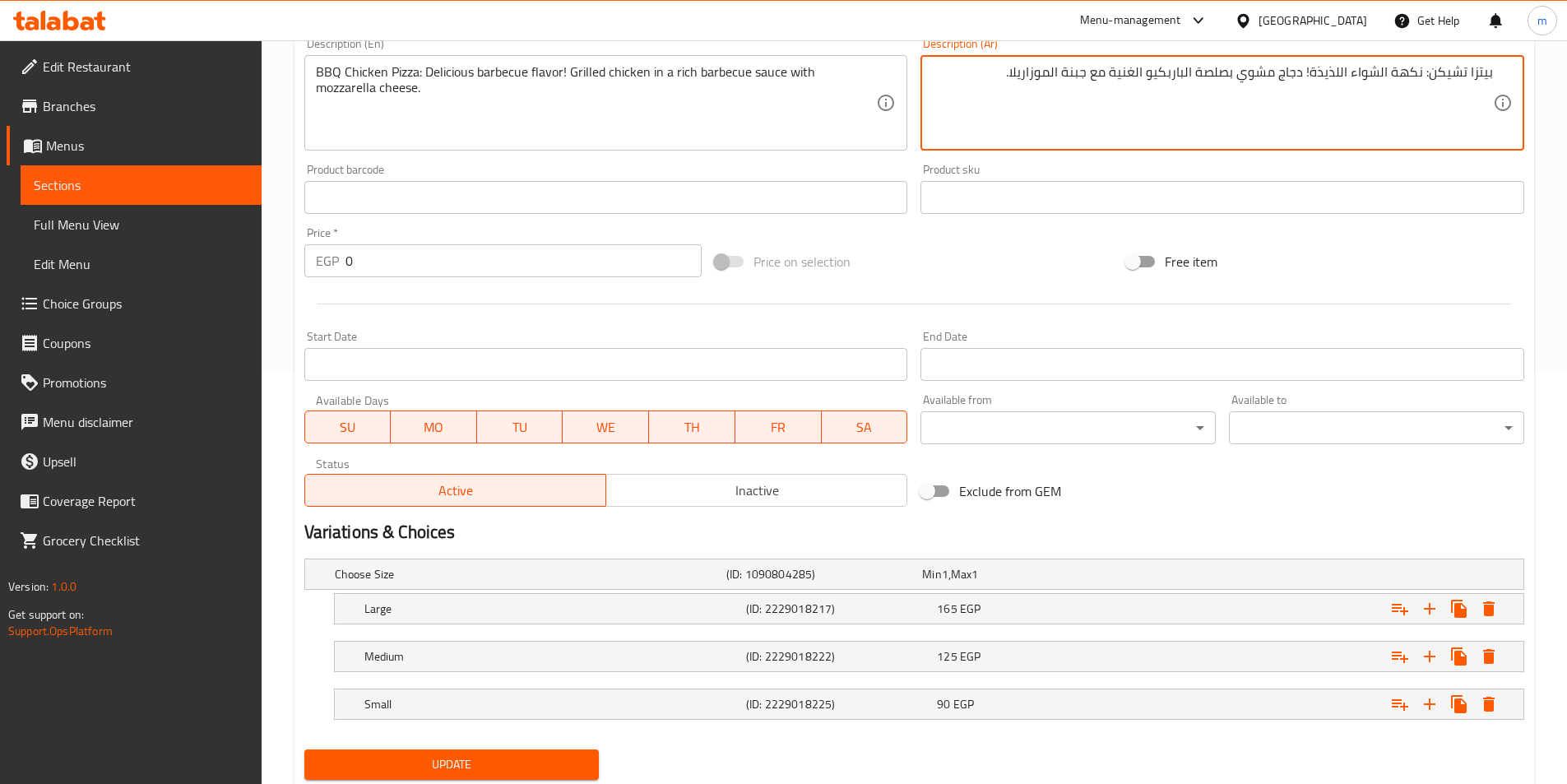
drag, startPoint x: 1423, startPoint y: 76, endPoint x: 1502, endPoint y: 74, distance: 79.0
click at [1502, 74] on div "بيتزا تشيكن: نكهة الشواء اللذيذة! دجاج مشوي بصلصة الباربكيو الغنية مع جبنة المو…" at bounding box center [1222, 103] width 604 height 96
type textarea "نكهة الشواء اللذيذة! دجاج مشوي بصلصة الباربكيو الغنية مع جبنة الموزاريلا."
click at [401, 755] on span "Update" at bounding box center [452, 764] width 269 height 20
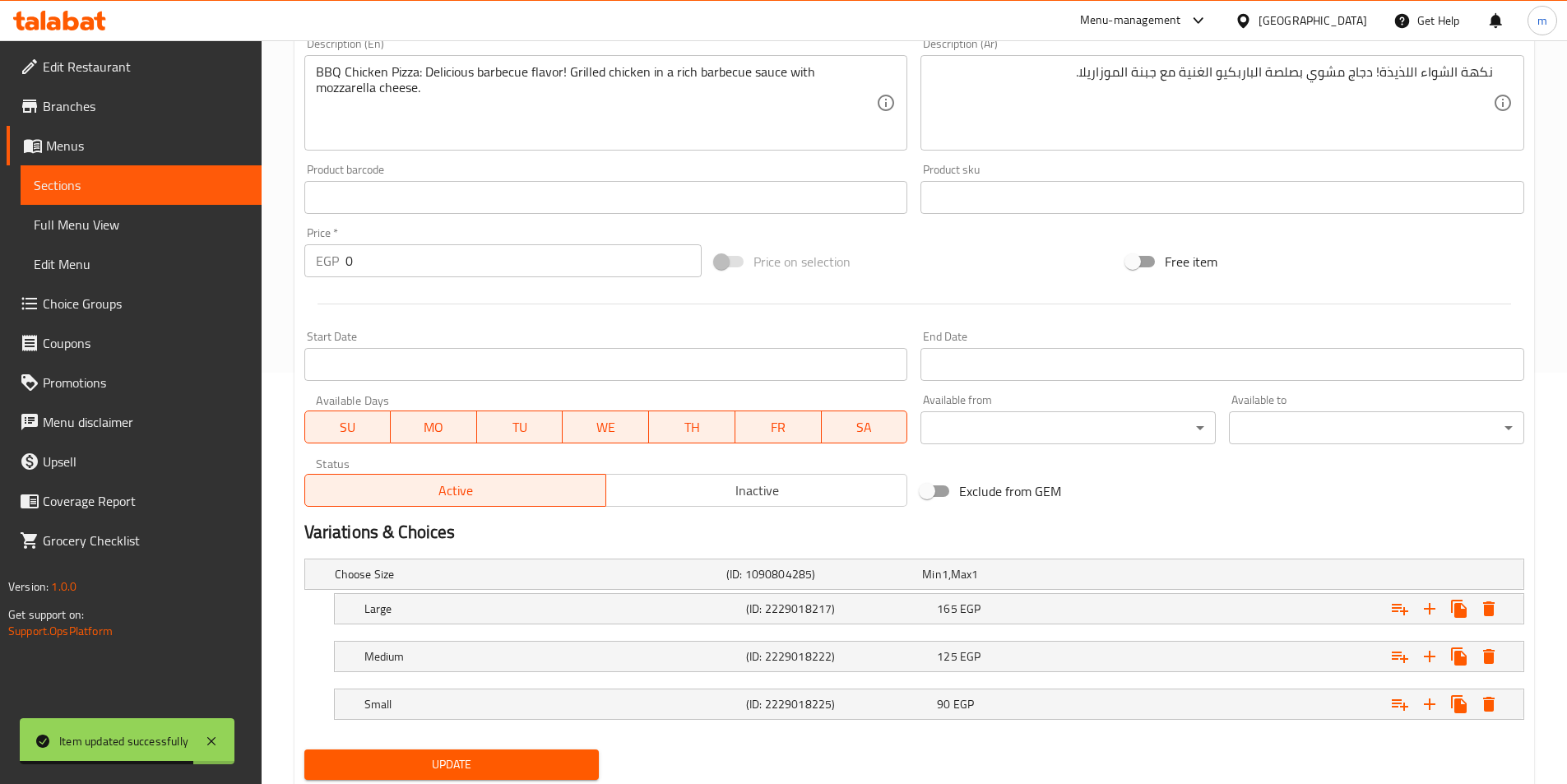
scroll to position [0, 0]
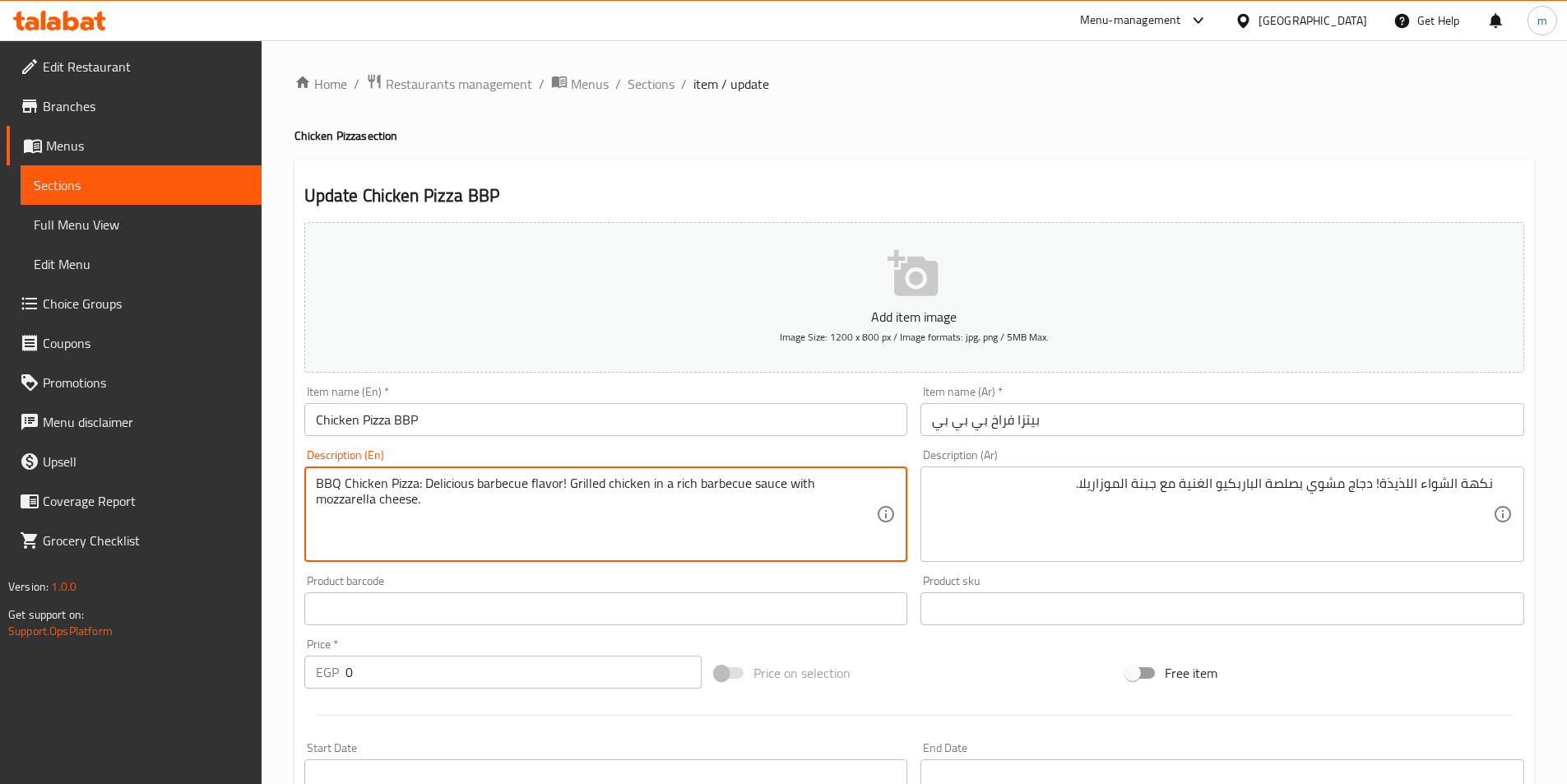
drag, startPoint x: 424, startPoint y: 491, endPoint x: 307, endPoint y: 486, distance: 117.1
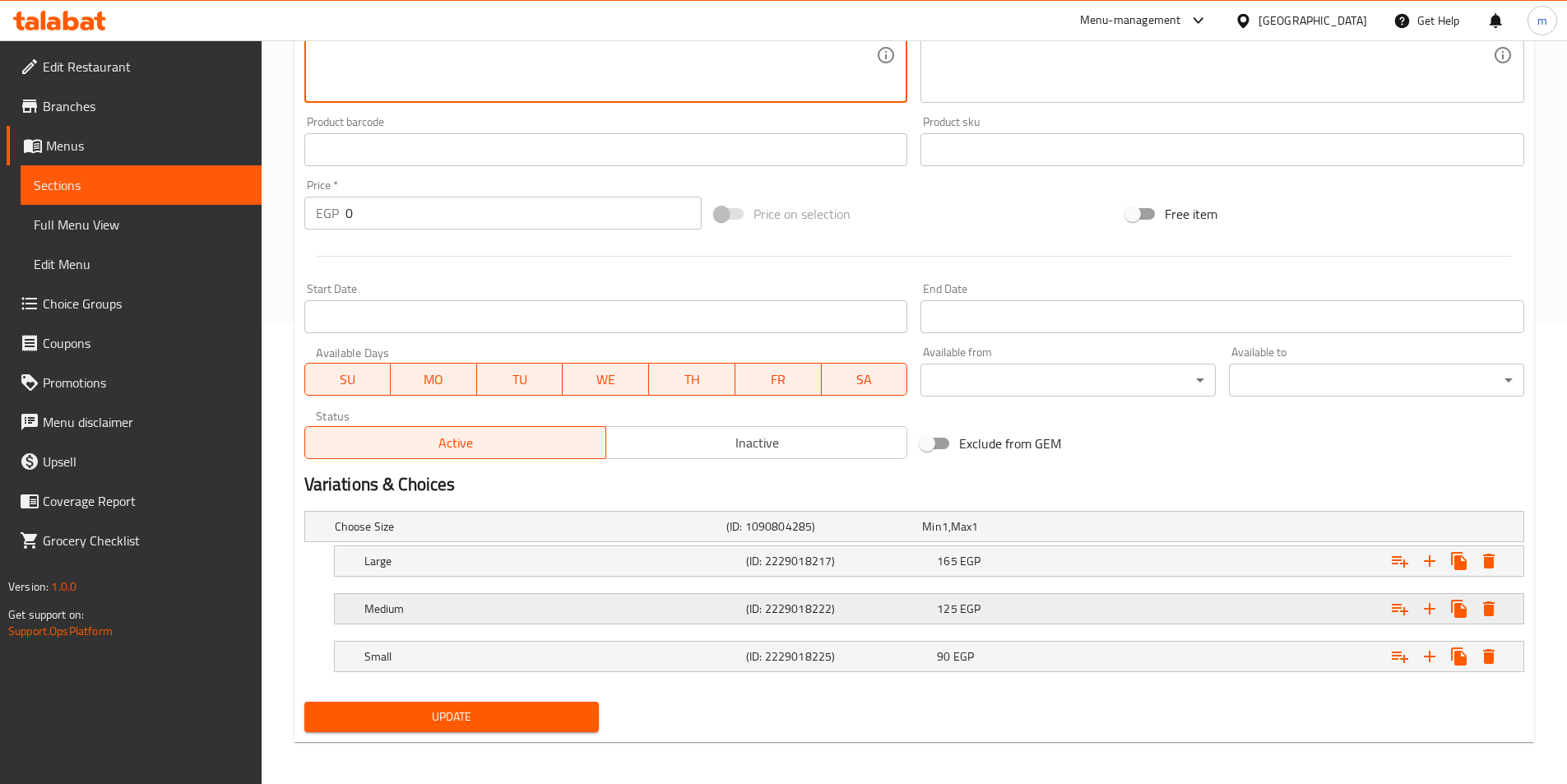
scroll to position [463, 0]
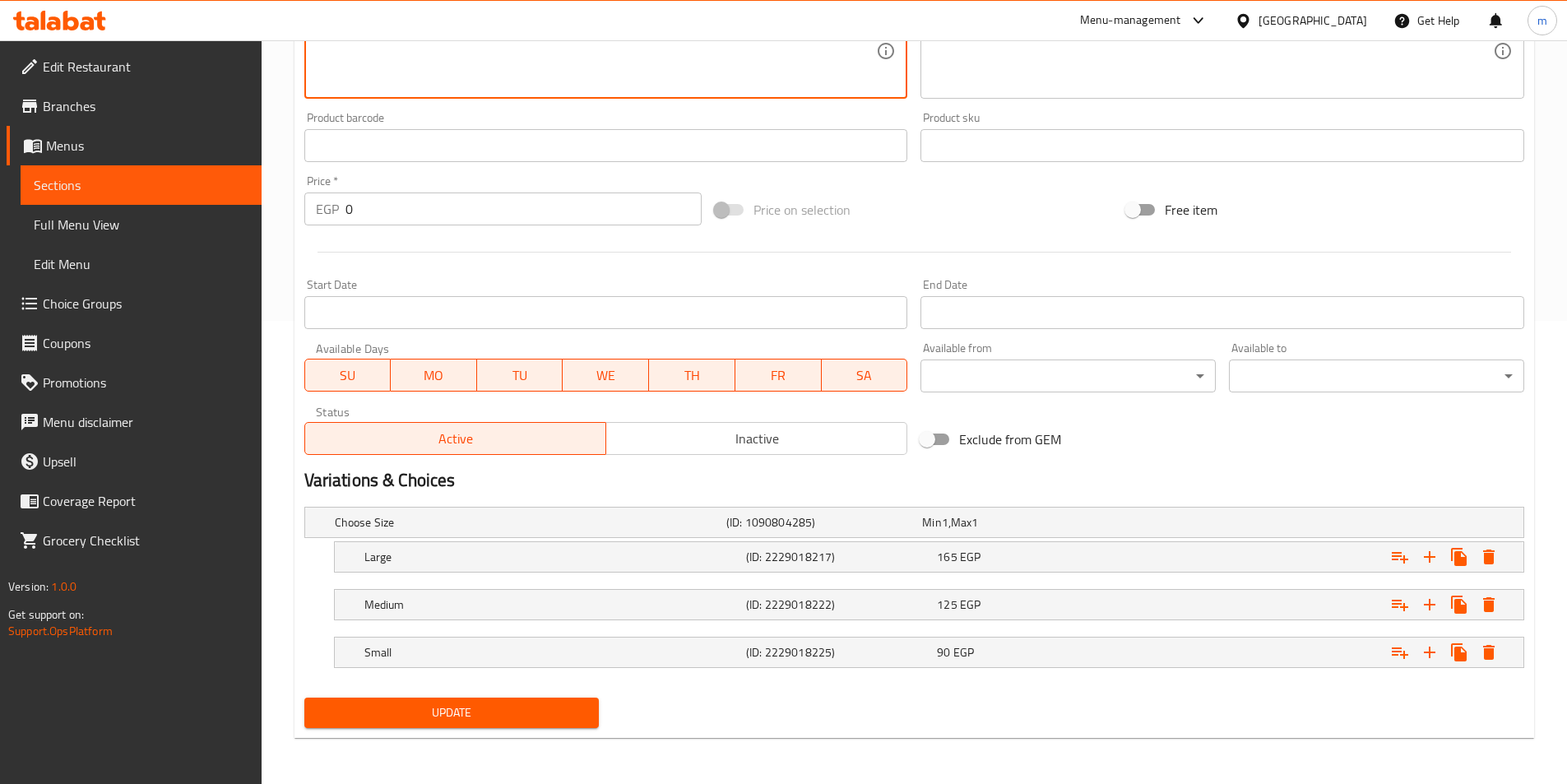
type textarea "Delicious barbecue flavor! Grilled chicken in a rich barbecue sauce with mozzar…"
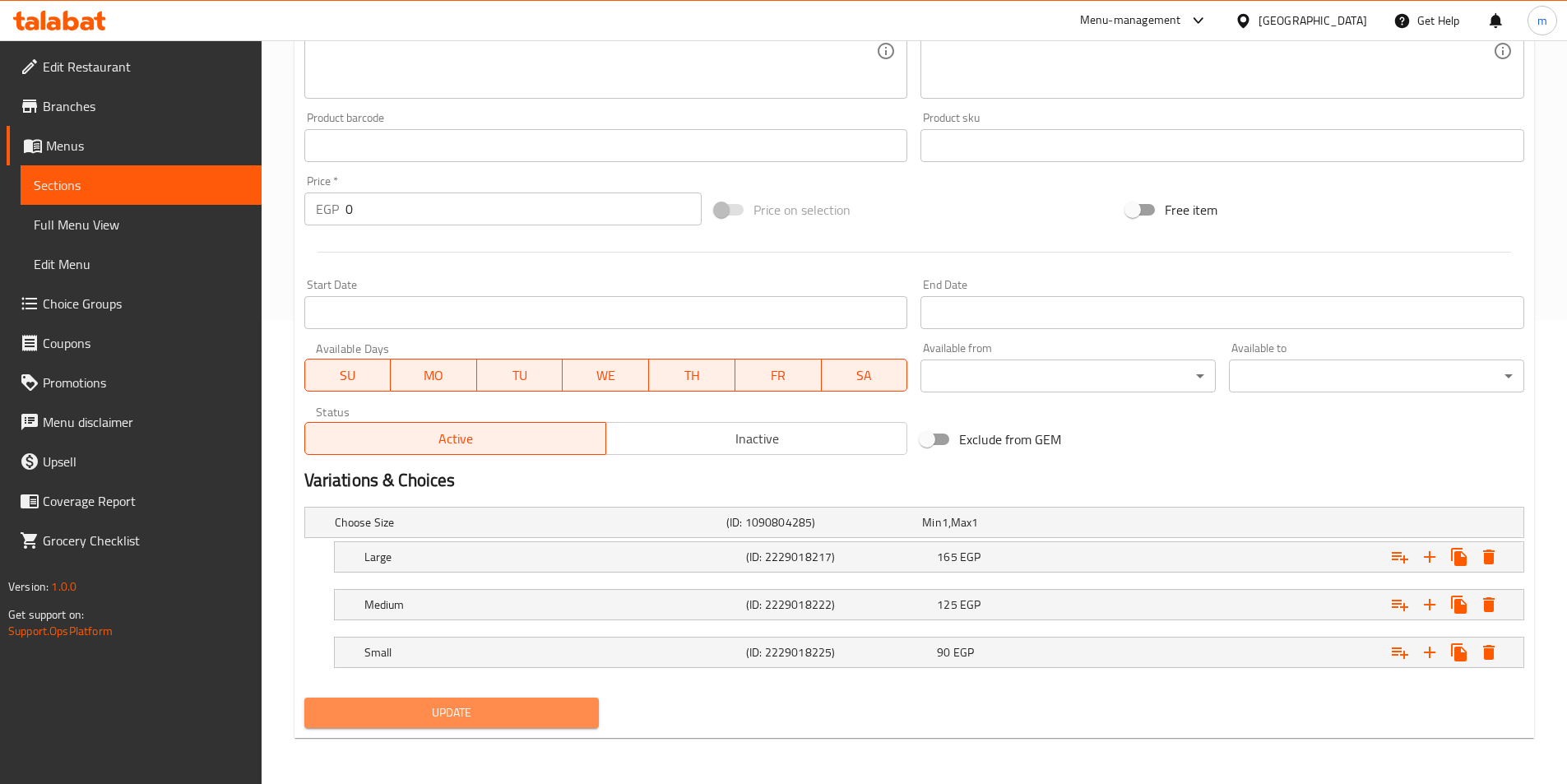
click at [557, 706] on span "Update" at bounding box center [452, 712] width 269 height 20
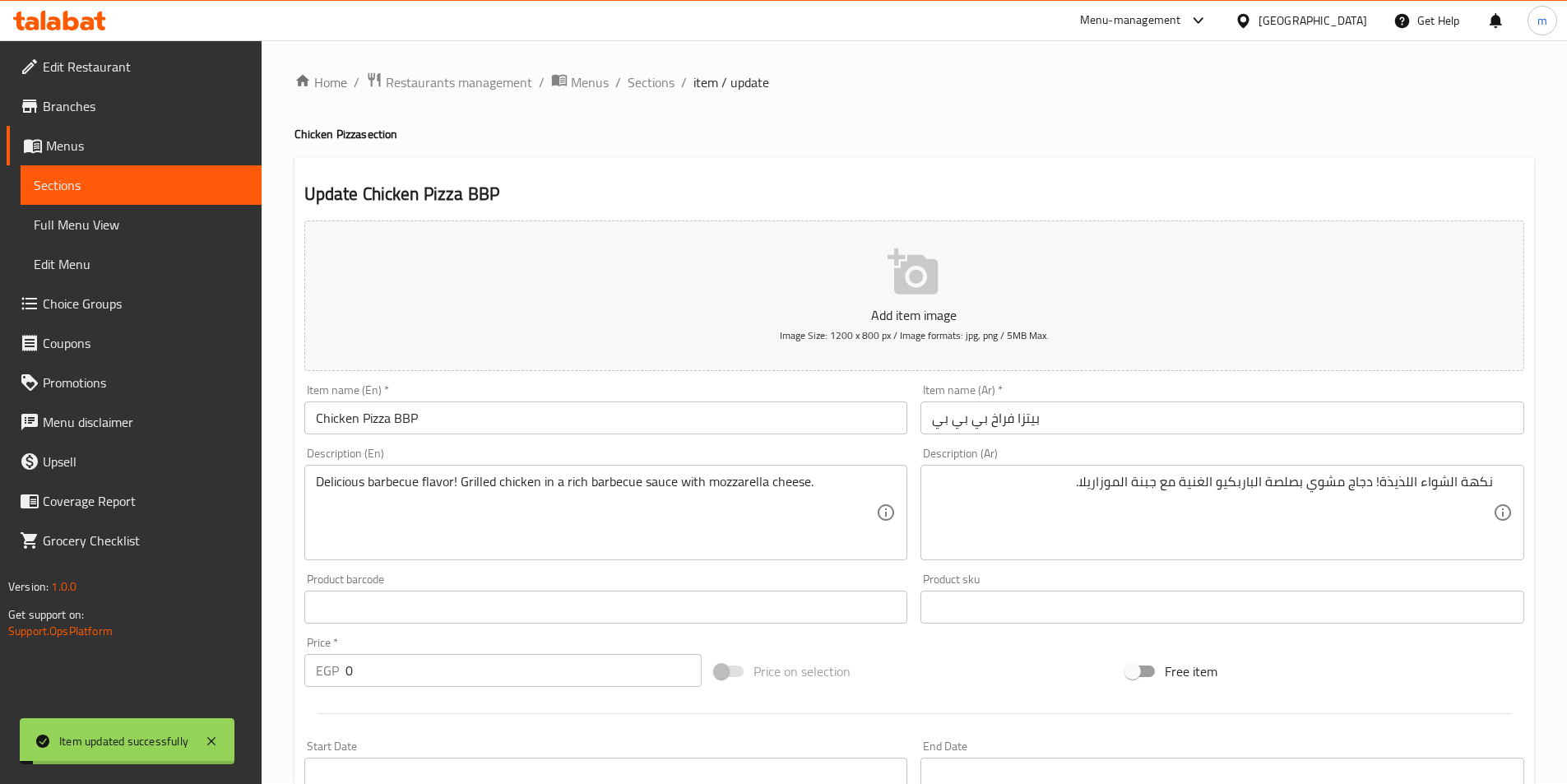
scroll to position [0, 0]
click at [641, 80] on span "Sections" at bounding box center [651, 84] width 47 height 19
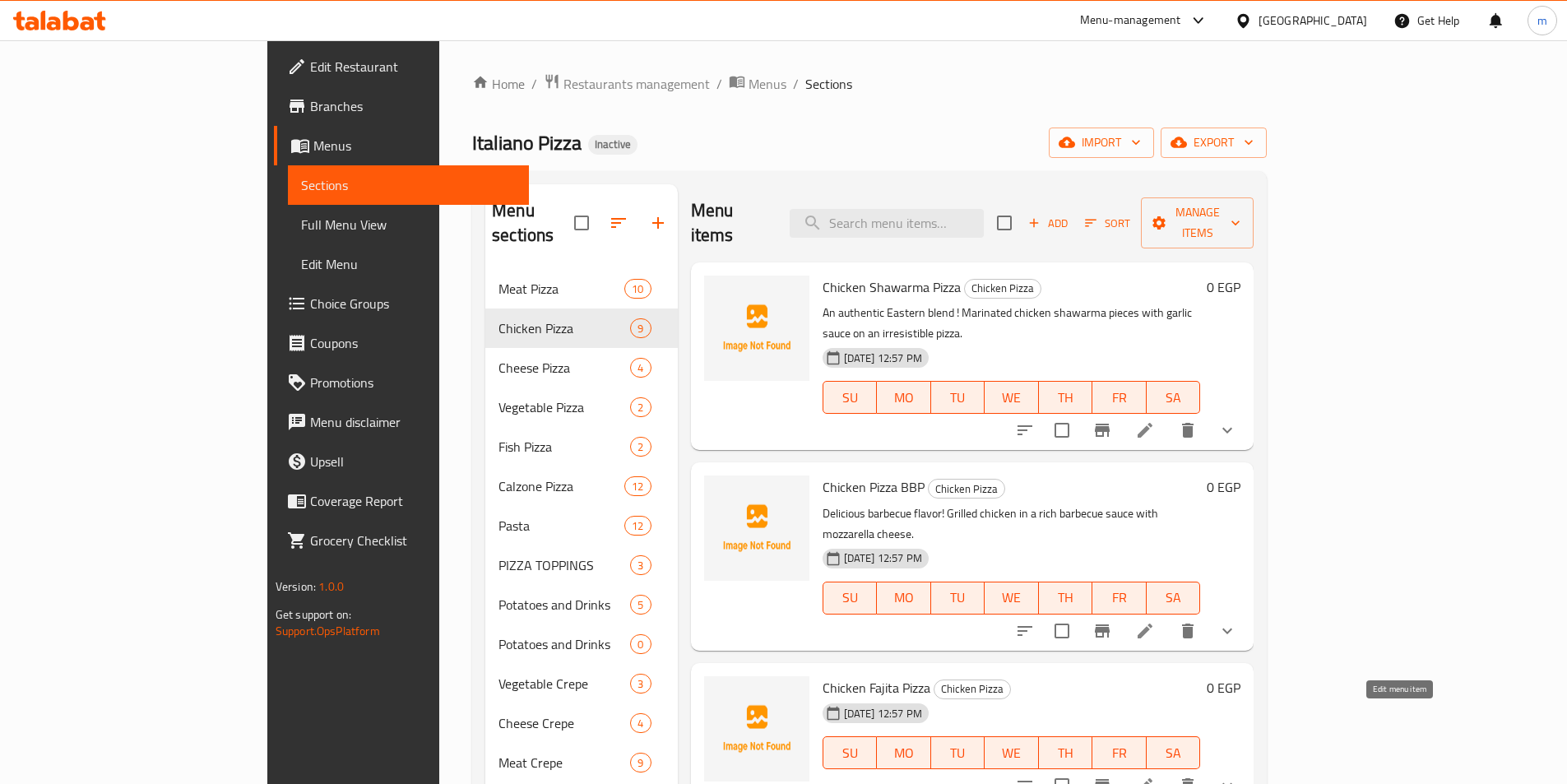
click at [1152, 778] on icon at bounding box center [1145, 785] width 15 height 15
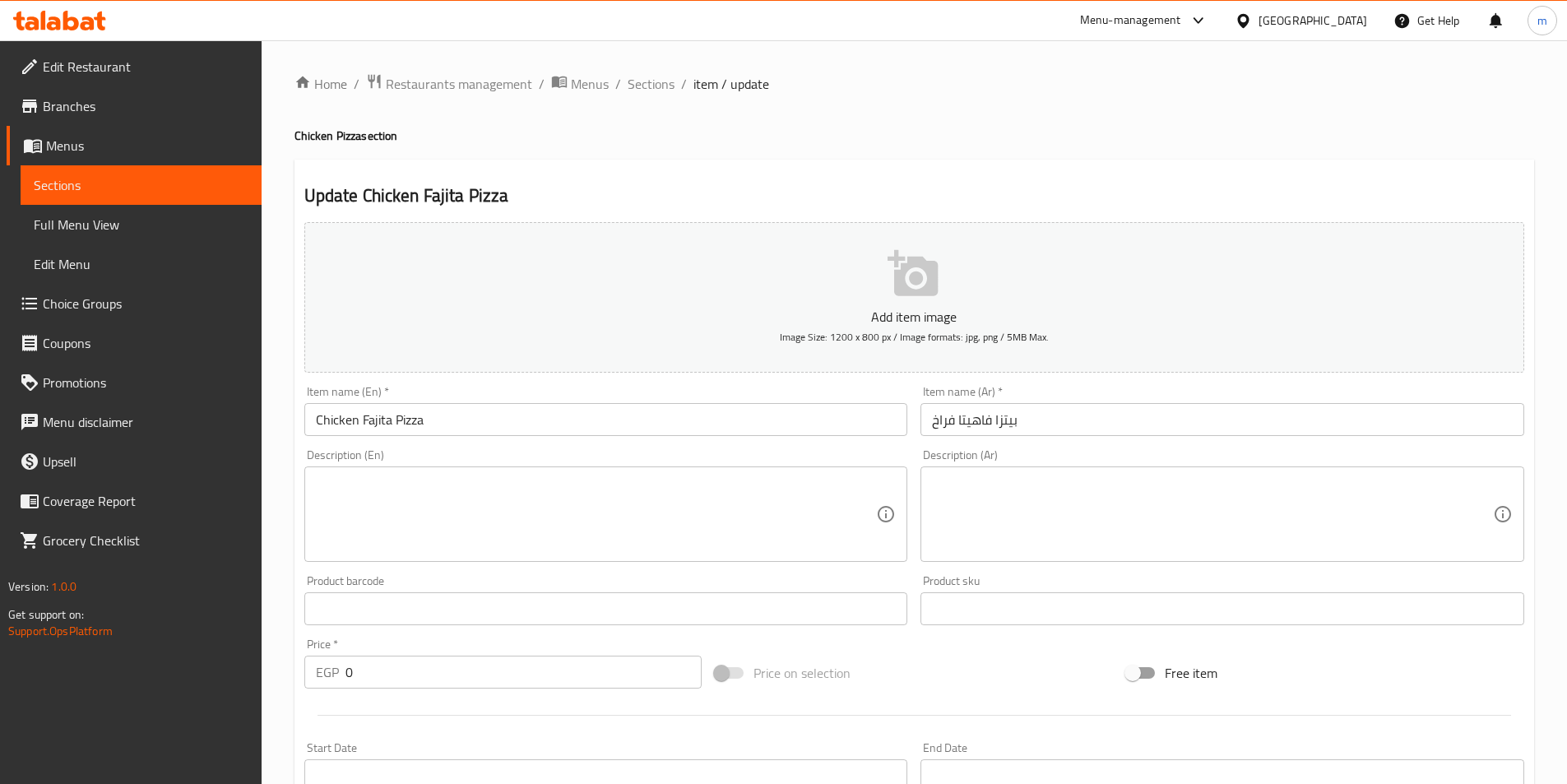
click at [919, 490] on div "Description (Ar) Description (Ar)" at bounding box center [1222, 505] width 617 height 126
click at [953, 489] on textarea at bounding box center [1212, 514] width 561 height 78
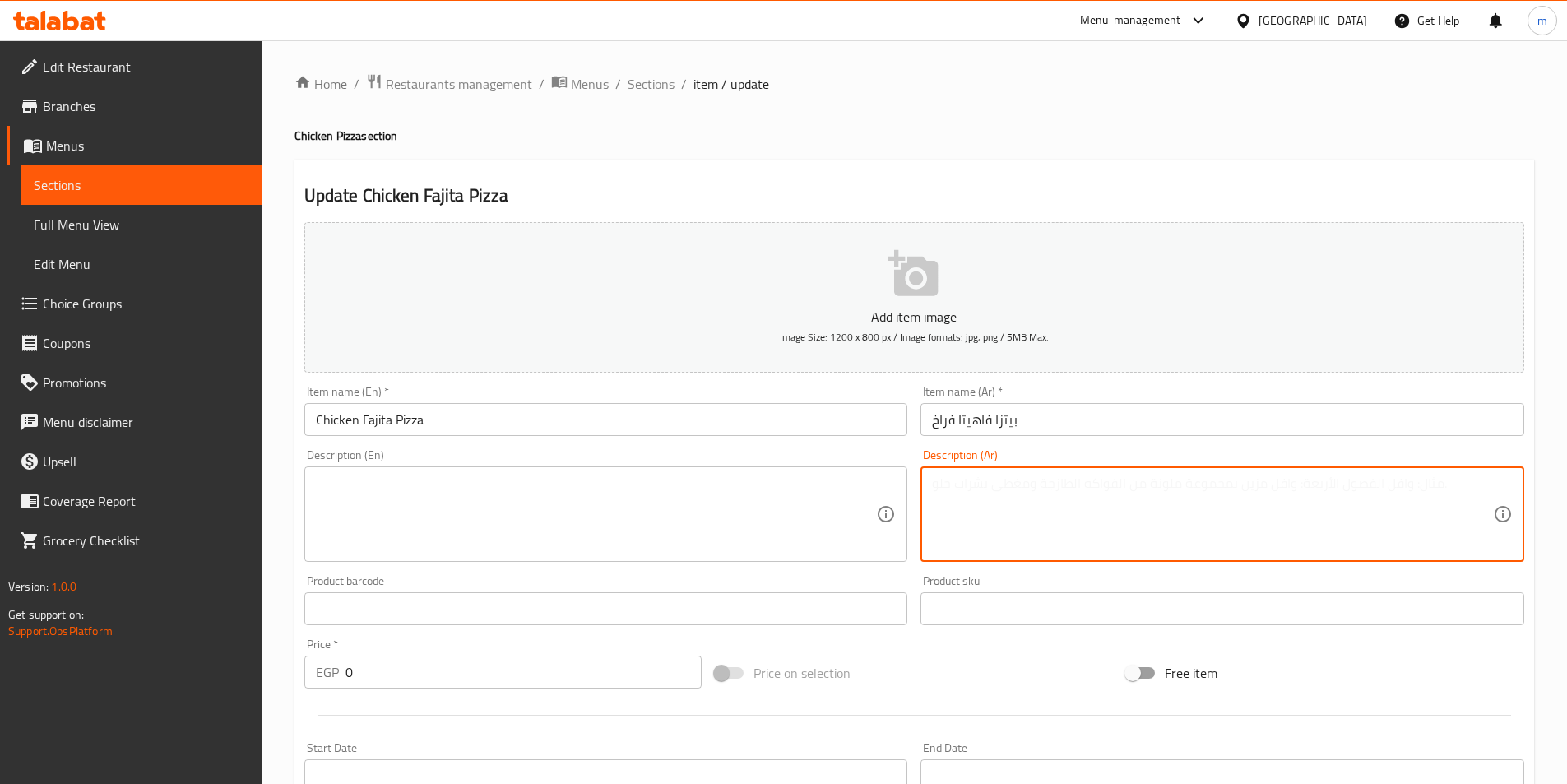
paste textarea "بيتزا فاهيتا فراخ: رحلة إلى المكسيك! دجاج الفاهيتا المتبل مع الفلفل والبصل في ب…"
drag, startPoint x: 1296, startPoint y: 485, endPoint x: 1501, endPoint y: 486, distance: 205.0
click at [1501, 486] on div "بيتزا فاهيتا فراخ: رحلة إلى المكسيك! دجاج الفاهيتا المتبل مع الفلفل والبصل في ب…" at bounding box center [1222, 514] width 604 height 96
click at [1345, 487] on textarea "دجاج الفاهيتا المتبل مع الفلفل والبصل في بيتزا حارة وشهية." at bounding box center [1212, 514] width 561 height 78
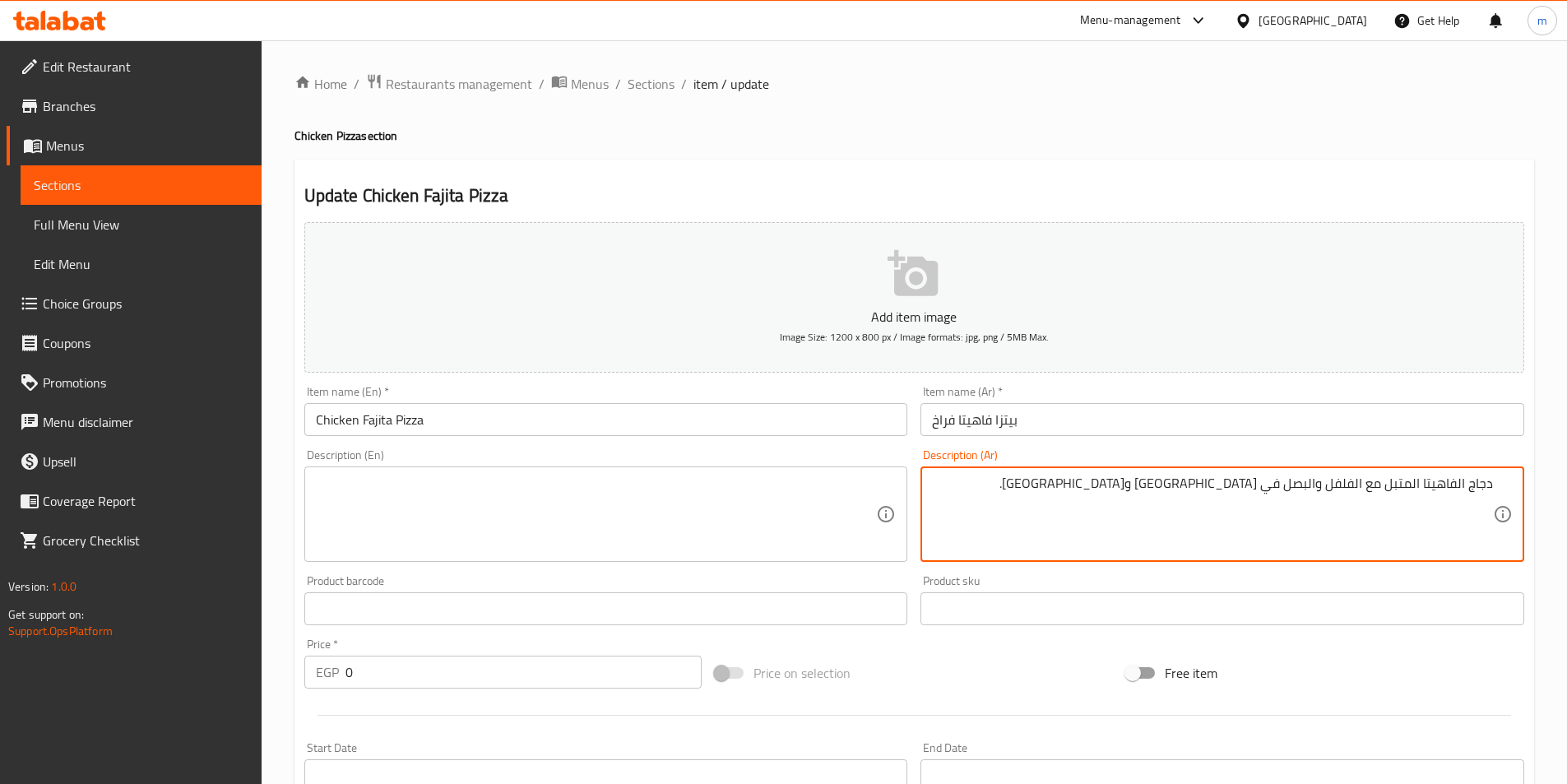
click at [1345, 487] on textarea "دجاج الفاهيتا المتبل مع الفلفل والبصل في بيتزا حارة وشهية." at bounding box center [1212, 514] width 561 height 78
type textarea "دجاج الفاهيتا المتبل مع الفلفل والبصل في بيتزا حارة وشهية."
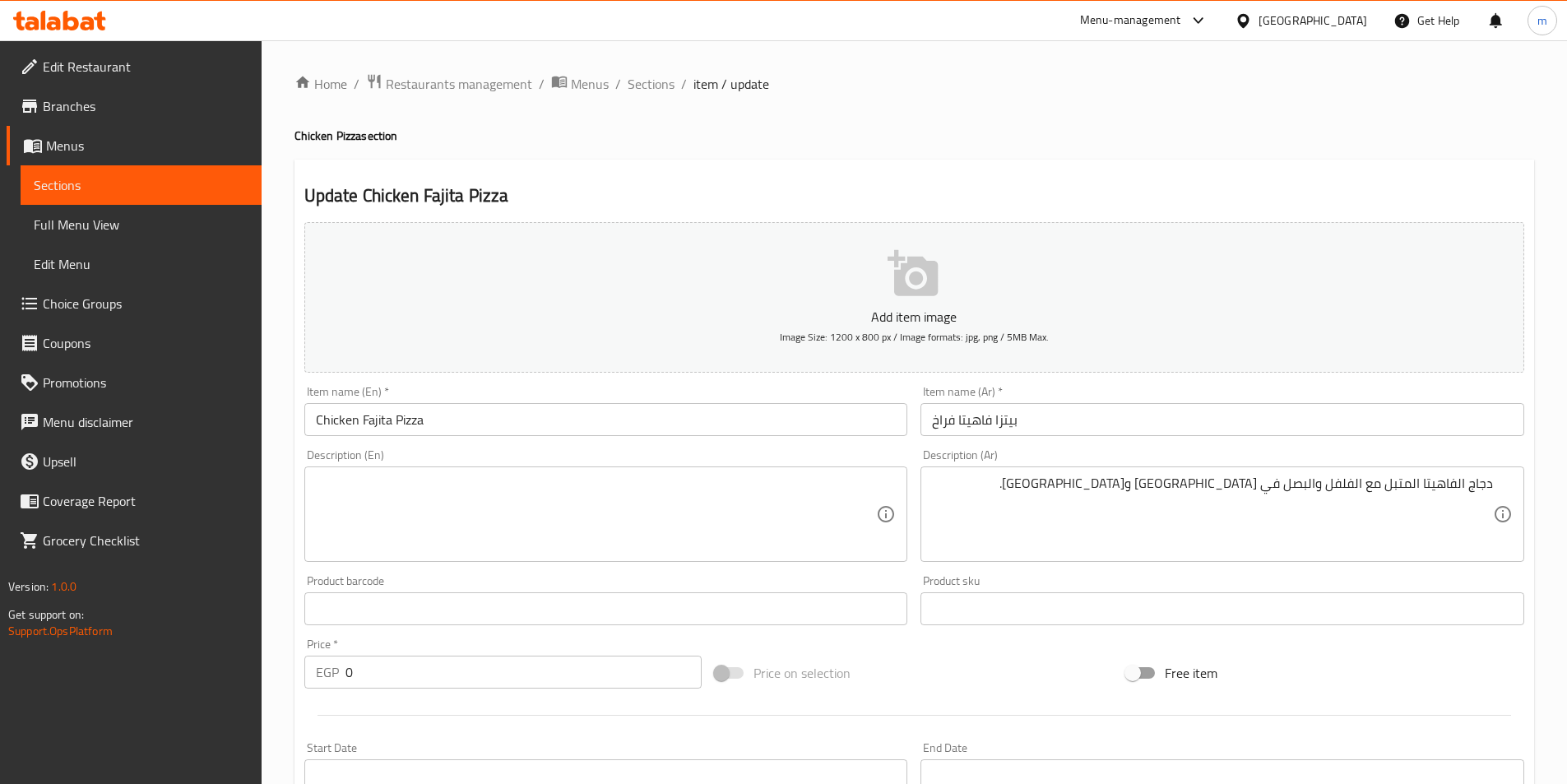
click at [762, 512] on textarea at bounding box center [596, 514] width 561 height 78
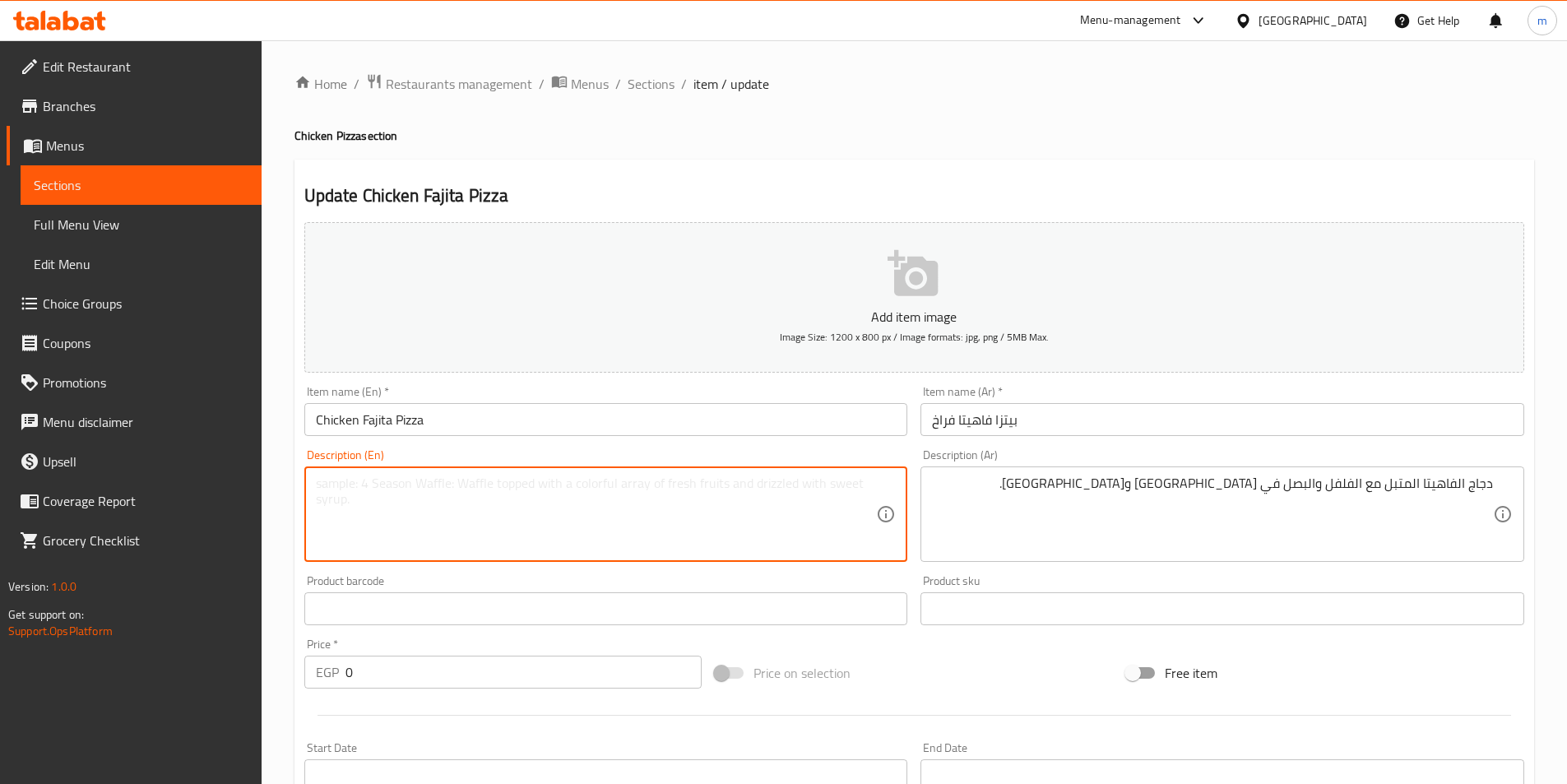
paste textarea "Seasoned fajita chicken with peppers and onions on a spicy and delicious pizza."
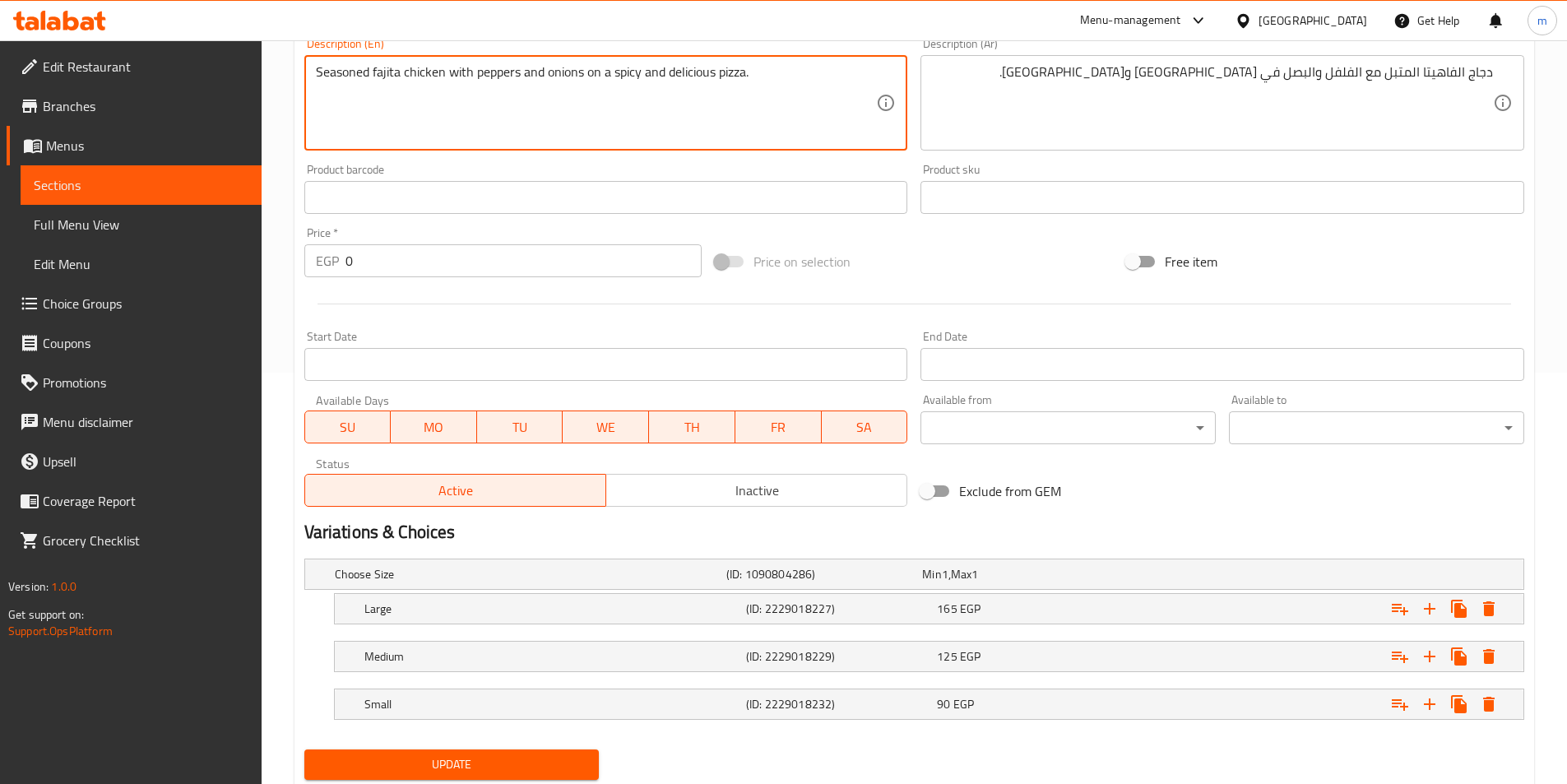
type textarea "Seasoned fajita chicken with peppers and onions on a spicy and delicious pizza."
click at [557, 768] on span "Update" at bounding box center [452, 764] width 269 height 20
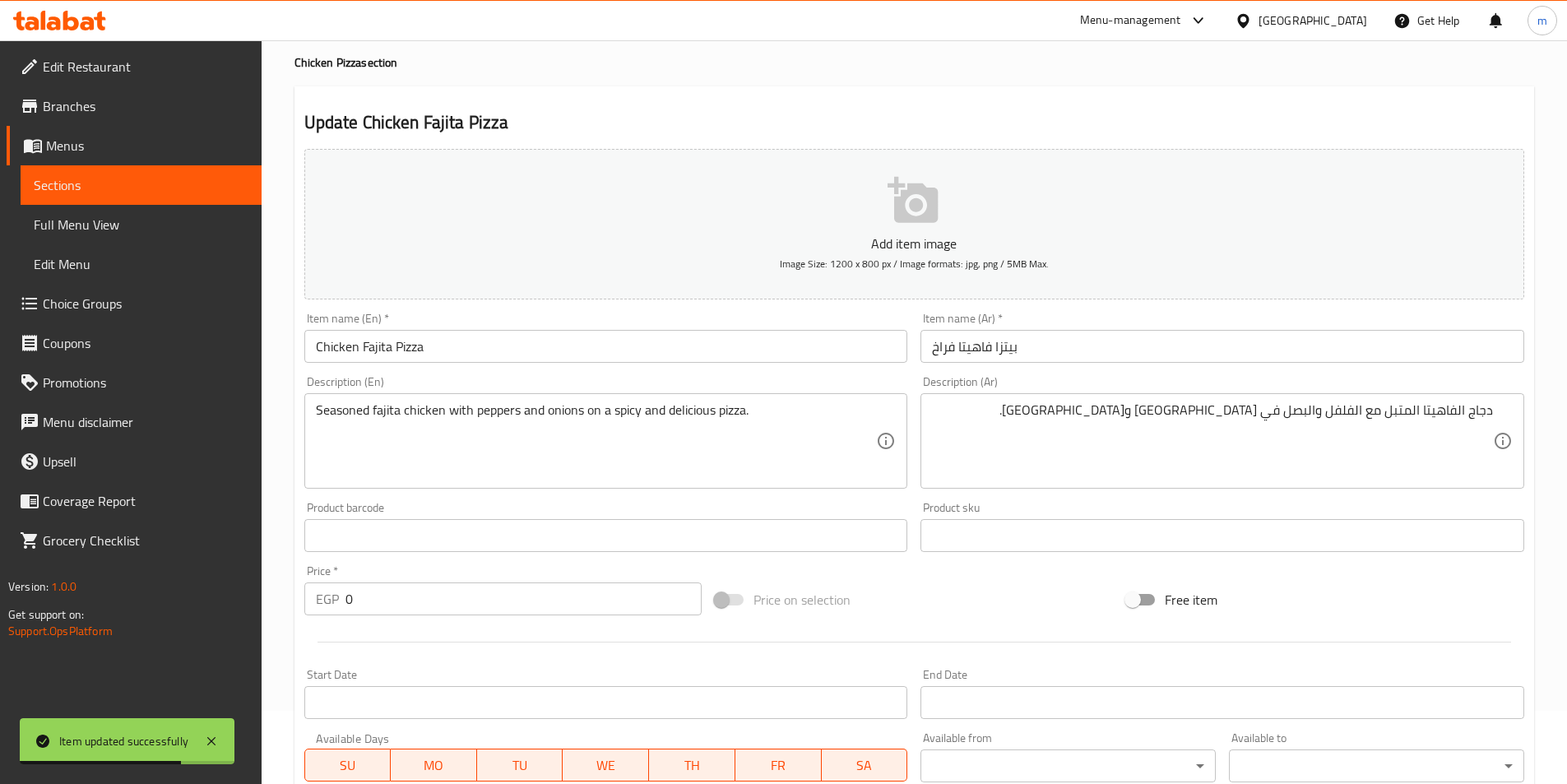
scroll to position [0, 0]
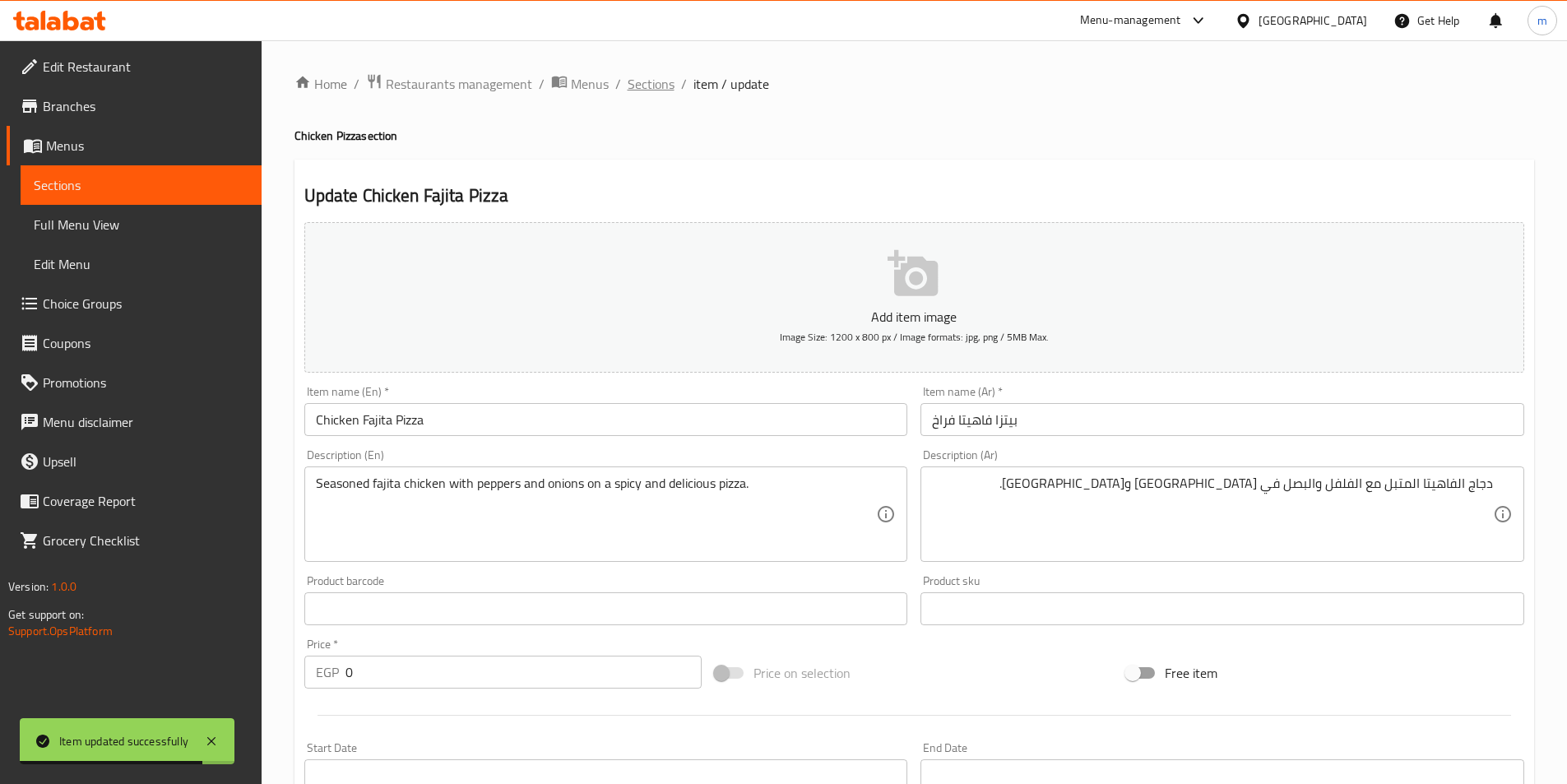
click at [659, 81] on span "Sections" at bounding box center [651, 84] width 47 height 19
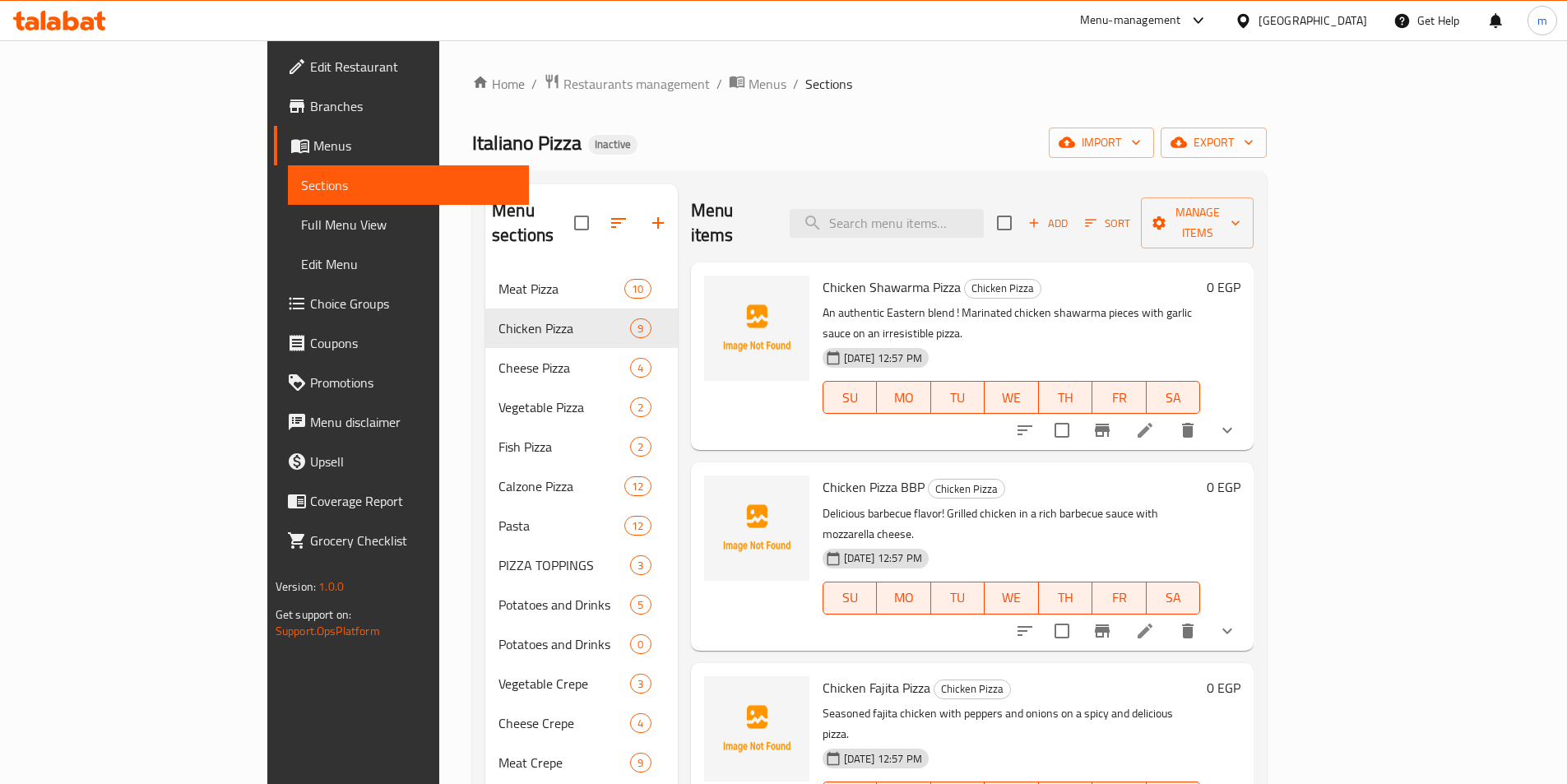
scroll to position [411, 0]
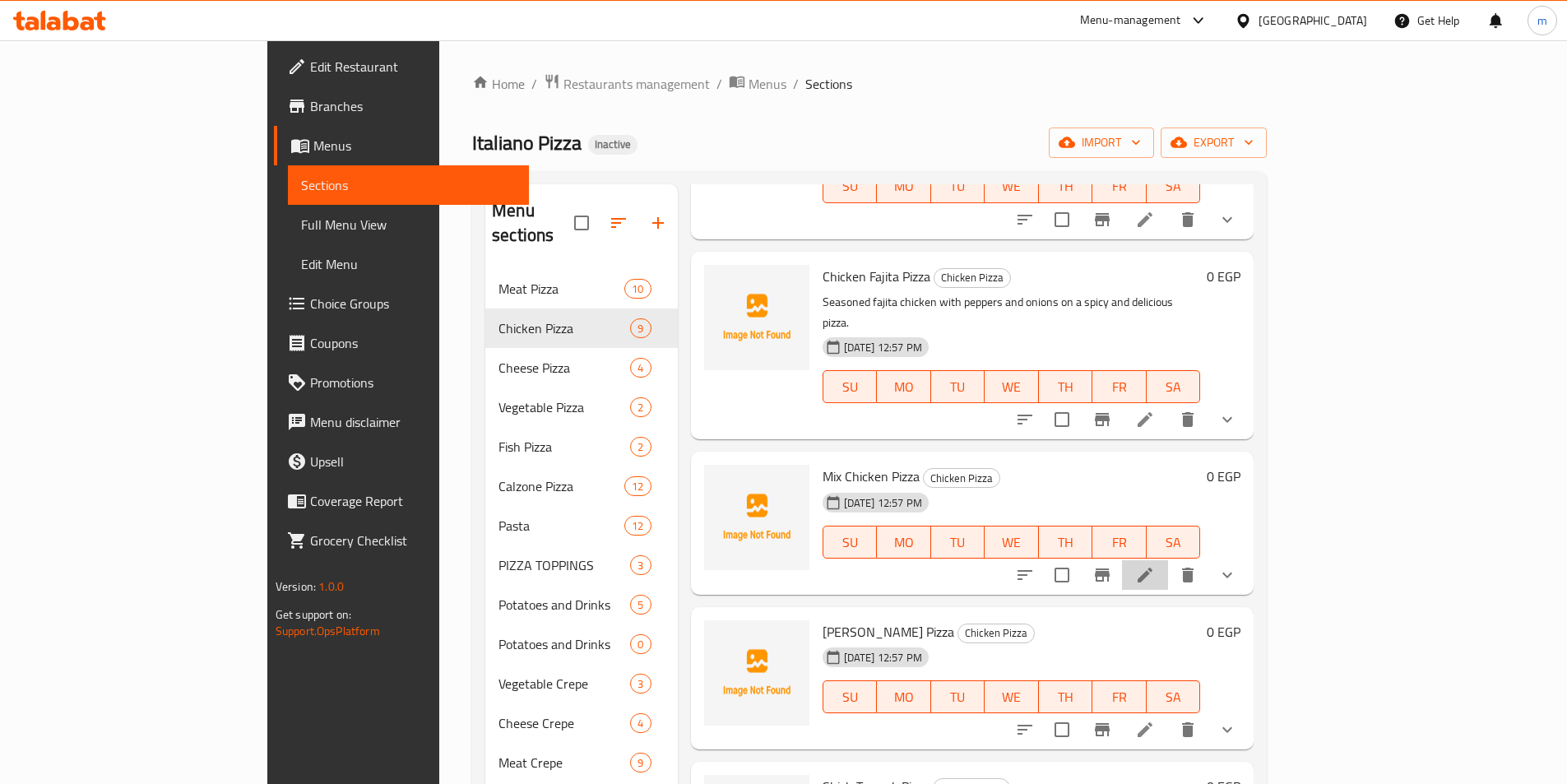
click at [1168, 560] on li at bounding box center [1145, 574] width 46 height 29
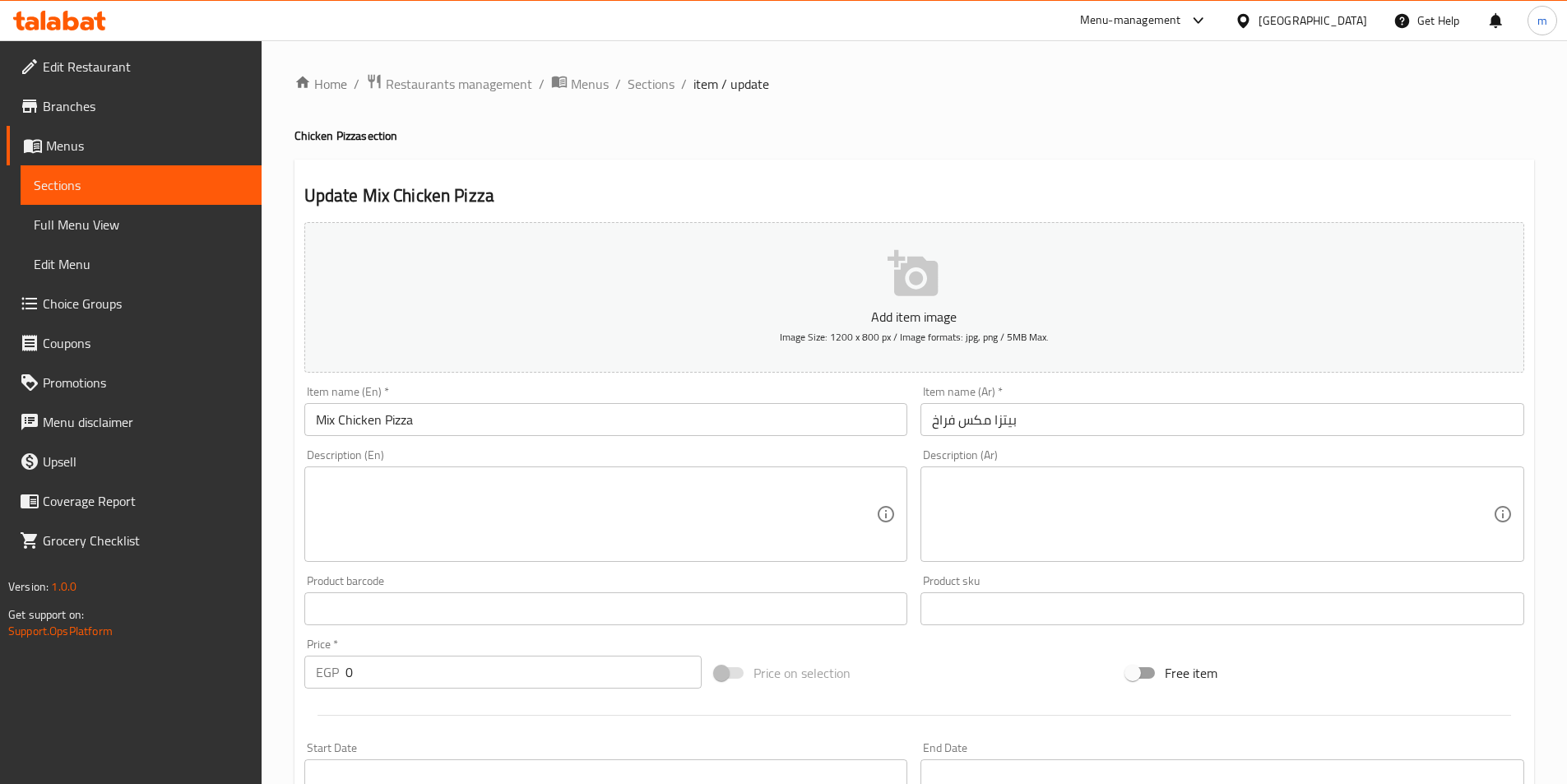
click at [1221, 494] on textarea at bounding box center [1212, 514] width 561 height 78
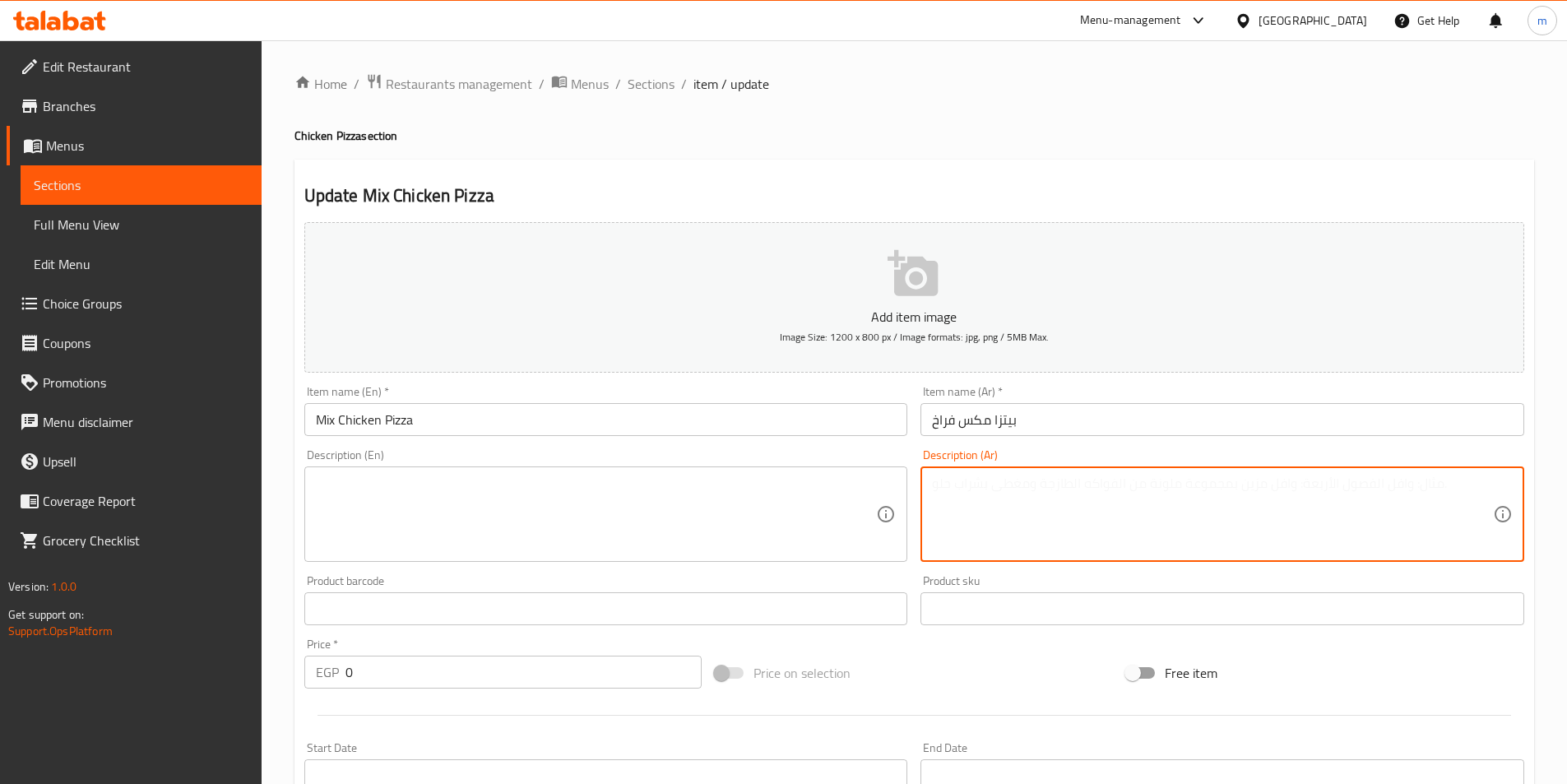
paste textarea "بيتزا ميكس فراخ: لمحبي الدجاج! تشكيلة متنوعة من الدجاج بصوصات مختلفة لتجربة فري…"
drag, startPoint x: 1396, startPoint y: 482, endPoint x: 1545, endPoint y: 482, distance: 149.0
click at [1545, 482] on div "Home / Restaurants management / Menus / Sections / item / update Chicken Pizza …" at bounding box center [914, 643] width 1306 height 1207
click at [1436, 490] on textarea "لمحبي الدجاج! تشكيلة متنوعة من الدجاج بصوصات مختلفة لتجربة فريدة." at bounding box center [1212, 514] width 561 height 78
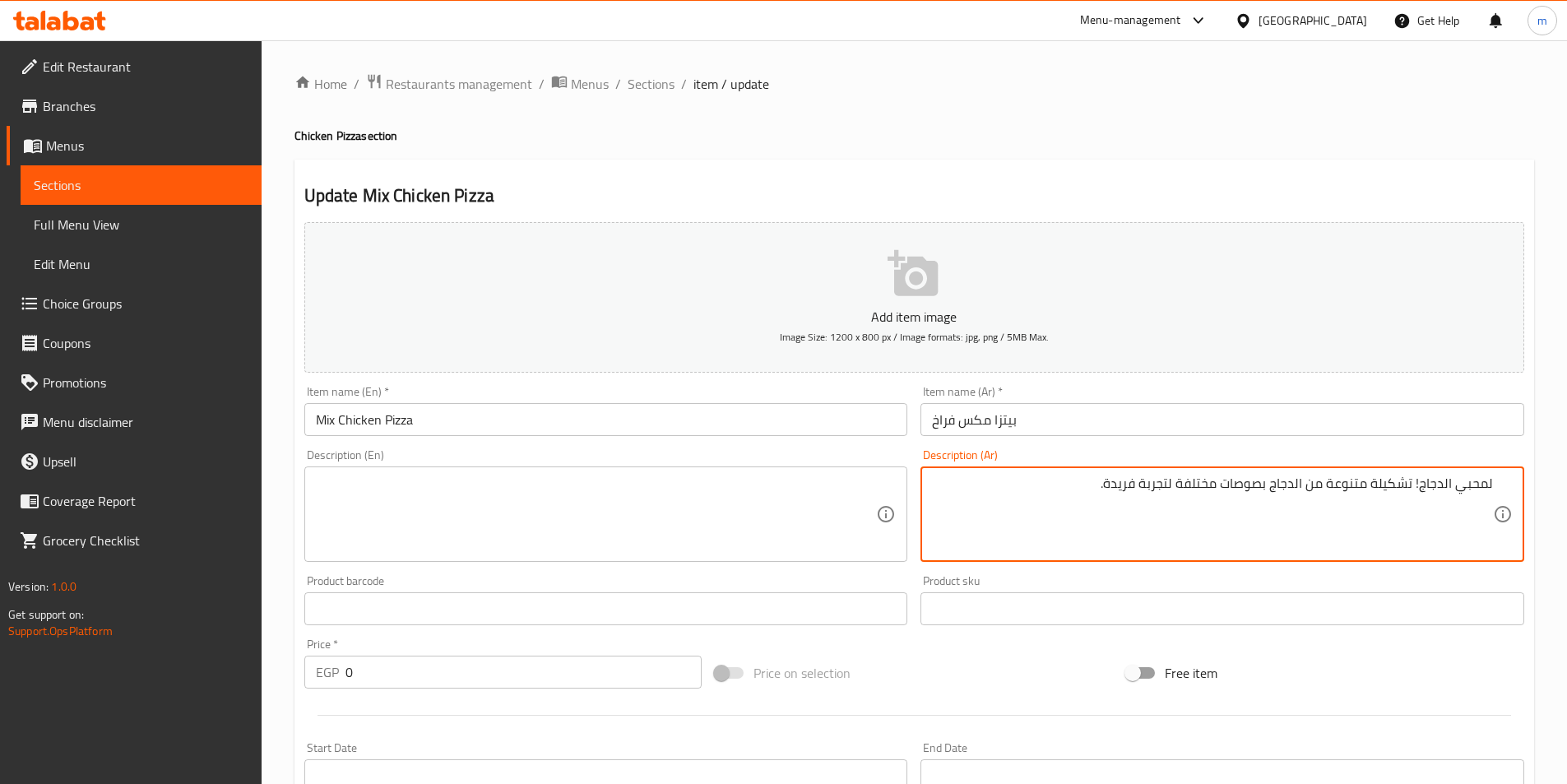
click at [1436, 490] on textarea "لمحبي الدجاج! تشكيلة متنوعة من الدجاج بصوصات مختلفة لتجربة فريدة." at bounding box center [1212, 514] width 561 height 78
type textarea "لمحبي الدجاج! تشكيلة متنوعة من الدجاج بصوصات مختلفة لتجربة فريدة."
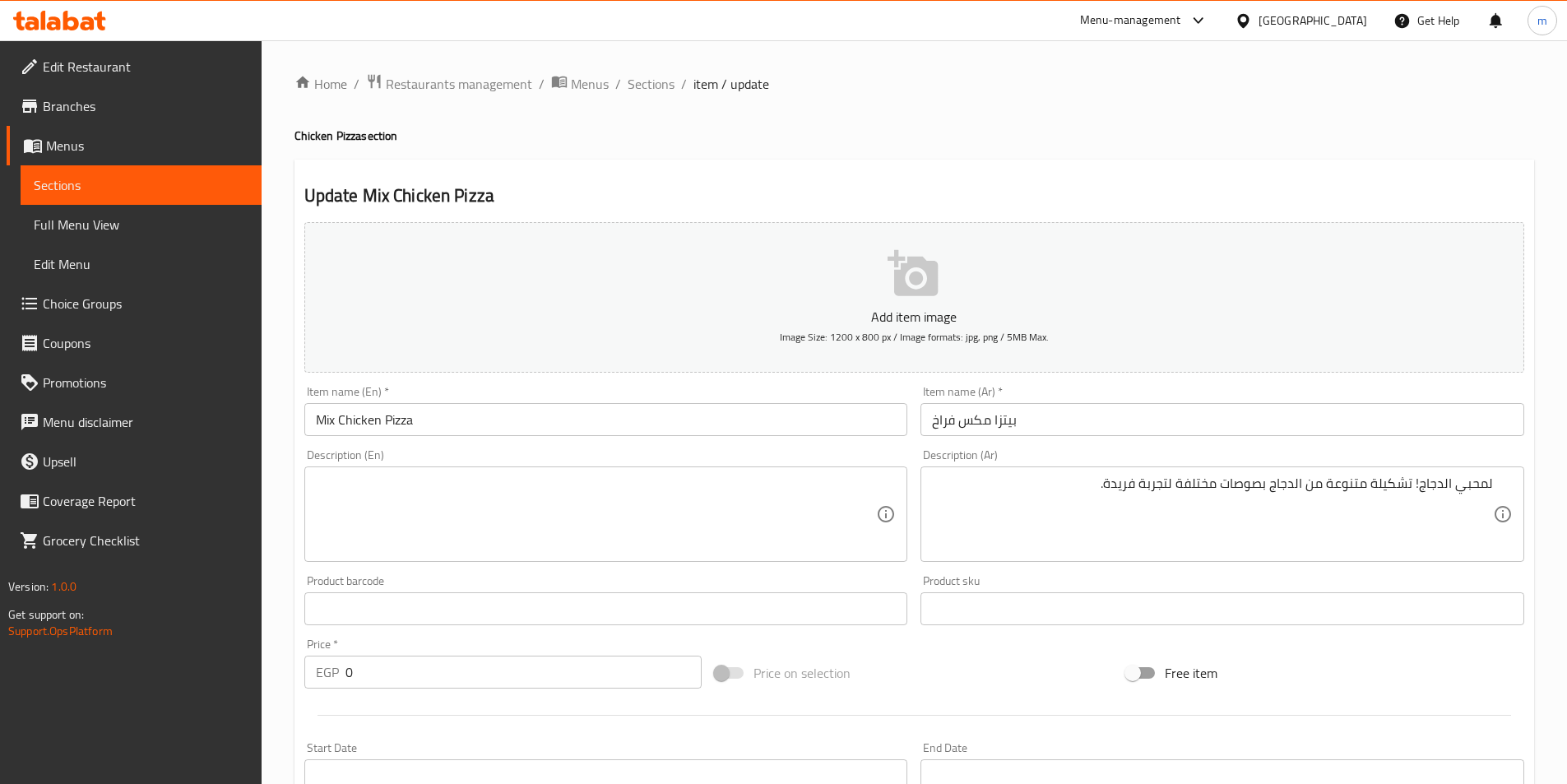
click at [632, 537] on textarea at bounding box center [596, 514] width 561 height 78
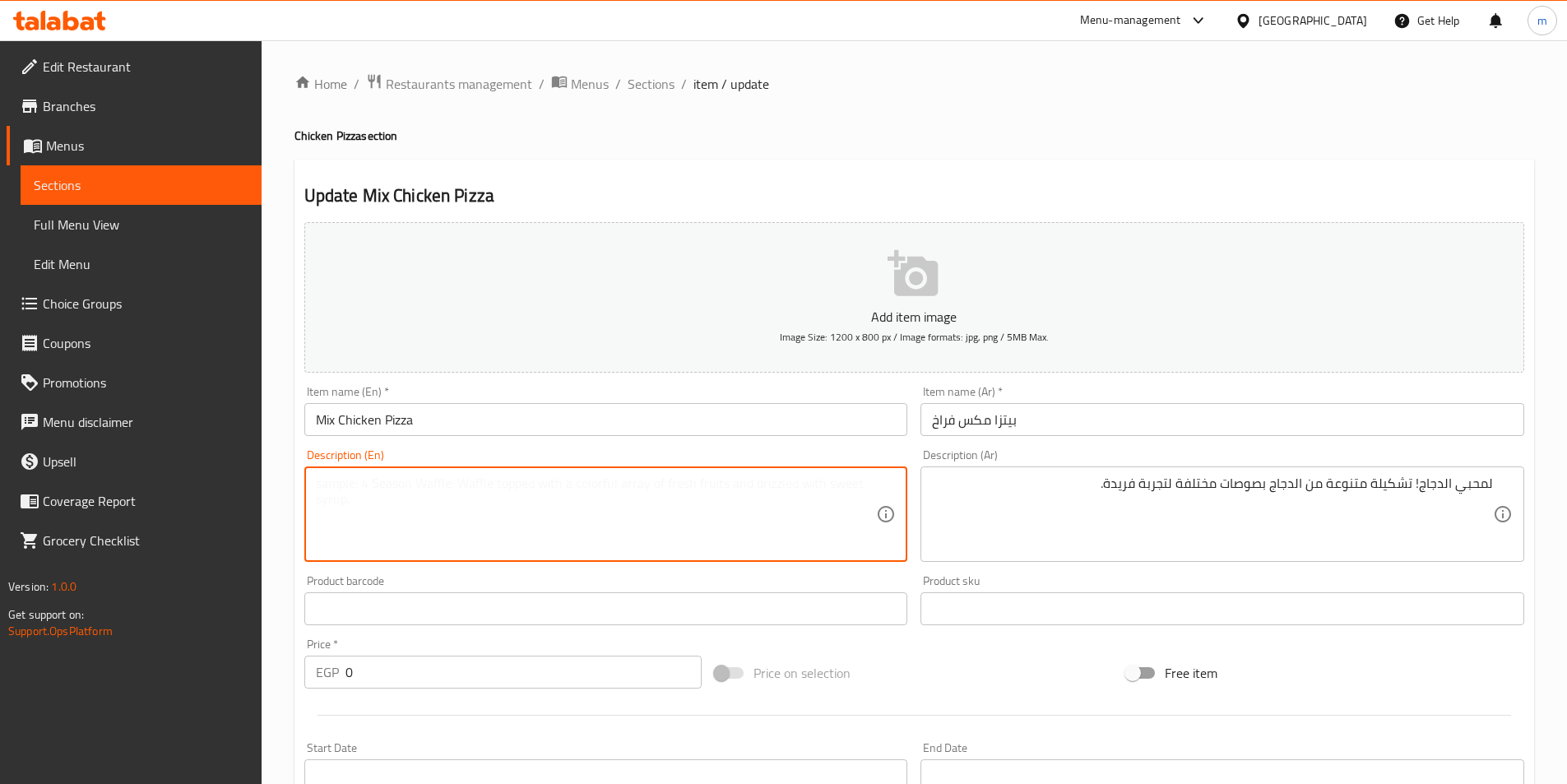
paste textarea "For chicken lovers! A variety of chicken with different sauces for a unique exp…"
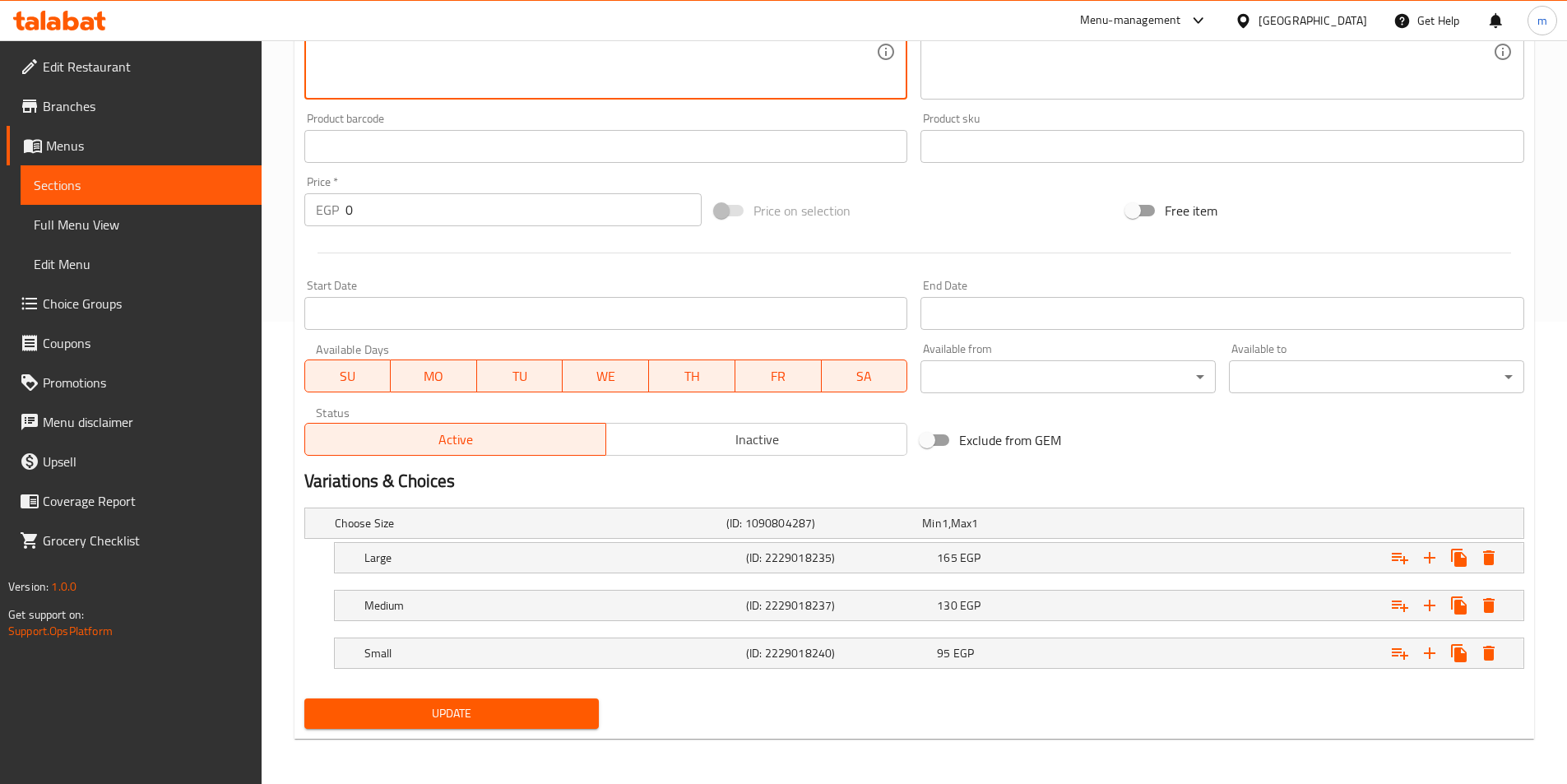
scroll to position [463, 0]
type textarea "For chicken lovers! A variety of chicken with different sauces for a unique exp…"
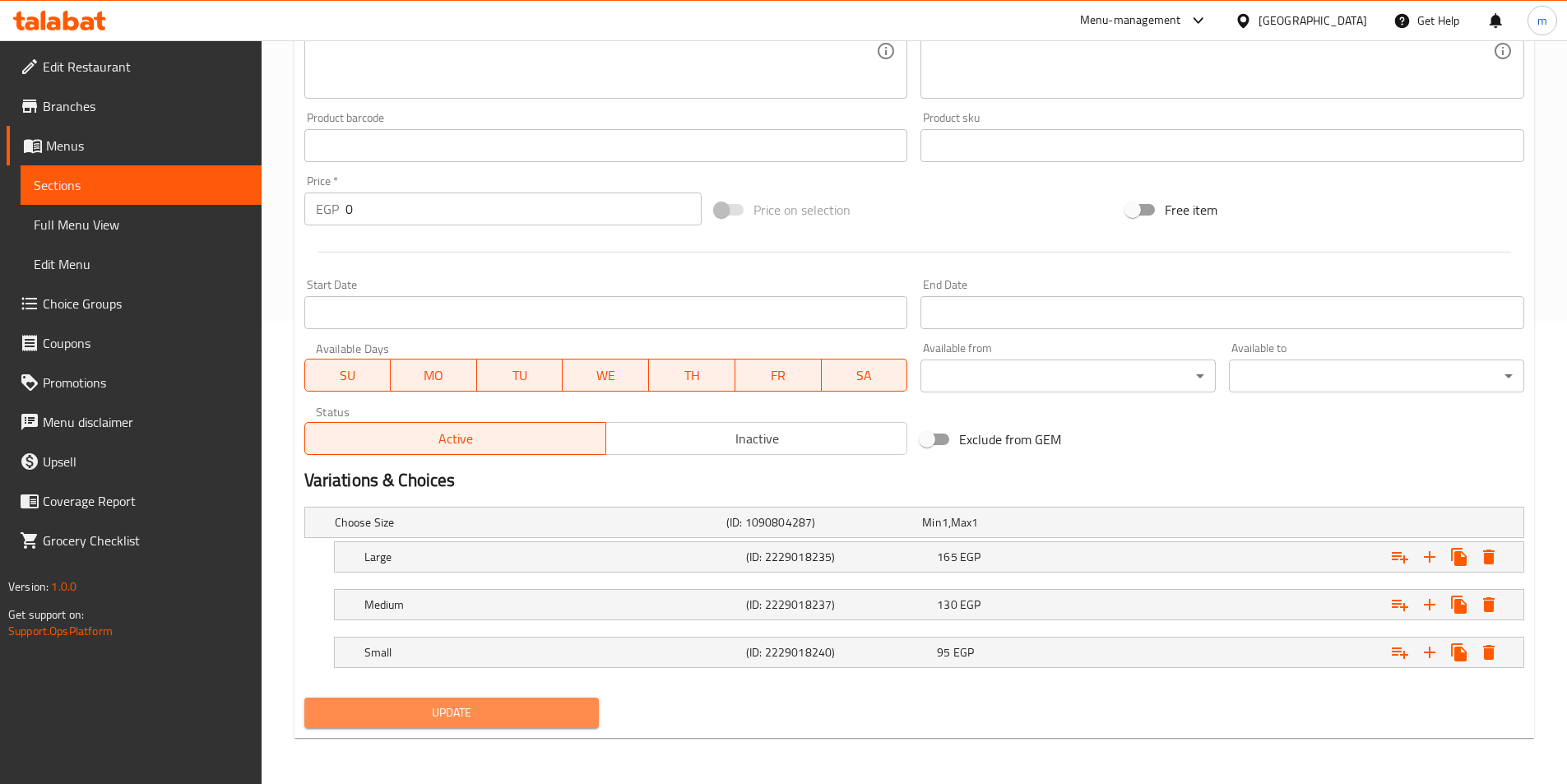
click at [514, 703] on span "Update" at bounding box center [452, 712] width 269 height 20
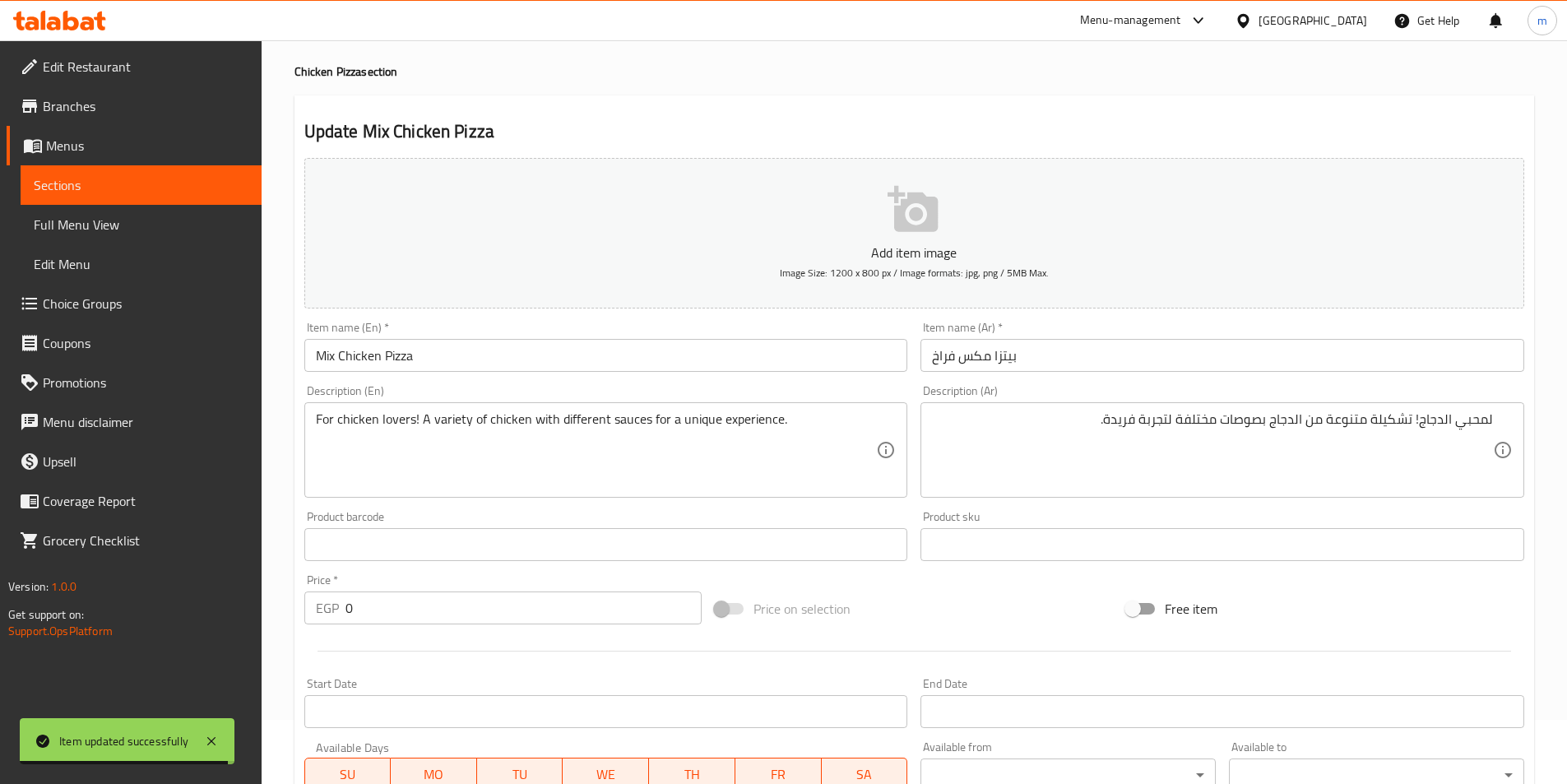
scroll to position [0, 0]
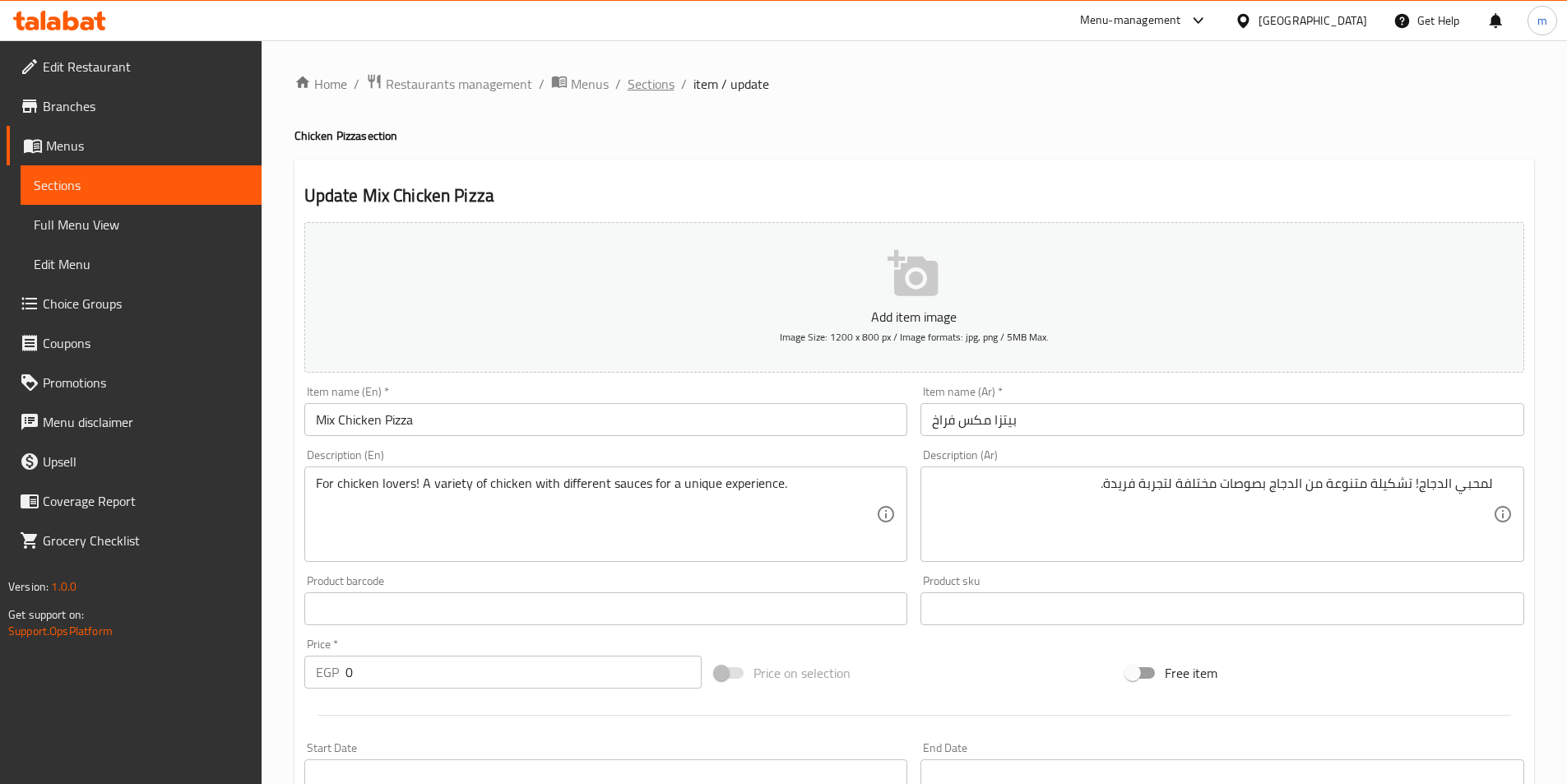
click at [636, 86] on span "Sections" at bounding box center [651, 84] width 47 height 19
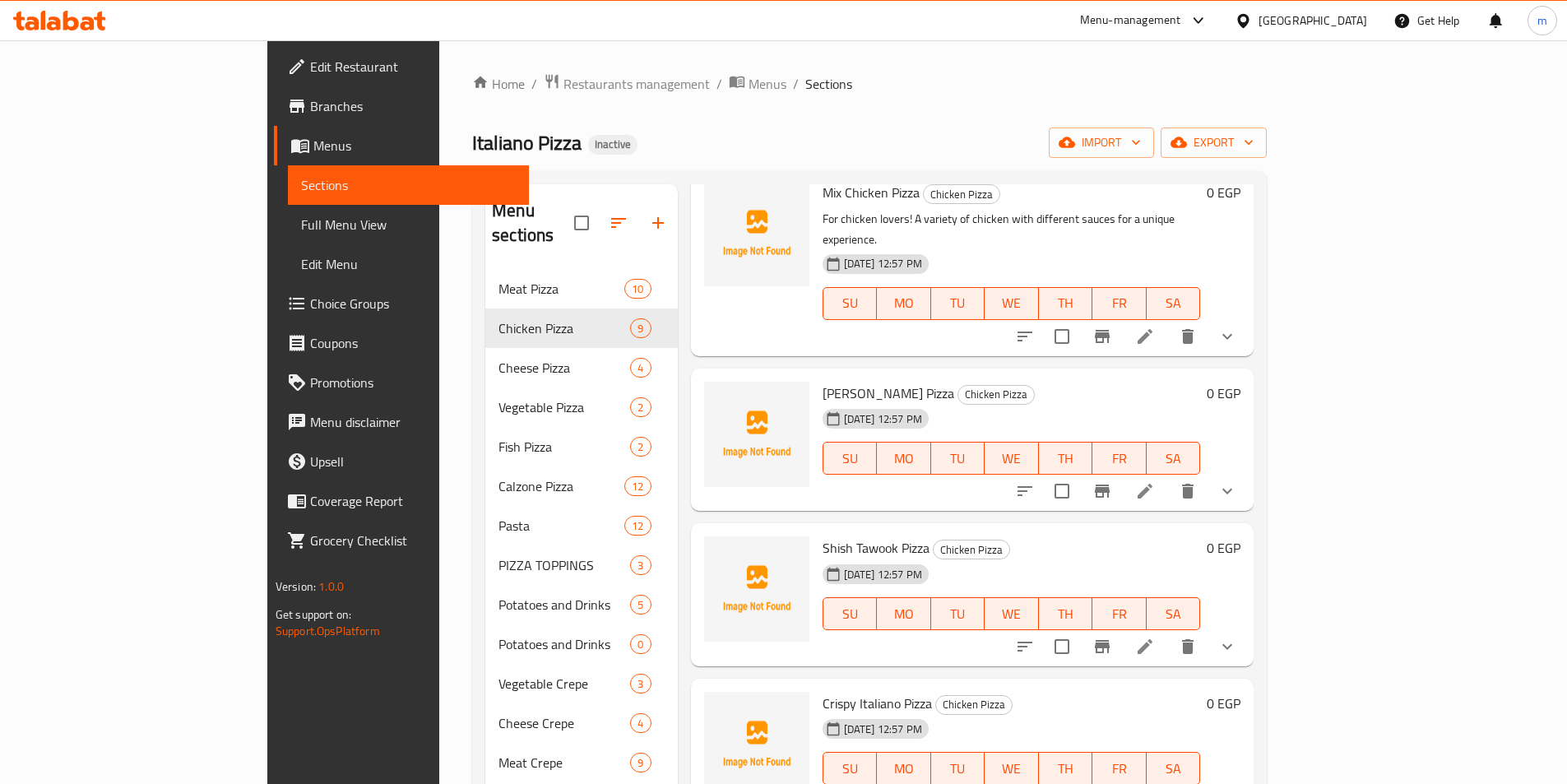
scroll to position [718, 0]
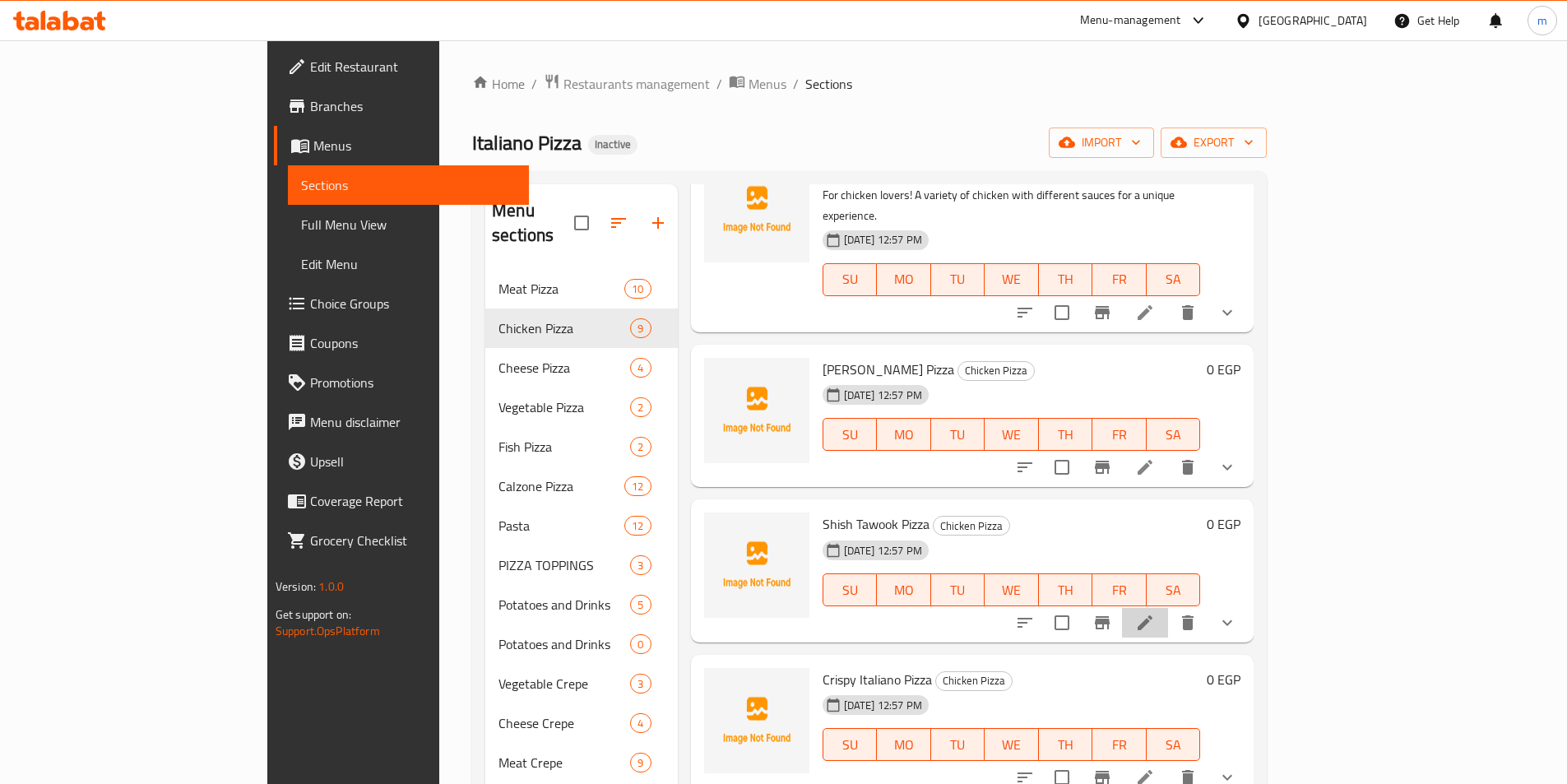
click at [1168, 608] on li at bounding box center [1145, 622] width 46 height 29
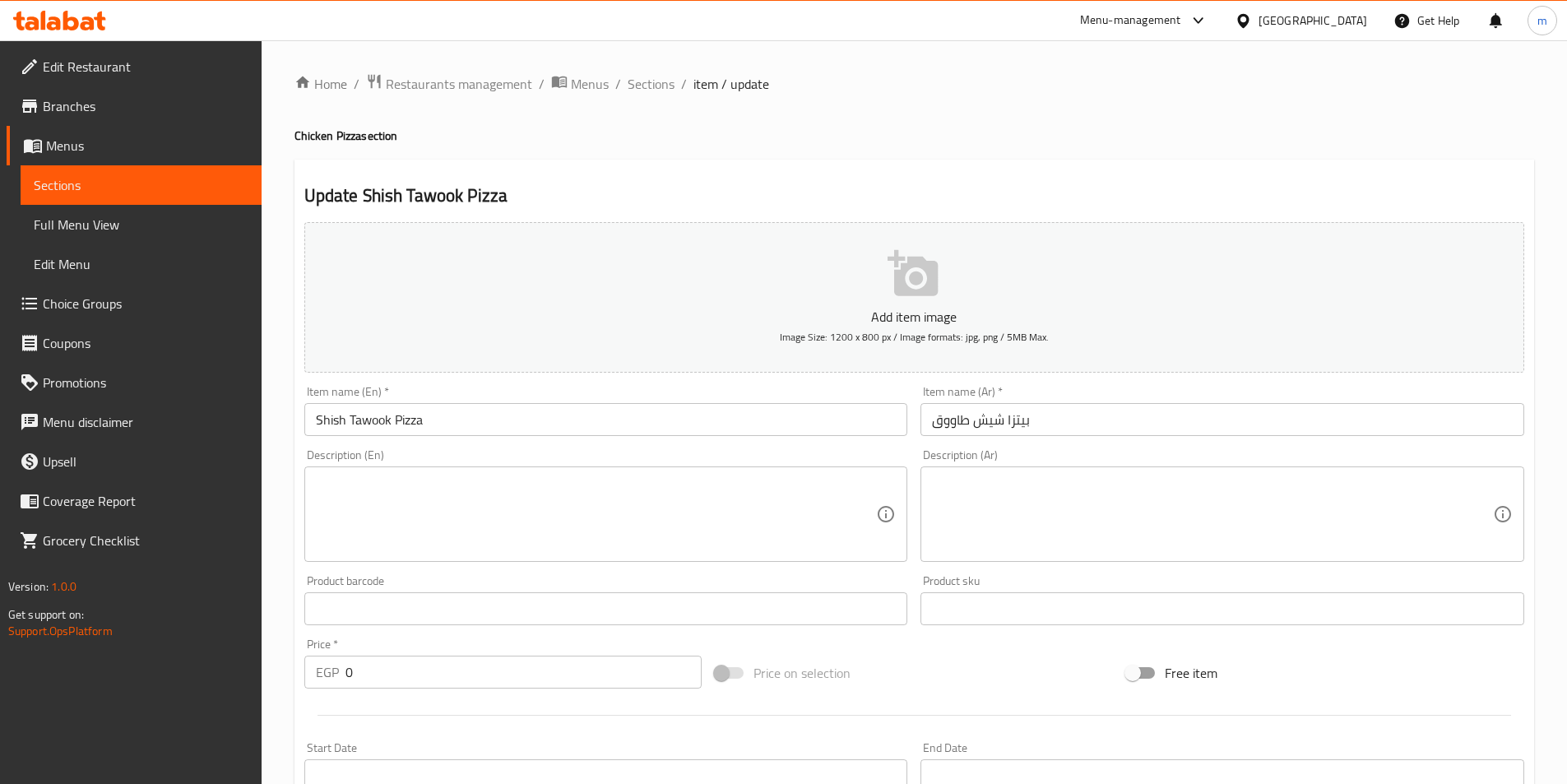
click at [930, 512] on div "Description (Ar)" at bounding box center [1222, 514] width 604 height 96
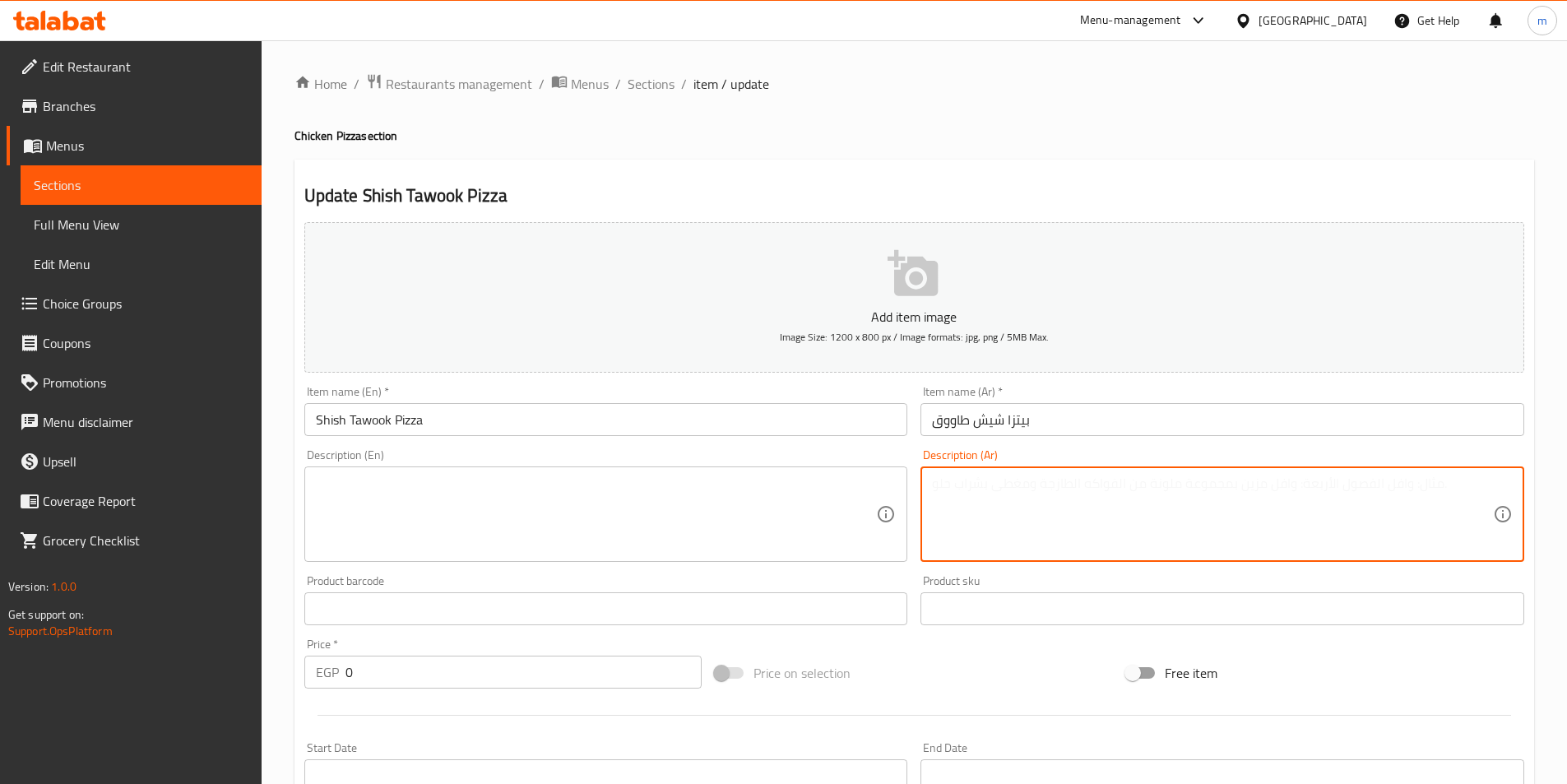
paste textarea "بيتزا شيش طاووق: مذاق الشيش طاووق في بيتزا! قطع دجاج مشوية ومتبلة مع خضروات طاز…"
drag, startPoint x: 1337, startPoint y: 484, endPoint x: 1453, endPoint y: 468, distance: 117.1
click at [1453, 468] on div "بيتزا شيش طاووق: مذاق الشيش طاووق في بيتزا! قطع دجاج مشوية ومتبلة مع خضروات طاز…" at bounding box center [1222, 514] width 604 height 96
click at [1398, 485] on textarea "بيتزا شيش طاووق: مذاق الشيش طاووق في بيتزا! قطع دجاج مشوية ومتبلة مع خضروات طاز…" at bounding box center [1212, 514] width 561 height 78
drag, startPoint x: 1389, startPoint y: 486, endPoint x: 1518, endPoint y: 485, distance: 129.0
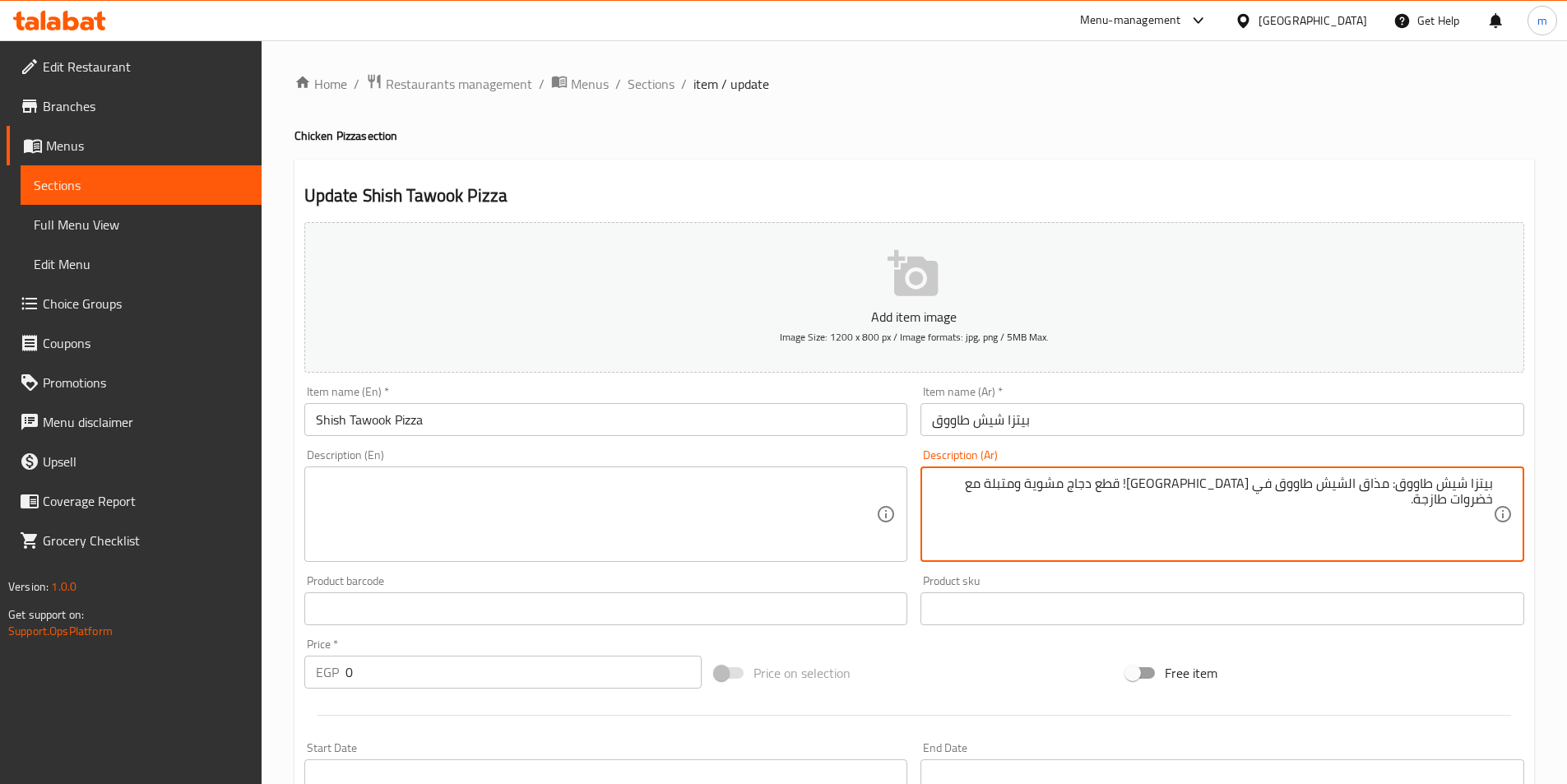
click at [1518, 485] on div "بيتزا شيش طاووق: مذاق الشيش طاووق في بيتزا! قطع دجاج مشوية ومتبلة مع خضروات طاز…" at bounding box center [1222, 514] width 604 height 96
click at [1378, 486] on textarea "مذاق الشيش طاووق في بيتزا! قطع دجاج مشوية ومتبلة مع خضروات طازجة." at bounding box center [1212, 514] width 561 height 78
type textarea "مذاق الشيش طاووق في بيتزا! قطع دجاج مشوية ومتبلة مع خضروات طازجة."
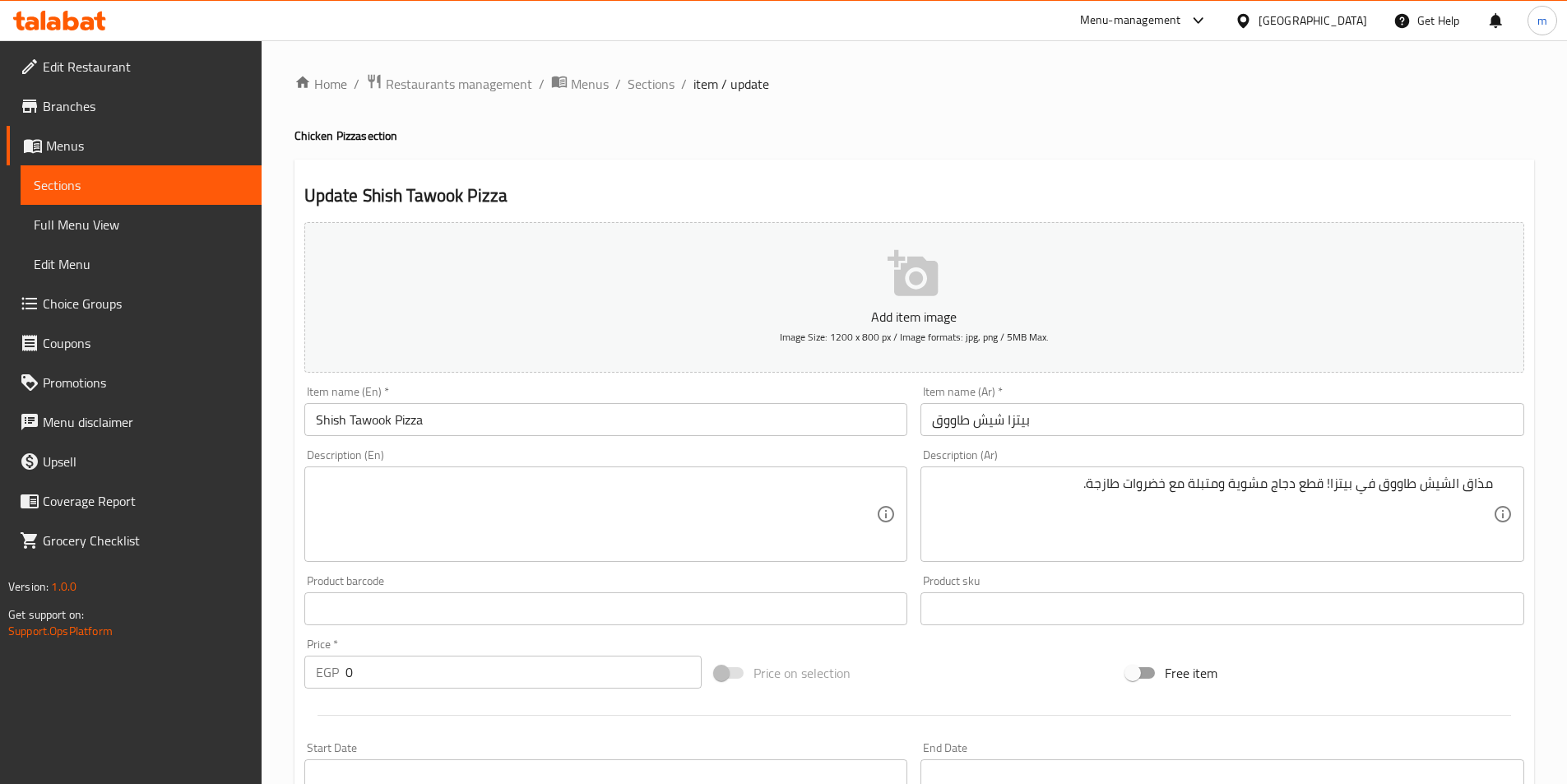
click at [364, 493] on textarea at bounding box center [596, 514] width 561 height 78
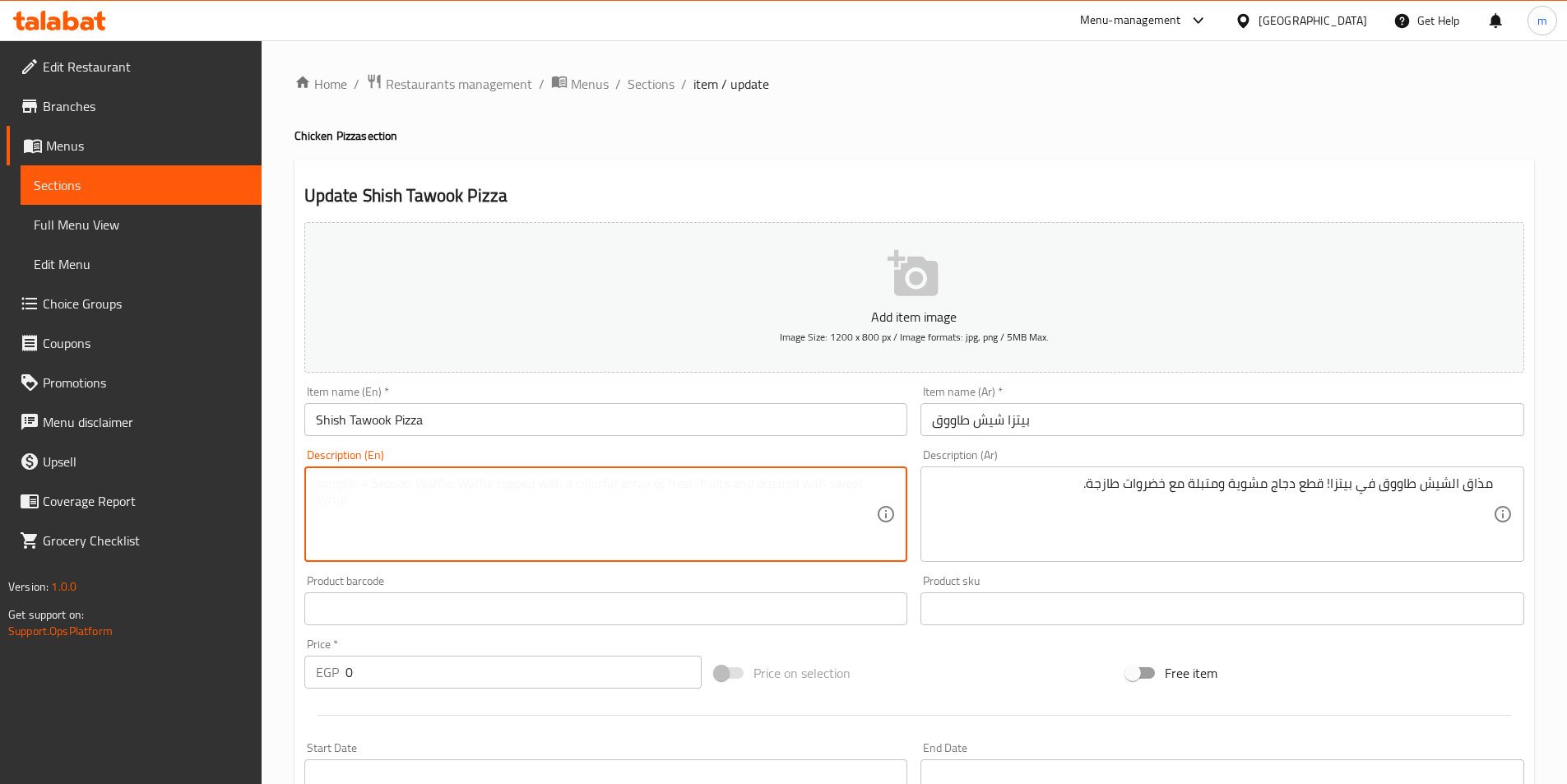
paste textarea "The taste of shish tawook on a pizza! Grilled, seasoned chicken pieces with fre…"
drag, startPoint x: 557, startPoint y: 495, endPoint x: 566, endPoint y: 495, distance: 9.0
click at [566, 495] on textarea "The taste of shish tawook on a pizza! Grilled, seasoned chicken pieces with fre…" at bounding box center [596, 514] width 561 height 78
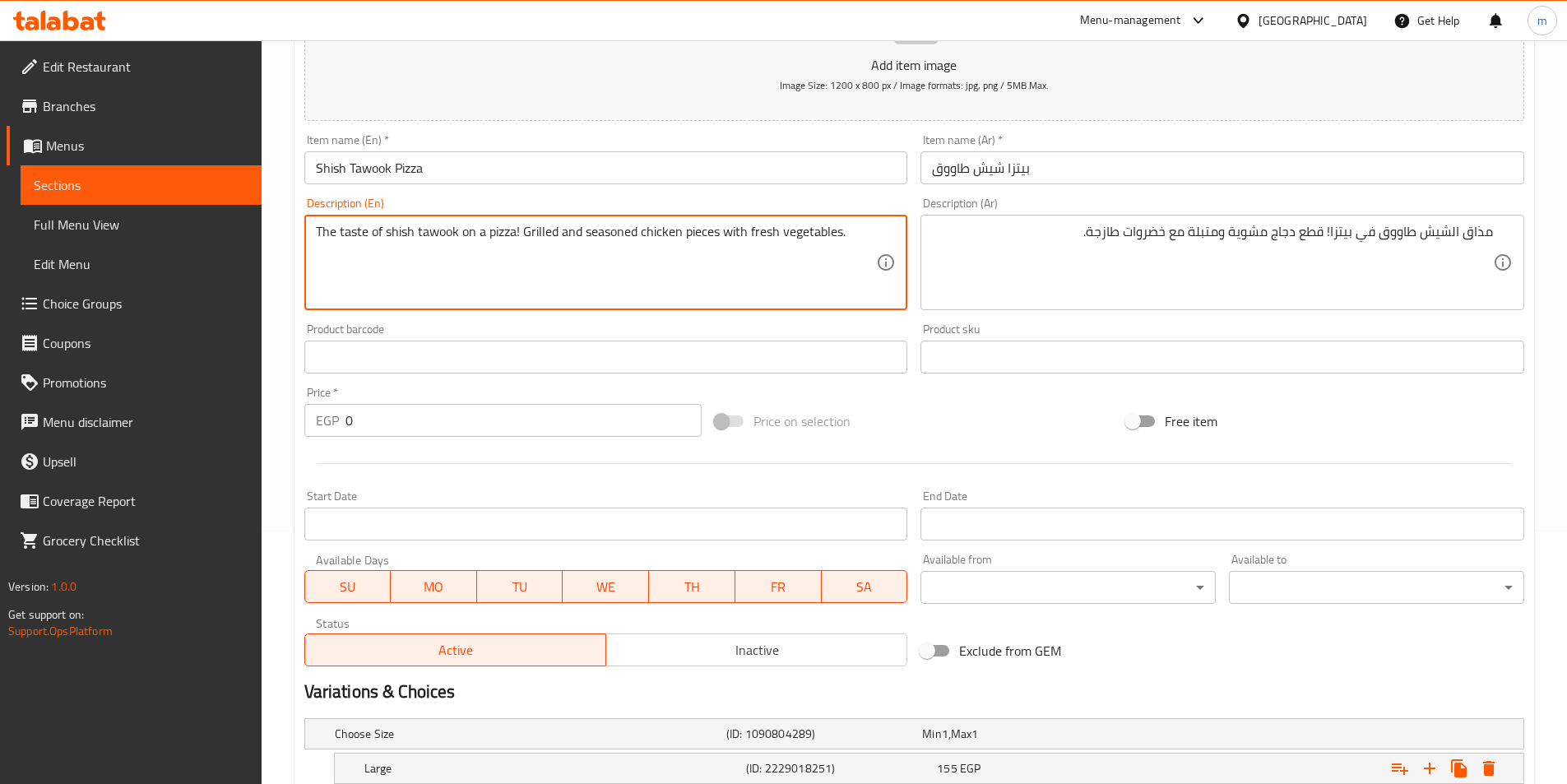
scroll to position [411, 0]
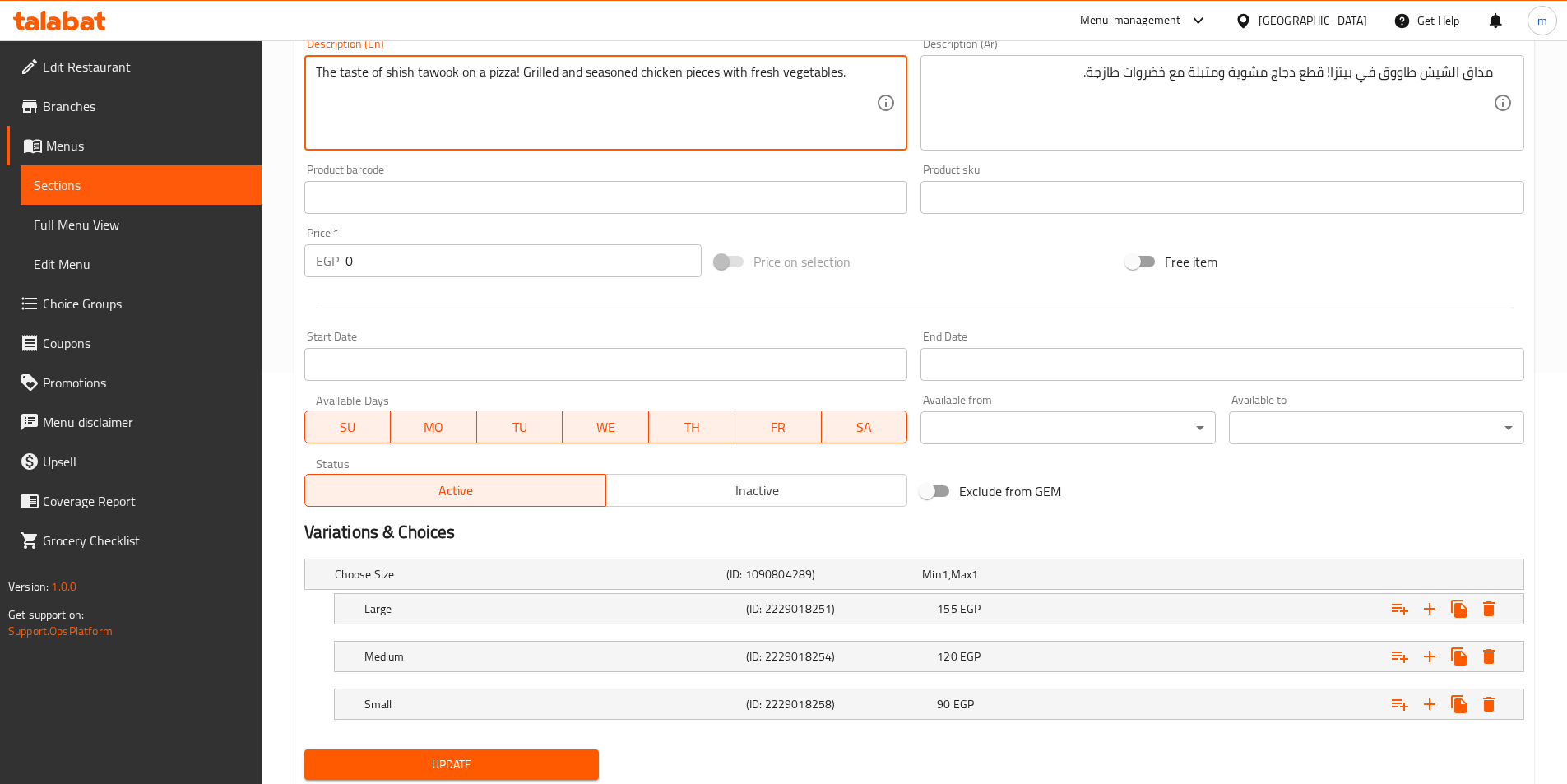
type textarea "The taste of shish tawook on a pizza! Grilled and seasoned chicken pieces with …"
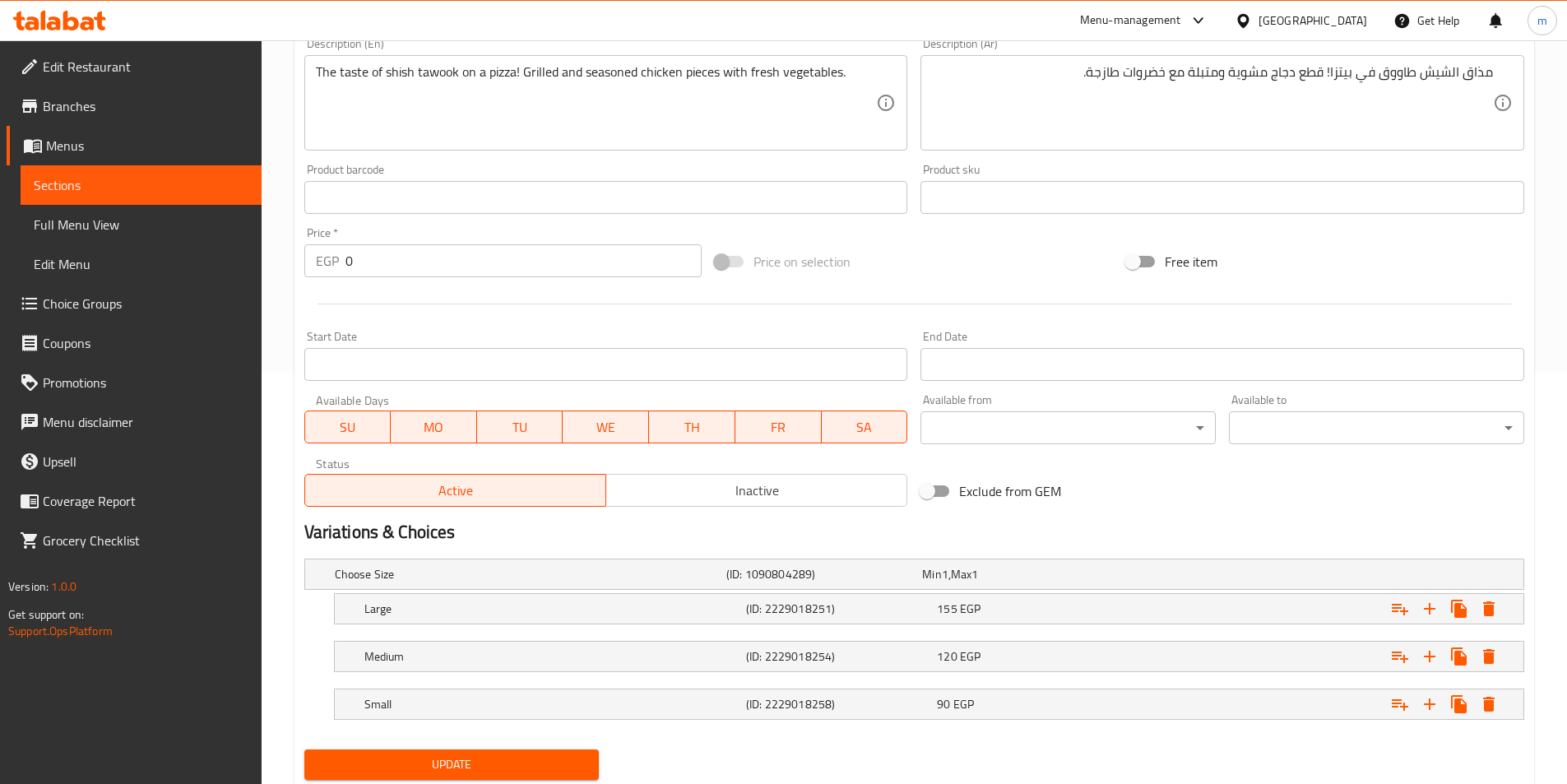
click at [543, 762] on span "Update" at bounding box center [452, 764] width 269 height 20
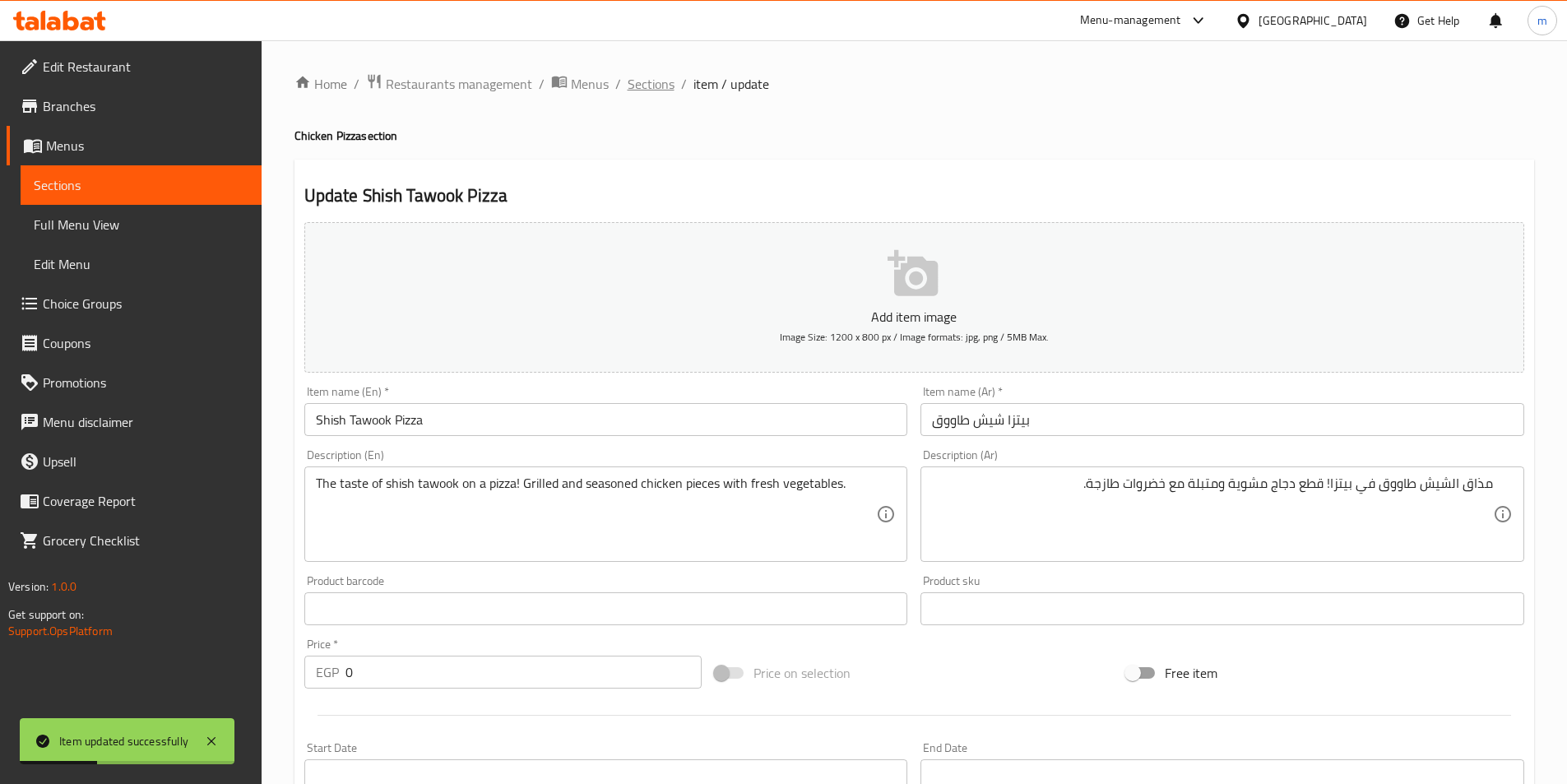
click at [656, 86] on span "Sections" at bounding box center [651, 84] width 47 height 19
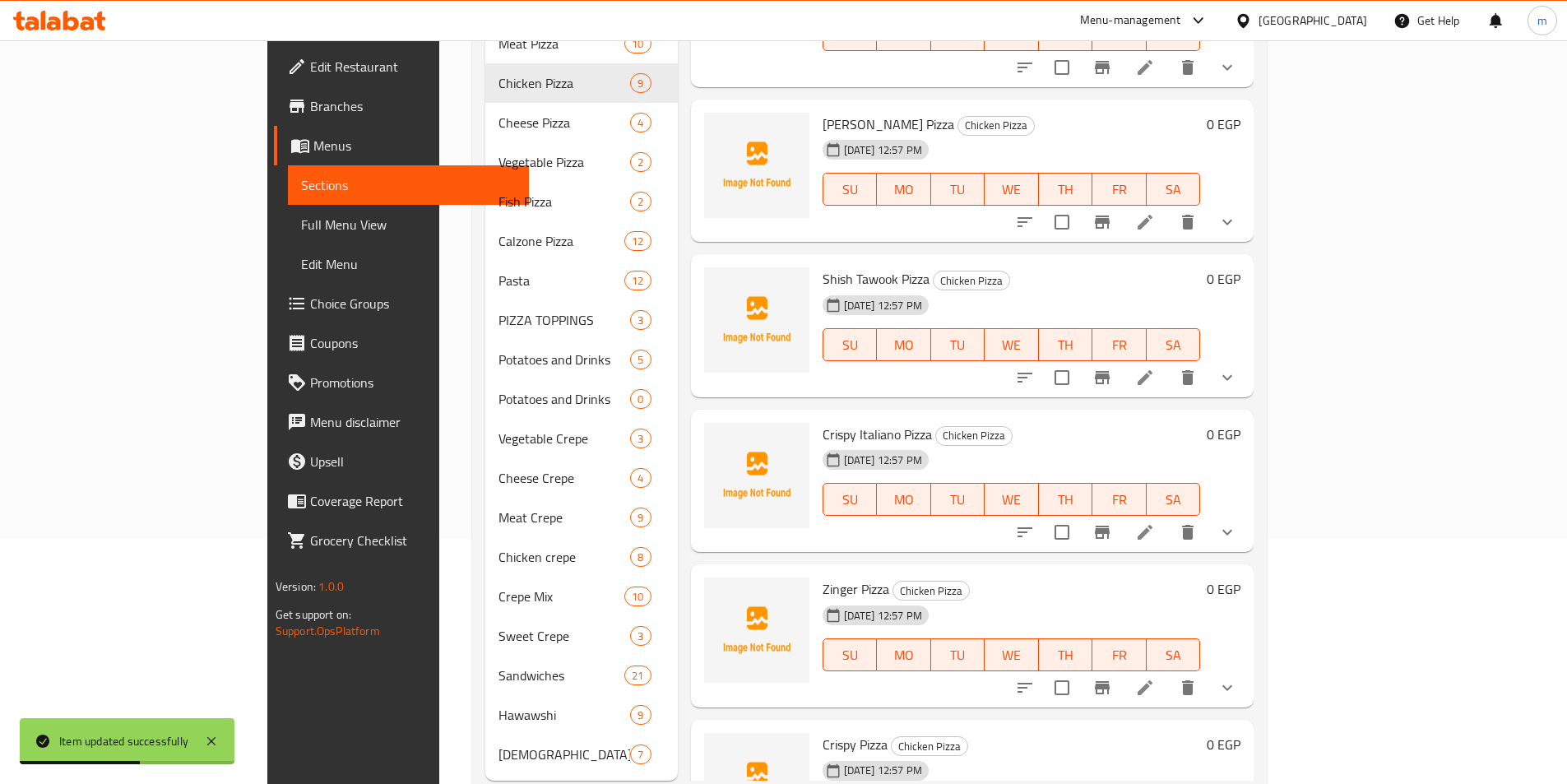
scroll to position [263, 0]
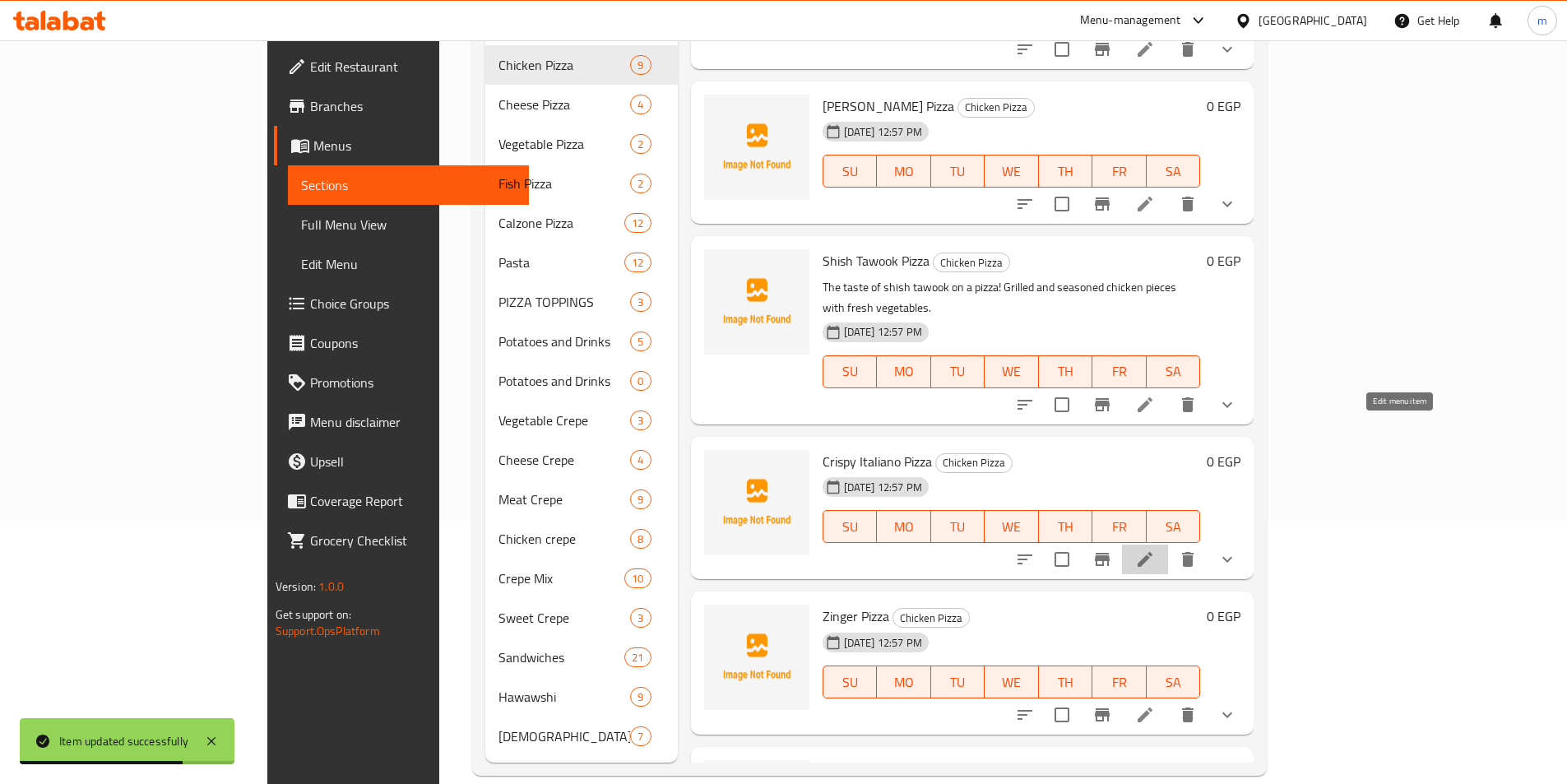
click at [1155, 549] on icon at bounding box center [1145, 559] width 19 height 19
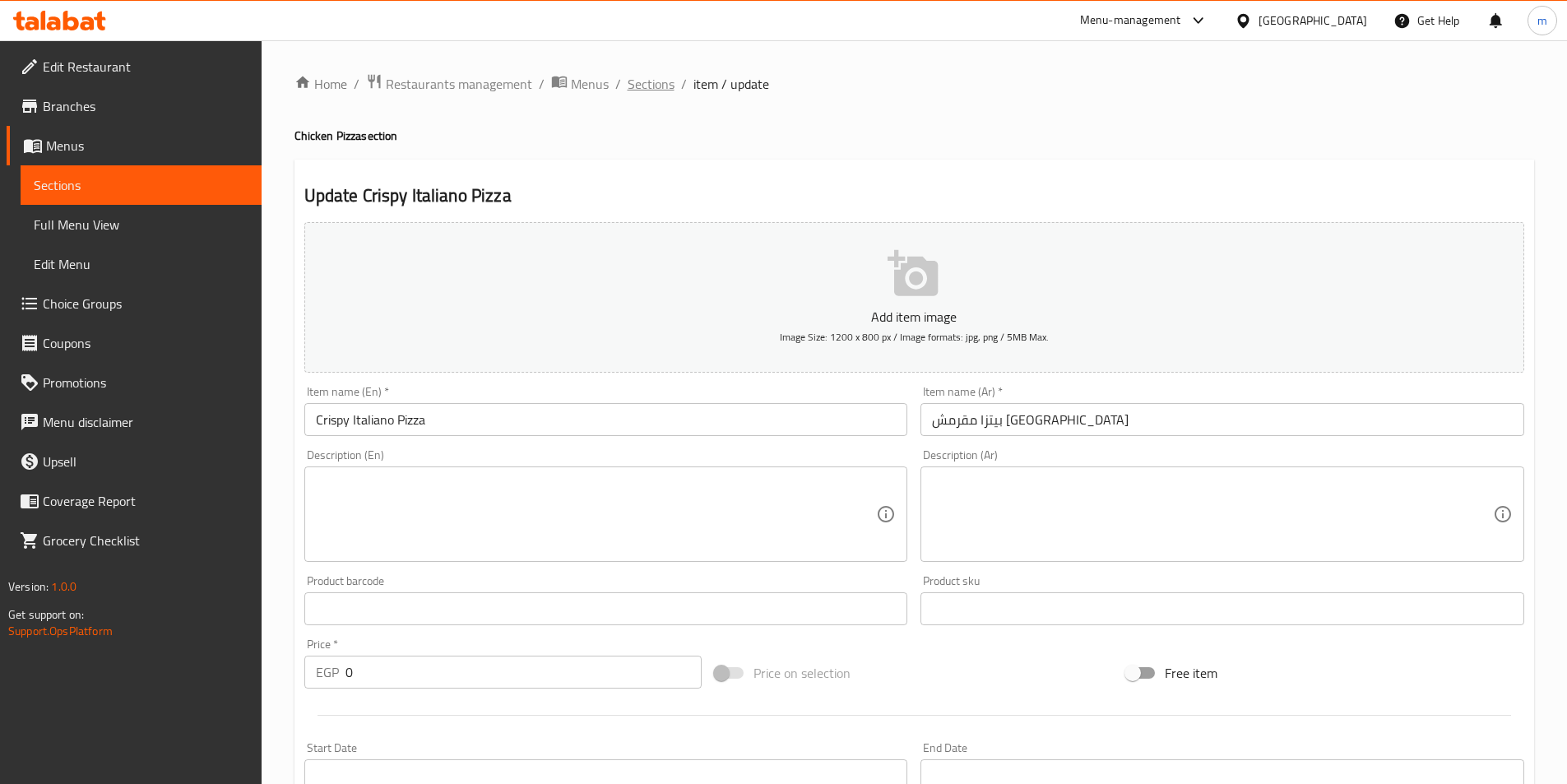
click at [659, 74] on span "Sections" at bounding box center [651, 84] width 47 height 19
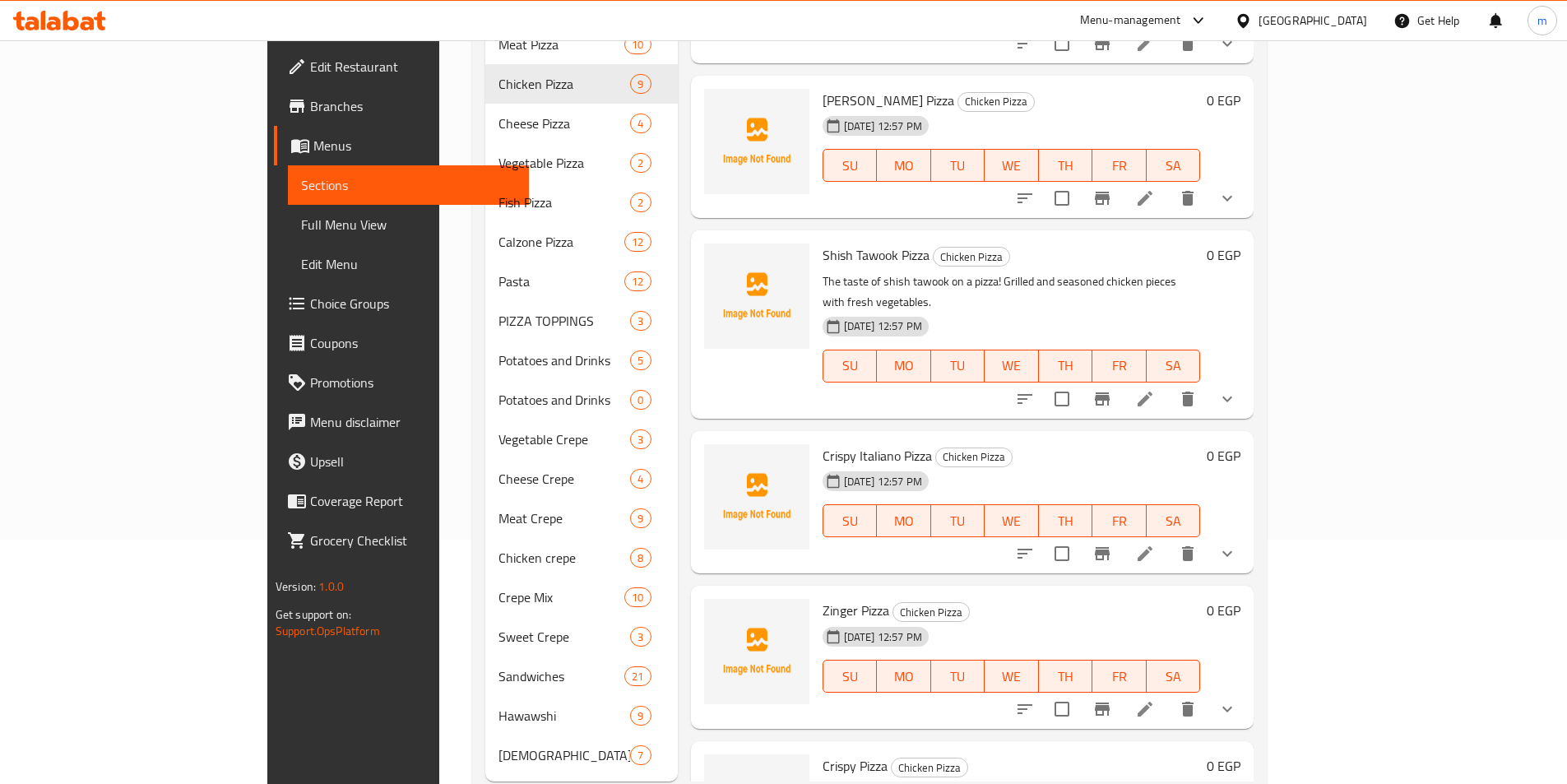
scroll to position [263, 0]
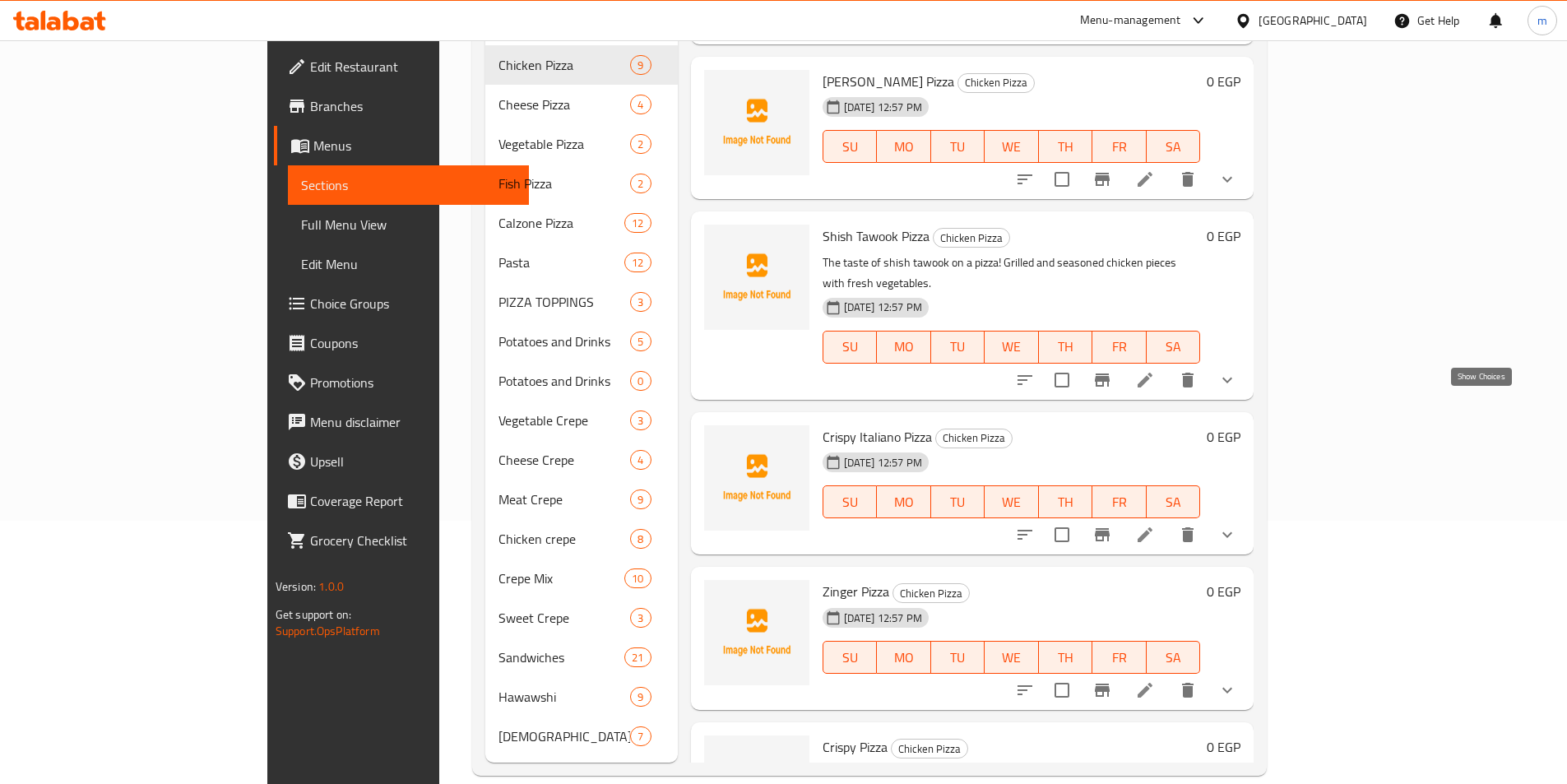
click at [1237, 524] on icon "show more" at bounding box center [1228, 534] width 19 height 19
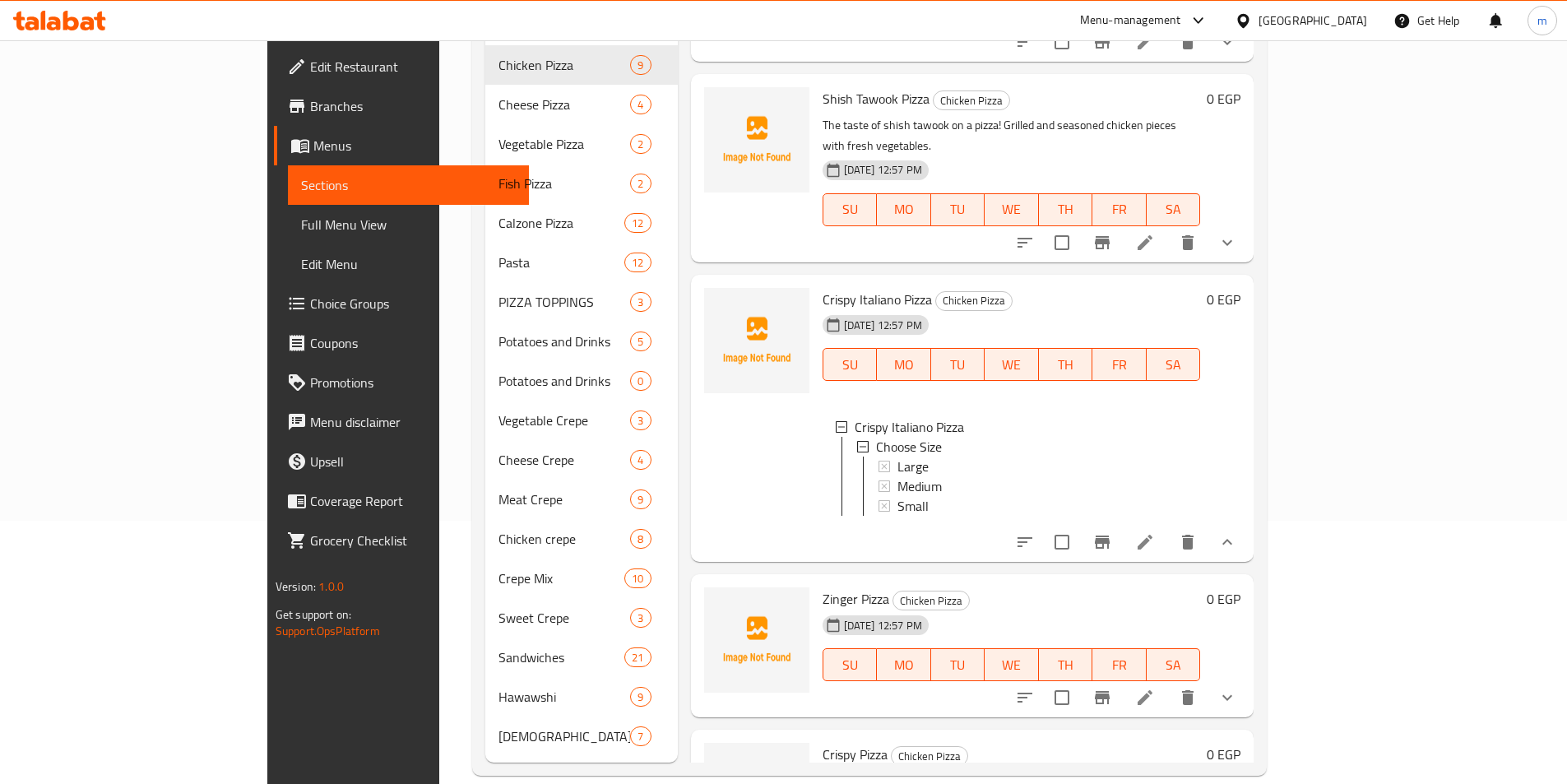
scroll to position [900, 0]
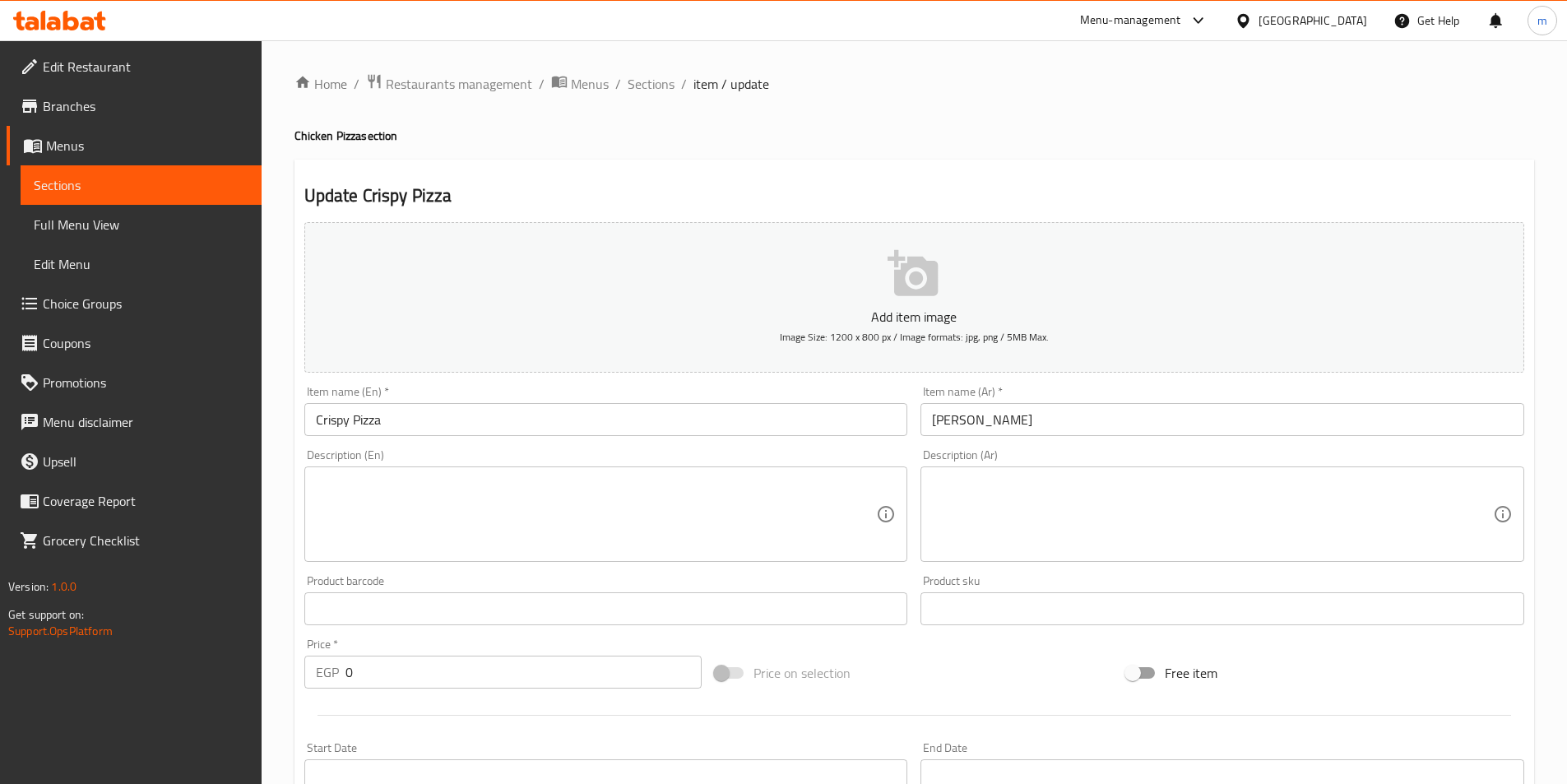
click at [1252, 487] on textarea at bounding box center [1212, 514] width 561 height 78
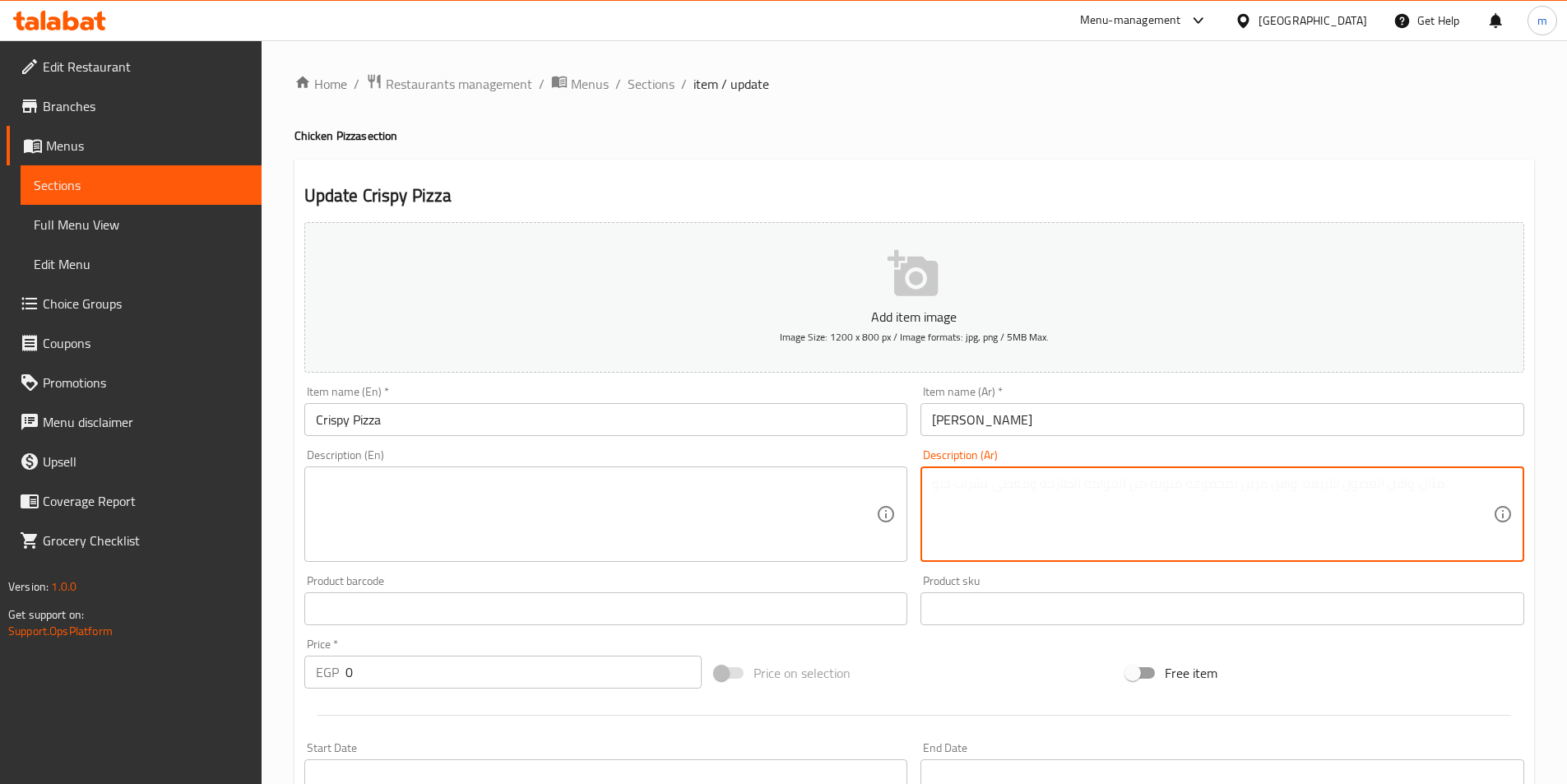
paste textarea "بيتزا كرسبي: قرمشة لا تُنسى! دجاج مقرمش مع جبنة الموزاريلا وصوصات خاصة في بيتزا…"
drag, startPoint x: 1365, startPoint y: 489, endPoint x: 1511, endPoint y: 486, distance: 146.0
click at [1511, 486] on div "بيتزا كرسبي: قرمشة لا تُنسى! دجاج مقرمش مع جبنة الموزاريلا وصوصات خاصة في بيتزا…" at bounding box center [1222, 514] width 604 height 96
click at [1510, 486] on div "بيتزا كرسبي: قرمشة لا تُنسى! دجاج مقرمش مع جبنة الموزاريلا وصوصات خاصة في بيتزا…" at bounding box center [1222, 514] width 604 height 96
click at [1428, 489] on textarea "بيتزا كرسبي: قرمشة لا تُنسى! دجاج مقرمش مع جبنة الموزاريلا وصوصات خاصة في بيتزا…" at bounding box center [1212, 514] width 561 height 78
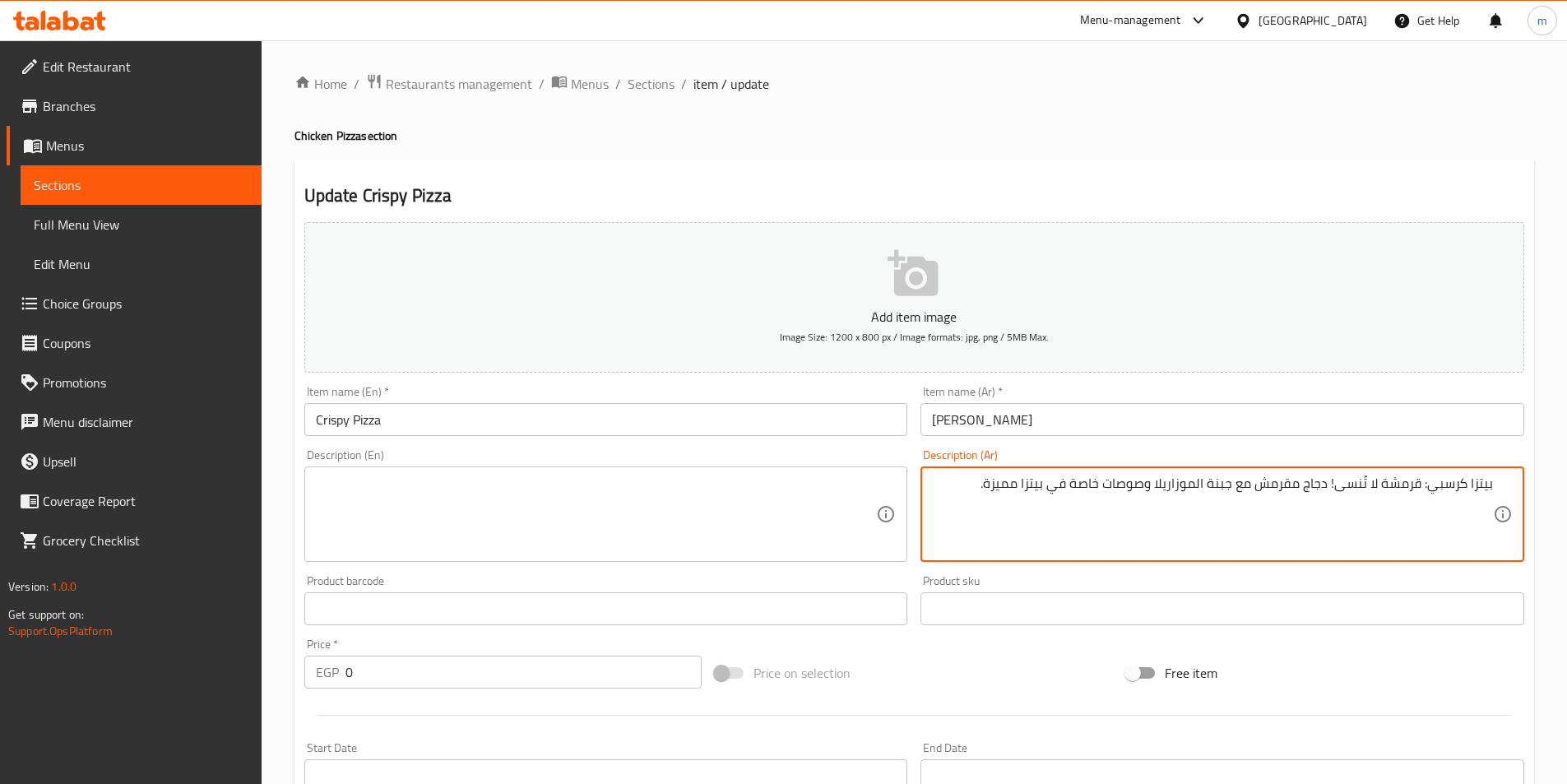
click at [1420, 486] on textarea "بيتزا كرسبي: قرمشة لا تُنسى! دجاج مقرمش مع جبنة الموزاريلا وصوصات خاصة في بيتزا…" at bounding box center [1212, 514] width 561 height 78
type textarea "قرمشة لا تُنسى! دجاج مقرمش مع جبنة الموزاريلا وصوصات خاصة في بيتزا مميزة."
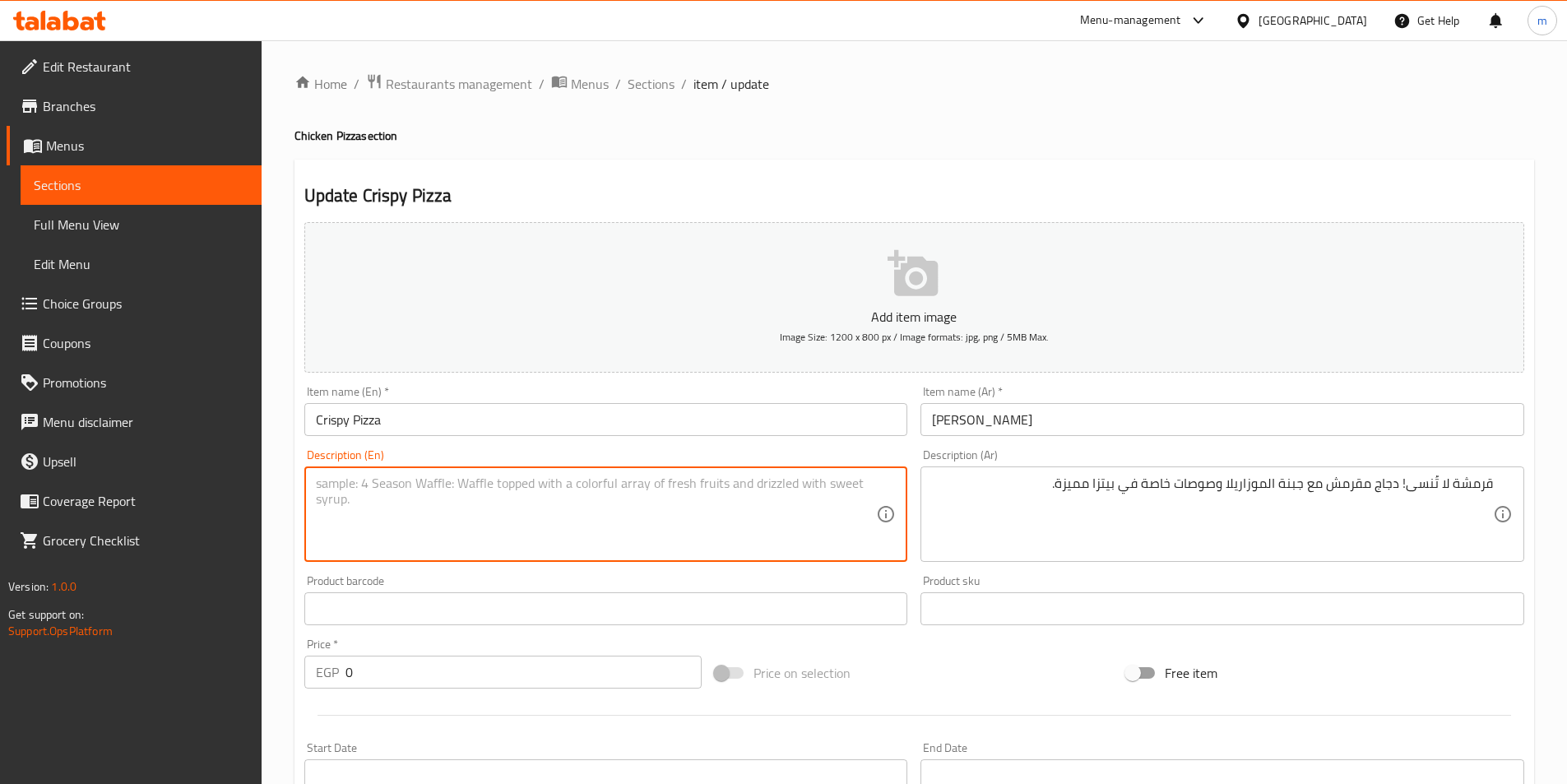
click at [771, 512] on textarea at bounding box center [596, 514] width 561 height 78
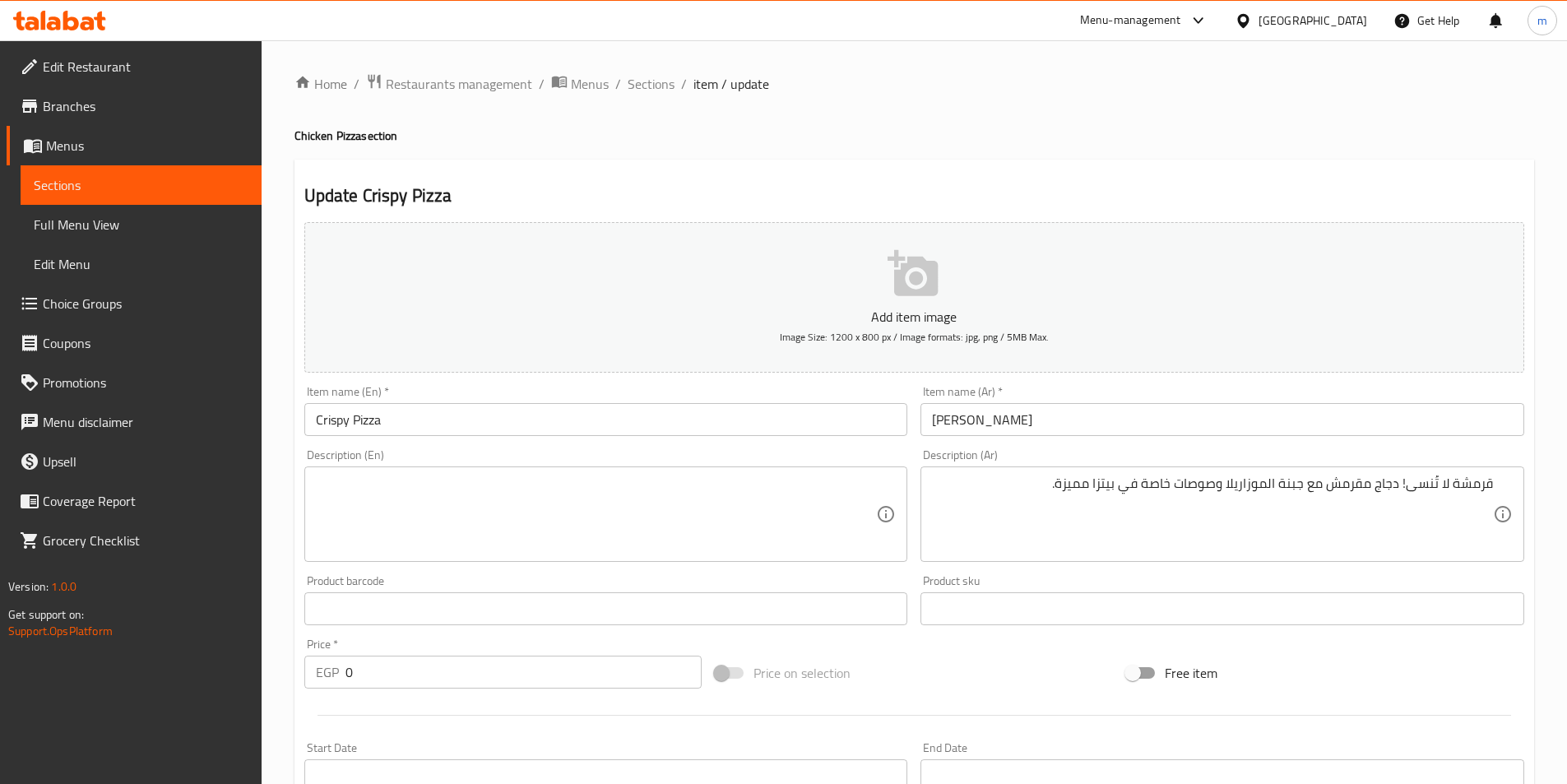
click at [568, 517] on textarea at bounding box center [596, 514] width 561 height 78
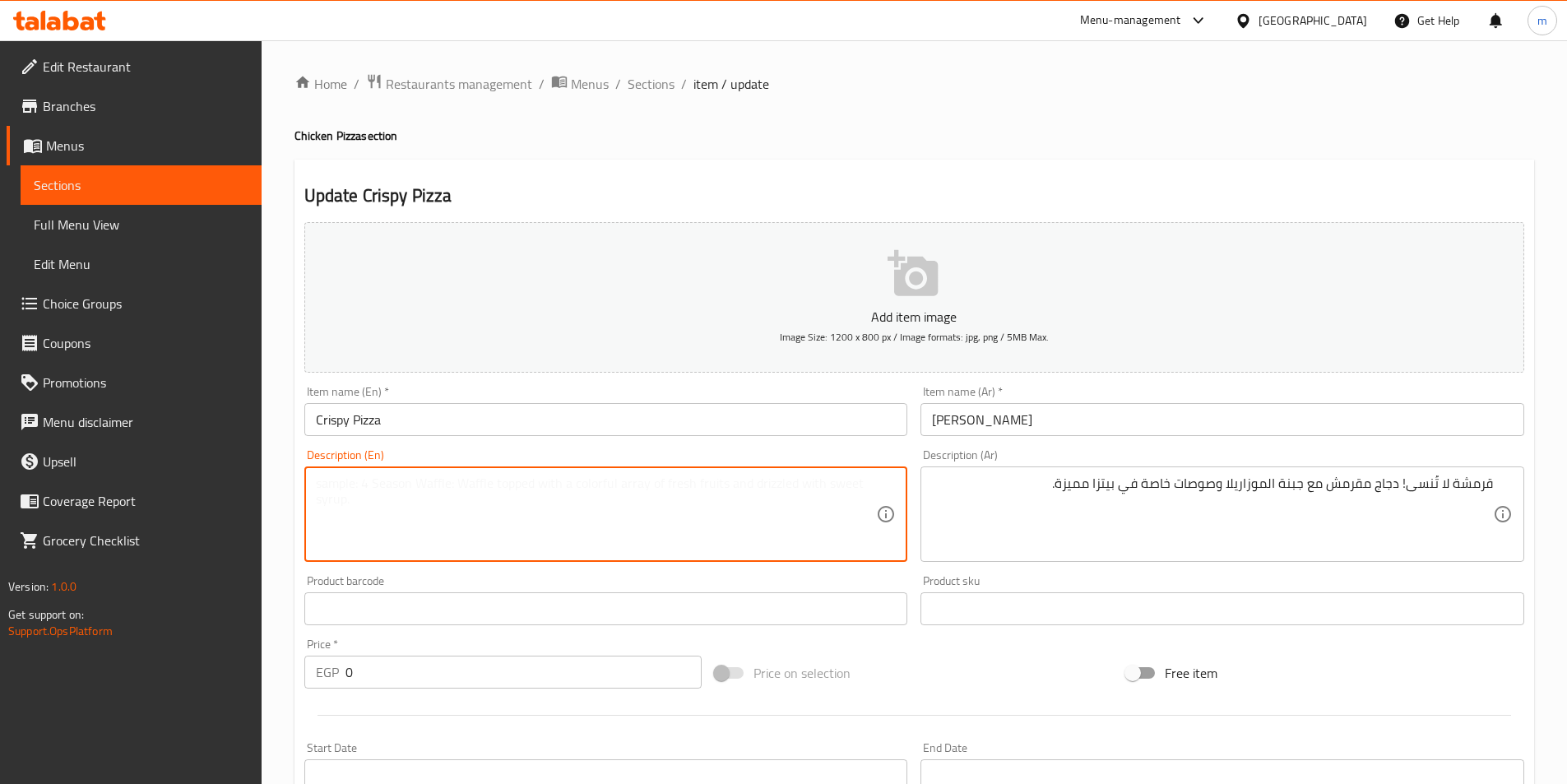
paste textarea "Crispy Pizza: Unforgettable crunch! Crispy chicken with mozzarella cheese and s…"
click at [458, 480] on textarea "Unforgettable crunch! Crispy chicken with mozzarella cheese and special sauces …" at bounding box center [596, 514] width 561 height 78
click at [425, 492] on textarea "Unforgettable crunch! Crispy chicken with mozzarella cheese and special sauces …" at bounding box center [596, 514] width 561 height 78
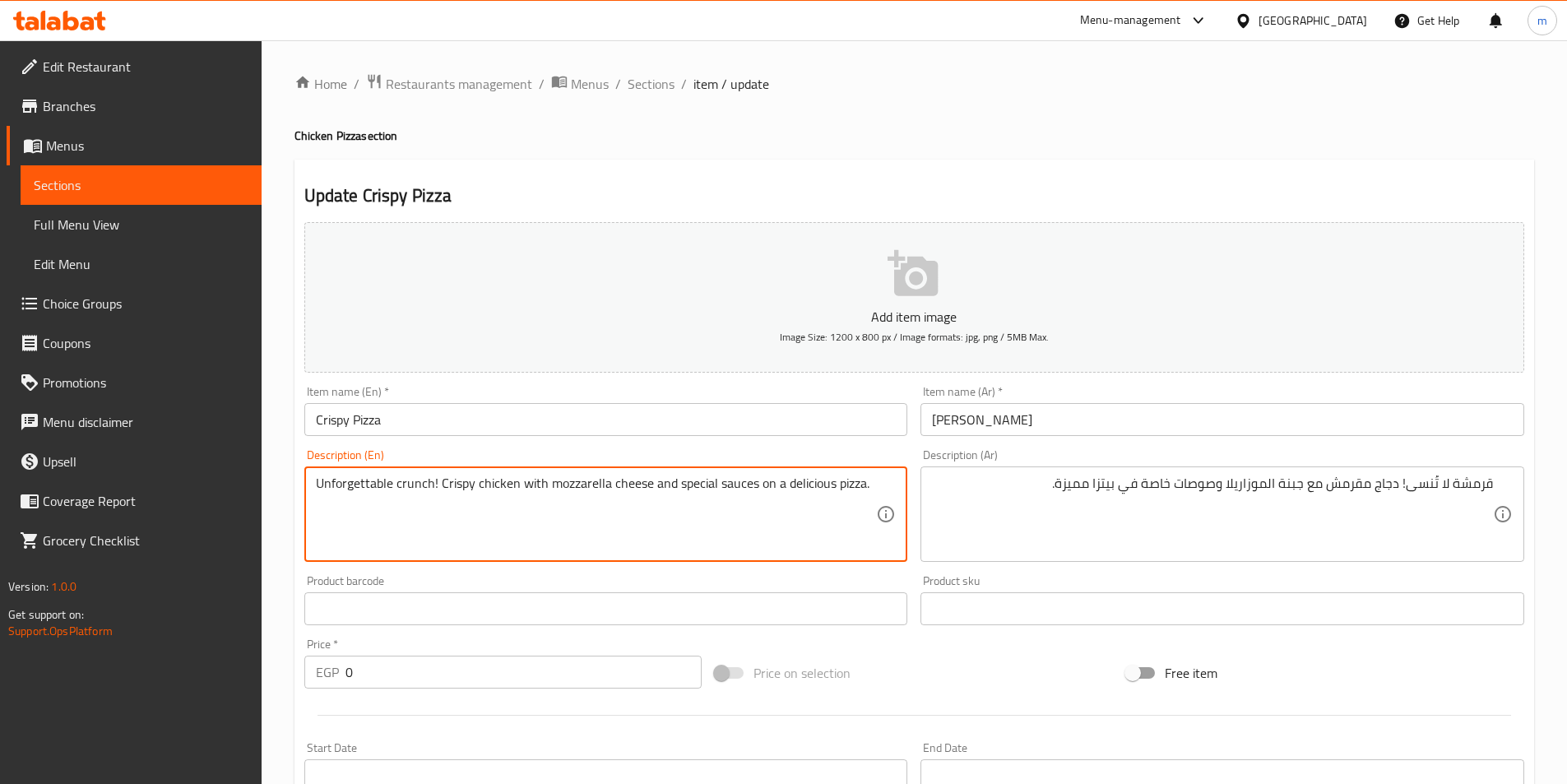
paste textarea "Crispy"
click at [499, 487] on textarea "Unforgettable Crispy ! Crispy chicken with mozzarella cheese and special sauces…" at bounding box center [596, 514] width 561 height 78
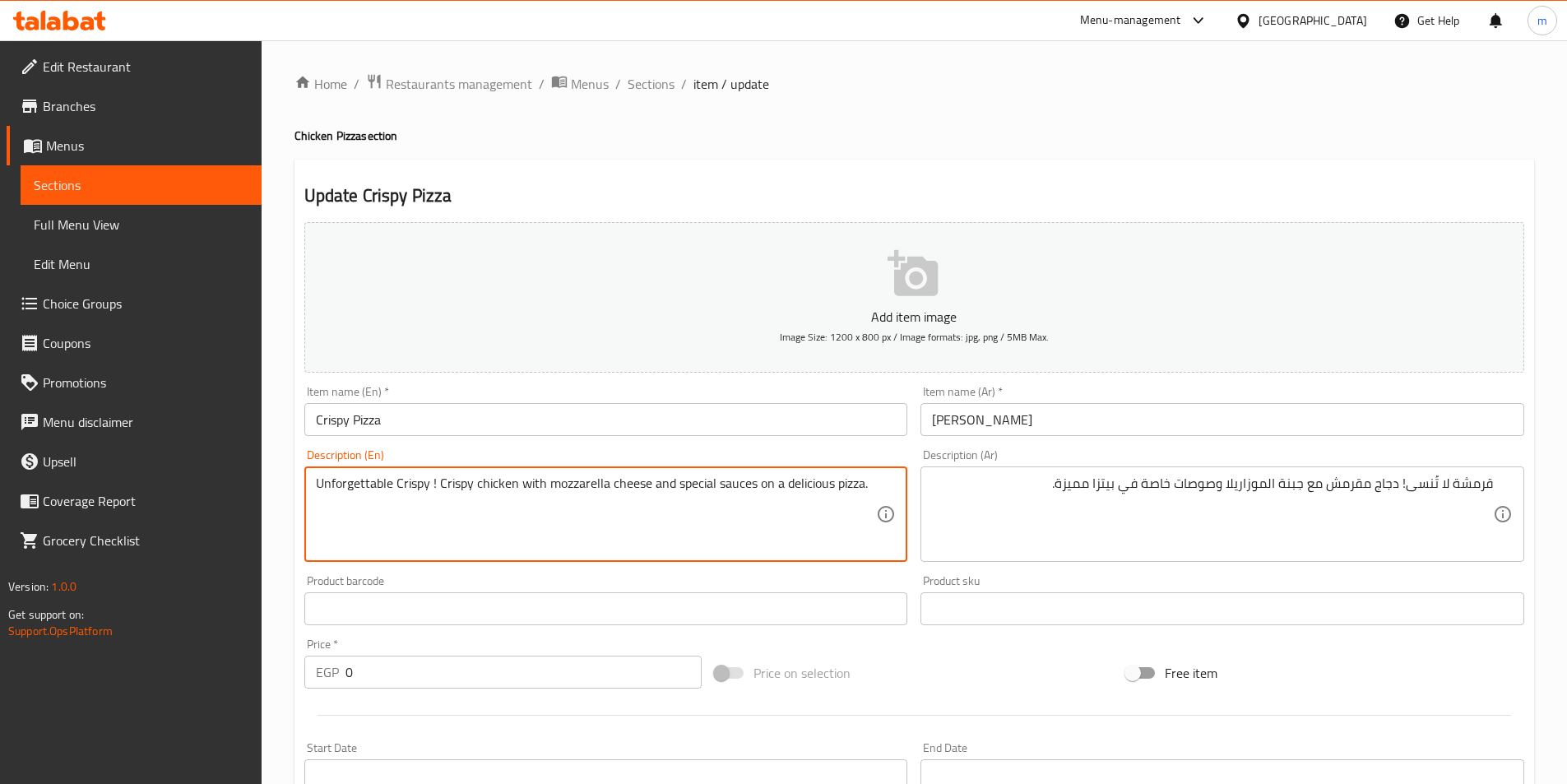
click at [500, 486] on textarea "Unforgettable Crispy ! Crispy chicken with mozzarella cheese and special sauces…" at bounding box center [596, 514] width 561 height 78
click at [439, 490] on textarea "Unforgettable Crispy ! Crispy with mozzarella cheese and special sauces on a de…" at bounding box center [596, 514] width 561 height 78
paste textarea "chicken"
click at [480, 489] on textarea "Unforgettable Crispy ! chicken Crispy with mozzarella cheese and special sauces…" at bounding box center [596, 514] width 561 height 78
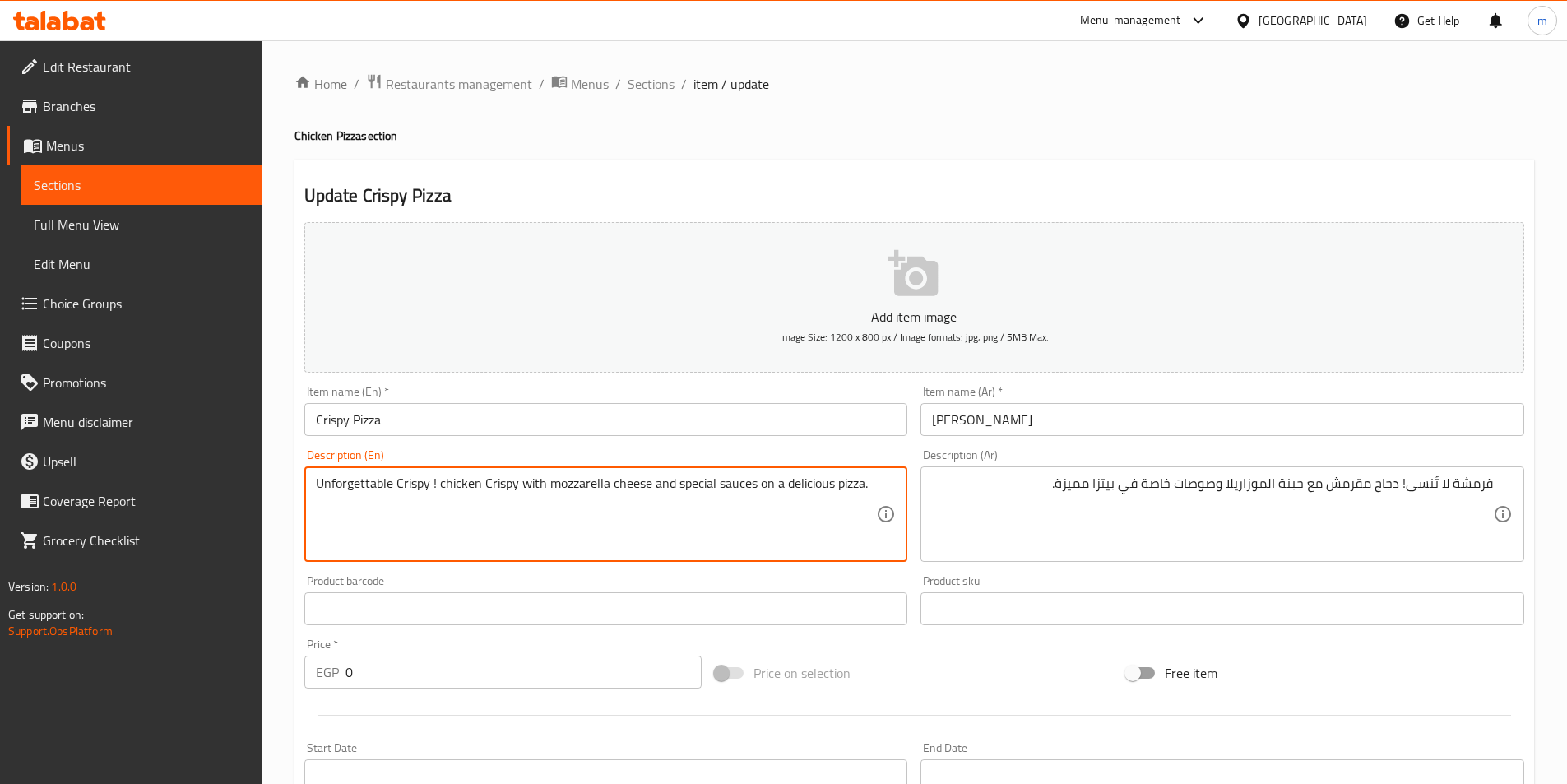
click at [480, 489] on textarea "Unforgettable Crispy ! chicken Crispy with mozzarella cheese and special sauces…" at bounding box center [596, 514] width 561 height 78
click at [443, 522] on textarea "Unforgettable Crispy ! chicken Crispy with mozzarella cheese and special sauces…" at bounding box center [596, 514] width 561 height 78
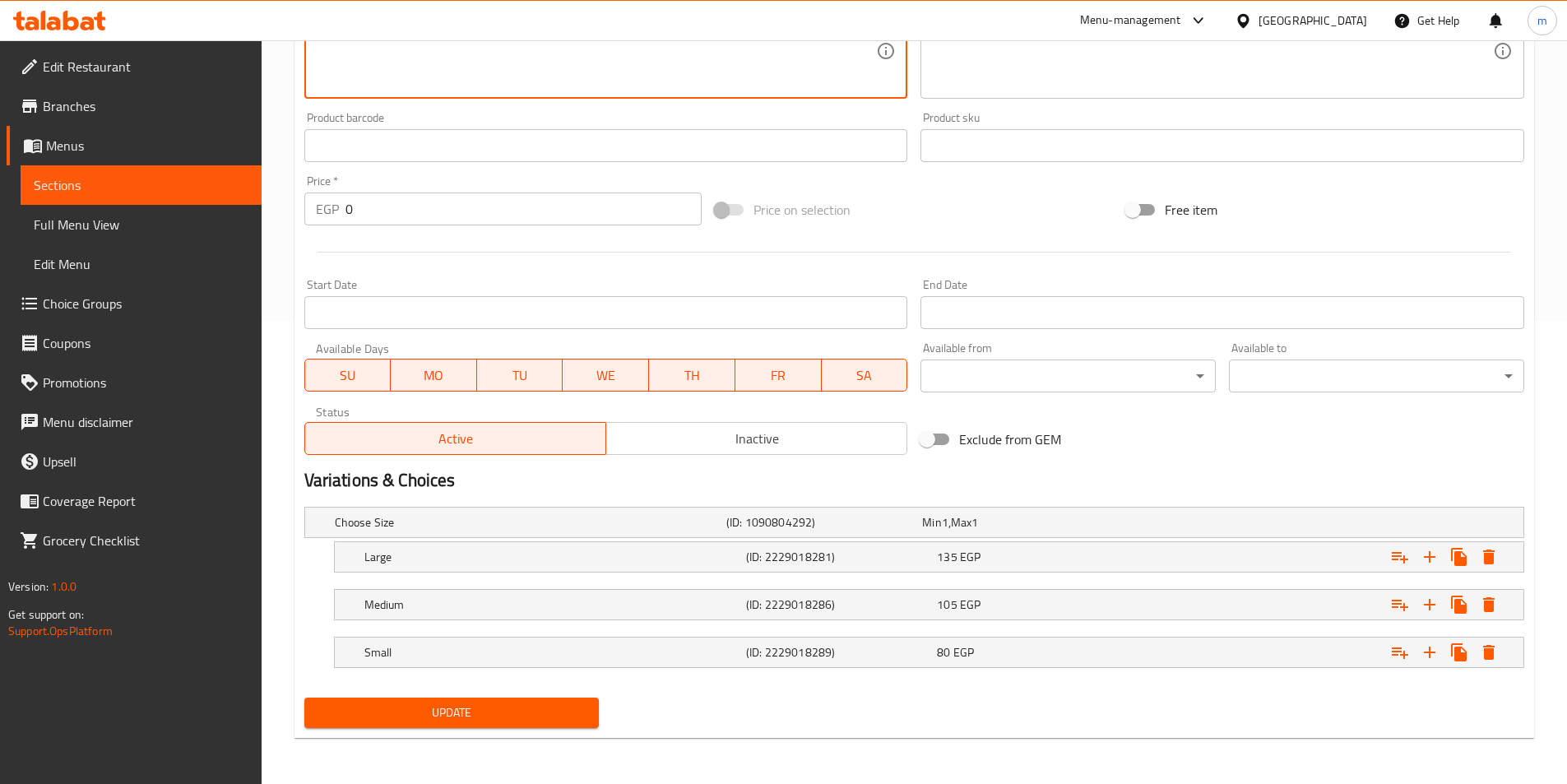
type textarea "Unforgettable crispy ! Chicken crispy with mozzarella cheese and special sauces…"
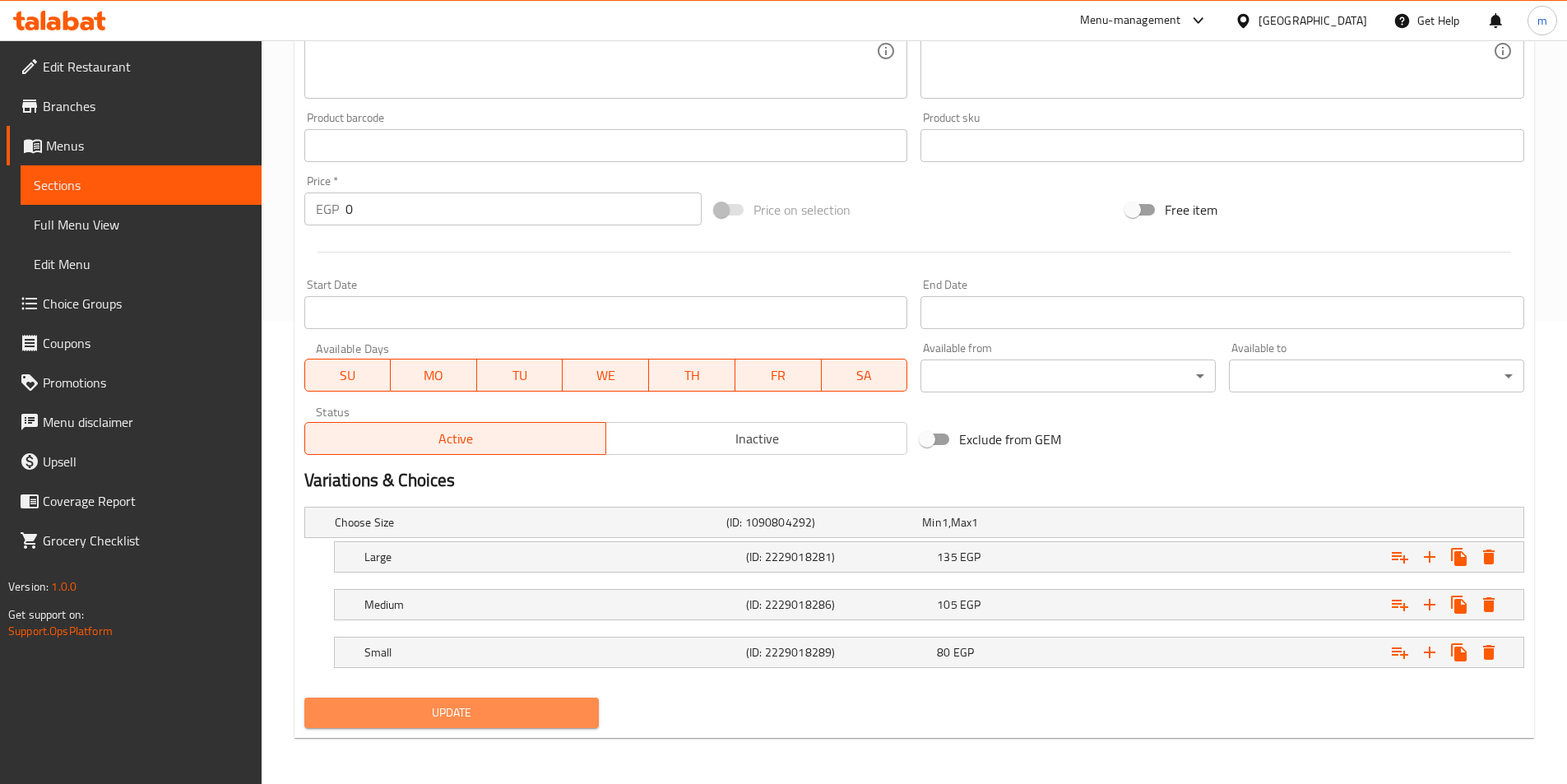
click at [494, 698] on button "Update" at bounding box center [451, 712] width 295 height 30
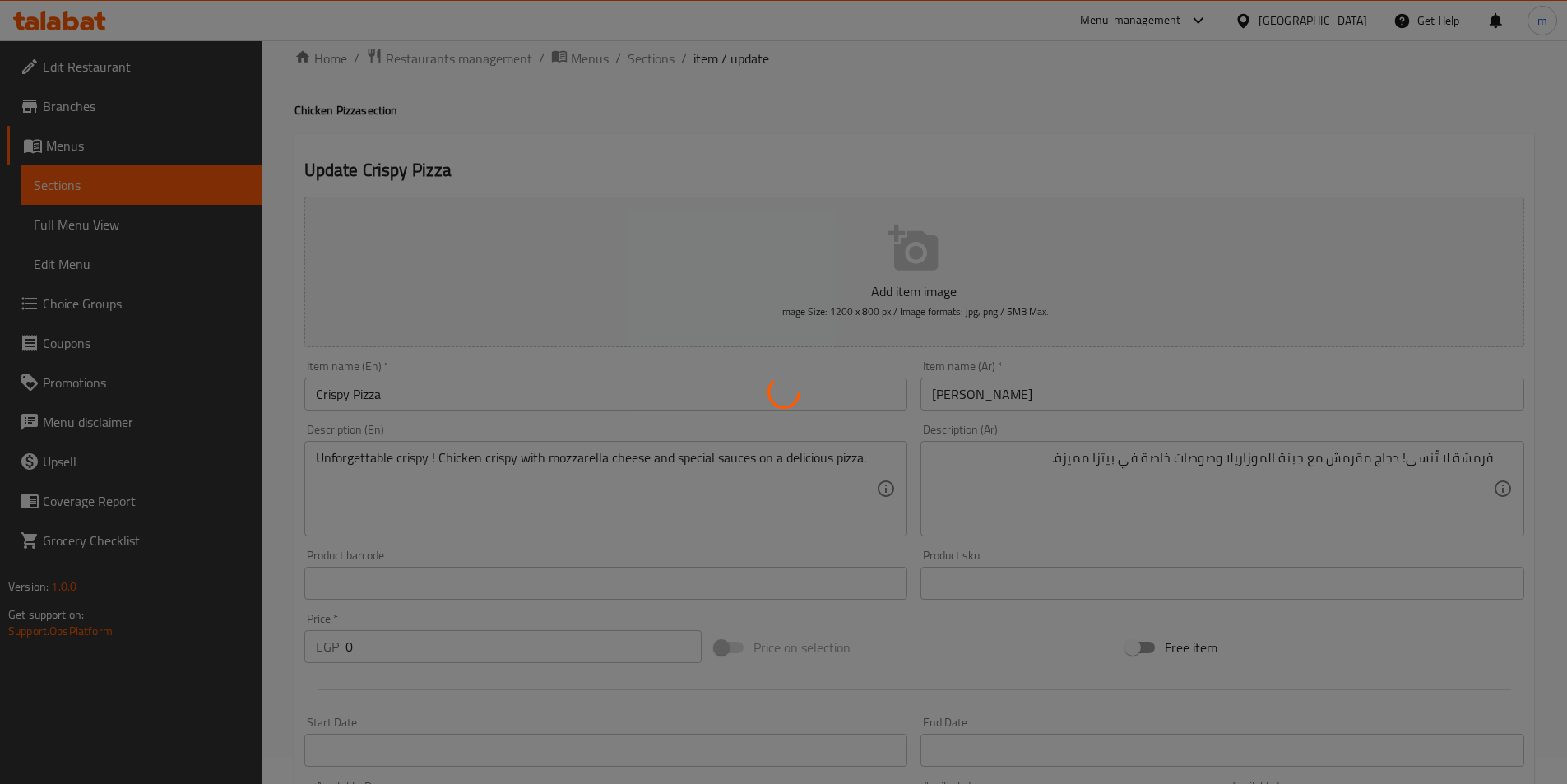
scroll to position [0, 0]
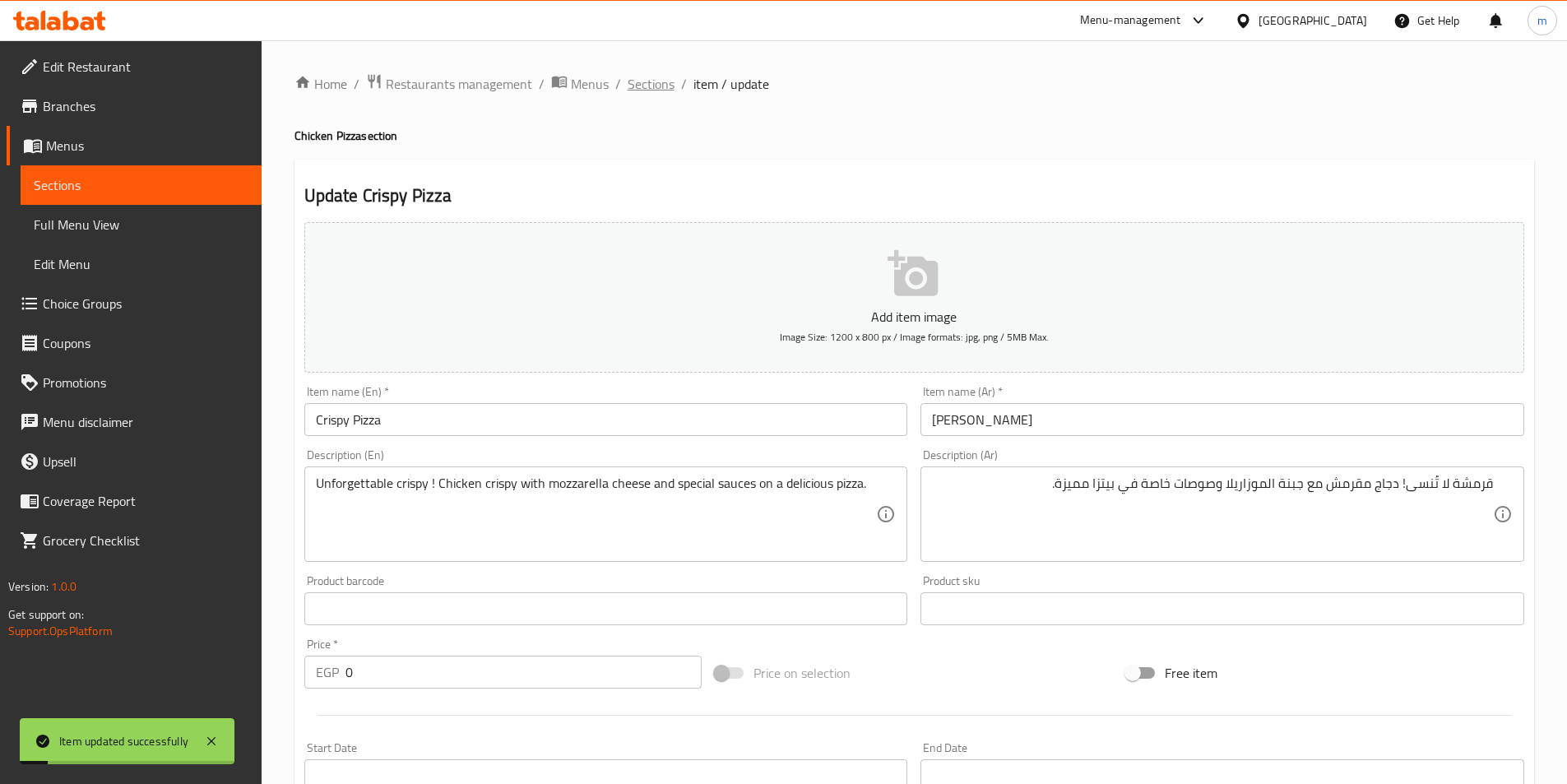
click at [634, 78] on span "Sections" at bounding box center [651, 84] width 47 height 19
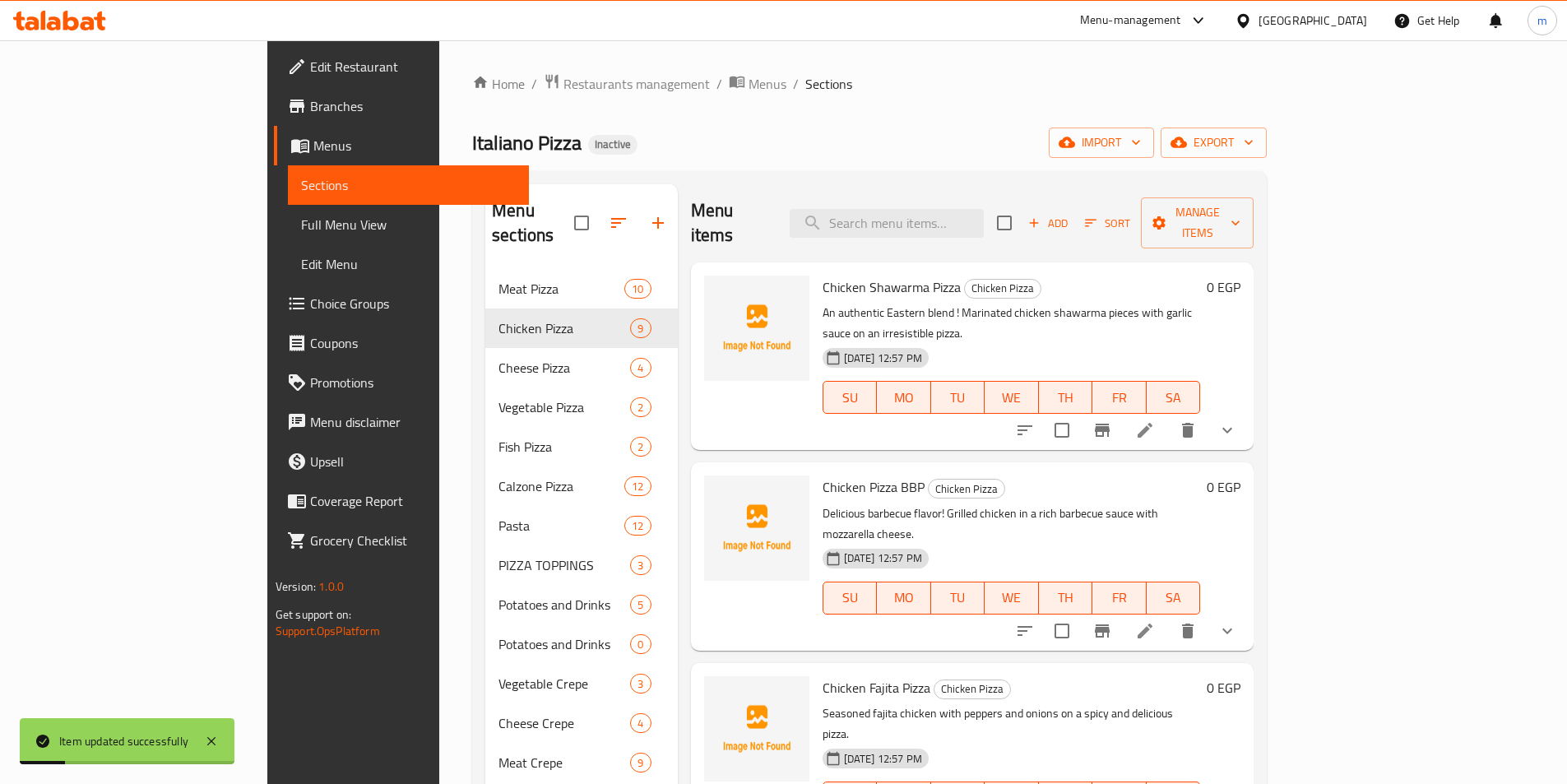
scroll to position [743, 0]
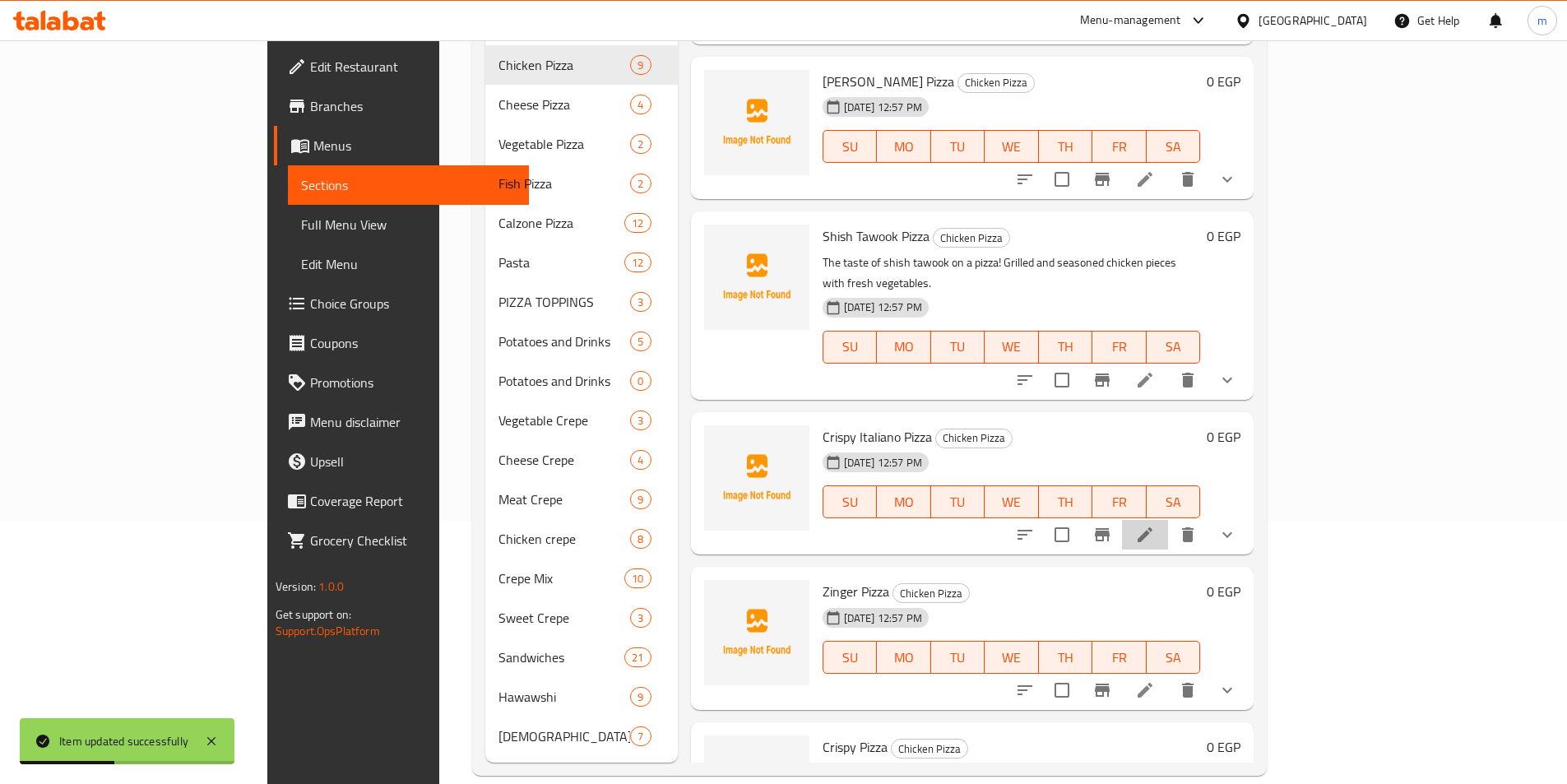
click at [1168, 520] on li at bounding box center [1145, 534] width 46 height 29
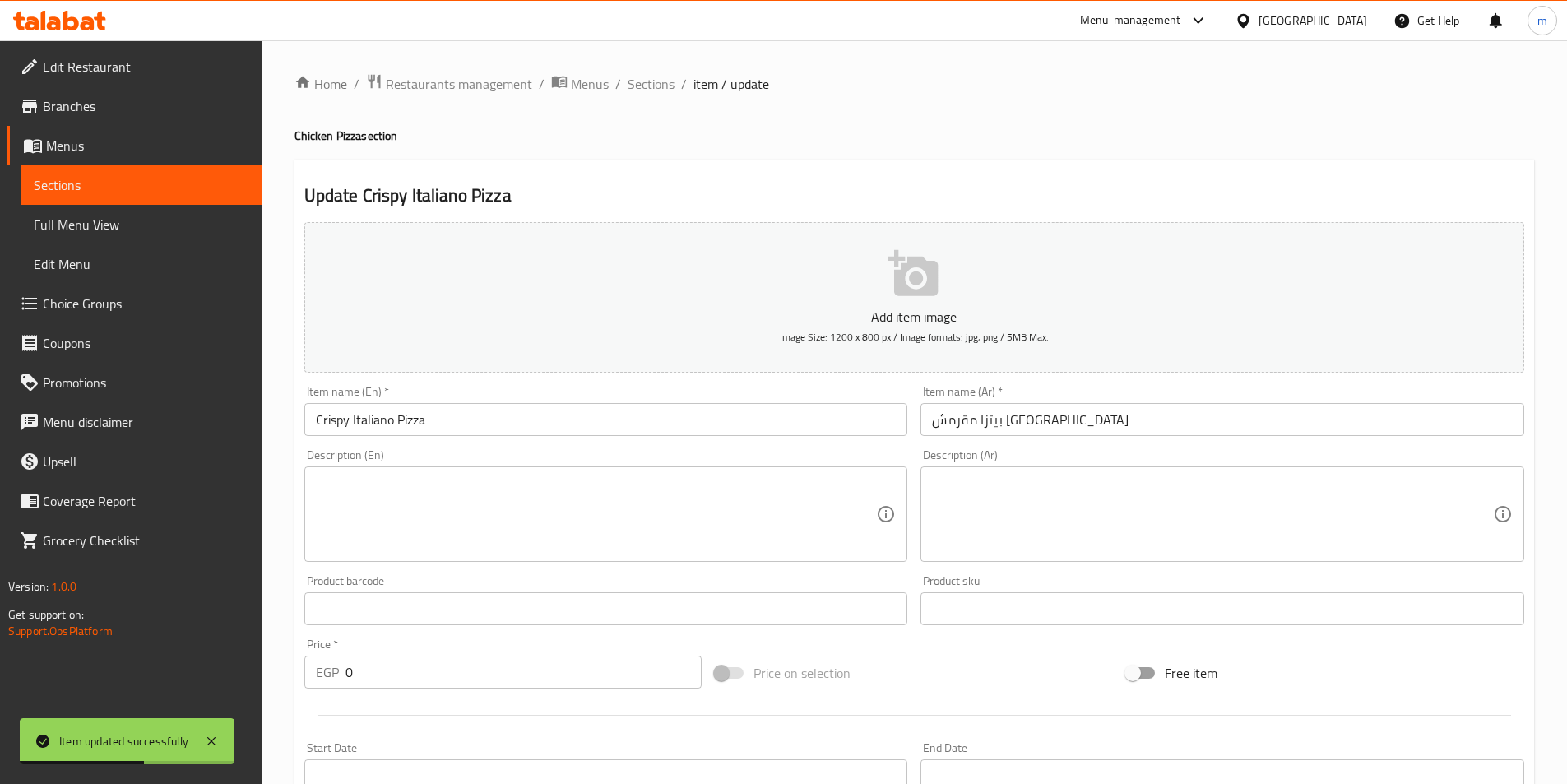
click at [378, 425] on input "Crispy Italiano Pizza" at bounding box center [605, 419] width 604 height 33
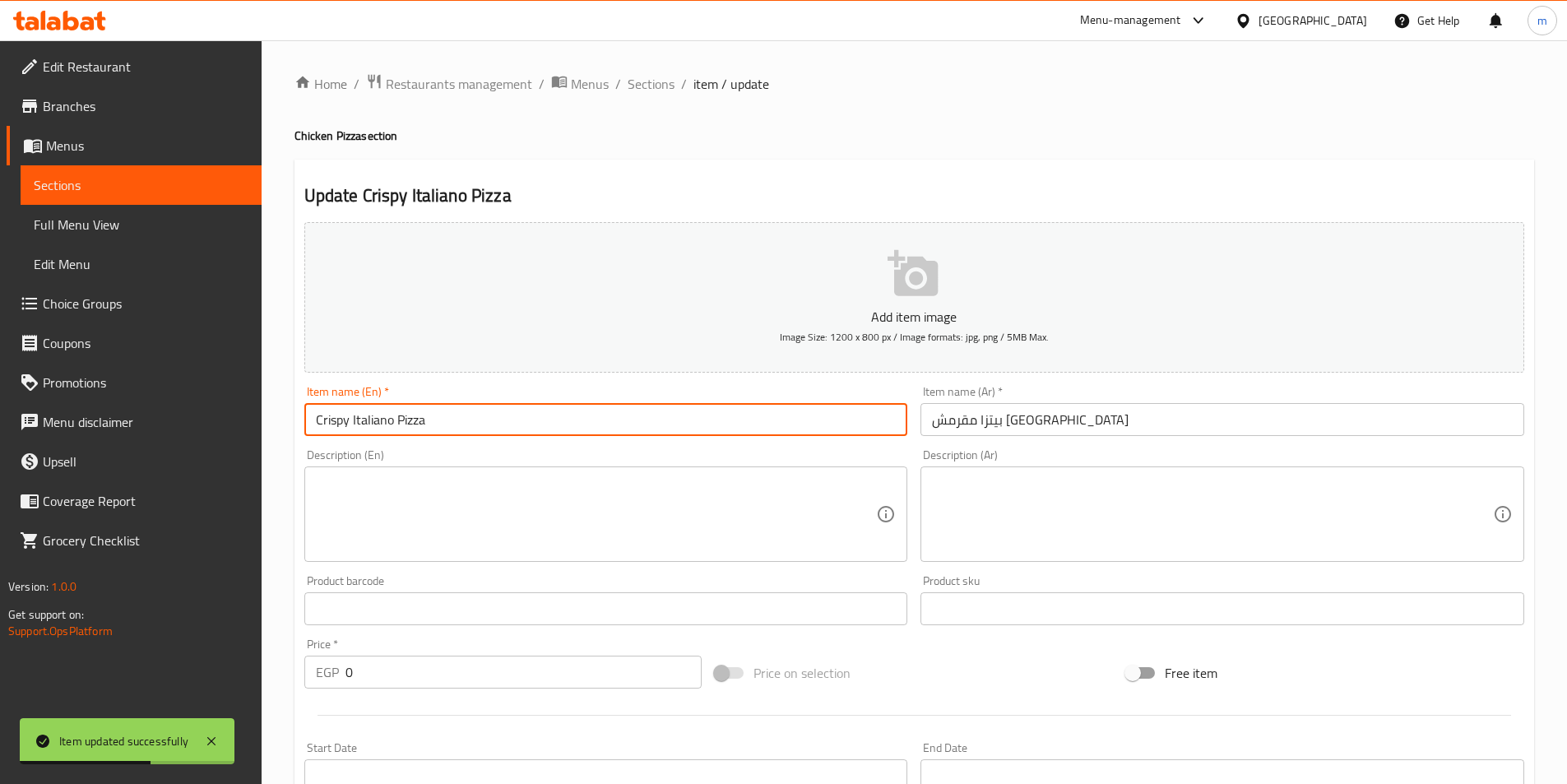
click at [378, 425] on input "Crispy Italiano Pizza" at bounding box center [605, 419] width 604 height 33
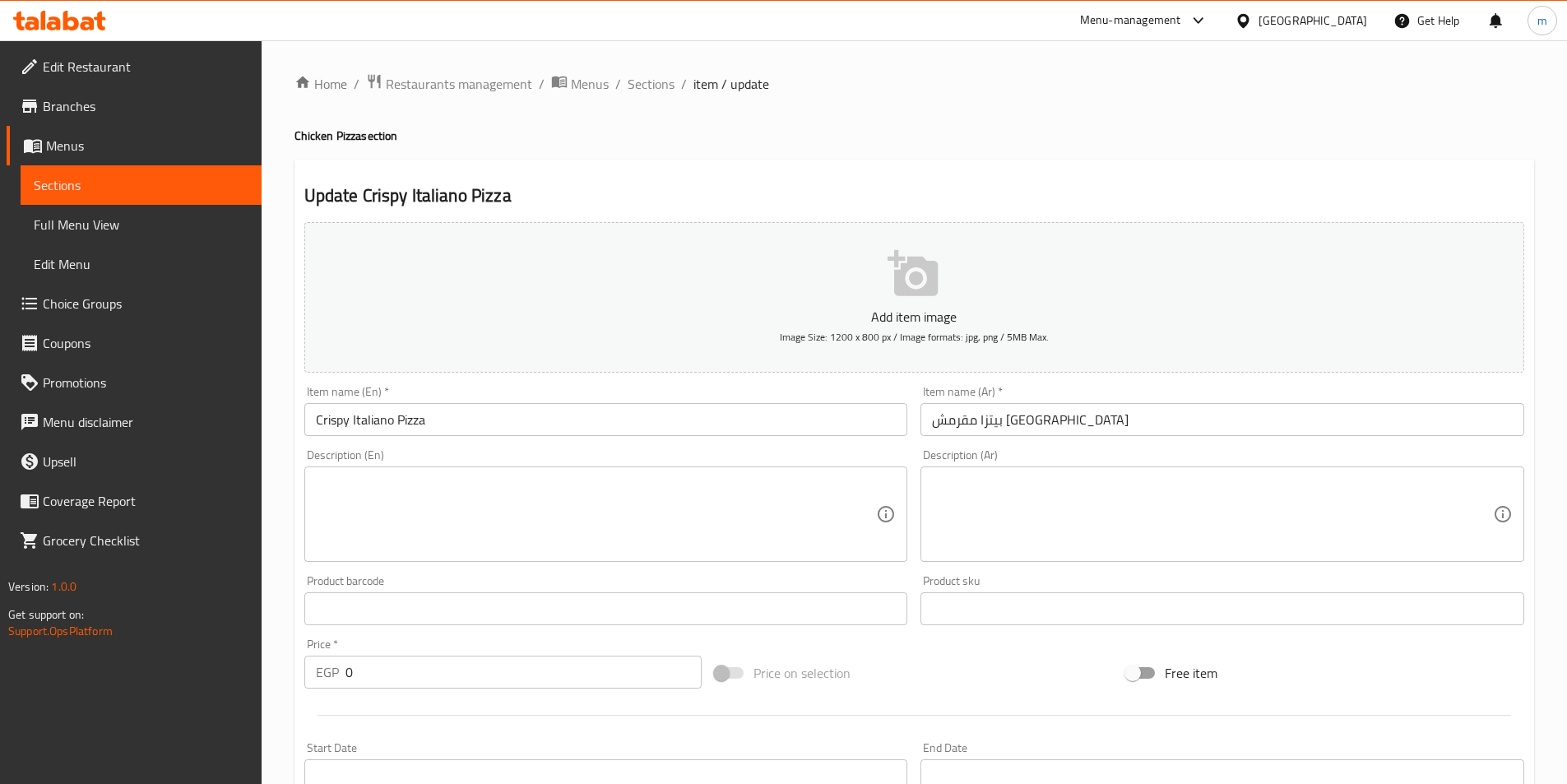
click at [1548, 199] on div "Home / Restaurants management / Menus / Sections / item / update Chicken Pizza …" at bounding box center [914, 643] width 1306 height 1207
click at [659, 86] on span "Sections" at bounding box center [651, 84] width 47 height 19
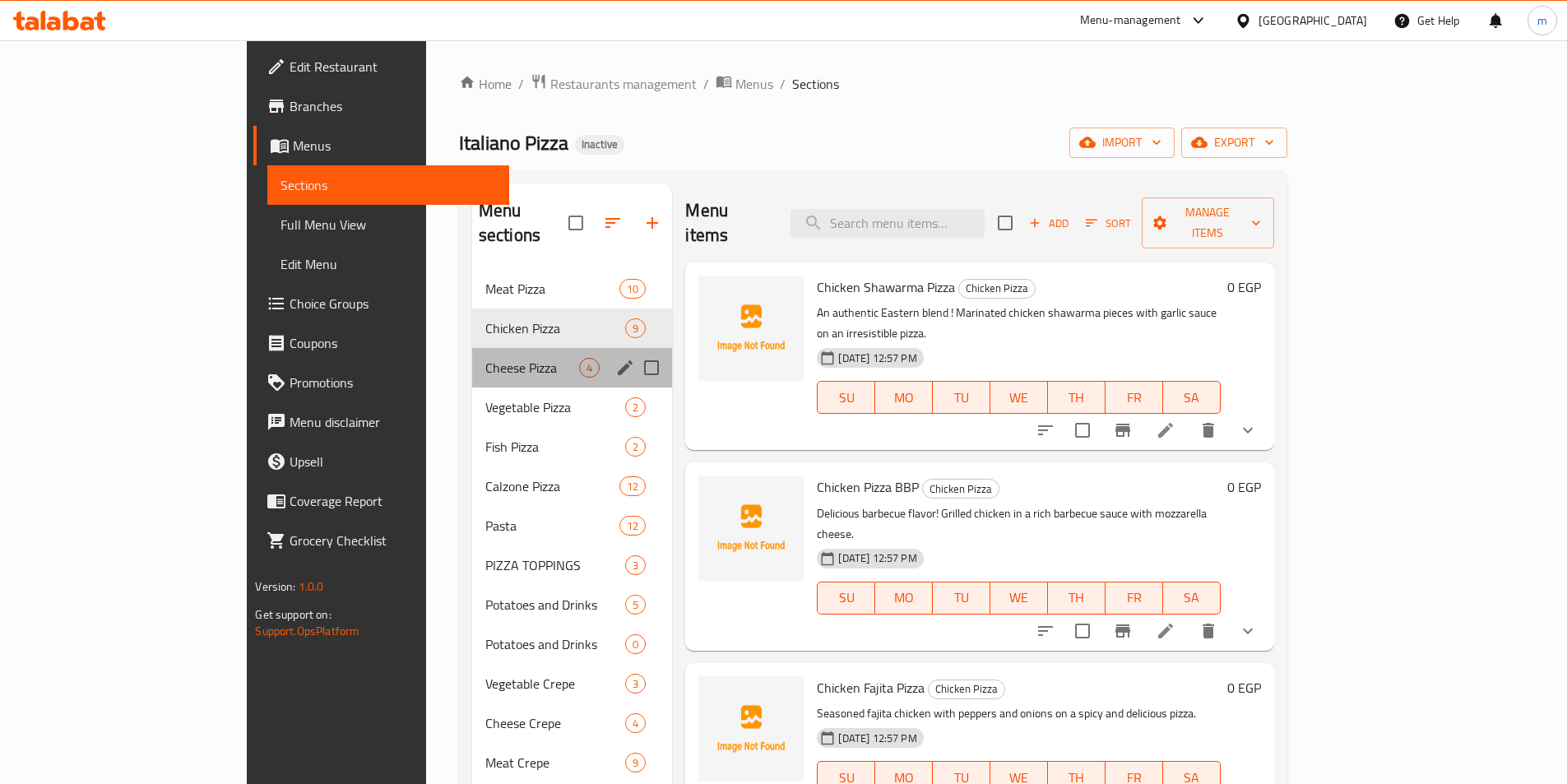
click at [472, 354] on div "Cheese Pizza 4" at bounding box center [573, 368] width 200 height 40
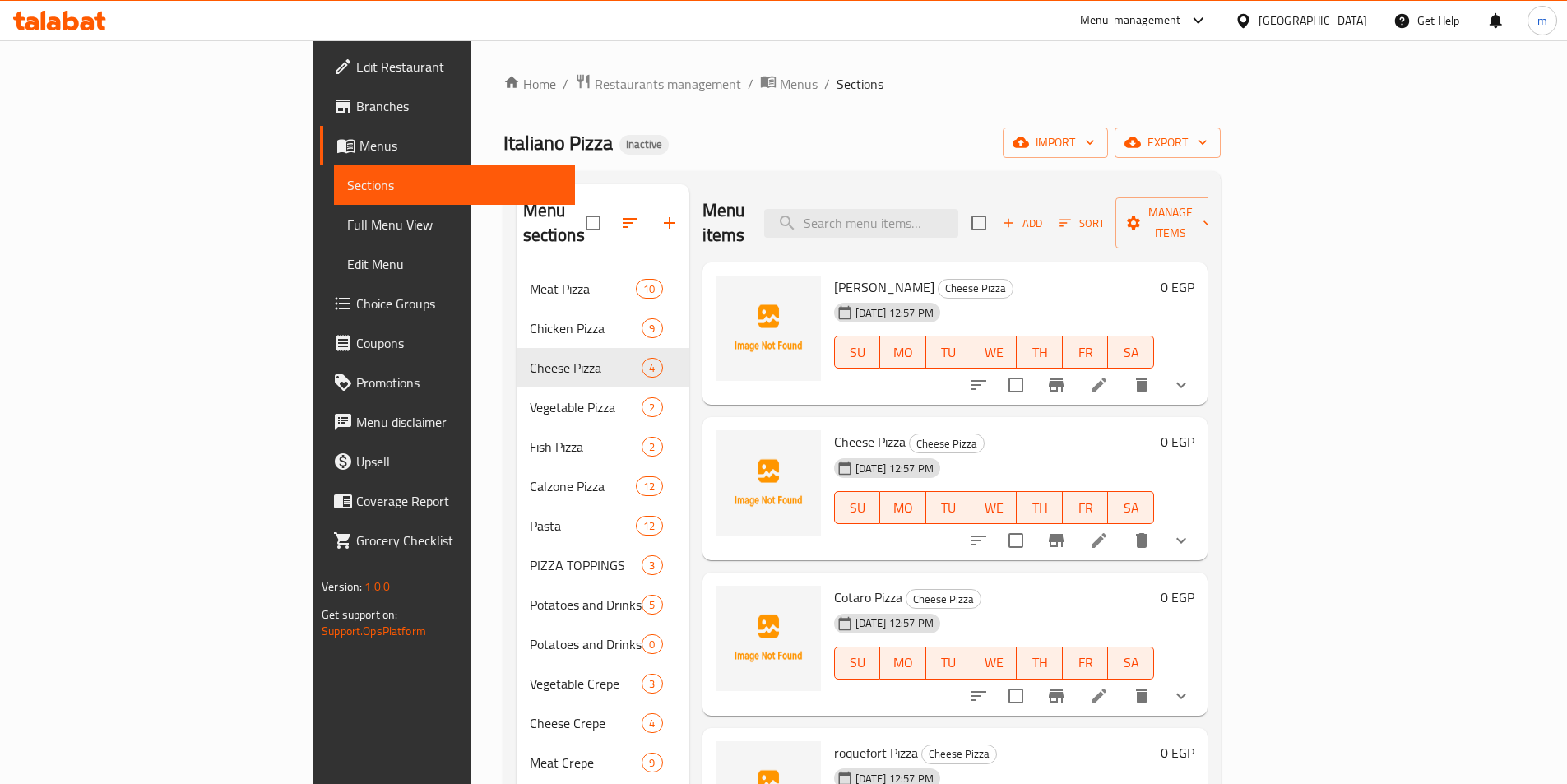
click at [1122, 370] on li at bounding box center [1099, 384] width 46 height 29
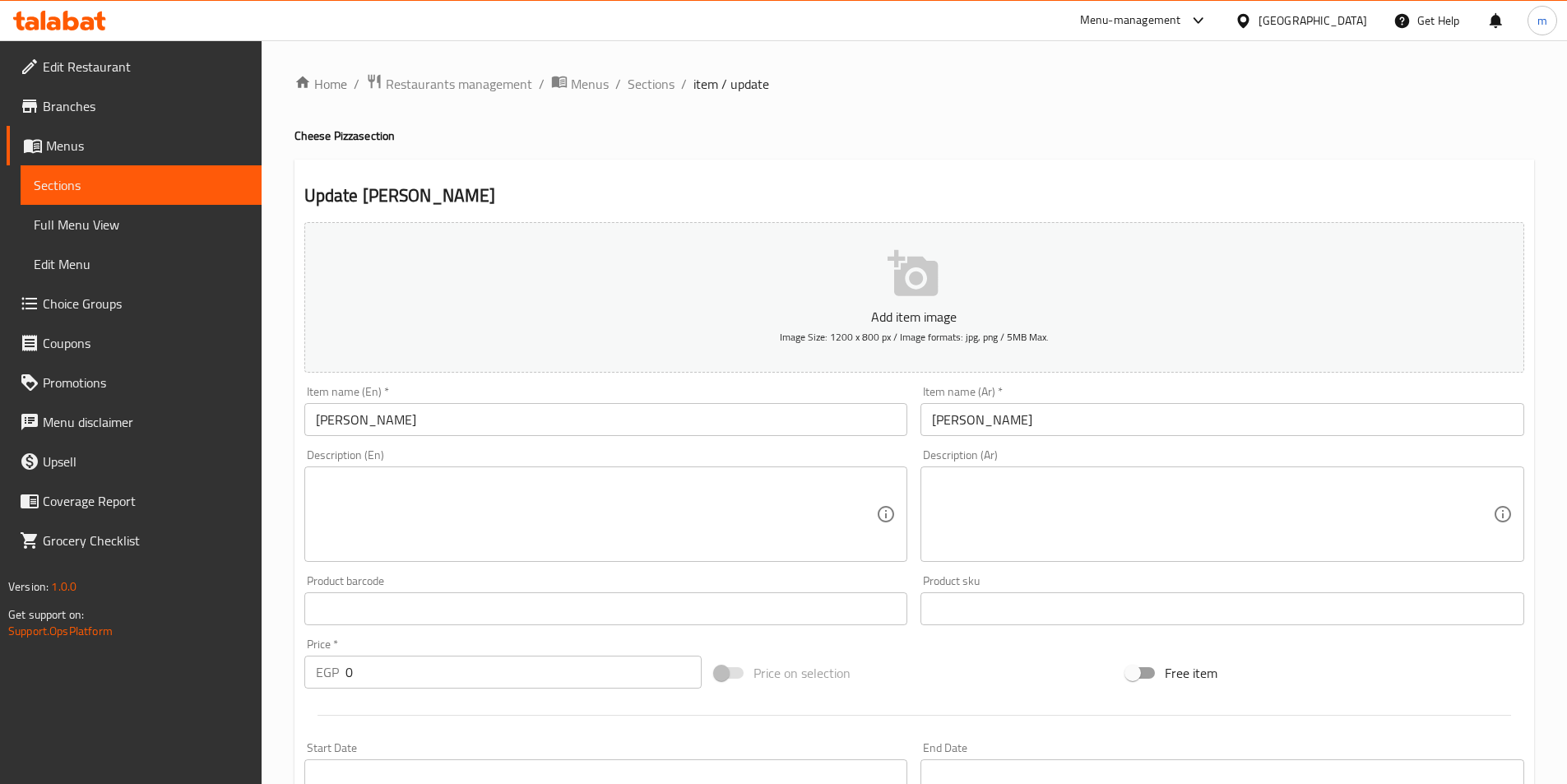
click at [1258, 504] on textarea at bounding box center [1212, 514] width 561 height 78
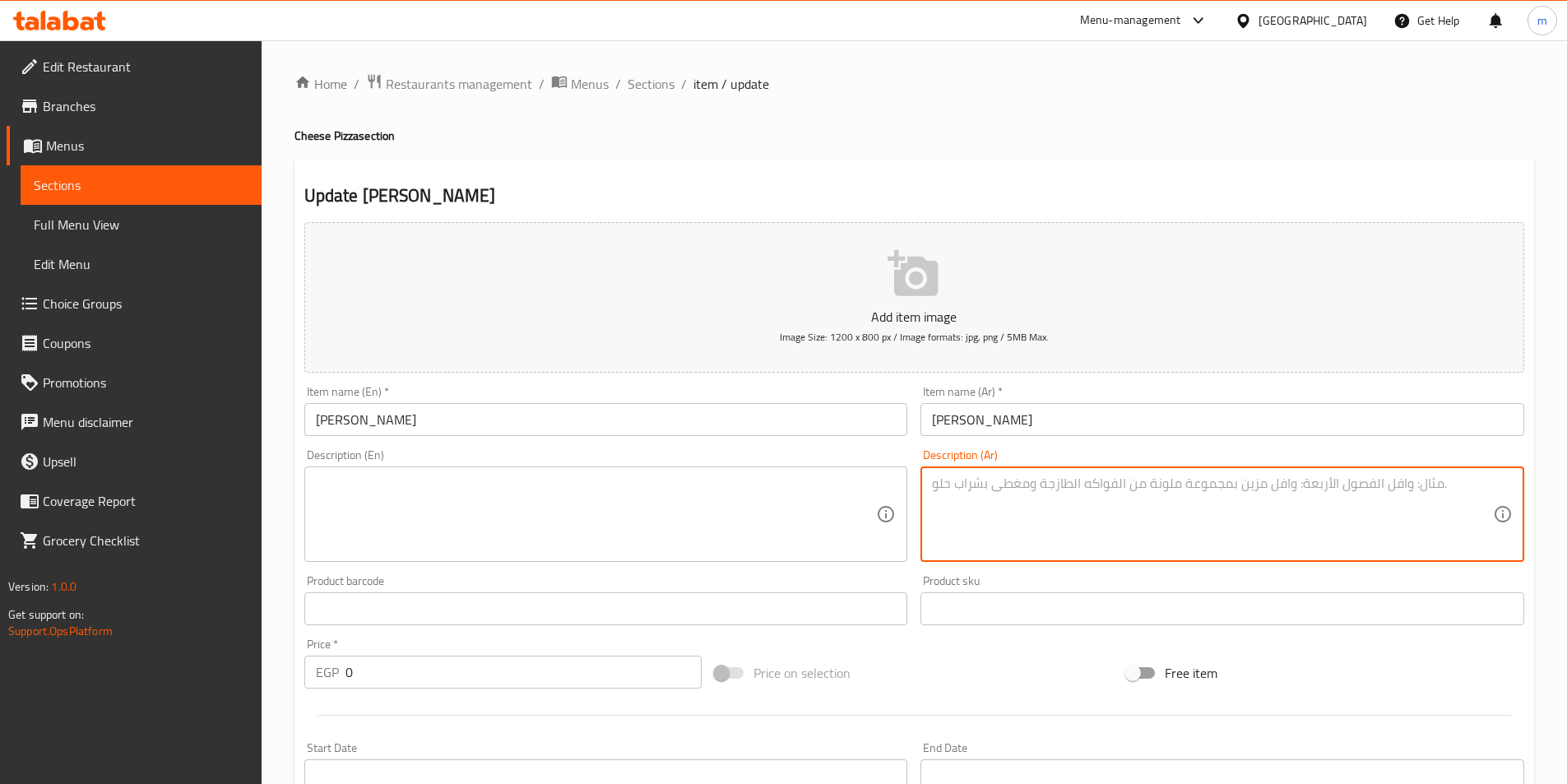
paste textarea "بيتزا مارجريتا: كلاسيكية لا تنتهي! صلصة الطماطم الطازجة وجبنة الموزاريلا والريح…"
drag, startPoint x: 1302, startPoint y: 496, endPoint x: 1375, endPoint y: 486, distance: 73.7
click at [1375, 486] on textarea "بيتزا مارجريتا: كلاسيكية لا تنتهي! صلصة الطماطم الطازجة وجبنة الموزاريلا والريح…" at bounding box center [1212, 514] width 561 height 78
click at [1268, 499] on textarea "كلاسيكية لا تنتهي! صلصة الطماطم الطازجة وجبنة الموزاريلا والريحان." at bounding box center [1212, 514] width 561 height 78
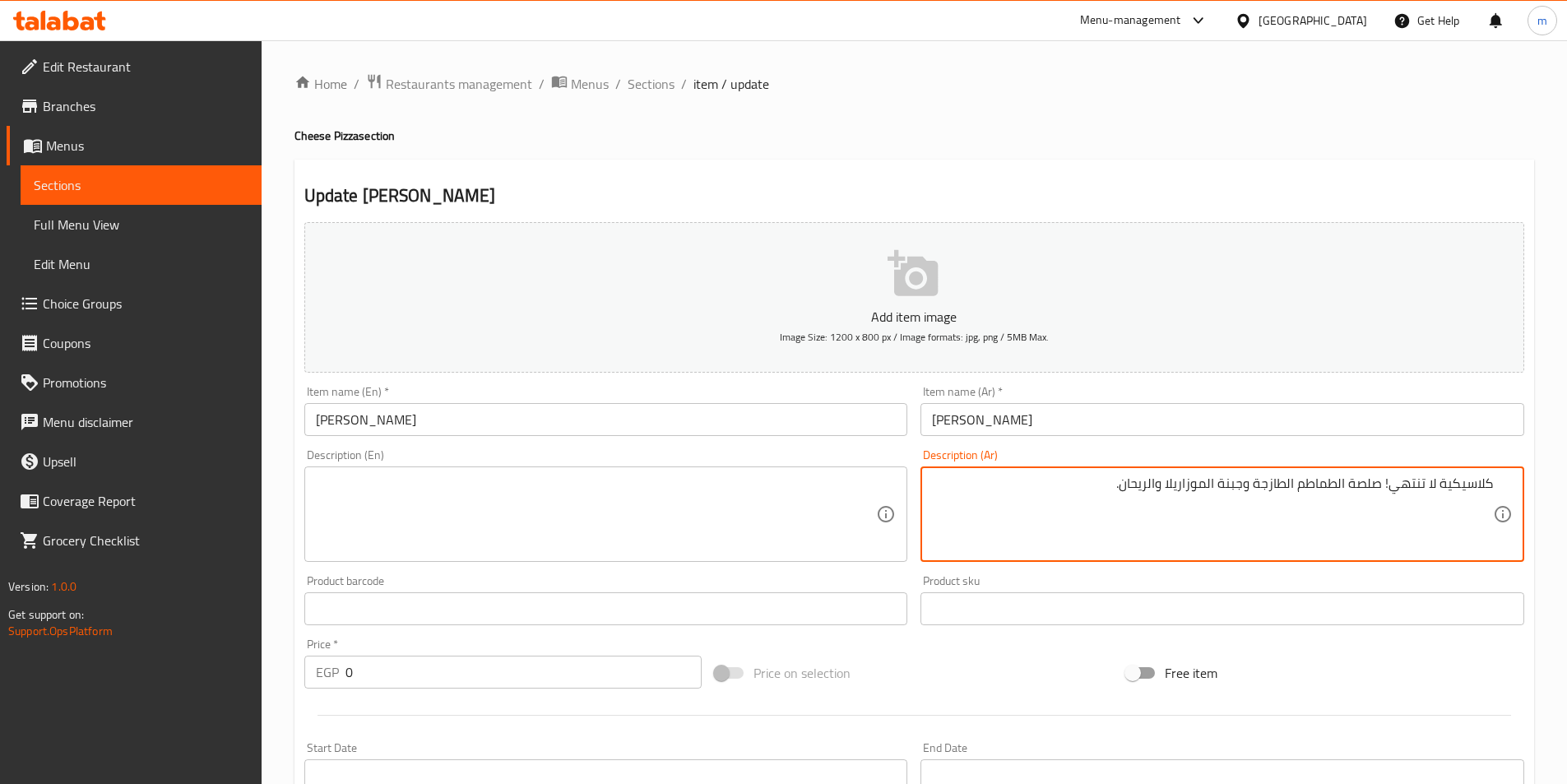
click at [1268, 499] on textarea "كلاسيكية لا تنتهي! صلصة الطماطم الطازجة وجبنة الموزاريلا والريحان." at bounding box center [1212, 514] width 561 height 78
type textarea "كلاسيكية لا تنتهي! صلصة الطماطم الطازجة وجبنة الموزاريلا والريحان."
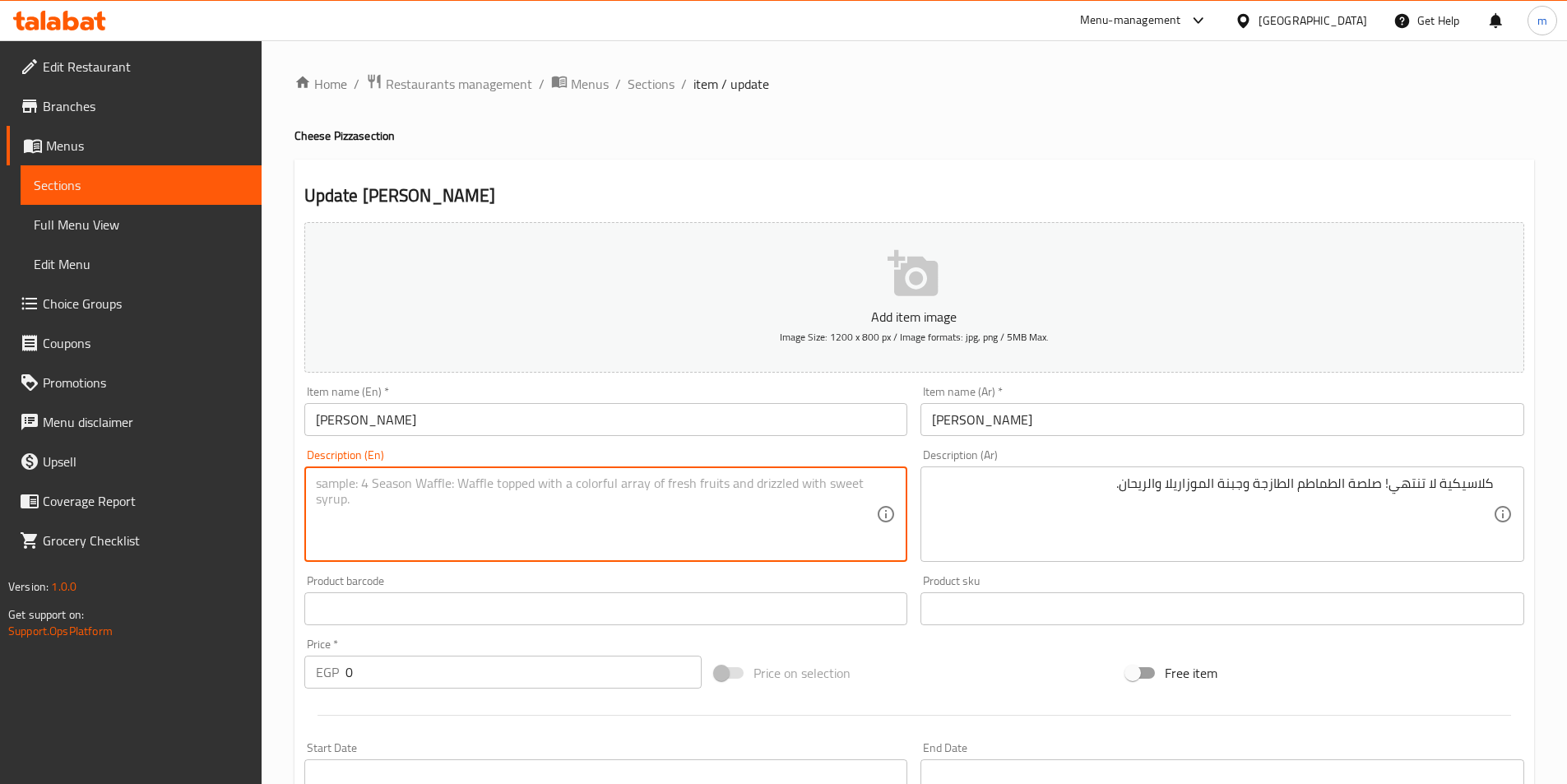
click at [464, 526] on textarea at bounding box center [596, 514] width 561 height 78
paste textarea "A timeless classic! Fresh tomato sauce, mozzarella cheese, and basil."
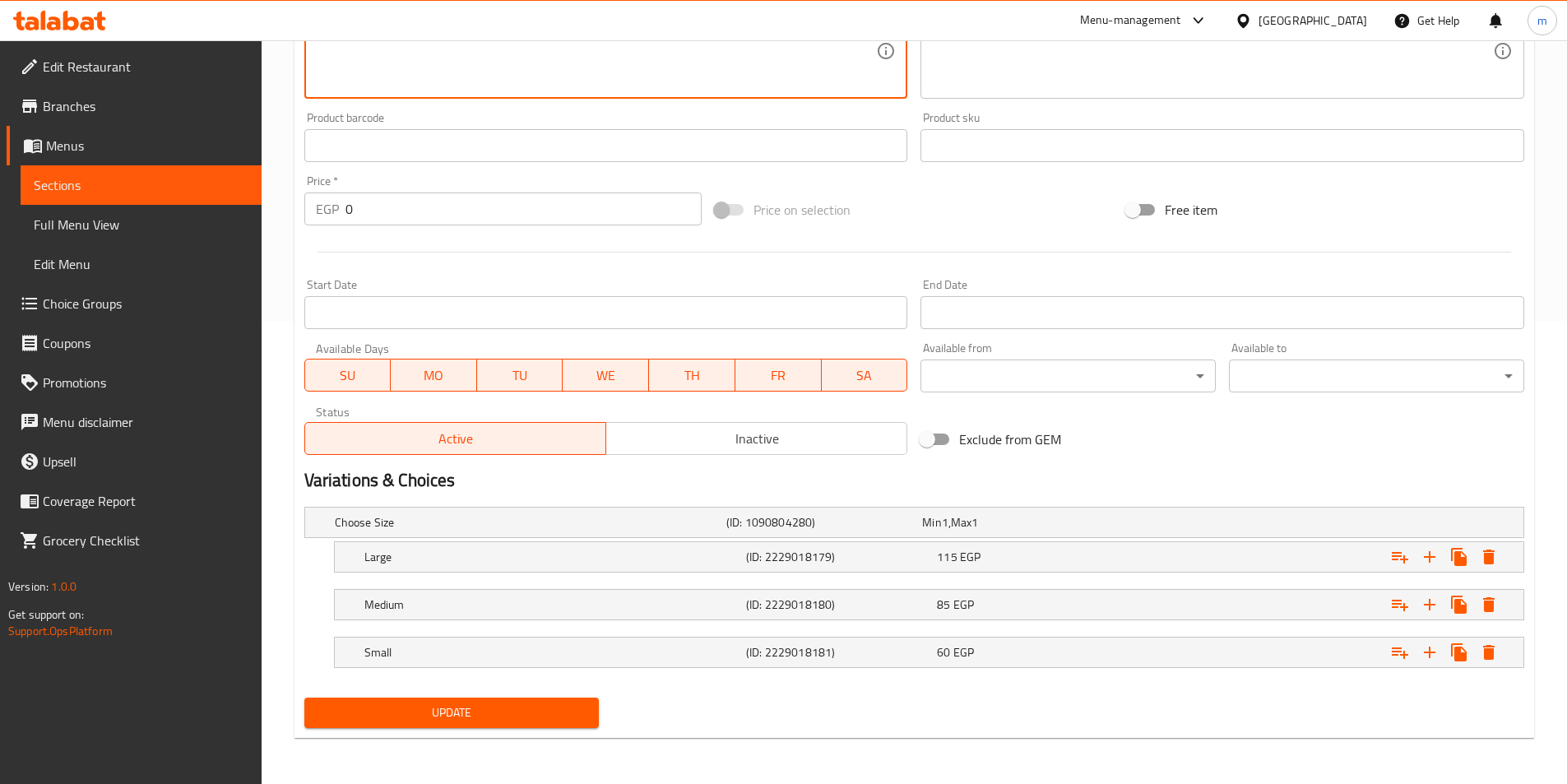
type textarea "A timeless classic! Fresh tomato sauce, mozzarella cheese, and basil."
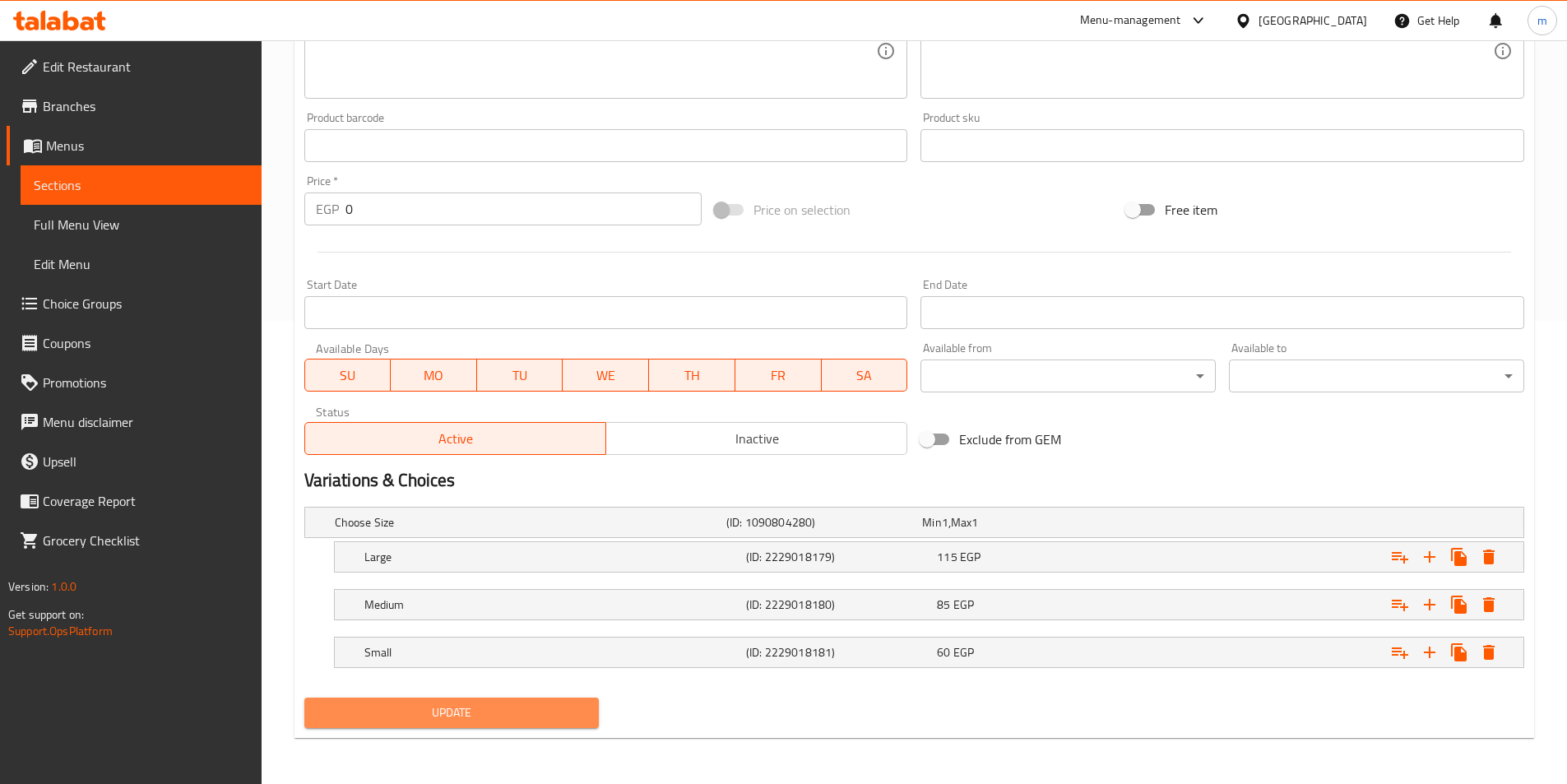
click at [438, 712] on span "Update" at bounding box center [452, 712] width 269 height 20
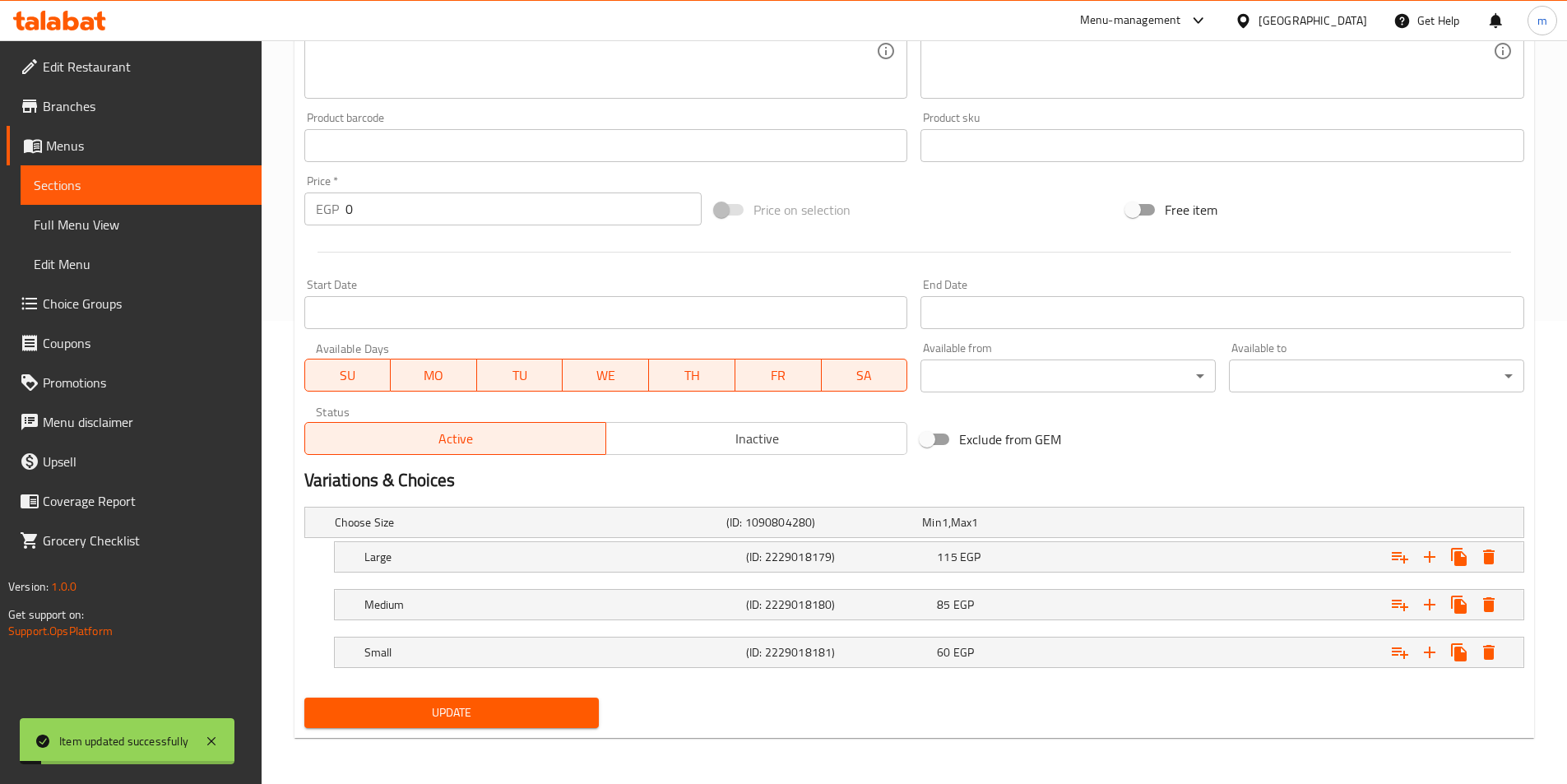
scroll to position [0, 0]
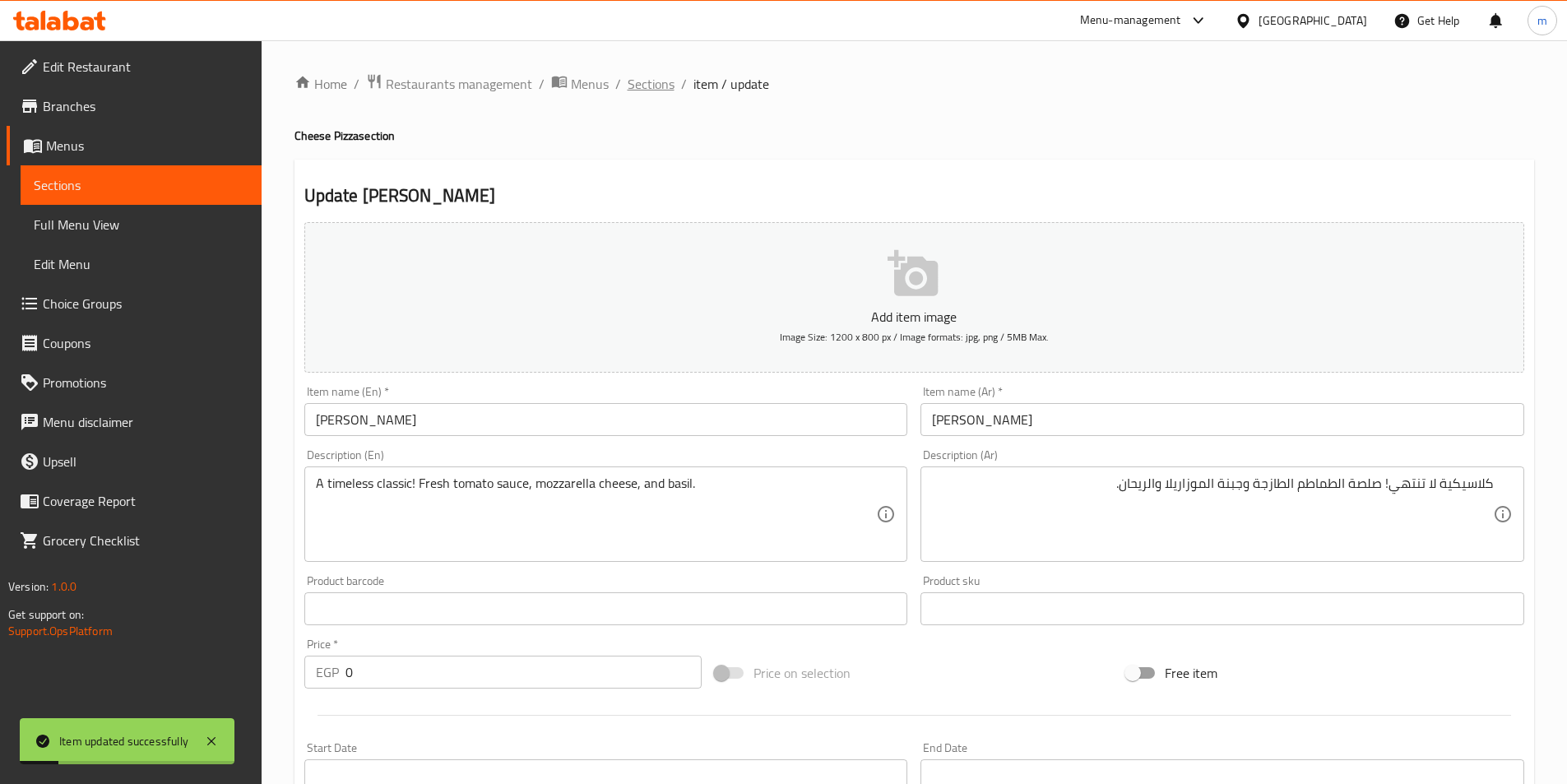
click at [668, 84] on span "Sections" at bounding box center [651, 84] width 47 height 19
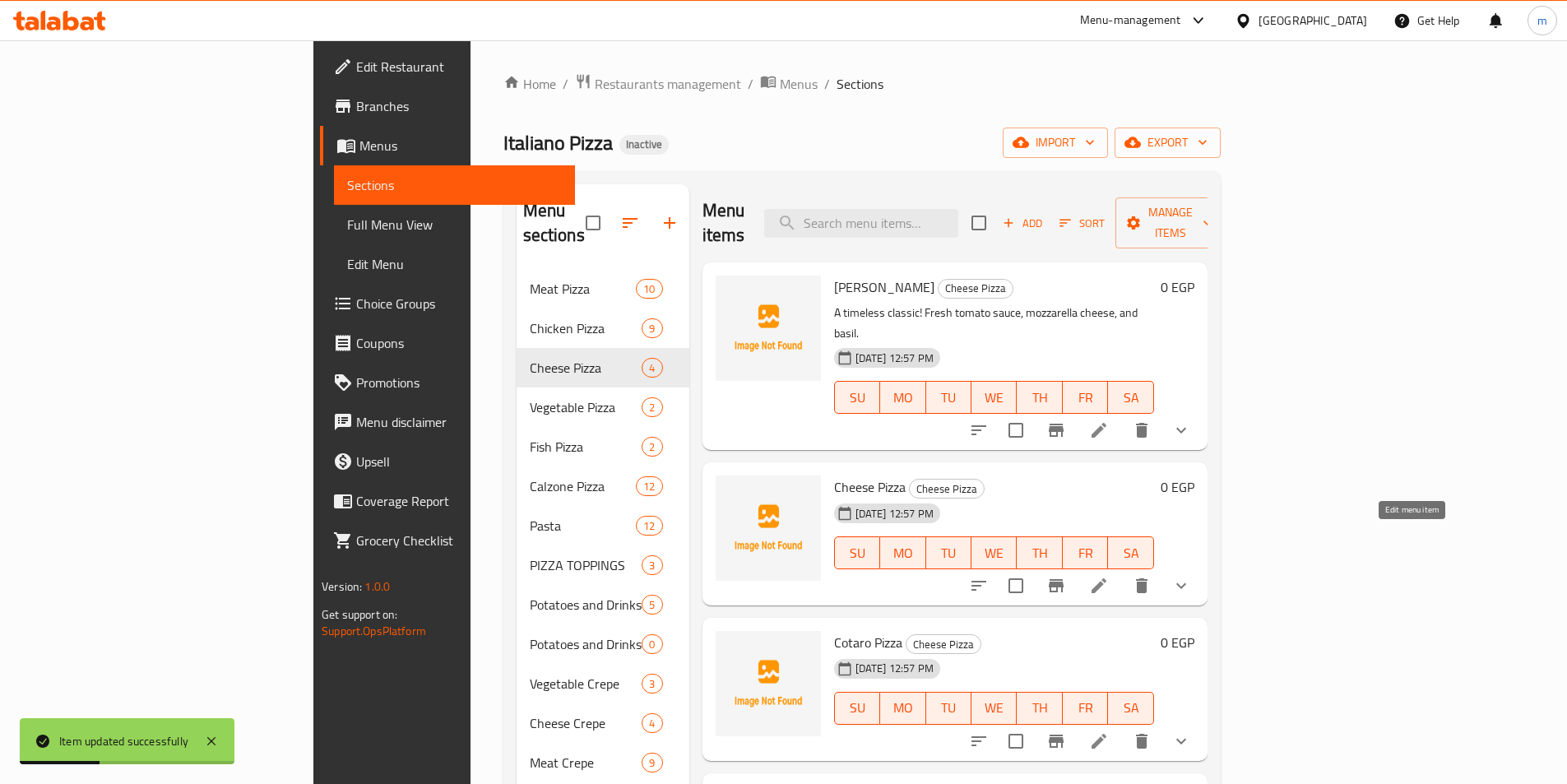
click at [1106, 578] on icon at bounding box center [1099, 586] width 15 height 15
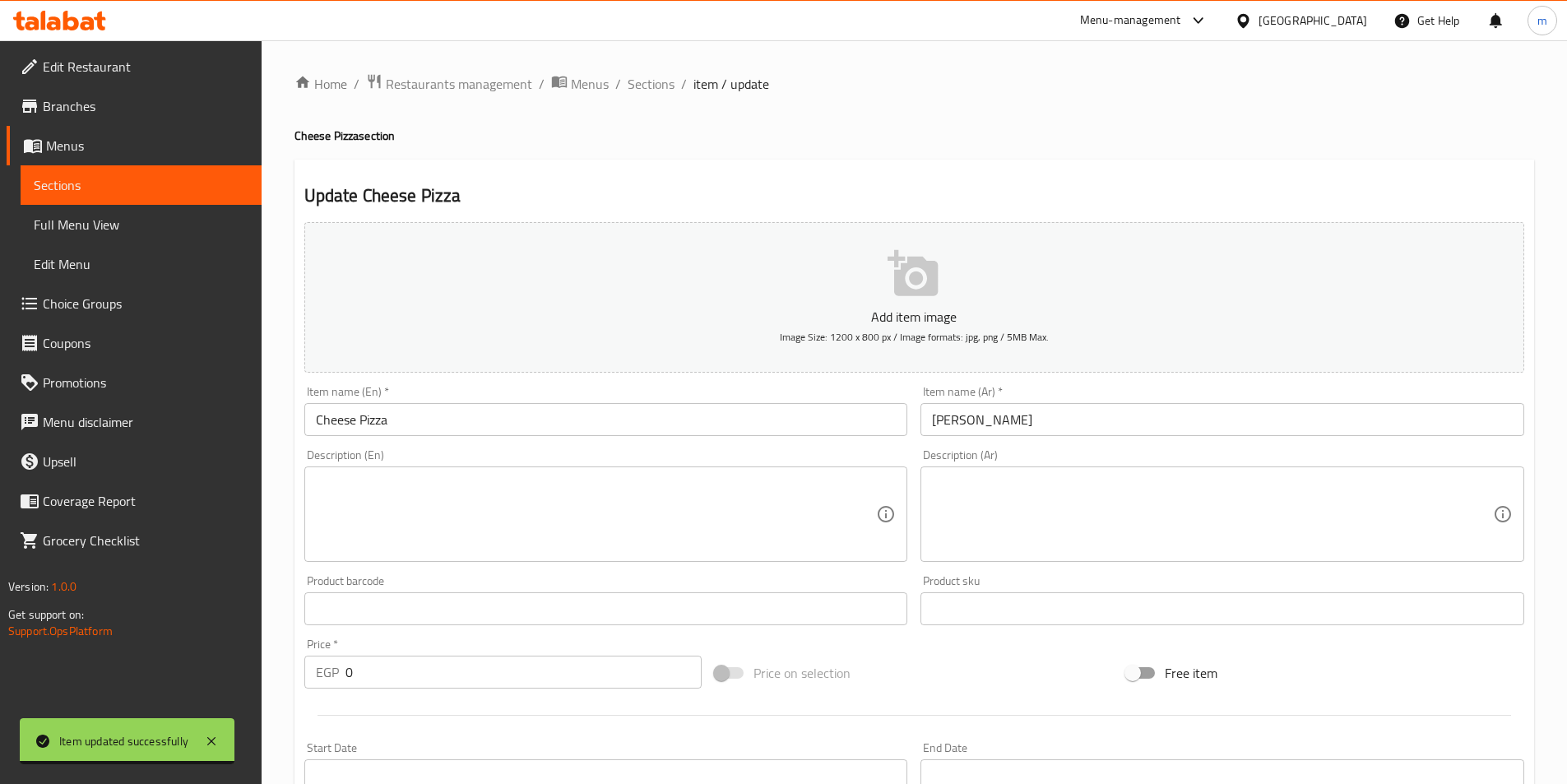
click at [1097, 493] on textarea at bounding box center [1212, 514] width 561 height 78
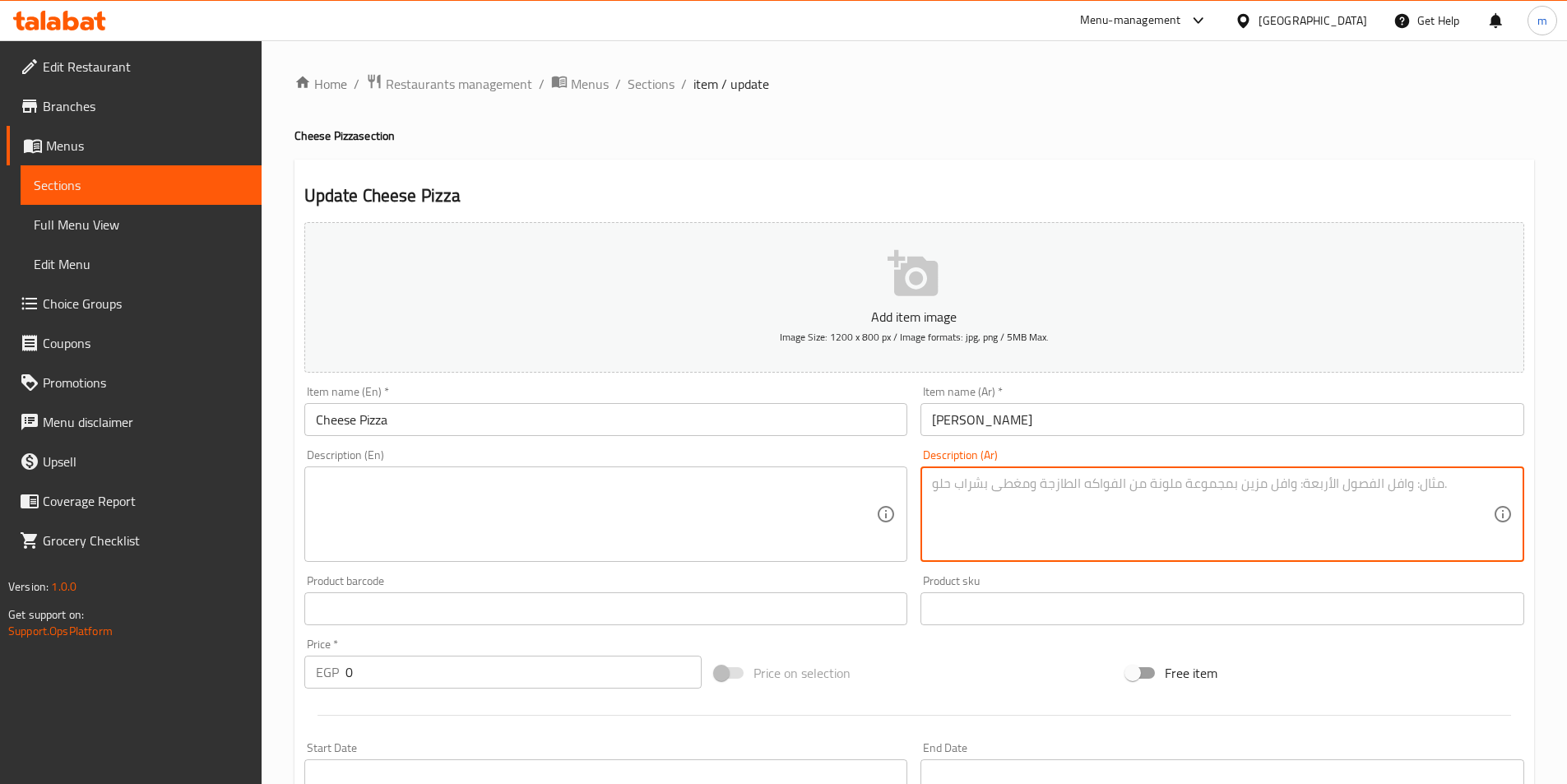
paste textarea "بيتزا جبن: لمحبي الجبن! تشكيلة متنوعة من الأجبان لتذوق كل ما هو لذيذ."
click at [1437, 483] on textarea "بيتزا جبن: لمحبي الجبن! تشكيلة متنوعة من الأجبان لتذوق كل ما هو لذيذ." at bounding box center [1212, 514] width 561 height 78
click at [1442, 485] on textarea "بيتزا جبن: لمحبي الجبن! تشكيلة متنوعة من الأجبان لتذوق كل ما هو لذيذ." at bounding box center [1212, 514] width 561 height 78
click at [1377, 486] on textarea "لمحبي الجبن! تشكيلة متنوعة من الأجبان لتذوق كل ما هو لذيذ." at bounding box center [1212, 514] width 561 height 78
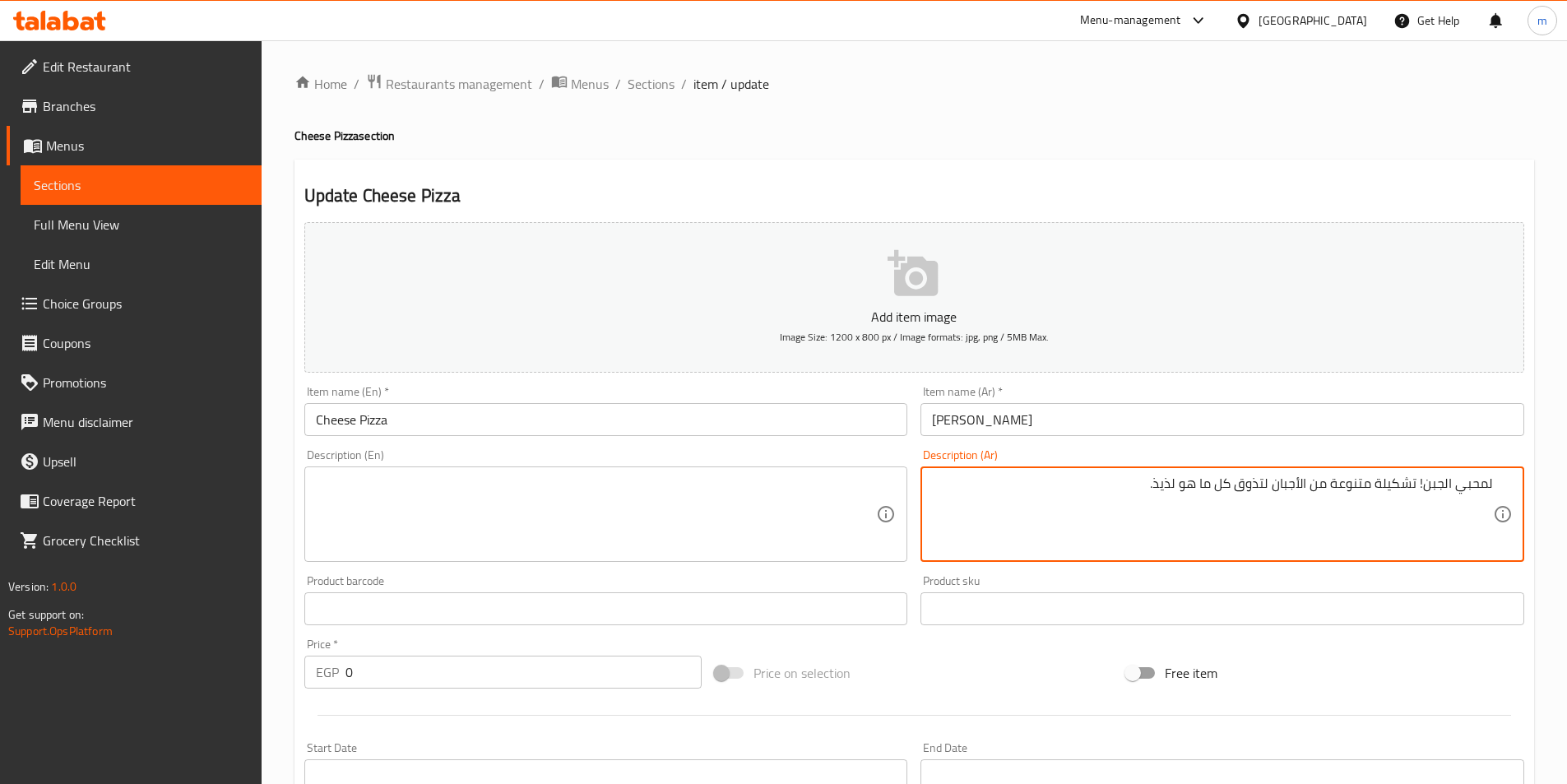
click at [1377, 486] on textarea "لمحبي الجبن! تشكيلة متنوعة من الأجبان لتذوق كل ما هو لذيذ." at bounding box center [1212, 514] width 561 height 78
type textarea "لمحبي الجبن! تشكيلة متنوعة من الأجبان لتذوق كل ما هو لذيذ."
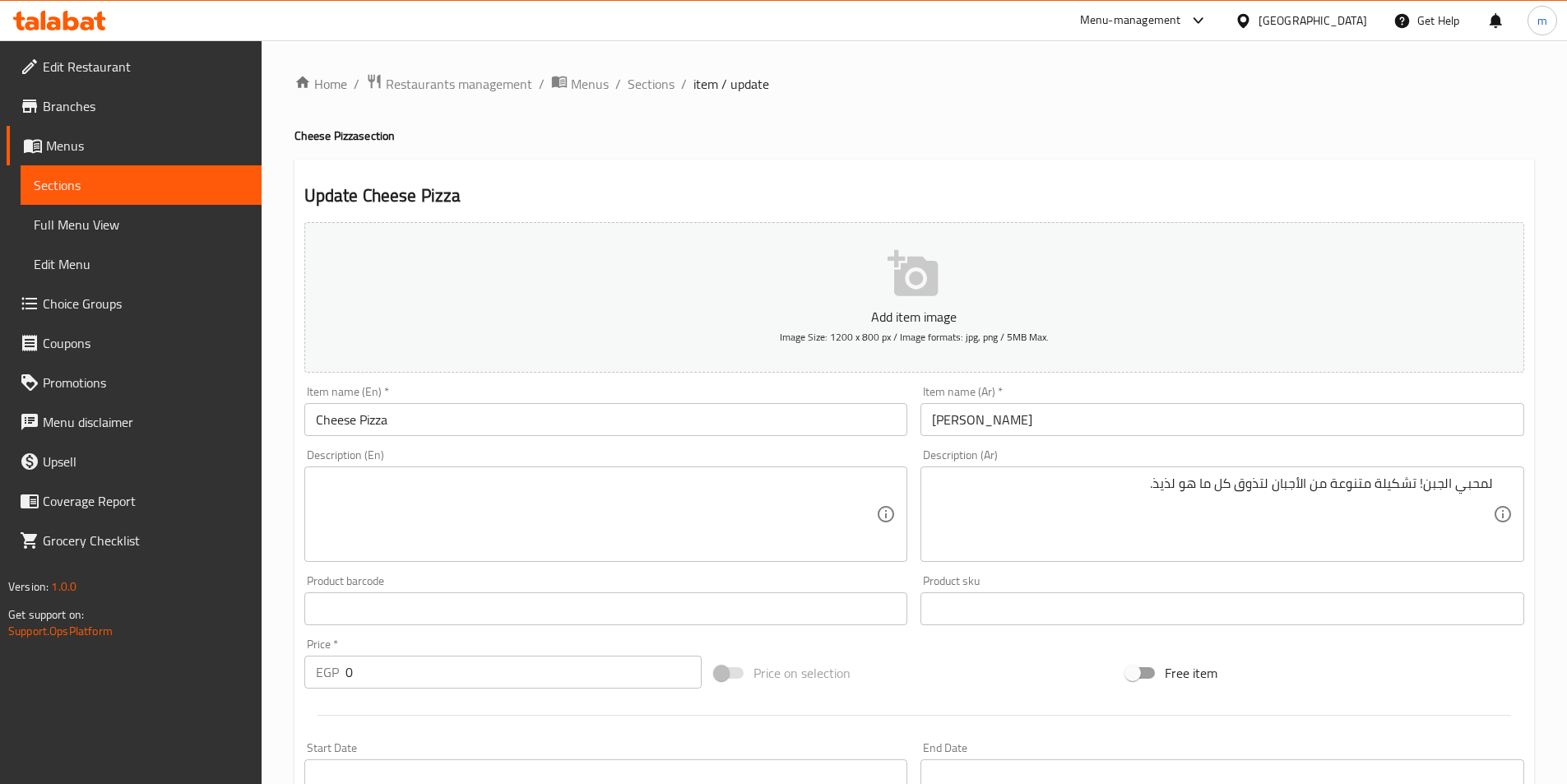
click at [579, 481] on textarea at bounding box center [596, 514] width 561 height 78
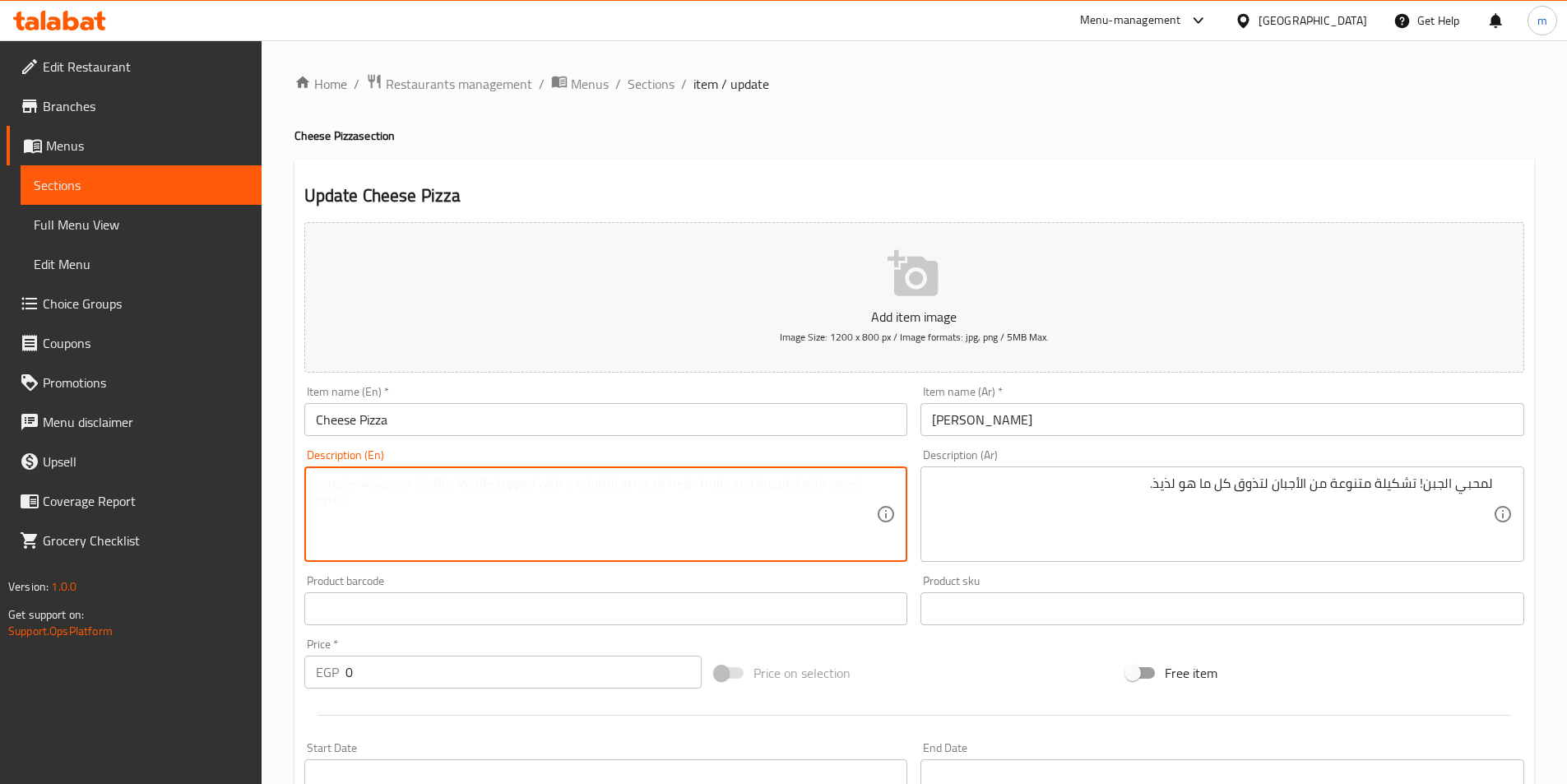
paste textarea "For cheese lovers! A diverse selection of cheeses to indulge in."
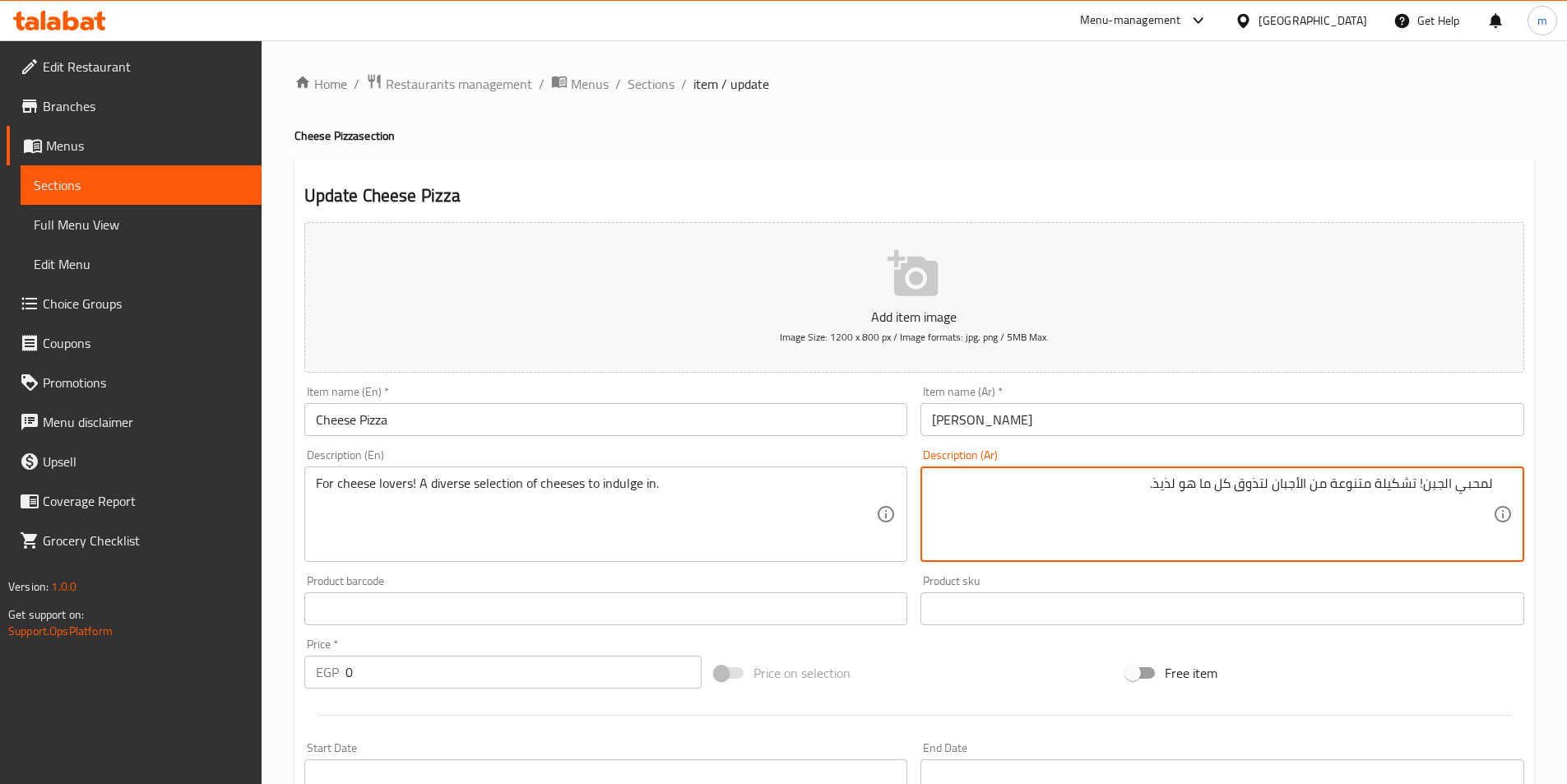
click at [1408, 487] on textarea "لمحبي الجبن! تشكيلة متنوعة من الأجبان لتذوق كل ما هو لذيذ." at bounding box center [1212, 514] width 561 height 78
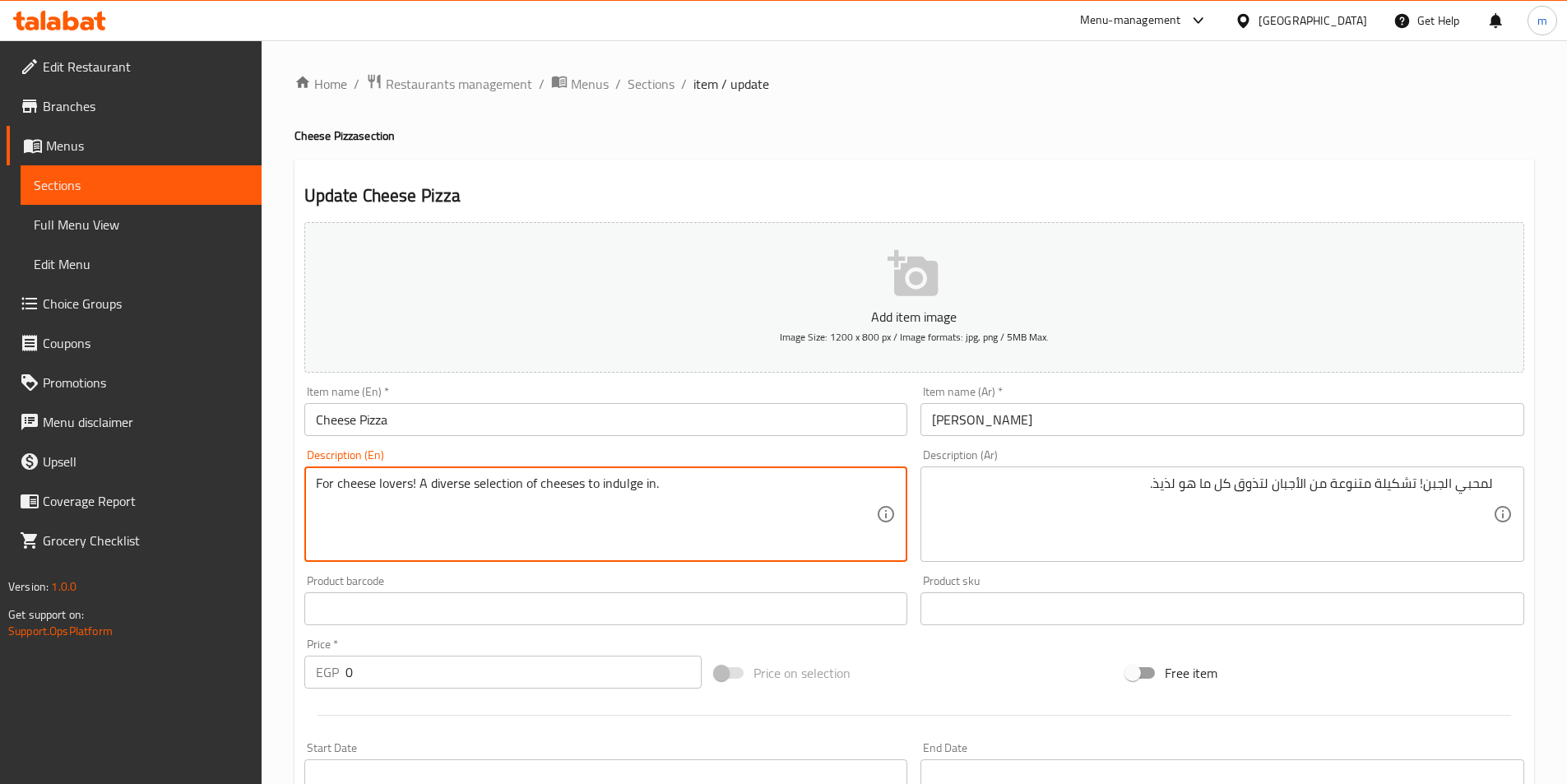
click at [497, 489] on textarea "For cheese lovers! A diverse selection of cheeses to indulge in." at bounding box center [596, 514] width 561 height 78
paste textarea "variety"
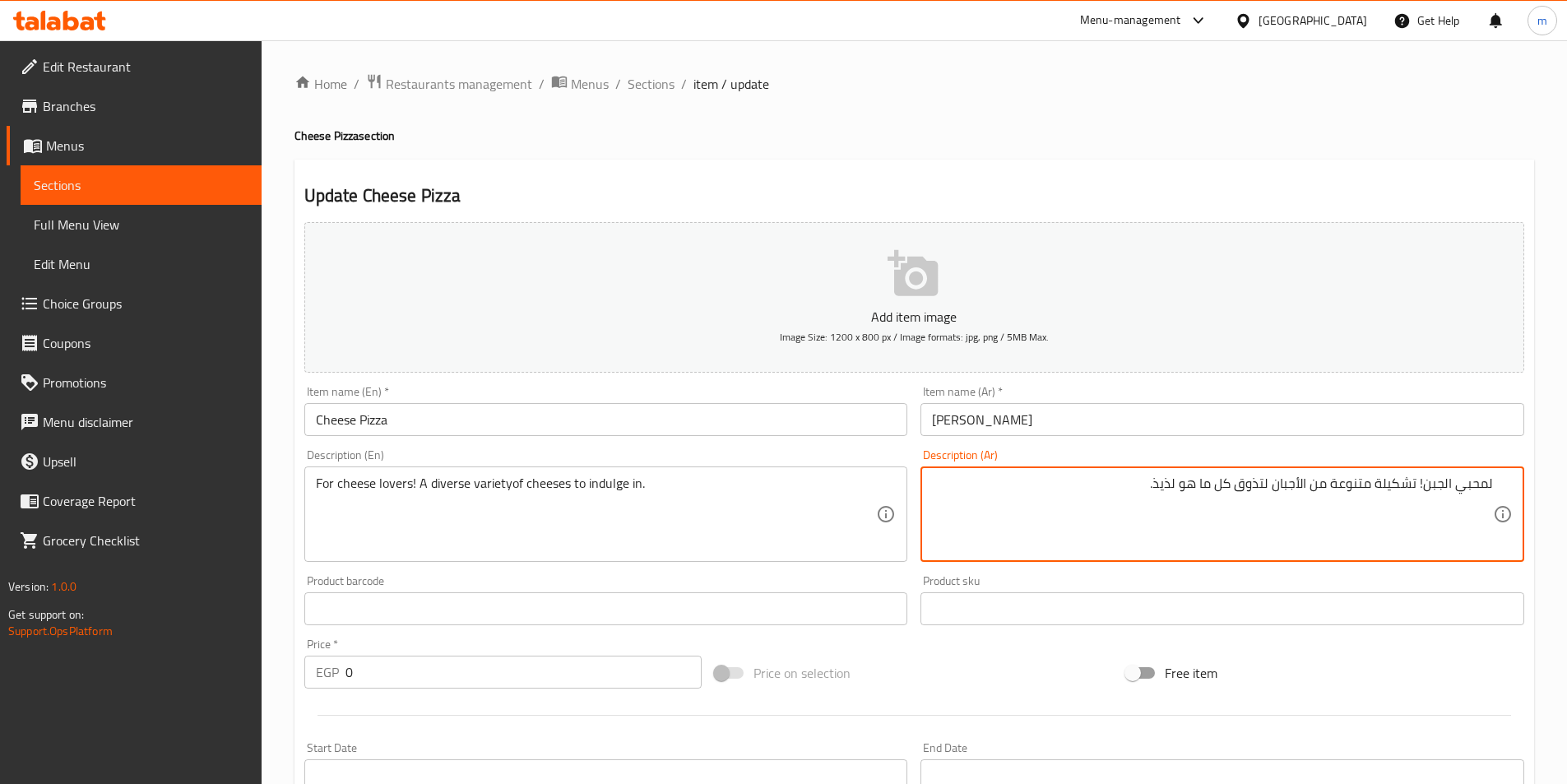
click at [1365, 492] on textarea "لمحبي الجبن! تشكيلة متنوعة من الأجبان لتذوق كل ما هو لذيذ." at bounding box center [1212, 514] width 561 height 78
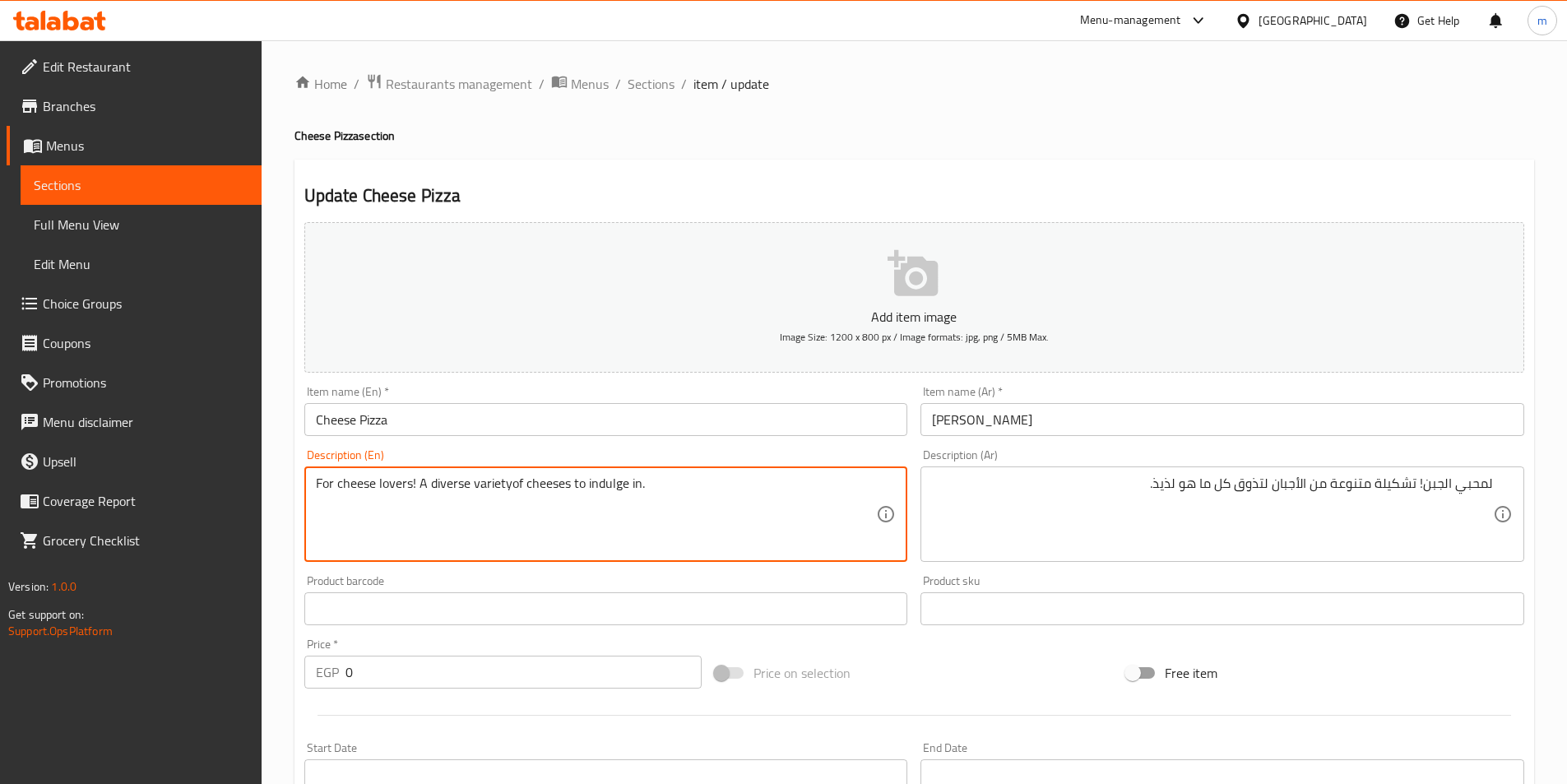
click at [461, 482] on textarea "For cheese lovers! A diverse varietyof cheeses to indulge in." at bounding box center [596, 514] width 561 height 78
paste textarea "variant"
click at [506, 490] on textarea "For cheese lovers! A variantvarietyof cheeses to indulge in." at bounding box center [596, 514] width 561 height 78
click at [466, 488] on textarea "For cheese lovers! A variantvariety of cheeses to indulge in." at bounding box center [596, 514] width 561 height 78
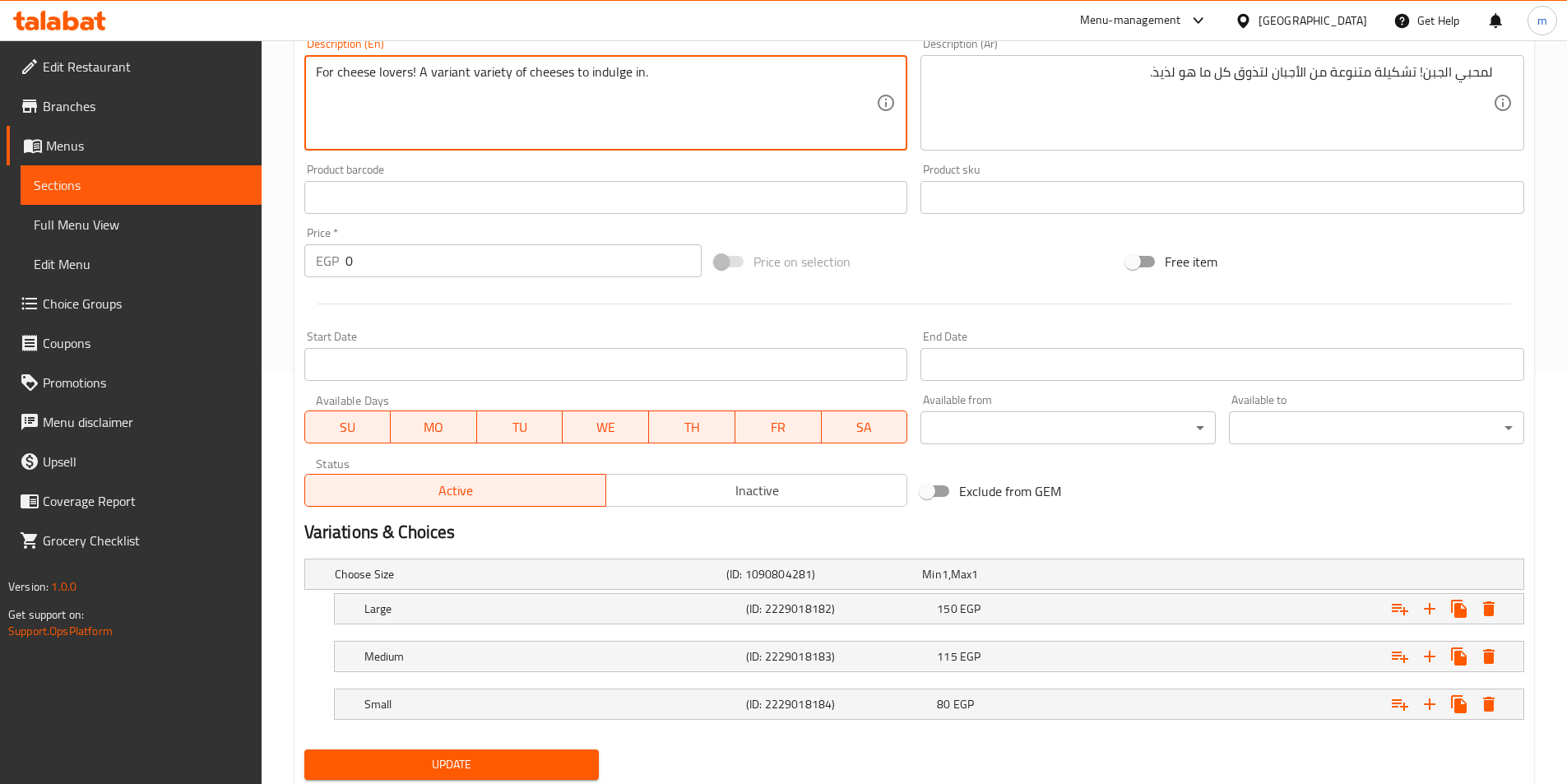
type textarea "For cheese lovers! A variant variety of cheeses to indulge in."
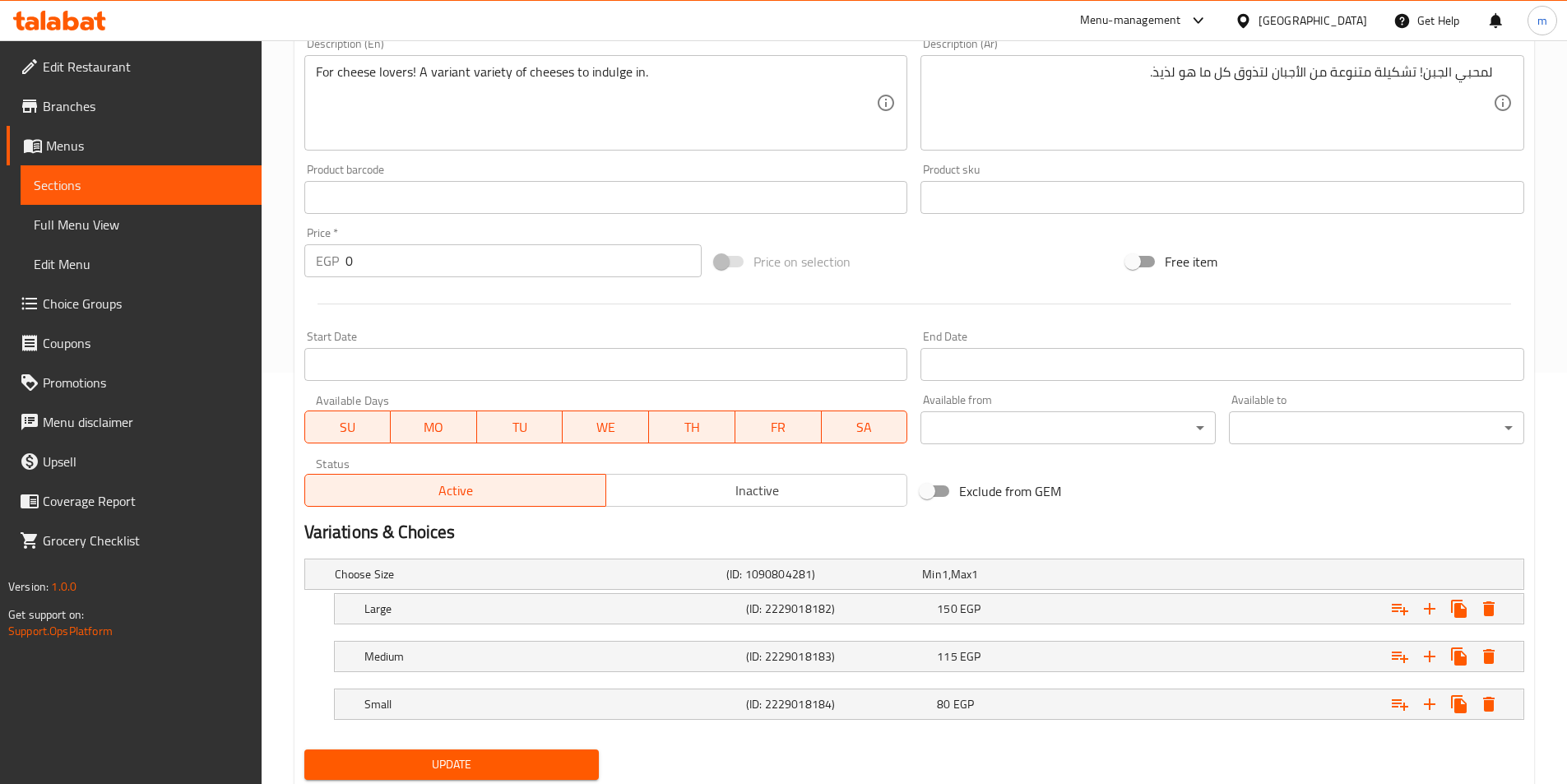
click at [523, 763] on span "Update" at bounding box center [452, 764] width 269 height 20
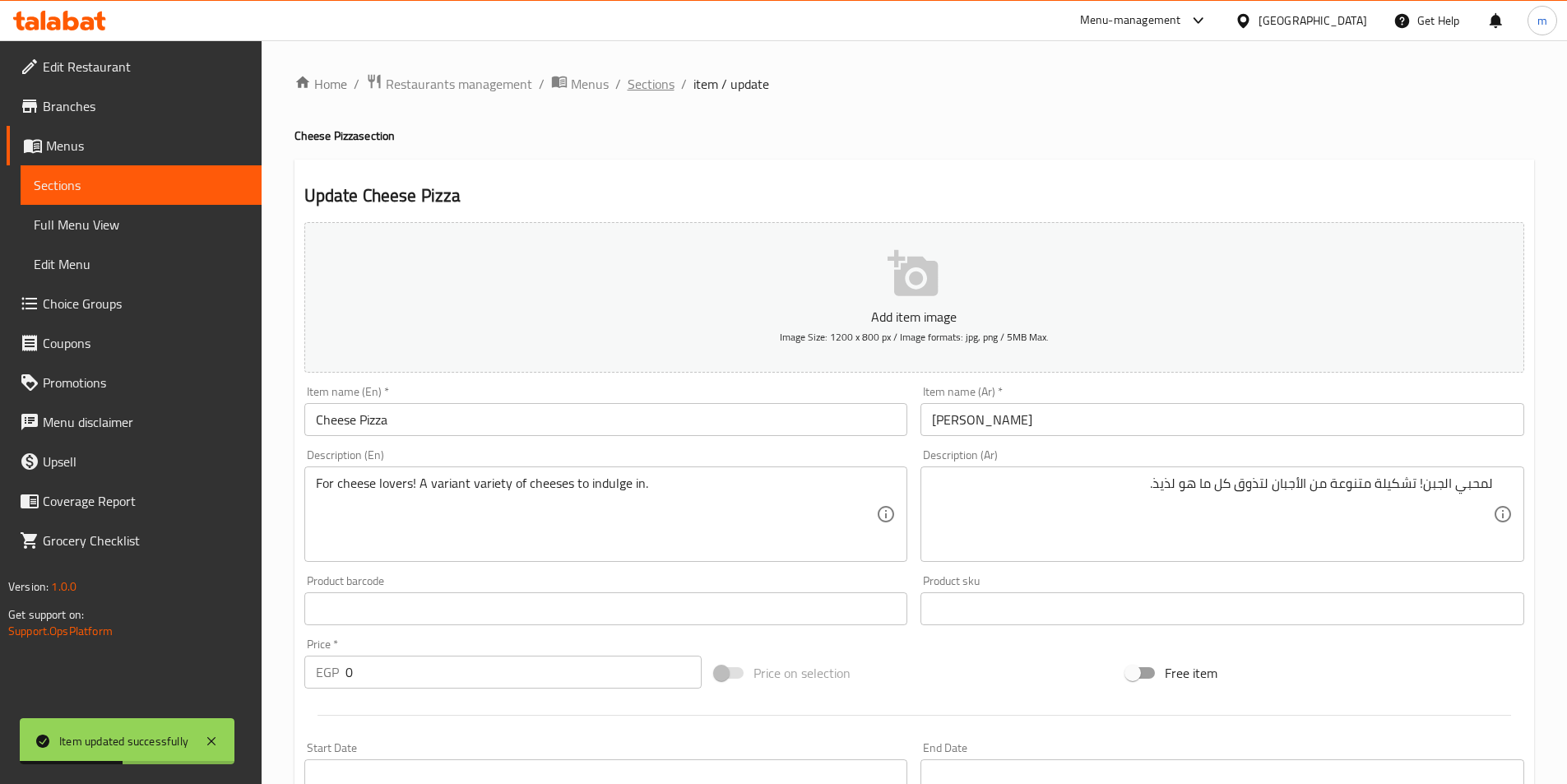
click at [632, 91] on span "Sections" at bounding box center [651, 84] width 47 height 19
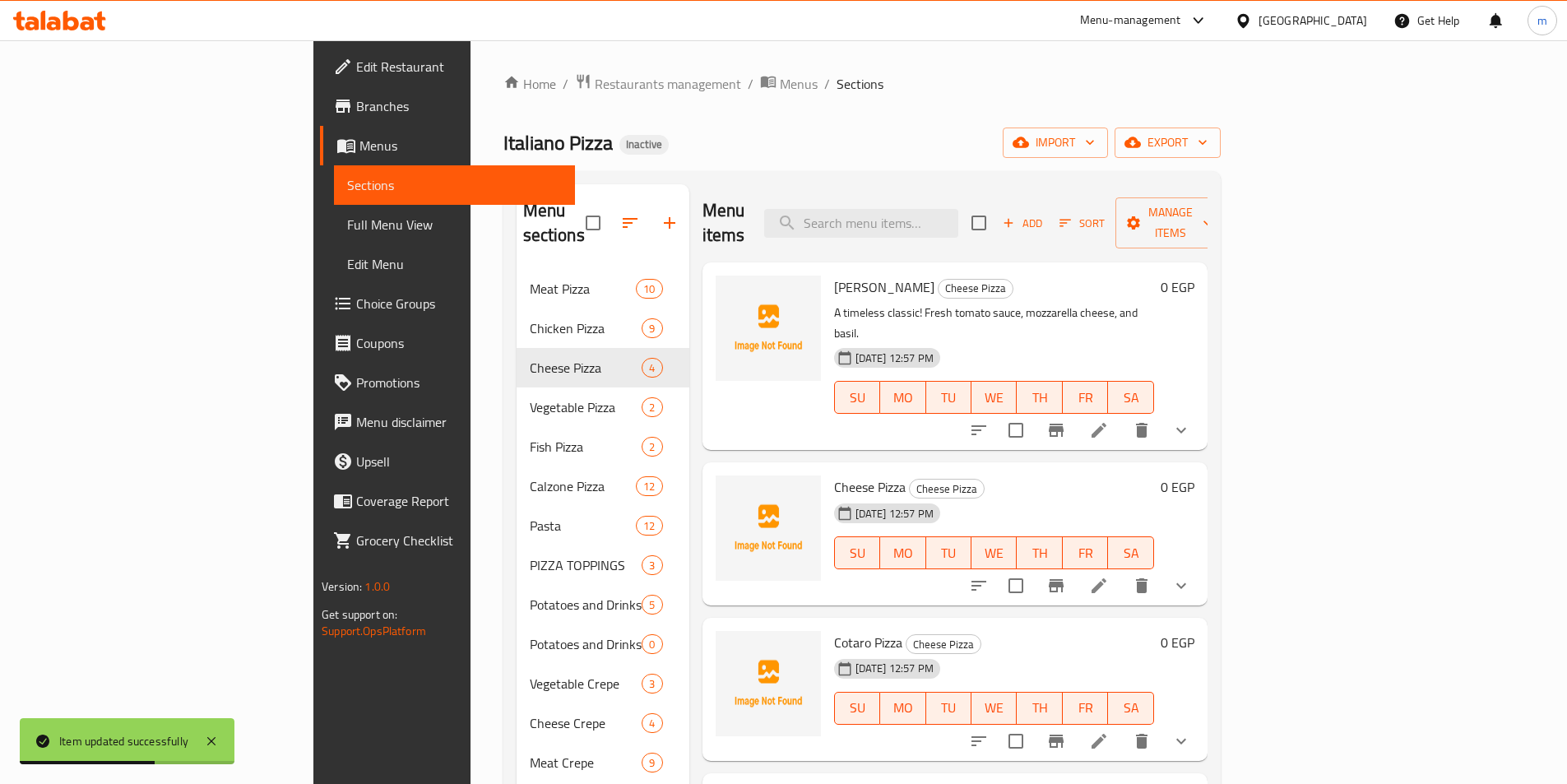
scroll to position [263, 0]
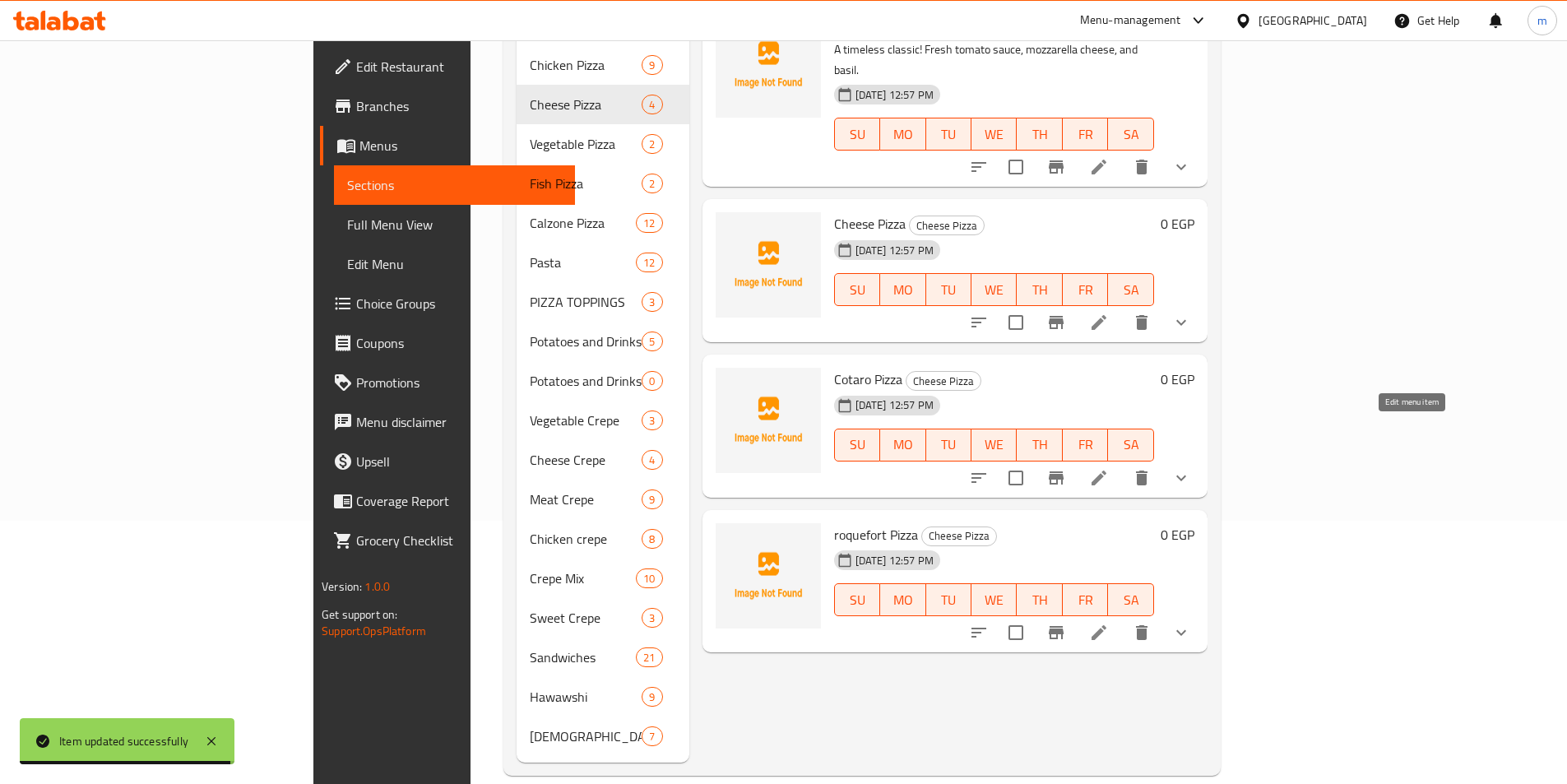
click at [1109, 468] on icon at bounding box center [1099, 477] width 19 height 19
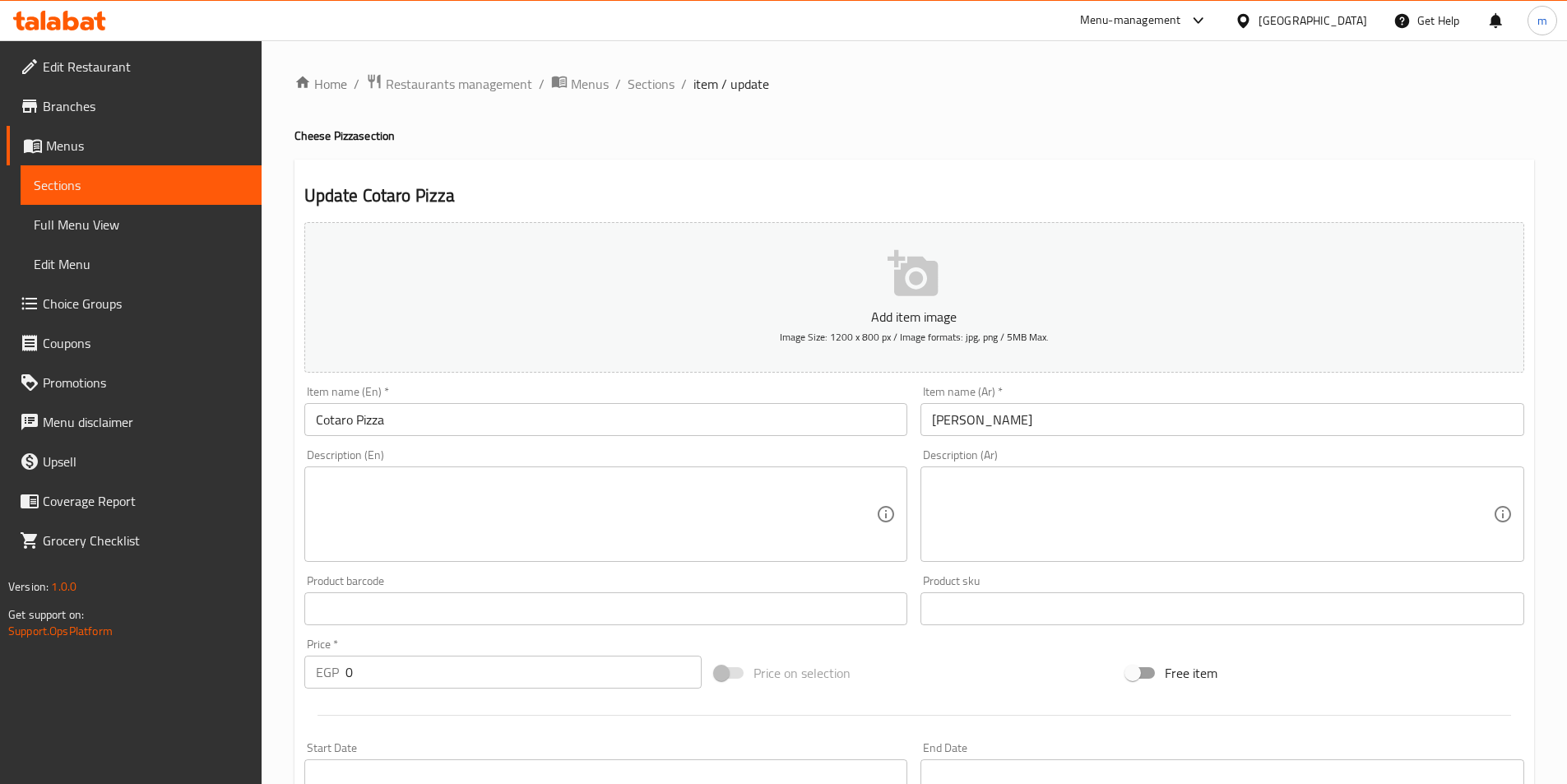
click at [1208, 508] on textarea at bounding box center [1212, 514] width 561 height 78
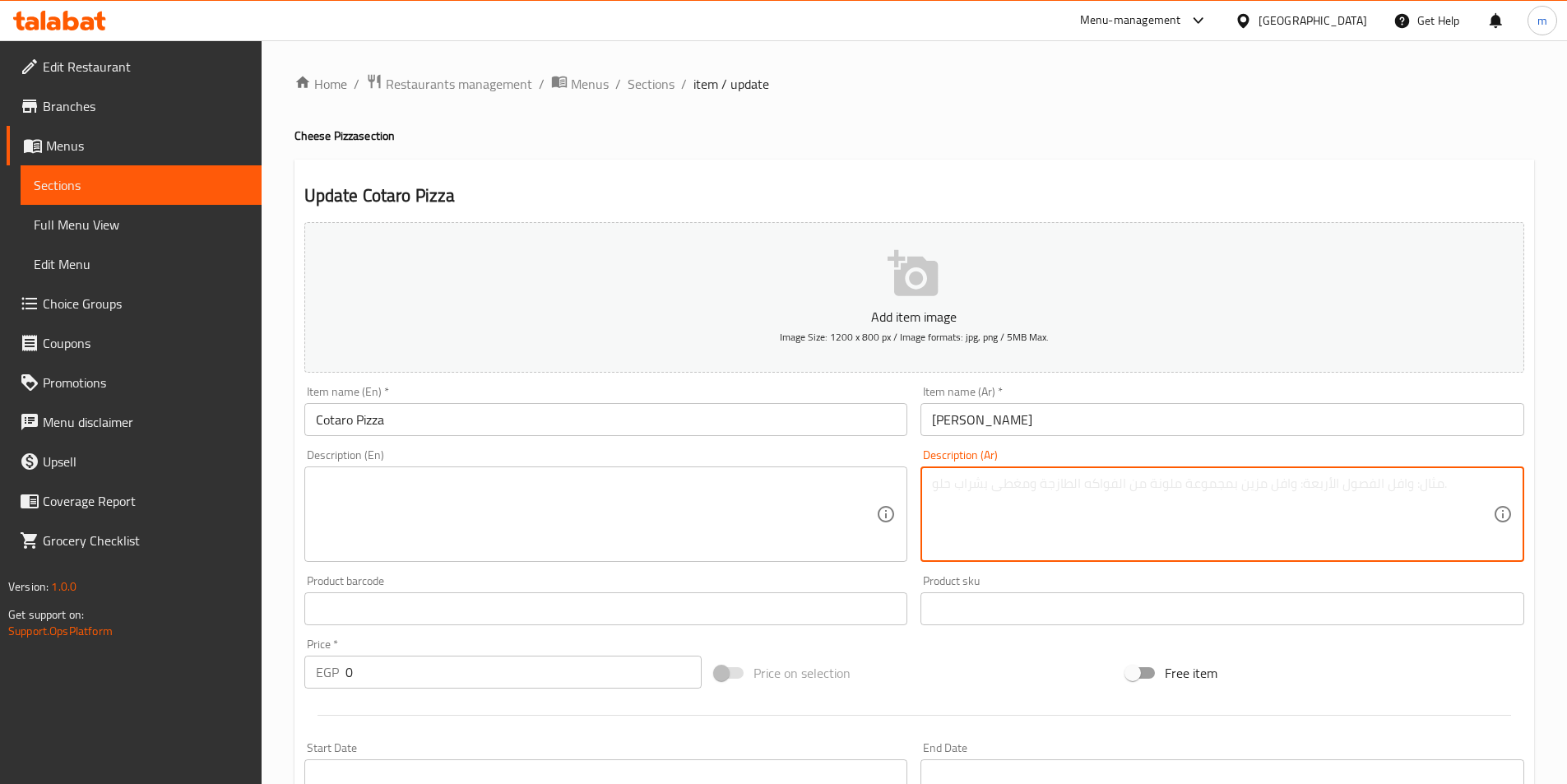
paste textarea "بيتزا كواترو: أربع نكهات، أربع أنواع من الجبن! تجربة فريدة لمحبي الجبن."
drag, startPoint x: 1426, startPoint y: 487, endPoint x: 1521, endPoint y: 485, distance: 95.0
click at [1521, 485] on div "بيتزا كواترو: أربع نكهات، أربع أنواع من الجبن! تجربة فريدة لمحبي الجبن. Descrip…" at bounding box center [1222, 514] width 604 height 96
type textarea "أربع نكهات، أربع أنواع من الجبن! تجربة فريدة لمحبي الجبن."
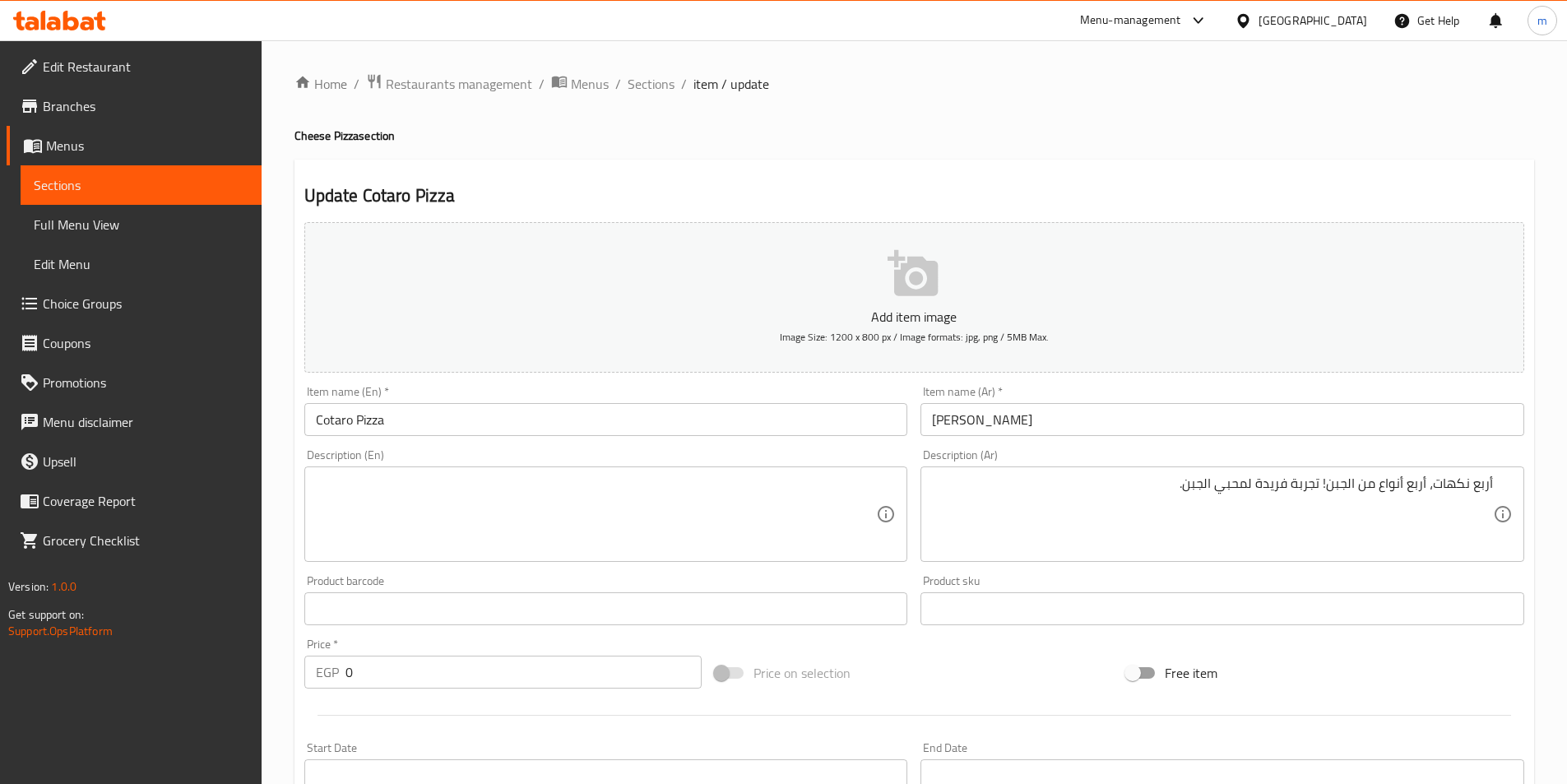
click at [655, 489] on textarea at bounding box center [596, 514] width 561 height 78
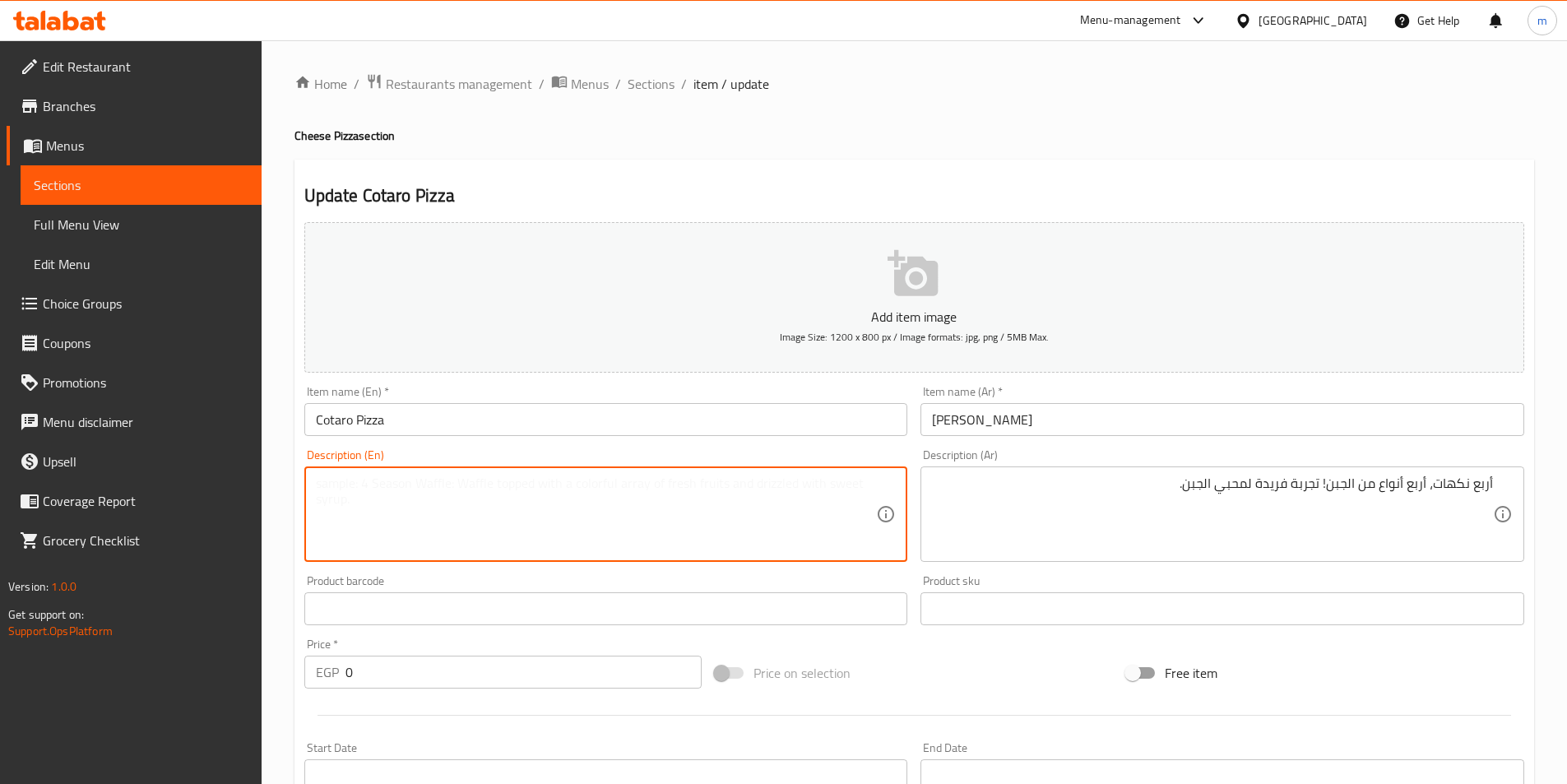
paste textarea "Quattro Pizza: Four flavors, four types of cheese! A unique experience for chee…"
click at [339, 483] on textarea "Quattro Pizza: Four flavors, four types of cheese! A unique experience for chee…" at bounding box center [596, 514] width 561 height 78
type textarea "Quattro Pizza: Four flavors, four types of cheese! A unique experience for chee…"
click at [338, 426] on input "Cotaro Pizza" at bounding box center [605, 419] width 604 height 33
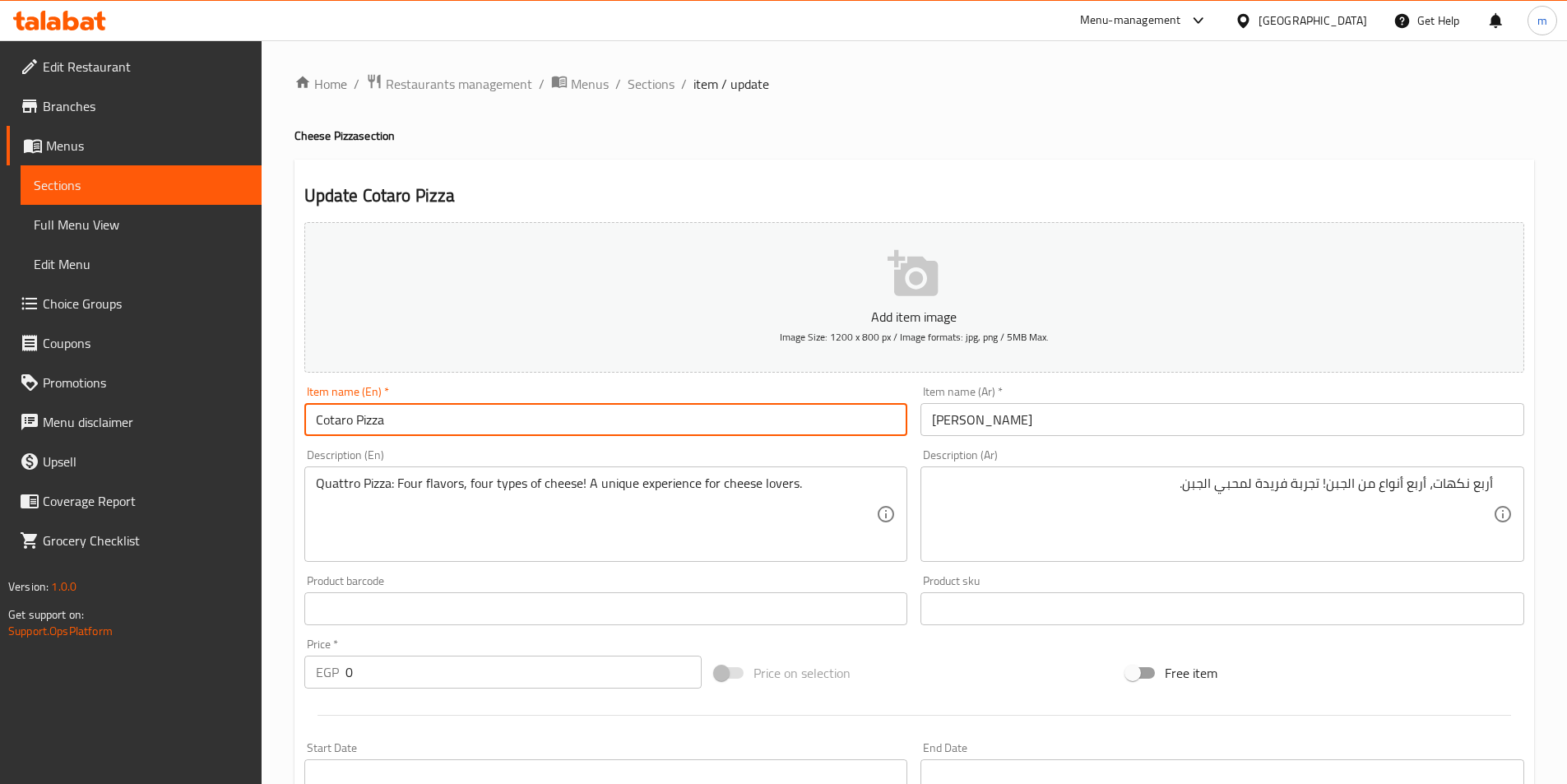
click at [338, 426] on input "Cotaro Pizza" at bounding box center [605, 419] width 604 height 33
paste input "Quatt"
type input "Quattro Pizza"
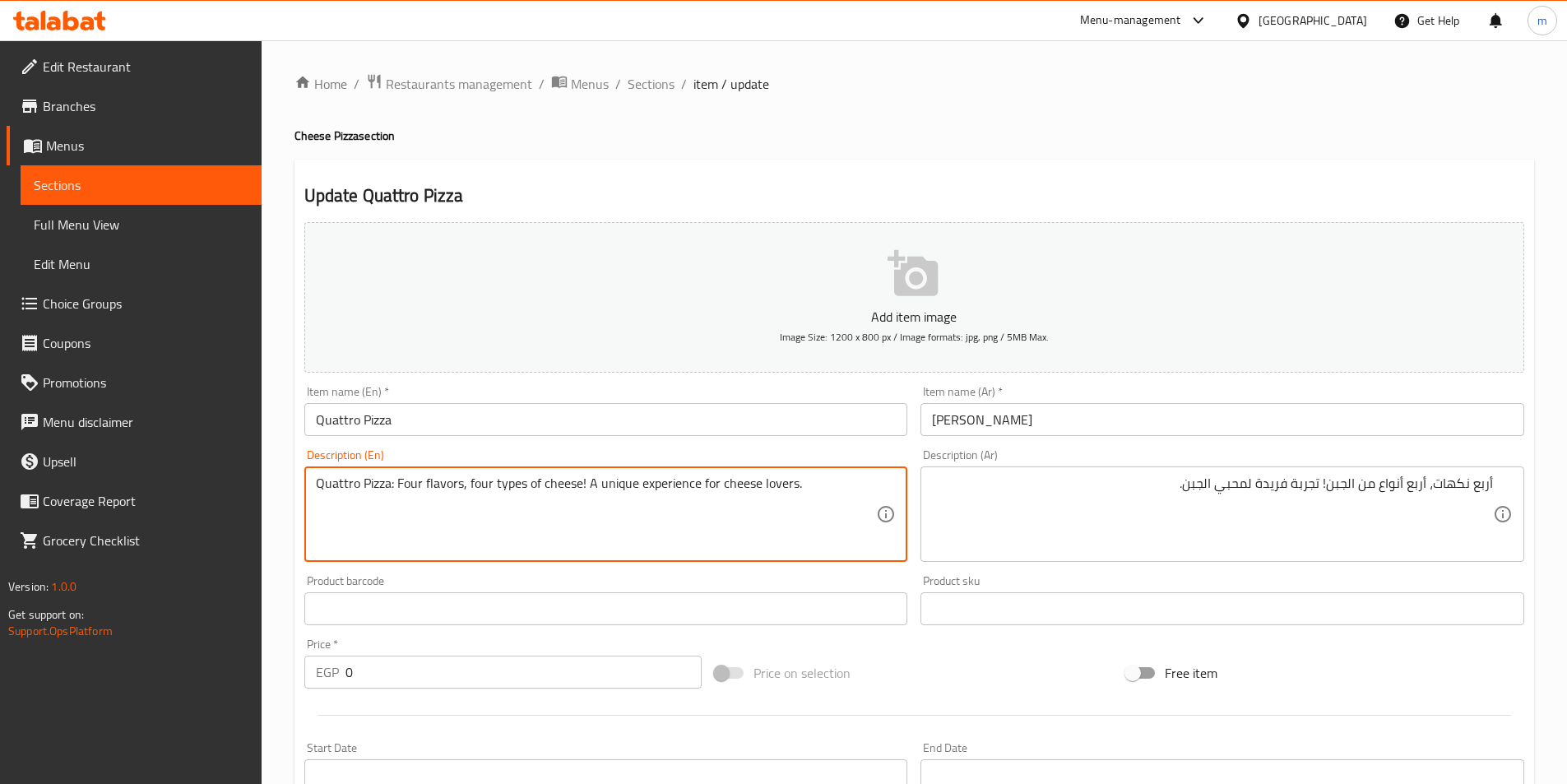
drag, startPoint x: 397, startPoint y: 487, endPoint x: 308, endPoint y: 491, distance: 89.1
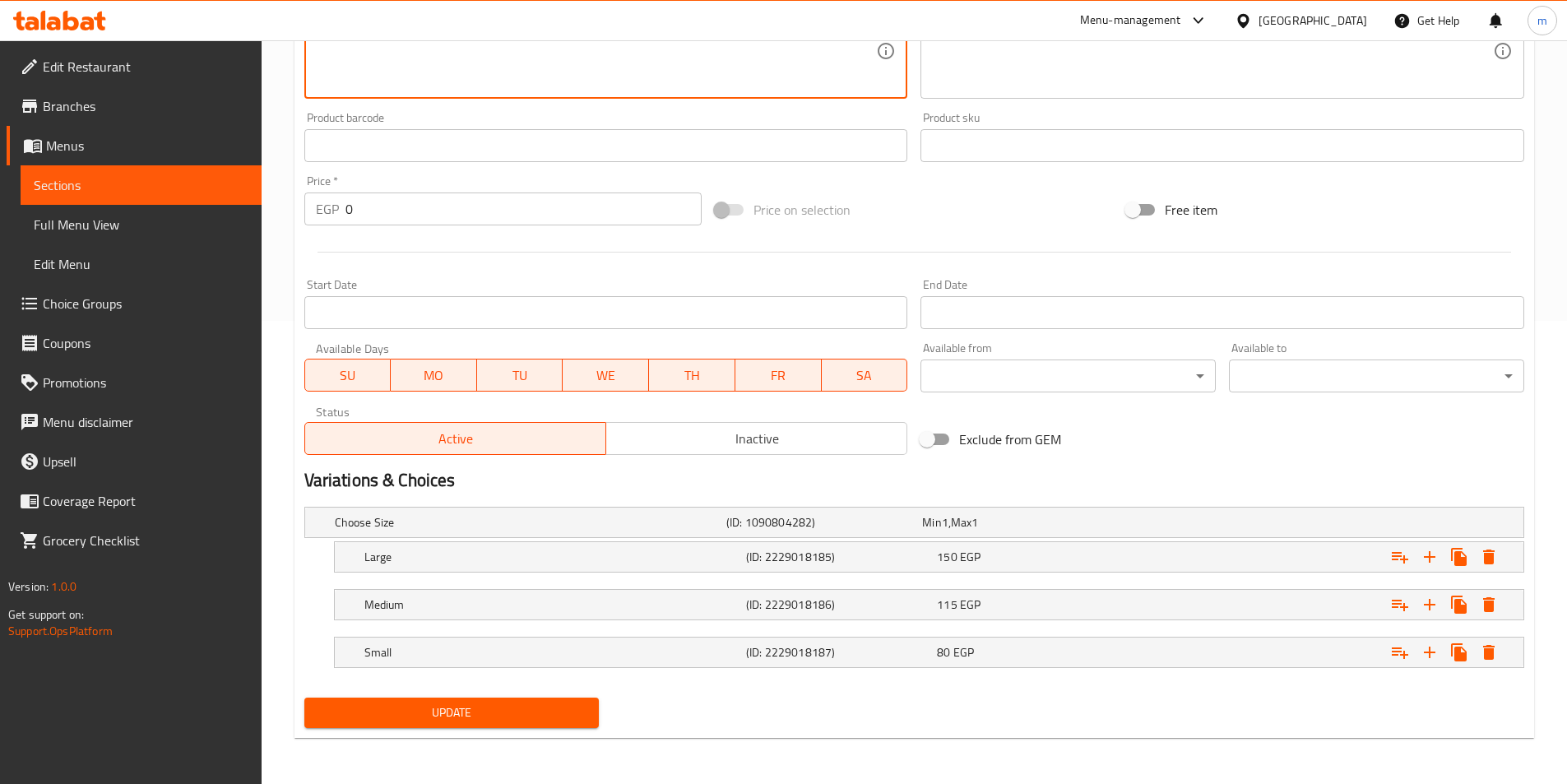
type textarea "Four flavors, four types of cheese! A unique experience for cheese lovers."
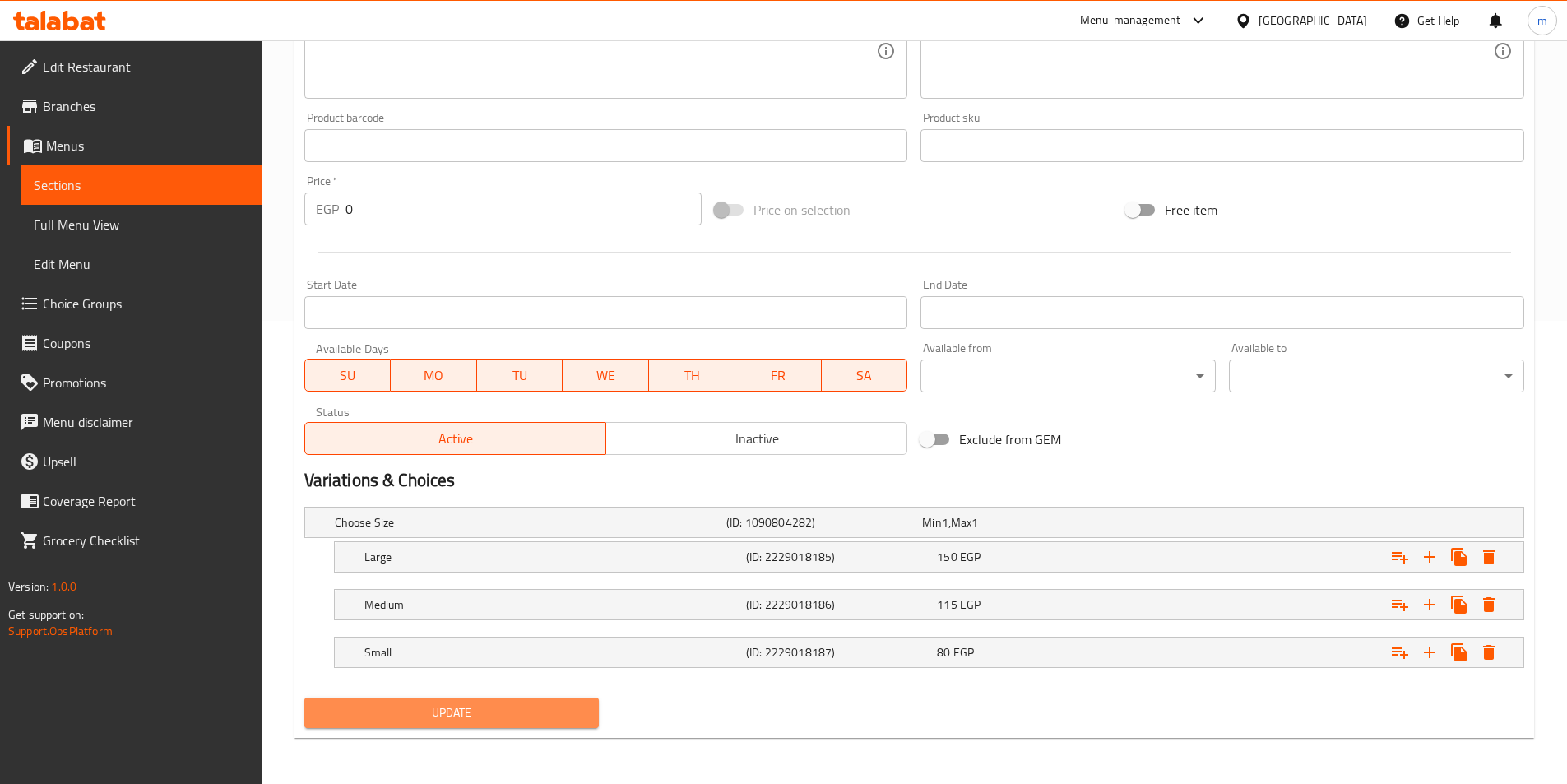
click at [438, 703] on span "Update" at bounding box center [452, 712] width 269 height 20
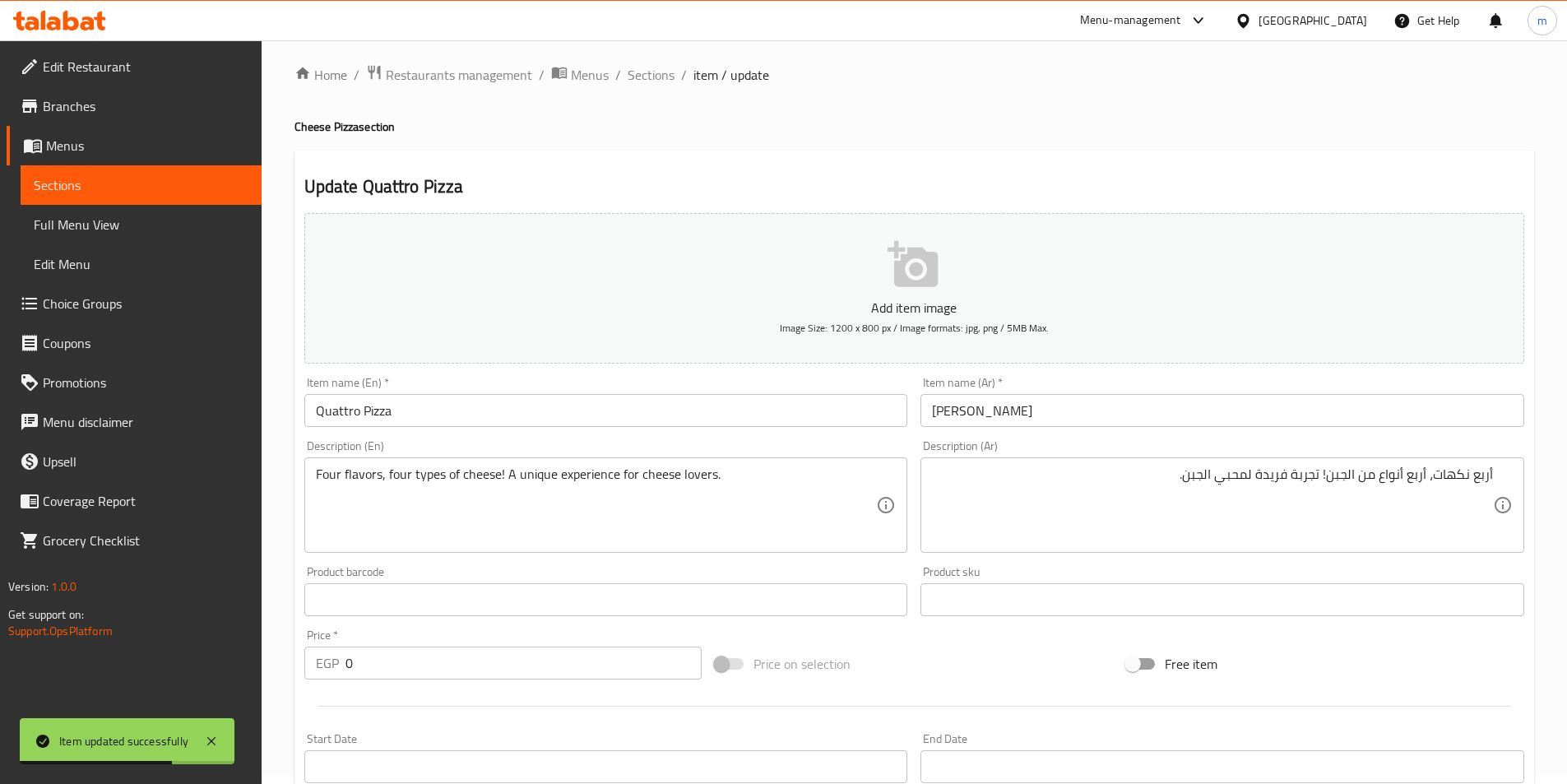
scroll to position [0, 0]
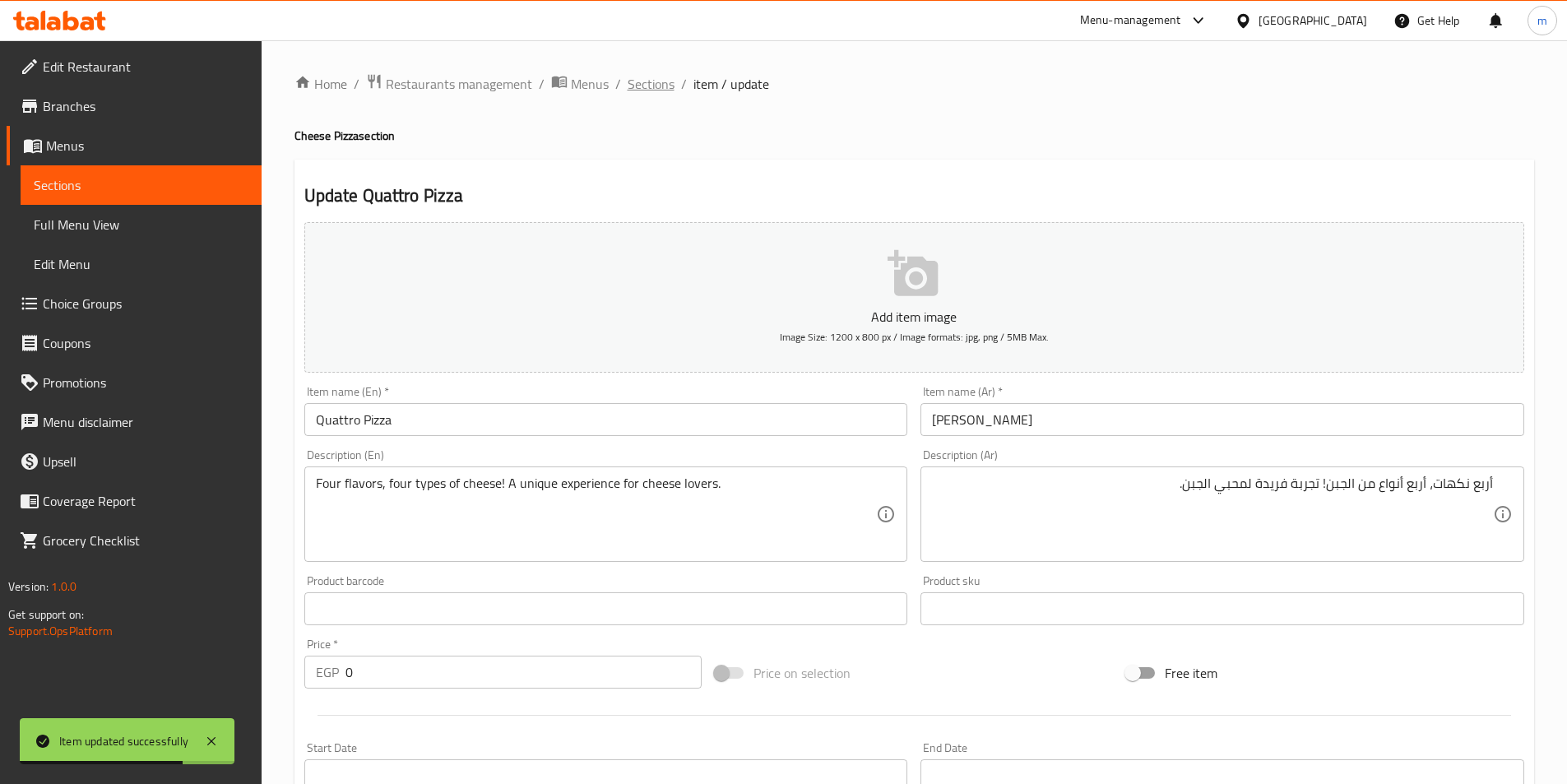
click at [647, 82] on span "Sections" at bounding box center [651, 84] width 47 height 19
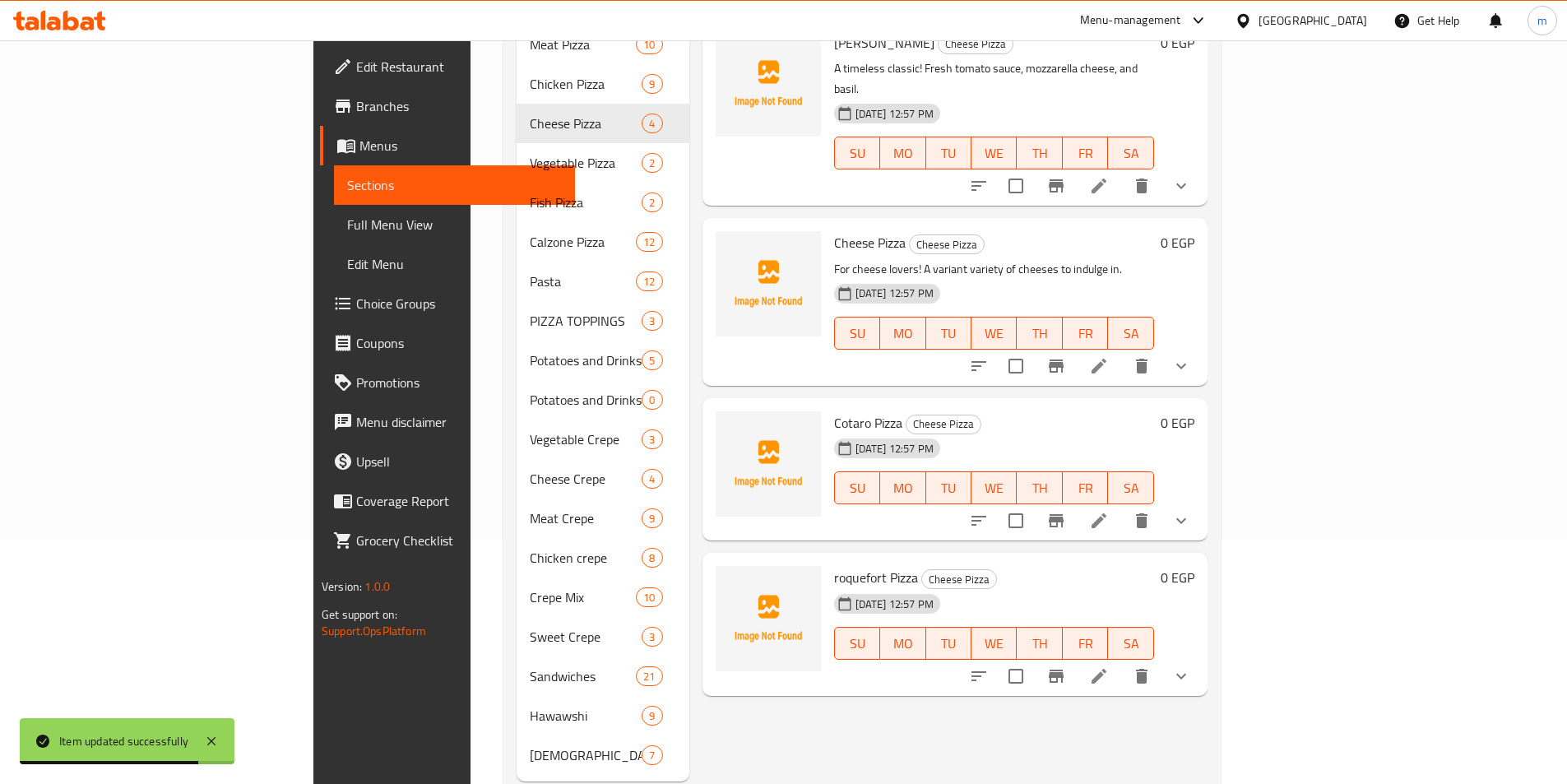
scroll to position [263, 0]
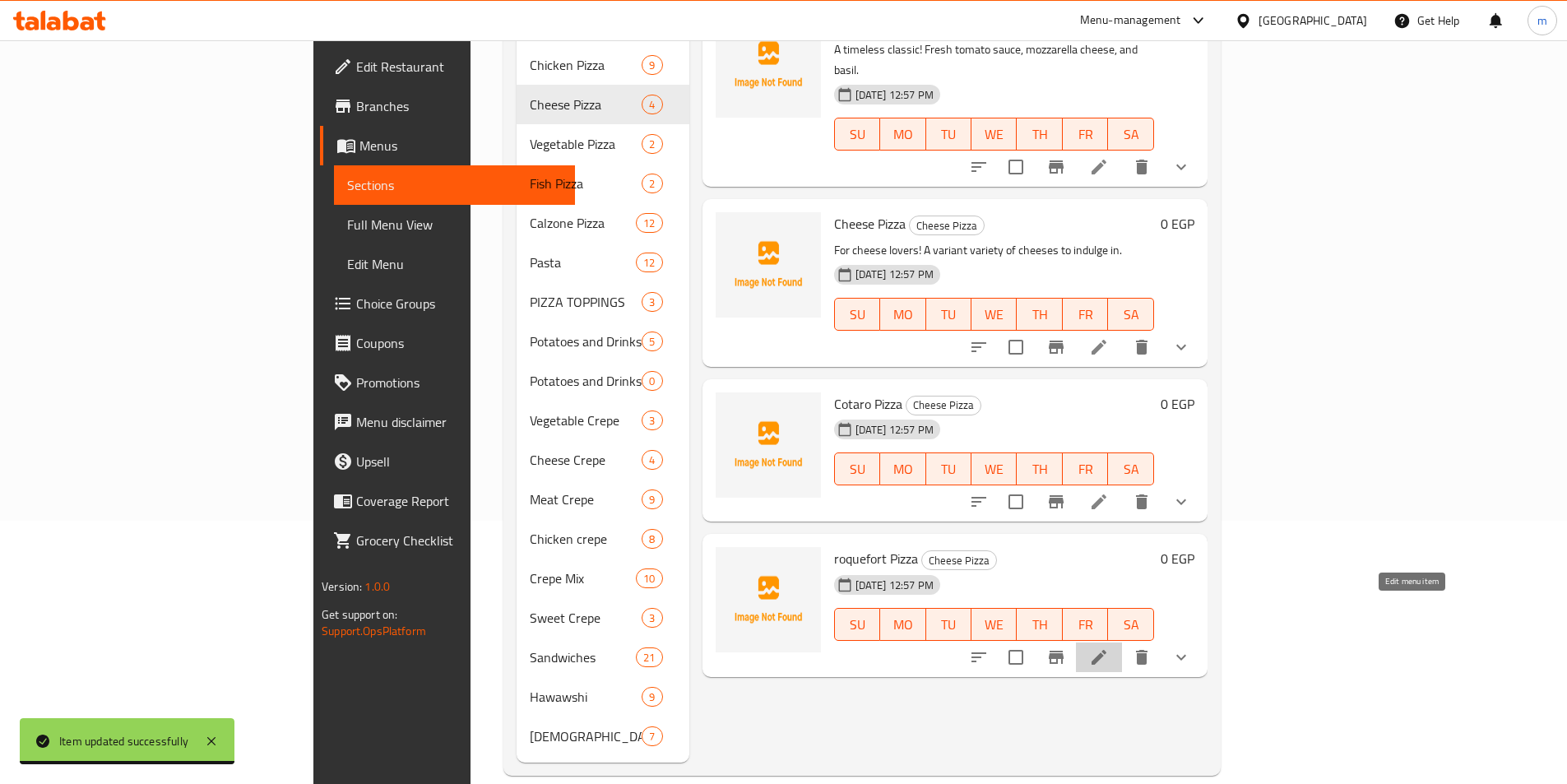
click at [1109, 647] on icon at bounding box center [1099, 656] width 19 height 19
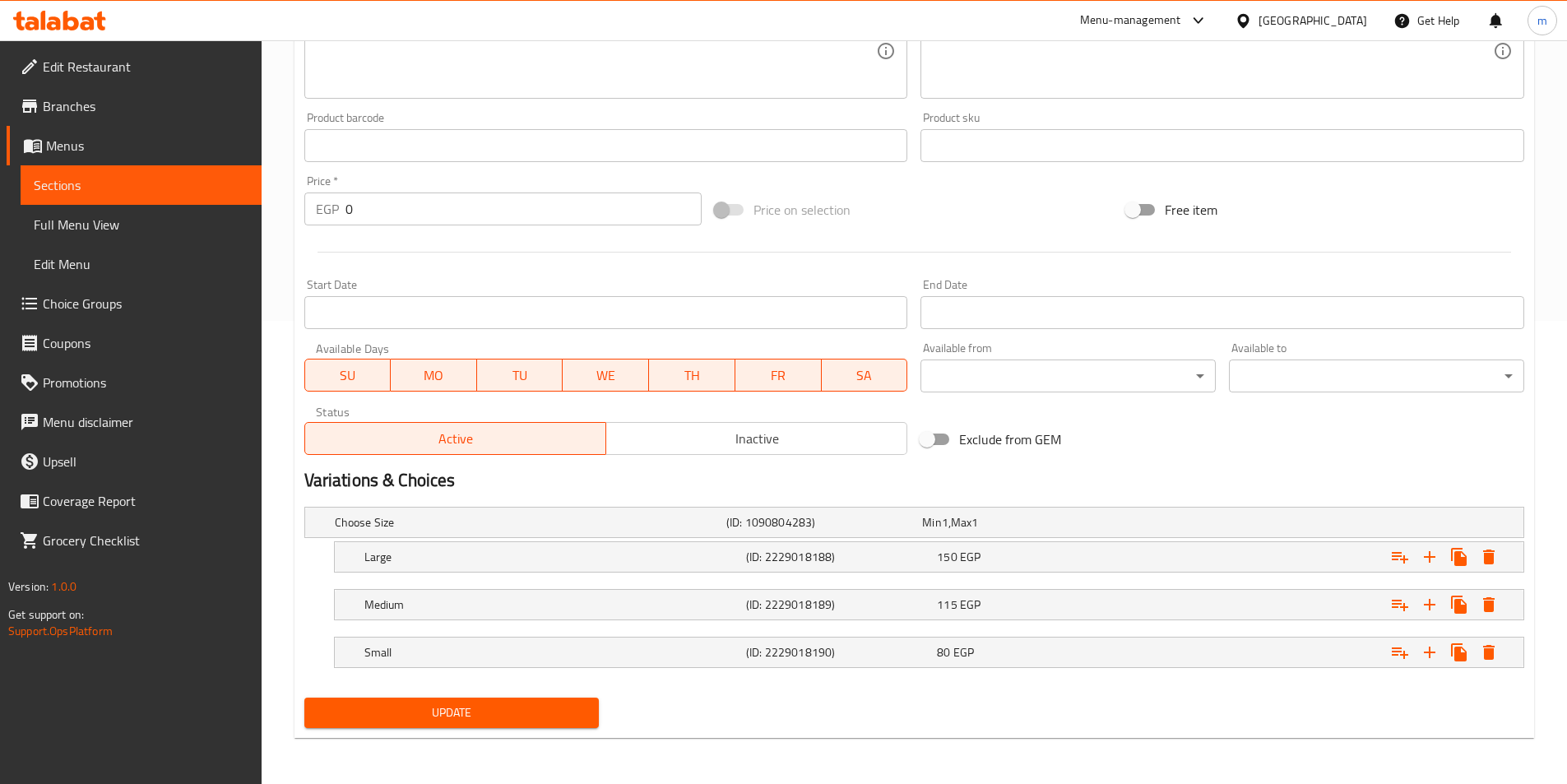
scroll to position [51, 0]
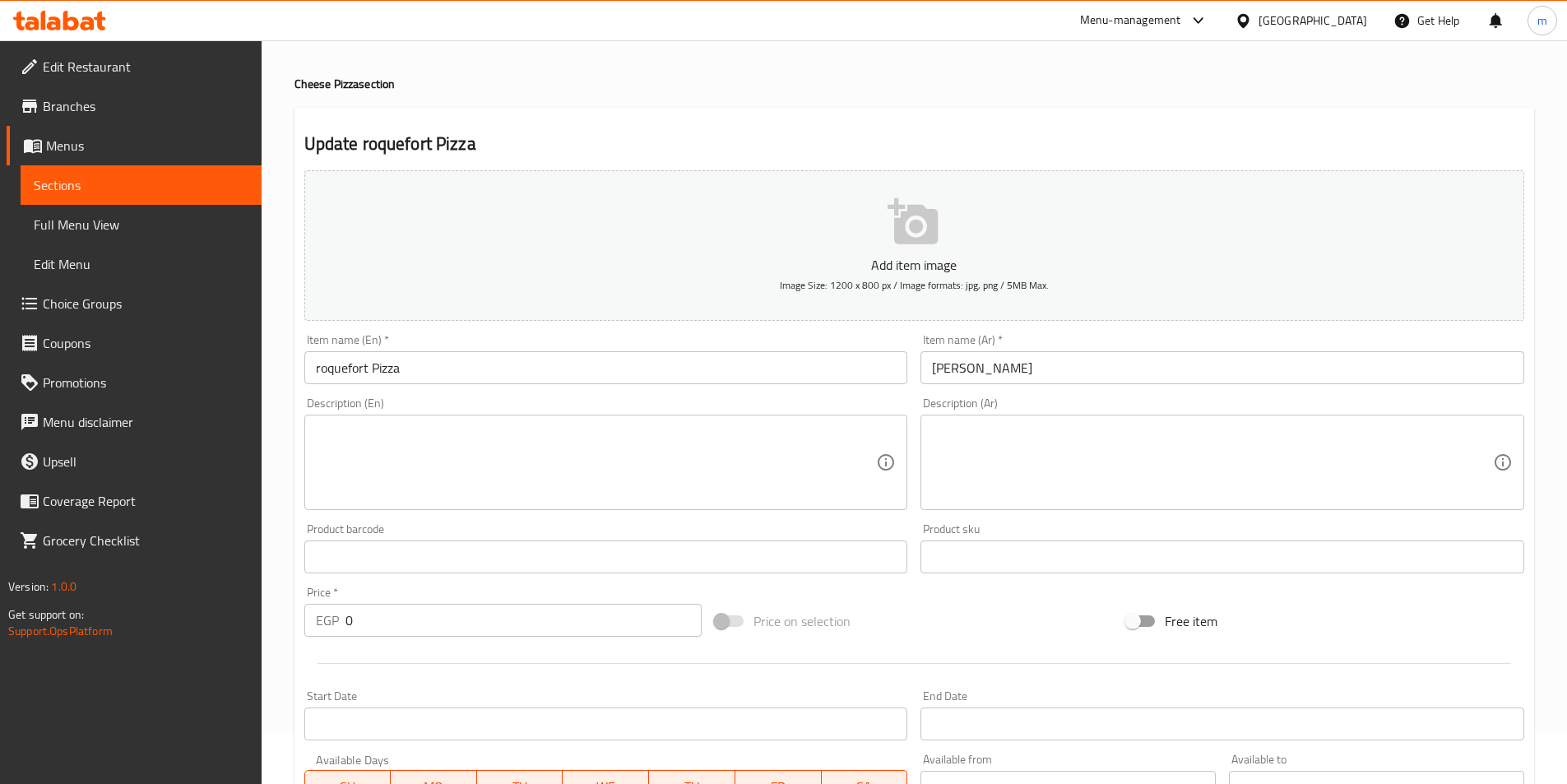
click at [1353, 428] on textarea at bounding box center [1212, 462] width 561 height 78
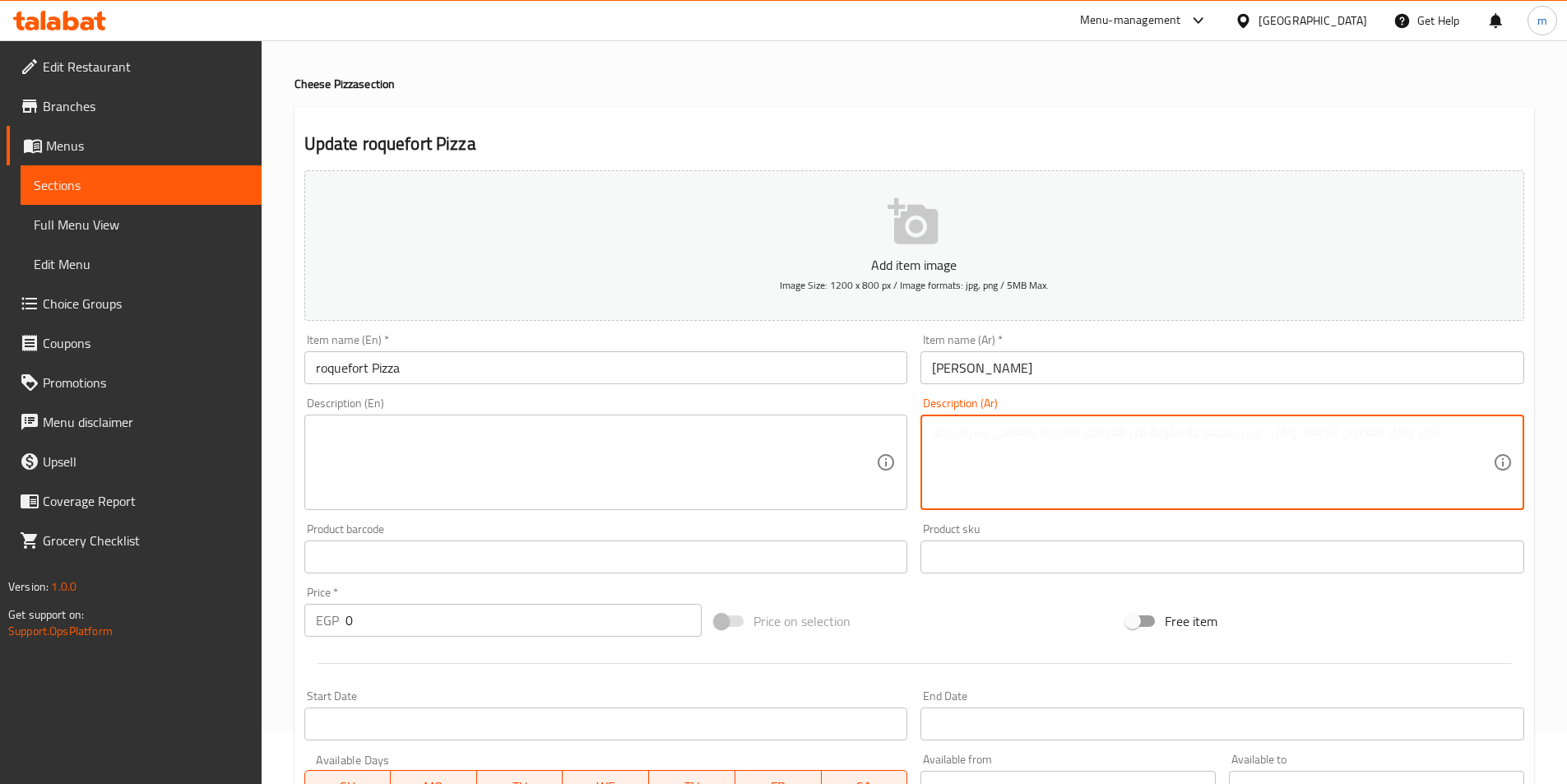
paste textarea "بيتزا ريكفورد: لمحبي النكهات القوية! جبنة الريكفورد الغنية مع لمسة من العسل."
drag, startPoint x: 1419, startPoint y: 436, endPoint x: 1506, endPoint y: 428, distance: 87.4
click at [1506, 428] on div "بيتزا ريكفورد: لمحبي النكهات القوية! جبنة الريكفورد الغنية مع لمسة من العسل. De…" at bounding box center [1222, 462] width 604 height 96
click at [1090, 445] on textarea "لمحبي النكهات القوية! جبنة الريكفورد الغنية مع لمسة من العسل." at bounding box center [1212, 462] width 561 height 78
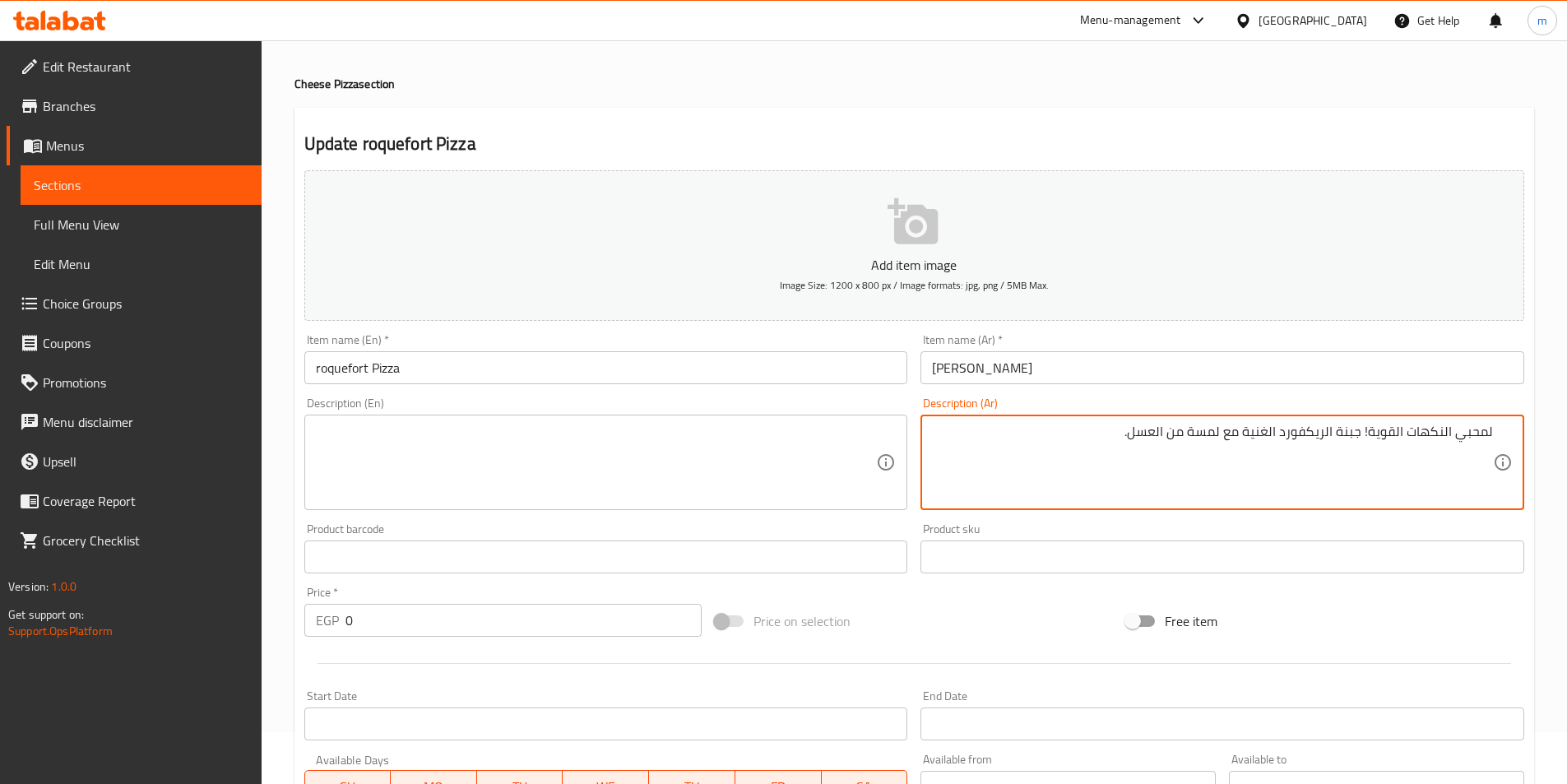
click at [1090, 445] on textarea "لمحبي النكهات القوية! جبنة الريكفورد الغنية مع لمسة من العسل." at bounding box center [1212, 462] width 561 height 78
type textarea "لمحبي النكهات القوية! جبنة الريكفورد الغنية مع لمسة من العسل."
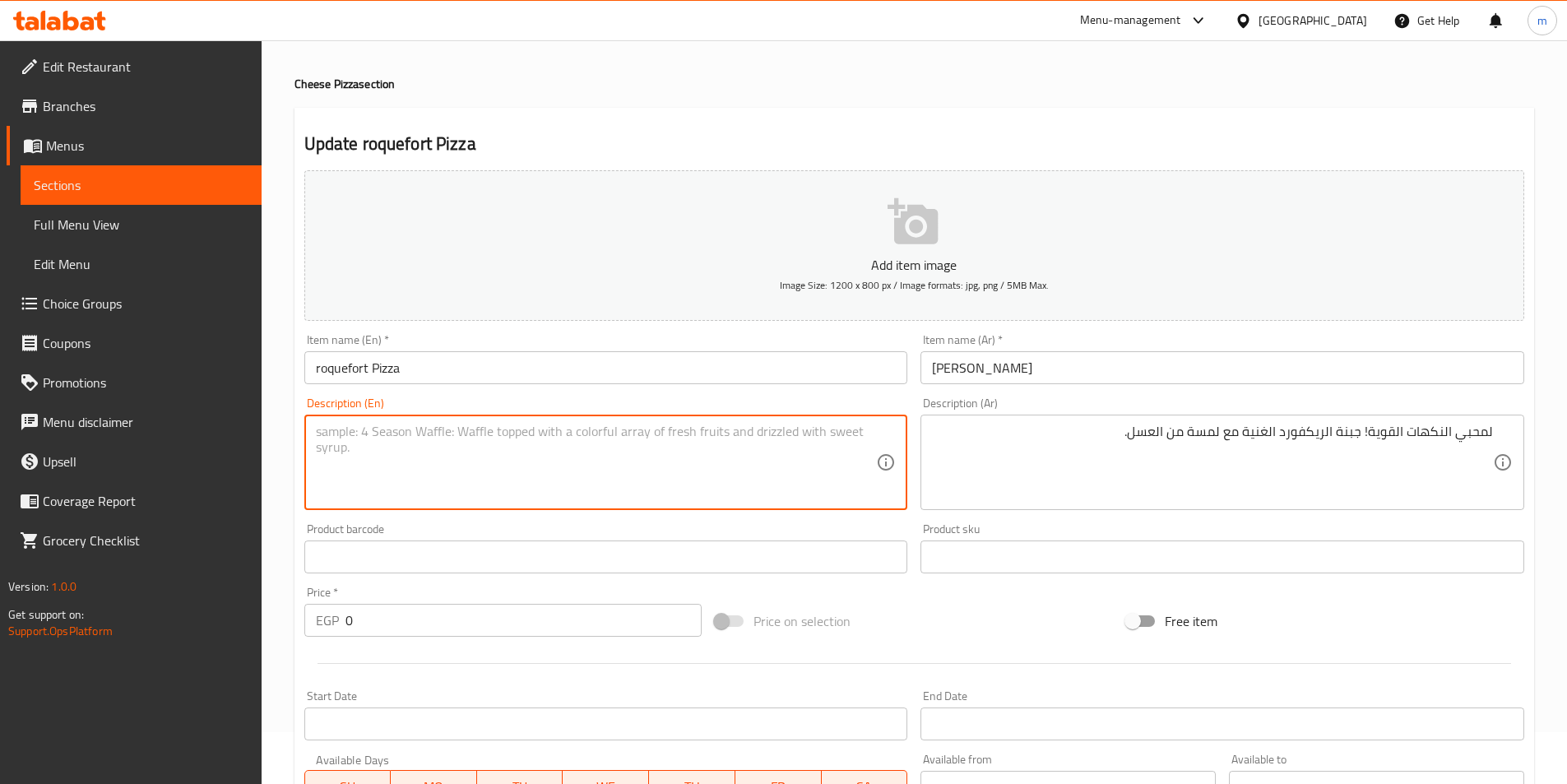
click at [751, 473] on textarea at bounding box center [596, 462] width 561 height 78
paste textarea "For lovers of bold flavors! Rich Roquefort cheese with a hint of honey."
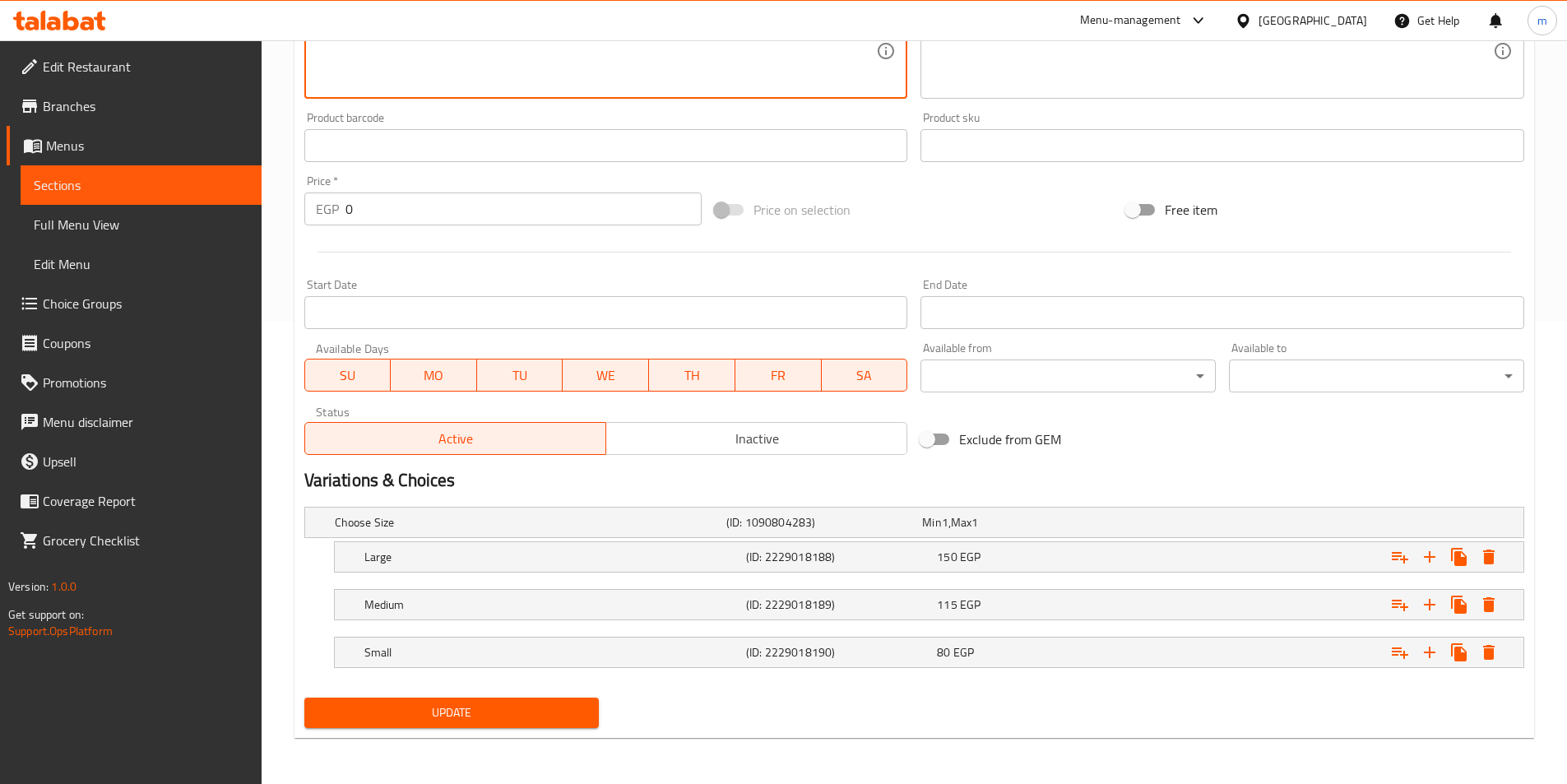
type textarea "For lovers of bold flavors! Rich Roquefort cheese with a hint of honey."
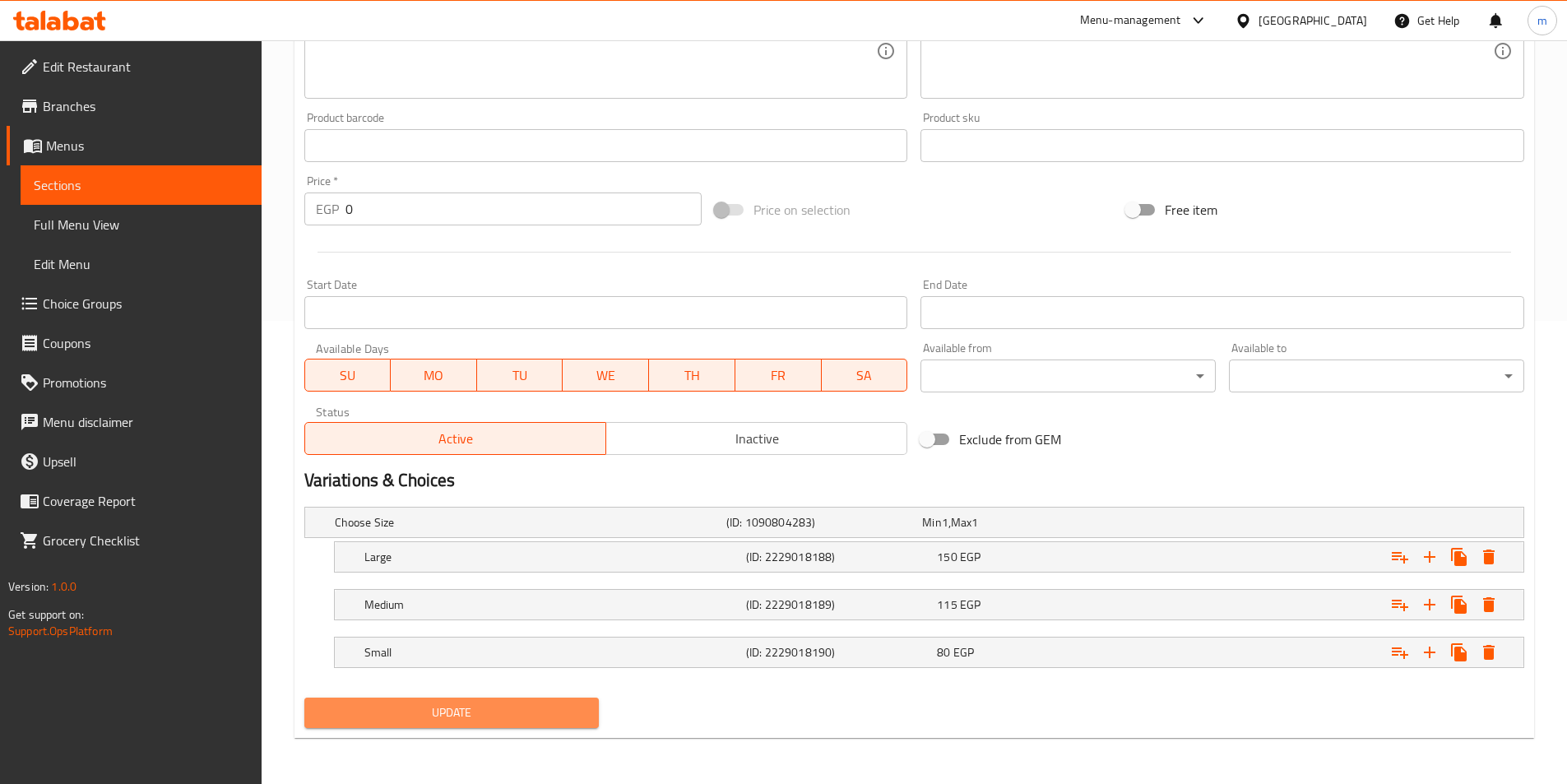
click at [362, 718] on span "Update" at bounding box center [452, 712] width 269 height 20
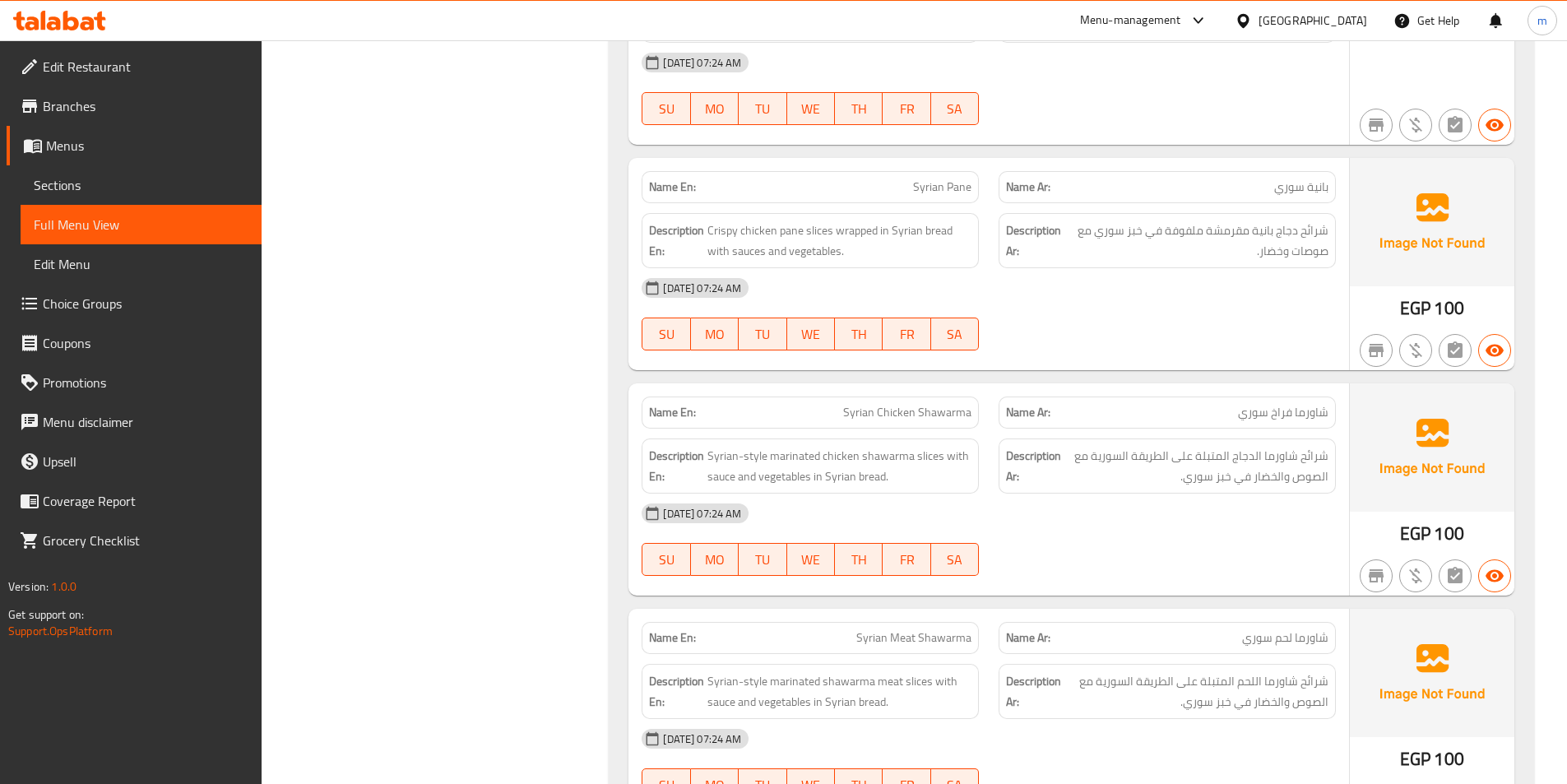
scroll to position [16483, 0]
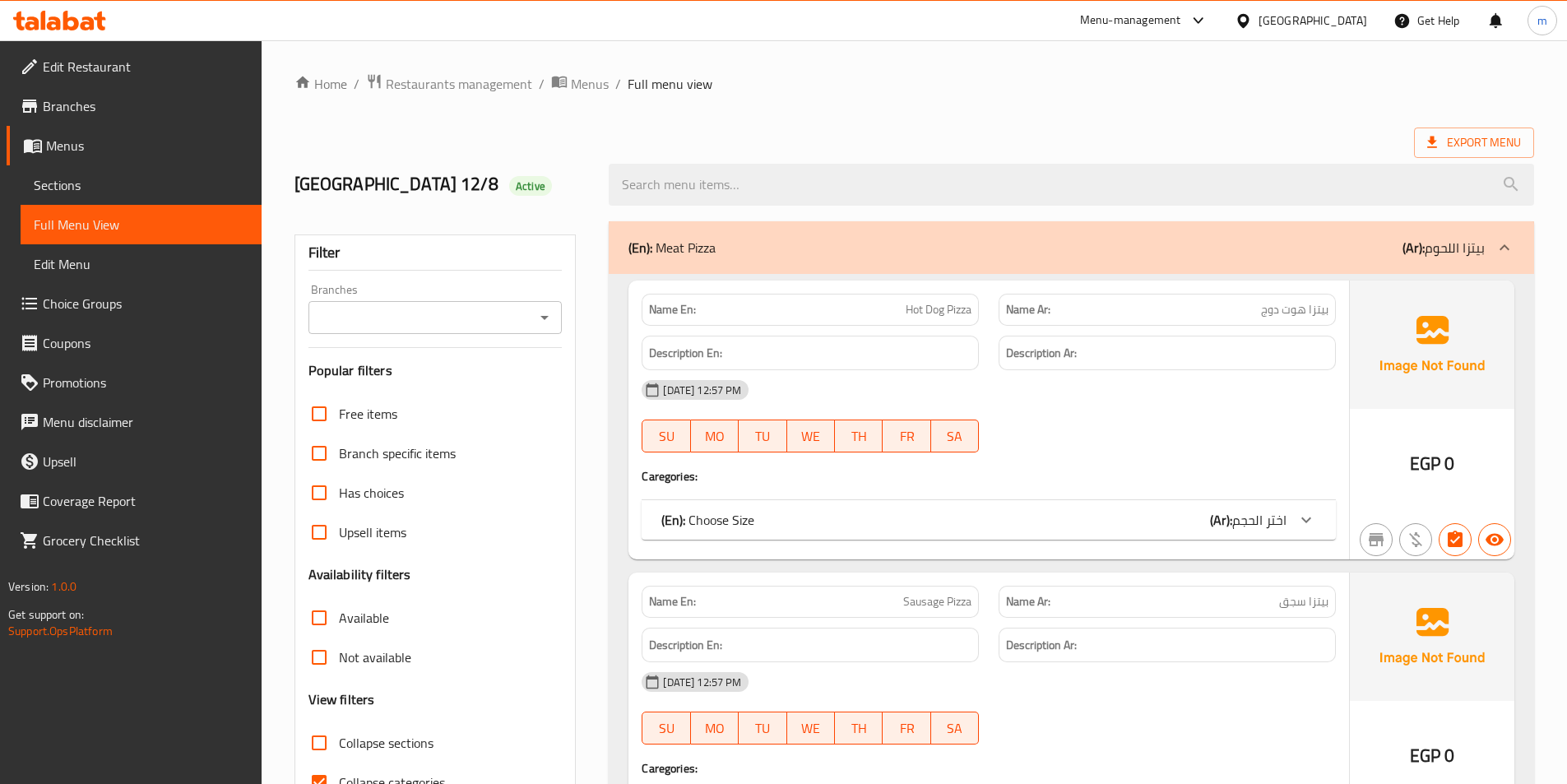
drag, startPoint x: 407, startPoint y: 735, endPoint x: 437, endPoint y: 726, distance: 31.3
click at [415, 733] on span "Collapse sections" at bounding box center [386, 742] width 95 height 19
click at [333, 736] on input "Collapse sections" at bounding box center [319, 742] width 40 height 40
checkbox input "true"
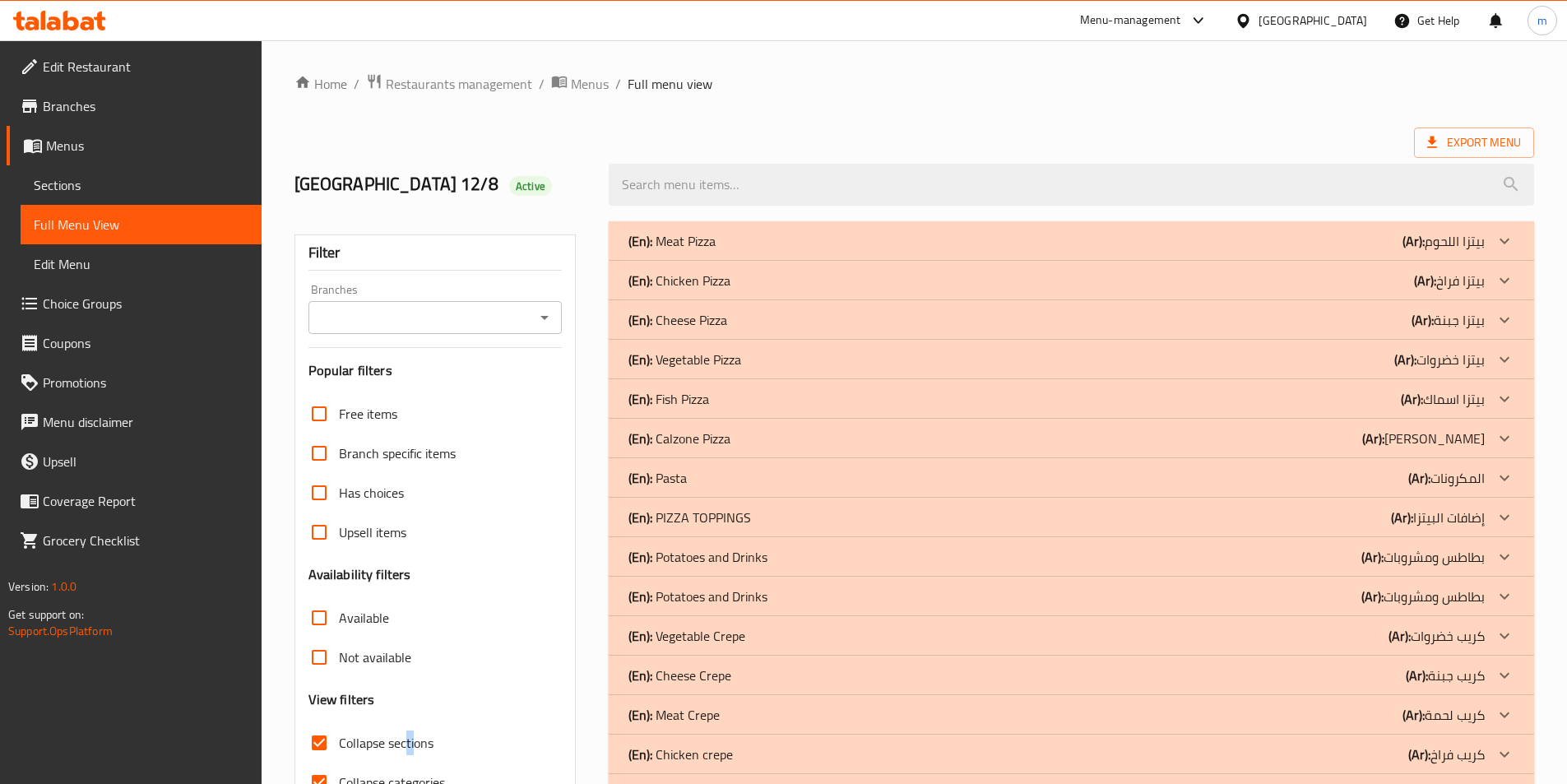
click at [1337, 251] on div "(En): Potatoes and Drinks (Ar): بطاطس ومشروبات" at bounding box center [1056, 241] width 856 height 19
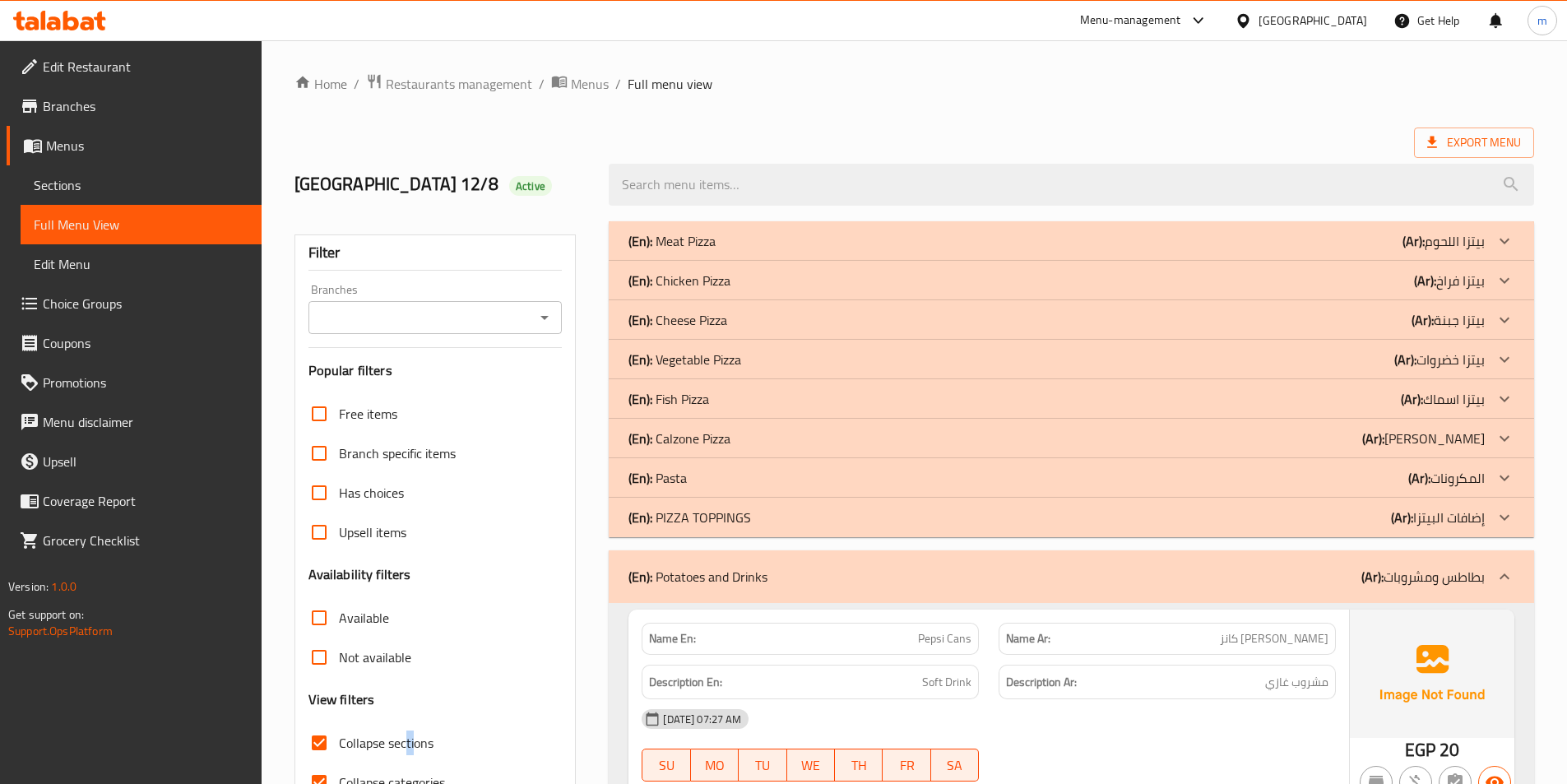
scroll to position [411, 0]
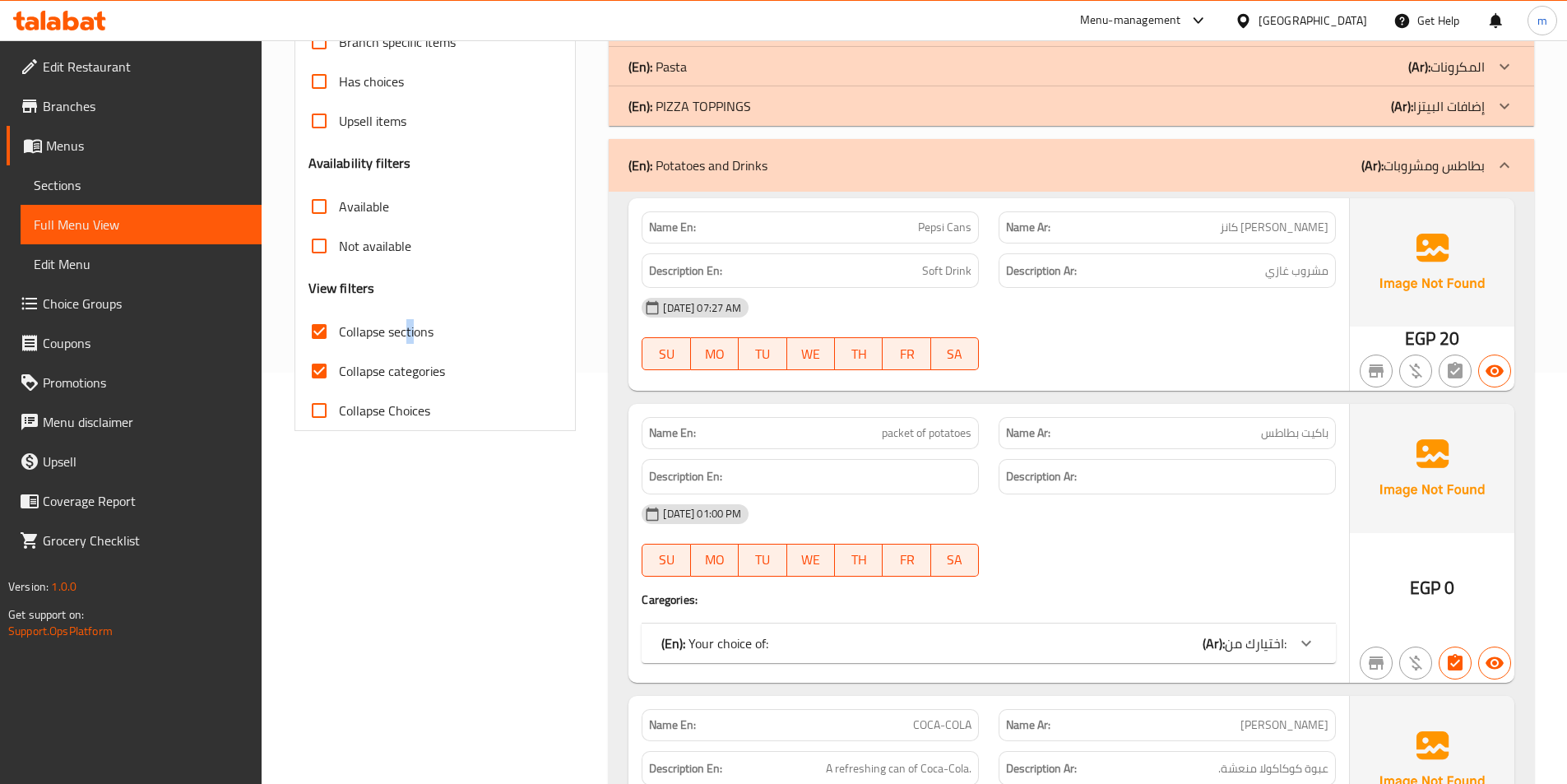
click at [1158, 640] on div "(En): Your choice of: (Ar): اختيارك من:" at bounding box center [973, 643] width 625 height 19
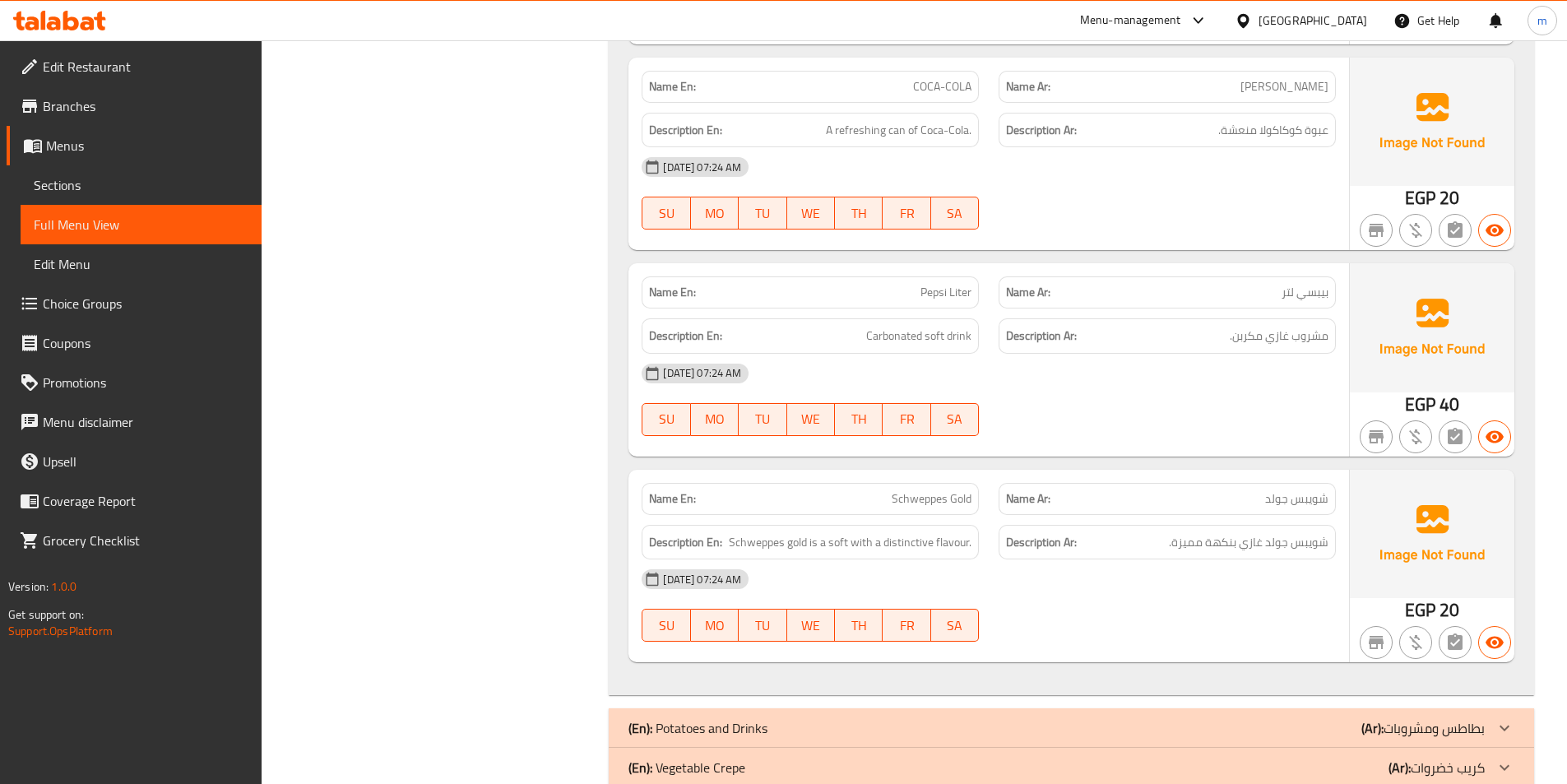
scroll to position [0, 0]
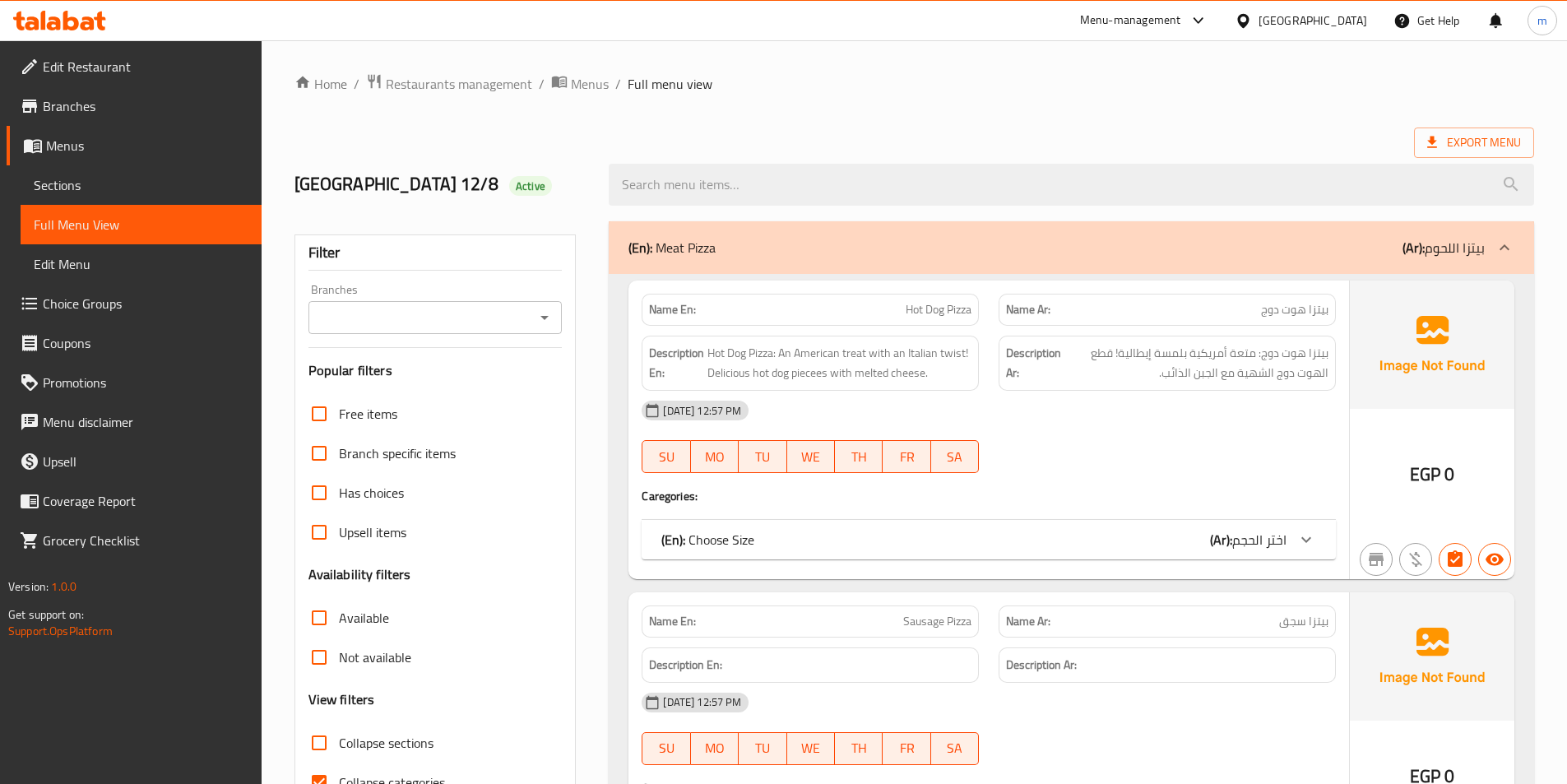
click at [877, 74] on ol "Home / Restaurants management / Menus / Full menu view" at bounding box center [914, 84] width 1240 height 21
click at [978, 552] on div "(En): Choose Size (Ar): اختر الحجم" at bounding box center [988, 539] width 694 height 40
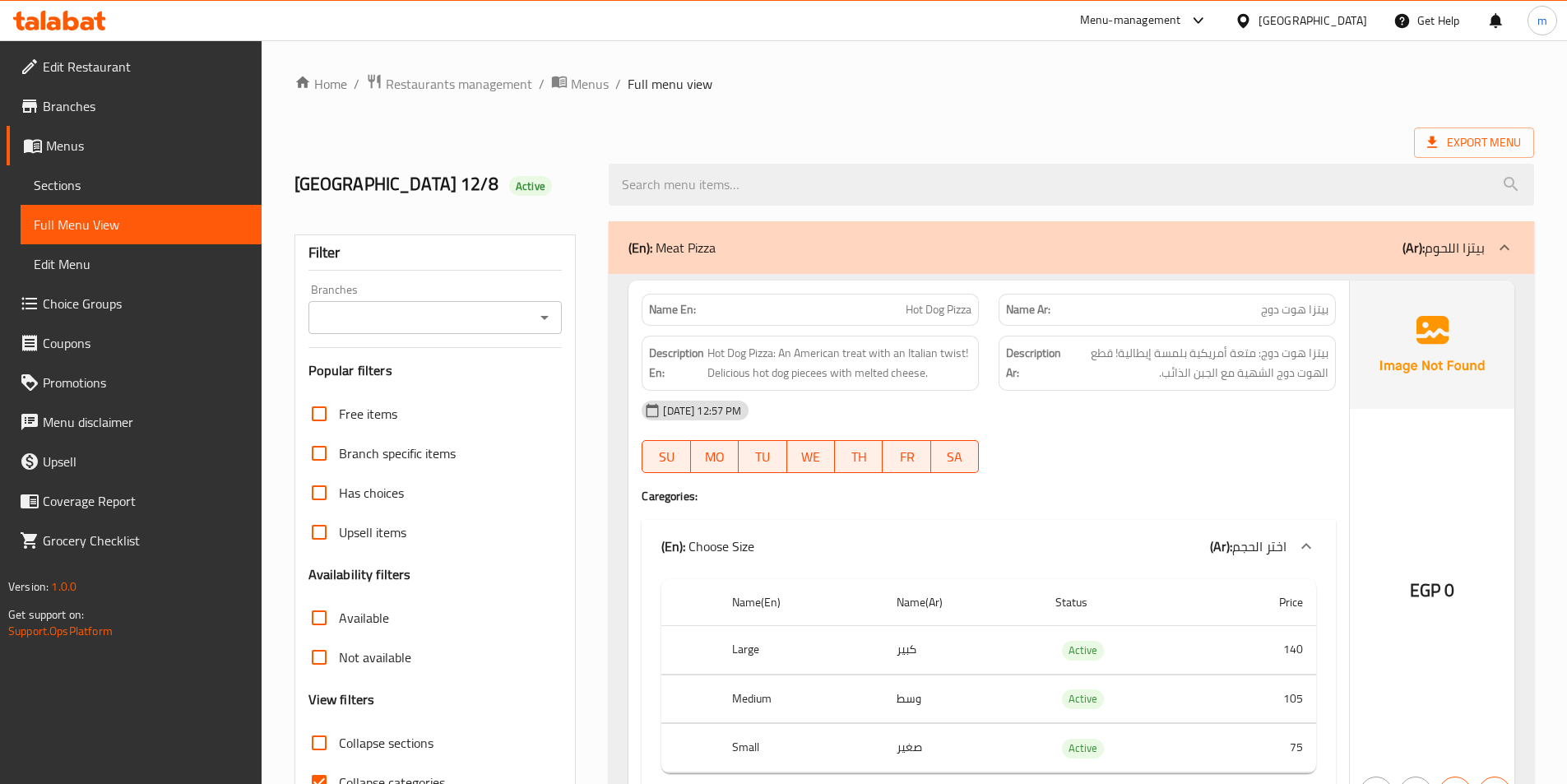
scroll to position [411, 0]
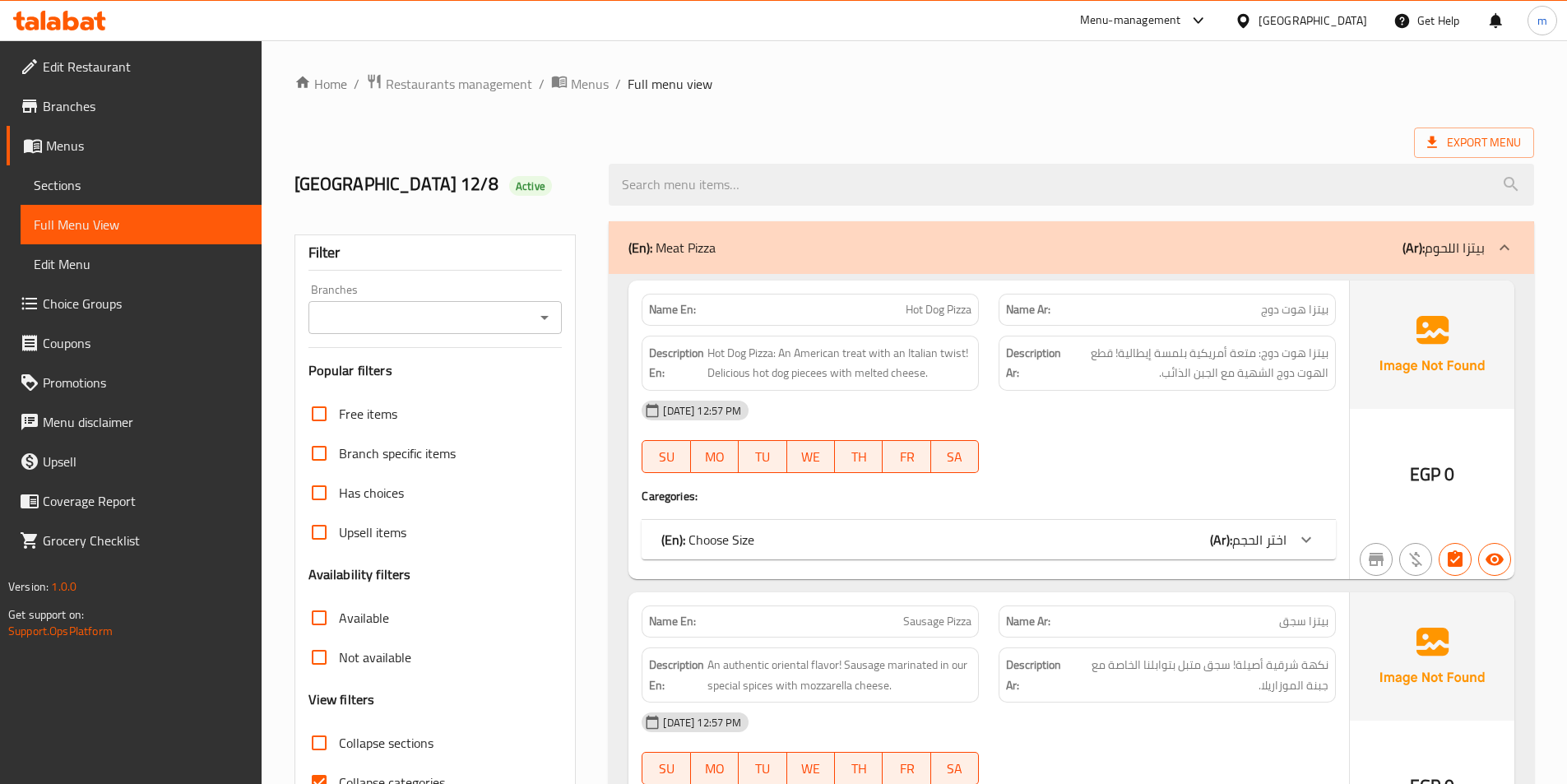
scroll to position [411, 0]
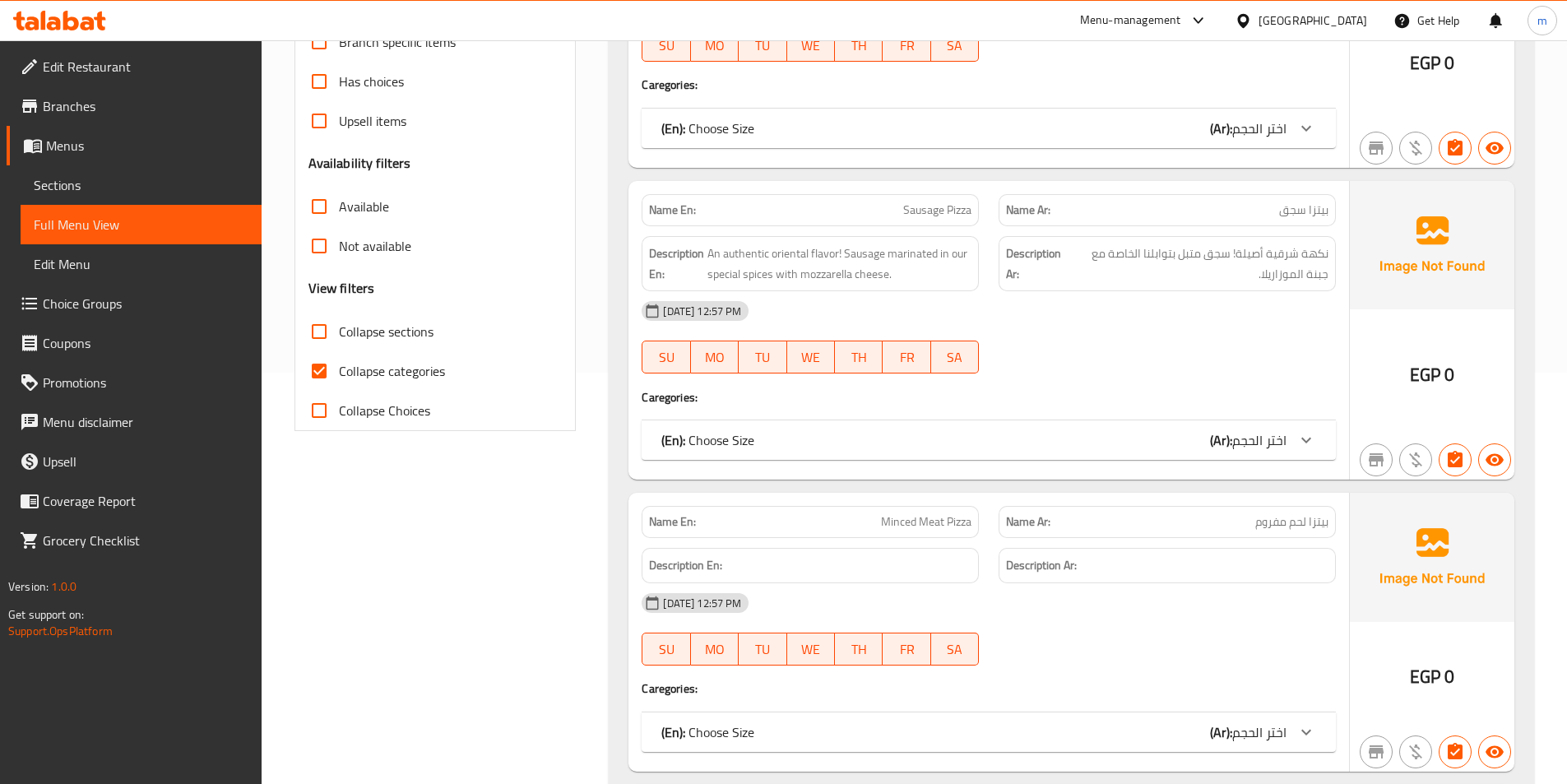
click at [1186, 138] on div "(En): Choose Size (Ar): اختر الحجم" at bounding box center [973, 128] width 625 height 19
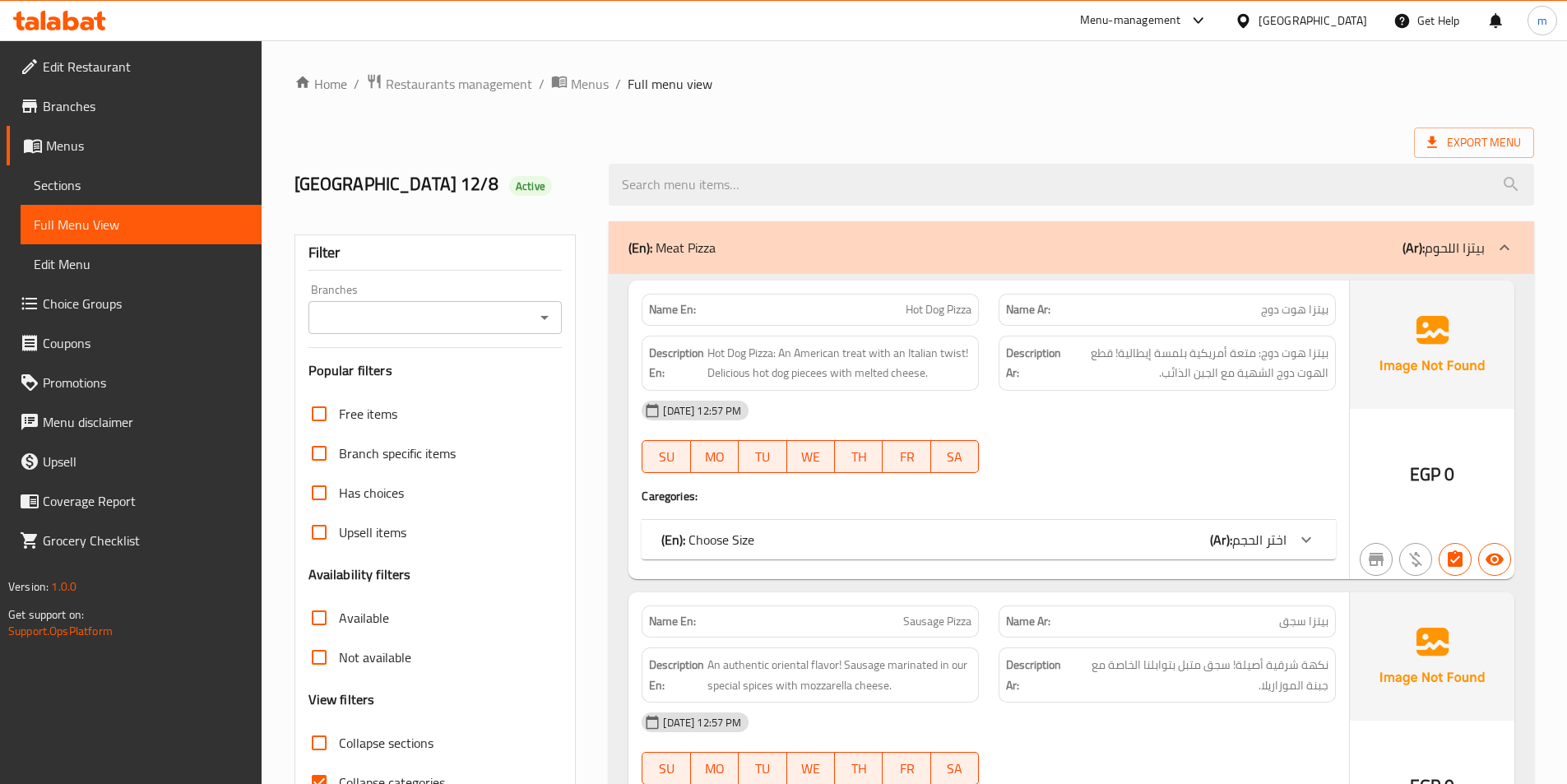
click at [883, 151] on div "Tokyo 12/8 Active" at bounding box center [914, 184] width 1259 height 74
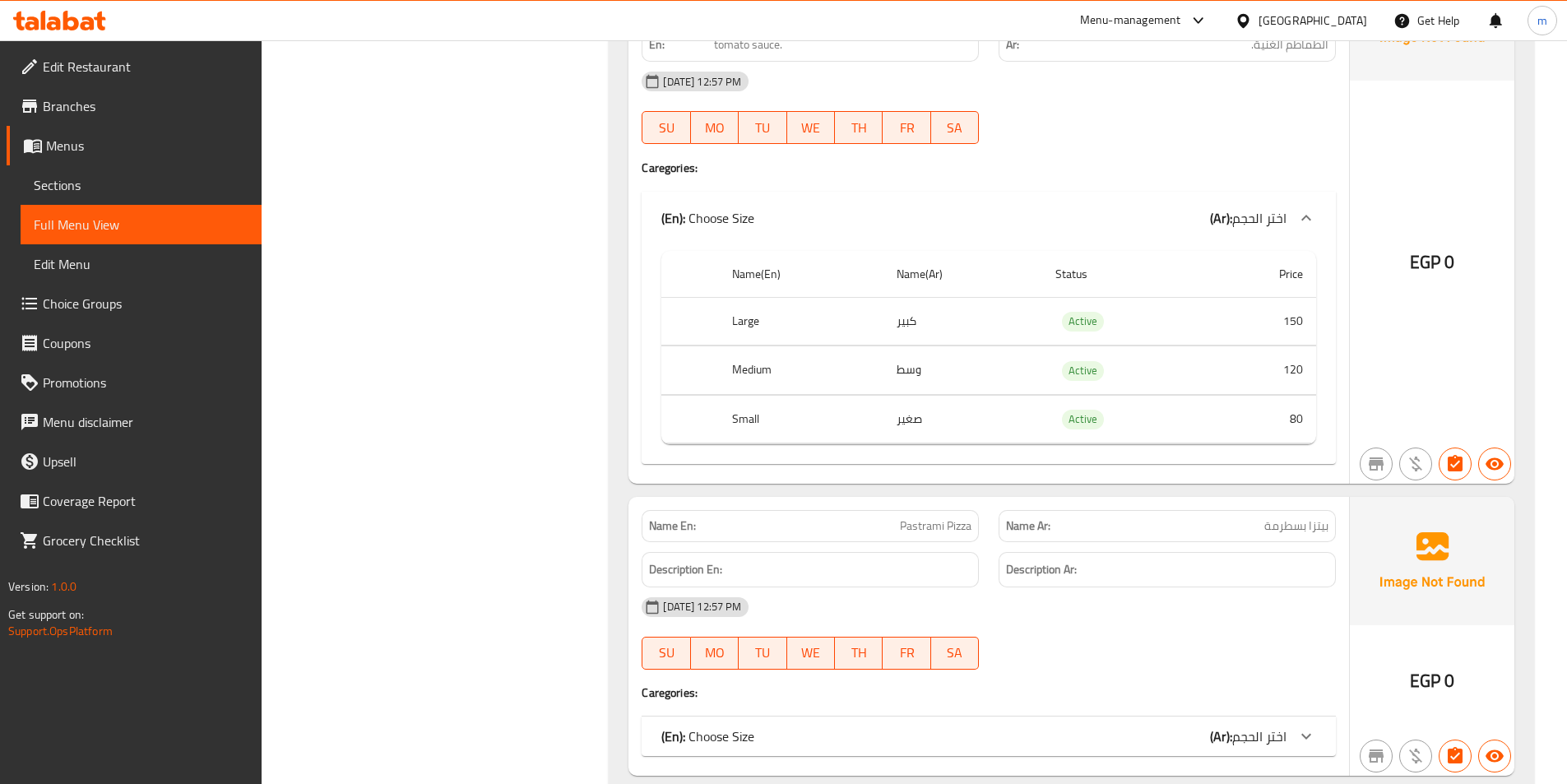
scroll to position [1363, 0]
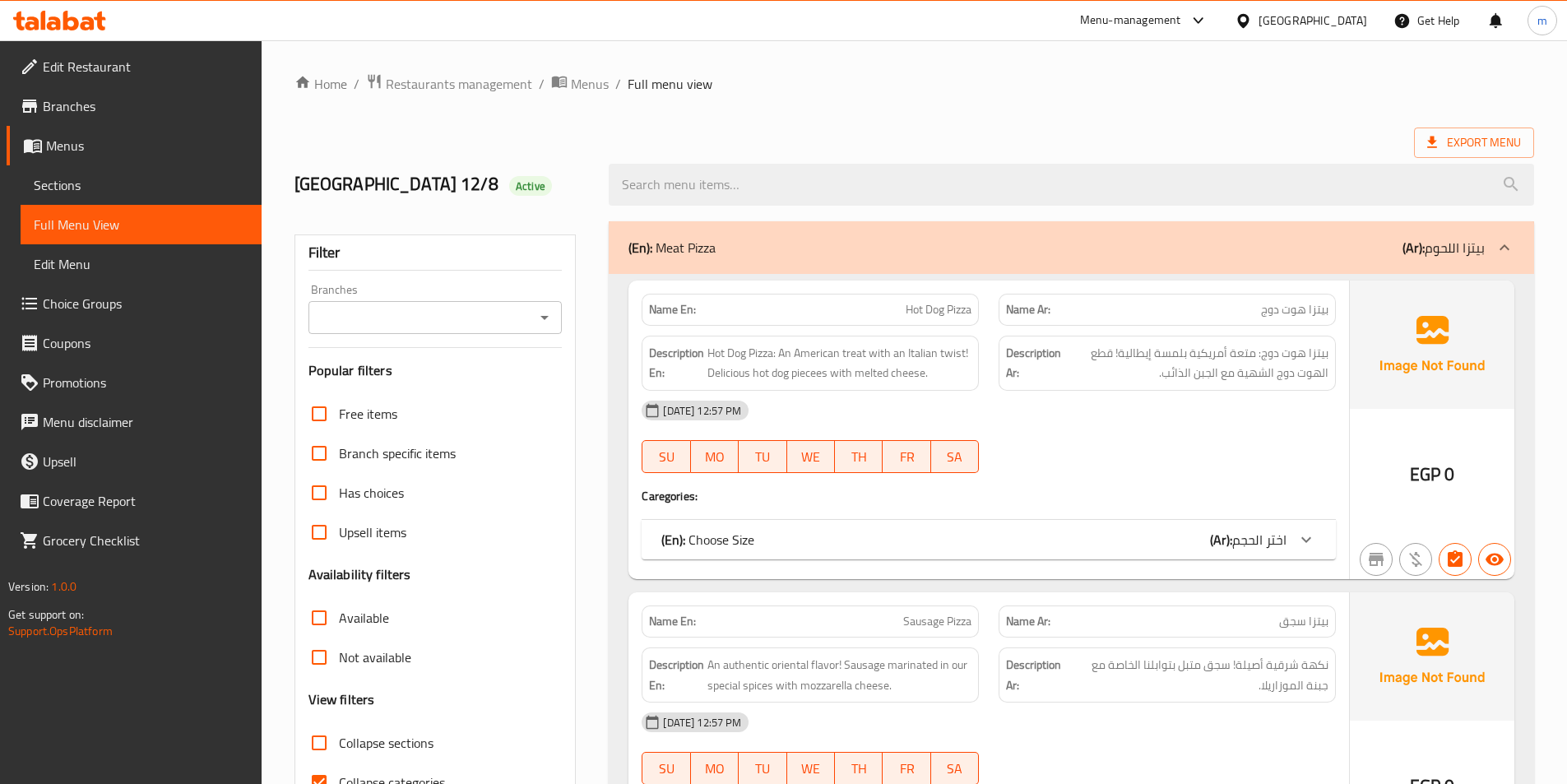
scroll to position [853, 0]
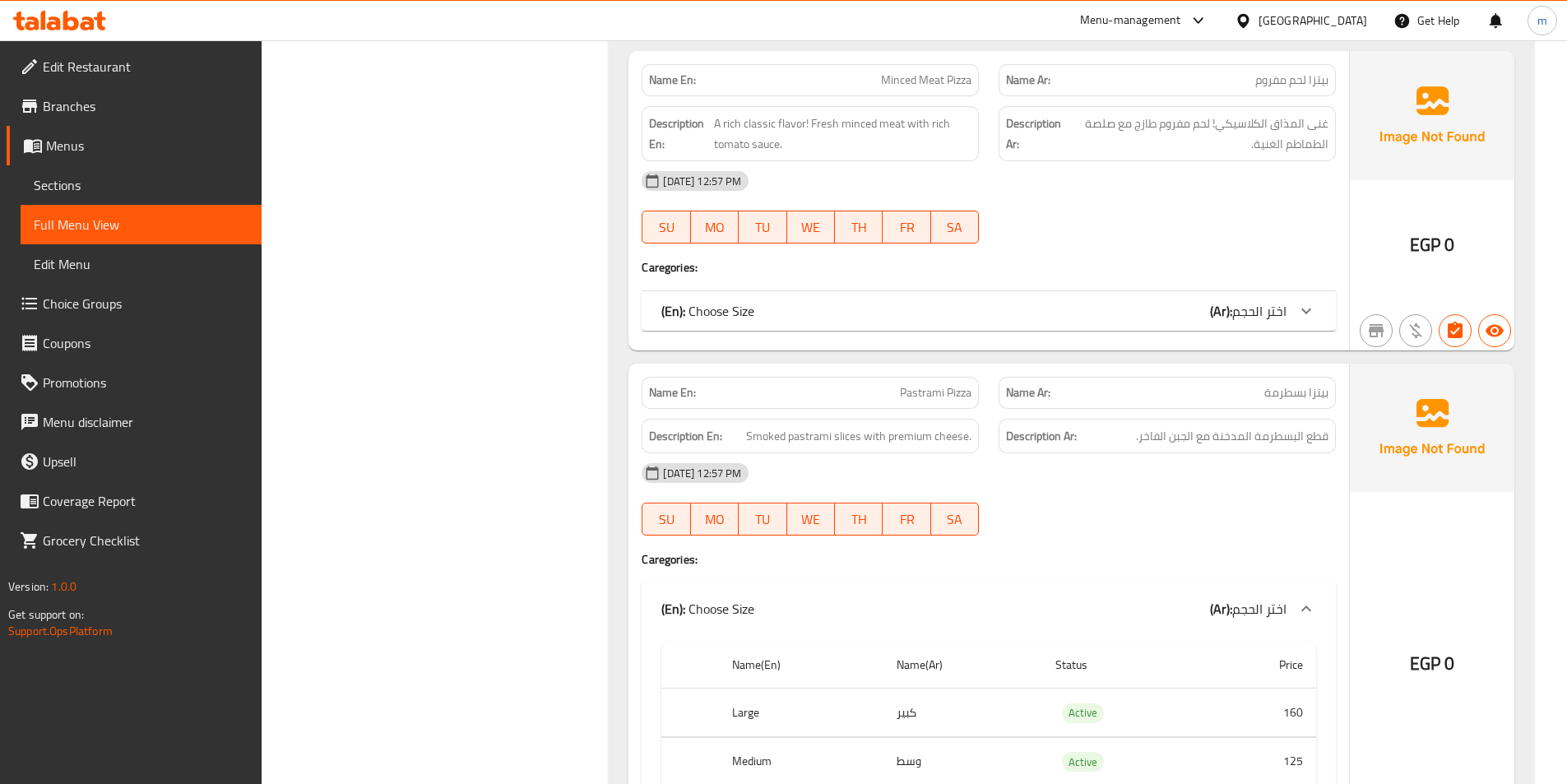
scroll to position [1264, 0]
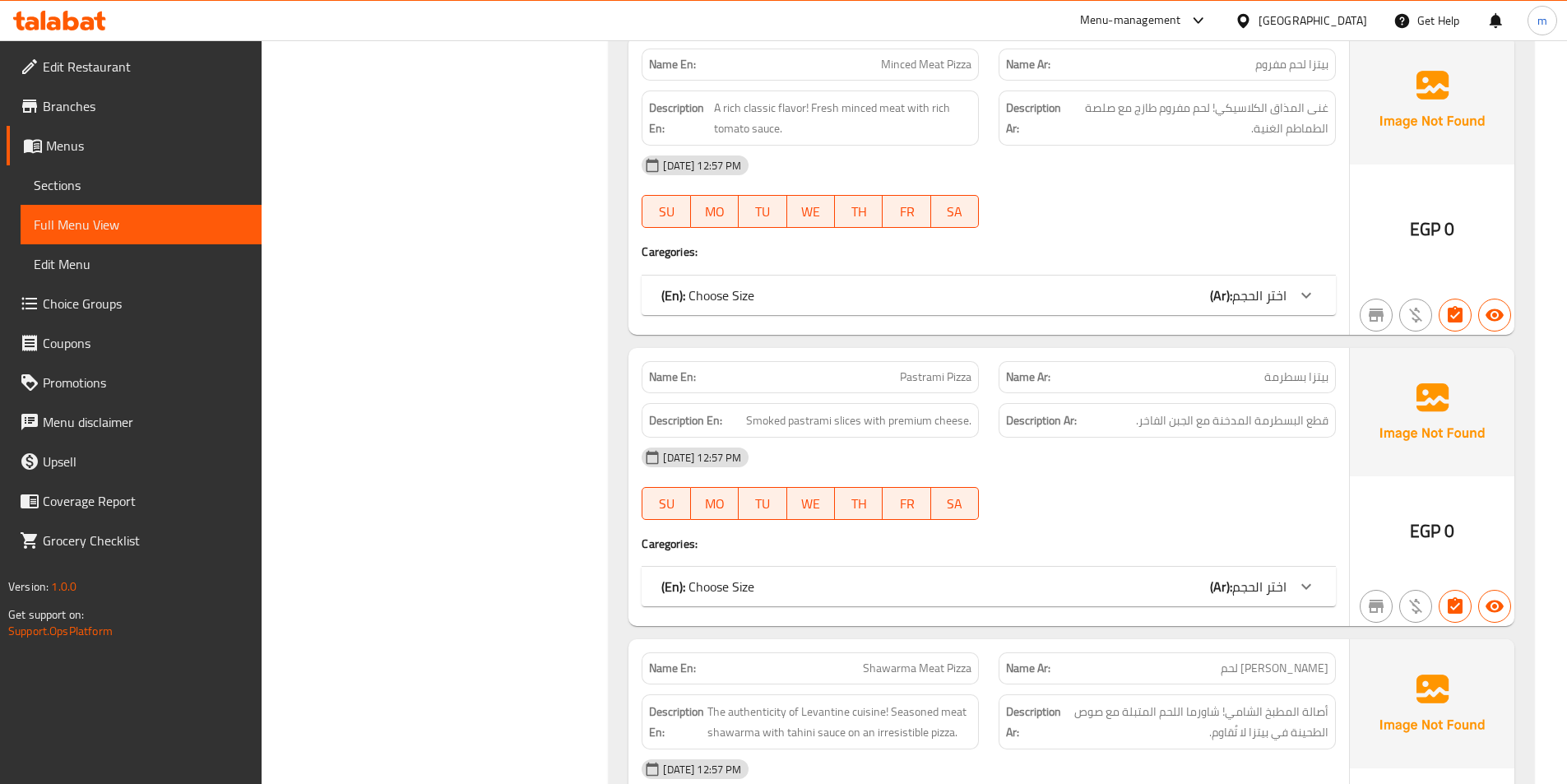
scroll to position [1233, 0]
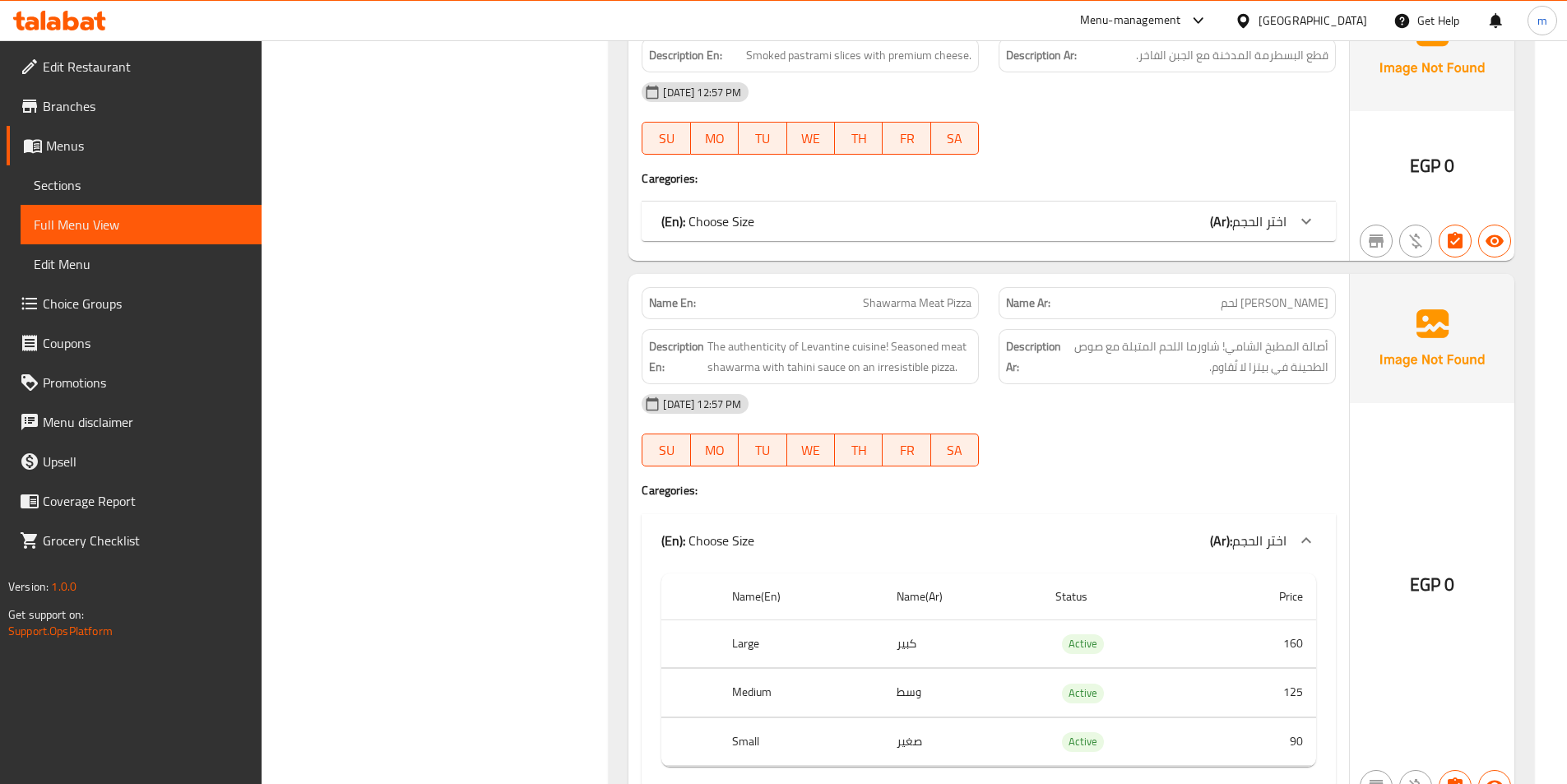
scroll to position [1644, 0]
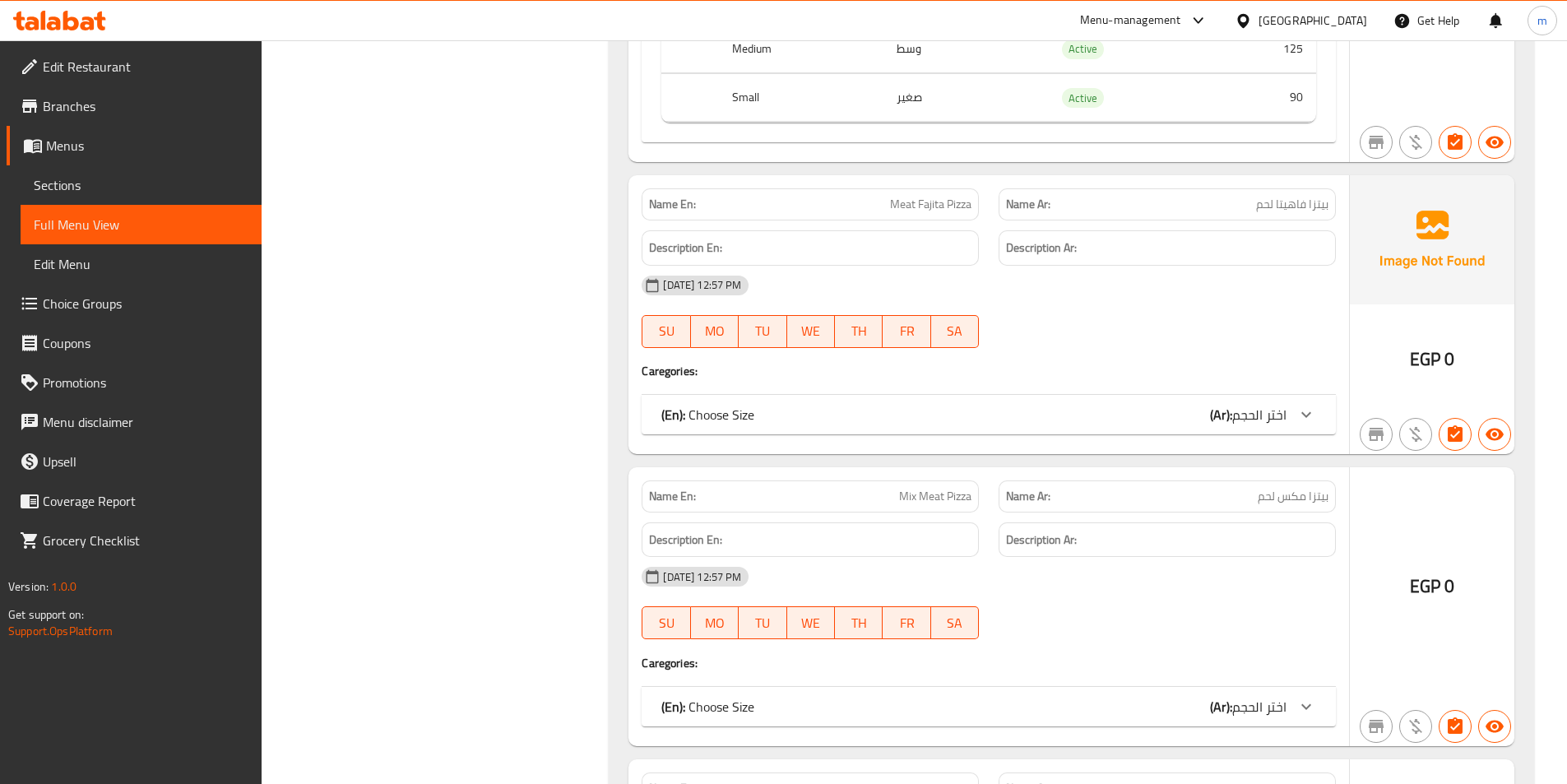
scroll to position [2467, 0]
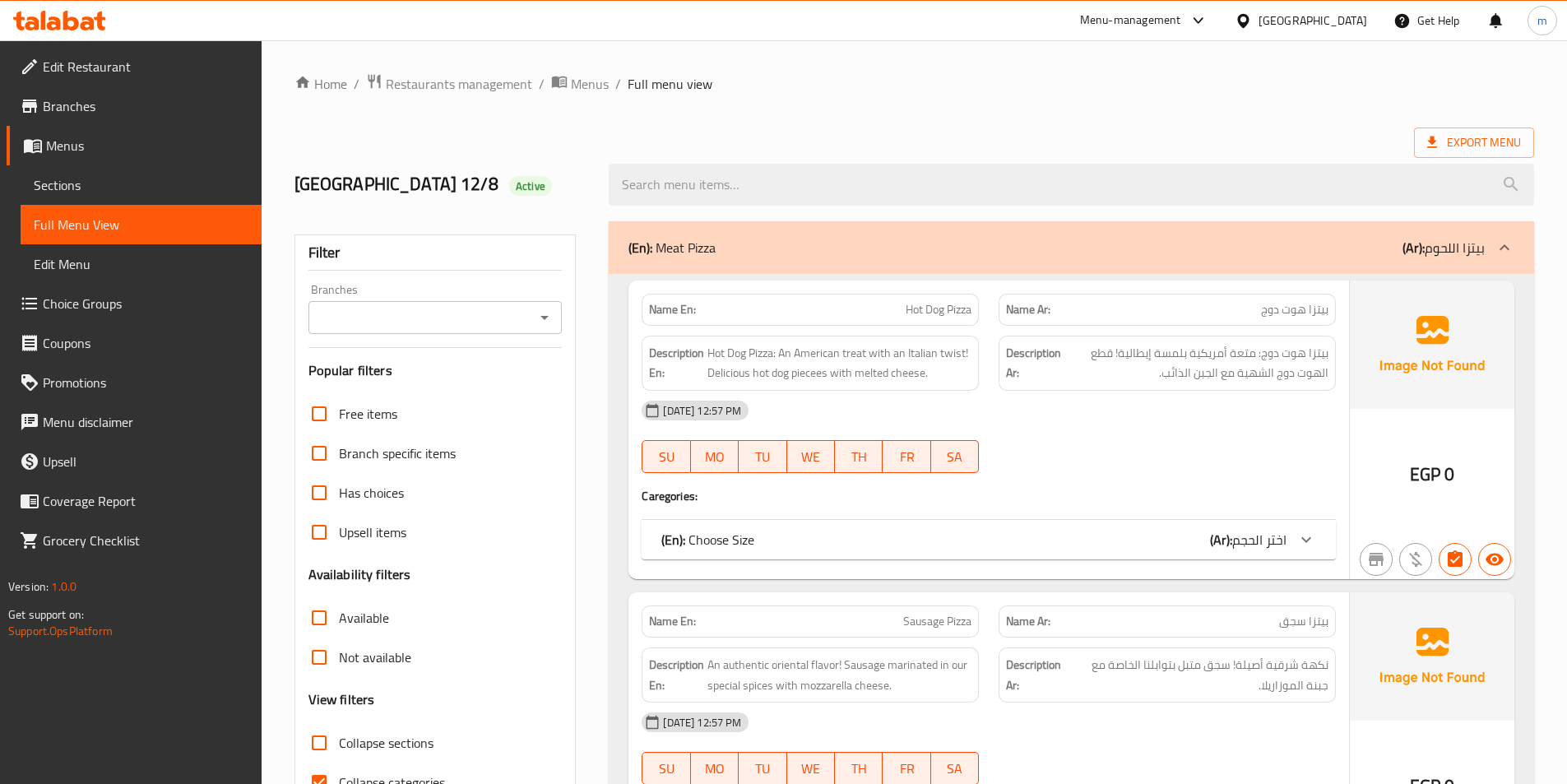
scroll to position [1748, 0]
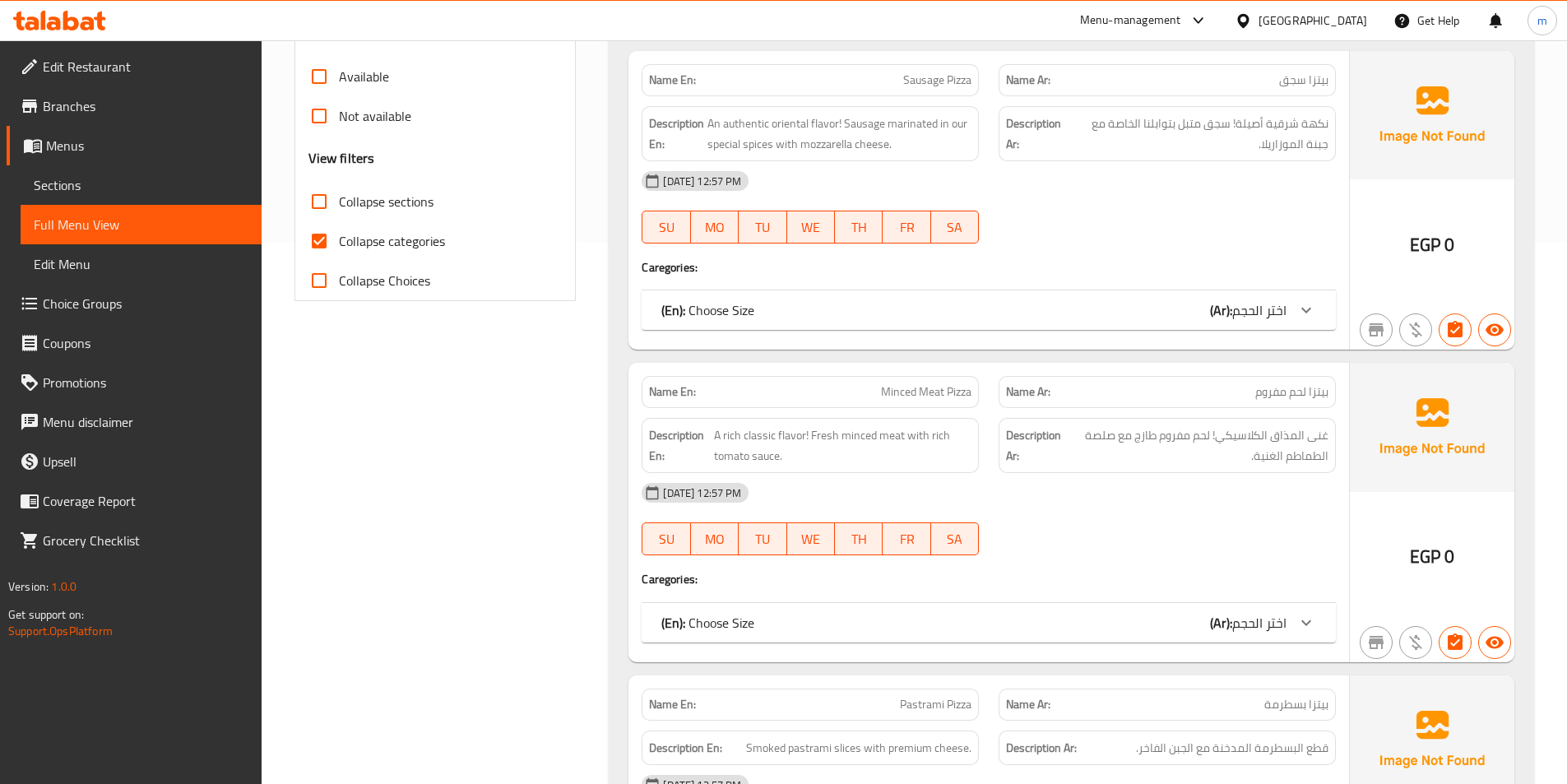
scroll to position [2039, 0]
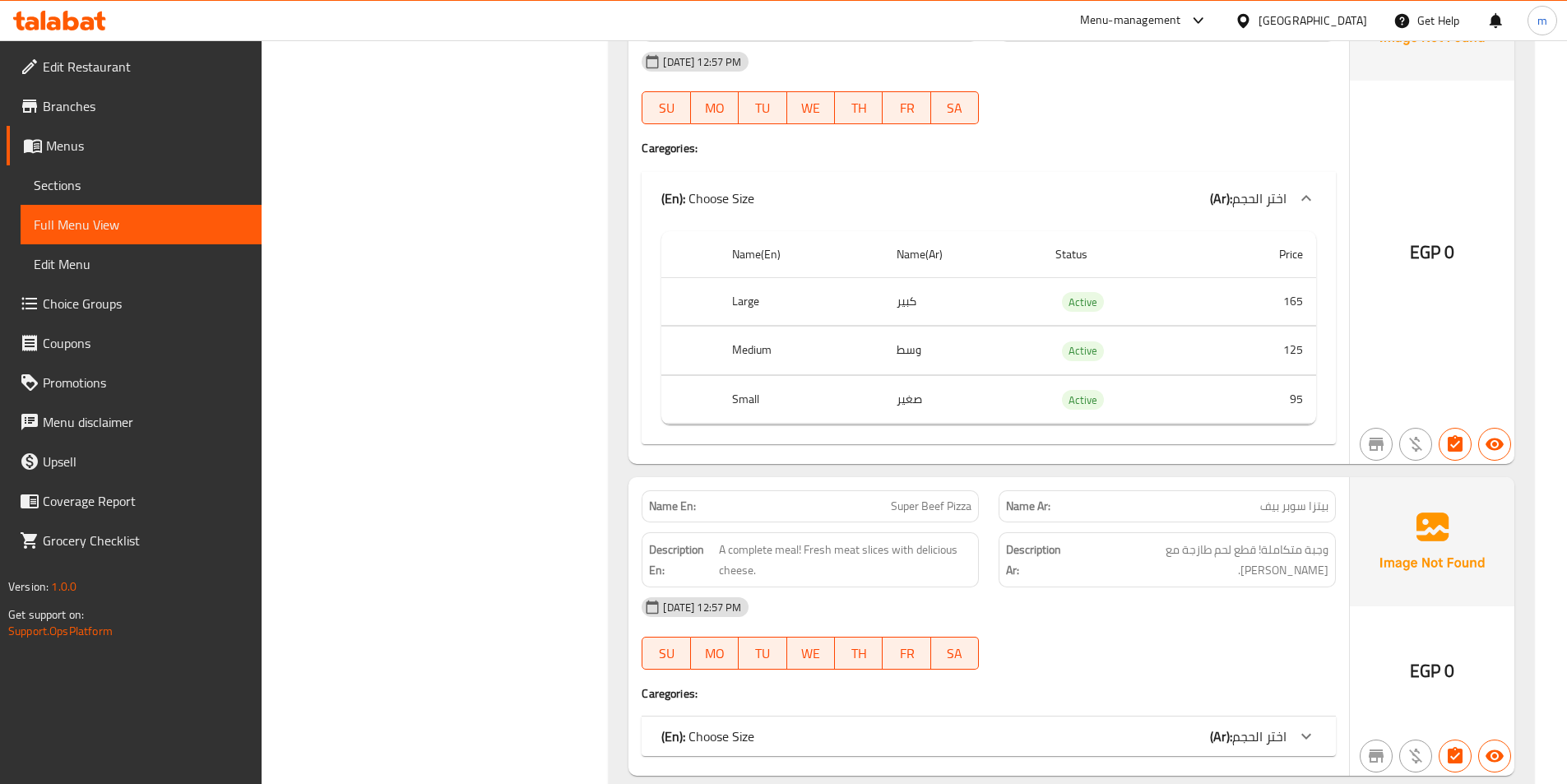
scroll to position [2861, 0]
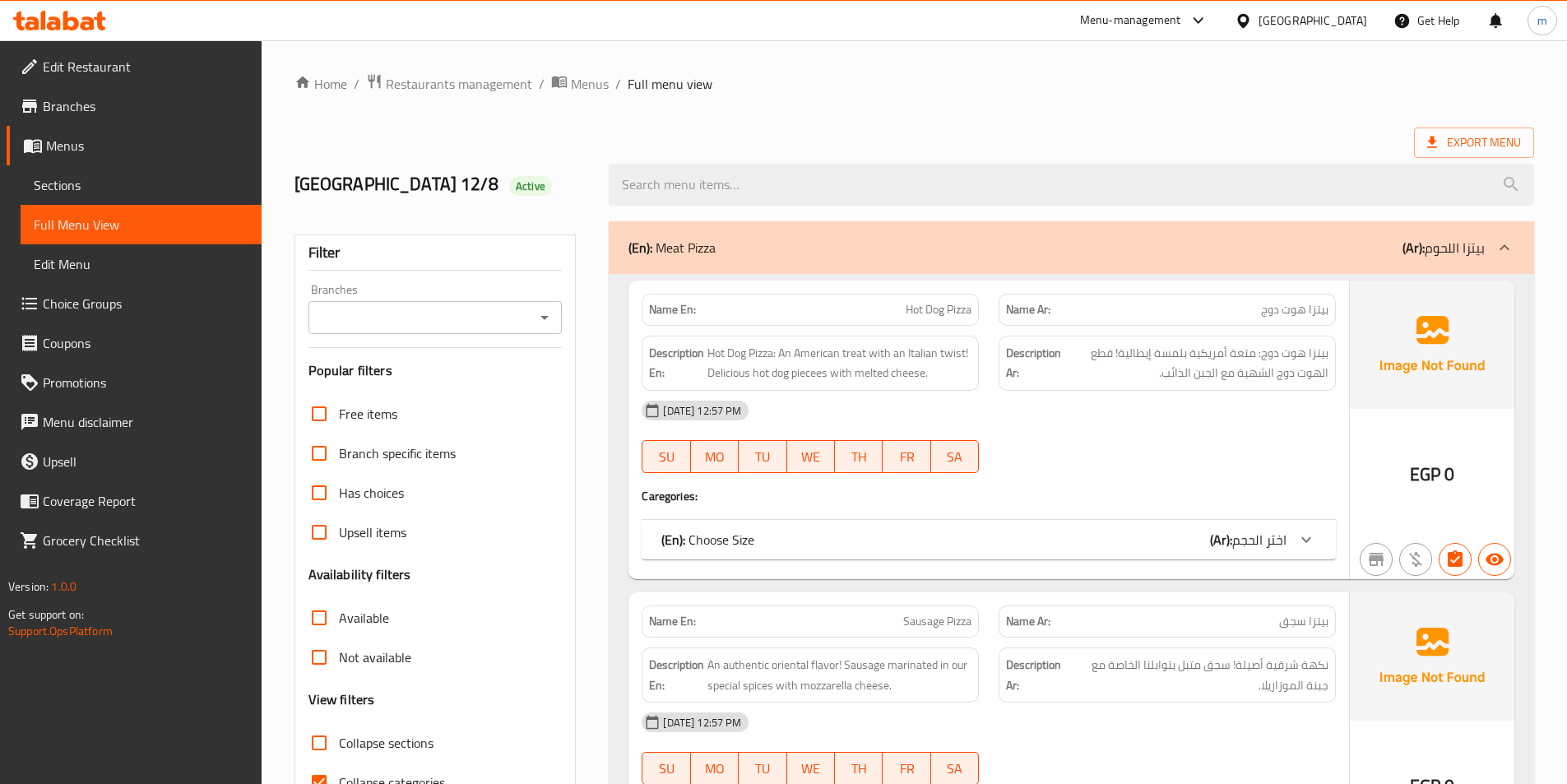
click at [1083, 532] on div "(En): Choose Size (Ar): اختر الحجم" at bounding box center [973, 539] width 625 height 19
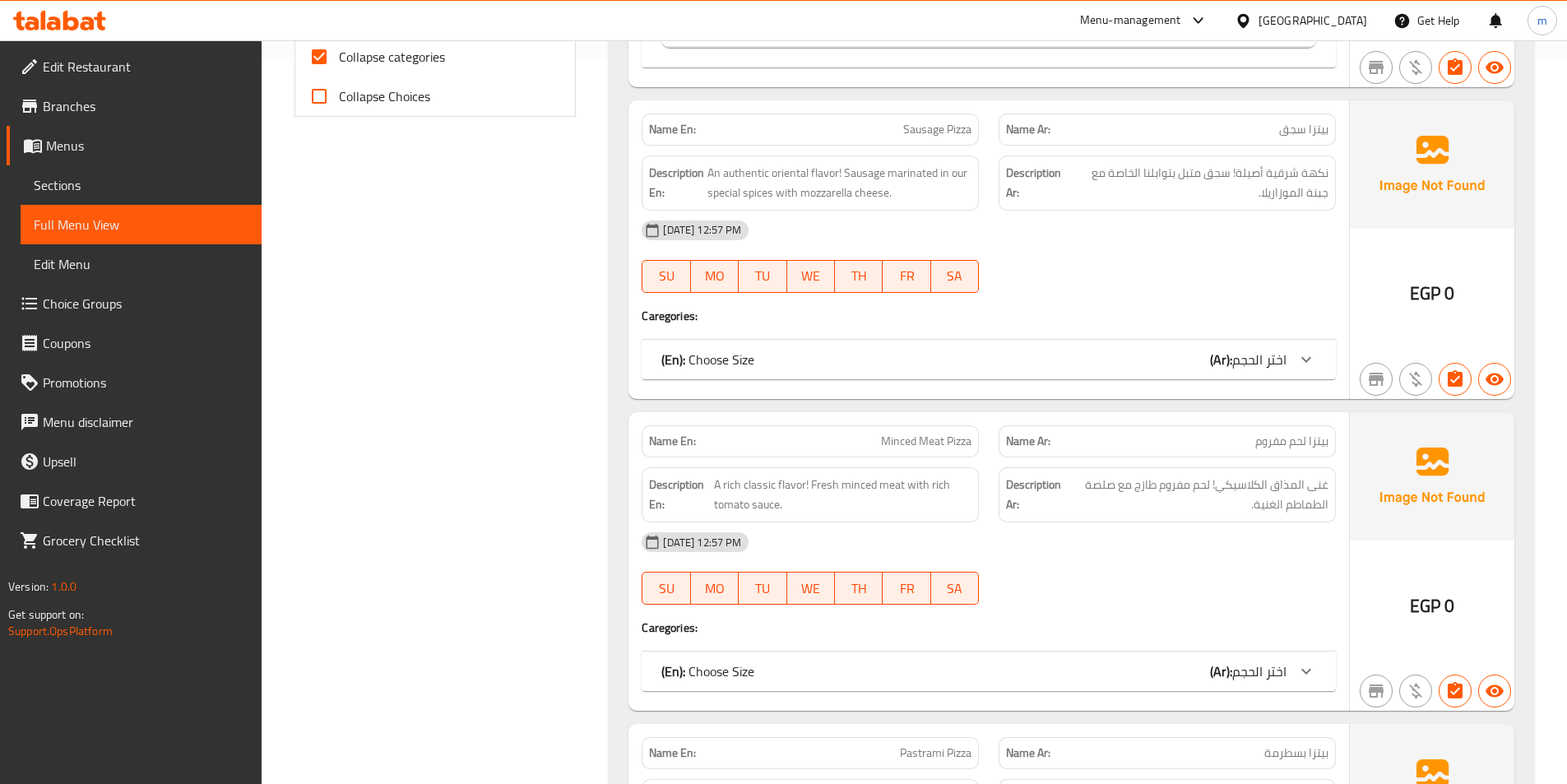
scroll to position [411, 0]
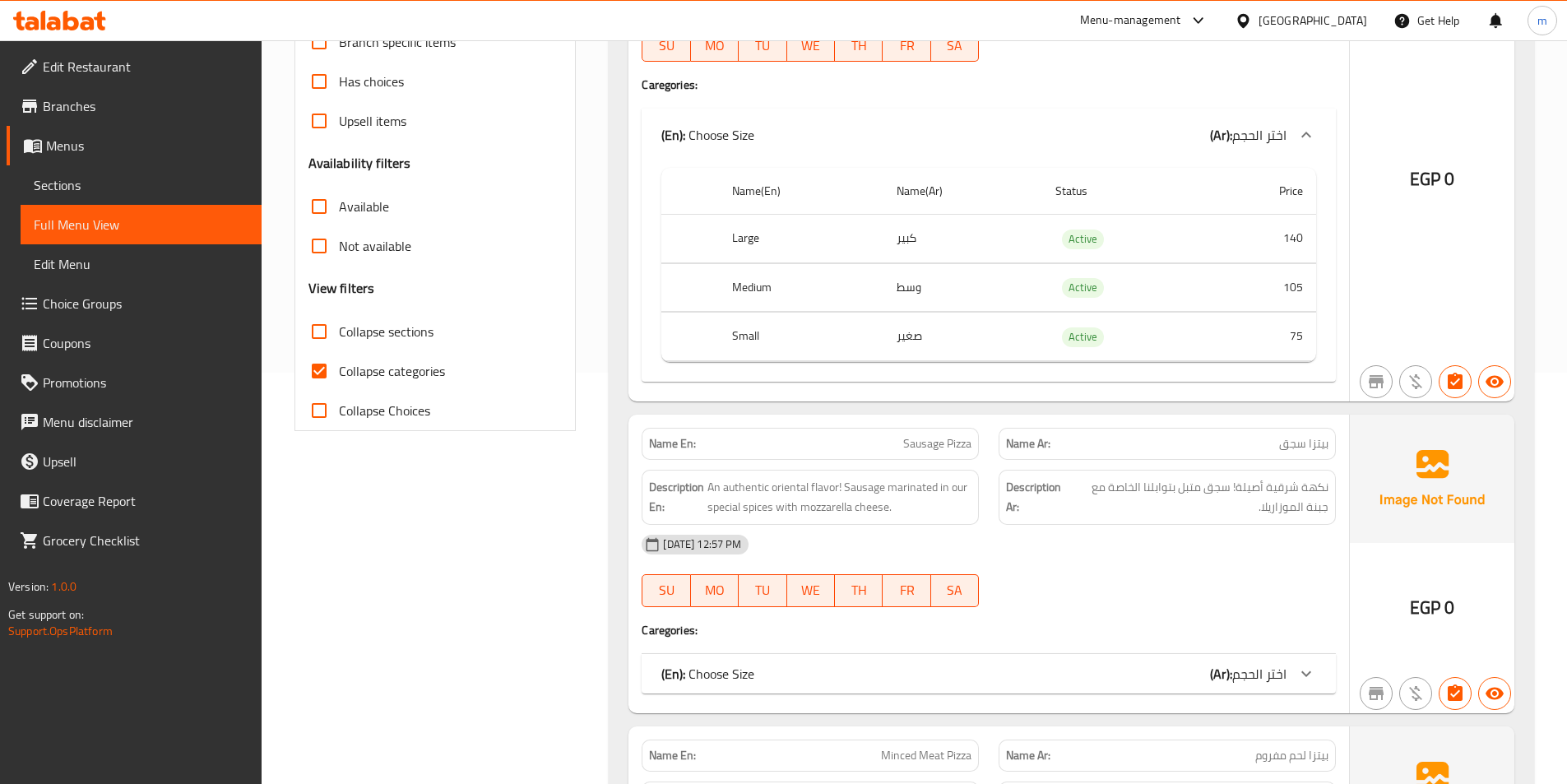
click at [1106, 161] on div "(En): Choose Size (Ar): اختر الحجم" at bounding box center [988, 135] width 694 height 52
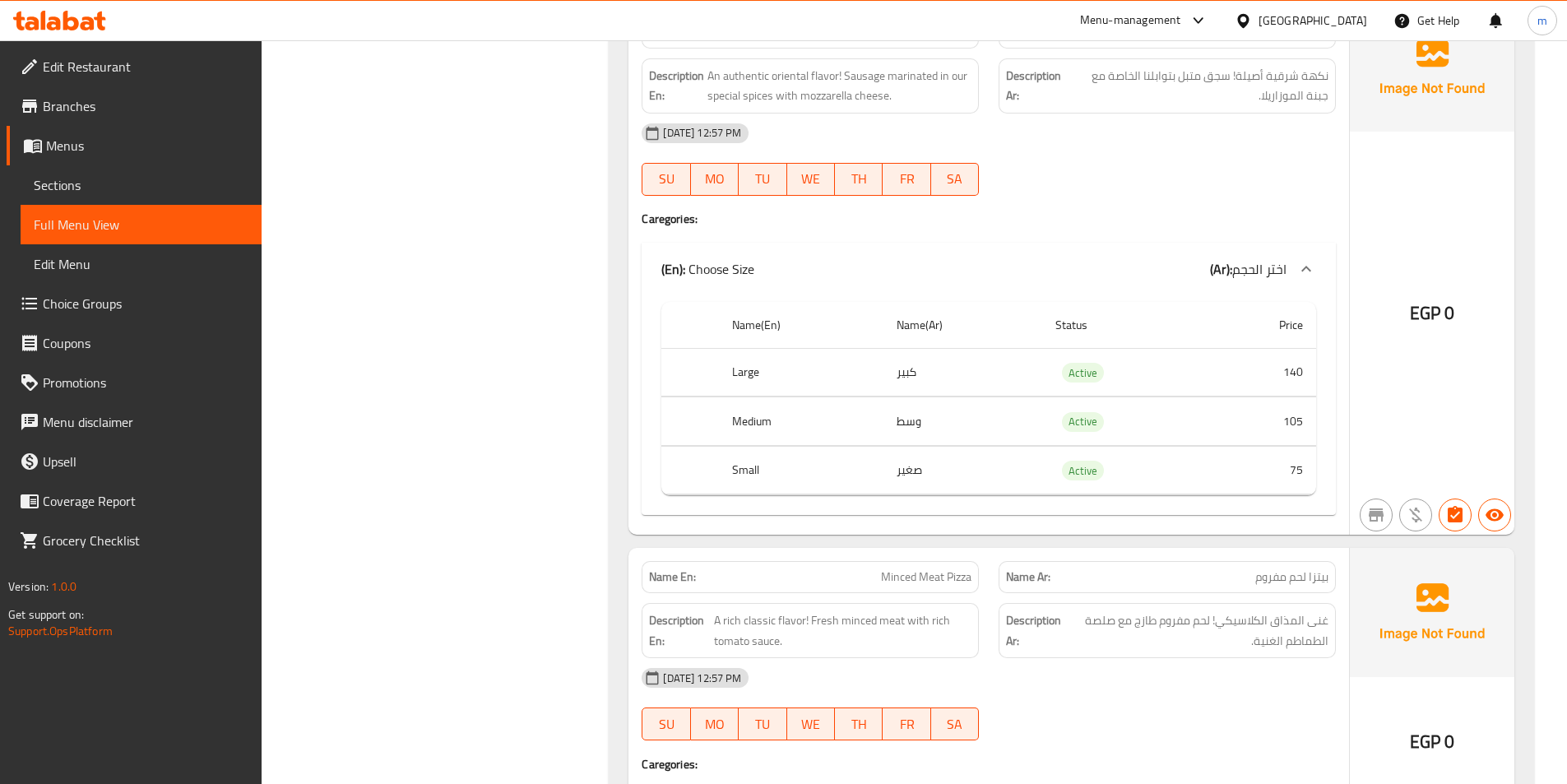
scroll to position [1233, 0]
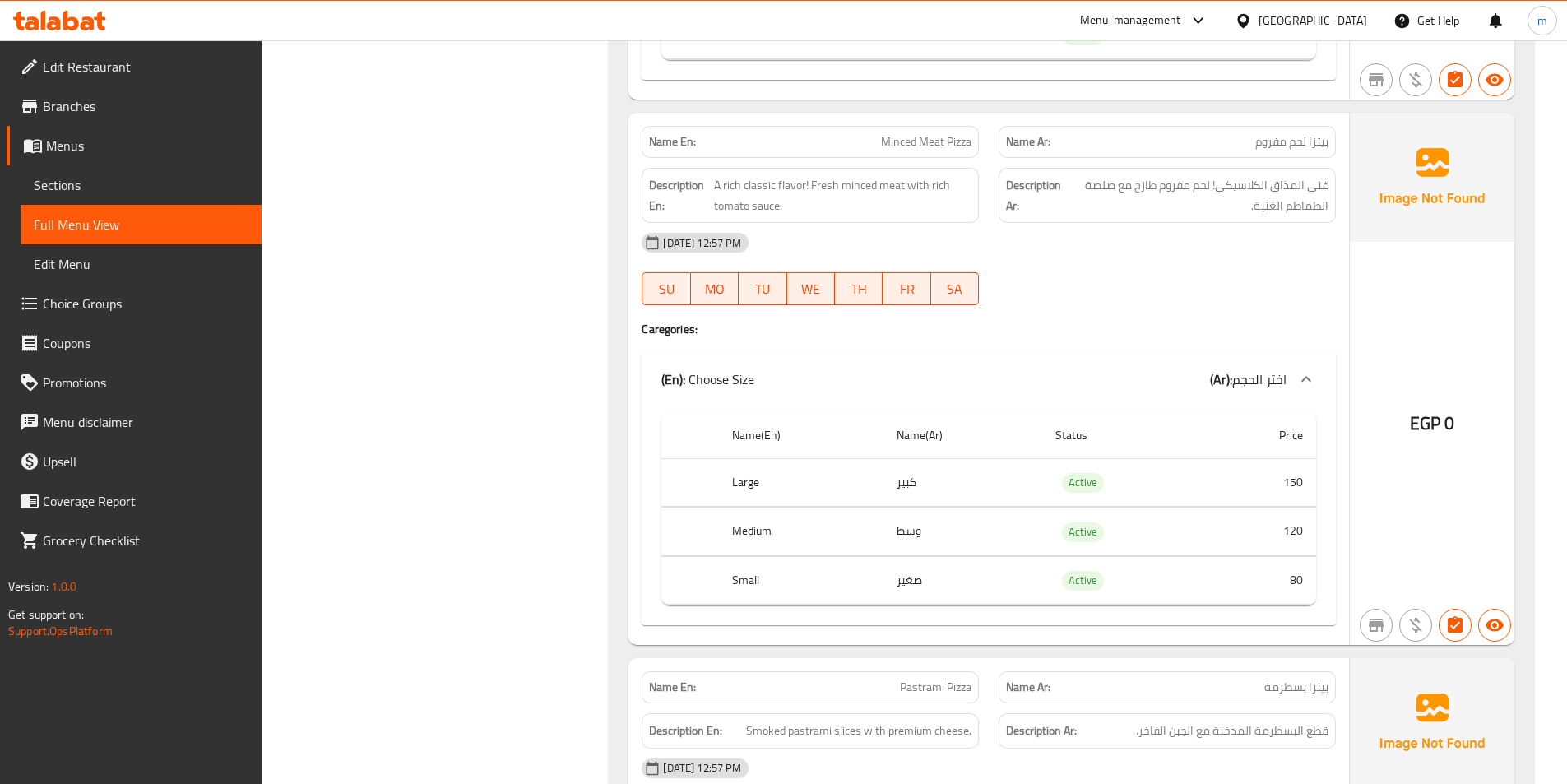
scroll to position [1644, 0]
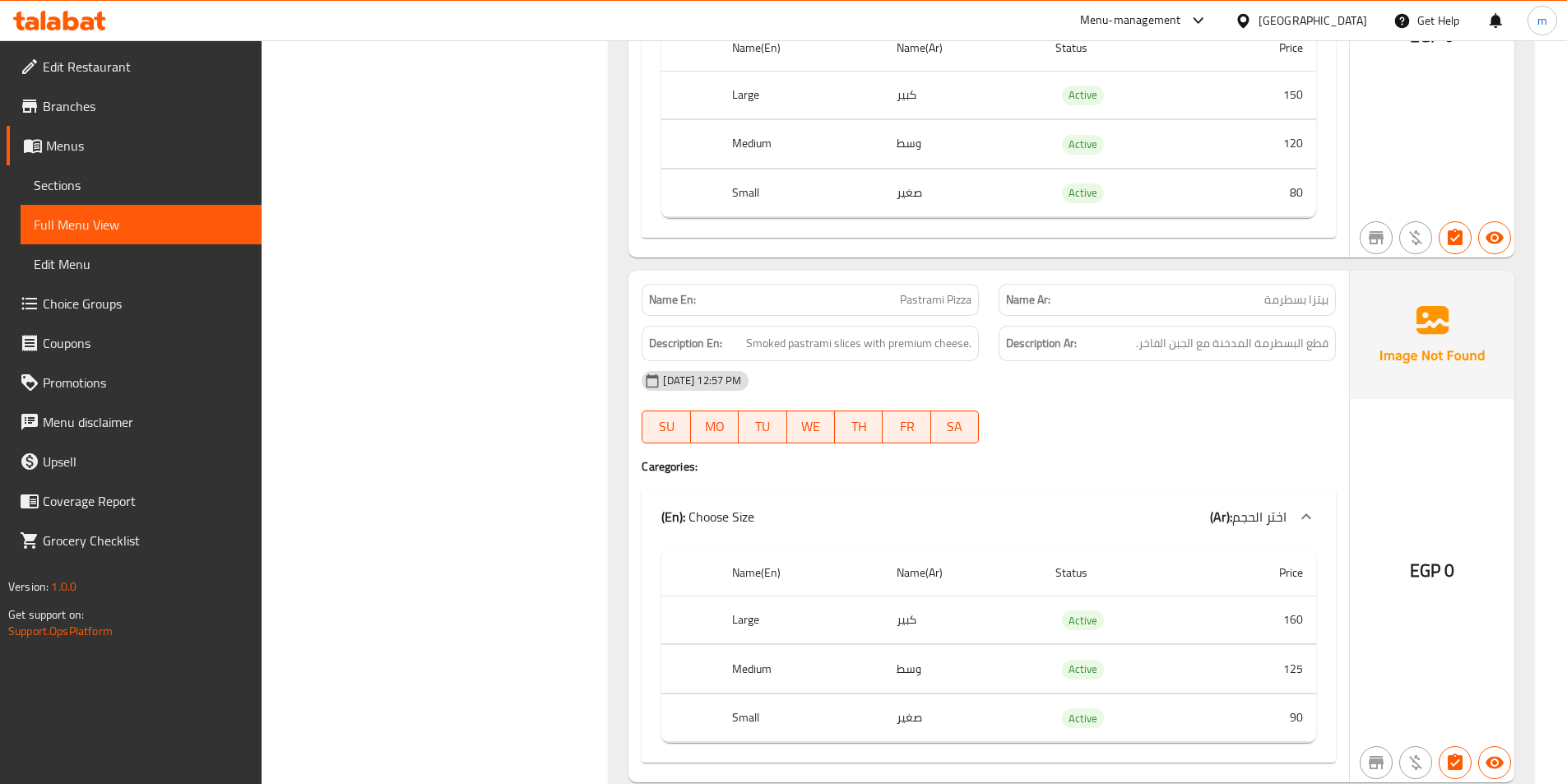
click at [953, 299] on span "Pastrami Pizza" at bounding box center [935, 299] width 72 height 17
copy span "Pastrami Pizza"
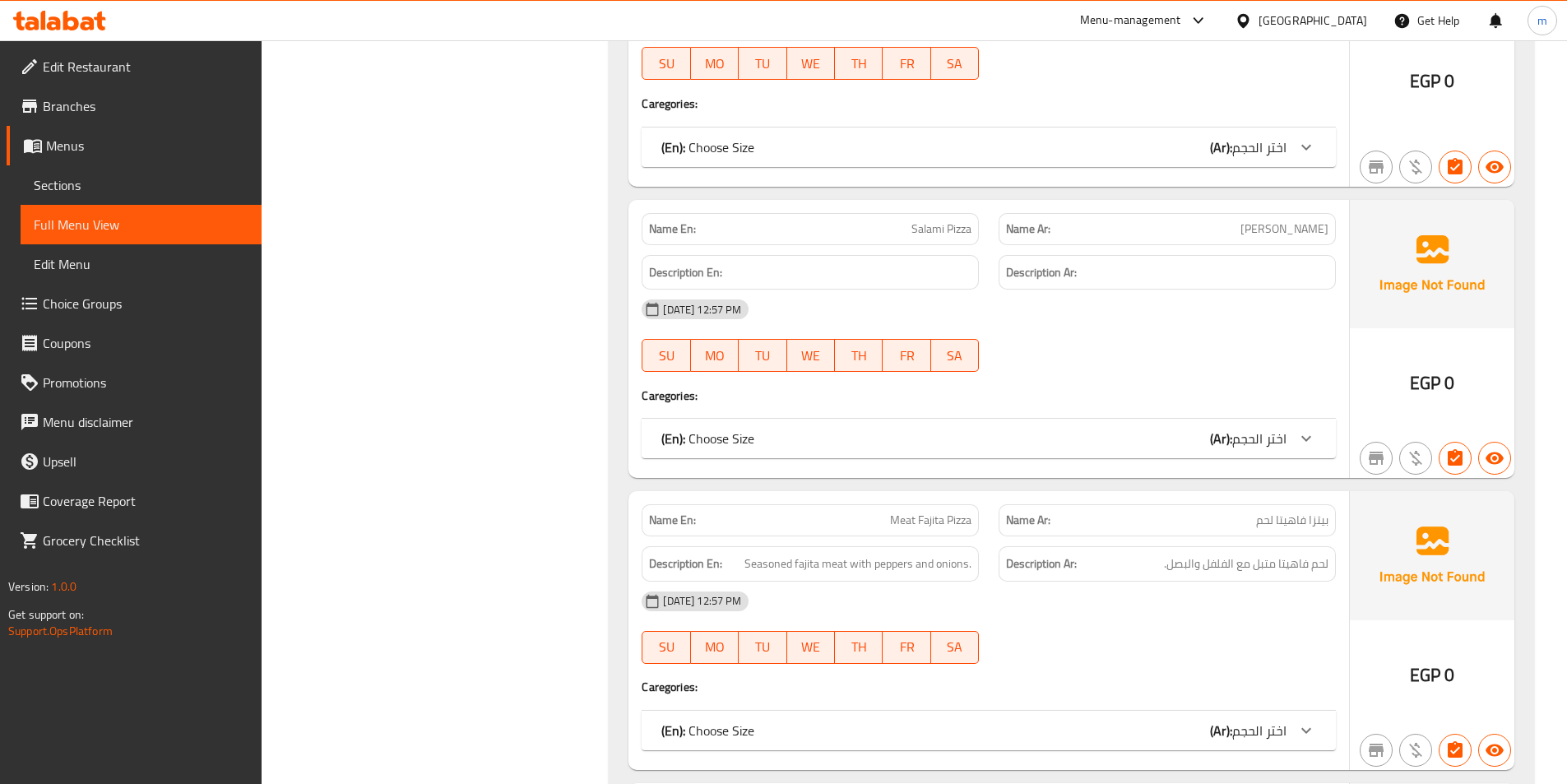
scroll to position [1233, 0]
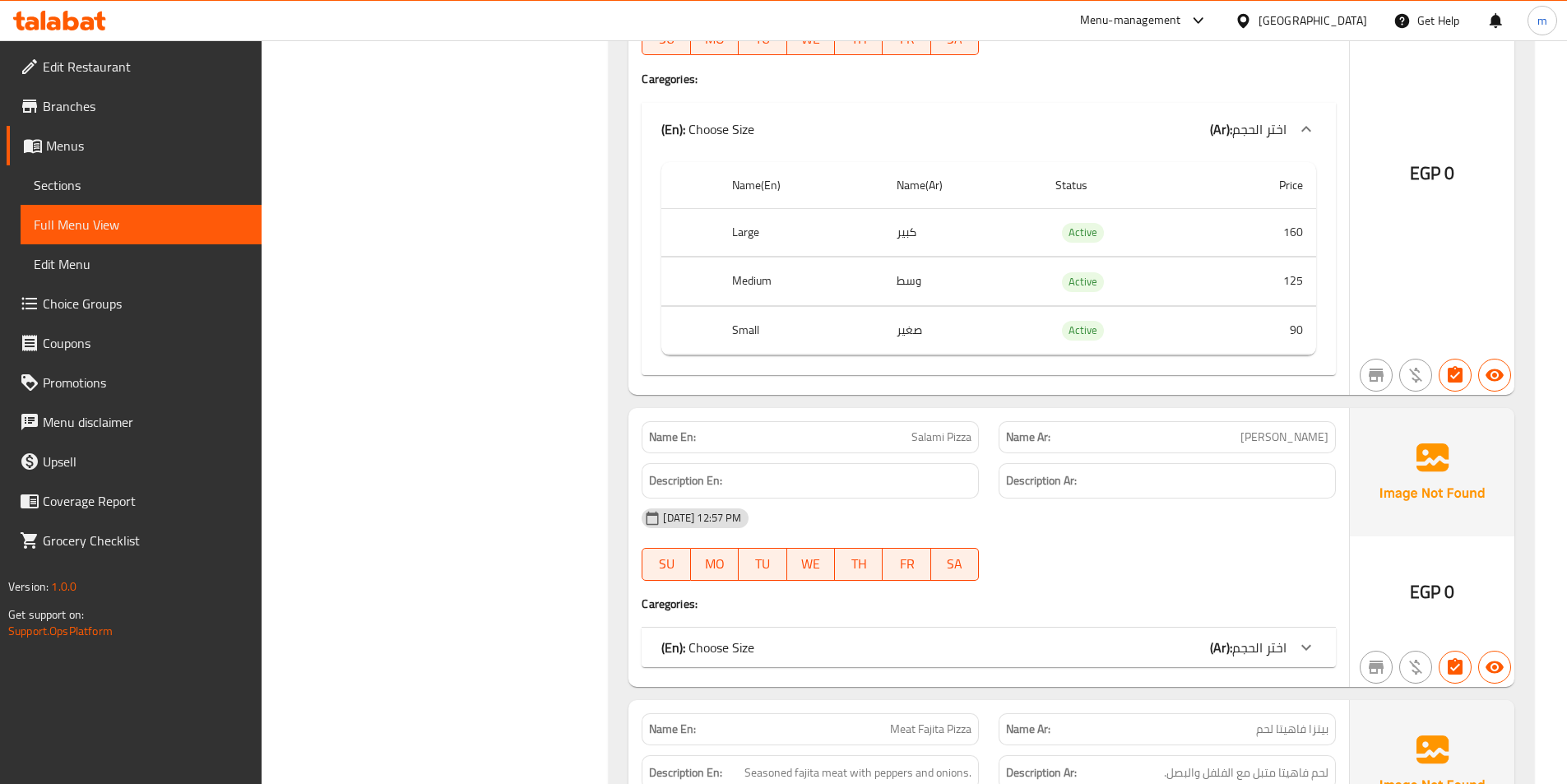
scroll to position [2055, 0]
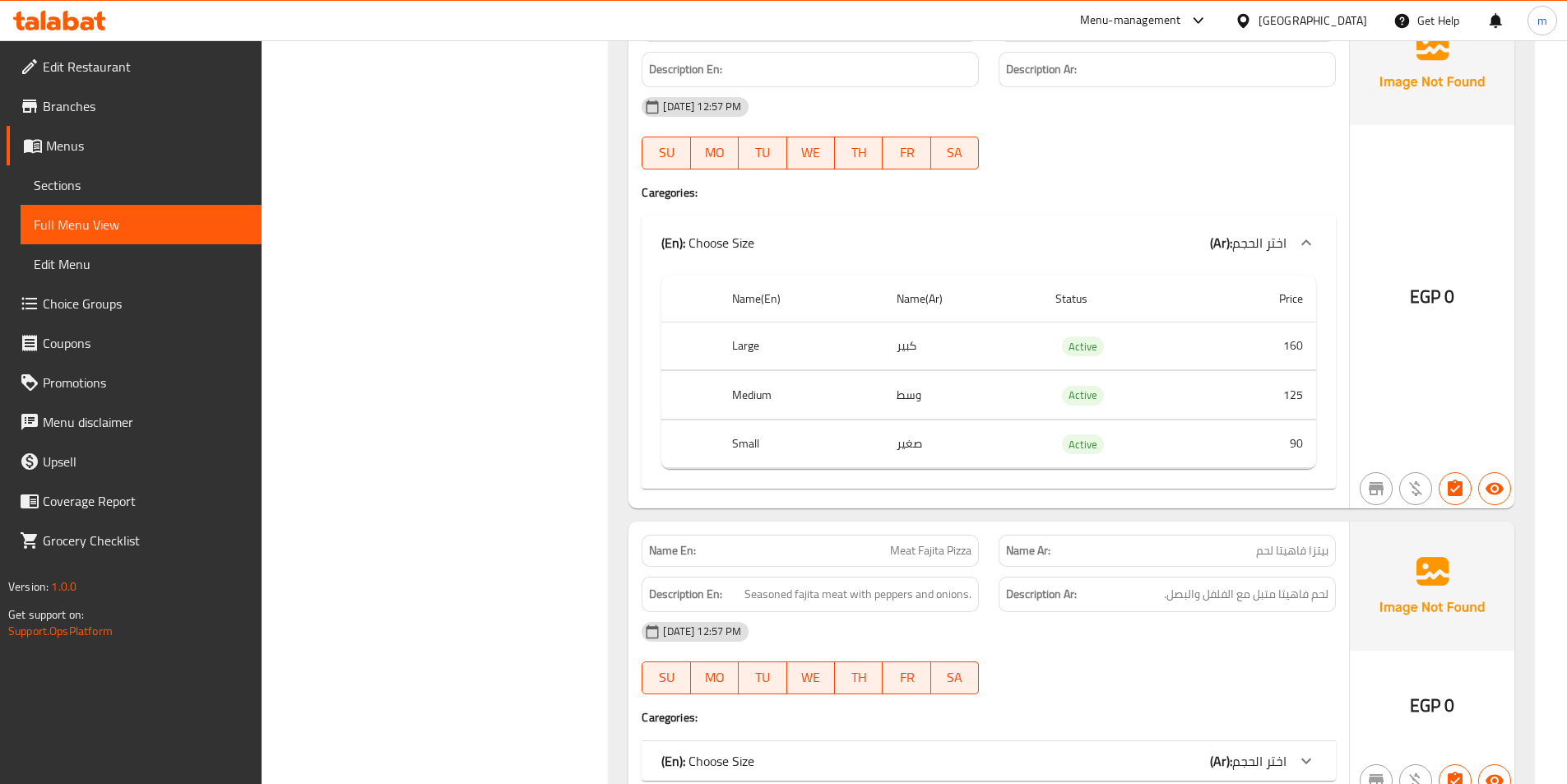
scroll to position [2467, 0]
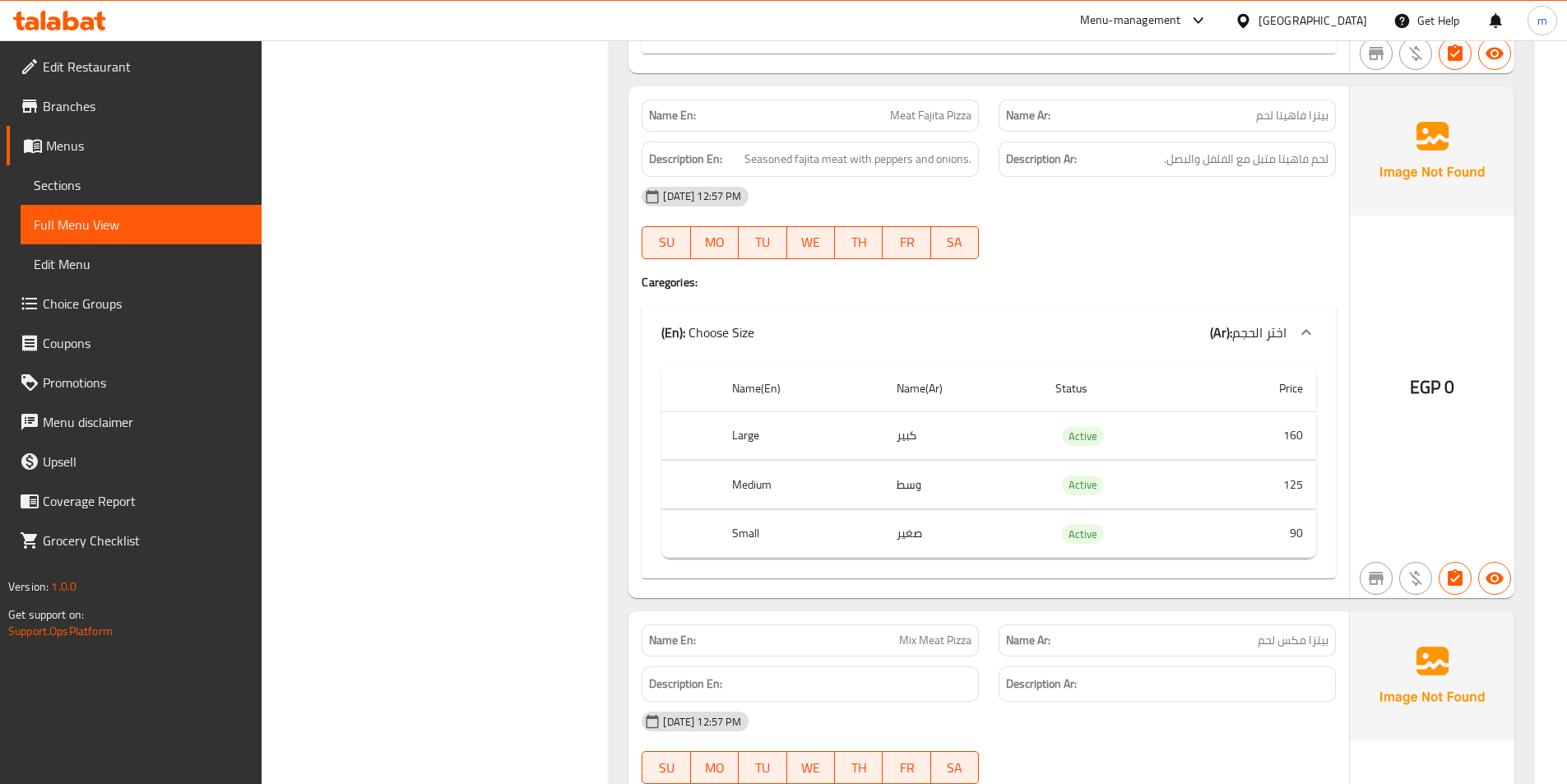
scroll to position [2878, 0]
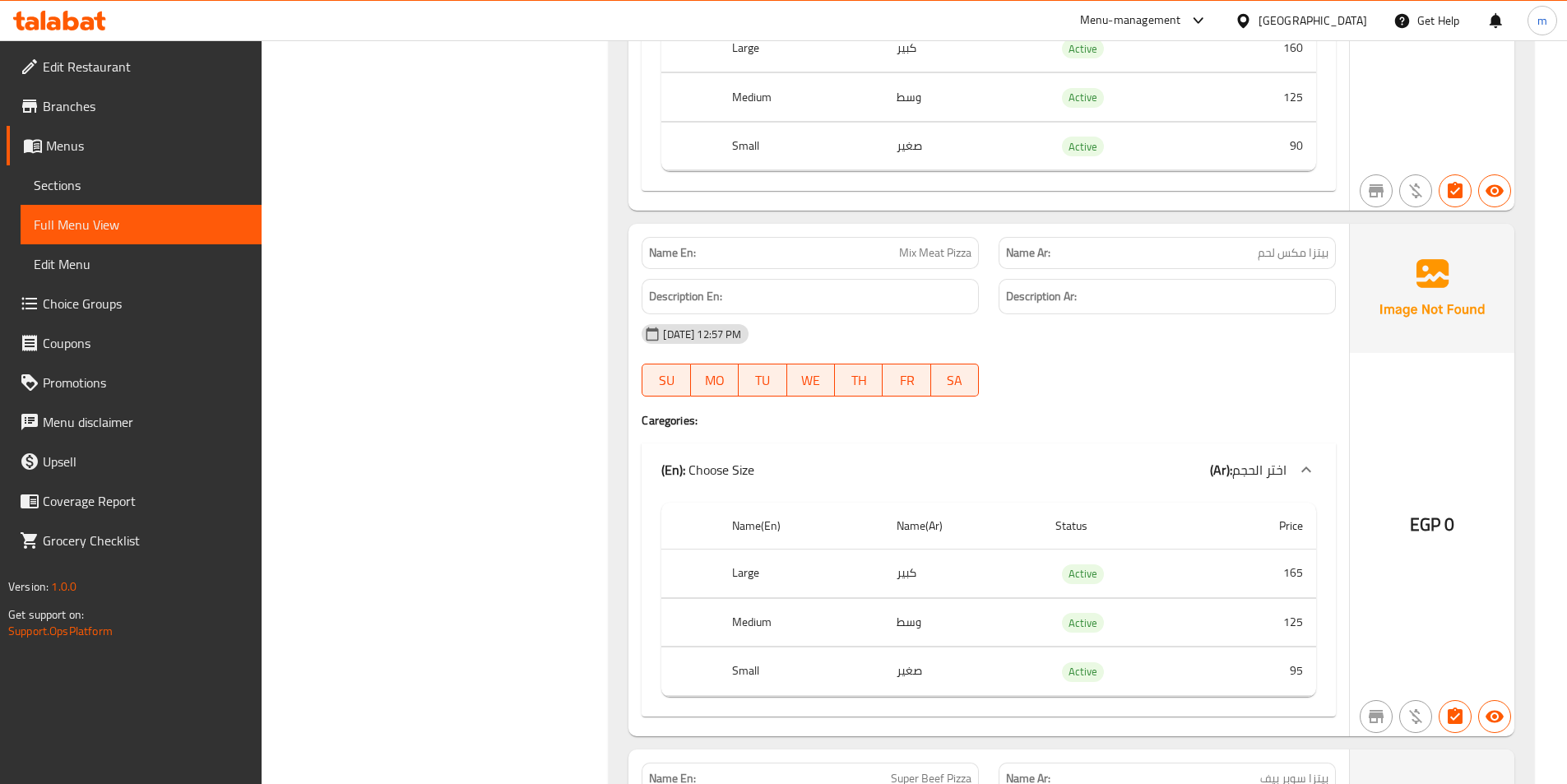
scroll to position [3289, 0]
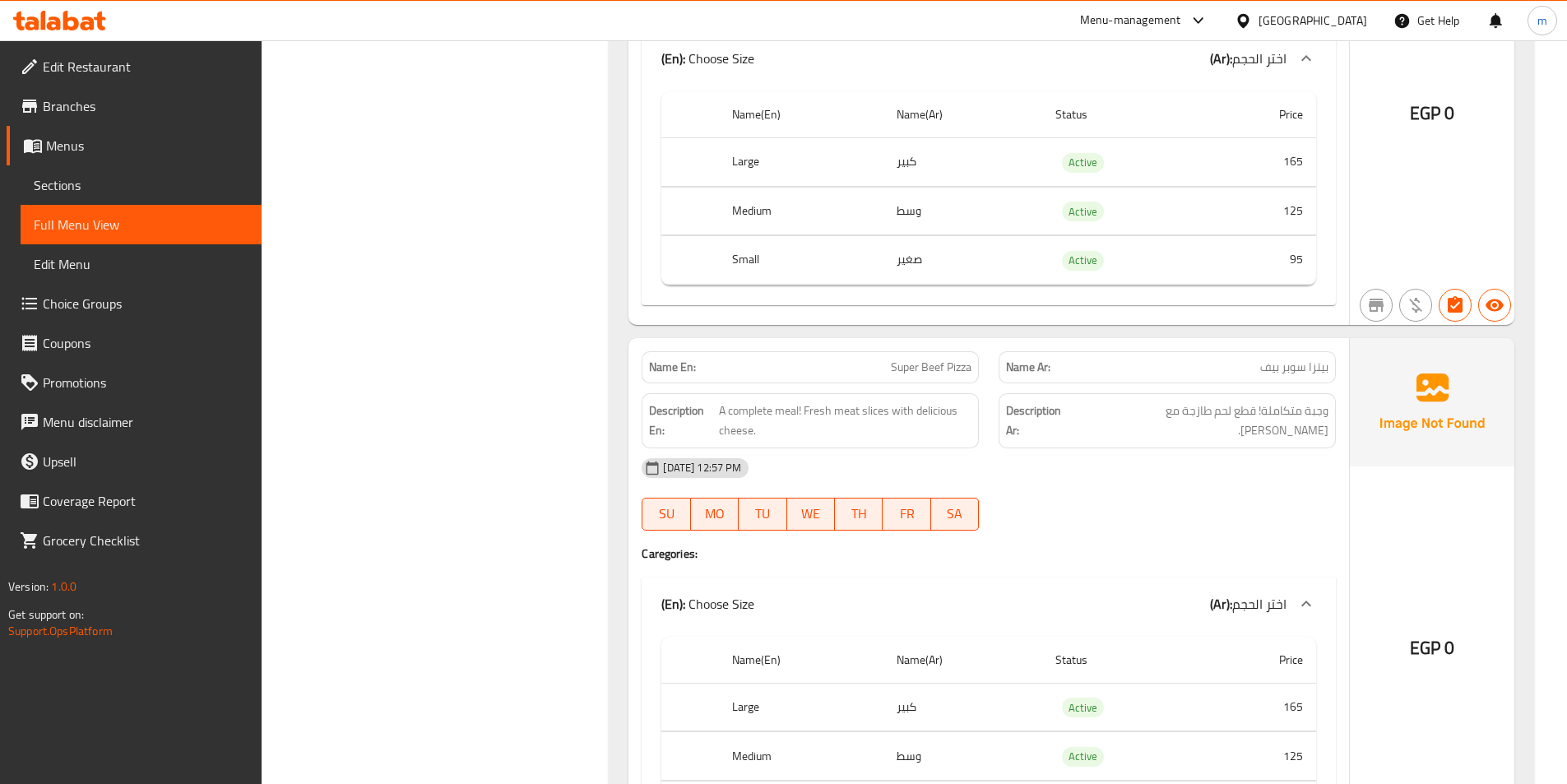
click at [926, 370] on span "Super Beef Pizza" at bounding box center [931, 367] width 81 height 17
copy span "Super Beef Pizza"
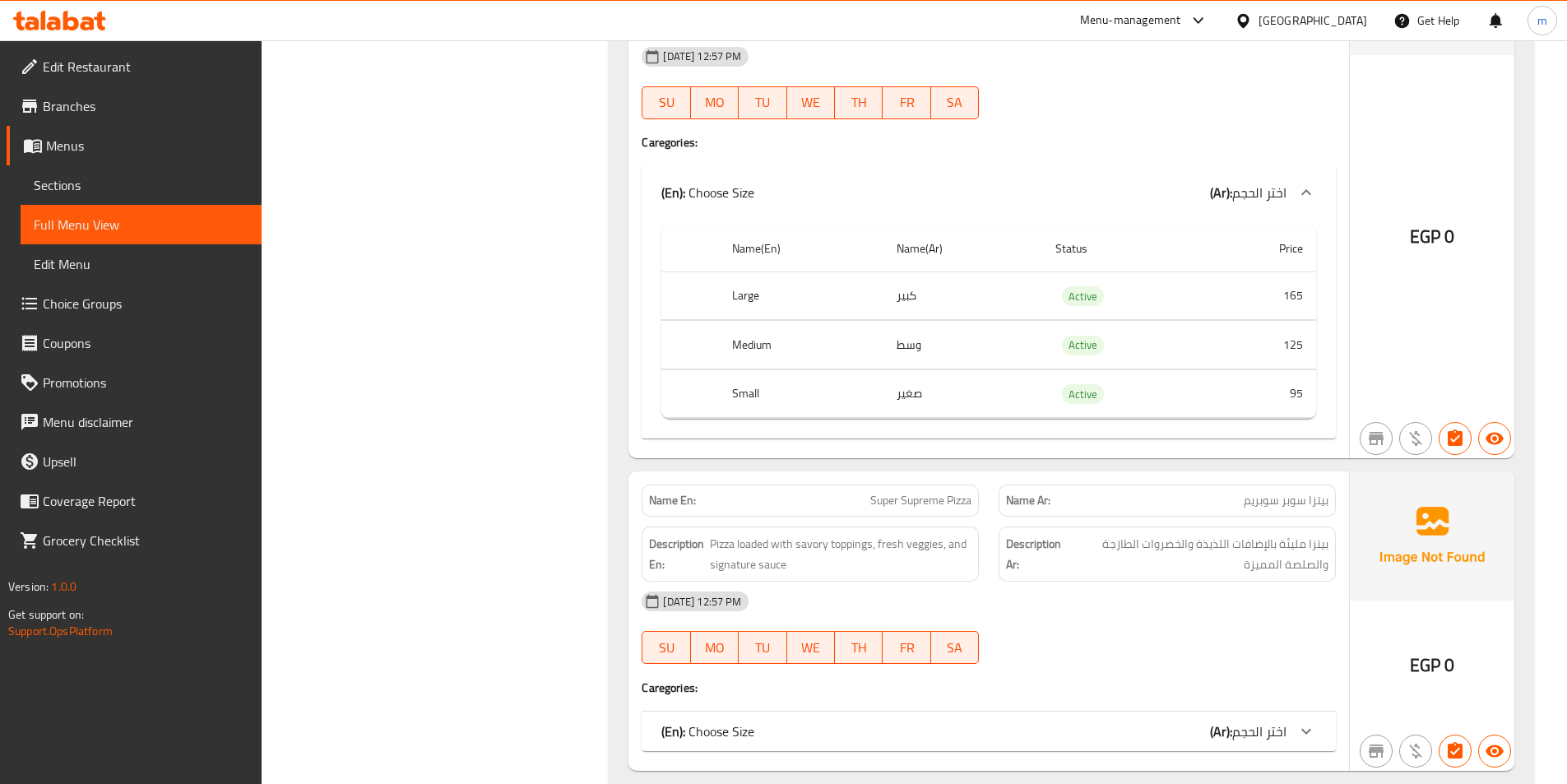
scroll to position [4111, 0]
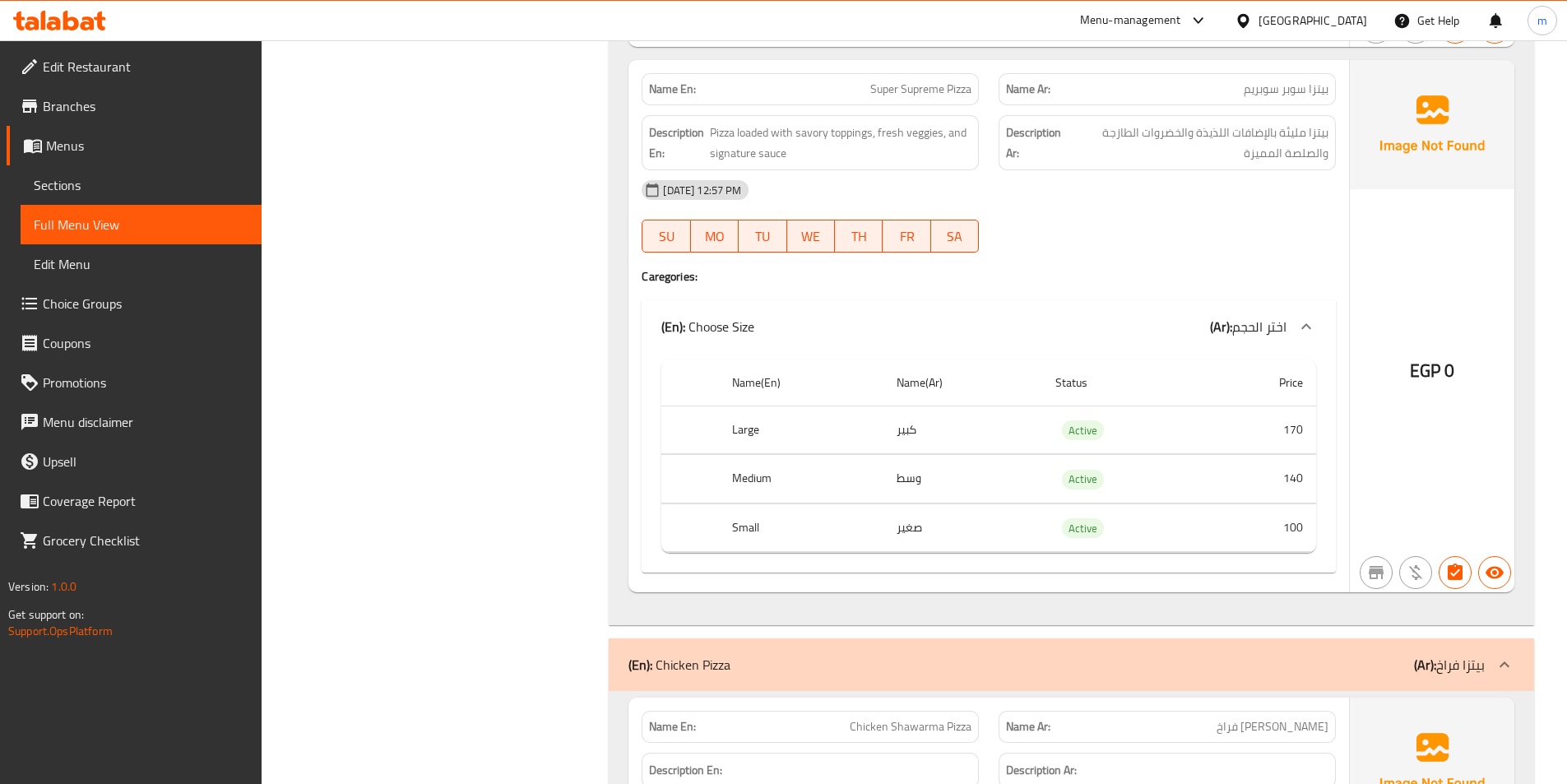
scroll to position [4522, 0]
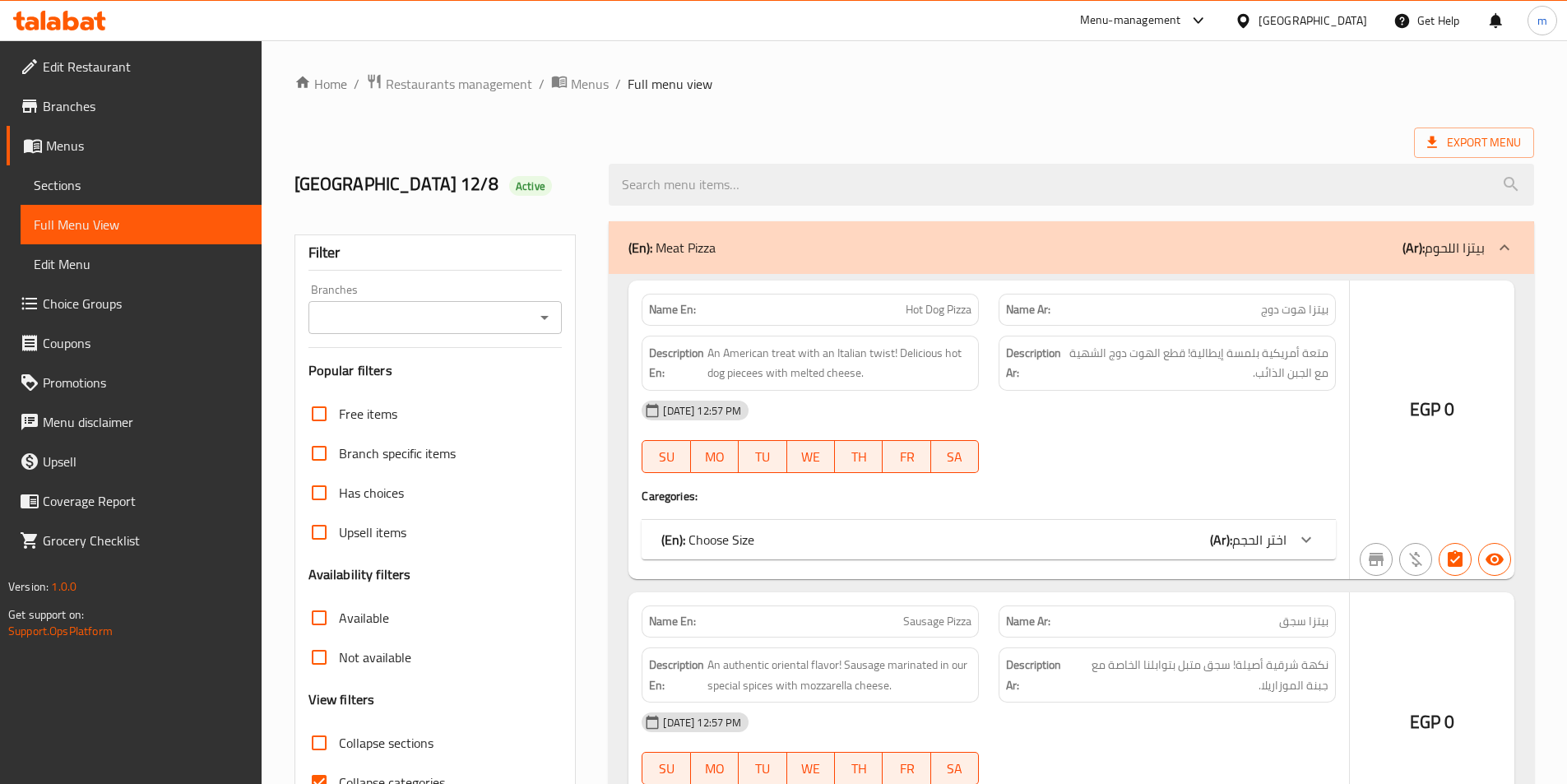
click at [325, 749] on div at bounding box center [784, 392] width 1567 height 784
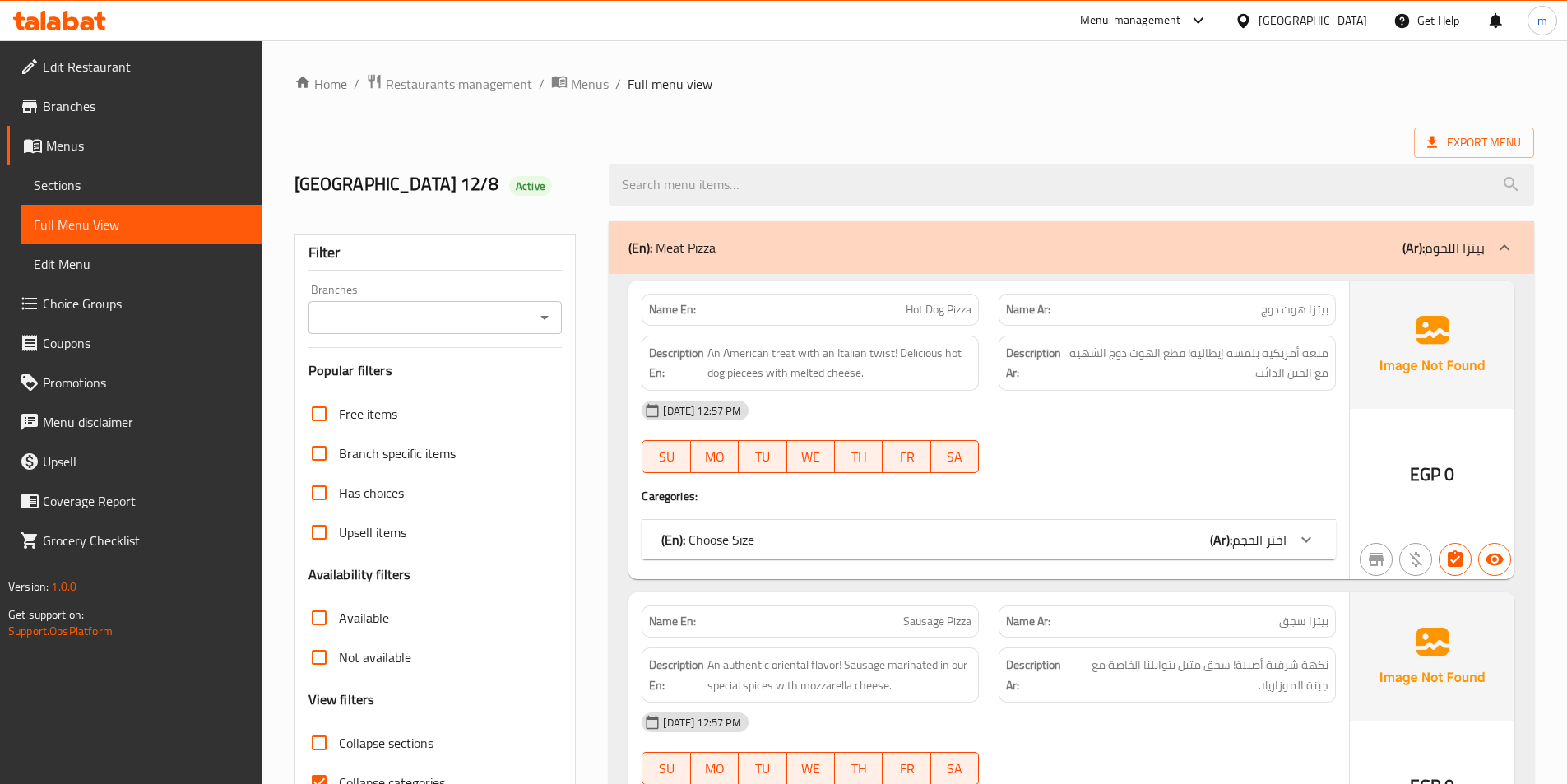
click at [771, 237] on div "(En): Meat Pizza (Ar): بيتزا اللحوم" at bounding box center [1056, 247] width 856 height 19
click at [1361, 252] on div "(En): Meat Pizza (Ar): بيتزا اللحوم" at bounding box center [1056, 247] width 856 height 19
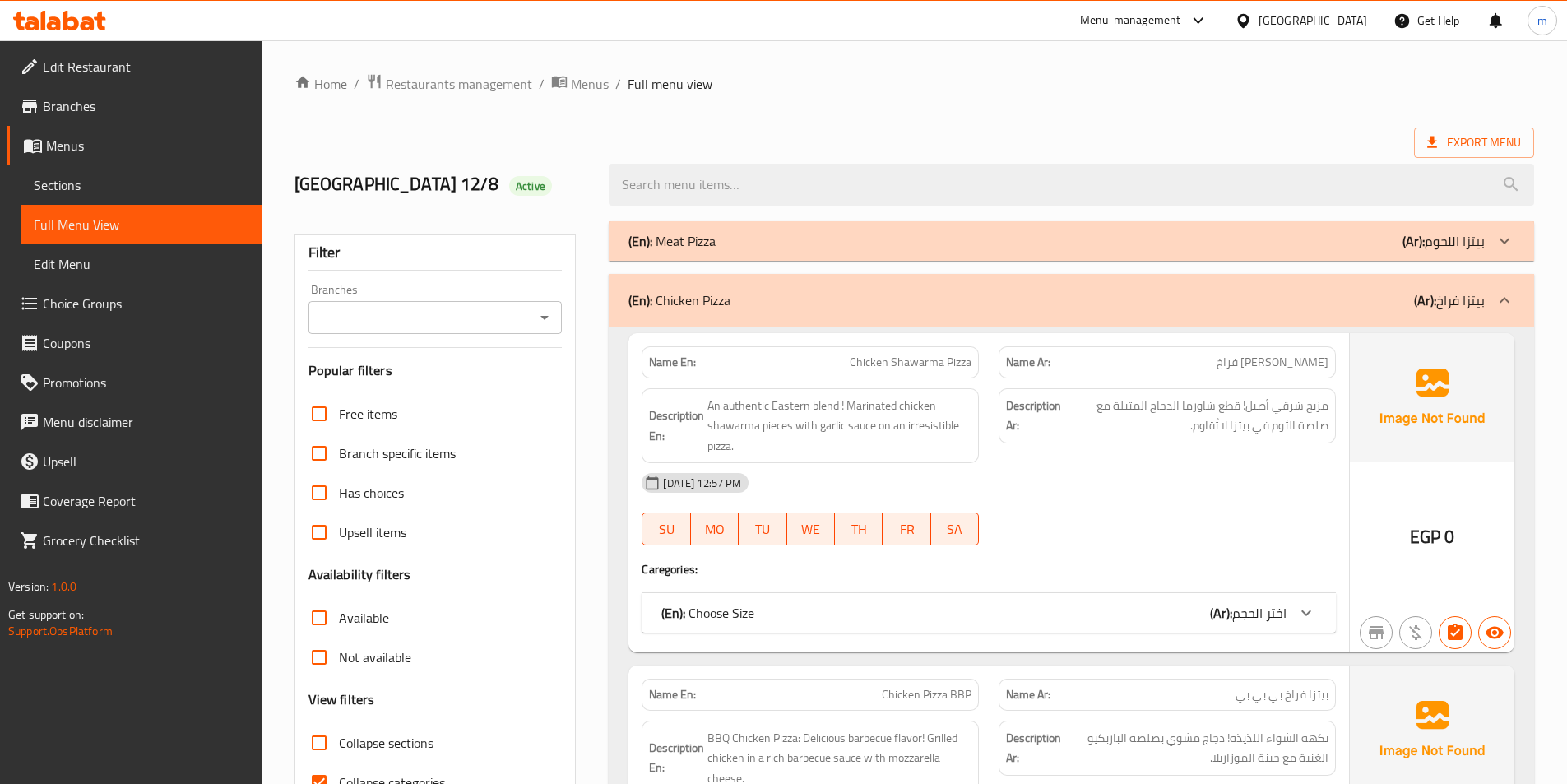
scroll to position [411, 0]
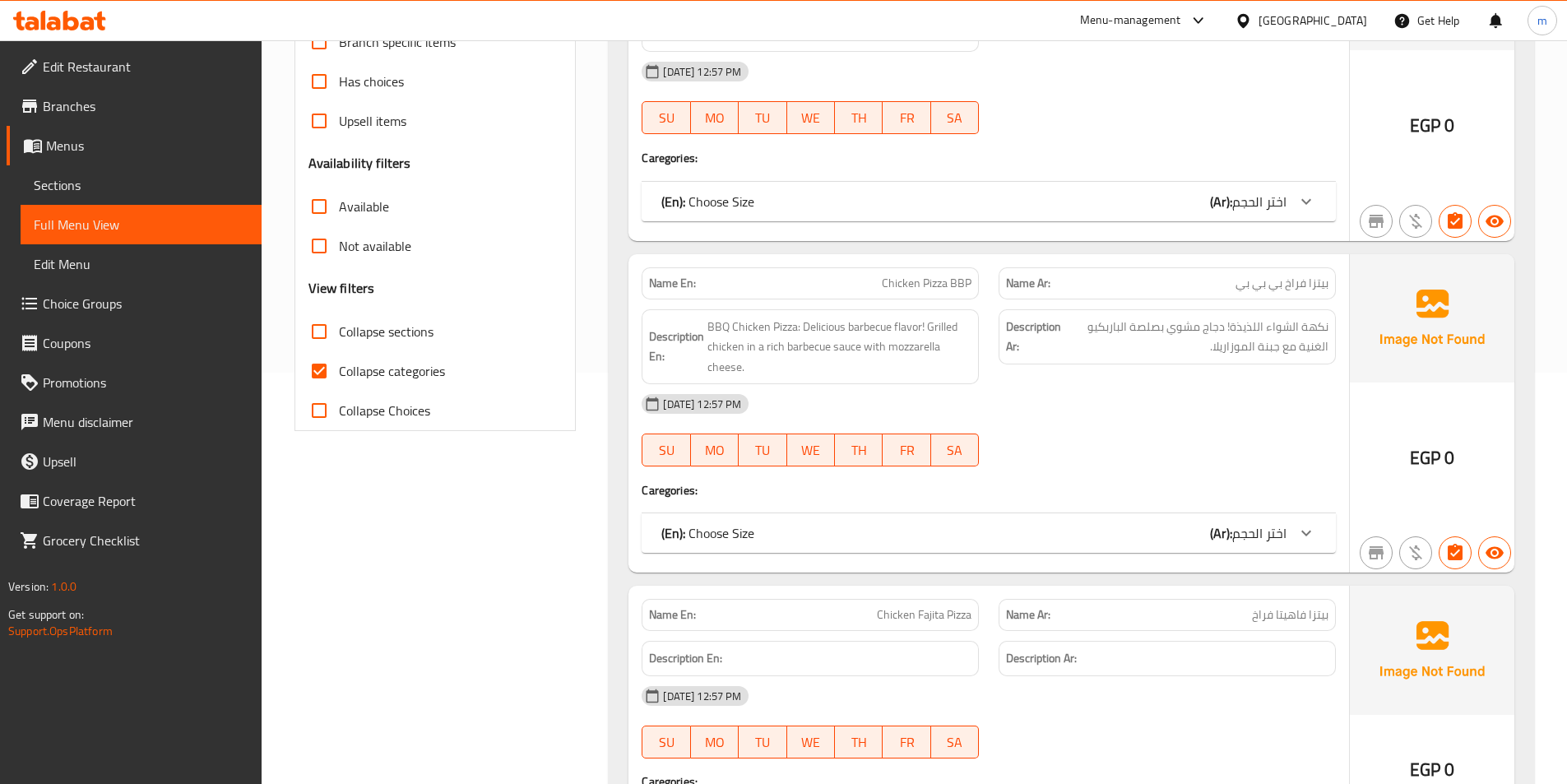
click at [1179, 212] on div "(En): Choose Size (Ar): اختر الحجم" at bounding box center [973, 201] width 625 height 19
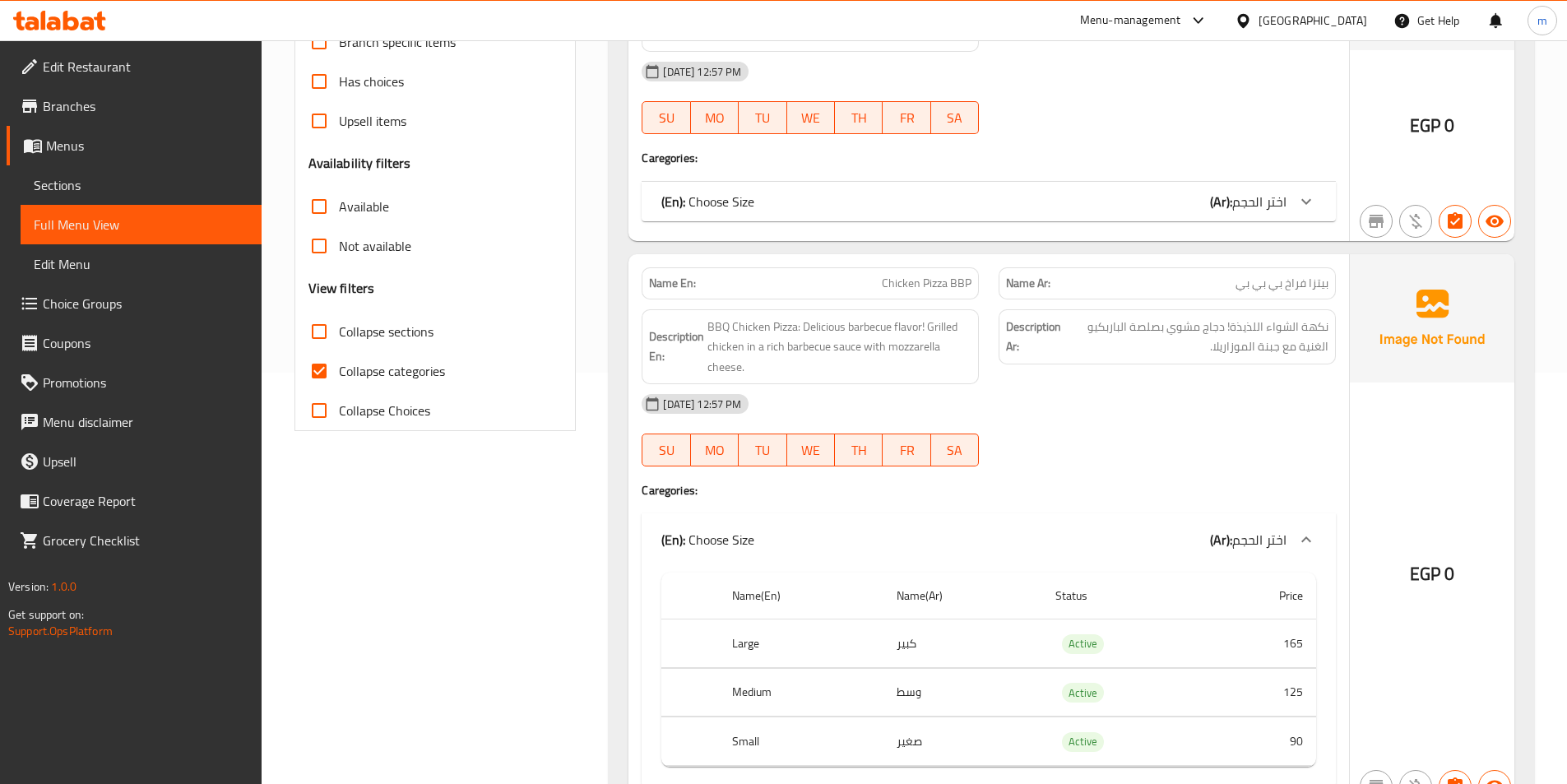
scroll to position [822, 0]
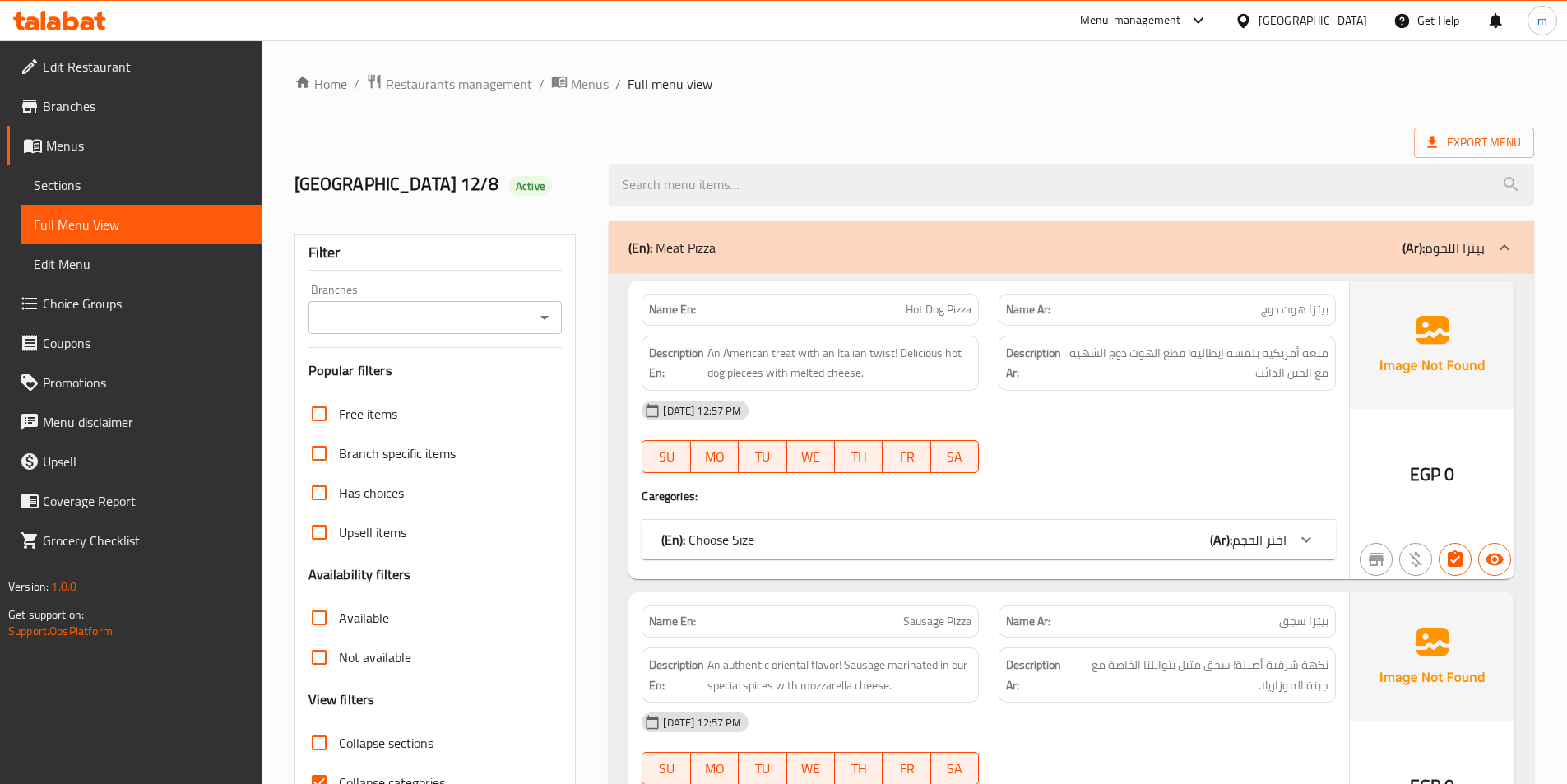
drag, startPoint x: 1255, startPoint y: 252, endPoint x: 1276, endPoint y: 162, distance: 92.4
click at [1255, 252] on div "(En): Meat Pizza (Ar): بيتزا اللحوم" at bounding box center [1056, 247] width 856 height 19
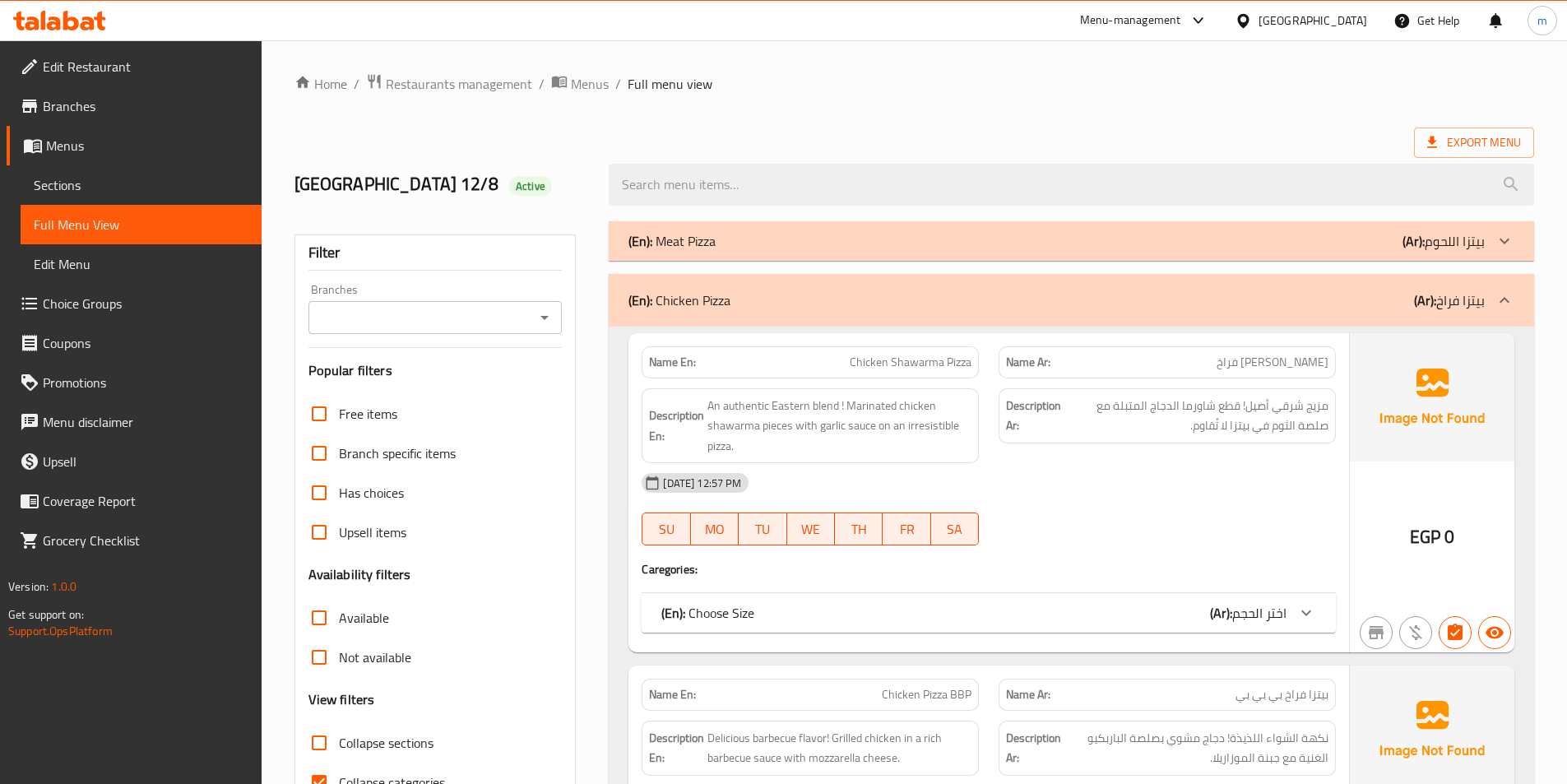
scroll to position [822, 0]
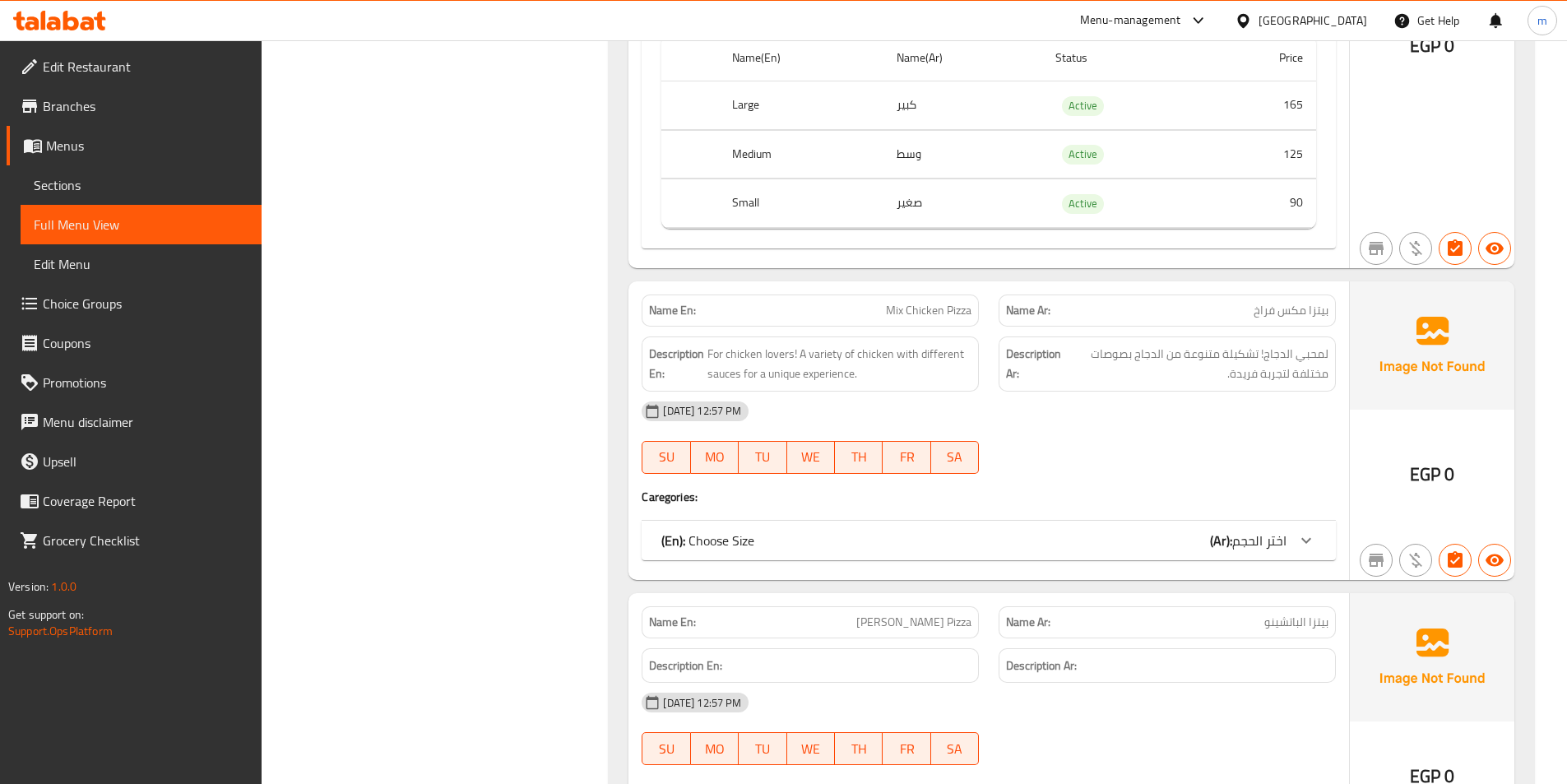
scroll to position [1233, 0]
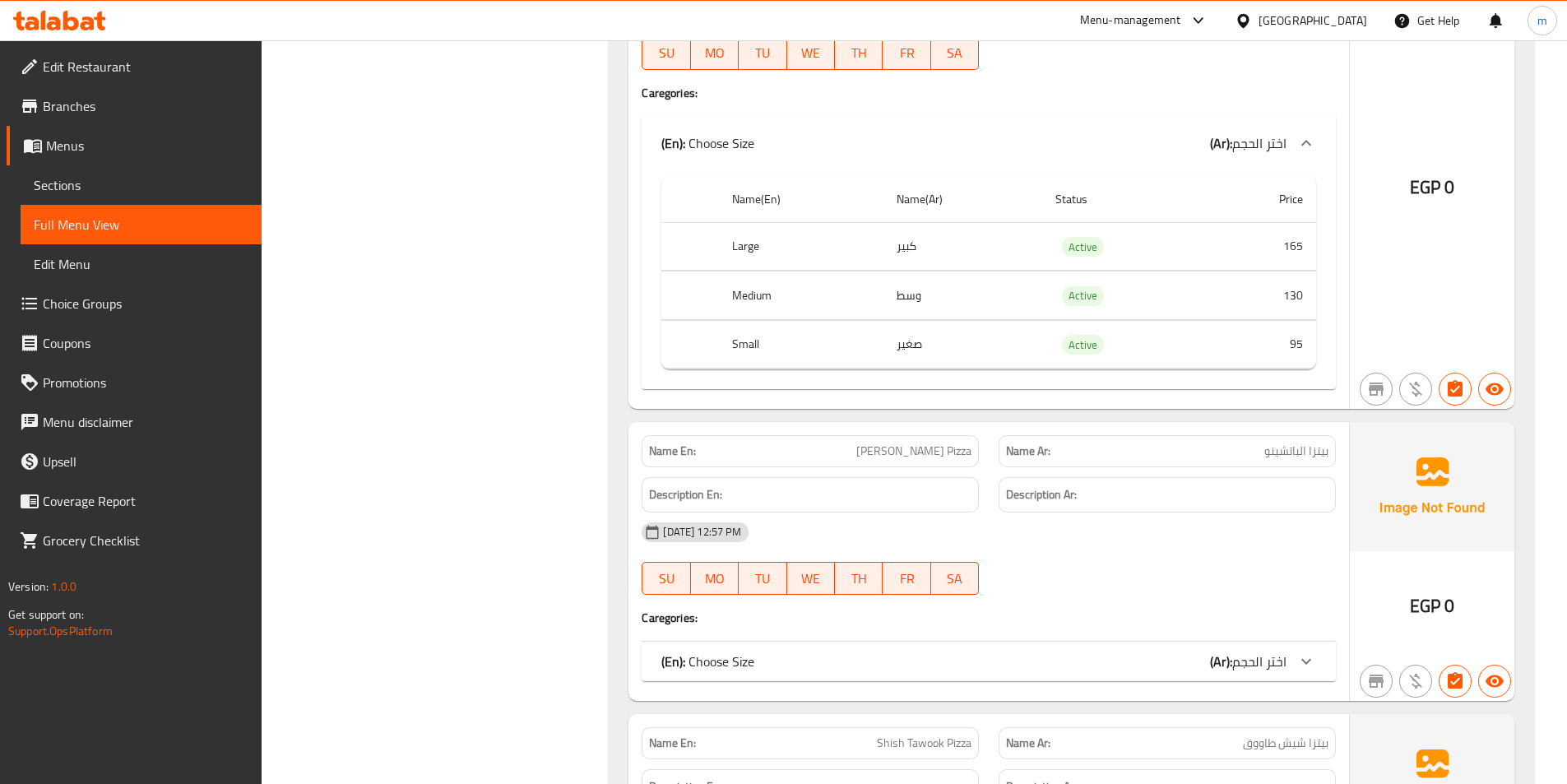
scroll to position [2055, 0]
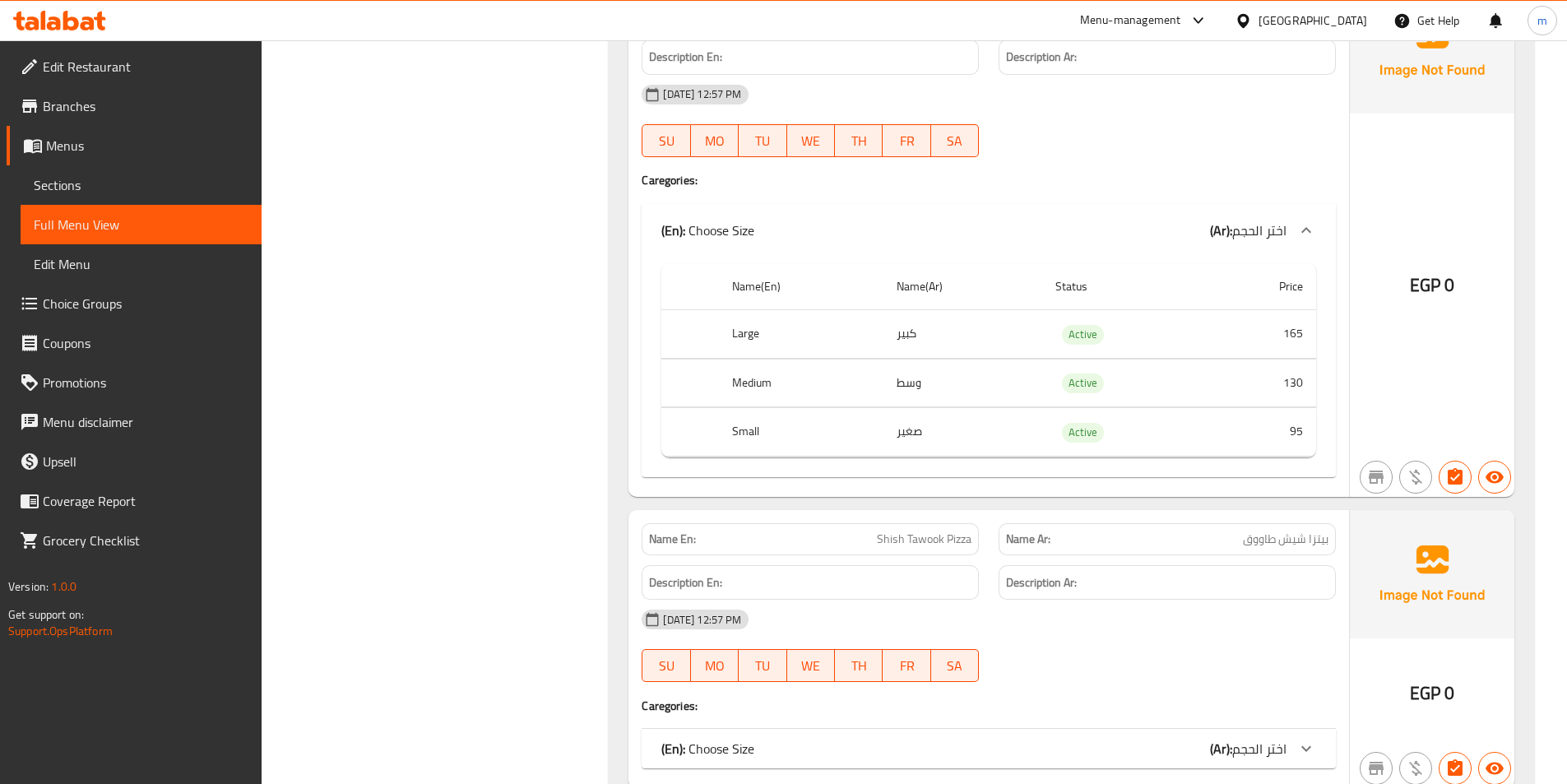
scroll to position [2467, 0]
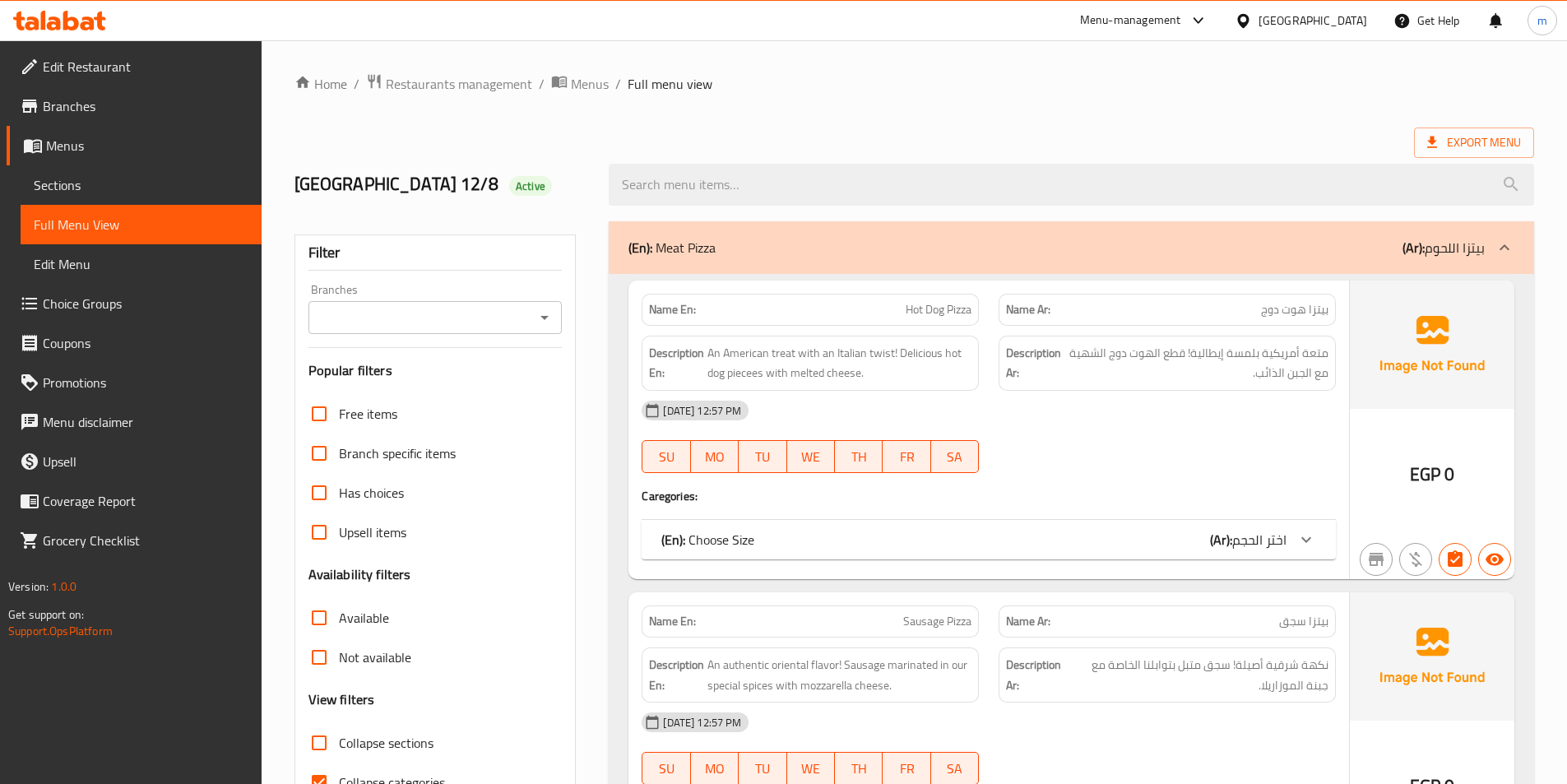
click at [988, 261] on div "(En): Meat Pizza (Ar): بيتزا اللحوم" at bounding box center [1072, 247] width 925 height 52
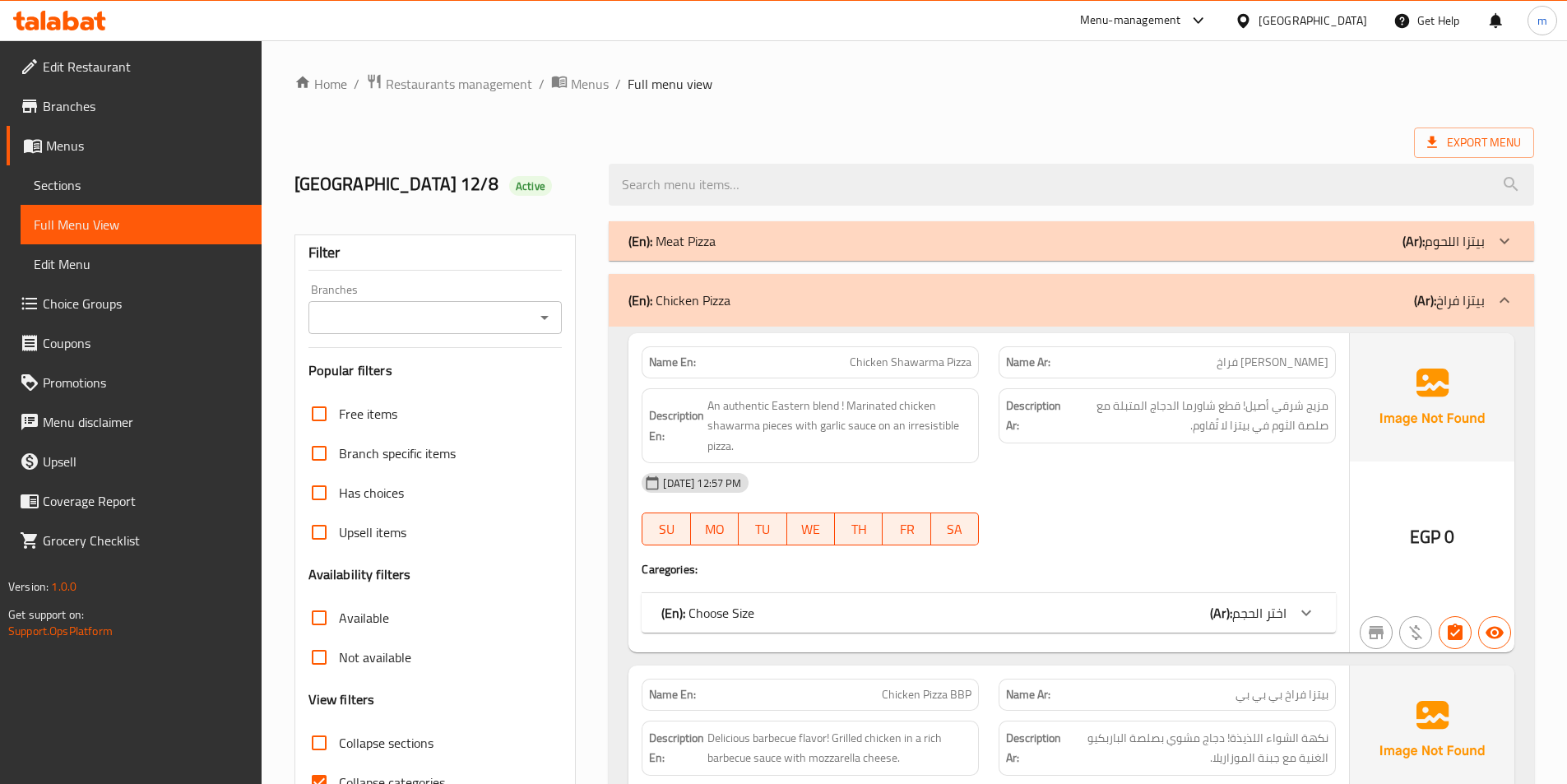
scroll to position [411, 0]
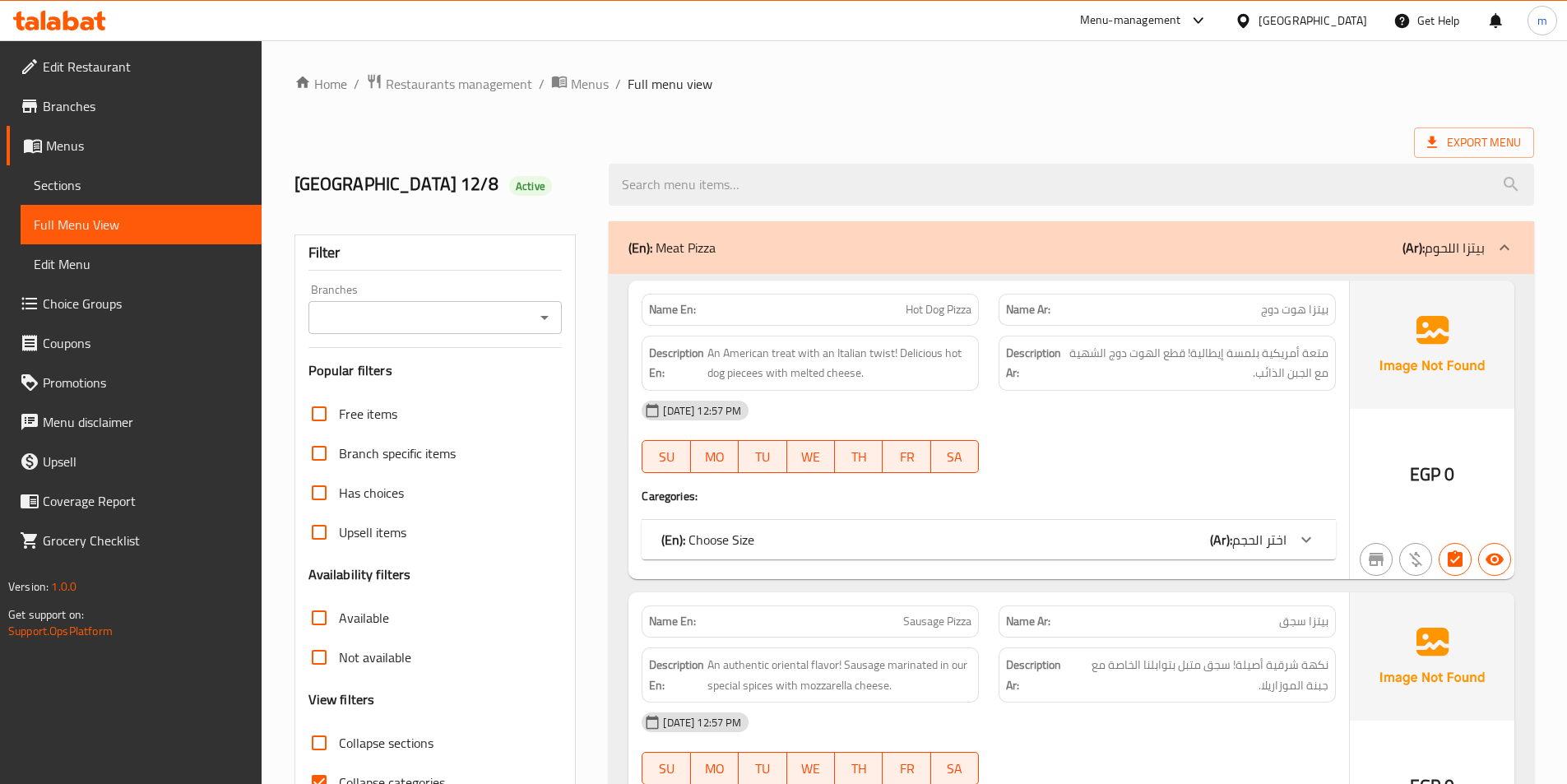
drag, startPoint x: 1332, startPoint y: 258, endPoint x: 1397, endPoint y: 316, distance: 87.1
click at [1332, 258] on div "(En): Meat Pizza (Ar): بيتزا اللحوم" at bounding box center [1072, 247] width 925 height 52
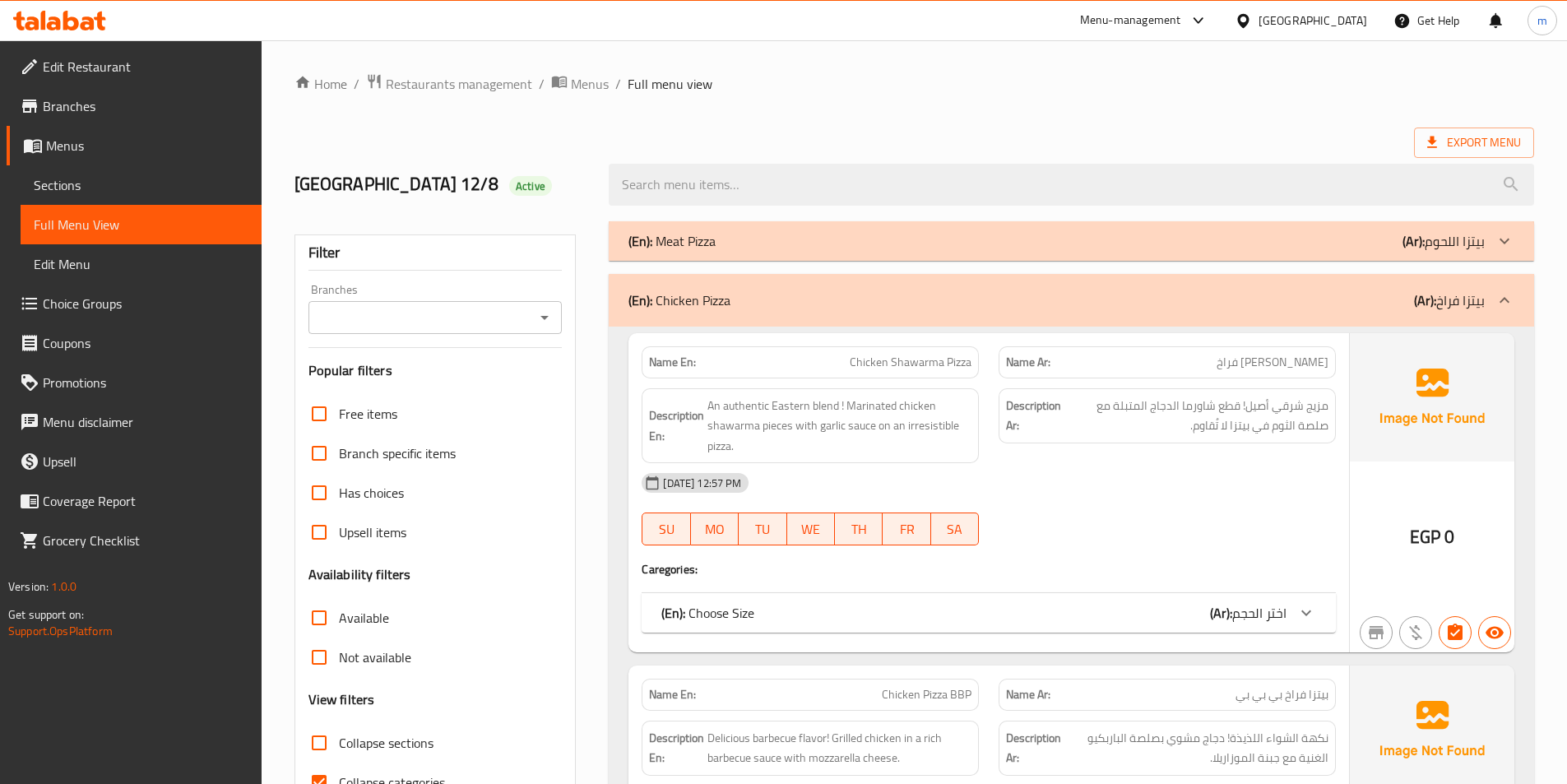
click at [1095, 612] on div "(En): Choose Size (Ar): اختر الحجم" at bounding box center [973, 612] width 625 height 19
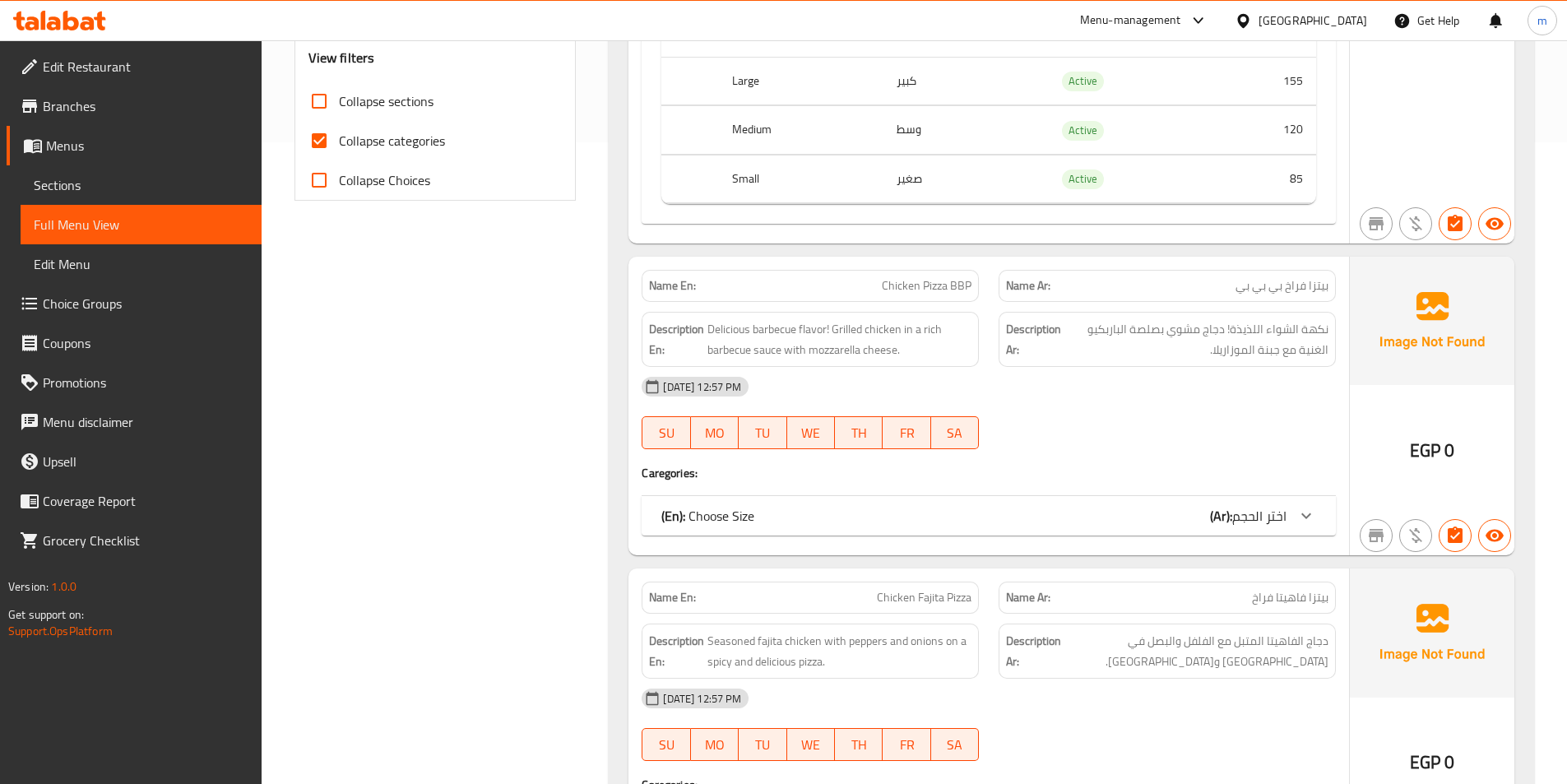
scroll to position [822, 0]
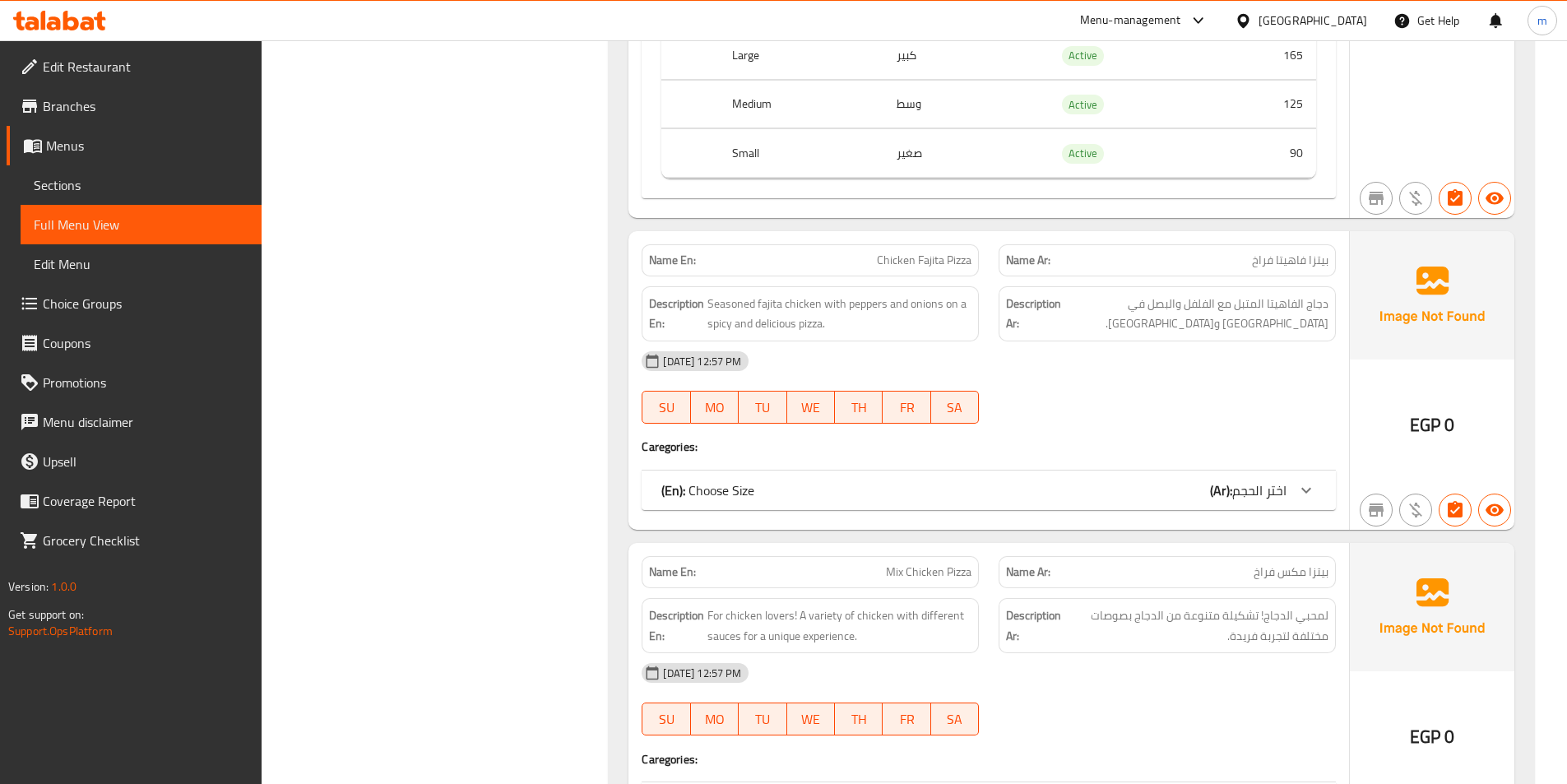
scroll to position [1233, 0]
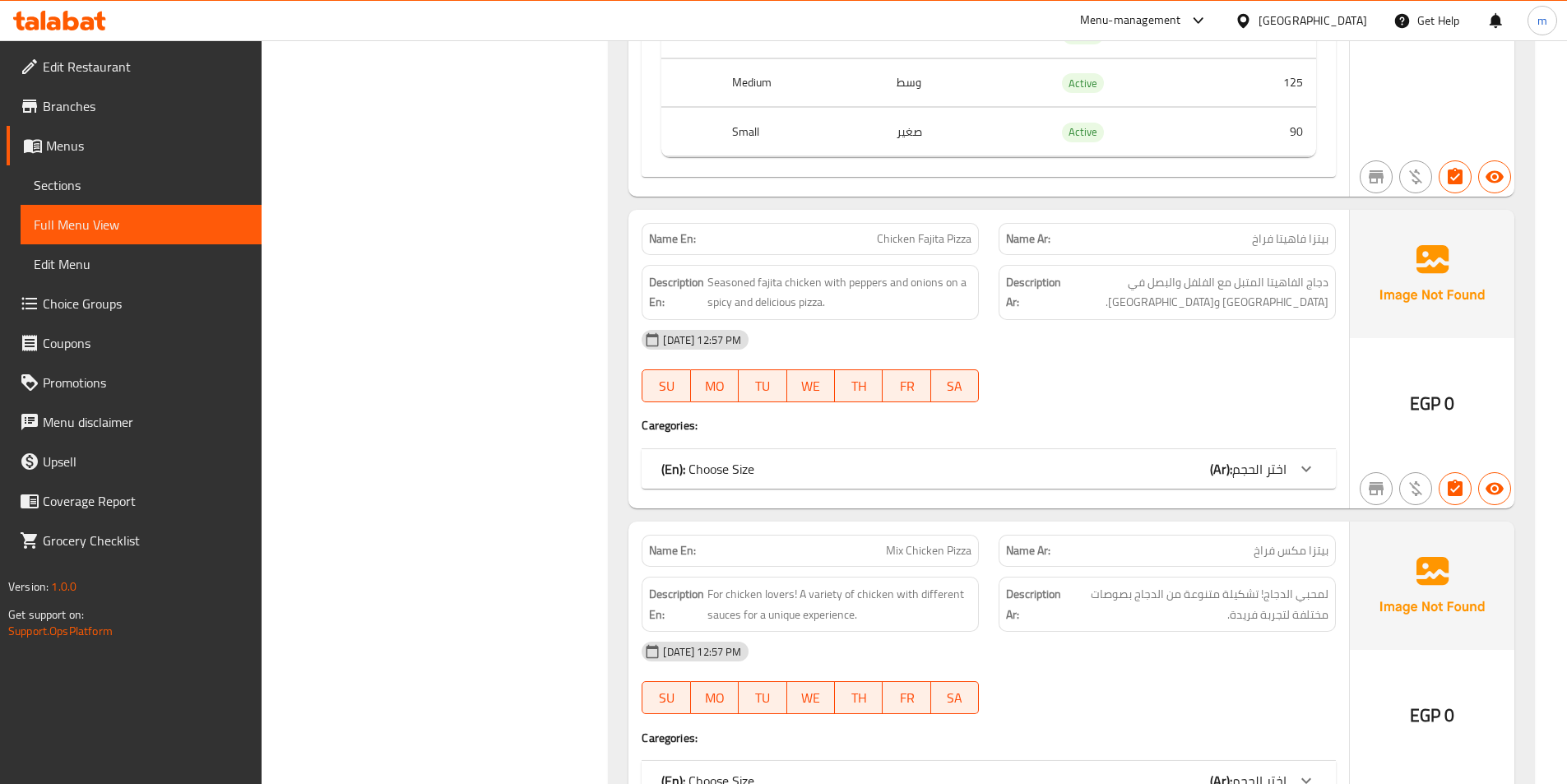
drag, startPoint x: 1147, startPoint y: 477, endPoint x: 1179, endPoint y: 460, distance: 36.2
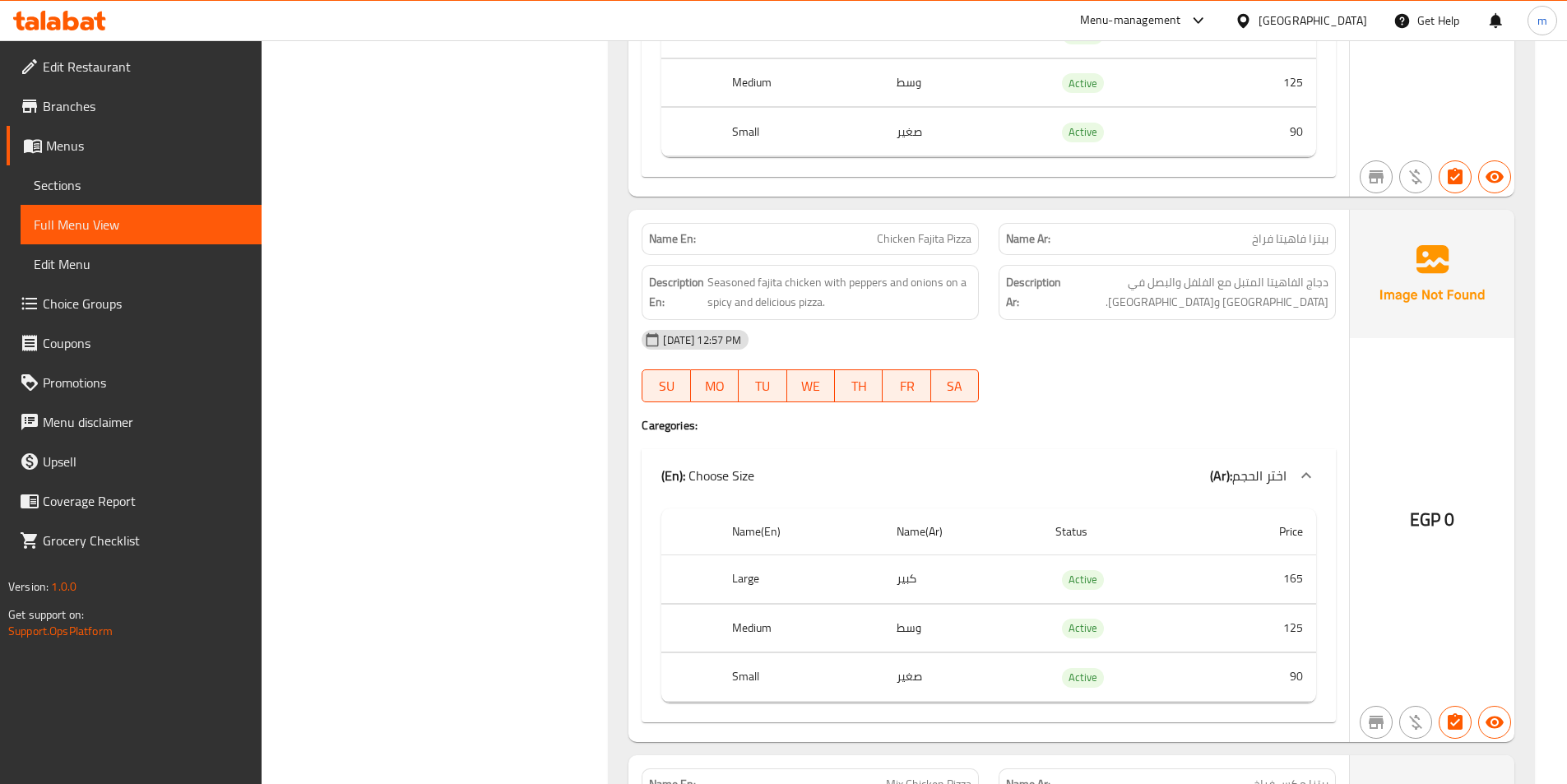
scroll to position [1644, 0]
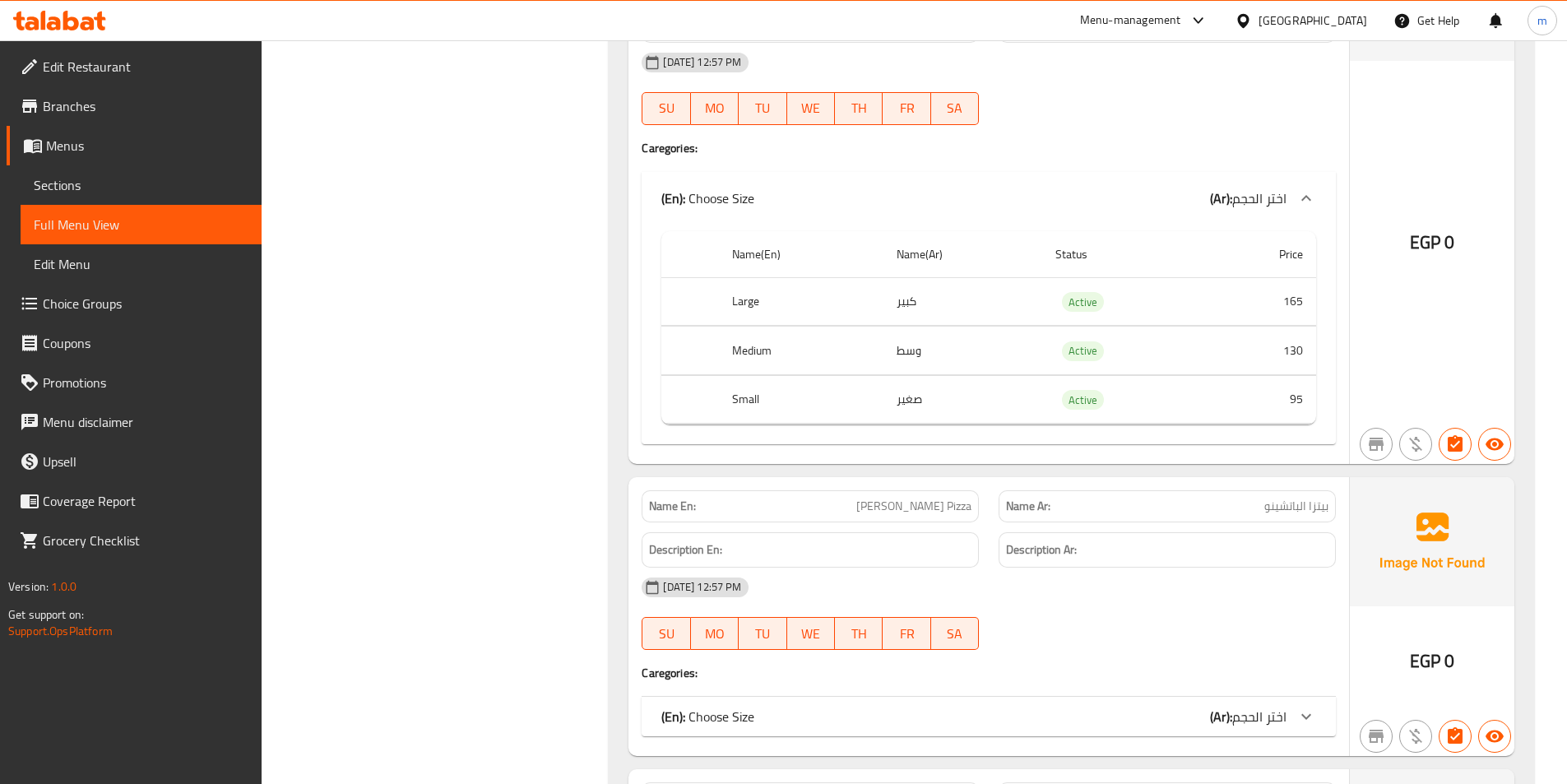
scroll to position [2467, 0]
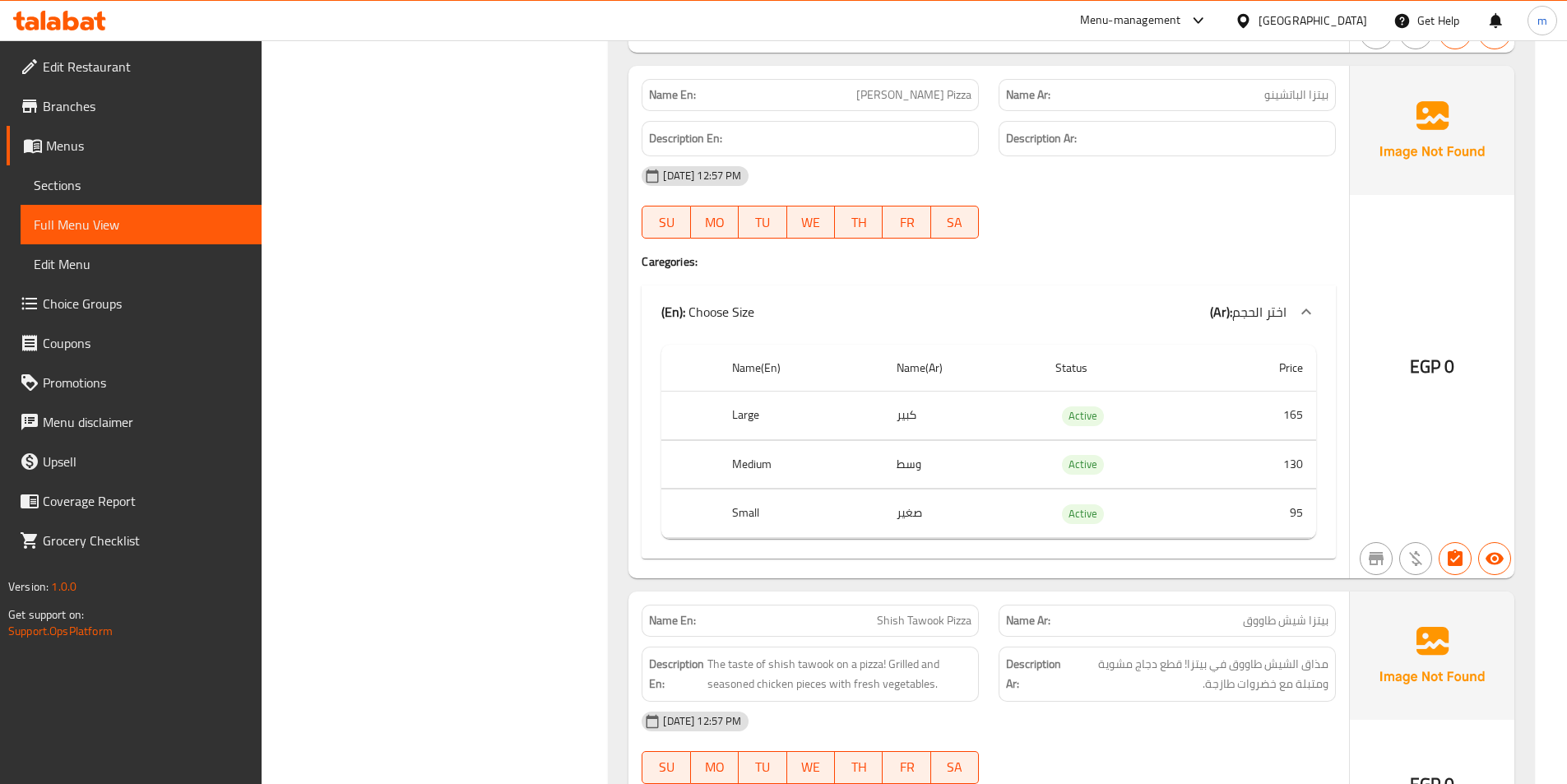
scroll to position [2878, 0]
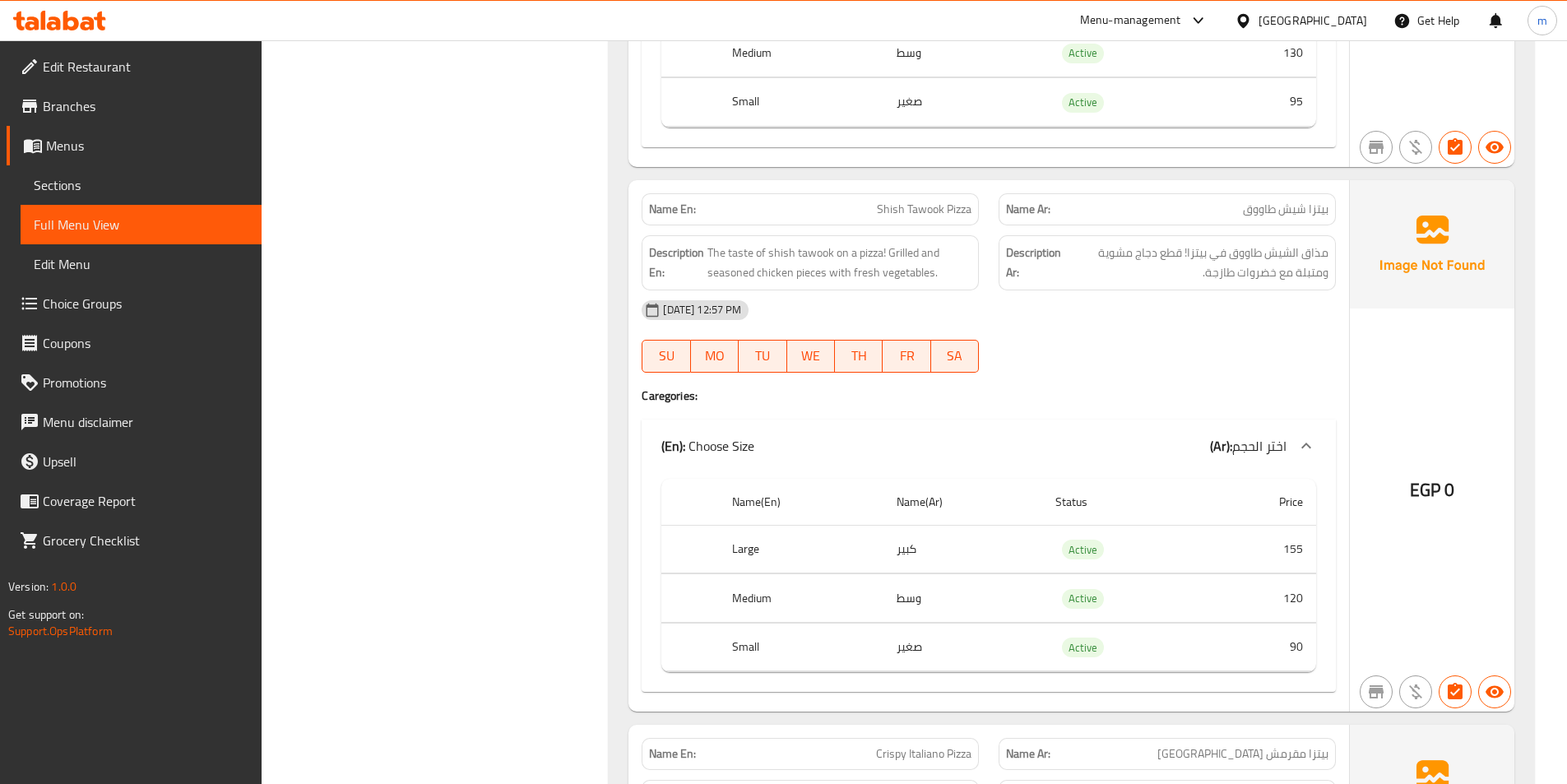
scroll to position [3289, 0]
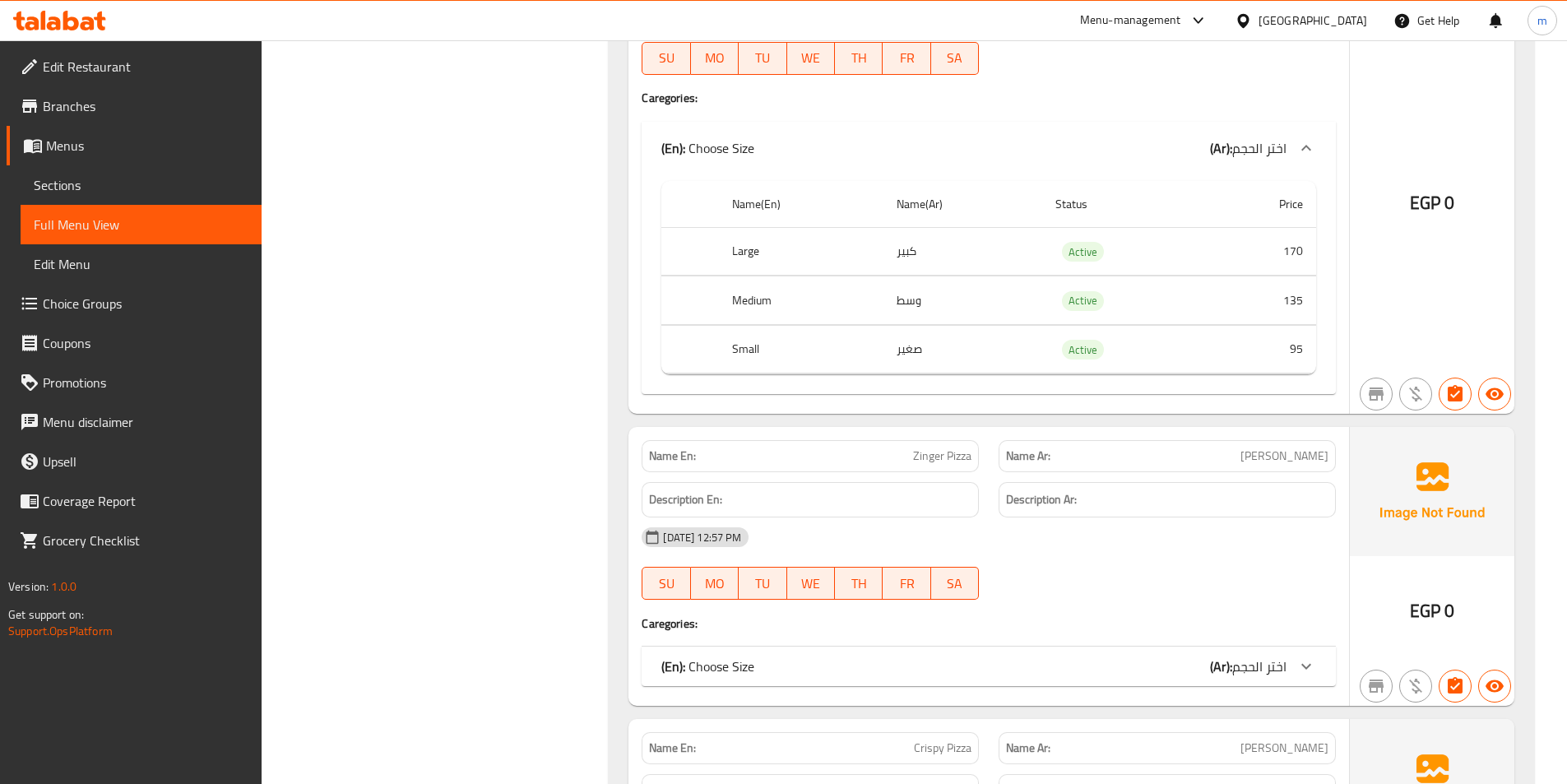
scroll to position [4111, 0]
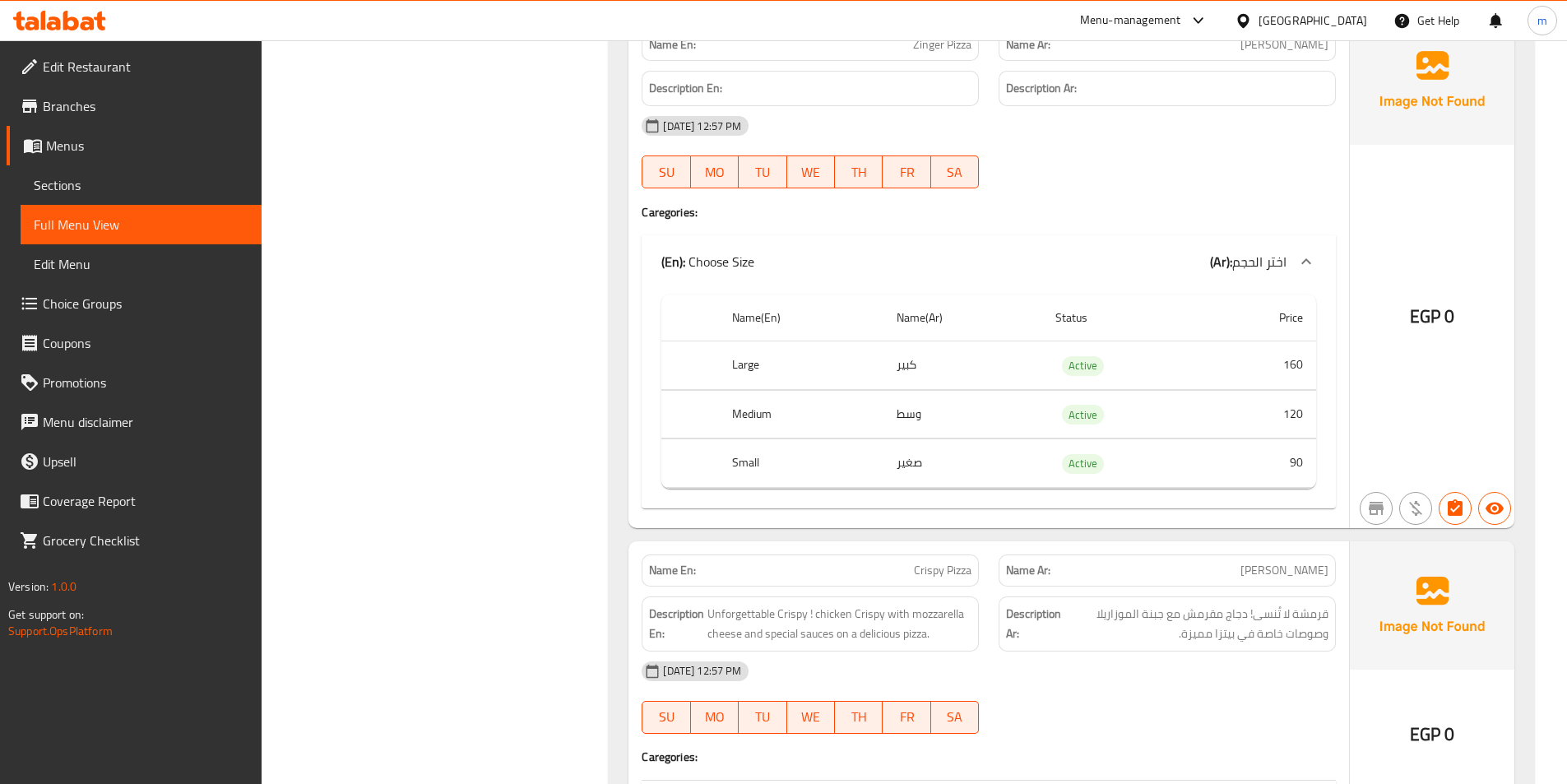
scroll to position [4522, 0]
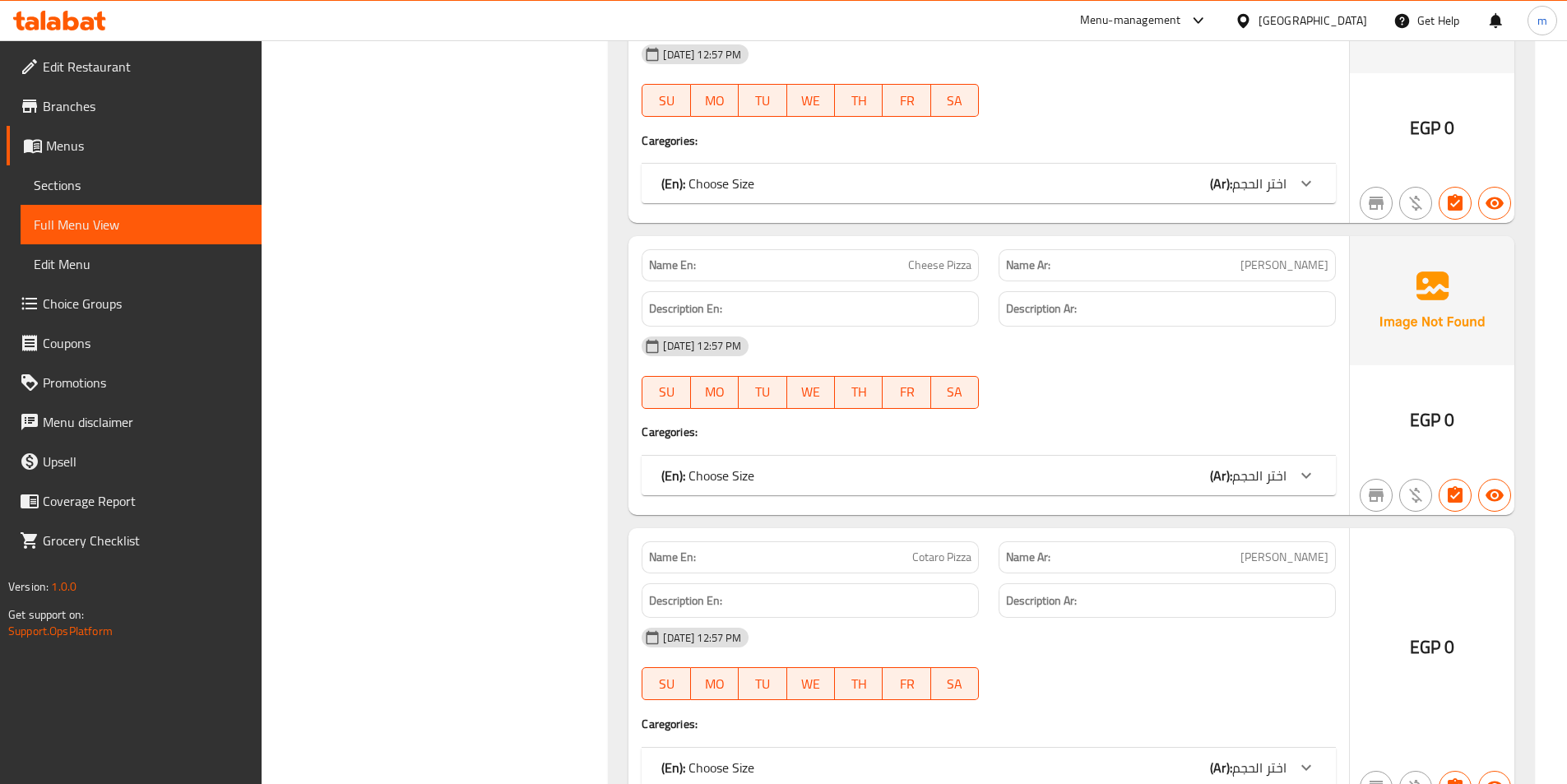
scroll to position [4933, 0]
